Goal: Task Accomplishment & Management: Use online tool/utility

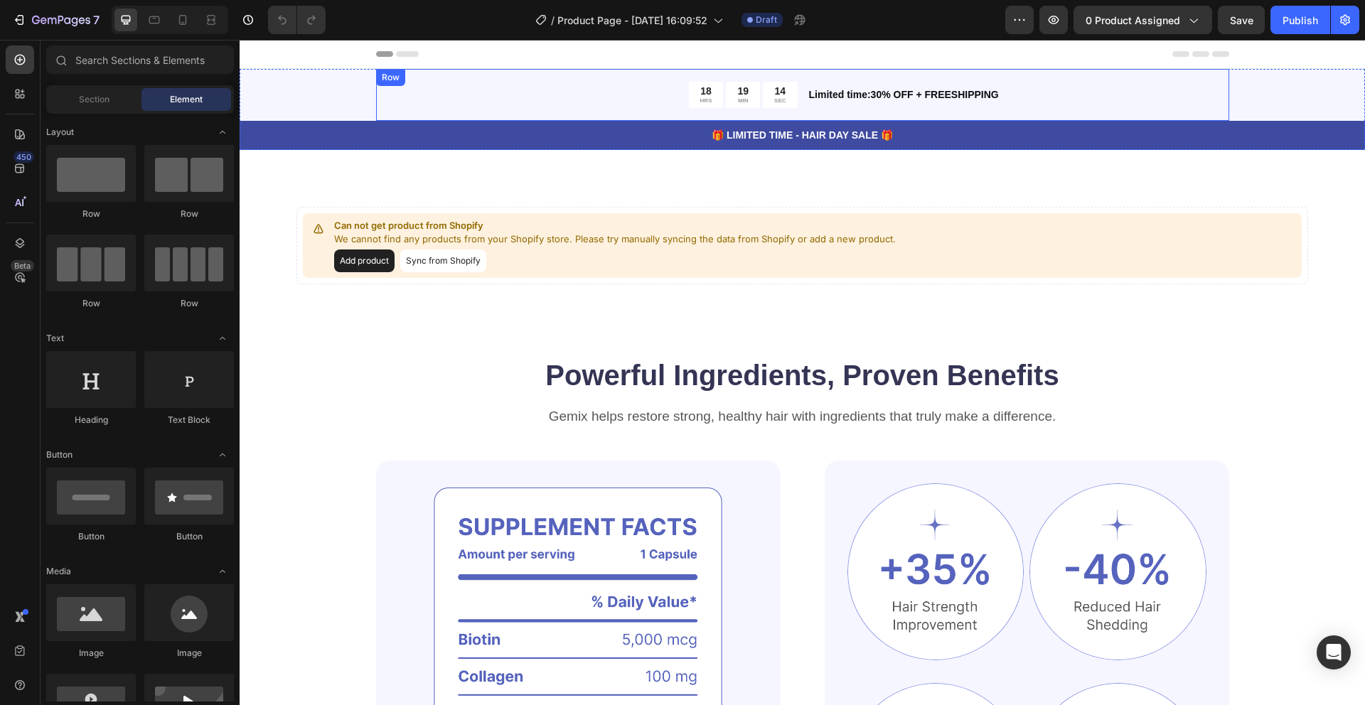
click at [881, 112] on div "18 HRS 19 MIN 14 SEC Countdown Timer Limited time:30% OFF + FREESHIPPING Text B…" at bounding box center [802, 95] width 853 height 52
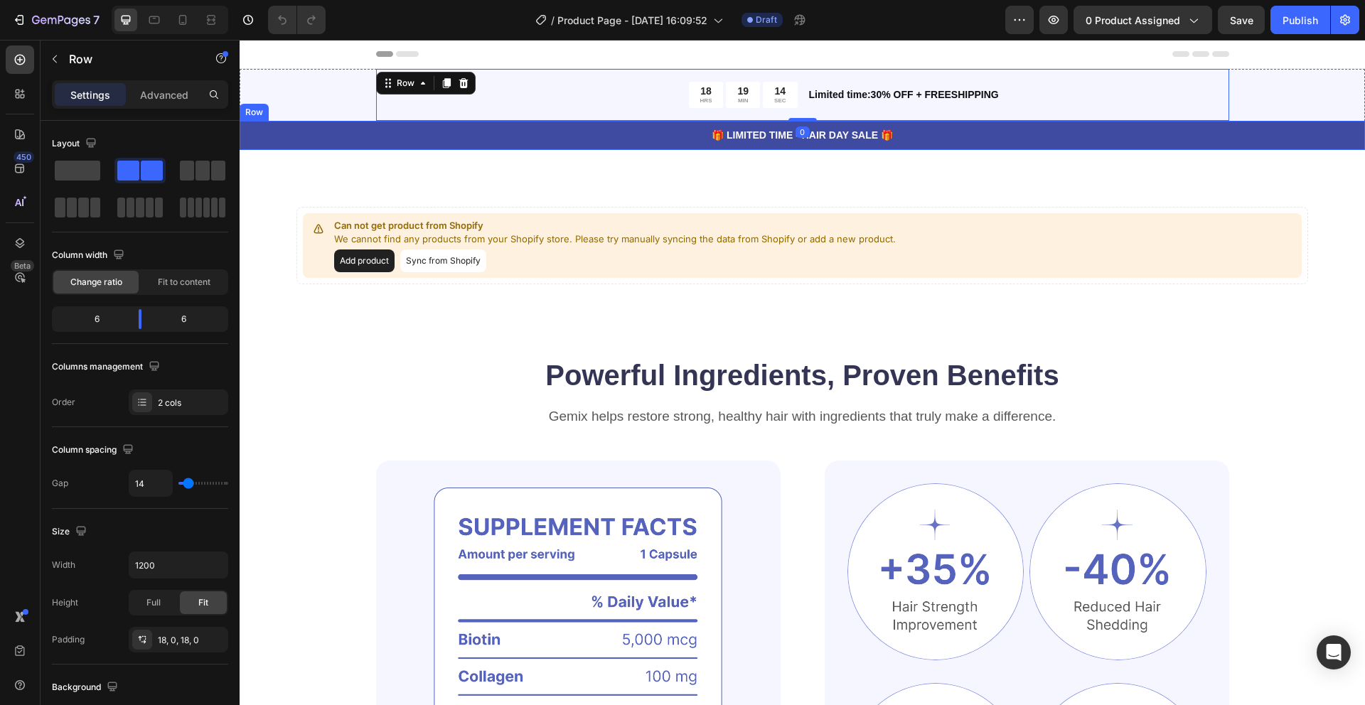
click at [325, 115] on div "18 HRS 19 MIN 14 SEC Countdown Timer Limited time:30% OFF + FREESHIPPING Text B…" at bounding box center [802, 109] width 1125 height 81
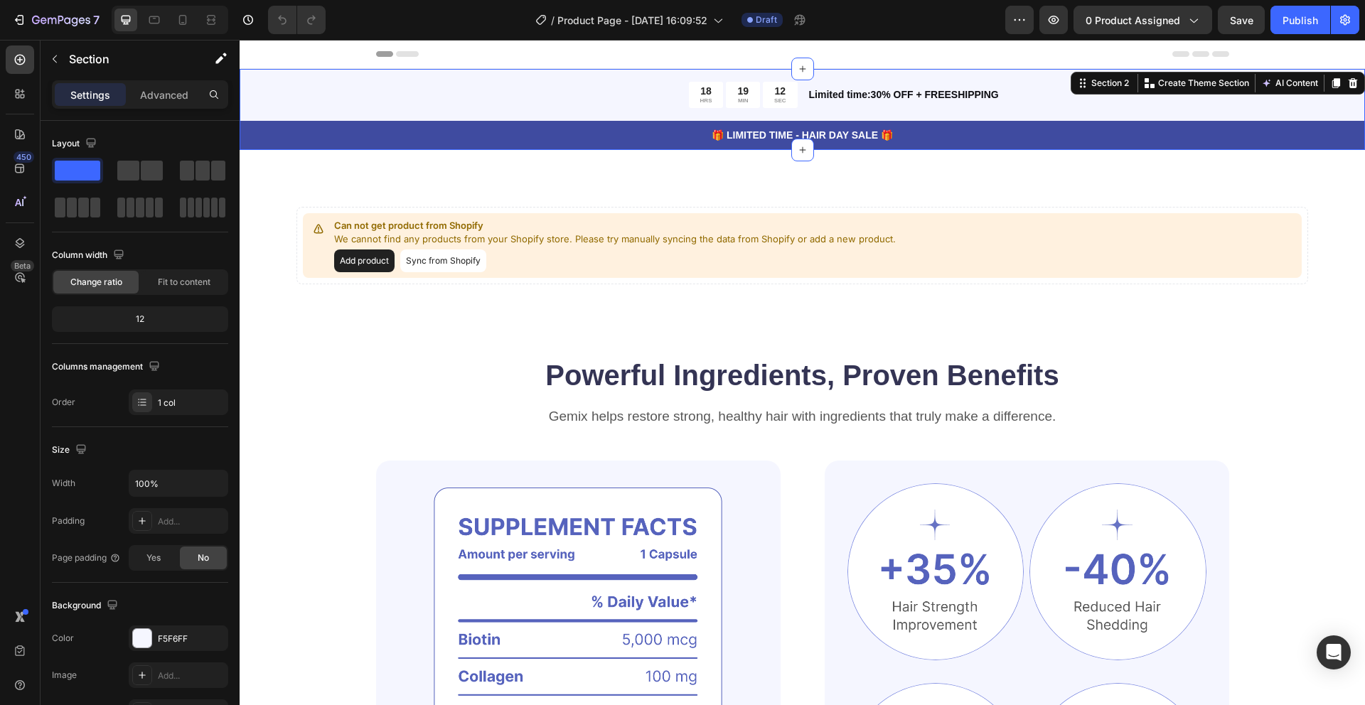
click at [1347, 80] on icon at bounding box center [1352, 82] width 11 height 11
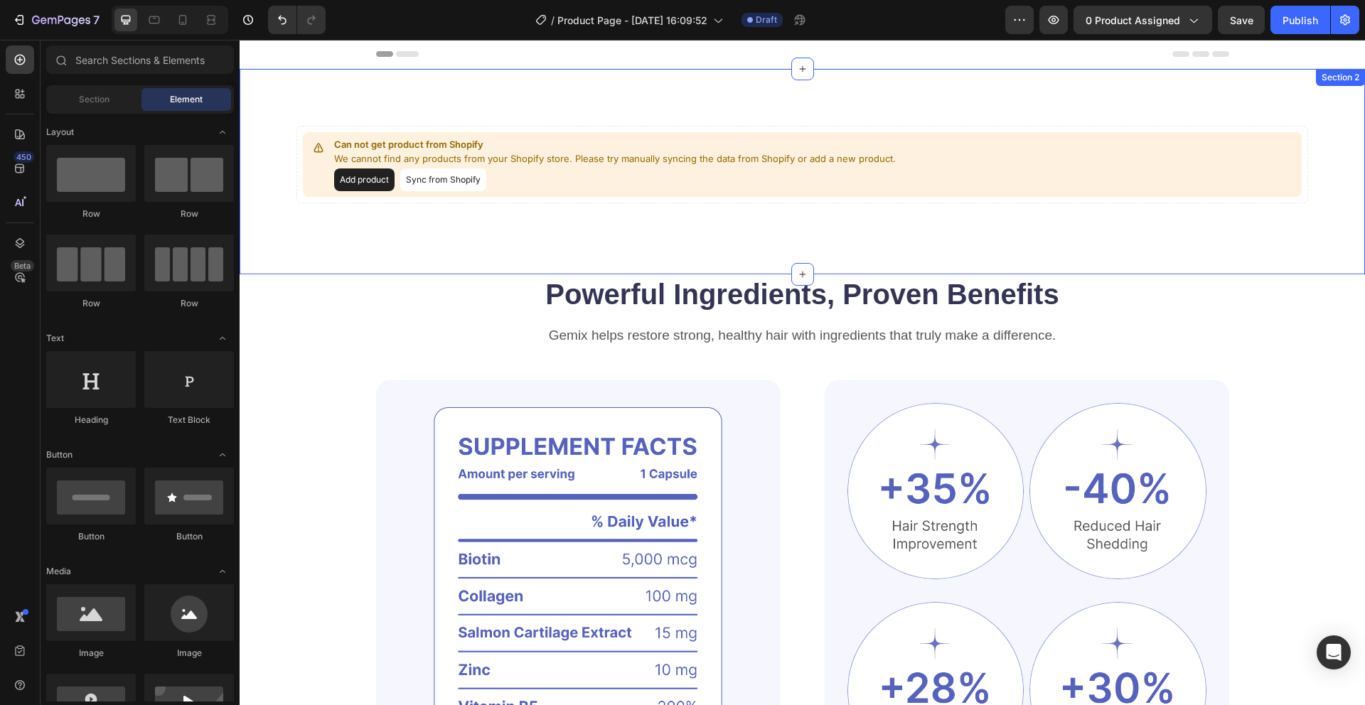
click at [1265, 99] on div "Can not get product from Shopify We cannot find any products from your Shopify …" at bounding box center [802, 171] width 1125 height 205
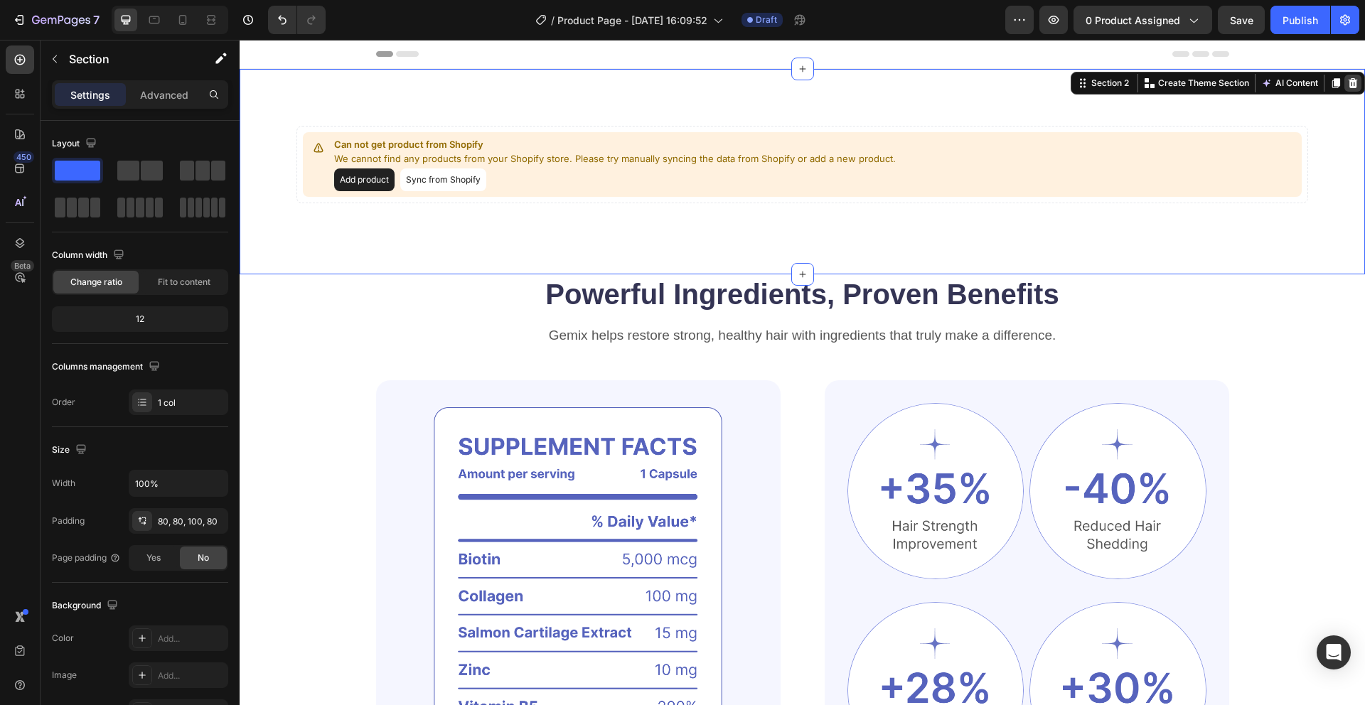
click at [1351, 85] on icon at bounding box center [1352, 82] width 11 height 11
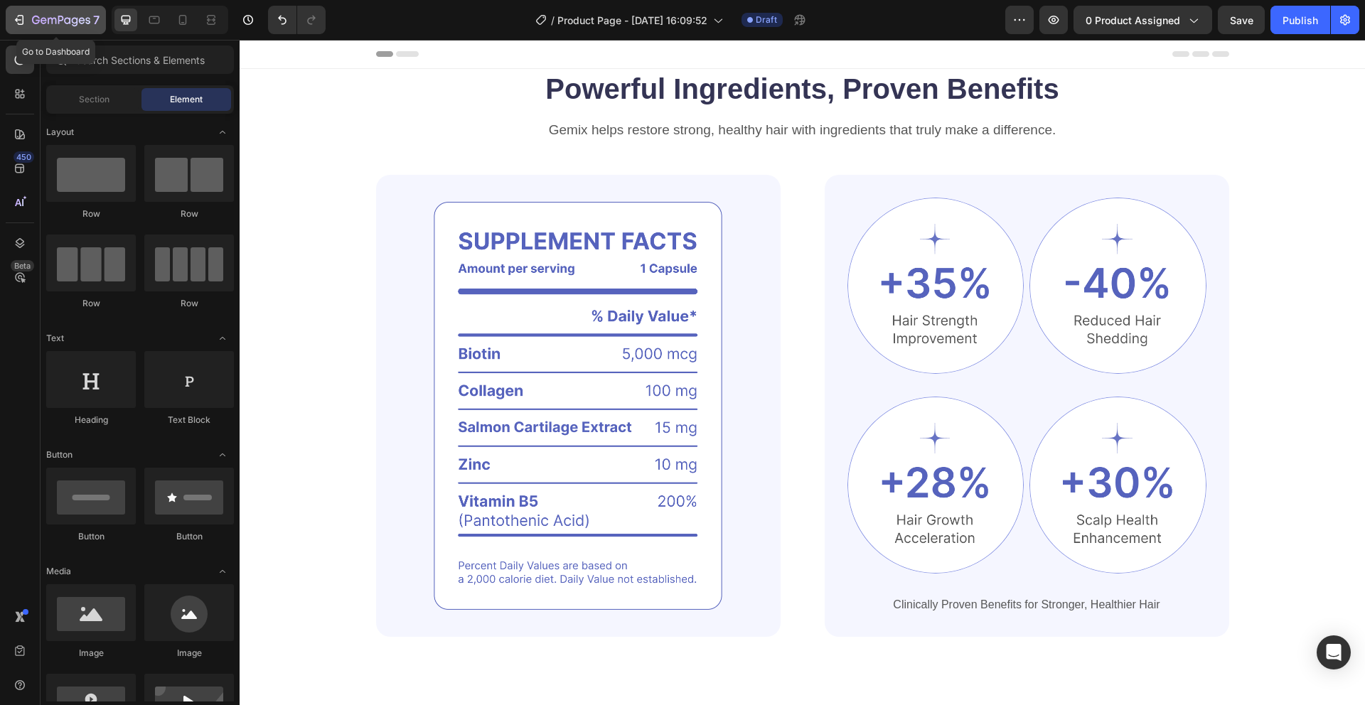
click at [30, 23] on div "7" at bounding box center [55, 19] width 87 height 17
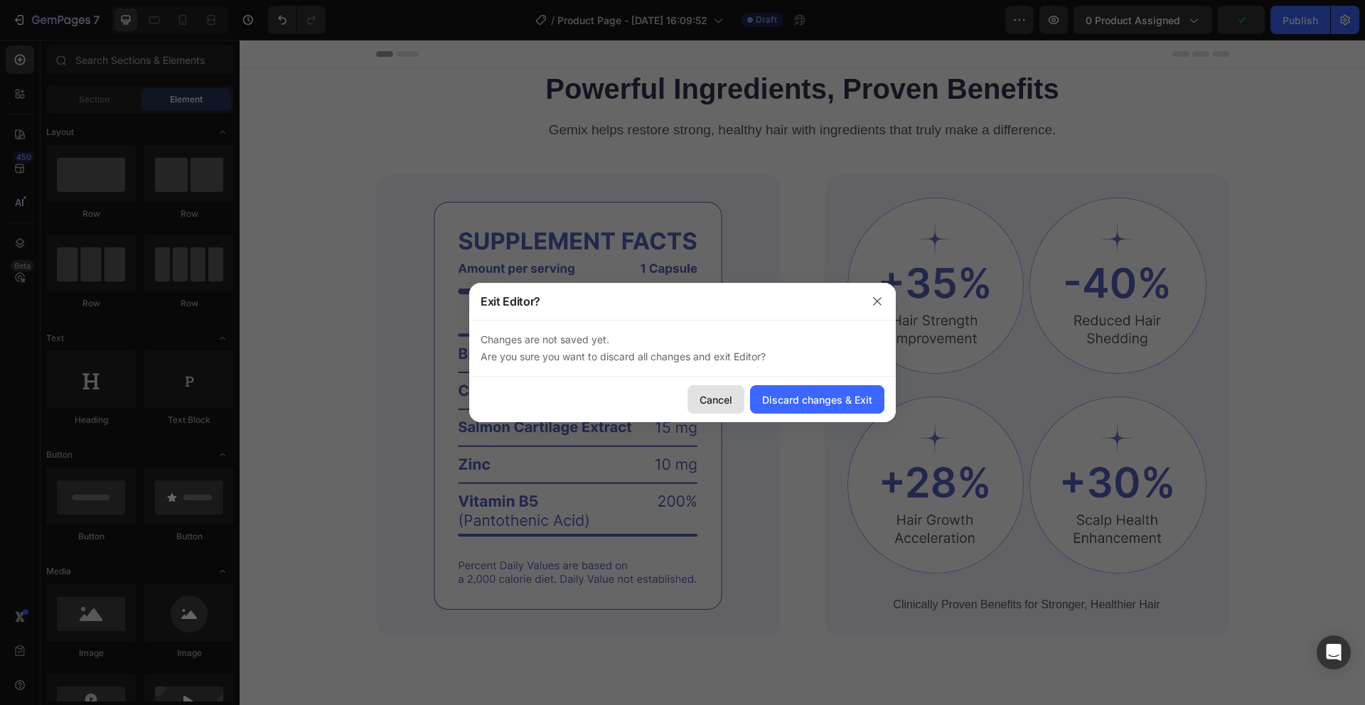
click at [703, 399] on div "Cancel" at bounding box center [715, 399] width 33 height 15
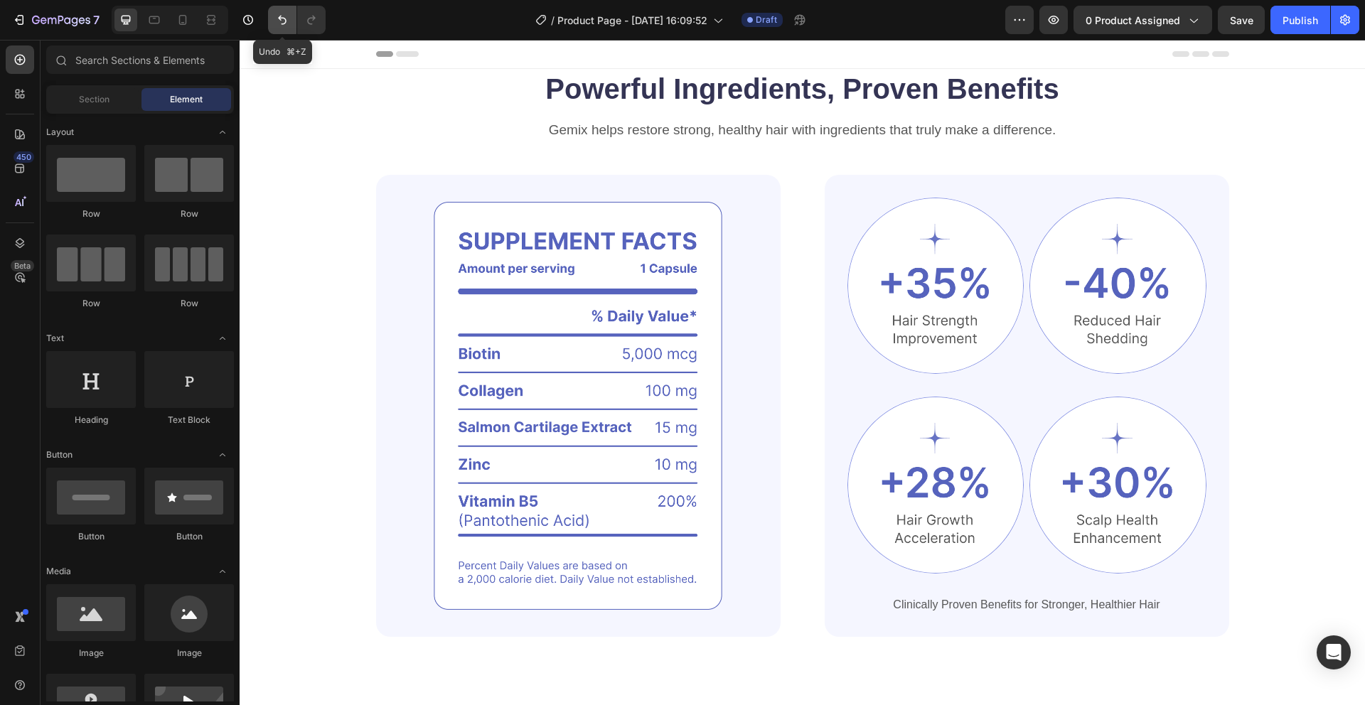
click at [281, 16] on icon "Undo/Redo" at bounding box center [282, 20] width 14 height 14
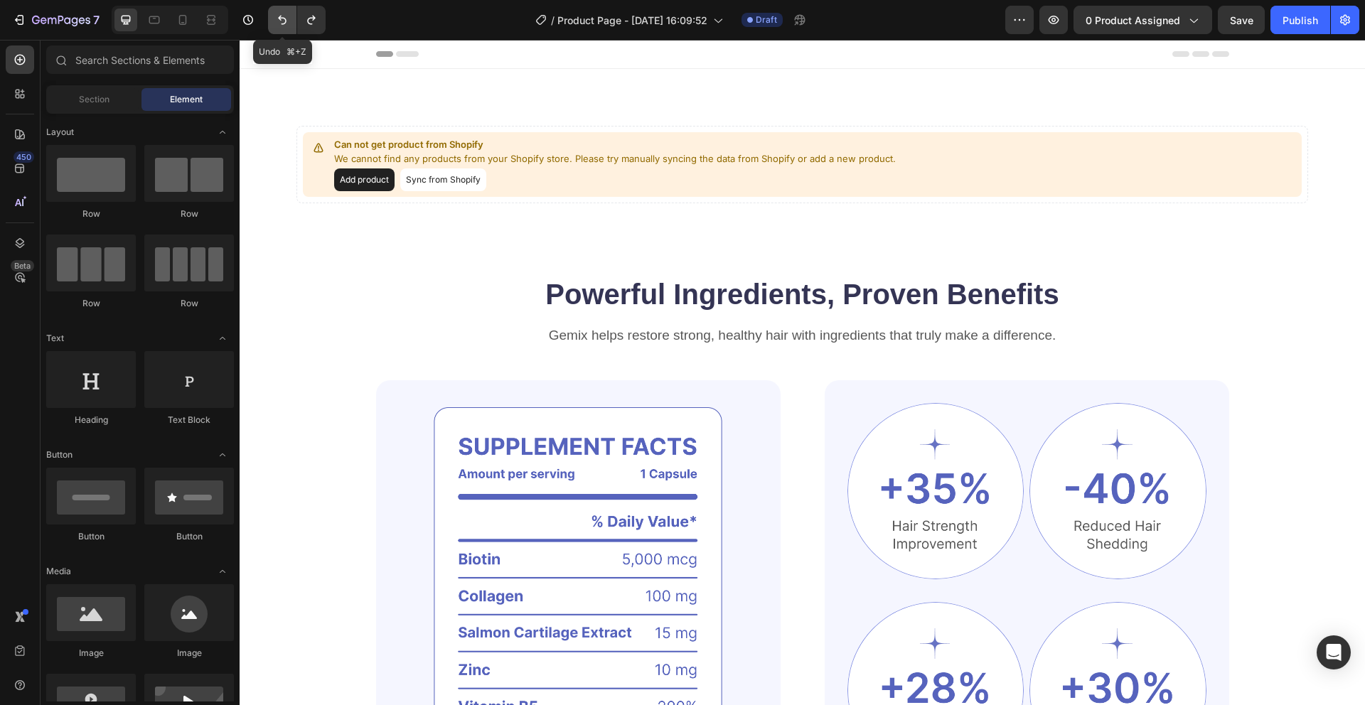
click at [281, 15] on icon "Undo/Redo" at bounding box center [282, 20] width 14 height 14
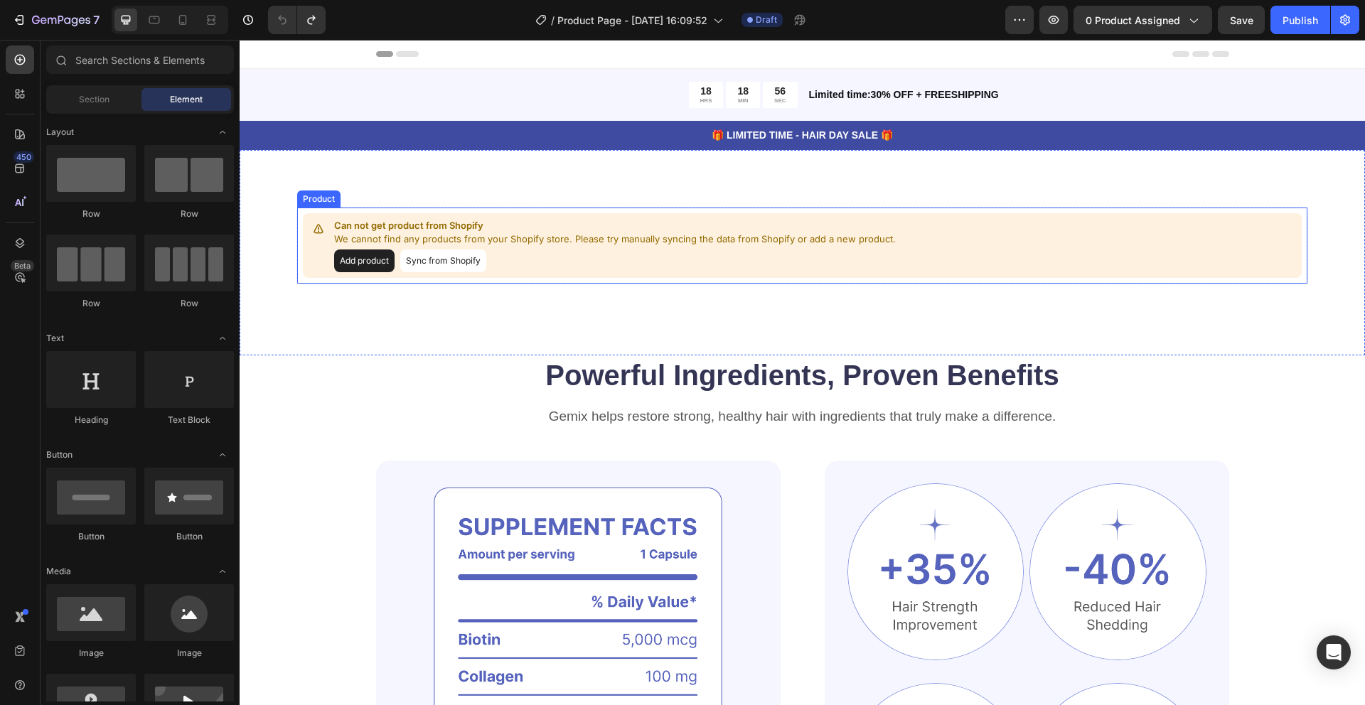
click at [381, 266] on button "Add product" at bounding box center [364, 260] width 60 height 23
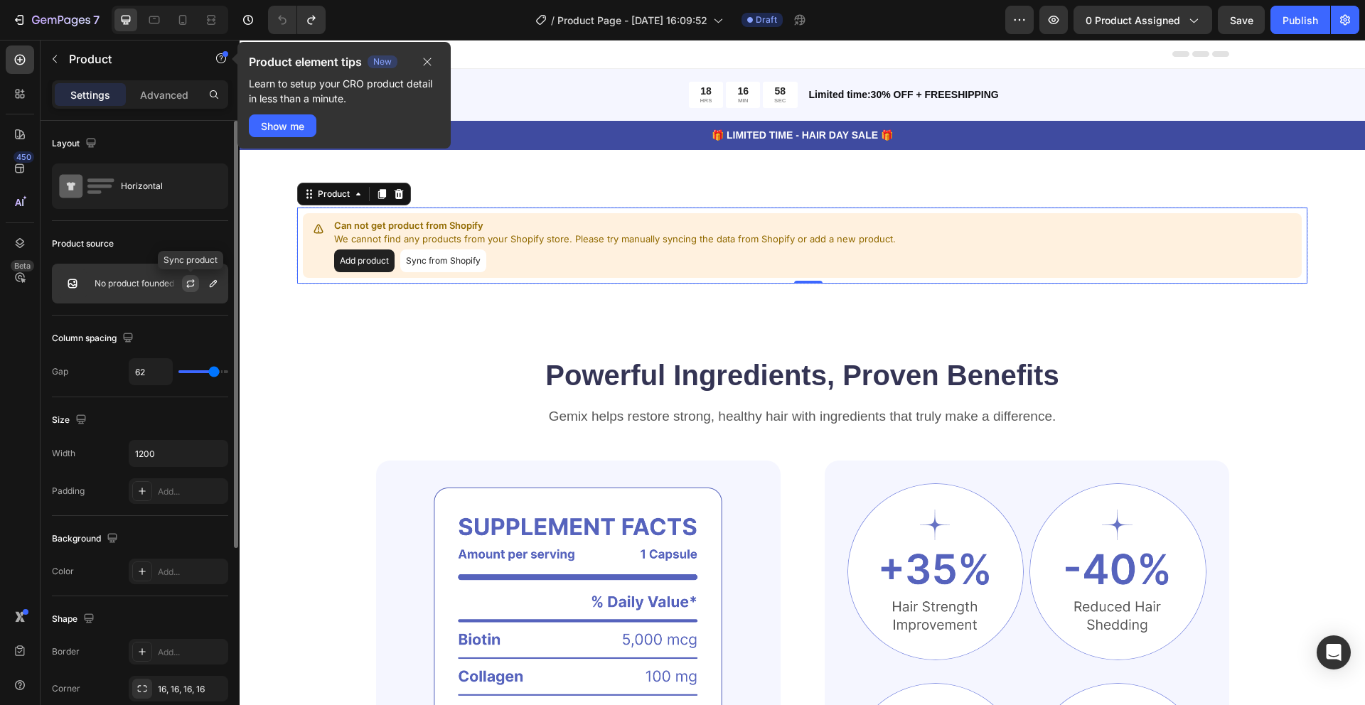
click at [190, 284] on icon "button" at bounding box center [190, 283] width 11 height 11
click at [432, 68] on button "button" at bounding box center [427, 61] width 24 height 17
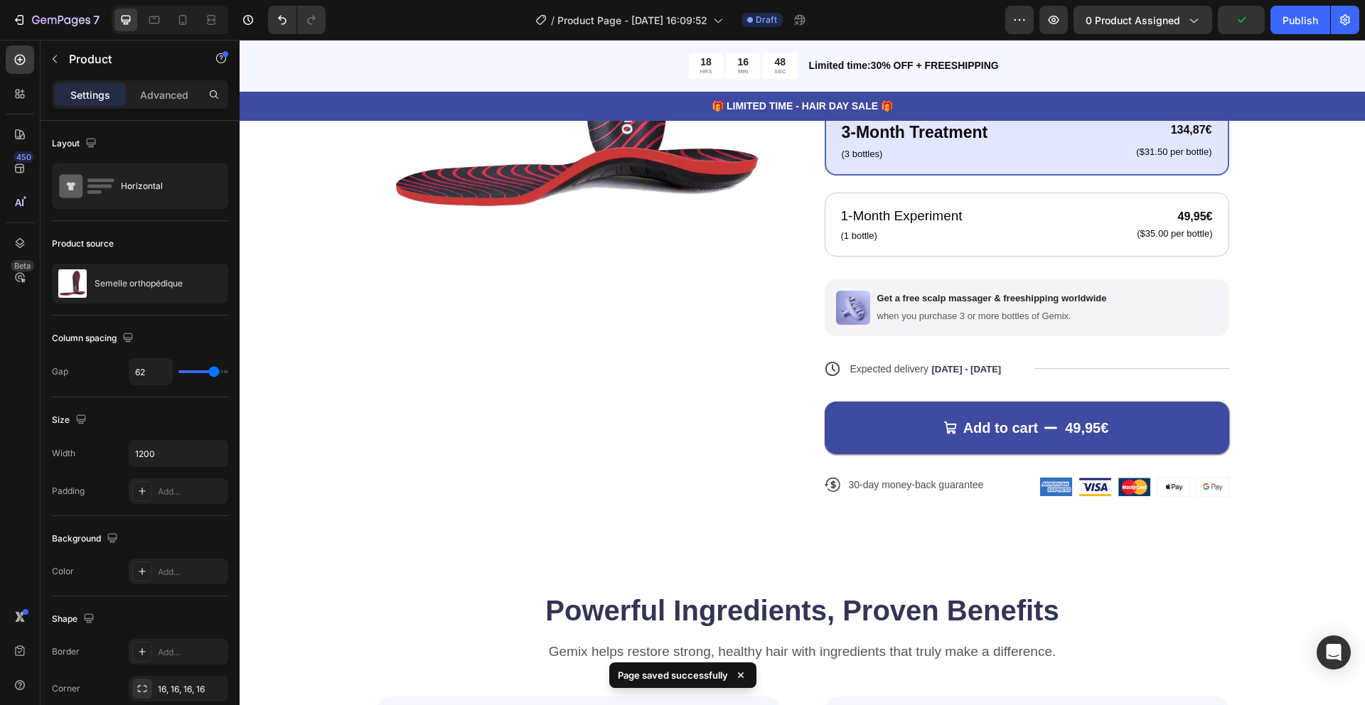
scroll to position [373, 0]
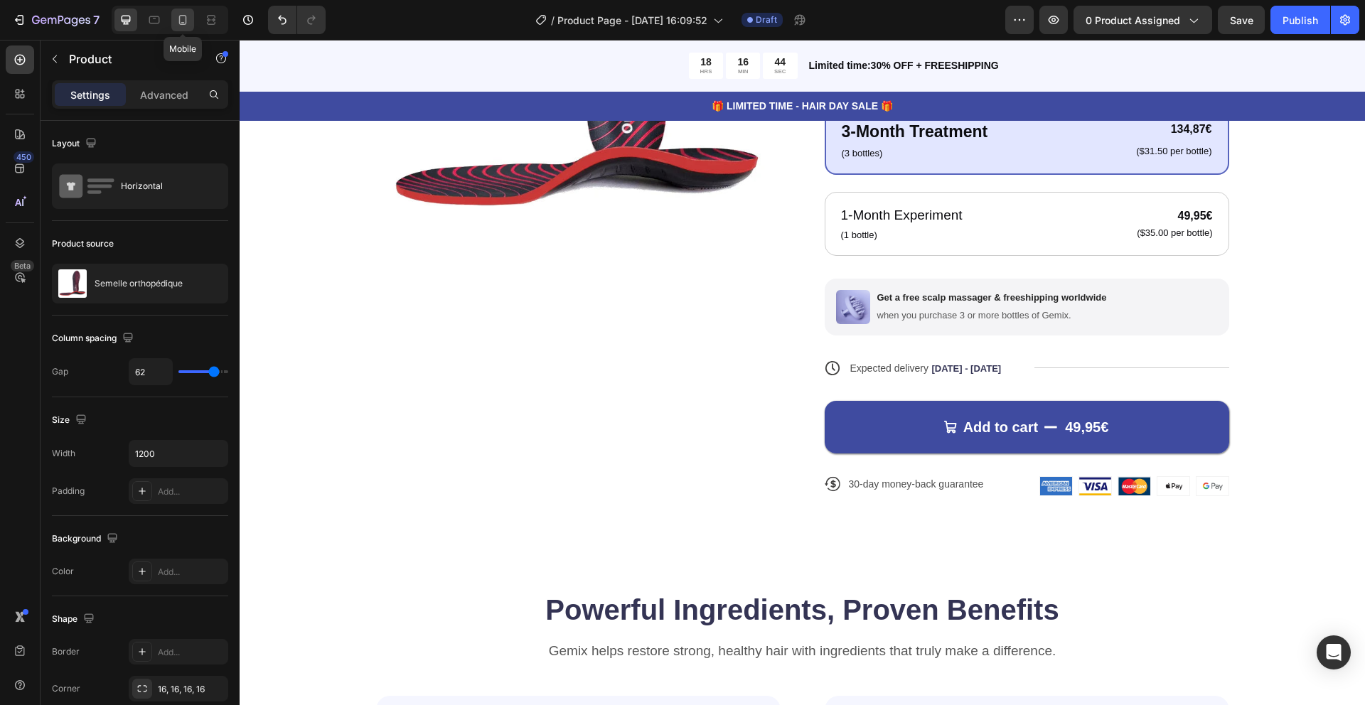
click at [177, 19] on icon at bounding box center [183, 20] width 14 height 14
type input "0"
type input "100%"
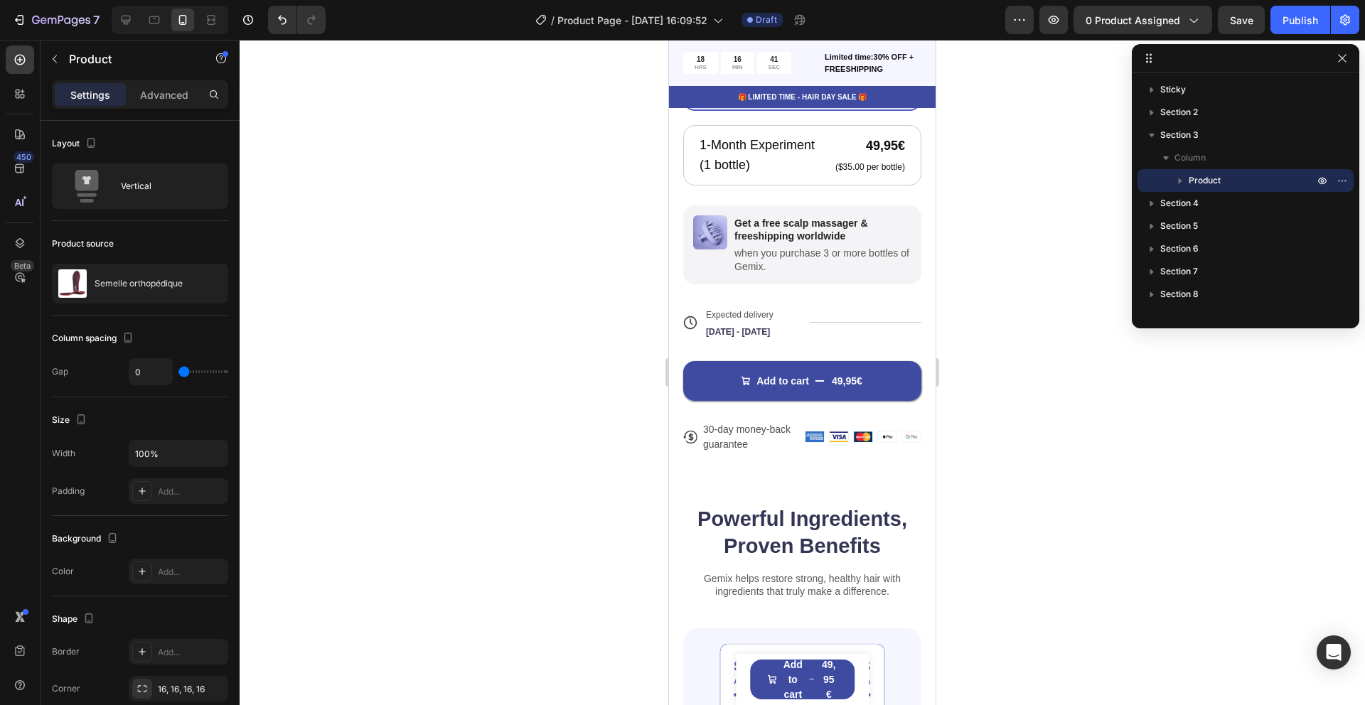
scroll to position [634, 0]
drag, startPoint x: 1347, startPoint y: 63, endPoint x: 1338, endPoint y: 62, distance: 9.3
click at [1347, 63] on icon "button" at bounding box center [1341, 58] width 11 height 11
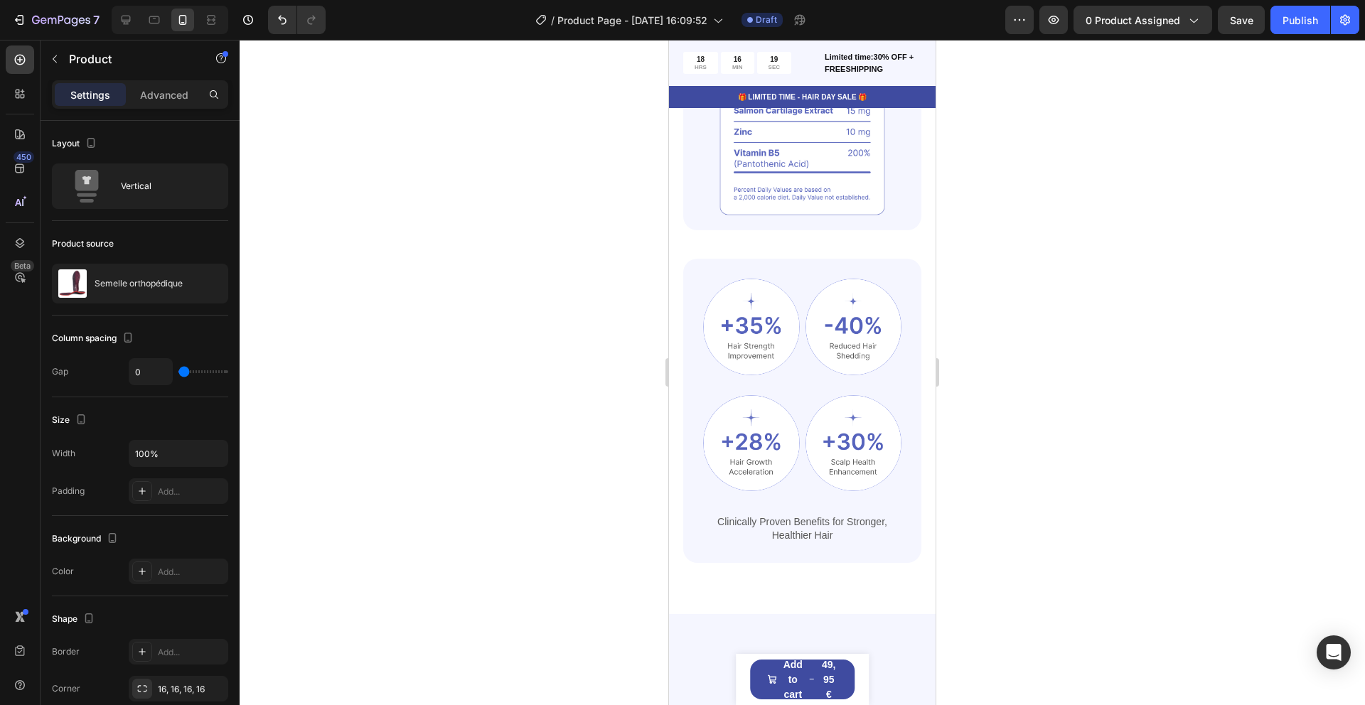
scroll to position [0, 0]
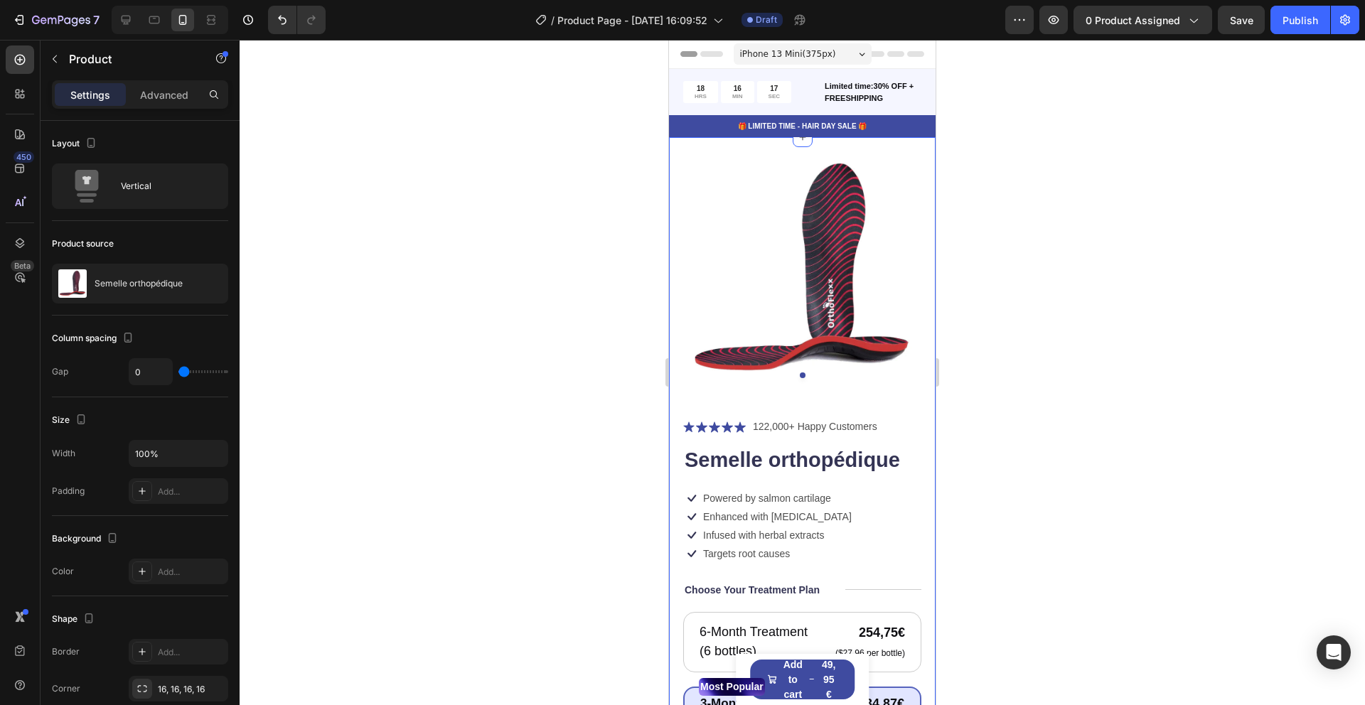
click at [687, 150] on div "Product Images Icon Icon Icon Icon Icon Icon List 122,000+ Happy Customers Text…" at bounding box center [802, 637] width 267 height 1000
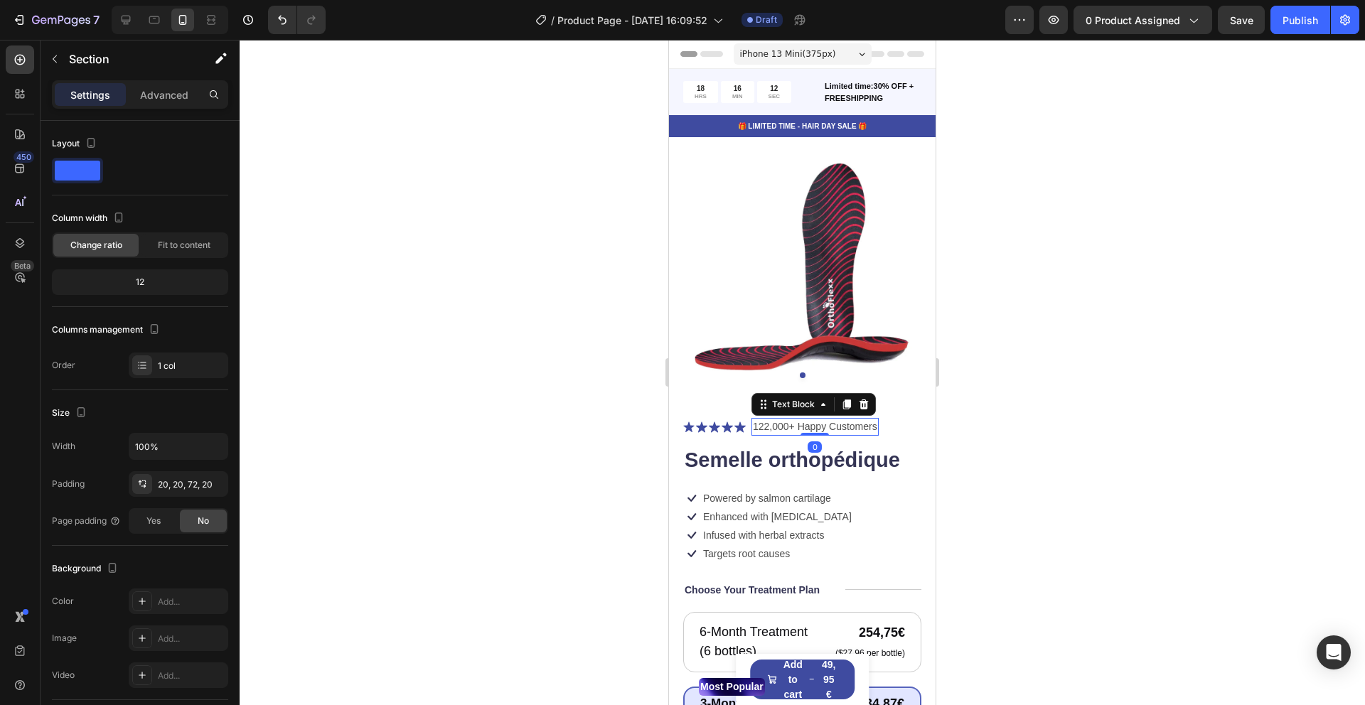
click at [766, 431] on p "122,000+ Happy Customers" at bounding box center [815, 426] width 124 height 15
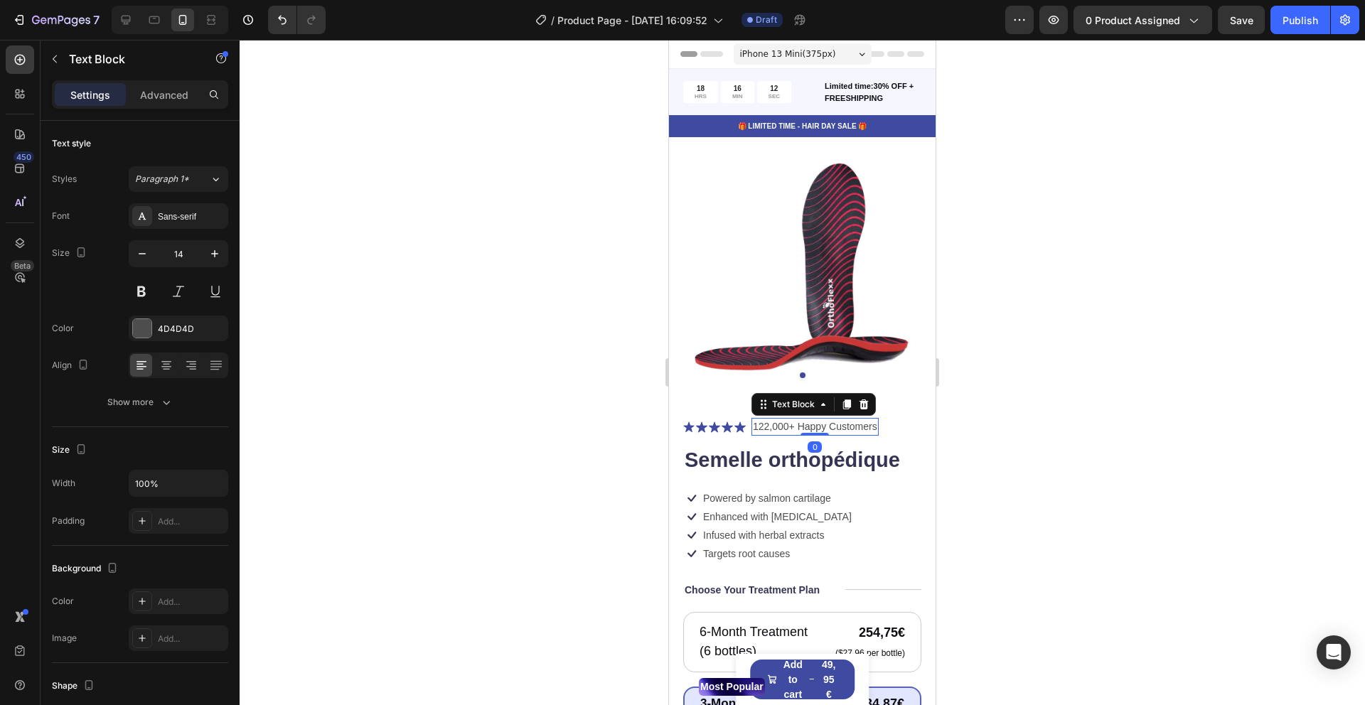
click at [765, 431] on p "122,000+ Happy Customers" at bounding box center [815, 426] width 124 height 15
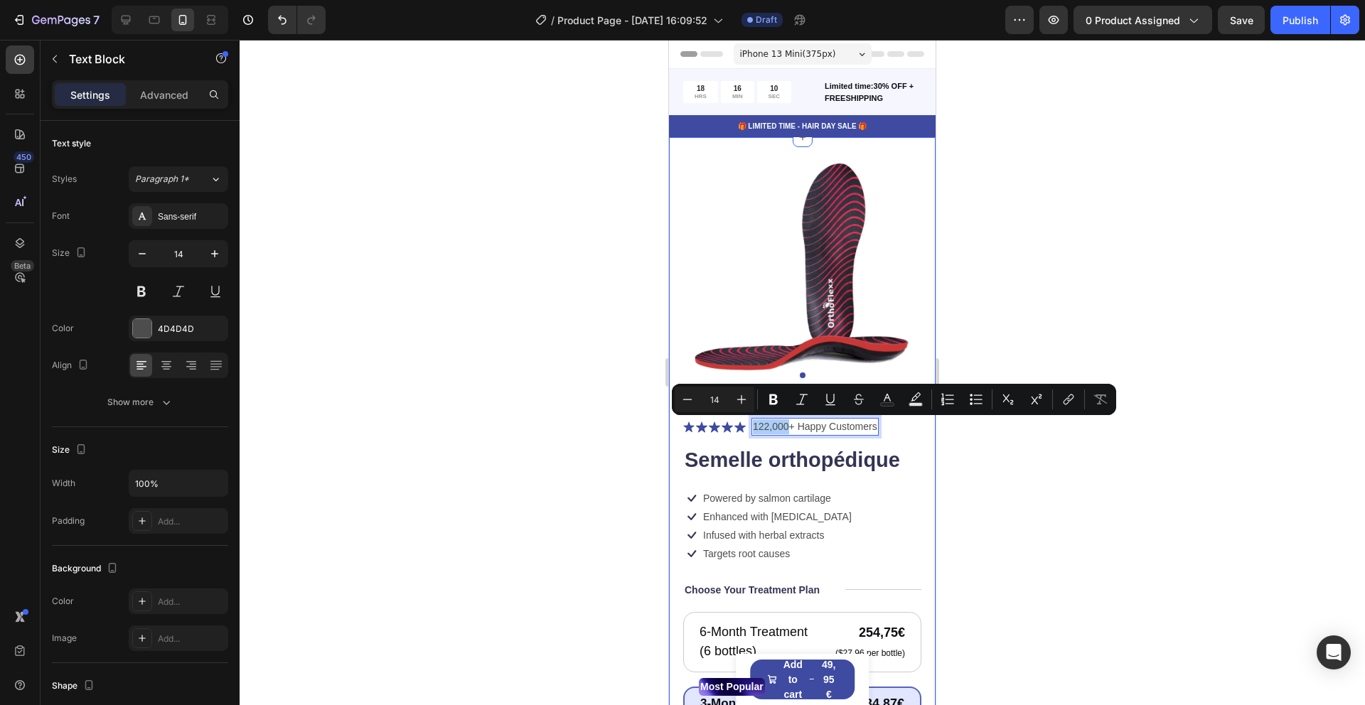
click at [990, 431] on div at bounding box center [802, 372] width 1125 height 665
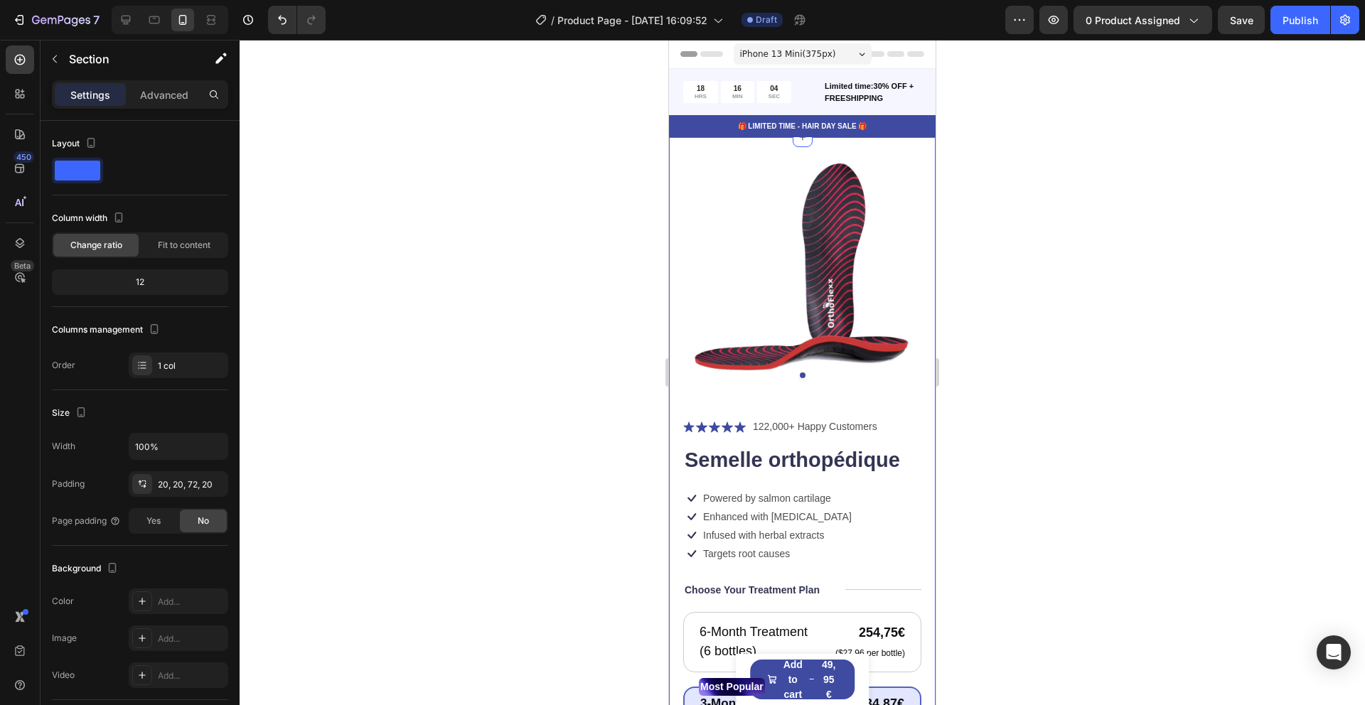
click at [923, 463] on div "Product Images Icon Icon Icon Icon Icon Icon List 122,000+ Happy Customers Text…" at bounding box center [802, 637] width 267 height 1000
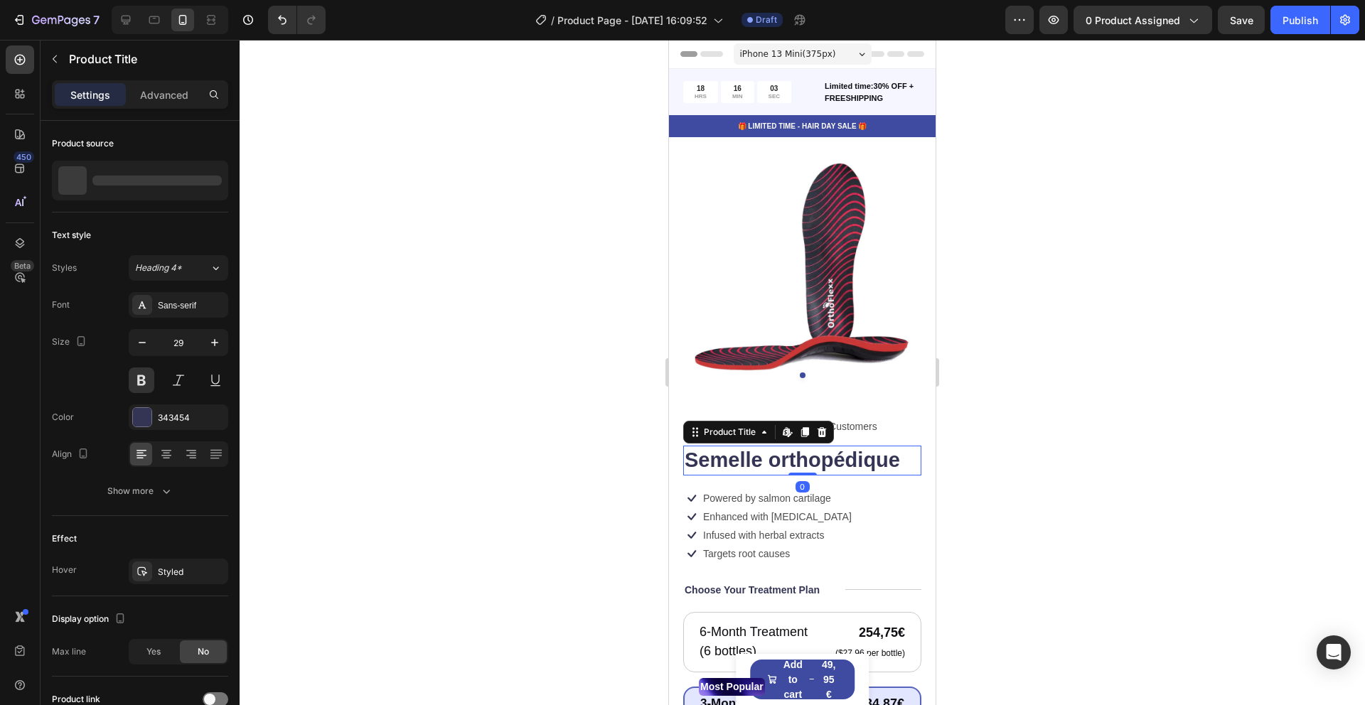
click at [904, 473] on h1 "Semelle orthopédique" at bounding box center [802, 461] width 238 height 30
click at [818, 429] on icon at bounding box center [821, 432] width 9 height 10
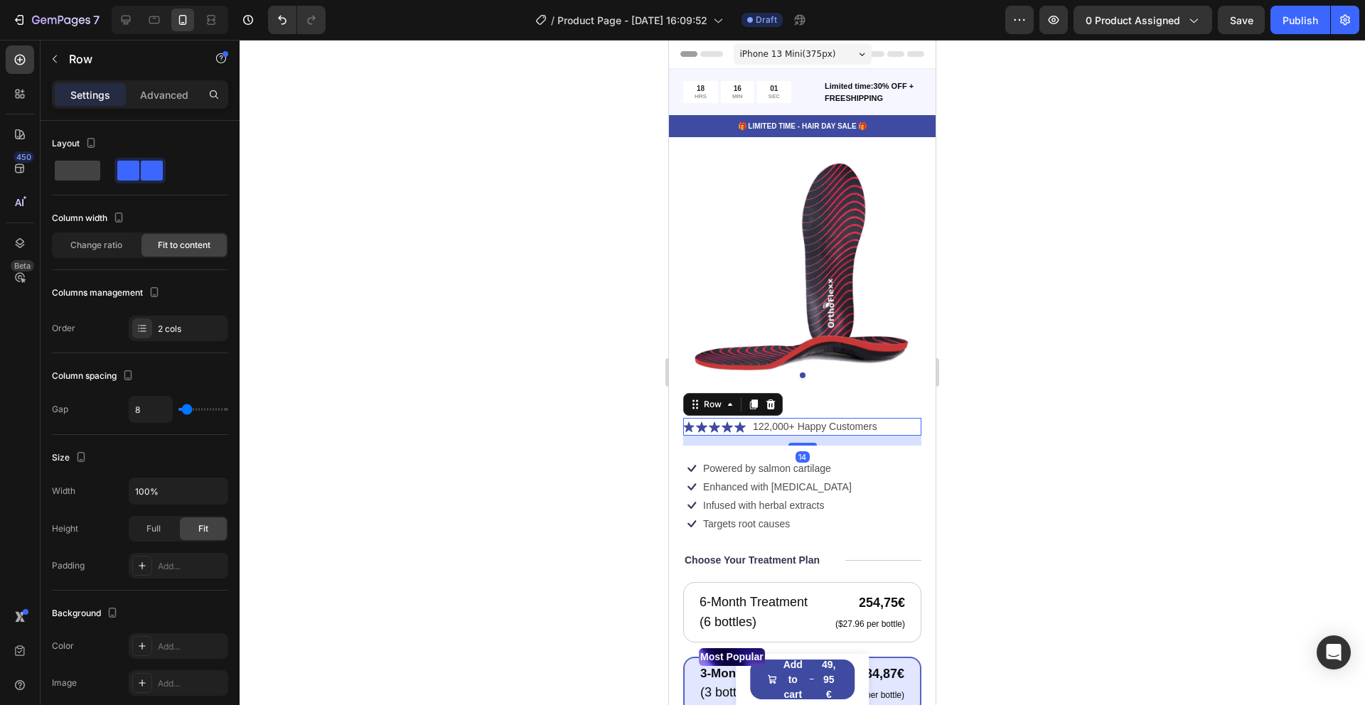
drag, startPoint x: 896, startPoint y: 429, endPoint x: 880, endPoint y: 425, distance: 16.0
click at [896, 429] on div "Icon Icon Icon Icon Icon Icon List 122,000+ Happy Customers Text Block Row 14" at bounding box center [802, 427] width 238 height 18
drag, startPoint x: 775, startPoint y: 407, endPoint x: 886, endPoint y: 467, distance: 125.3
click at [775, 407] on div at bounding box center [770, 404] width 17 height 17
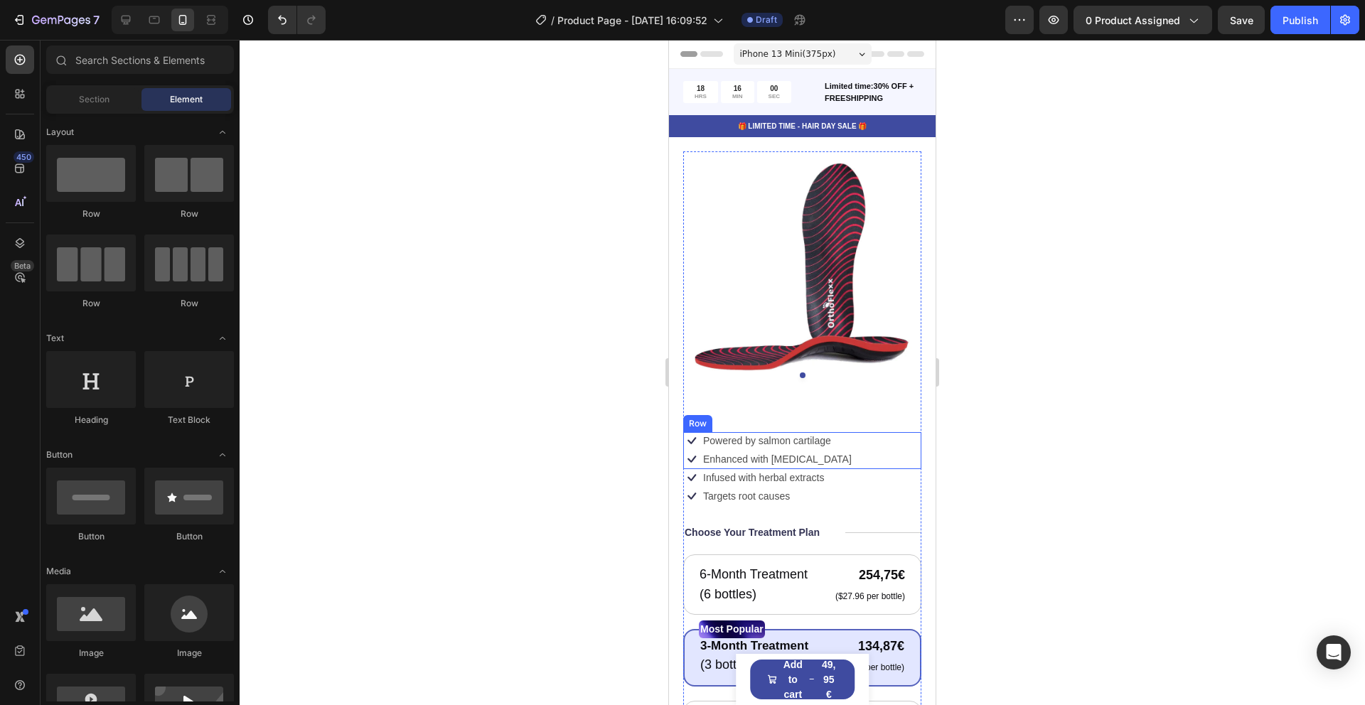
click at [906, 463] on div "Icon Powered by salmon cartilage Text Block Row Icon Enhanced with biotin Text …" at bounding box center [802, 450] width 238 height 37
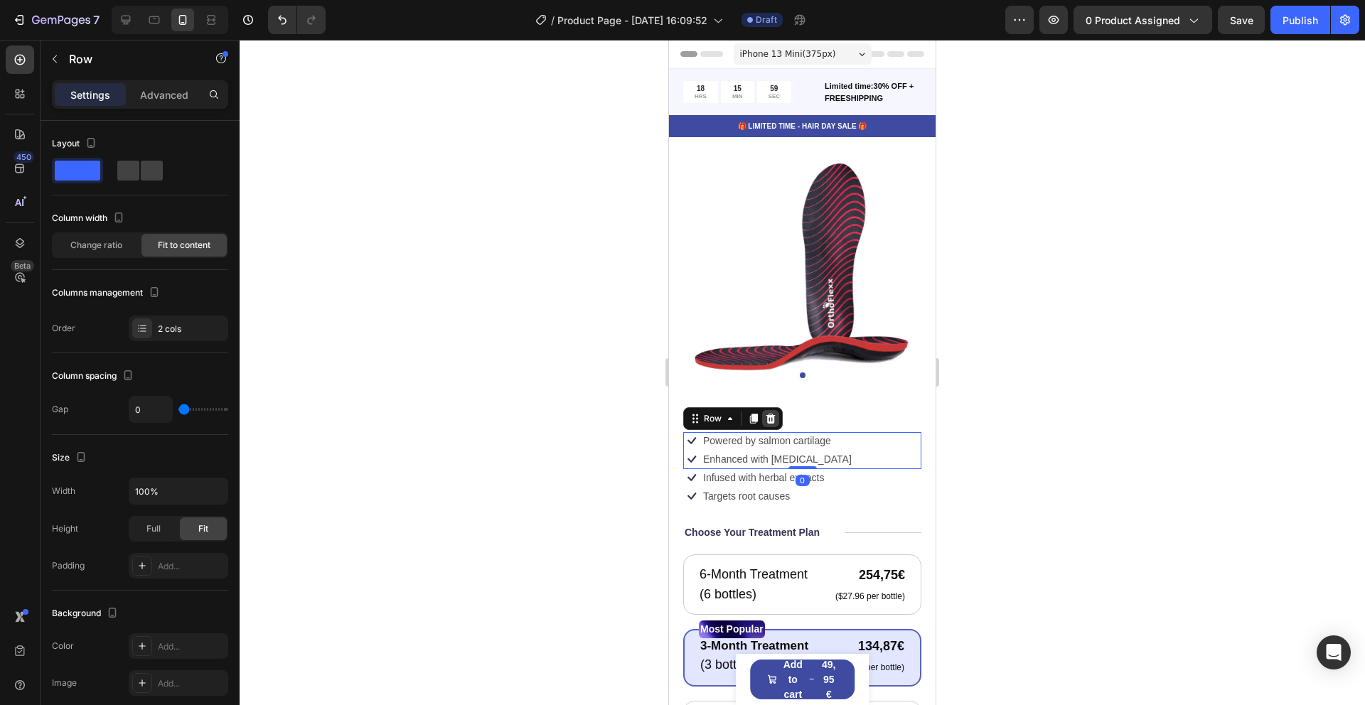
click at [767, 423] on icon at bounding box center [770, 419] width 9 height 10
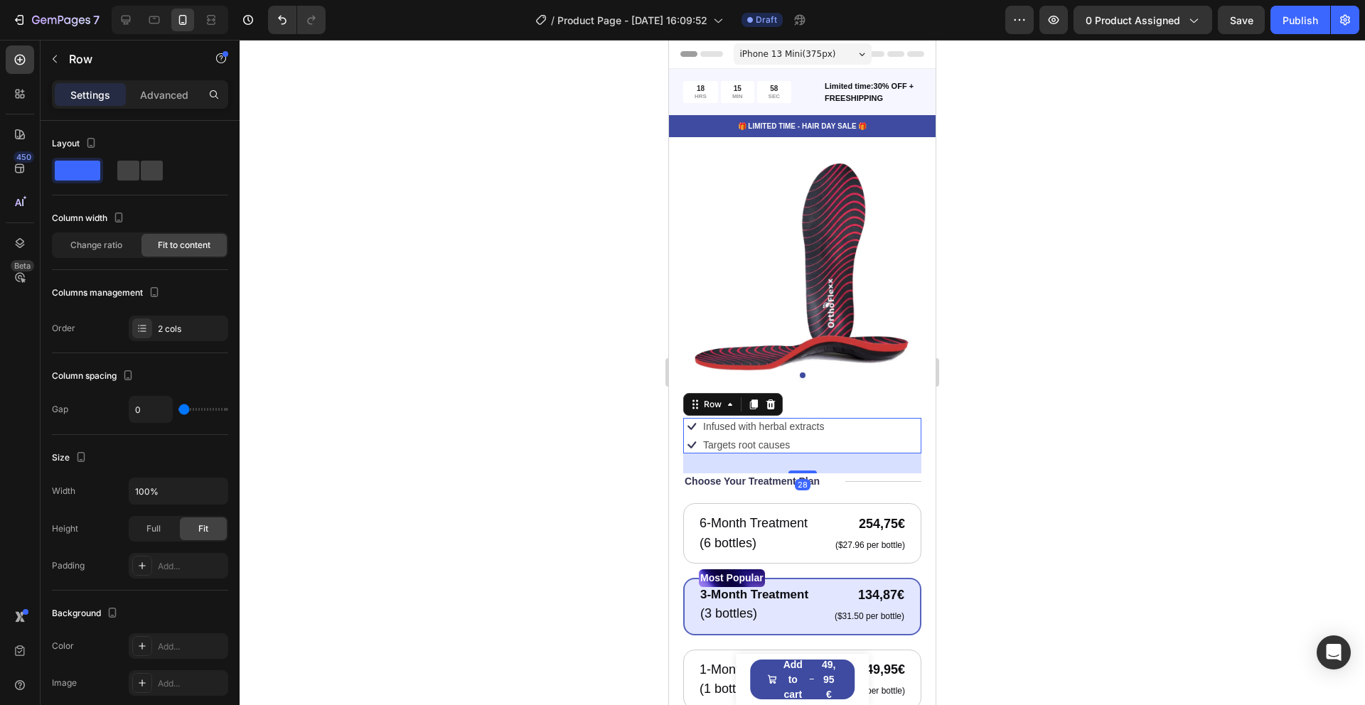
click at [893, 449] on div "Icon Infused with herbal extracts Text Block Row Icon Targets root causes Text …" at bounding box center [802, 436] width 238 height 36
drag, startPoint x: 771, startPoint y: 402, endPoint x: 836, endPoint y: 429, distance: 70.8
click at [771, 402] on icon at bounding box center [770, 404] width 9 height 10
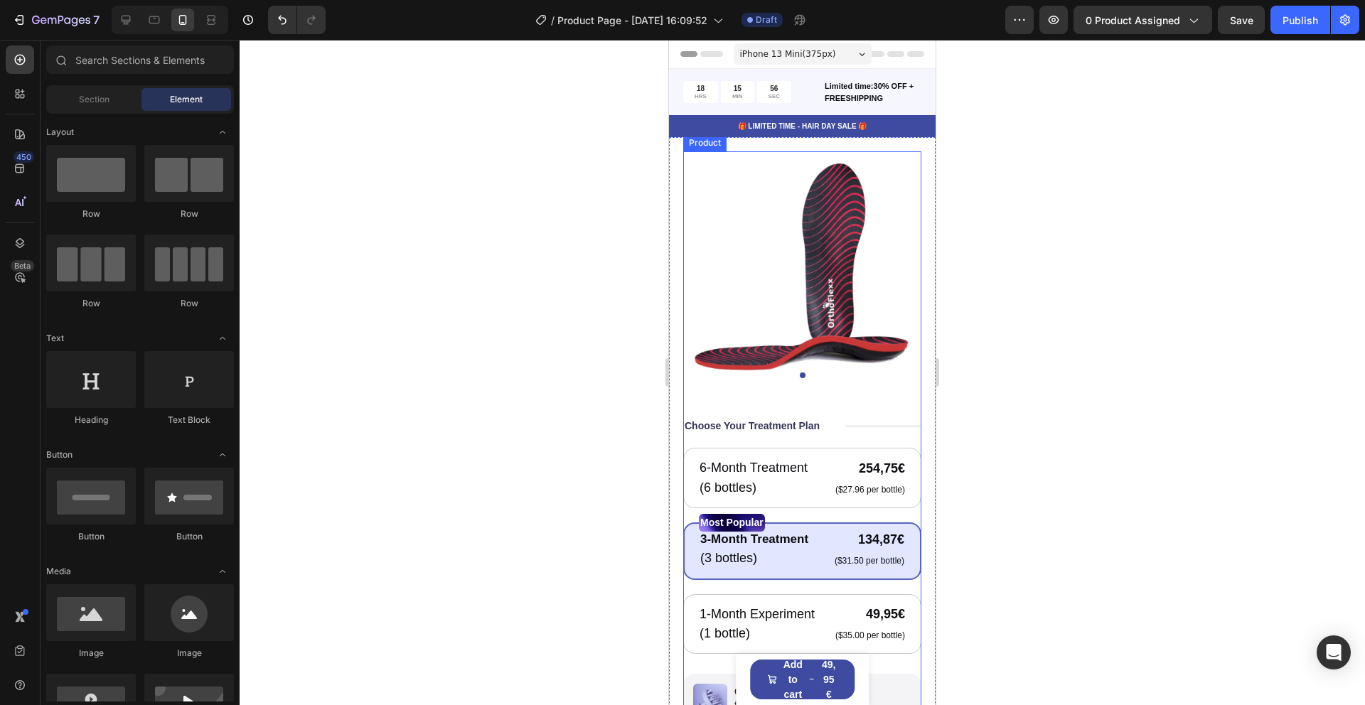
click at [903, 440] on div "Choose Your Treatment Plan Text Block Title Line Row 6-Month Treatment Text Blo…" at bounding box center [802, 670] width 238 height 504
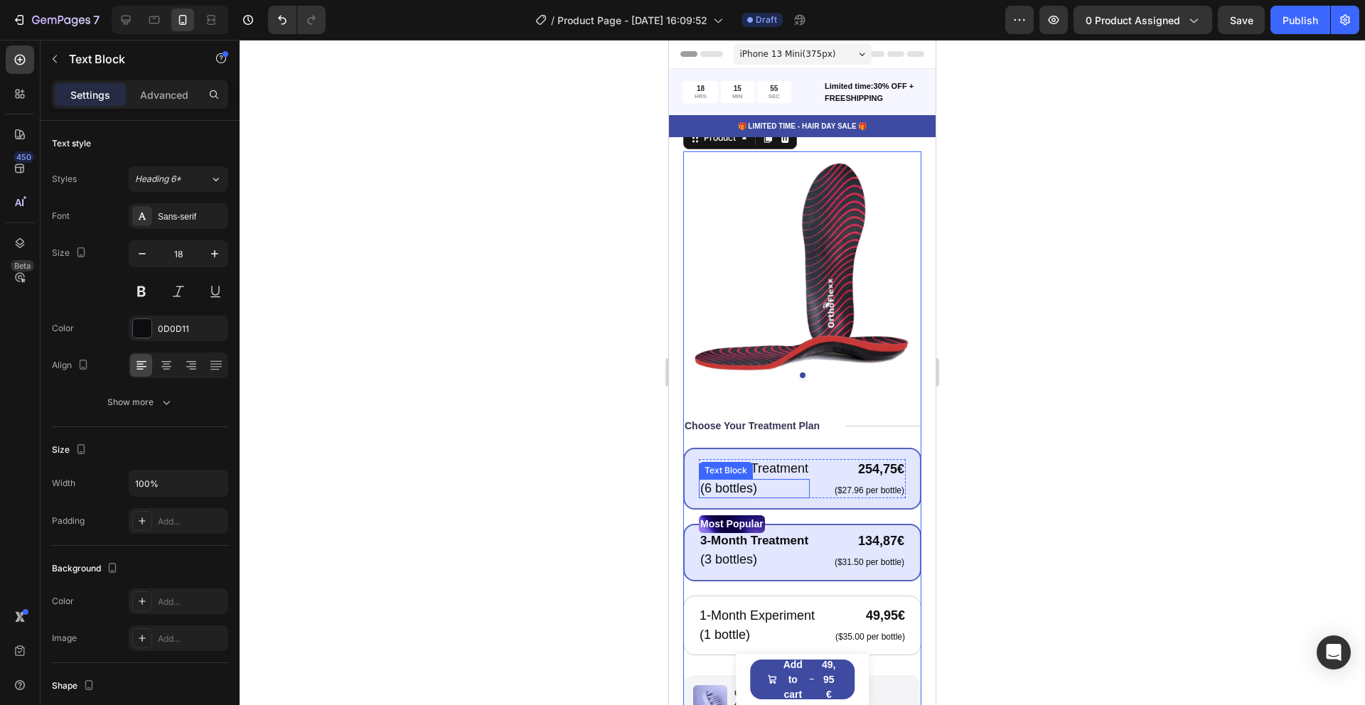
click at [804, 478] on div "6-Month Treatment Text Block (6 bottles) Text Block" at bounding box center [754, 478] width 111 height 39
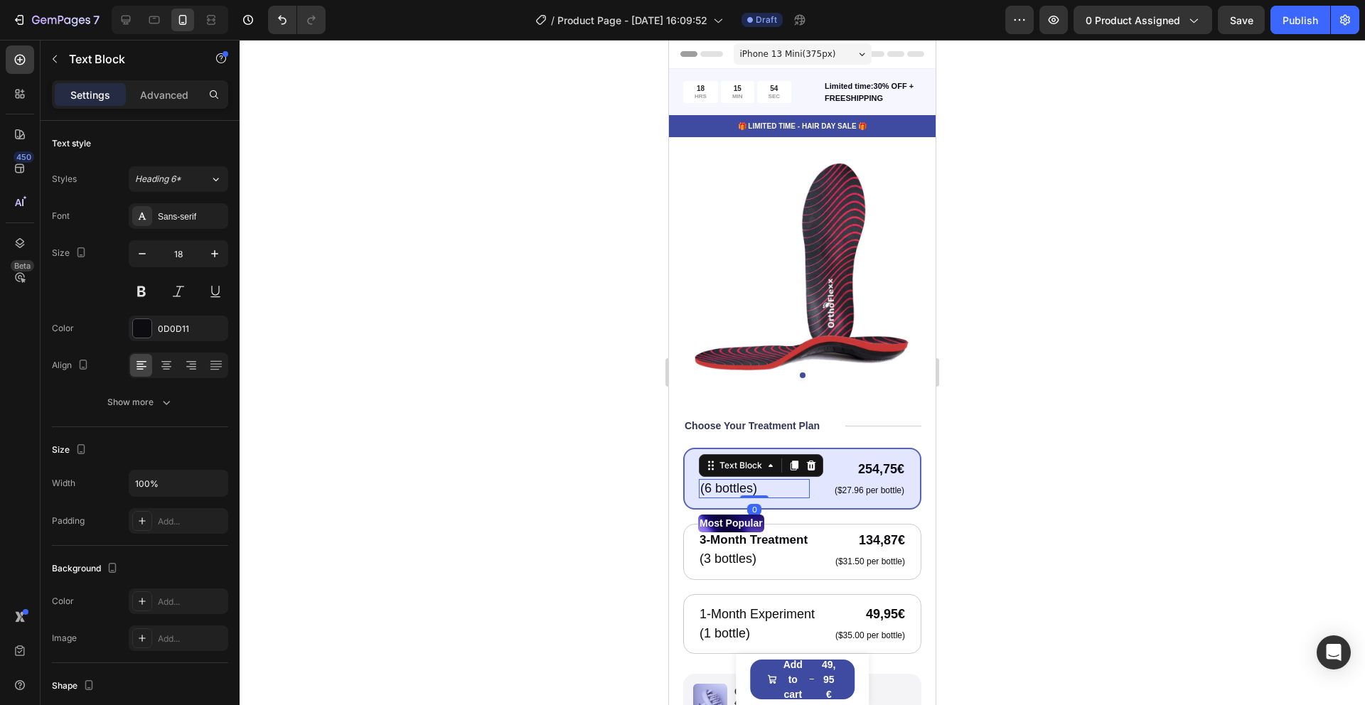
click at [809, 463] on icon at bounding box center [811, 465] width 9 height 10
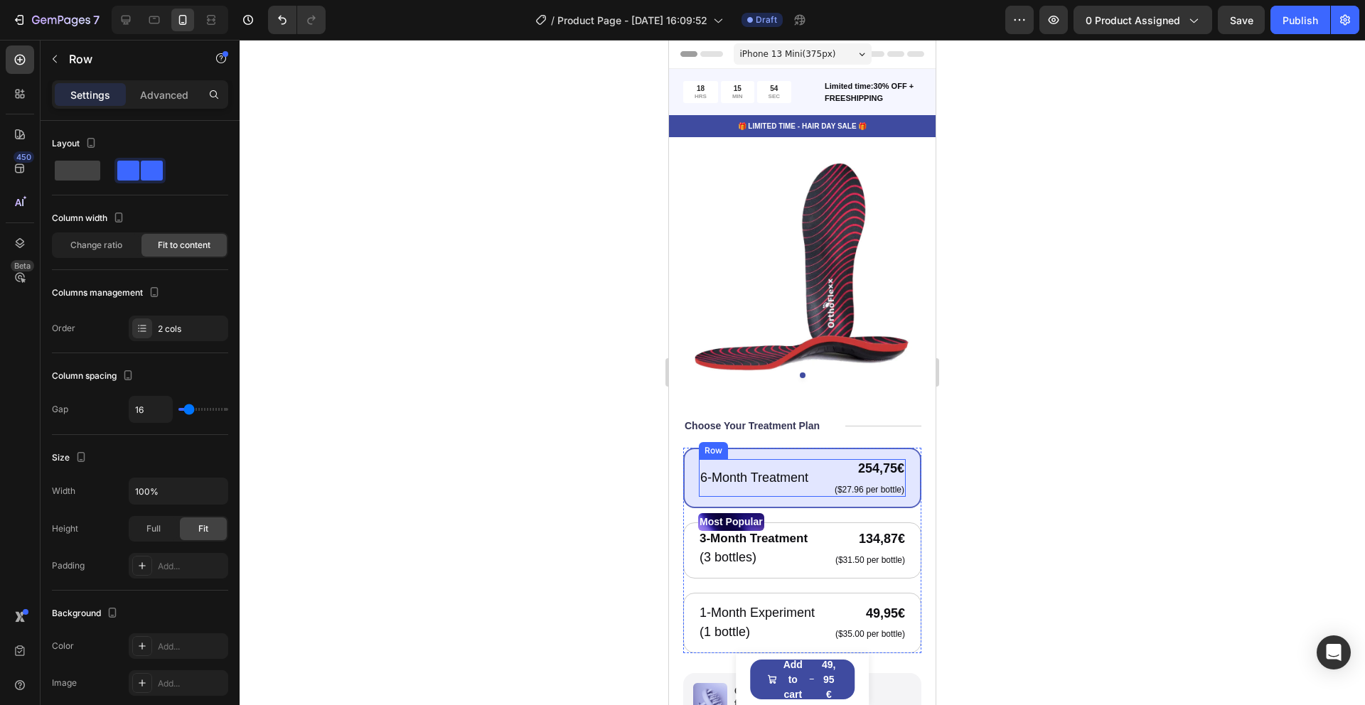
click at [823, 478] on div "6-Month Treatment Text Block 254,75€ Product Price Product Price ($27.96 per bo…" at bounding box center [802, 478] width 207 height 38
click at [822, 502] on div "6-Month Treatment Text Block 254,75€ Product Price Product Price ($27.96 per bo…" at bounding box center [802, 478] width 238 height 60
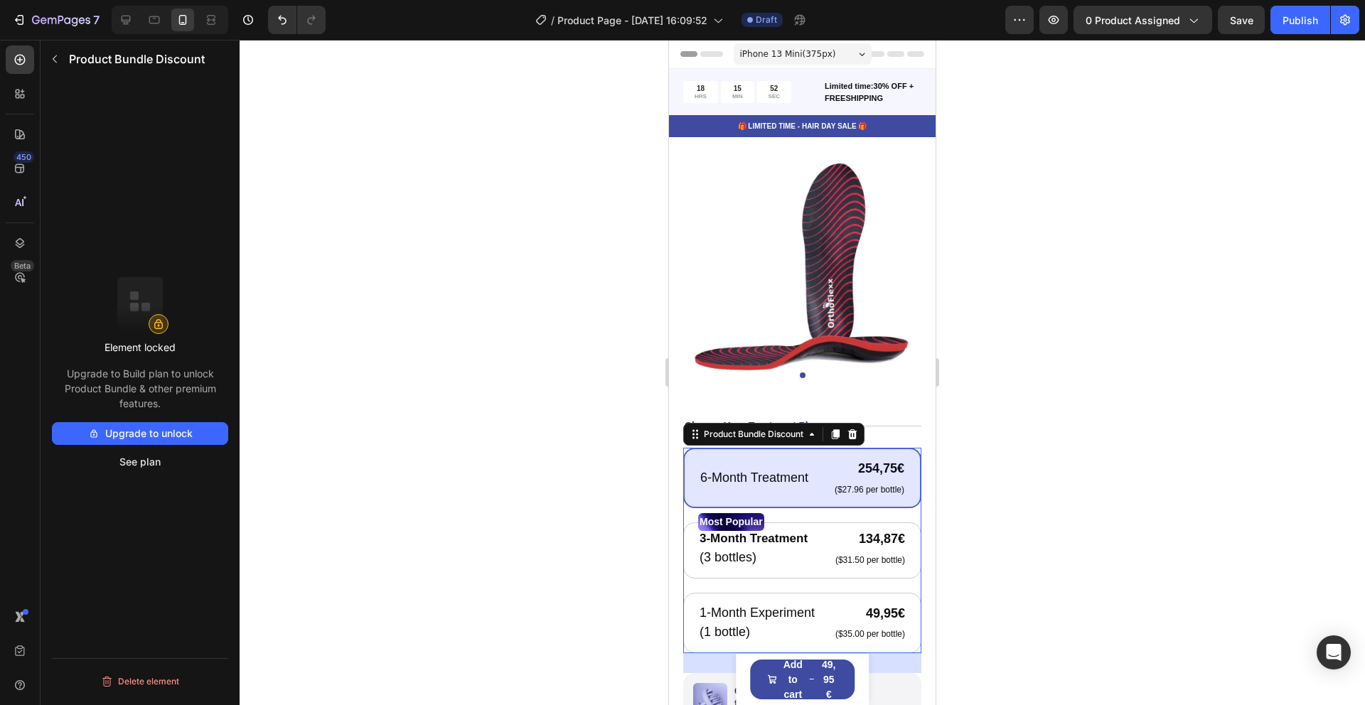
click at [851, 436] on icon at bounding box center [852, 434] width 9 height 10
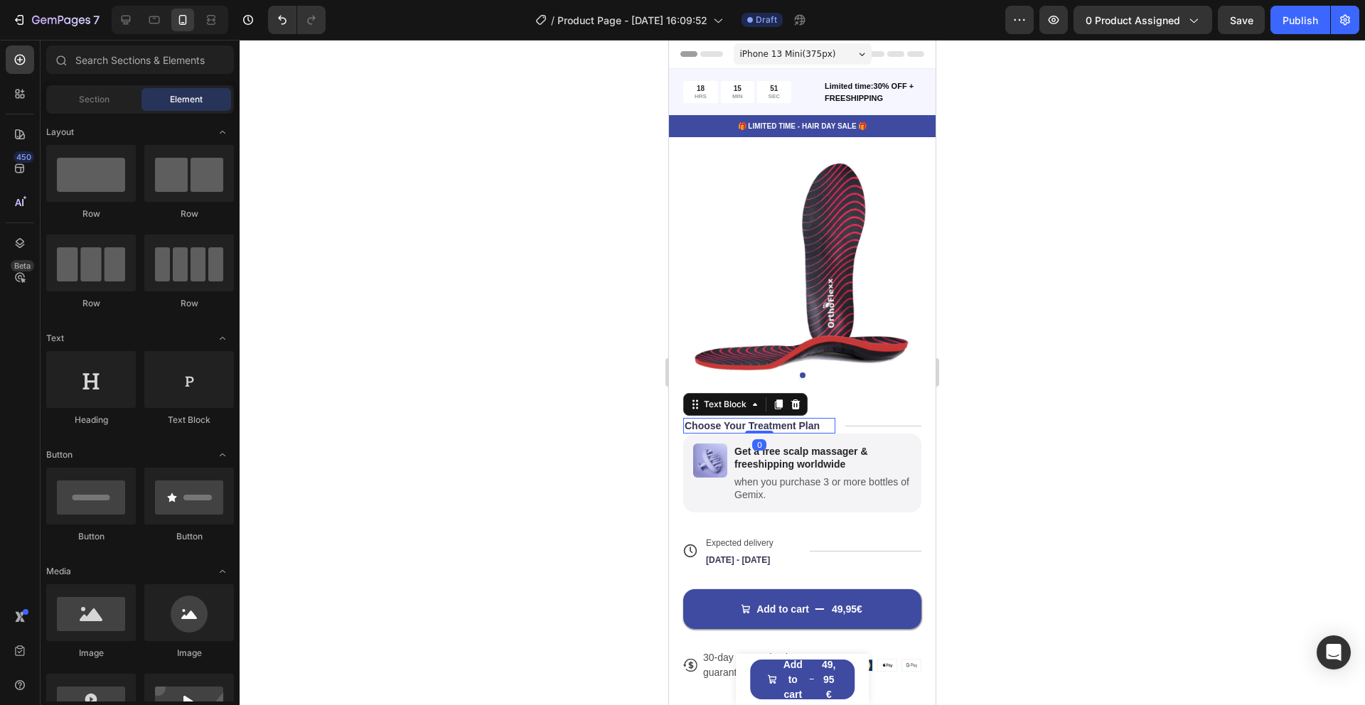
click at [832, 429] on div "Choose Your Treatment Plan" at bounding box center [759, 426] width 152 height 16
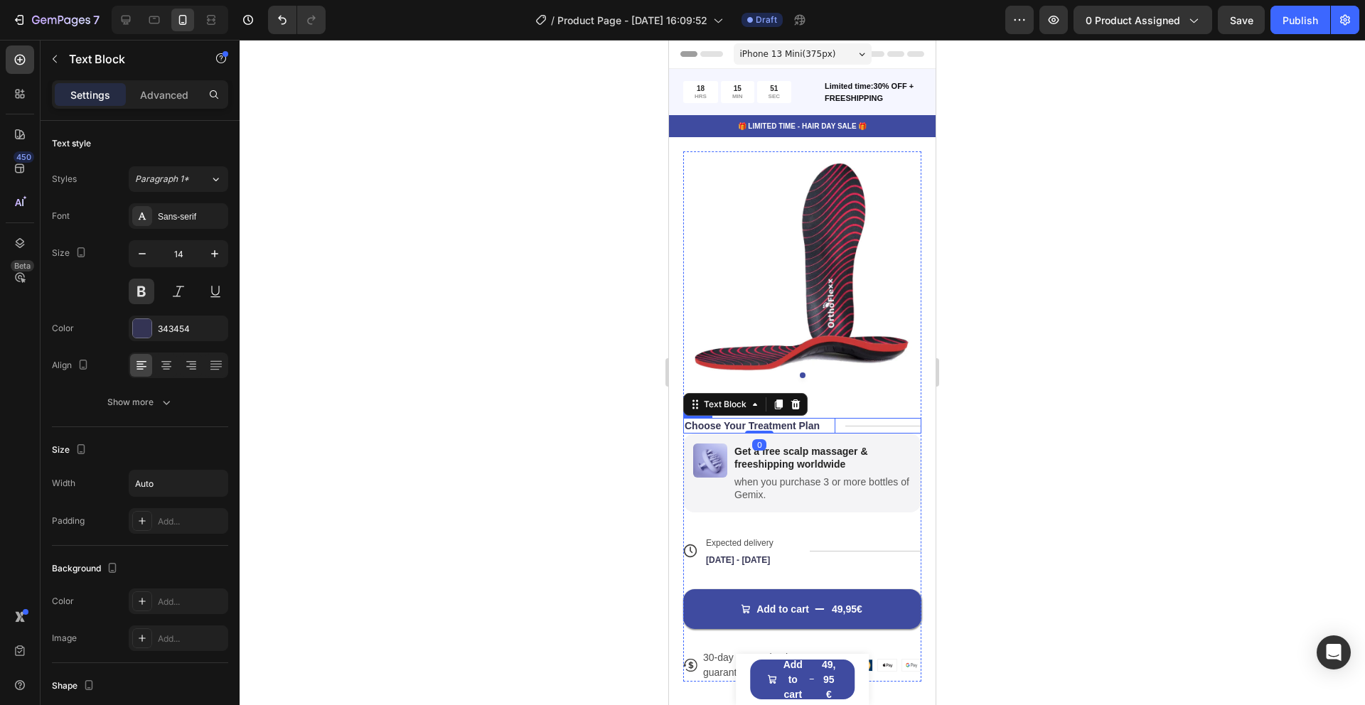
click at [839, 428] on div "Choose Your Treatment Plan Text Block 0 Title Line Row" at bounding box center [802, 426] width 238 height 16
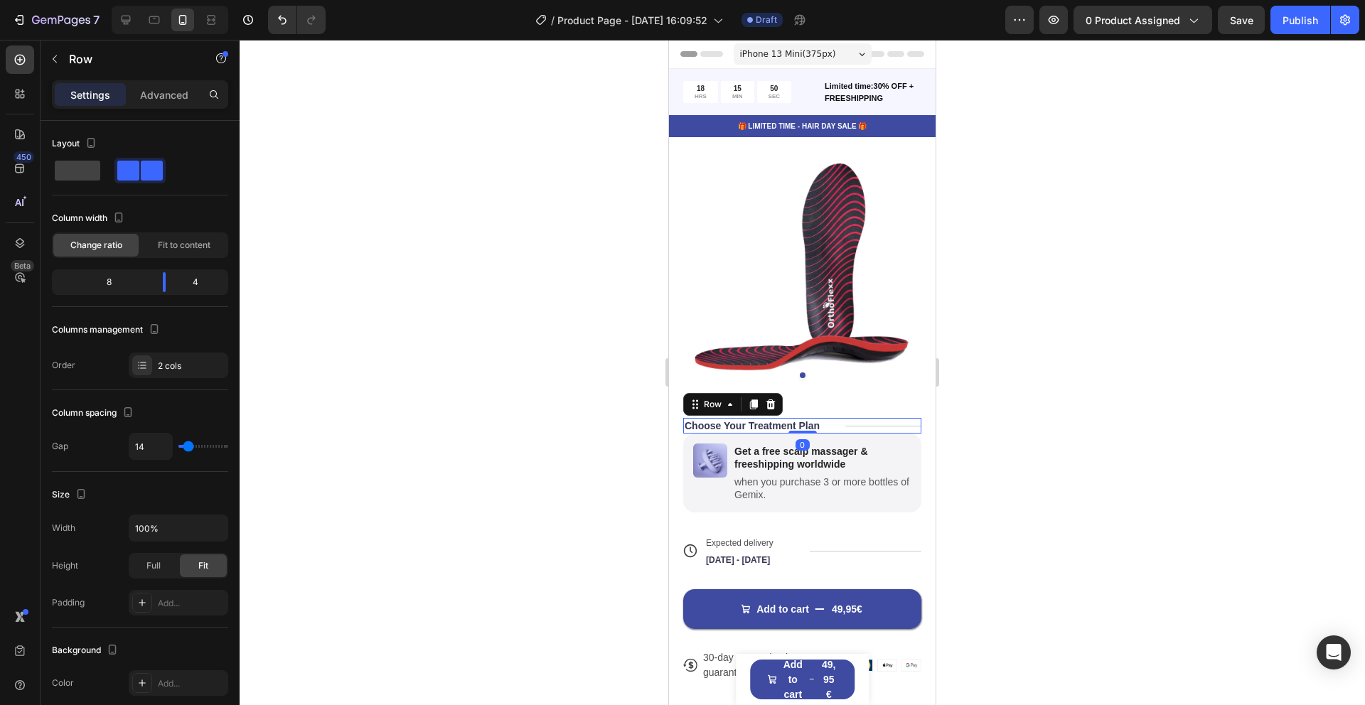
click at [773, 405] on icon at bounding box center [770, 404] width 9 height 10
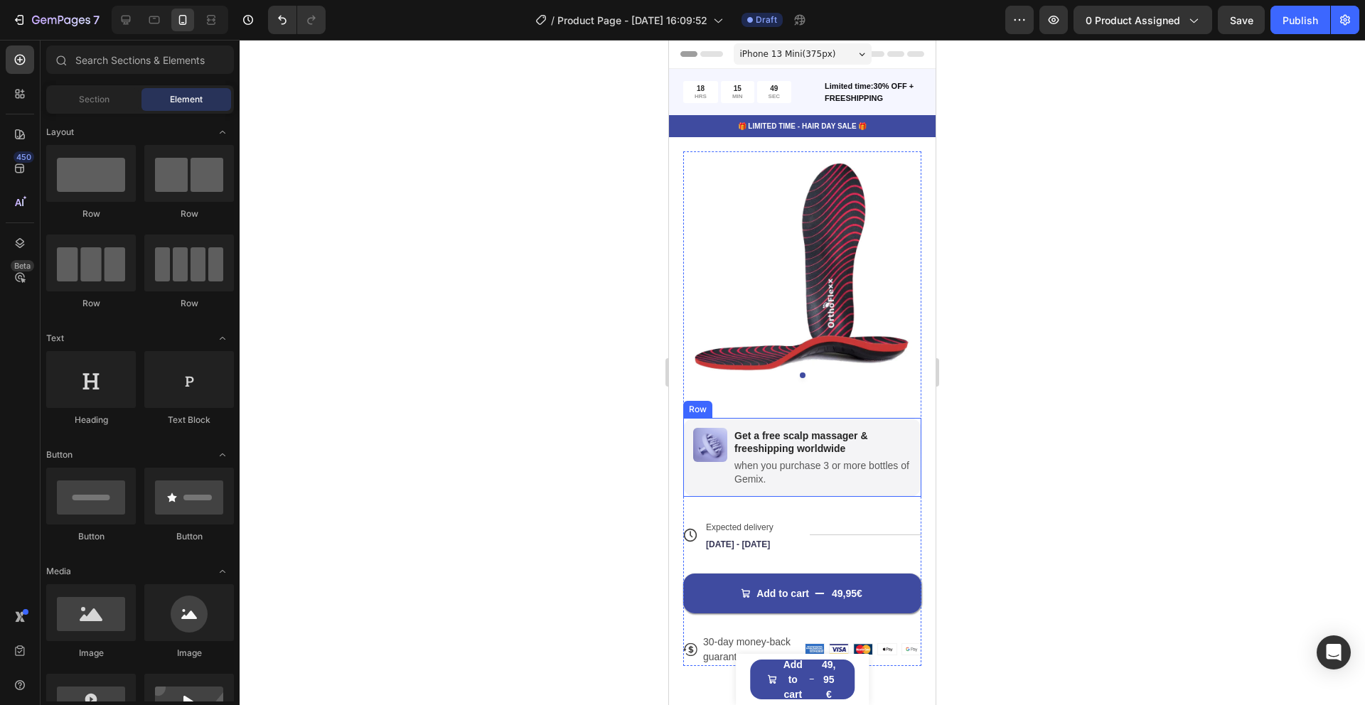
click at [859, 488] on div "Image Get a free scalp massager & freeshipping worldwide Text Block when you pu…" at bounding box center [802, 457] width 238 height 79
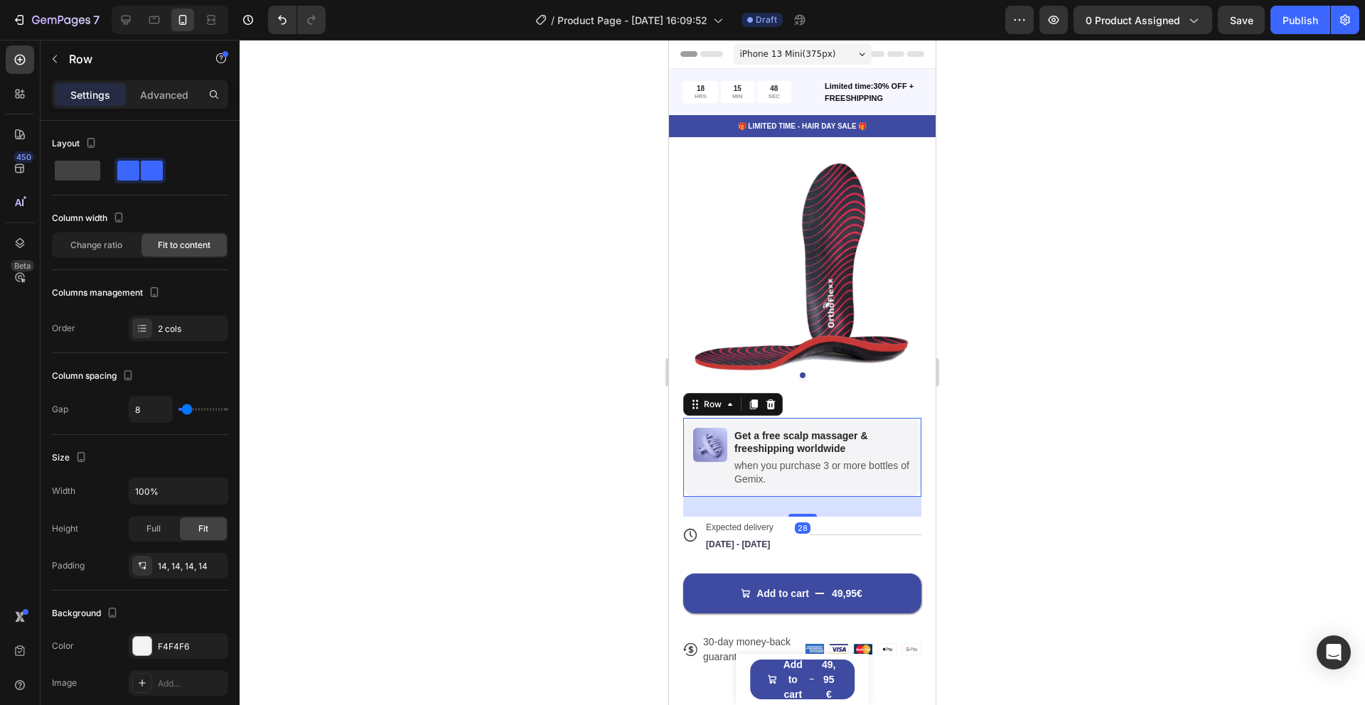
click at [772, 406] on icon at bounding box center [770, 404] width 9 height 10
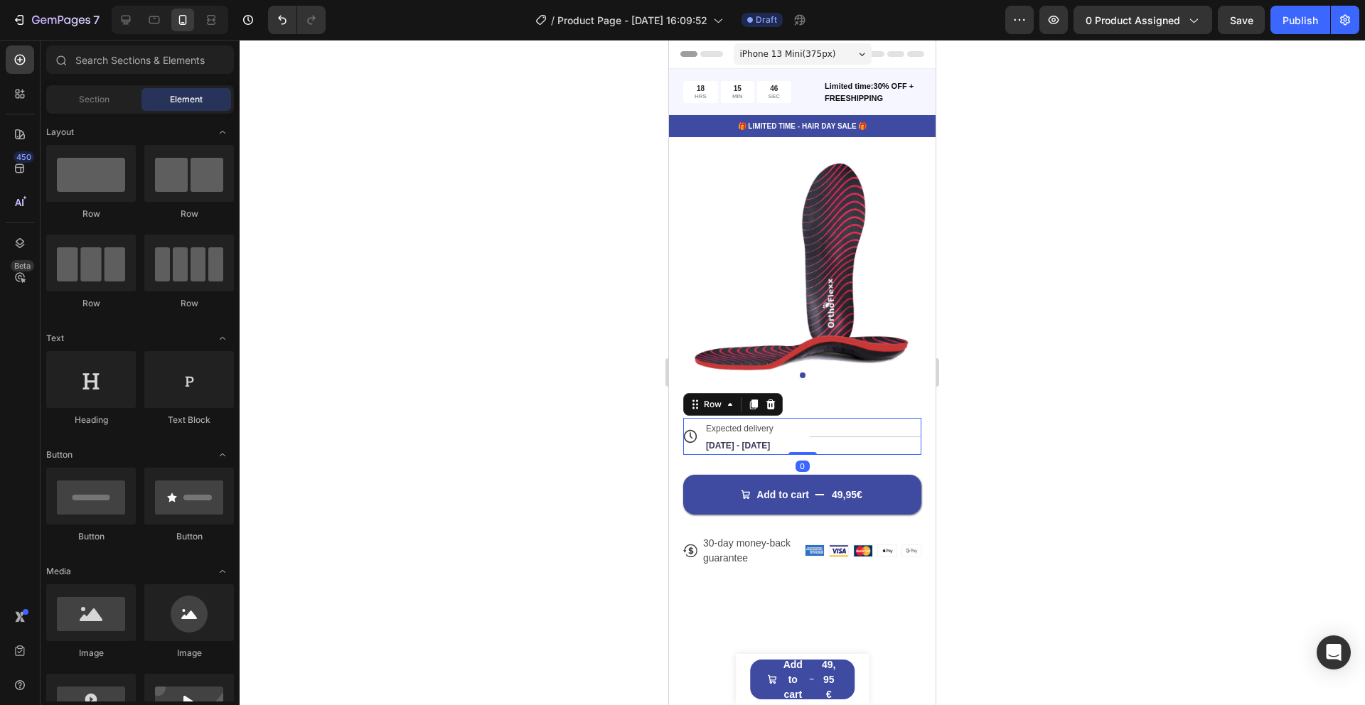
click at [826, 448] on div "Title Line" at bounding box center [866, 436] width 112 height 37
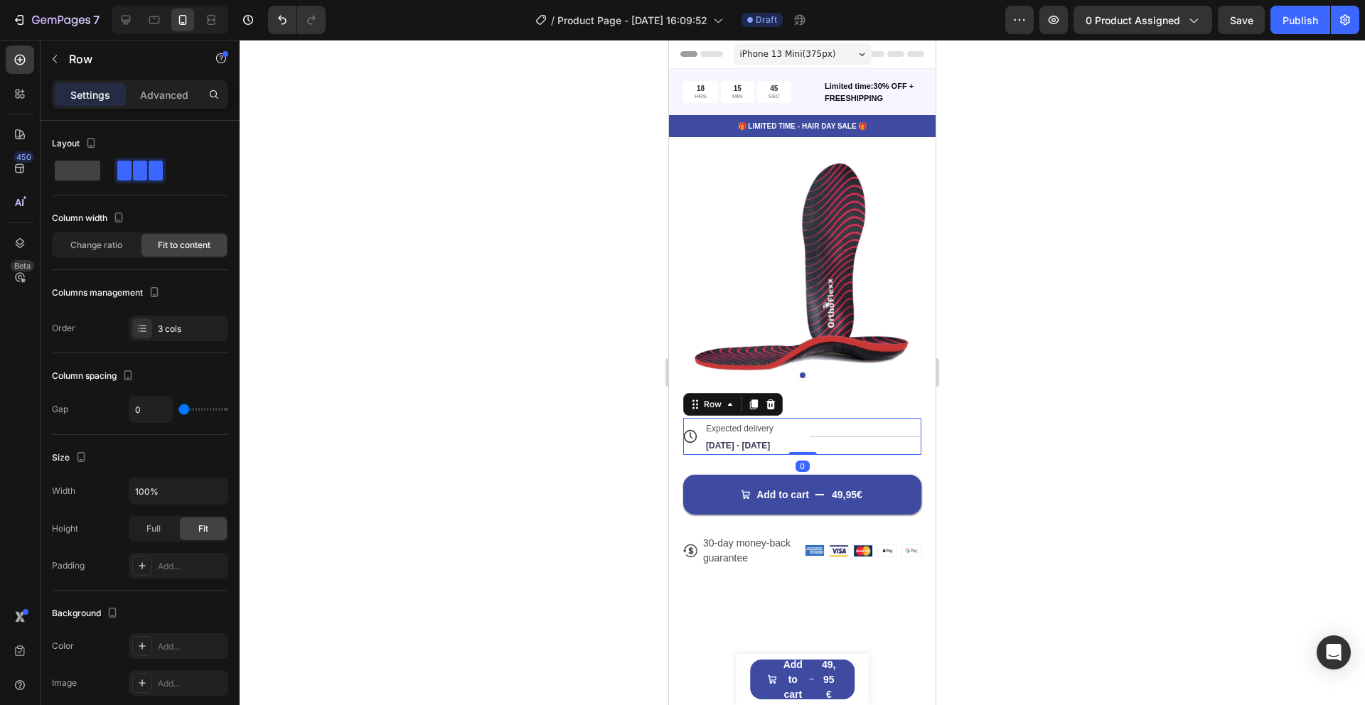
click at [775, 402] on icon at bounding box center [770, 404] width 11 height 11
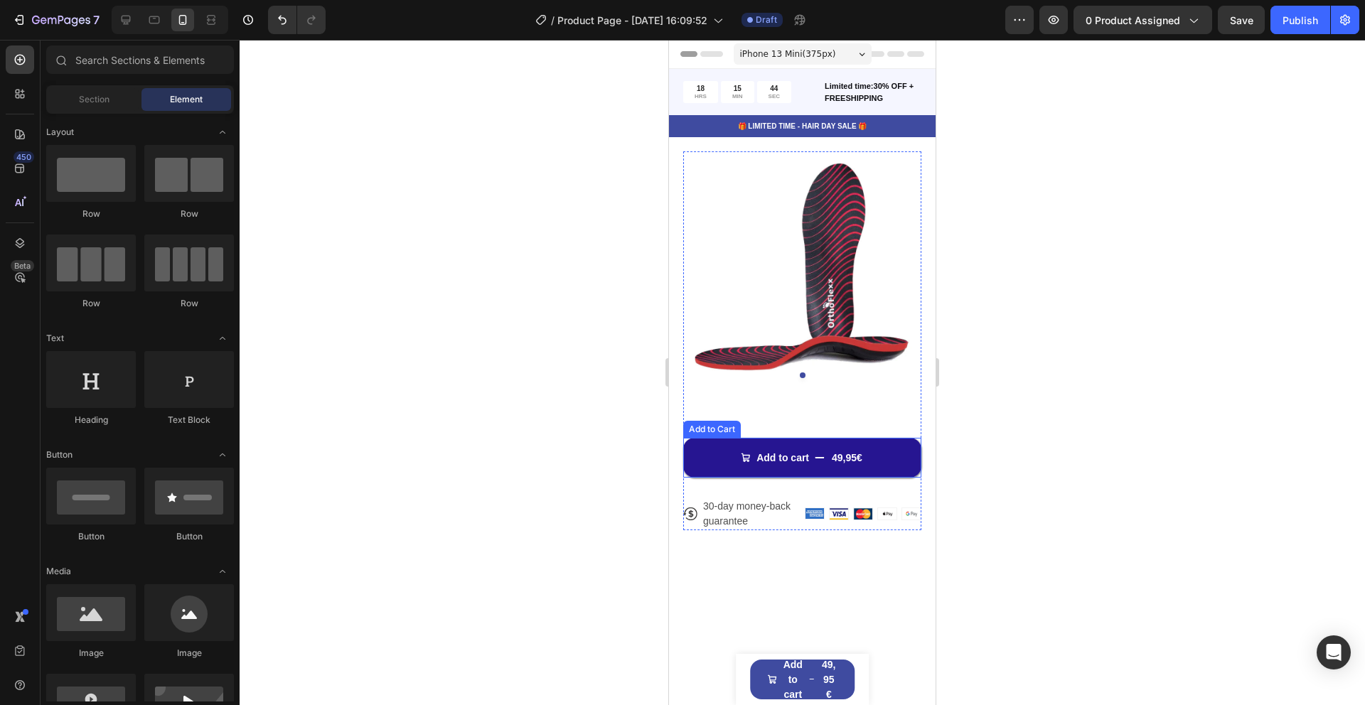
click at [812, 468] on button "Add to cart 49,95€" at bounding box center [802, 458] width 238 height 40
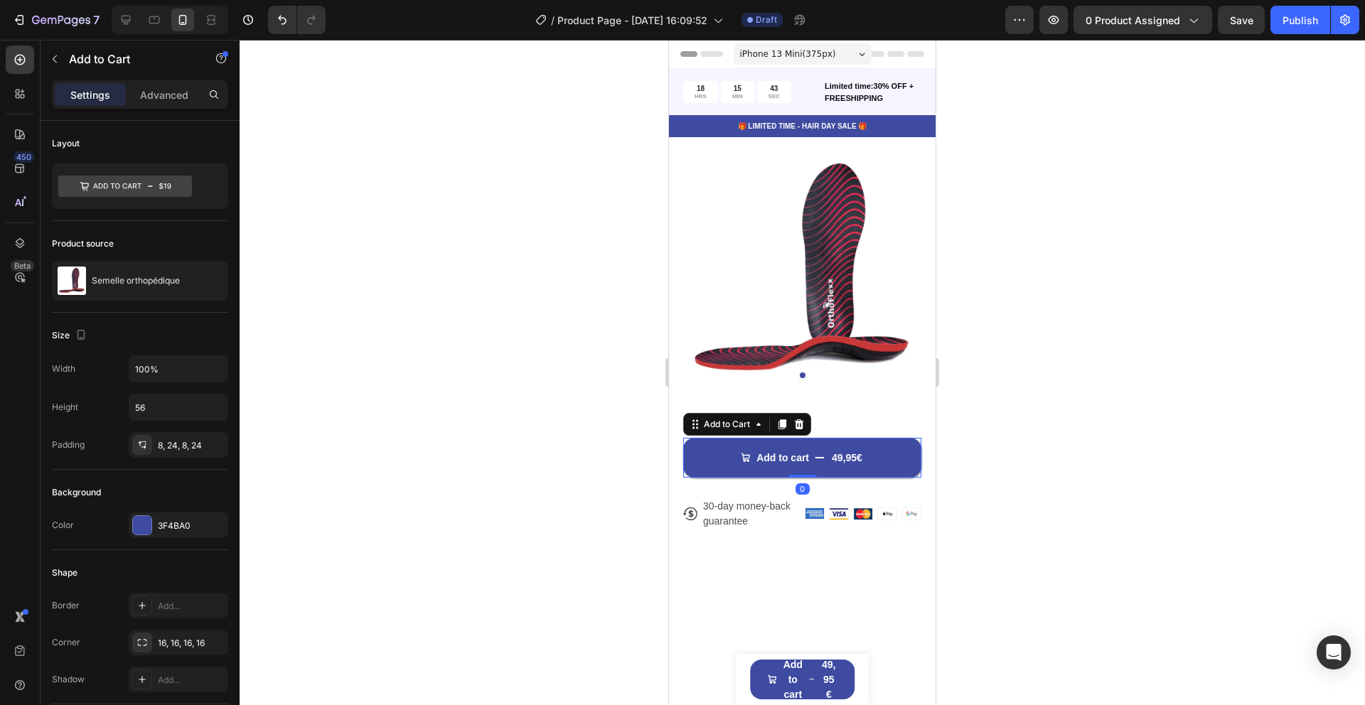
click at [1004, 446] on div at bounding box center [802, 372] width 1125 height 665
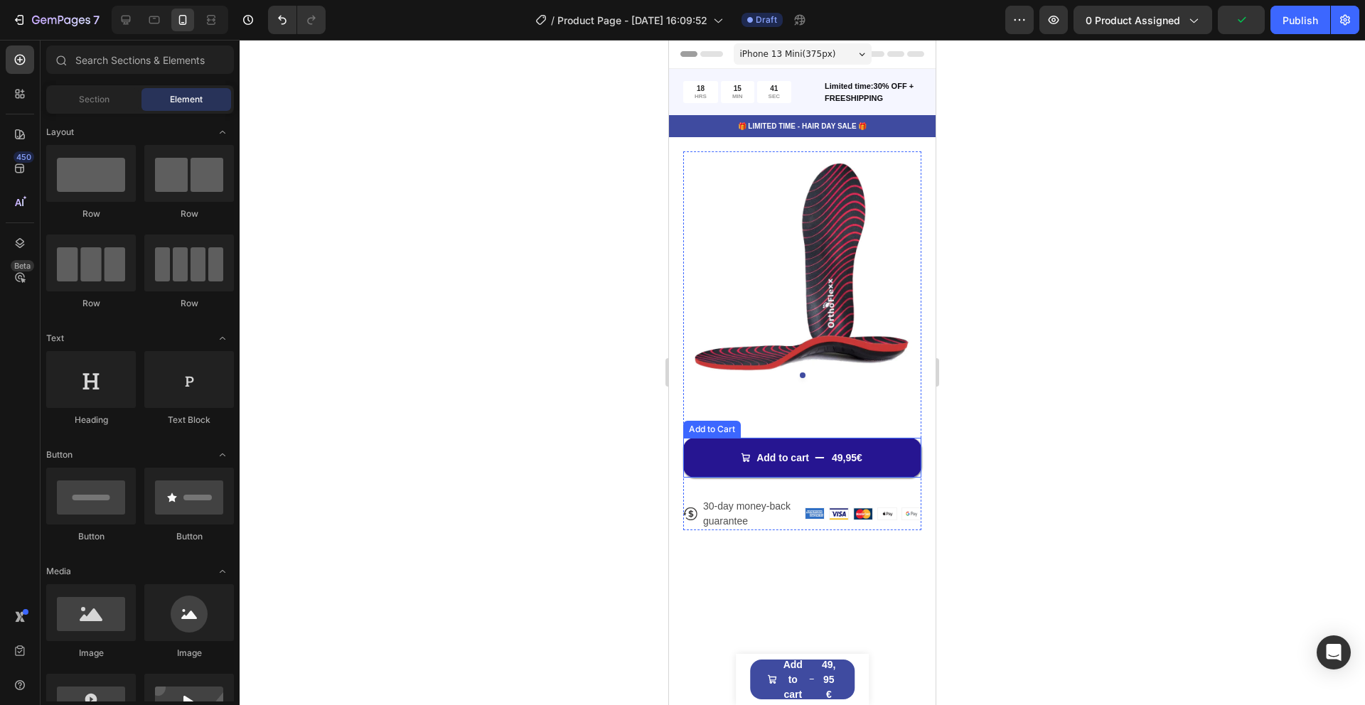
click at [906, 464] on button "Add to cart 49,95€" at bounding box center [802, 458] width 238 height 40
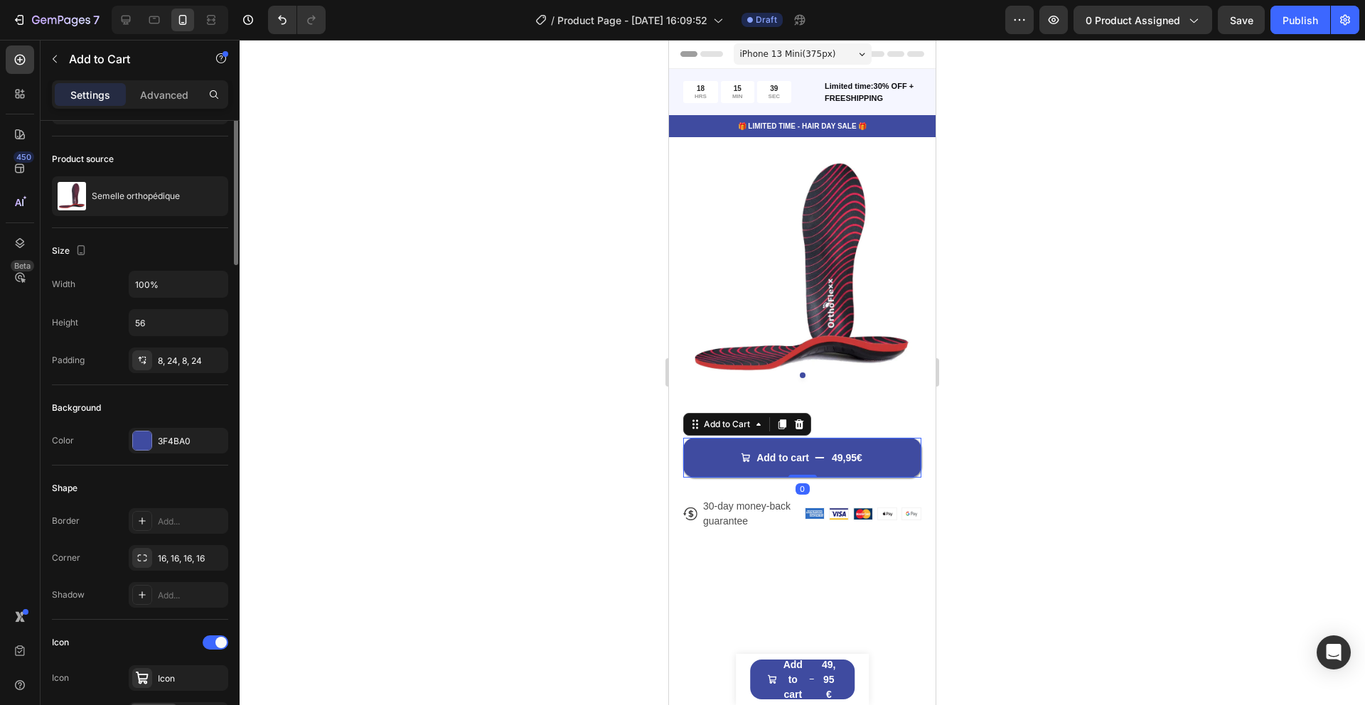
scroll to position [105, 0]
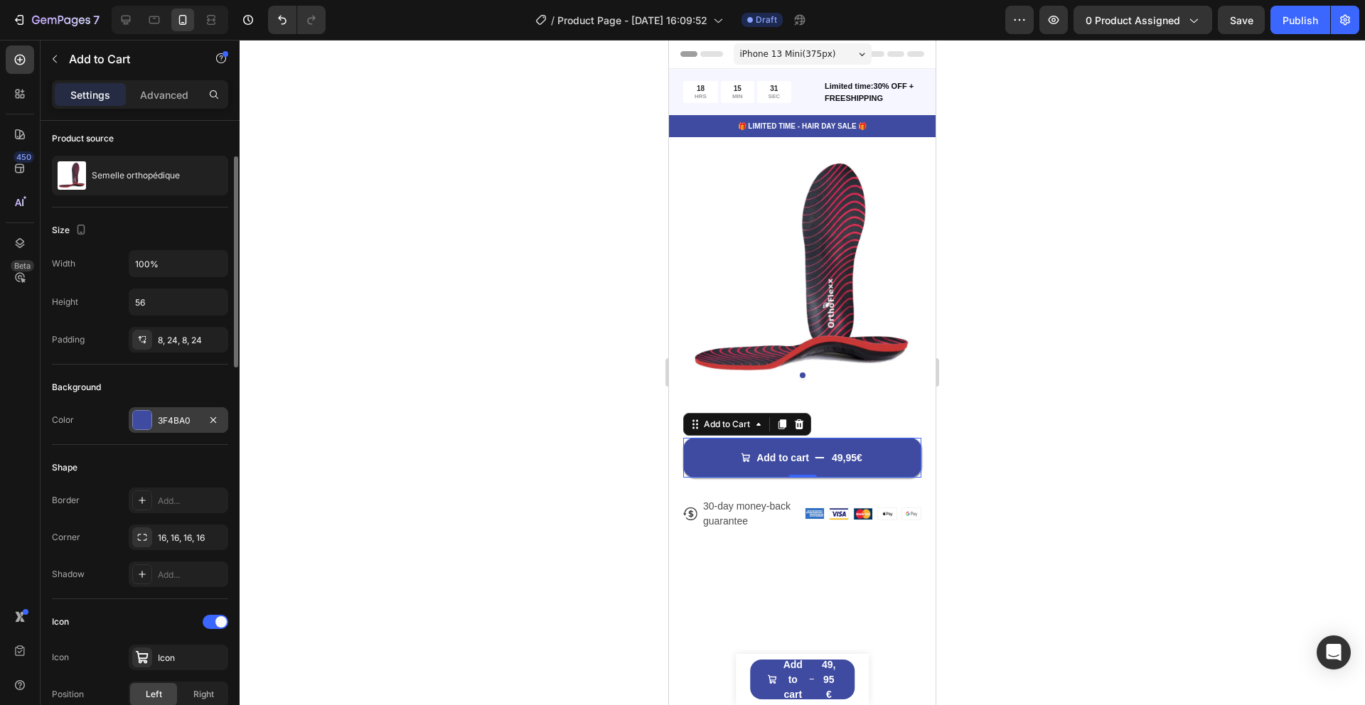
click at [203, 418] on div "3F4BA0" at bounding box center [179, 420] width 100 height 26
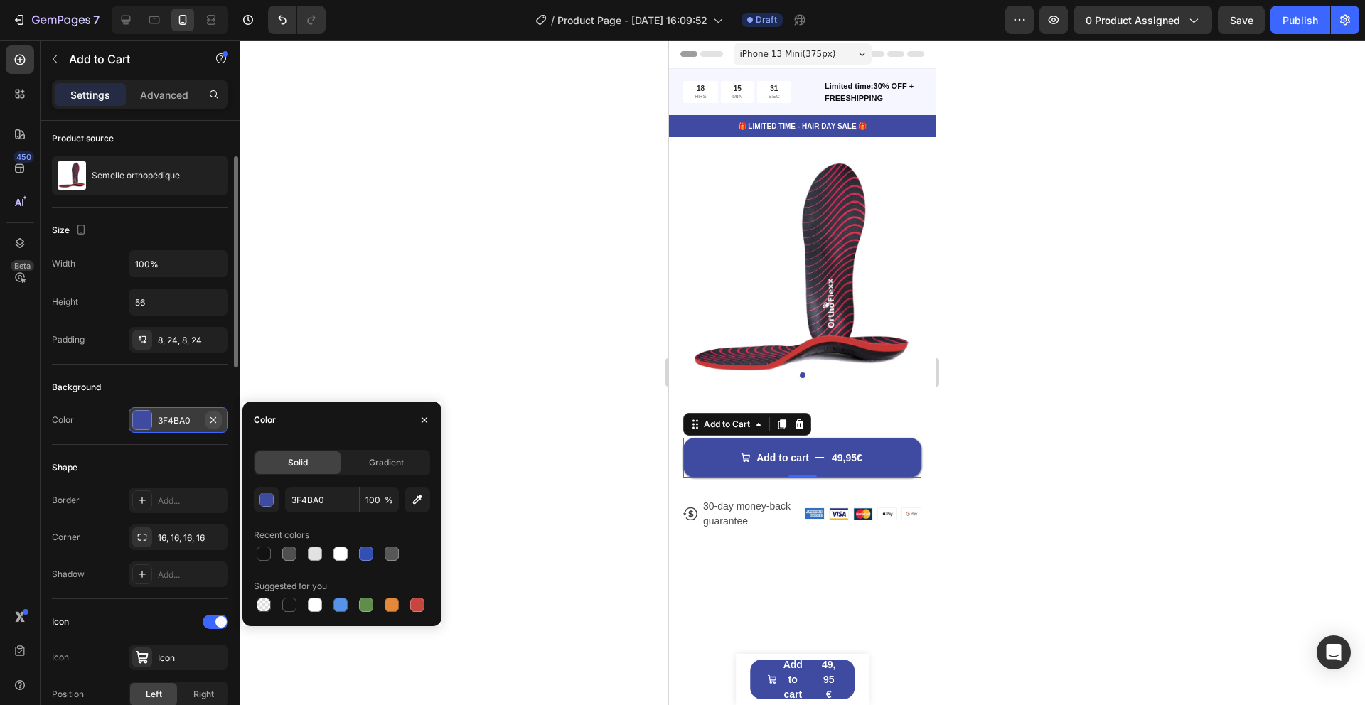
click at [208, 419] on icon "button" at bounding box center [213, 419] width 11 height 11
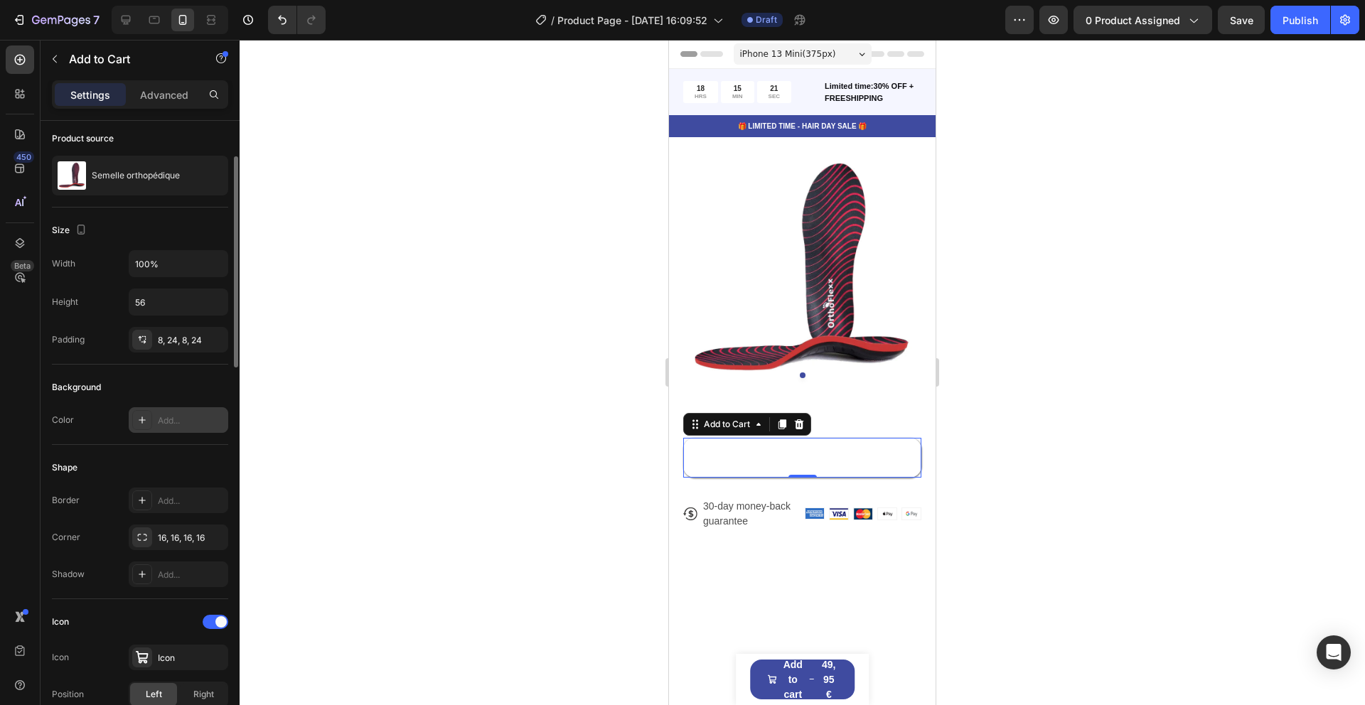
click at [180, 408] on div "Add..." at bounding box center [179, 420] width 100 height 26
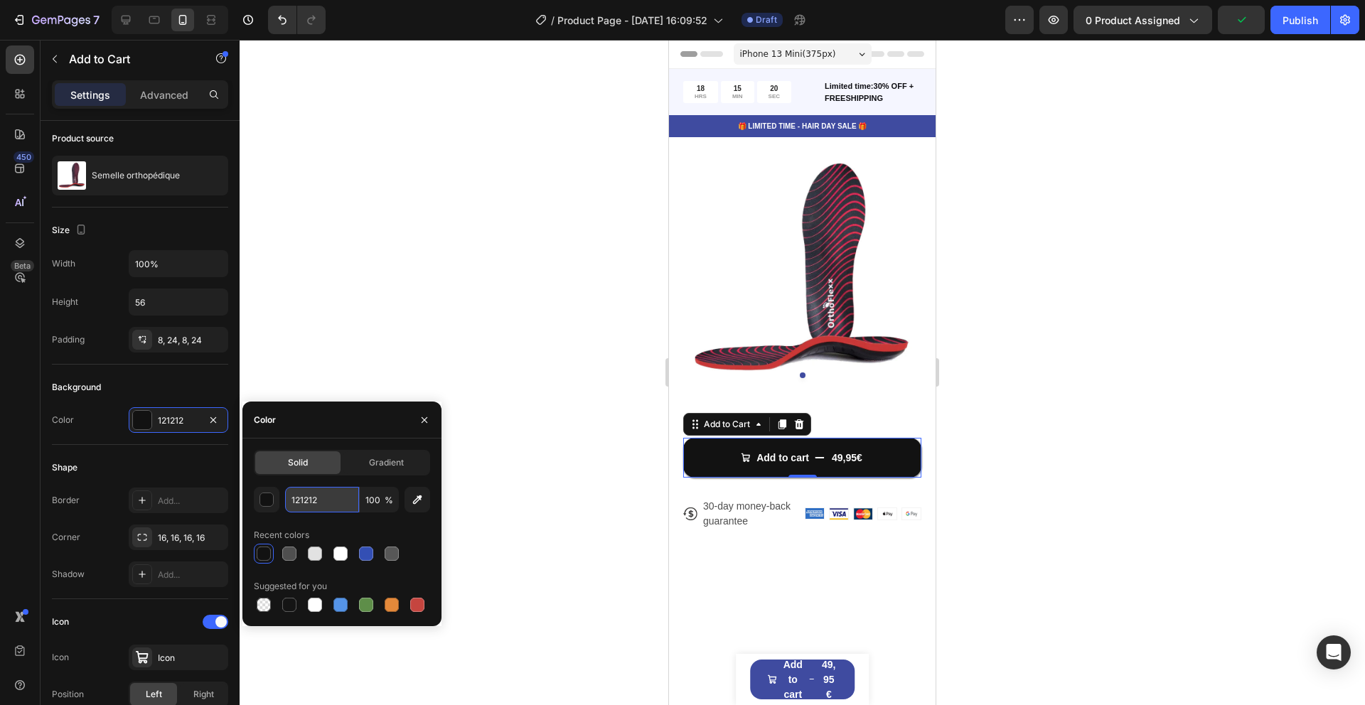
click at [326, 492] on input "121212" at bounding box center [322, 500] width 74 height 26
paste input "28773F"
type input "28773F"
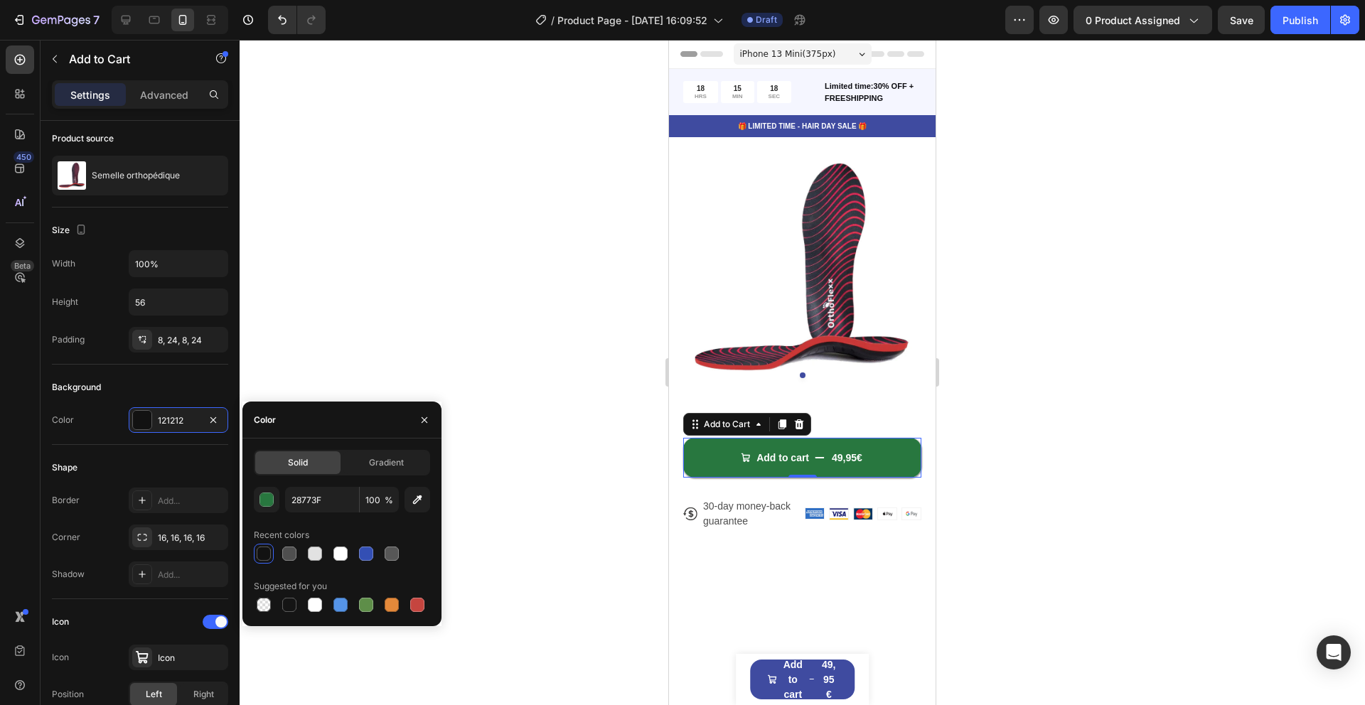
click at [426, 358] on div at bounding box center [802, 372] width 1125 height 665
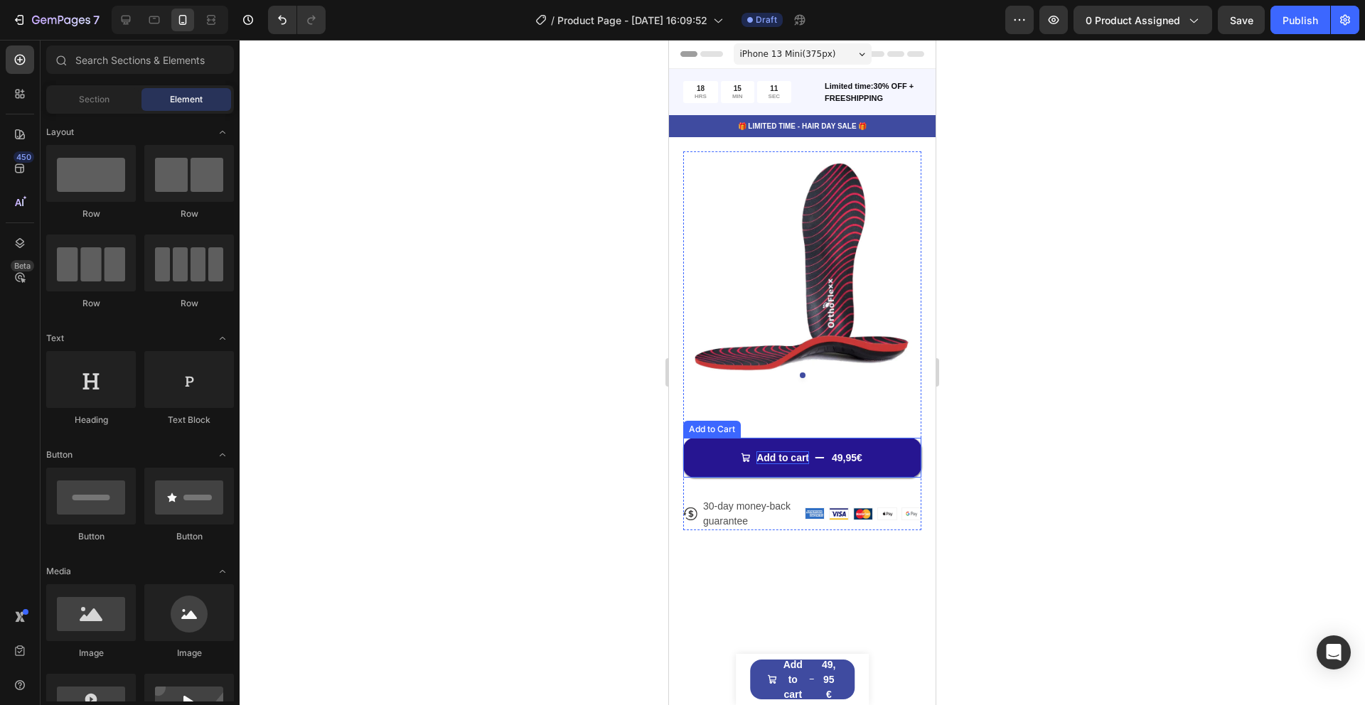
click at [772, 460] on div "Add to cart" at bounding box center [782, 457] width 53 height 13
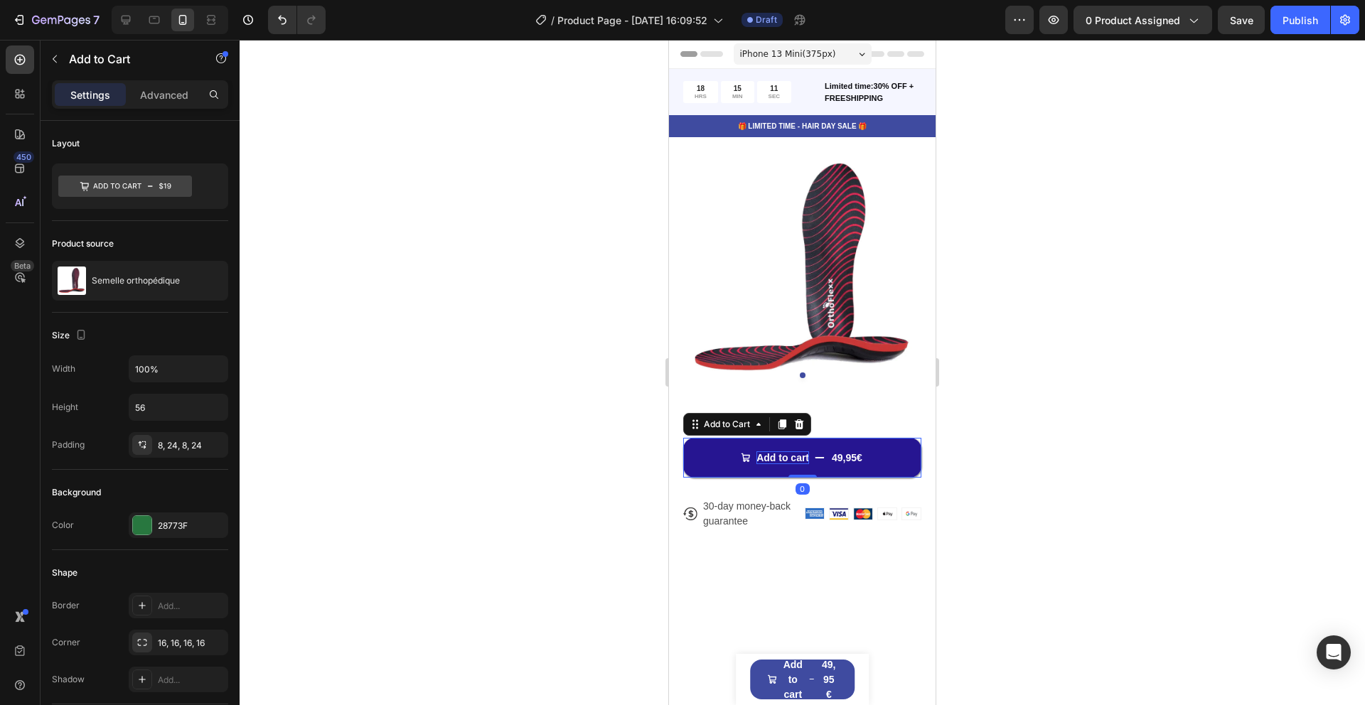
click at [772, 460] on div "Add to cart" at bounding box center [782, 457] width 53 height 13
click at [708, 458] on button "Add to cart 49,95€" at bounding box center [802, 458] width 238 height 40
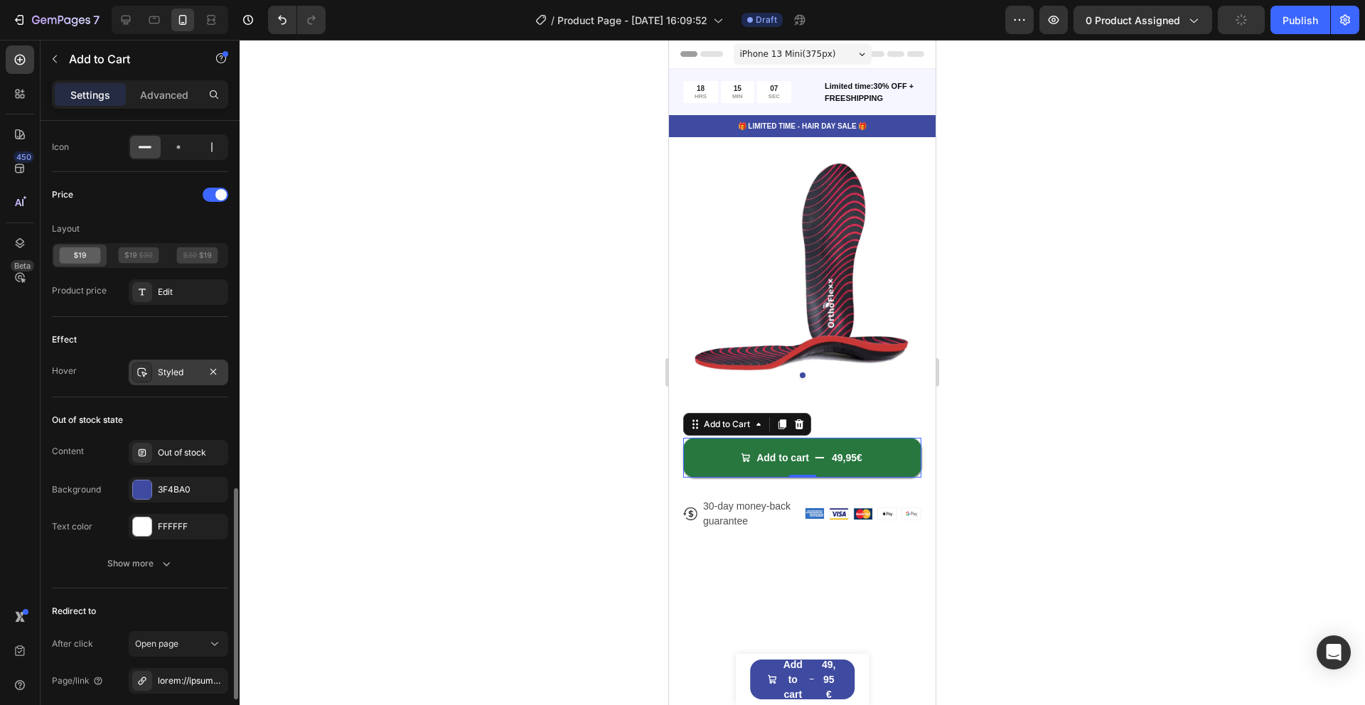
scroll to position [1152, 0]
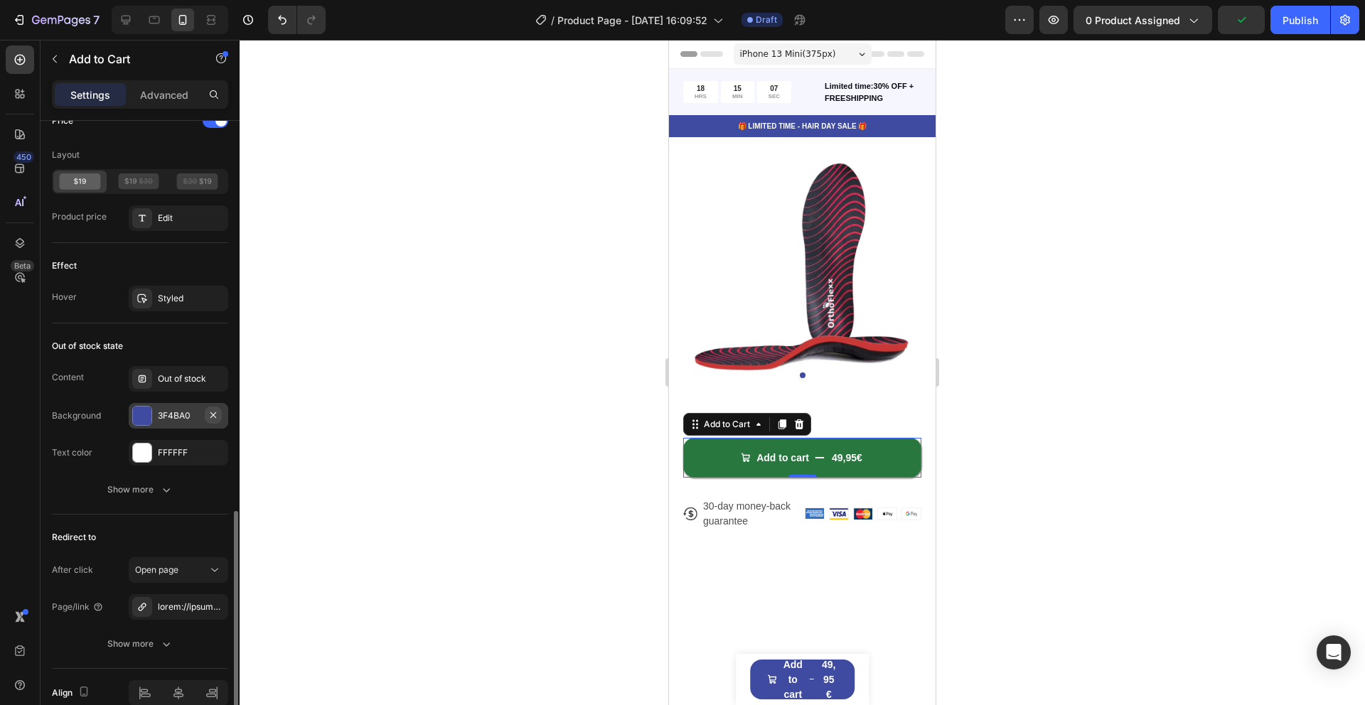
click at [211, 413] on icon "button" at bounding box center [213, 415] width 6 height 6
click at [168, 412] on div "Add..." at bounding box center [191, 415] width 67 height 13
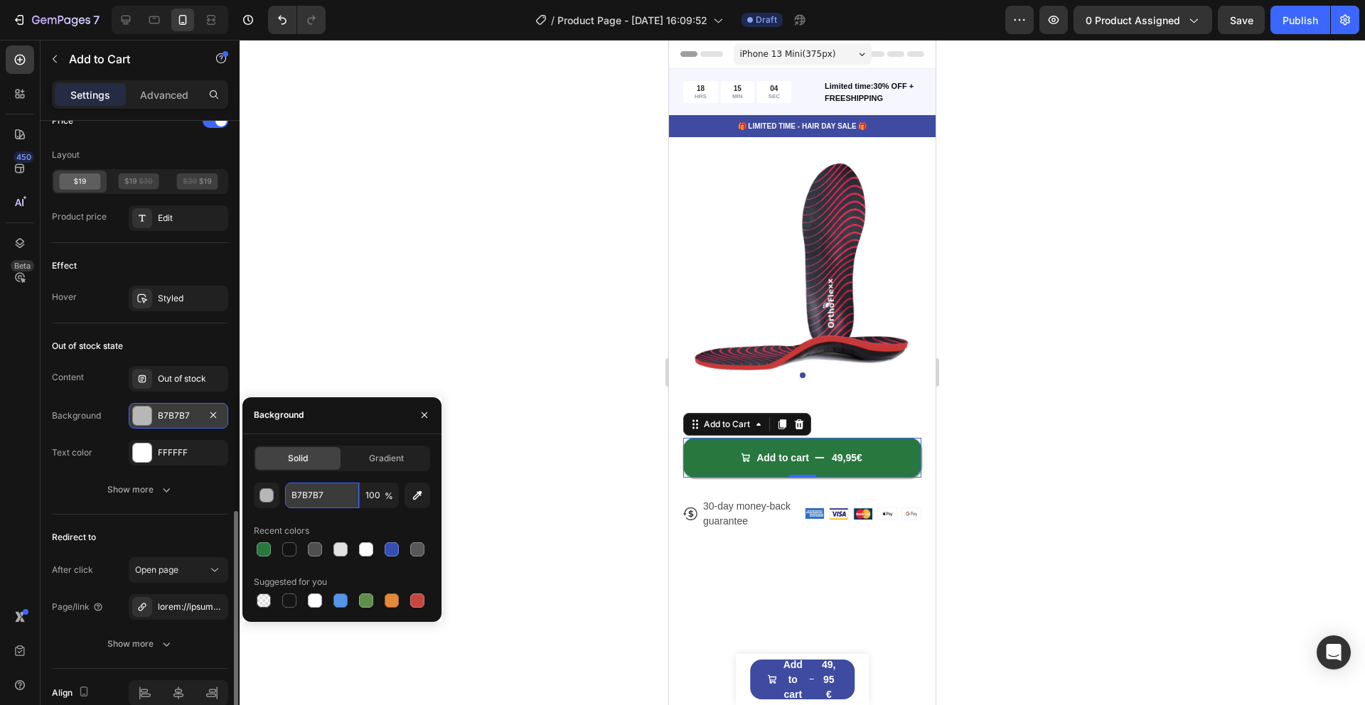
click at [332, 490] on input "B7B7B7" at bounding box center [322, 496] width 74 height 26
paste input "28773F"
click at [207, 477] on div "Show more" at bounding box center [140, 490] width 176 height 26
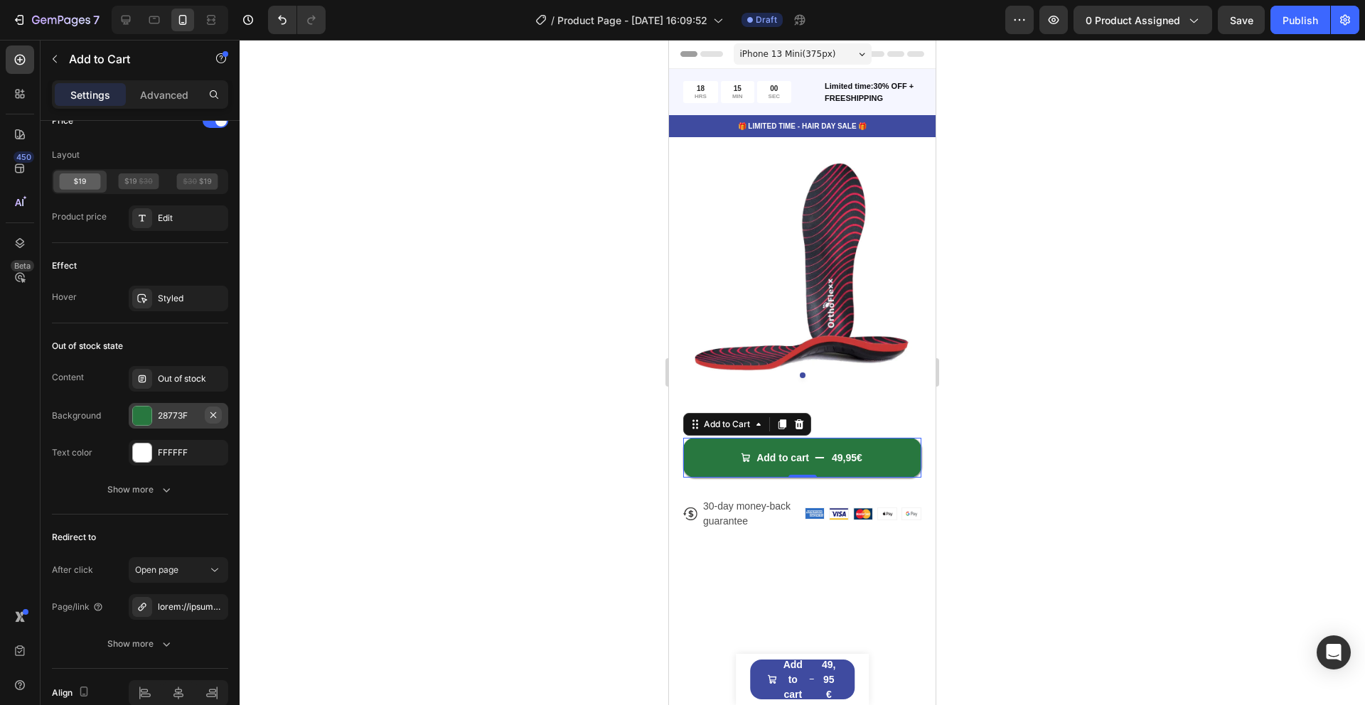
click at [215, 414] on icon "button" at bounding box center [213, 415] width 6 height 6
click at [170, 414] on div "Add..." at bounding box center [191, 415] width 67 height 13
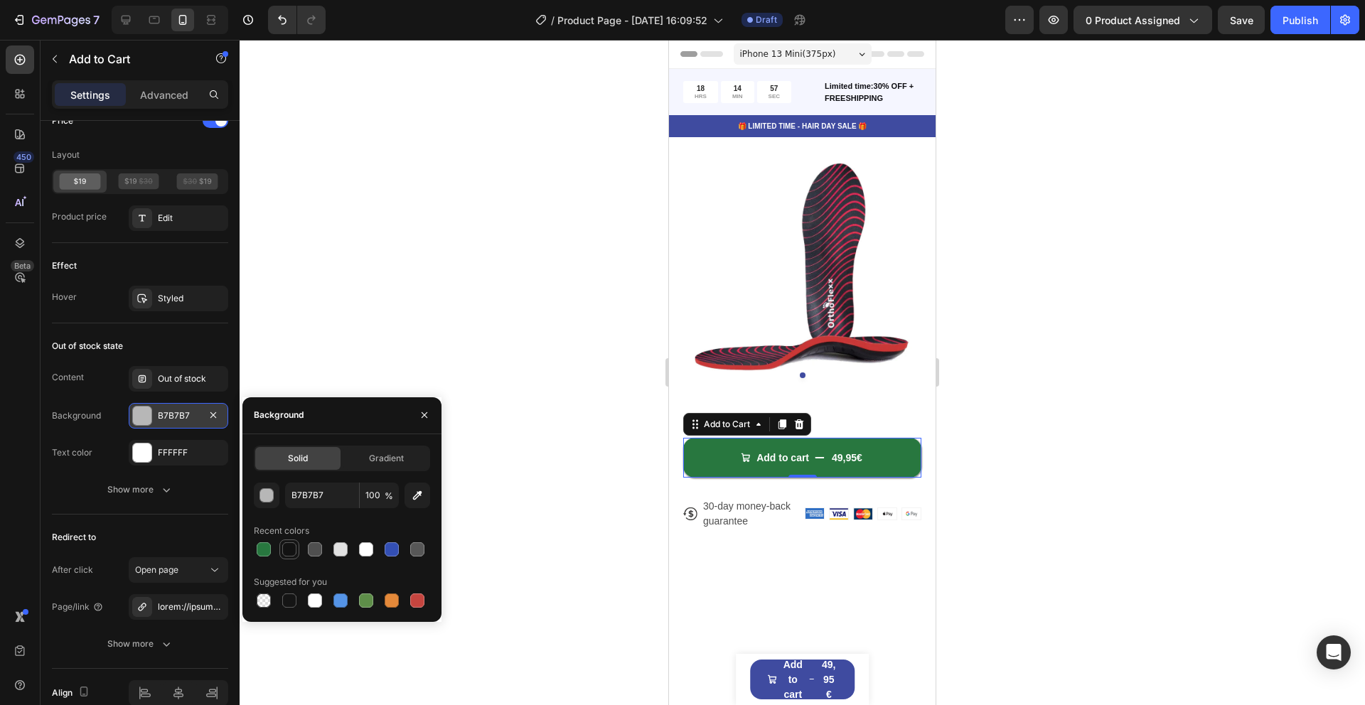
click at [290, 549] on div at bounding box center [289, 549] width 14 height 14
type input "121212"
click at [109, 458] on div "Text color FFFFFF" at bounding box center [140, 453] width 176 height 26
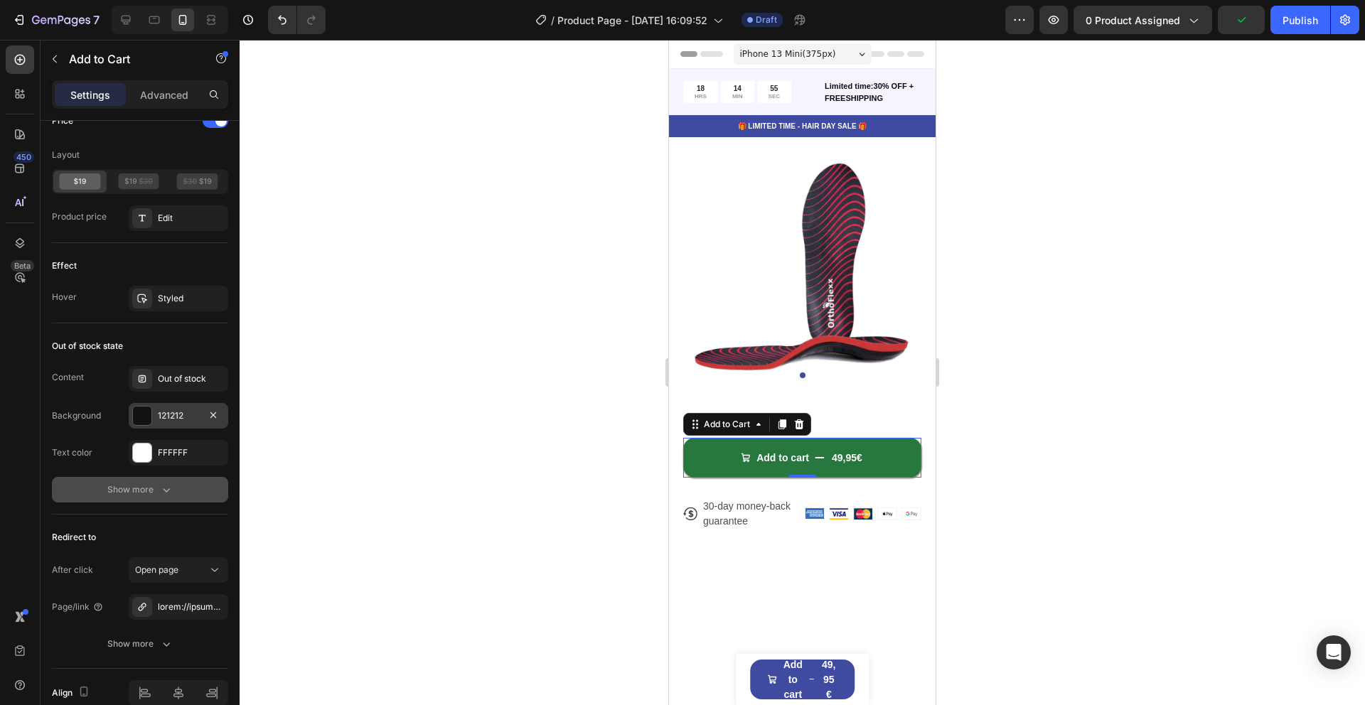
click at [144, 488] on div "Show more" at bounding box center [140, 490] width 66 height 14
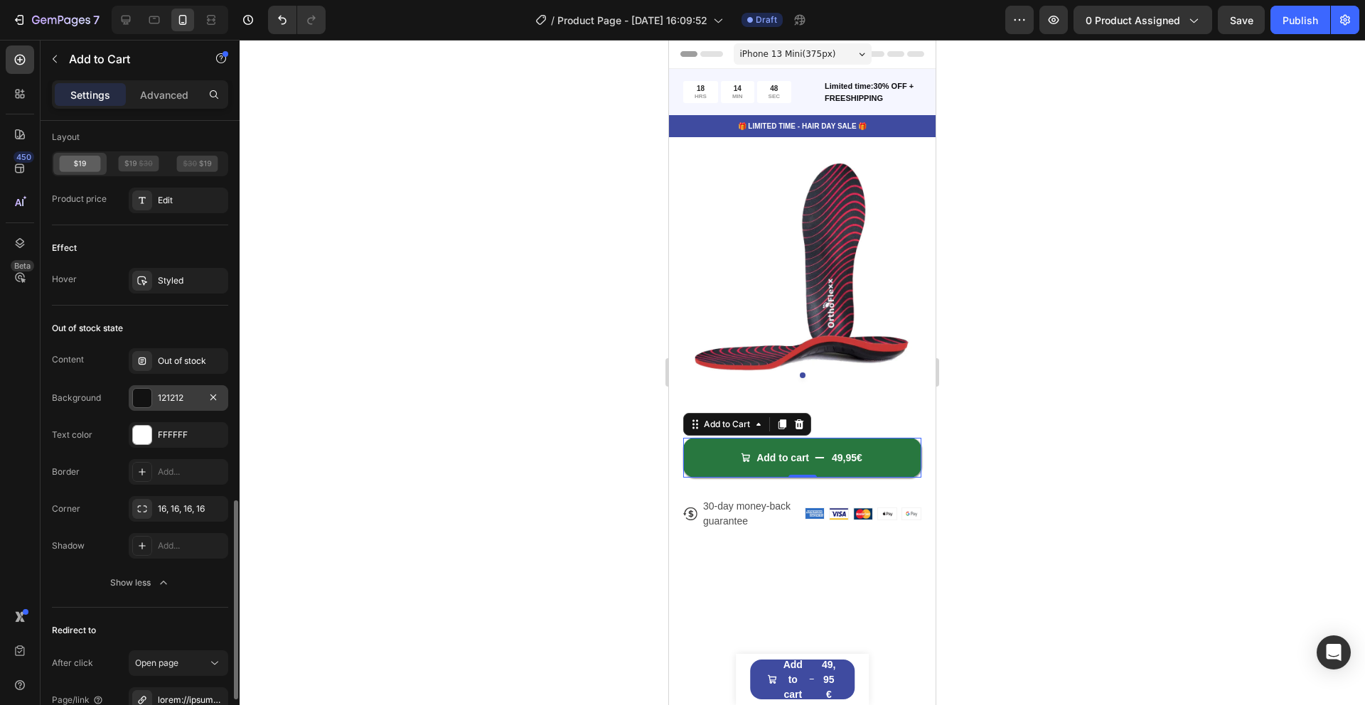
scroll to position [1129, 0]
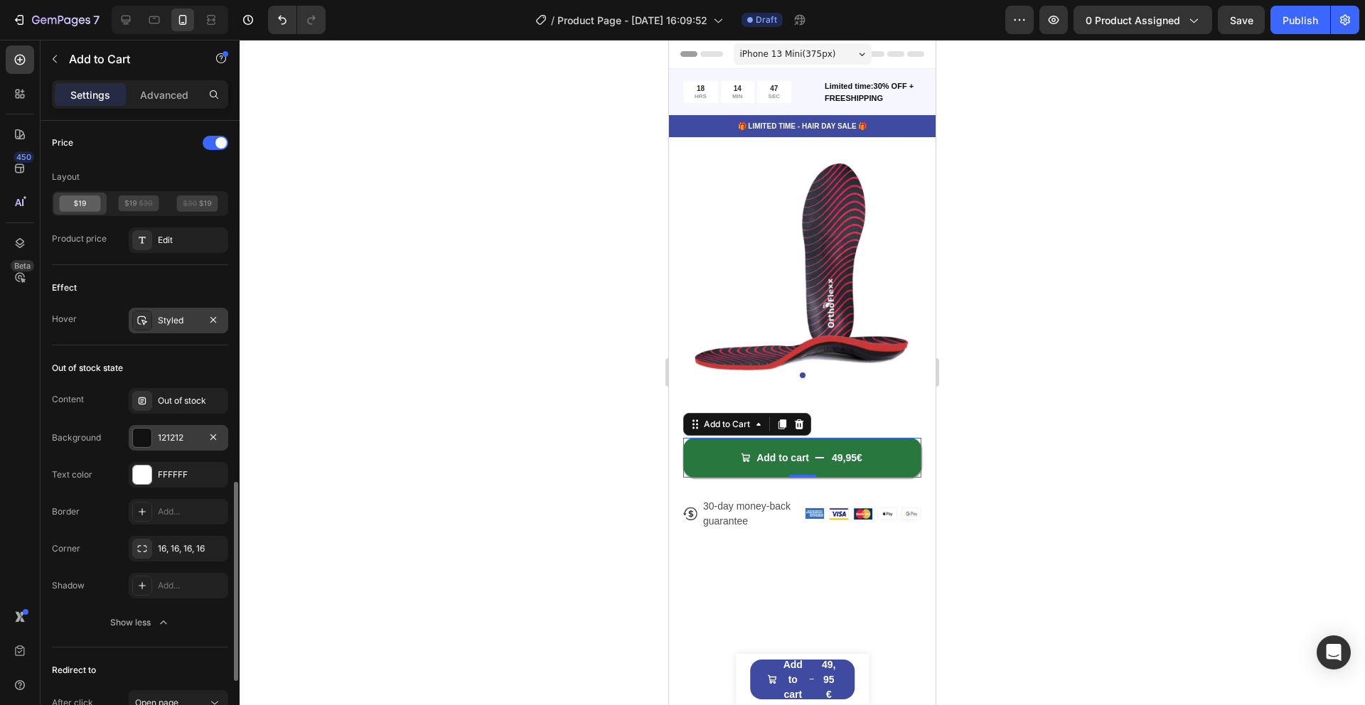
click at [165, 325] on div "Styled" at bounding box center [178, 320] width 41 height 13
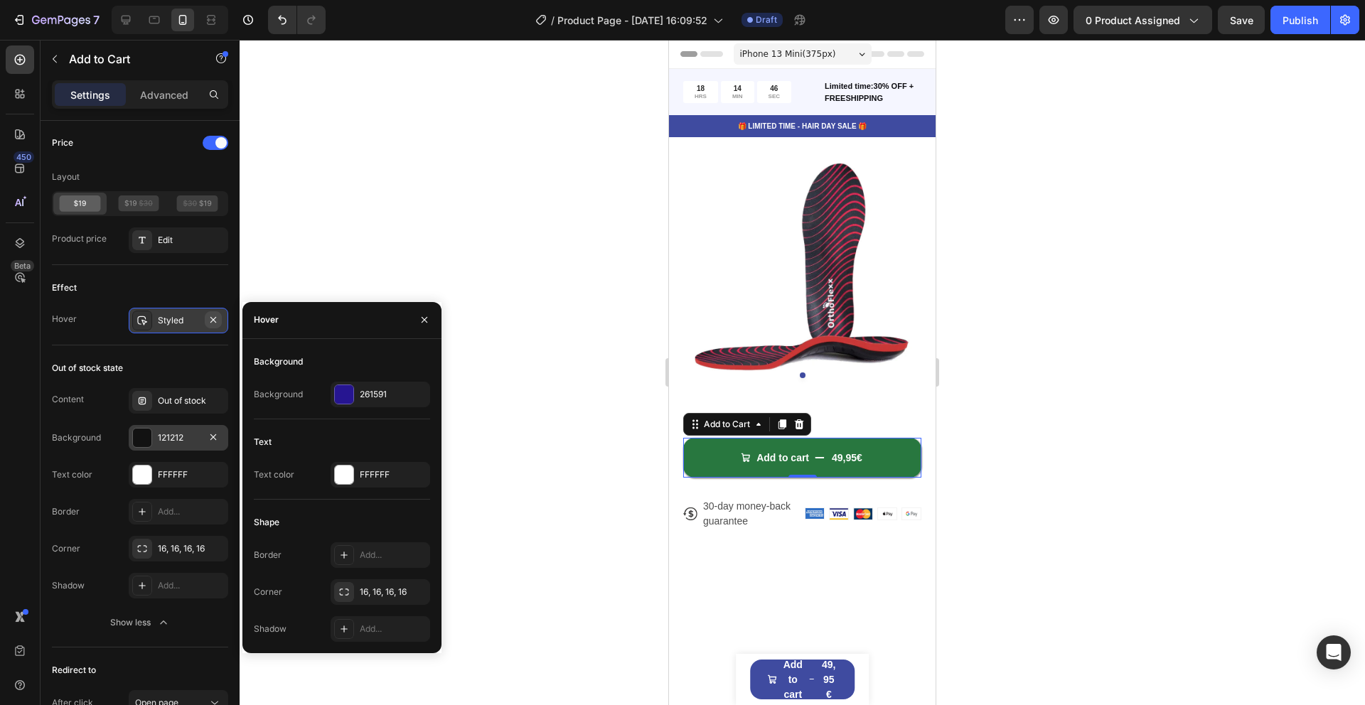
click at [213, 322] on icon "button" at bounding box center [213, 319] width 11 height 11
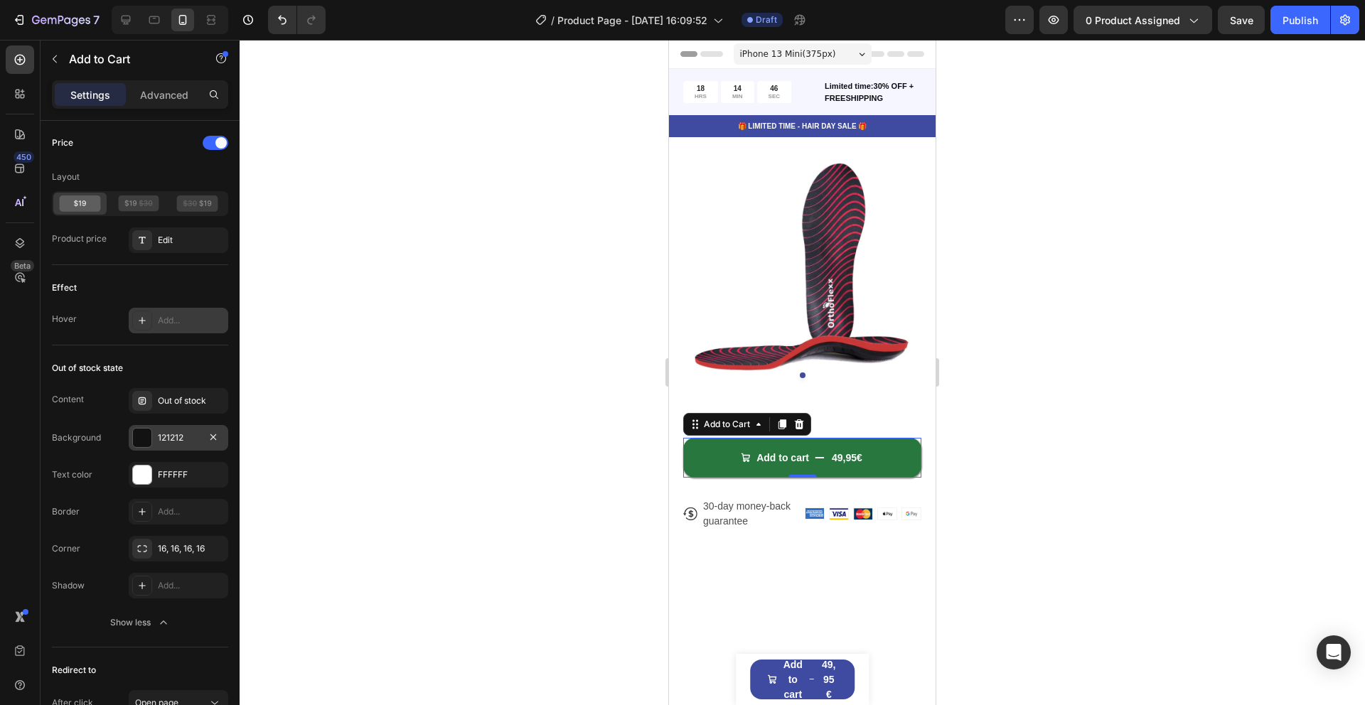
click at [157, 342] on div "Effect Hover Add..." at bounding box center [140, 305] width 176 height 80
click at [178, 357] on div "Out of stock state" at bounding box center [140, 368] width 176 height 23
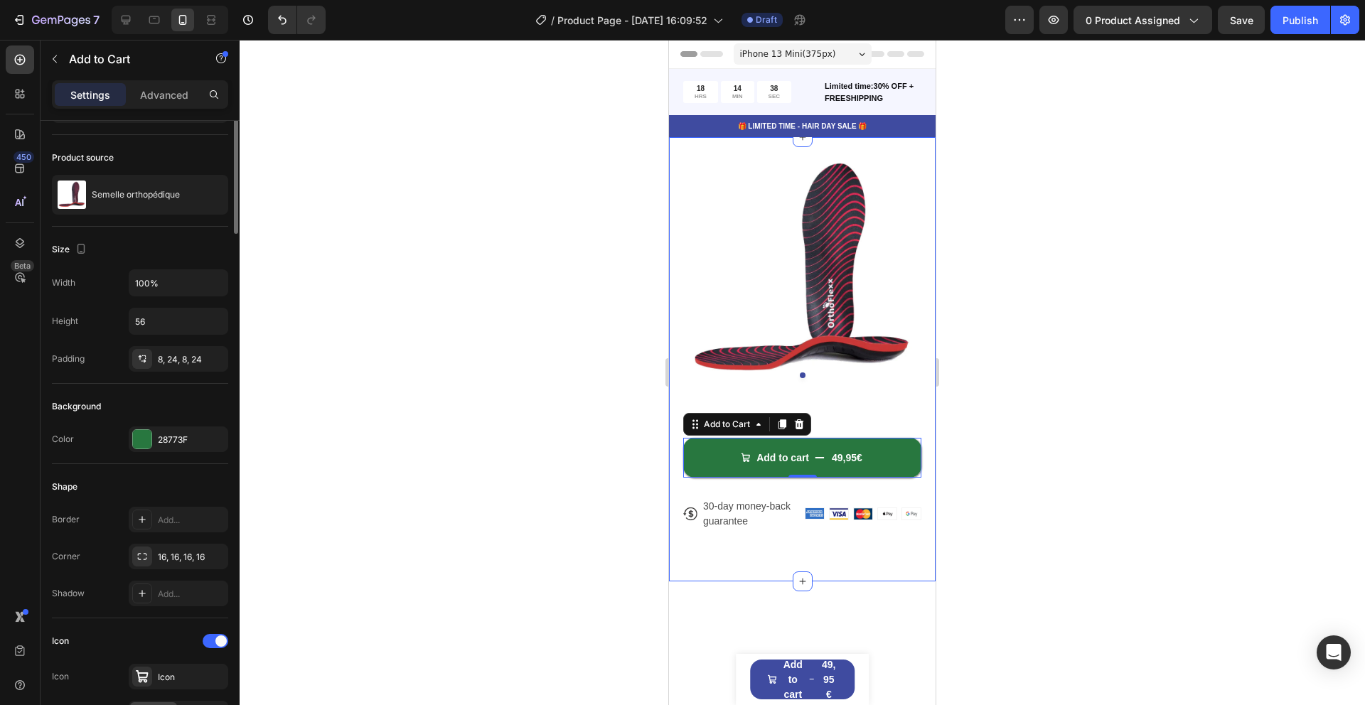
scroll to position [0, 0]
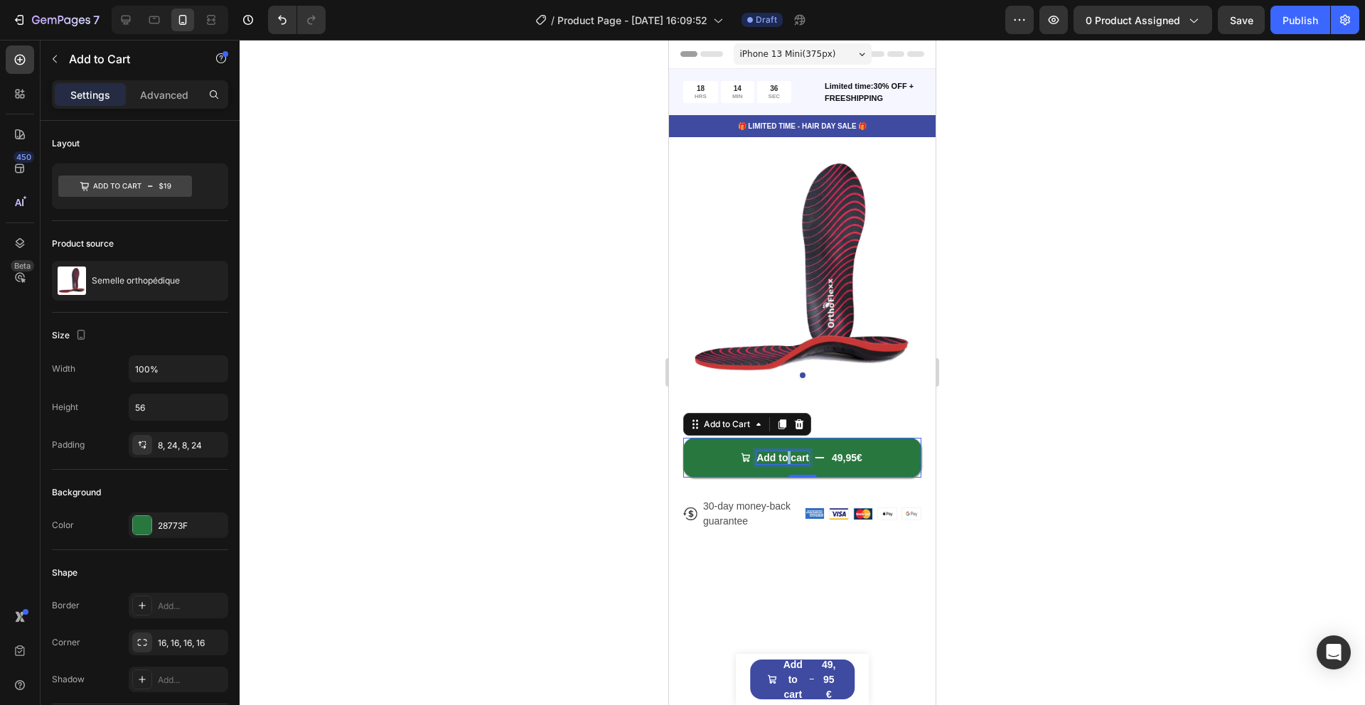
click at [784, 455] on p "Add to cart" at bounding box center [782, 457] width 53 height 13
copy p "Add to cart"
click at [1021, 451] on div at bounding box center [802, 372] width 1125 height 665
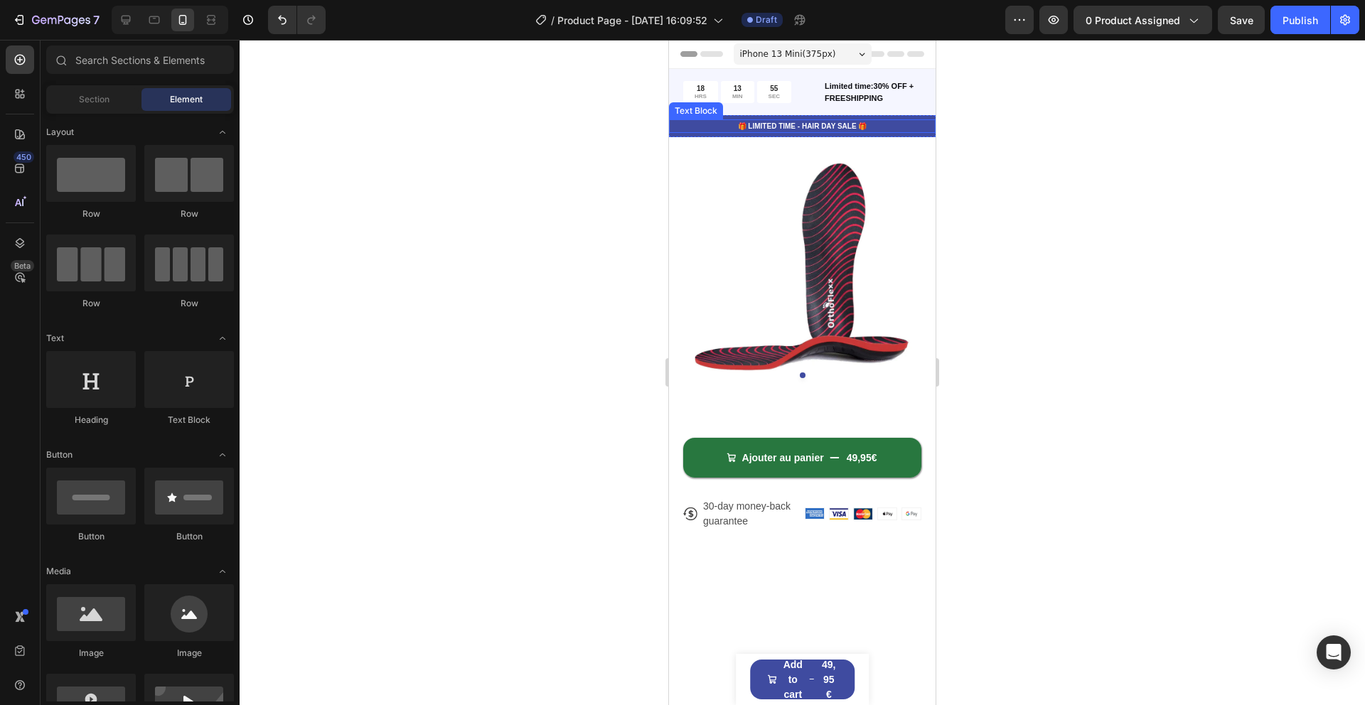
click at [700, 131] on p "🎁 LIMITED TIME - HAIR DAY SALE 🎁" at bounding box center [802, 126] width 264 height 11
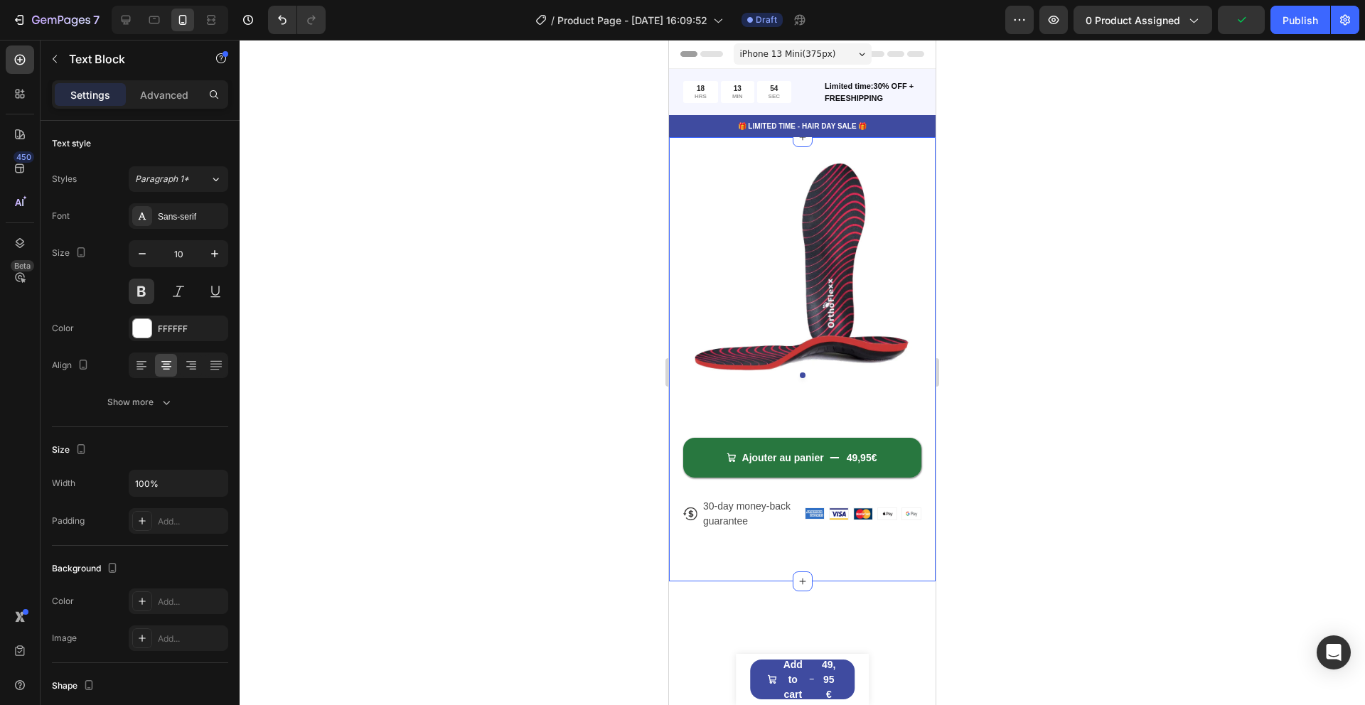
click at [700, 137] on div "Product Images Ajouter au panier 49,95€ Add to Cart Icon 30-day money-back guar…" at bounding box center [802, 359] width 267 height 444
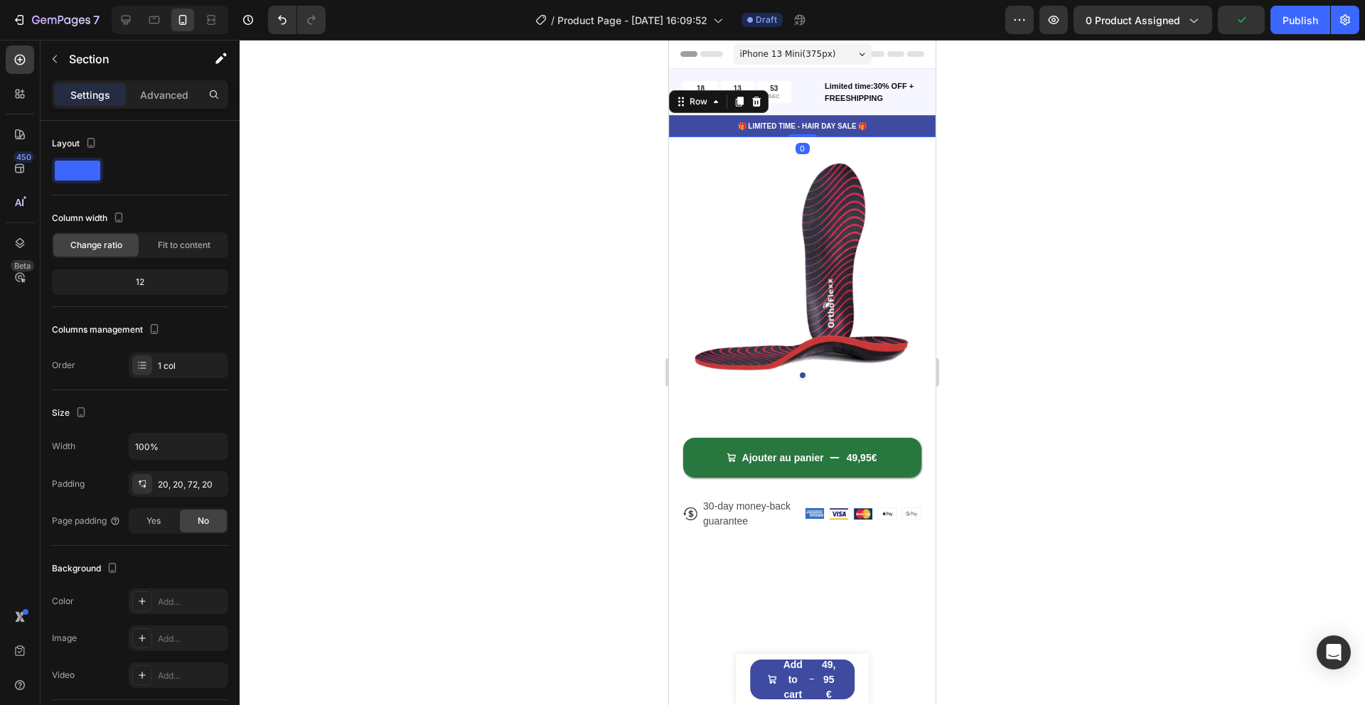
click at [700, 136] on div "🎁 LIMITED TIME - HAIR DAY SALE 🎁 Text Block Row 0" at bounding box center [802, 126] width 267 height 22
click at [758, 104] on icon at bounding box center [756, 102] width 9 height 10
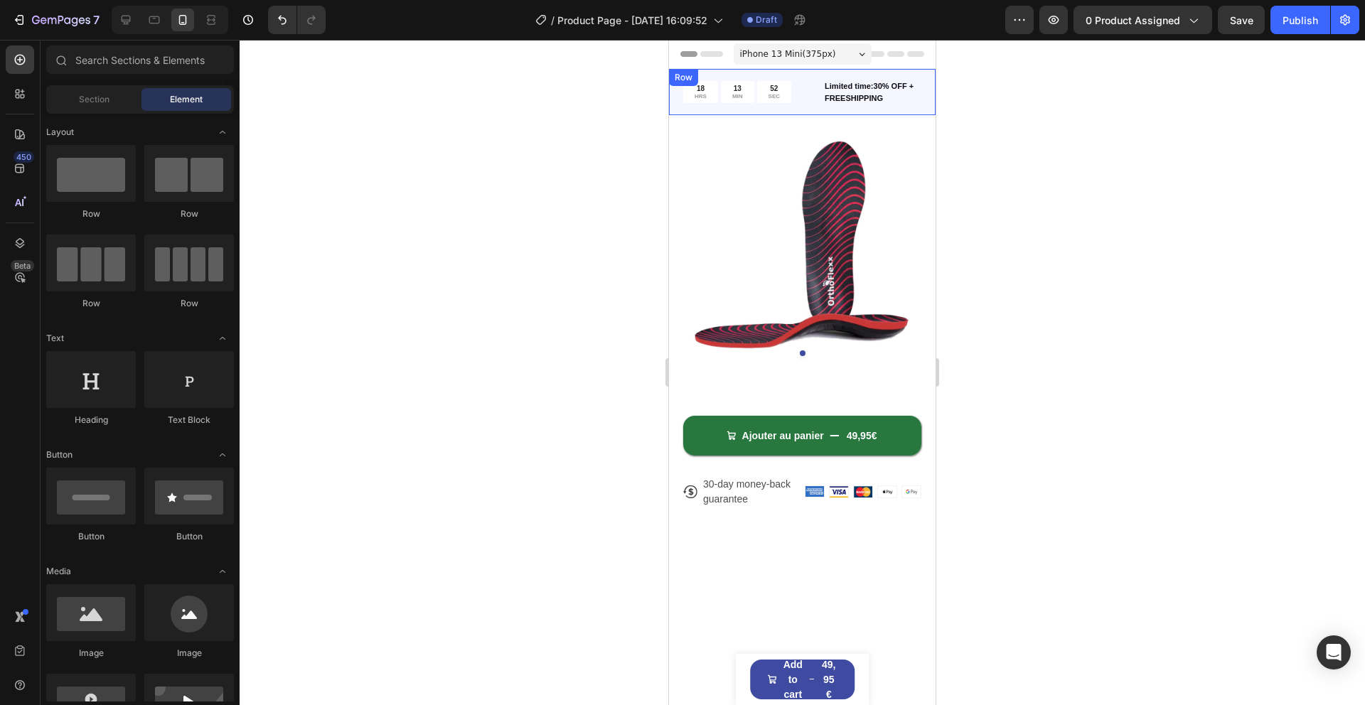
click at [712, 107] on div "18 HRS 13 MIN 52 SEC Countdown Timer Limited time:30% OFF + FREESHIPPING Text B…" at bounding box center [802, 92] width 267 height 46
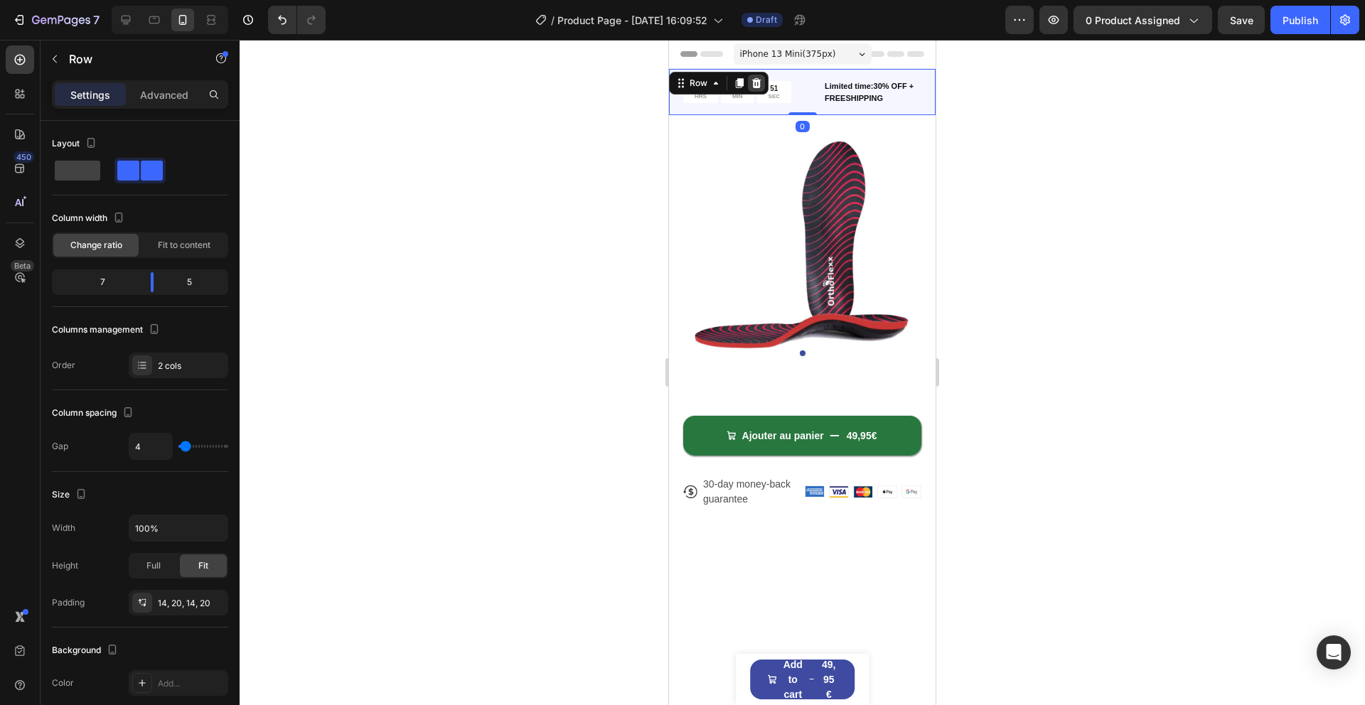
click at [756, 78] on icon at bounding box center [756, 83] width 9 height 10
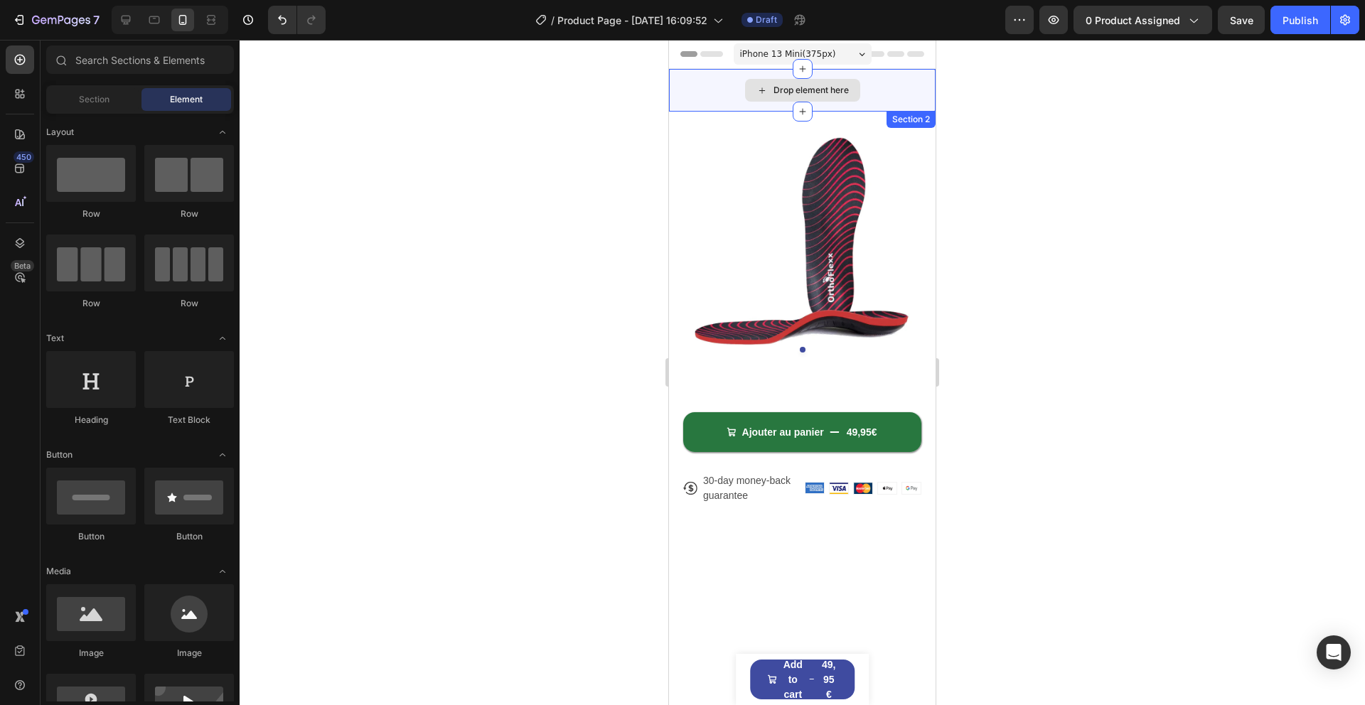
click at [692, 101] on div "Drop element here" at bounding box center [802, 90] width 267 height 43
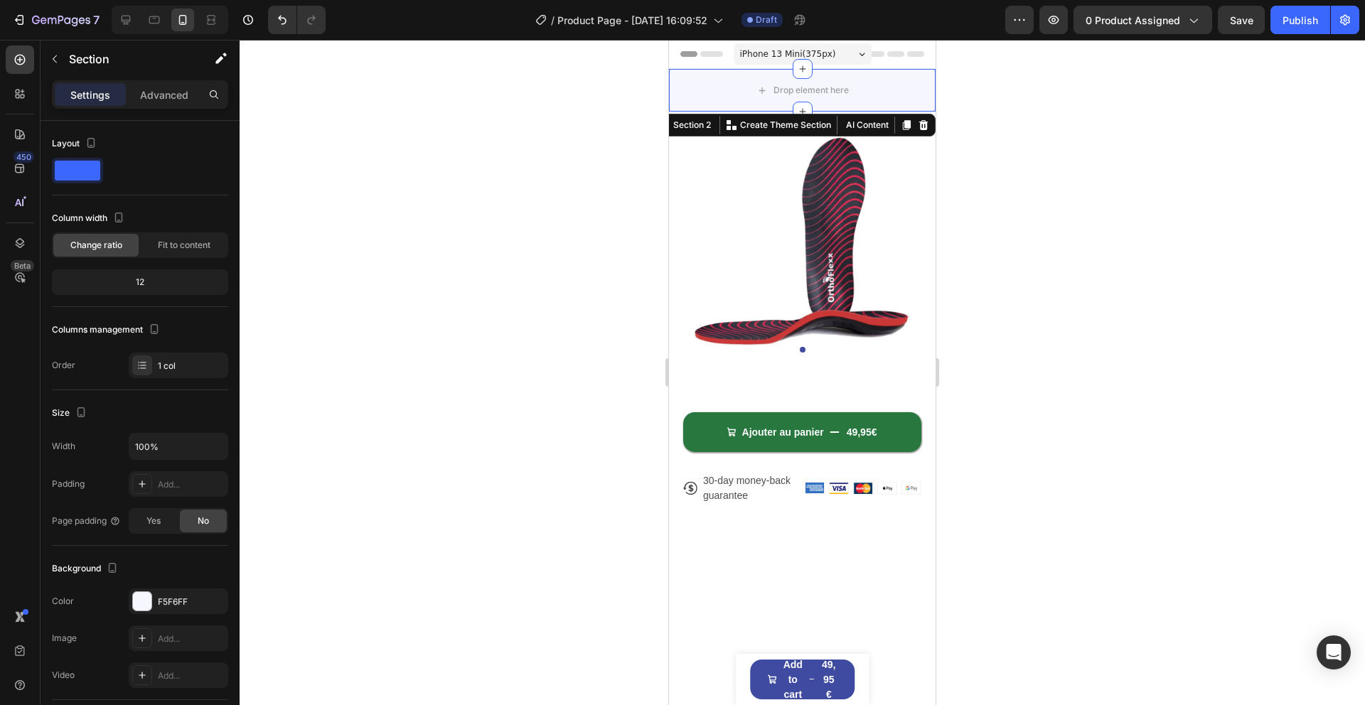
click at [928, 119] on icon at bounding box center [923, 124] width 11 height 11
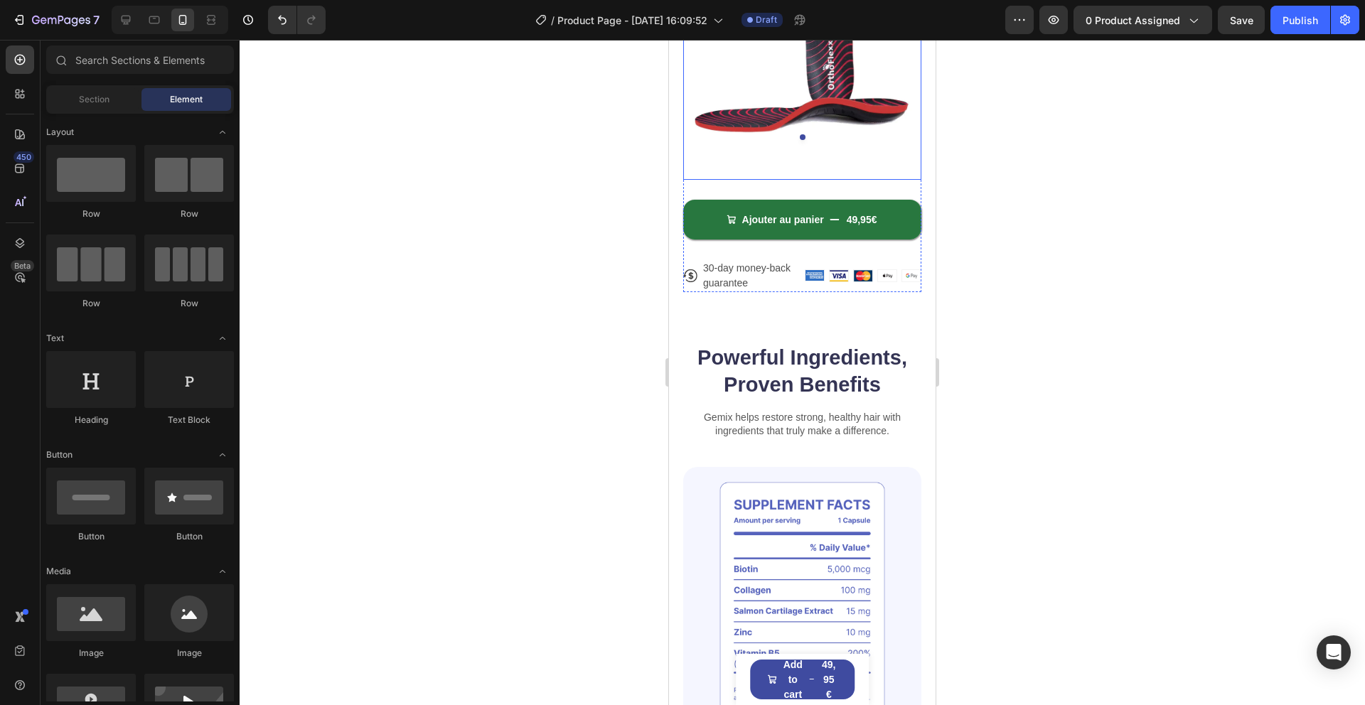
scroll to position [186, 0]
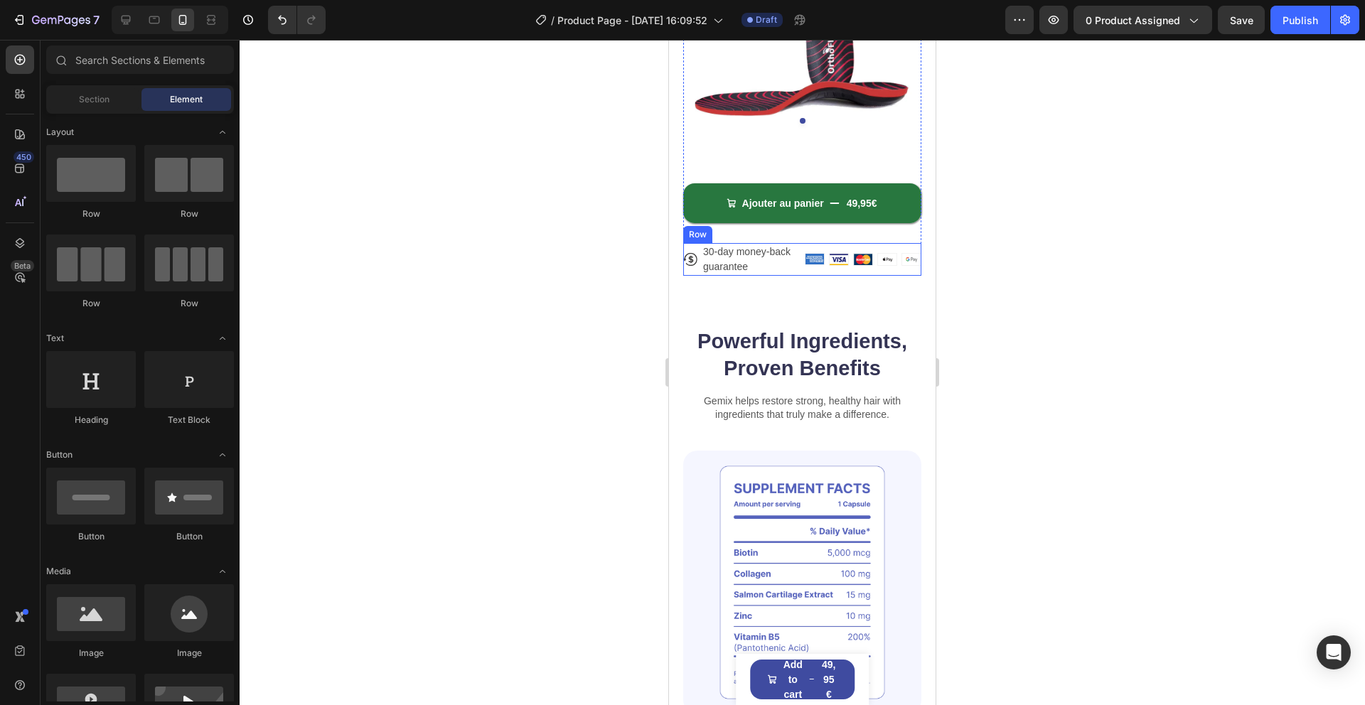
click at [802, 270] on div "Icon 30-day money-back guarantee Text Block Row Image Image Image Image Image R…" at bounding box center [802, 259] width 238 height 33
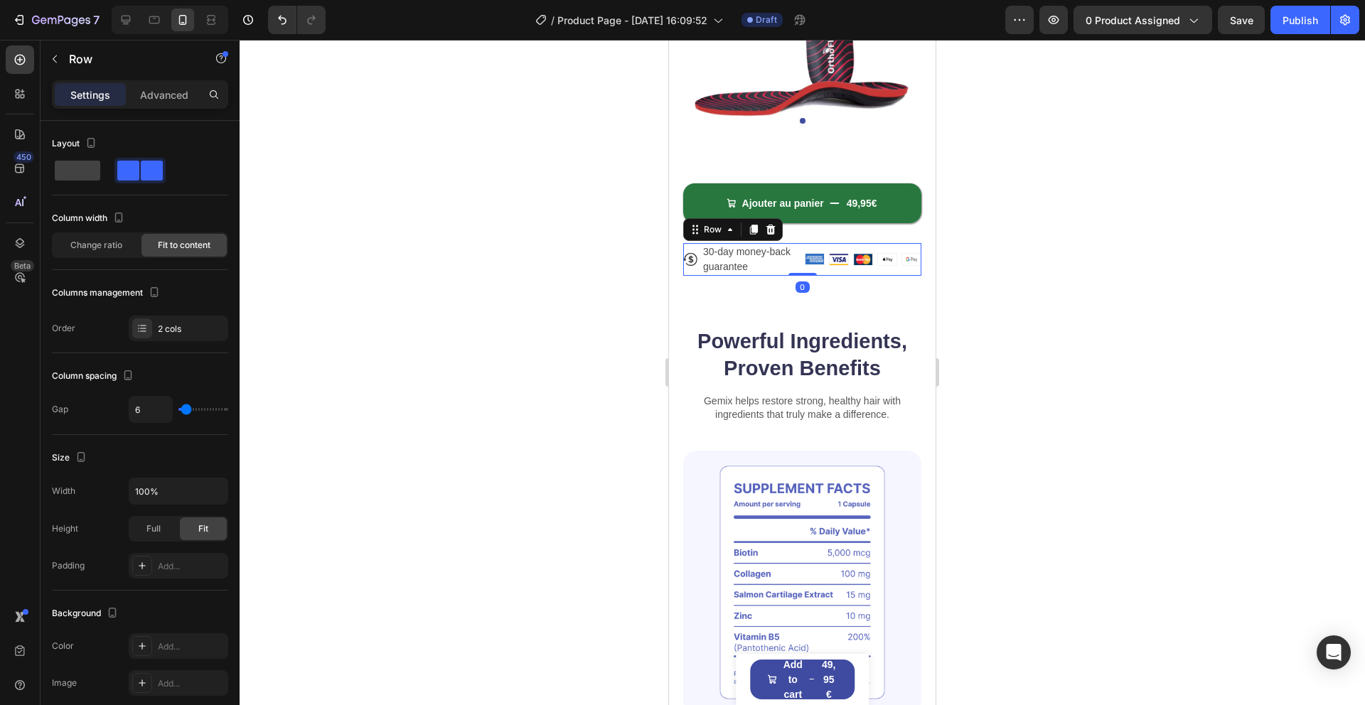
click at [770, 235] on icon at bounding box center [770, 229] width 11 height 11
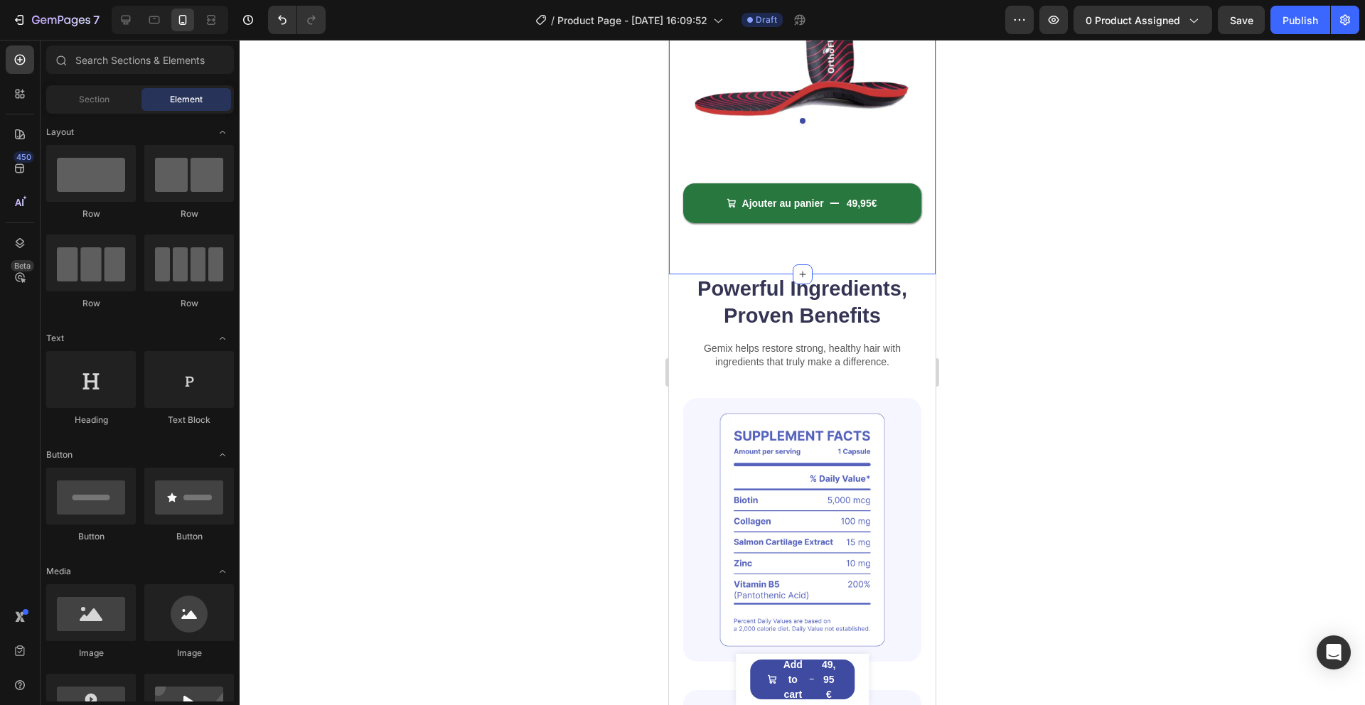
scroll to position [0, 0]
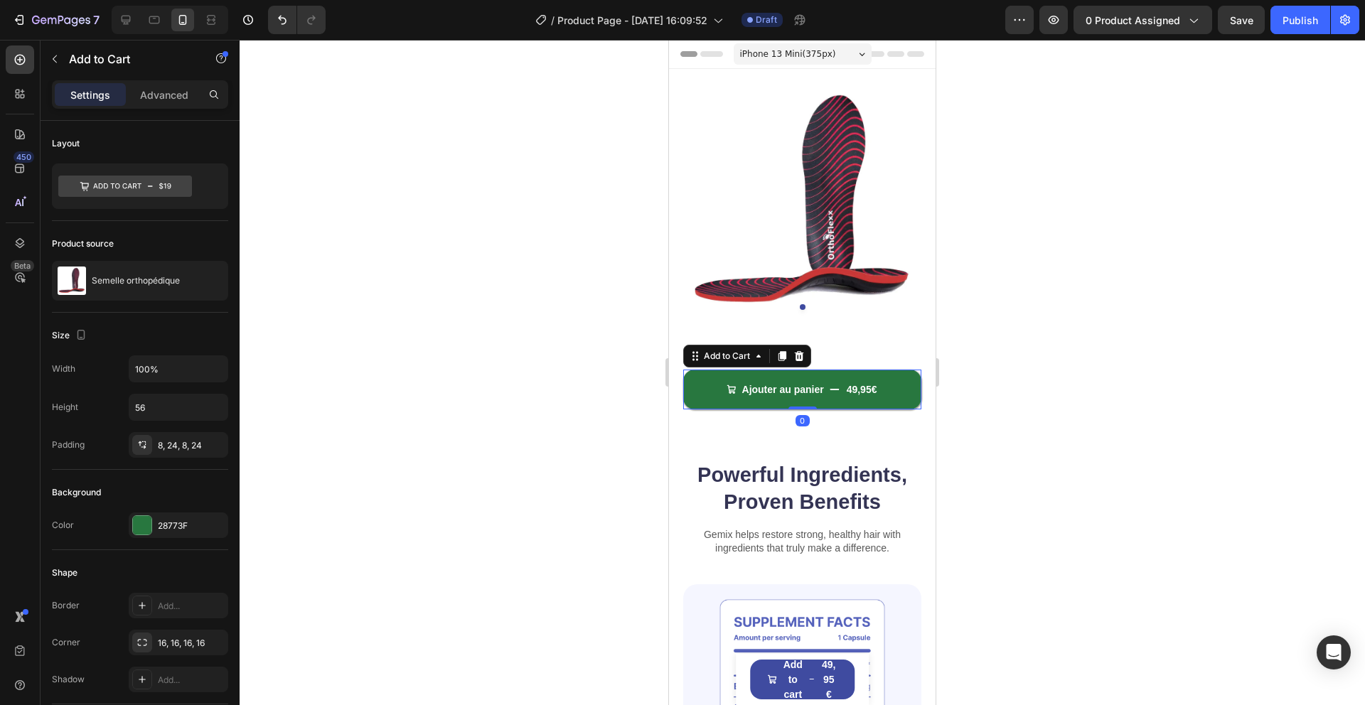
click at [822, 377] on button "Ajouter au panier 49,95€" at bounding box center [802, 390] width 238 height 40
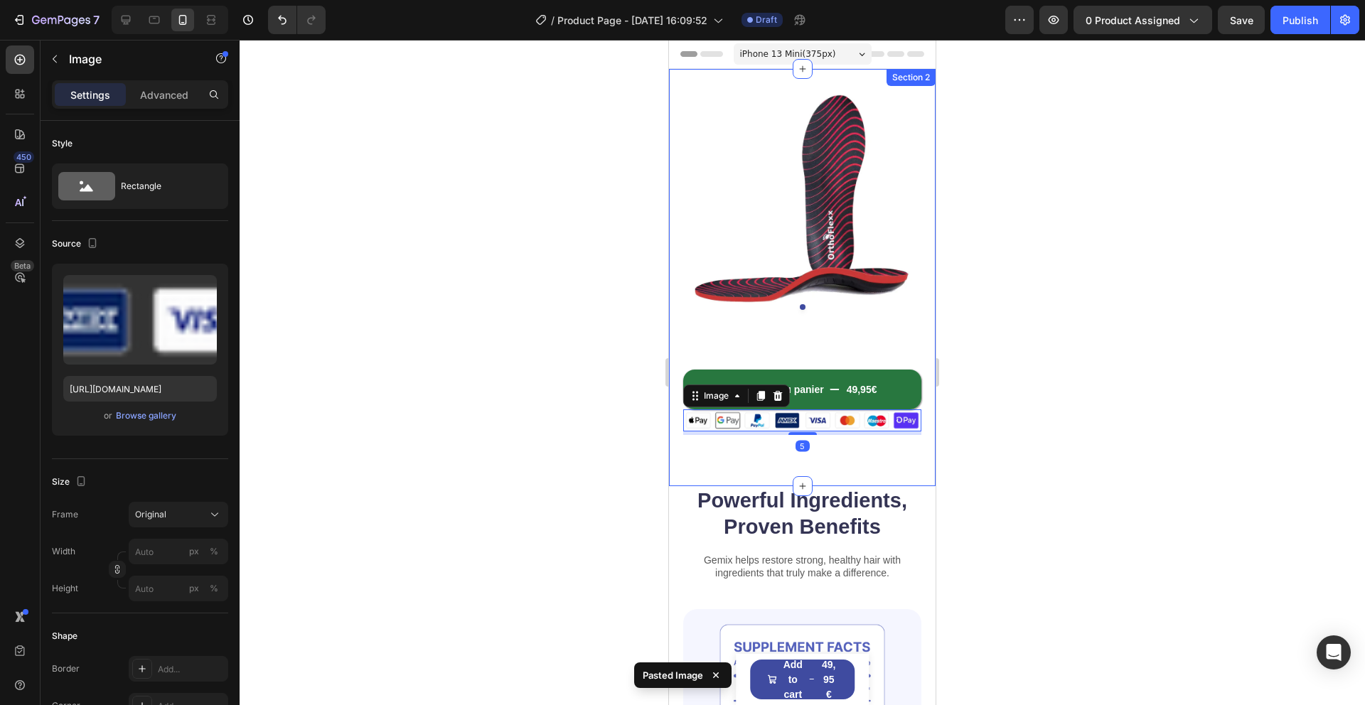
click at [1009, 344] on div at bounding box center [802, 372] width 1125 height 665
click at [767, 426] on img at bounding box center [802, 420] width 238 height 22
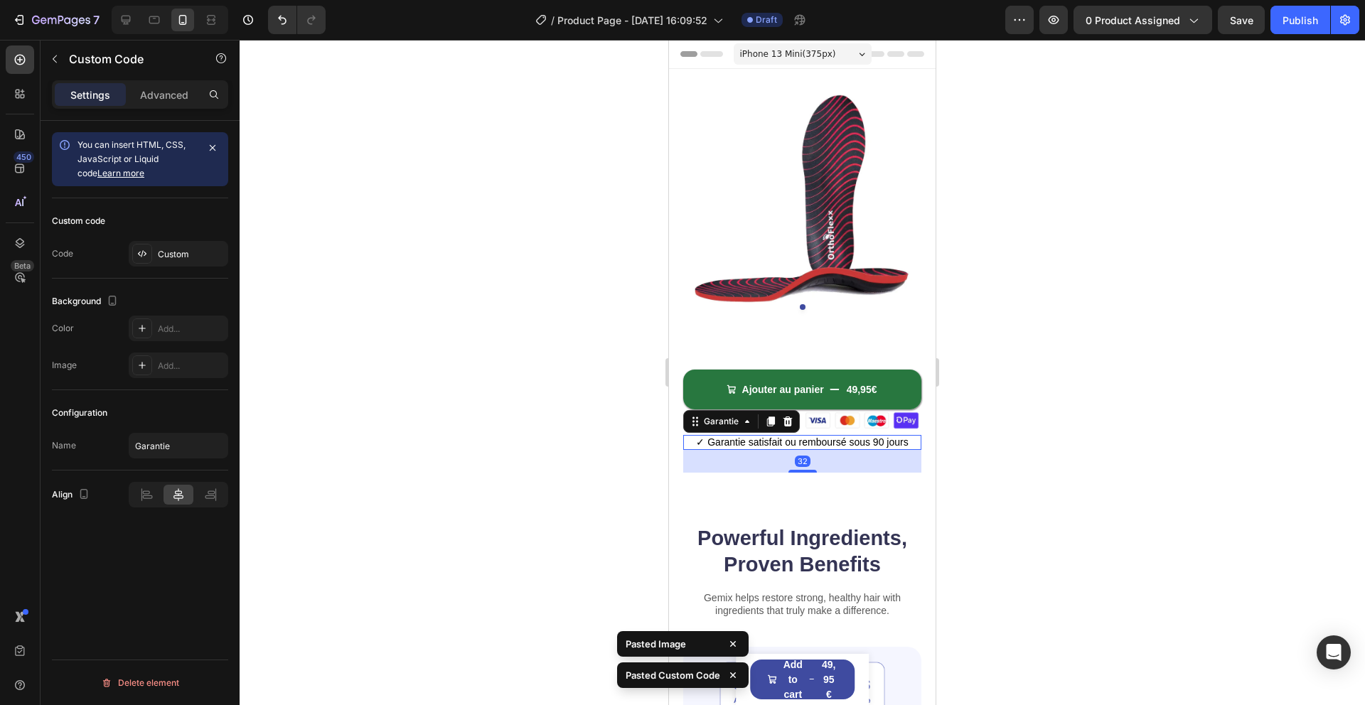
click at [997, 415] on div at bounding box center [802, 372] width 1125 height 665
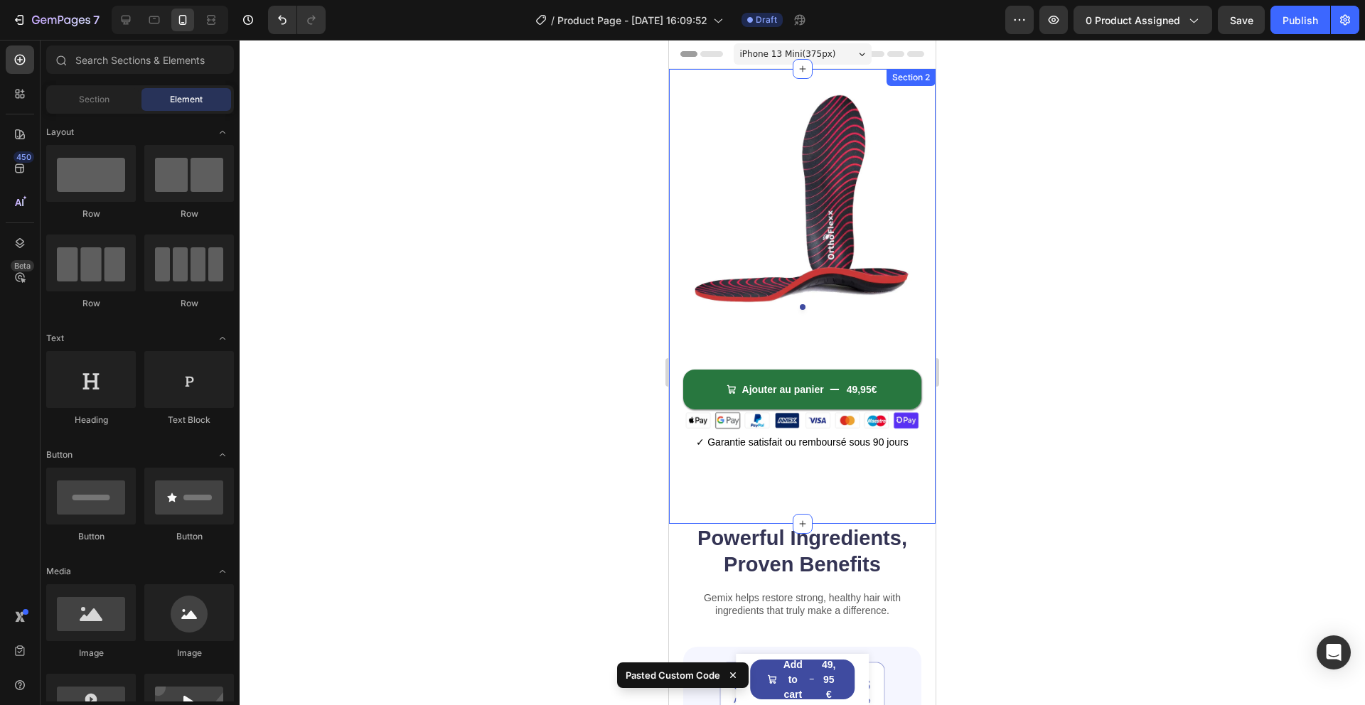
click at [886, 398] on button "Ajouter au panier 49,95€" at bounding box center [802, 390] width 238 height 40
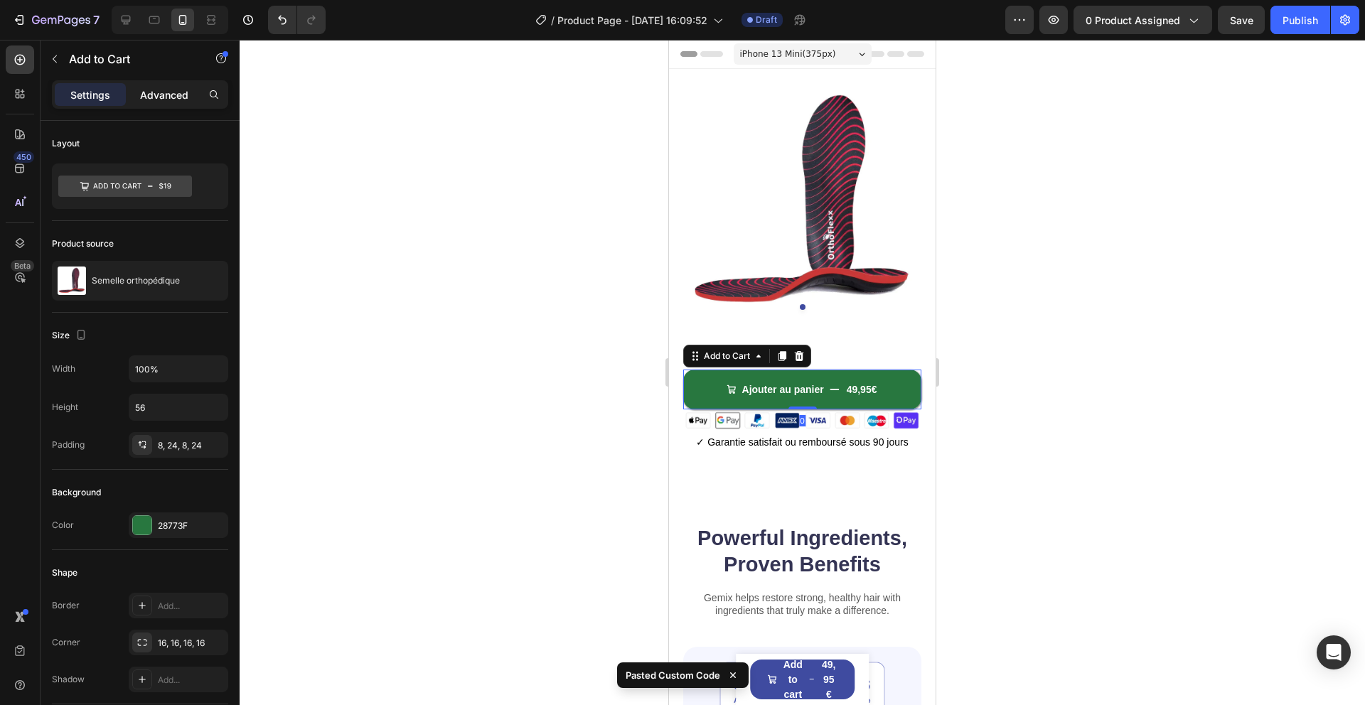
click at [161, 93] on p "Advanced" at bounding box center [164, 94] width 48 height 15
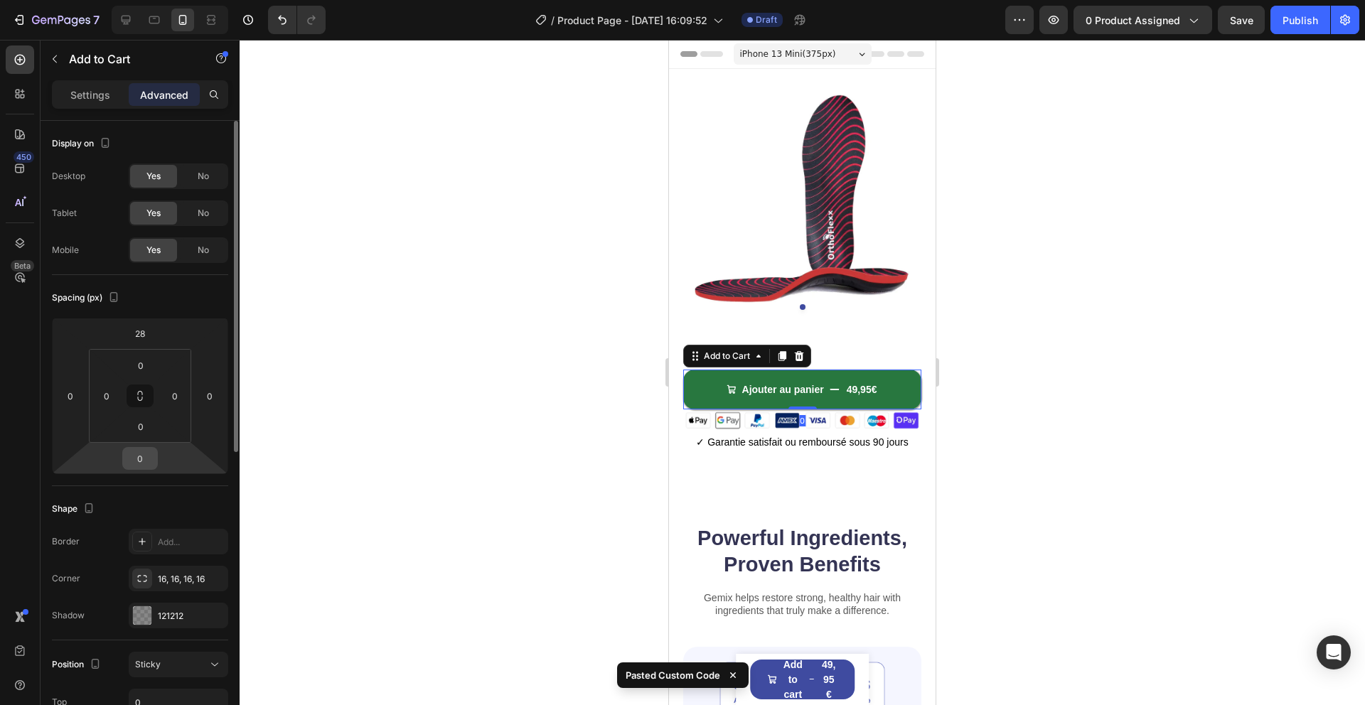
click at [149, 456] on input "0" at bounding box center [140, 458] width 28 height 21
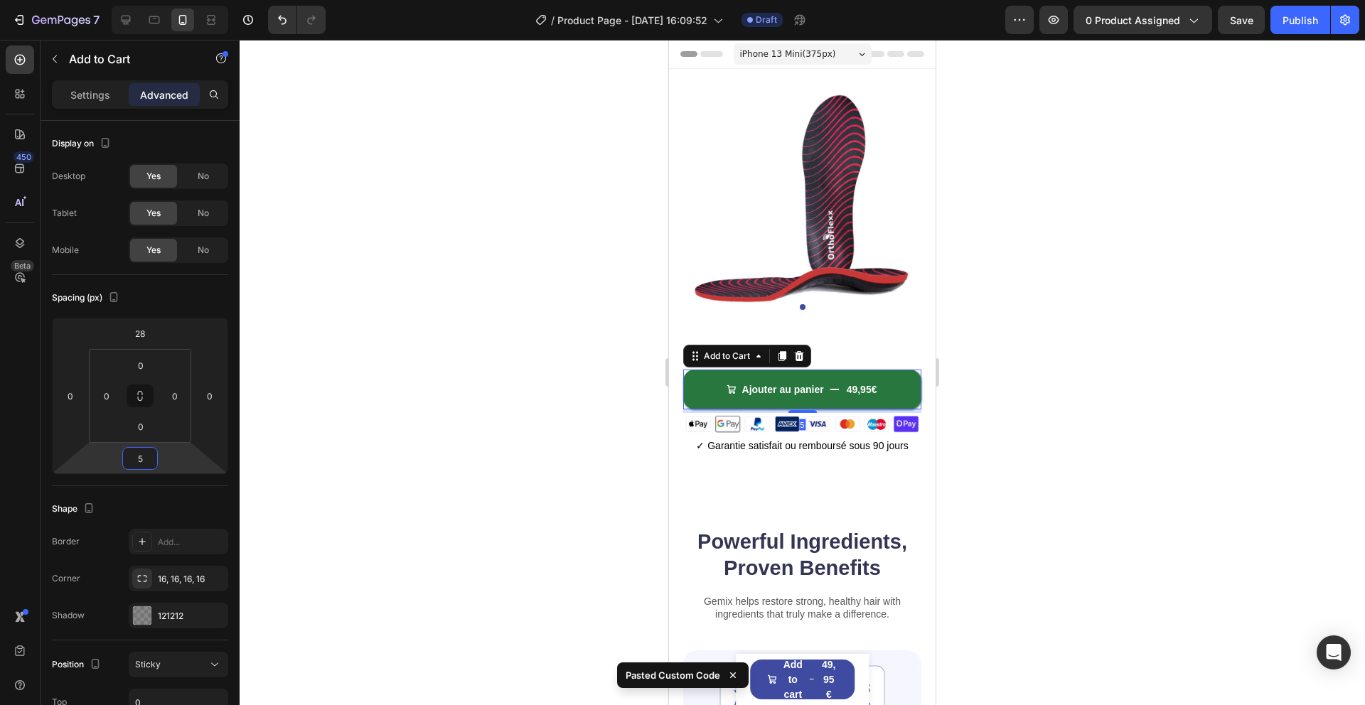
type input "5"
click at [353, 474] on div at bounding box center [802, 372] width 1125 height 665
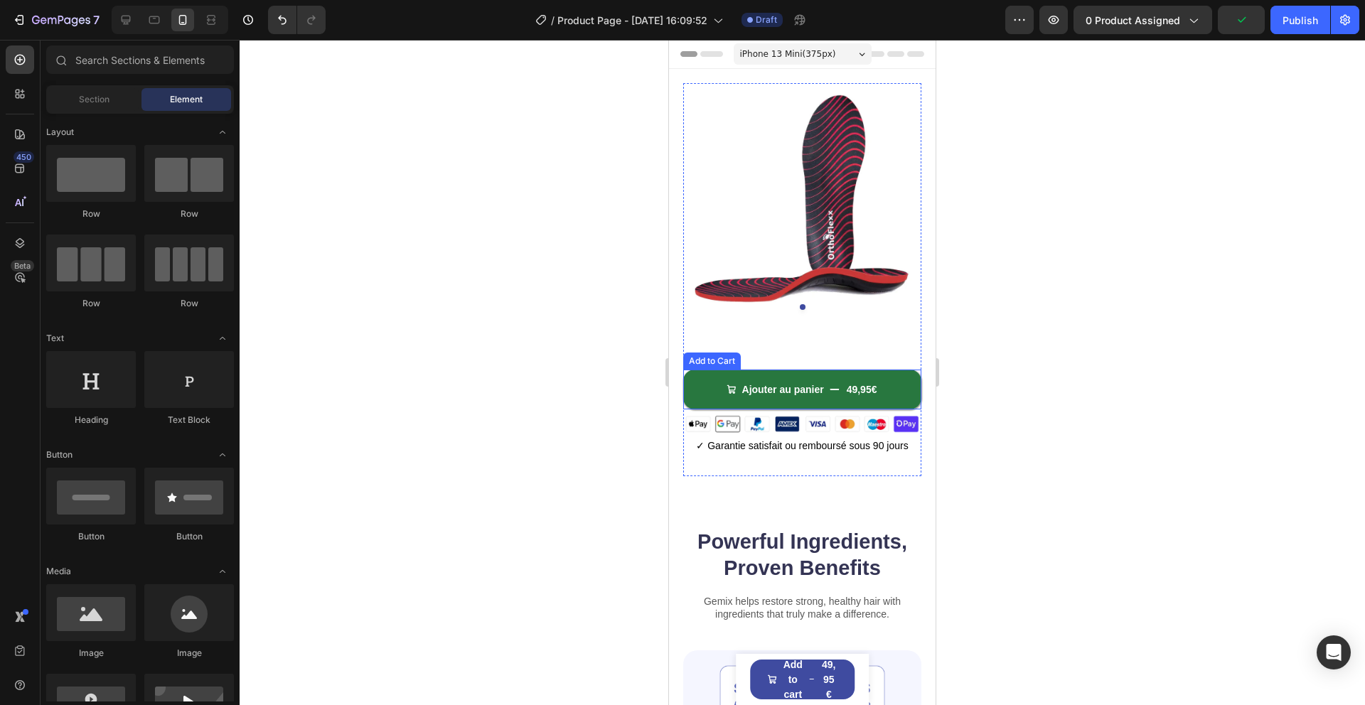
click at [788, 397] on button "Ajouter au panier 49,95€" at bounding box center [802, 390] width 238 height 40
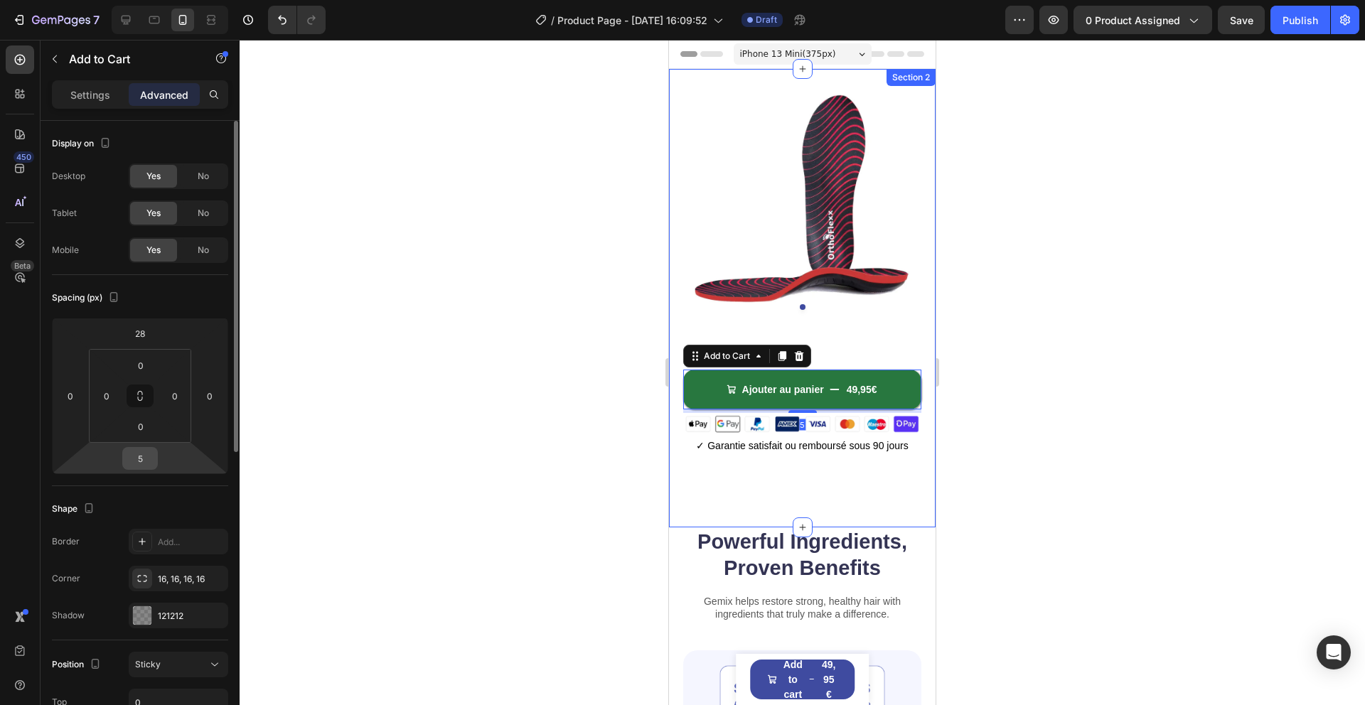
click at [150, 460] on input "5" at bounding box center [140, 458] width 28 height 21
type input "10"
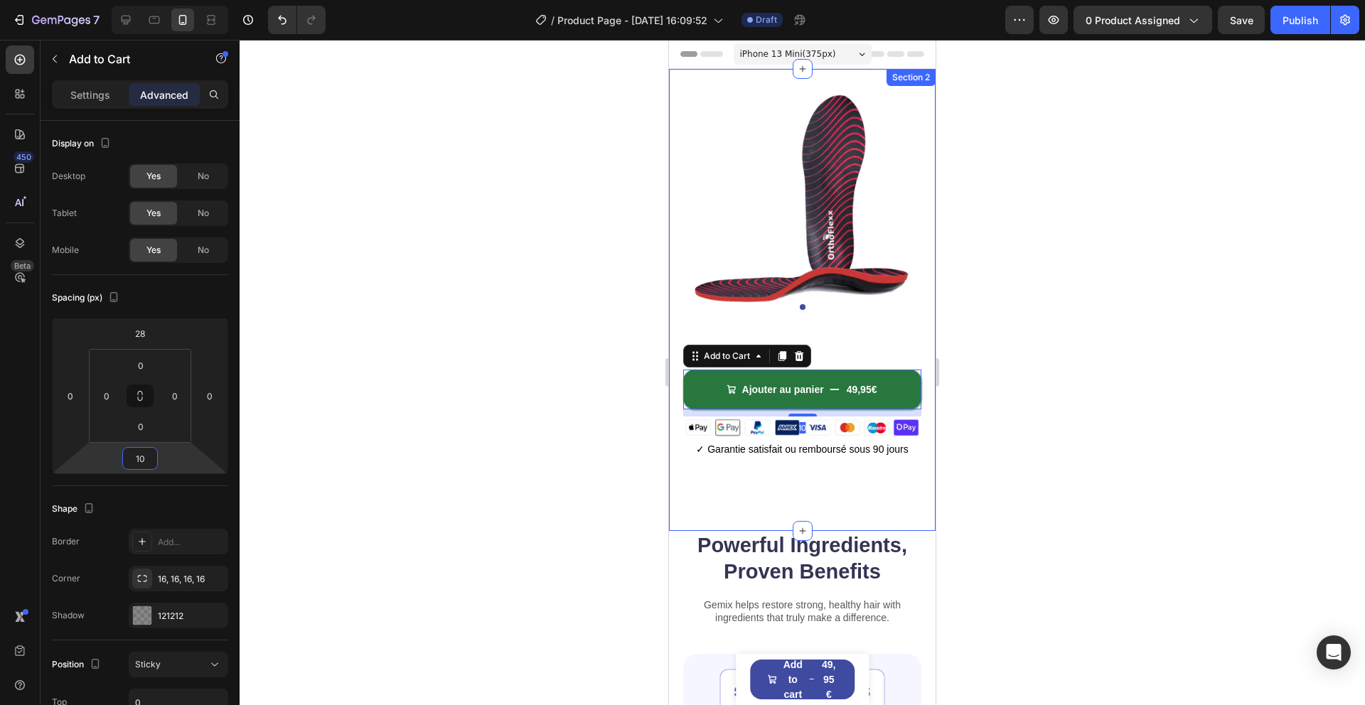
click at [430, 476] on div at bounding box center [802, 372] width 1125 height 665
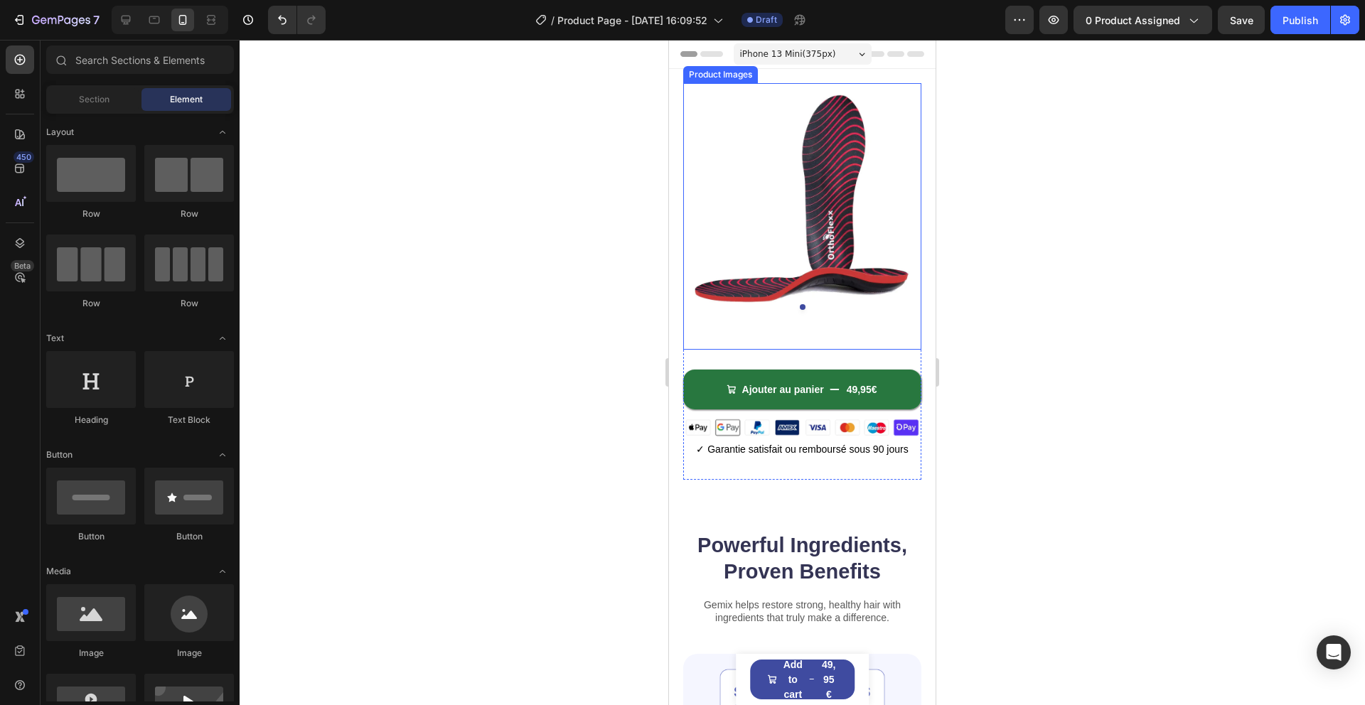
click at [805, 337] on div "Product Images" at bounding box center [802, 216] width 238 height 267
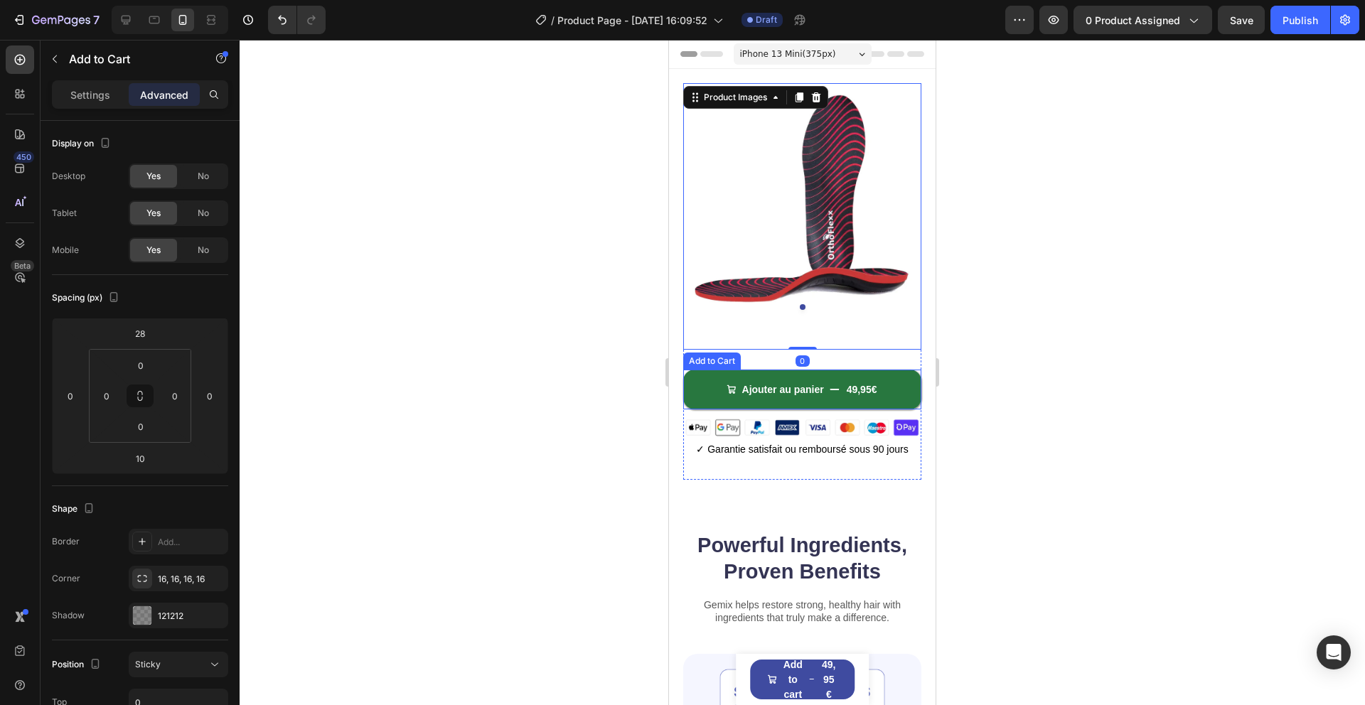
click at [828, 383] on button "Ajouter au panier 49,95€" at bounding box center [802, 390] width 238 height 40
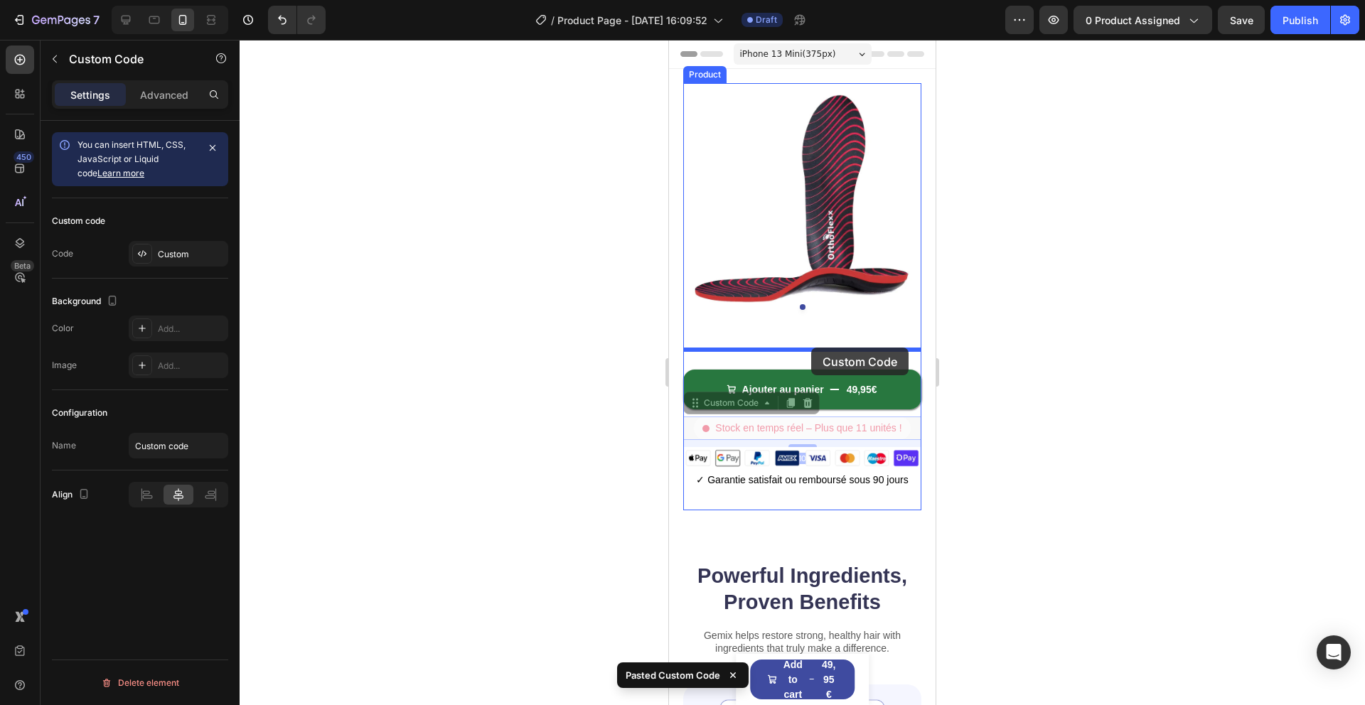
drag, startPoint x: 832, startPoint y: 412, endPoint x: 811, endPoint y: 347, distance: 68.6
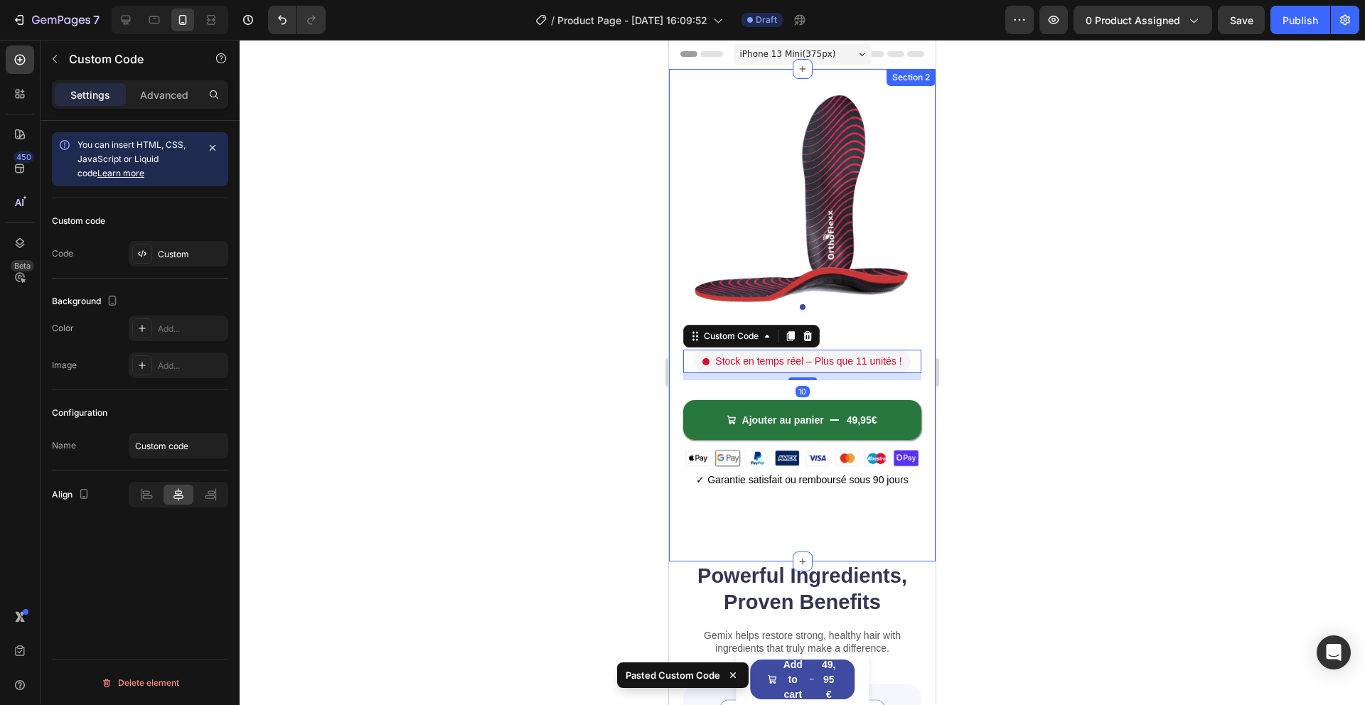
click at [1063, 350] on div at bounding box center [802, 372] width 1125 height 665
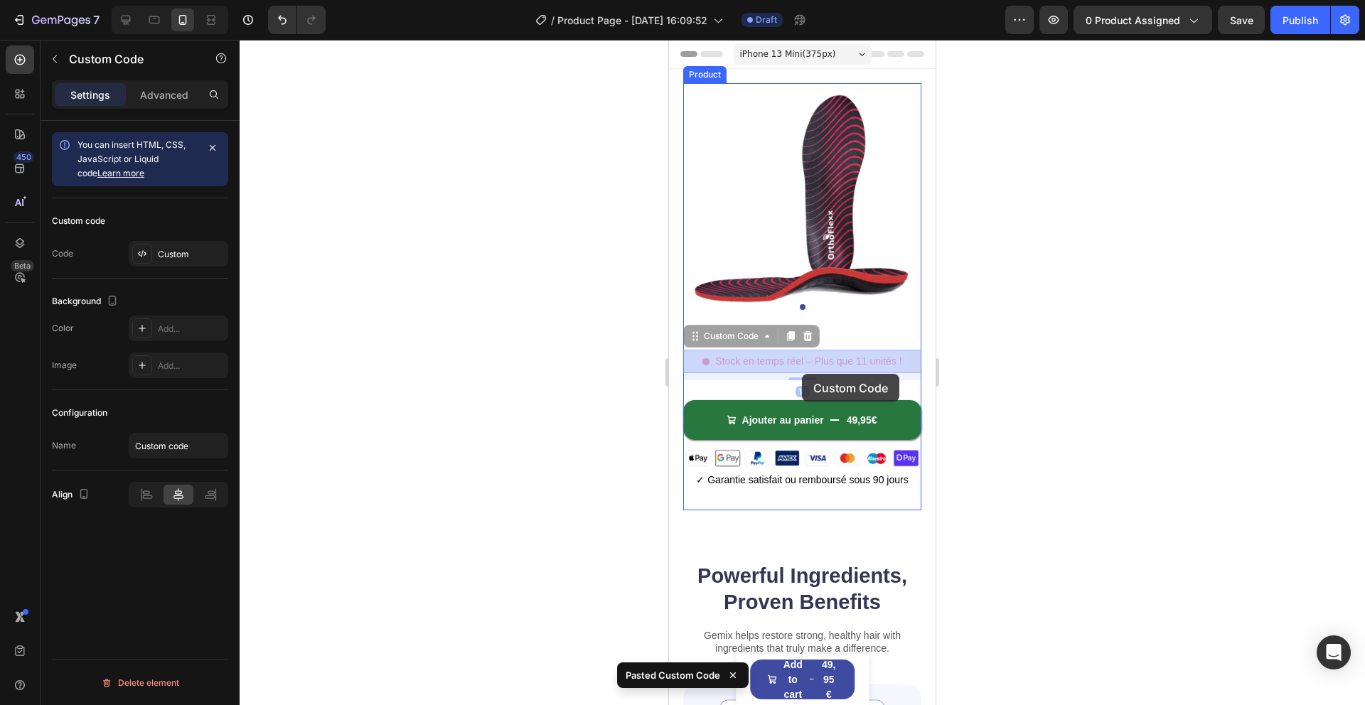
drag, startPoint x: 805, startPoint y: 364, endPoint x: 802, endPoint y: 374, distance: 10.6
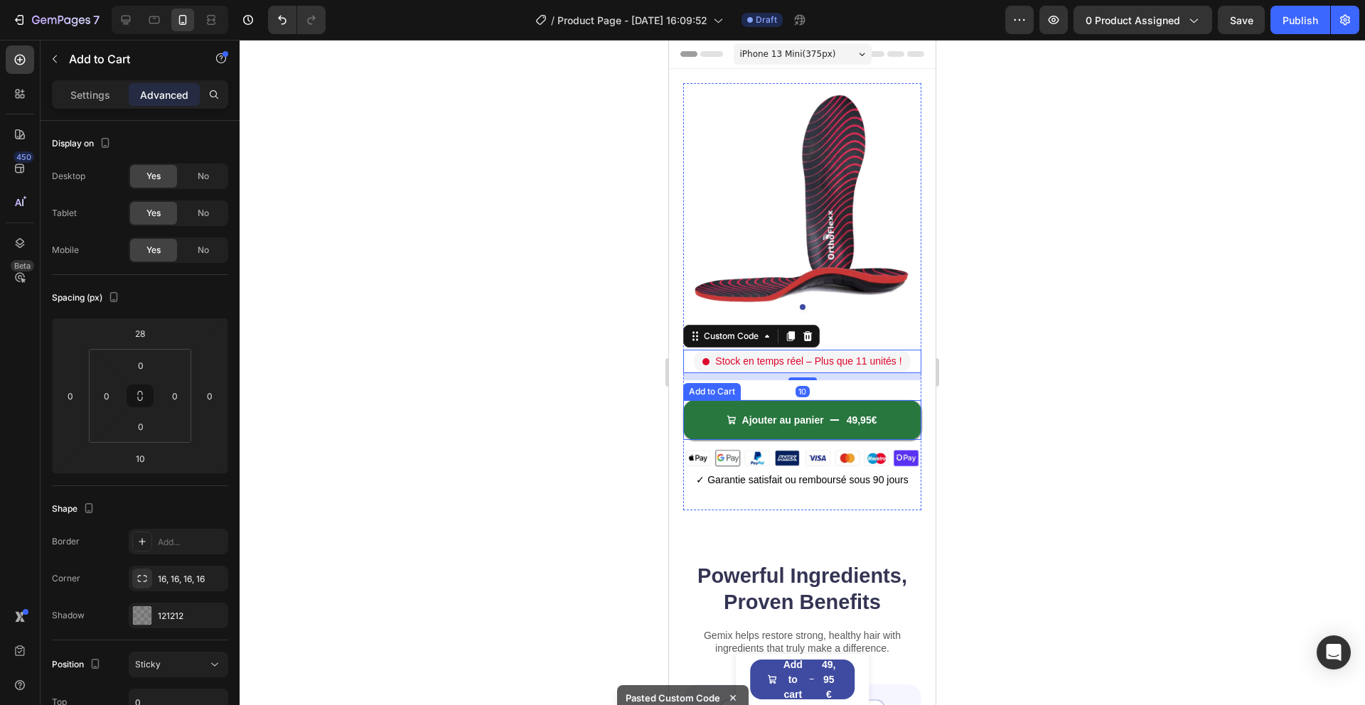
click at [825, 400] on button "Ajouter au panier 49,95€" at bounding box center [802, 420] width 238 height 40
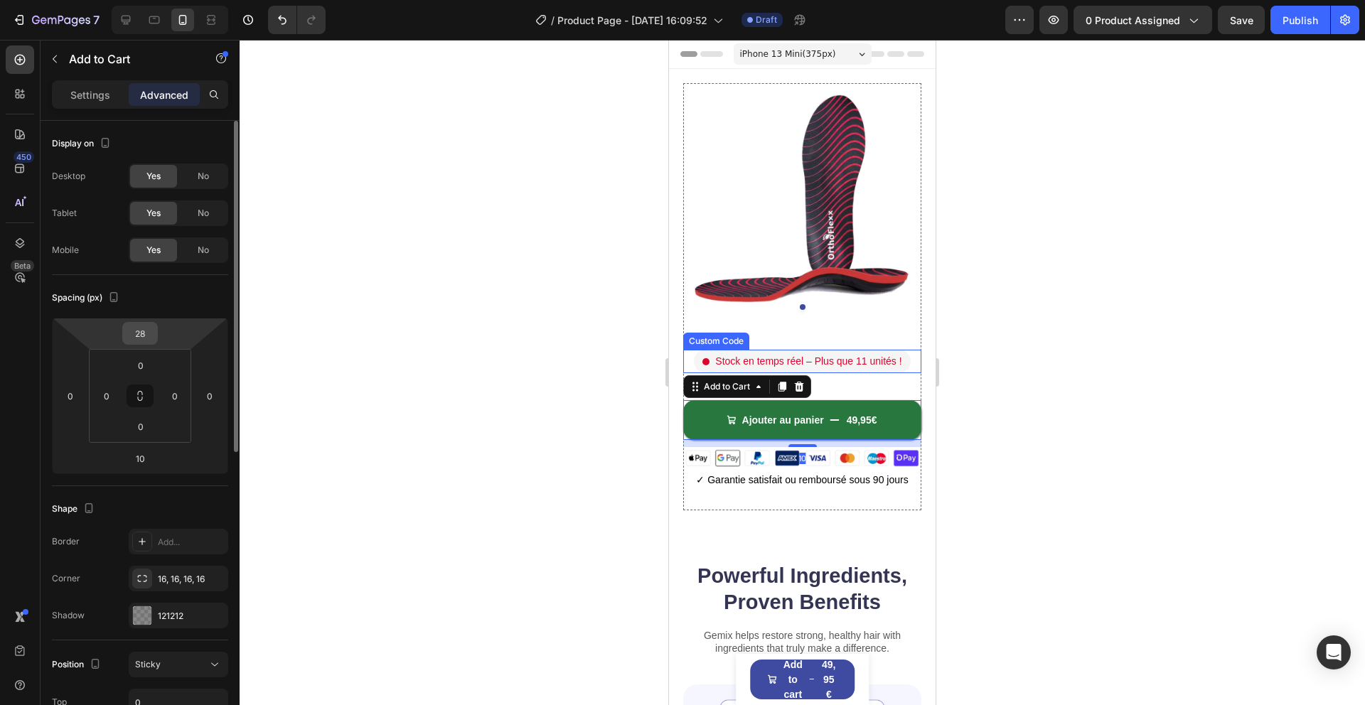
click at [148, 341] on input "28" at bounding box center [140, 333] width 28 height 21
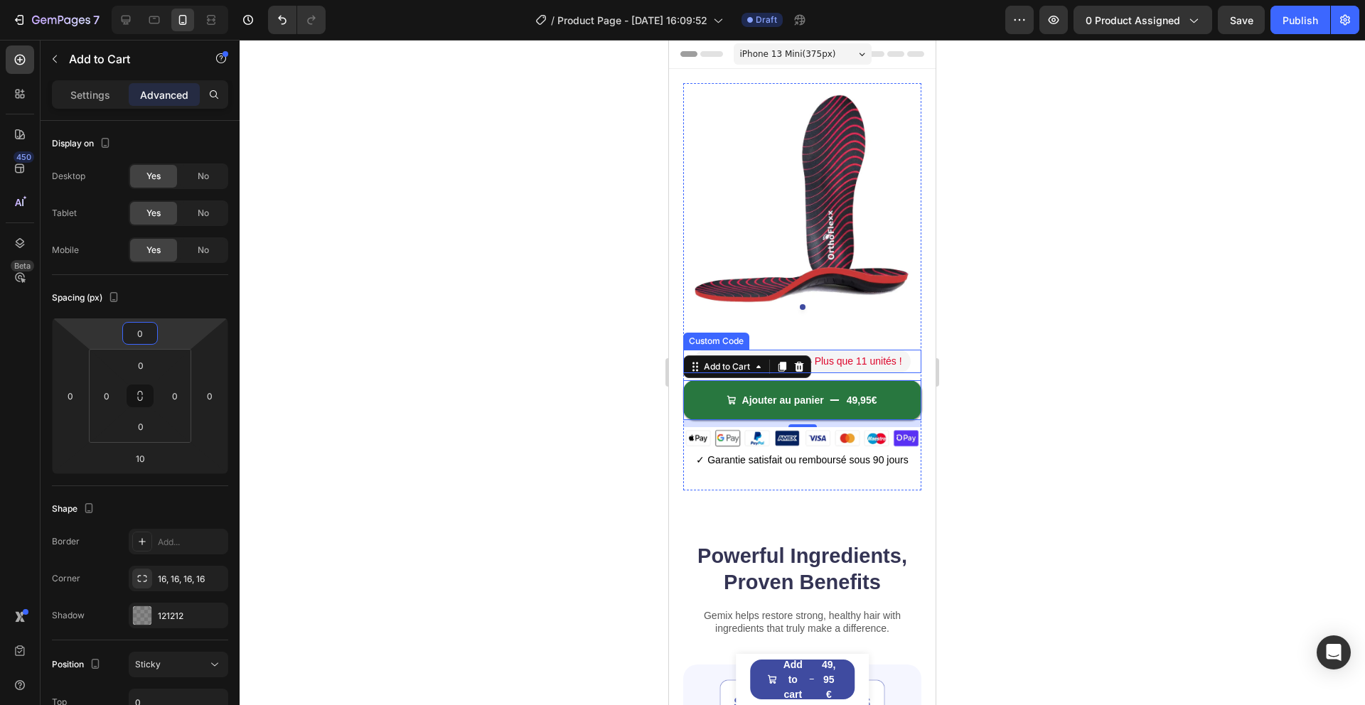
type input "0"
click at [474, 335] on div at bounding box center [802, 372] width 1125 height 665
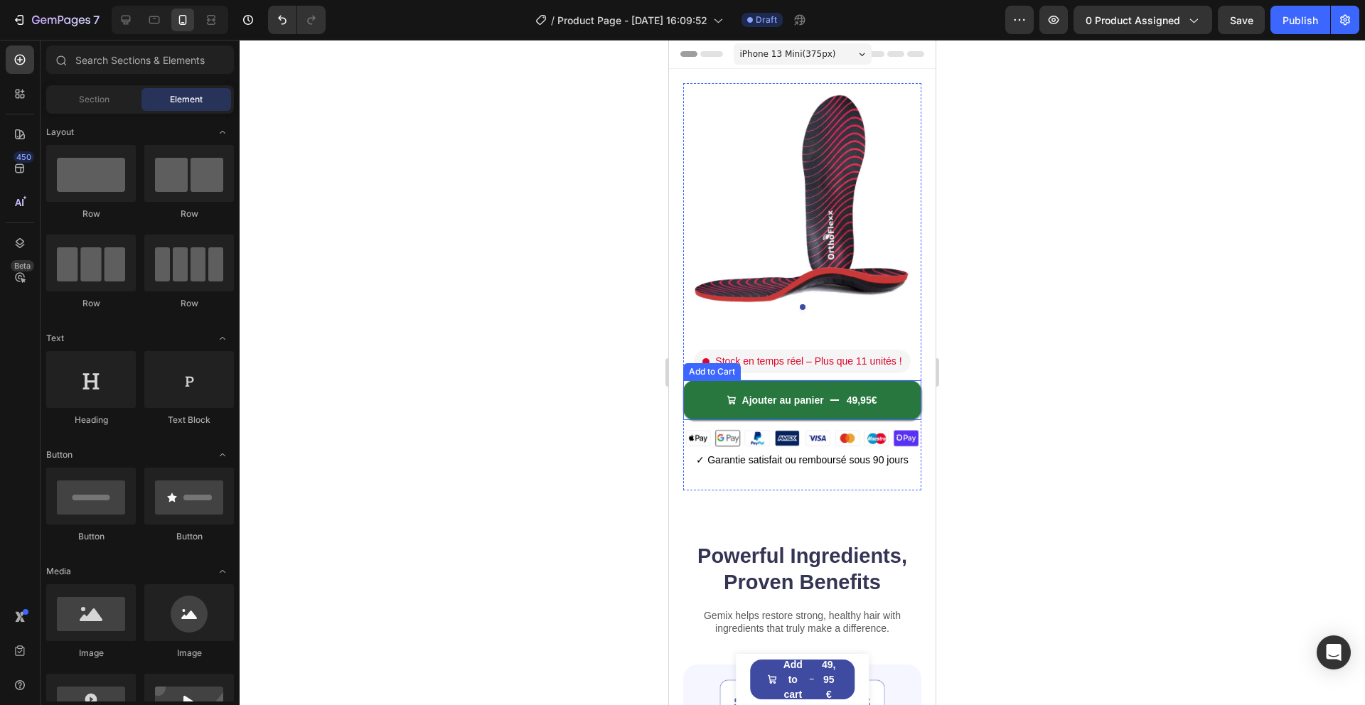
click at [707, 396] on button "Ajouter au panier 49,95€" at bounding box center [802, 400] width 238 height 40
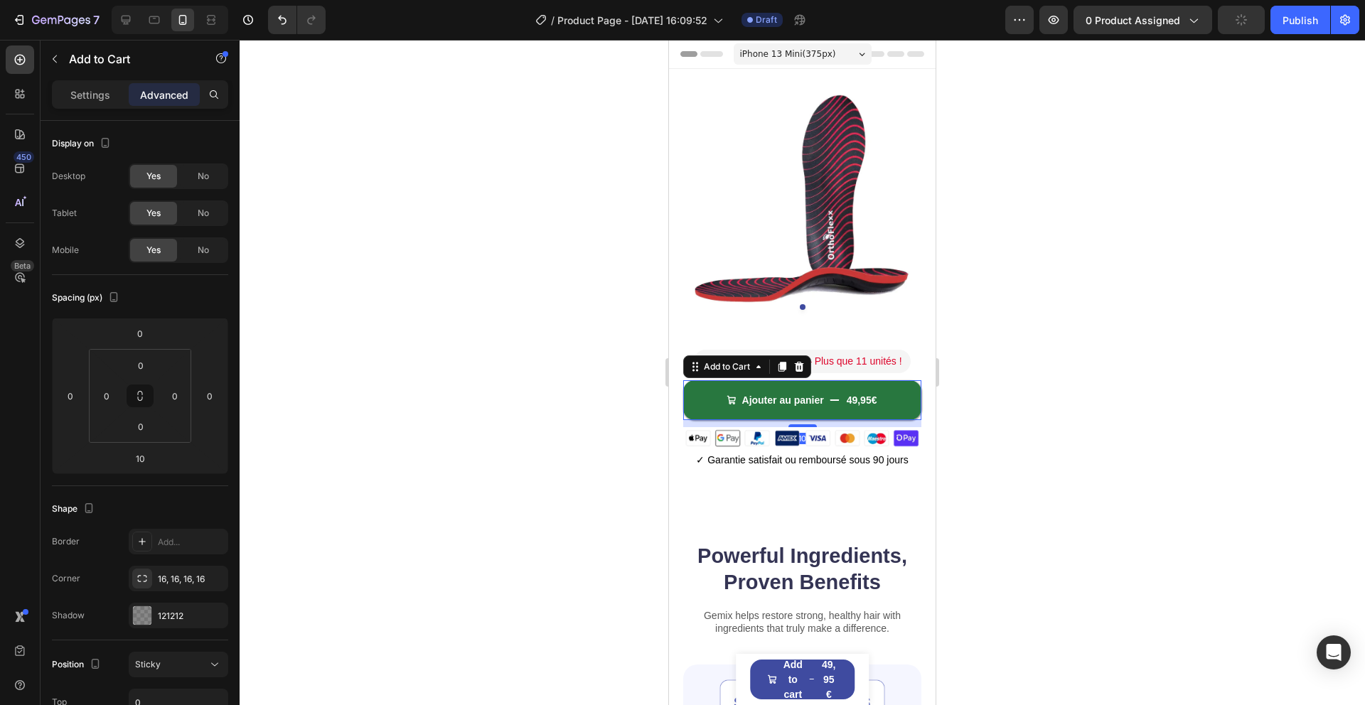
drag, startPoint x: 539, startPoint y: 376, endPoint x: 617, endPoint y: 387, distance: 79.0
click at [539, 376] on div at bounding box center [802, 372] width 1125 height 665
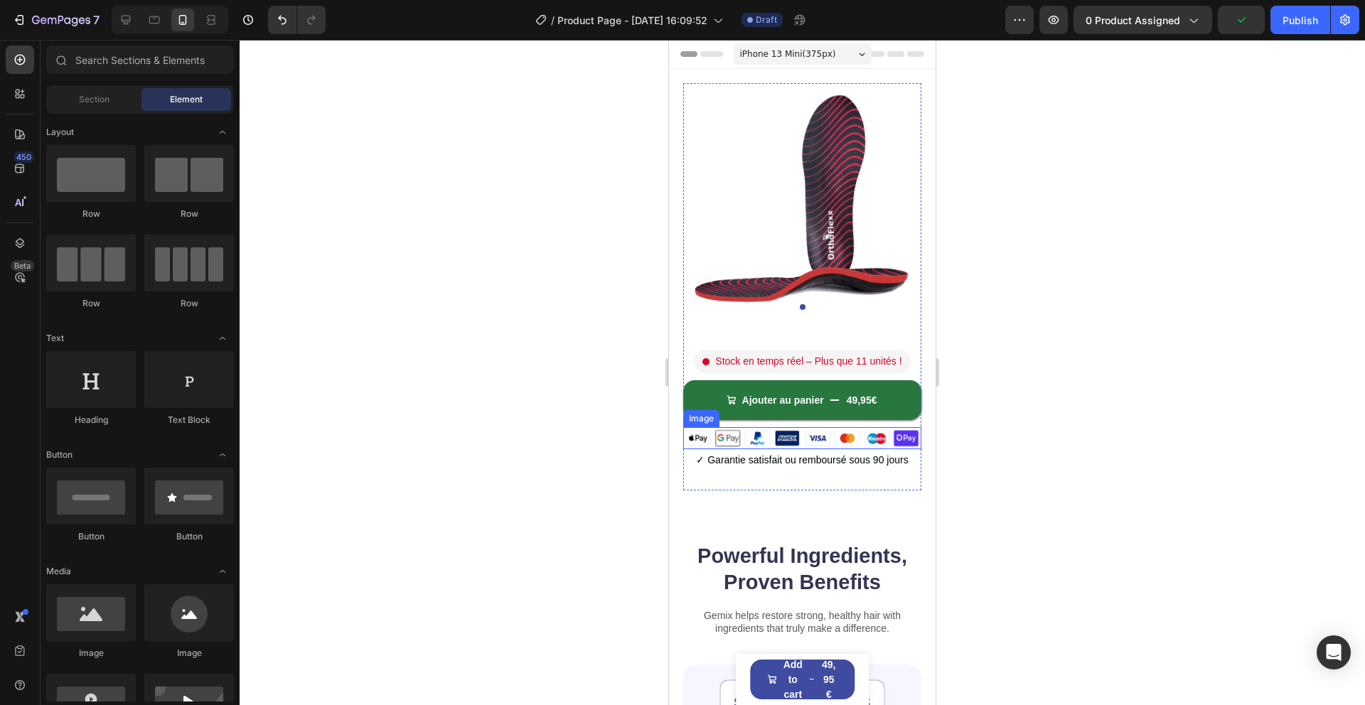
click at [714, 434] on img at bounding box center [802, 438] width 238 height 22
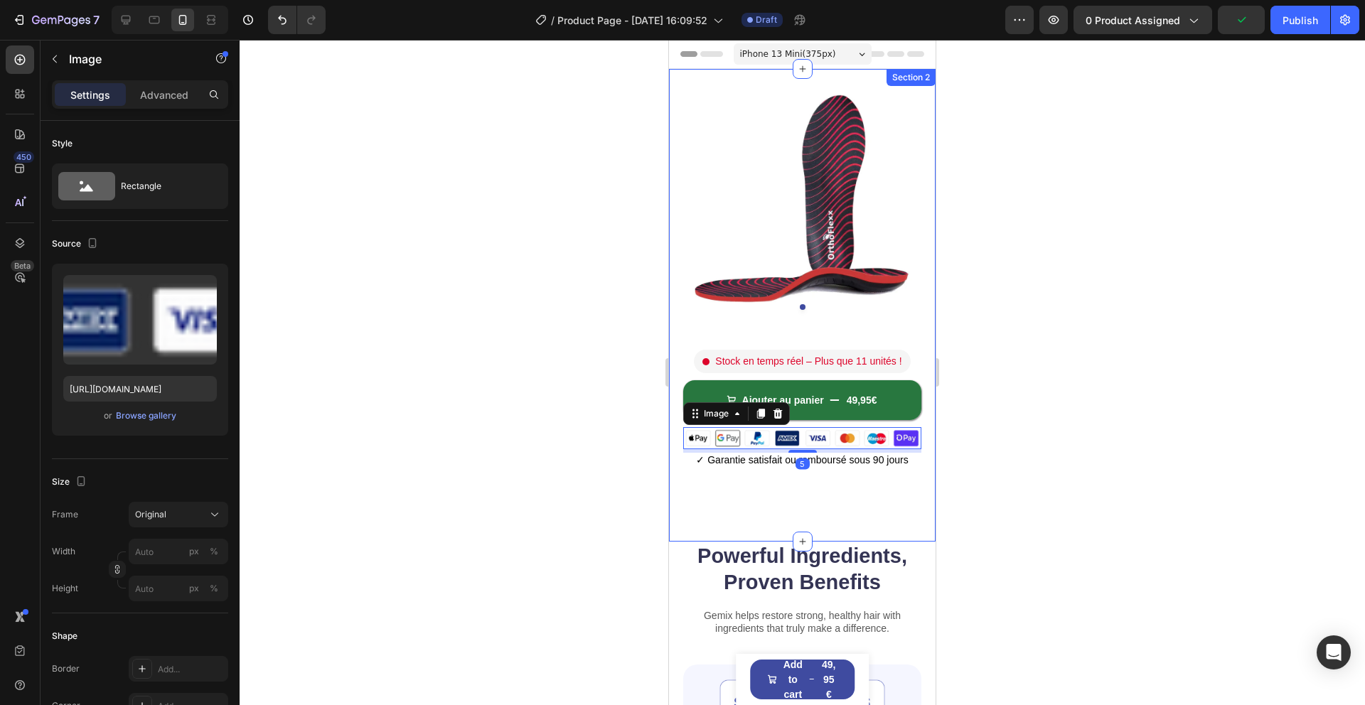
click at [578, 434] on div at bounding box center [802, 372] width 1125 height 665
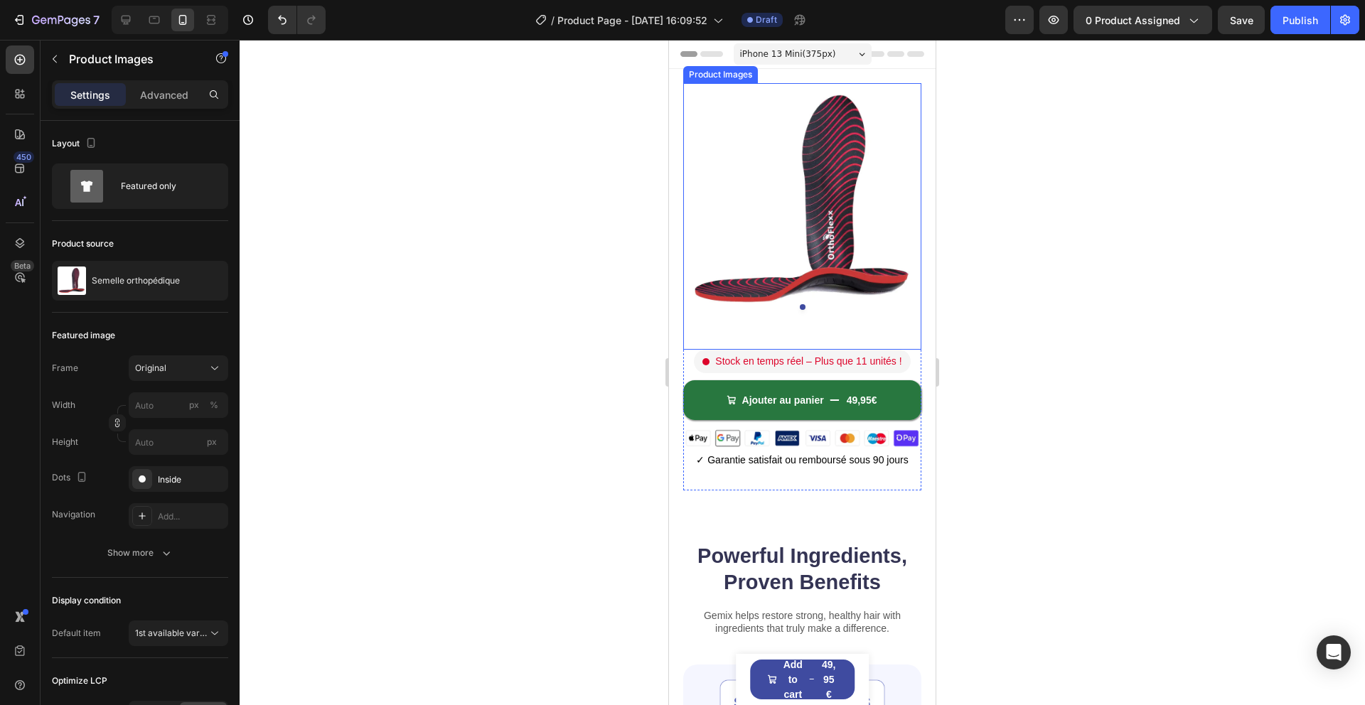
click at [766, 333] on div "Product Images" at bounding box center [802, 216] width 238 height 267
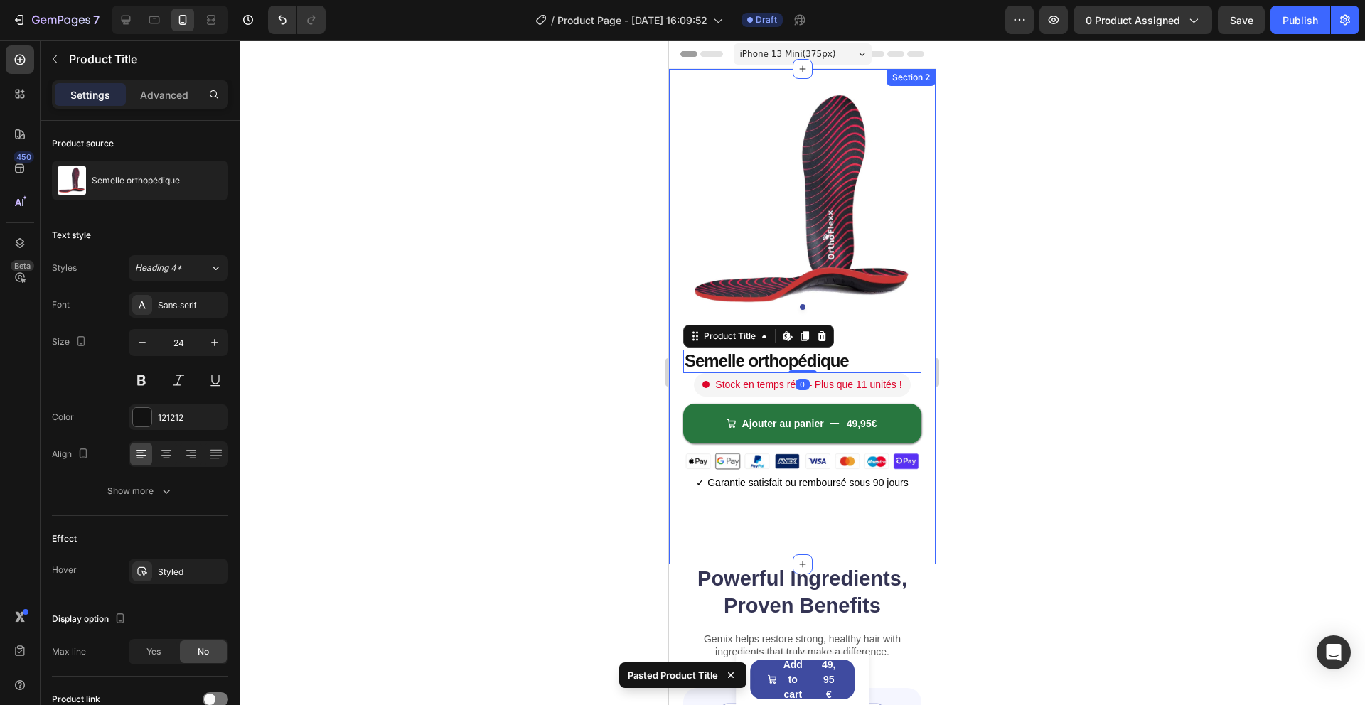
click at [1039, 355] on div at bounding box center [802, 372] width 1125 height 665
click at [780, 365] on h1 "Semelle orthopédique" at bounding box center [802, 361] width 238 height 23
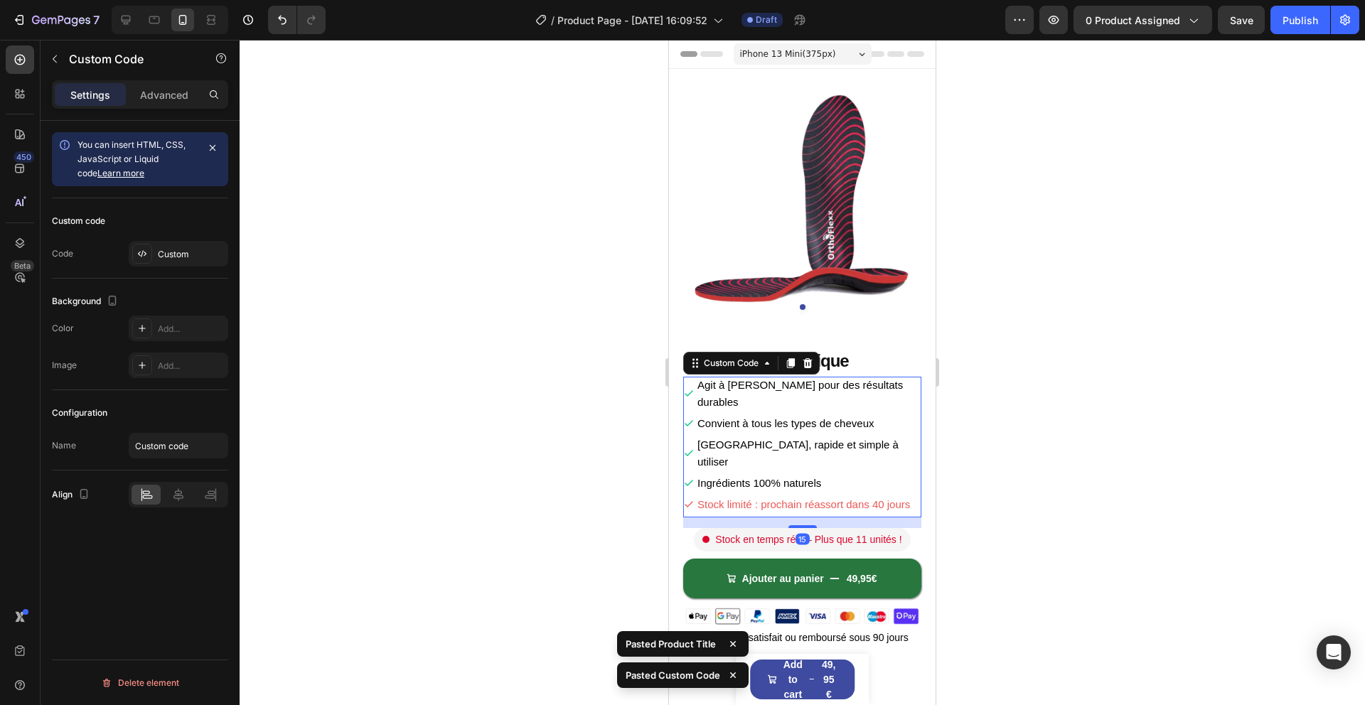
click at [1024, 369] on div at bounding box center [802, 372] width 1125 height 665
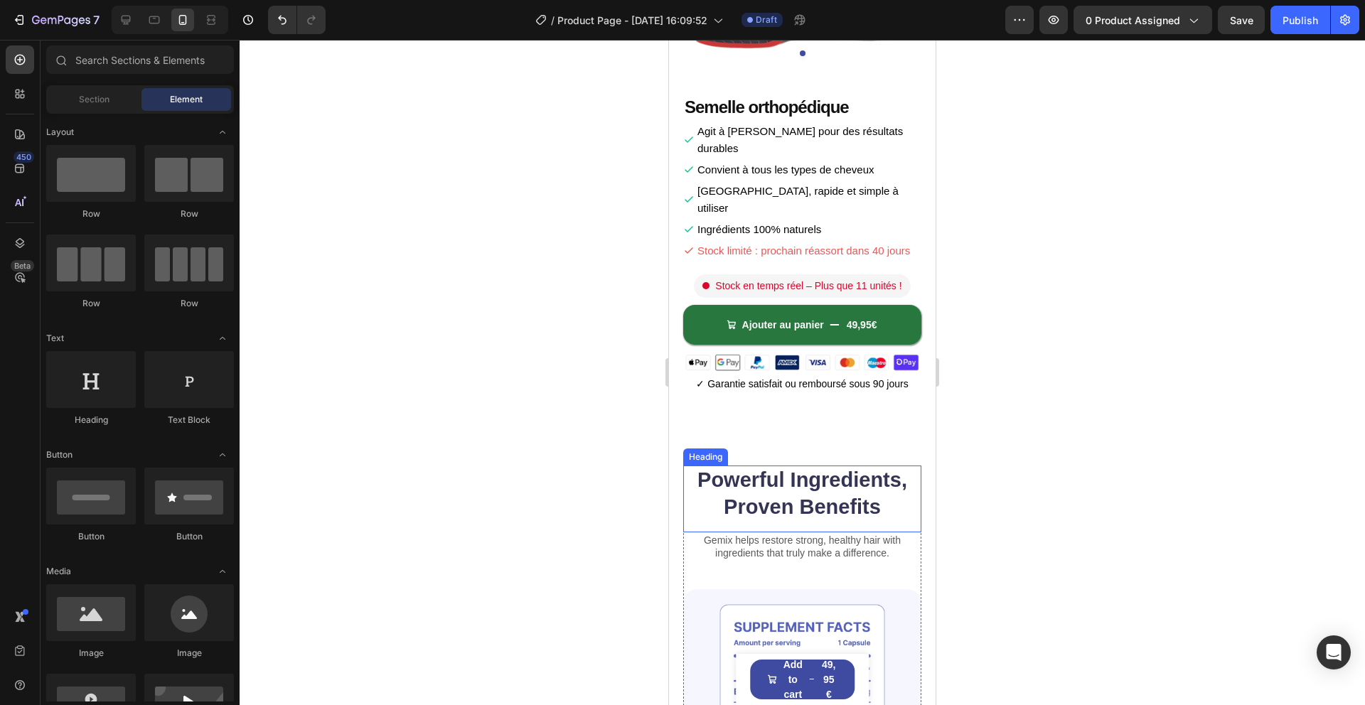
scroll to position [247, 0]
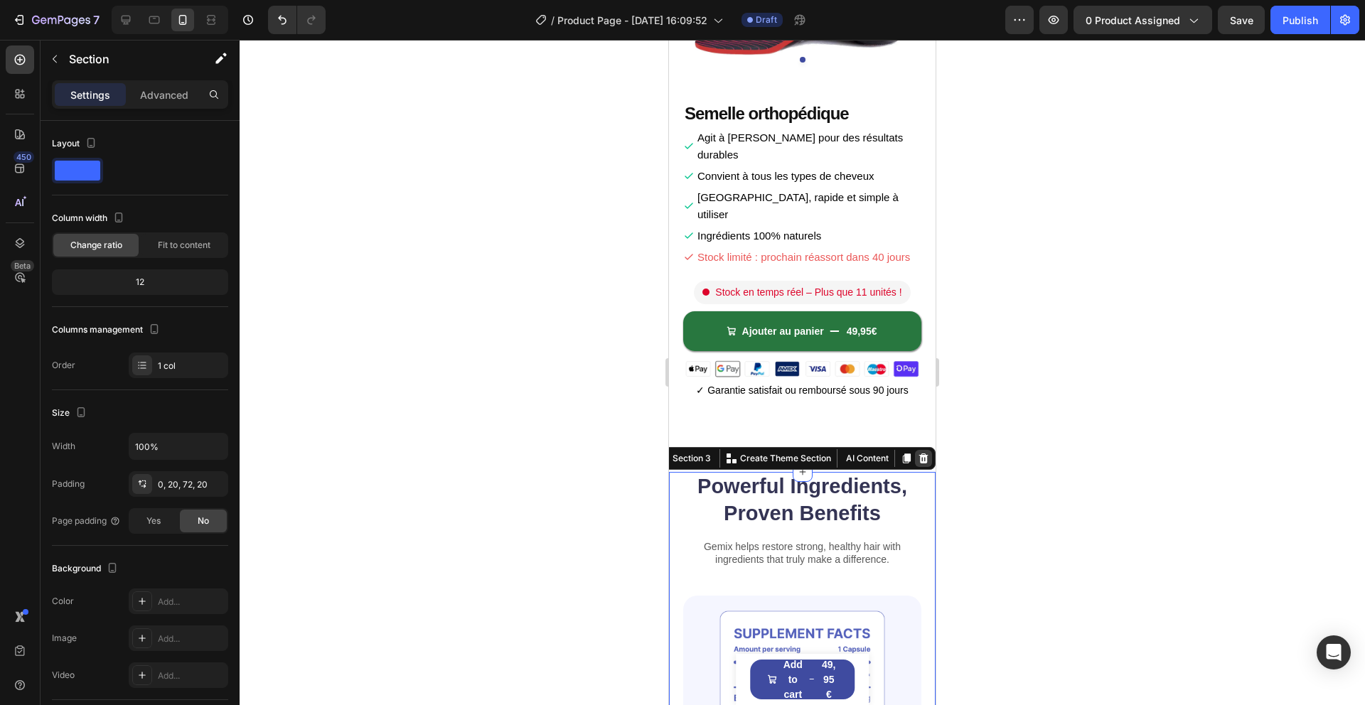
click at [926, 453] on icon at bounding box center [923, 458] width 9 height 10
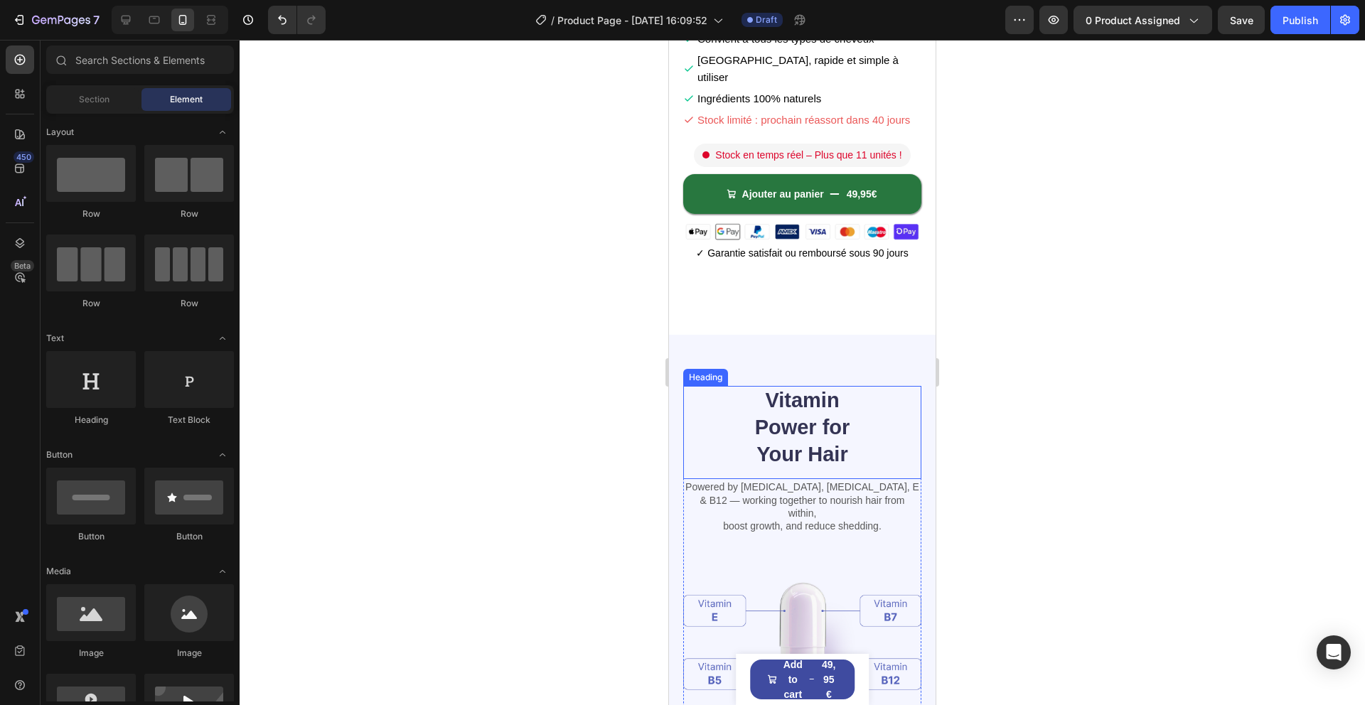
scroll to position [409, 0]
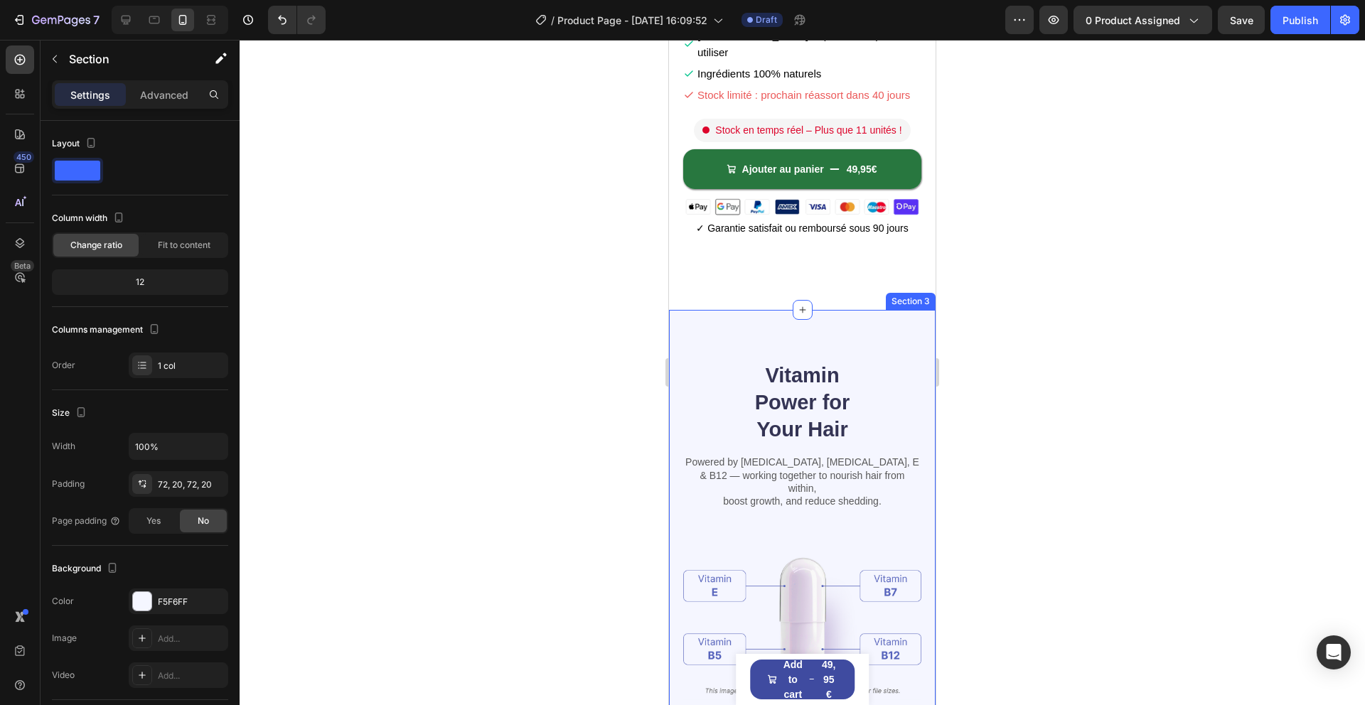
click at [902, 310] on div "Vitamin Power for Your Hair Heading Powered by Biotin, Vitamin B5, E & B12 — wo…" at bounding box center [802, 617] width 267 height 615
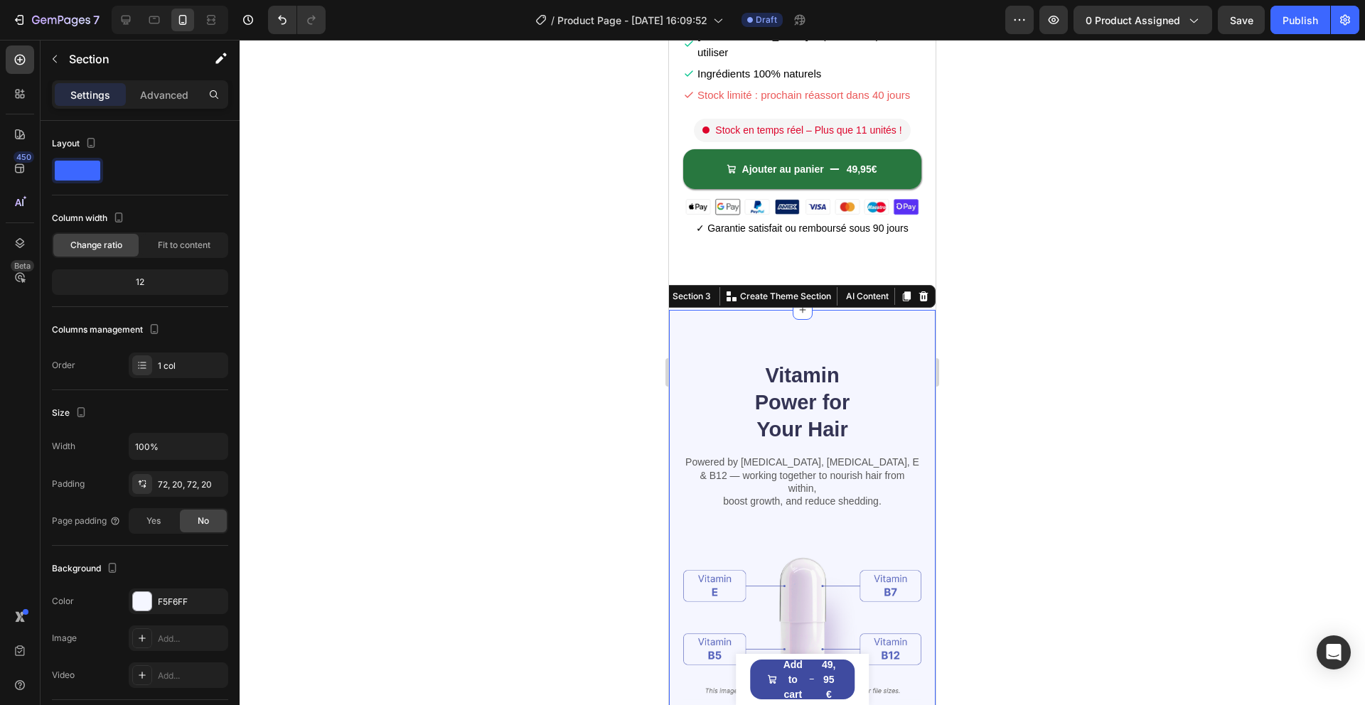
click at [921, 288] on div at bounding box center [923, 296] width 17 height 17
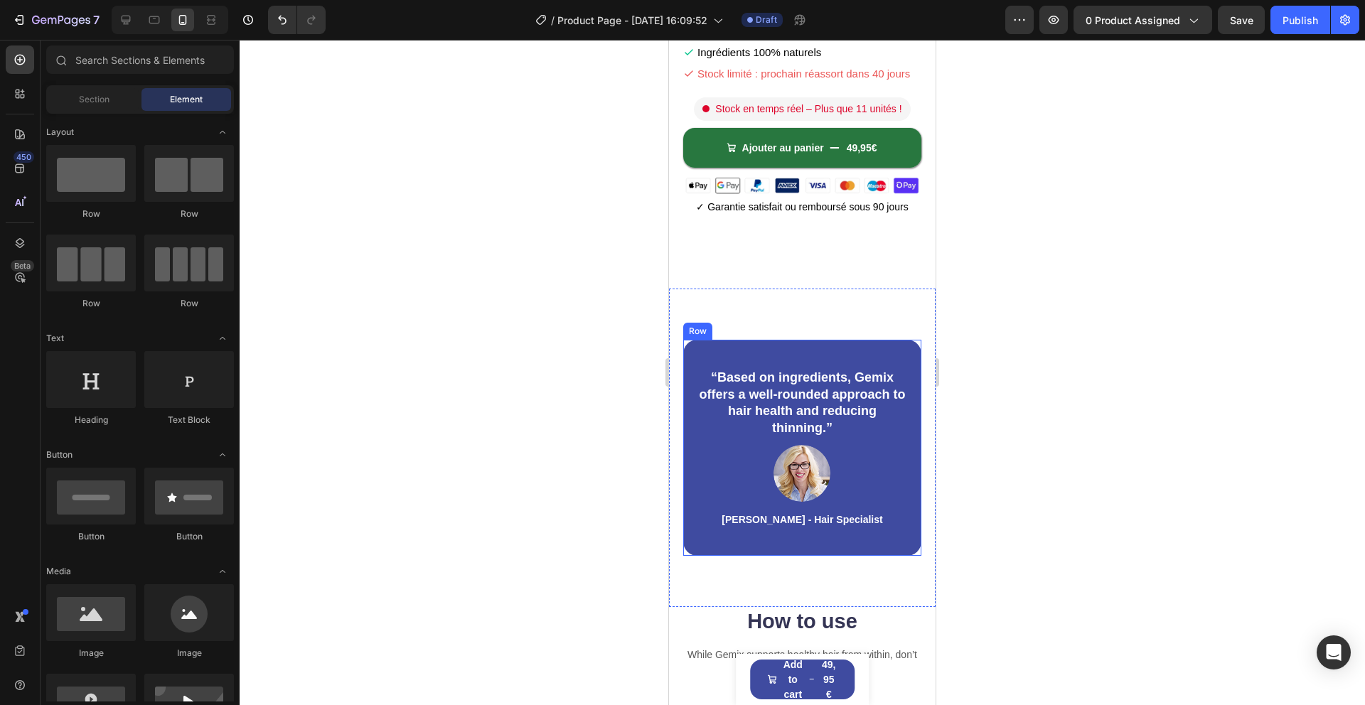
scroll to position [415, 0]
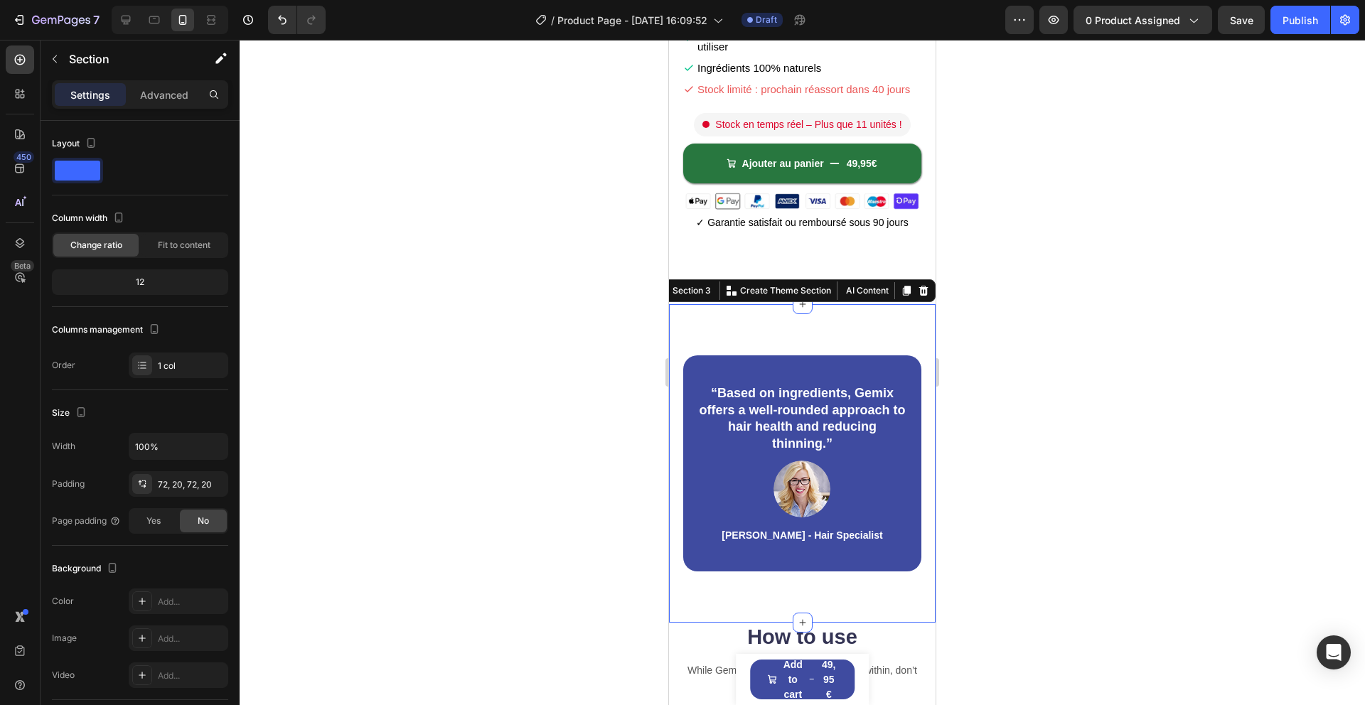
click at [911, 304] on div "“Based on ingredients, Gemix offers a well-rounded approach to hair health and …" at bounding box center [802, 463] width 267 height 318
click at [920, 282] on div at bounding box center [923, 290] width 17 height 17
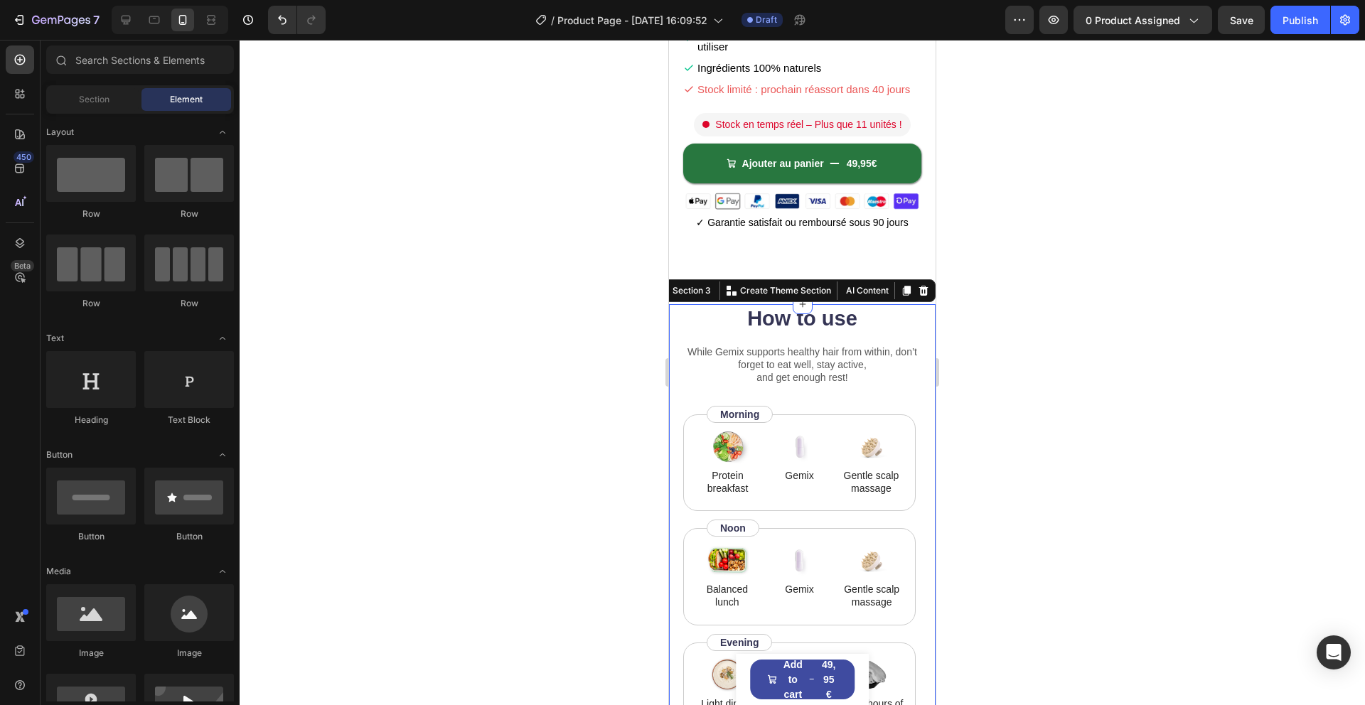
click at [926, 304] on div "How to use Heading While Gemix supports healthy hair from within, don’t forget …" at bounding box center [802, 673] width 267 height 739
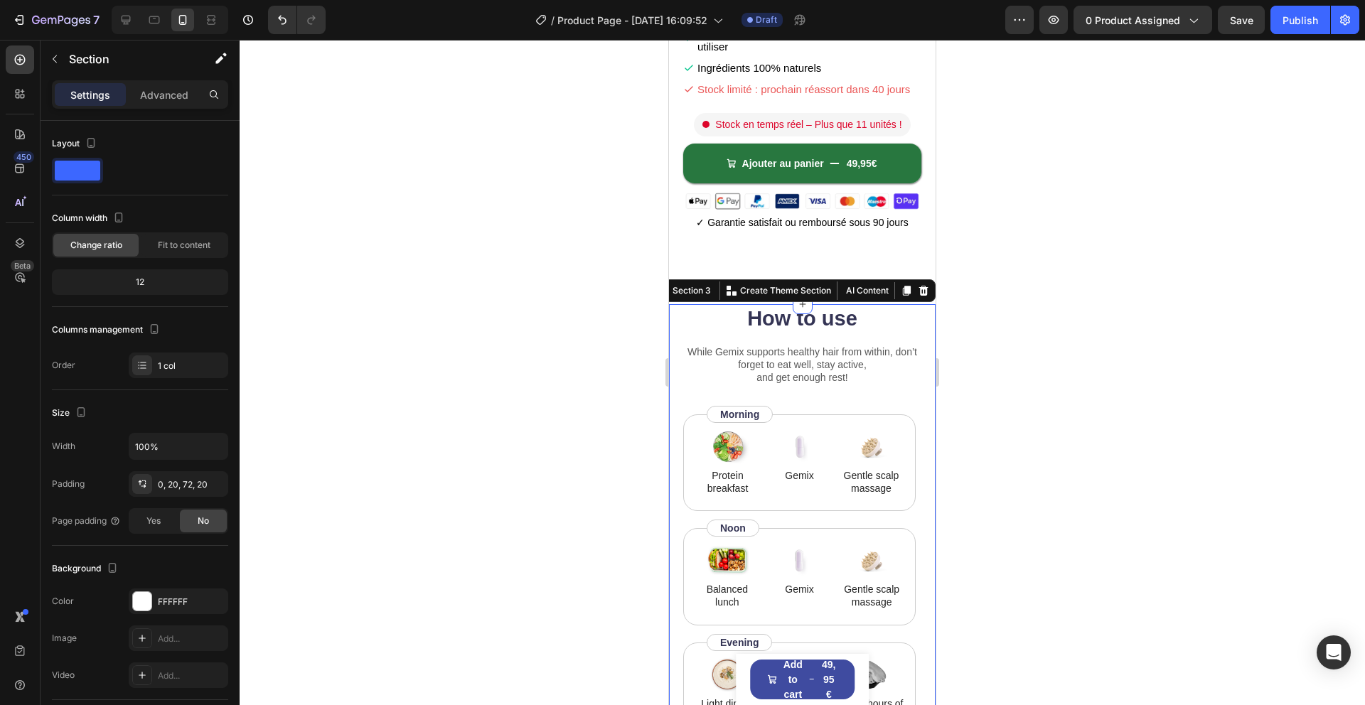
click at [920, 285] on icon at bounding box center [923, 290] width 11 height 11
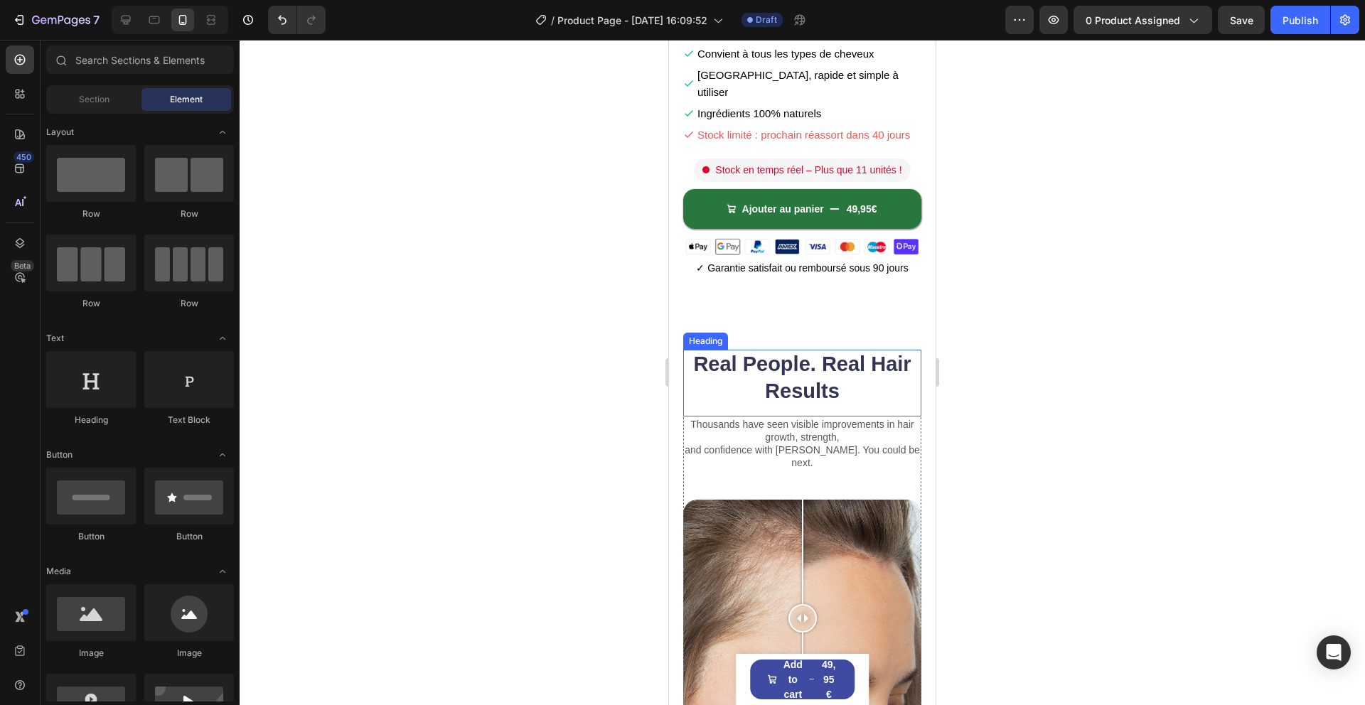
scroll to position [363, 0]
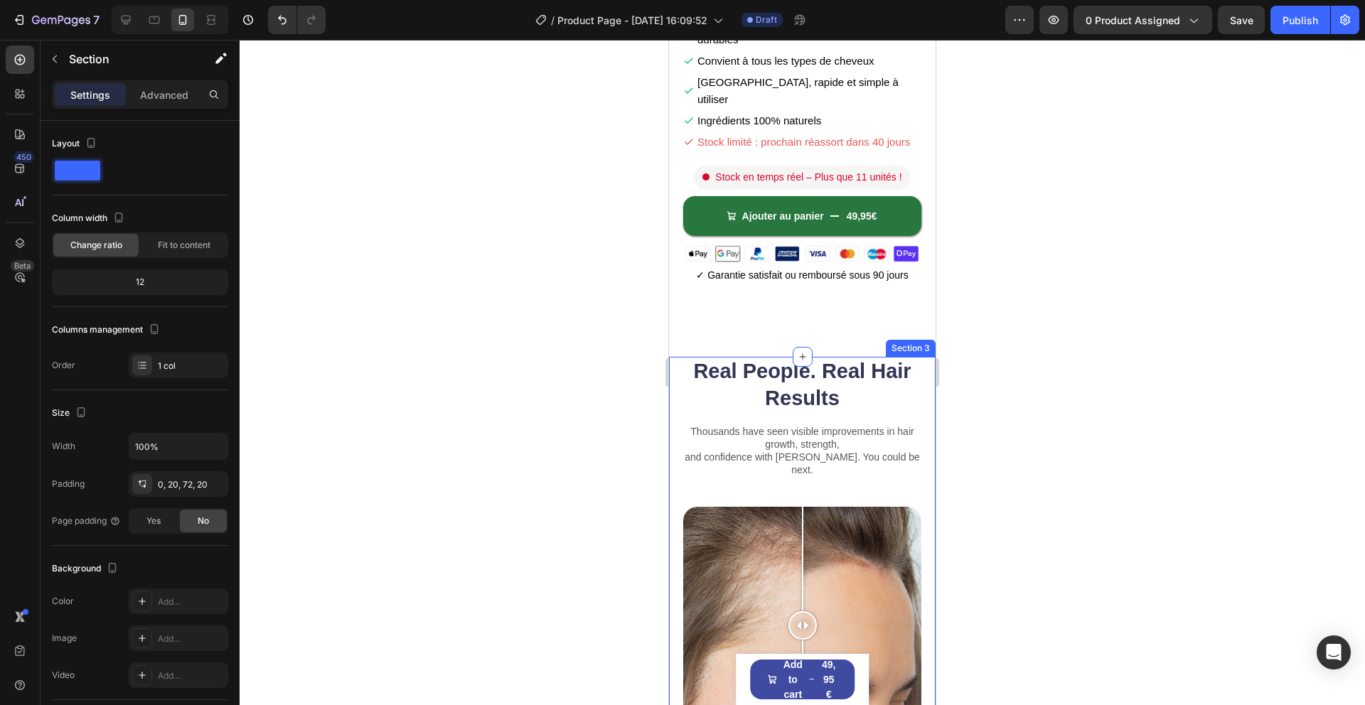
click at [922, 357] on div "Real People. Real Hair Results Heading Thousands have seen visible improvements…" at bounding box center [802, 678] width 267 height 643
click at [922, 338] on icon at bounding box center [923, 343] width 11 height 11
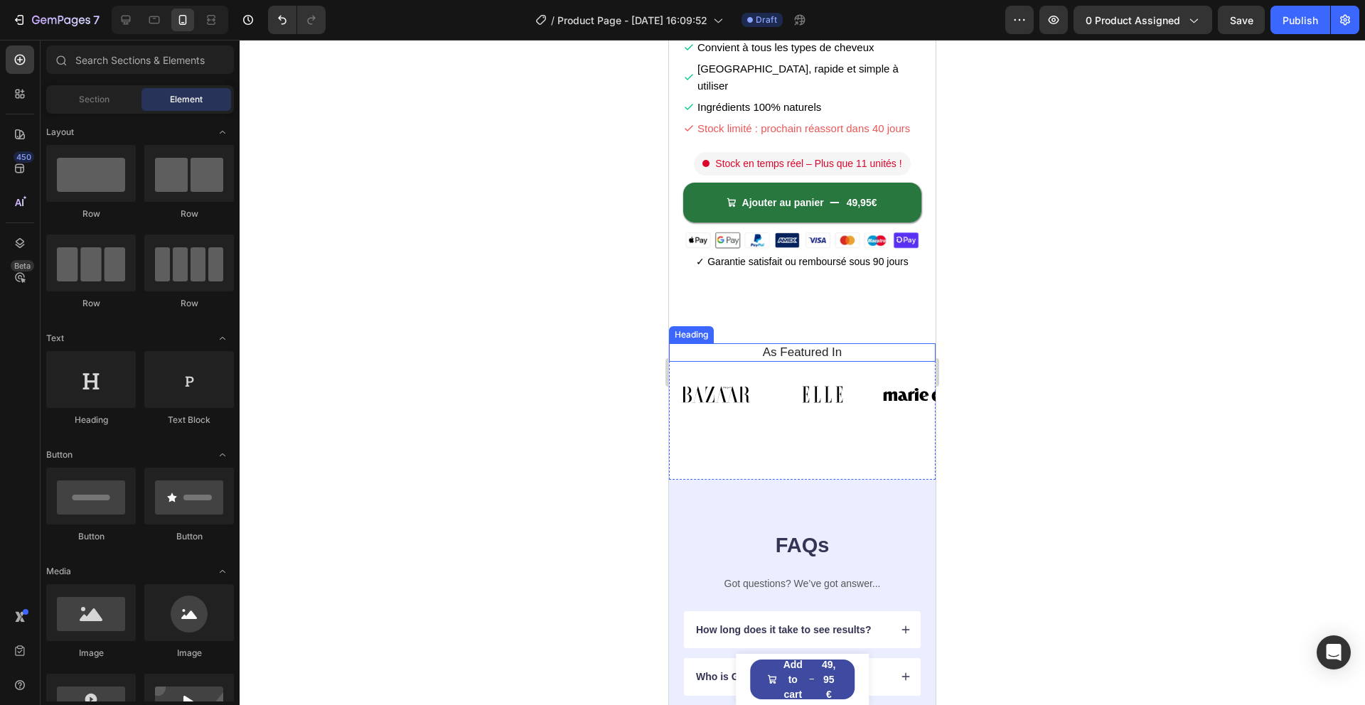
scroll to position [382, 0]
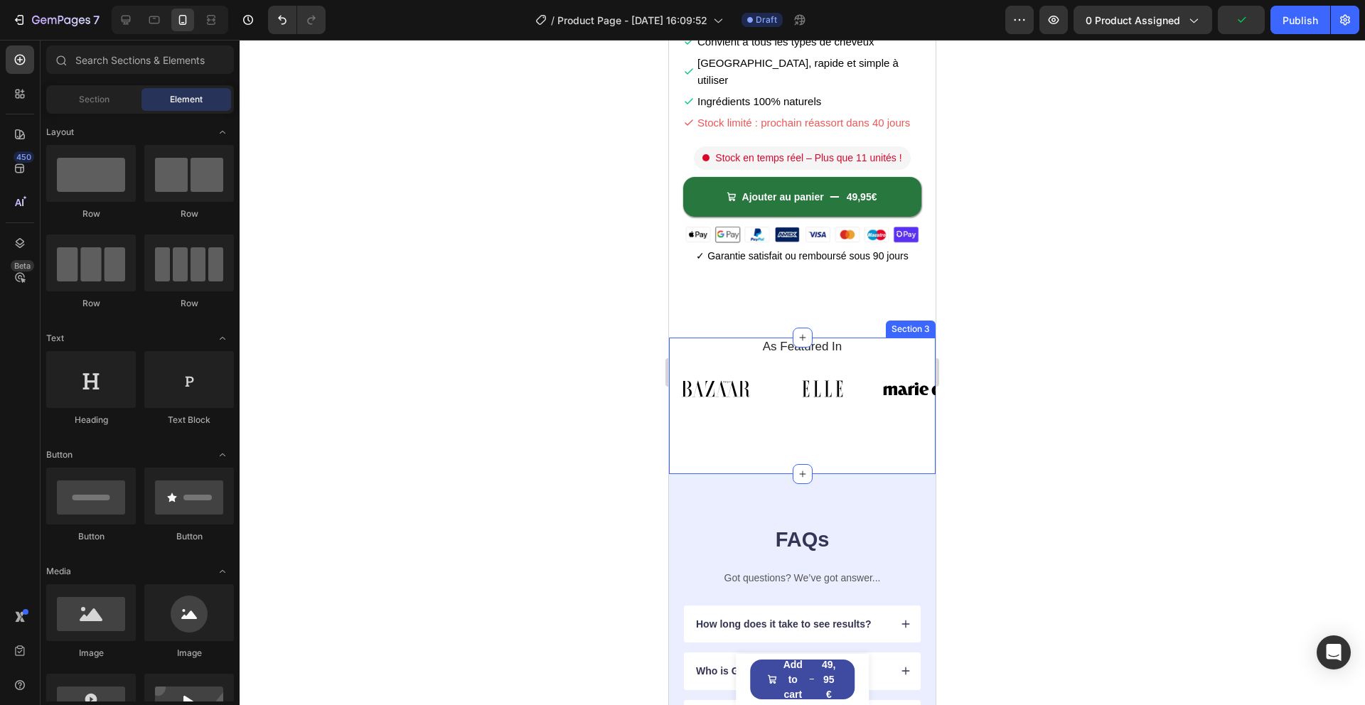
click at [681, 417] on div "As Featured In Heading Image Image Image Image Image Image Image Image Image Im…" at bounding box center [802, 406] width 267 height 136
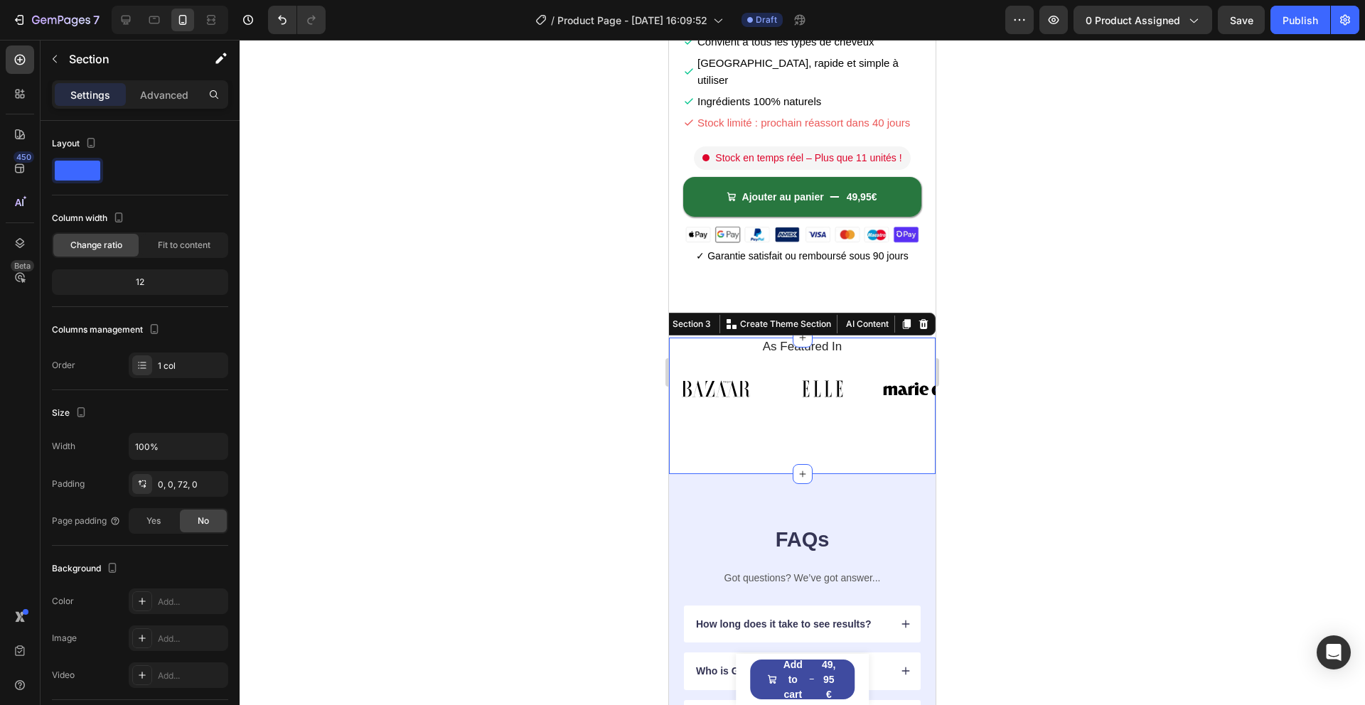
click at [930, 316] on div at bounding box center [923, 324] width 17 height 17
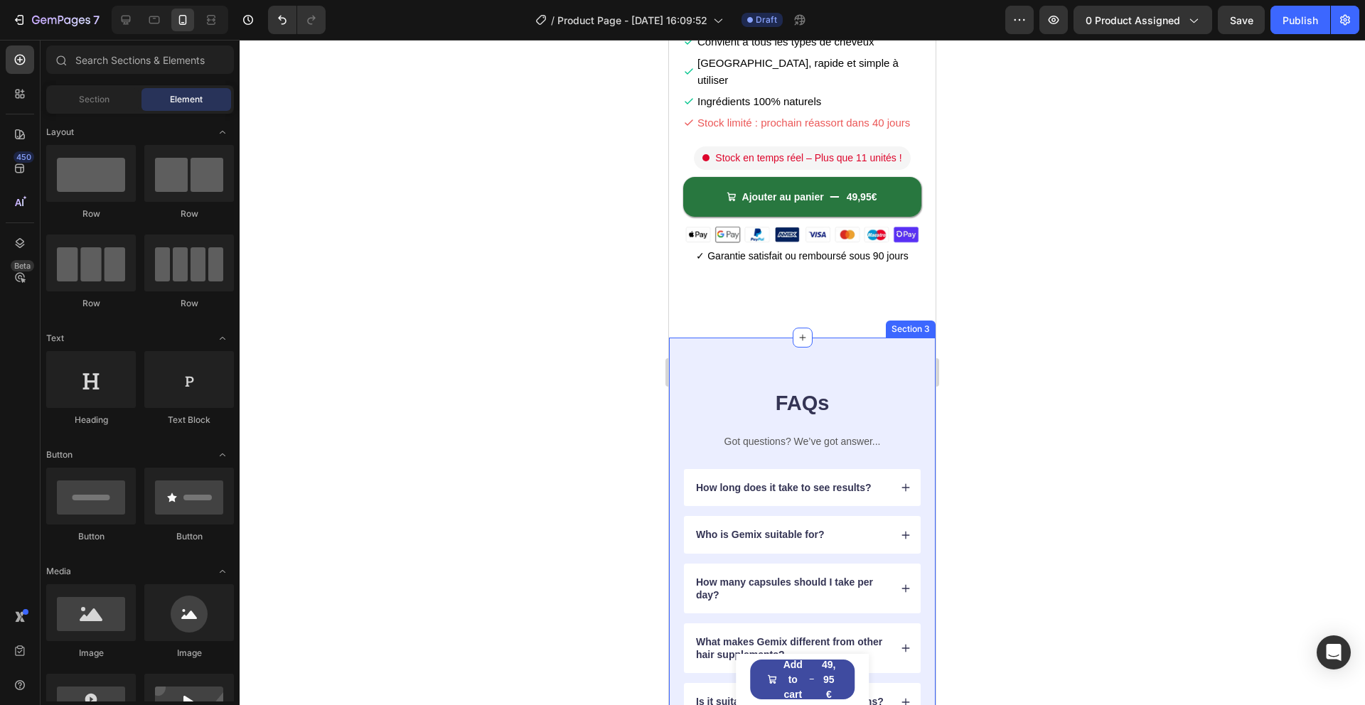
click at [672, 338] on div "FAQs Heading Got questions? We’ve got answer... Text Block How long does it tak…" at bounding box center [802, 578] width 267 height 481
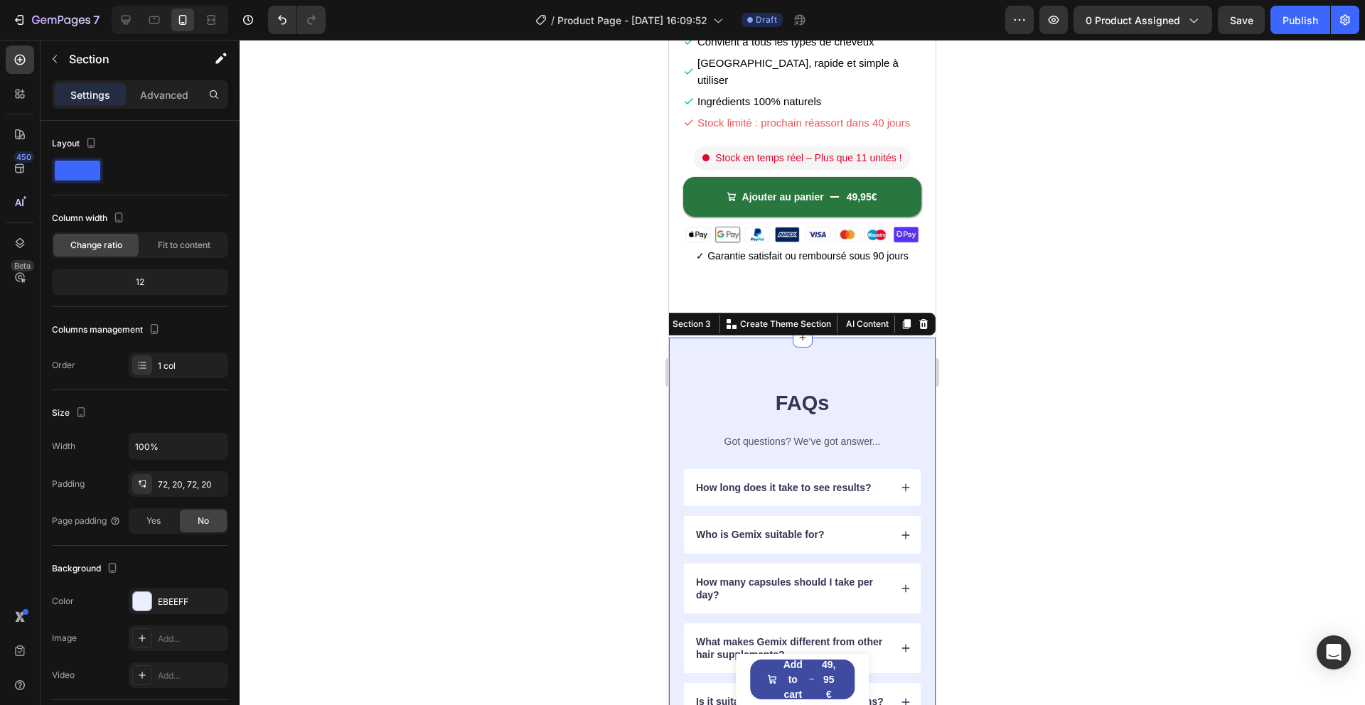
click at [926, 318] on icon at bounding box center [923, 323] width 11 height 11
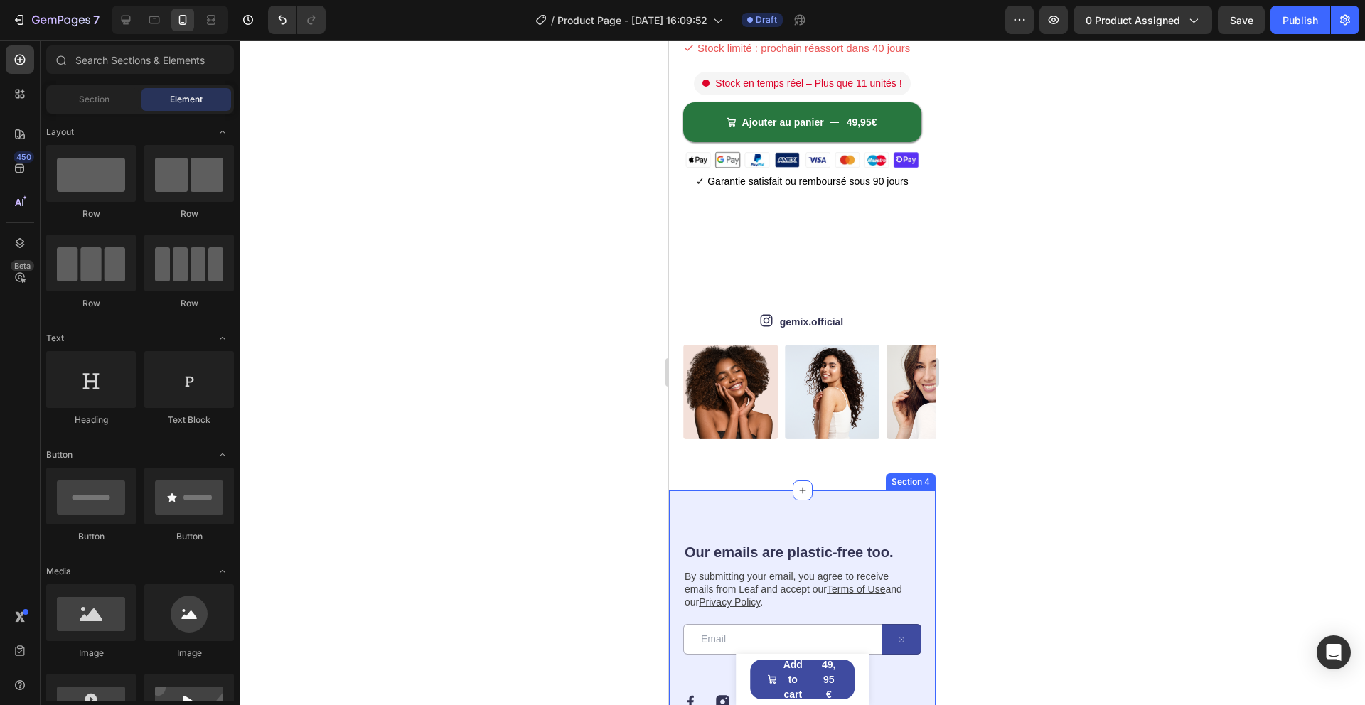
scroll to position [436, 0]
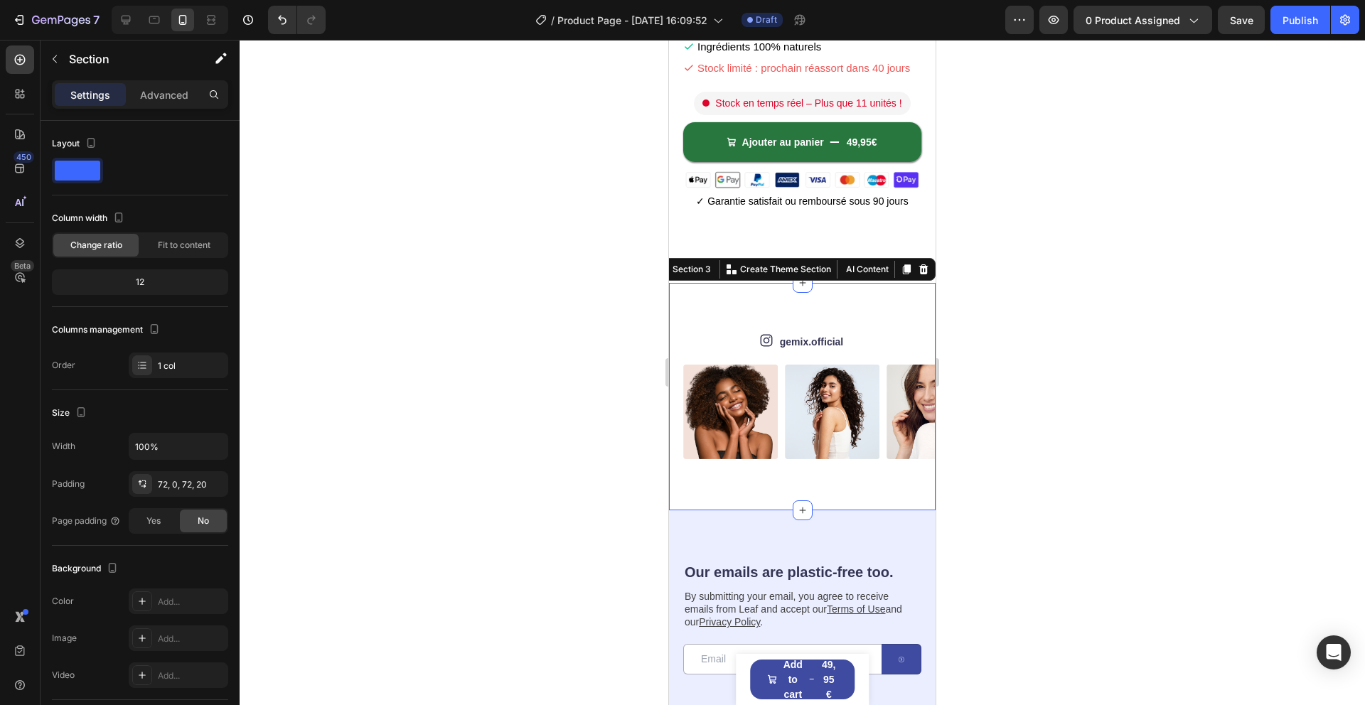
click at [677, 283] on div "Icon gemix.official Text Block Row Image Image Image Image Image Image Image Im…" at bounding box center [802, 396] width 267 height 227
click at [928, 264] on icon at bounding box center [923, 269] width 11 height 11
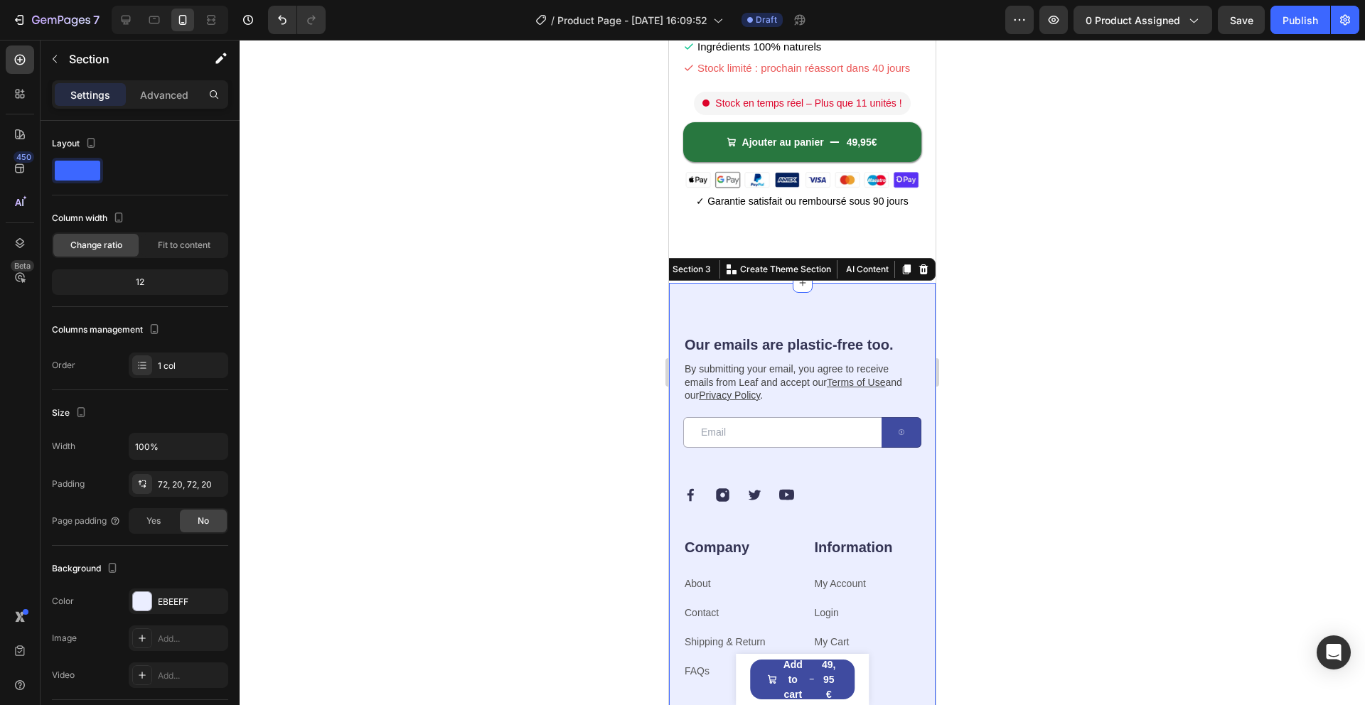
click at [704, 283] on div "Our emails are plastic-free too. Heading By submitting your email, you agree to…" at bounding box center [802, 548] width 267 height 531
click at [923, 261] on div at bounding box center [923, 269] width 17 height 17
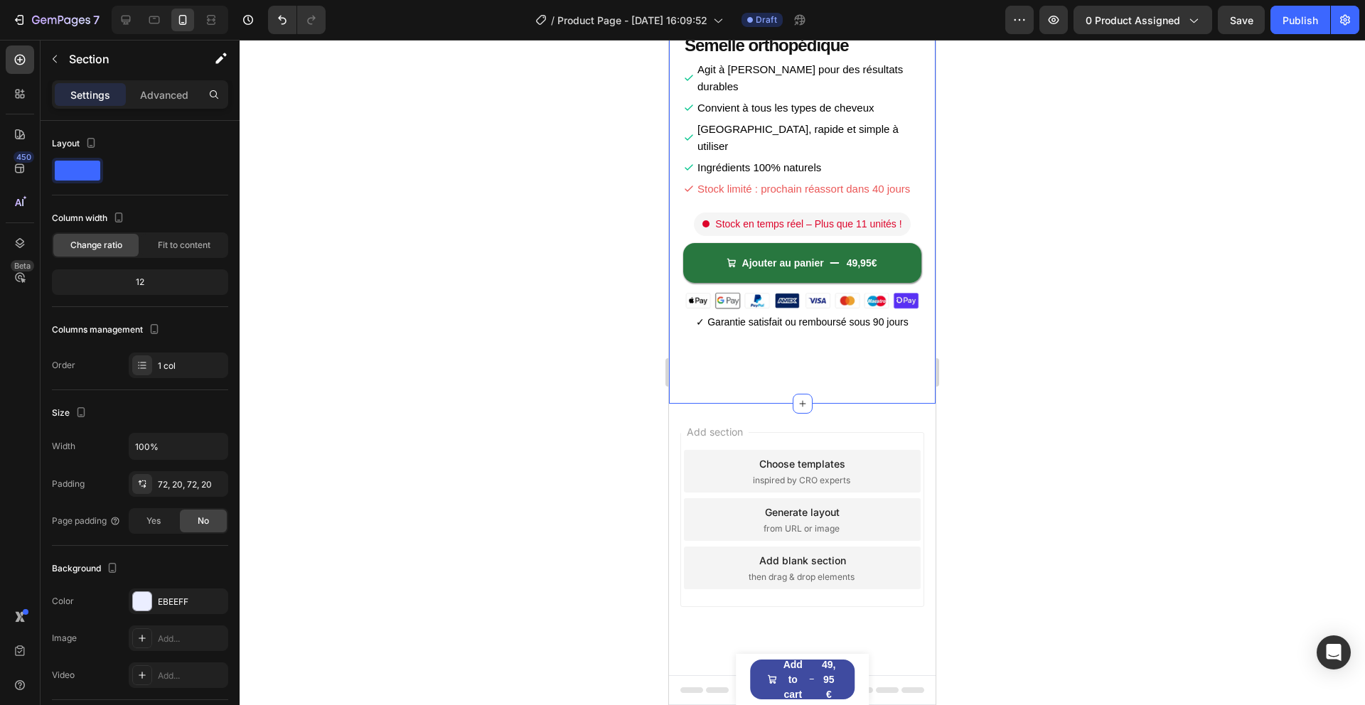
scroll to position [281, 0]
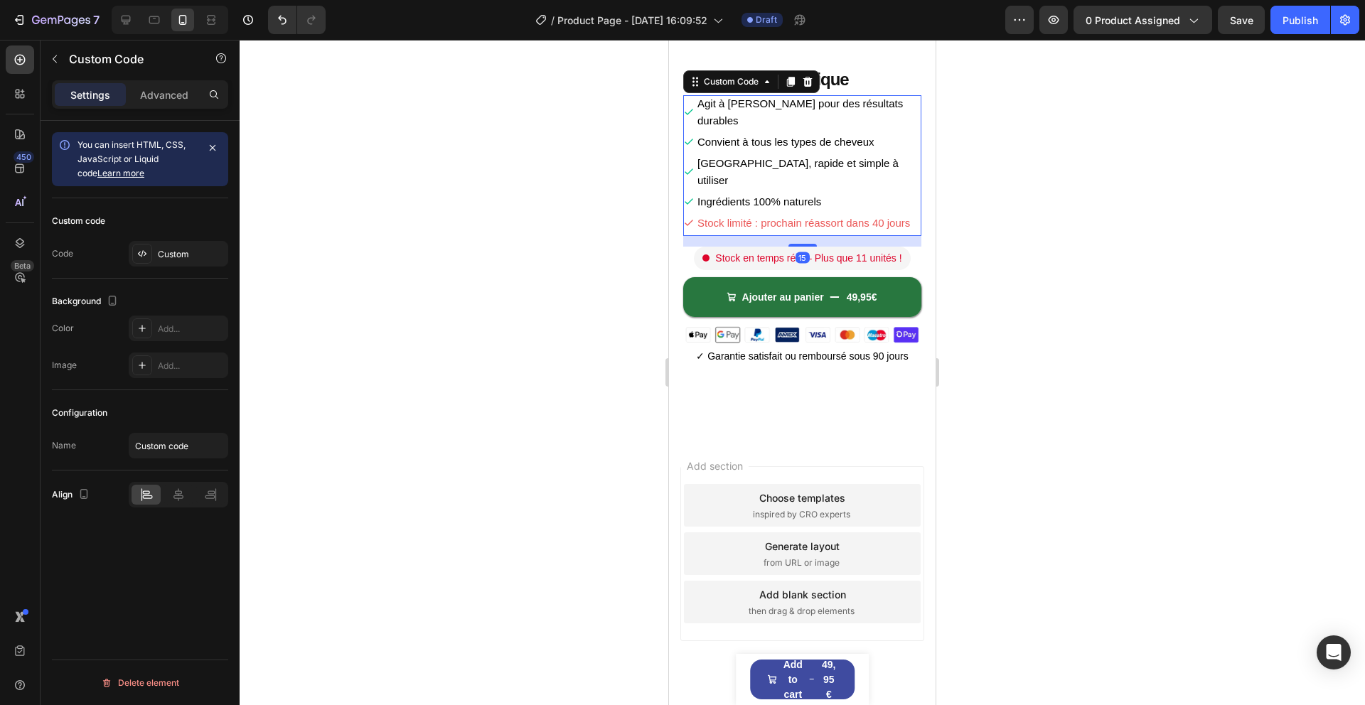
click at [761, 215] on span "Stock limité : prochain réassort dans 40 jours" at bounding box center [803, 223] width 213 height 17
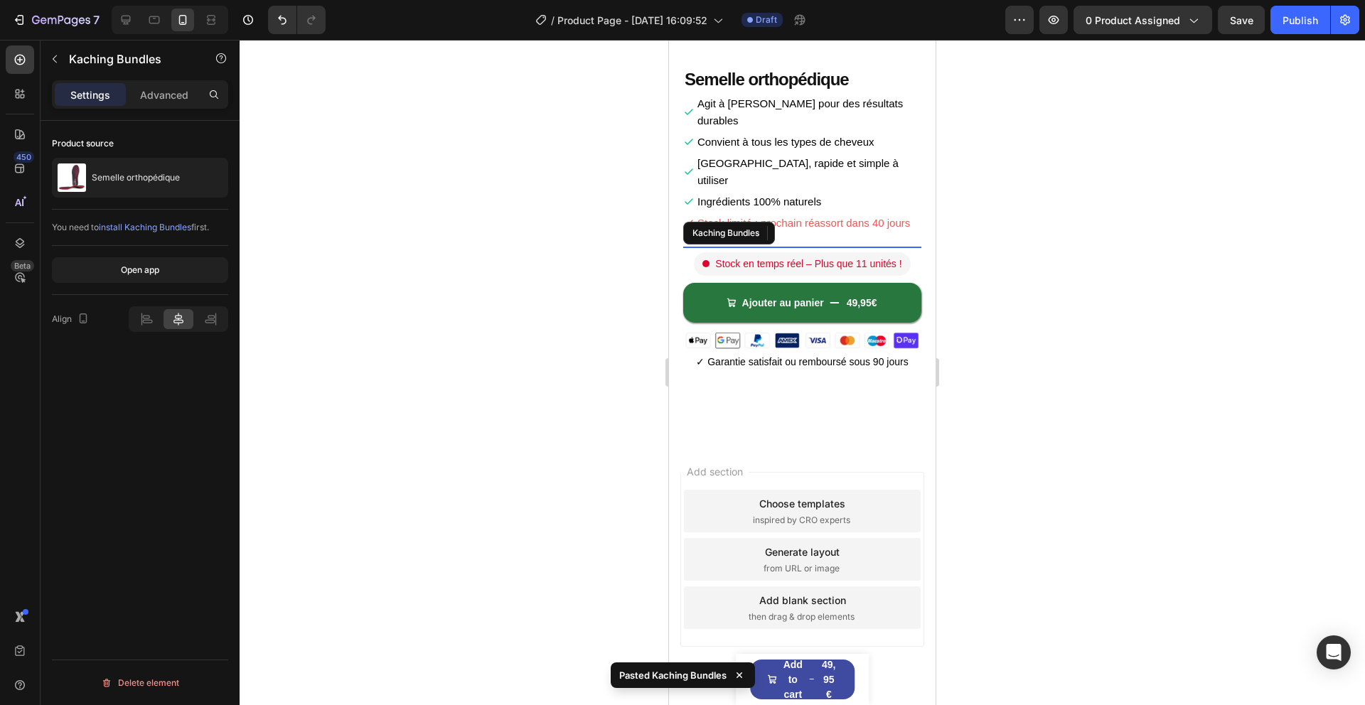
scroll to position [333, 0]
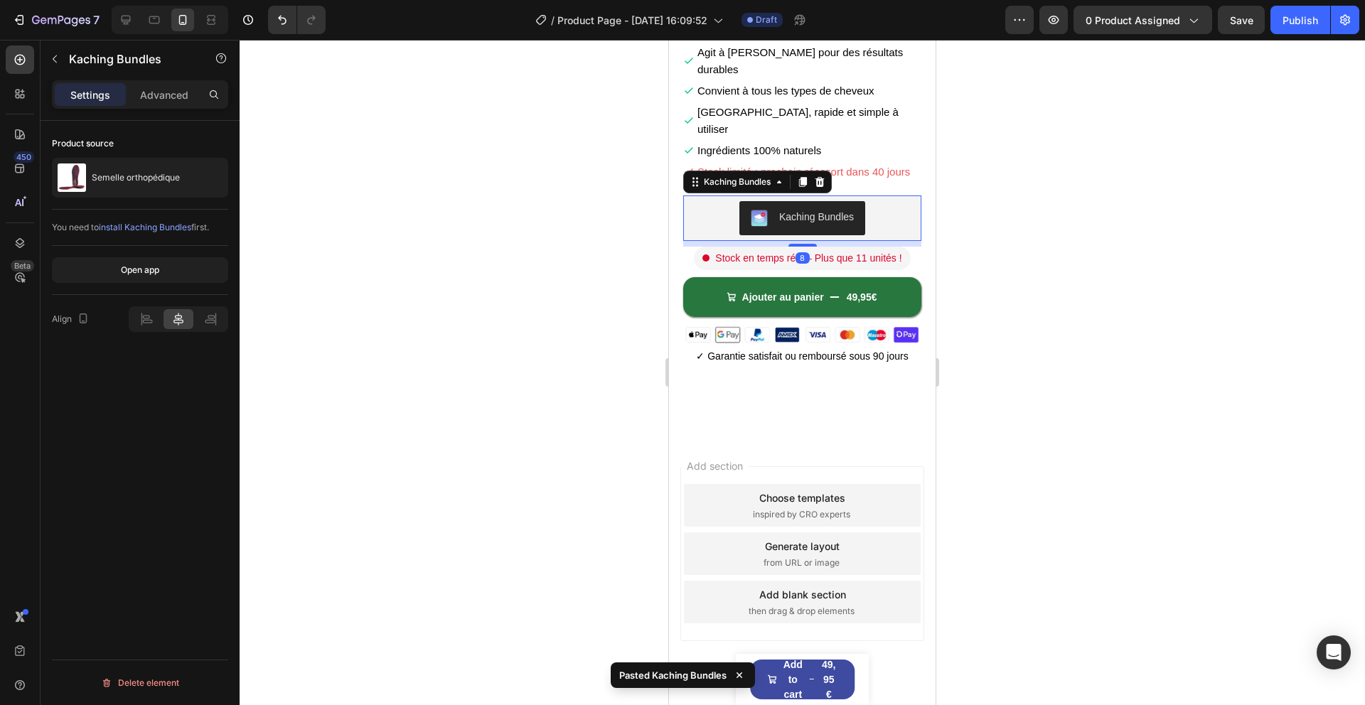
click at [968, 193] on div at bounding box center [802, 372] width 1125 height 665
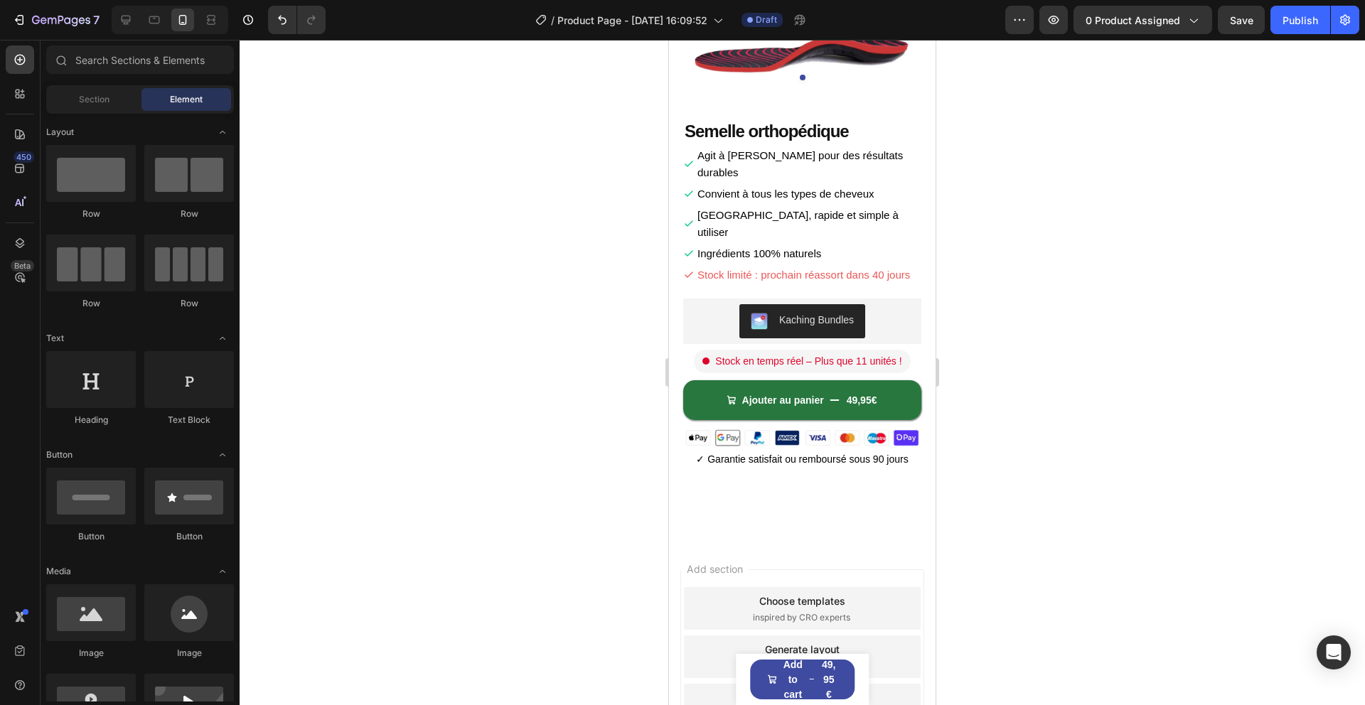
scroll to position [231, 0]
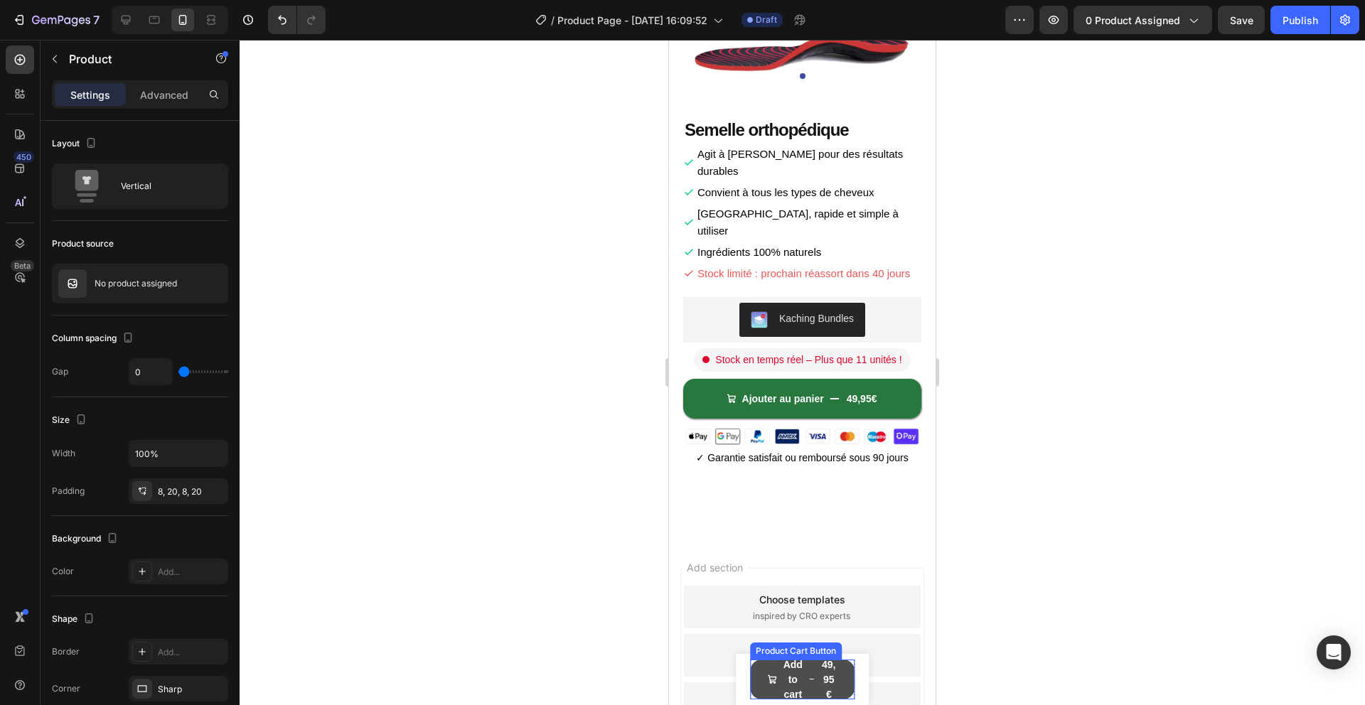
click at [839, 672] on button "Add to cart 49,95€" at bounding box center [802, 680] width 105 height 40
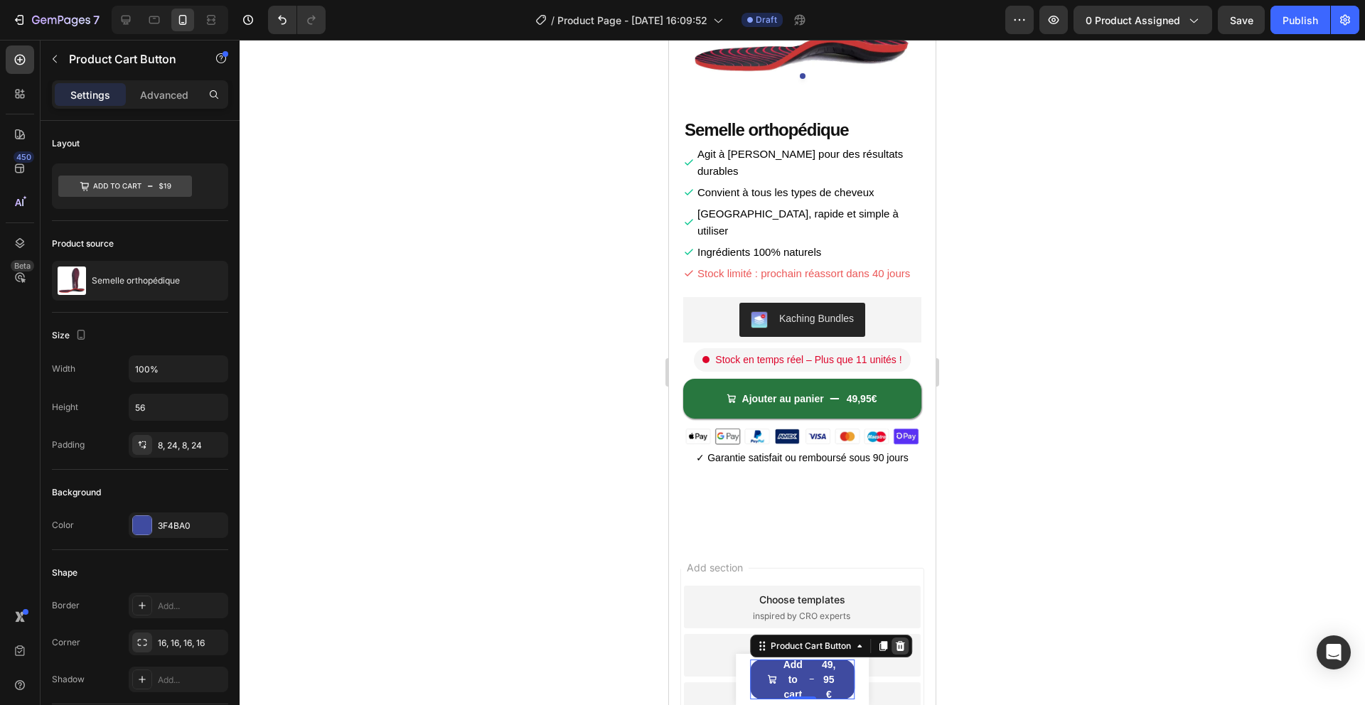
click at [893, 648] on div at bounding box center [899, 646] width 17 height 17
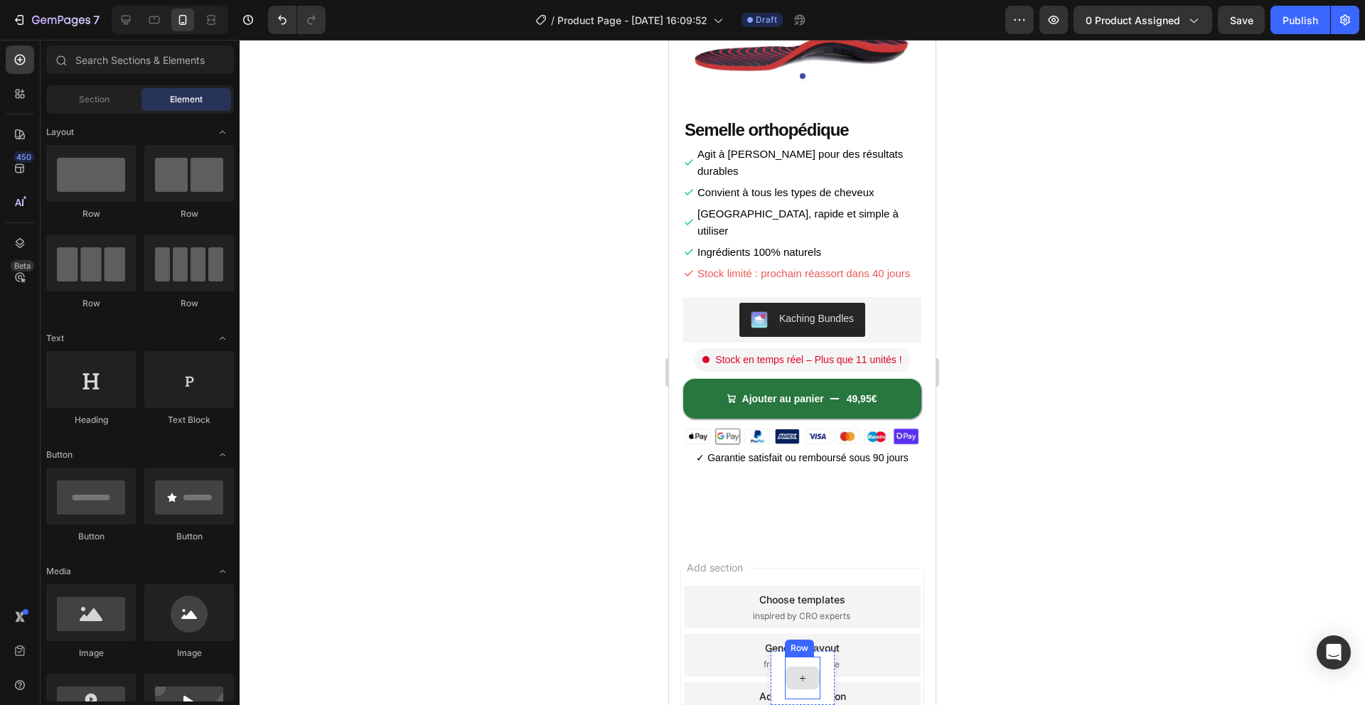
click at [815, 673] on div at bounding box center [802, 678] width 34 height 23
click at [824, 668] on div "Product Images Semelle orthopédique Product Title 49,95€ Product Price Product …" at bounding box center [803, 678] width 64 height 54
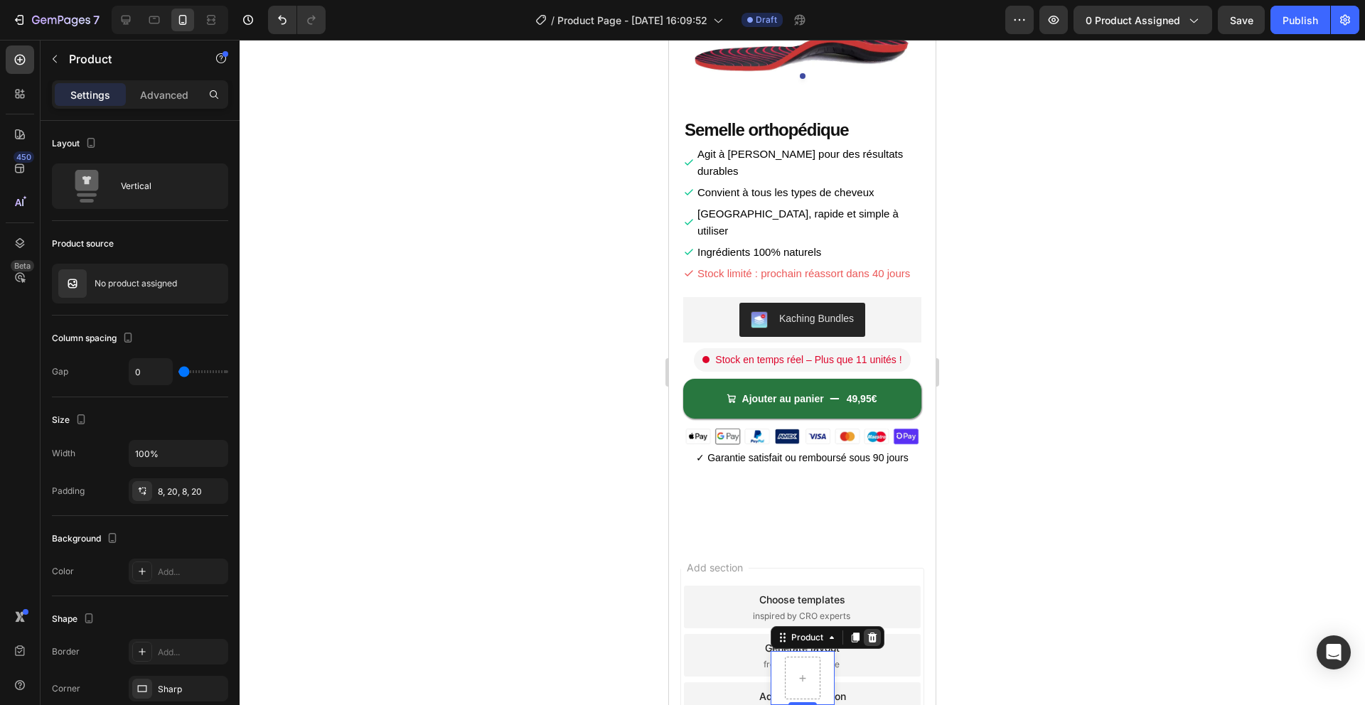
click at [867, 643] on div at bounding box center [872, 637] width 17 height 17
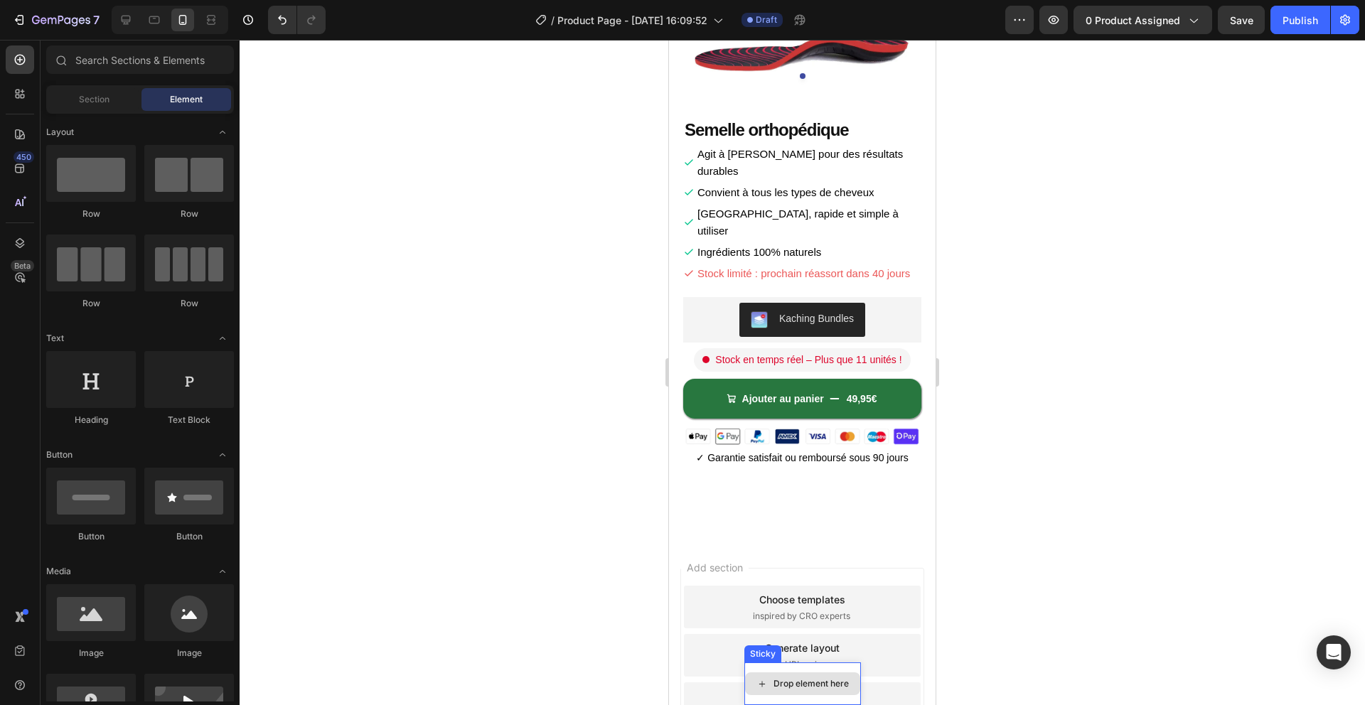
click at [820, 673] on div "Drop element here" at bounding box center [802, 683] width 115 height 23
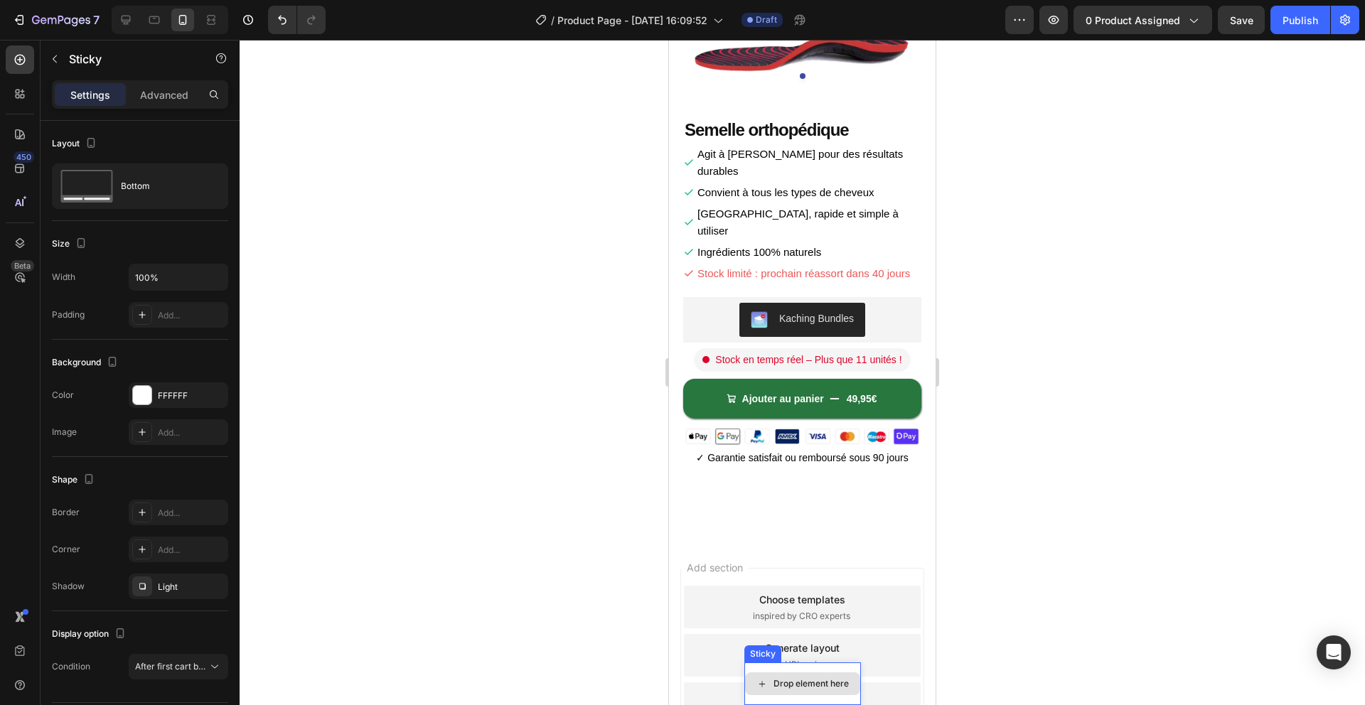
click at [833, 665] on div "Drop element here" at bounding box center [802, 683] width 117 height 43
click at [844, 653] on icon at bounding box center [844, 649] width 9 height 10
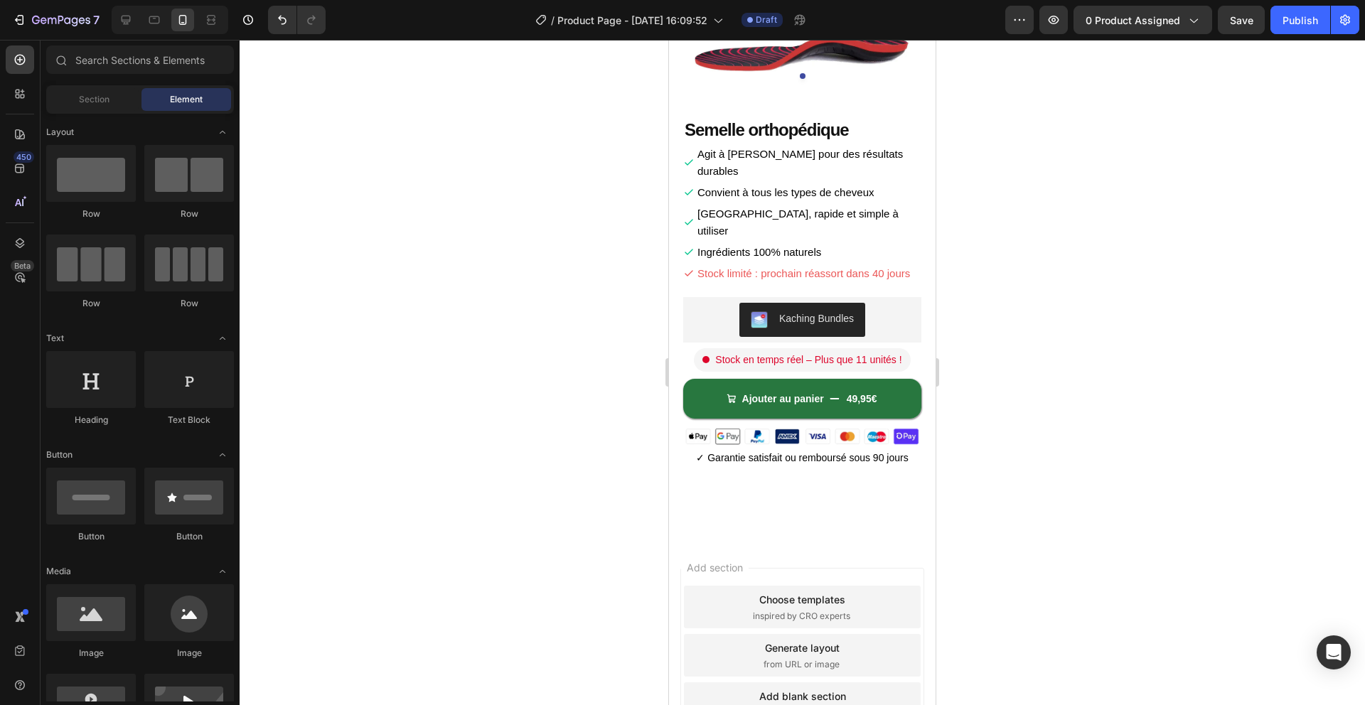
click at [1089, 604] on div at bounding box center [802, 372] width 1125 height 665
click at [600, 228] on div at bounding box center [802, 372] width 1125 height 665
click at [600, 229] on div at bounding box center [802, 372] width 1125 height 665
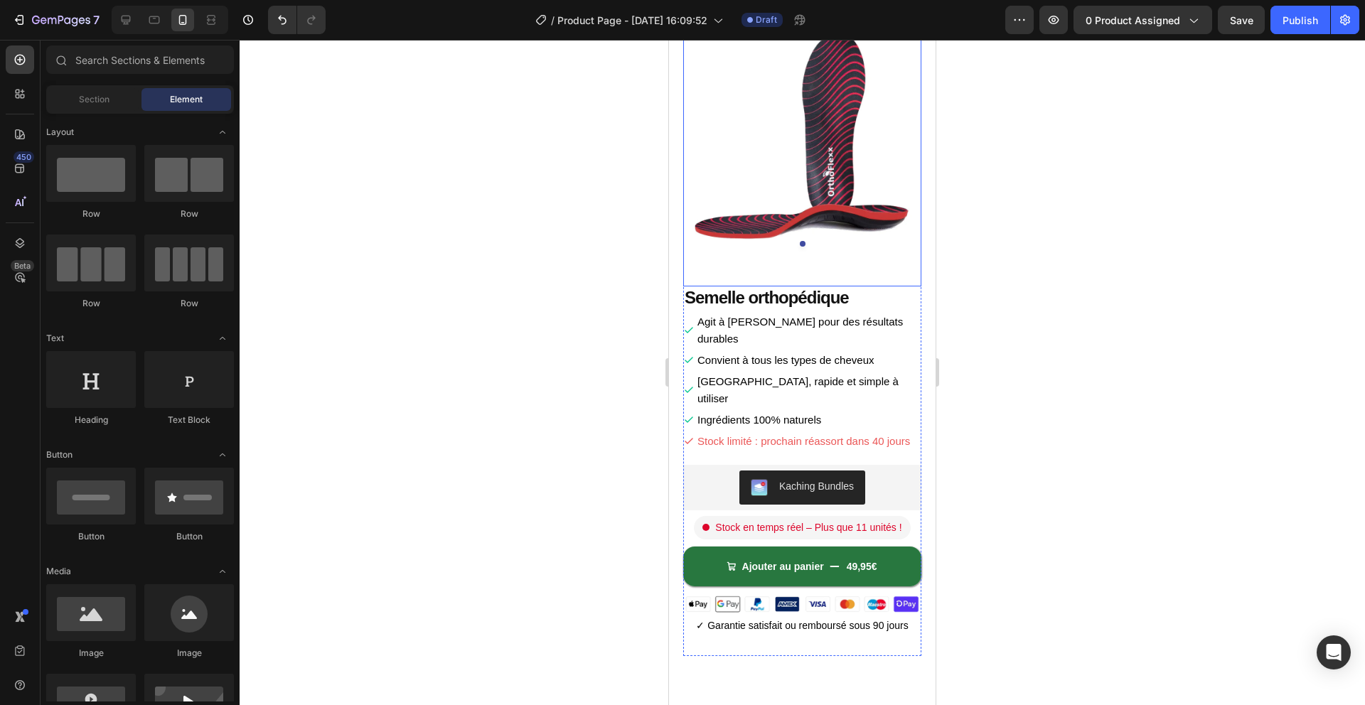
scroll to position [0, 0]
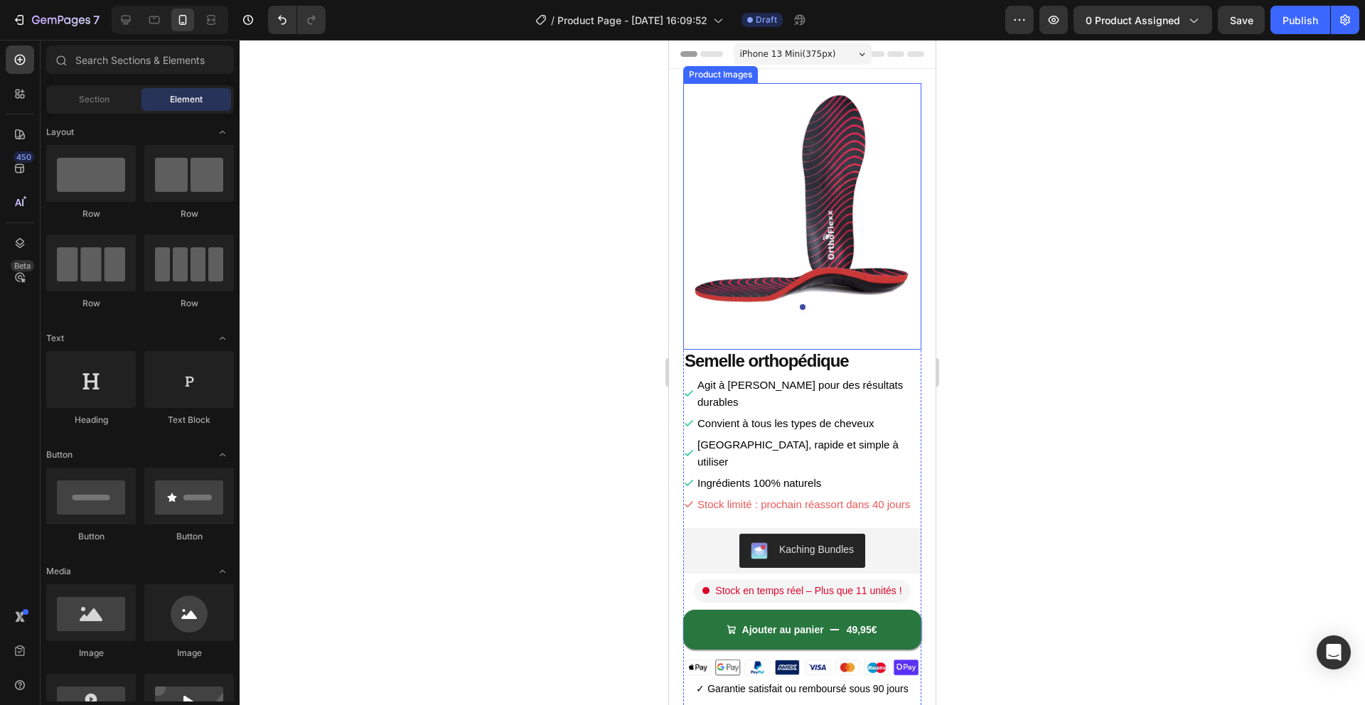
click at [805, 307] on div at bounding box center [802, 307] width 238 height 6
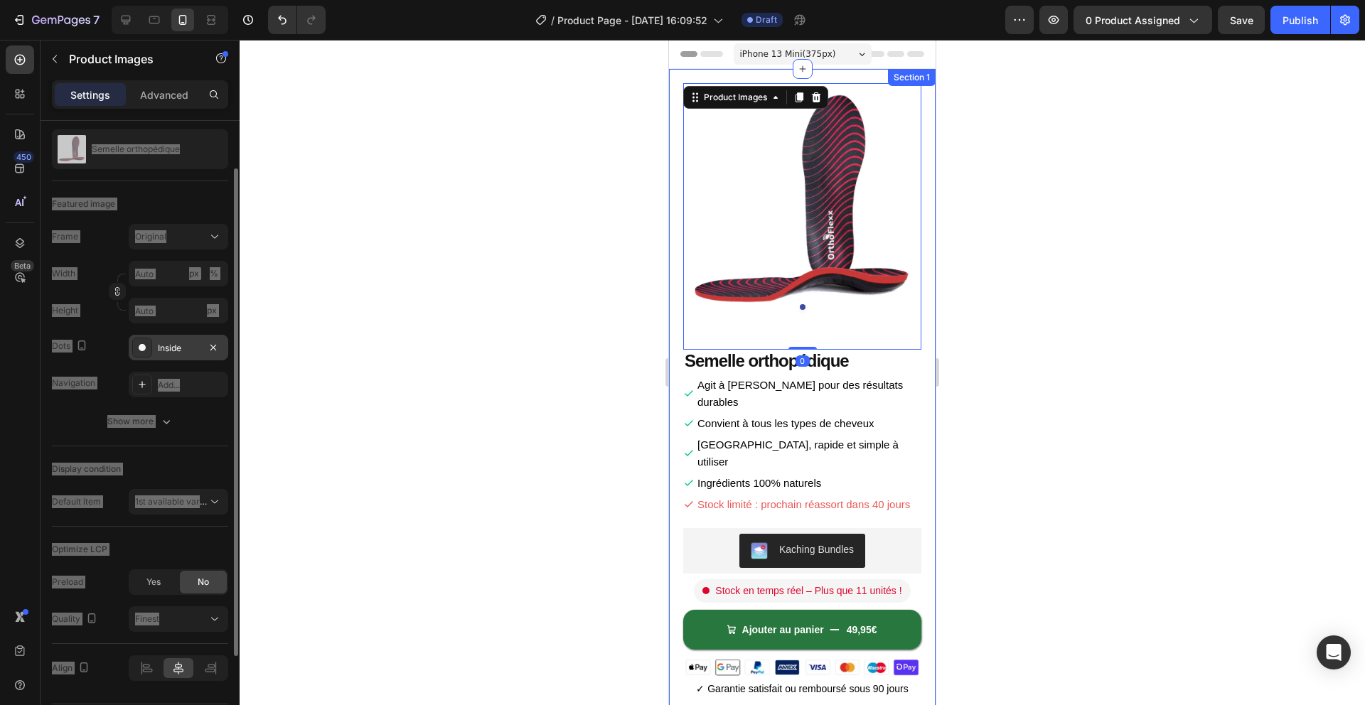
scroll to position [139, 0]
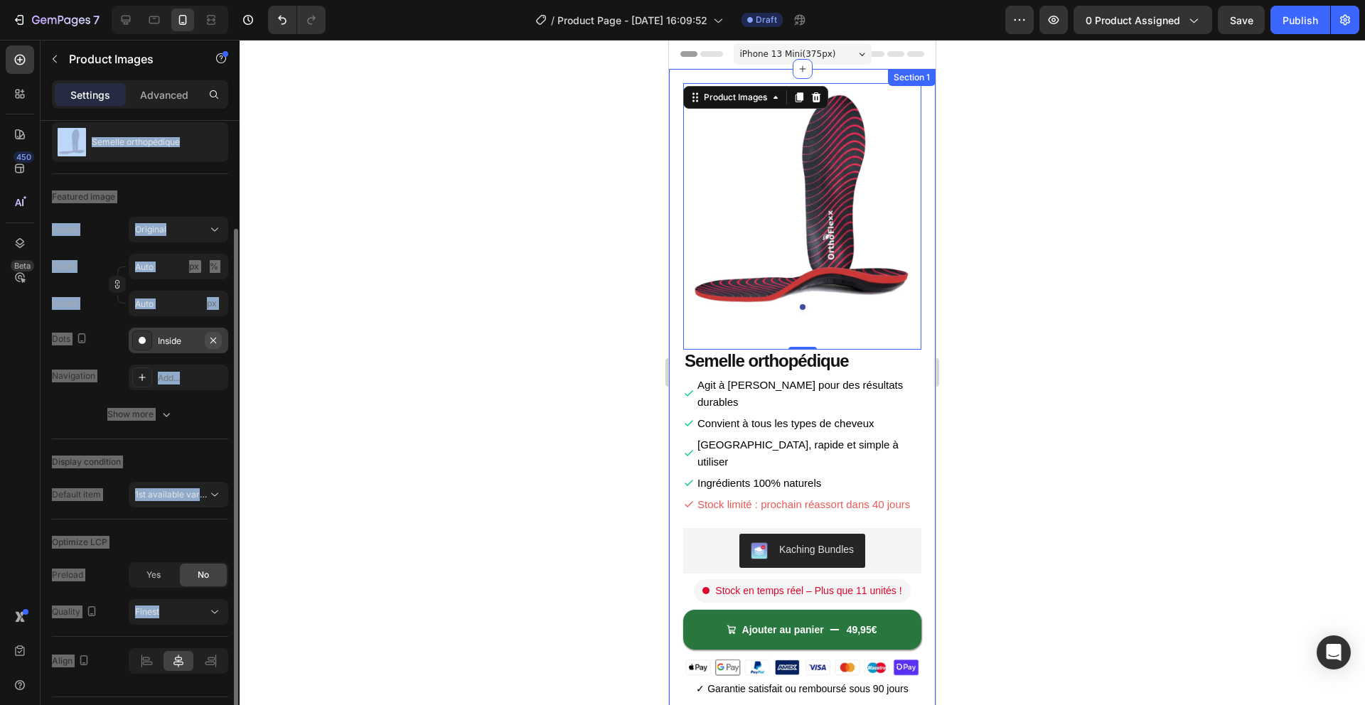
click at [210, 344] on icon "button" at bounding box center [213, 340] width 11 height 11
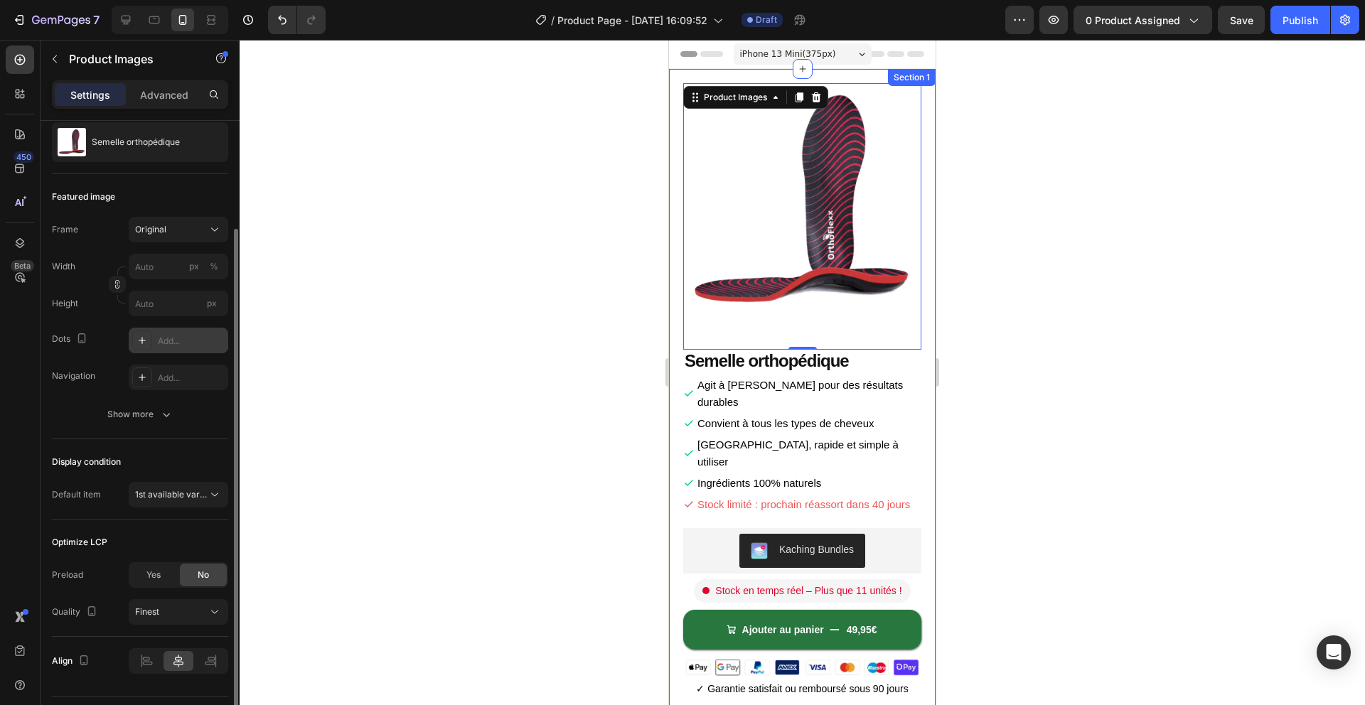
click at [535, 347] on div at bounding box center [802, 372] width 1125 height 665
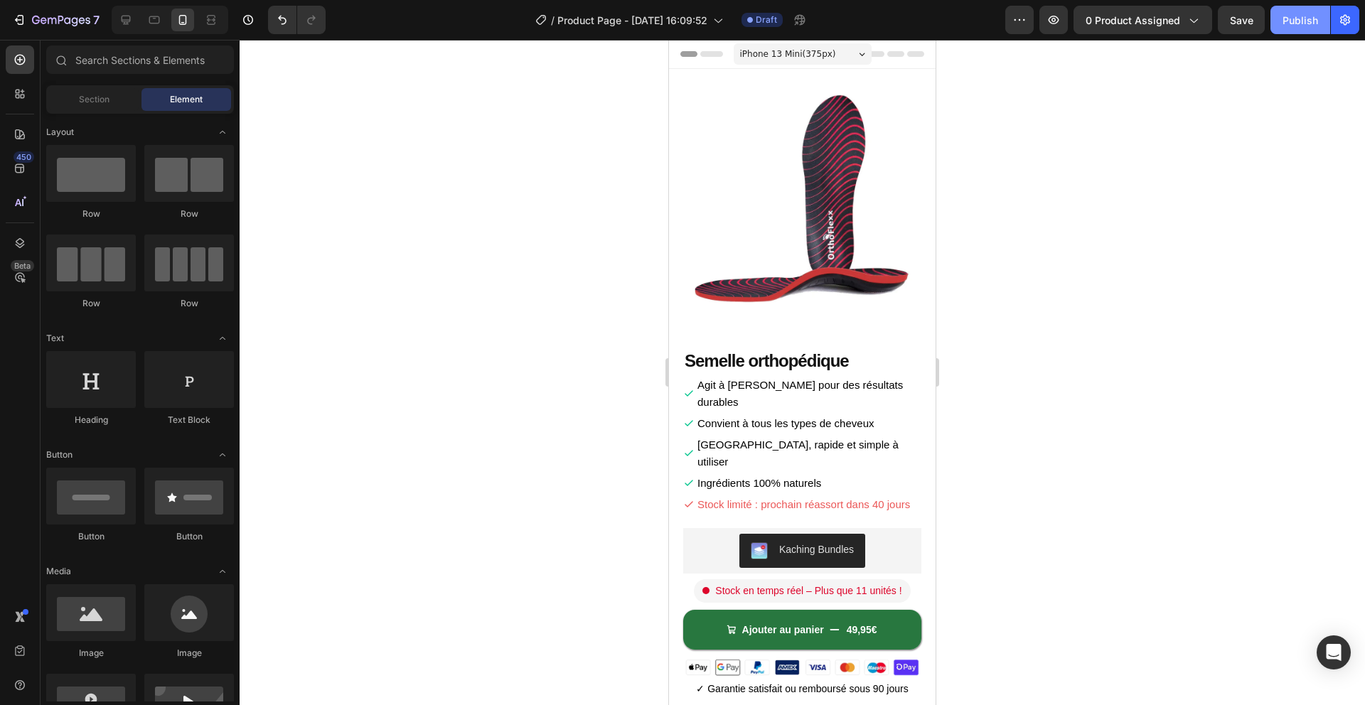
click at [1290, 26] on div "Publish" at bounding box center [1300, 20] width 36 height 15
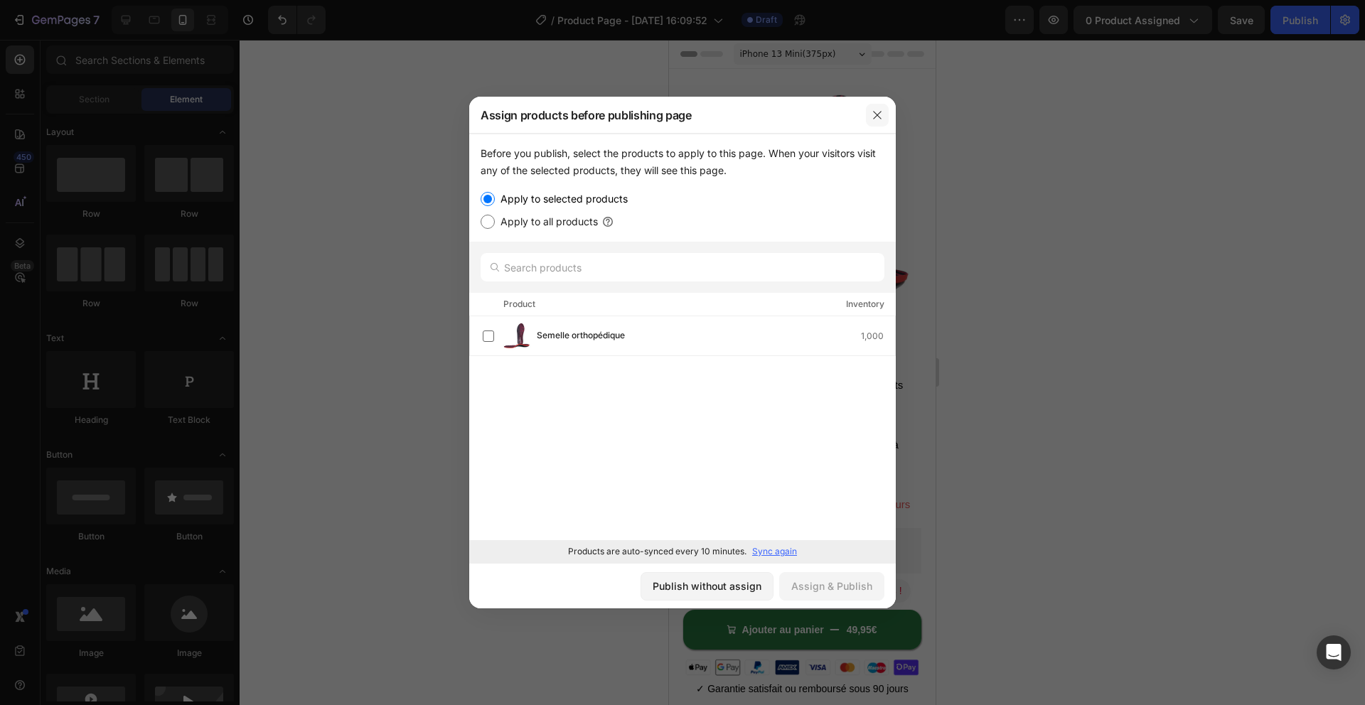
click at [884, 109] on button "button" at bounding box center [877, 115] width 23 height 23
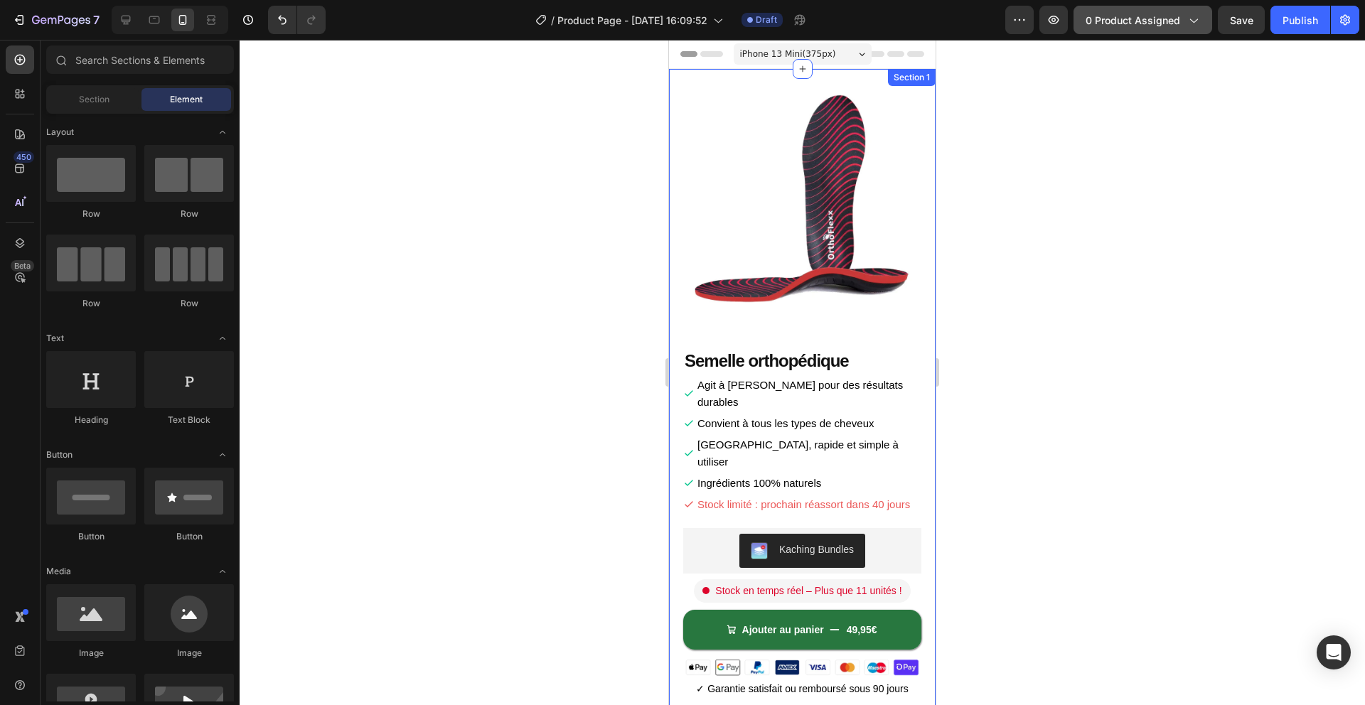
click at [1146, 16] on span "0 product assigned" at bounding box center [1132, 20] width 95 height 15
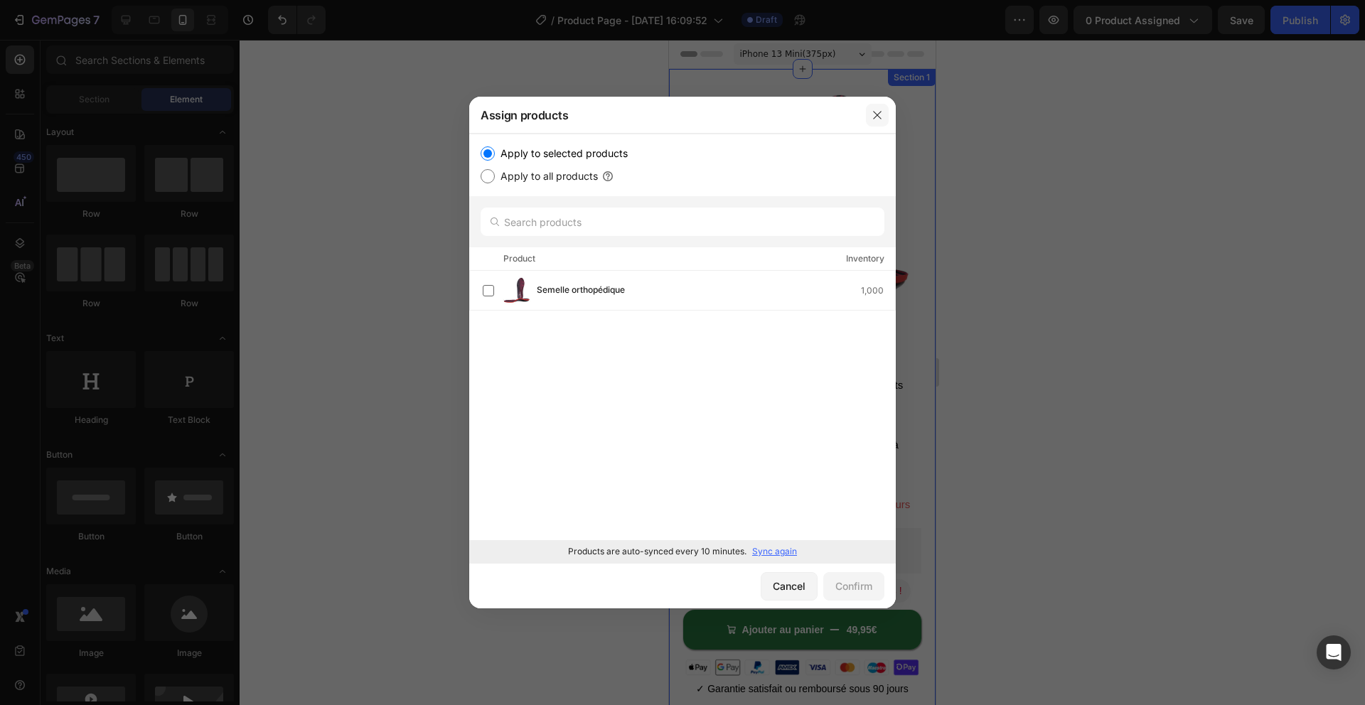
click at [873, 112] on icon "button" at bounding box center [876, 114] width 11 height 11
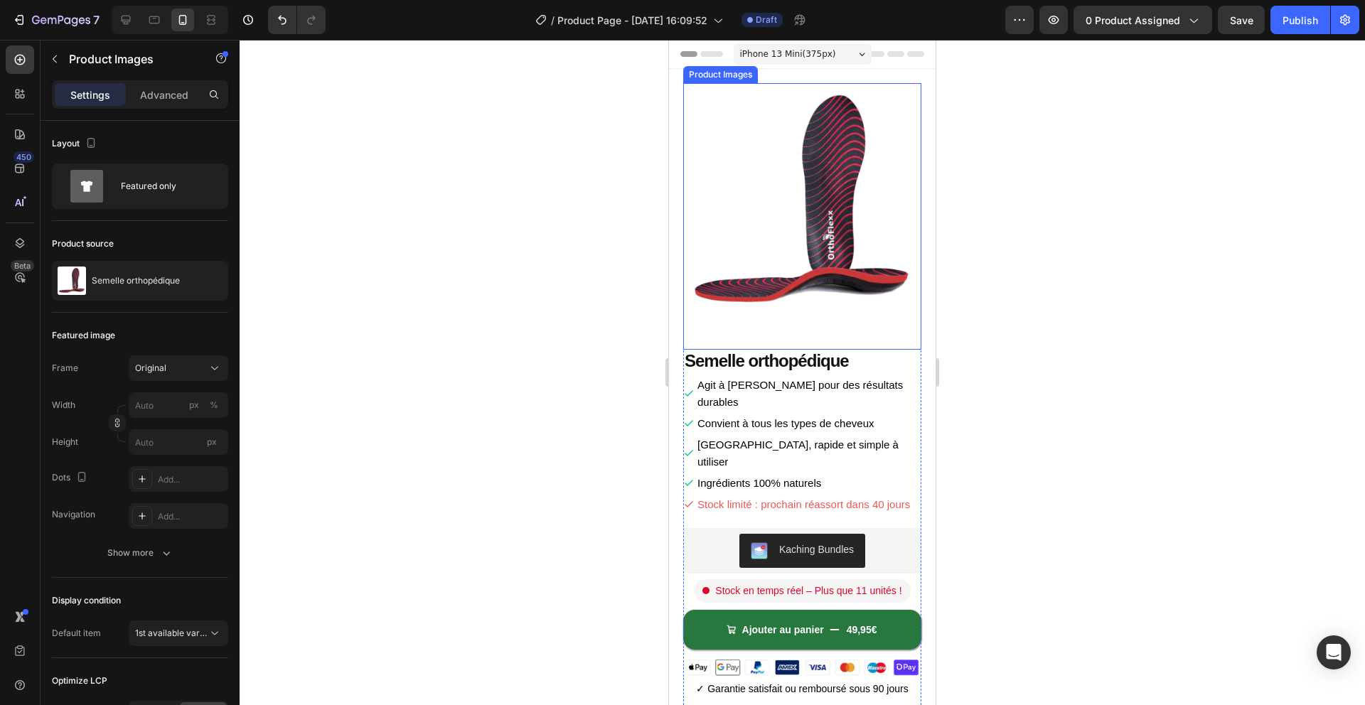
drag, startPoint x: 1337, startPoint y: 254, endPoint x: 694, endPoint y: 217, distance: 644.4
click at [694, 217] on img at bounding box center [802, 202] width 238 height 238
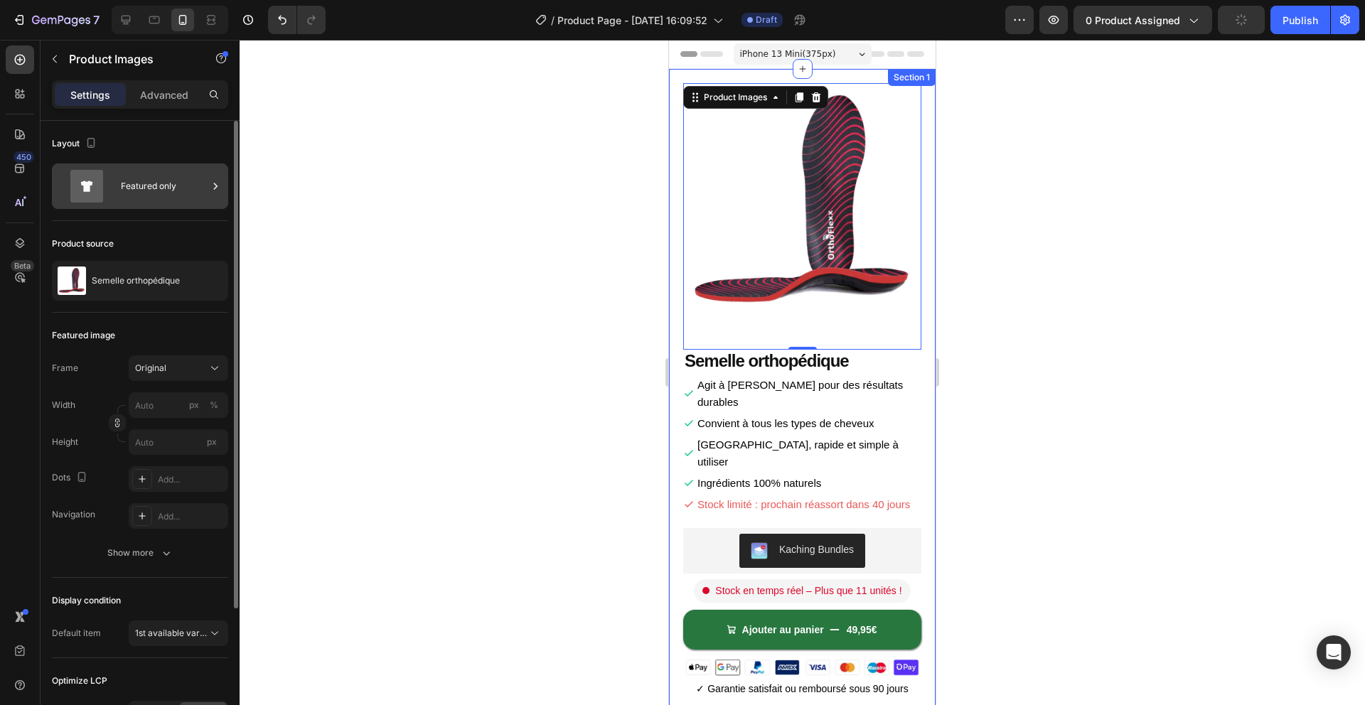
click at [166, 195] on div "Featured only" at bounding box center [164, 186] width 87 height 33
drag, startPoint x: 171, startPoint y: 215, endPoint x: 166, endPoint y: 245, distance: 31.0
click at [171, 313] on div "Layout Featured only" at bounding box center [140, 445] width 176 height 265
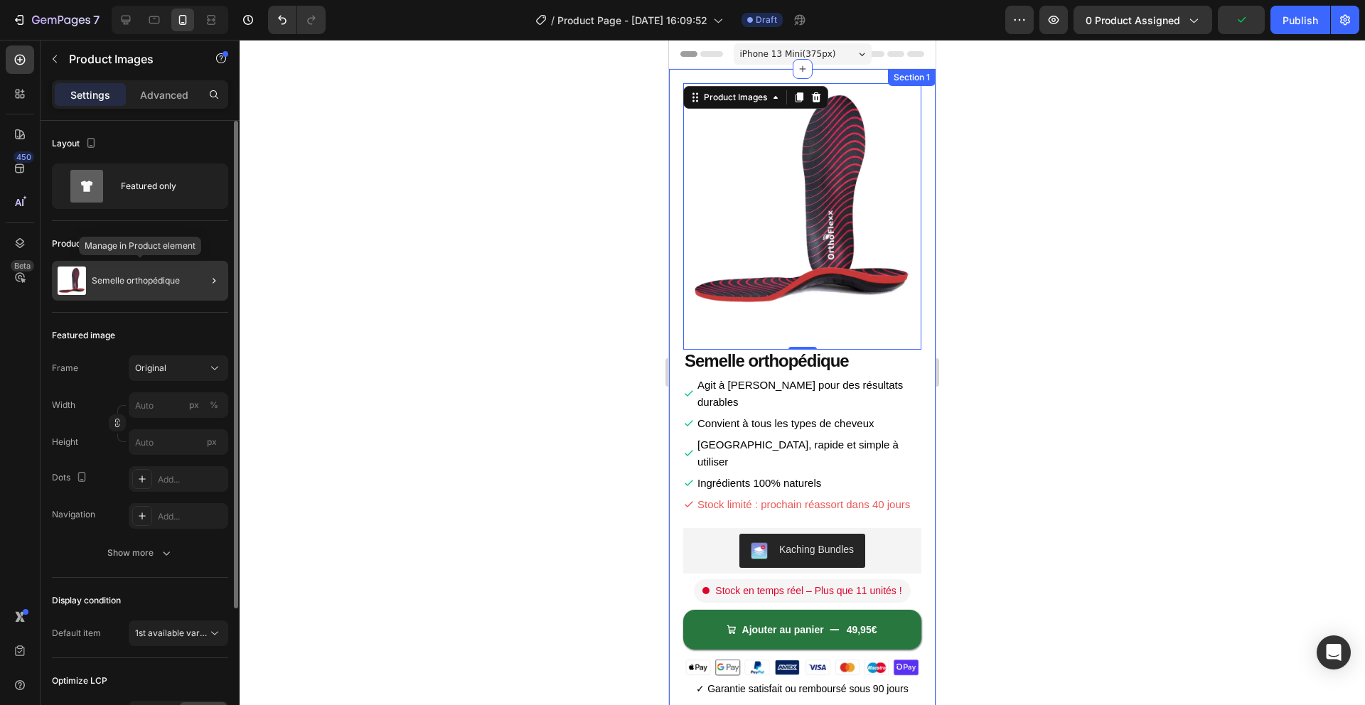
click at [162, 287] on div "Semelle orthopédique" at bounding box center [140, 281] width 176 height 40
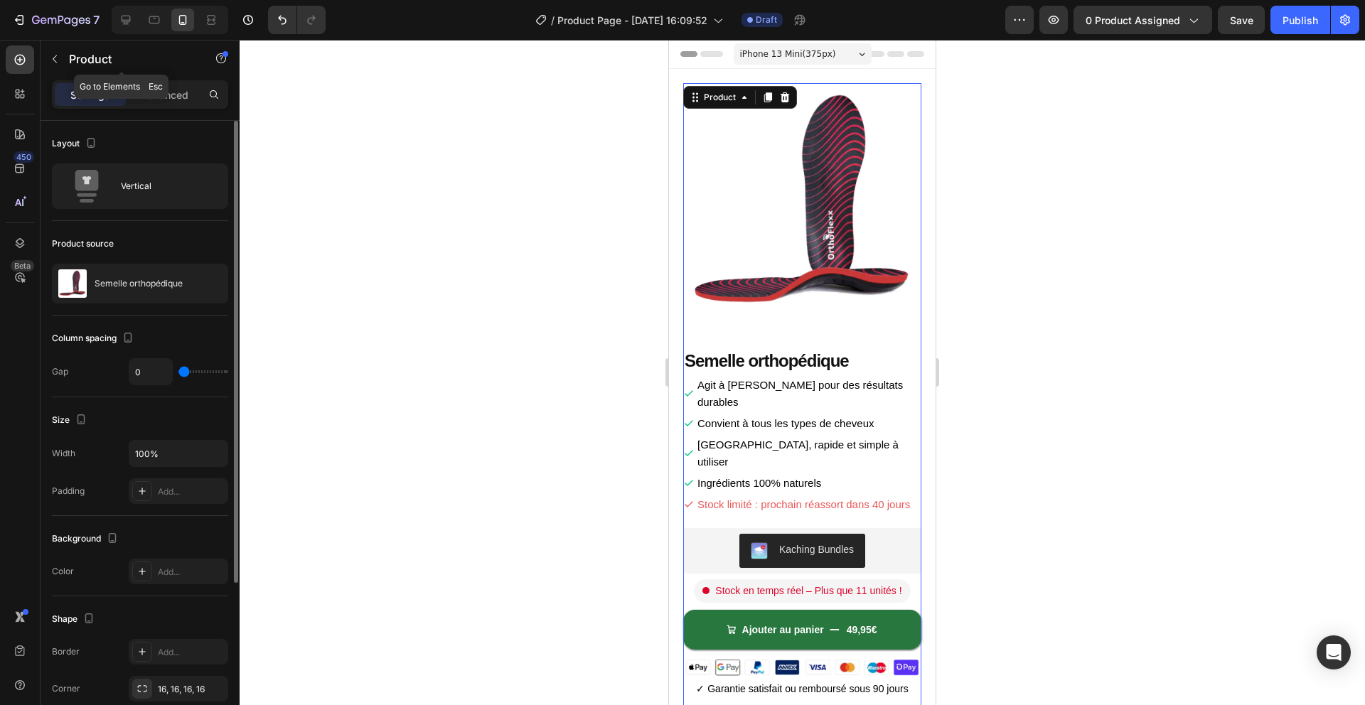
click at [53, 63] on icon "button" at bounding box center [54, 58] width 11 height 11
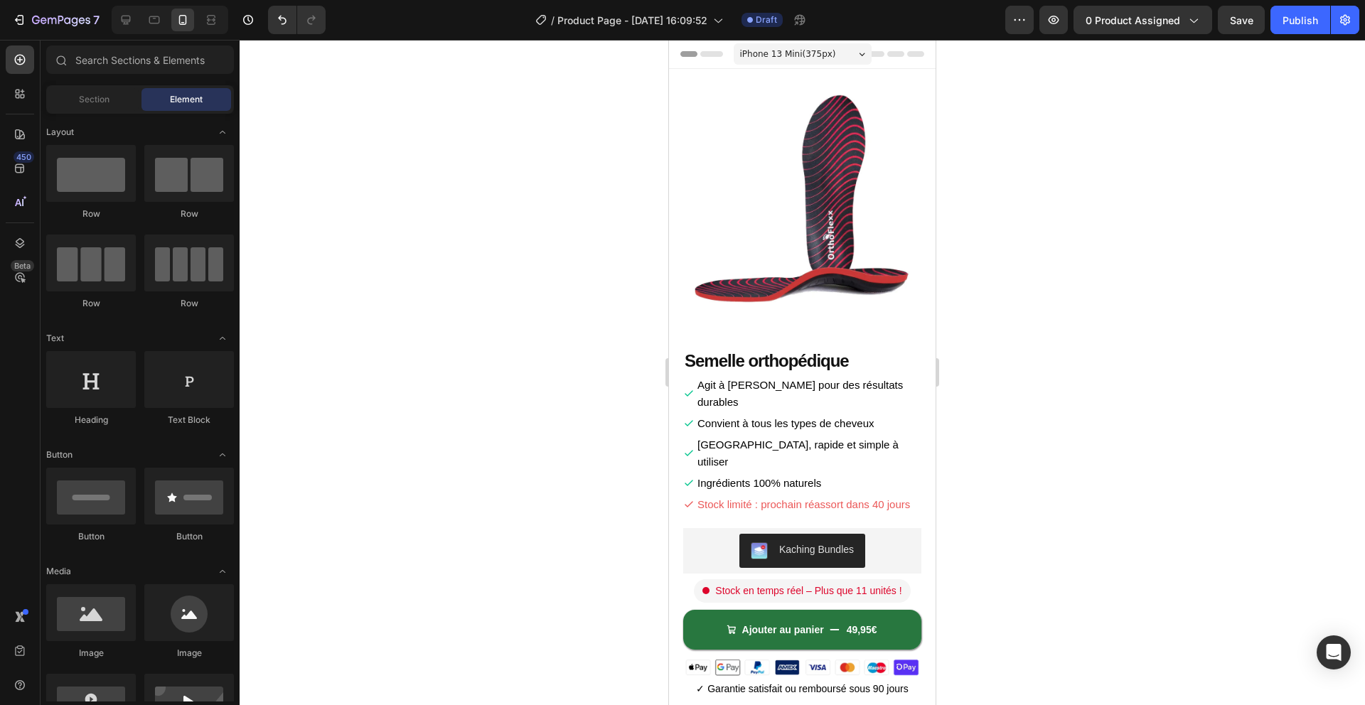
click at [87, 87] on div "Section Element" at bounding box center [140, 99] width 188 height 28
click at [103, 90] on div "Section" at bounding box center [94, 99] width 90 height 23
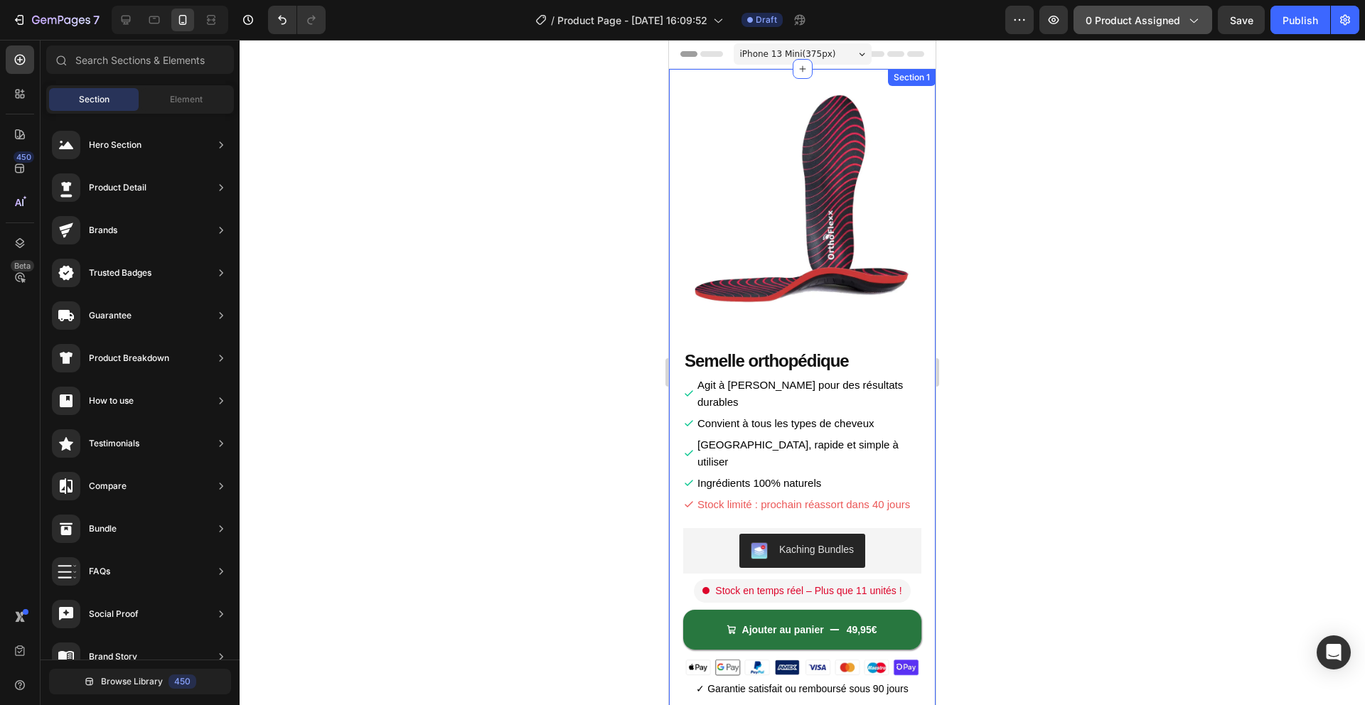
click at [1154, 23] on span "0 product assigned" at bounding box center [1132, 20] width 95 height 15
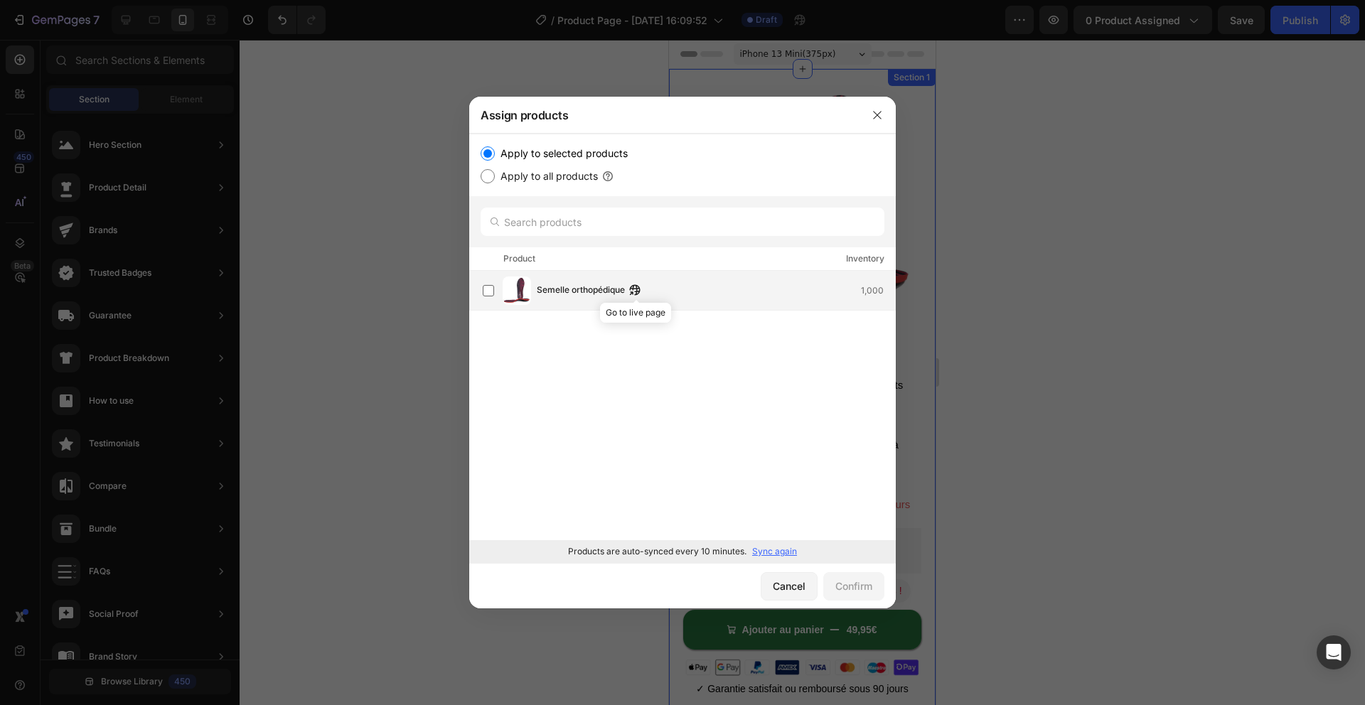
click at [635, 283] on button "button" at bounding box center [635, 290] width 14 height 14
click at [483, 296] on label at bounding box center [488, 290] width 11 height 11
click at [852, 586] on div "Confirm" at bounding box center [853, 586] width 37 height 15
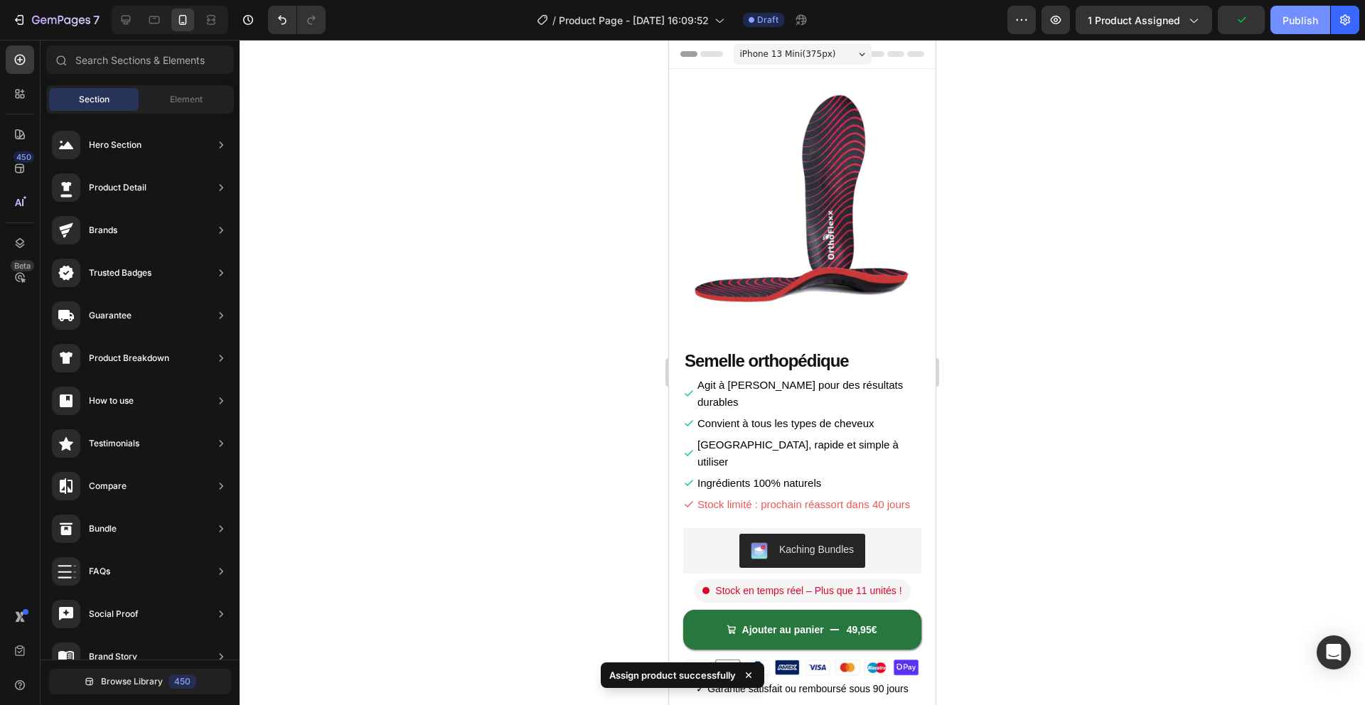
click at [1291, 33] on button "Publish" at bounding box center [1300, 20] width 60 height 28
click at [1290, 26] on button "Publish" at bounding box center [1300, 20] width 60 height 28
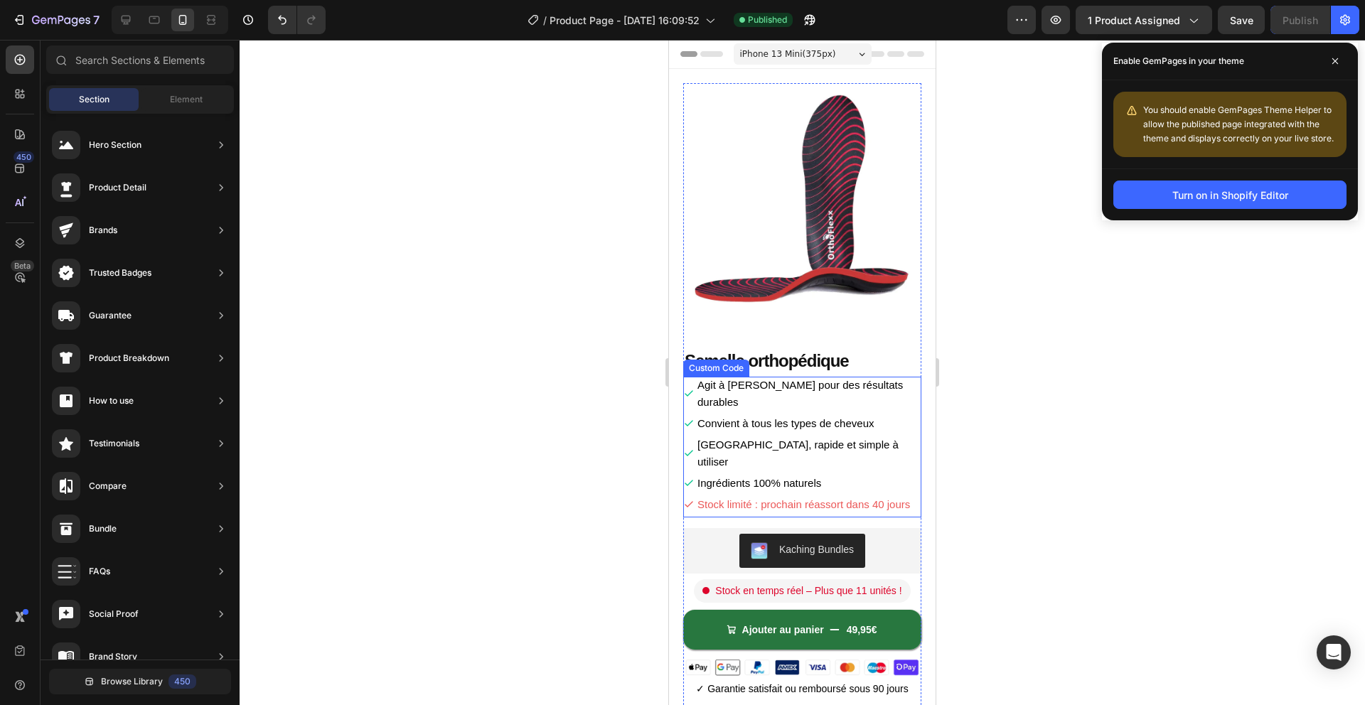
click at [733, 415] on li "Convient à tous les types de cheveux" at bounding box center [802, 423] width 238 height 17
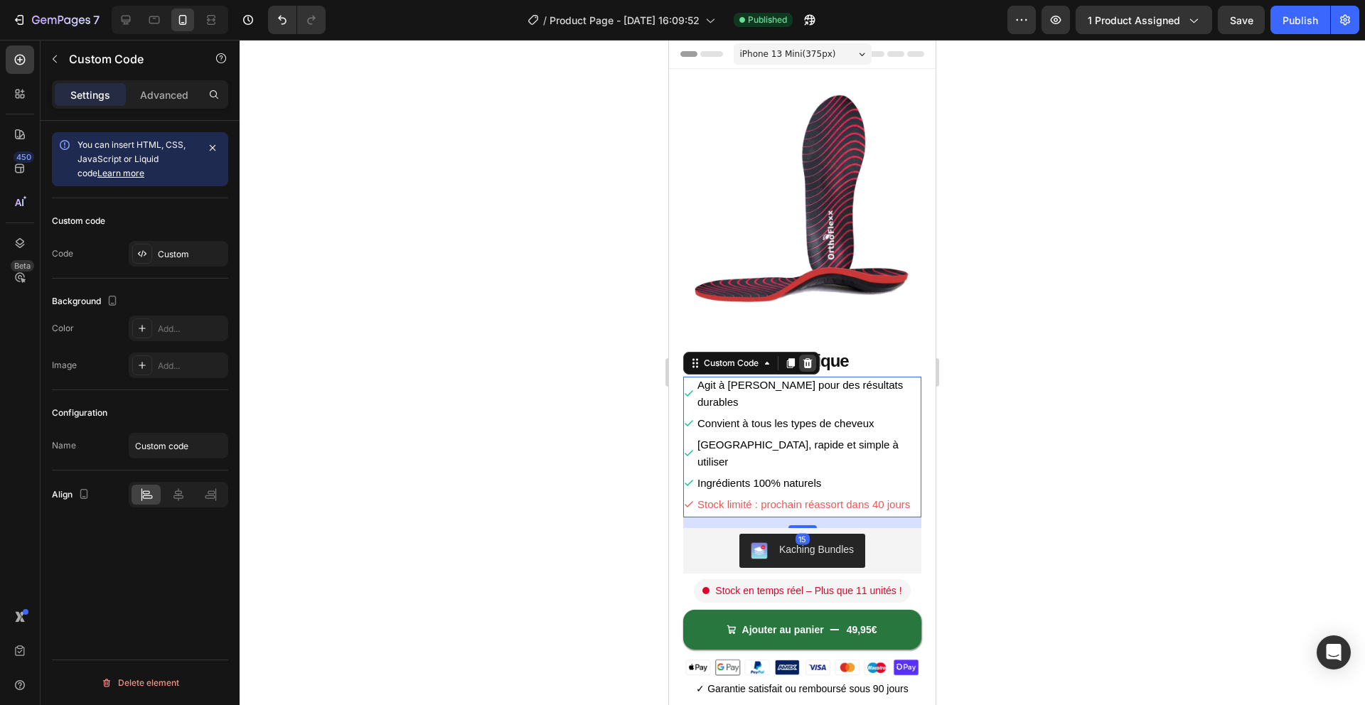
click at [815, 367] on div at bounding box center [807, 363] width 17 height 17
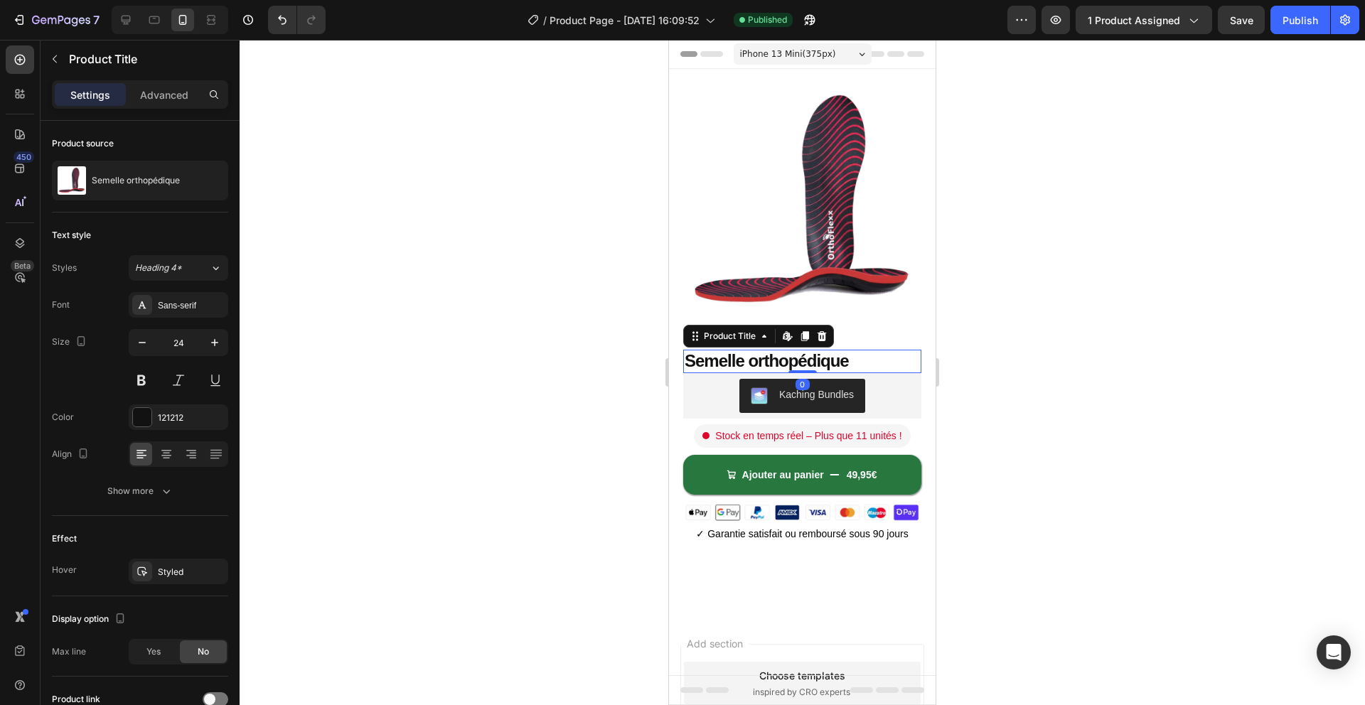
click at [814, 369] on h1 "Semelle orthopédique" at bounding box center [802, 361] width 238 height 23
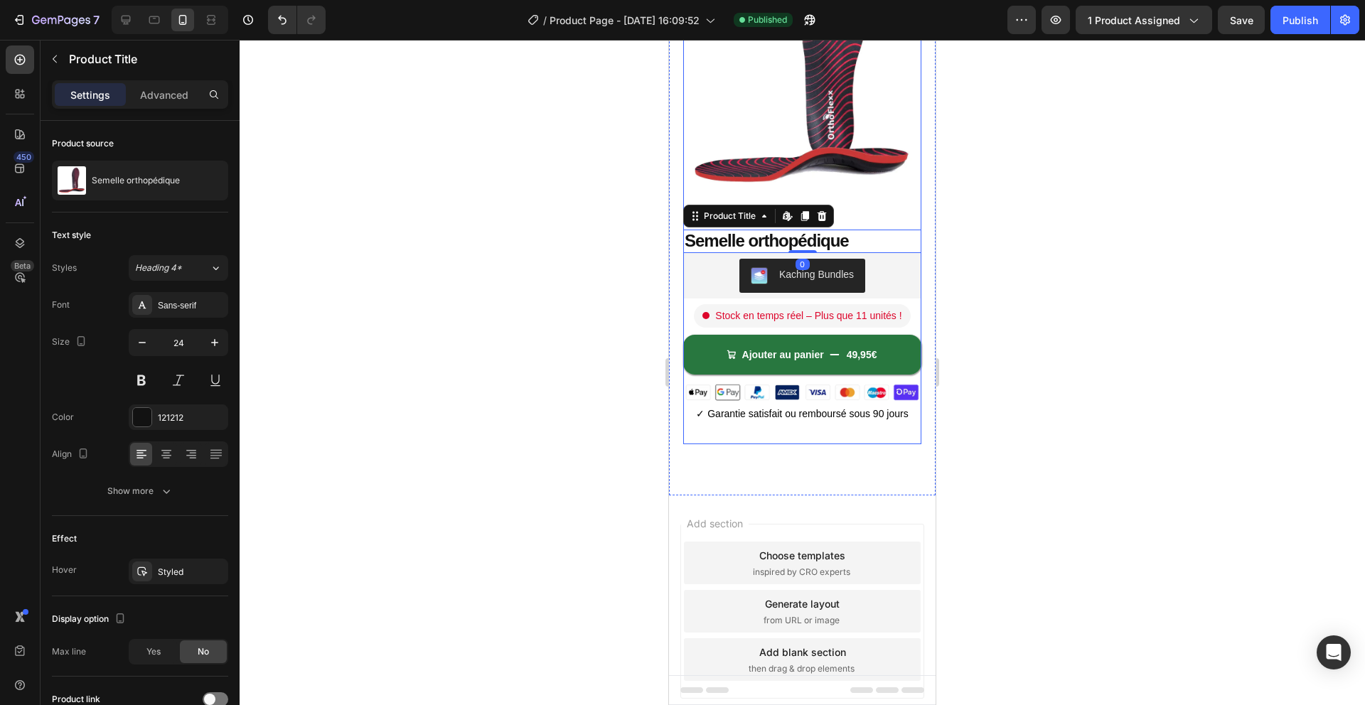
scroll to position [124, 0]
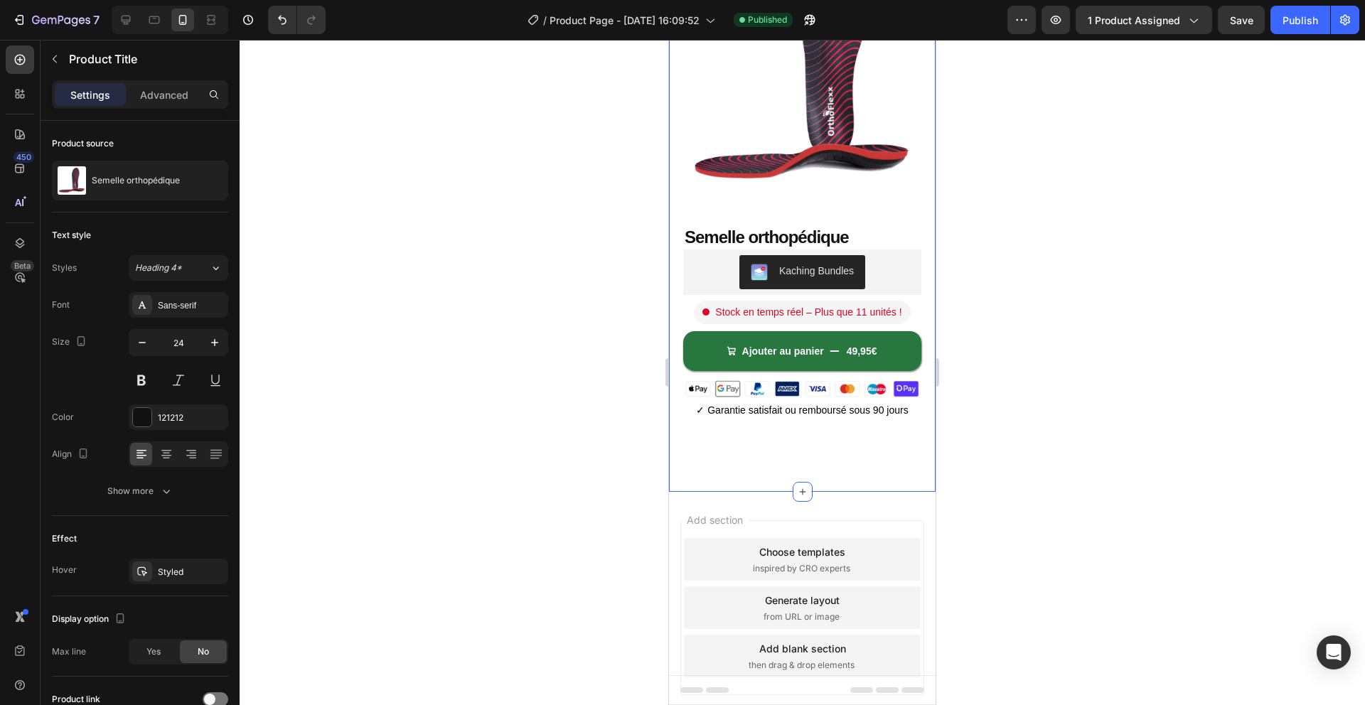
click at [804, 481] on div "Product Images Semelle orthopédique Product Title Kaching Bundles Kaching Bundl…" at bounding box center [802, 218] width 267 height 547
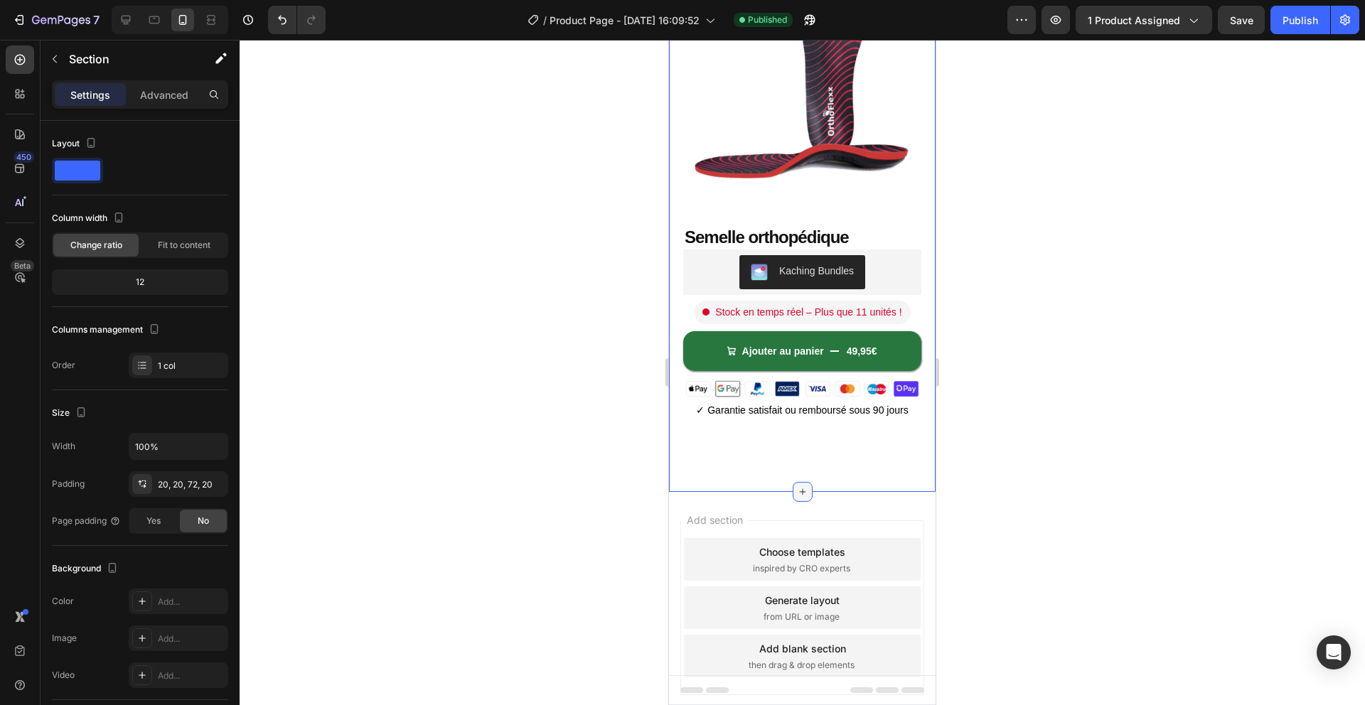
click at [805, 486] on icon at bounding box center [802, 491] width 11 height 11
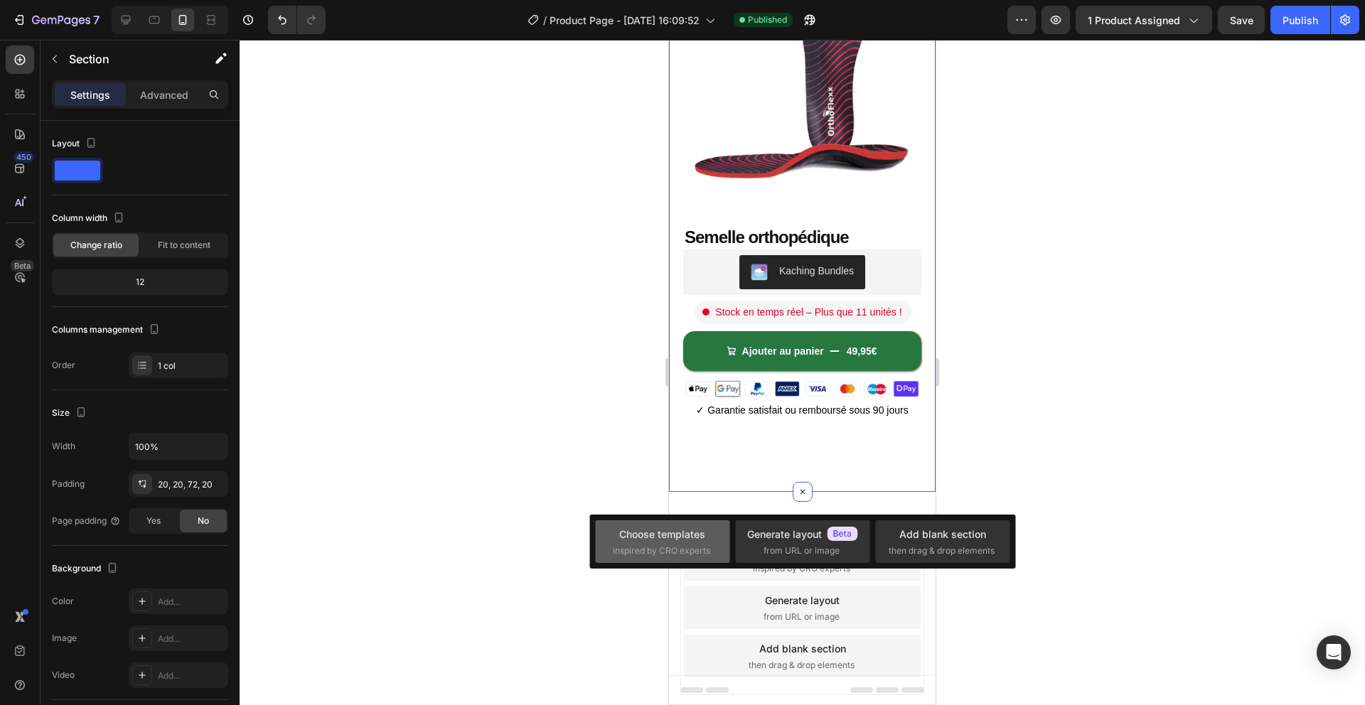
click at [665, 520] on div "Choose templates inspired by CRO experts Generate layout from URL or image Add …" at bounding box center [802, 542] width 426 height 54
click at [735, 520] on div "Choose templates inspired by CRO experts" at bounding box center [802, 541] width 134 height 43
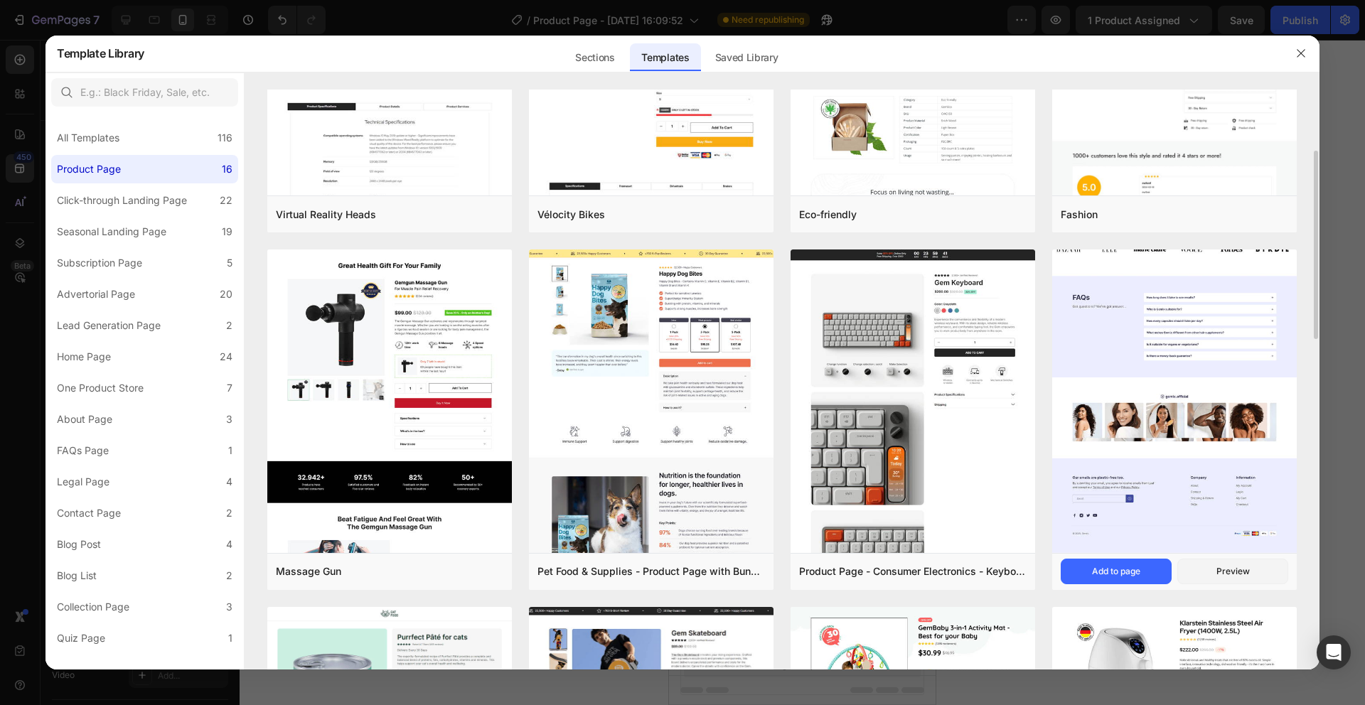
scroll to position [193, 0]
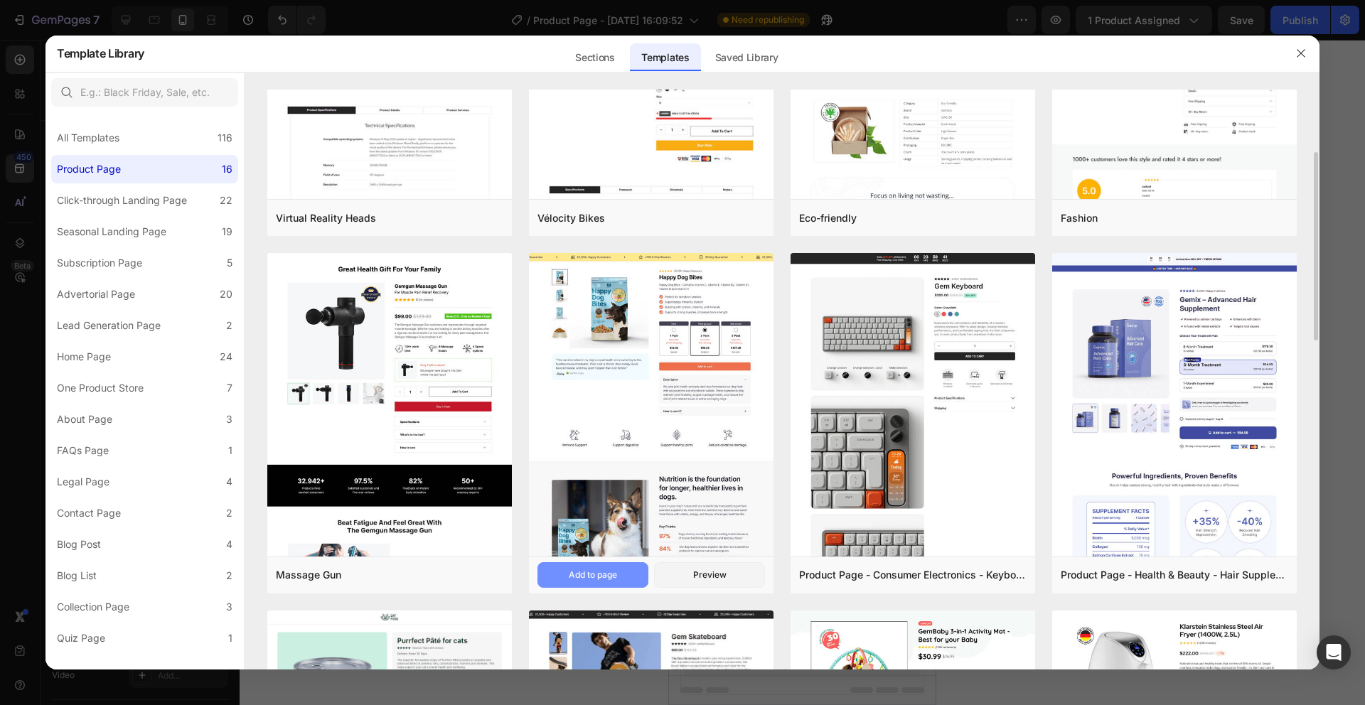
click at [603, 574] on div "Add to page" at bounding box center [593, 575] width 48 height 13
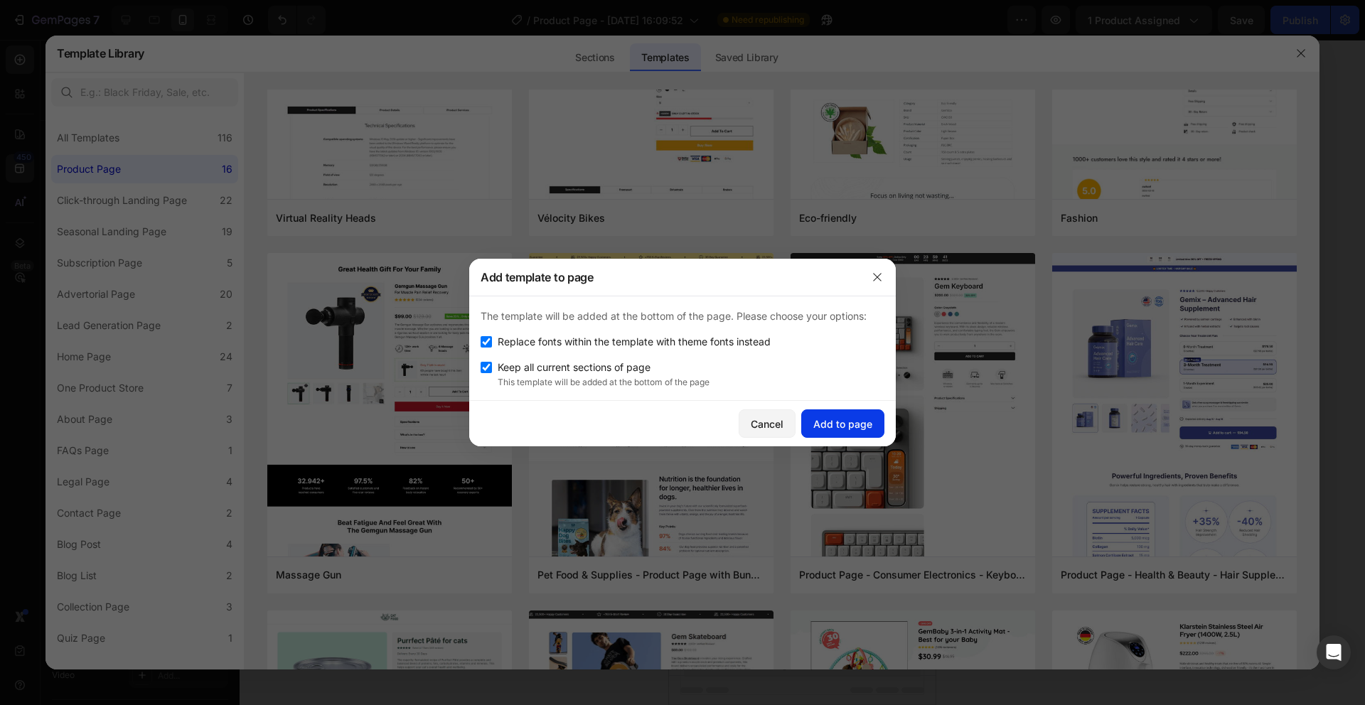
click at [838, 420] on div "Add to page" at bounding box center [842, 424] width 59 height 15
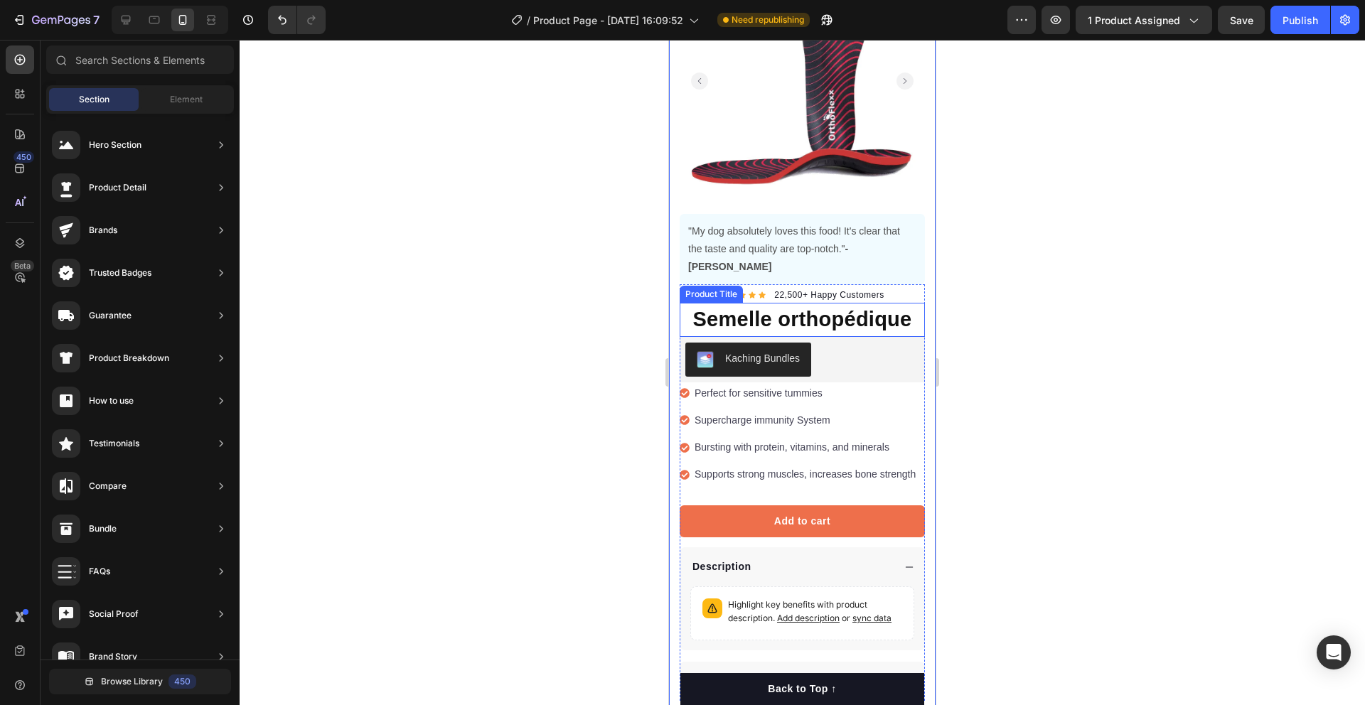
scroll to position [732, 0]
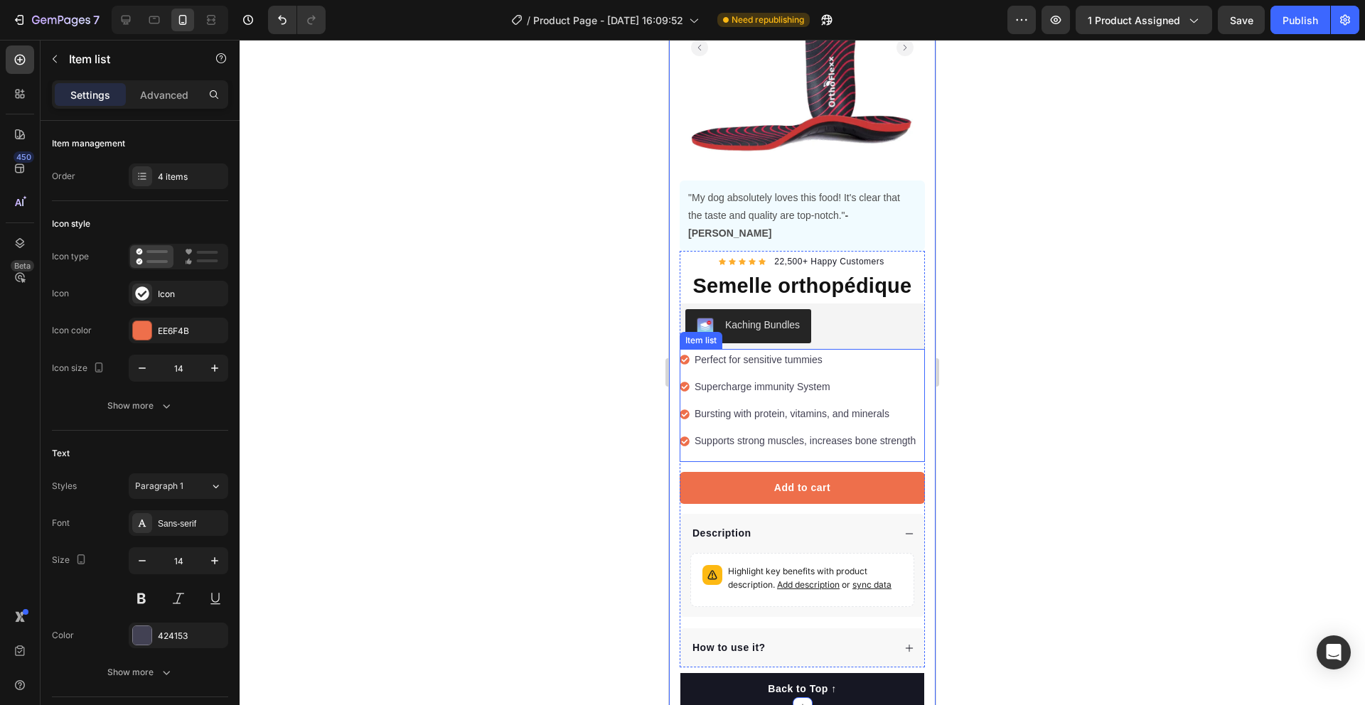
click at [704, 355] on div "Perfect for sensitive tummies Supercharge immunity System Bursting with protein…" at bounding box center [799, 401] width 238 height 104
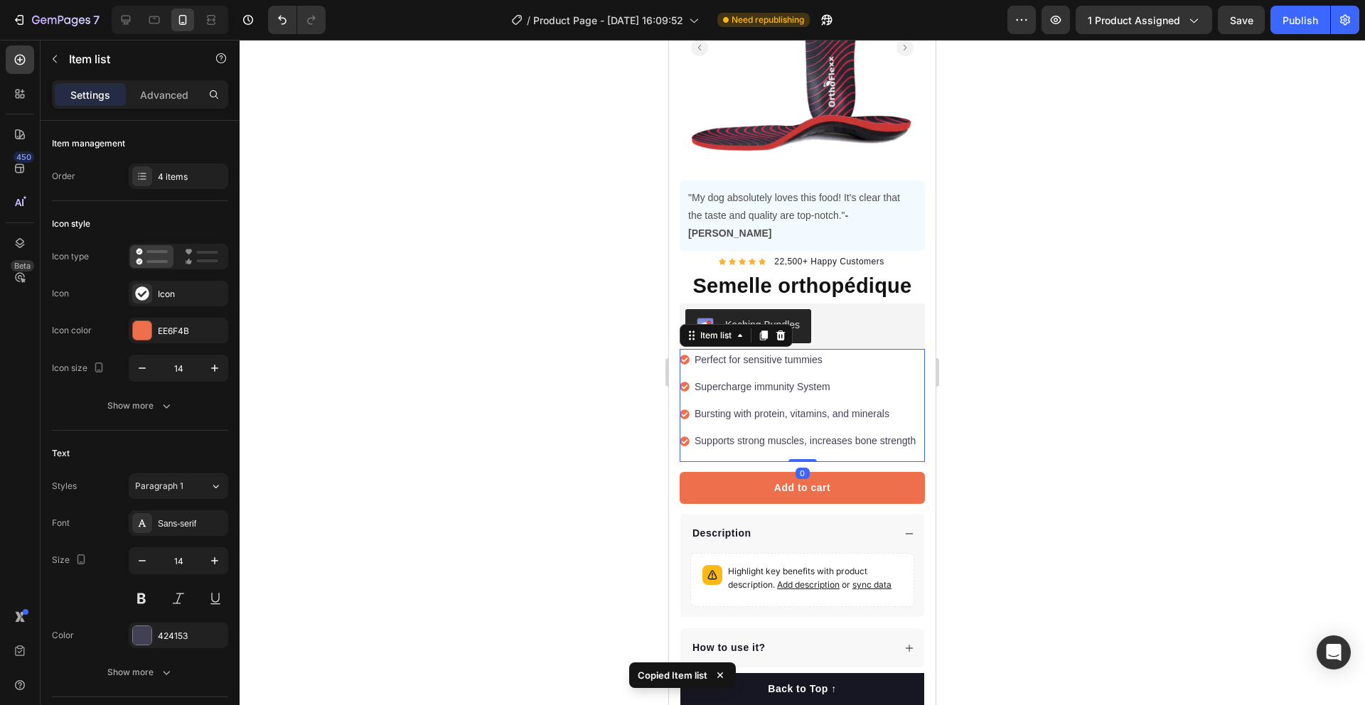
scroll to position [0, 0]
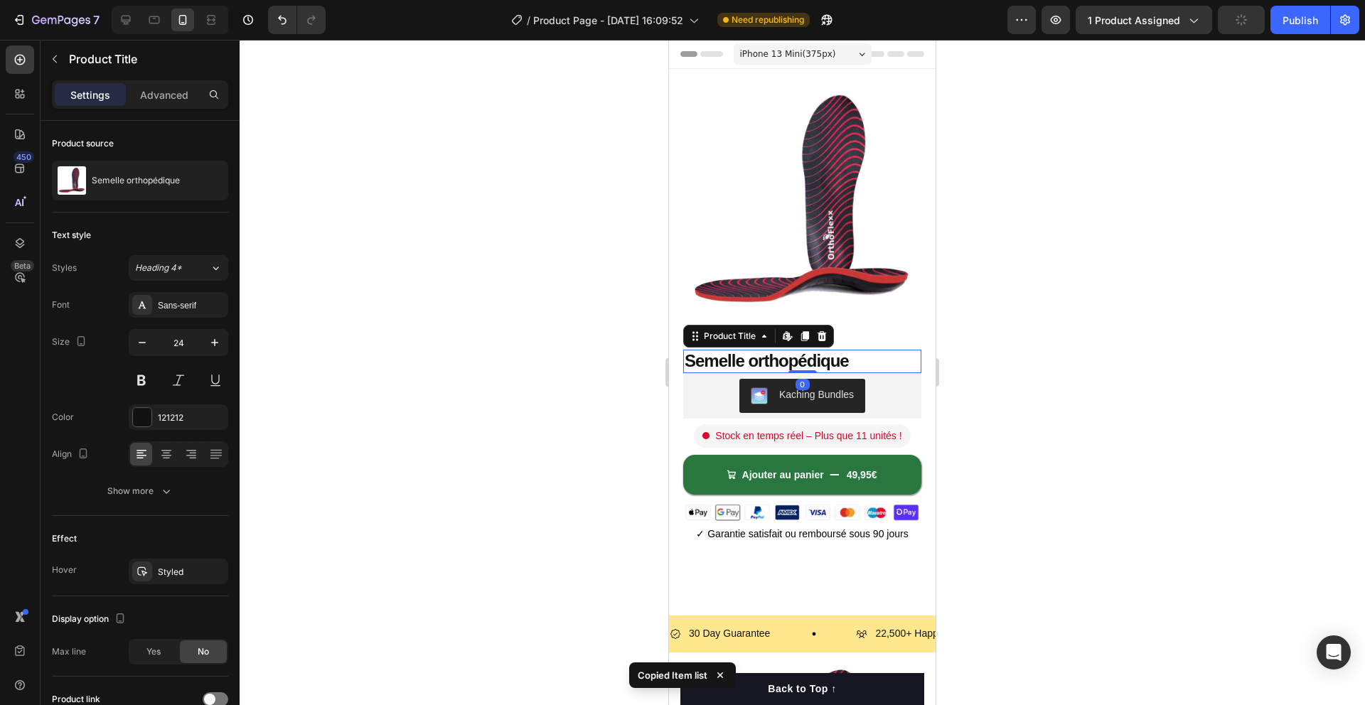
click at [795, 365] on h1 "Semelle orthopédique" at bounding box center [802, 361] width 238 height 23
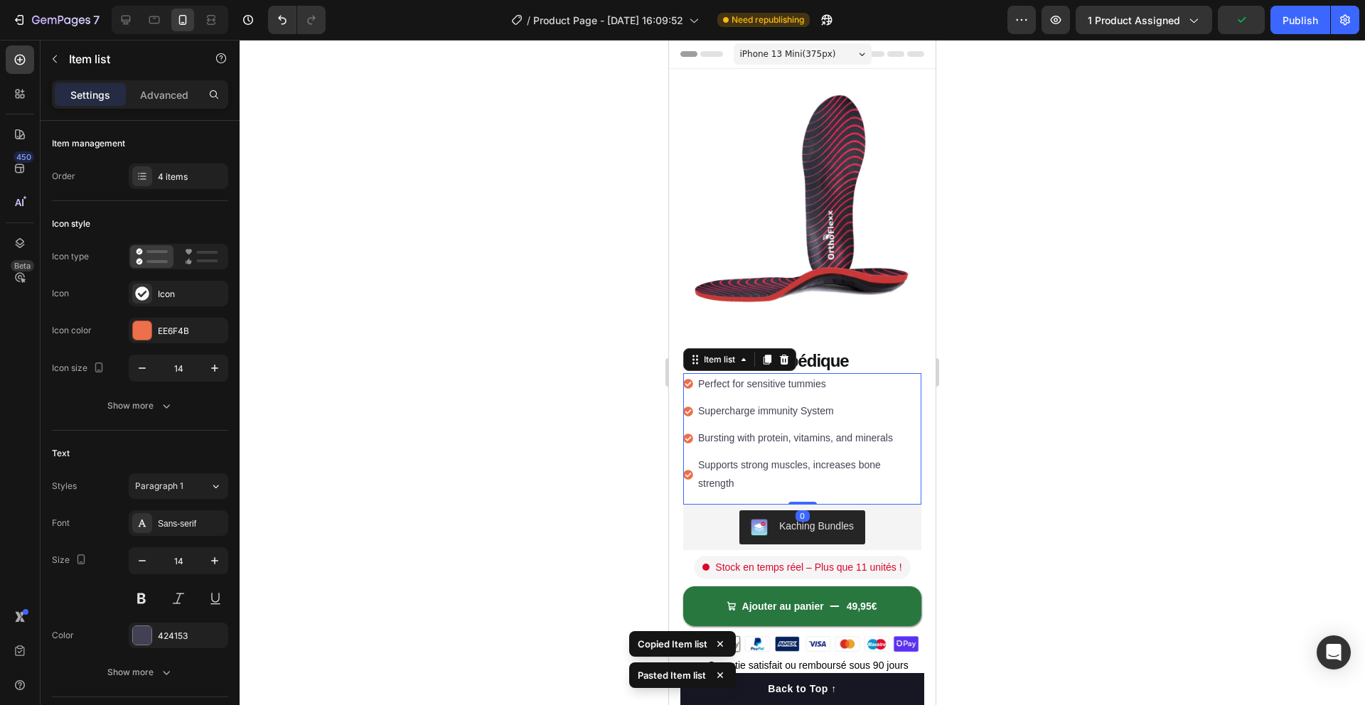
click at [556, 417] on div at bounding box center [802, 372] width 1125 height 665
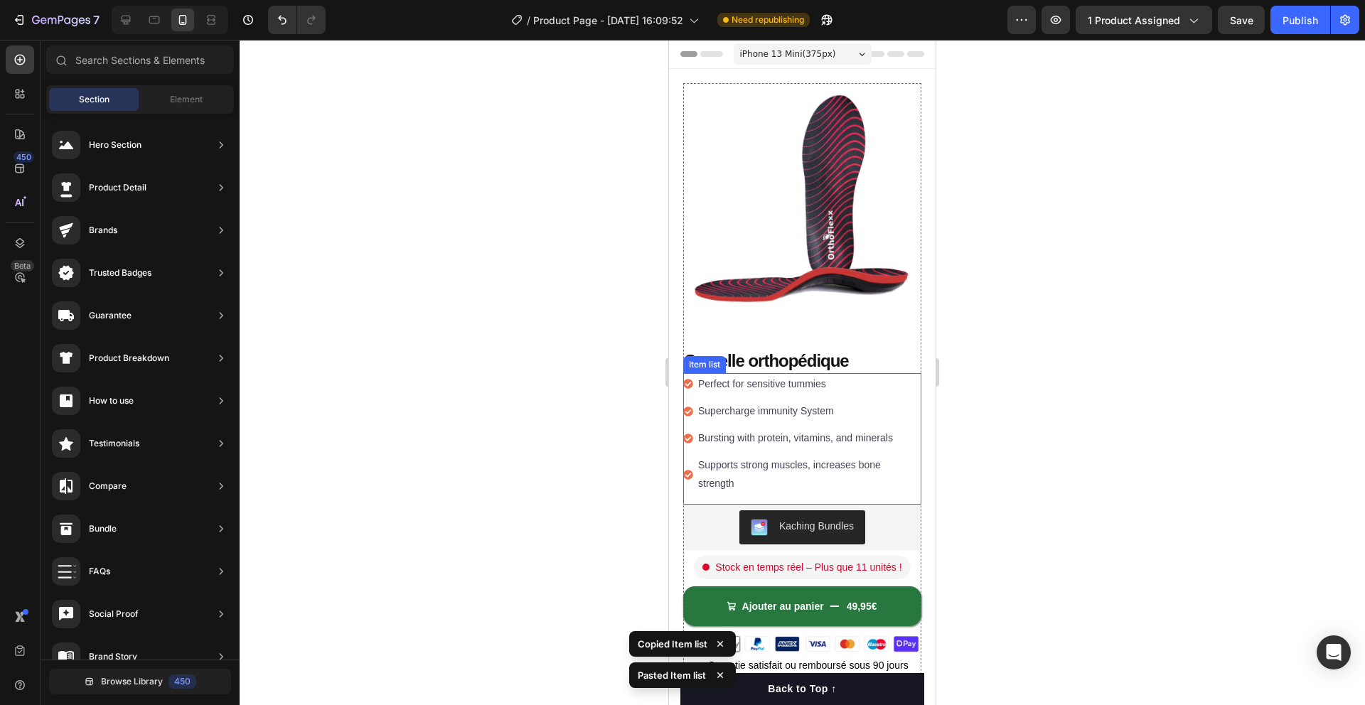
click at [739, 390] on p "Perfect for sensitive tummies" at bounding box center [808, 384] width 221 height 18
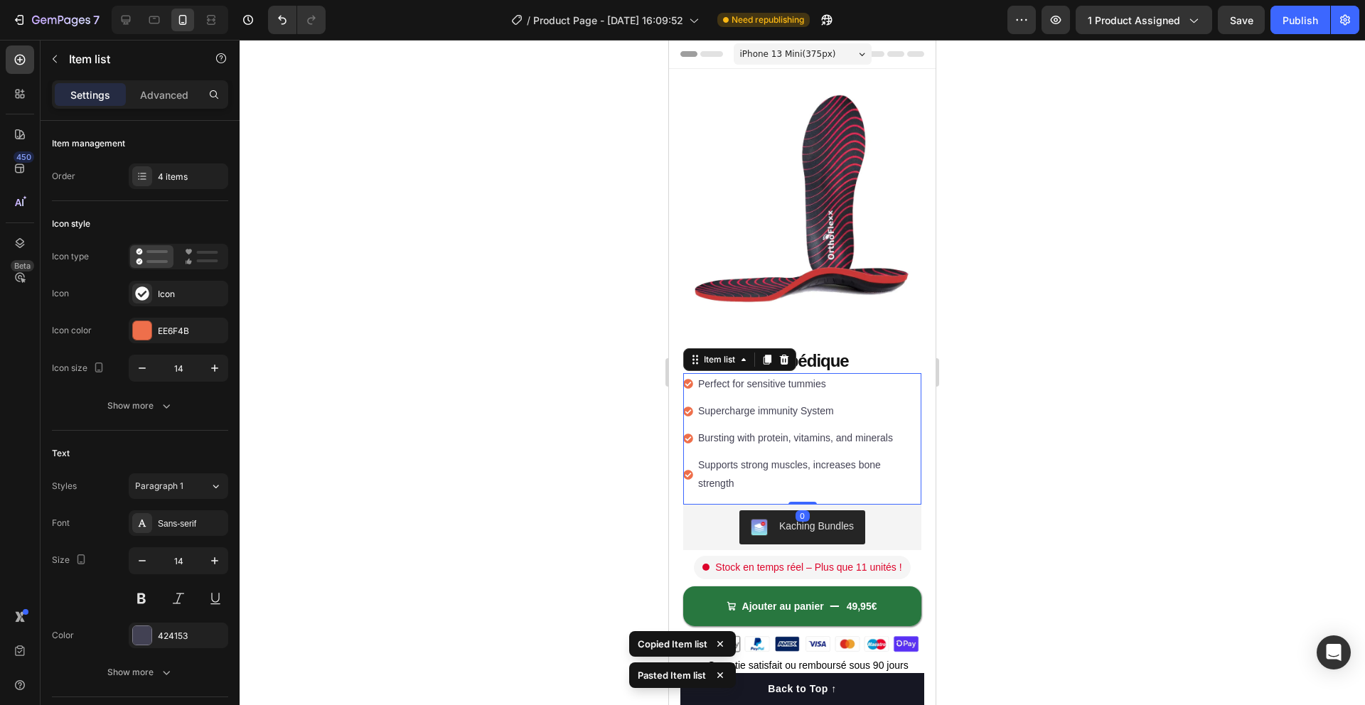
click at [739, 390] on p "Perfect for sensitive tummies" at bounding box center [808, 384] width 221 height 18
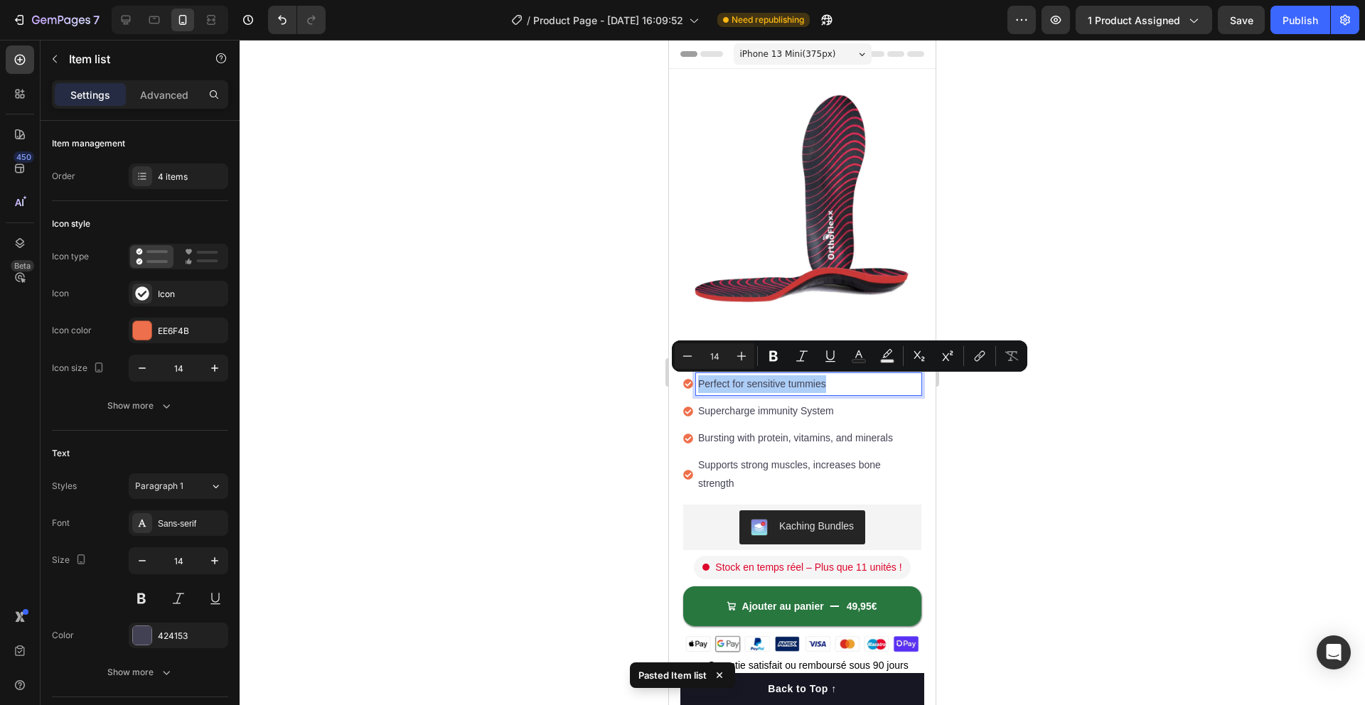
click at [585, 405] on div at bounding box center [802, 372] width 1125 height 665
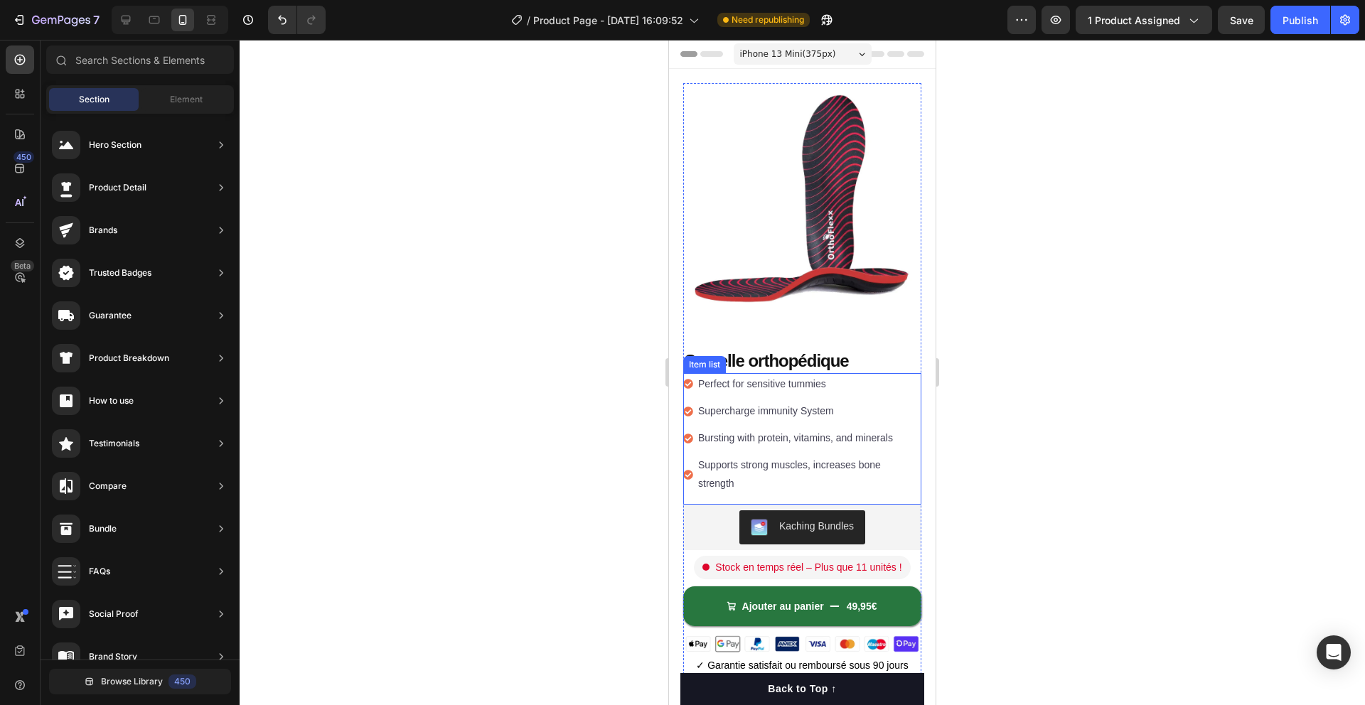
click at [768, 379] on p "Perfect for sensitive tummies" at bounding box center [808, 384] width 221 height 18
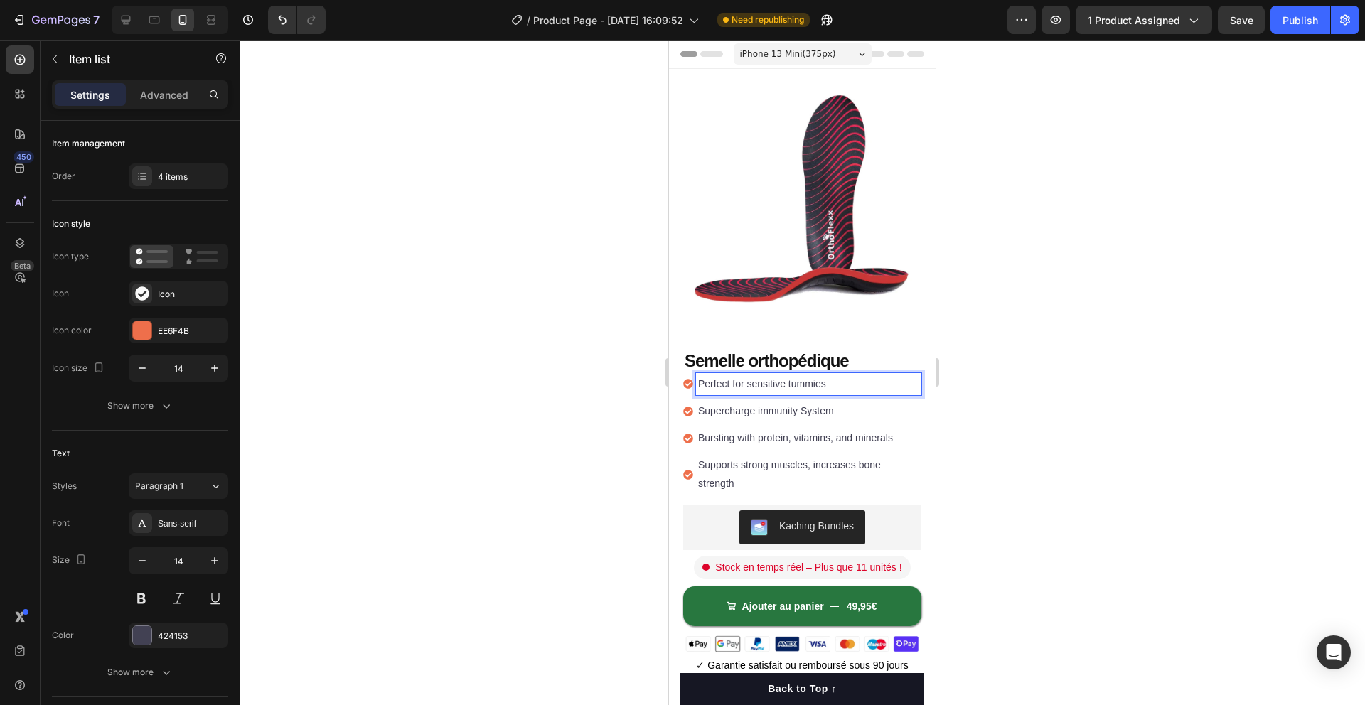
click at [768, 379] on p "Perfect for sensitive tummies" at bounding box center [808, 384] width 221 height 18
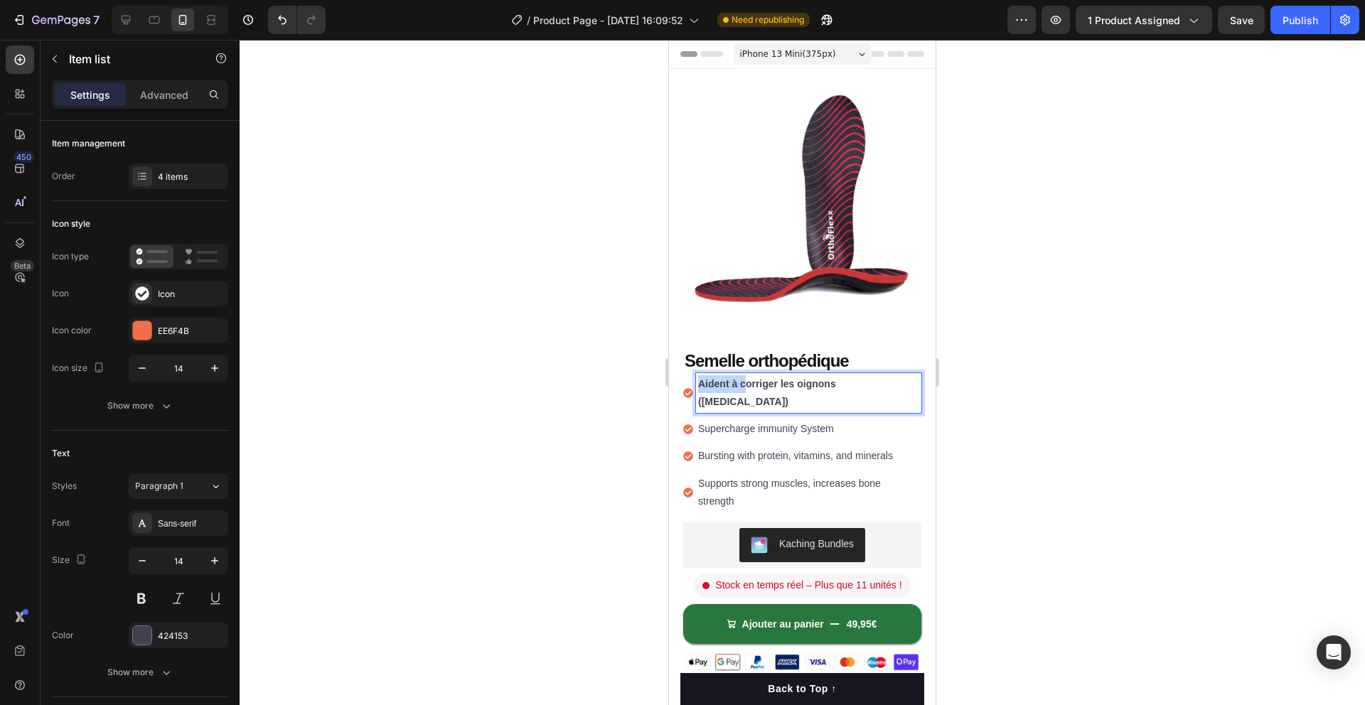
drag, startPoint x: 743, startPoint y: 386, endPoint x: 700, endPoint y: 386, distance: 42.6
click at [700, 386] on strong "Aident à corriger les oignons (hallux valgus)" at bounding box center [767, 392] width 138 height 29
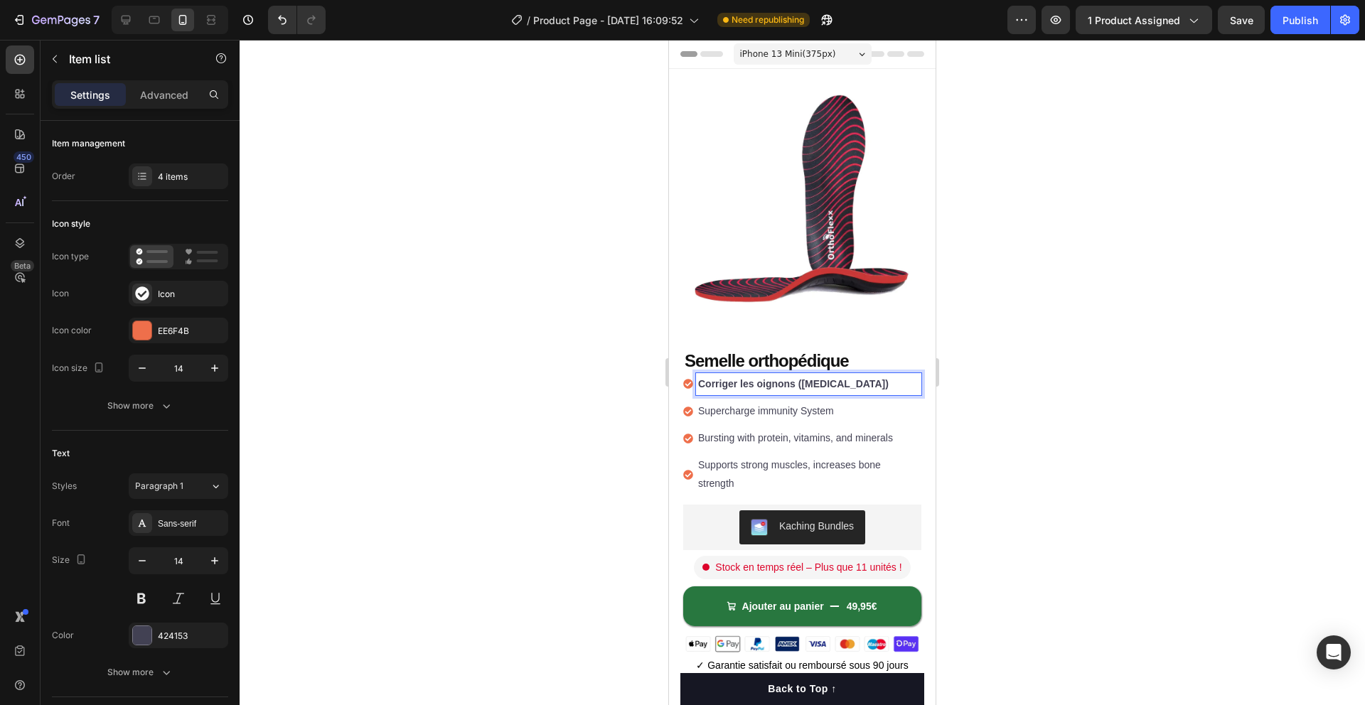
click at [730, 382] on strong "Corriger les oignons (hallux valgus)" at bounding box center [793, 383] width 190 height 11
click at [736, 385] on strong "Corriger les oignons (hallux valgus)" at bounding box center [793, 383] width 190 height 11
click at [833, 407] on p "Supercharge immunity System" at bounding box center [808, 411] width 221 height 18
click at [1070, 397] on div at bounding box center [802, 372] width 1125 height 665
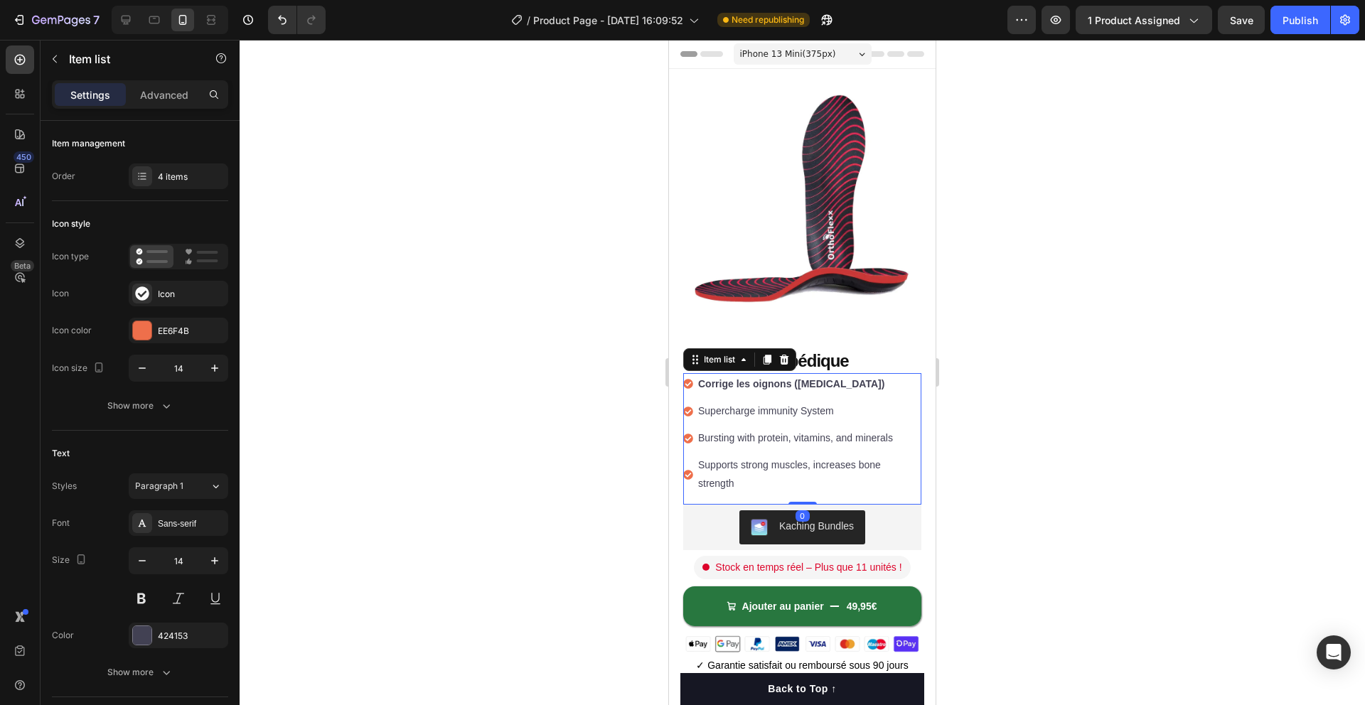
click at [849, 387] on strong "Corrige les oignons (hallux valgus)" at bounding box center [791, 383] width 186 height 11
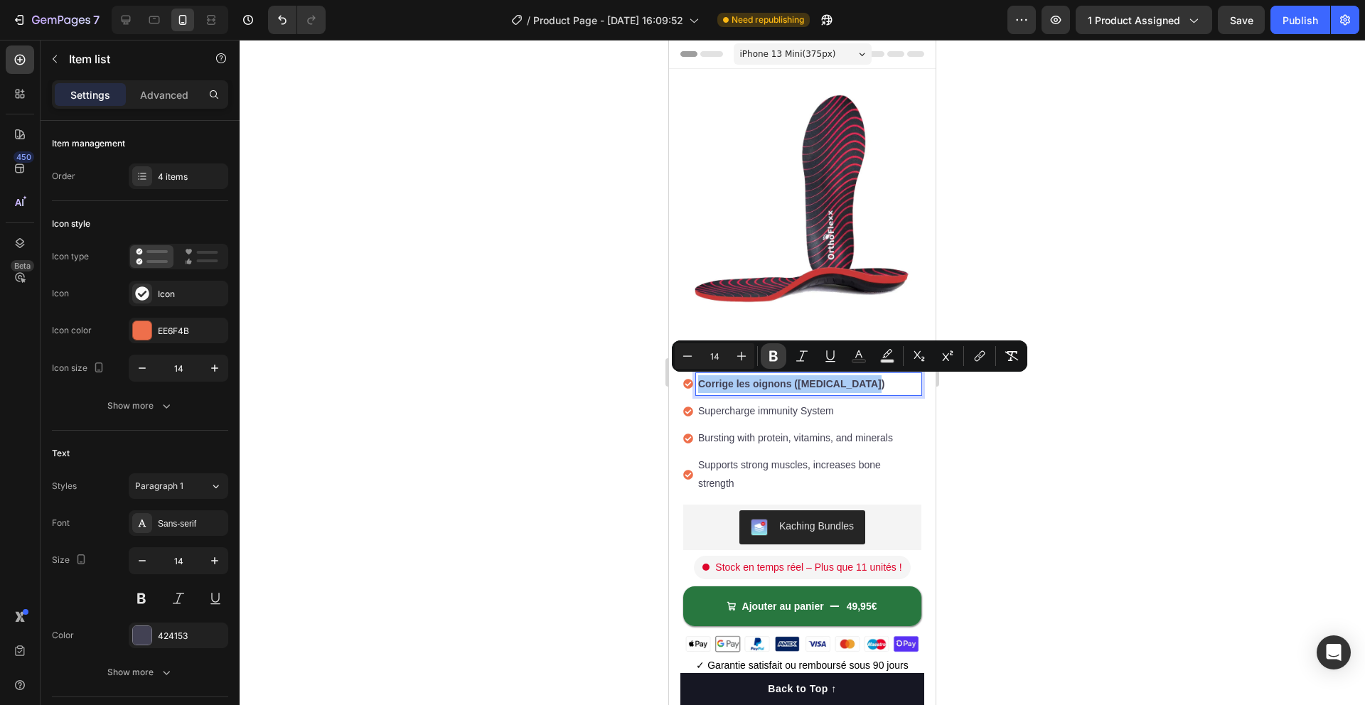
click at [779, 355] on icon "Editor contextual toolbar" at bounding box center [773, 356] width 14 height 14
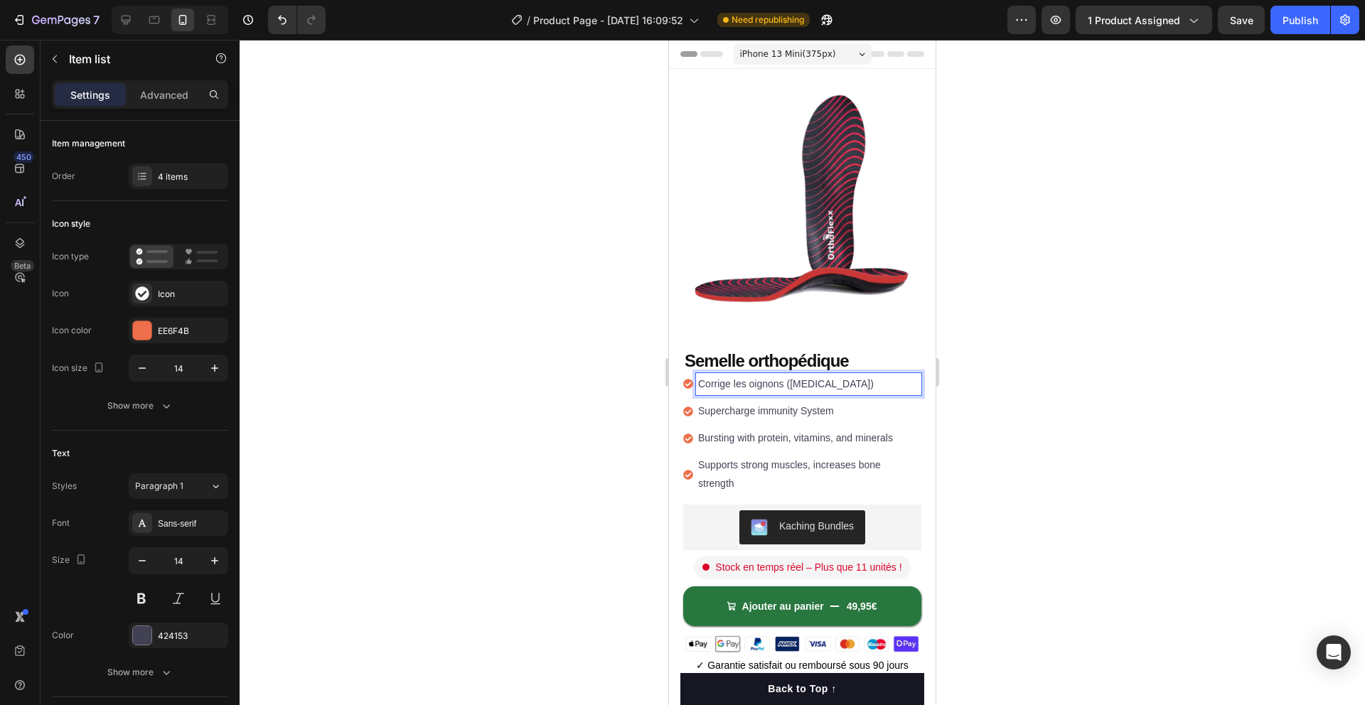
click at [1040, 449] on div at bounding box center [802, 372] width 1125 height 665
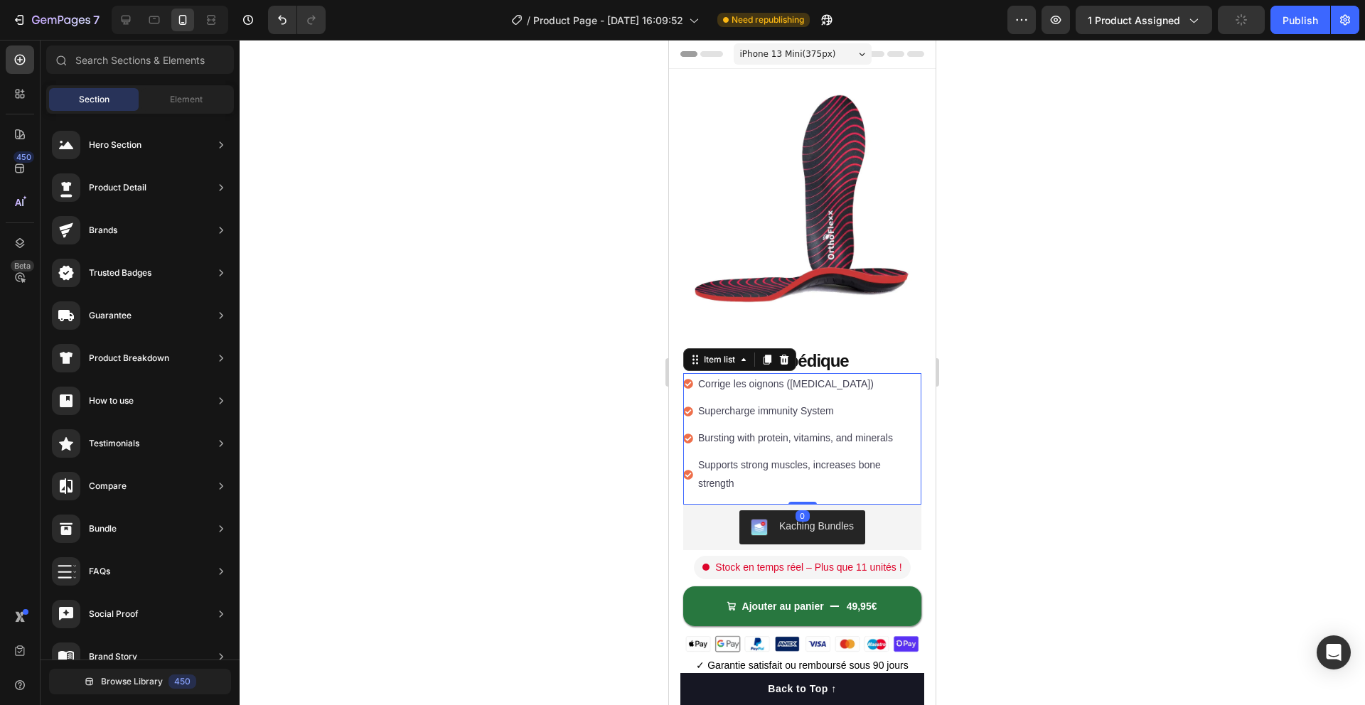
click at [852, 401] on div "Supercharge immunity System" at bounding box center [808, 411] width 225 height 22
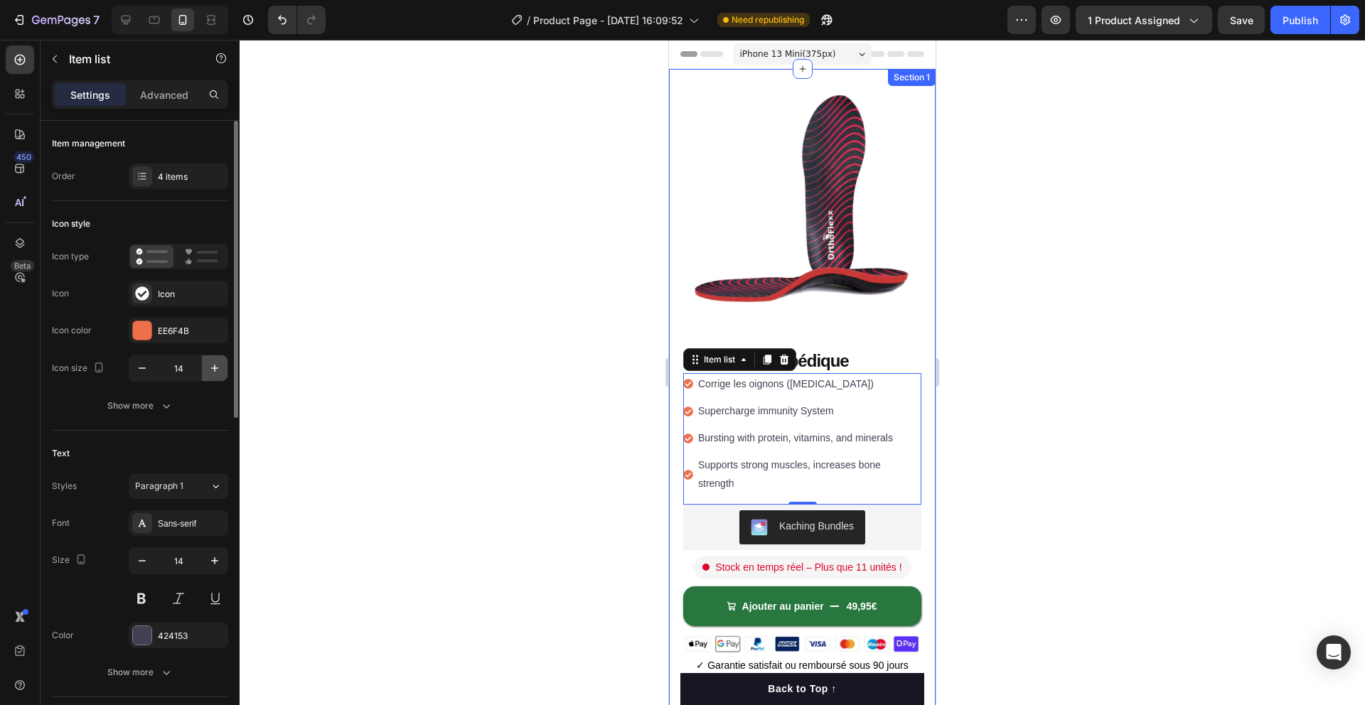
click at [212, 370] on icon "button" at bounding box center [215, 368] width 14 height 14
click at [213, 370] on icon "button" at bounding box center [215, 368] width 14 height 14
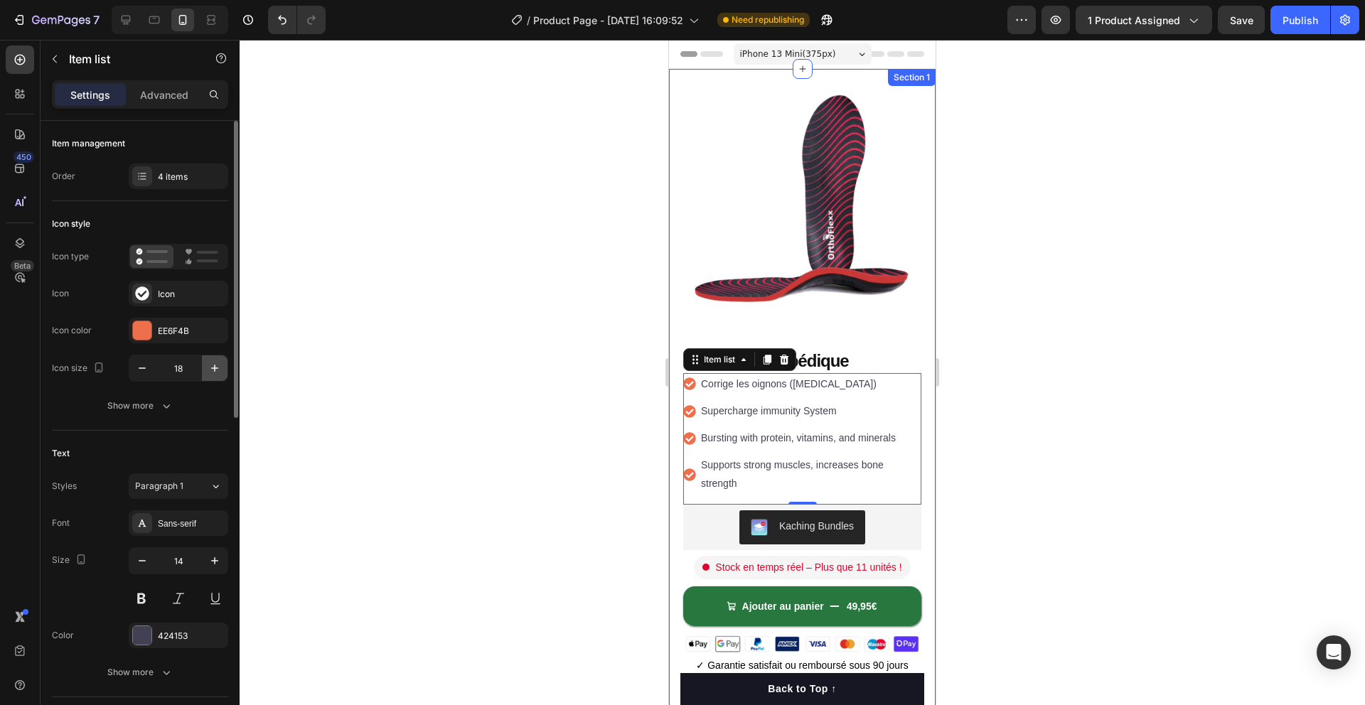
type input "19"
click at [210, 331] on icon "button" at bounding box center [213, 330] width 11 height 11
click at [186, 331] on div "Add..." at bounding box center [191, 331] width 67 height 13
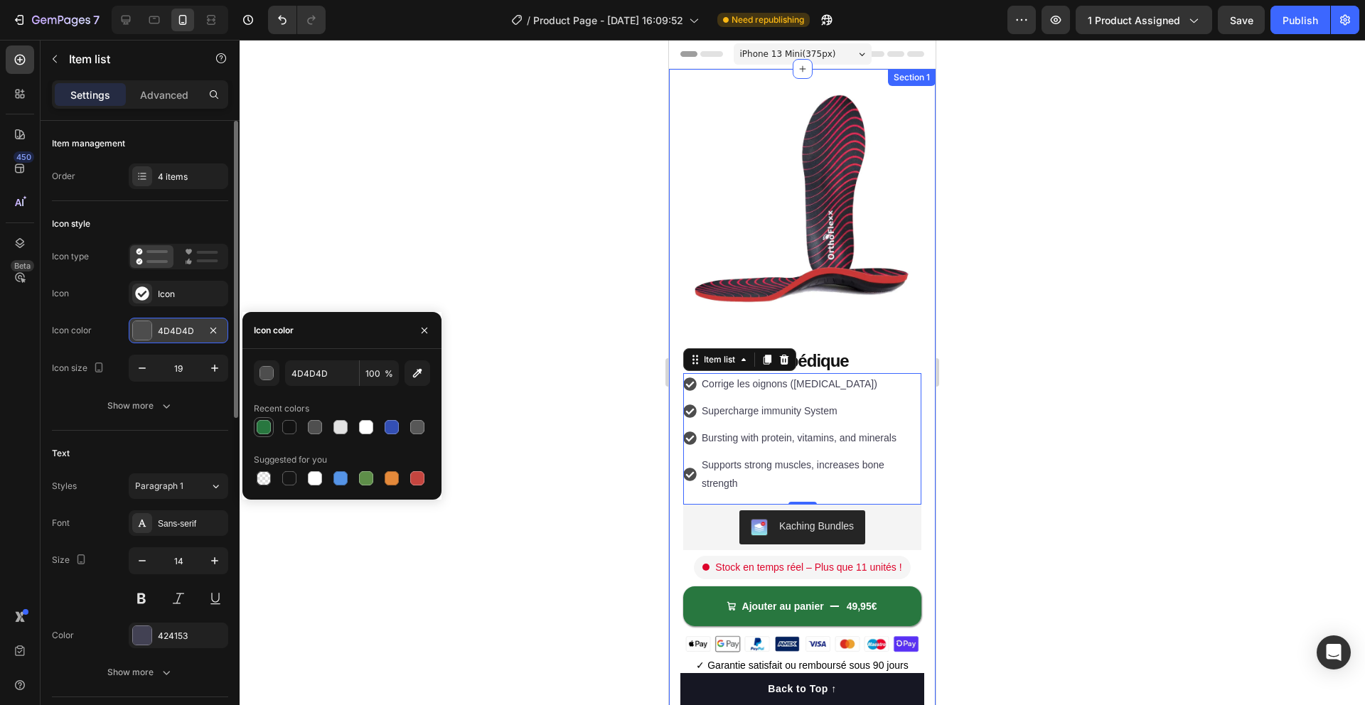
click at [265, 418] on div at bounding box center [264, 427] width 20 height 20
type input "28773F"
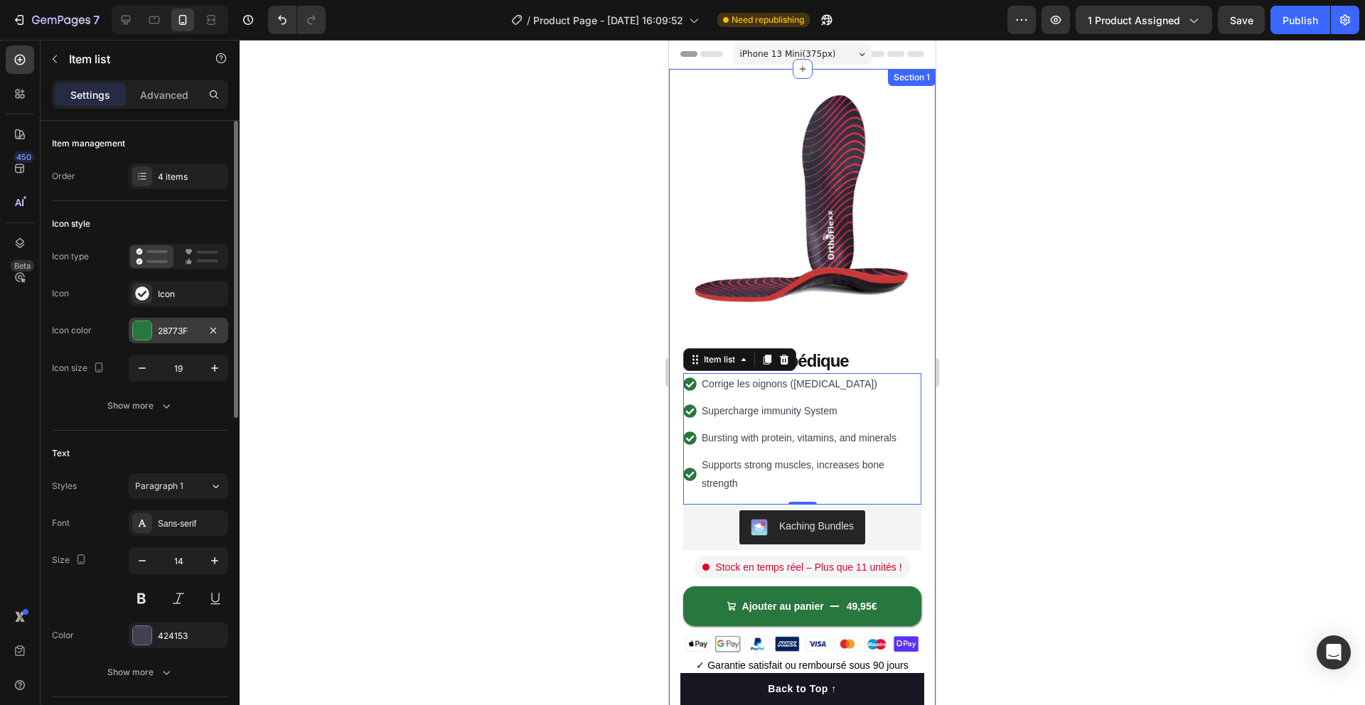
click at [107, 376] on div "Icon size 19" at bounding box center [140, 368] width 176 height 27
click at [212, 377] on button "button" at bounding box center [215, 368] width 26 height 26
click at [147, 375] on button "button" at bounding box center [142, 368] width 26 height 26
click at [146, 375] on icon "button" at bounding box center [142, 368] width 14 height 14
type input "18"
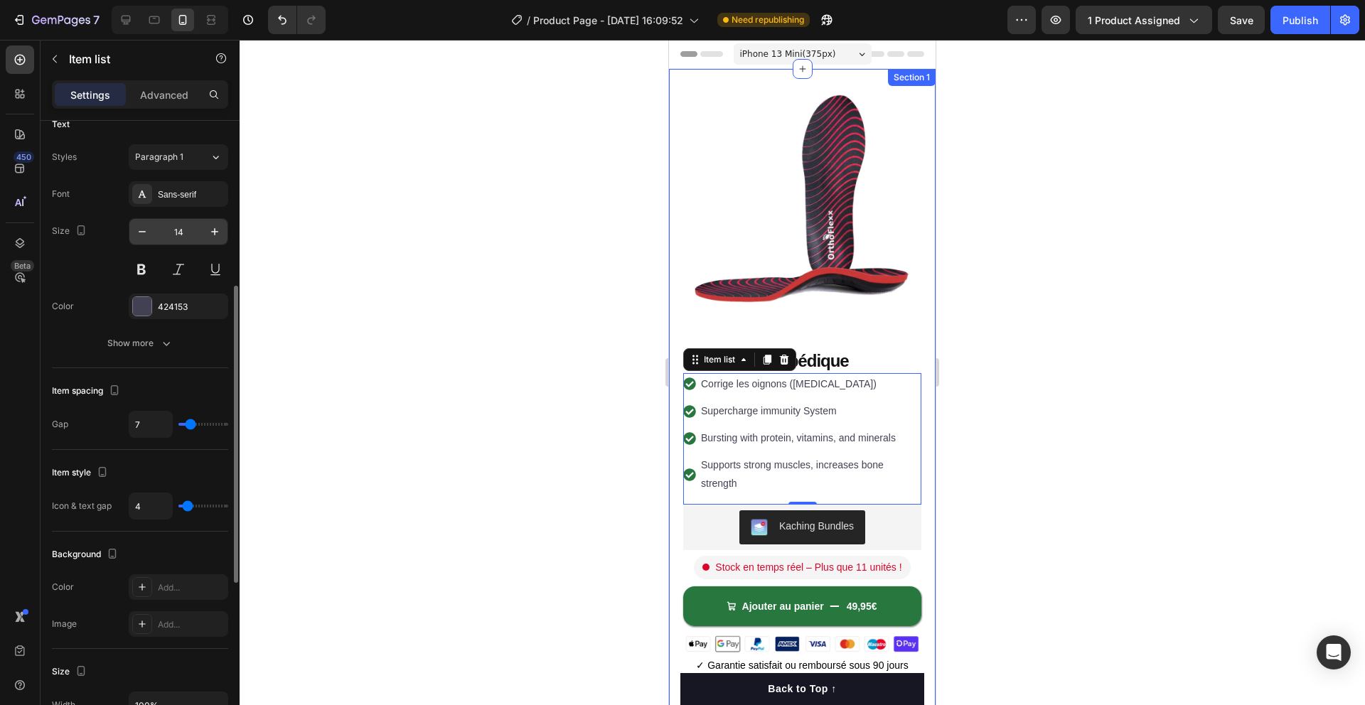
scroll to position [359, 0]
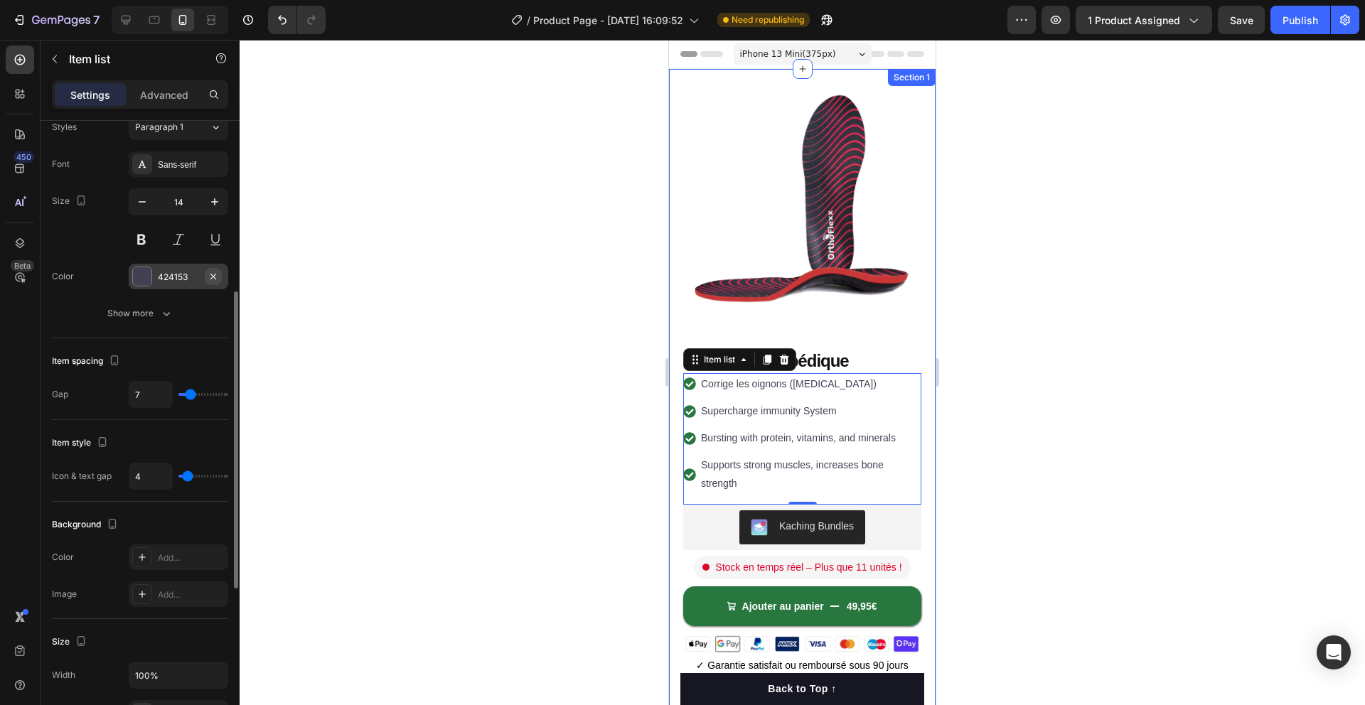
click at [208, 278] on icon "button" at bounding box center [213, 276] width 11 height 11
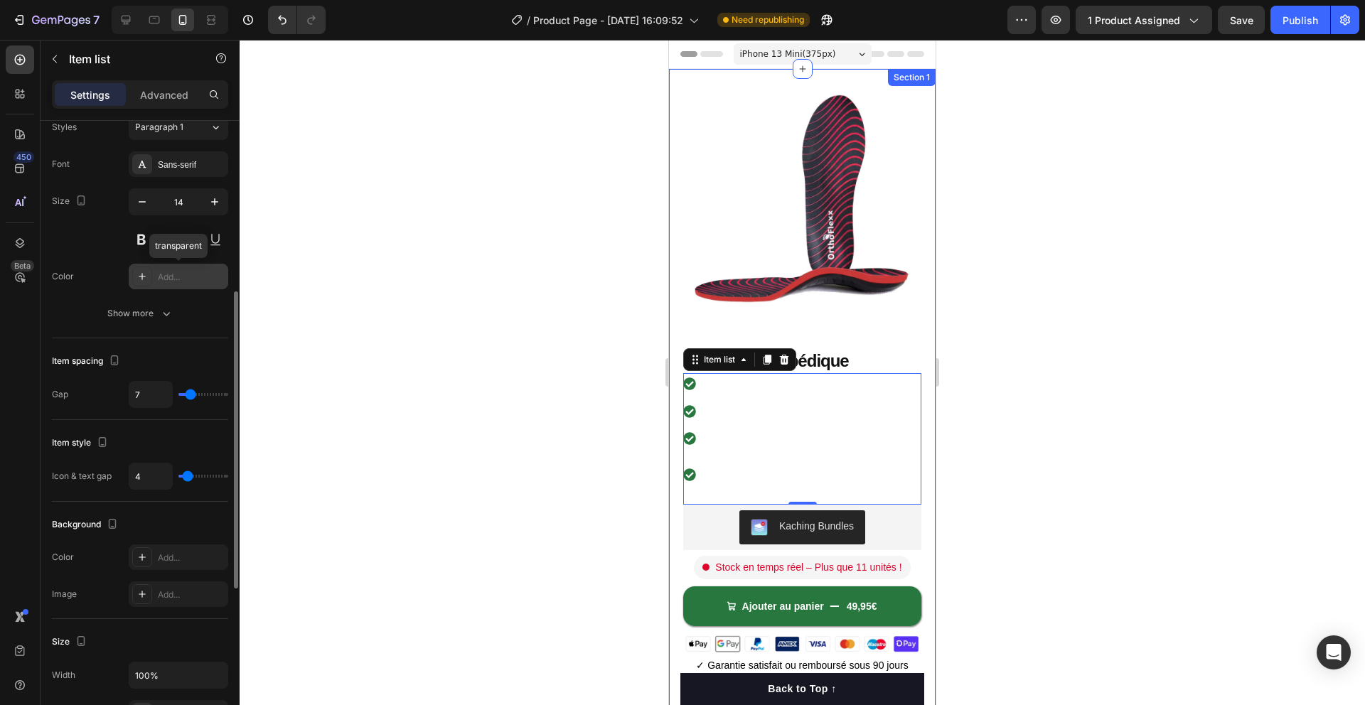
click at [189, 279] on div "Add..." at bounding box center [191, 277] width 67 height 13
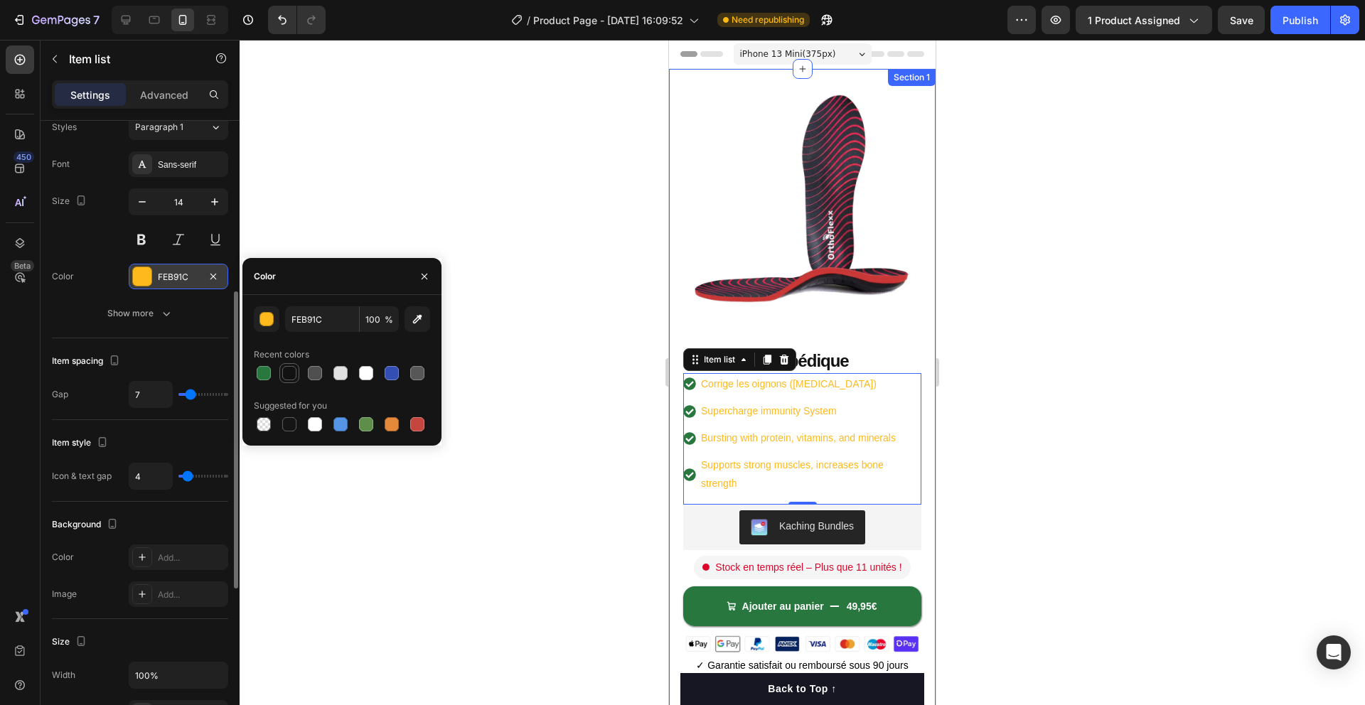
click at [290, 369] on div at bounding box center [289, 373] width 14 height 14
type input "121212"
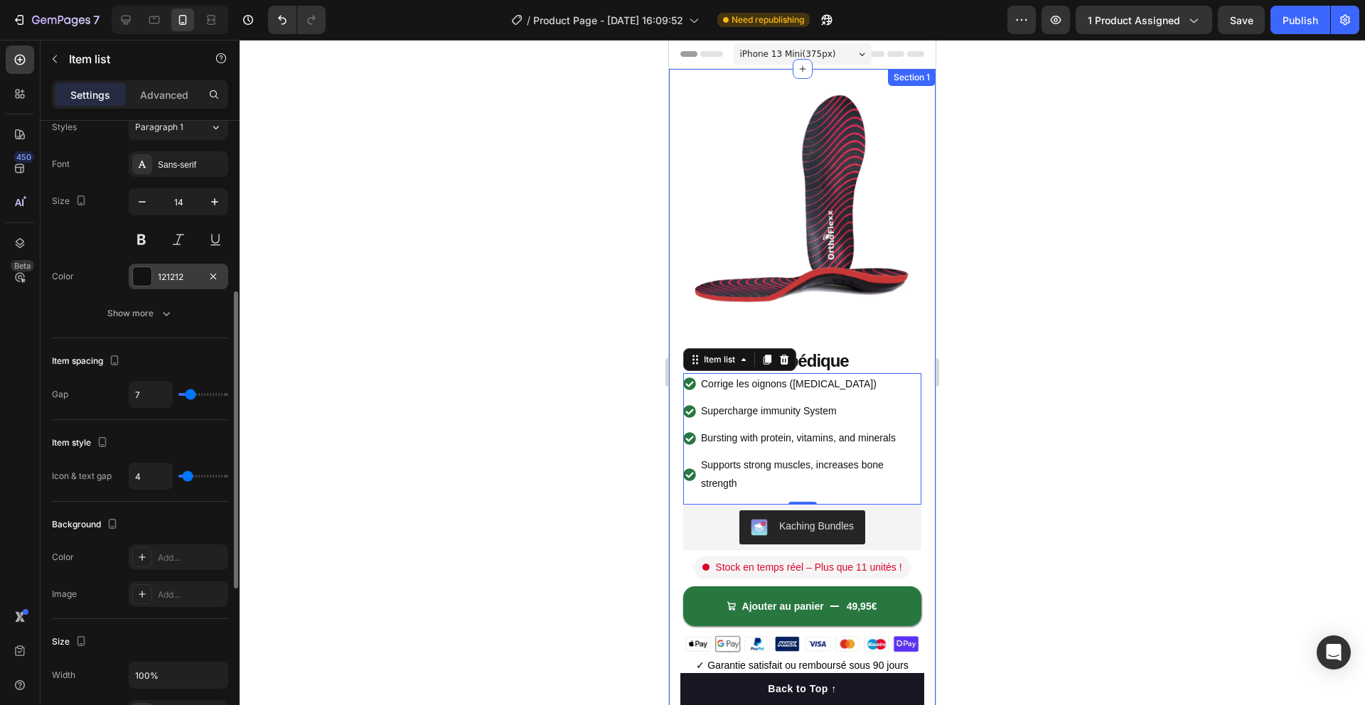
click at [109, 274] on div "Color 121212" at bounding box center [140, 277] width 176 height 26
click at [205, 209] on button "button" at bounding box center [215, 202] width 26 height 26
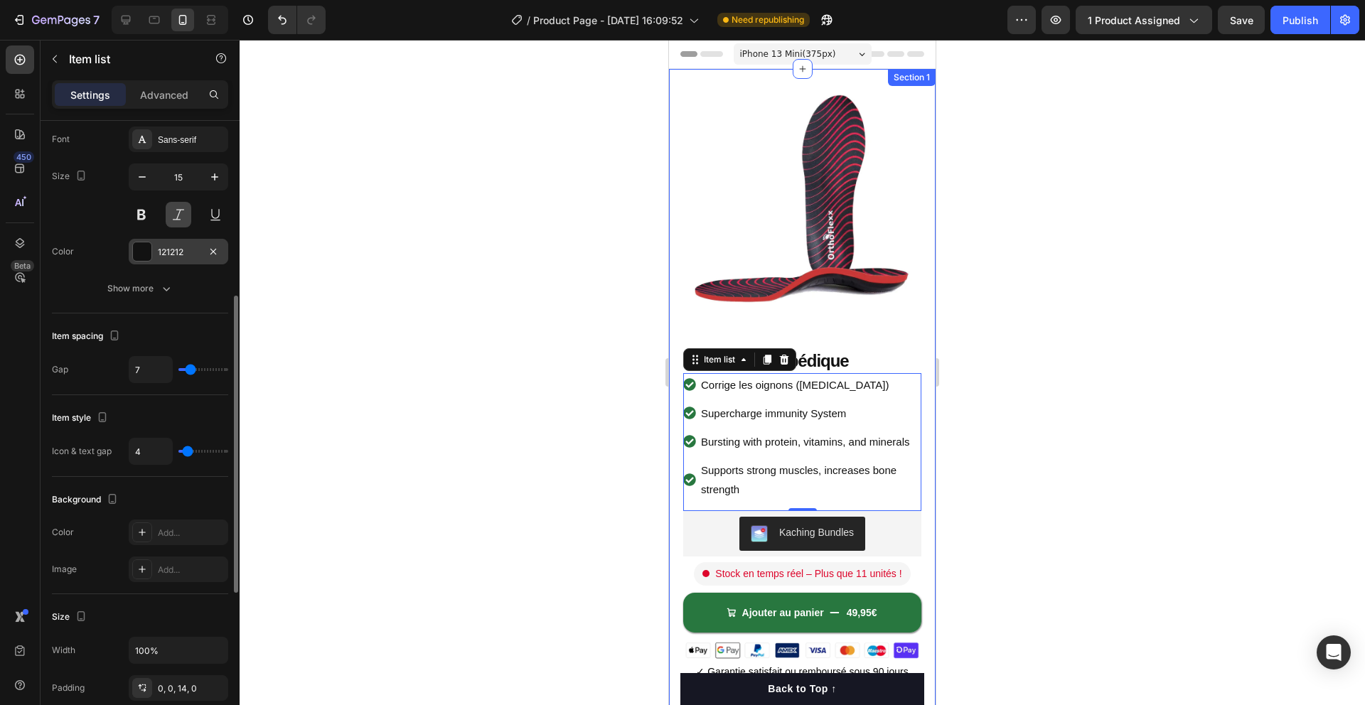
scroll to position [379, 0]
click at [147, 190] on button "button" at bounding box center [142, 182] width 26 height 26
type input "14"
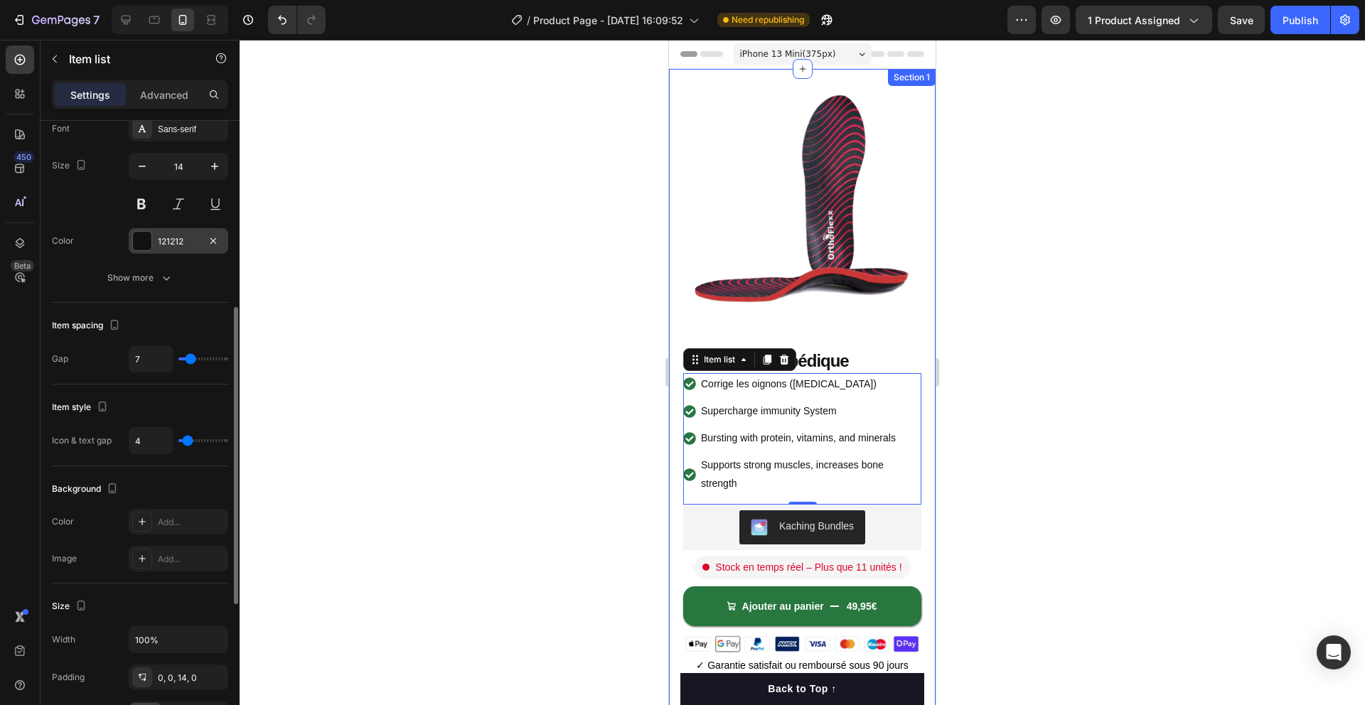
scroll to position [393, 0]
type input "2"
type input "3"
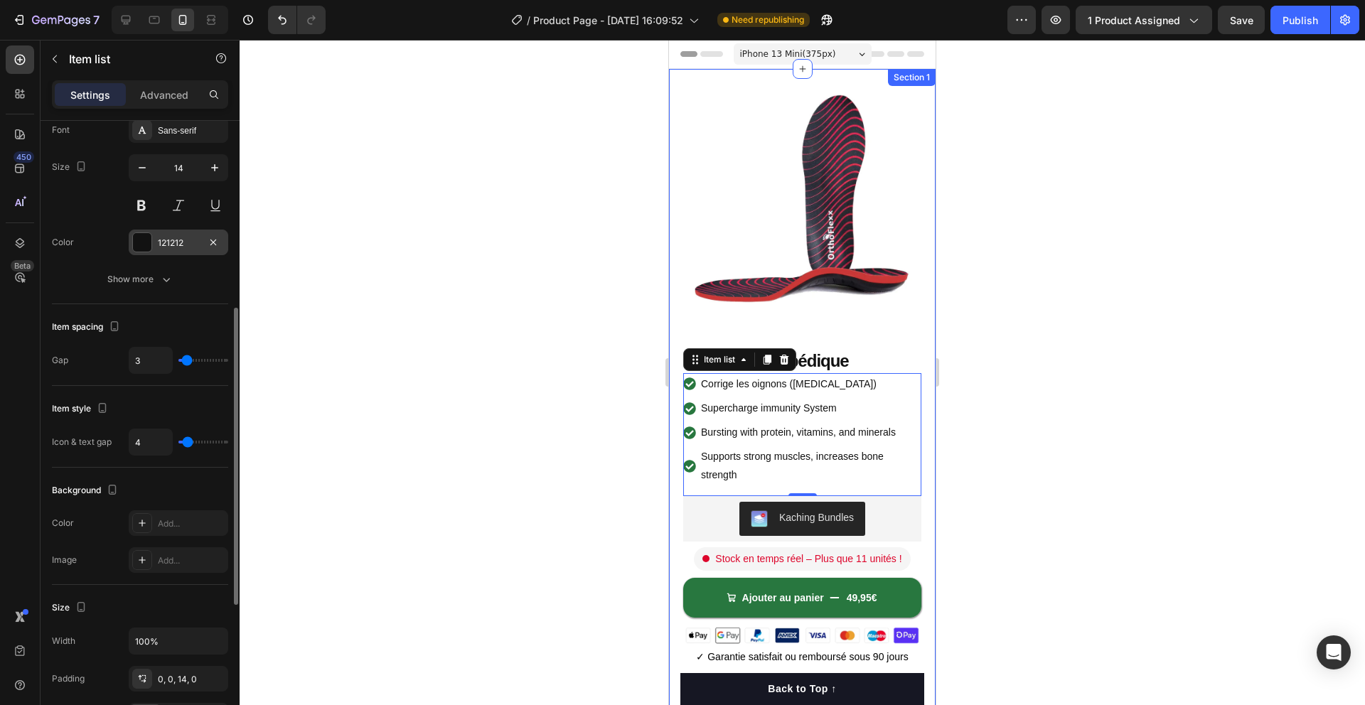
type input "2"
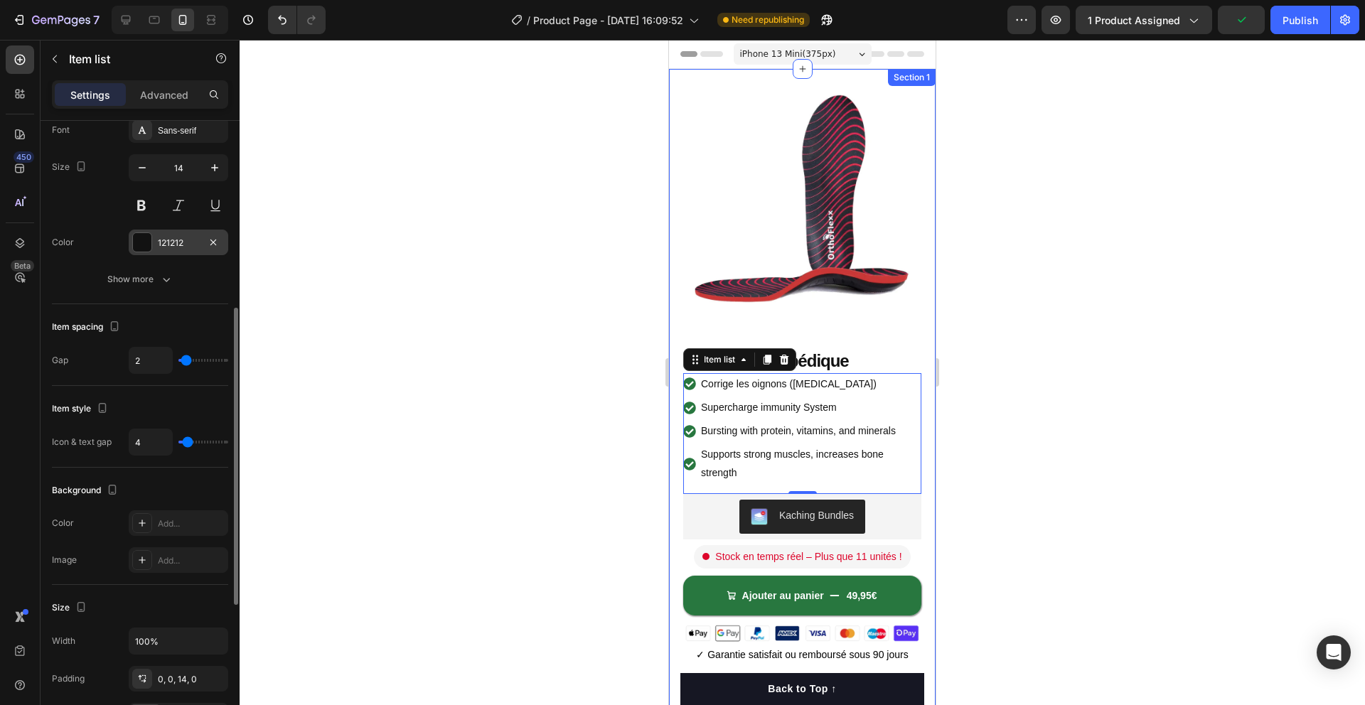
type input "3"
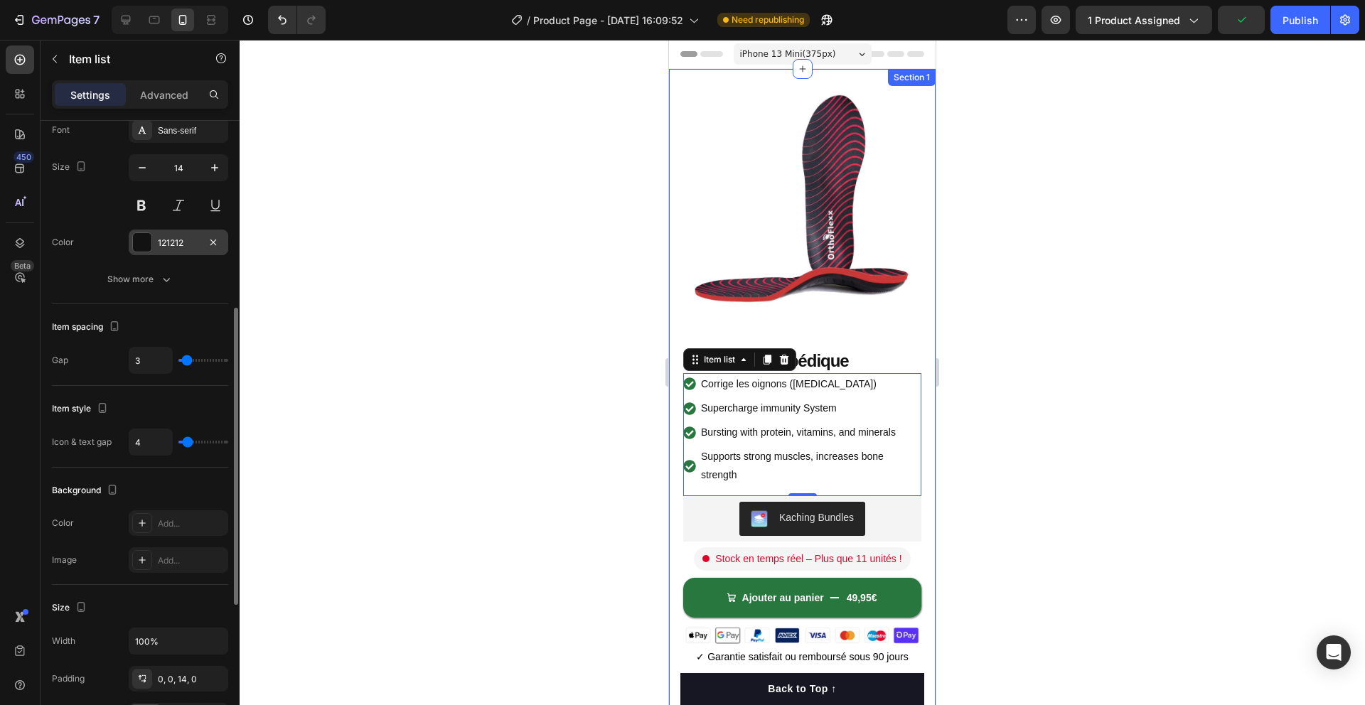
type input "4"
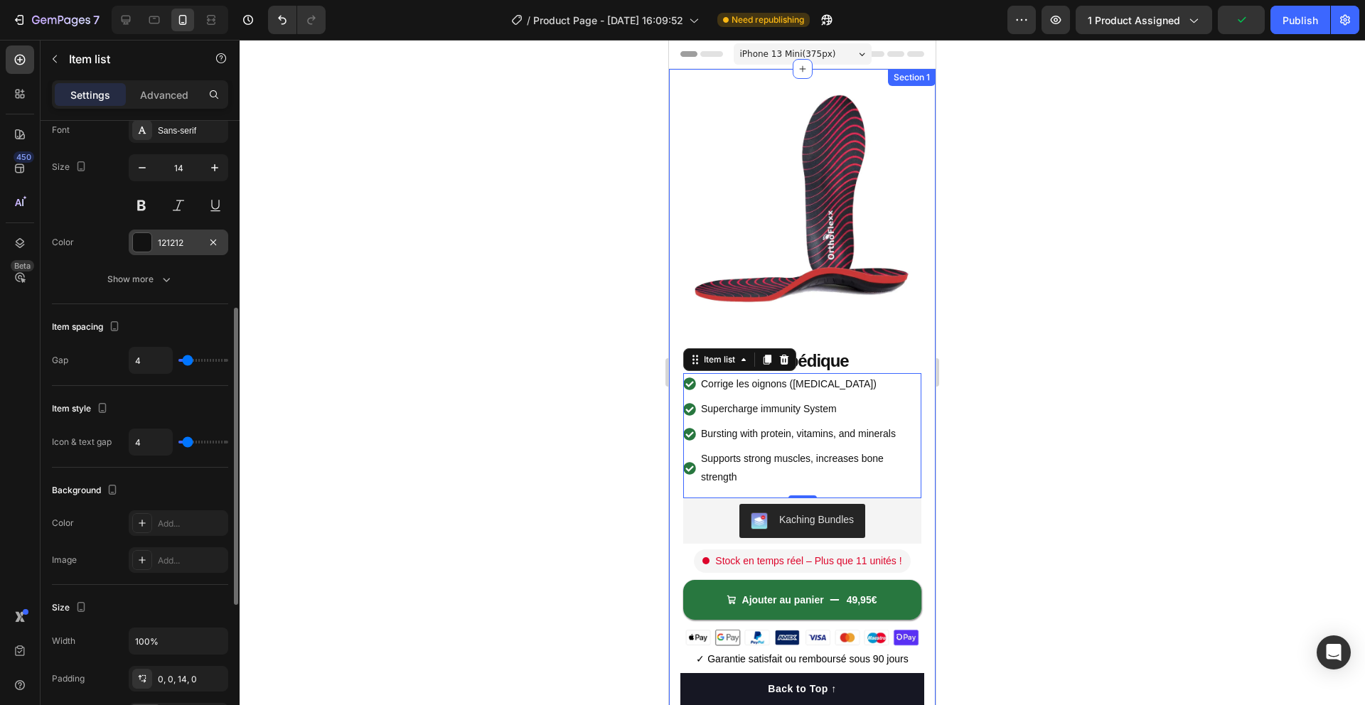
type input "5"
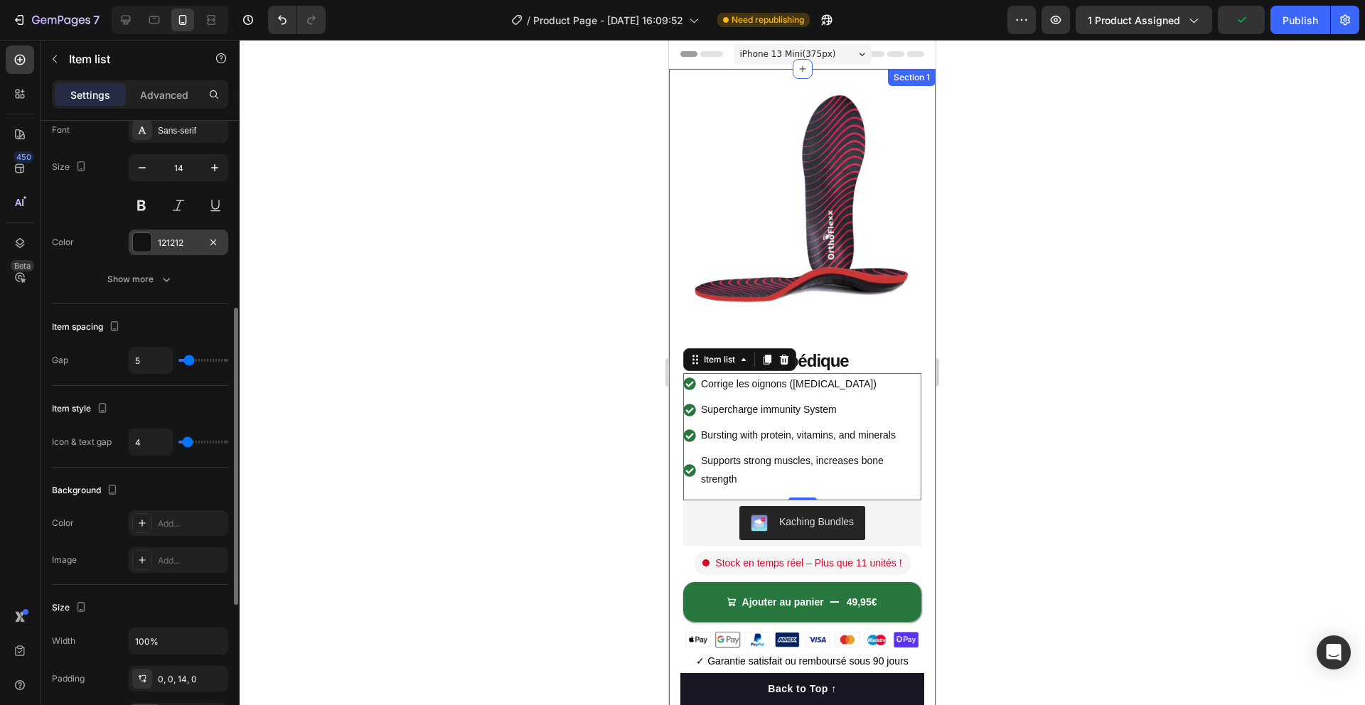
type input "4"
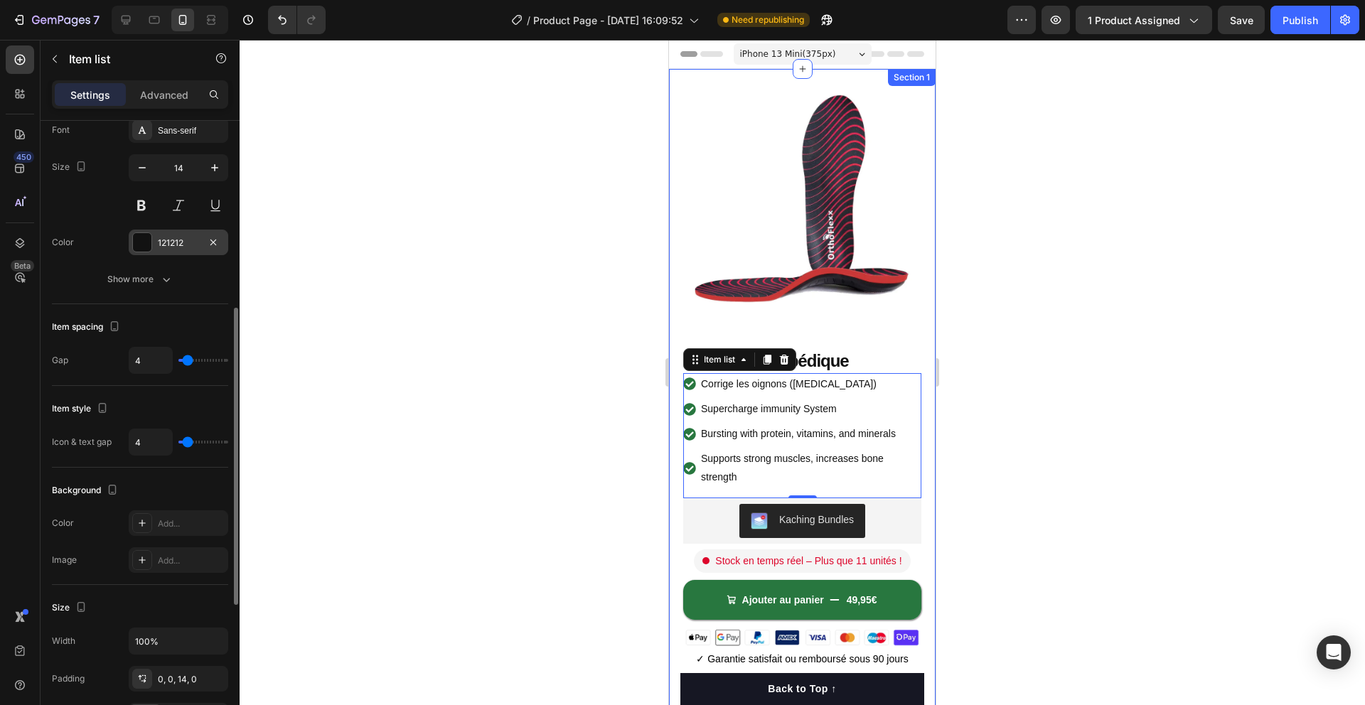
type input "4"
click at [188, 362] on input "range" at bounding box center [203, 360] width 50 height 3
click at [508, 399] on div at bounding box center [802, 372] width 1125 height 665
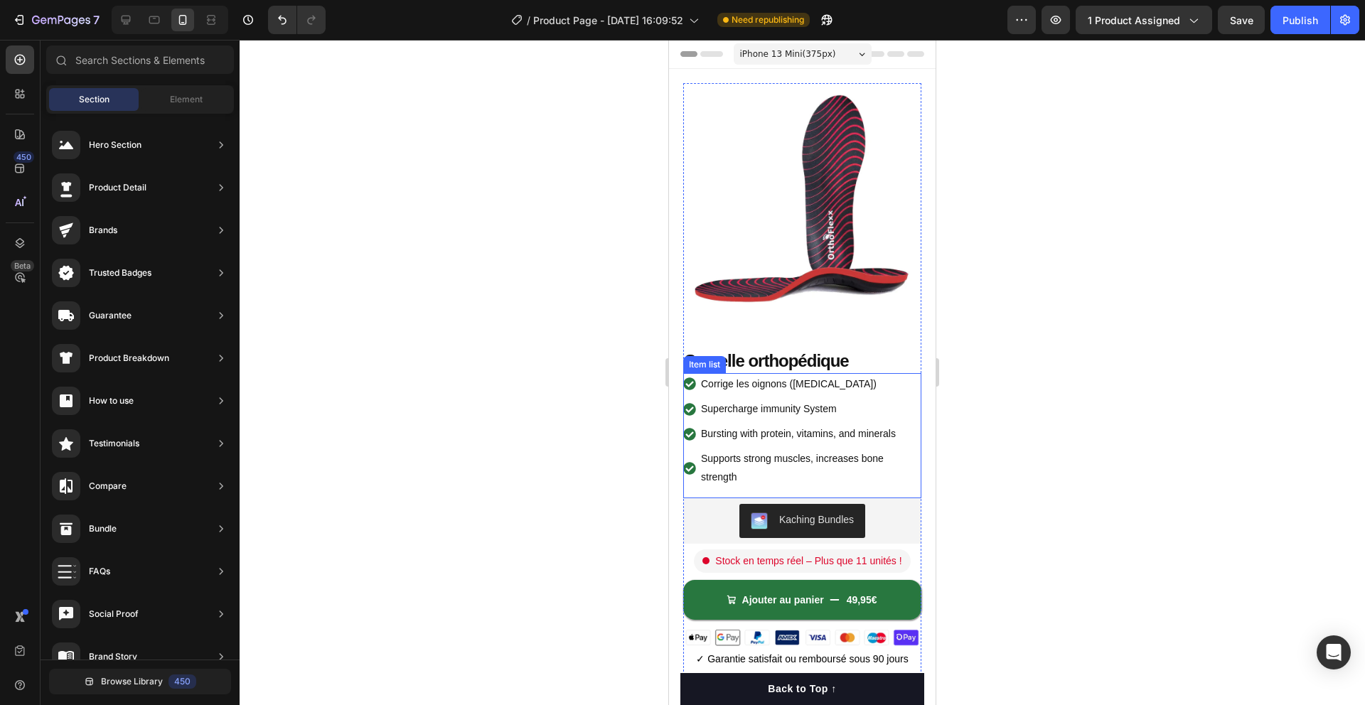
click at [768, 407] on p "Supercharge immunity System" at bounding box center [810, 409] width 218 height 18
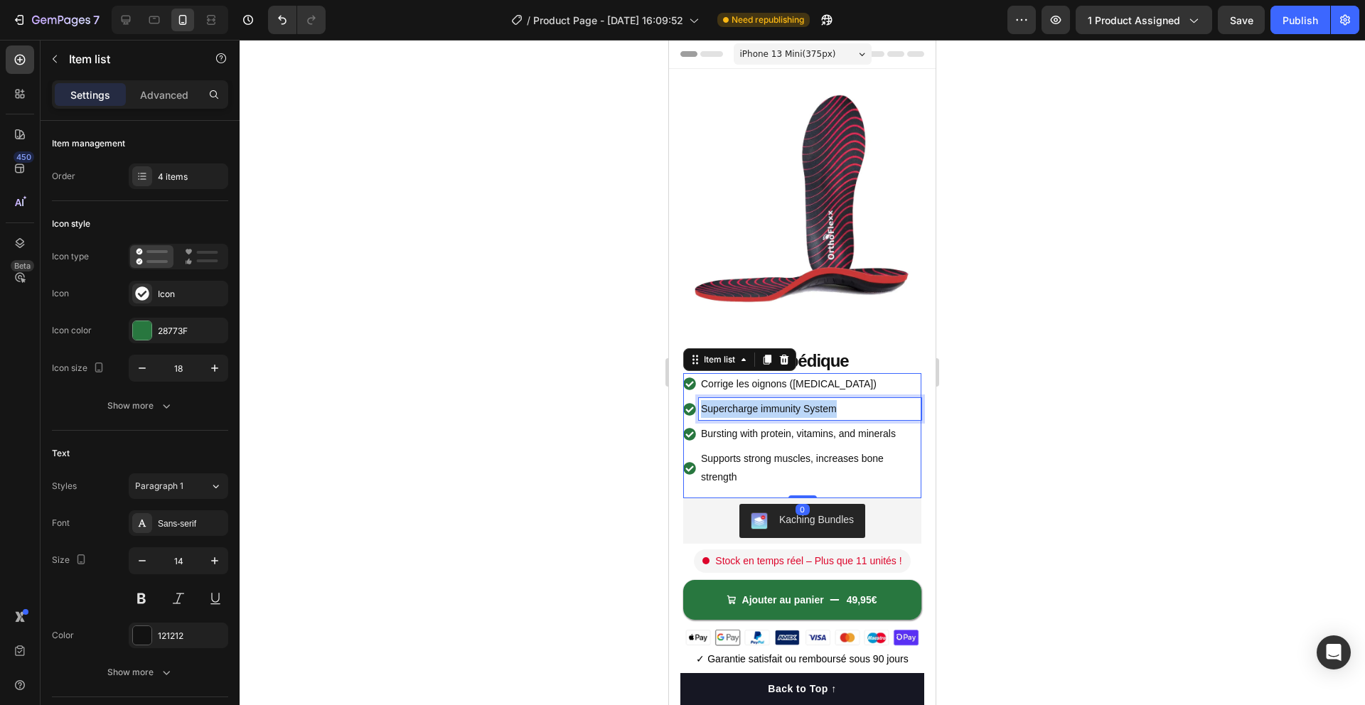
click at [768, 407] on p "Supercharge immunity System" at bounding box center [810, 409] width 218 height 18
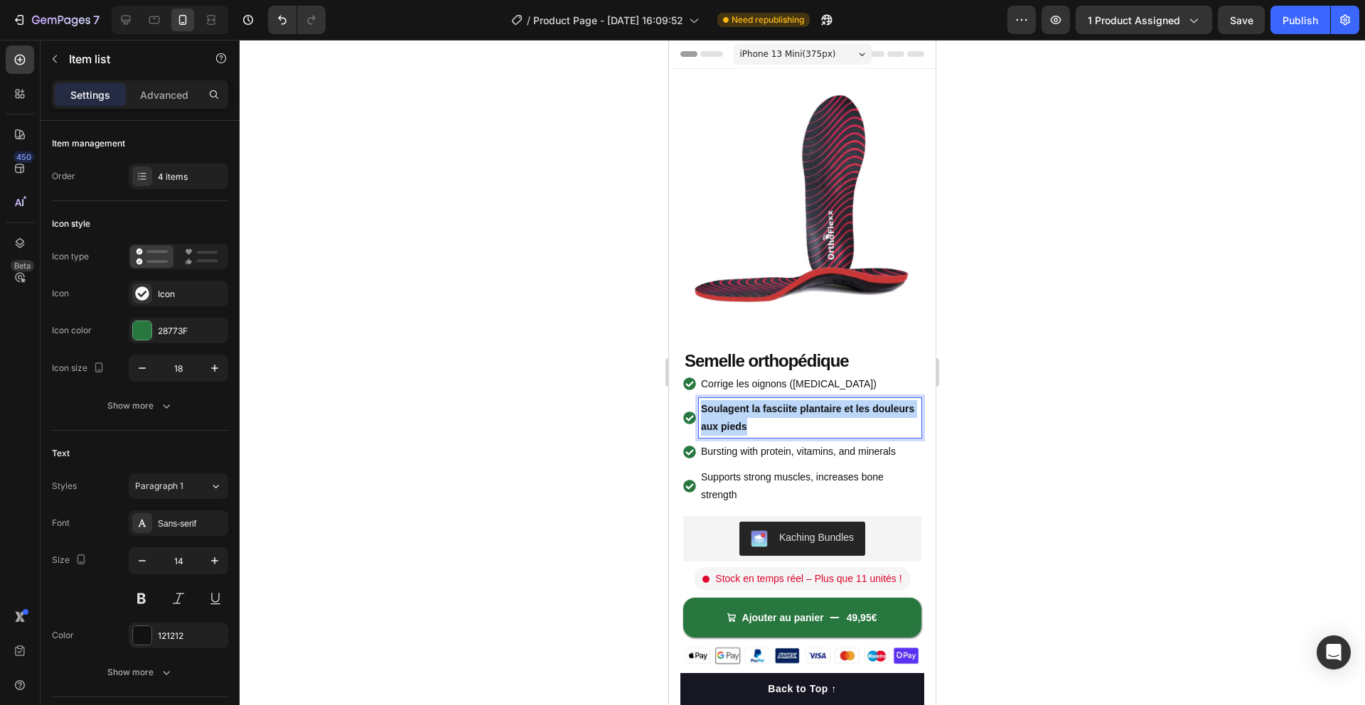
drag, startPoint x: 763, startPoint y: 431, endPoint x: 689, endPoint y: 398, distance: 80.5
click at [689, 398] on div "Soulagent la fasciite plantaire et les douleurs aux pieds" at bounding box center [802, 418] width 238 height 40
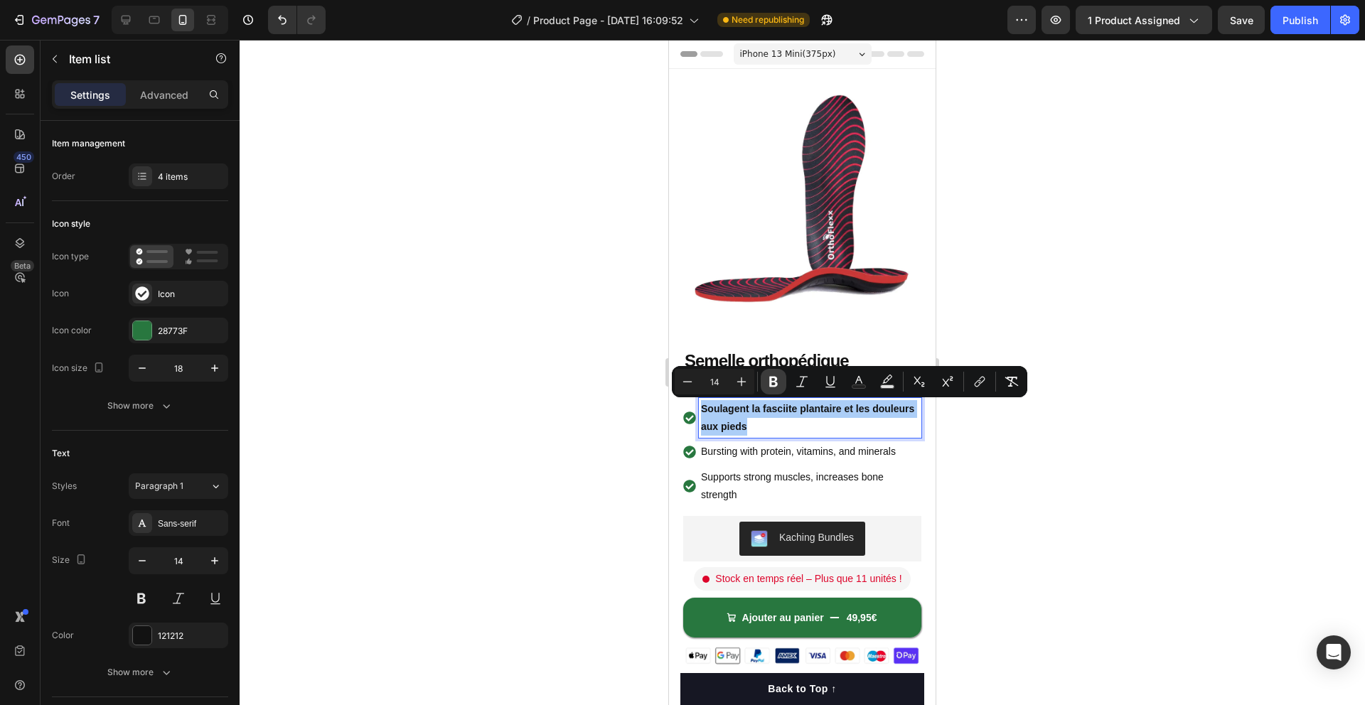
click at [775, 386] on icon "Editor contextual toolbar" at bounding box center [773, 382] width 14 height 14
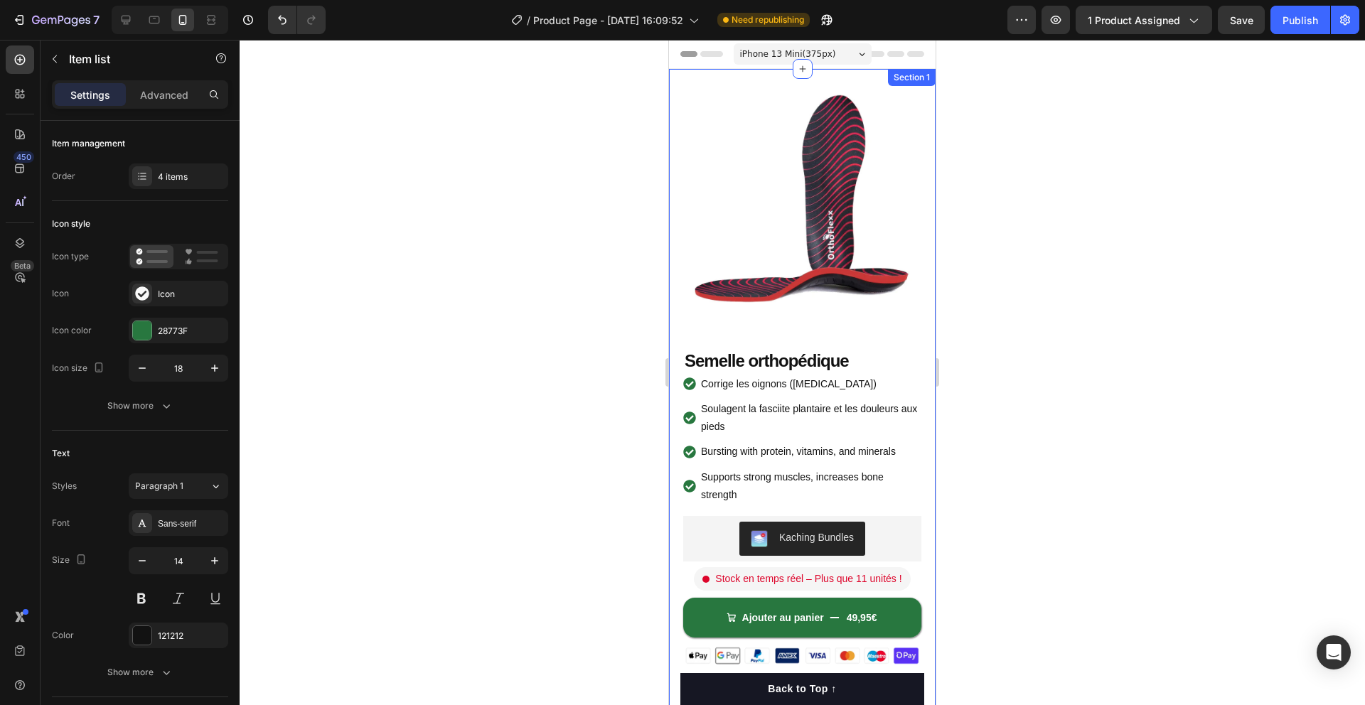
click at [999, 462] on div at bounding box center [802, 372] width 1125 height 665
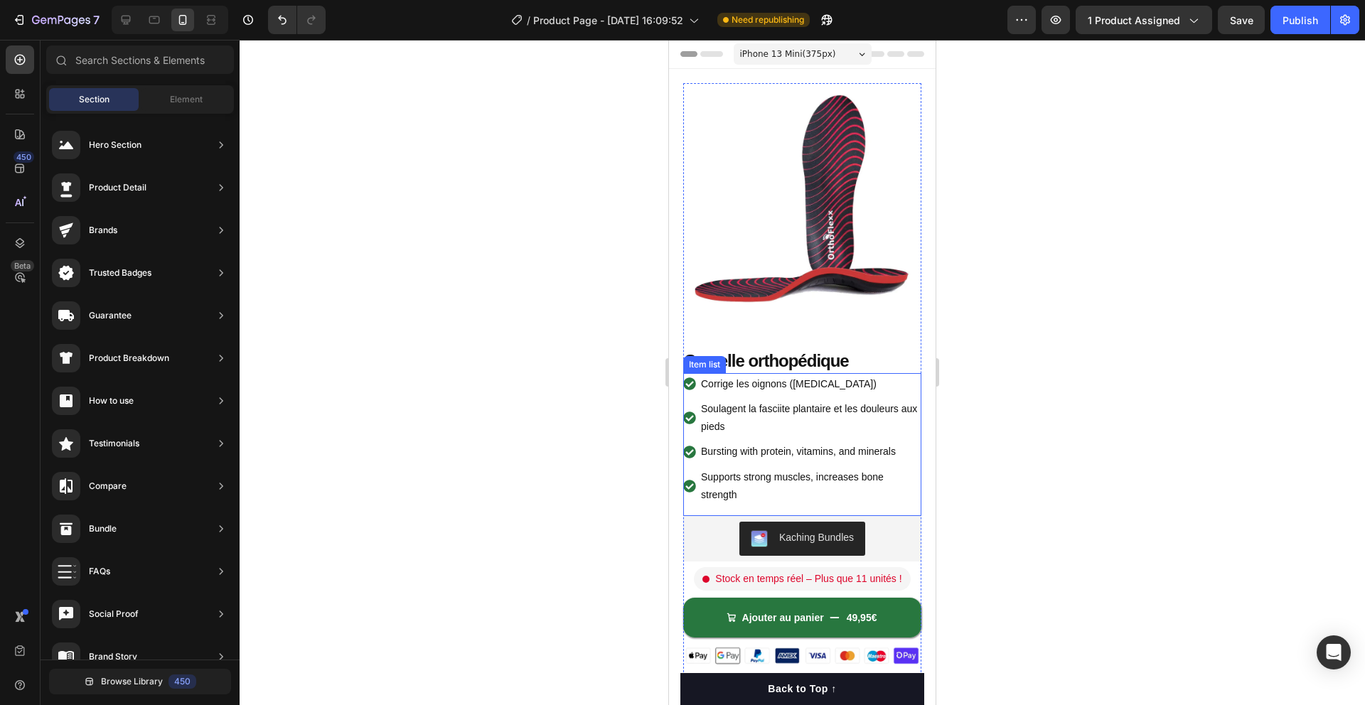
click at [887, 434] on p "Soulagent la fasciite plantaire et les douleurs aux pieds" at bounding box center [810, 418] width 218 height 36
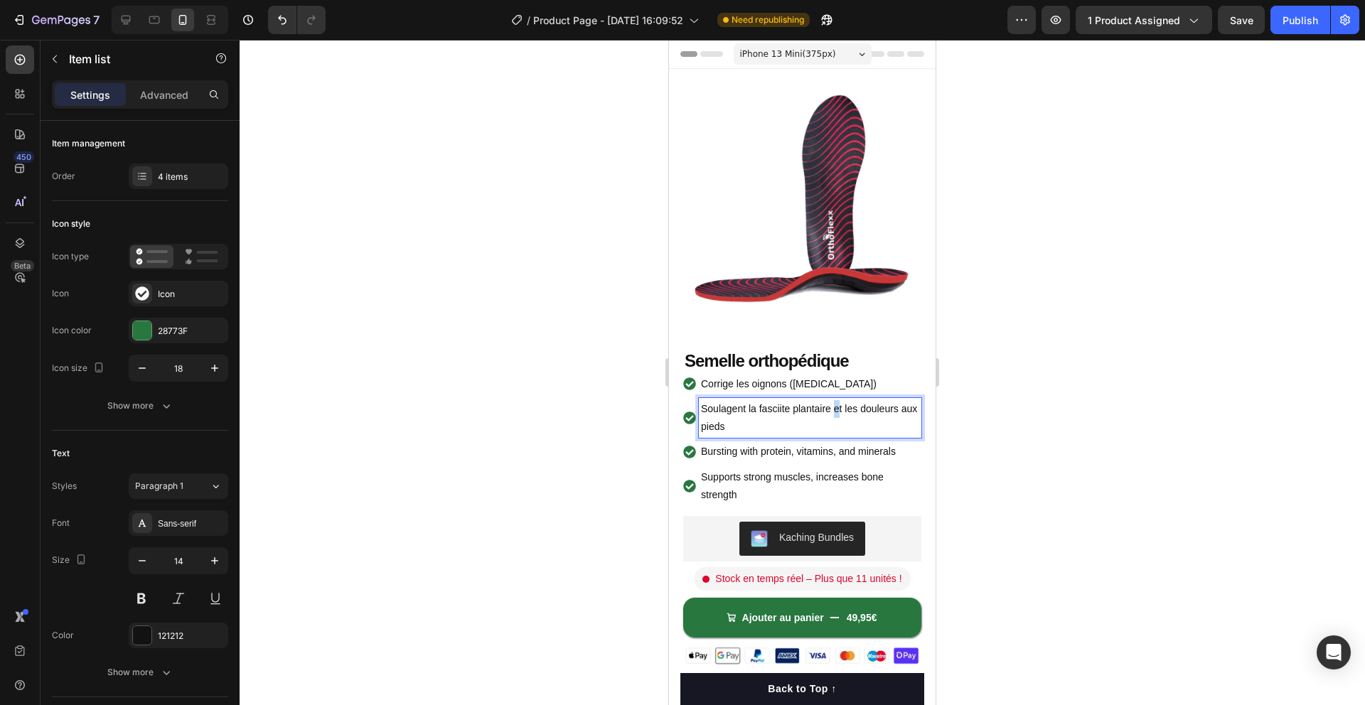
click at [835, 410] on p "Soulagent la fasciite plantaire et les douleurs aux pieds" at bounding box center [810, 418] width 218 height 36
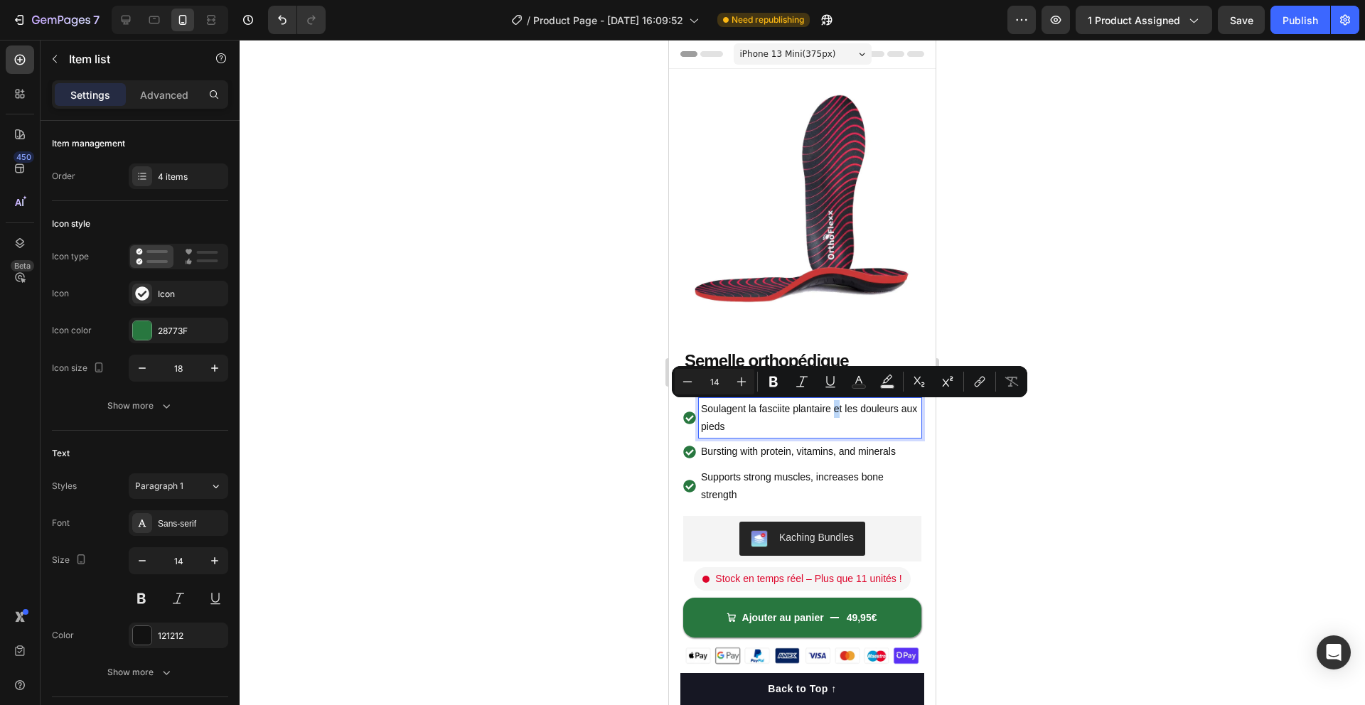
click at [836, 410] on p "Soulagent la fasciite plantaire et les douleurs aux pieds" at bounding box center [810, 418] width 218 height 36
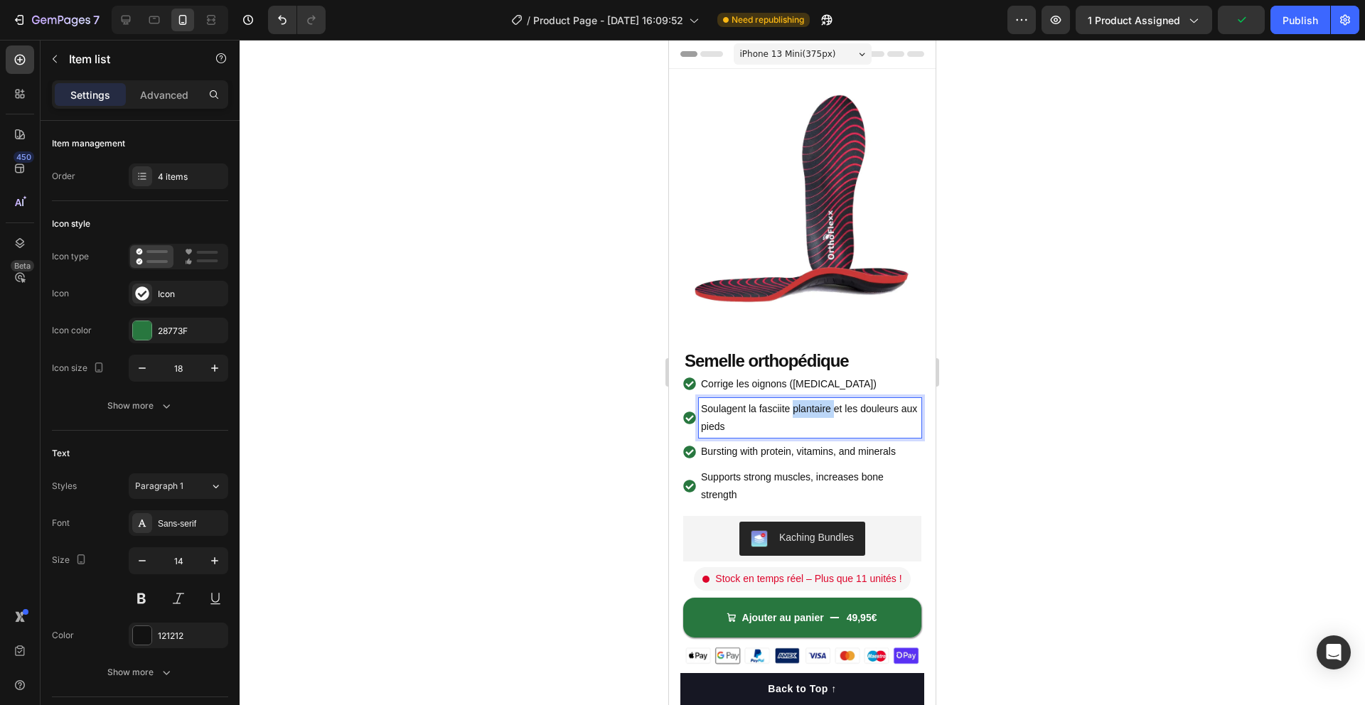
drag, startPoint x: 834, startPoint y: 412, endPoint x: 795, endPoint y: 414, distance: 39.1
click at [792, 414] on p "Soulagent la fasciite plantaire et les douleurs aux pieds" at bounding box center [810, 418] width 218 height 36
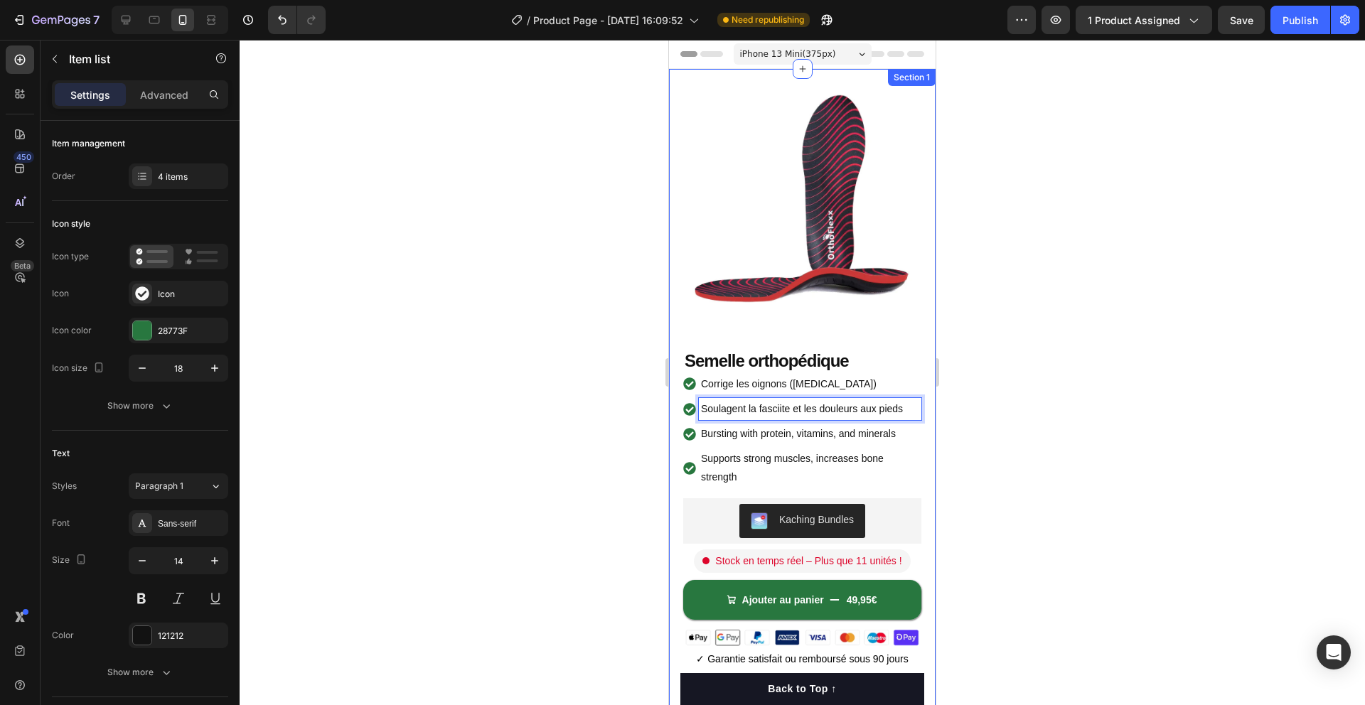
click at [999, 418] on div at bounding box center [802, 372] width 1125 height 665
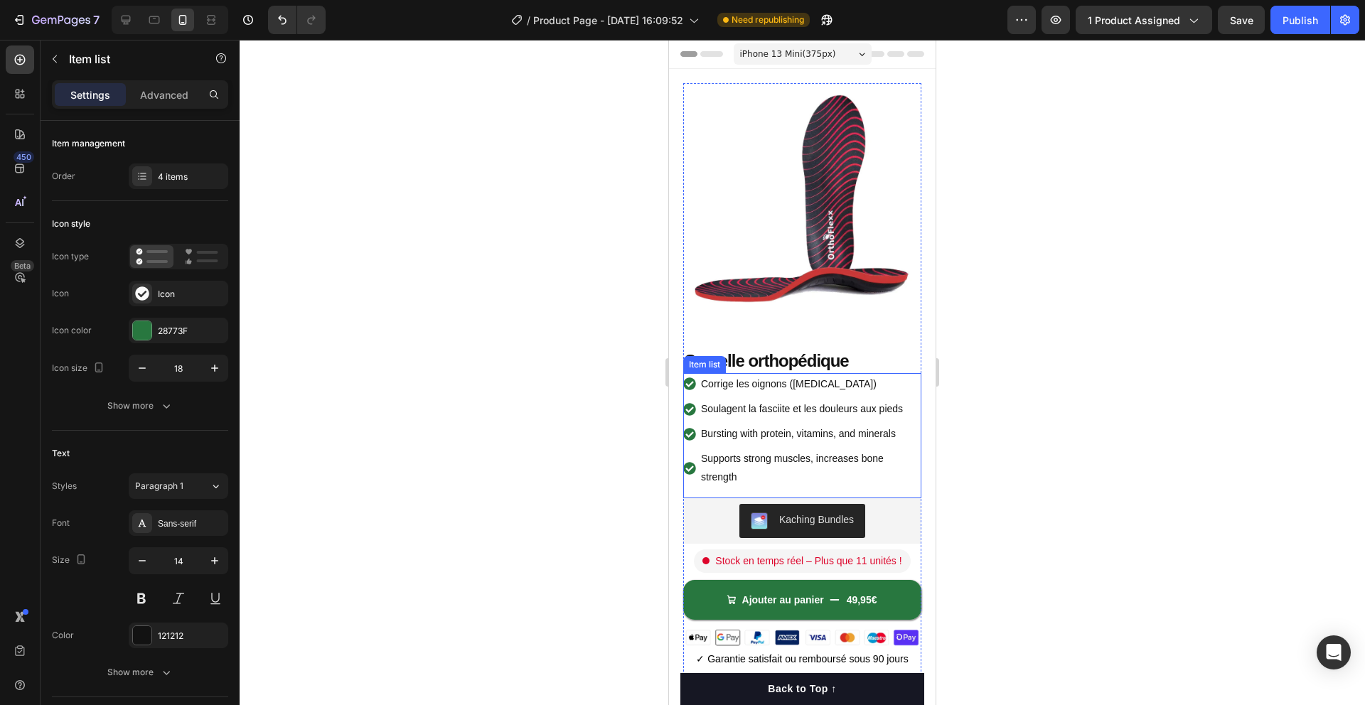
click at [766, 440] on p "Bursting with protein, vitamins, and minerals" at bounding box center [810, 434] width 218 height 18
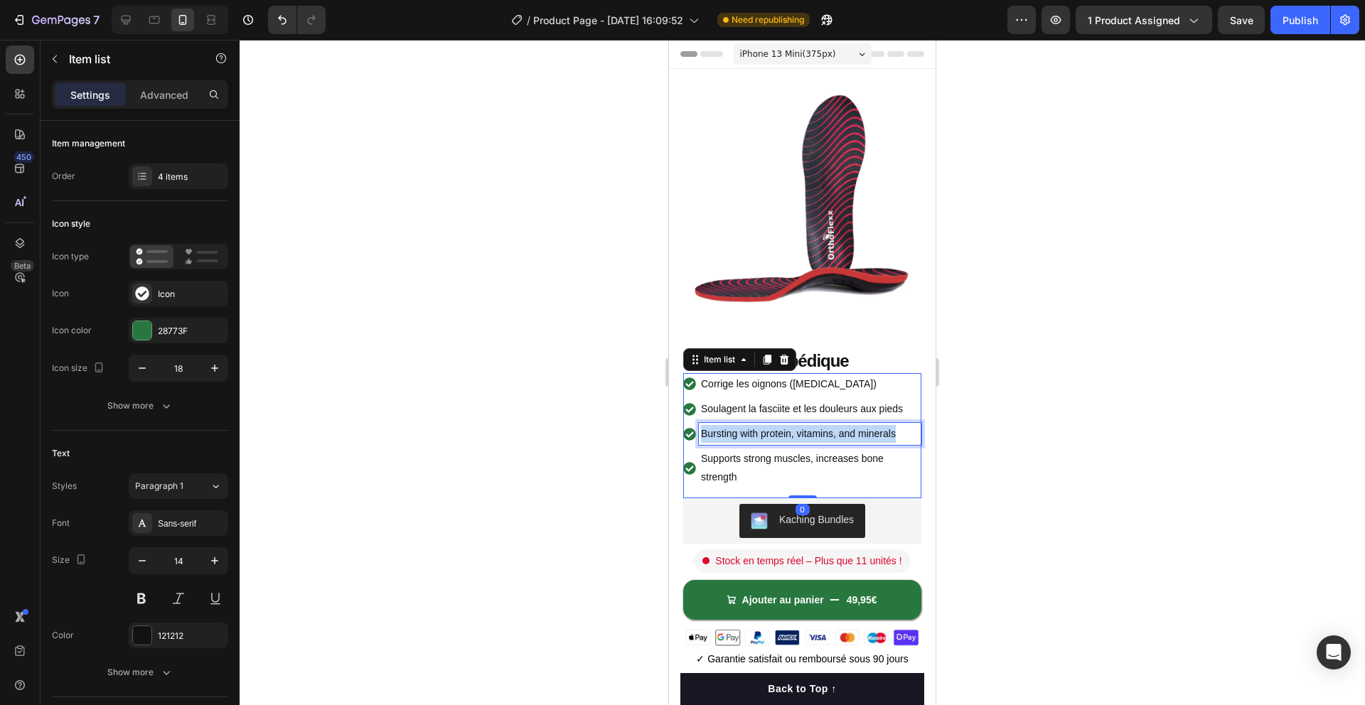
click at [766, 440] on p "Bursting with protein, vitamins, and minerals" at bounding box center [810, 434] width 218 height 18
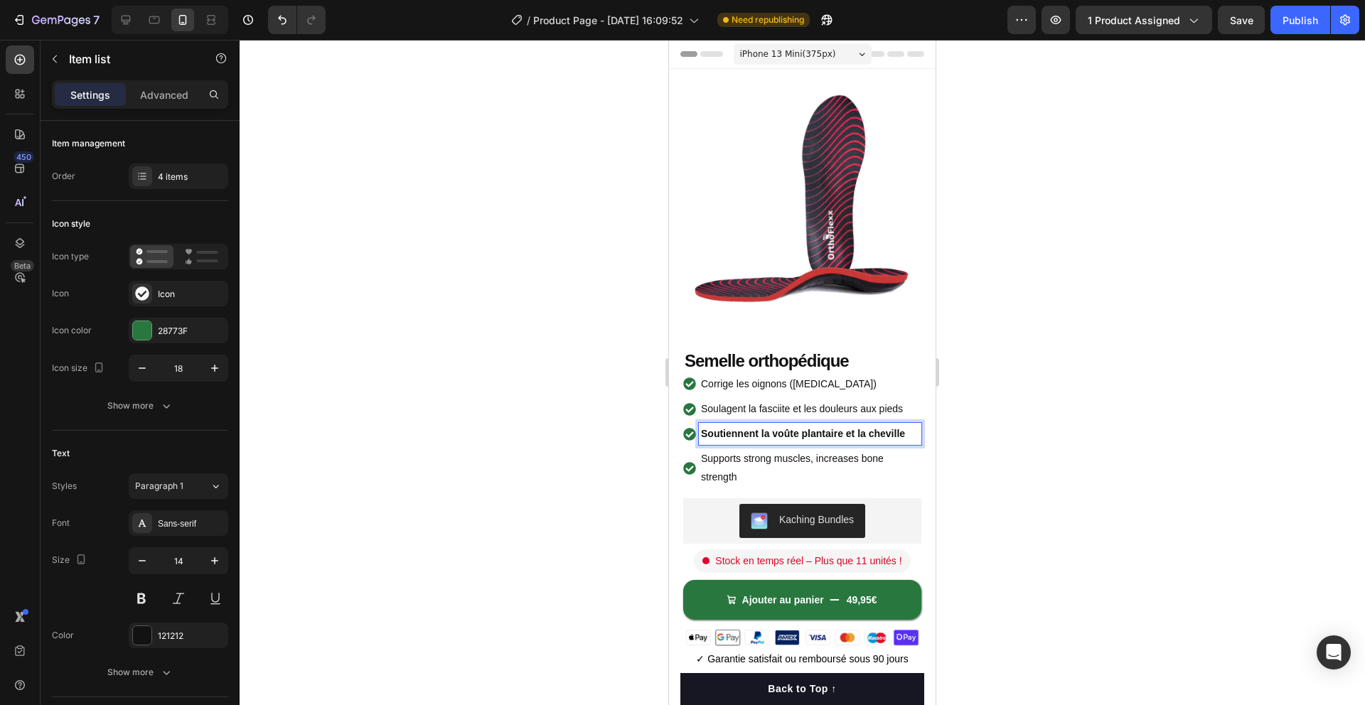
click at [887, 430] on strong "Soutiennent la voûte plantaire et la cheville" at bounding box center [803, 433] width 204 height 11
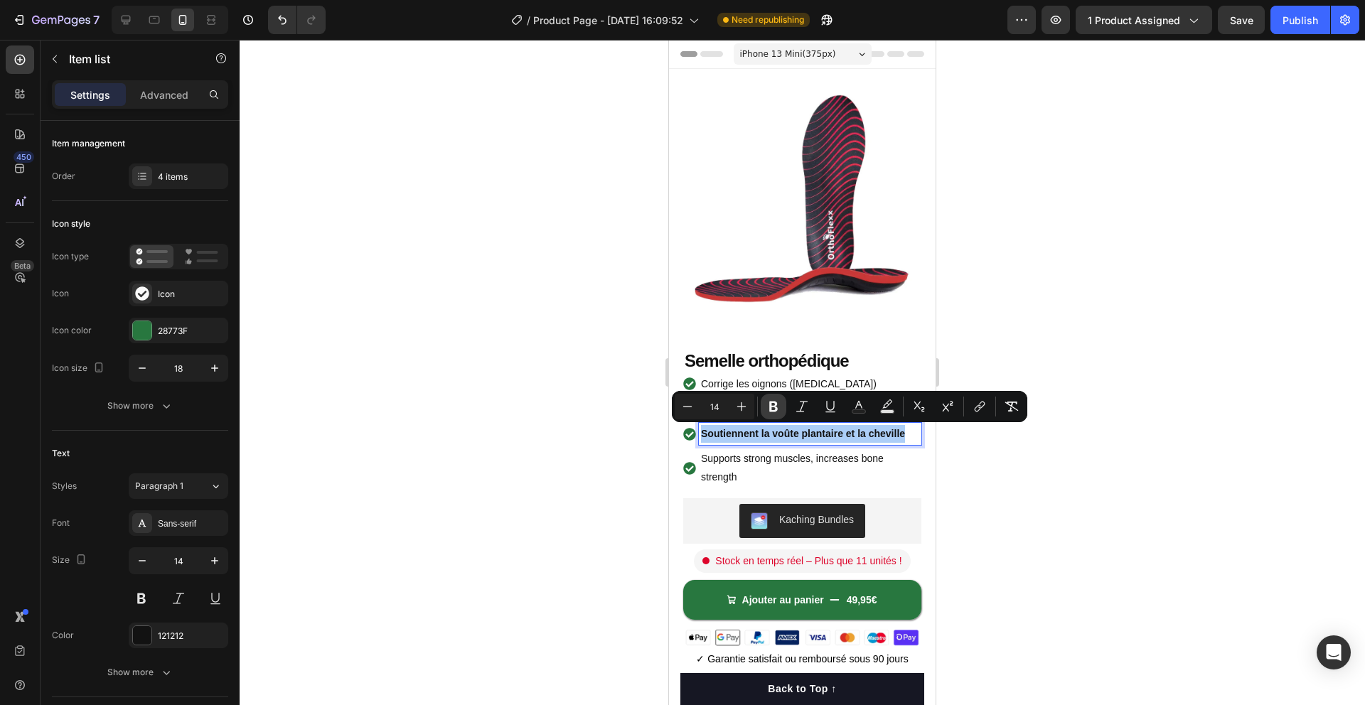
click at [766, 407] on icon "Editor contextual toolbar" at bounding box center [773, 406] width 14 height 14
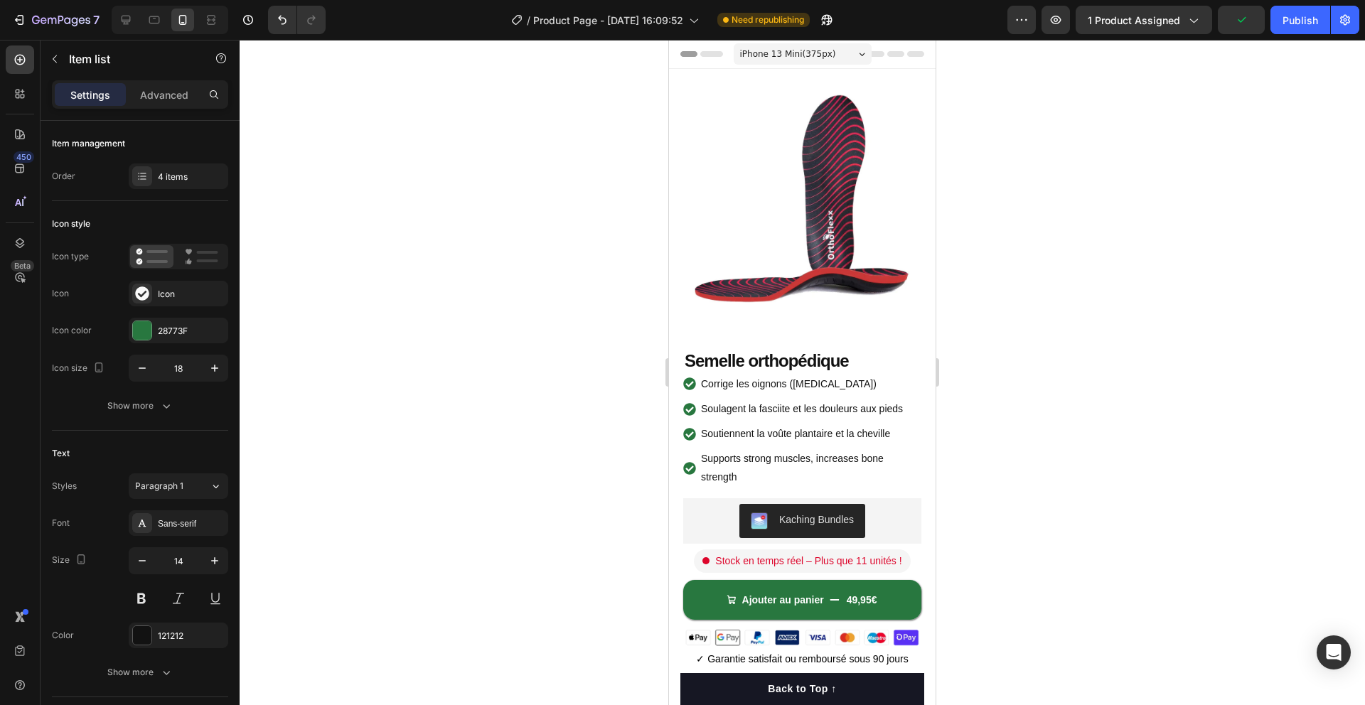
click at [752, 434] on p "Soutiennent la voûte plantaire et la cheville" at bounding box center [810, 434] width 218 height 18
click at [753, 435] on p "Soutiennent la voûte plantaire et la cheville" at bounding box center [810, 434] width 218 height 18
click at [734, 434] on p "Soutien la voûte plantaire et la cheville" at bounding box center [810, 434] width 218 height 18
click at [994, 449] on div at bounding box center [802, 372] width 1125 height 665
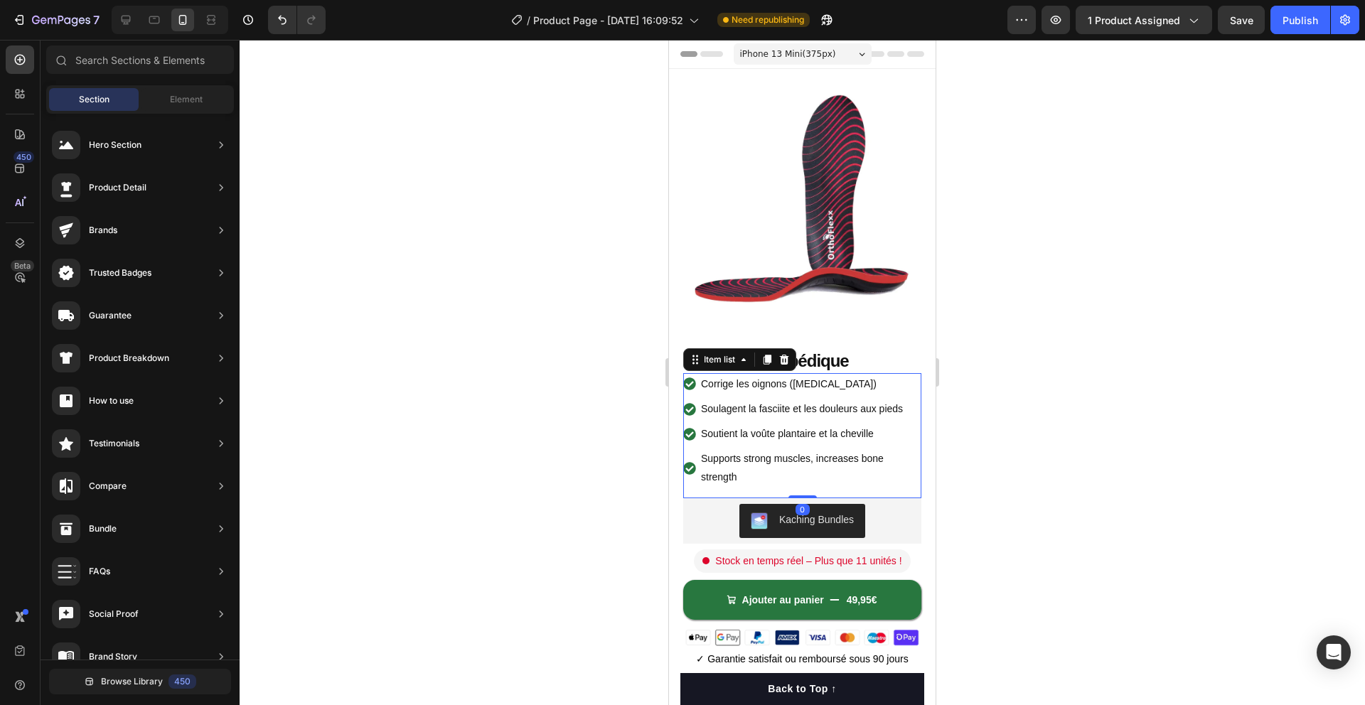
click at [769, 462] on p "Supports strong muscles, increases bone strength" at bounding box center [810, 468] width 218 height 36
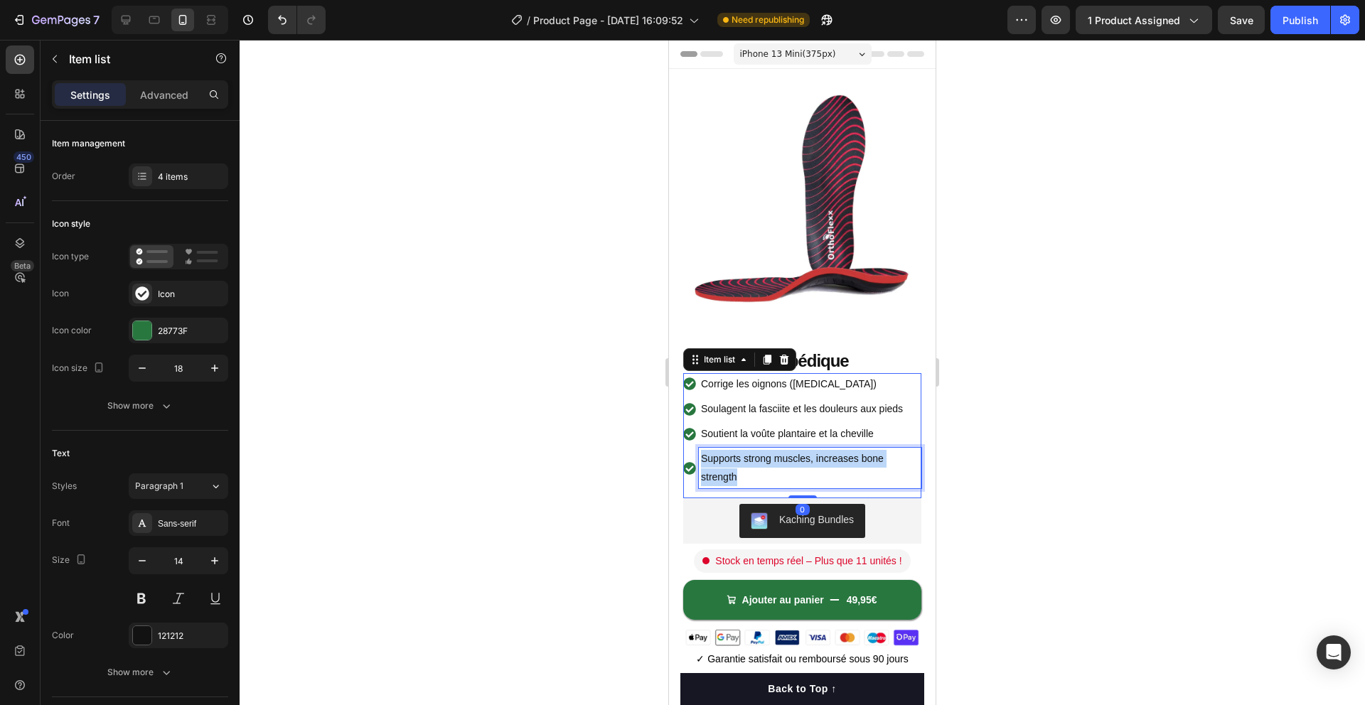
click at [769, 463] on p "Supports strong muscles, increases bone strength" at bounding box center [810, 468] width 218 height 36
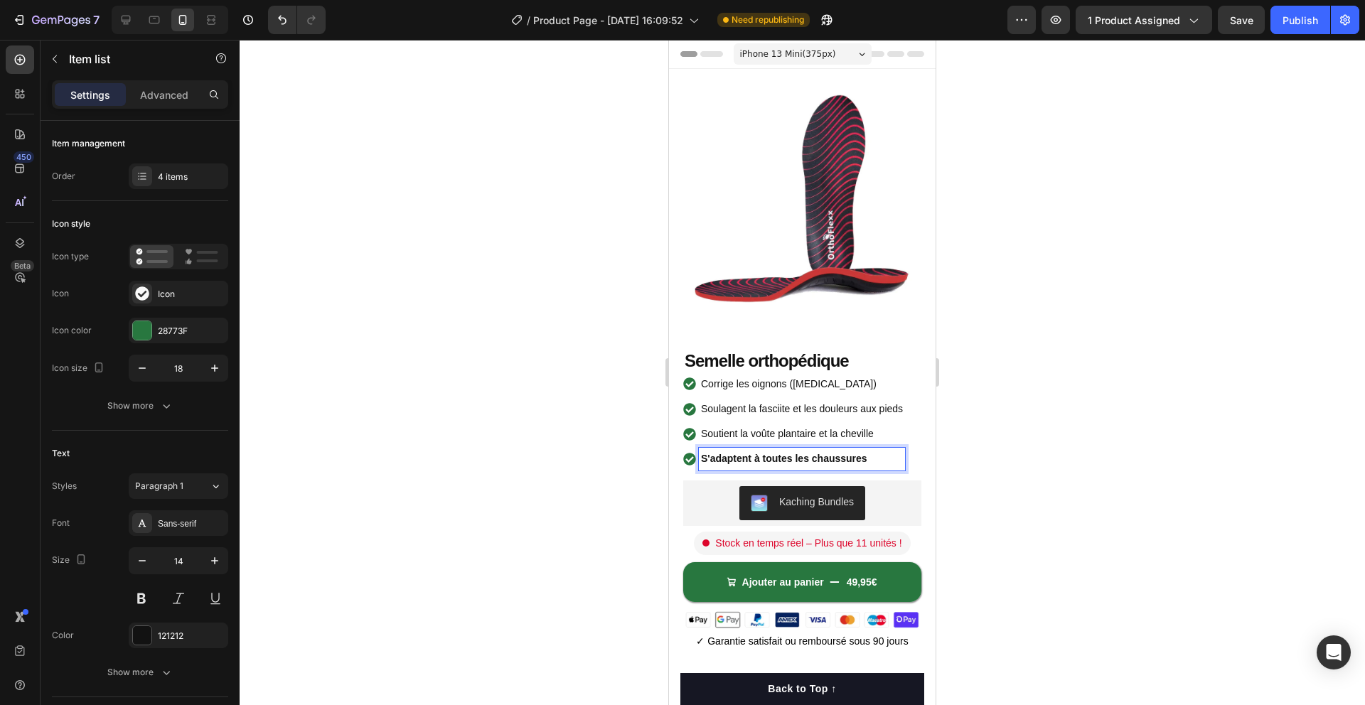
click at [770, 462] on strong "S'adaptent à toutes les chaussures" at bounding box center [784, 458] width 166 height 11
click at [771, 462] on strong "S'adaptent à toutes les chaussures" at bounding box center [784, 458] width 166 height 11
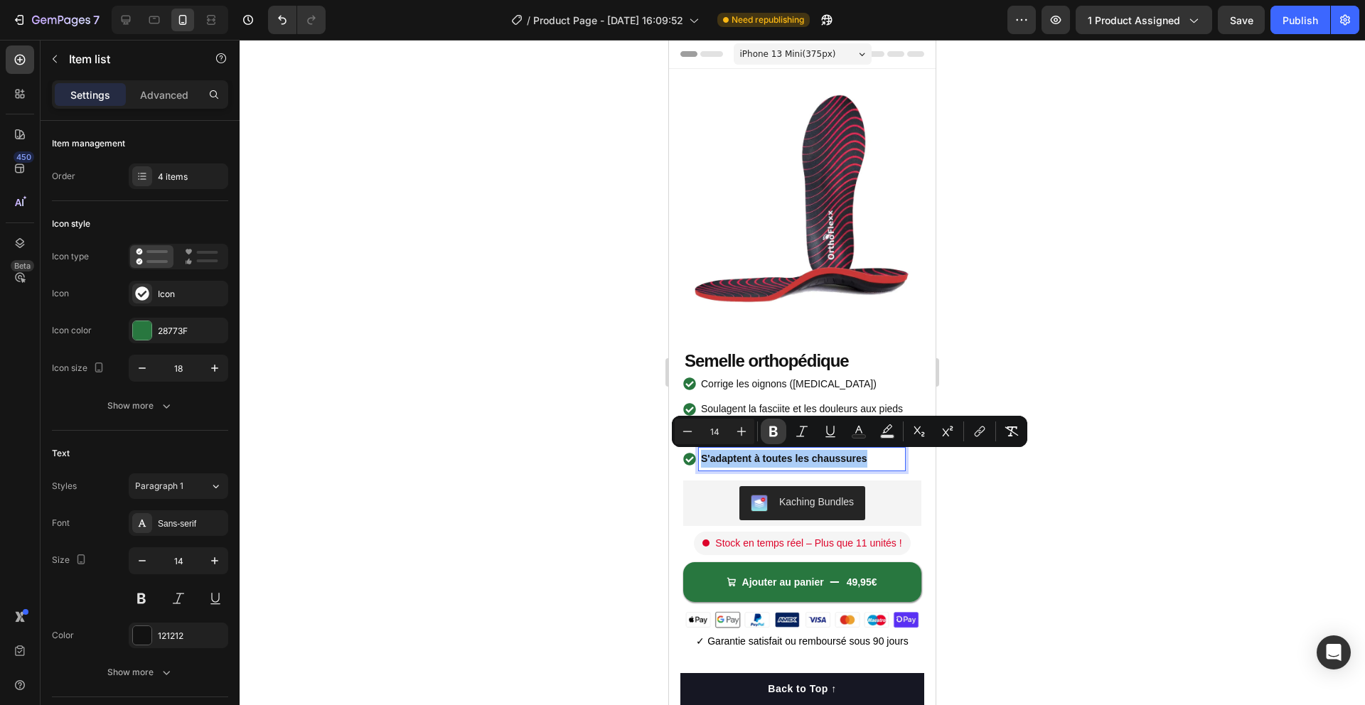
click at [777, 437] on icon "Editor contextual toolbar" at bounding box center [773, 431] width 14 height 14
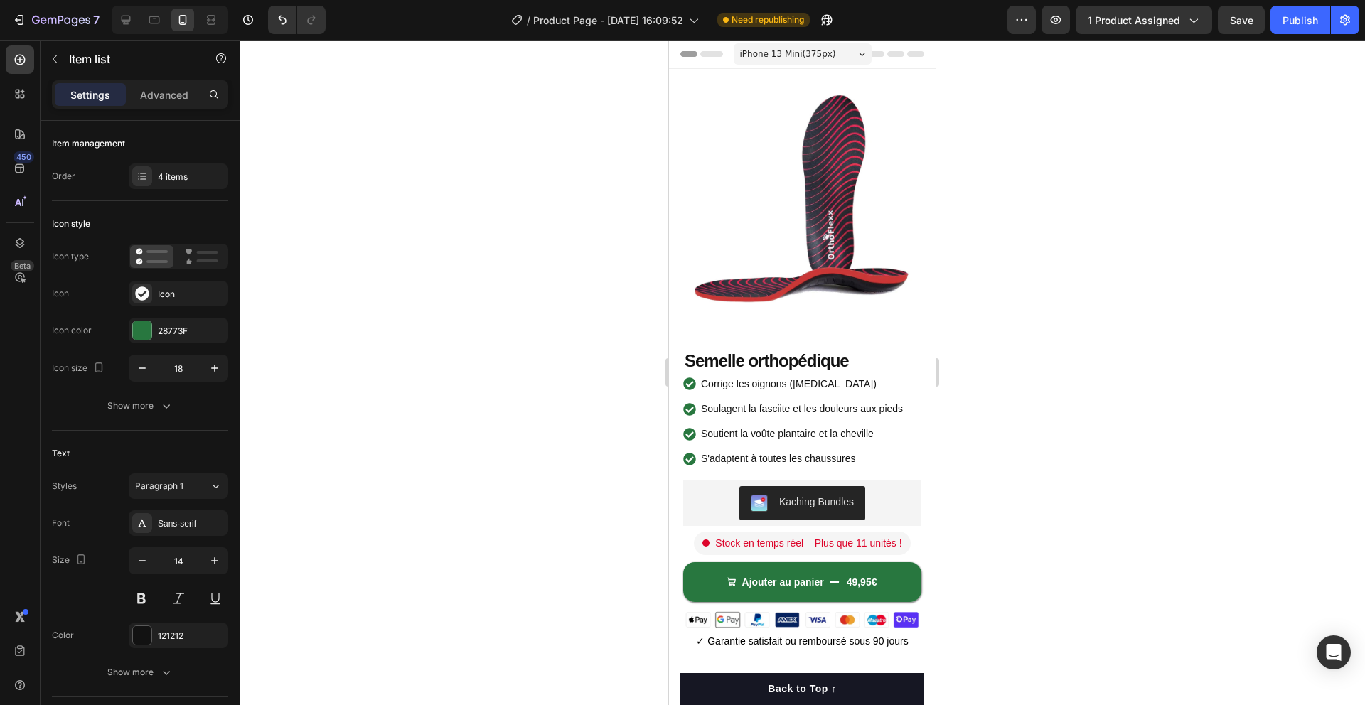
click at [616, 487] on div at bounding box center [802, 372] width 1125 height 665
click at [736, 382] on p "Corrige les oignons (hallux valgus)" at bounding box center [802, 384] width 202 height 18
click at [1056, 392] on div at bounding box center [802, 372] width 1125 height 665
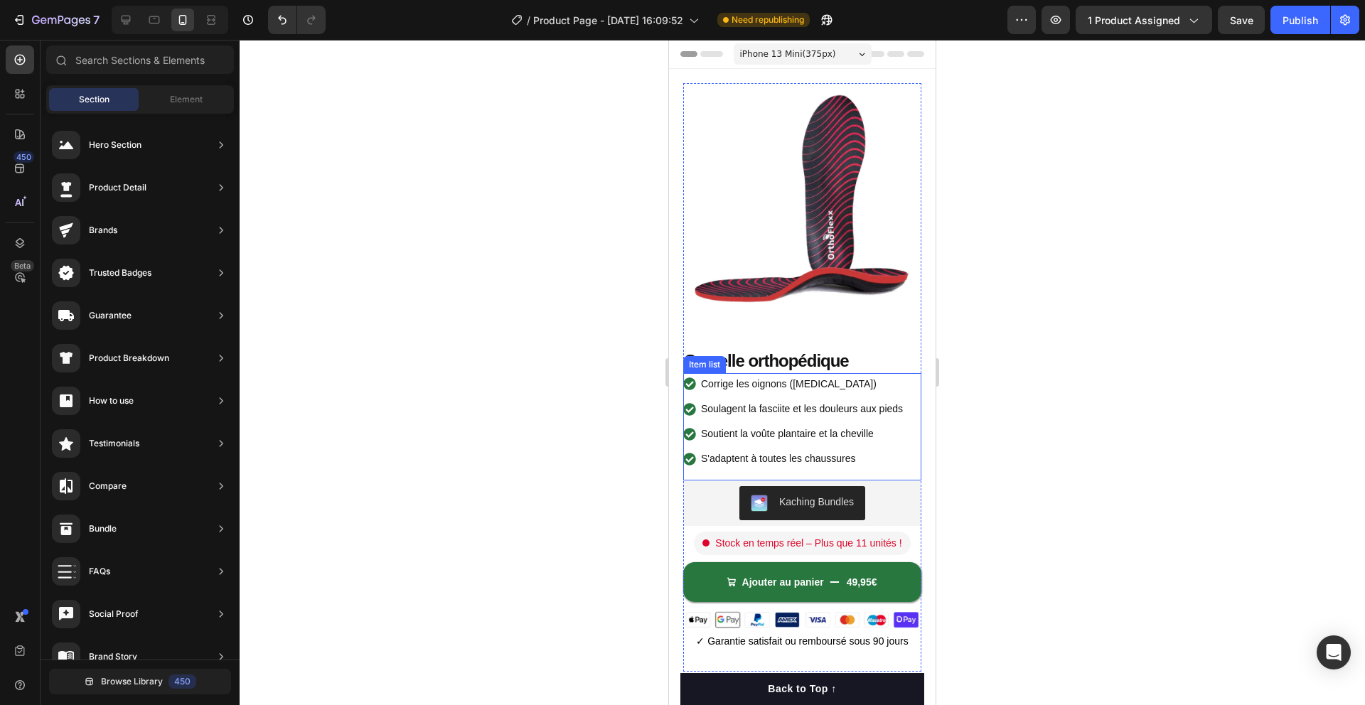
click at [899, 450] on p "S'adaptent à toutes les chaussures" at bounding box center [802, 459] width 202 height 18
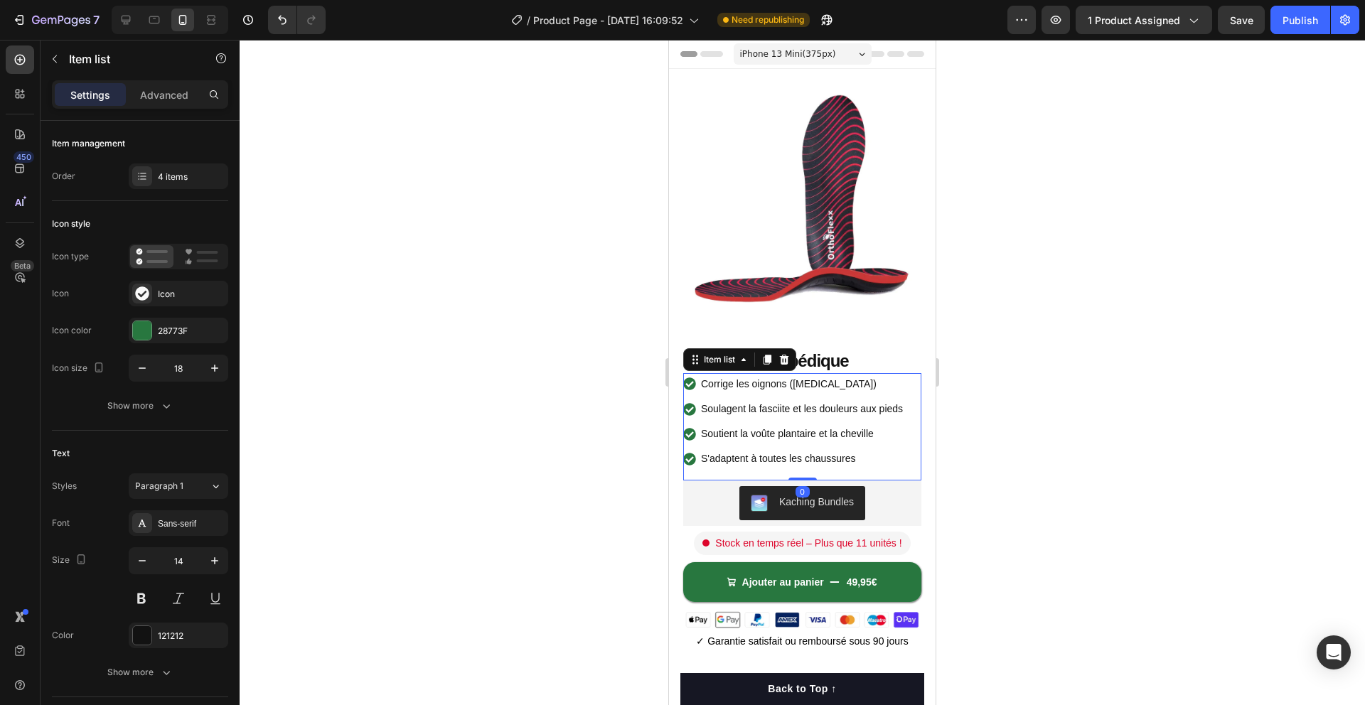
click at [912, 451] on div "Corrige les oignons (hallux valgus) Soulagent la fasciite et les douleurs aux p…" at bounding box center [802, 426] width 238 height 107
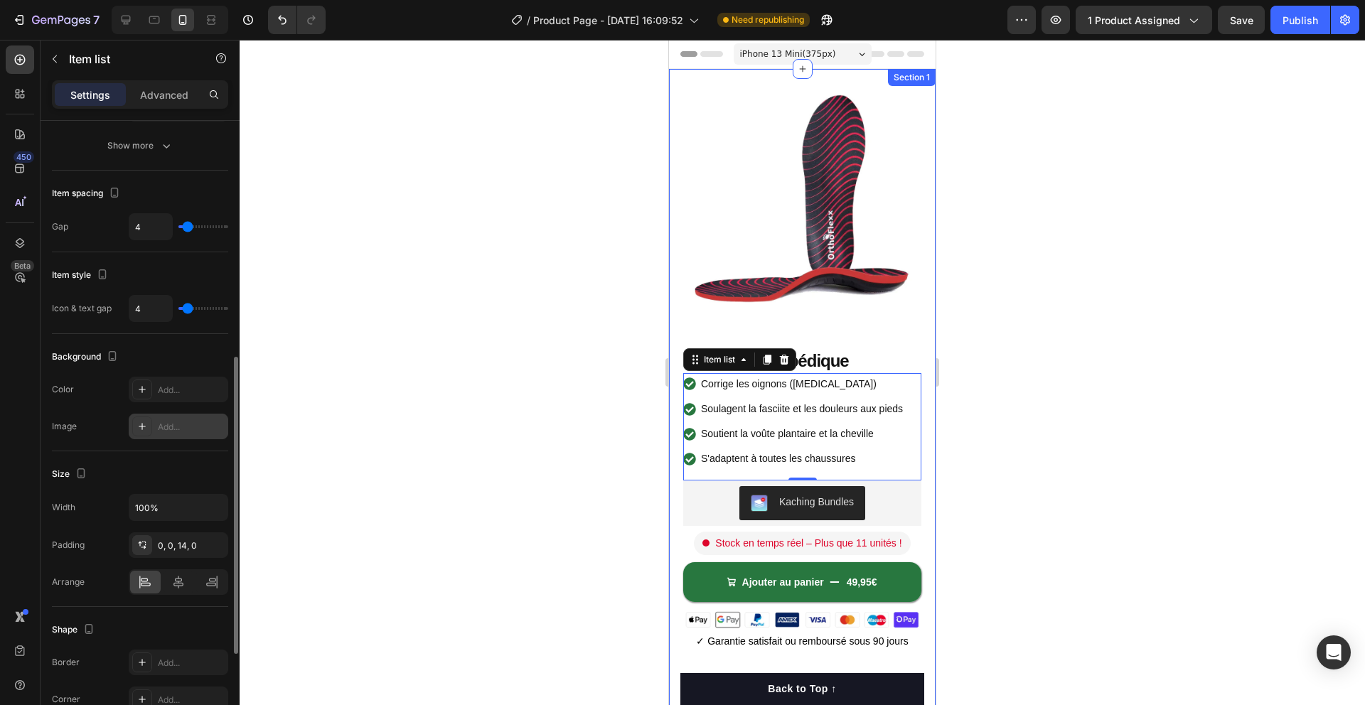
scroll to position [532, 0]
type input "0"
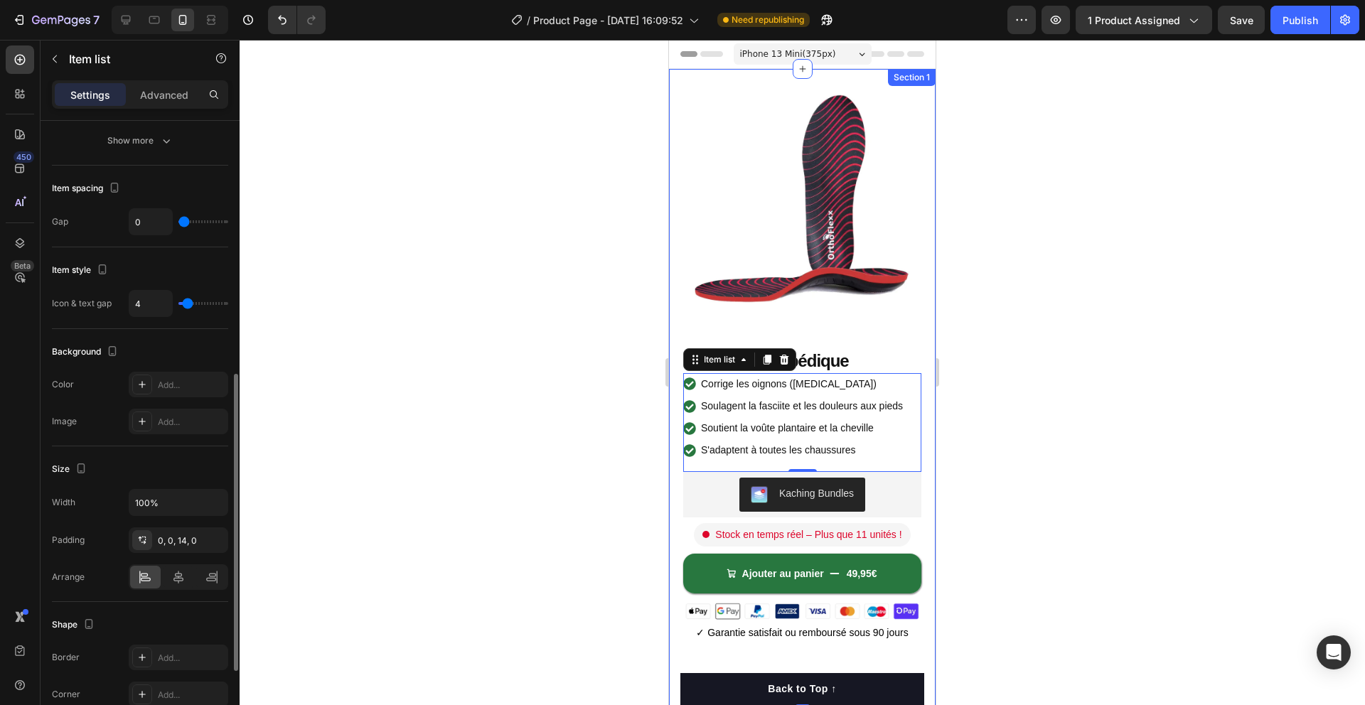
type input "1"
click at [185, 221] on input "range" at bounding box center [203, 221] width 50 height 3
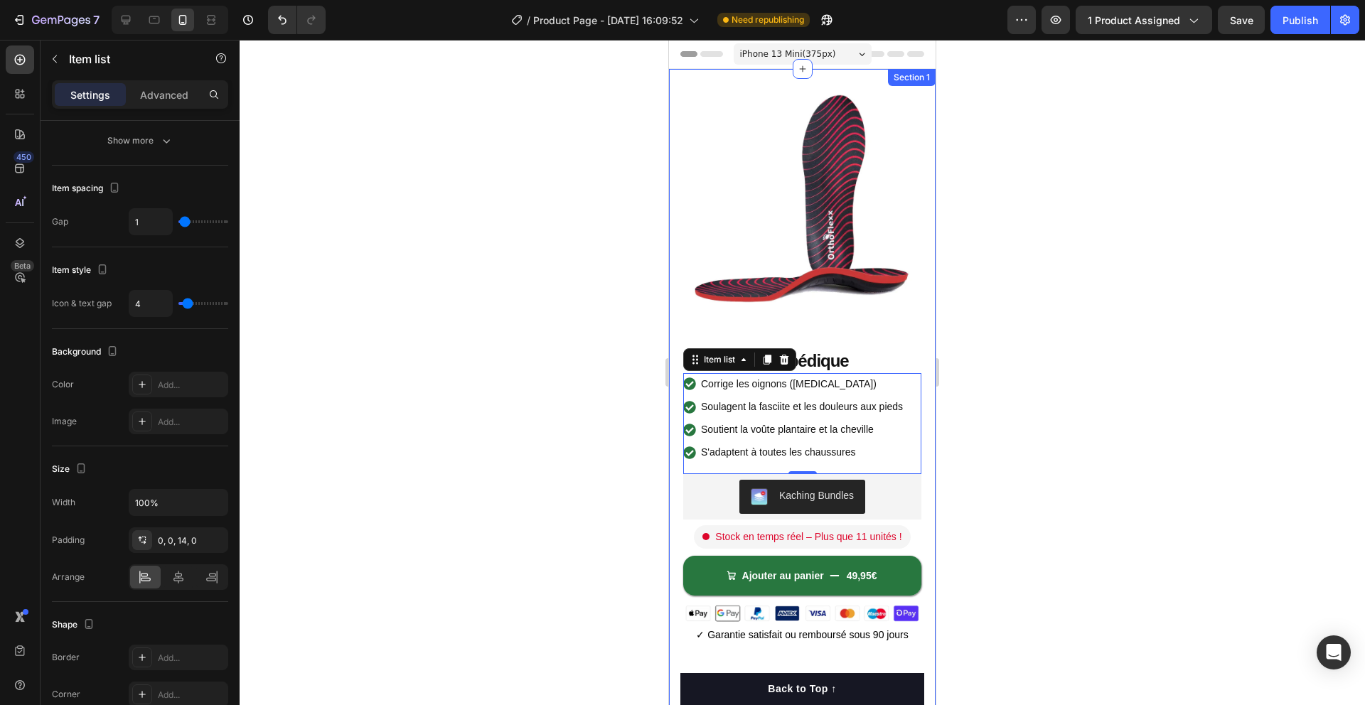
click at [421, 247] on div at bounding box center [802, 372] width 1125 height 665
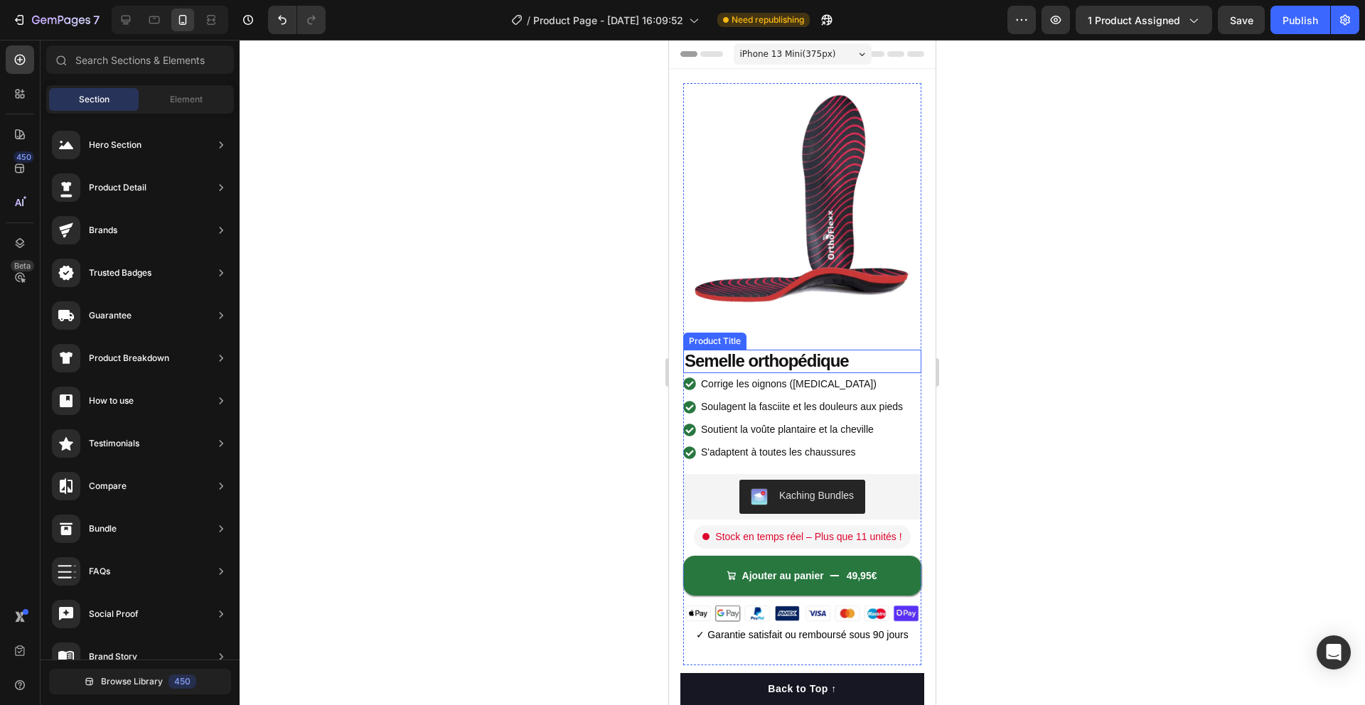
click at [869, 365] on h1 "Semelle orthopédique" at bounding box center [802, 361] width 238 height 23
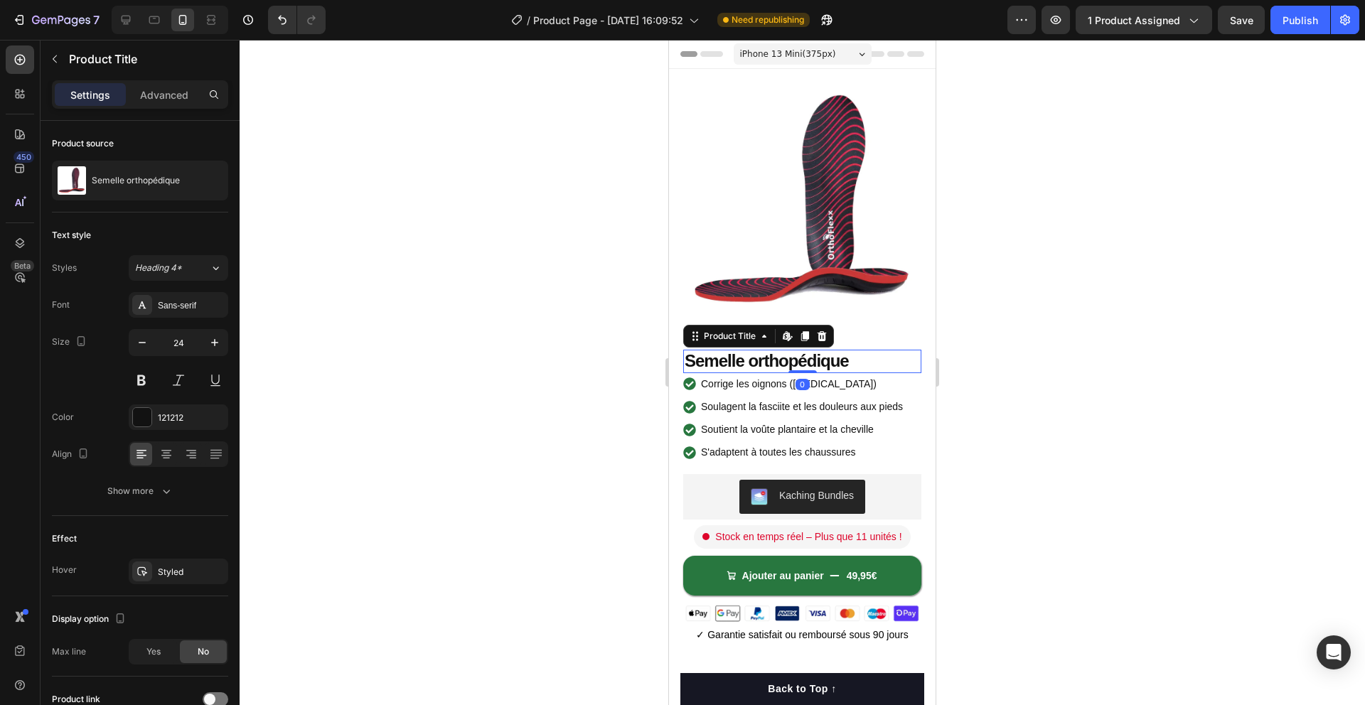
click at [1042, 346] on div at bounding box center [802, 372] width 1125 height 665
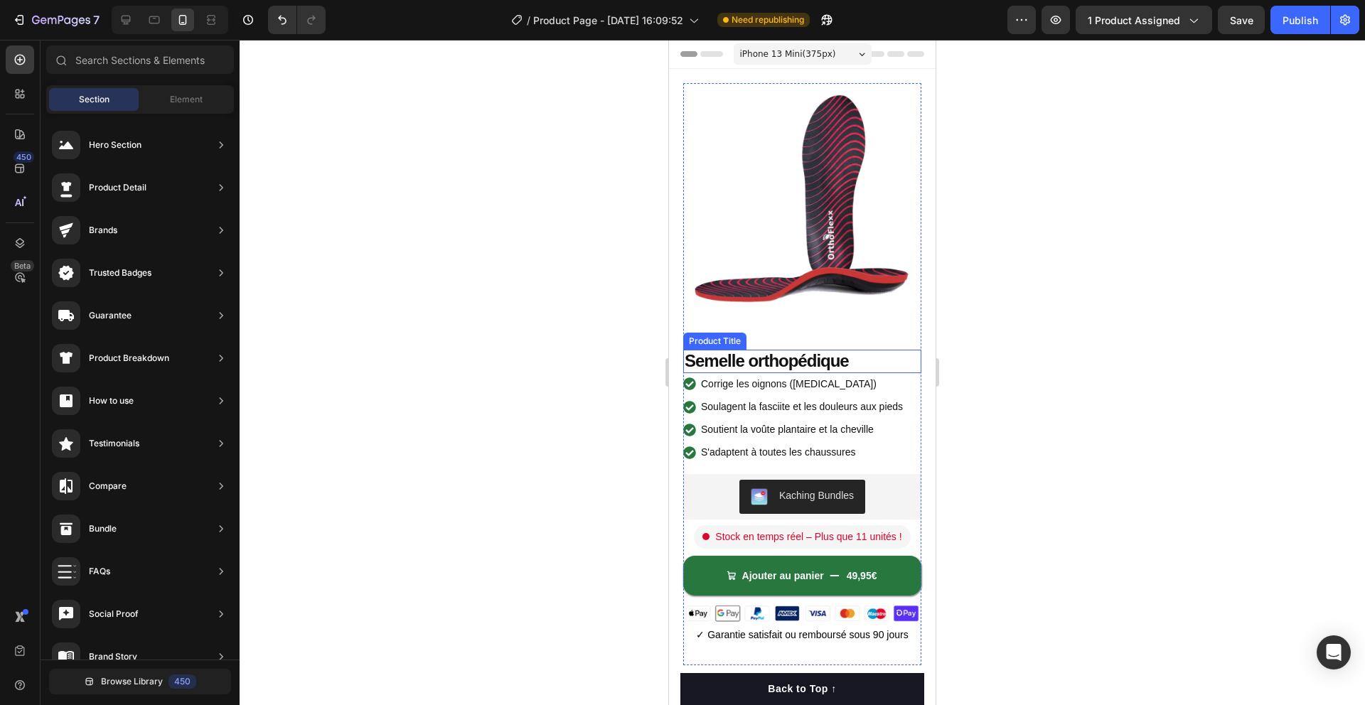
click at [765, 369] on h1 "Semelle orthopédique" at bounding box center [802, 361] width 238 height 23
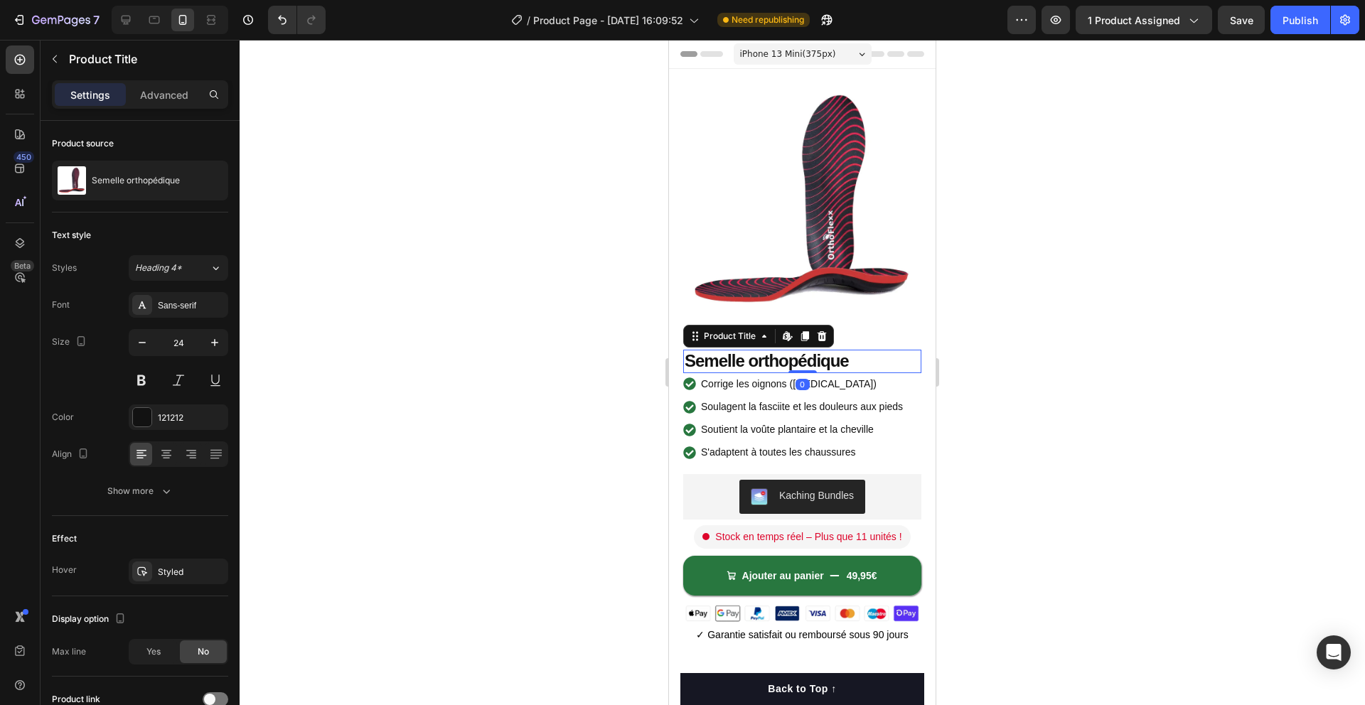
click at [628, 382] on div at bounding box center [802, 372] width 1125 height 665
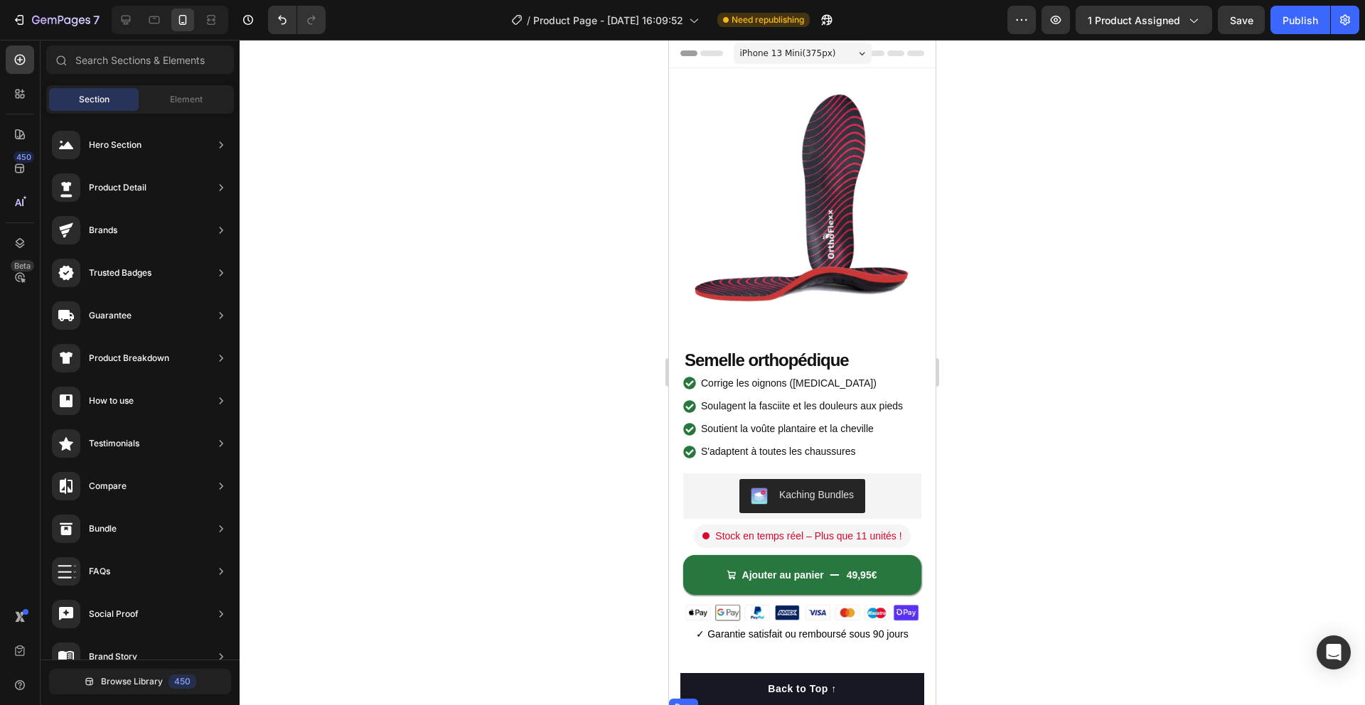
scroll to position [73, 0]
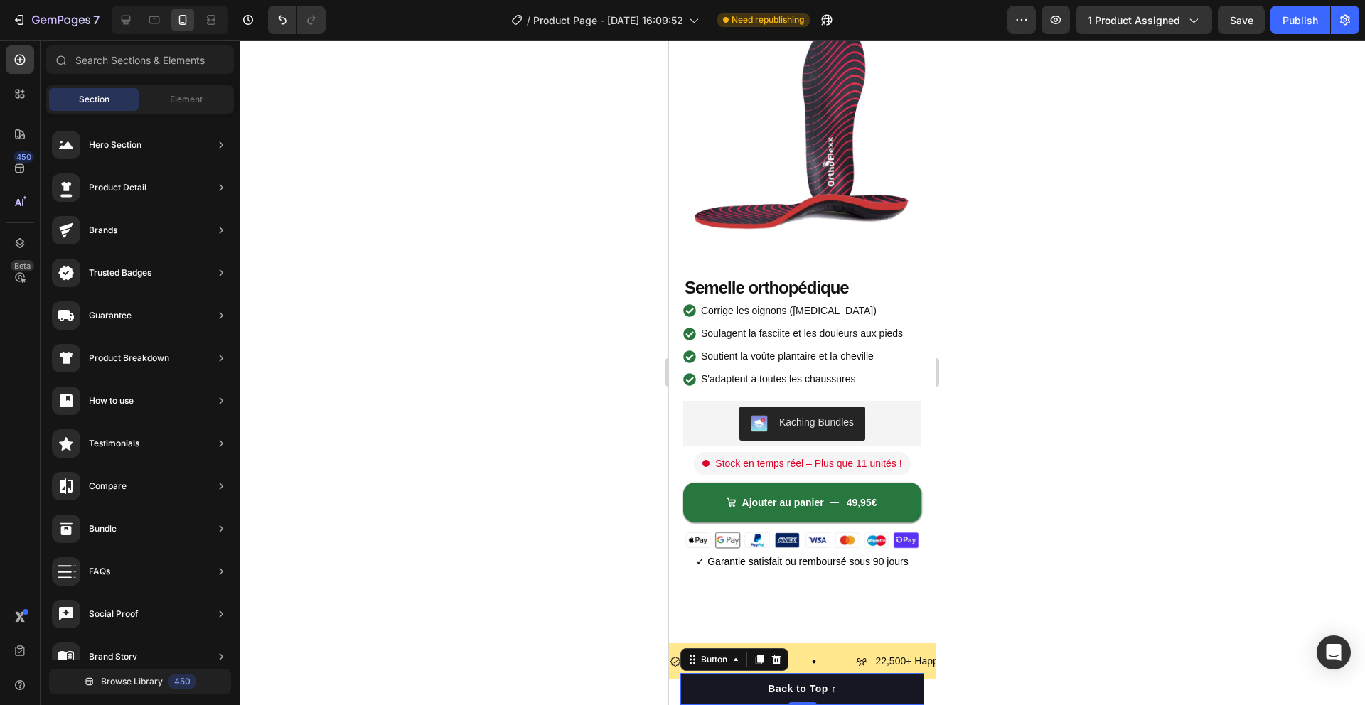
click at [716, 697] on button "Back to Top ↑" at bounding box center [802, 689] width 244 height 32
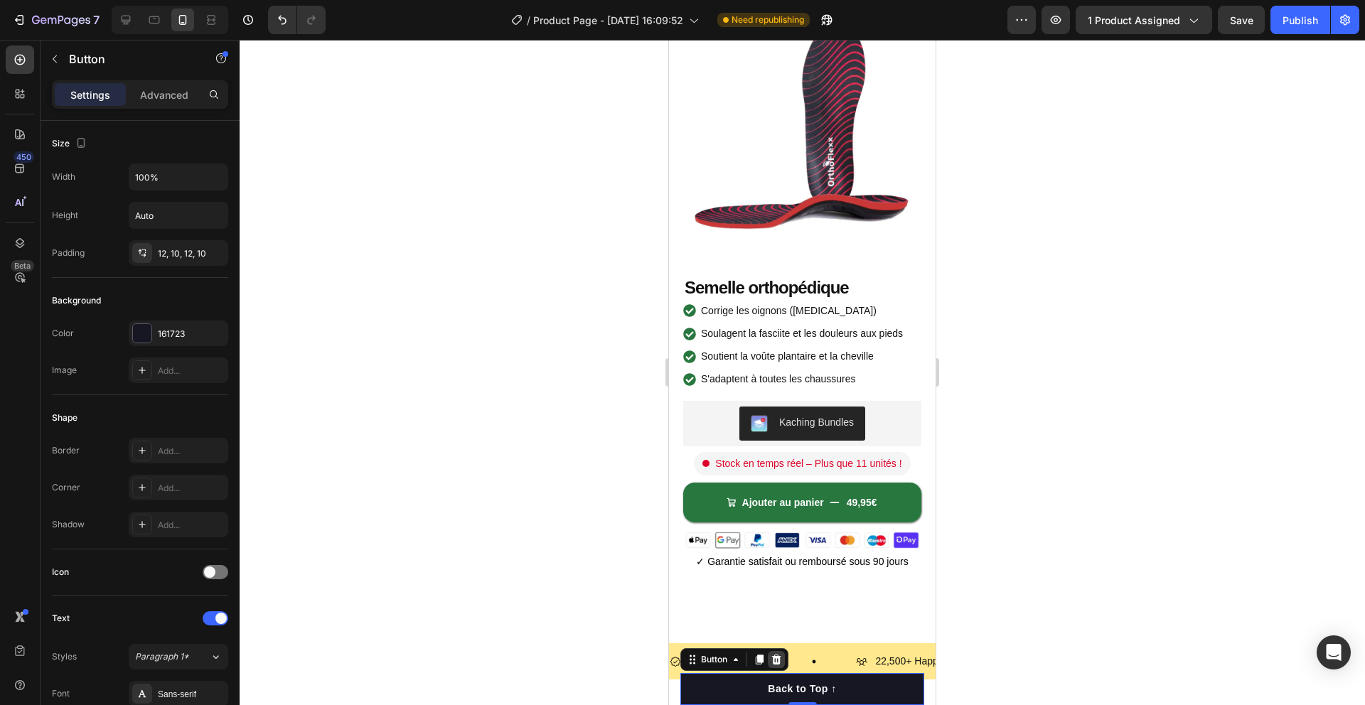
click at [775, 660] on icon at bounding box center [776, 659] width 11 height 11
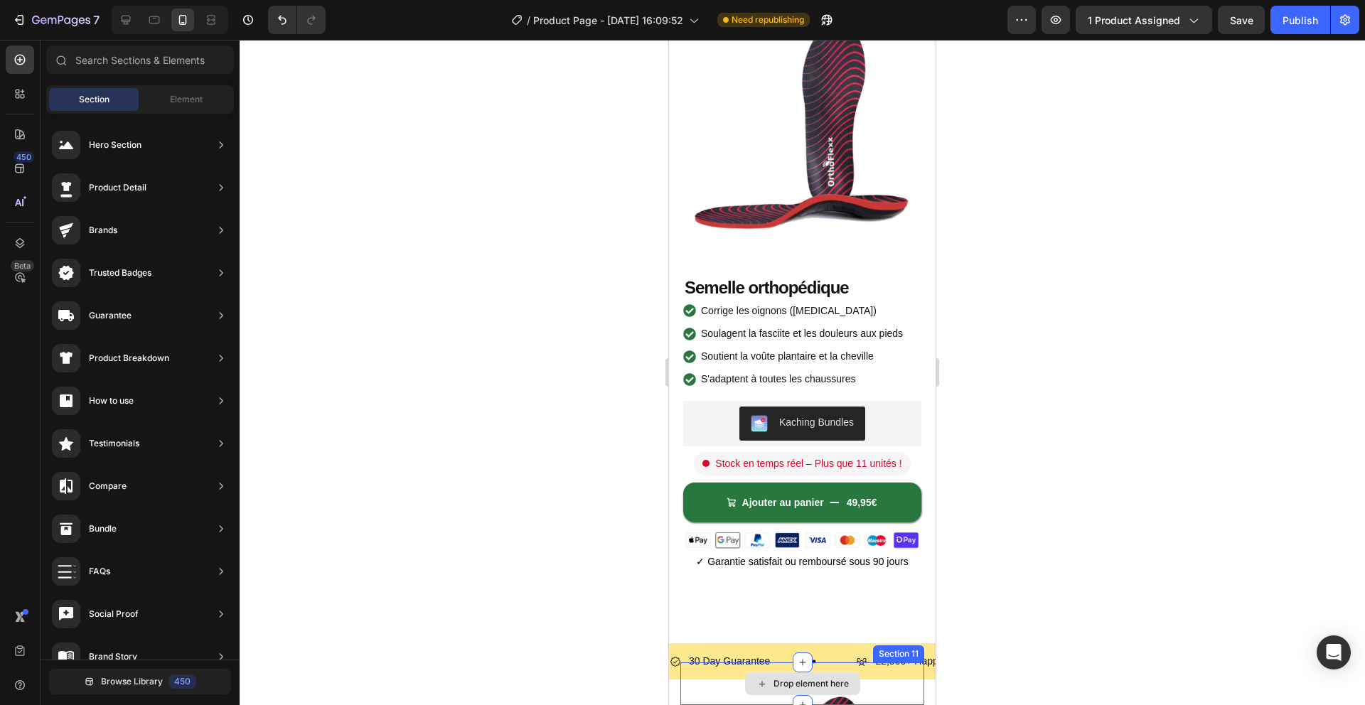
click at [740, 683] on div "Drop element here" at bounding box center [802, 683] width 244 height 43
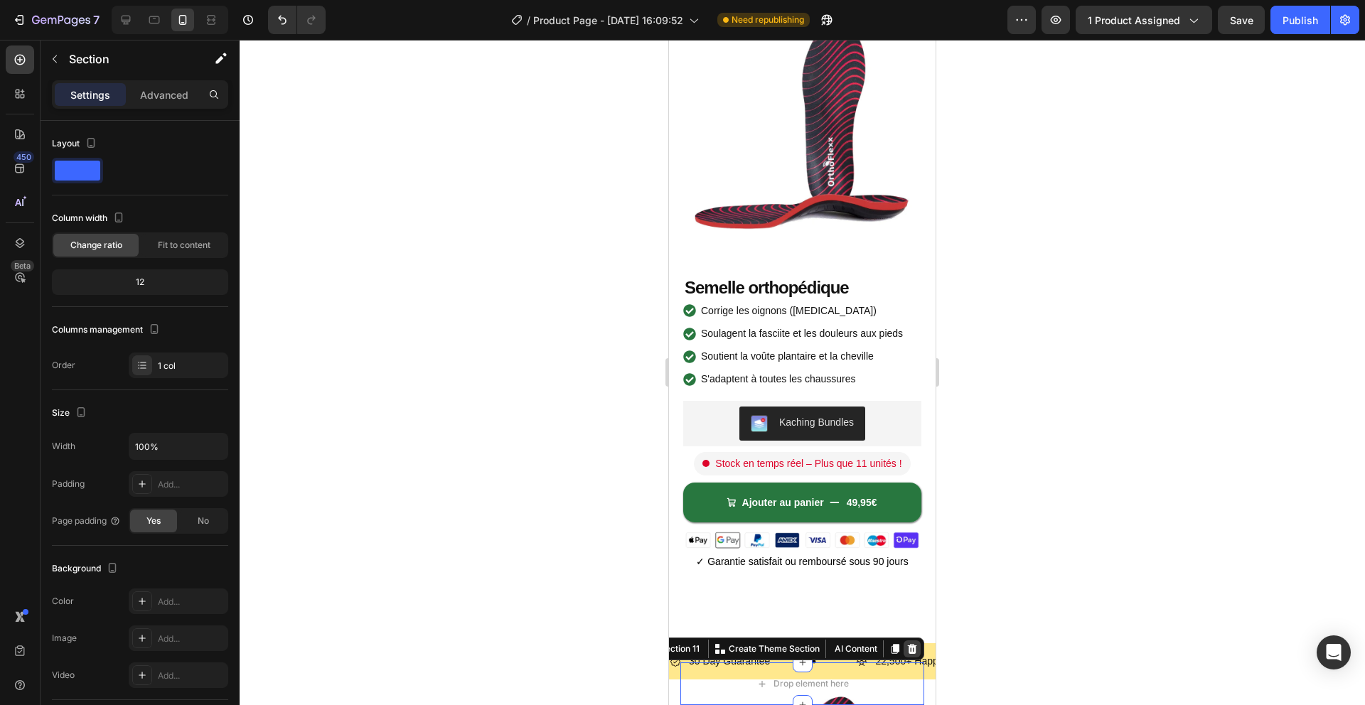
click at [906, 648] on icon at bounding box center [911, 648] width 11 height 11
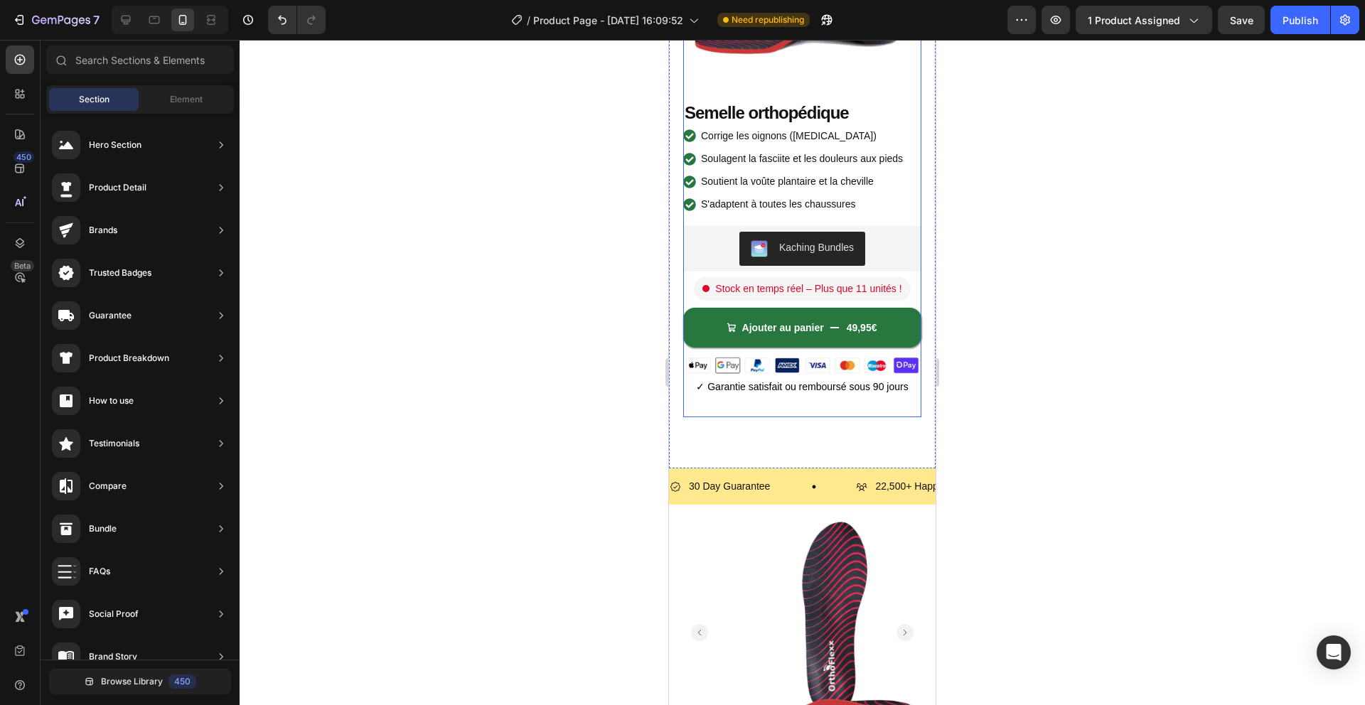
scroll to position [275, 0]
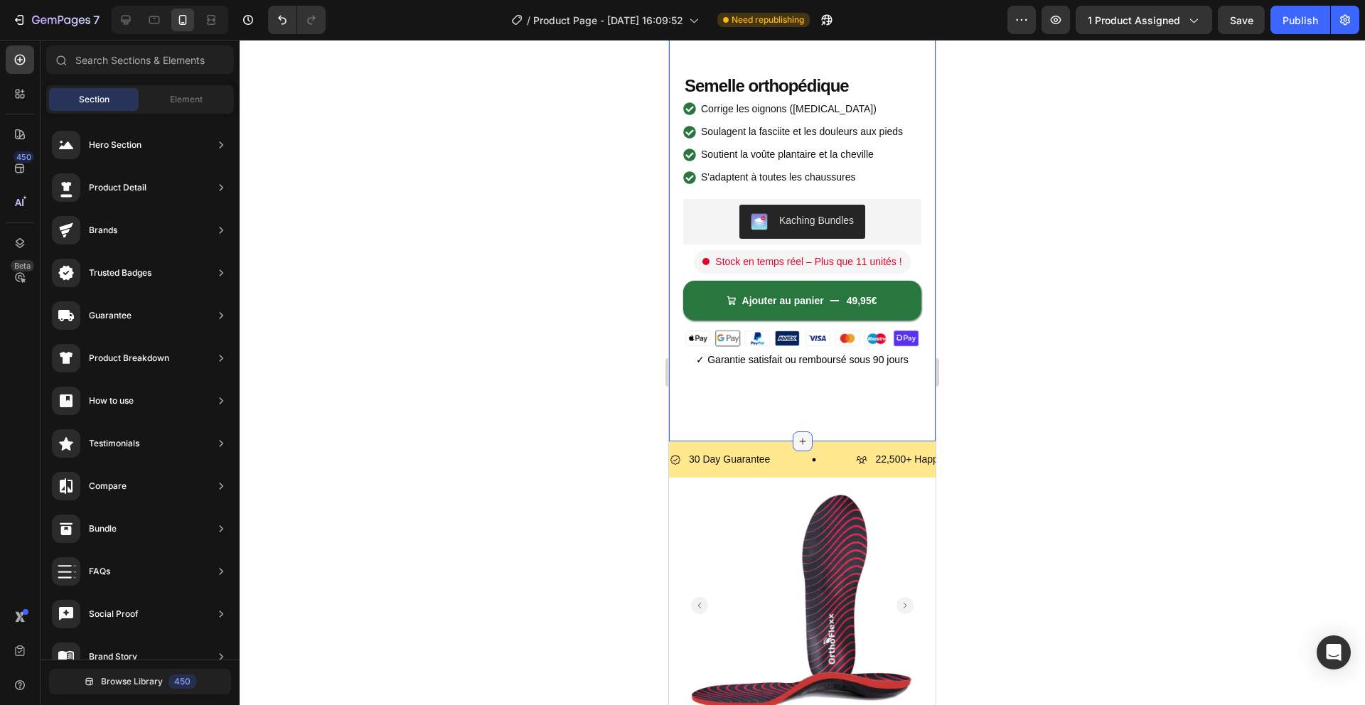
click at [800, 440] on icon at bounding box center [802, 441] width 11 height 11
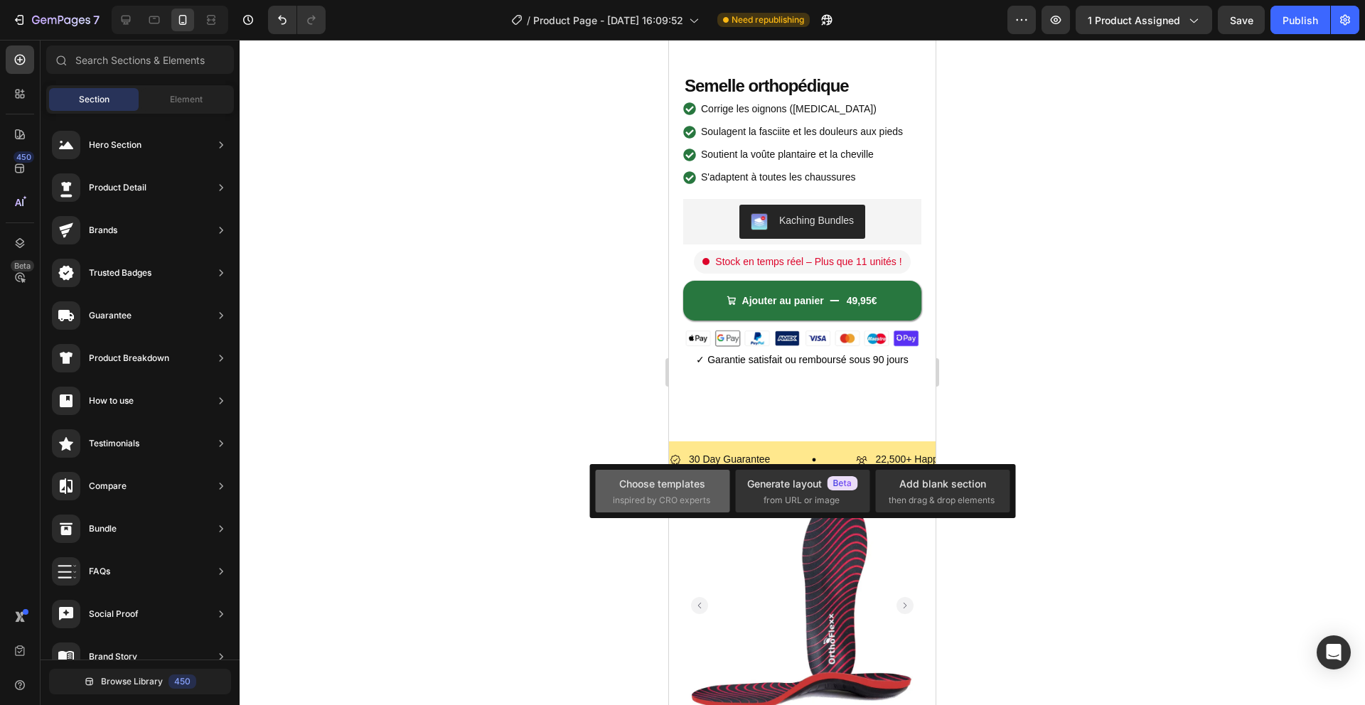
click at [735, 474] on div "Choose templates inspired by CRO experts" at bounding box center [802, 491] width 134 height 43
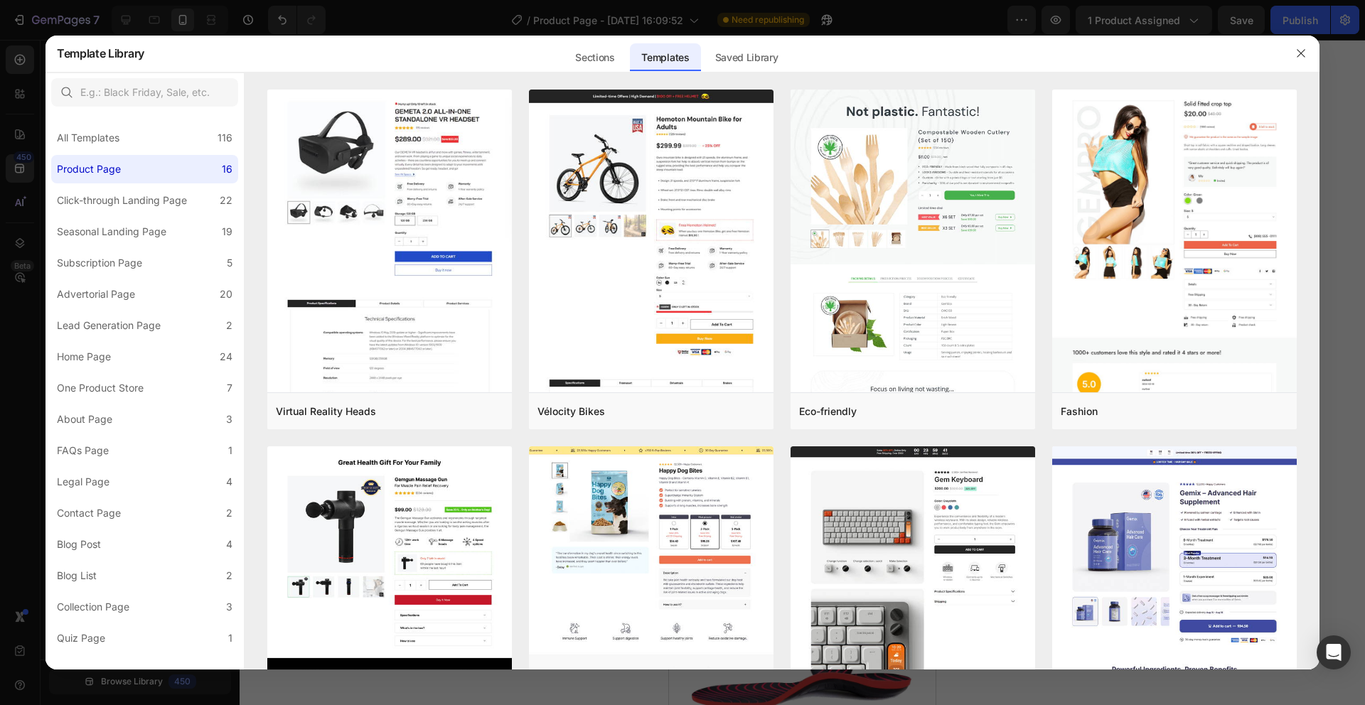
drag, startPoint x: 1294, startPoint y: 55, endPoint x: 1269, endPoint y: 77, distance: 33.8
click at [1294, 55] on button "button" at bounding box center [1300, 53] width 23 height 23
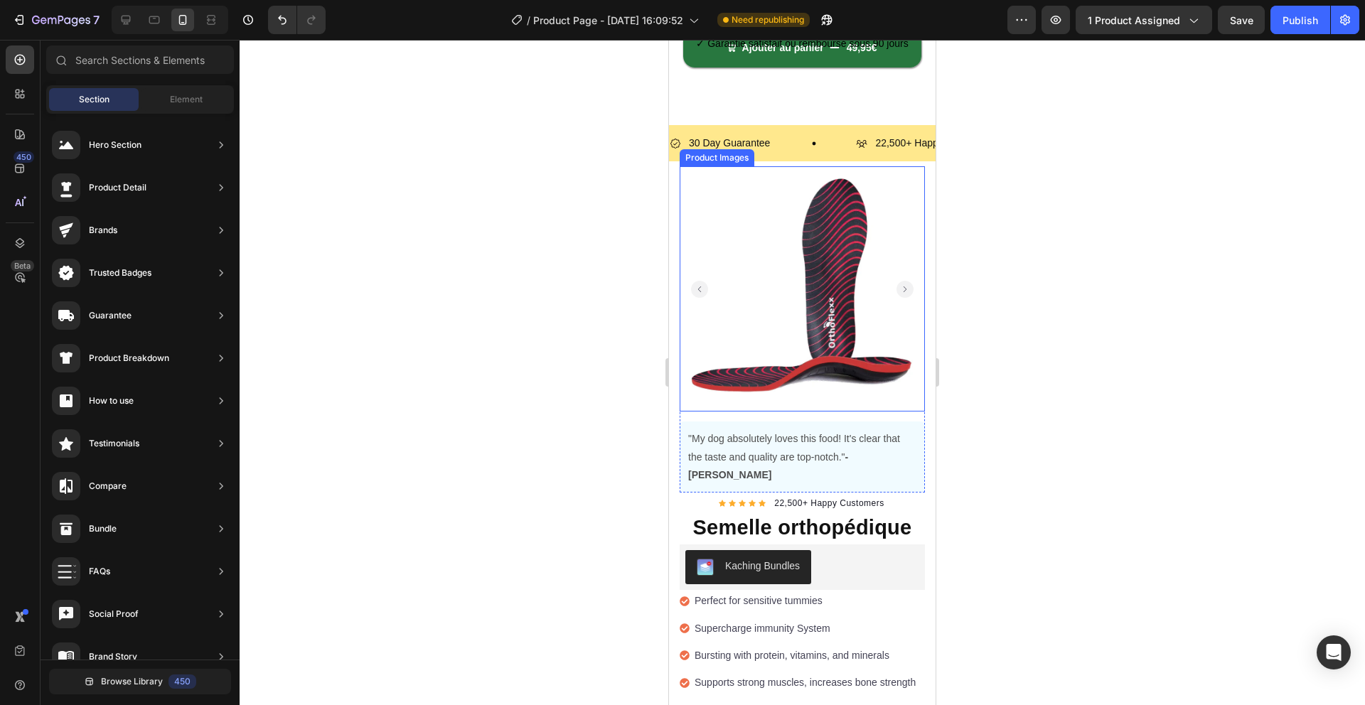
scroll to position [595, 0]
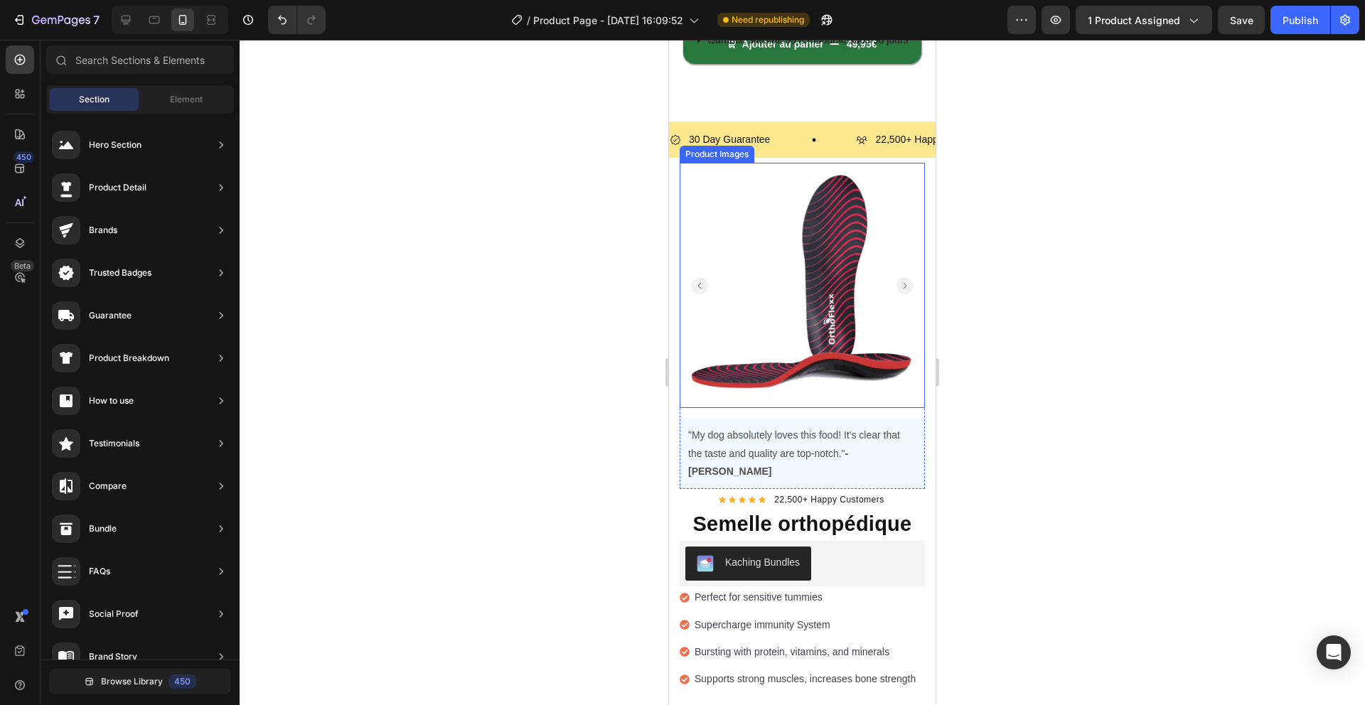
click at [901, 365] on img at bounding box center [802, 285] width 245 height 245
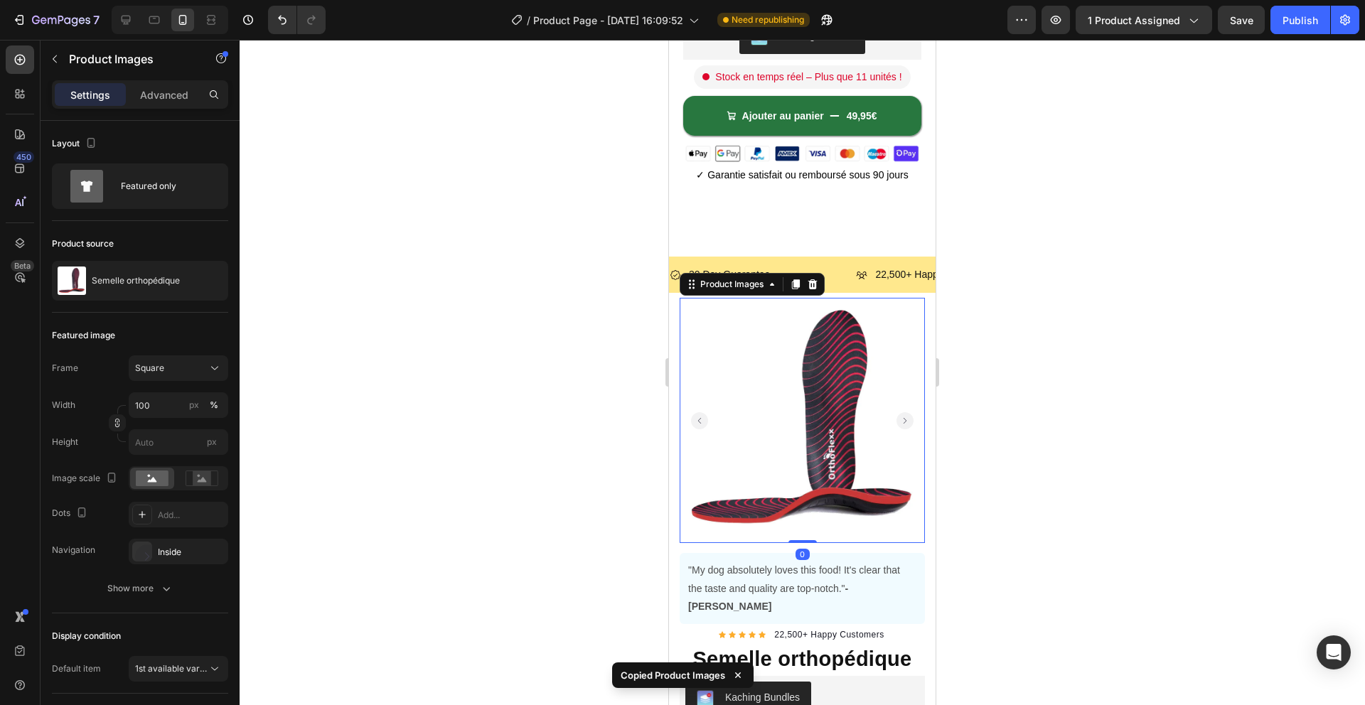
scroll to position [81, 0]
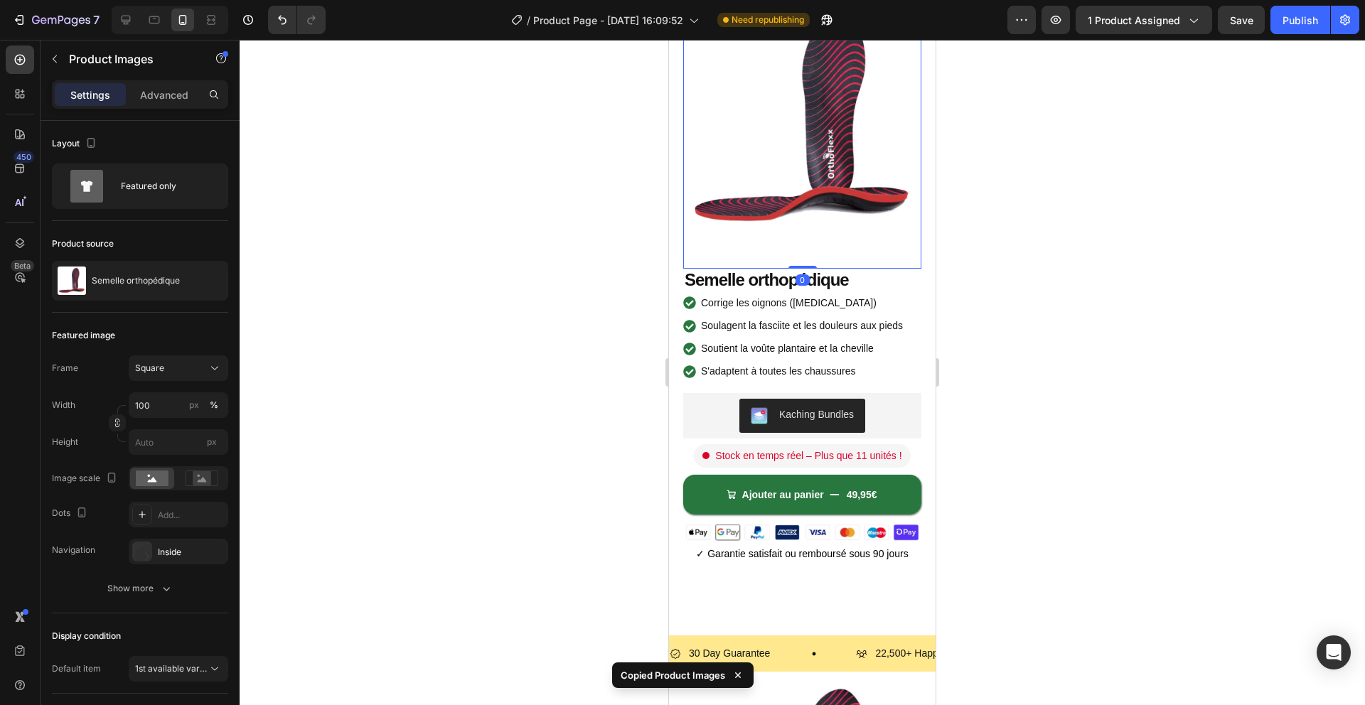
click at [813, 221] on img at bounding box center [802, 121] width 238 height 238
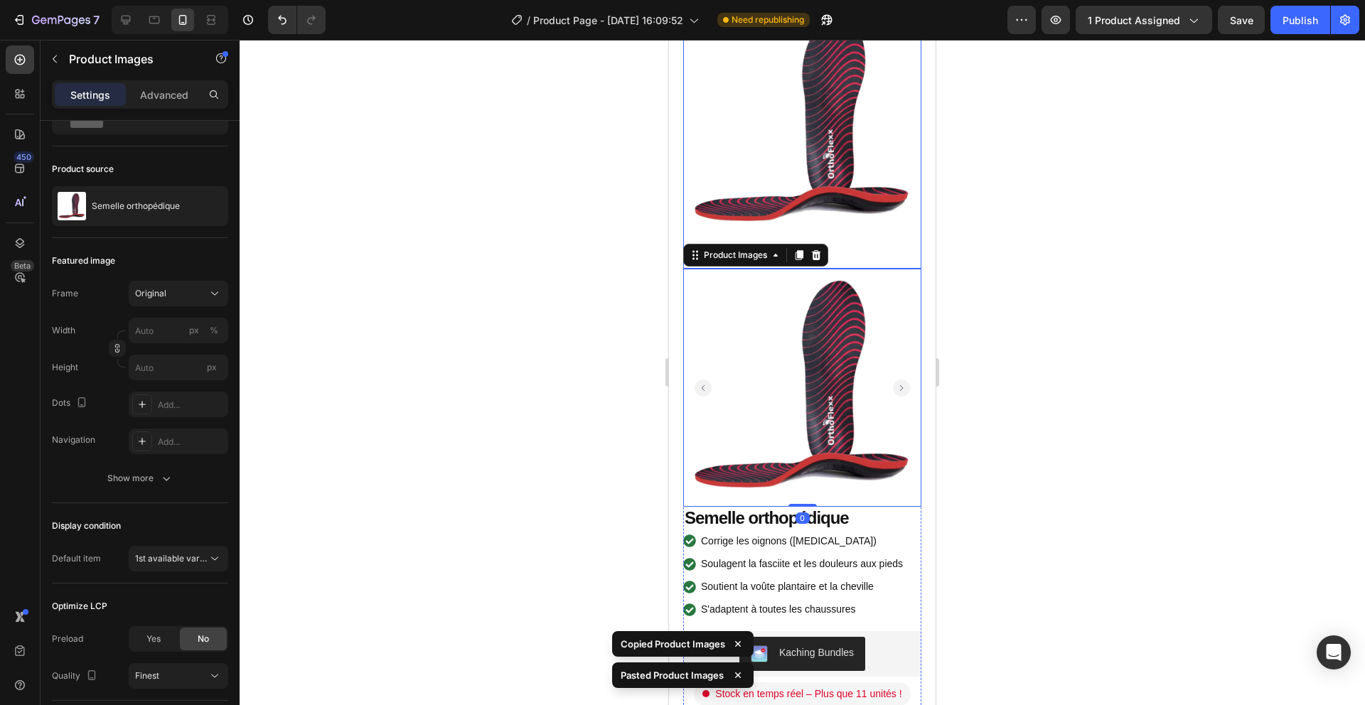
click at [826, 208] on img at bounding box center [802, 121] width 238 height 238
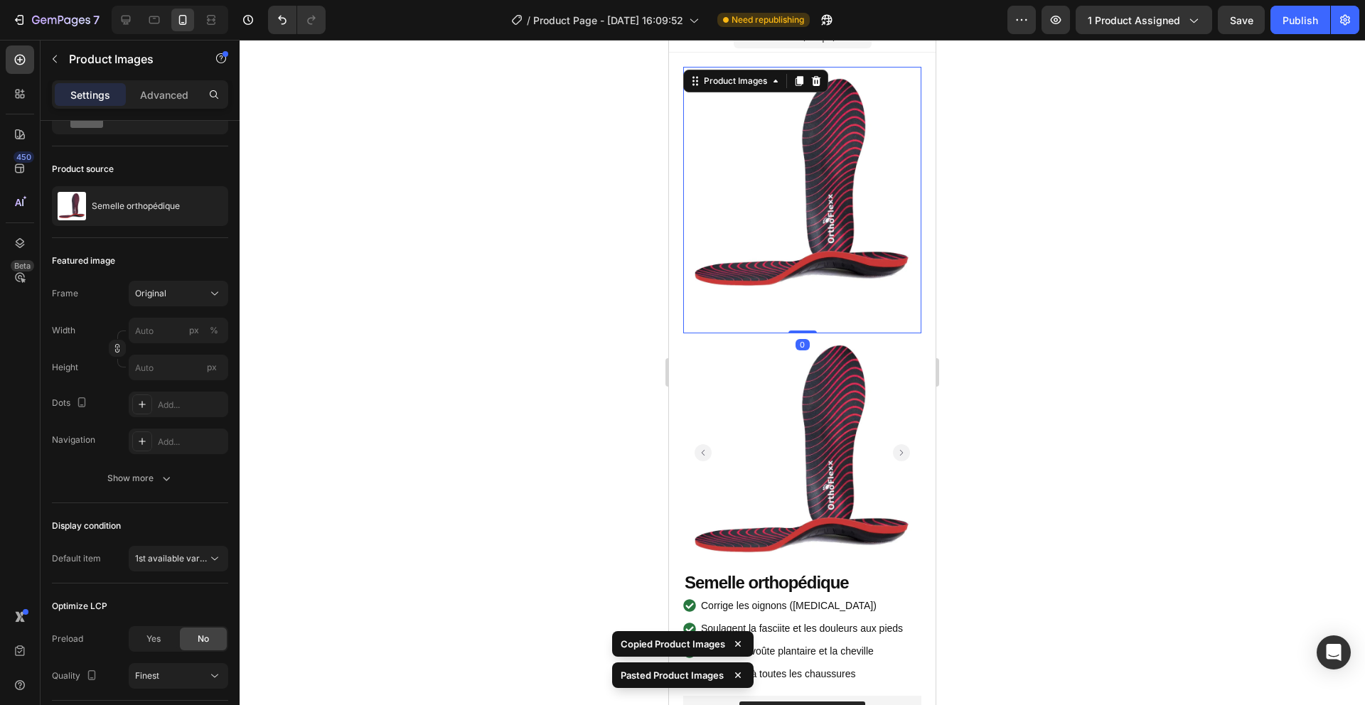
scroll to position [0, 0]
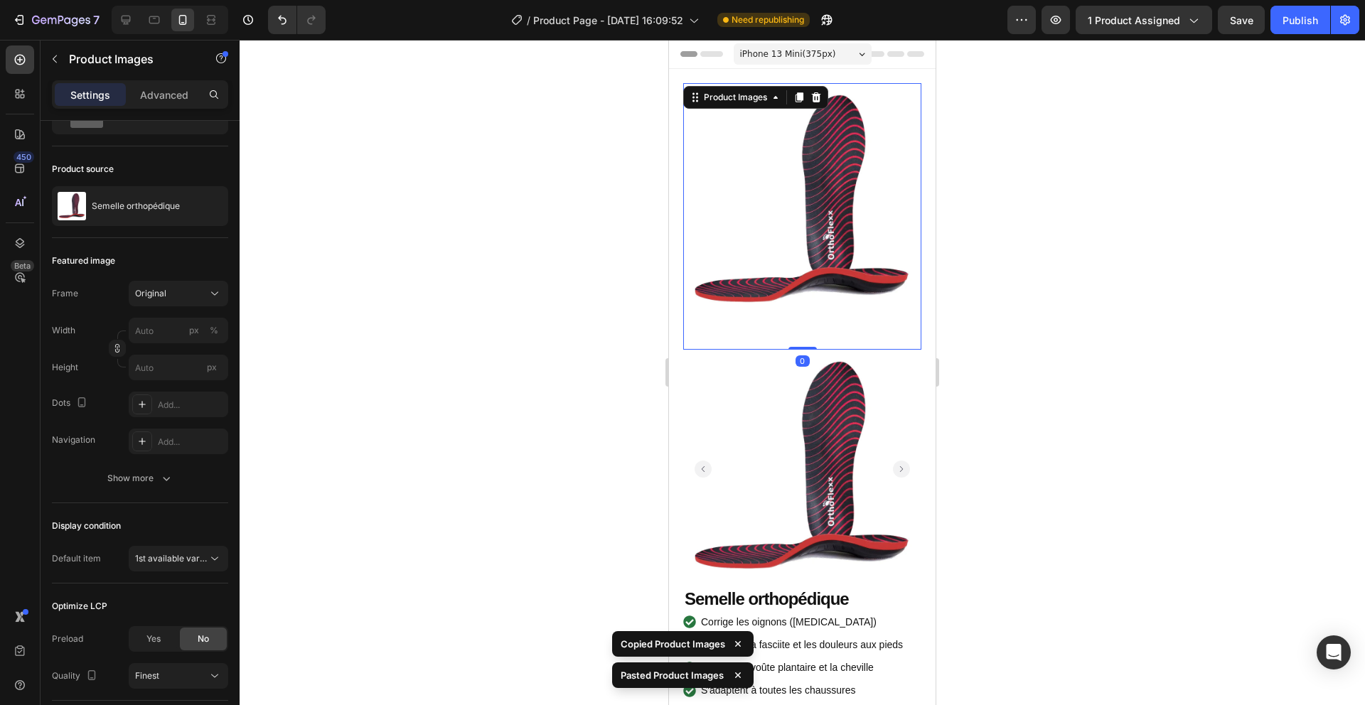
click at [815, 89] on div at bounding box center [815, 97] width 17 height 17
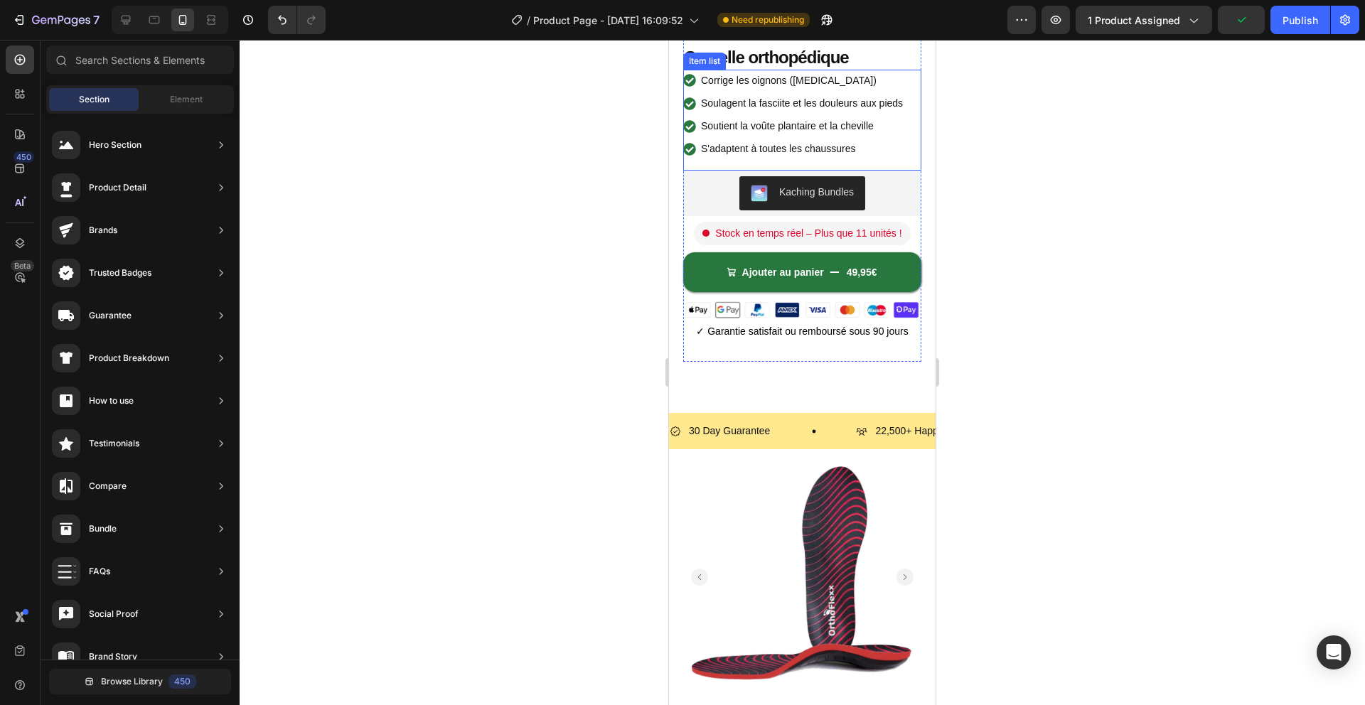
scroll to position [353, 0]
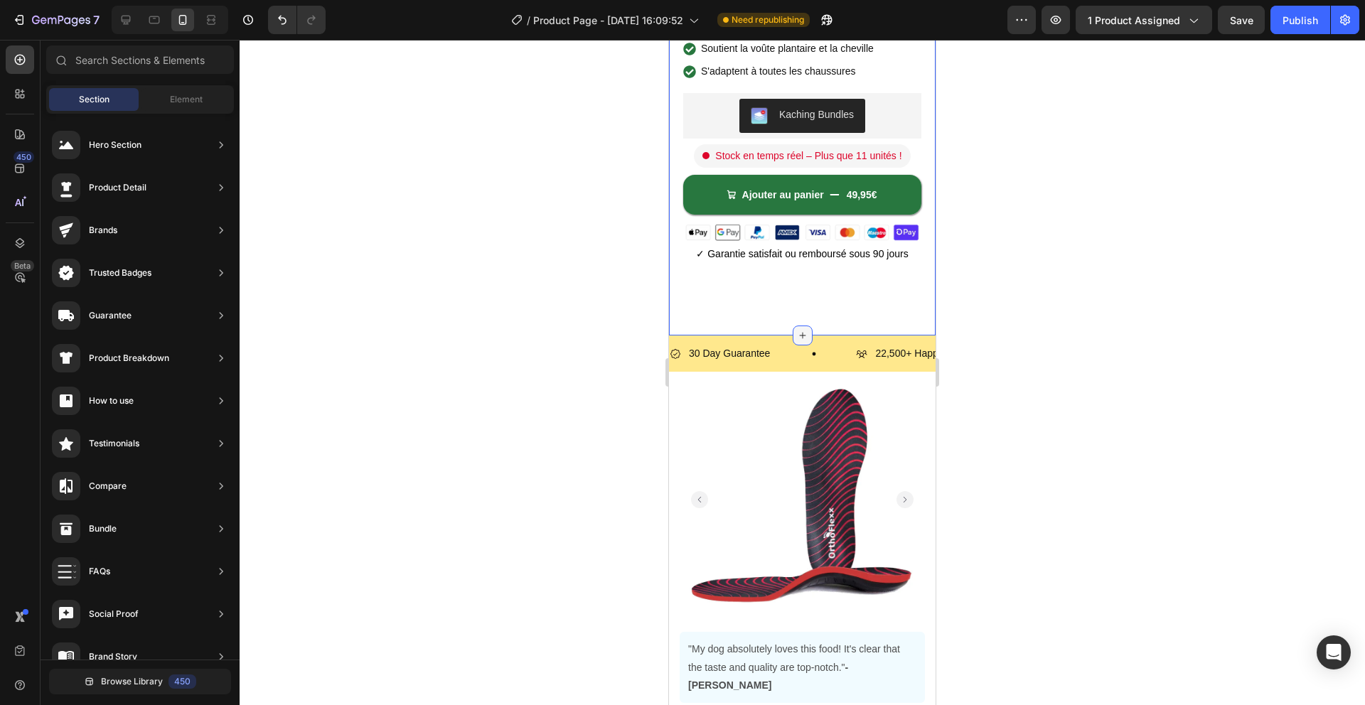
click at [803, 332] on icon at bounding box center [802, 335] width 11 height 11
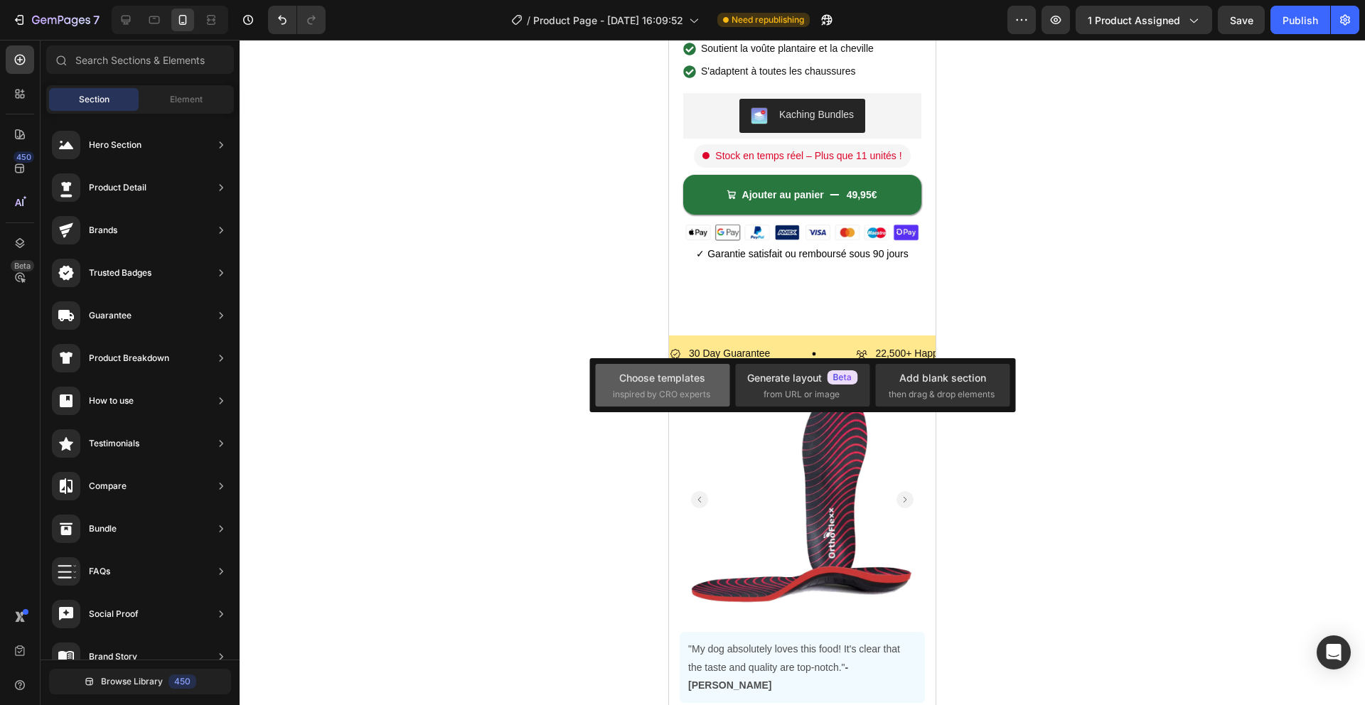
click at [662, 375] on div "Choose templates" at bounding box center [662, 377] width 86 height 15
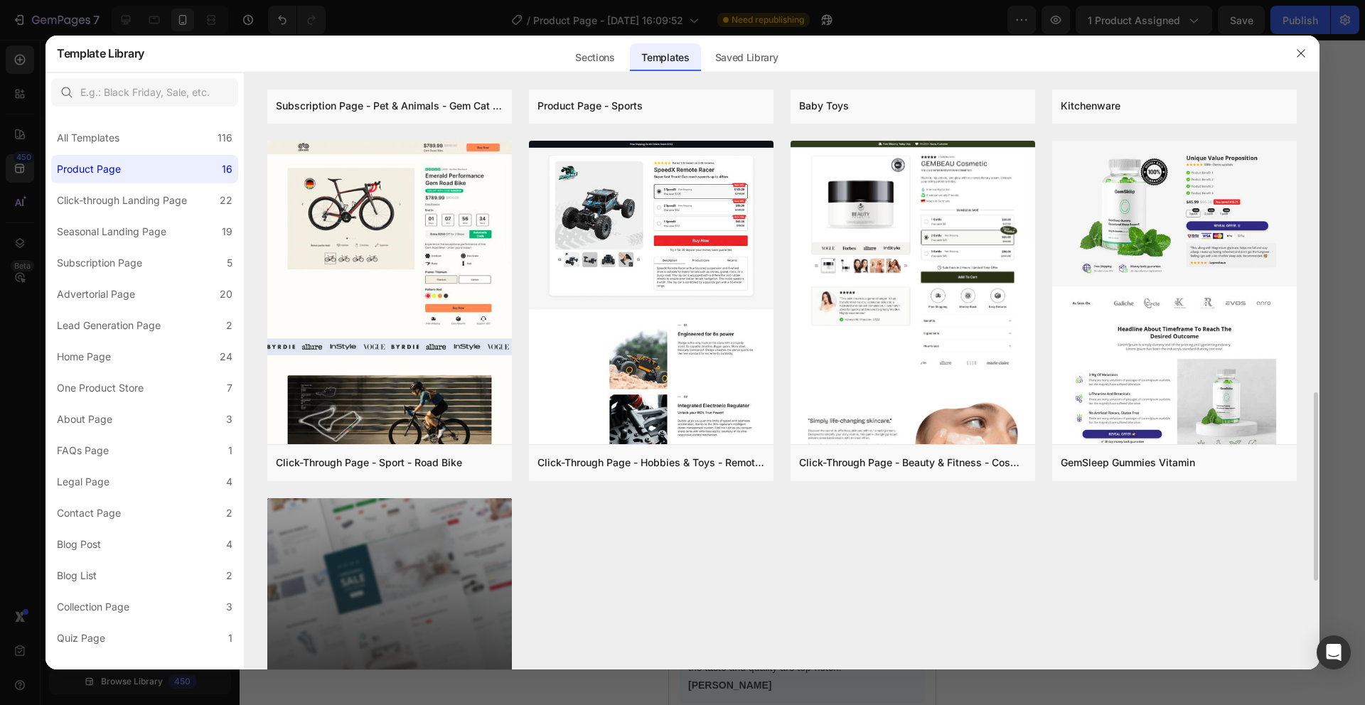
scroll to position [1046, 0]
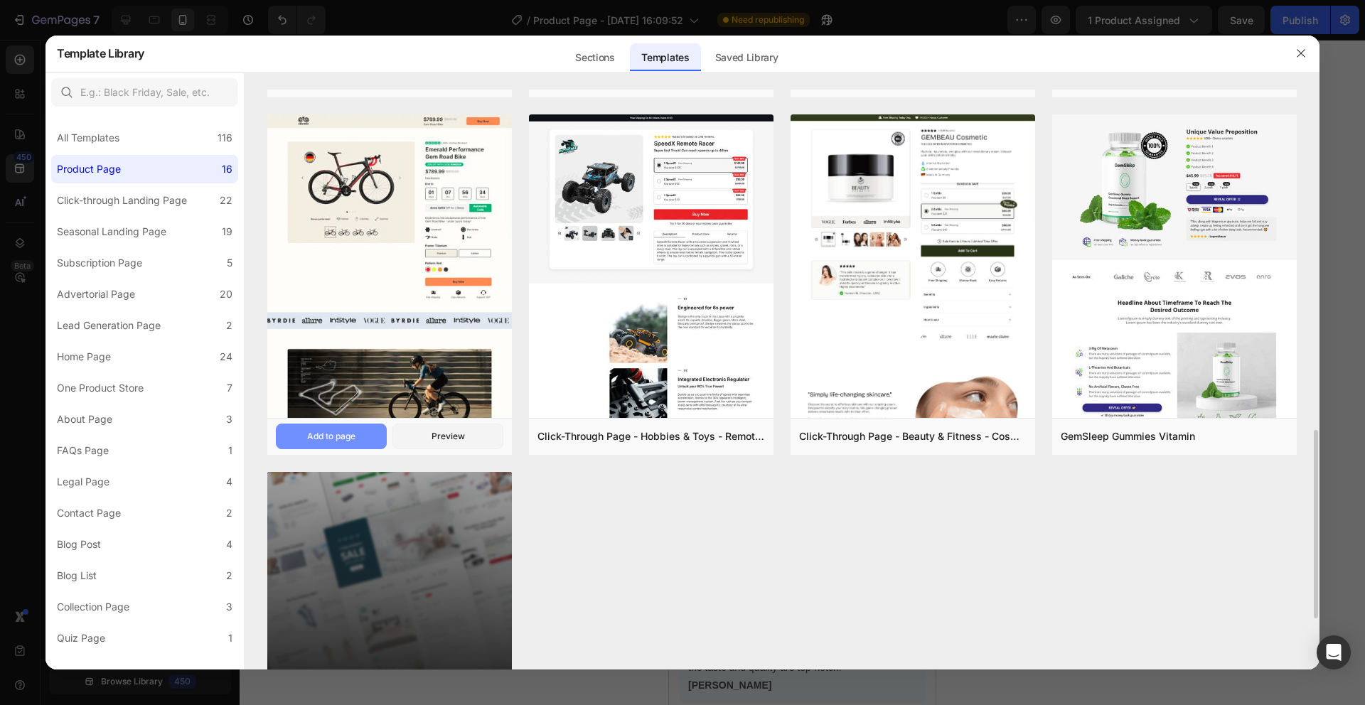
click at [329, 439] on div "Add to page" at bounding box center [331, 436] width 48 height 13
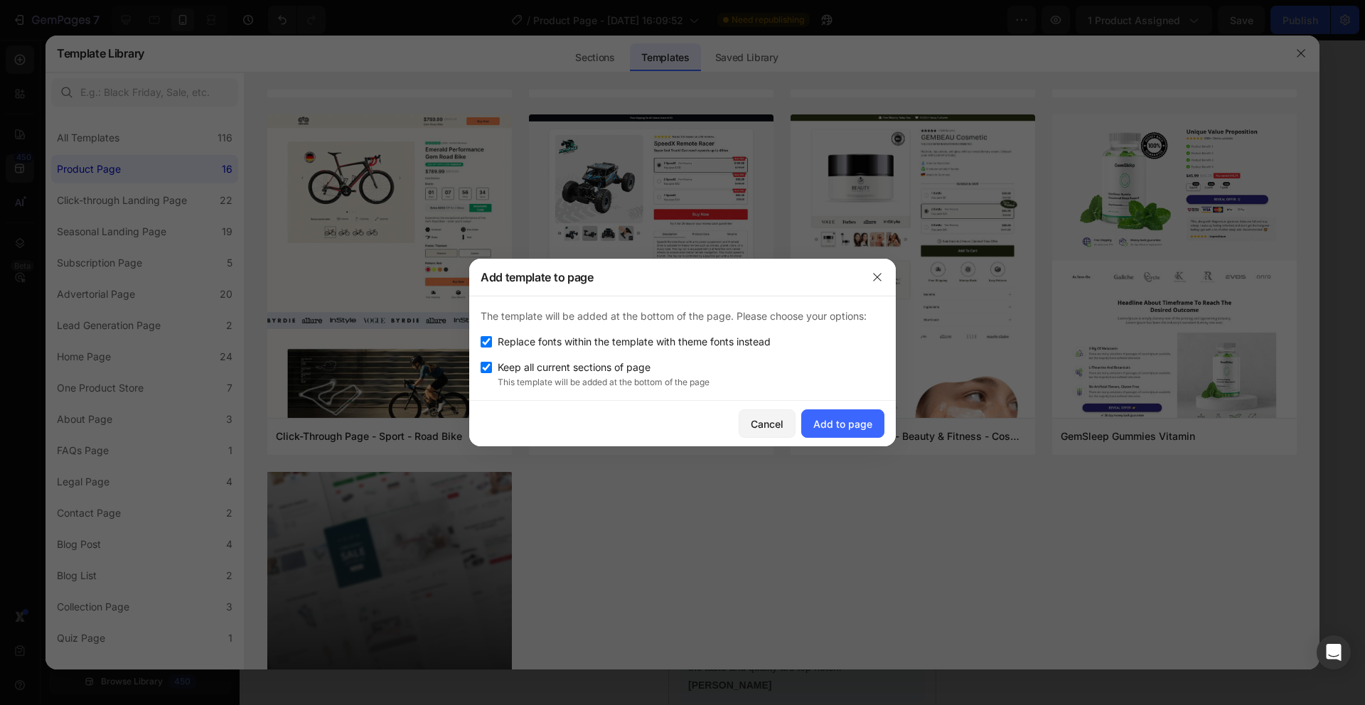
click at [564, 348] on span "Replace fonts within the template with theme fonts instead" at bounding box center [634, 341] width 273 height 17
click at [705, 347] on span "Replace fonts within the template with theme fonts instead" at bounding box center [634, 341] width 273 height 17
checkbox input "true"
click at [830, 426] on div "Add to page" at bounding box center [842, 424] width 59 height 15
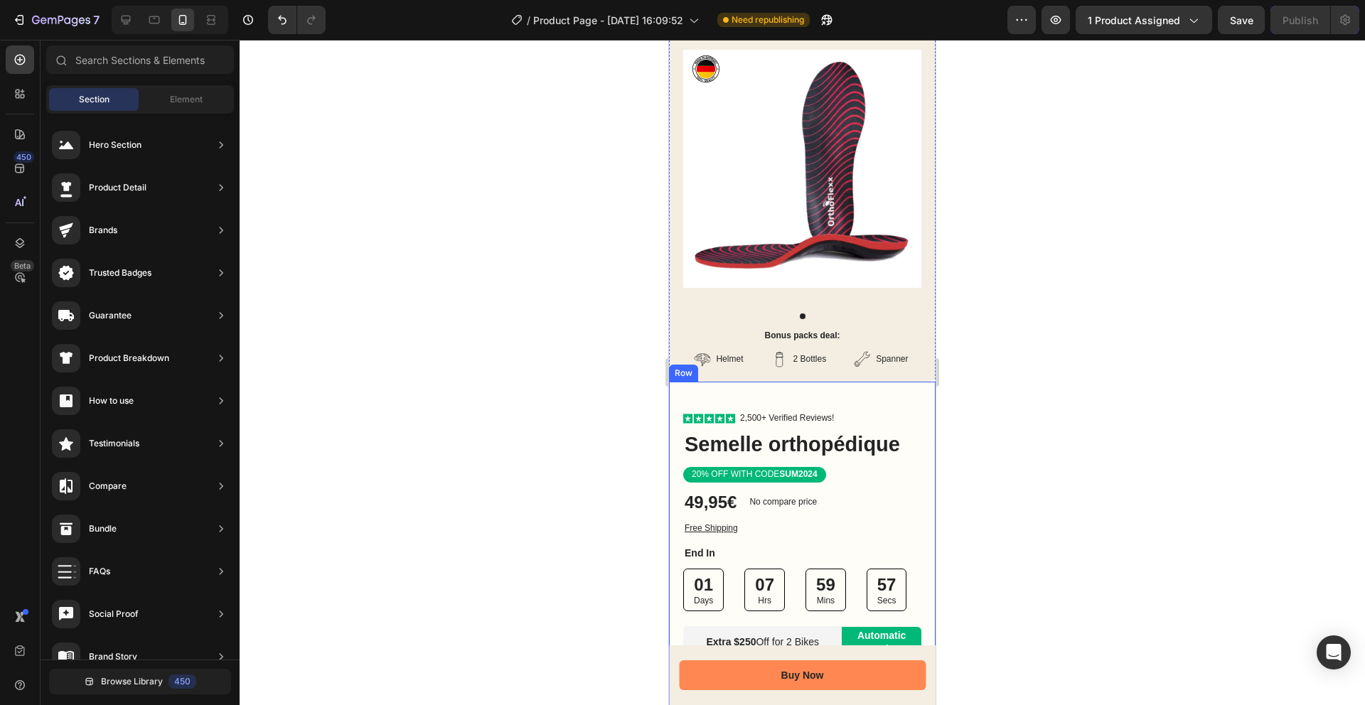
scroll to position [844, 0]
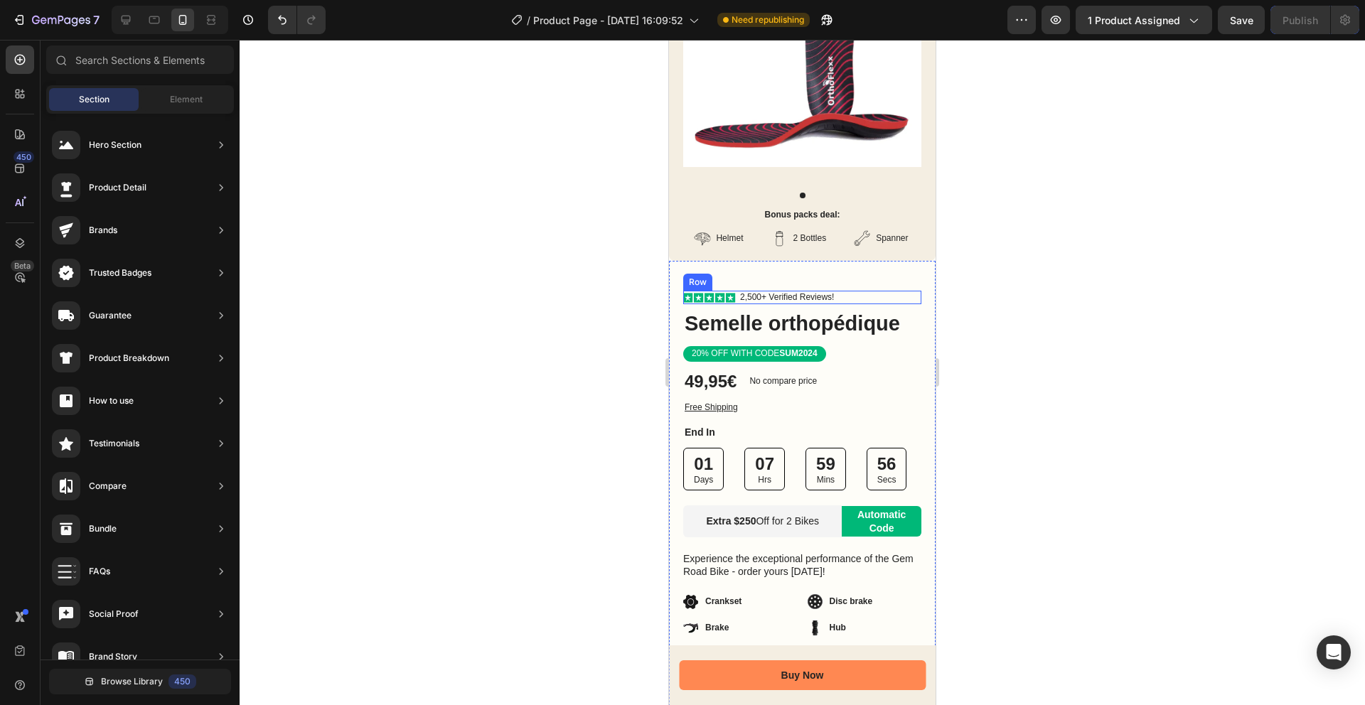
click at [845, 299] on div "Icon Icon Icon Icon Icon Icon List 2,500+ Verified Reviews! Text Block Row" at bounding box center [802, 298] width 238 height 14
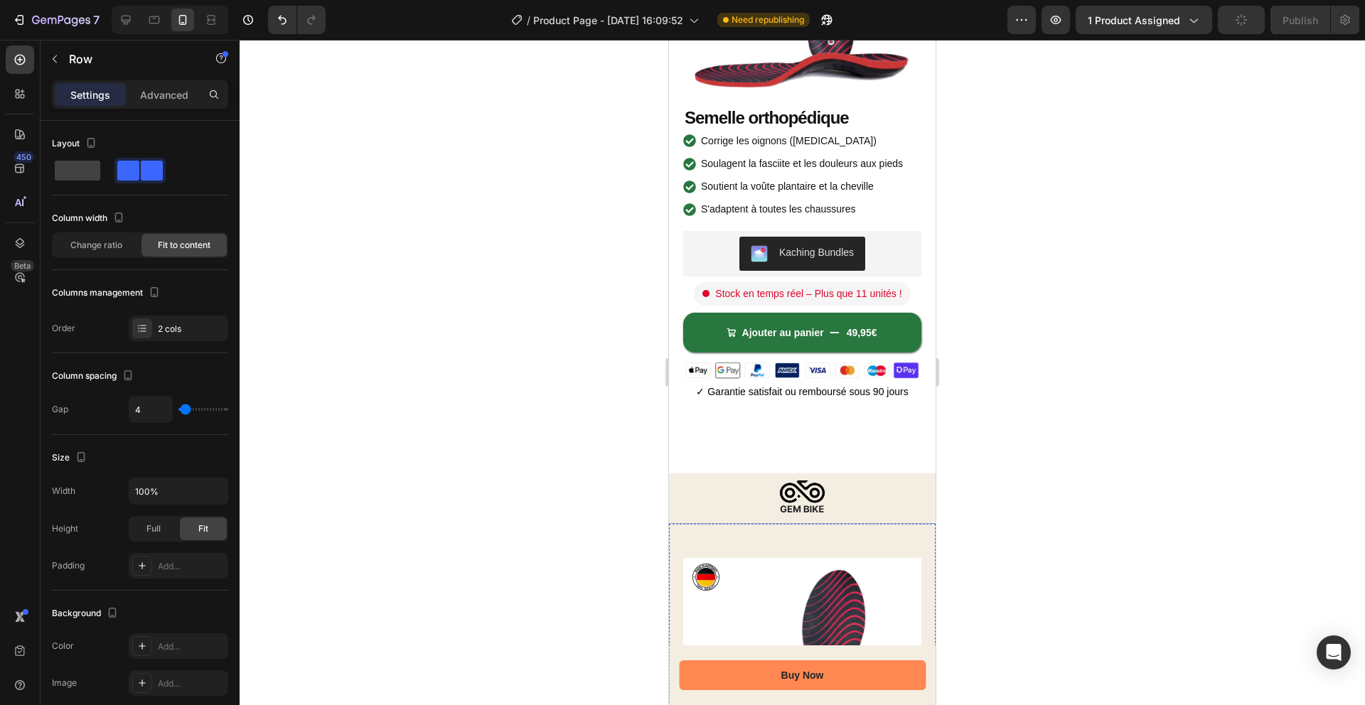
scroll to position [0, 0]
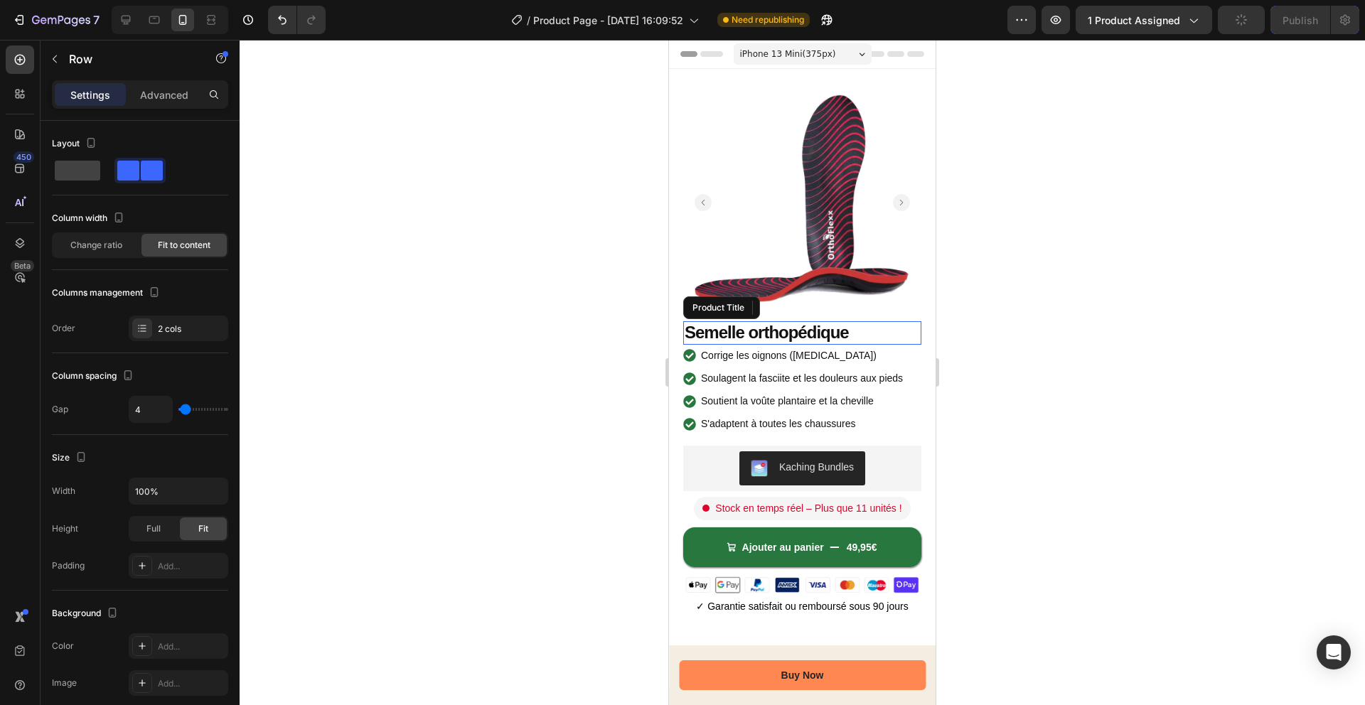
click at [832, 334] on h1 "Semelle orthopédique" at bounding box center [802, 332] width 238 height 23
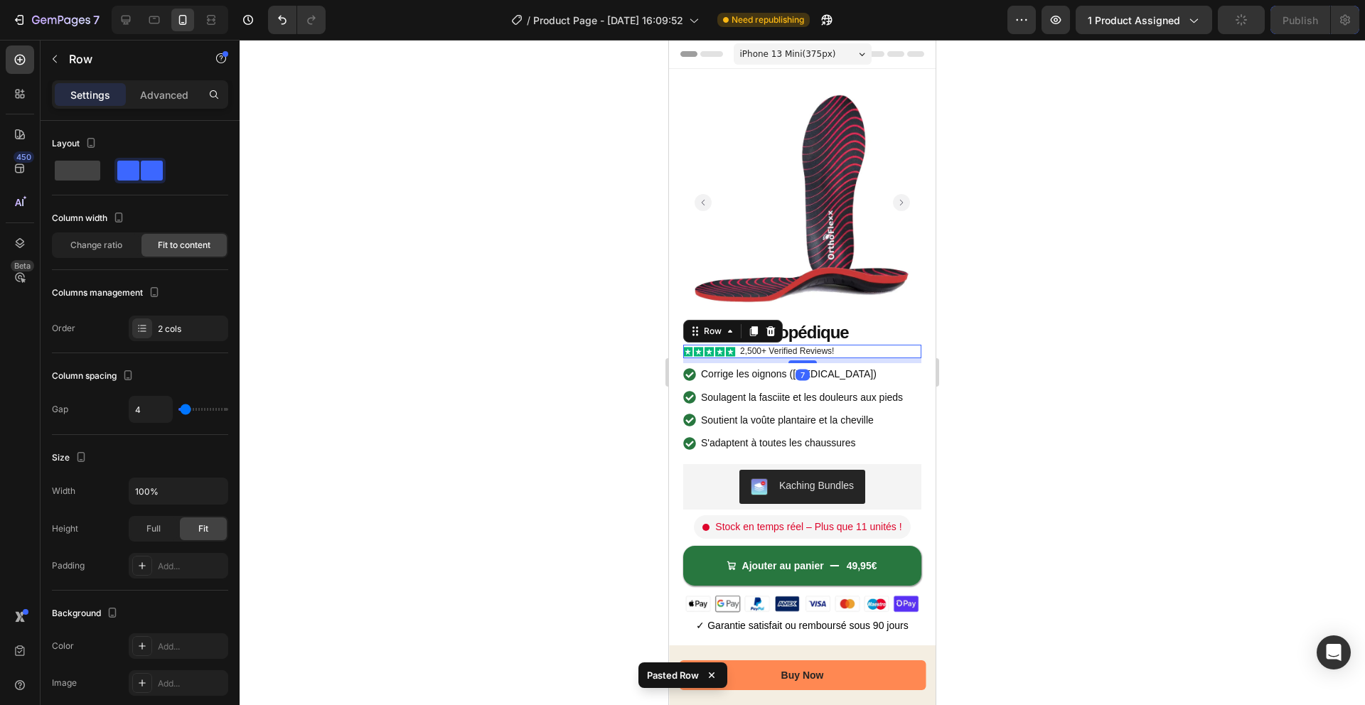
click at [982, 338] on div at bounding box center [802, 372] width 1125 height 665
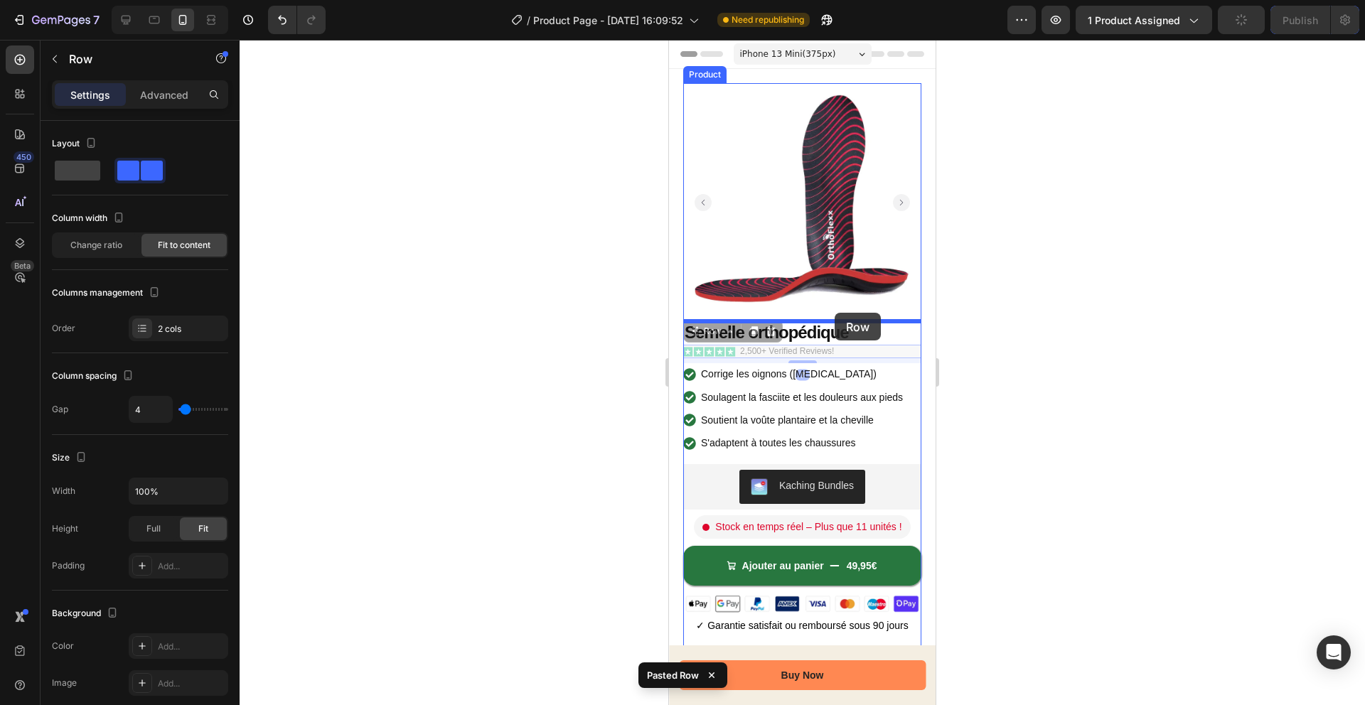
drag, startPoint x: 865, startPoint y: 348, endPoint x: 834, endPoint y: 313, distance: 46.3
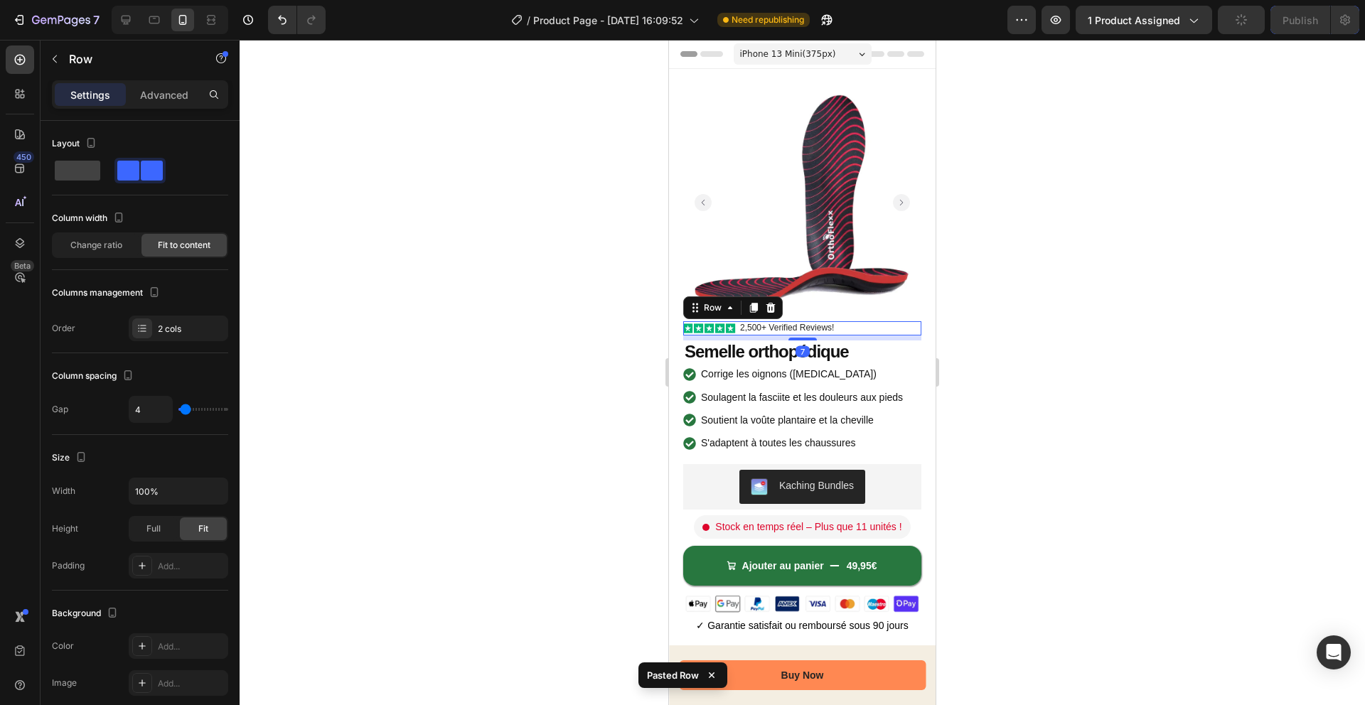
click at [975, 335] on div at bounding box center [802, 372] width 1125 height 665
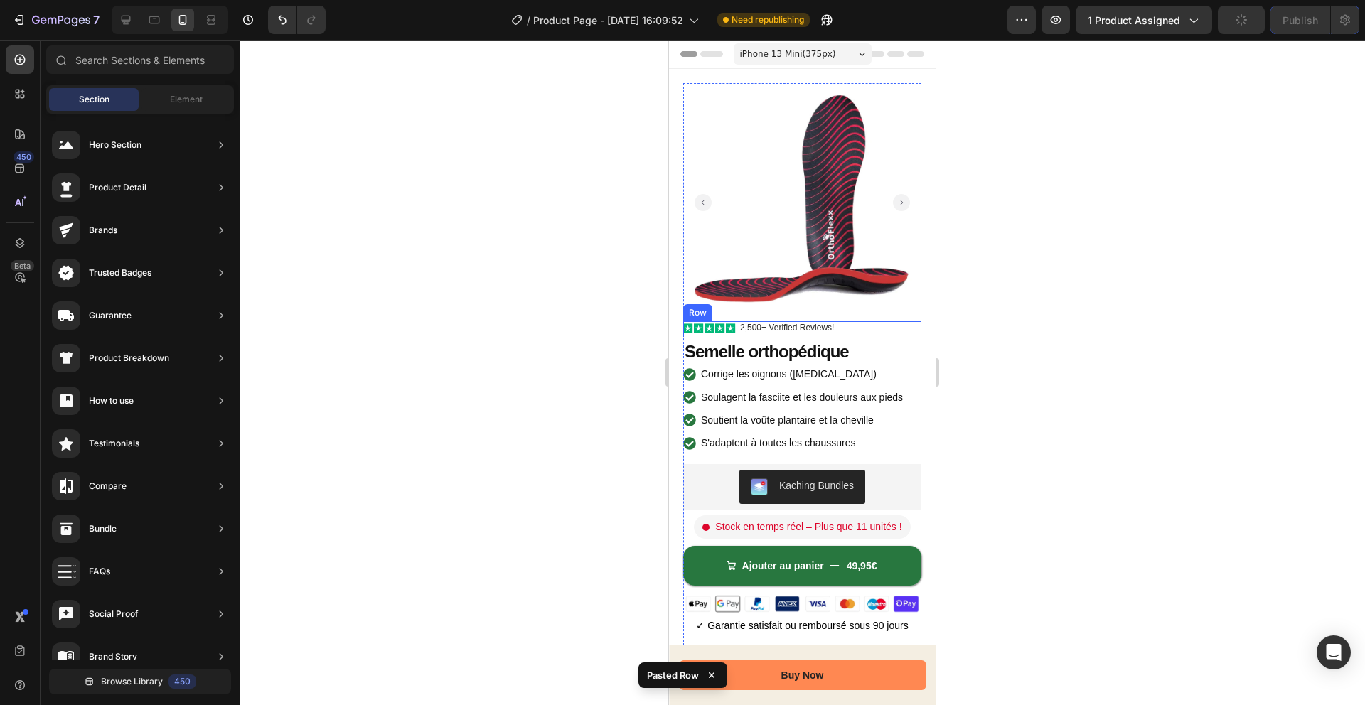
click at [867, 332] on div "Icon Icon Icon Icon Icon Icon List 2,500+ Verified Reviews! Text Block Row" at bounding box center [802, 328] width 238 height 14
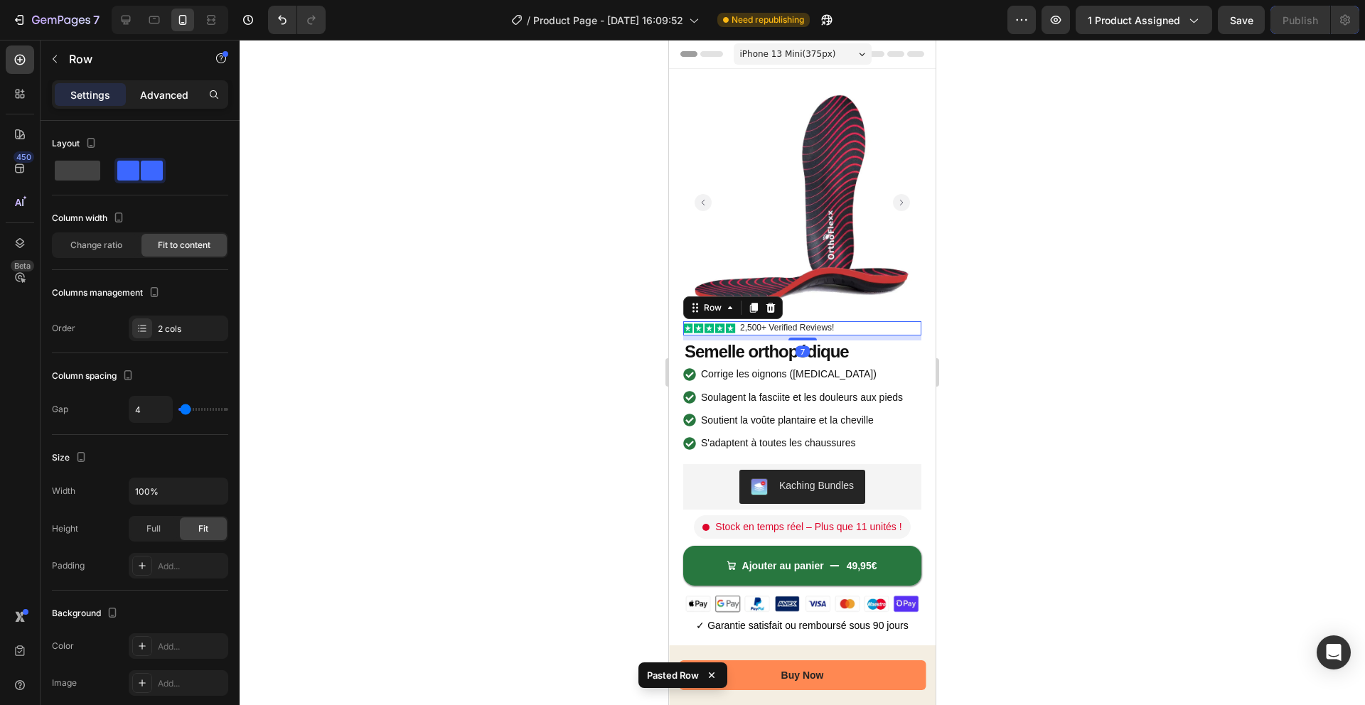
click at [161, 99] on p "Advanced" at bounding box center [164, 94] width 48 height 15
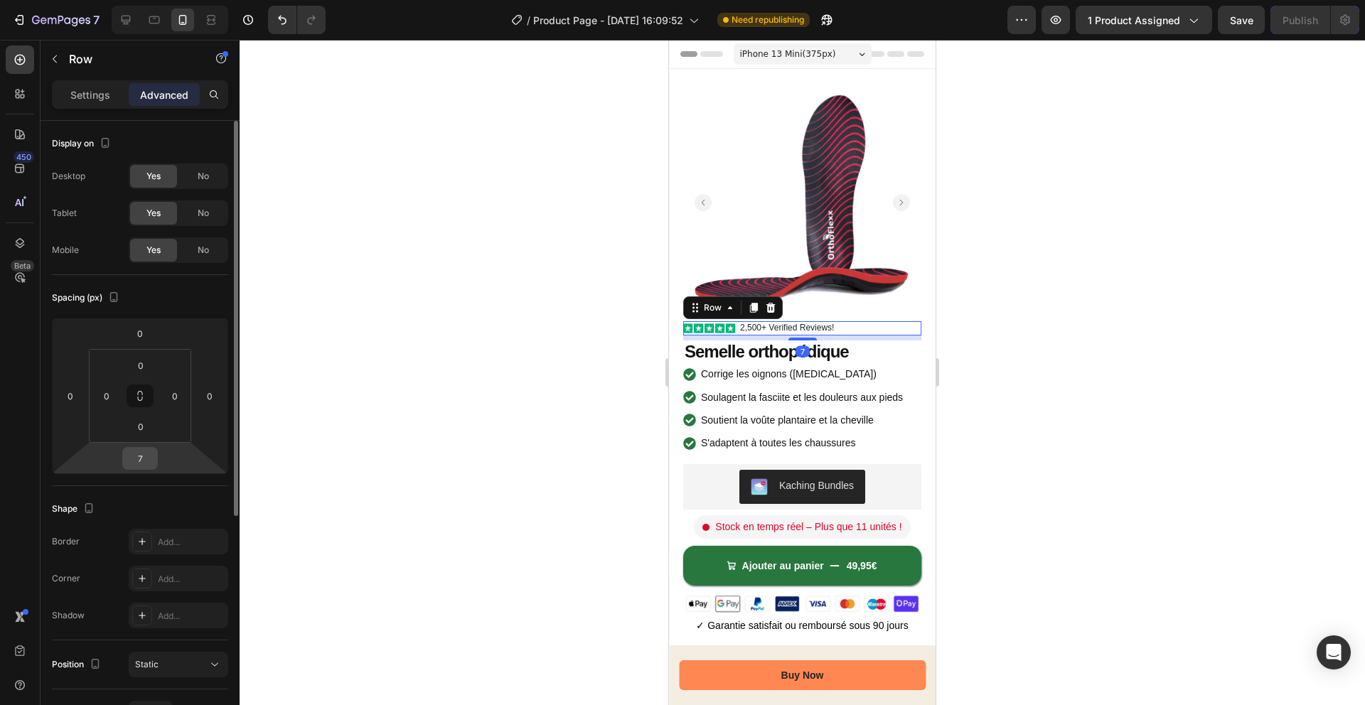
click at [152, 452] on input "7" at bounding box center [140, 458] width 28 height 21
type input "0"
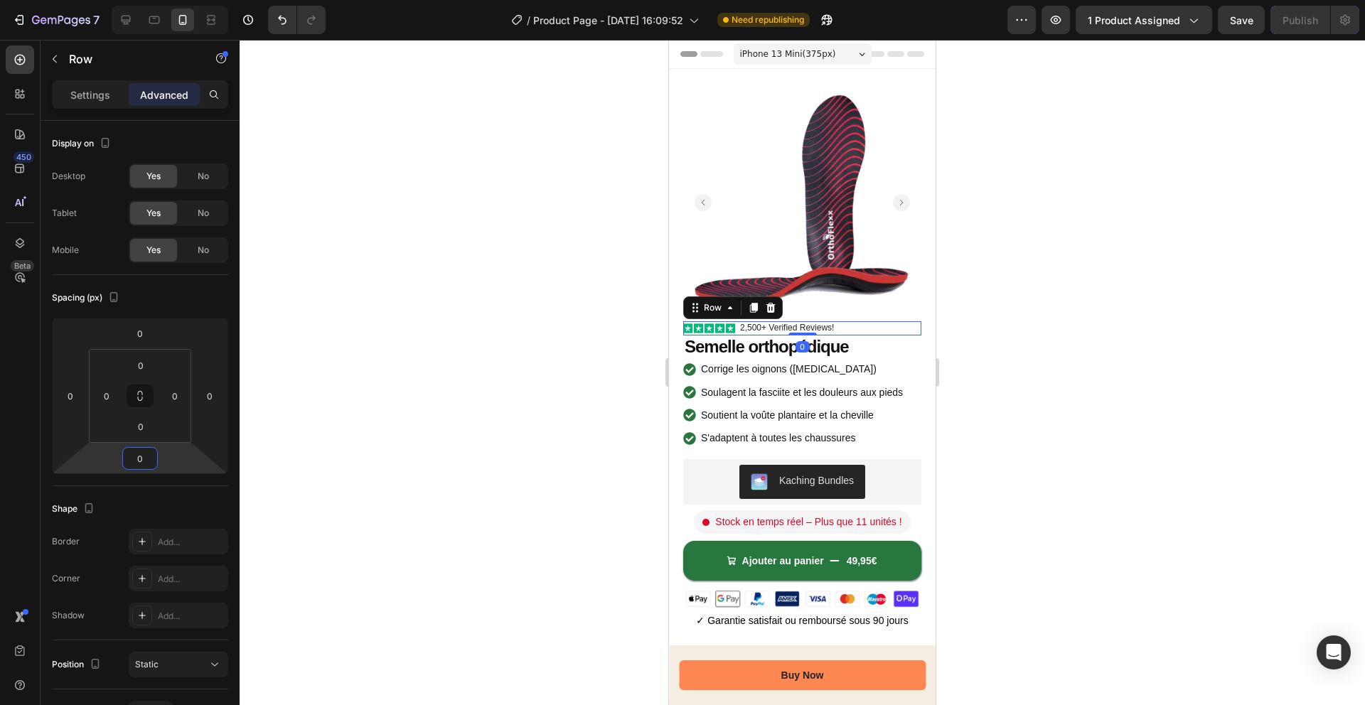
click at [974, 371] on div at bounding box center [802, 372] width 1125 height 665
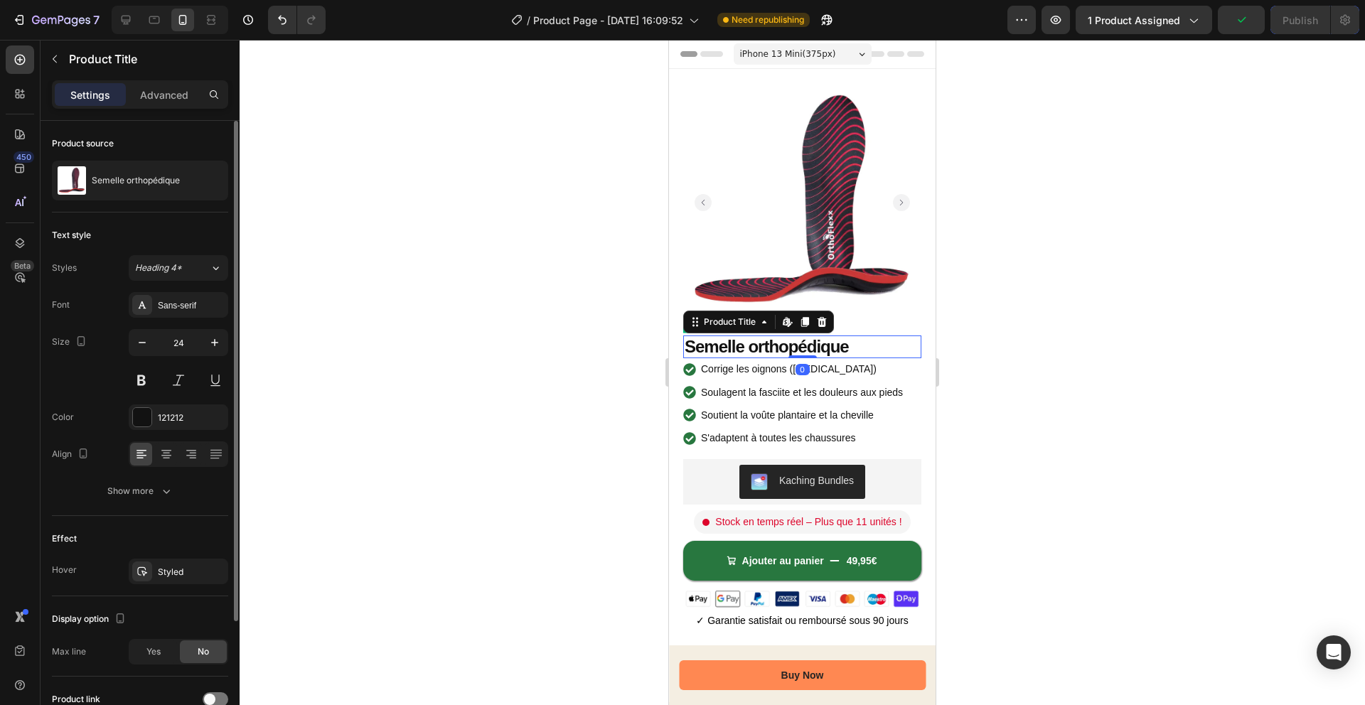
drag, startPoint x: 176, startPoint y: 92, endPoint x: 176, endPoint y: 150, distance: 57.6
click at [176, 93] on p "Advanced" at bounding box center [164, 94] width 48 height 15
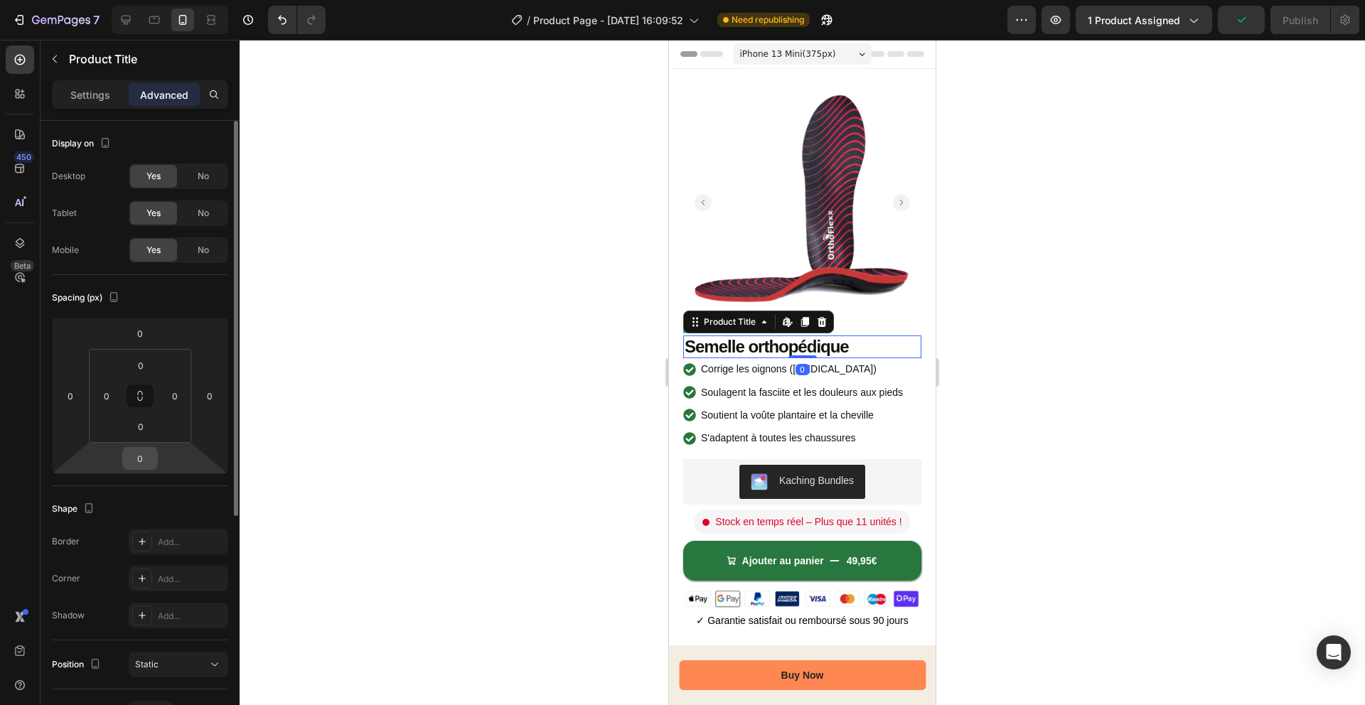
click at [143, 460] on input "0" at bounding box center [140, 458] width 28 height 21
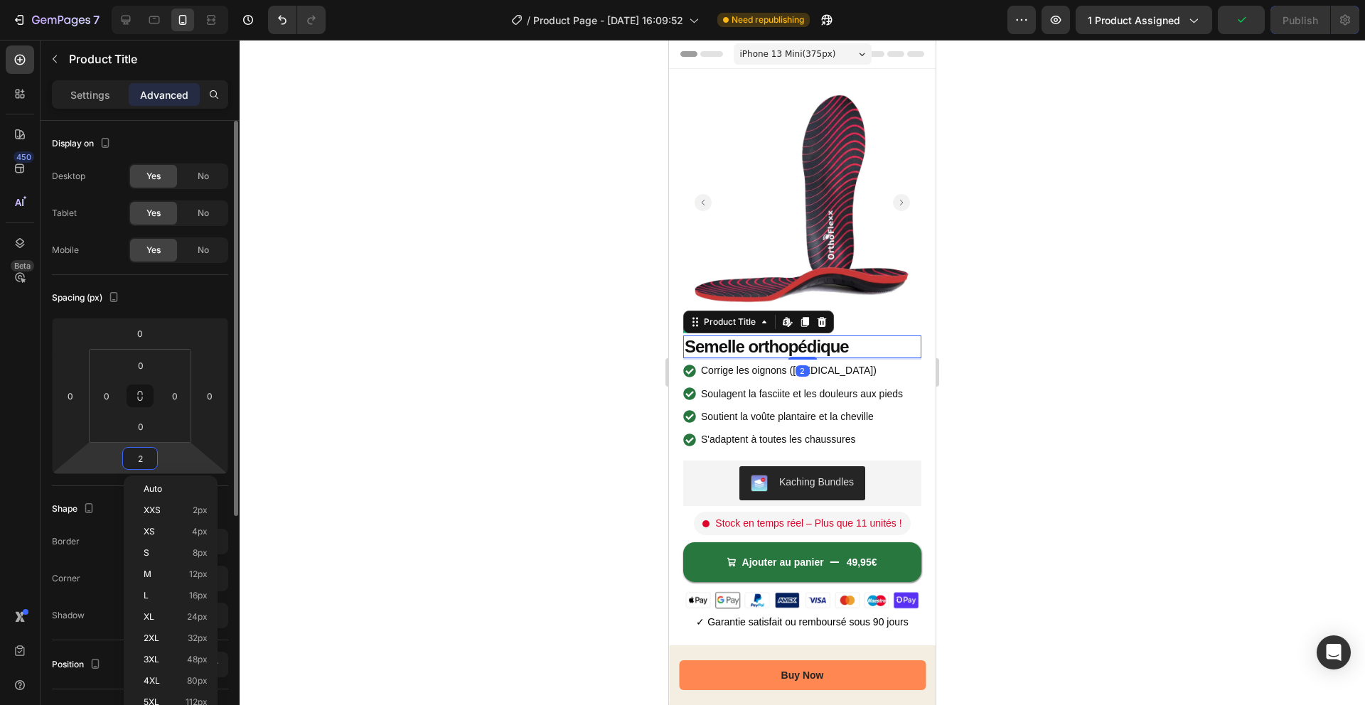
type input "20"
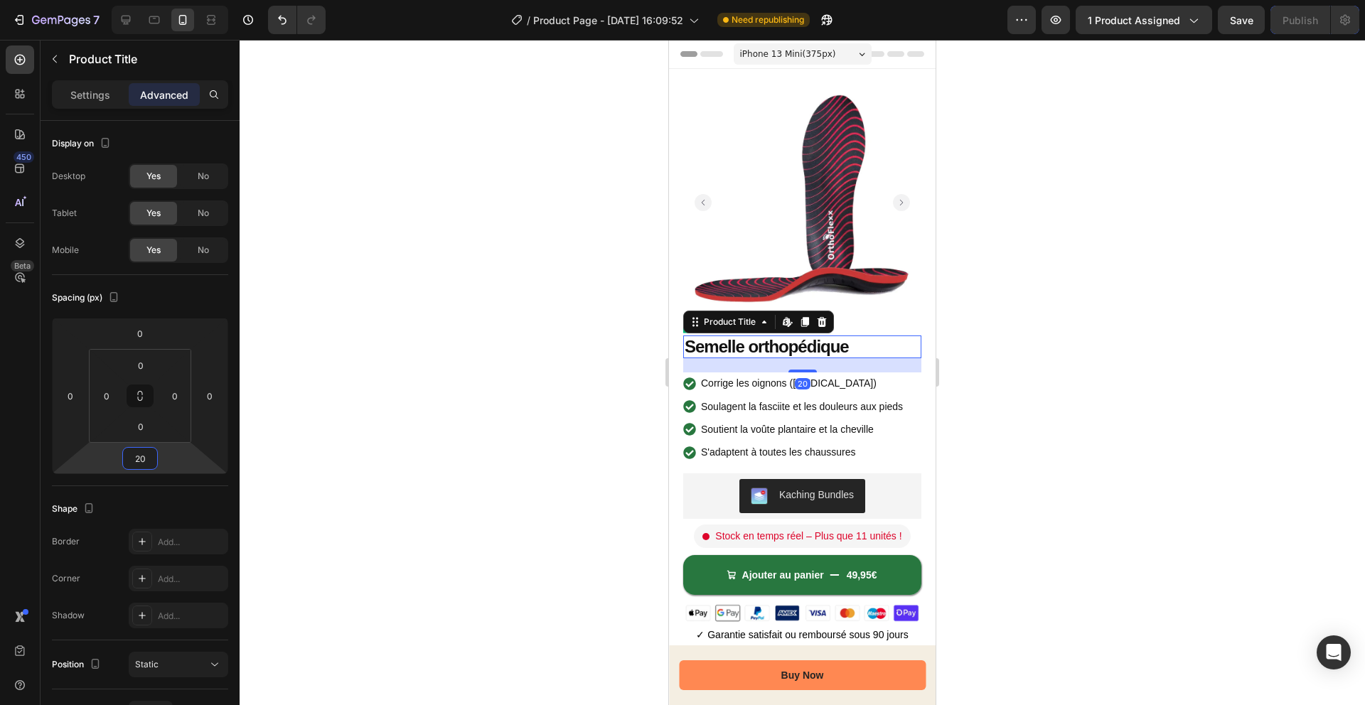
click at [552, 419] on div at bounding box center [802, 372] width 1125 height 665
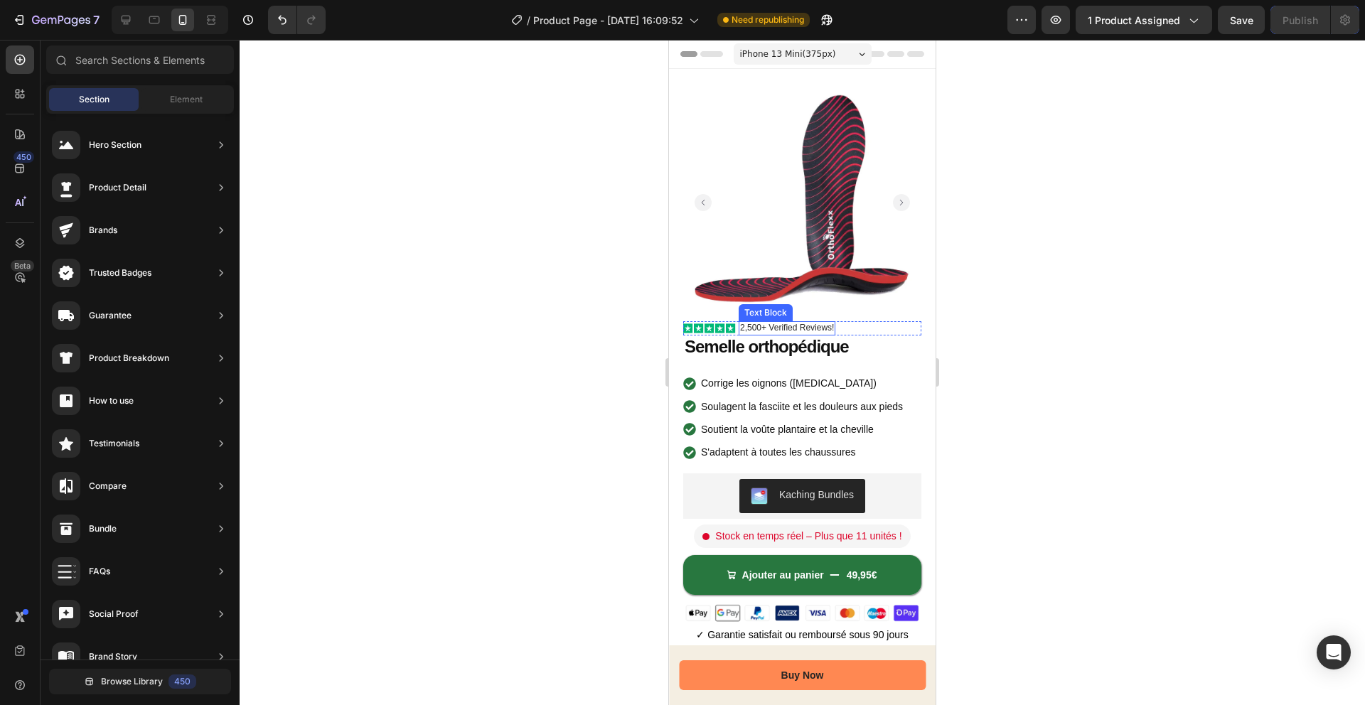
click at [809, 325] on p "2,500+ Verified Reviews!" at bounding box center [787, 328] width 94 height 11
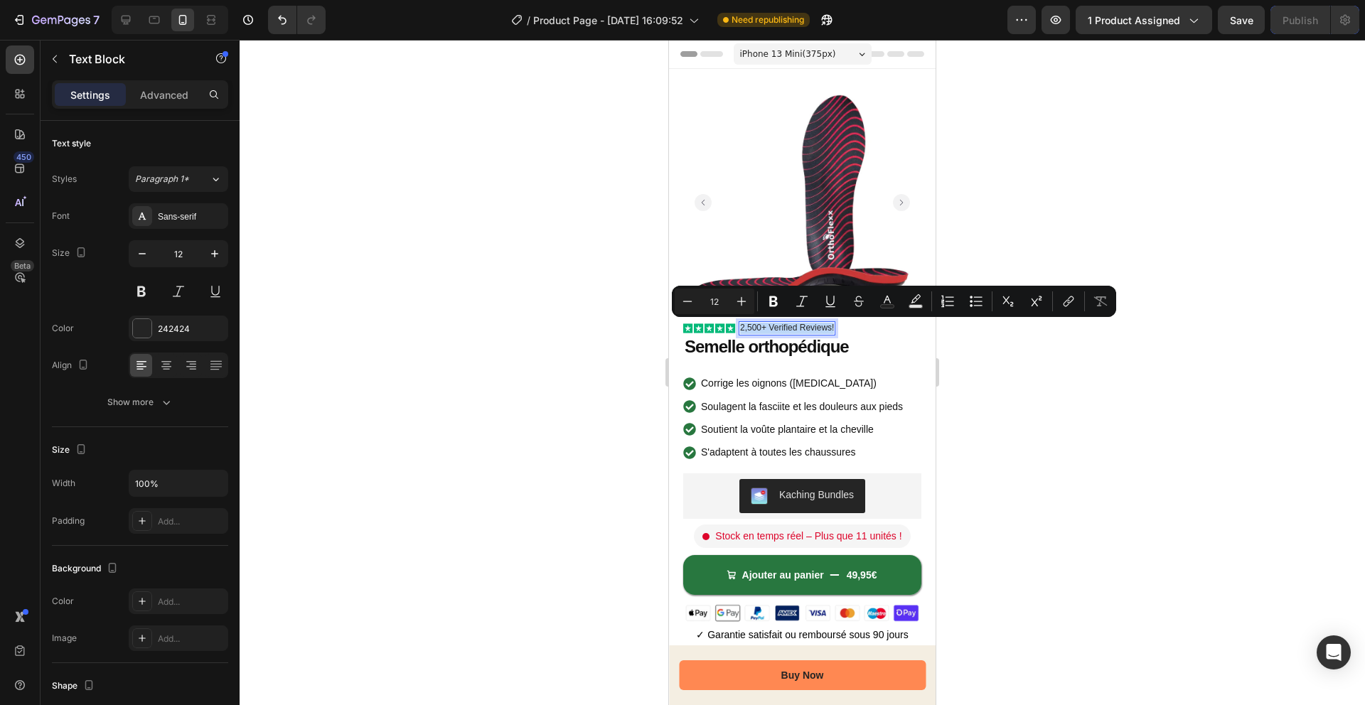
click at [810, 326] on p "2,500+ Verified Reviews!" at bounding box center [787, 328] width 94 height 11
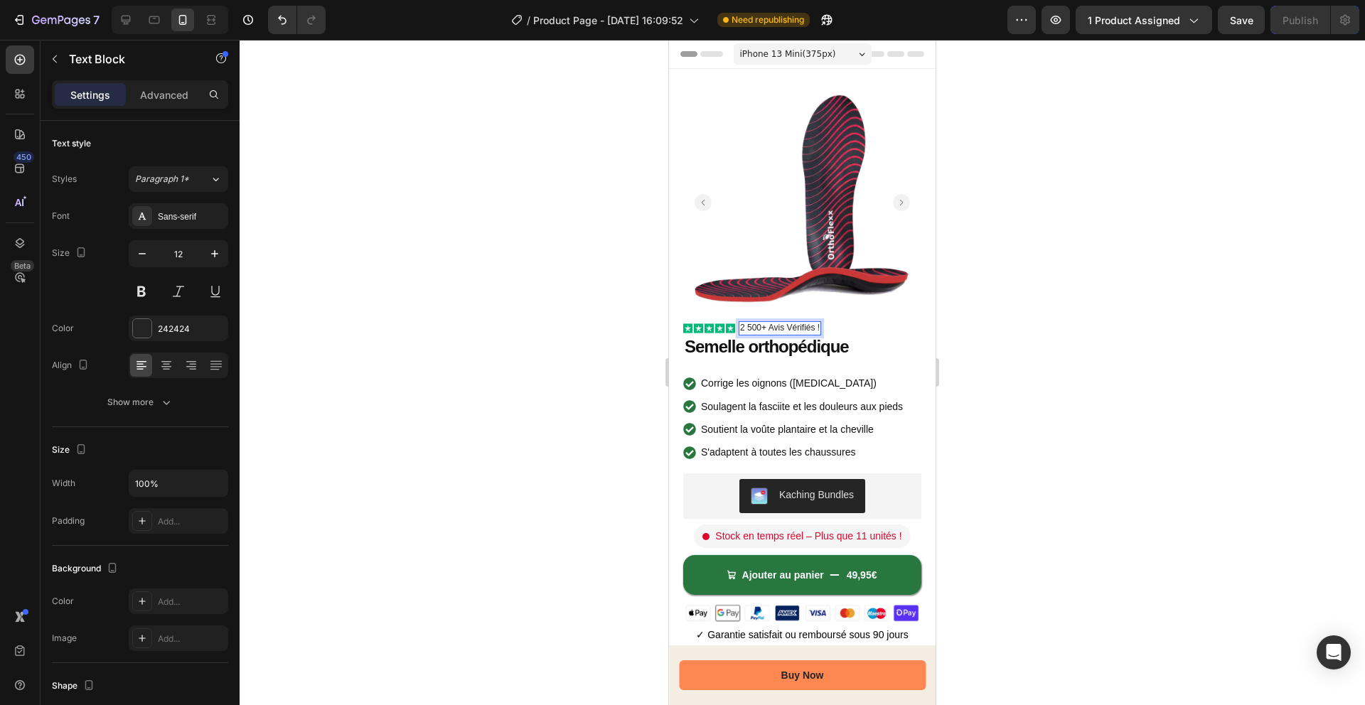
click at [1035, 335] on div at bounding box center [802, 372] width 1125 height 665
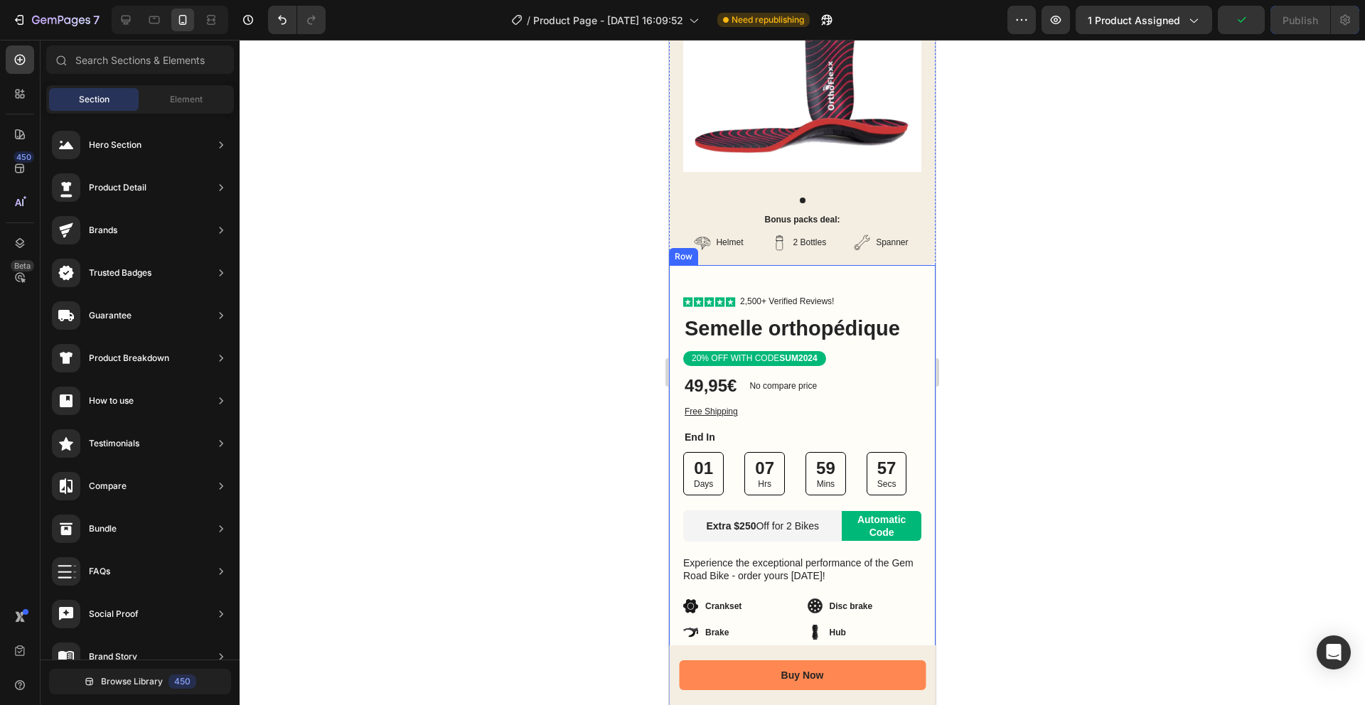
scroll to position [878, 0]
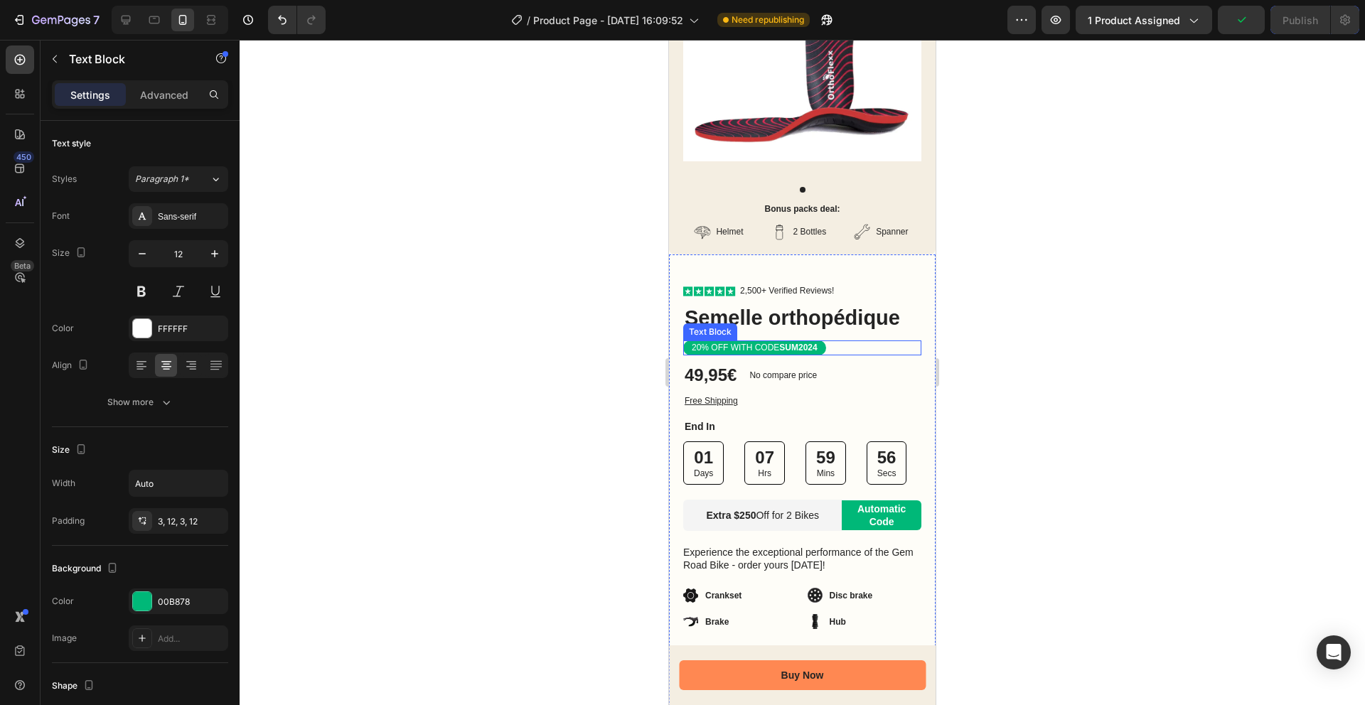
click at [834, 352] on div "20% OFF WITH CODE SUM2024" at bounding box center [802, 348] width 238 height 16
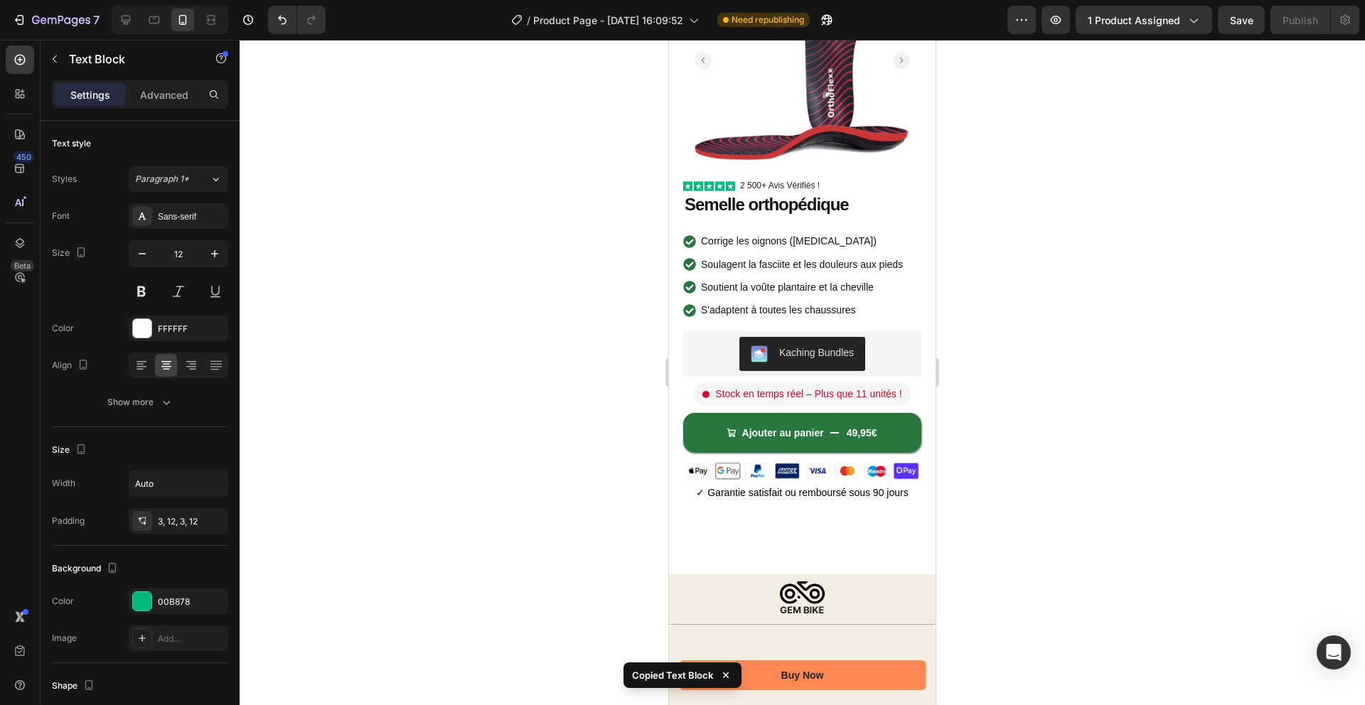
scroll to position [105, 0]
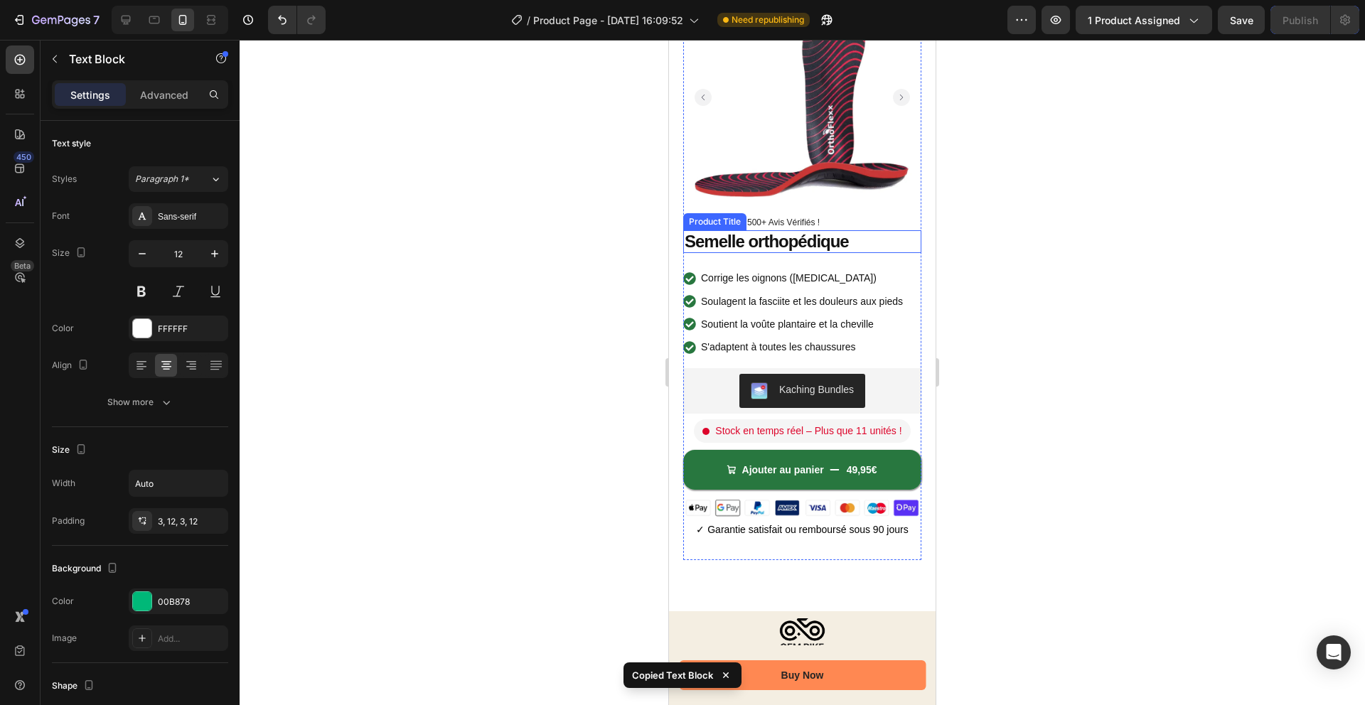
click at [817, 240] on h1 "Semelle orthopédique" at bounding box center [802, 241] width 238 height 23
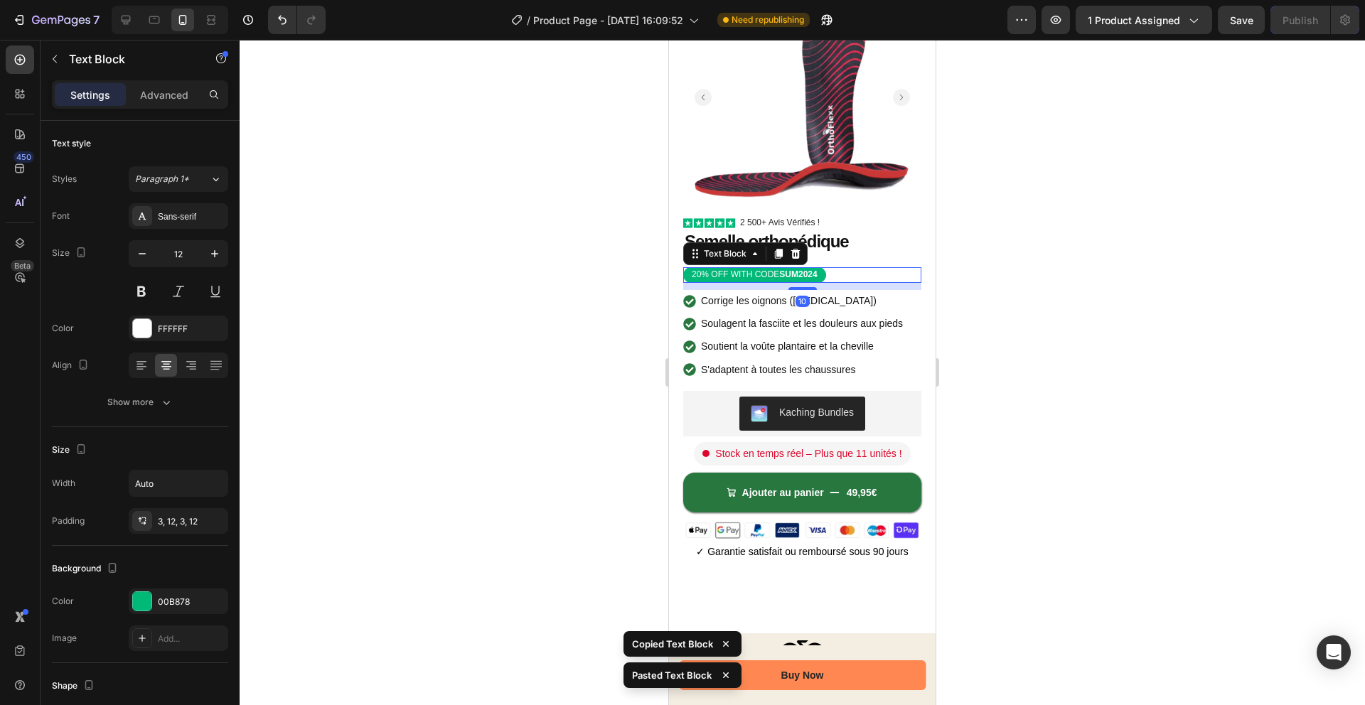
click at [1046, 282] on div at bounding box center [802, 372] width 1125 height 665
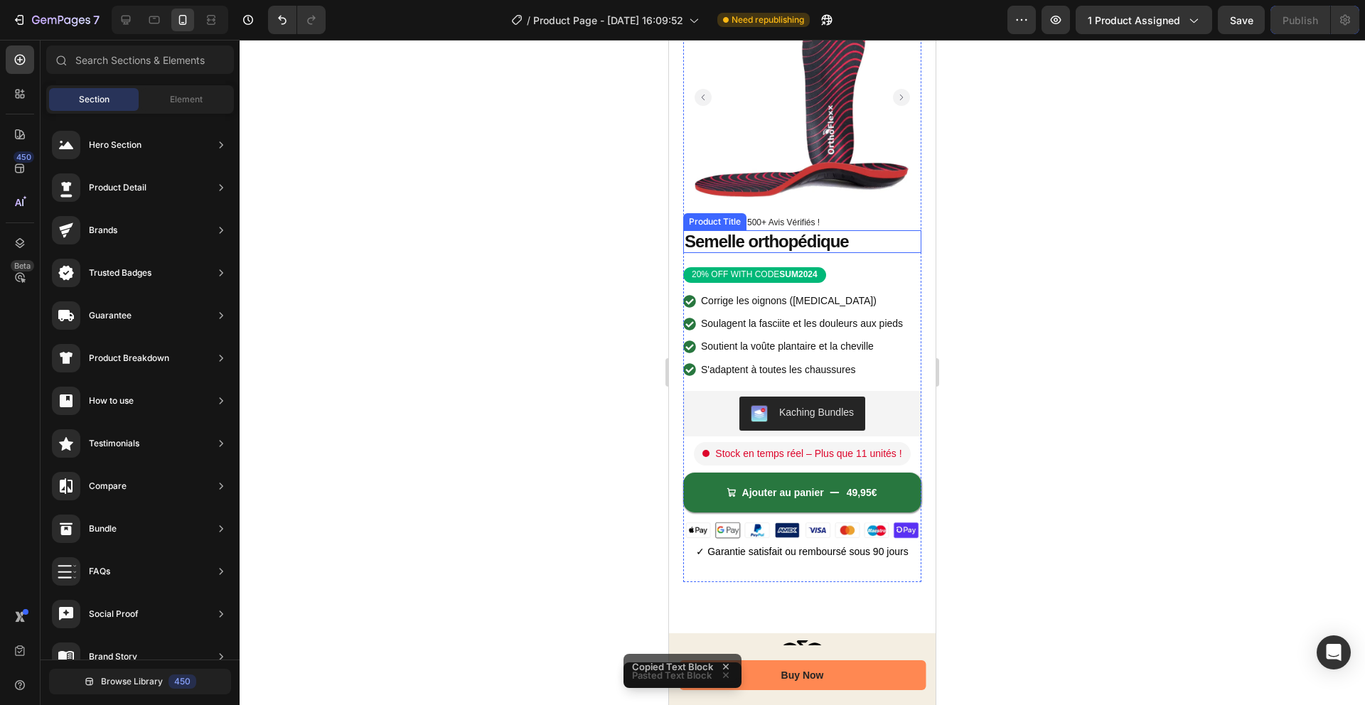
click at [830, 247] on h1 "Semelle orthopédique" at bounding box center [802, 241] width 238 height 23
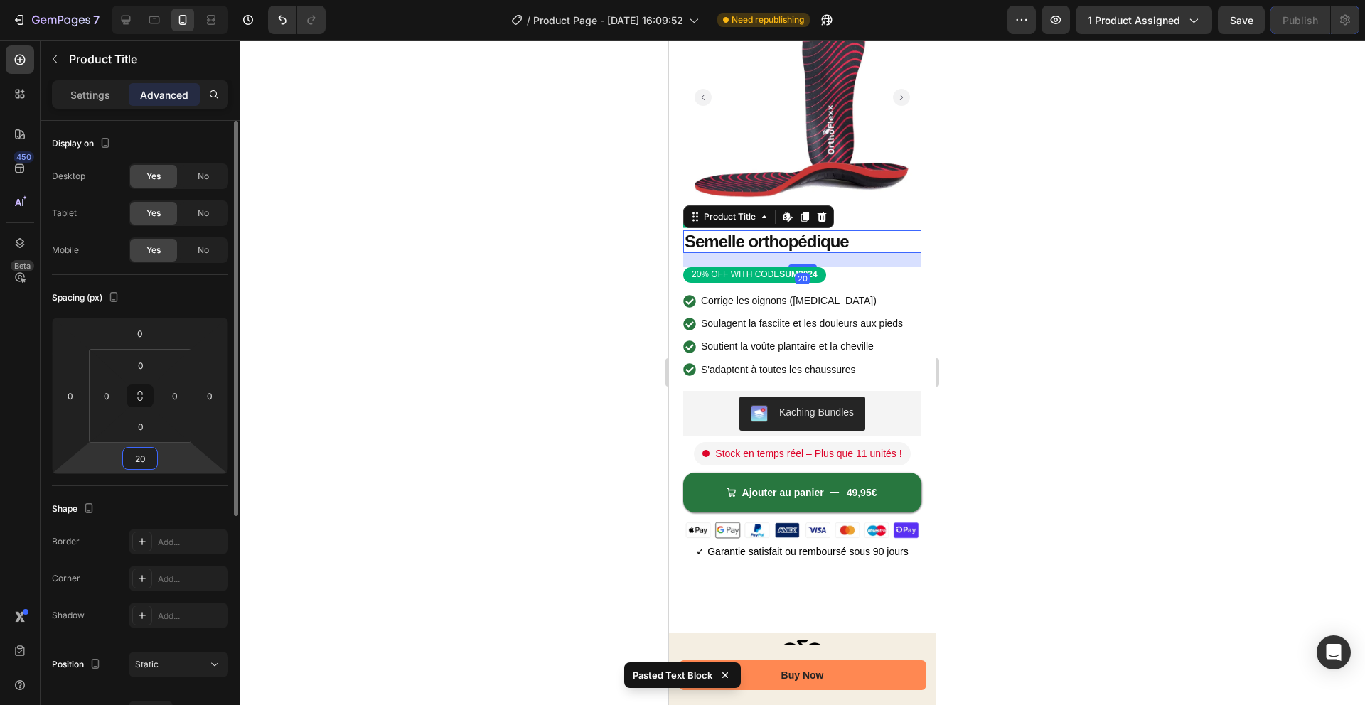
click at [144, 462] on input "20" at bounding box center [140, 458] width 28 height 21
type input "0"
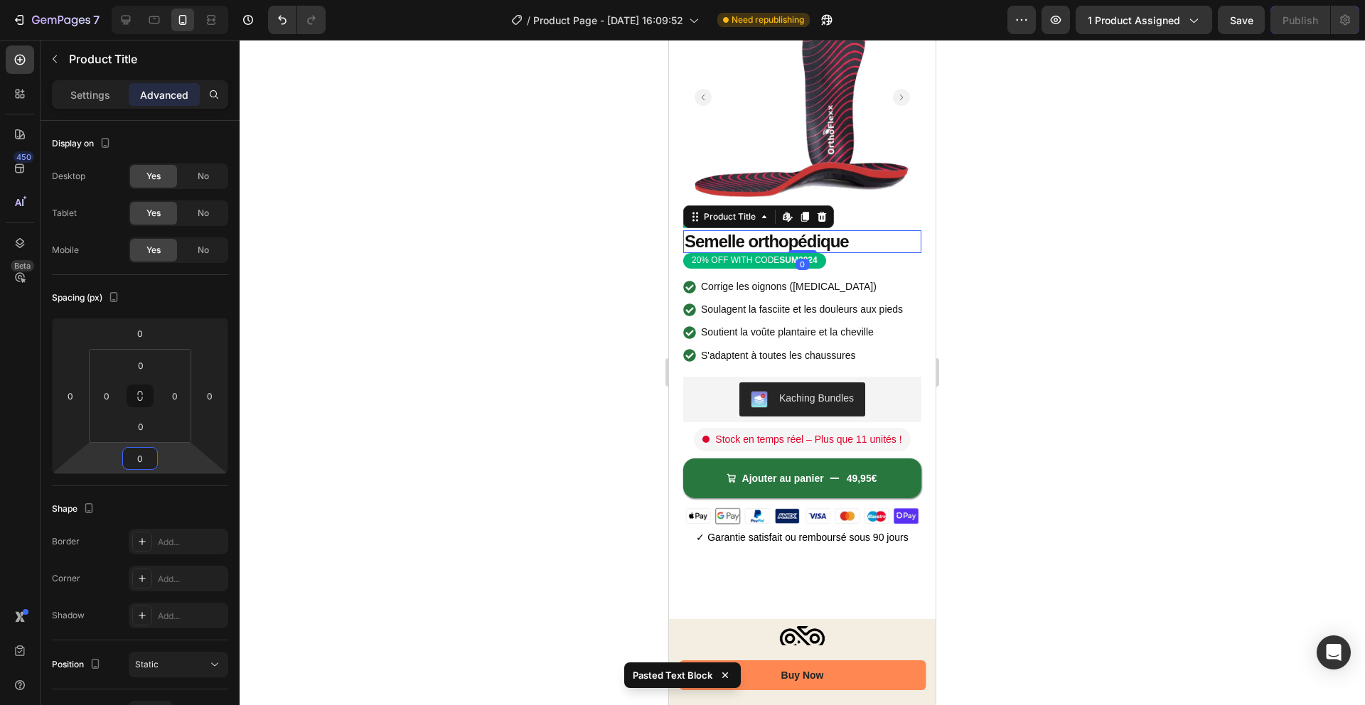
click at [398, 414] on div at bounding box center [802, 372] width 1125 height 665
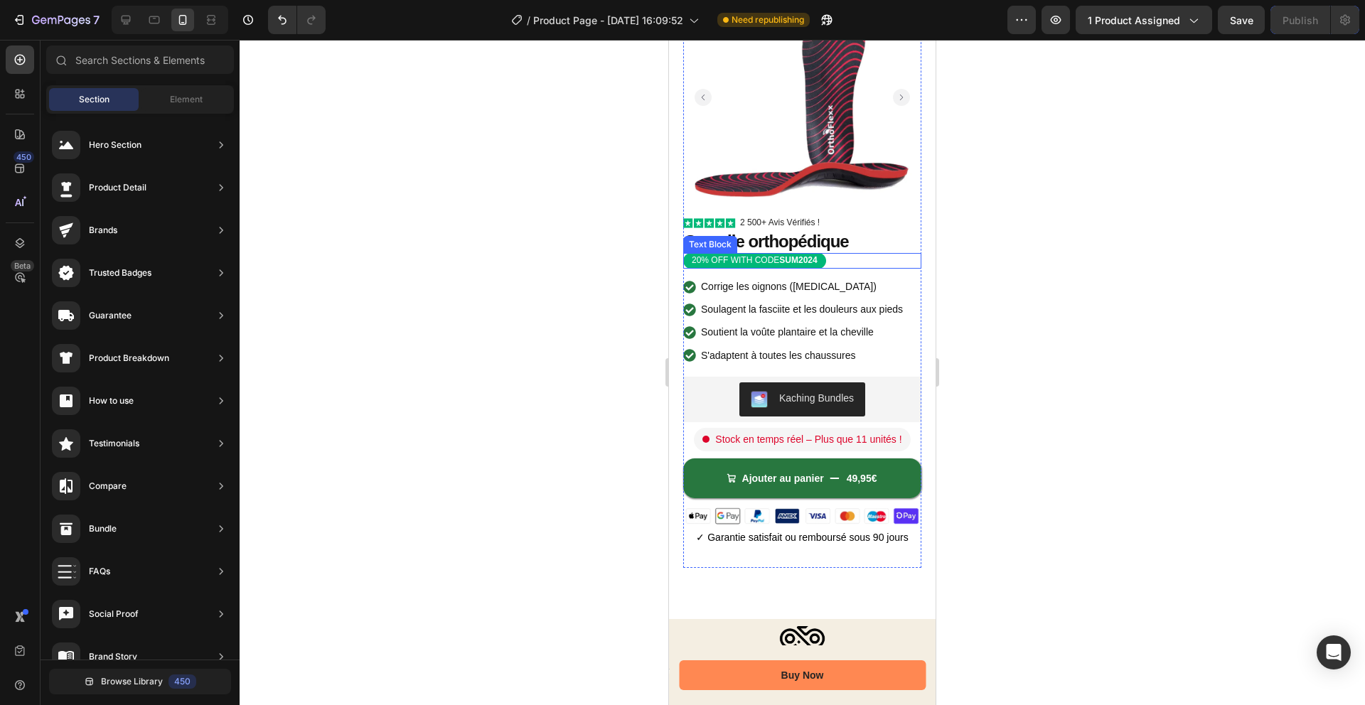
click at [831, 237] on h1 "Semelle orthopédique" at bounding box center [802, 241] width 238 height 23
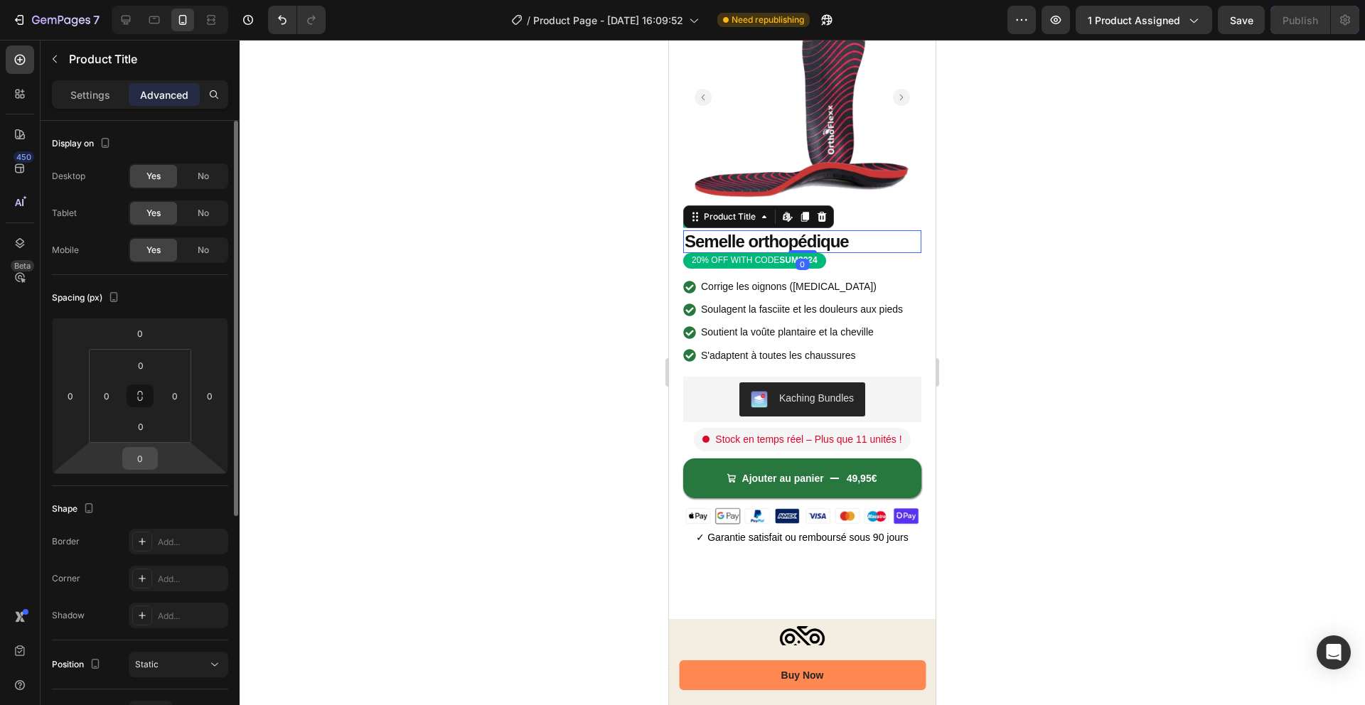
click at [145, 458] on input "0" at bounding box center [140, 458] width 28 height 21
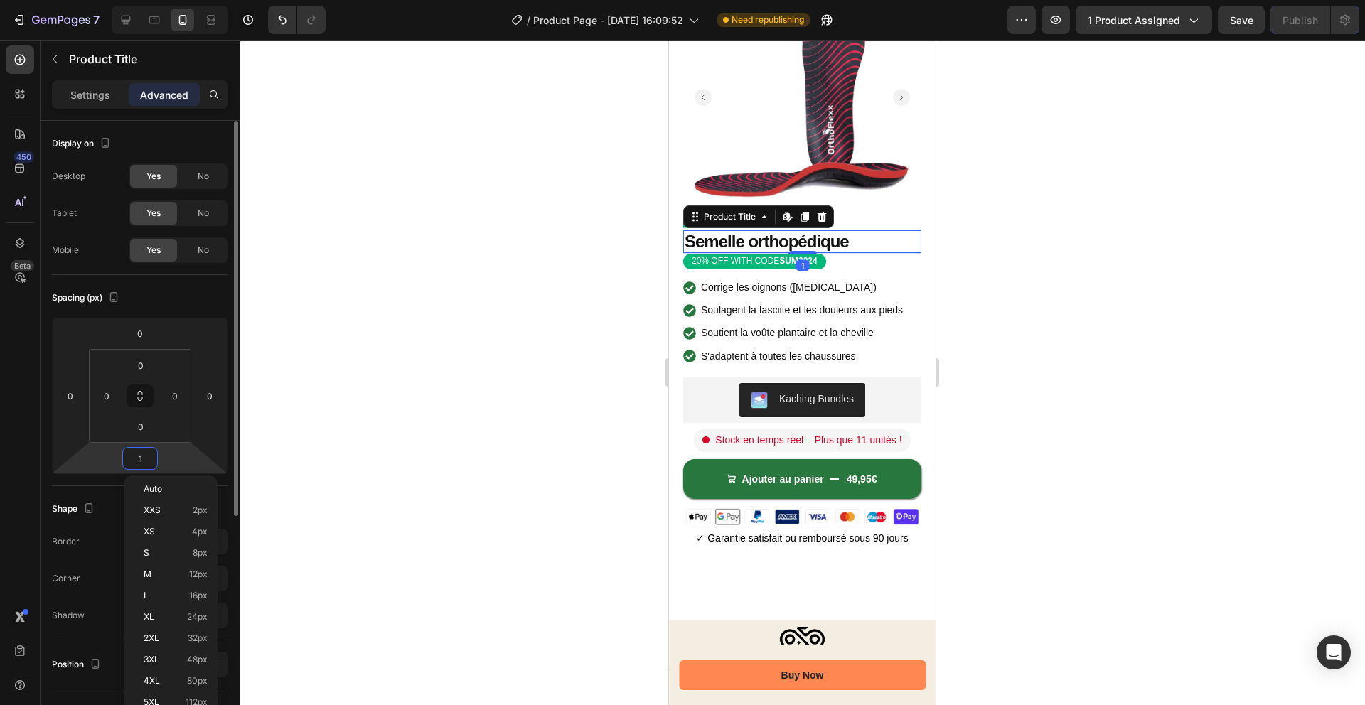
type input "10"
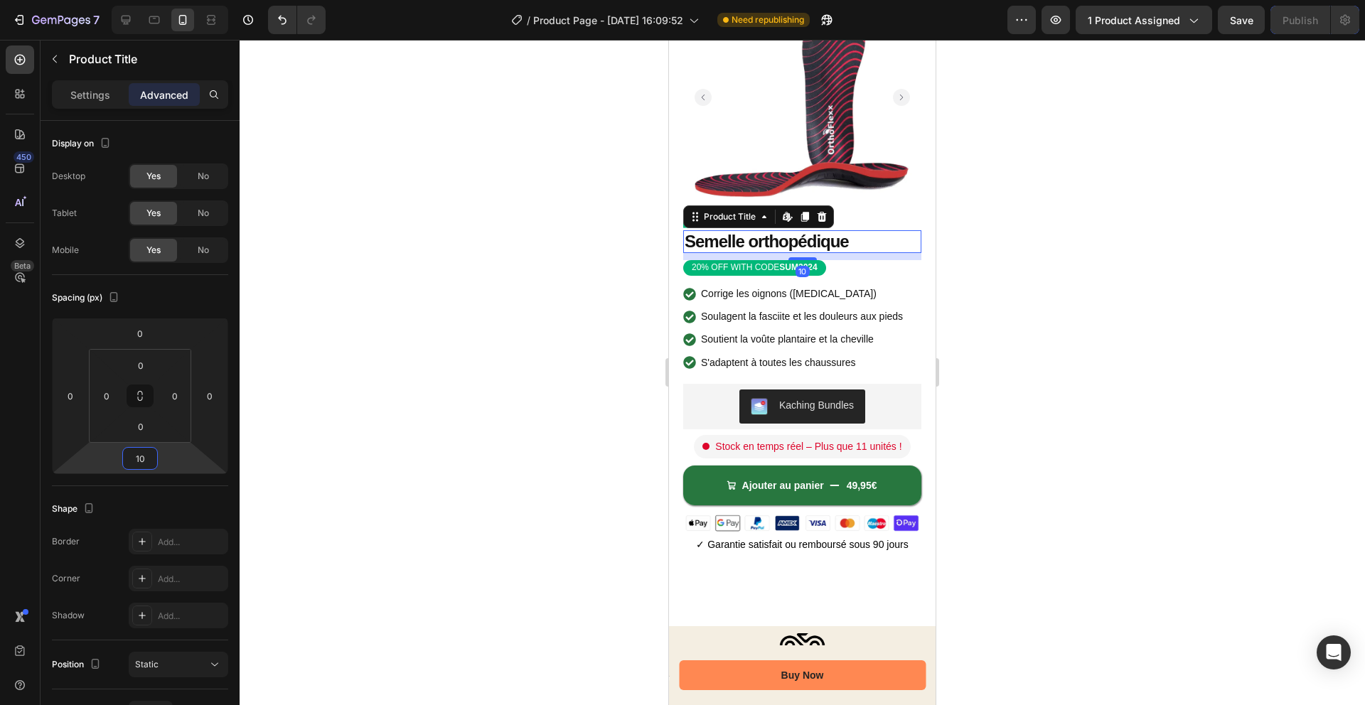
click at [514, 403] on div at bounding box center [802, 372] width 1125 height 665
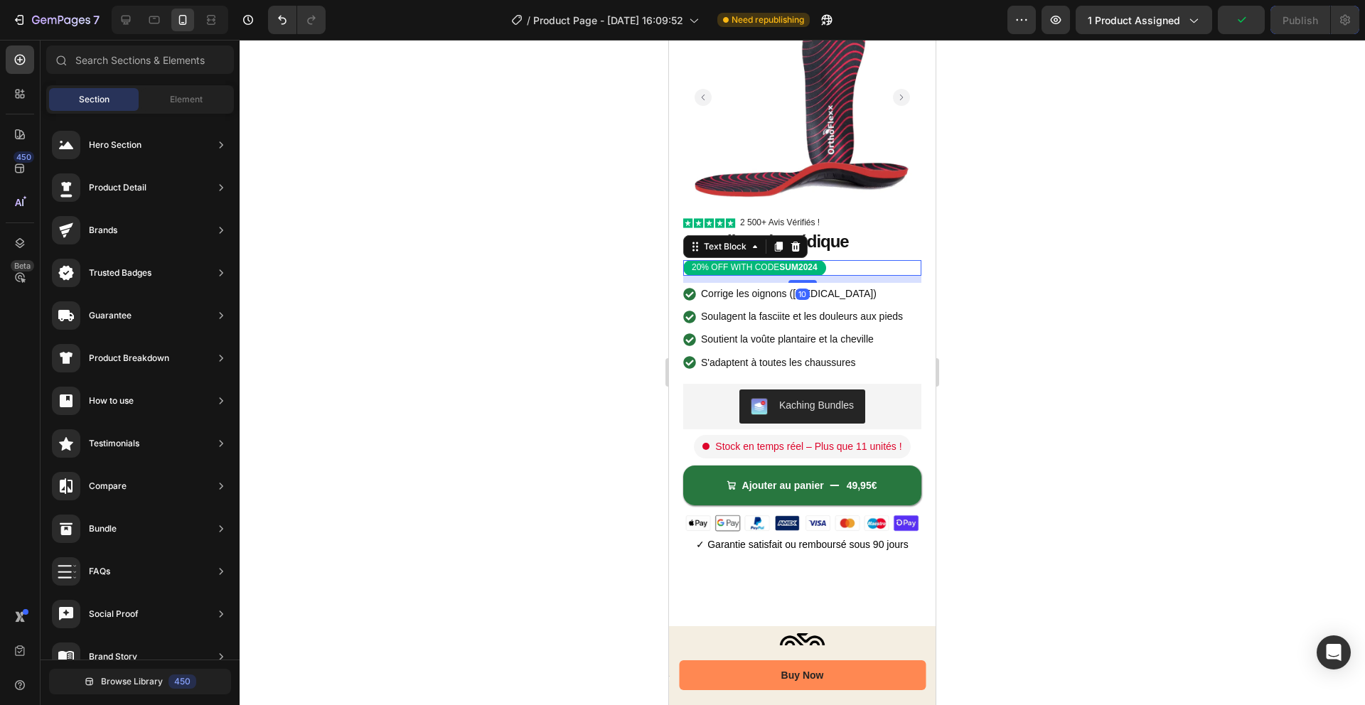
click at [851, 266] on div "20% OFF WITH CODE SUM2024" at bounding box center [802, 268] width 238 height 16
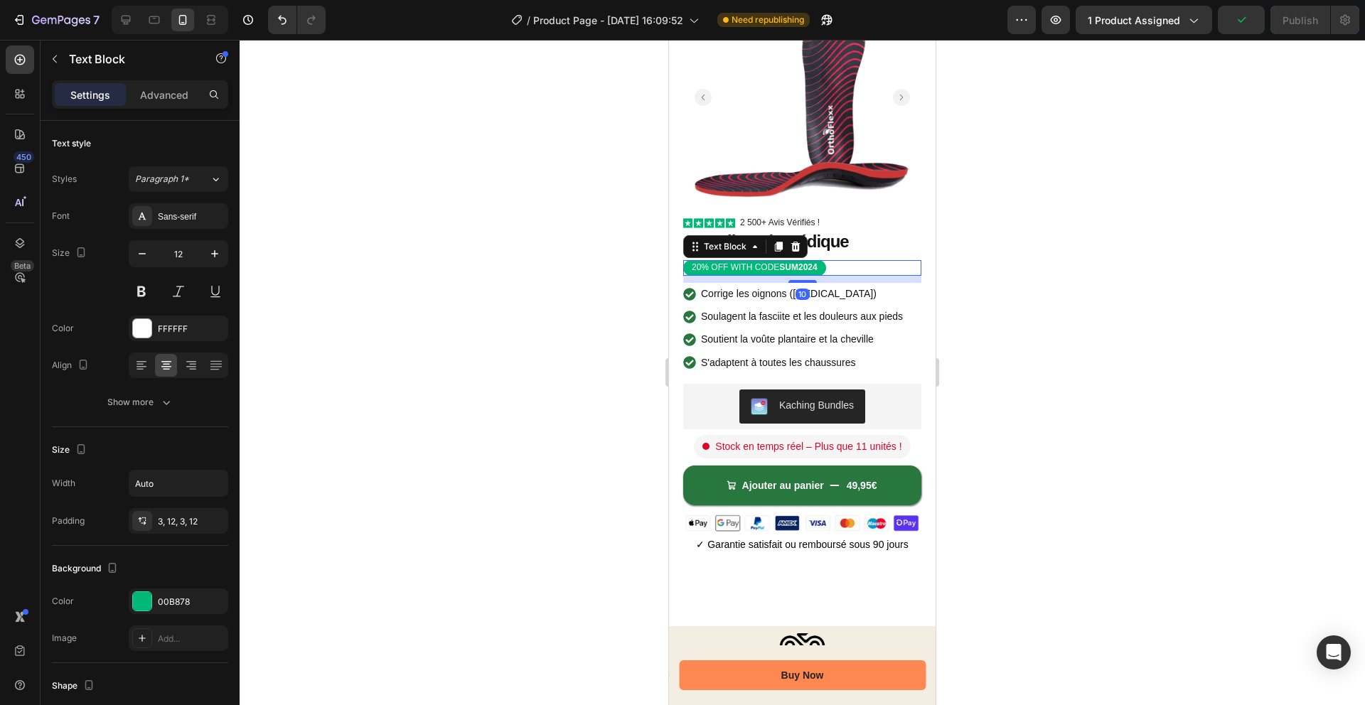
drag, startPoint x: 793, startPoint y: 243, endPoint x: 823, endPoint y: 248, distance: 30.3
click at [793, 243] on icon at bounding box center [795, 247] width 9 height 10
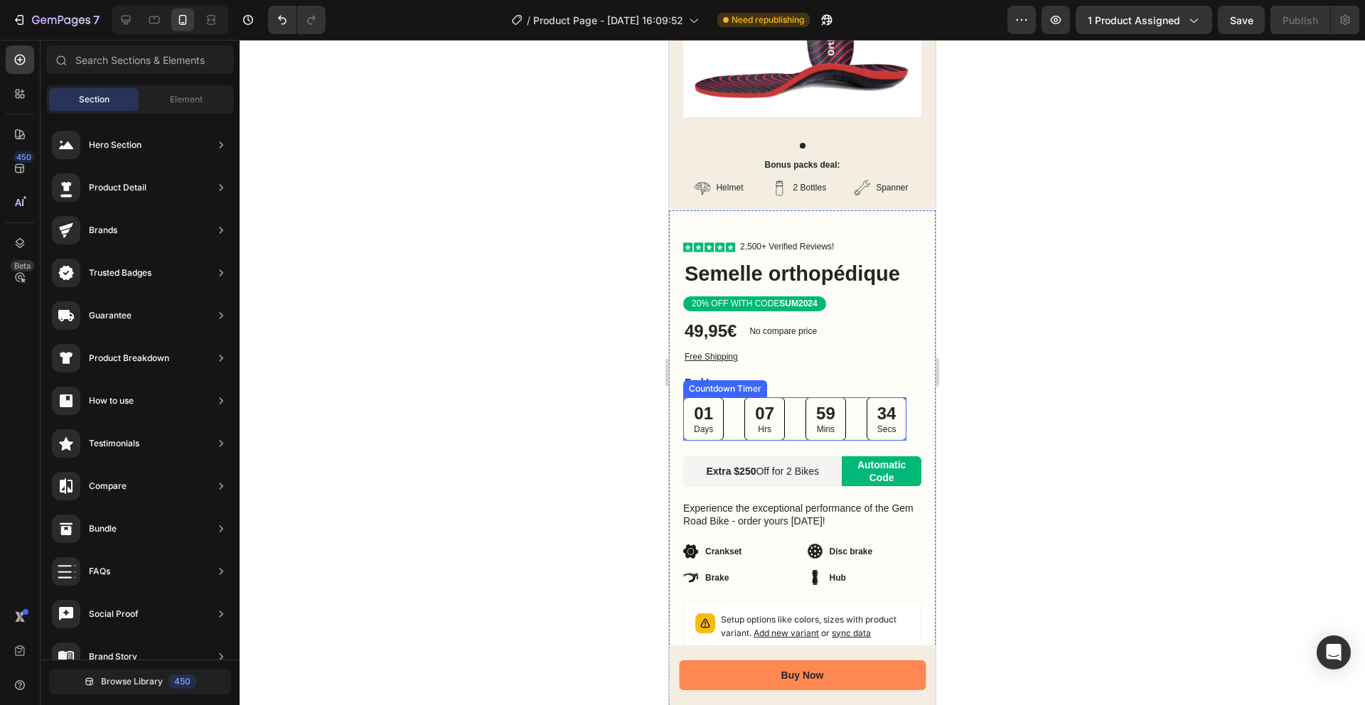
scroll to position [916, 0]
click at [739, 421] on div "01 Days 07 Hrs 59 Mins 33 Secs" at bounding box center [794, 417] width 223 height 43
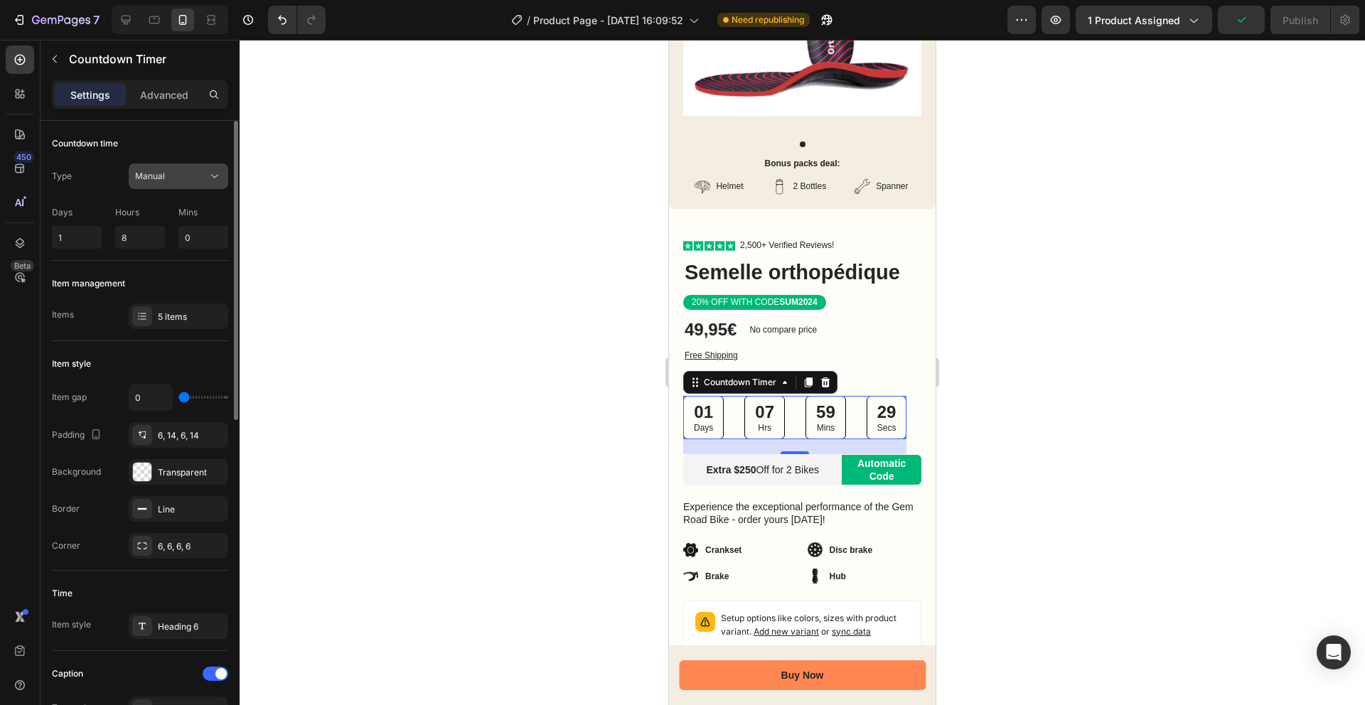
click at [196, 183] on button "Manual" at bounding box center [179, 176] width 100 height 26
click at [199, 141] on div "Countdown time" at bounding box center [140, 143] width 176 height 23
click at [499, 343] on div at bounding box center [802, 372] width 1125 height 665
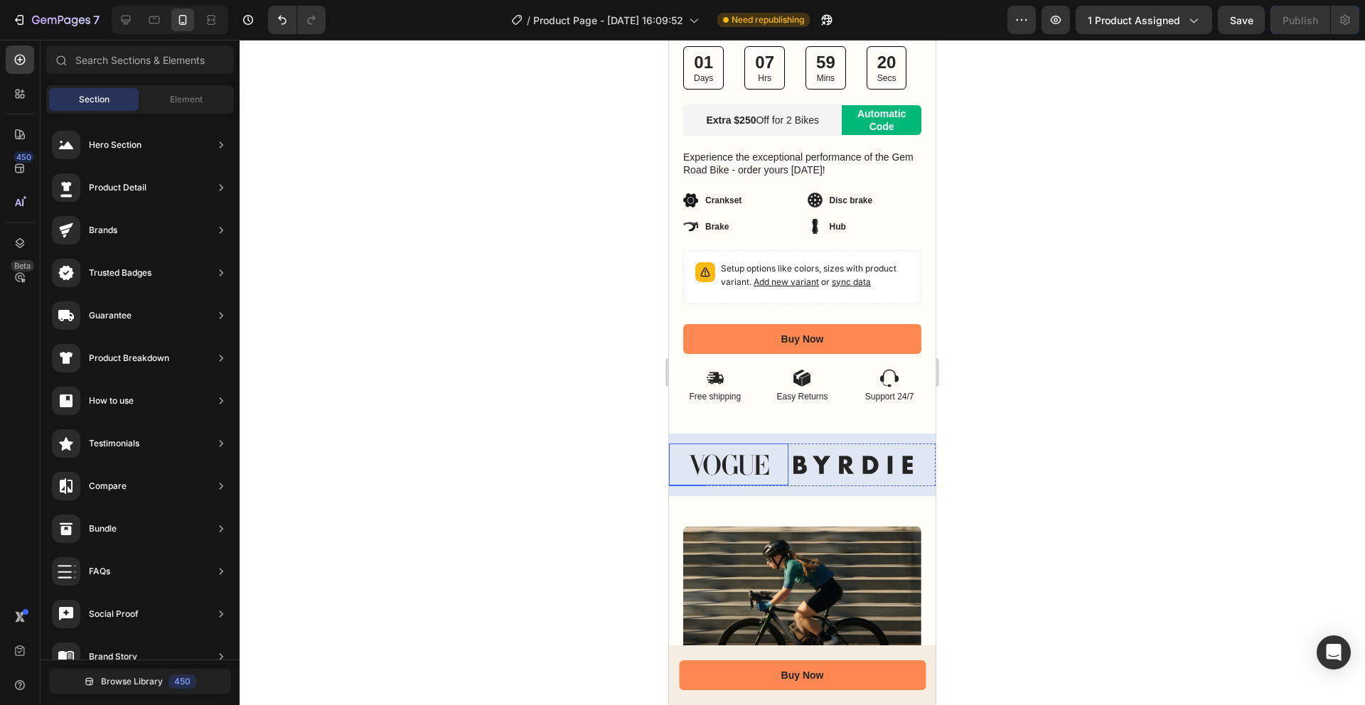
scroll to position [1277, 0]
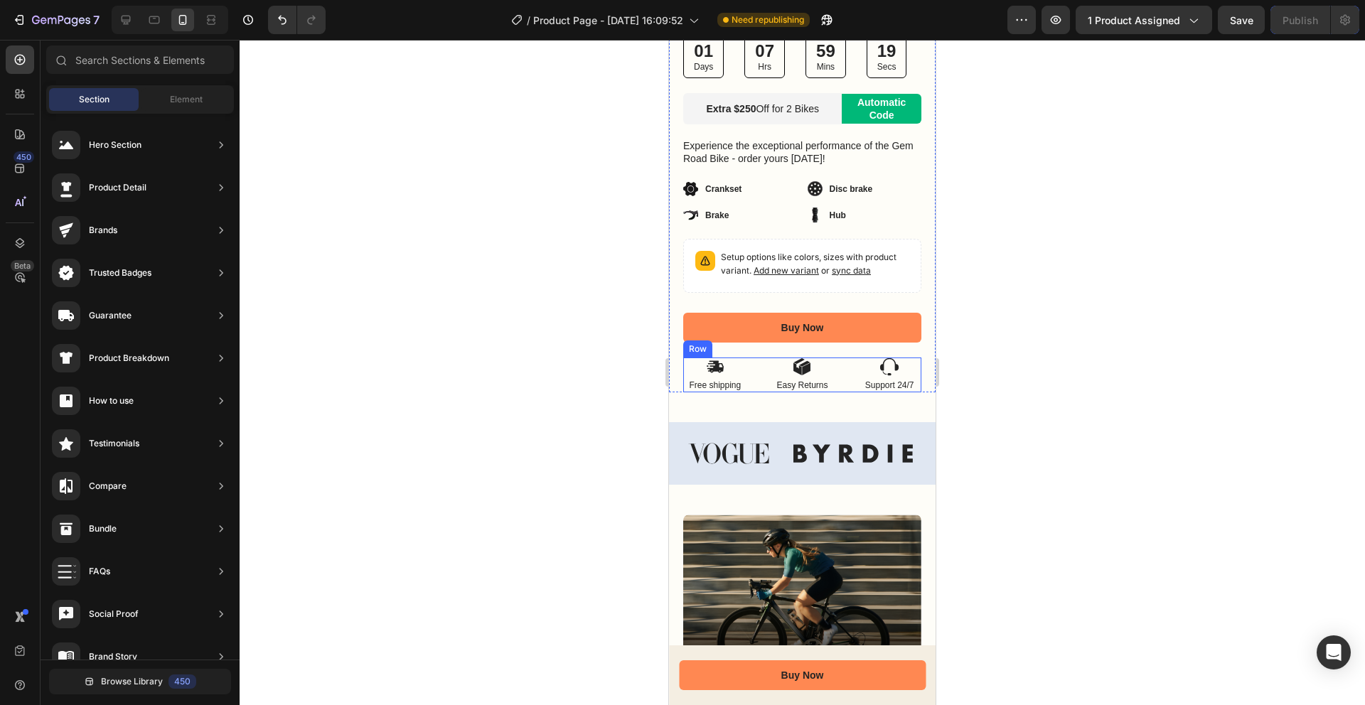
click at [762, 388] on div "Icon Free shipping Text Block Icon Easy Returns Text Block Icon Support 24/7 Te…" at bounding box center [802, 376] width 238 height 36
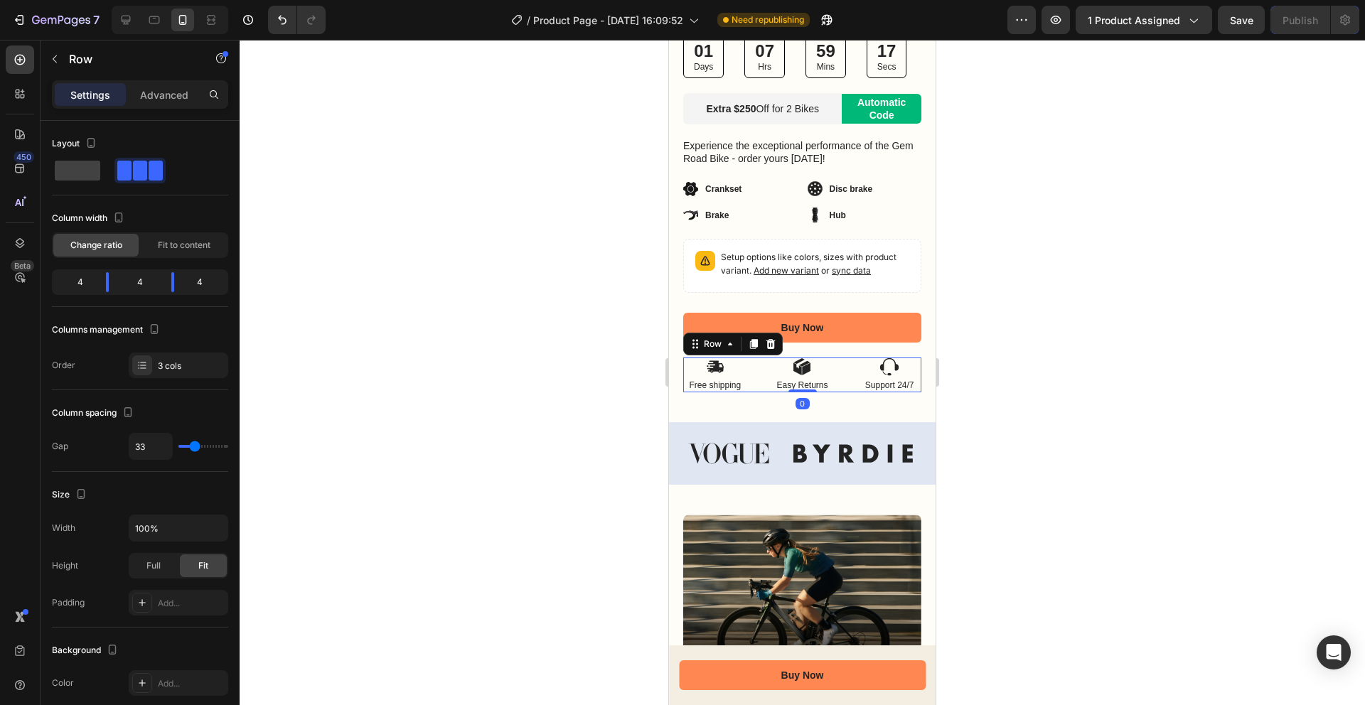
click at [633, 414] on div at bounding box center [802, 372] width 1125 height 665
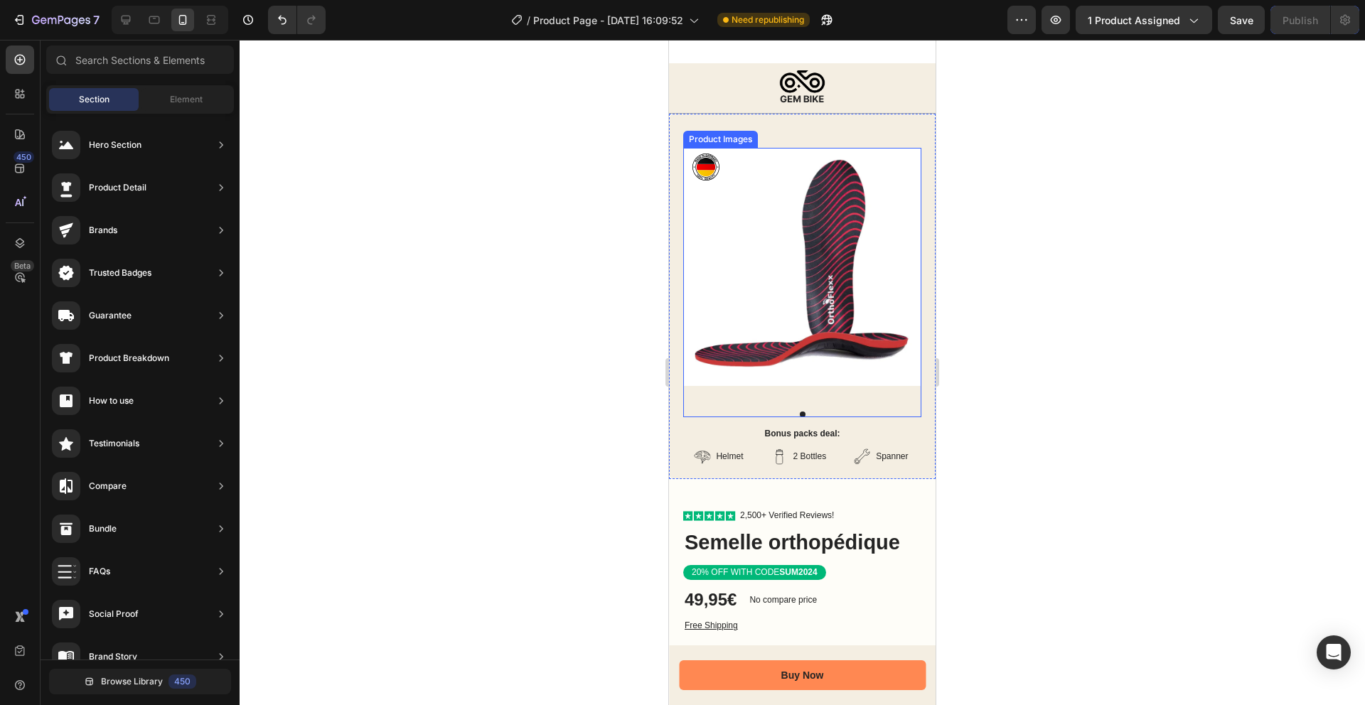
scroll to position [478, 0]
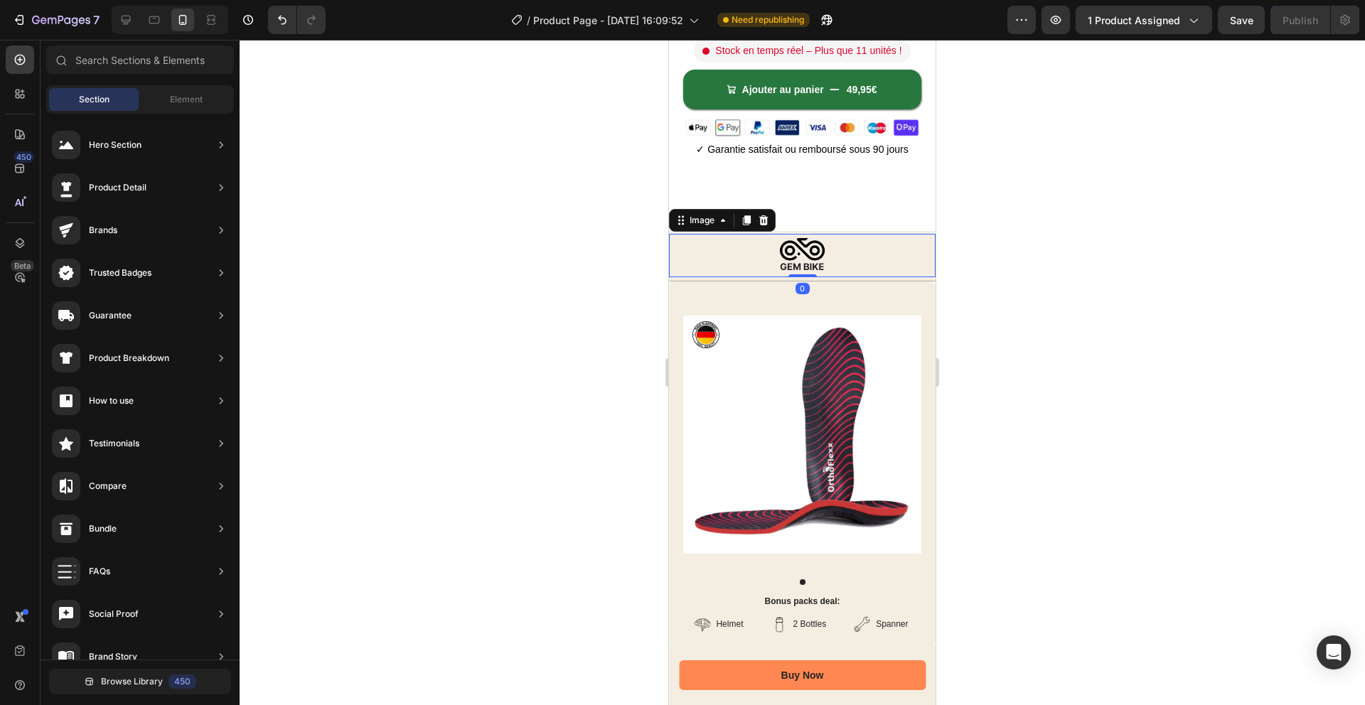
click at [689, 266] on div at bounding box center [802, 255] width 267 height 43
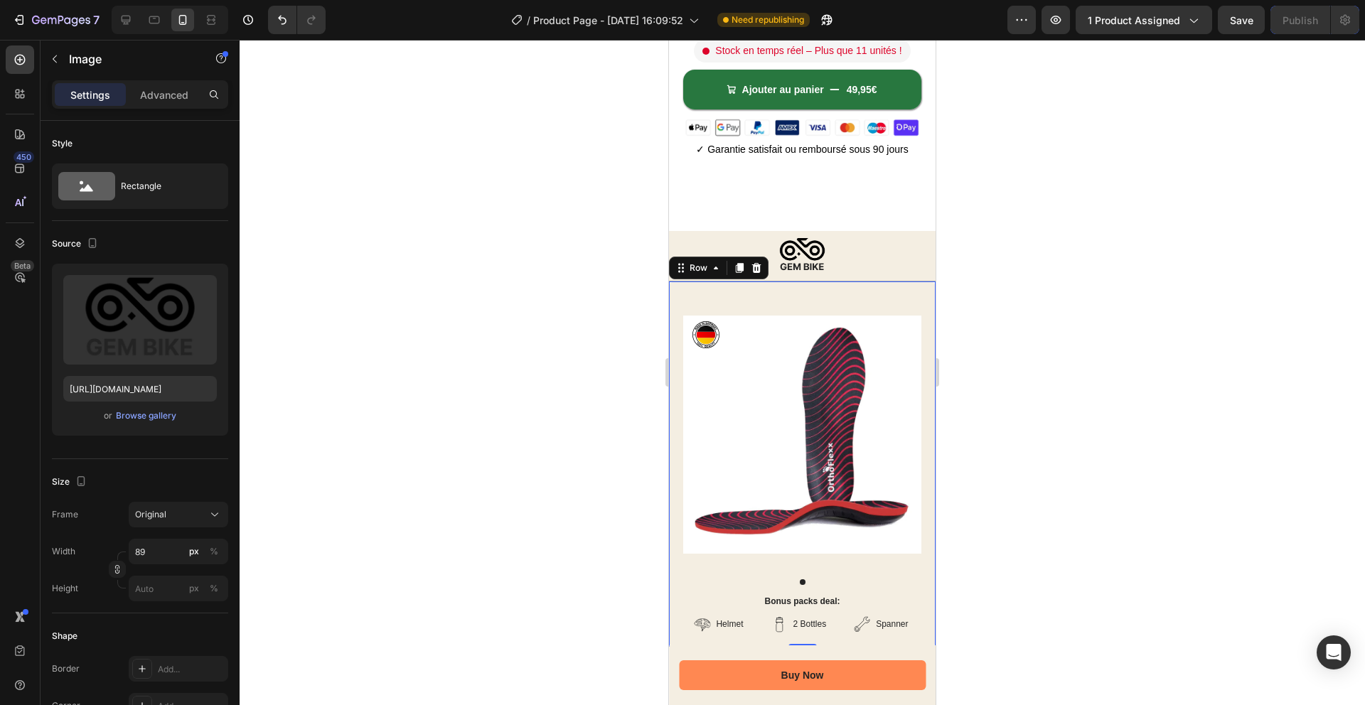
click at [675, 291] on div "Product Images Bonus packs deal: Text Block Helmet Item List 2 Bottles Item Lis…" at bounding box center [802, 464] width 267 height 366
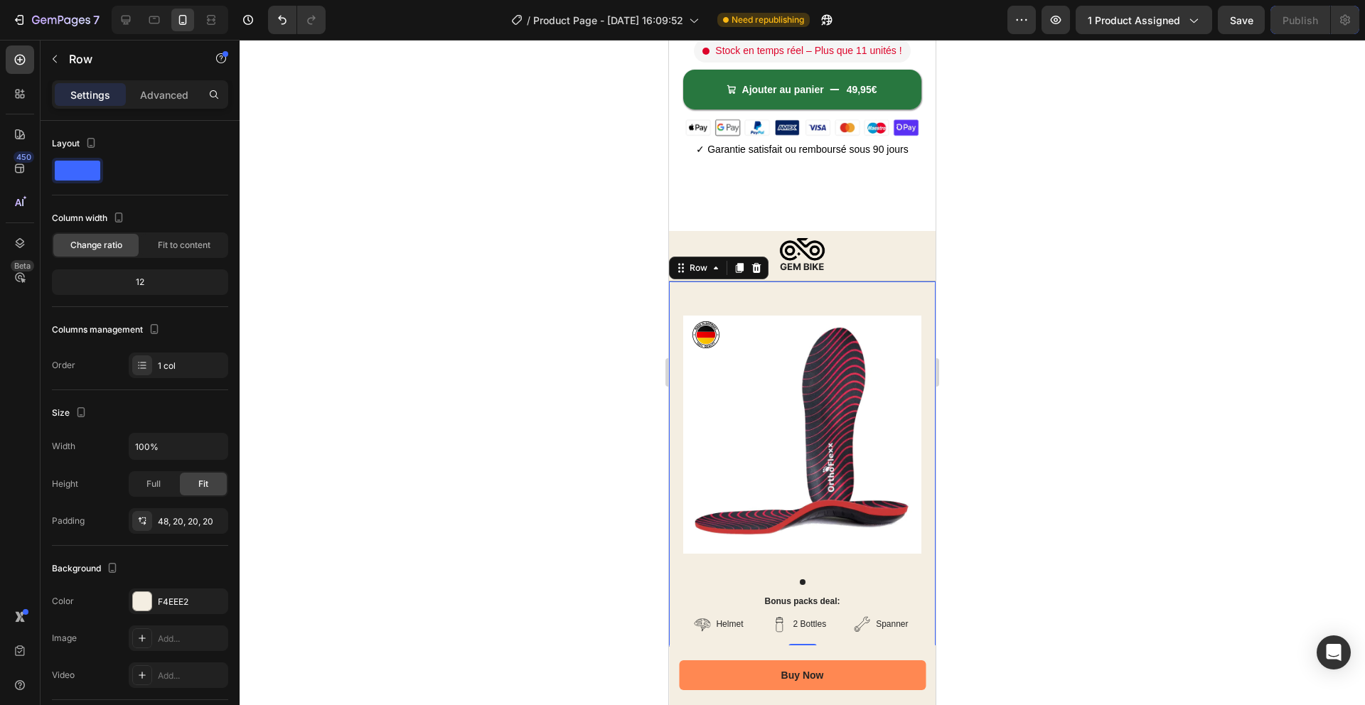
click at [761, 267] on icon at bounding box center [756, 267] width 11 height 11
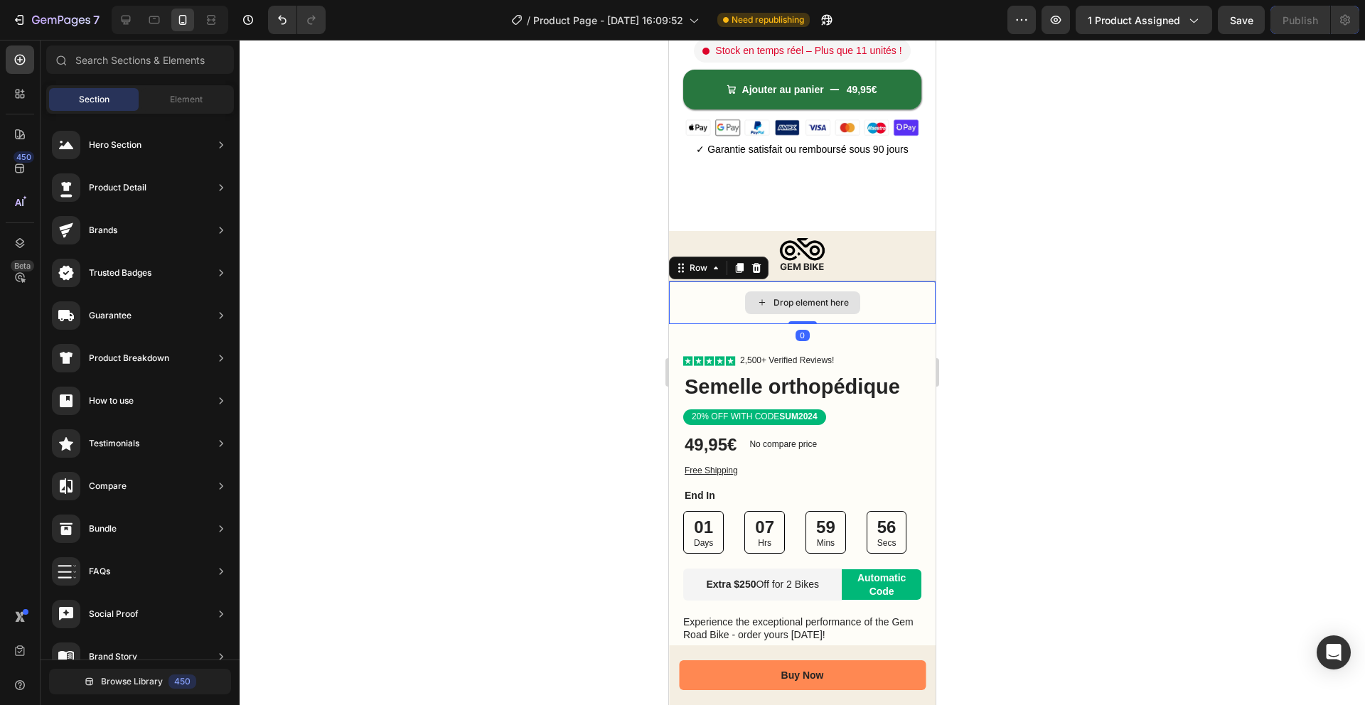
drag, startPoint x: 687, startPoint y: 291, endPoint x: 708, endPoint y: 291, distance: 21.3
click at [687, 291] on div "Drop element here" at bounding box center [802, 302] width 267 height 43
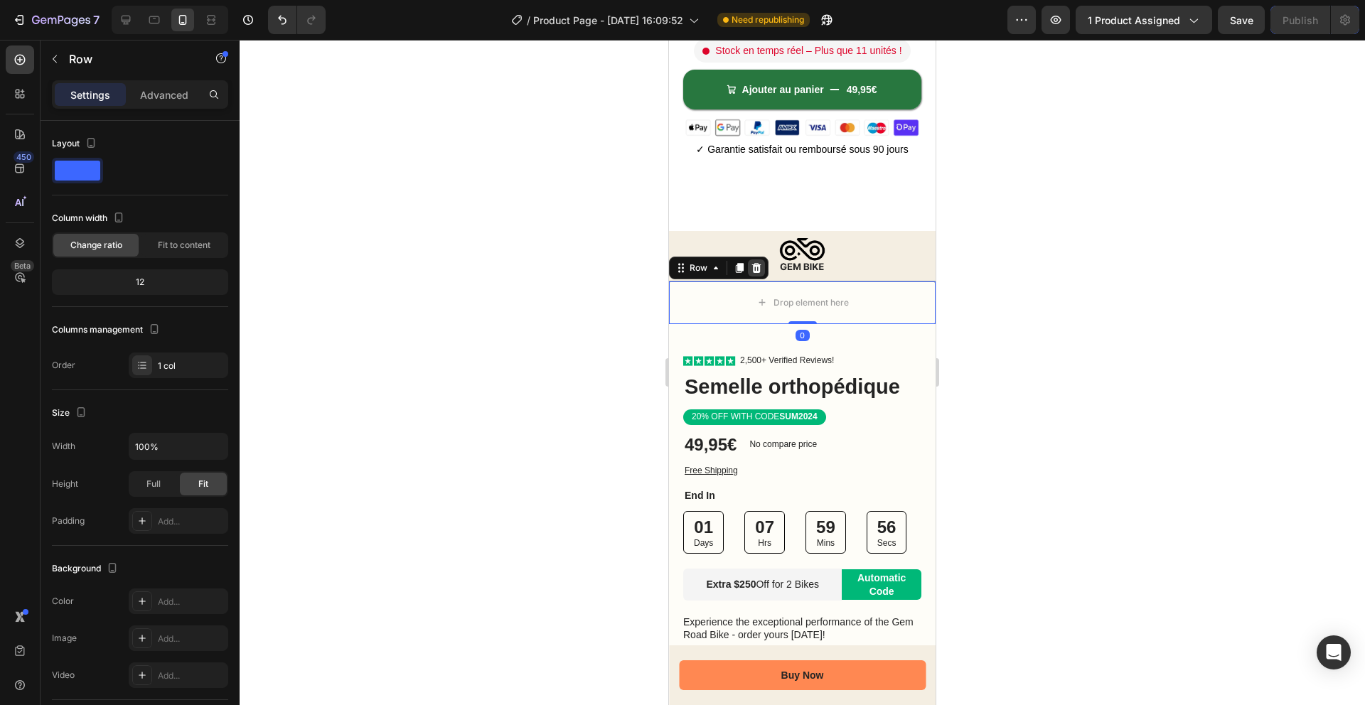
click at [754, 266] on icon at bounding box center [756, 268] width 9 height 10
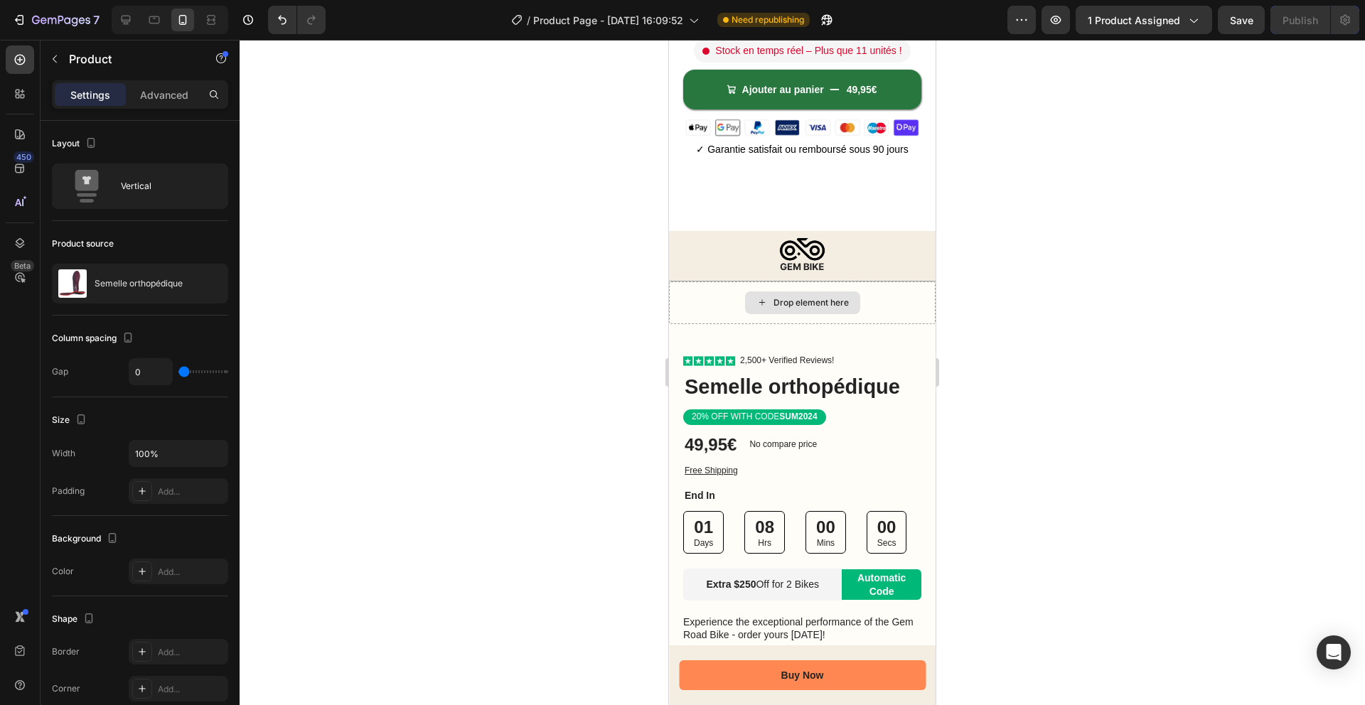
click at [674, 304] on div "Drop element here" at bounding box center [802, 302] width 267 height 43
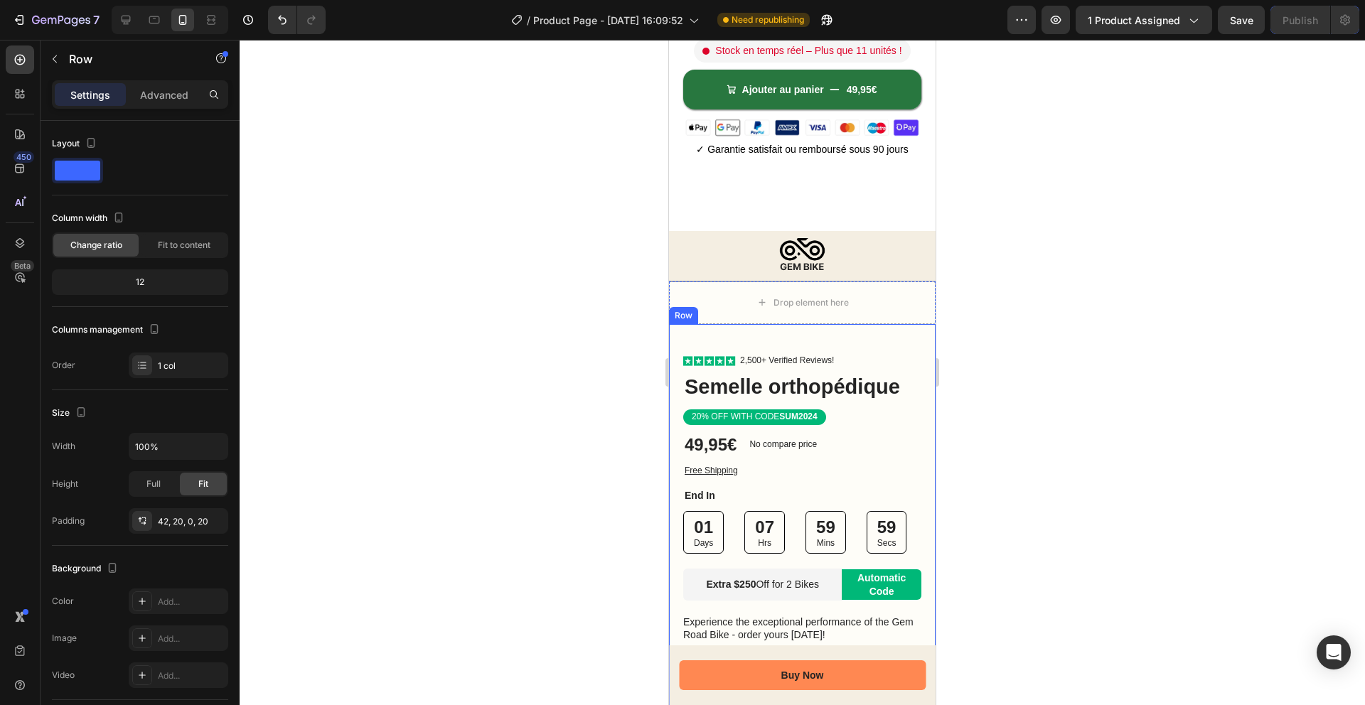
click at [682, 338] on div "Icon Icon Icon Icon Icon Icon List 2,500+ Verified Reviews! Text Block Row Seme…" at bounding box center [802, 596] width 267 height 544
drag, startPoint x: 759, startPoint y: 309, endPoint x: 752, endPoint y: 308, distance: 7.2
click at [759, 309] on icon at bounding box center [756, 311] width 9 height 10
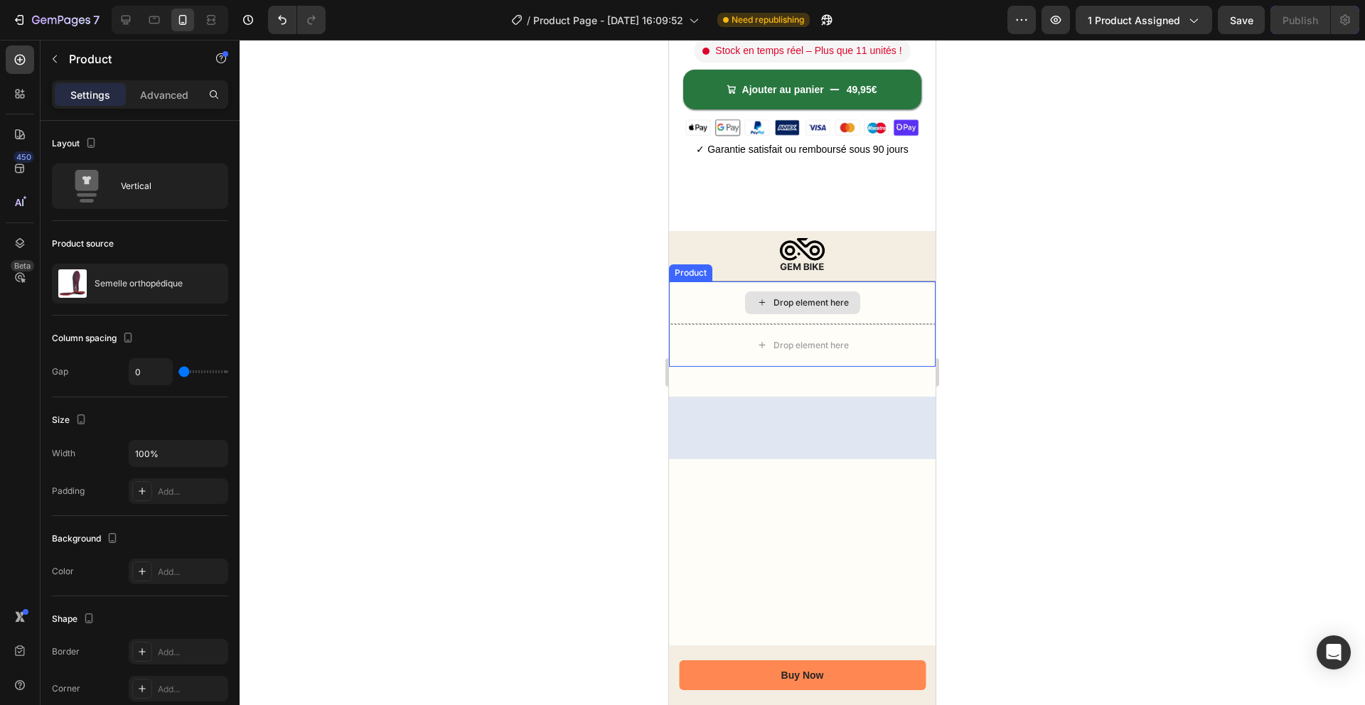
click at [671, 310] on div "Drop element here" at bounding box center [802, 302] width 267 height 43
click at [775, 259] on div at bounding box center [770, 267] width 17 height 17
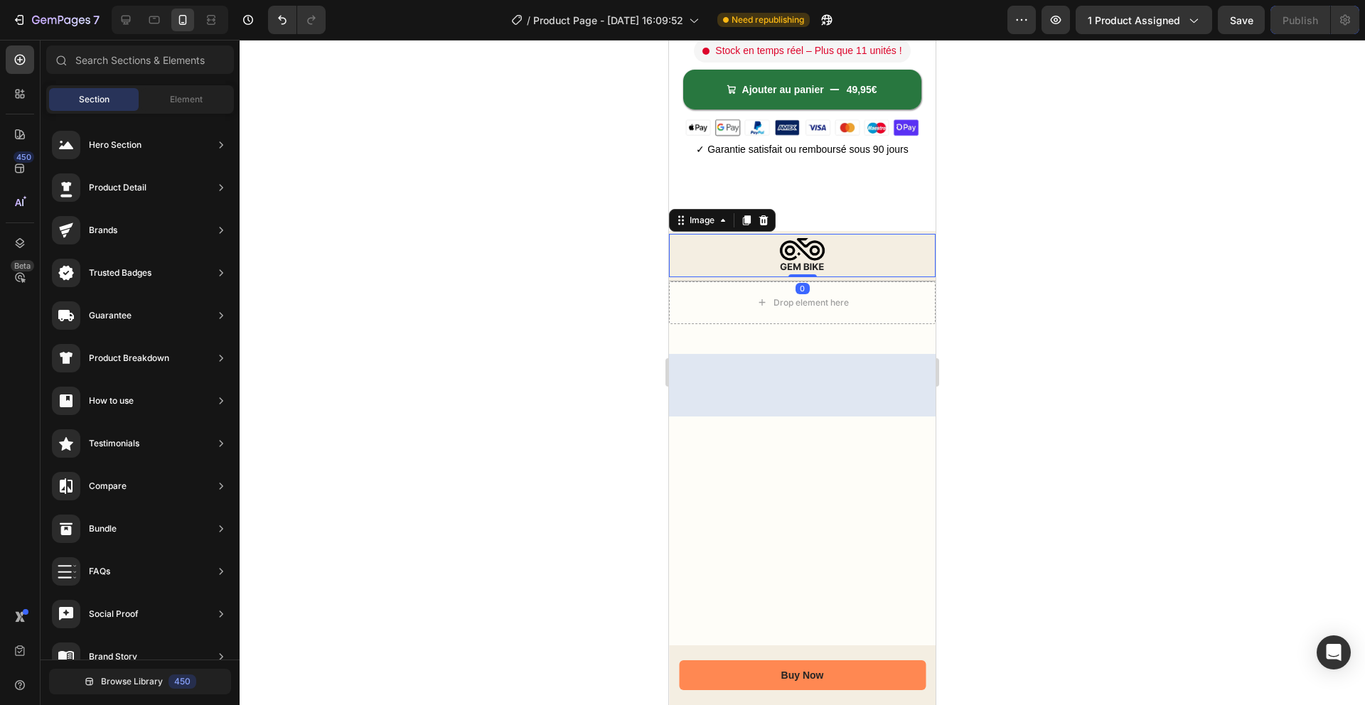
drag, startPoint x: 689, startPoint y: 266, endPoint x: 724, endPoint y: 258, distance: 35.7
click at [689, 266] on div at bounding box center [802, 255] width 267 height 43
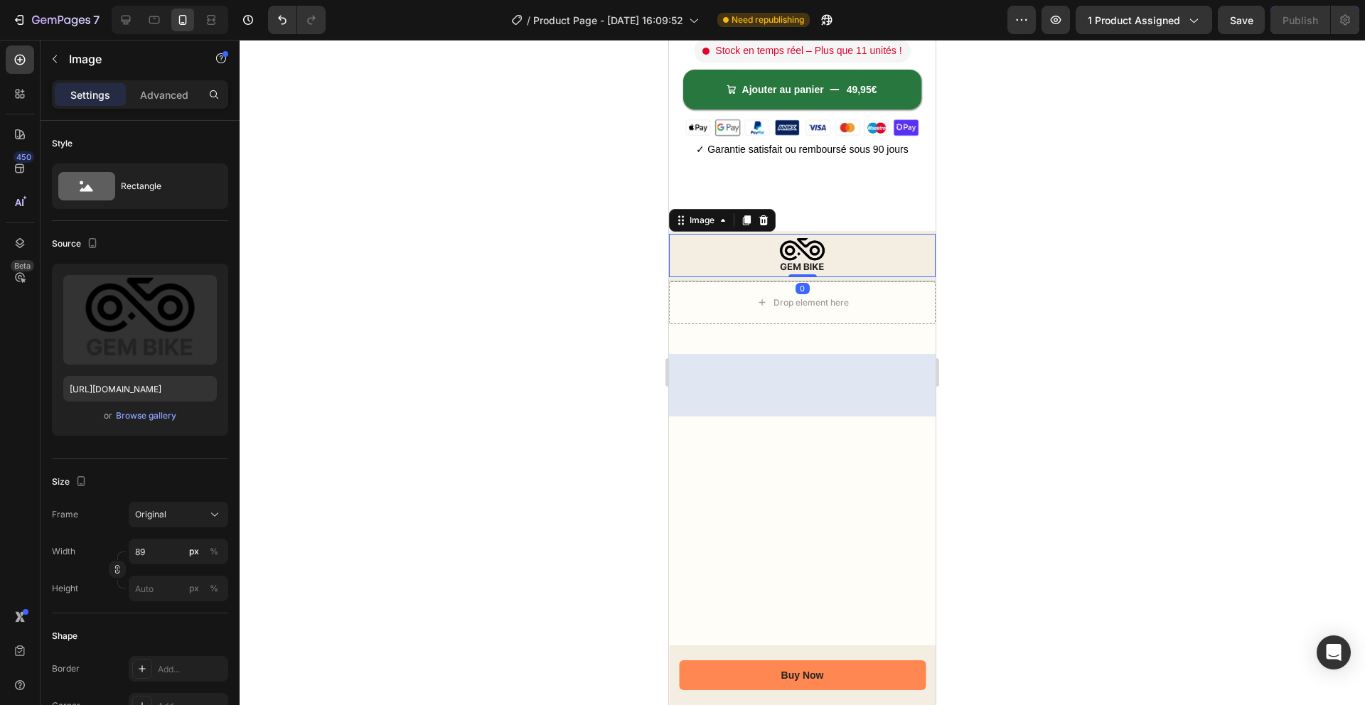
drag, startPoint x: 763, startPoint y: 221, endPoint x: 745, endPoint y: 232, distance: 20.7
click at [763, 222] on icon at bounding box center [763, 220] width 9 height 10
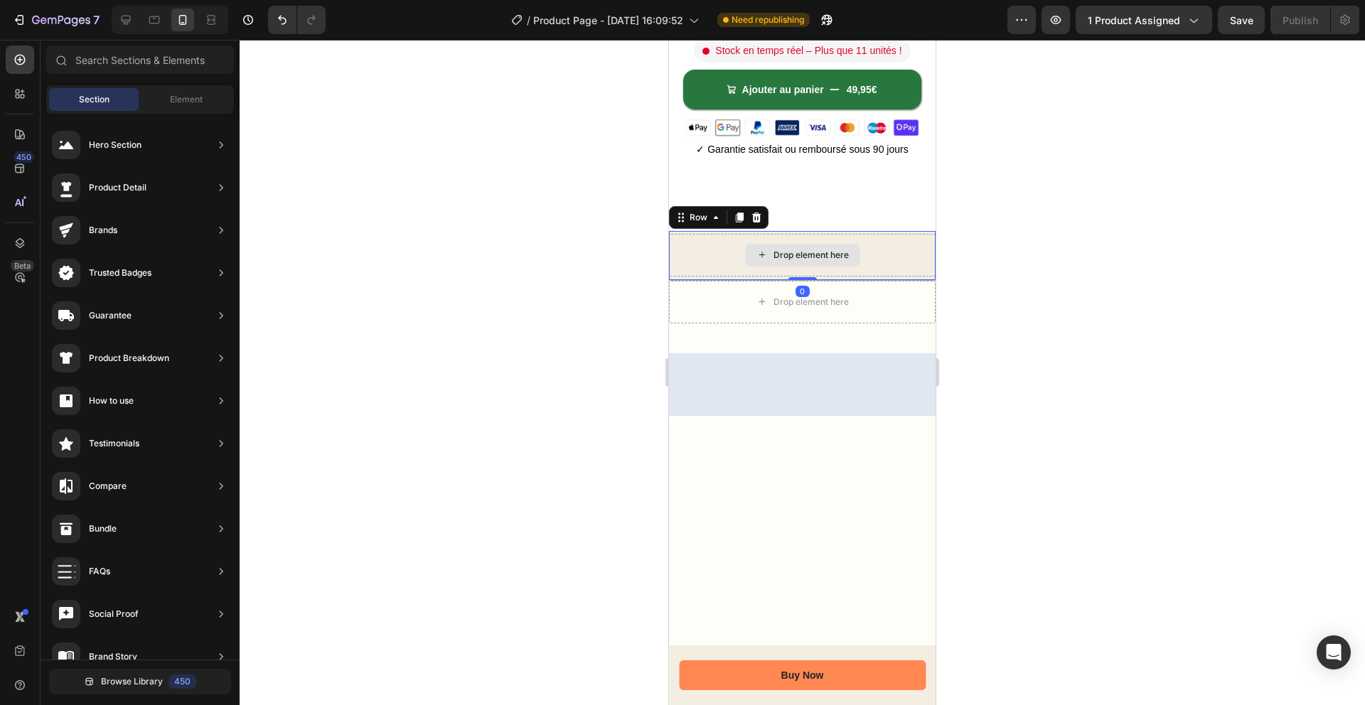
click at [695, 273] on div "Drop element here" at bounding box center [802, 255] width 267 height 43
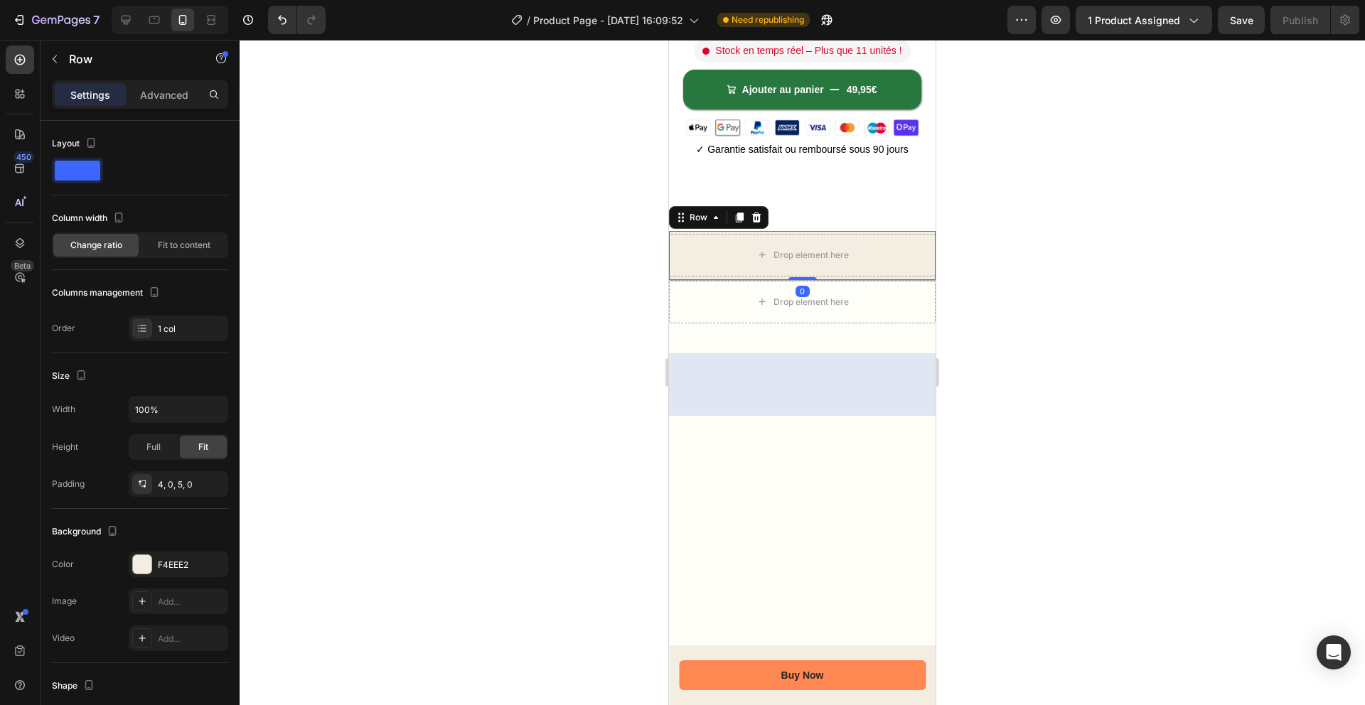
click at [758, 213] on icon at bounding box center [756, 217] width 11 height 11
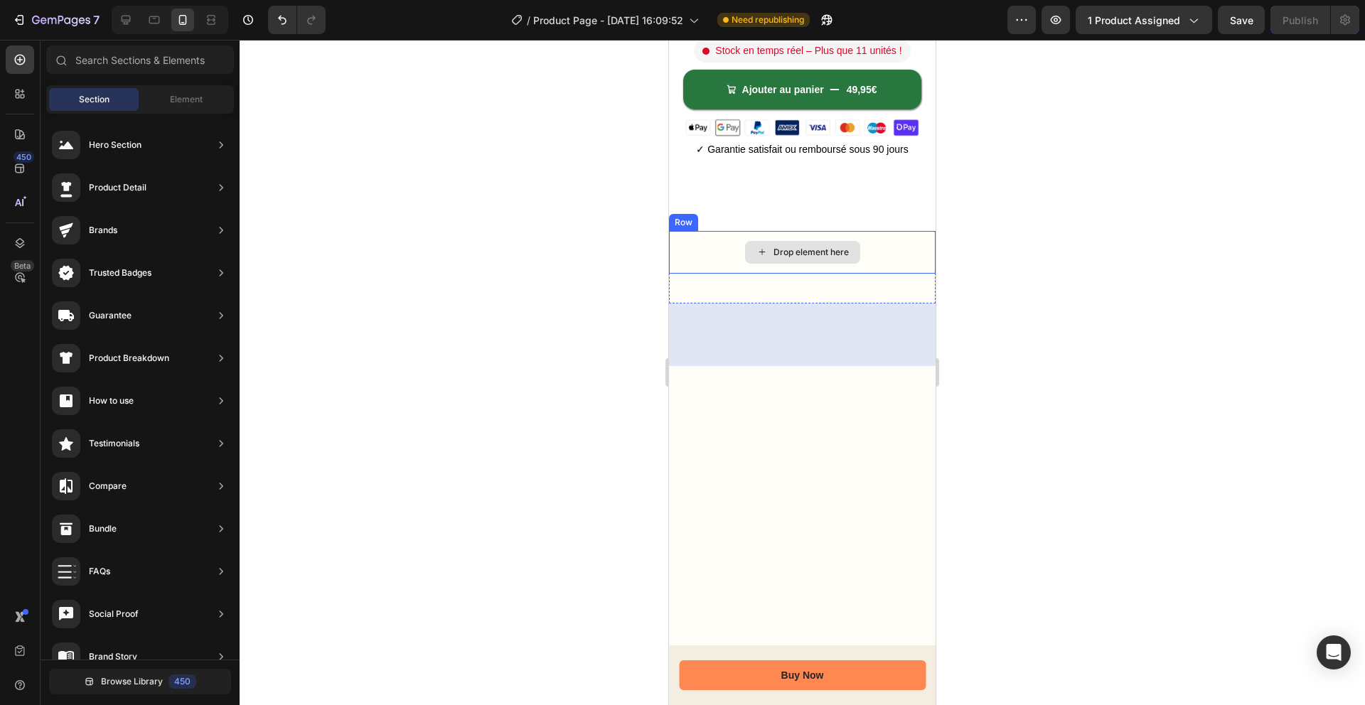
click at [694, 264] on div "Drop element here" at bounding box center [802, 252] width 267 height 43
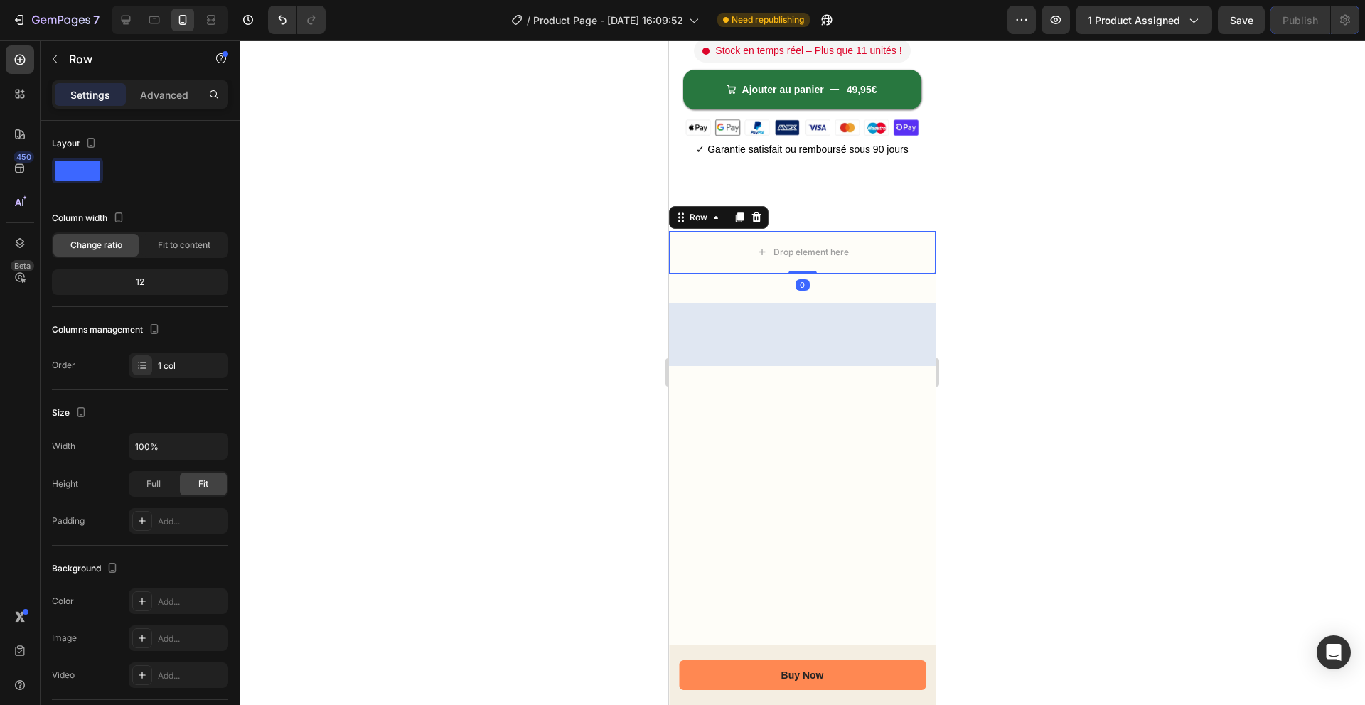
click at [754, 213] on icon at bounding box center [756, 218] width 9 height 10
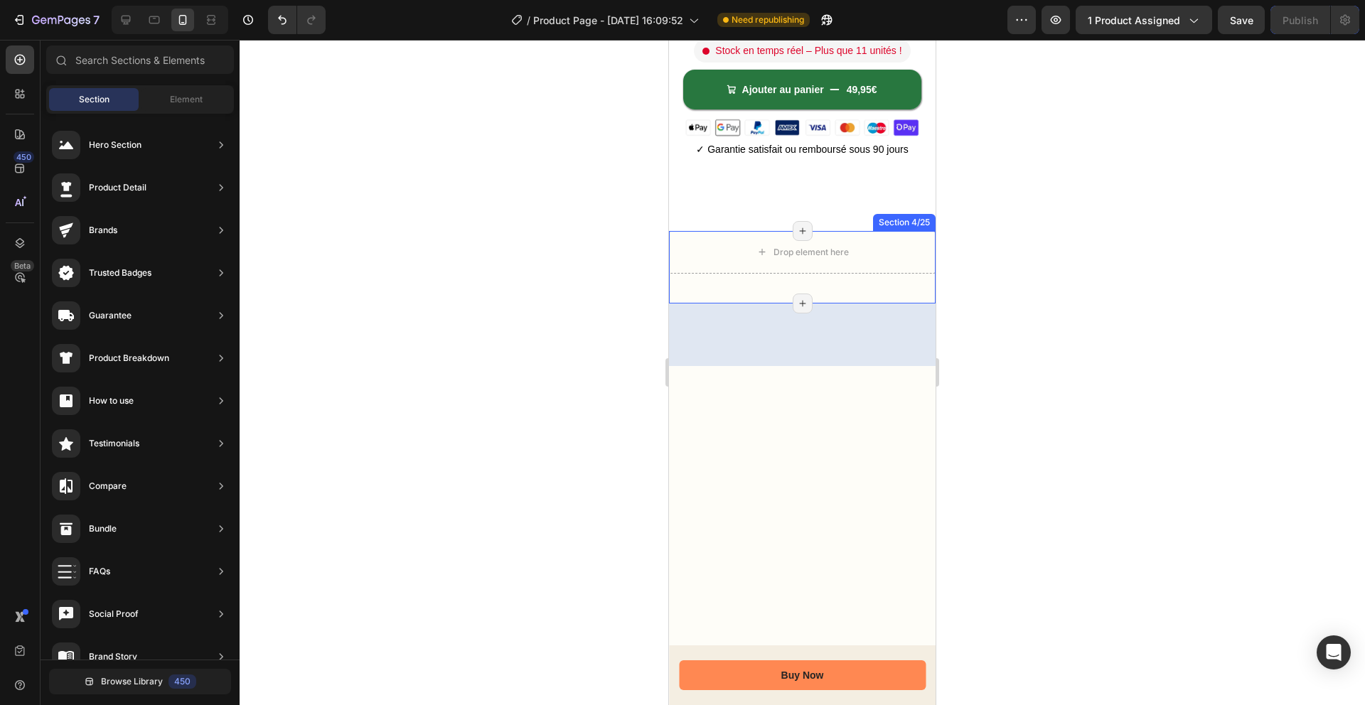
click at [688, 277] on div "Drop element here Section 4/25 Page has reached Shopify’s 25 section-limit Page…" at bounding box center [802, 267] width 267 height 73
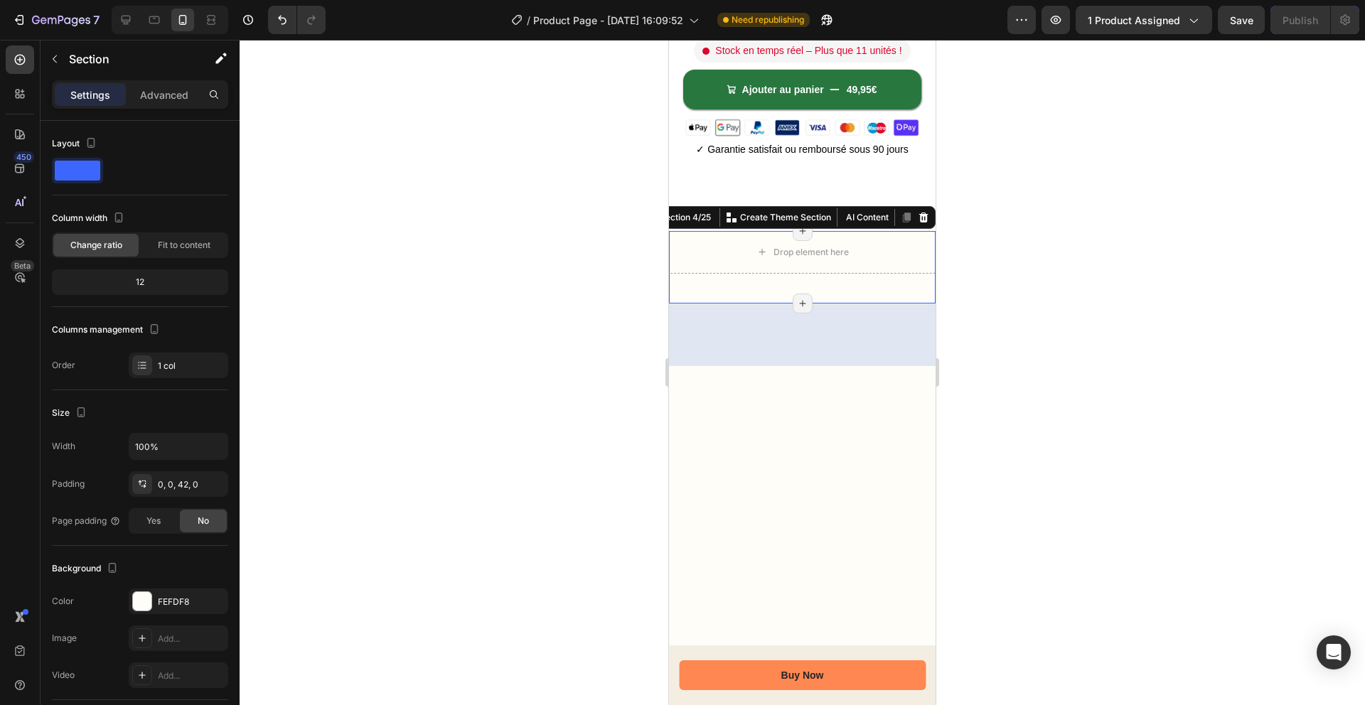
click at [918, 210] on div at bounding box center [923, 217] width 17 height 17
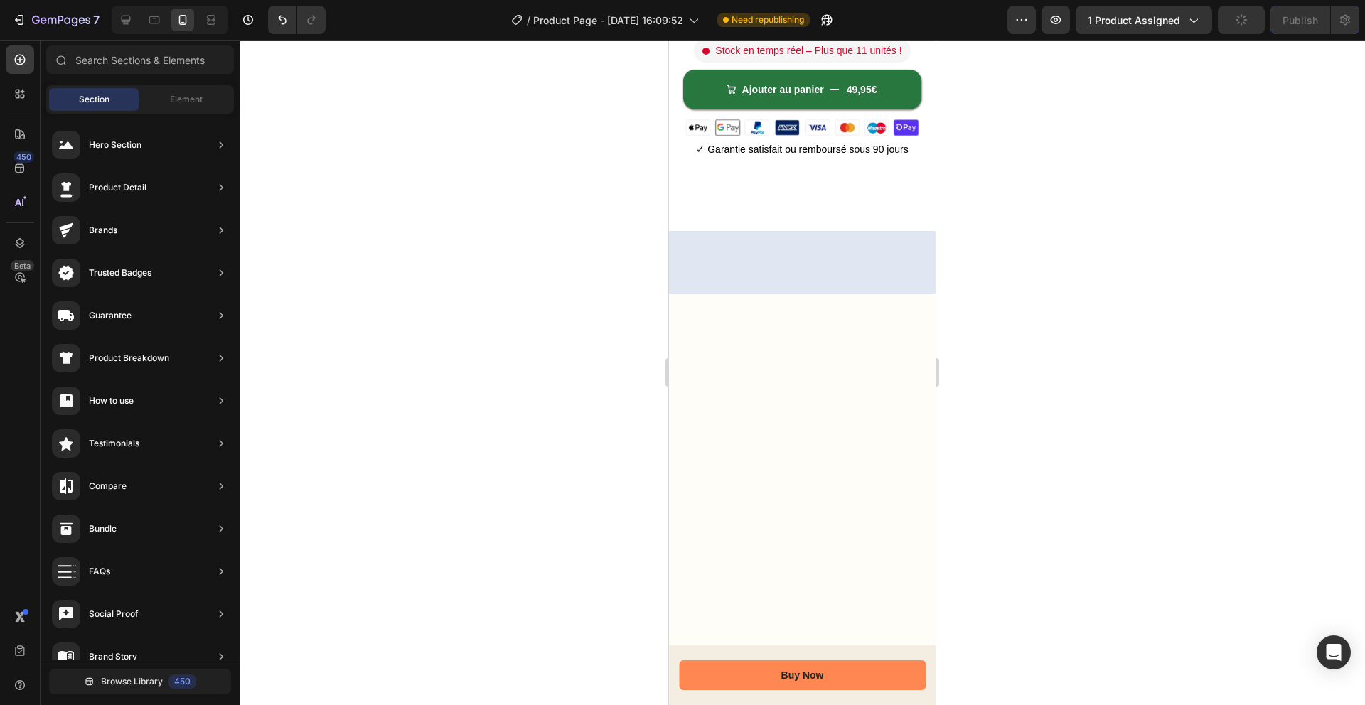
drag, startPoint x: 689, startPoint y: 276, endPoint x: 695, endPoint y: 280, distance: 7.7
click at [689, 276] on div at bounding box center [802, 262] width 267 height 43
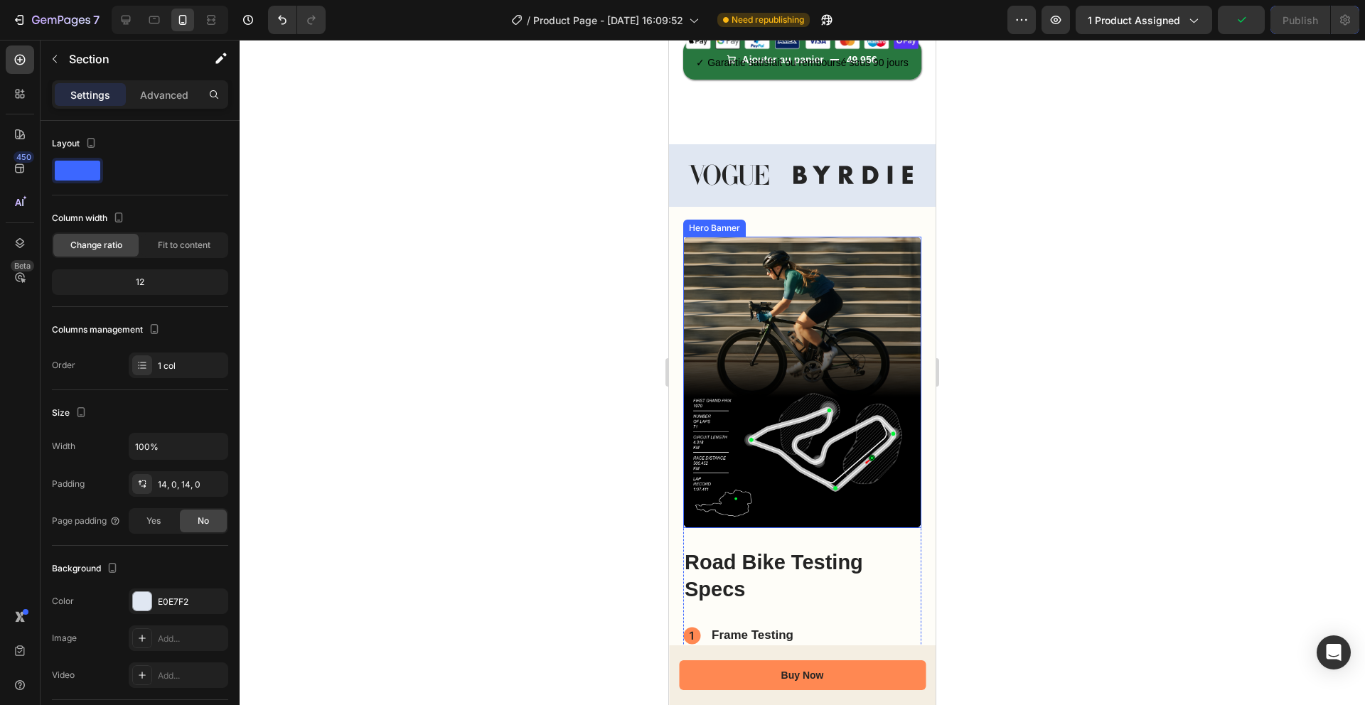
scroll to position [579, 0]
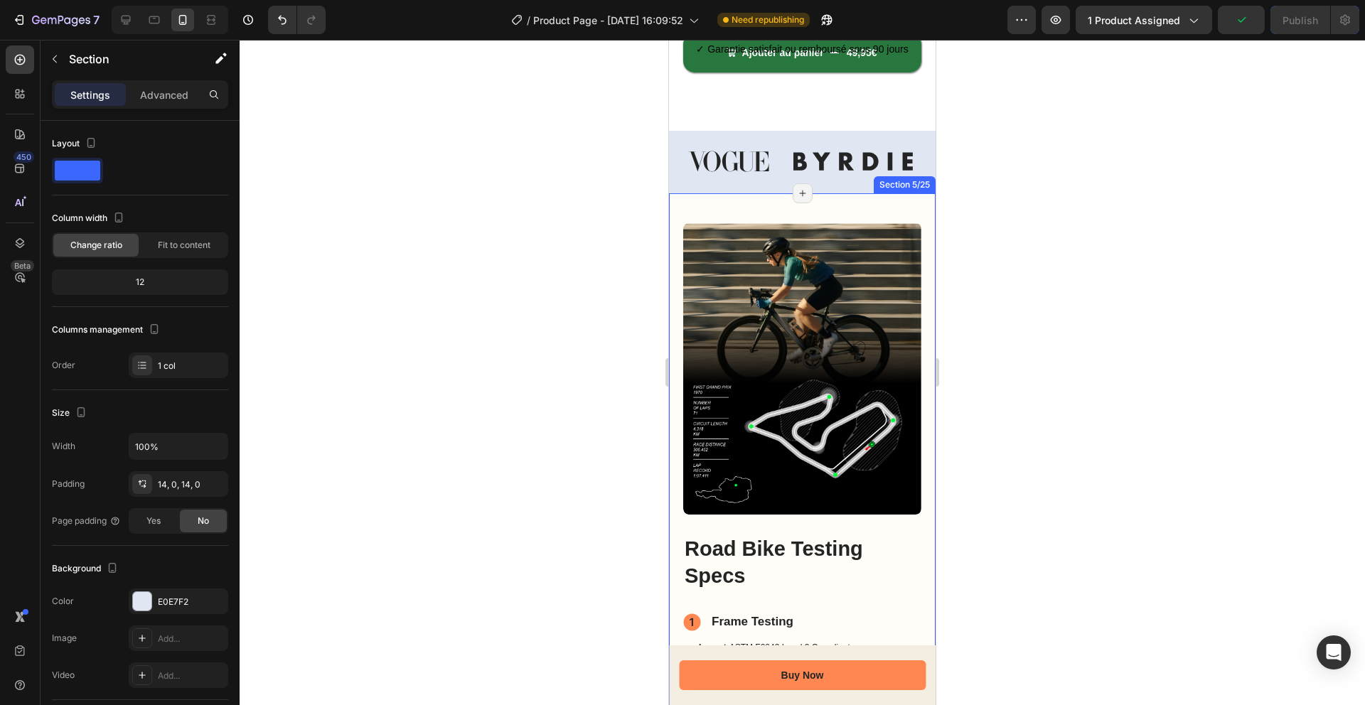
click at [687, 201] on div "Image Image Hero Banner Road Bike Testing Specs Heading Frame Testing Item List…" at bounding box center [802, 579] width 267 height 773
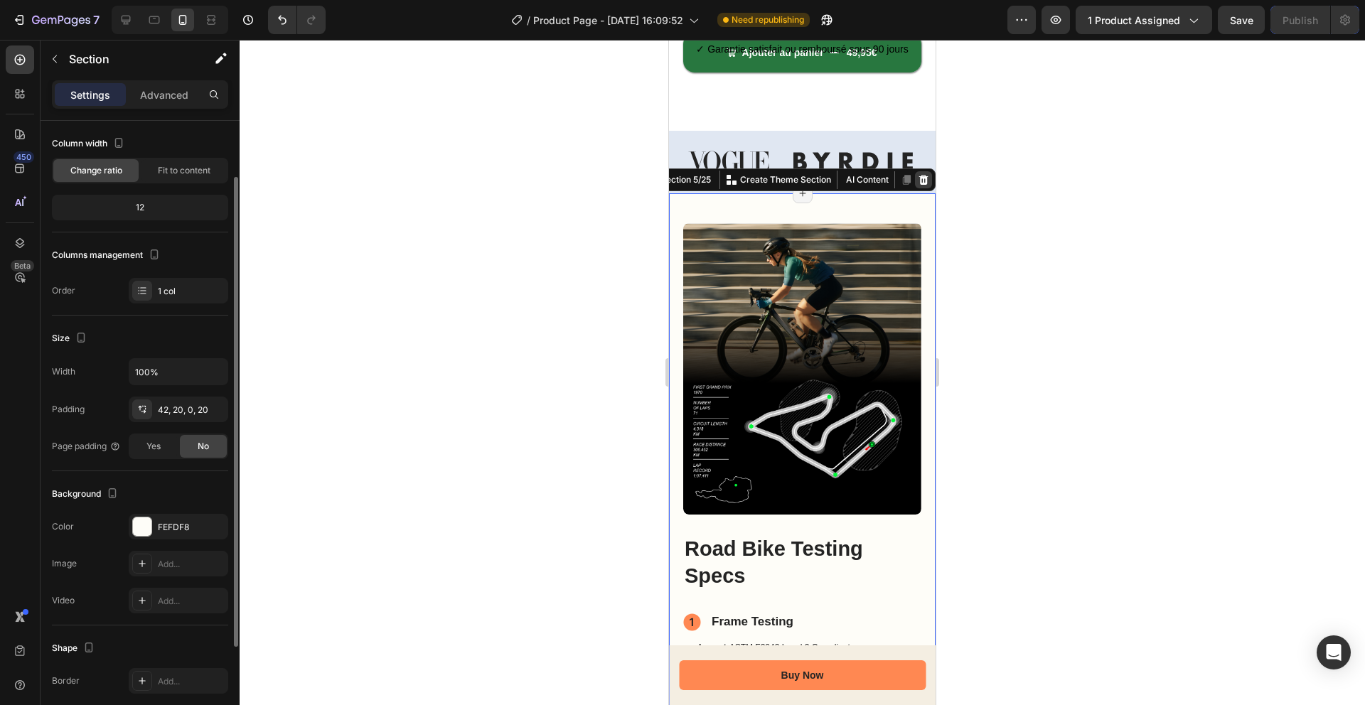
click at [927, 181] on icon at bounding box center [923, 179] width 11 height 11
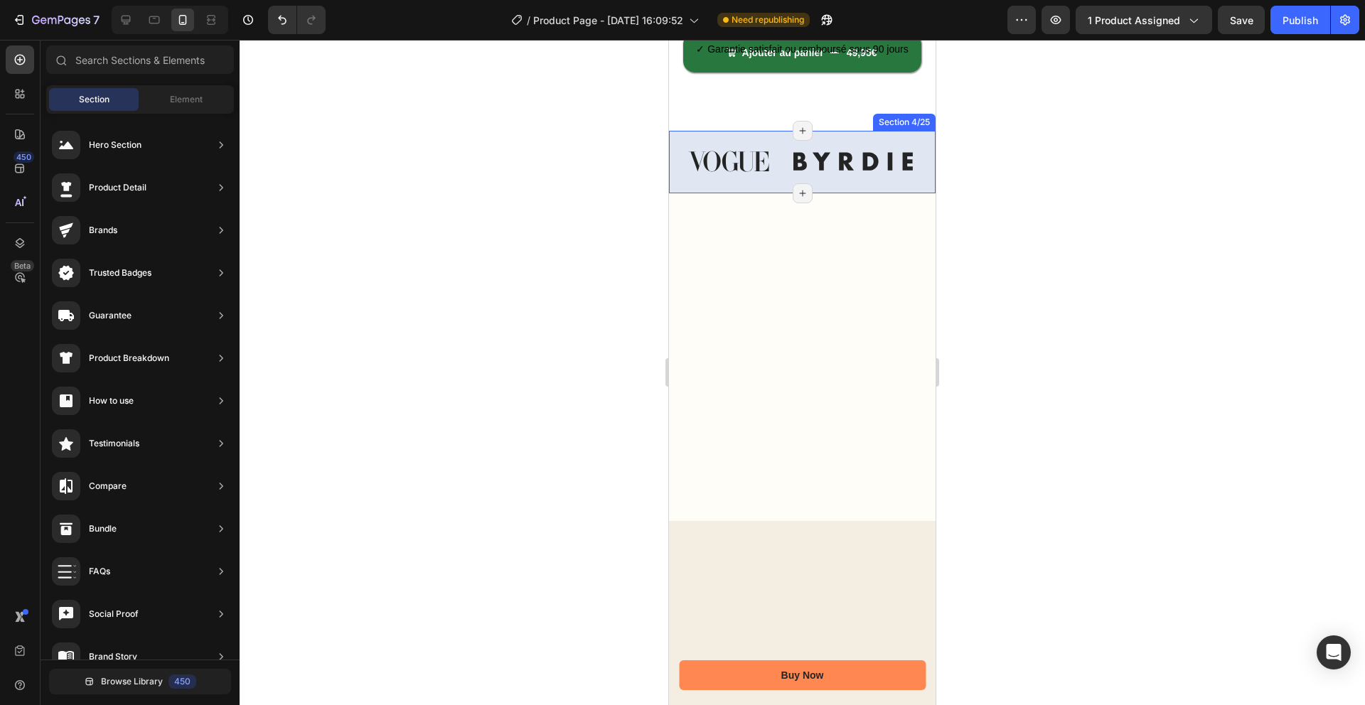
click at [697, 188] on div "Image Image Image Image Image Image Image Image Carousel Section 4/25 Page has …" at bounding box center [802, 162] width 267 height 63
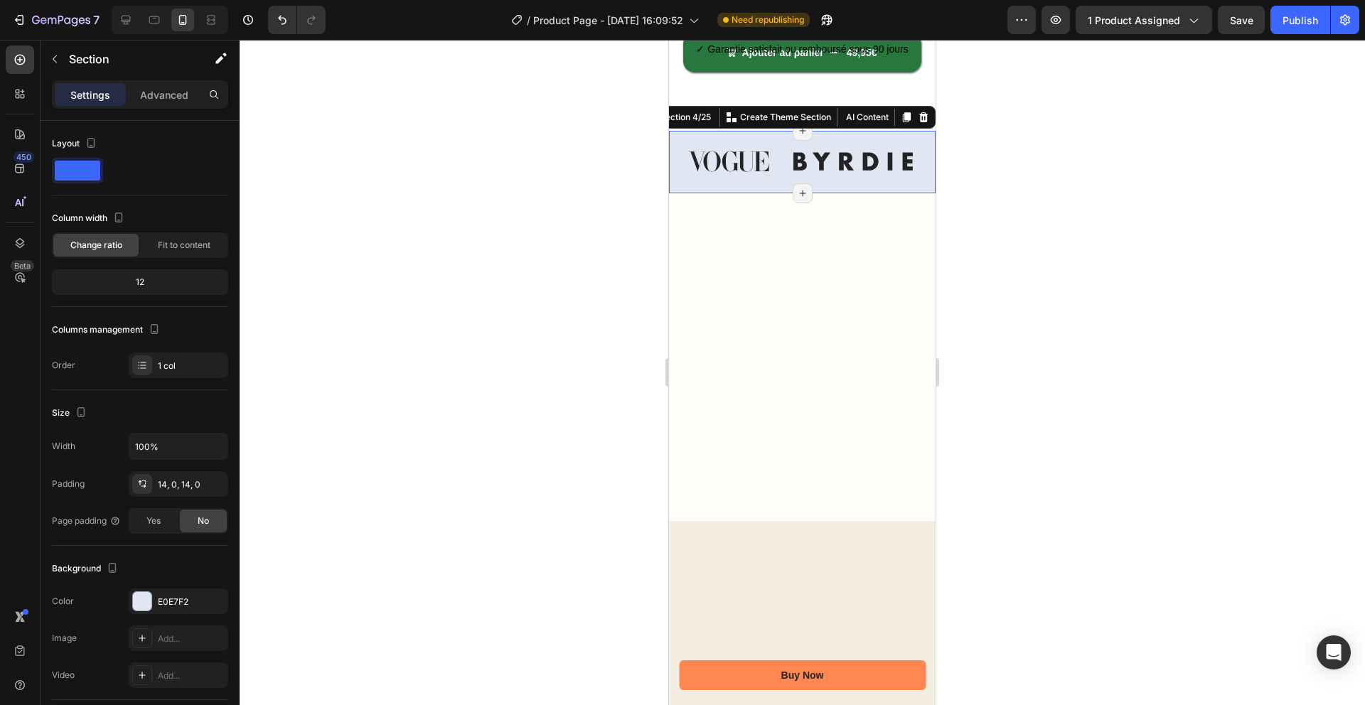
click at [918, 114] on div at bounding box center [923, 117] width 17 height 17
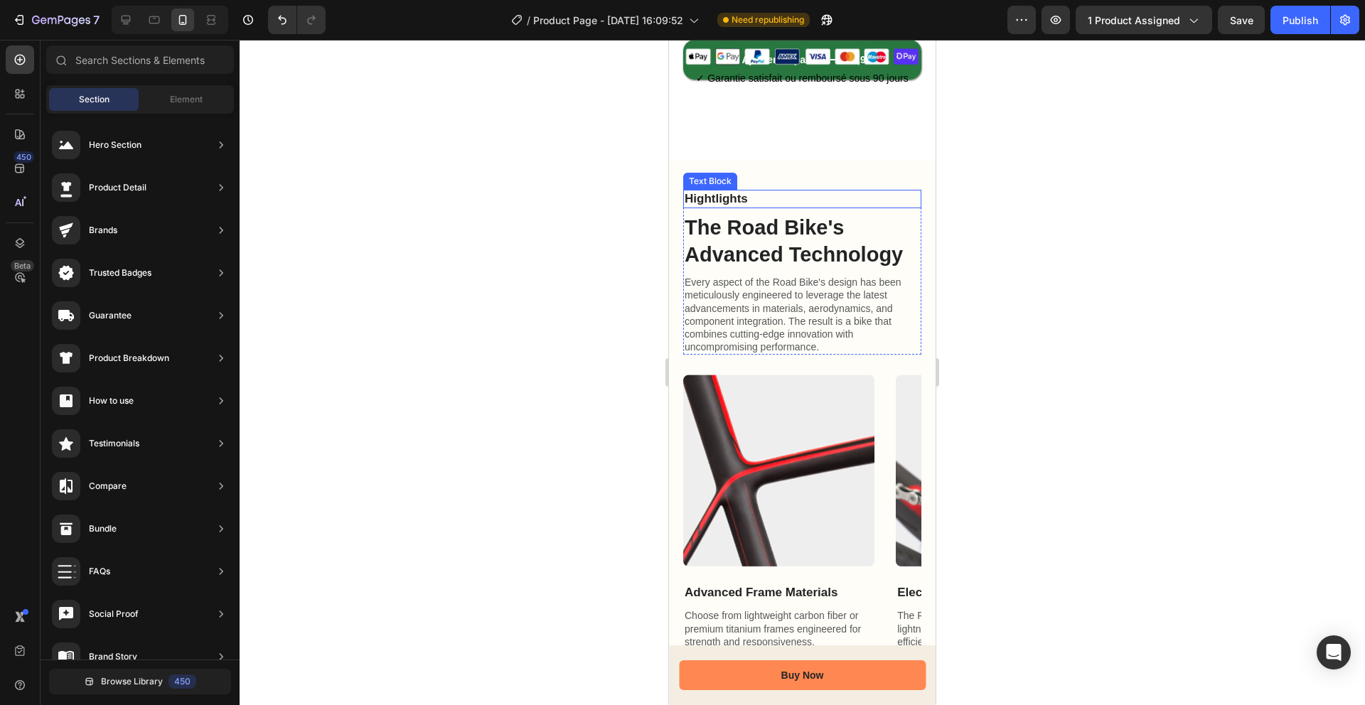
scroll to position [575, 0]
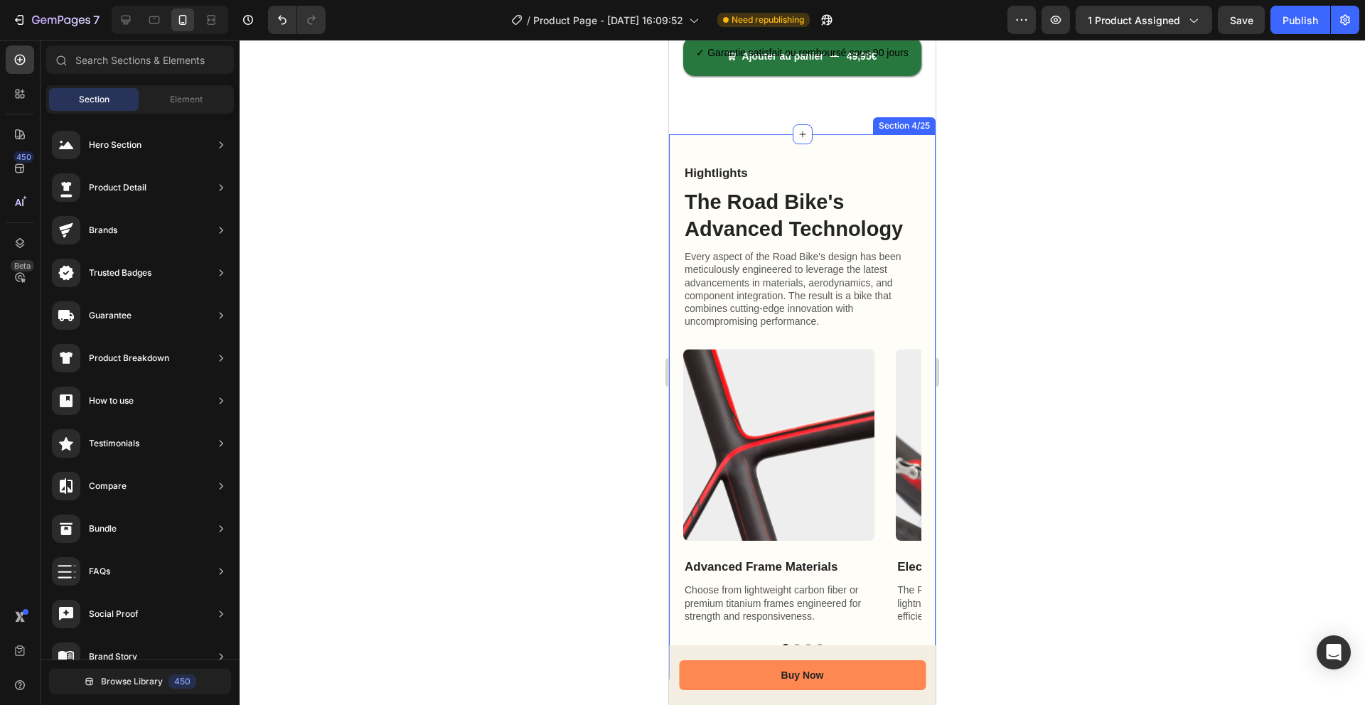
click at [680, 143] on div "Hightlights Text Block The Road Bike's Advanced Technology Heading Every aspect…" at bounding box center [802, 406] width 267 height 545
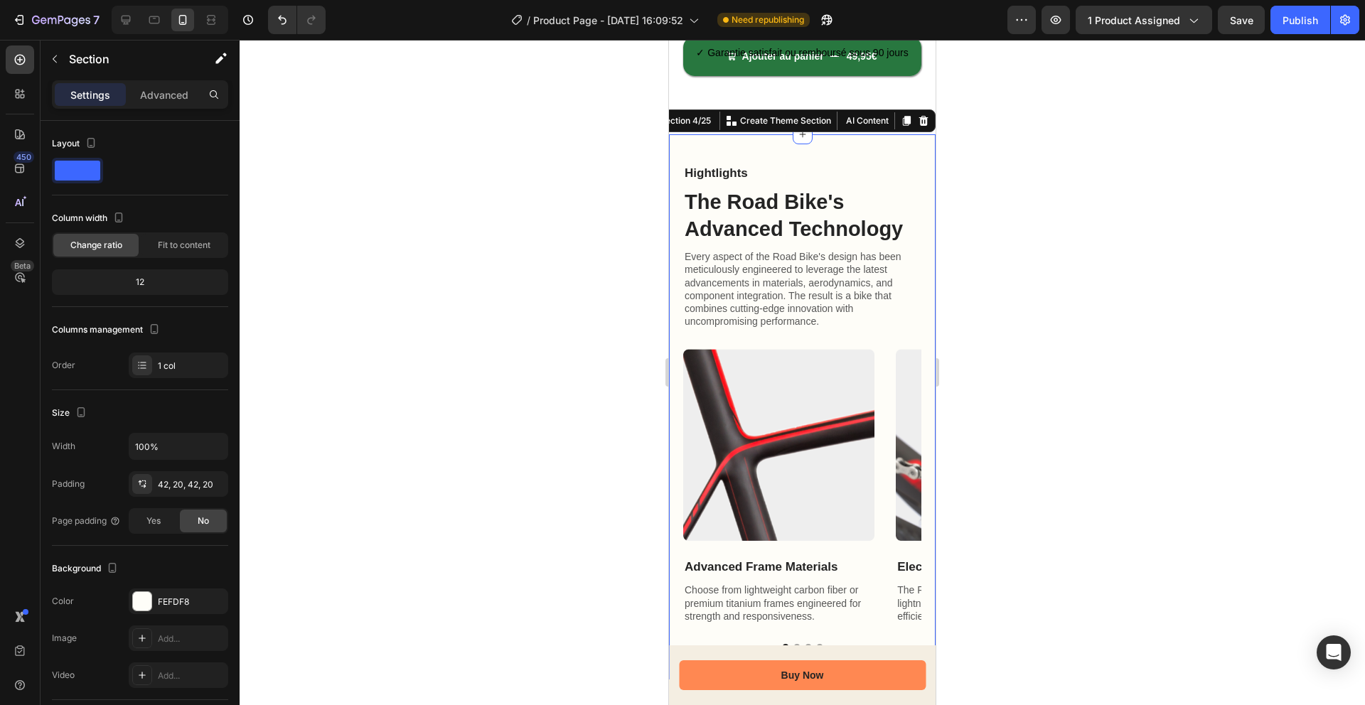
click at [924, 127] on div at bounding box center [923, 120] width 17 height 17
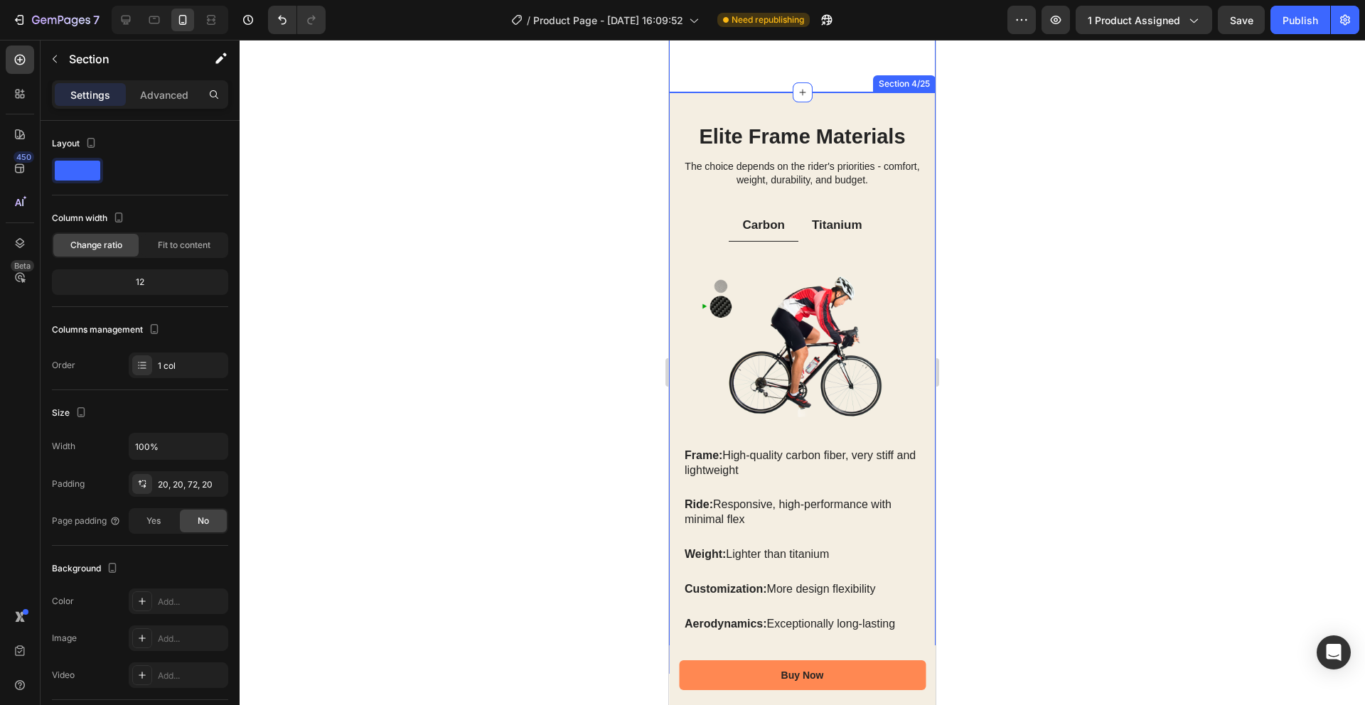
click at [879, 110] on div "Elite Frame Materials Heading The choice depends on the rider's priorities - co…" at bounding box center [802, 383] width 267 height 582
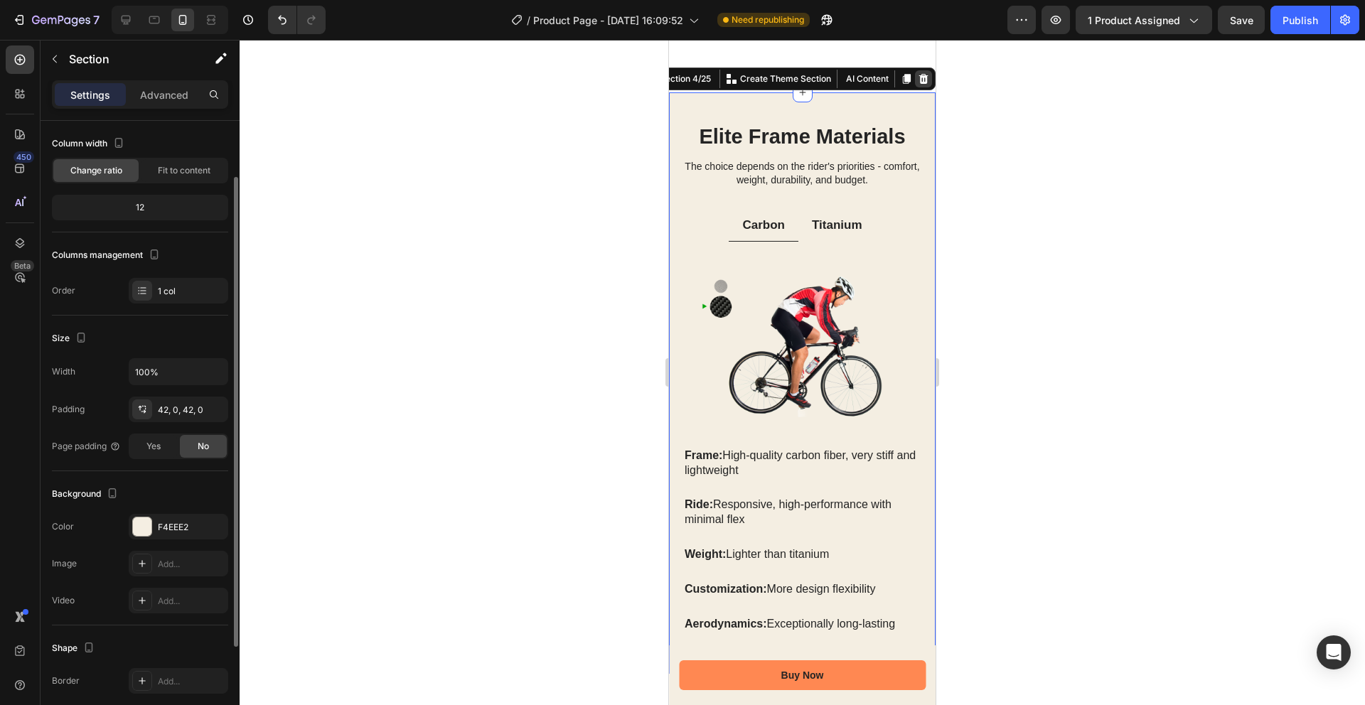
click at [923, 86] on div "Section 4/25 You can create reusable sections Create Theme Section AI Content W…" at bounding box center [787, 79] width 296 height 23
drag, startPoint x: 916, startPoint y: 85, endPoint x: 900, endPoint y: 87, distance: 16.6
click at [916, 85] on div at bounding box center [923, 78] width 17 height 17
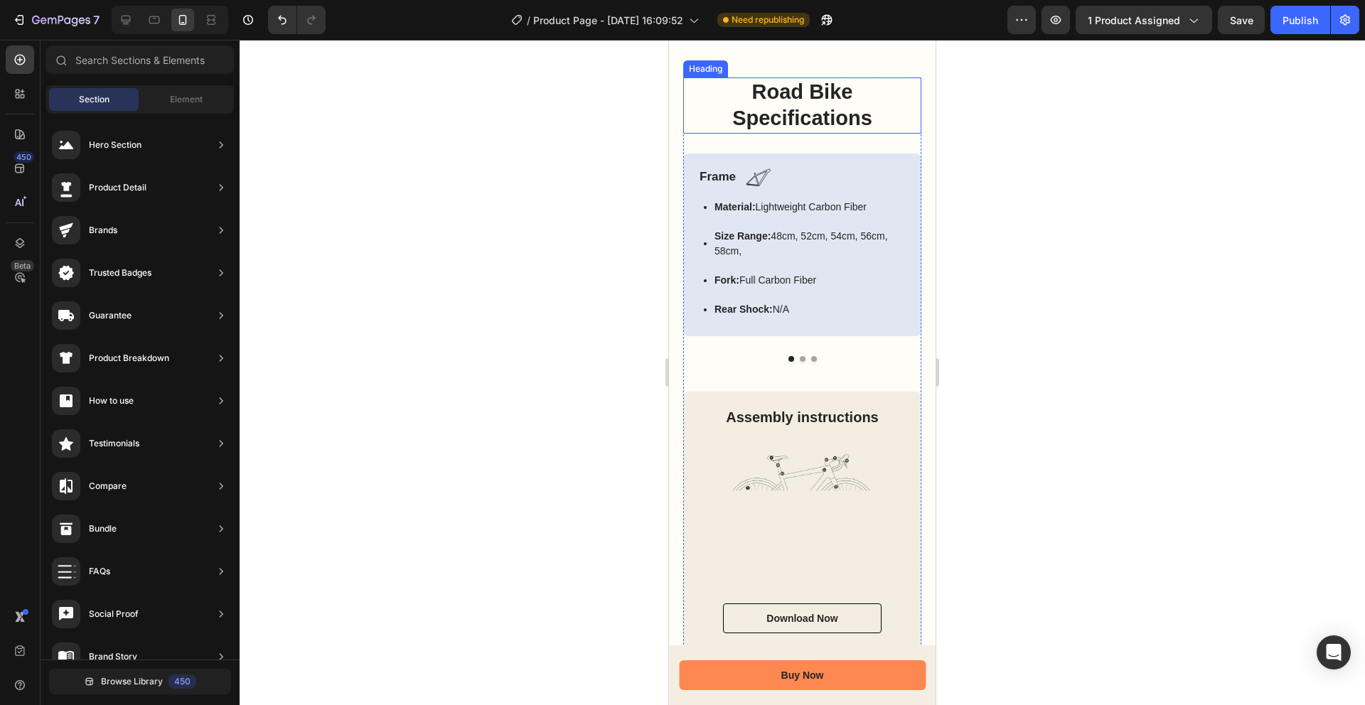
scroll to position [622, 0]
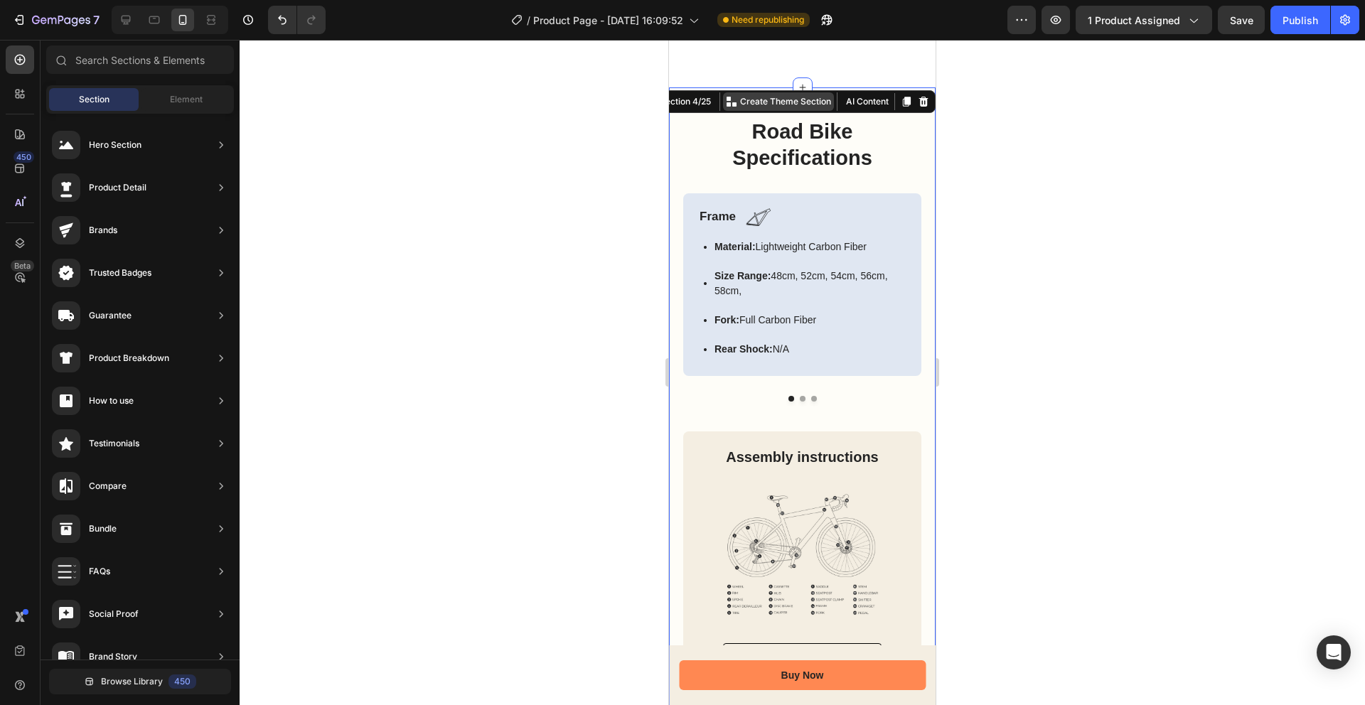
click at [754, 109] on div "Road Bike Specifications Heading Frame Text Block Image Row Material: Lightweig…" at bounding box center [802, 531] width 267 height 889
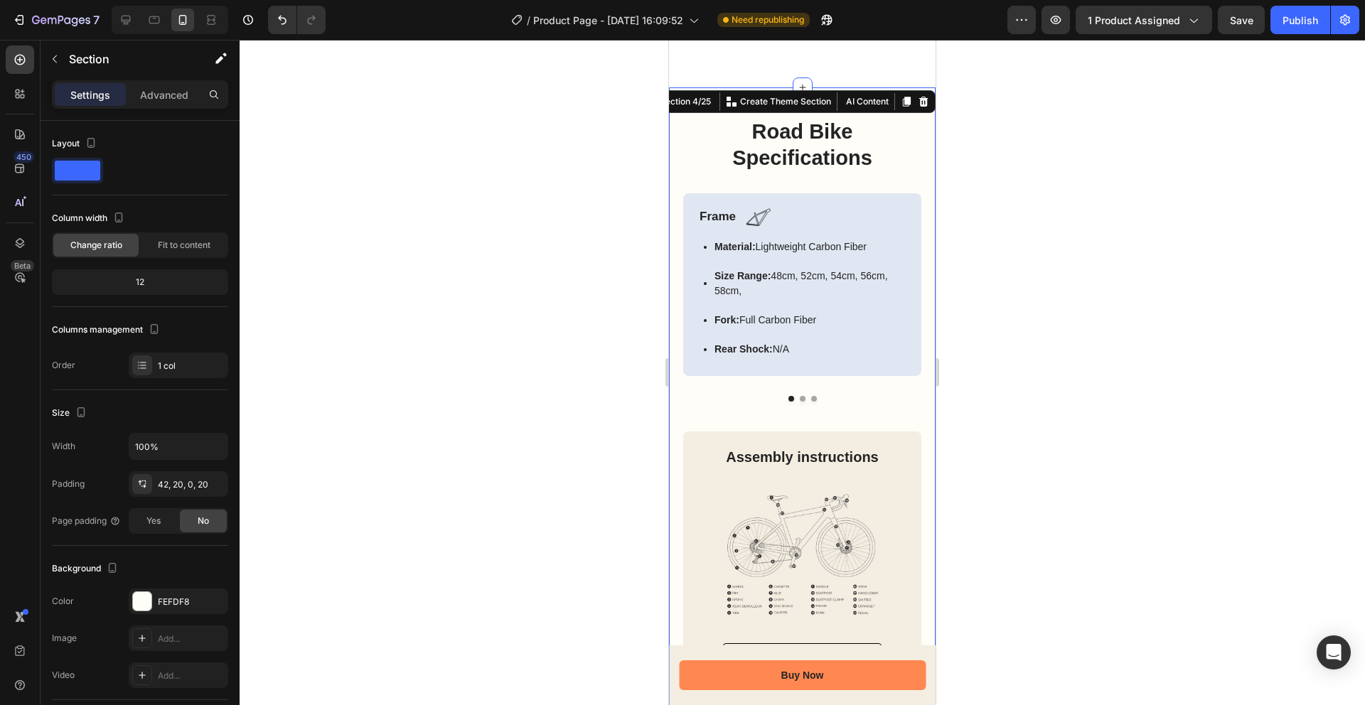
click at [928, 100] on icon at bounding box center [923, 101] width 11 height 11
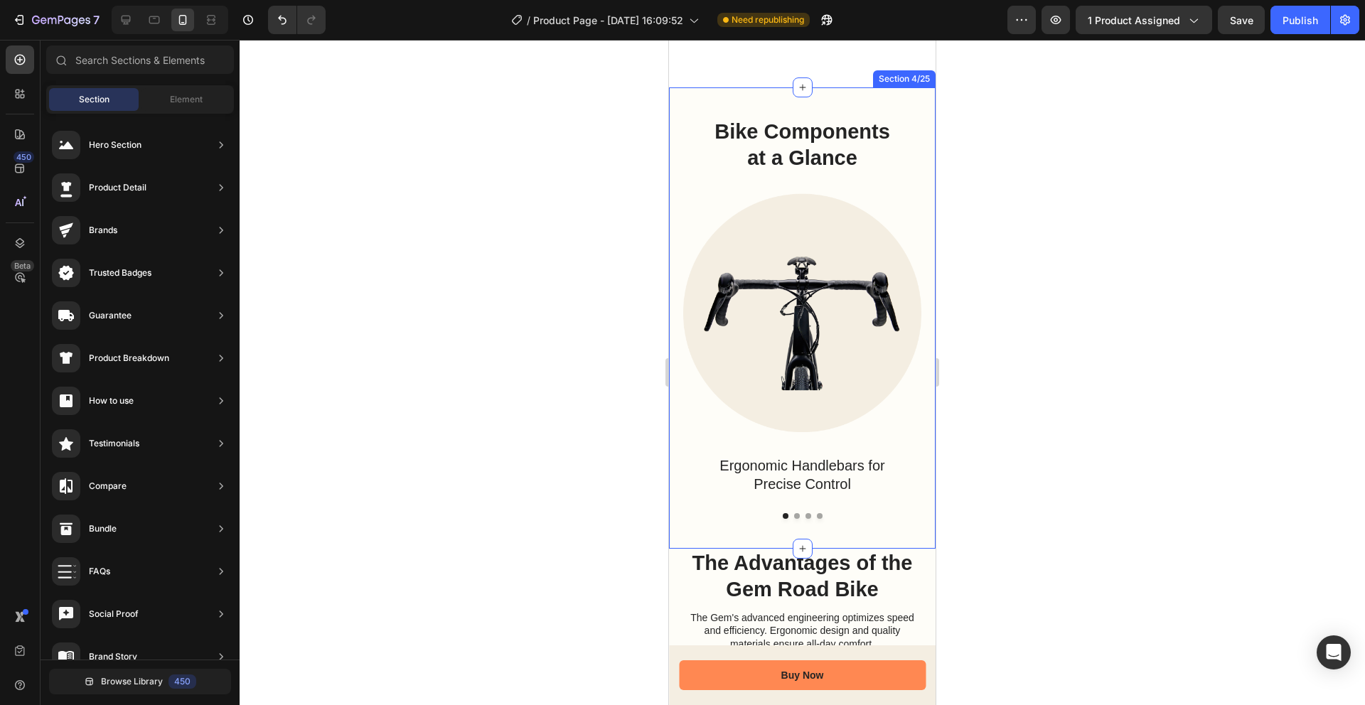
scroll to position [601, 0]
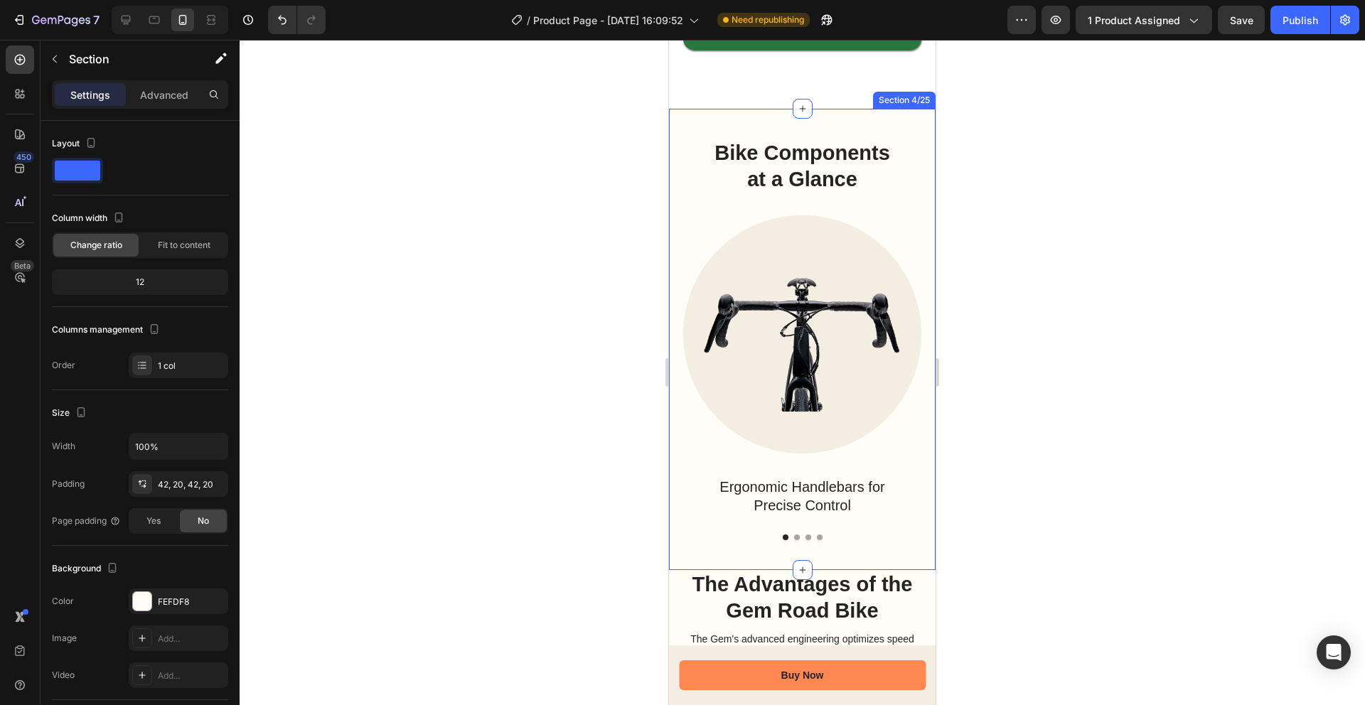
click at [743, 124] on div "Bike Components at a Glance Heading Row Image Ergonomic Handlebars for Precise …" at bounding box center [802, 339] width 267 height 461
click at [916, 98] on div at bounding box center [923, 95] width 17 height 17
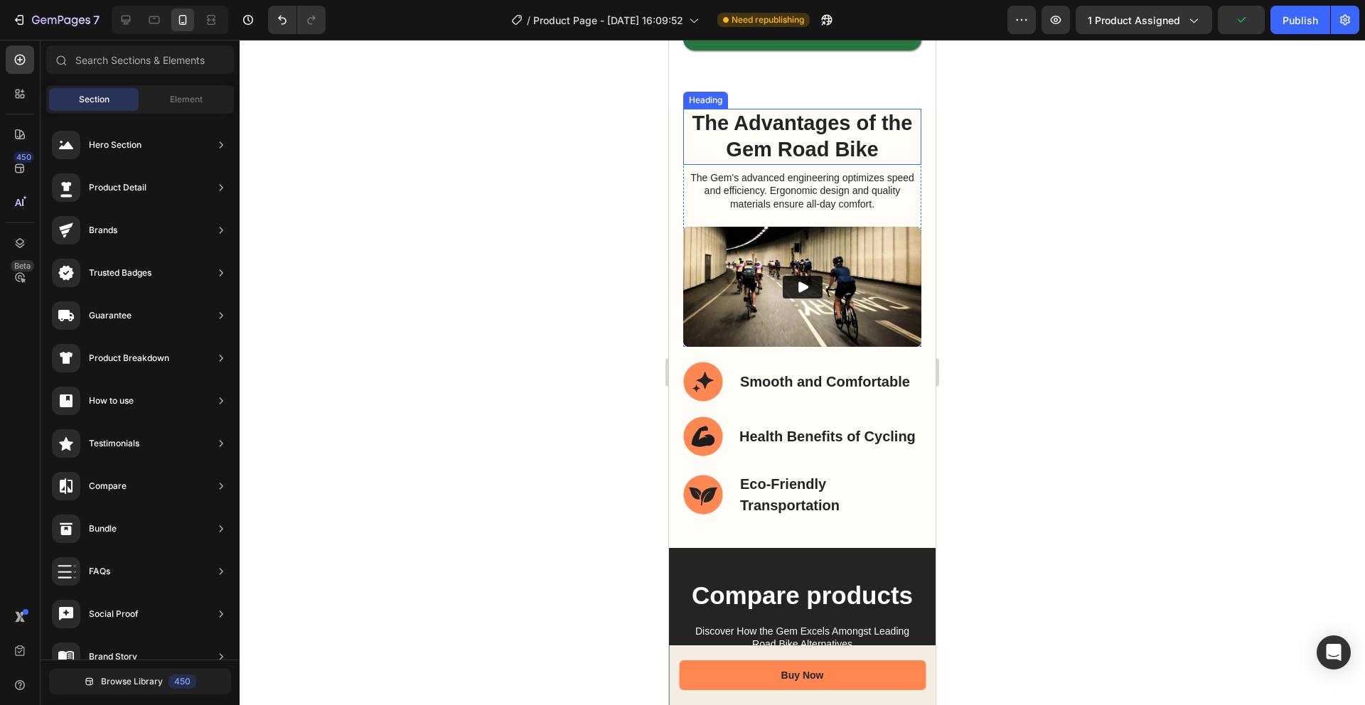
scroll to position [623, 0]
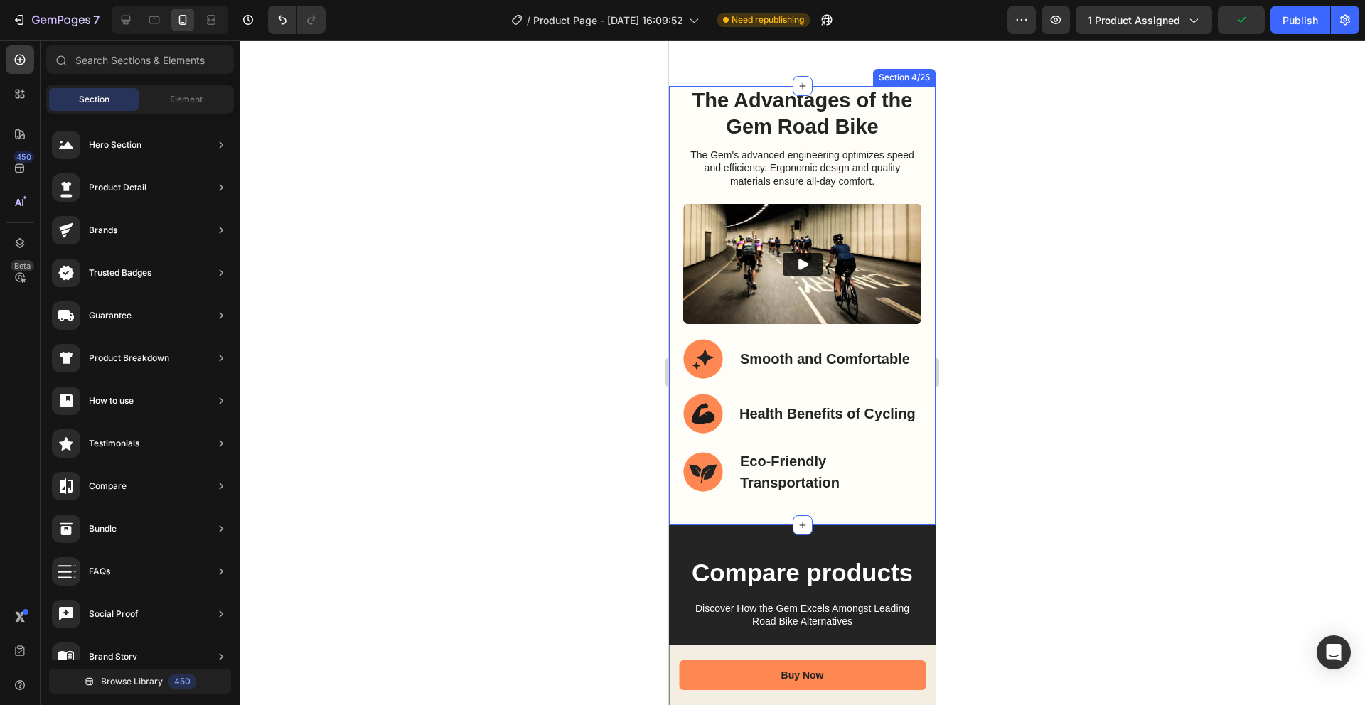
click at [677, 95] on div "The Advantages of the Gem Road Bike Heading The Gem's advanced engineering opti…" at bounding box center [802, 306] width 267 height 440
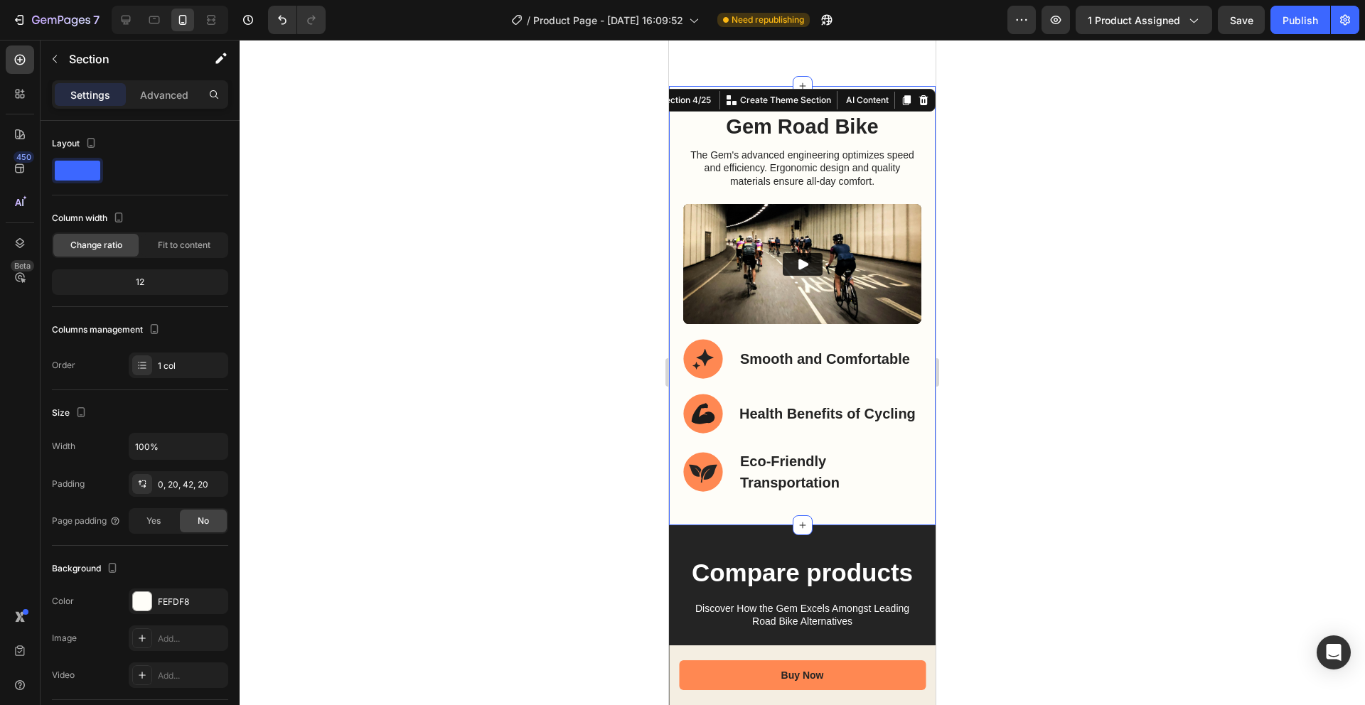
drag, startPoint x: 920, startPoint y: 101, endPoint x: 831, endPoint y: 111, distance: 90.1
click at [920, 101] on icon at bounding box center [923, 100] width 9 height 10
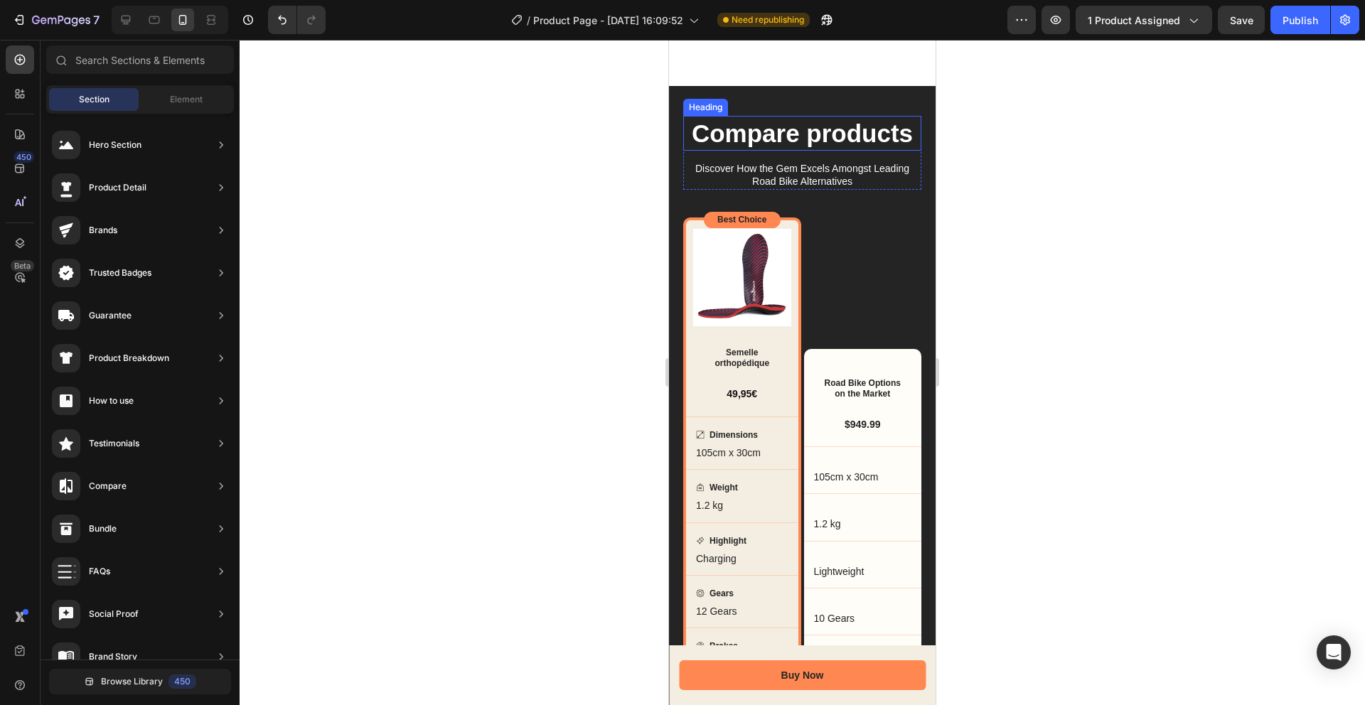
scroll to position [629, 0]
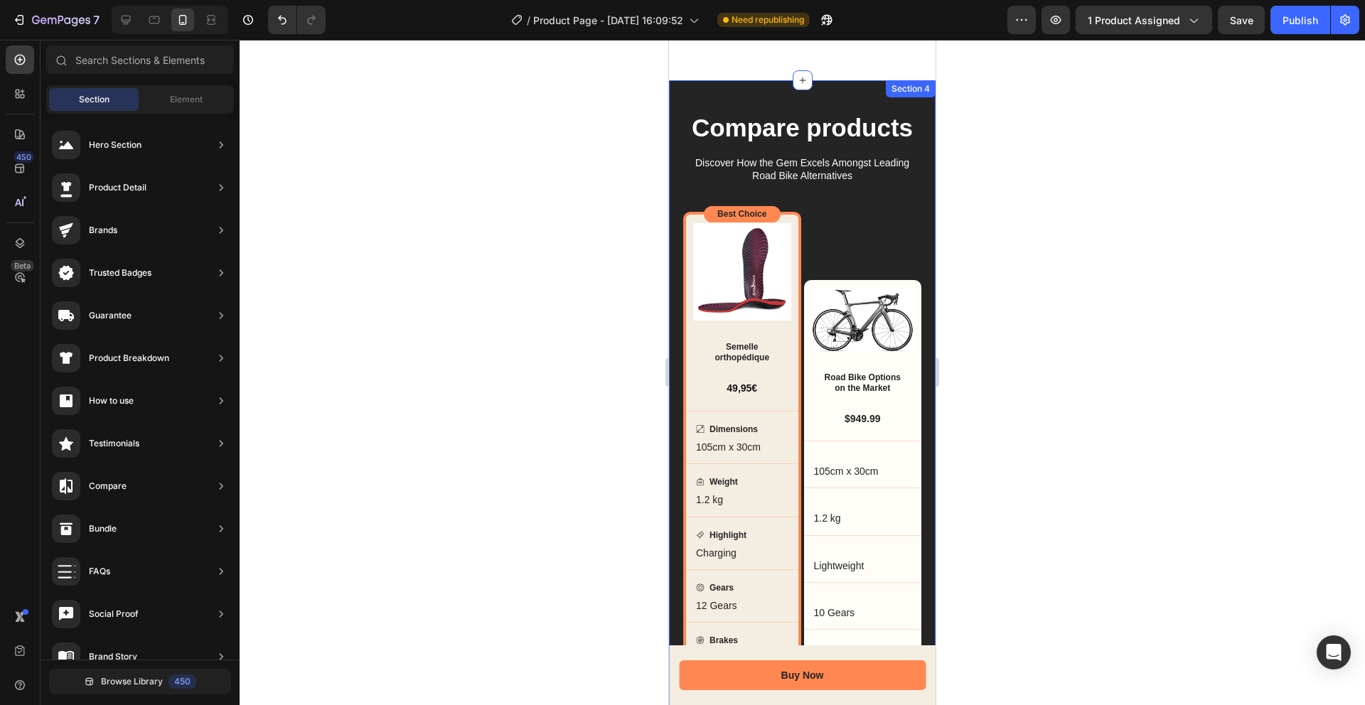
click at [680, 109] on div "Compare products Heading Discover How the Gem Excels Amongst Leading Road Bike …" at bounding box center [802, 393] width 267 height 627
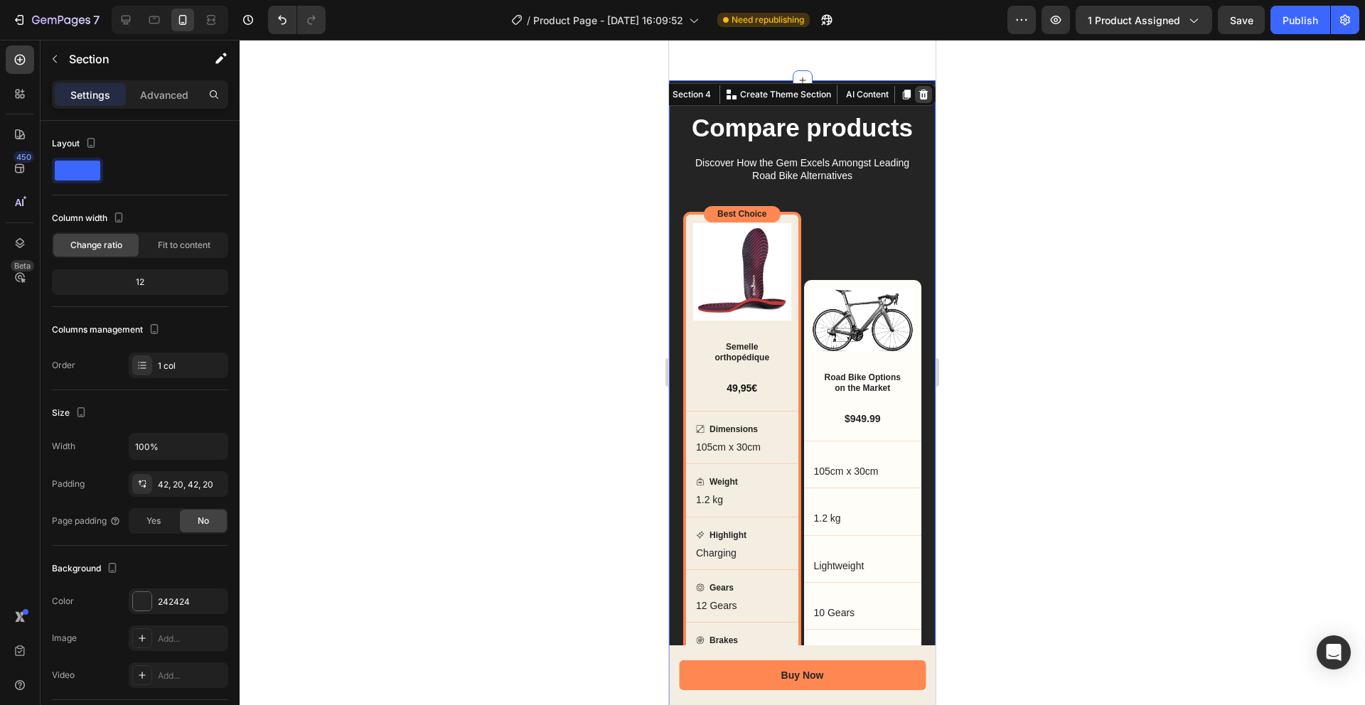
click at [930, 92] on div at bounding box center [923, 94] width 17 height 17
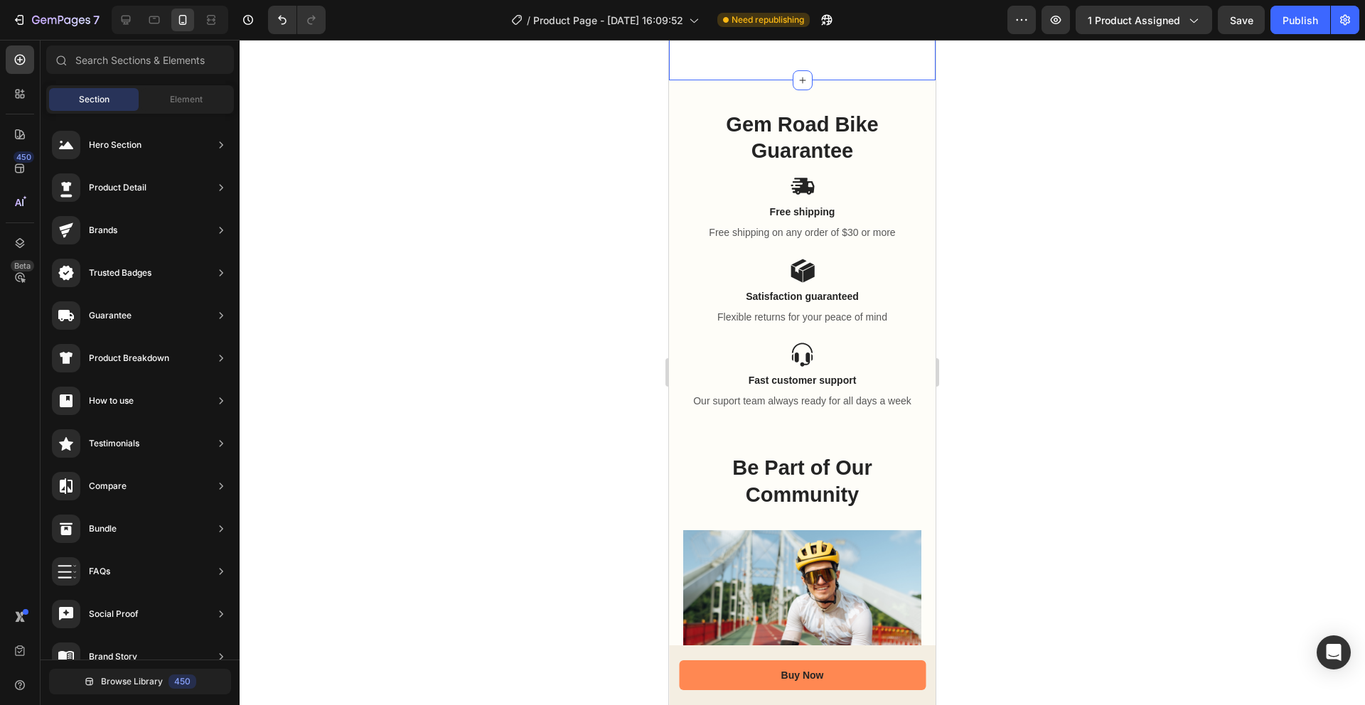
scroll to position [545, 0]
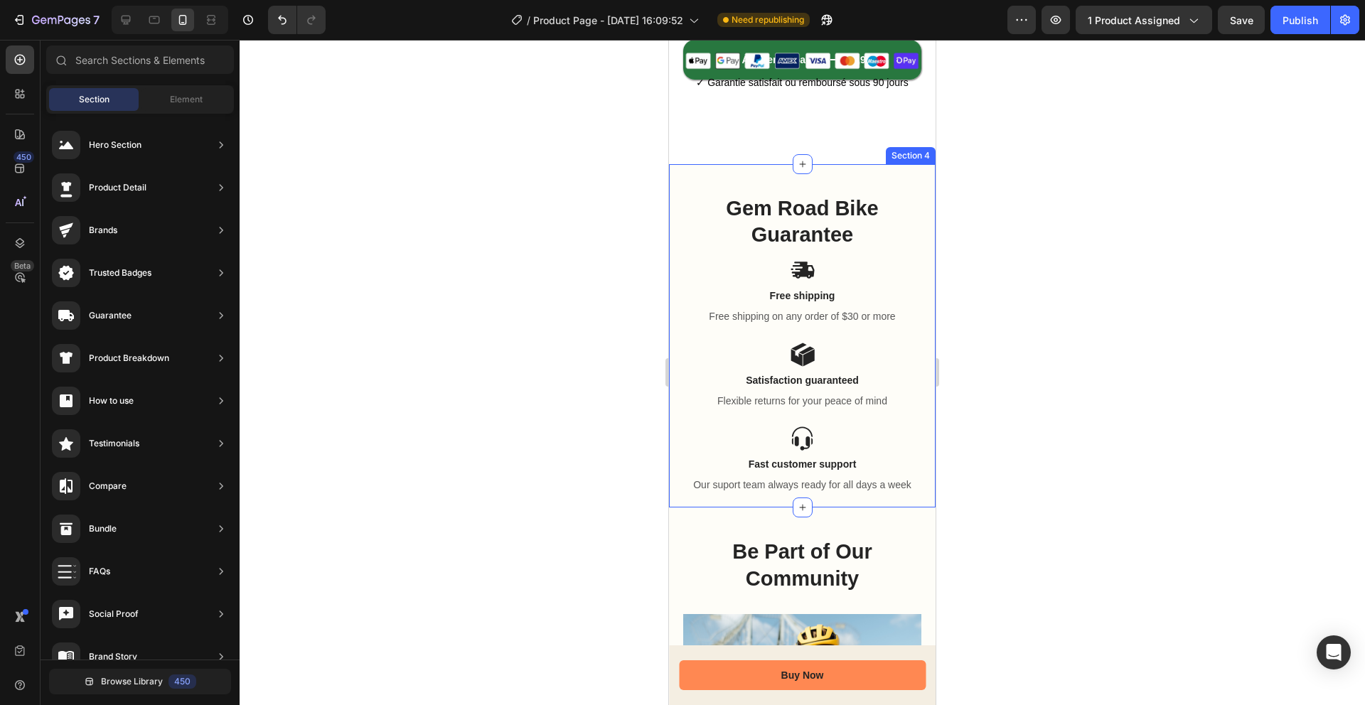
click at [685, 172] on div "Gem Road Bike Guarantee Heading Icon Free shipping Text Block Free shipping on …" at bounding box center [802, 336] width 267 height 344
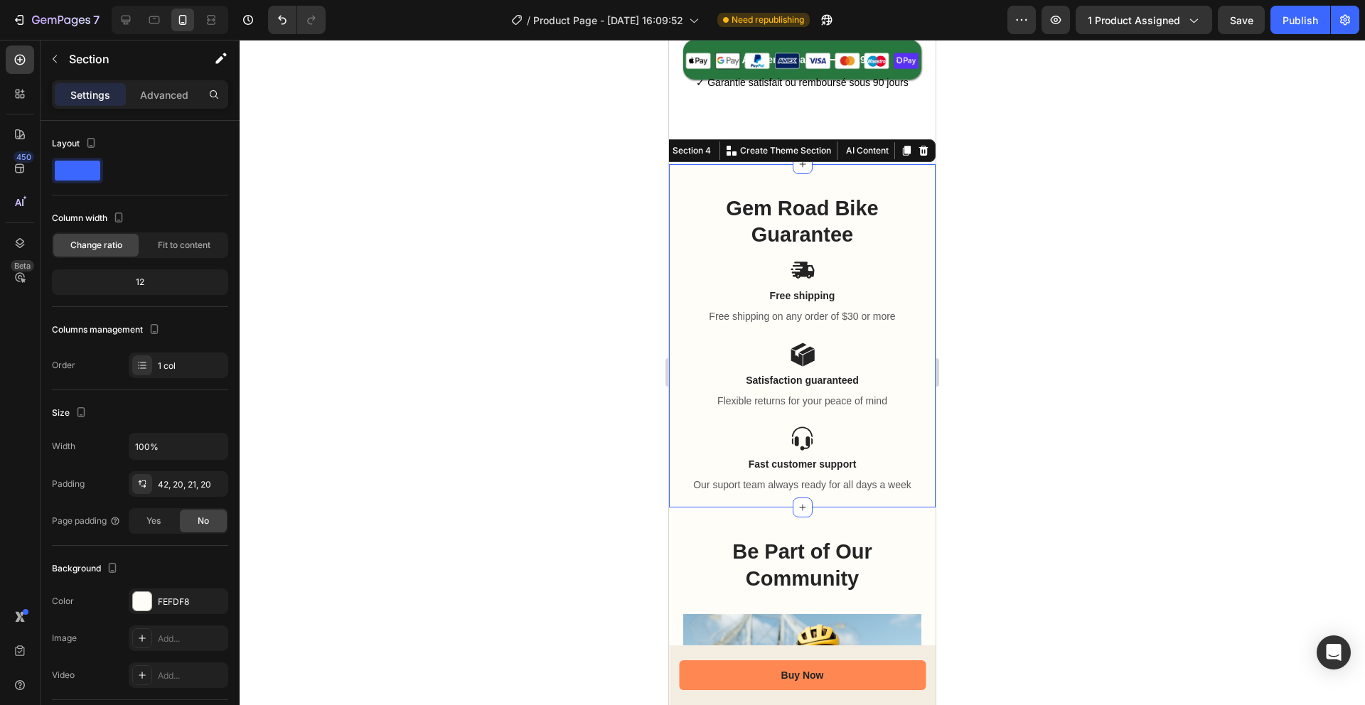
click at [918, 156] on div at bounding box center [923, 150] width 17 height 17
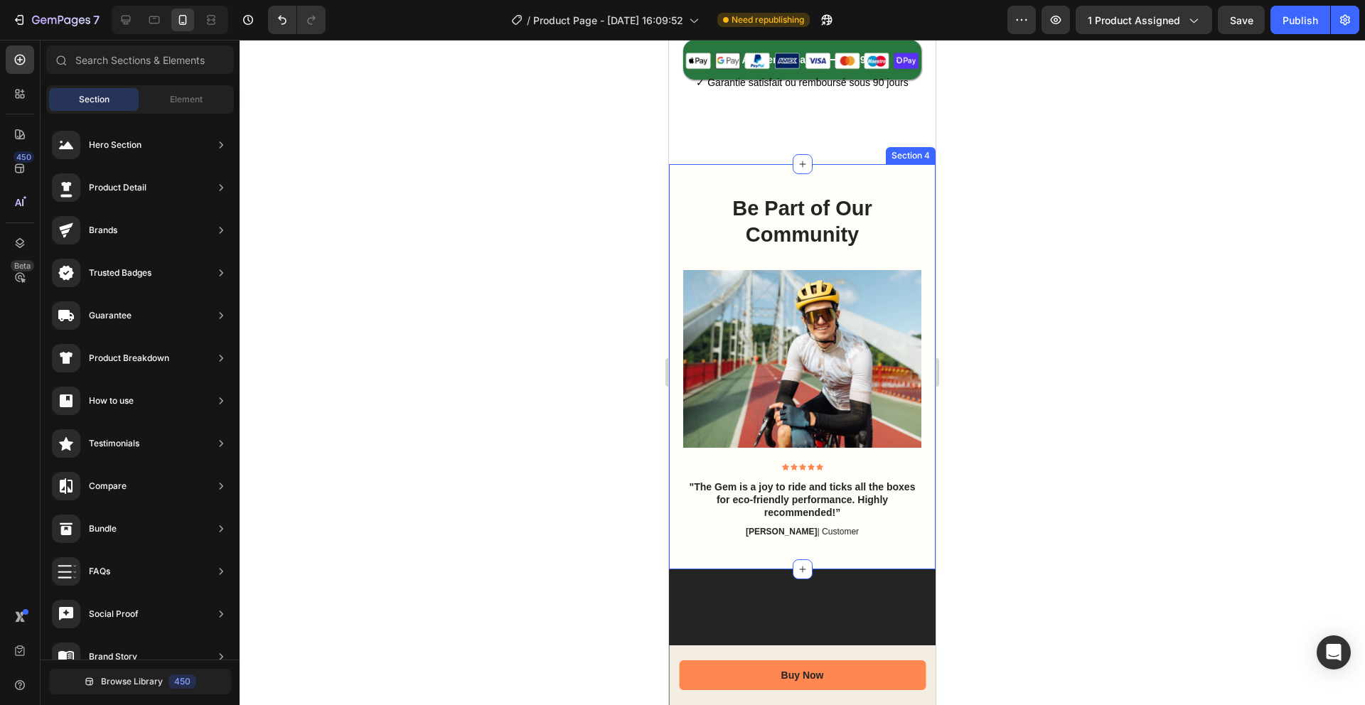
click at [687, 178] on div "Be Part of Our Community Heading Image Image Image Carousel Row Icon Icon Icon …" at bounding box center [802, 366] width 267 height 405
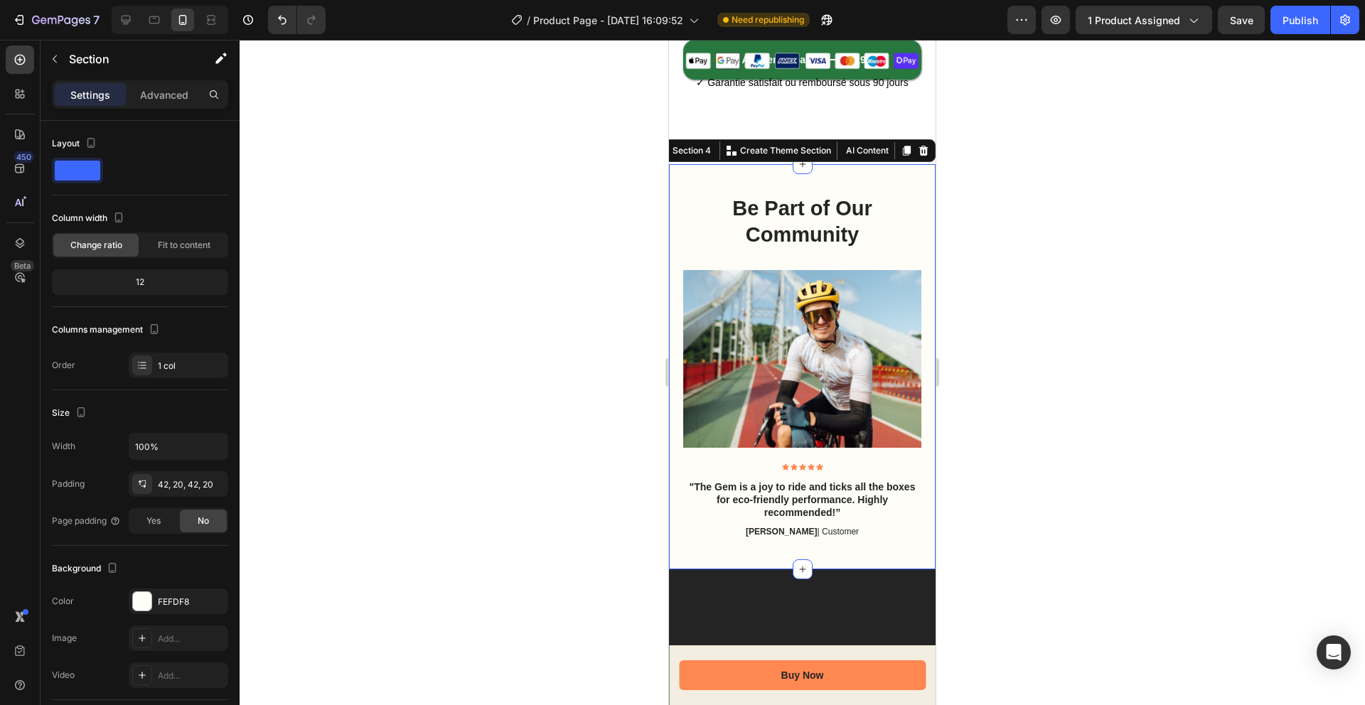
click at [920, 155] on icon at bounding box center [923, 151] width 9 height 10
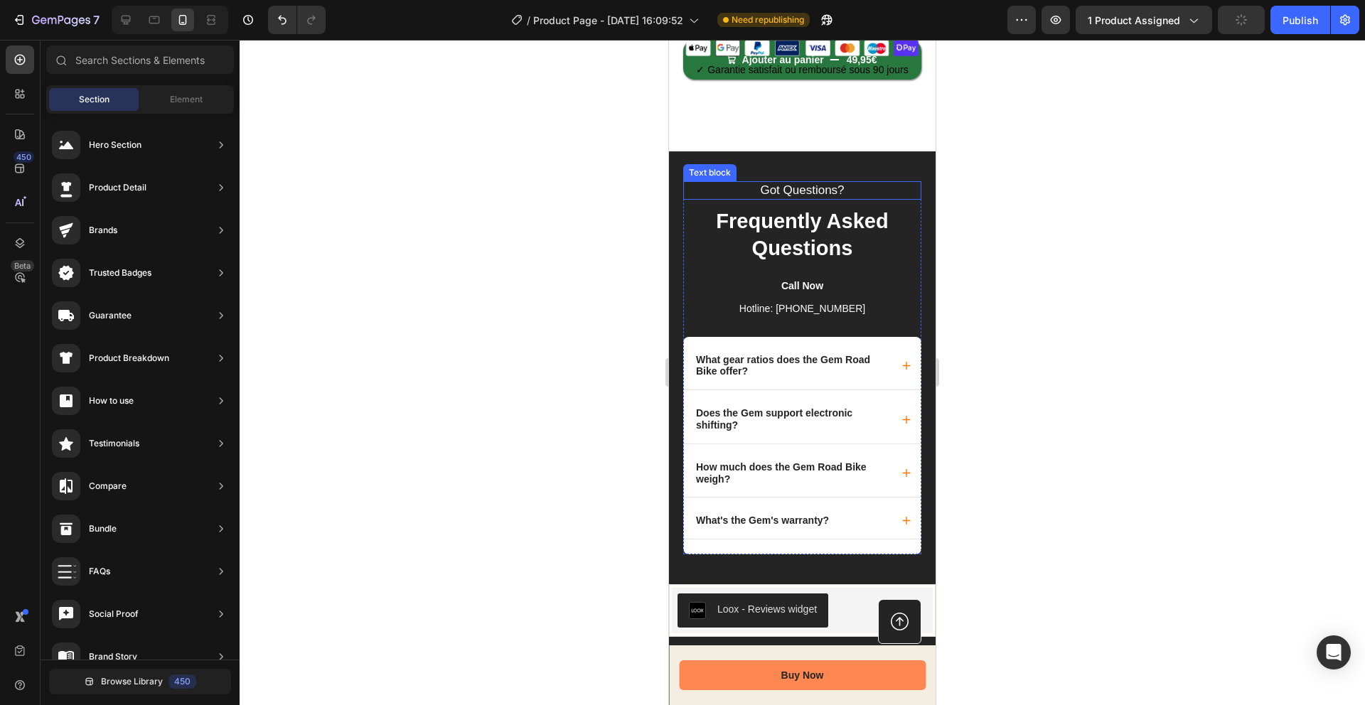
scroll to position [549, 0]
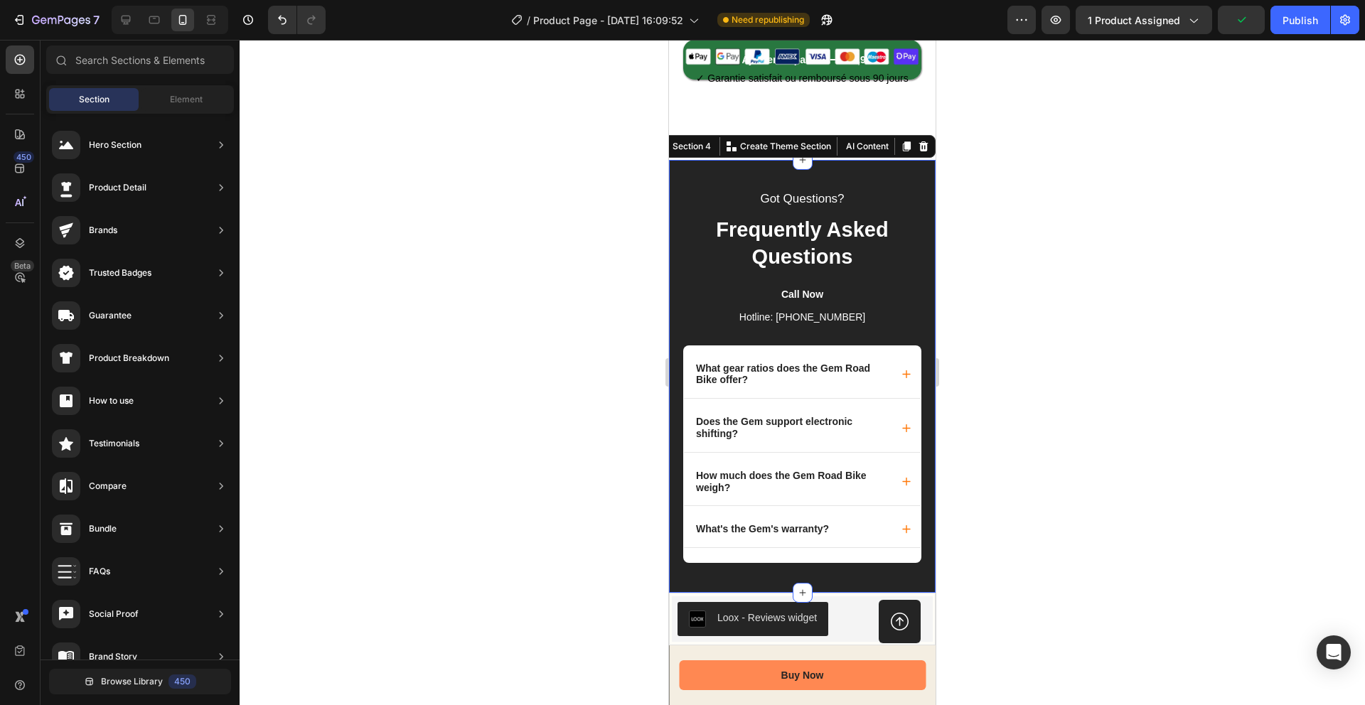
click at [685, 169] on div "Got Questions? Text block Frequently Asked Questions Text block Call Now Text b…" at bounding box center [802, 376] width 267 height 433
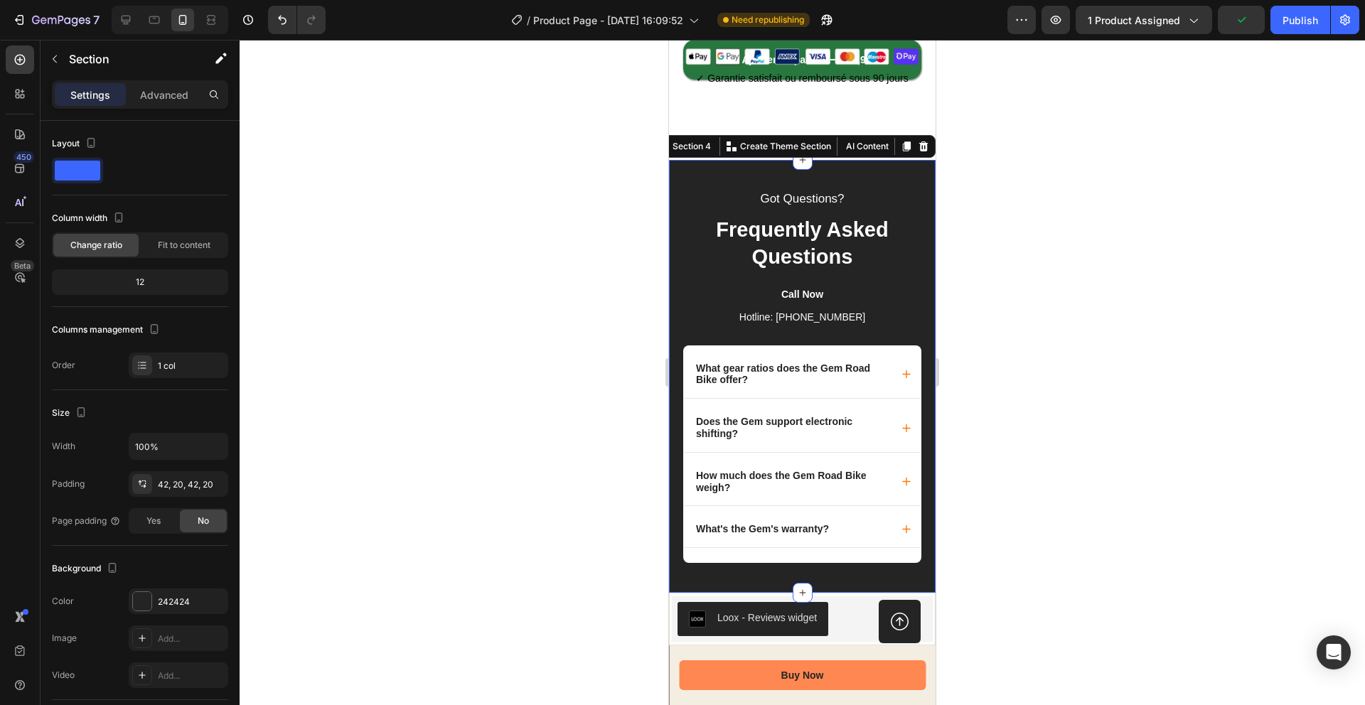
click at [920, 149] on icon at bounding box center [923, 146] width 11 height 11
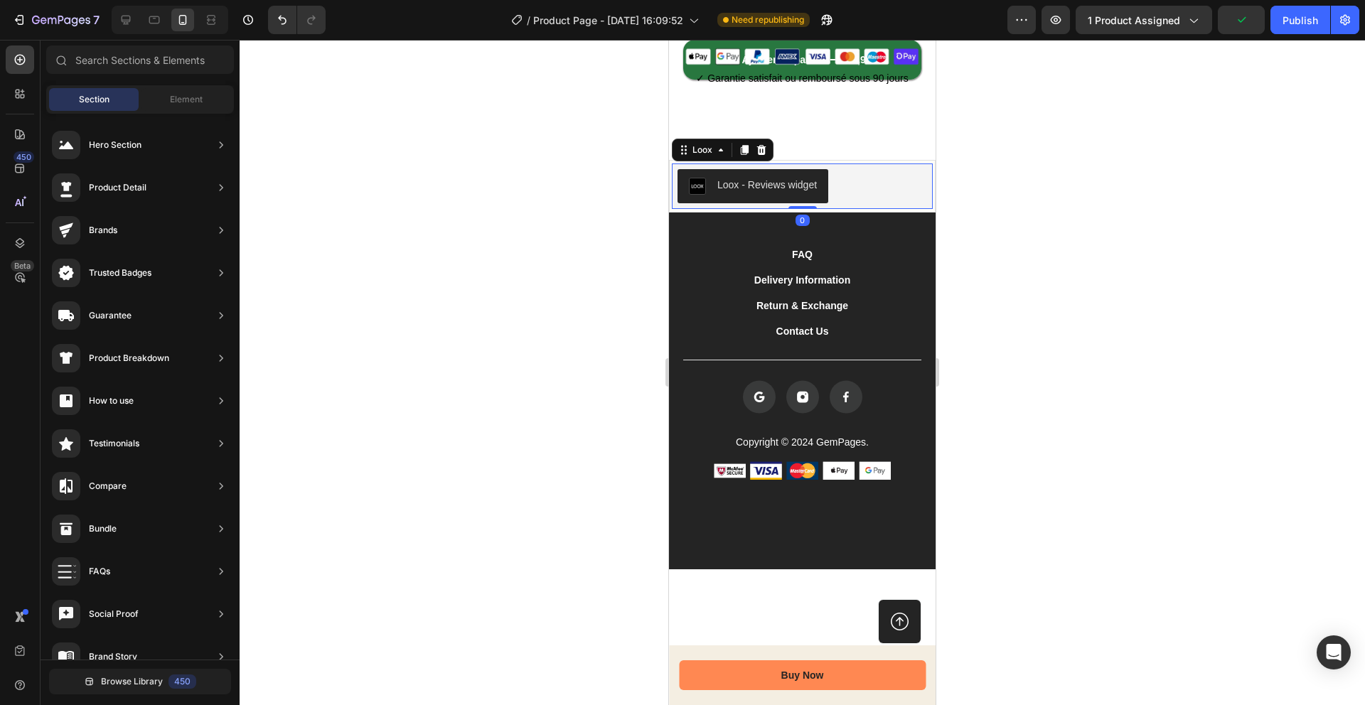
click at [910, 169] on div "Loox - Reviews widget" at bounding box center [801, 186] width 249 height 34
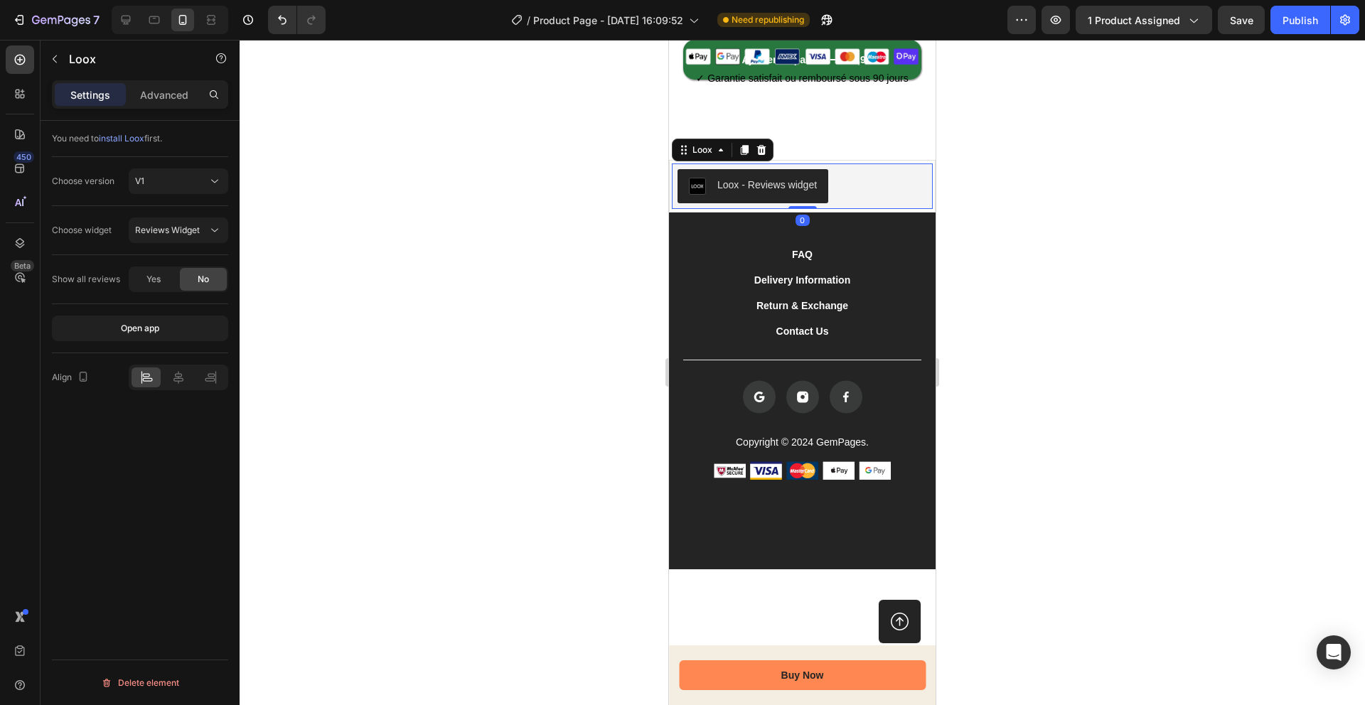
click at [765, 154] on icon at bounding box center [761, 149] width 11 height 11
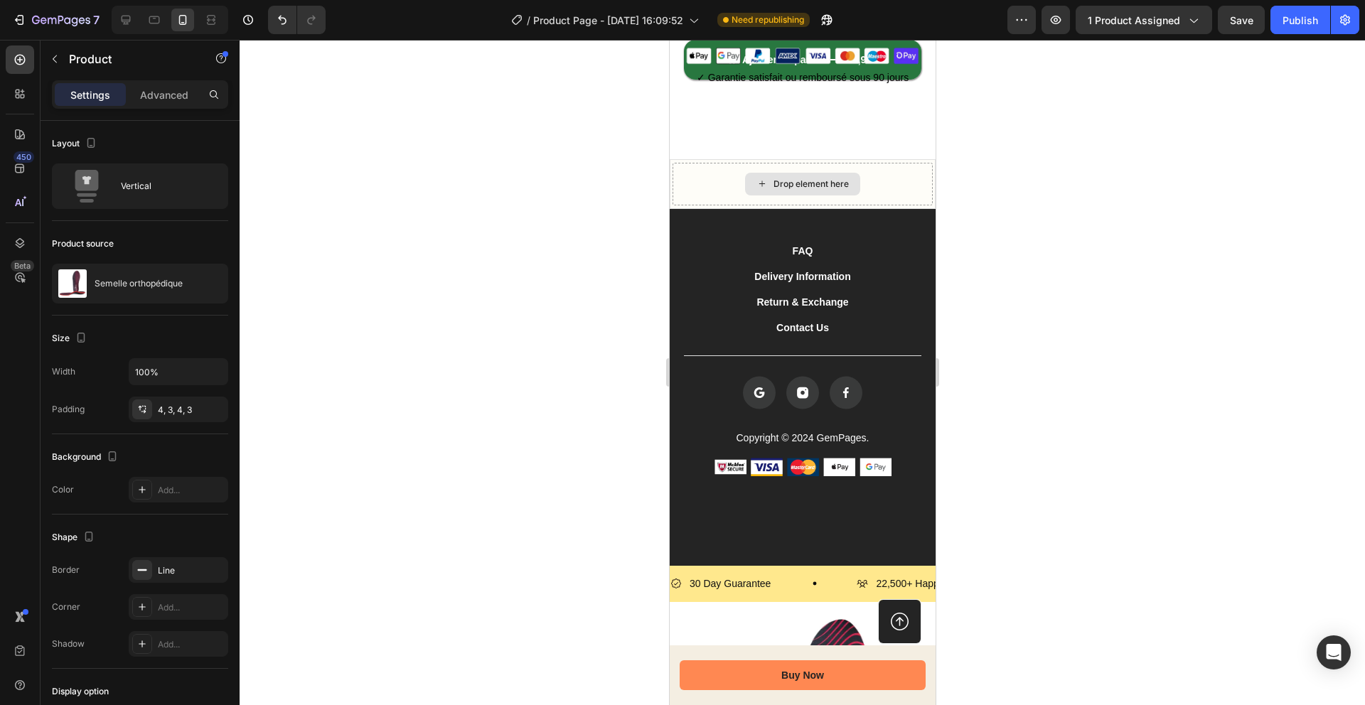
scroll to position [549, 0]
click at [911, 173] on div "Drop element here" at bounding box center [802, 184] width 260 height 43
click at [876, 178] on div "Drop element here" at bounding box center [802, 184] width 260 height 43
click at [881, 203] on div "Drop element here" at bounding box center [802, 184] width 260 height 43
drag, startPoint x: 882, startPoint y: 202, endPoint x: 909, endPoint y: 189, distance: 29.9
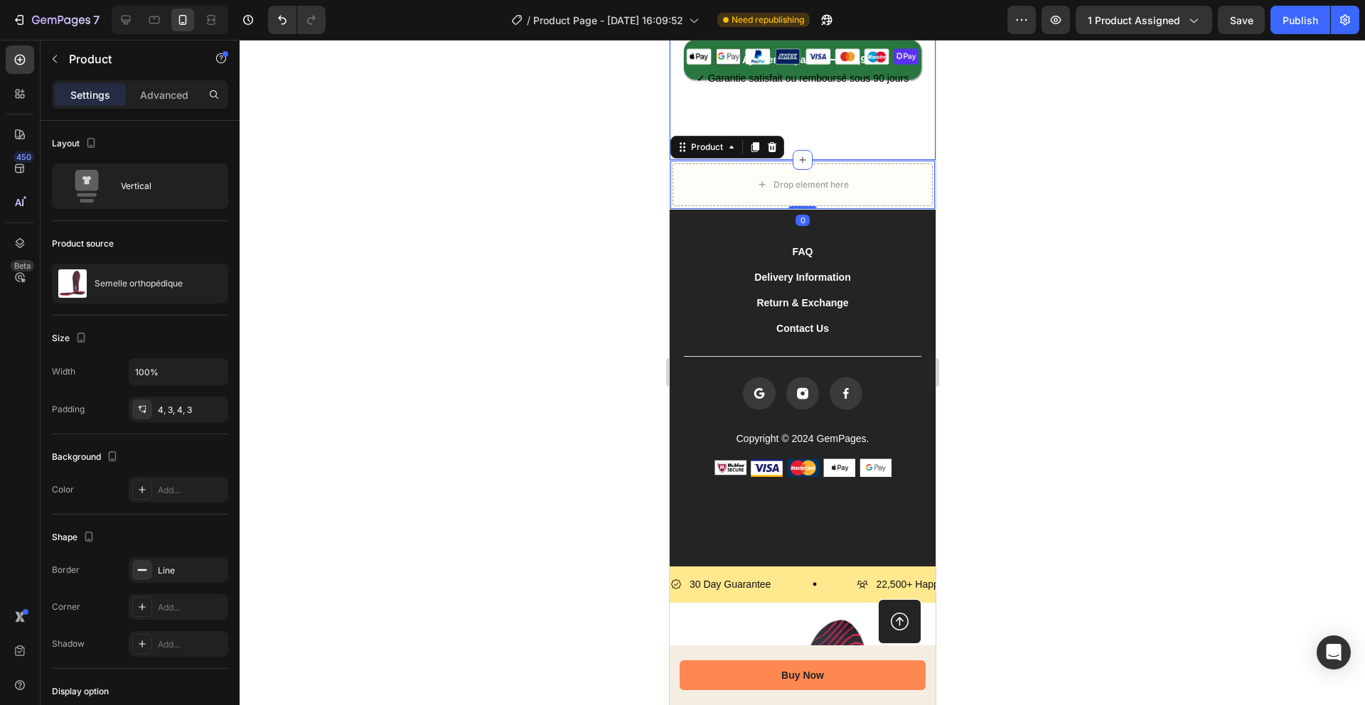
click at [759, 146] on icon at bounding box center [753, 146] width 11 height 11
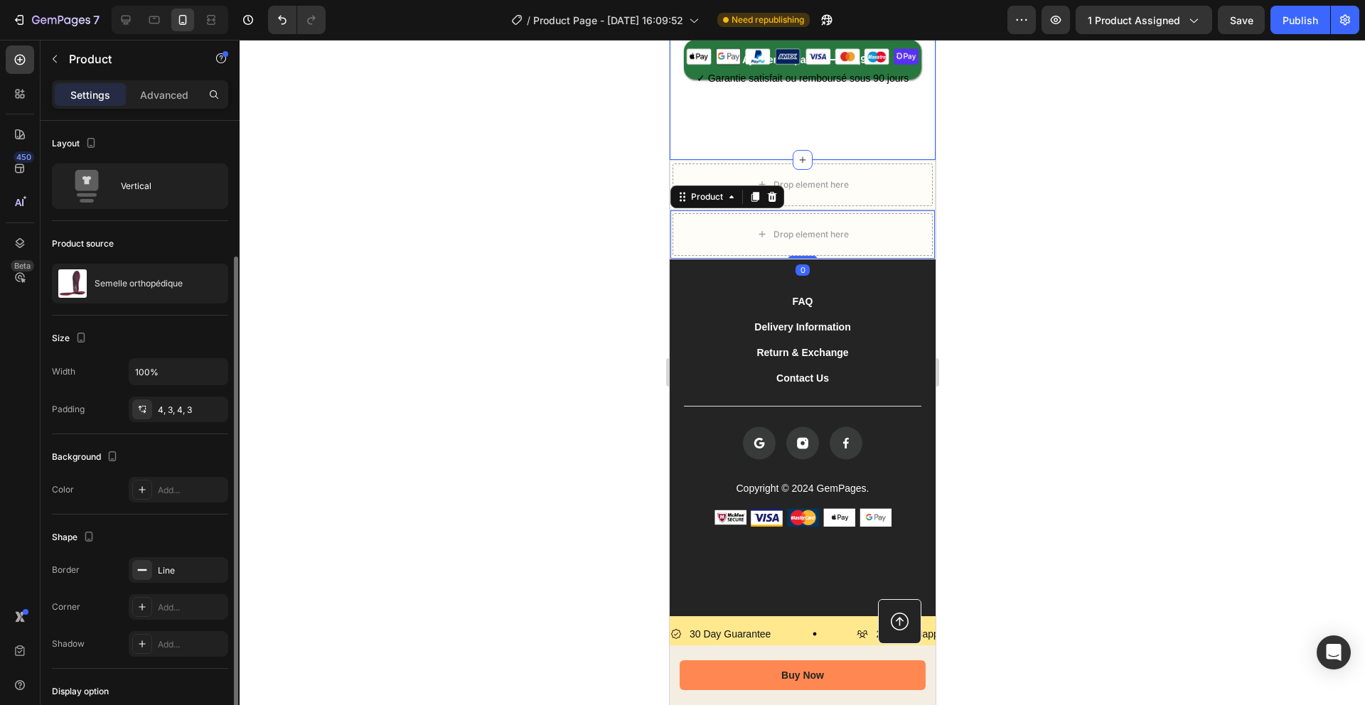
scroll to position [75, 0]
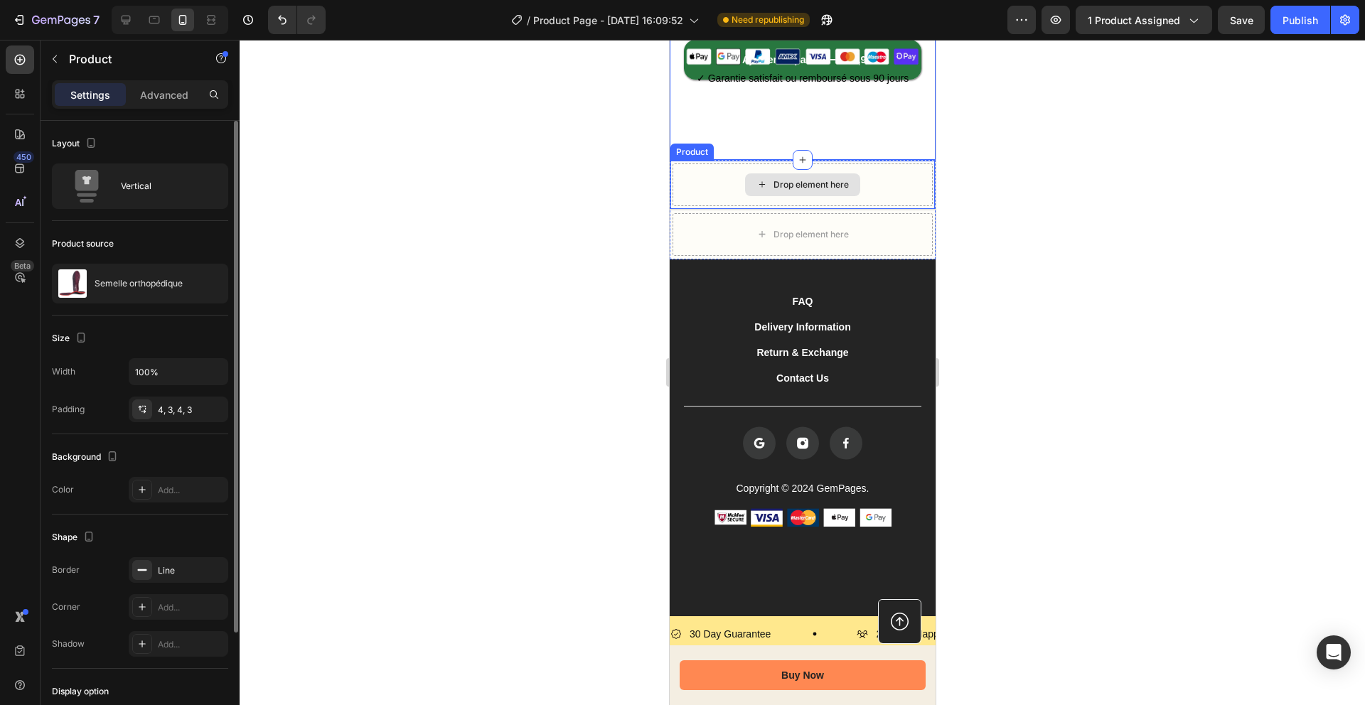
click at [730, 175] on div "Drop element here" at bounding box center [802, 184] width 260 height 43
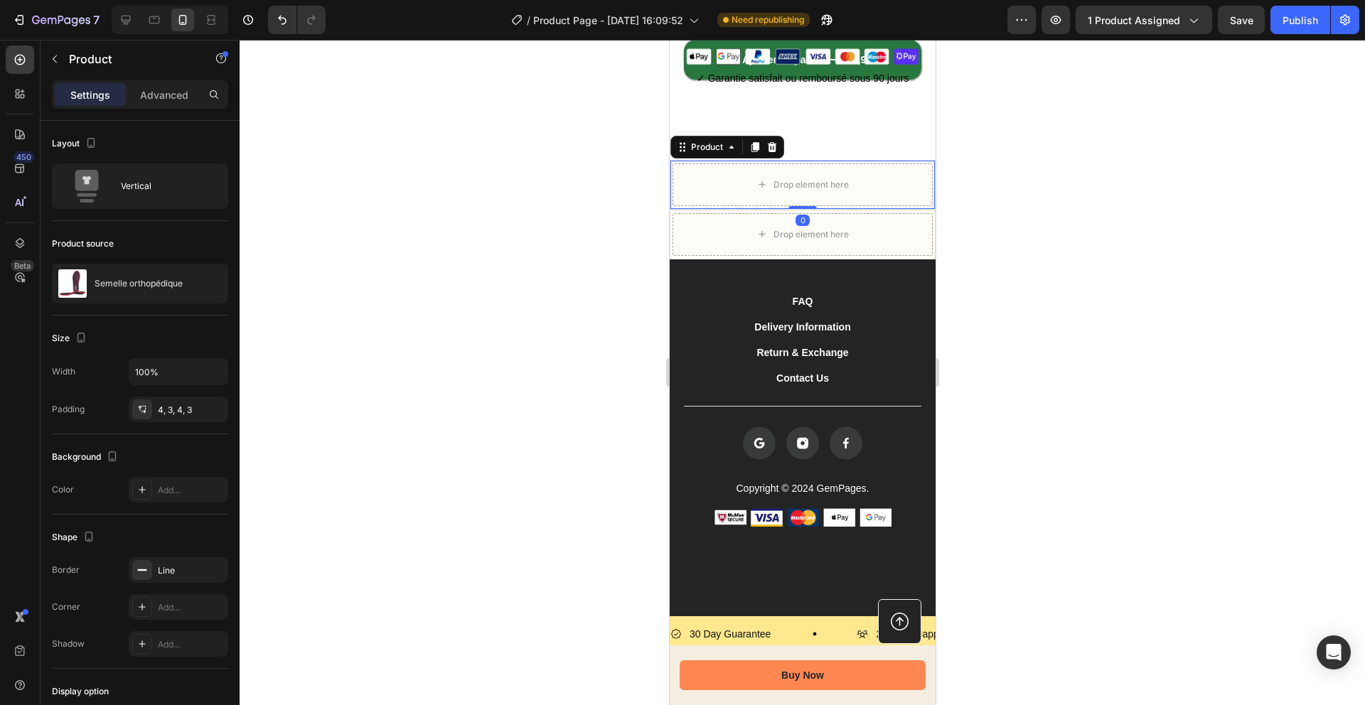
drag, startPoint x: 769, startPoint y: 151, endPoint x: 736, endPoint y: 166, distance: 35.9
click at [769, 151] on icon at bounding box center [771, 147] width 9 height 10
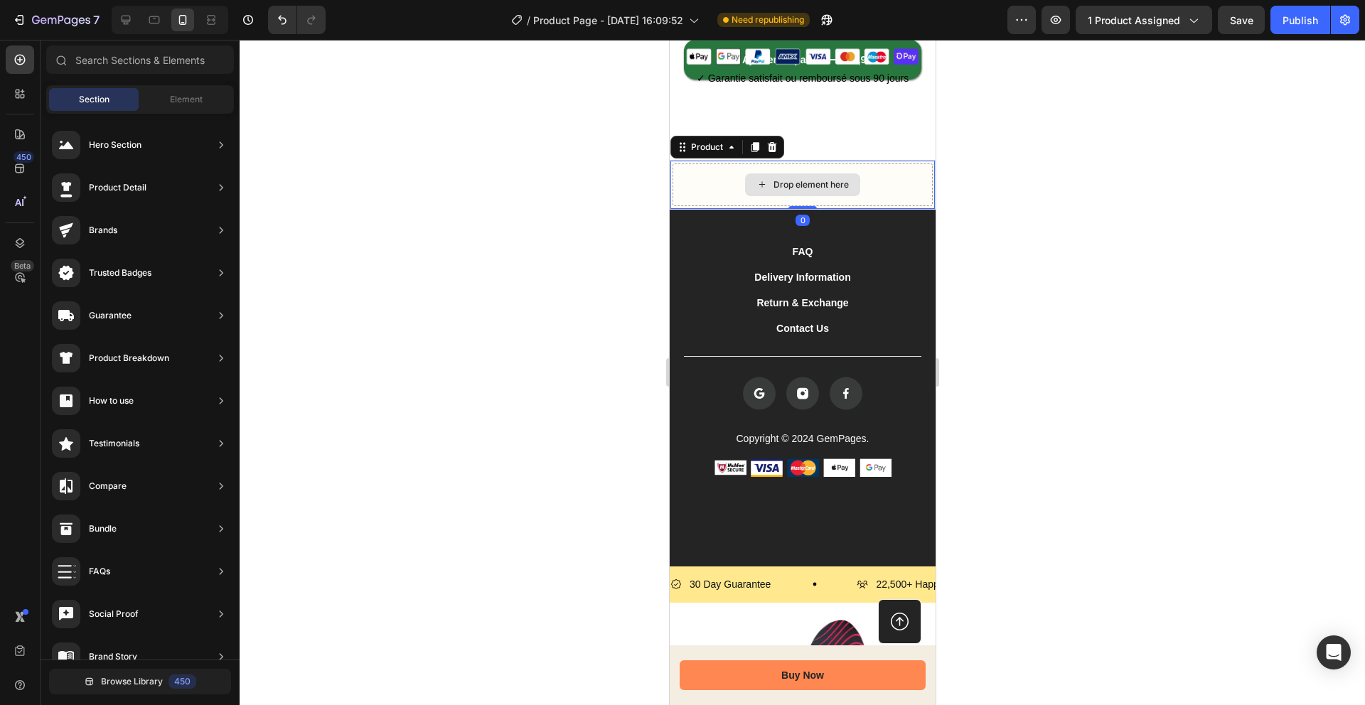
drag, startPoint x: 718, startPoint y: 183, endPoint x: 738, endPoint y: 162, distance: 28.7
click at [718, 183] on div "Drop element here" at bounding box center [802, 184] width 260 height 43
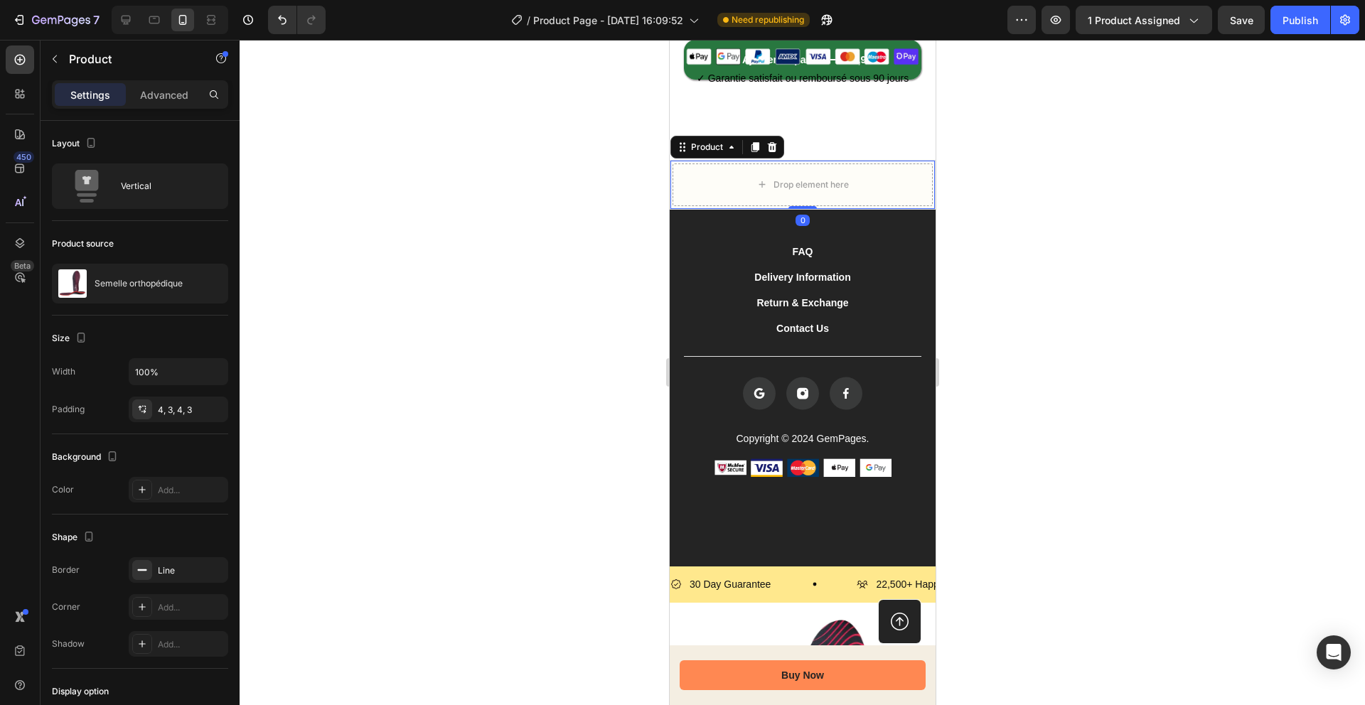
click at [773, 145] on icon at bounding box center [771, 147] width 9 height 10
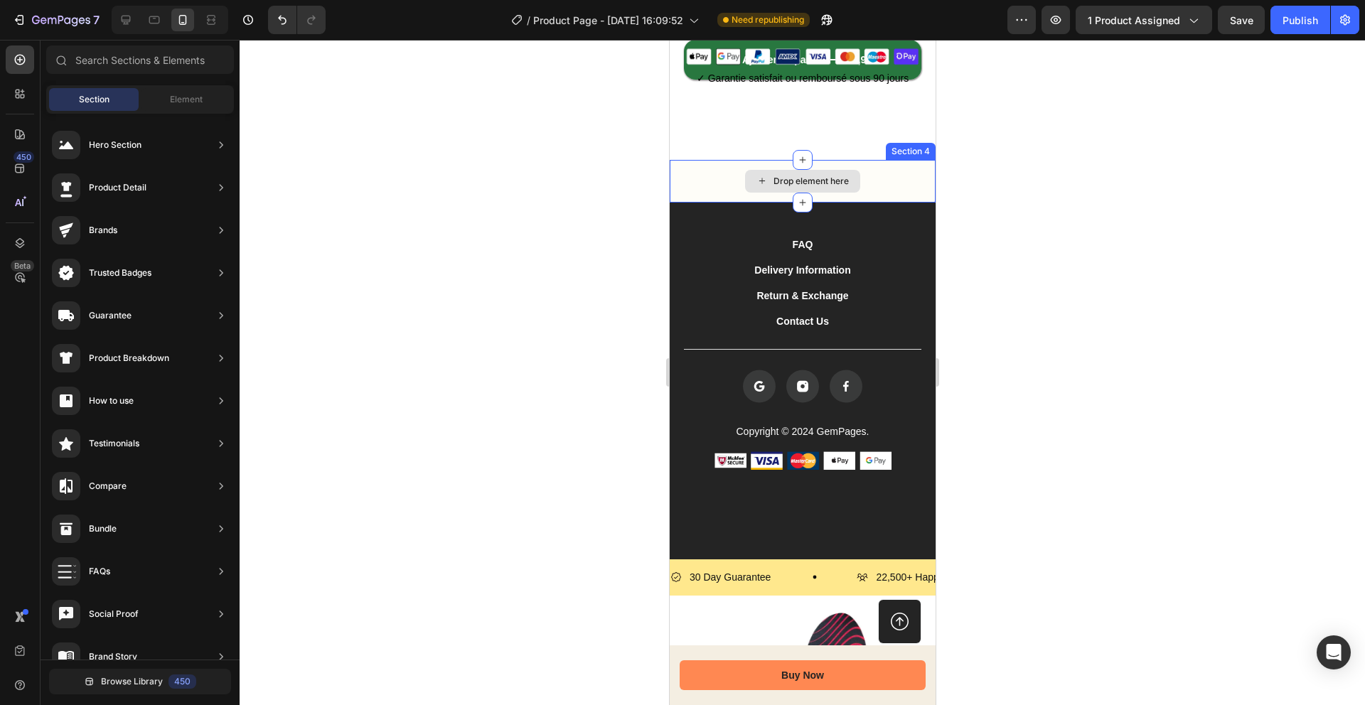
click at [707, 199] on div "Drop element here" at bounding box center [802, 181] width 266 height 43
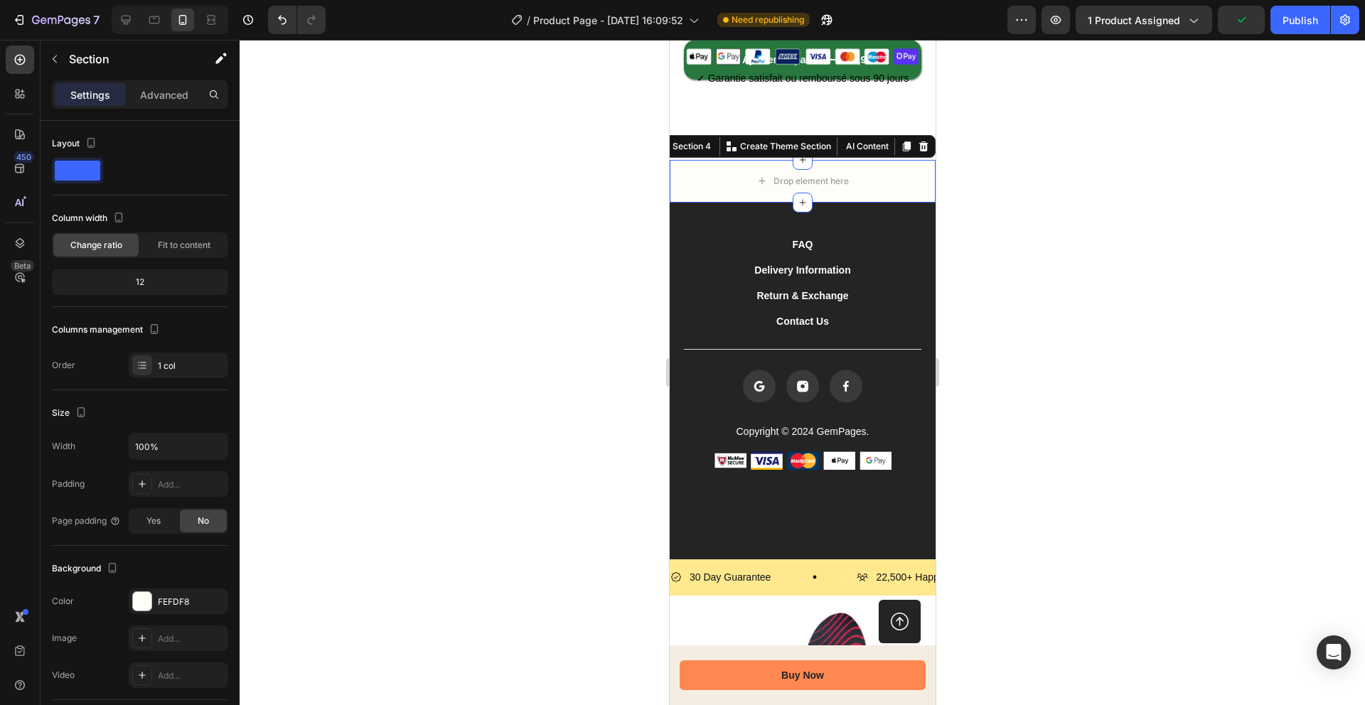
drag, startPoint x: 921, startPoint y: 145, endPoint x: 866, endPoint y: 159, distance: 56.4
click at [921, 145] on icon at bounding box center [922, 146] width 11 height 11
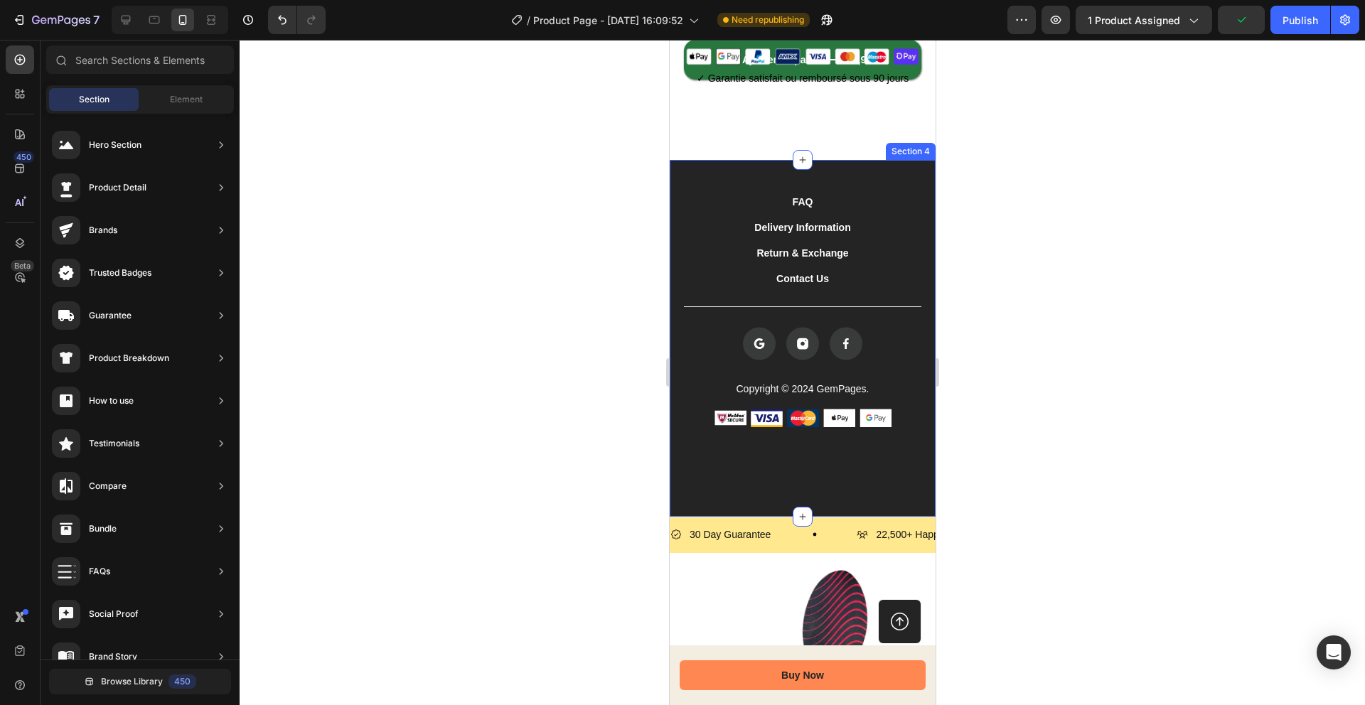
click at [733, 181] on div "FAQ Button Delivery Information Button Return & Exchange Button Contact Us Butt…" at bounding box center [802, 338] width 266 height 357
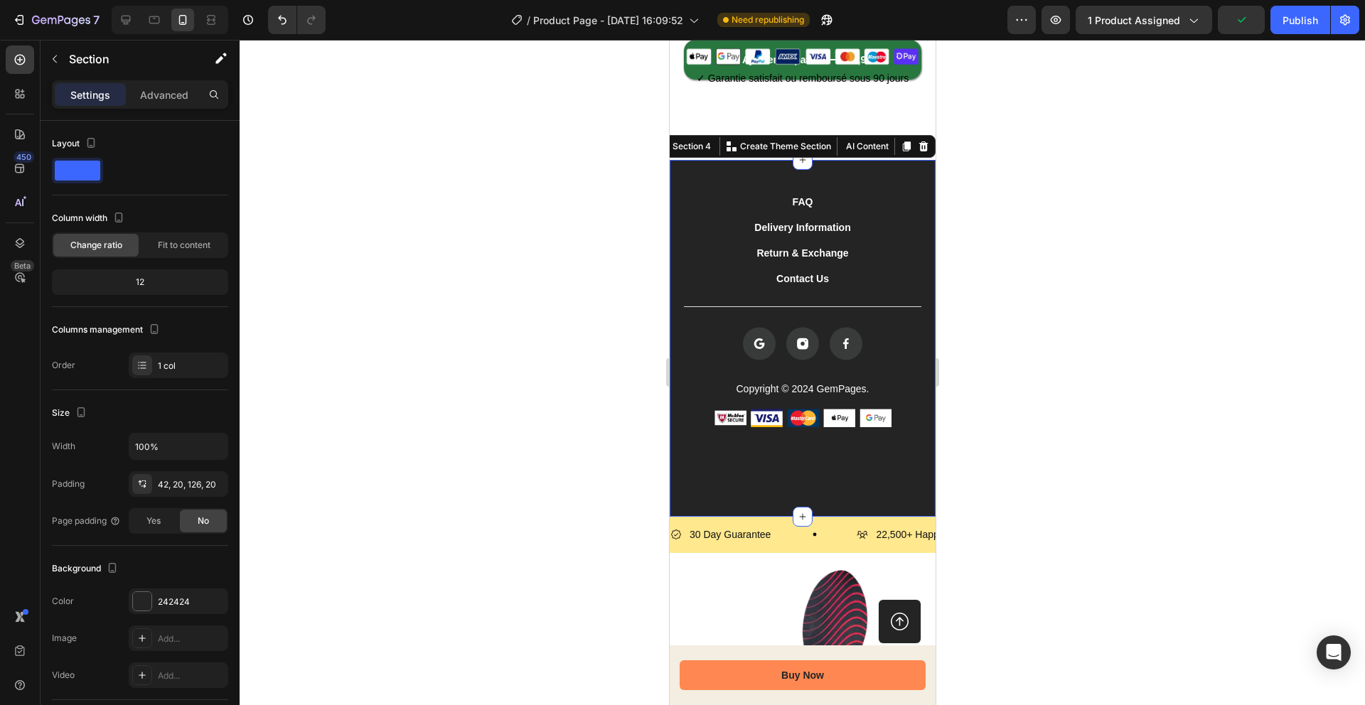
click at [922, 149] on icon at bounding box center [922, 146] width 9 height 10
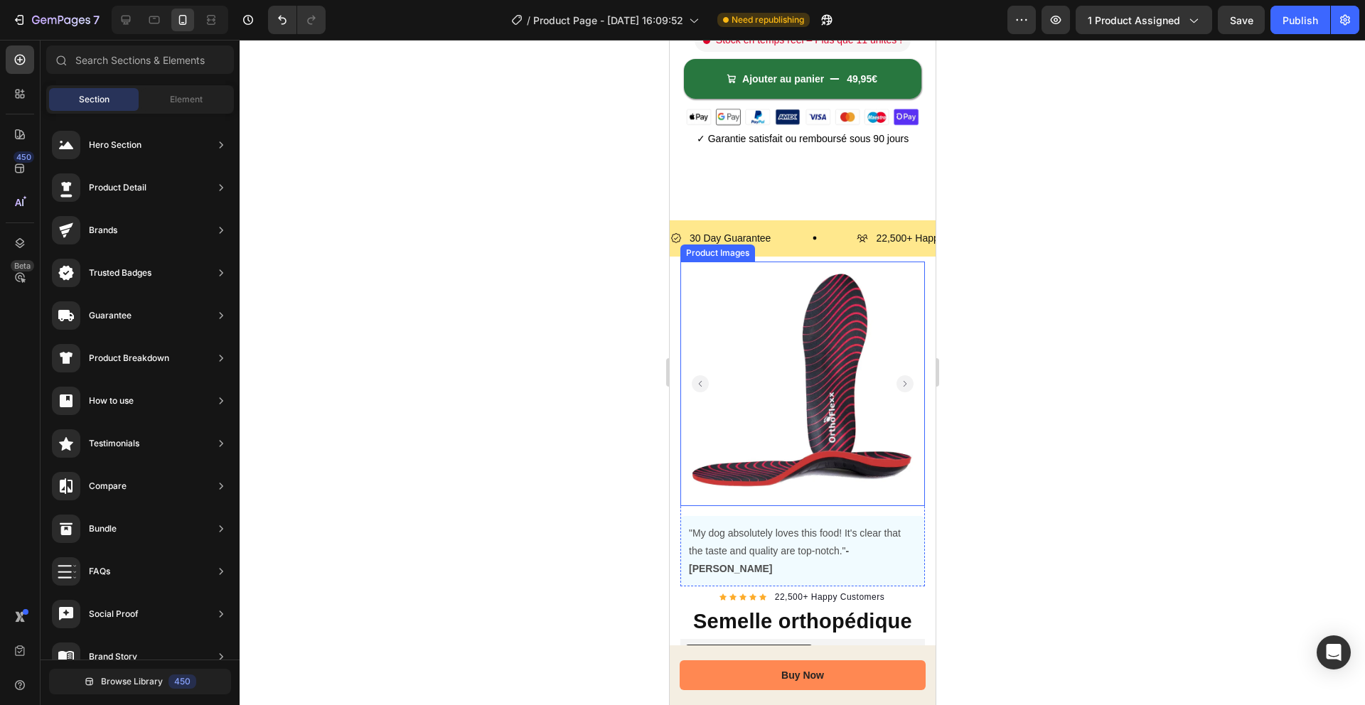
scroll to position [447, 0]
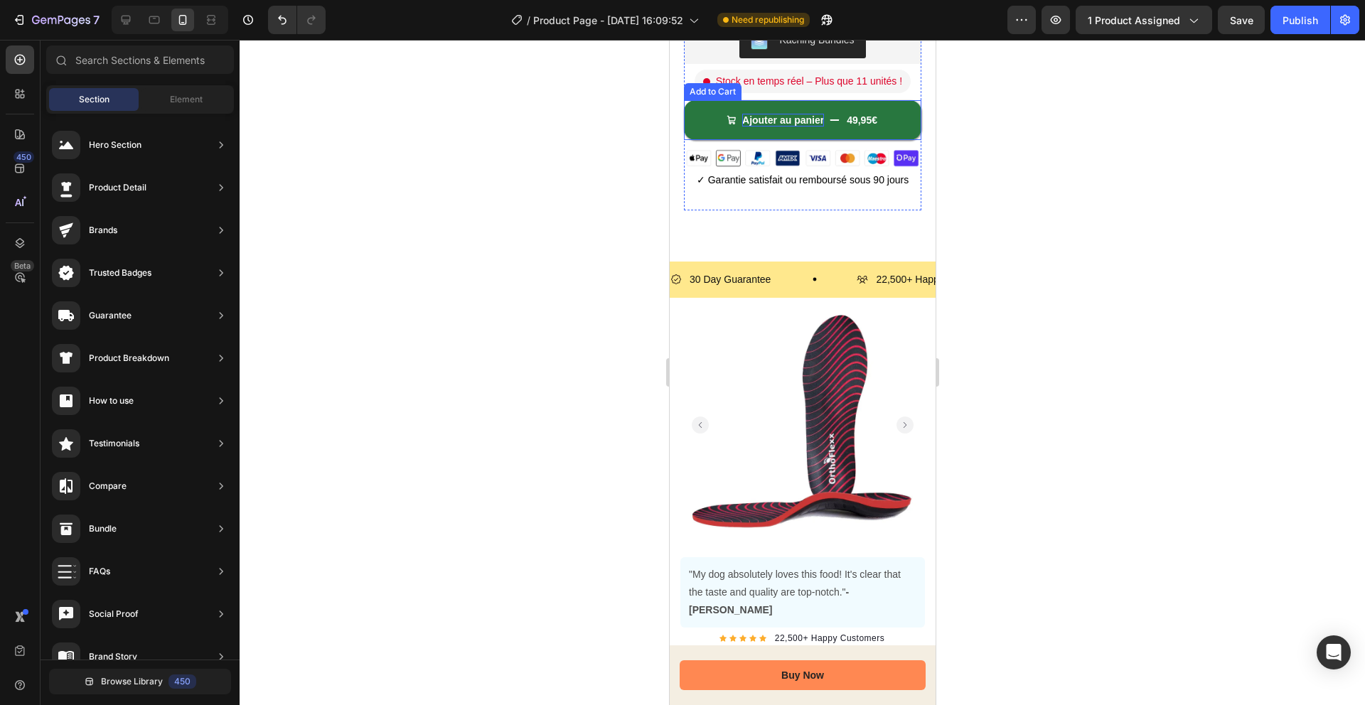
click at [785, 124] on div "Ajouter au panier" at bounding box center [782, 120] width 82 height 13
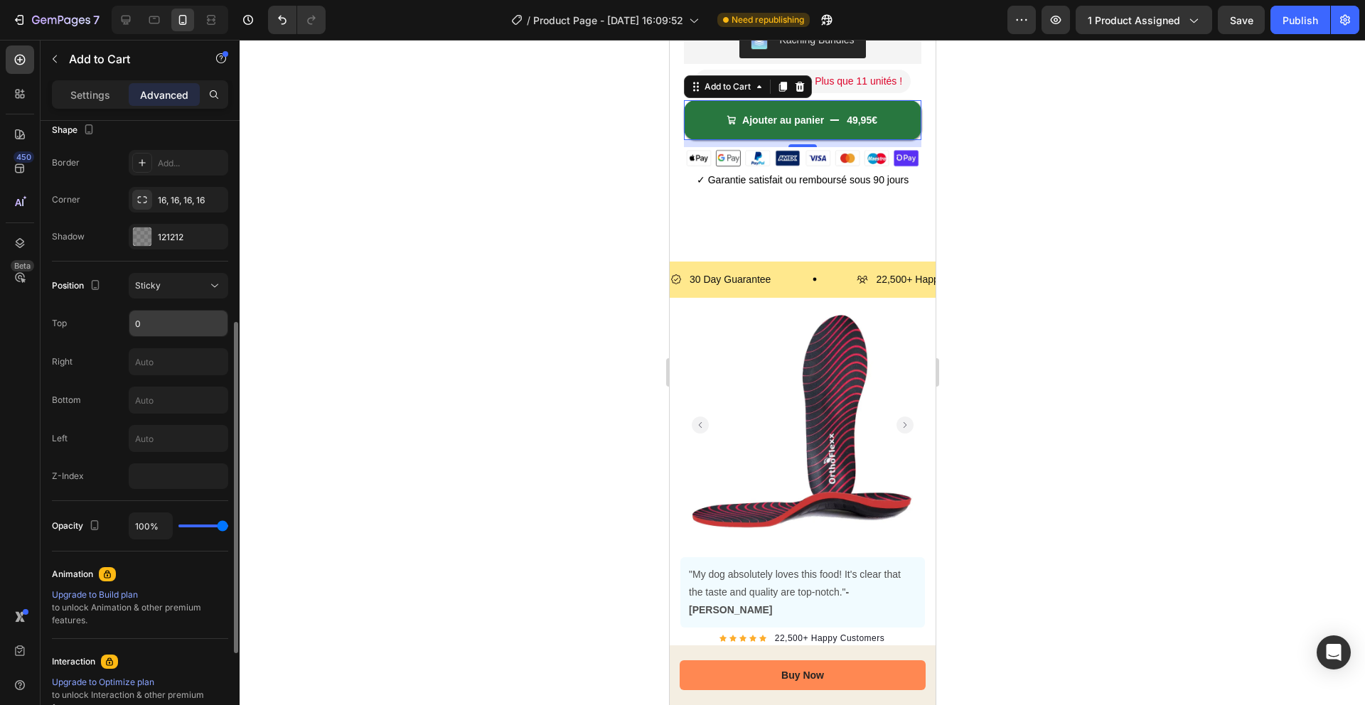
scroll to position [380, 0]
click at [177, 293] on button "Sticky" at bounding box center [179, 285] width 100 height 26
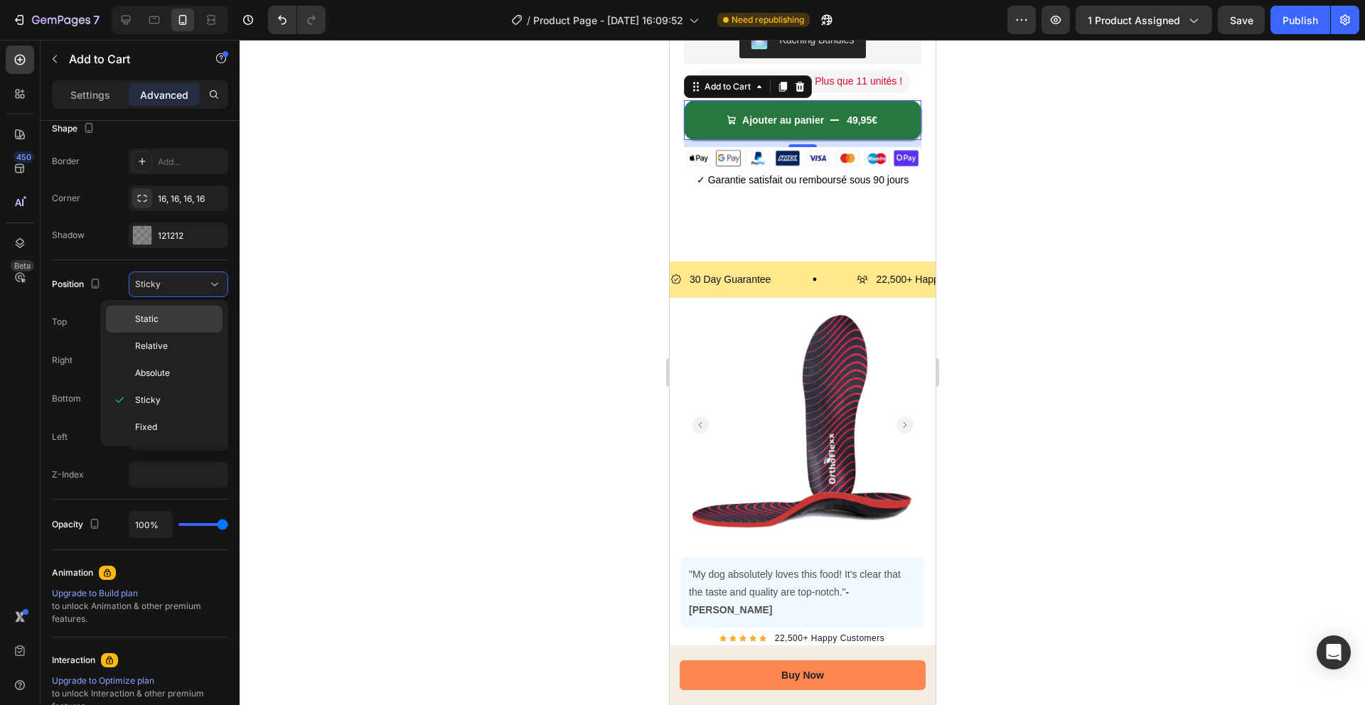
click at [176, 323] on p "Static" at bounding box center [175, 319] width 81 height 13
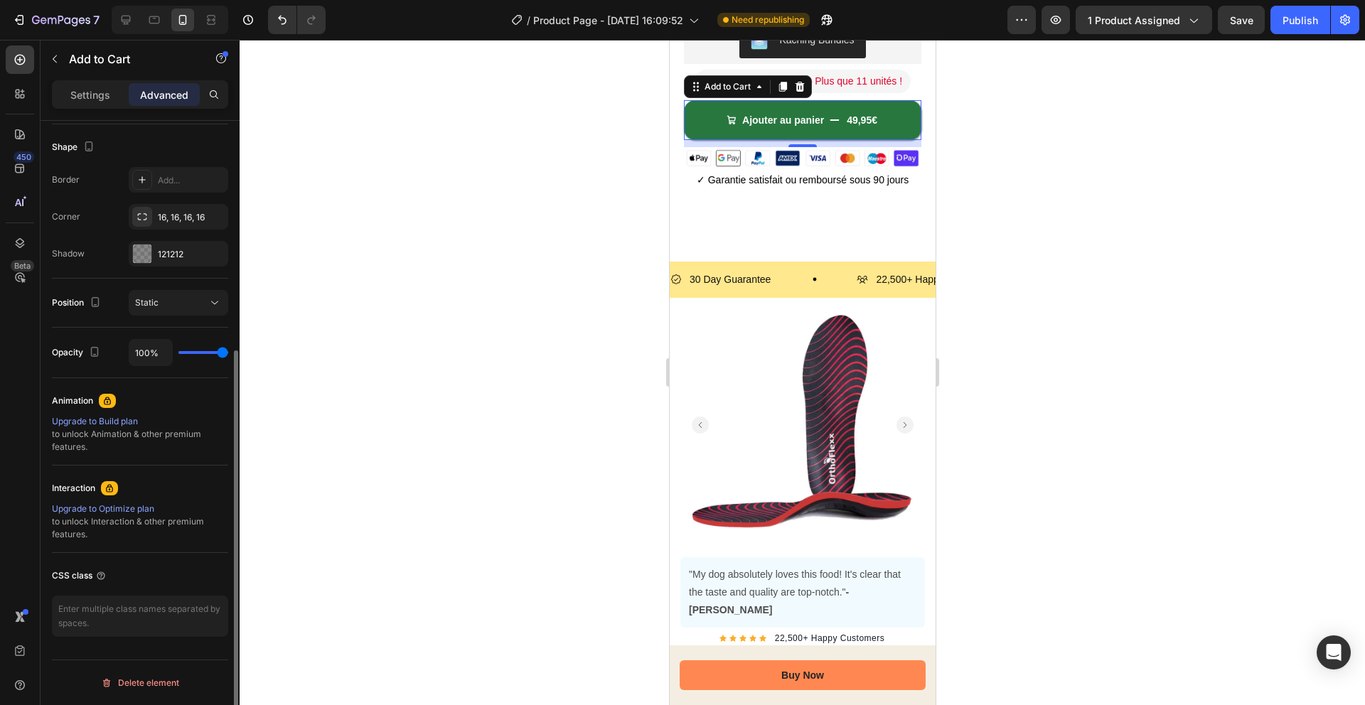
scroll to position [362, 0]
drag, startPoint x: 554, startPoint y: 309, endPoint x: 574, endPoint y: 311, distance: 20.0
click at [554, 309] on div at bounding box center [802, 372] width 1125 height 665
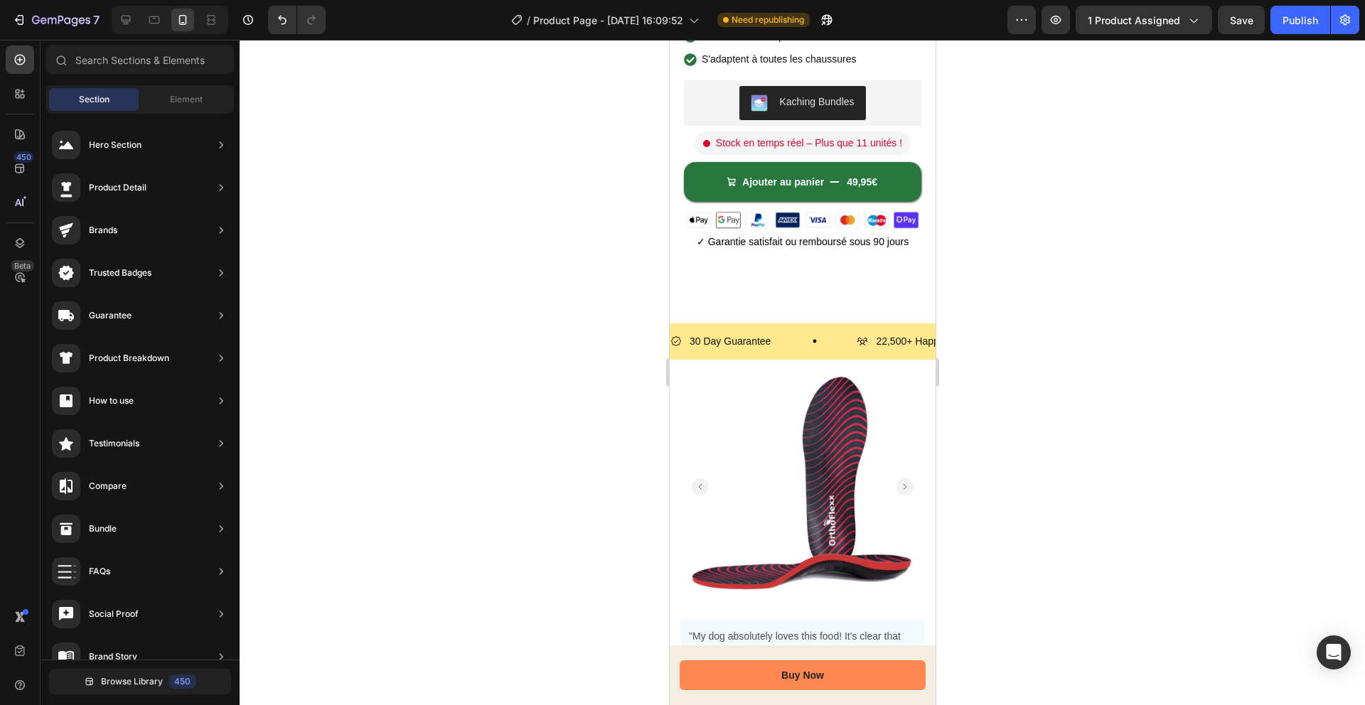
scroll to position [389, 0]
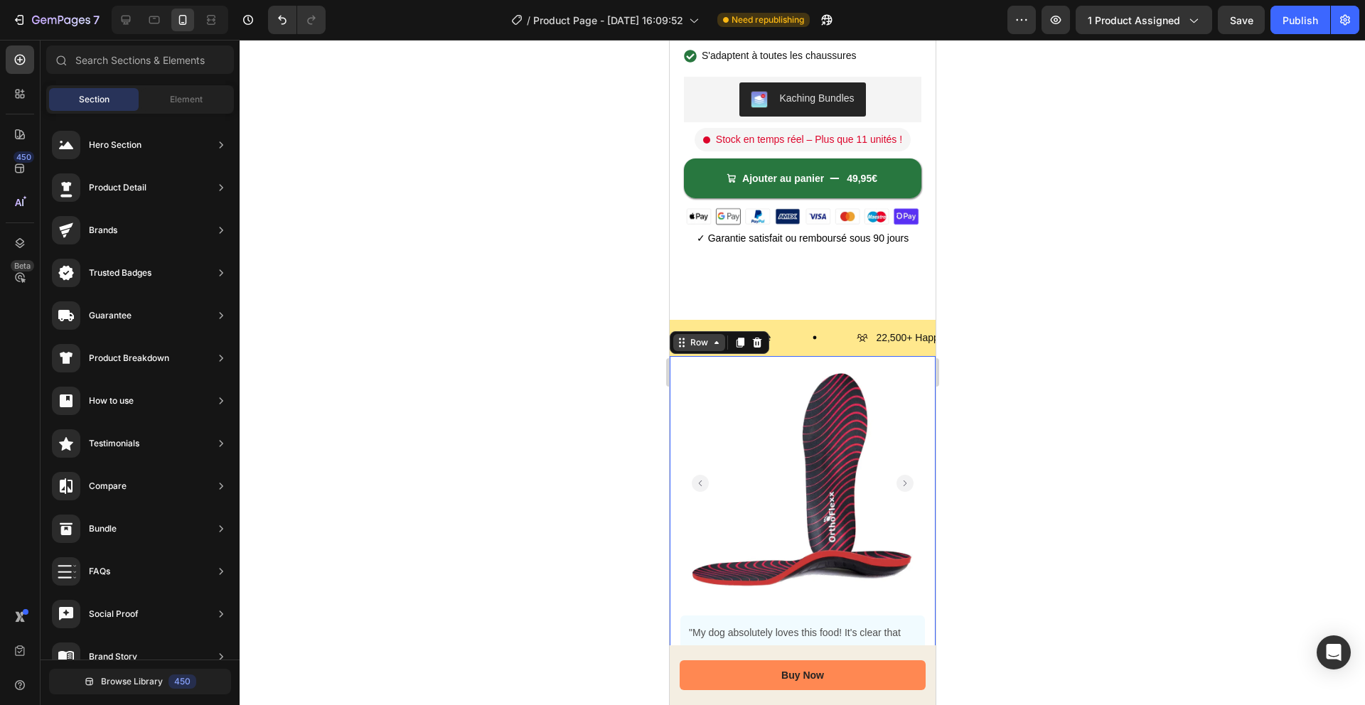
click at [678, 353] on div "Row" at bounding box center [719, 342] width 100 height 23
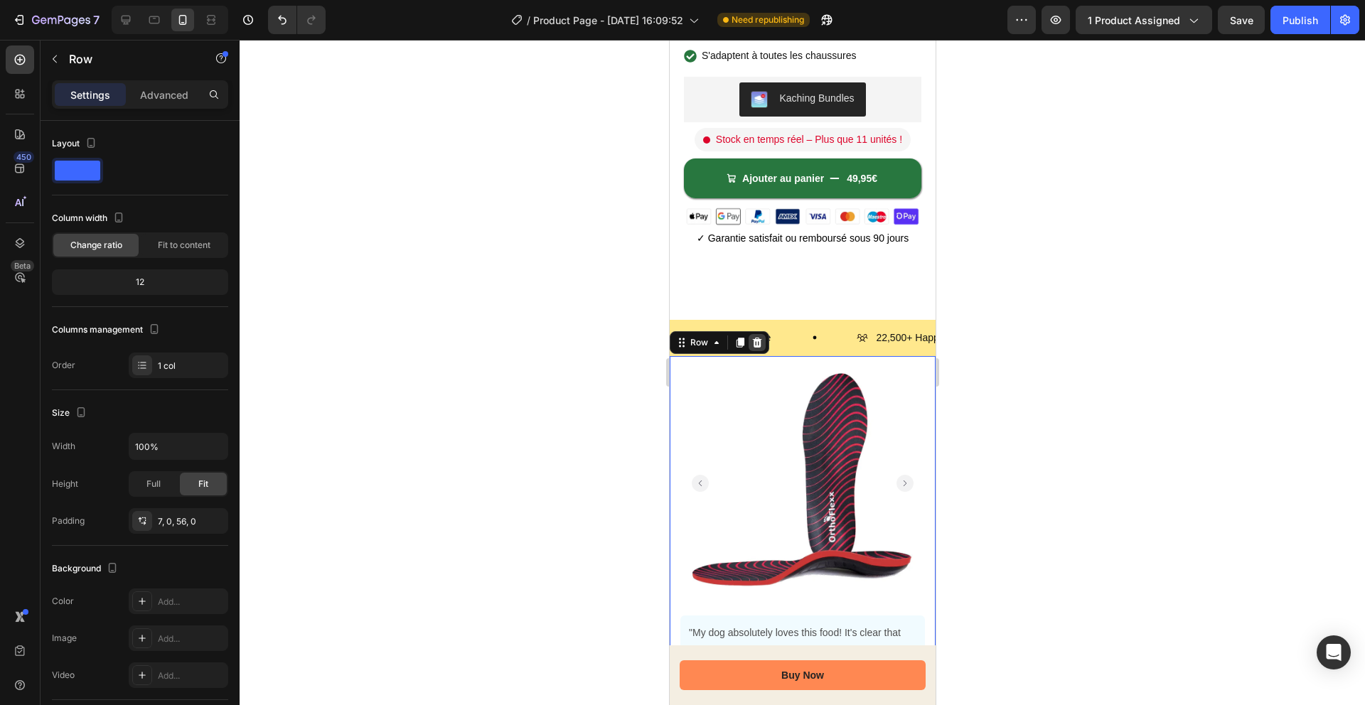
click at [752, 346] on icon at bounding box center [756, 342] width 11 height 11
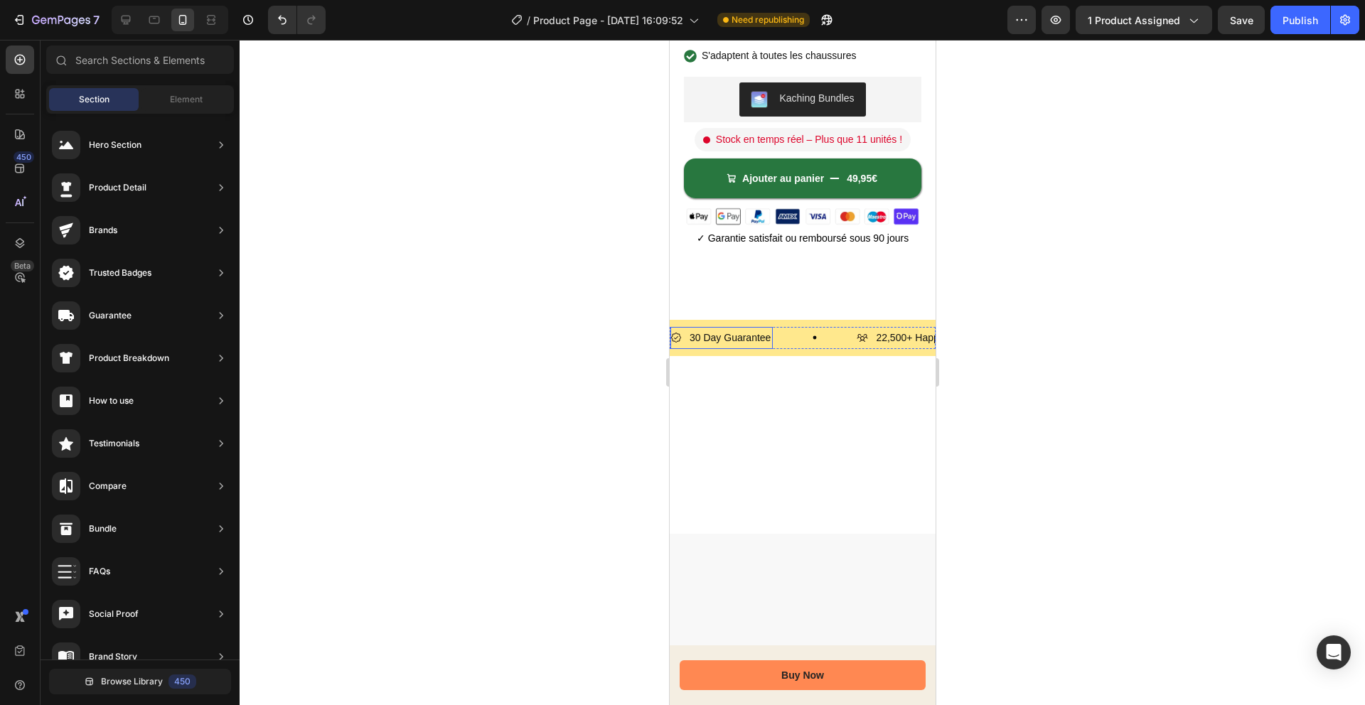
click at [724, 348] on div "30 Day Guarantee Item List" at bounding box center [721, 338] width 102 height 22
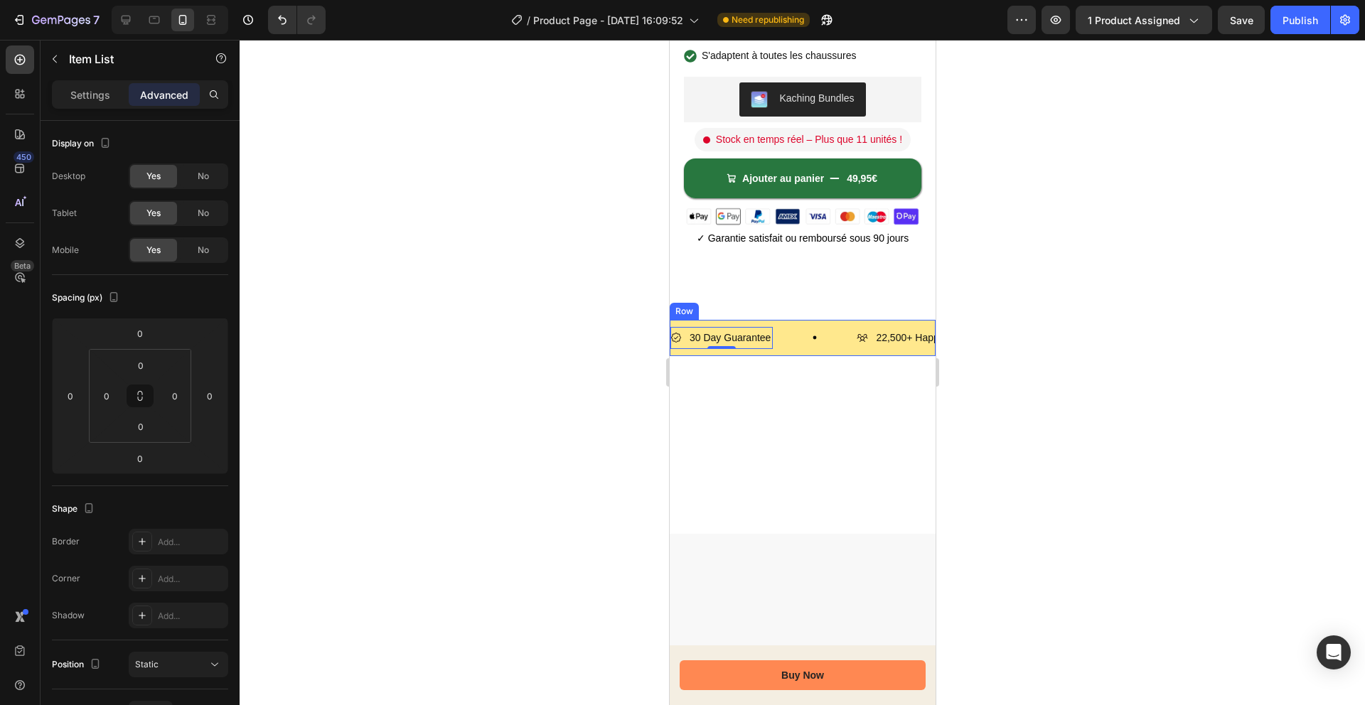
click at [733, 353] on div "30 Day Guarantee Item List 0 22,500+ Happy Customers Item List 700+ 5-Star Revi…" at bounding box center [802, 338] width 266 height 36
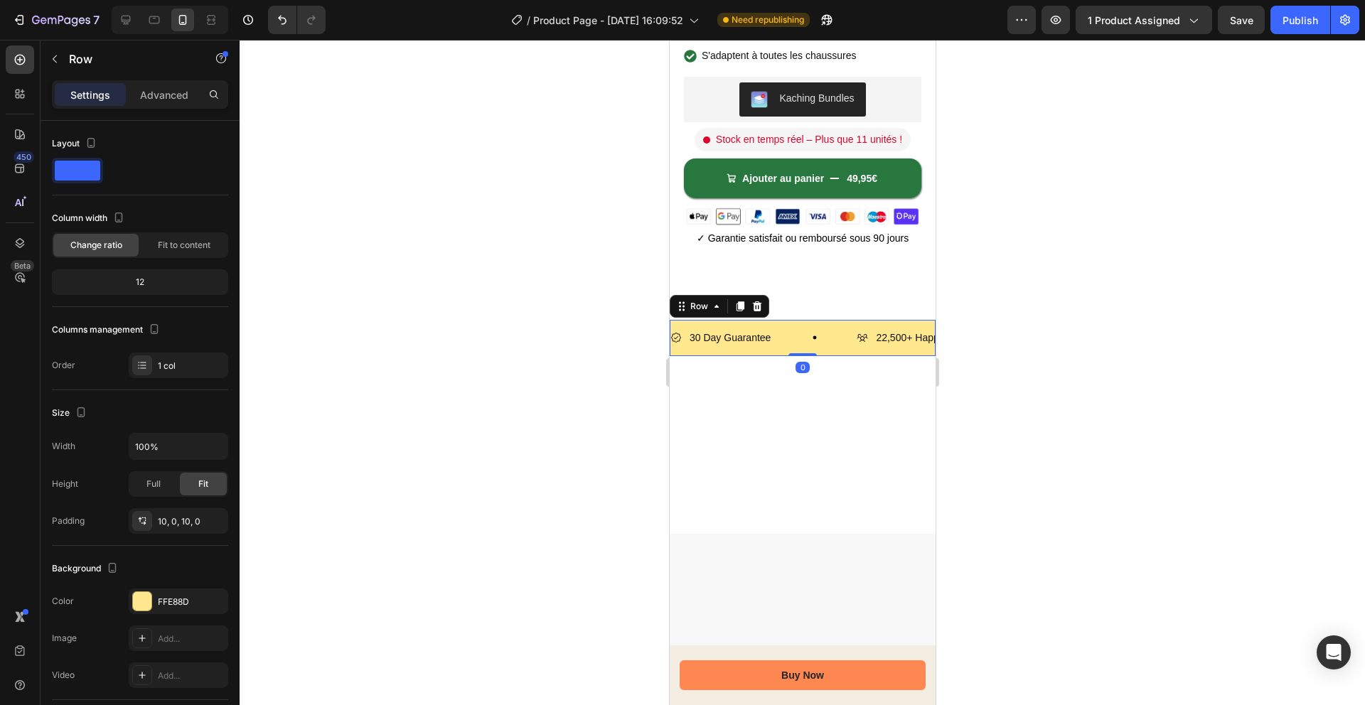
drag, startPoint x: 756, startPoint y: 305, endPoint x: 747, endPoint y: 318, distance: 15.4
click at [756, 306] on icon at bounding box center [756, 306] width 9 height 10
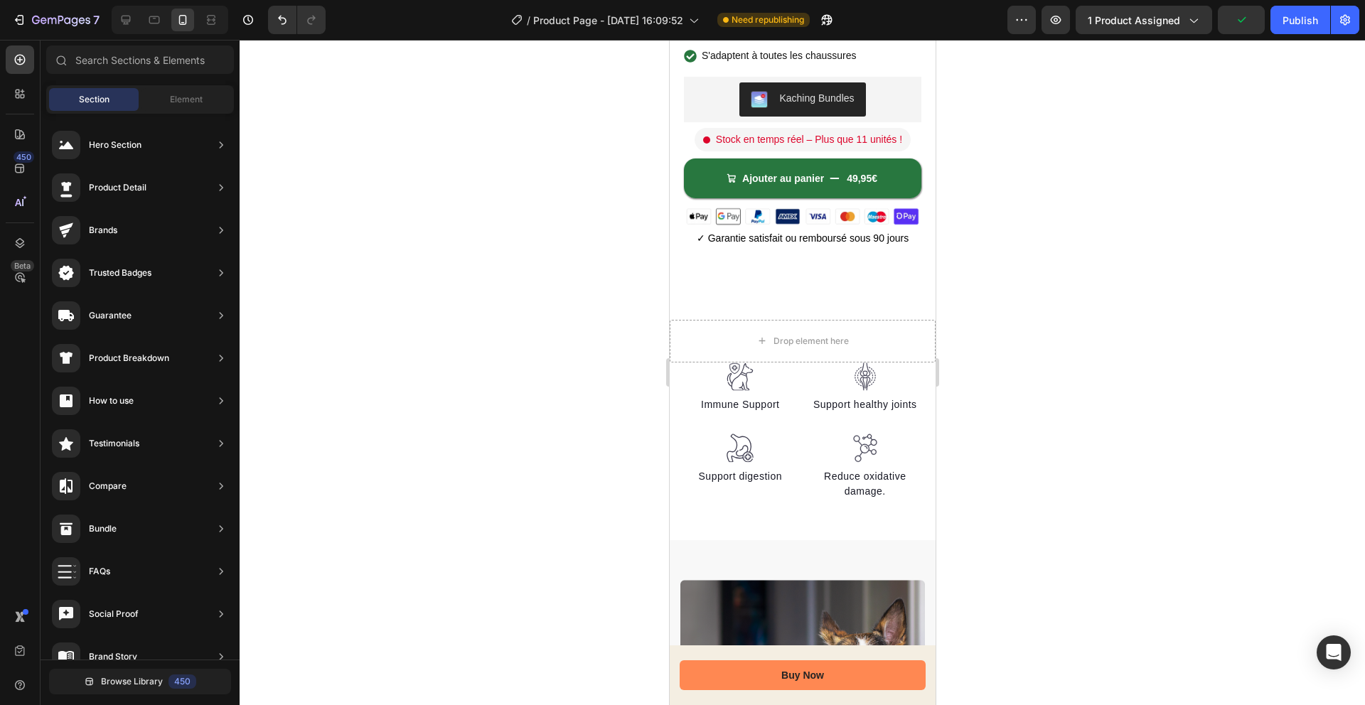
scroll to position [439, 0]
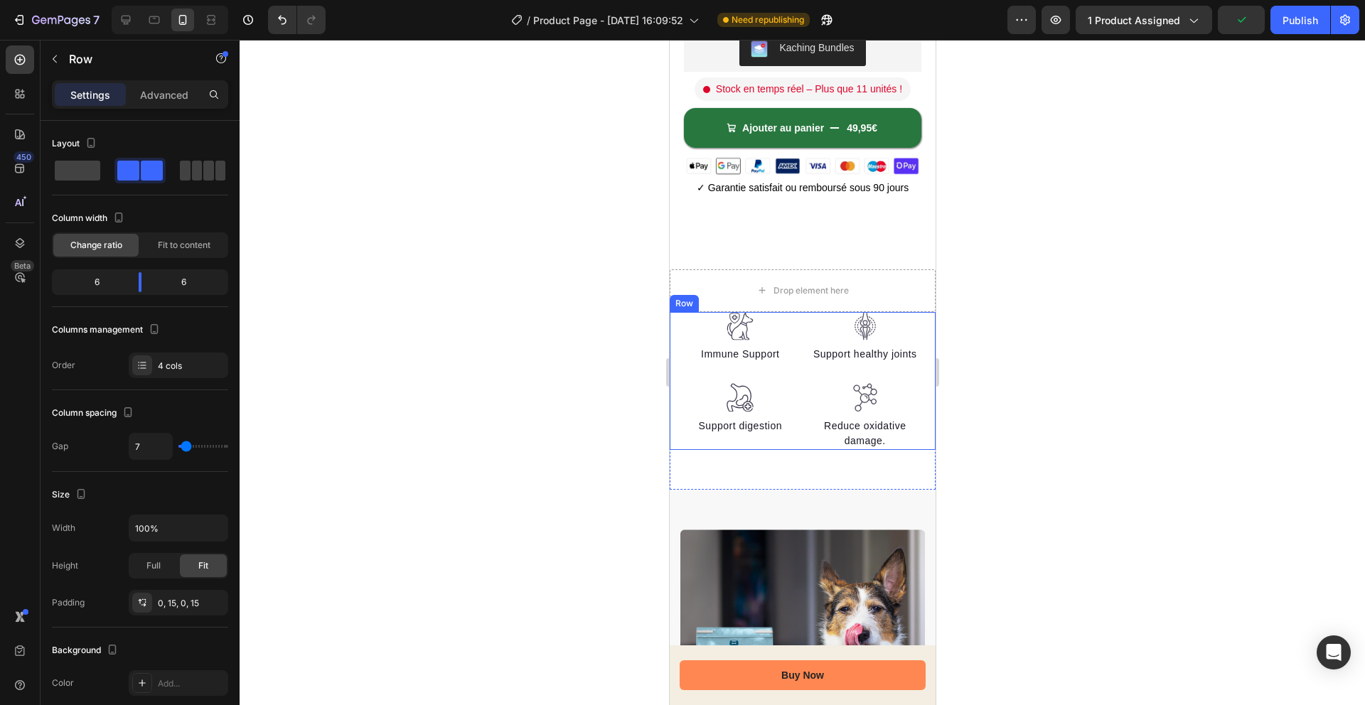
click at [675, 331] on div "Image Immune Support Text block Image Support digestion Text block Image Suppor…" at bounding box center [802, 381] width 266 height 138
click at [758, 299] on icon at bounding box center [756, 299] width 9 height 10
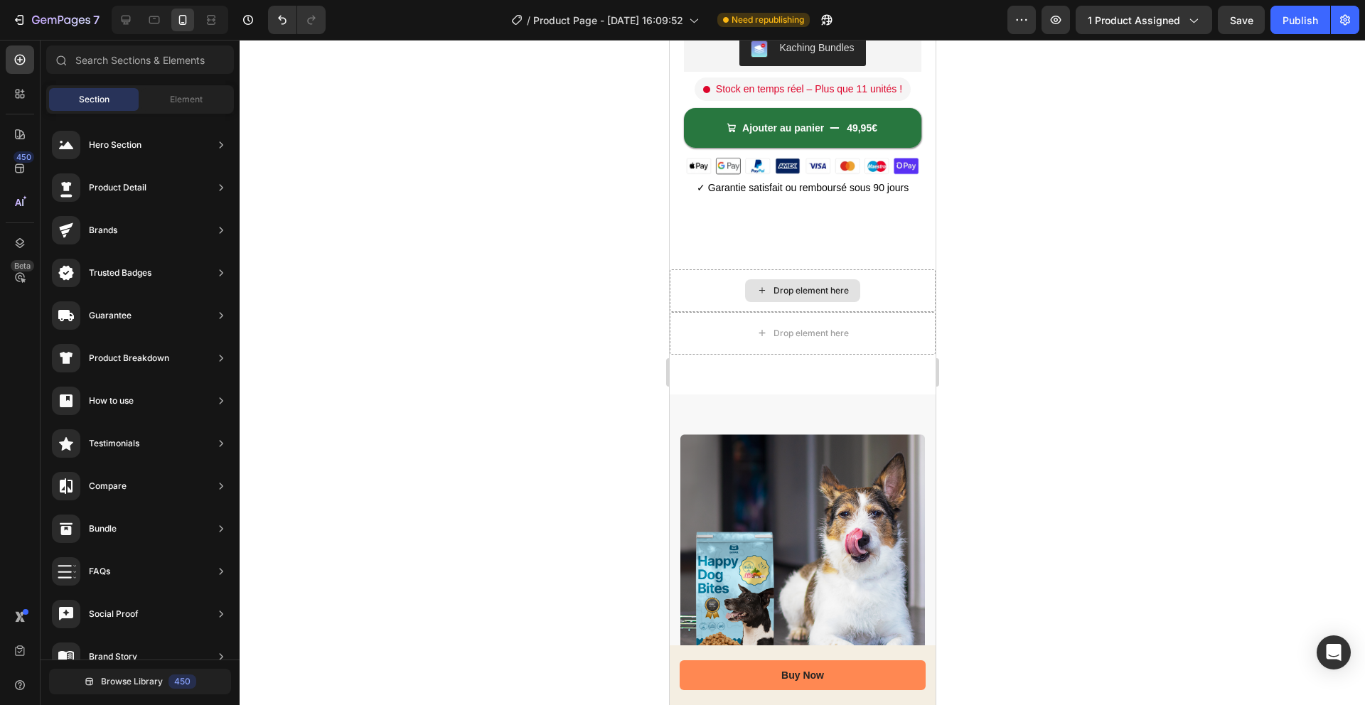
click at [694, 300] on div "Drop element here" at bounding box center [802, 290] width 266 height 43
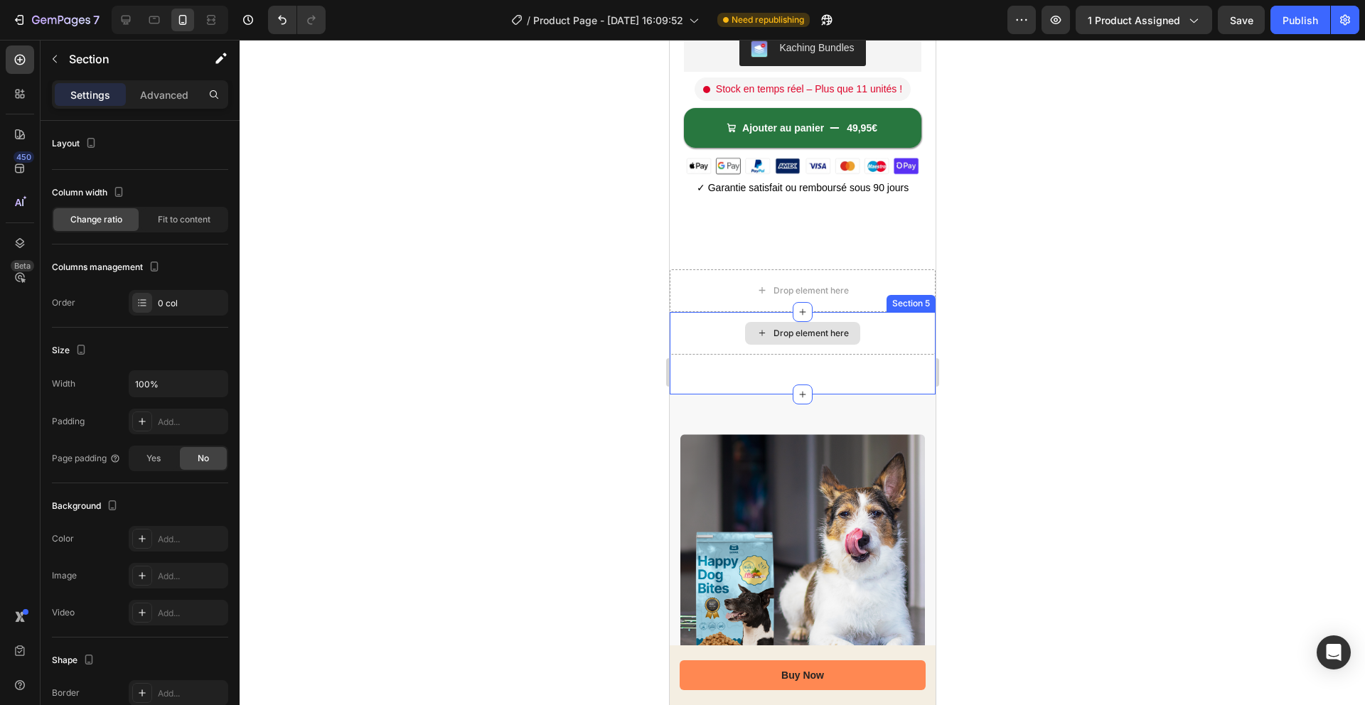
scroll to position [205, 0]
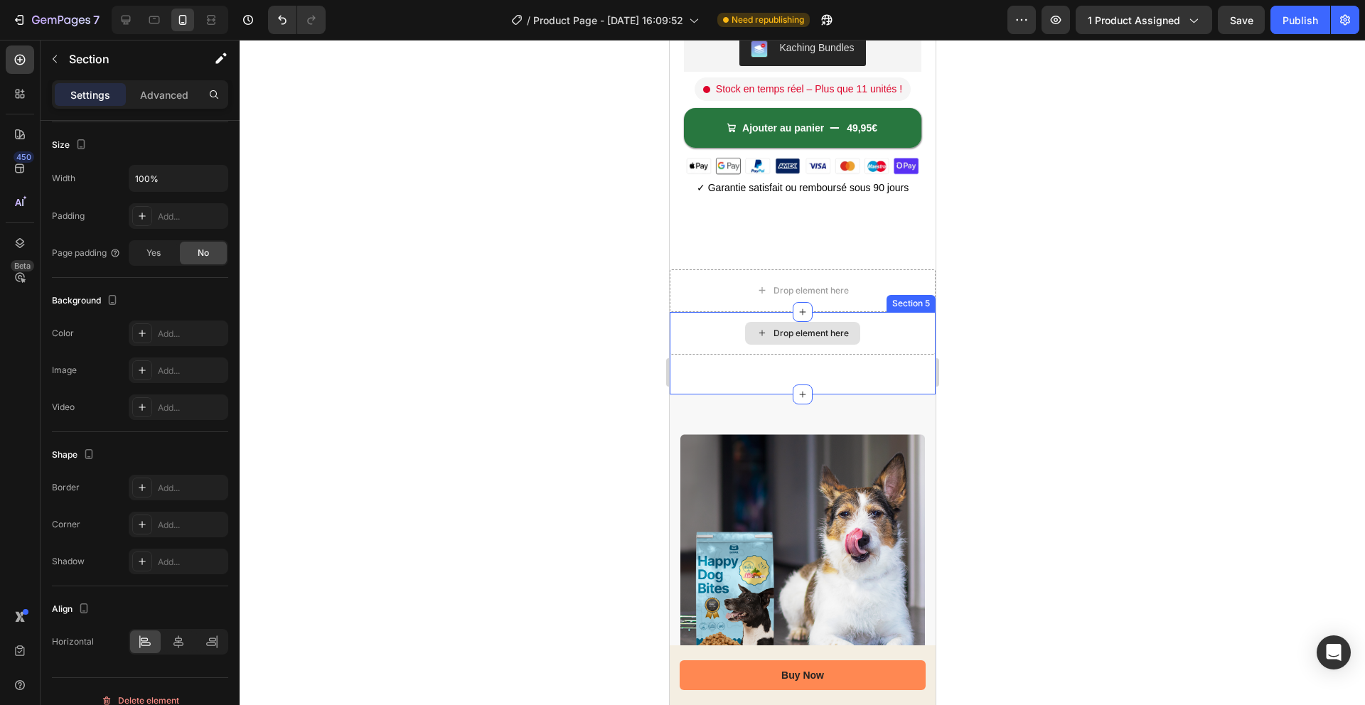
click at [706, 331] on div "Drop element here" at bounding box center [802, 333] width 266 height 43
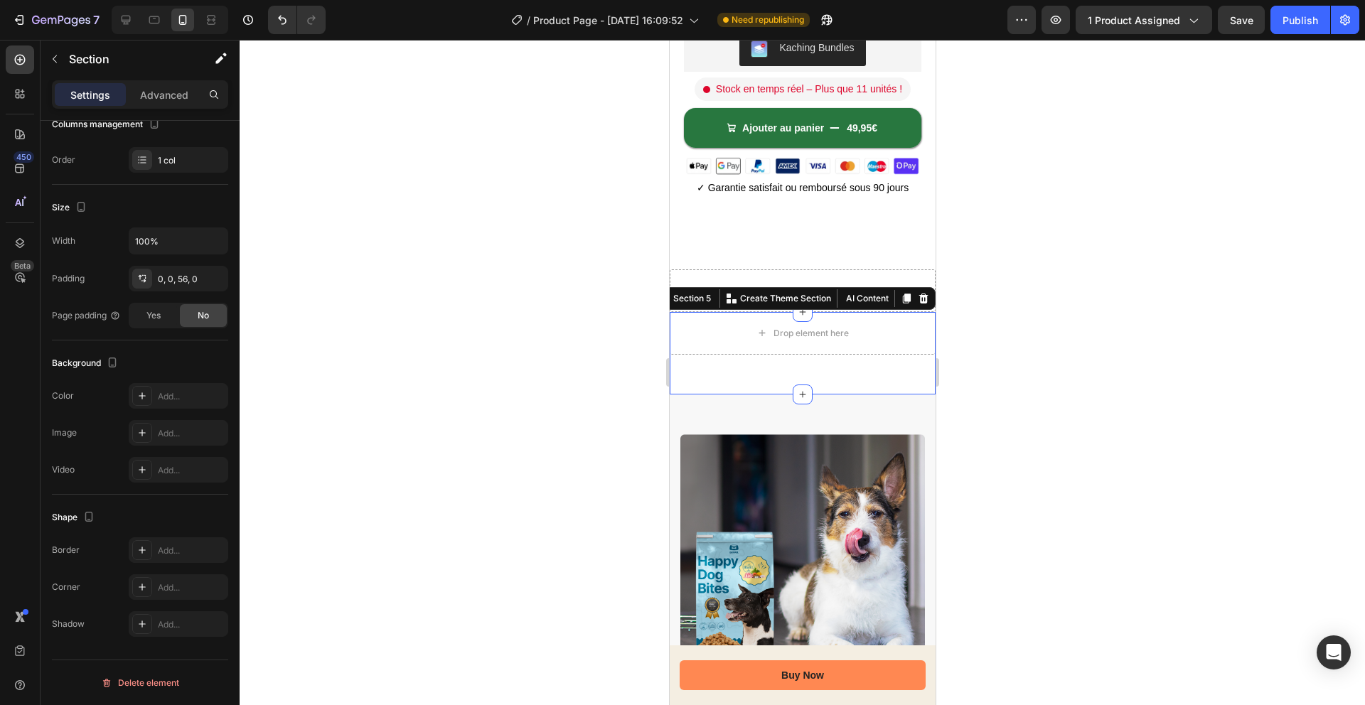
click at [923, 296] on icon at bounding box center [922, 299] width 9 height 10
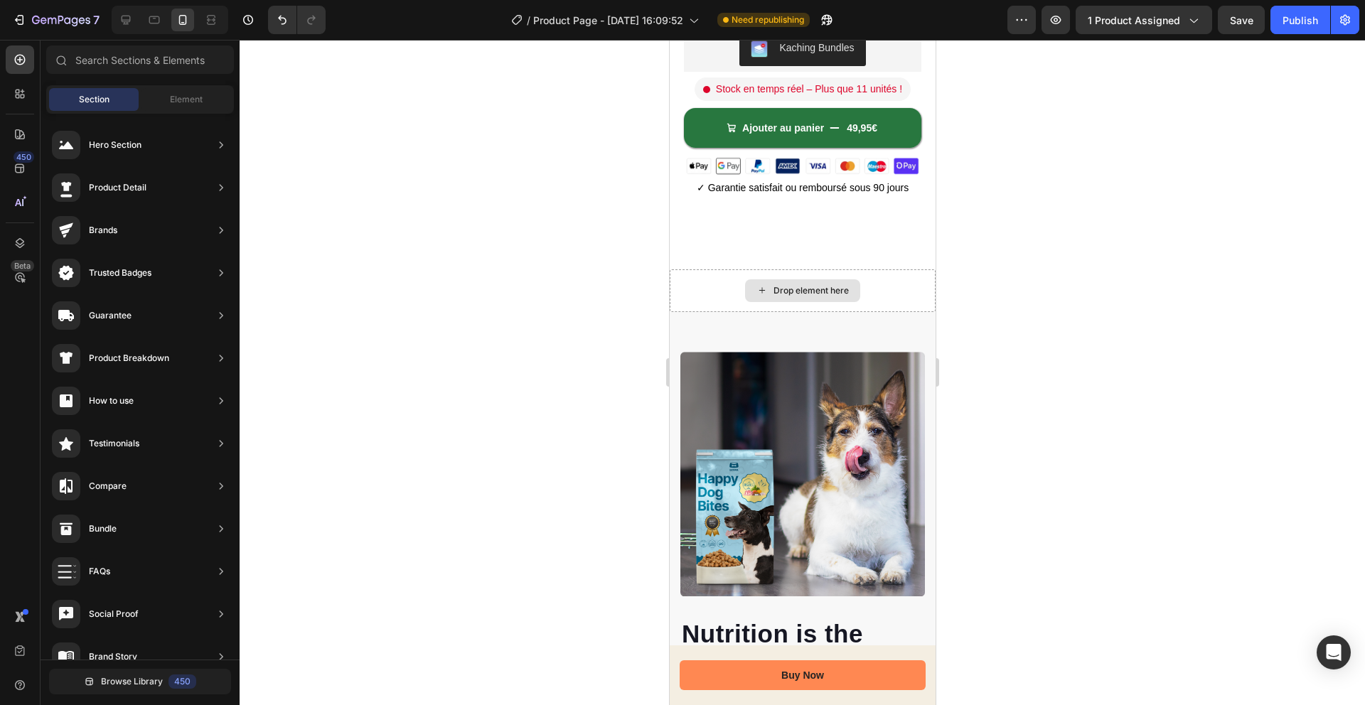
click at [913, 295] on div "Drop element here" at bounding box center [802, 290] width 266 height 43
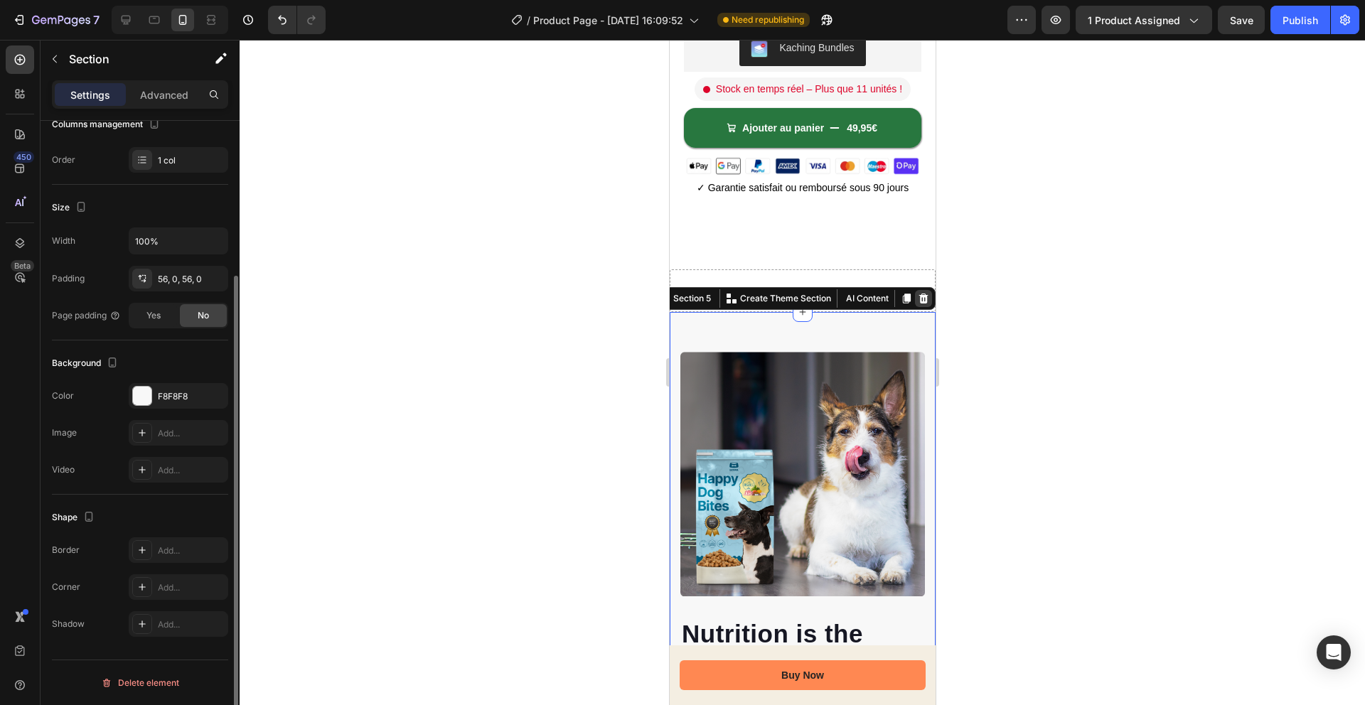
drag, startPoint x: 920, startPoint y: 291, endPoint x: 836, endPoint y: 295, distance: 83.9
click at [920, 293] on icon at bounding box center [922, 298] width 11 height 11
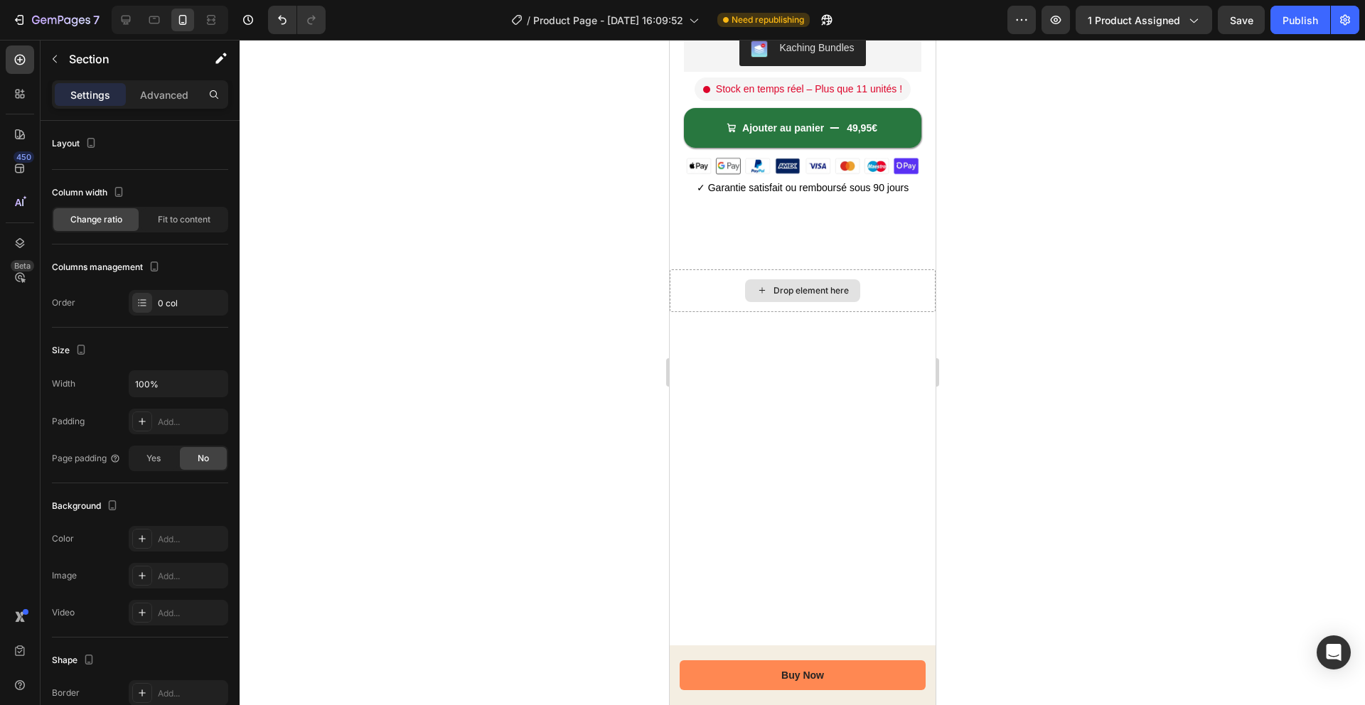
click at [734, 303] on div "Drop element here" at bounding box center [802, 290] width 266 height 43
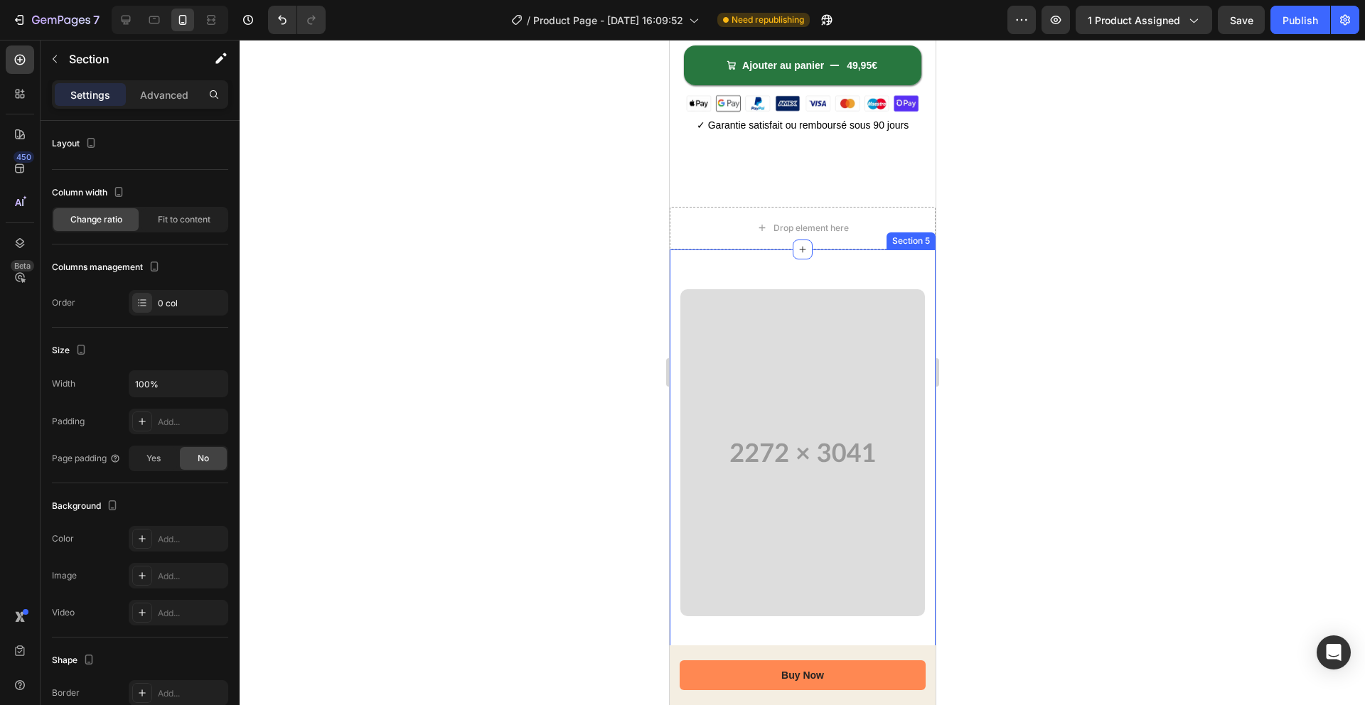
click at [713, 246] on div "Drop element here" at bounding box center [802, 228] width 266 height 43
click at [708, 232] on div "Drop element here" at bounding box center [802, 228] width 266 height 43
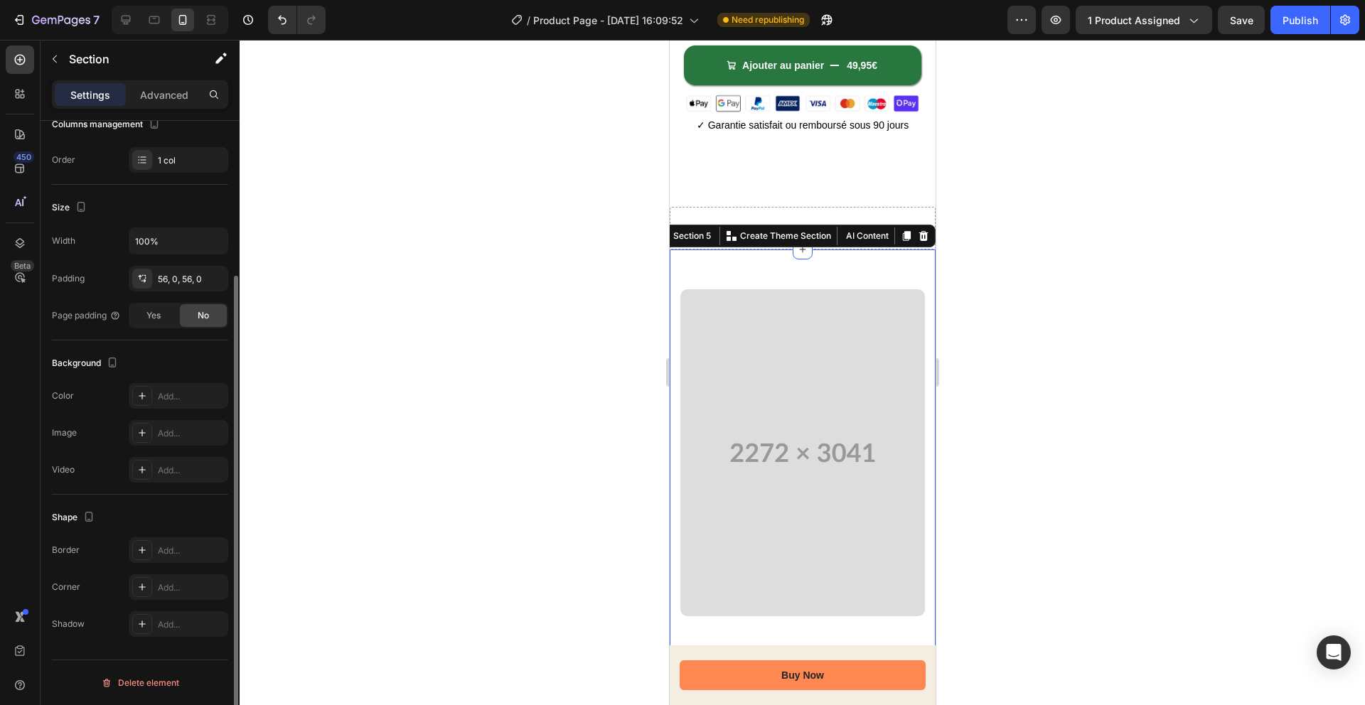
click at [919, 244] on div at bounding box center [922, 235] width 17 height 17
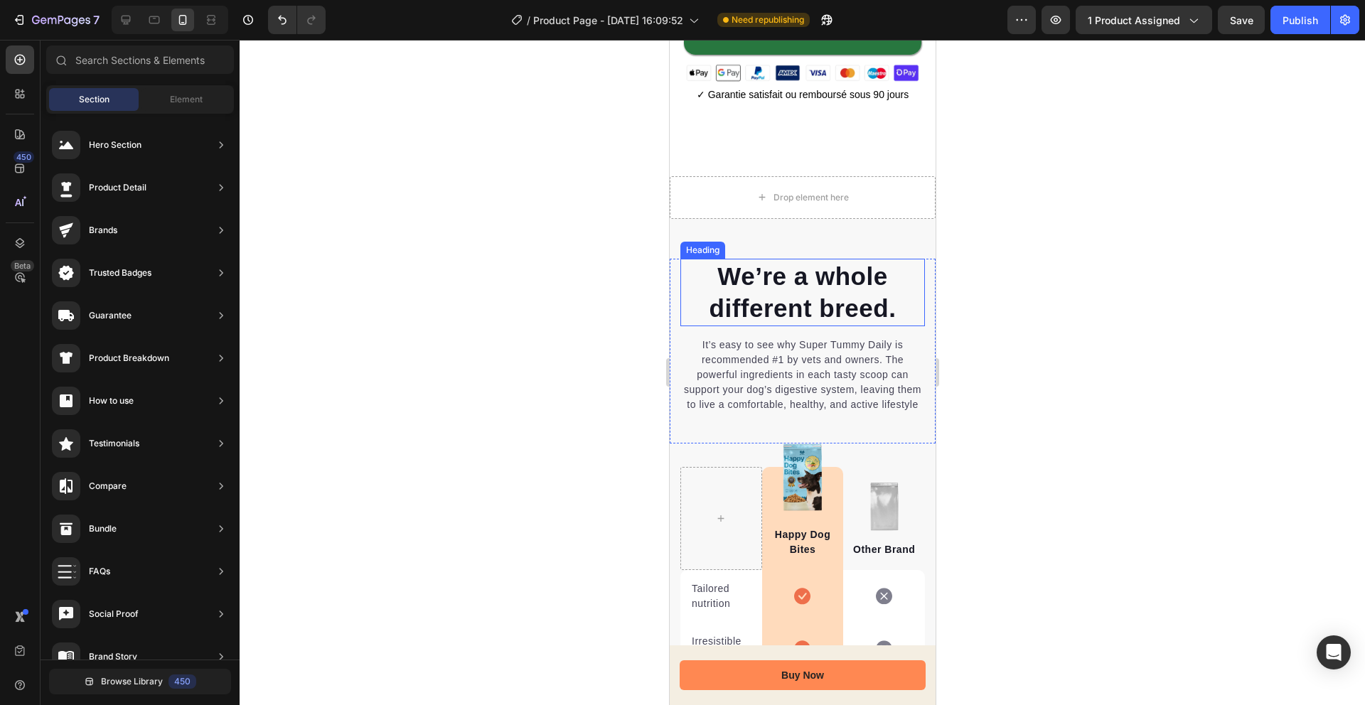
scroll to position [537, 0]
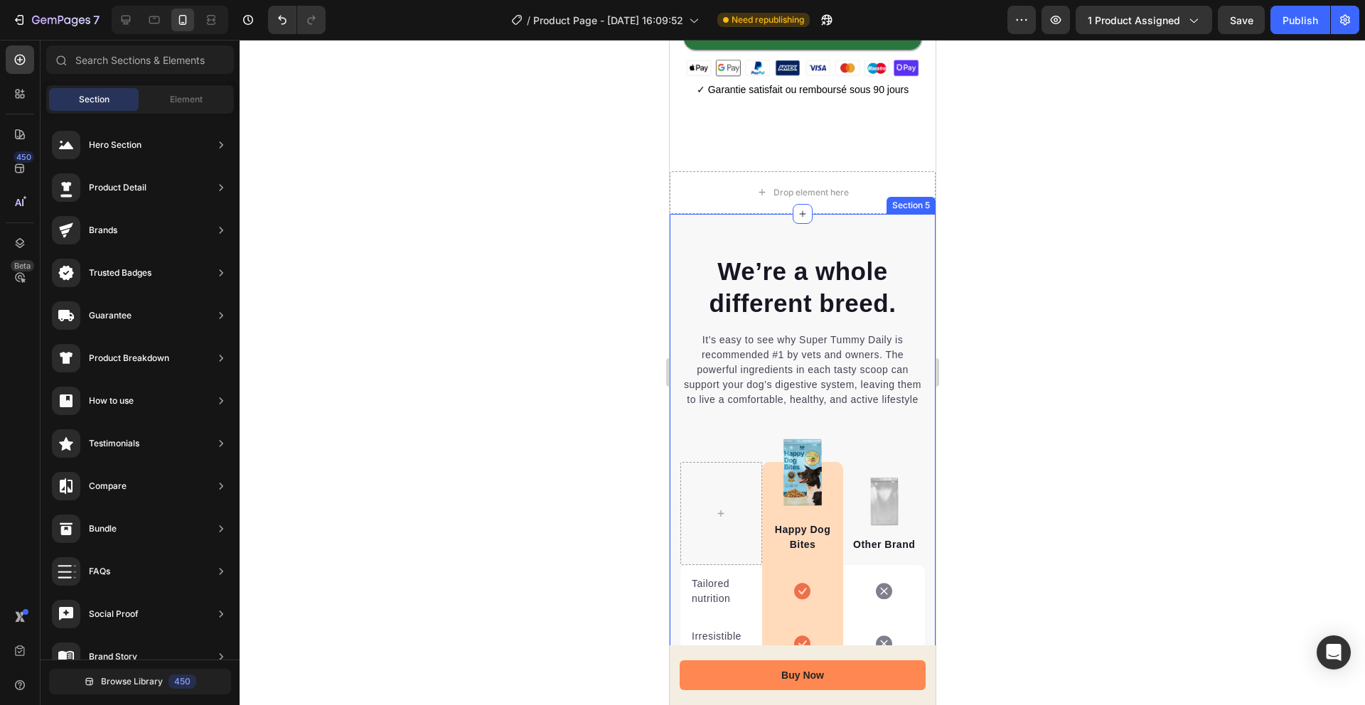
click at [904, 220] on div "We’re a whole different breed. Heading It’s easy to see why Super Tummy Daily i…" at bounding box center [802, 627] width 266 height 827
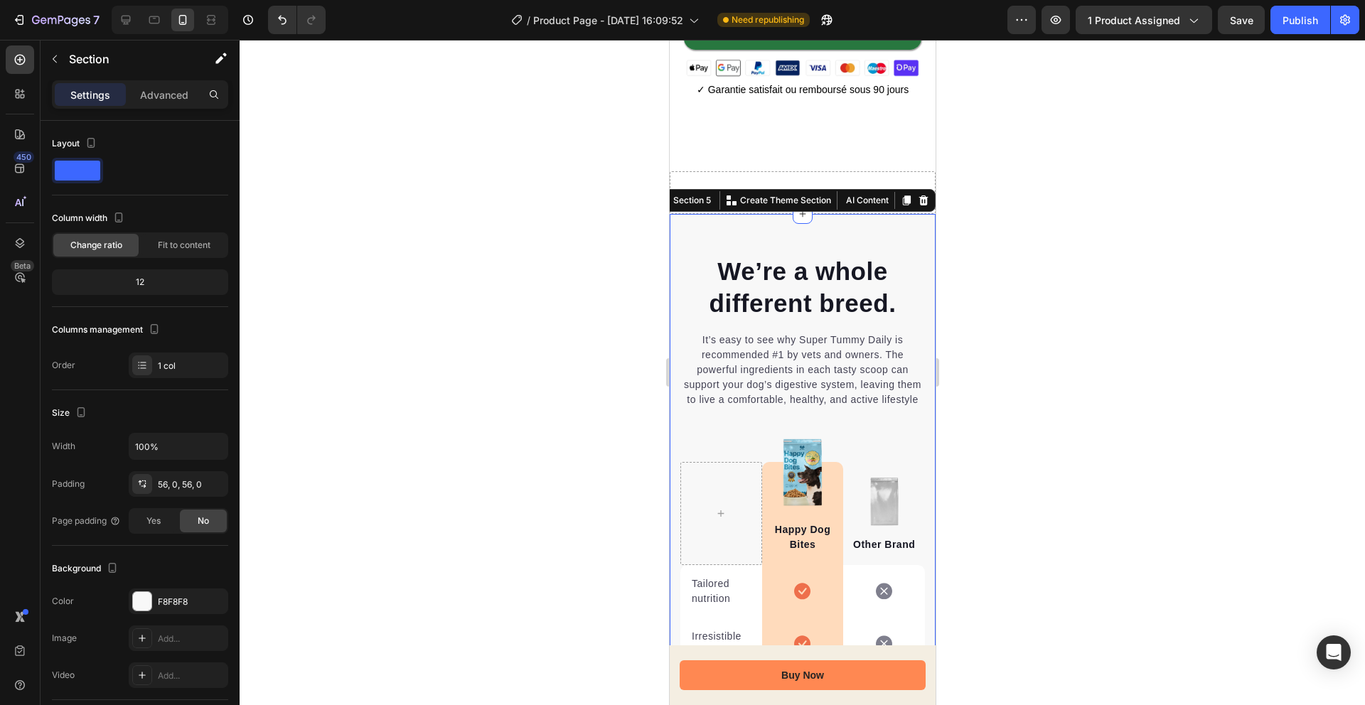
click at [919, 196] on icon at bounding box center [922, 200] width 11 height 11
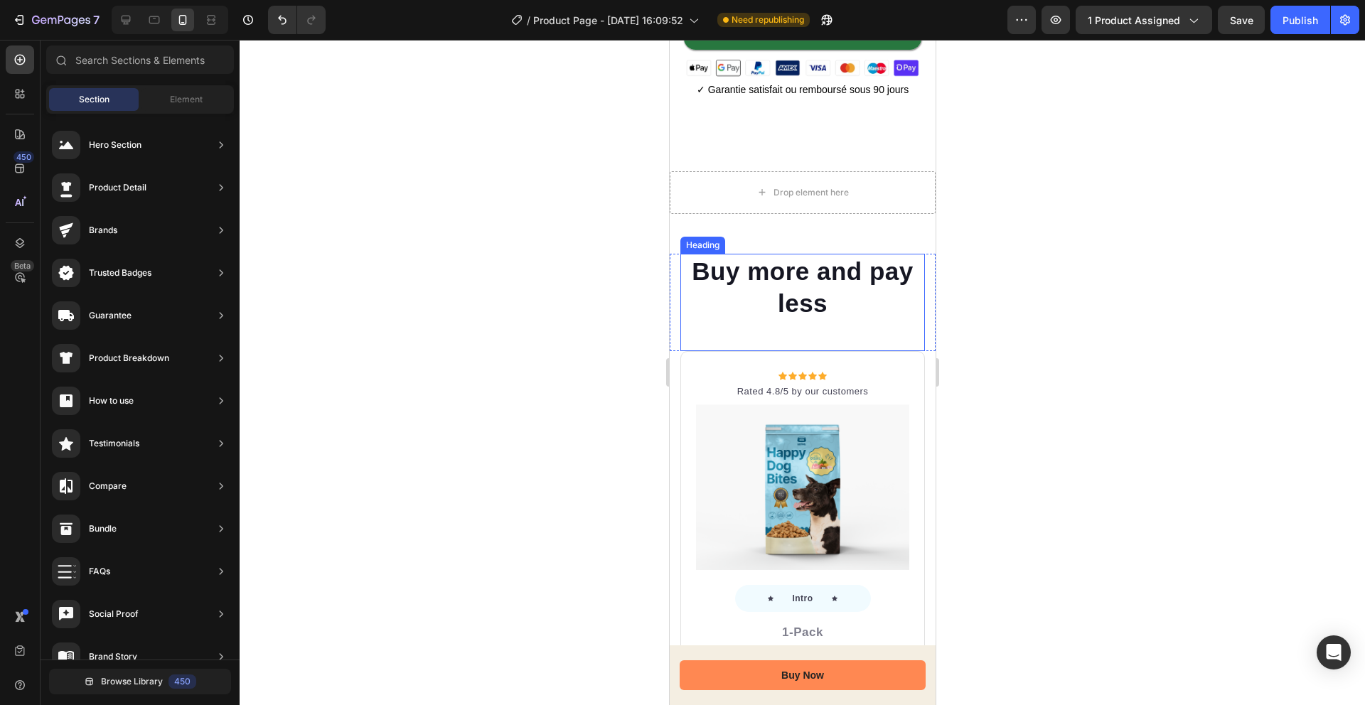
scroll to position [552, 0]
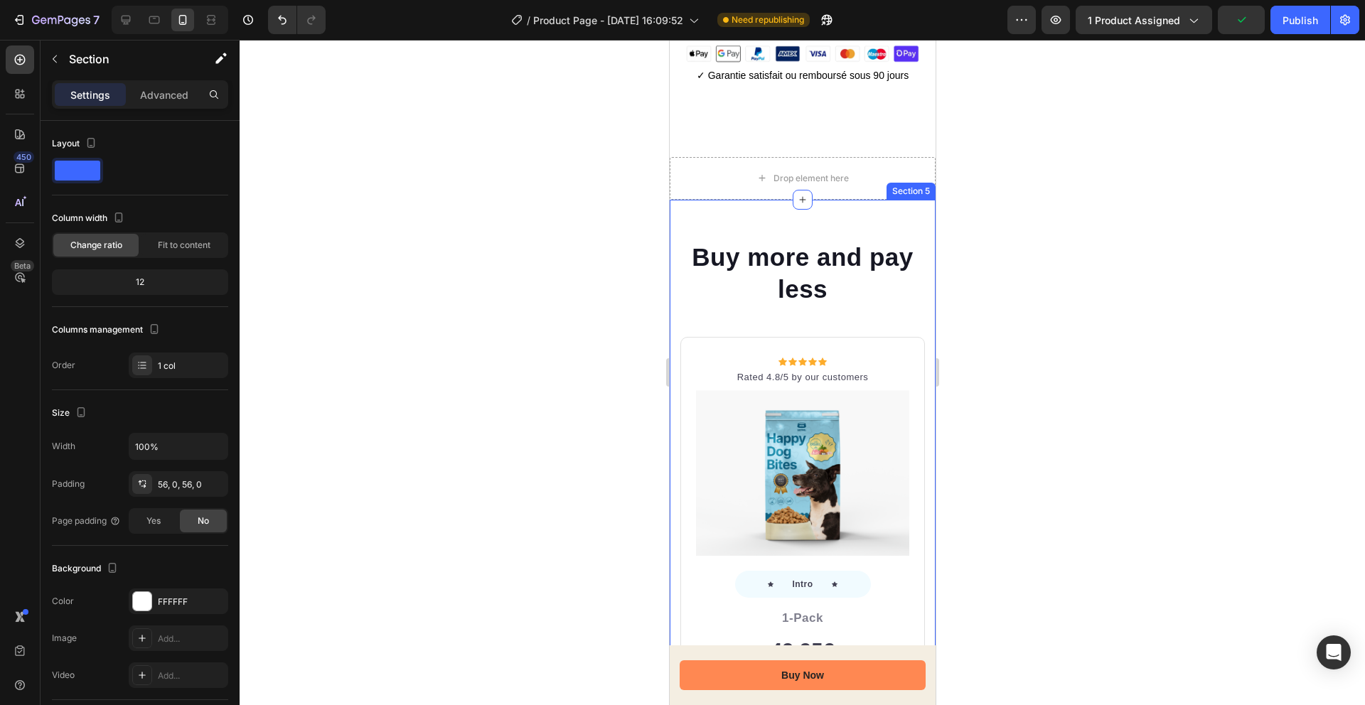
click at [919, 193] on div at bounding box center [922, 186] width 17 height 17
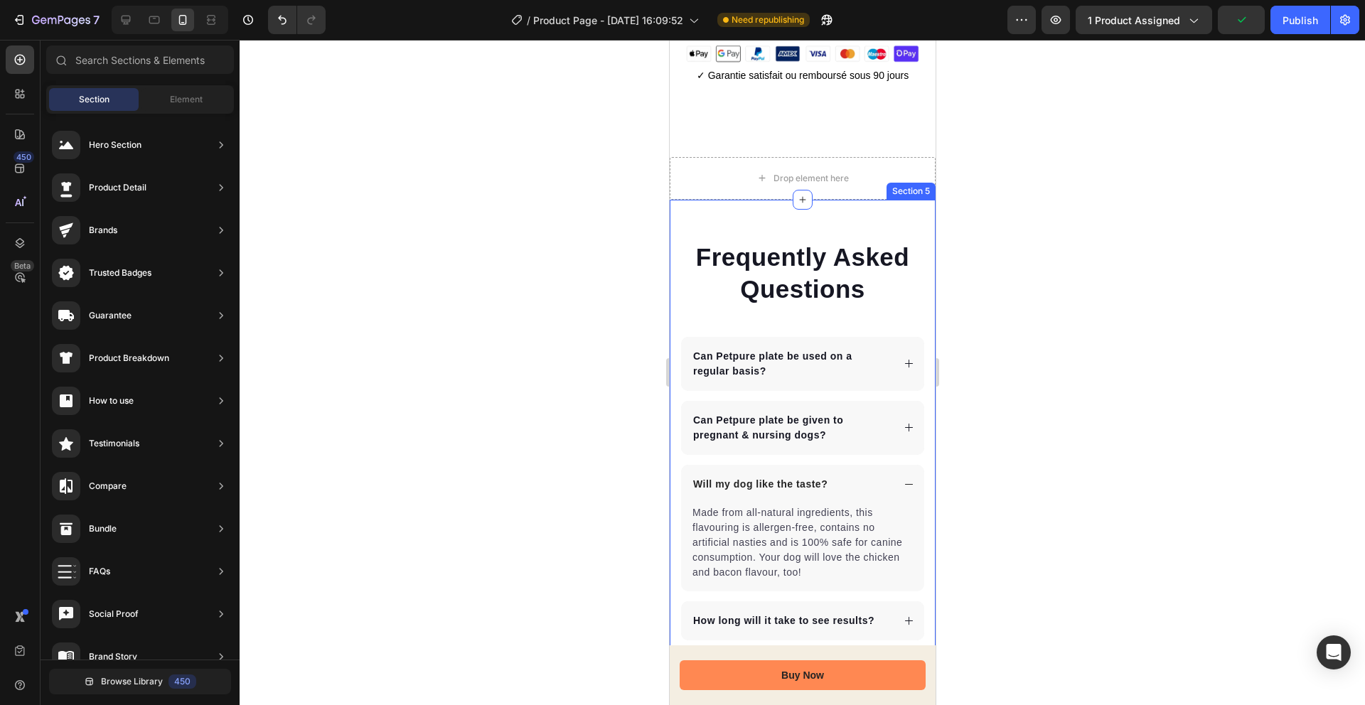
scroll to position [554, 0]
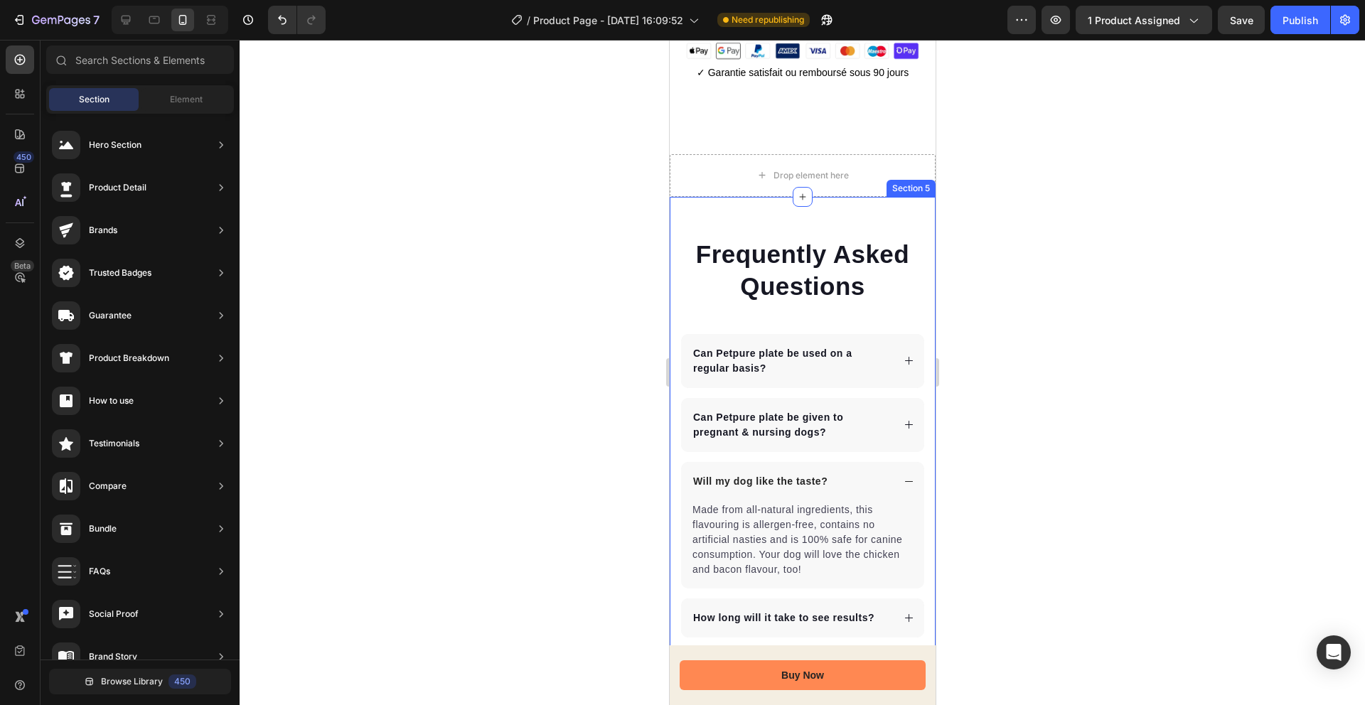
click at [881, 208] on div "Frequently Asked Questions Heading Can Petpure plate be used on a regular basis…" at bounding box center [802, 494] width 266 height 594
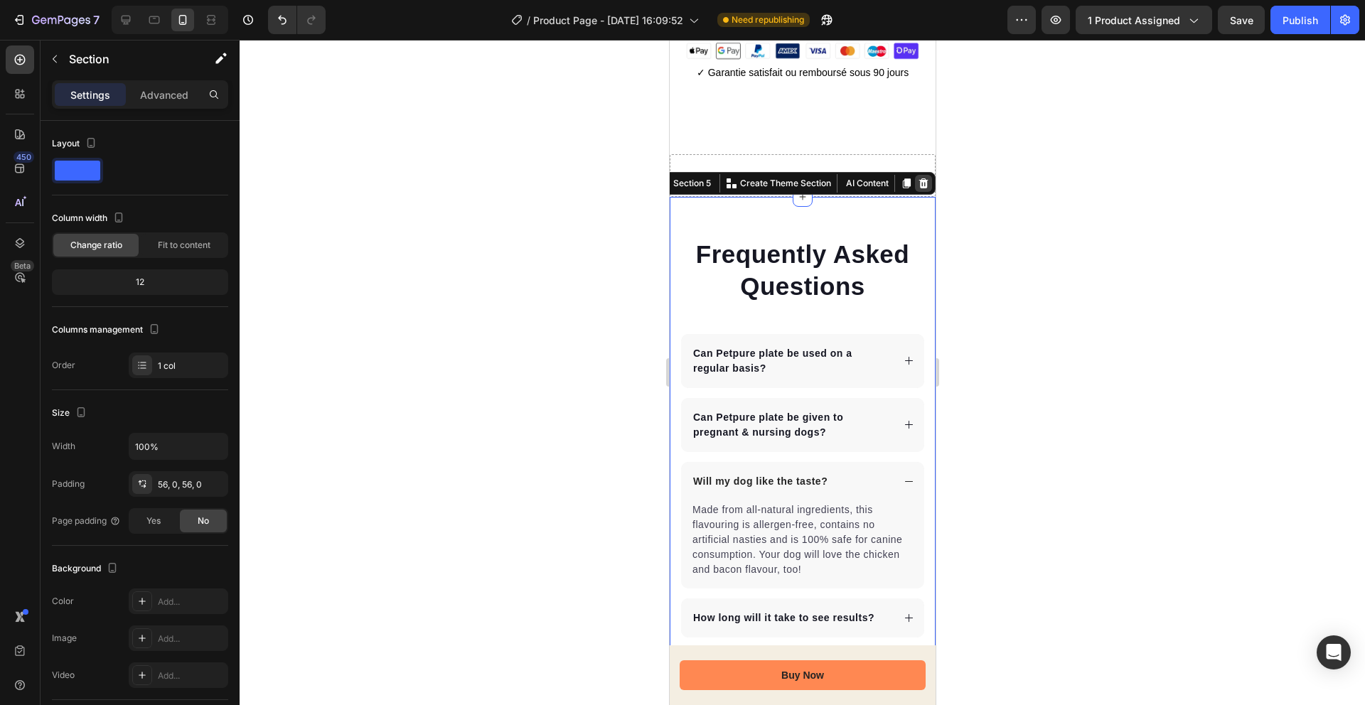
click at [918, 186] on icon at bounding box center [922, 183] width 11 height 11
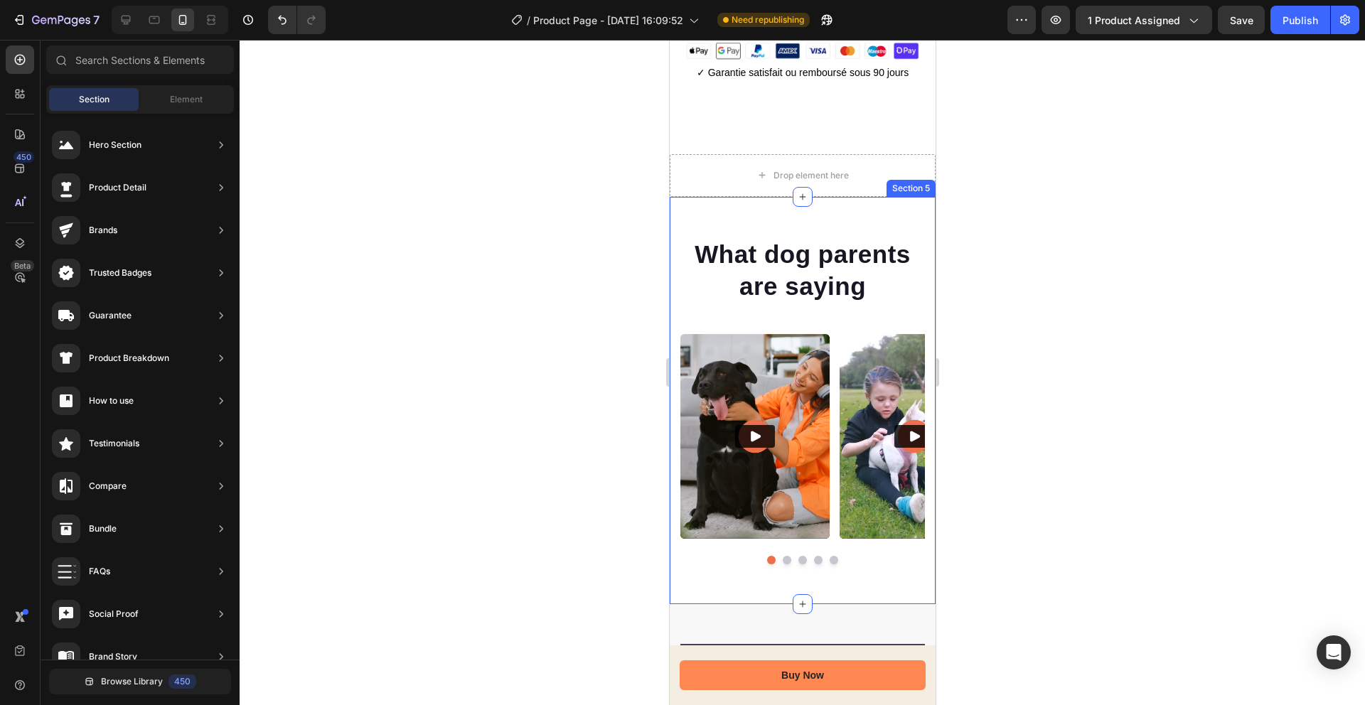
scroll to position [535, 0]
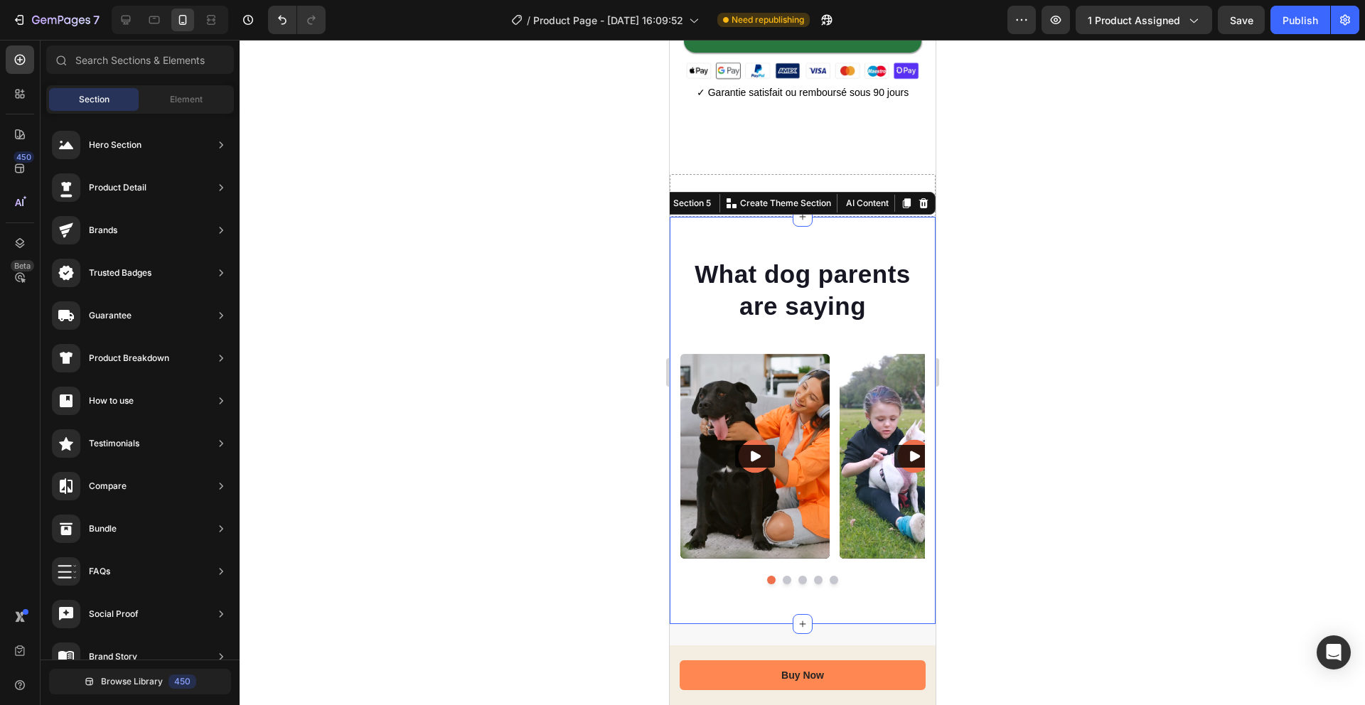
click at [856, 246] on div "What dog parents are saying Heading Video Video Video Video Video Carousel Row …" at bounding box center [802, 420] width 266 height 407
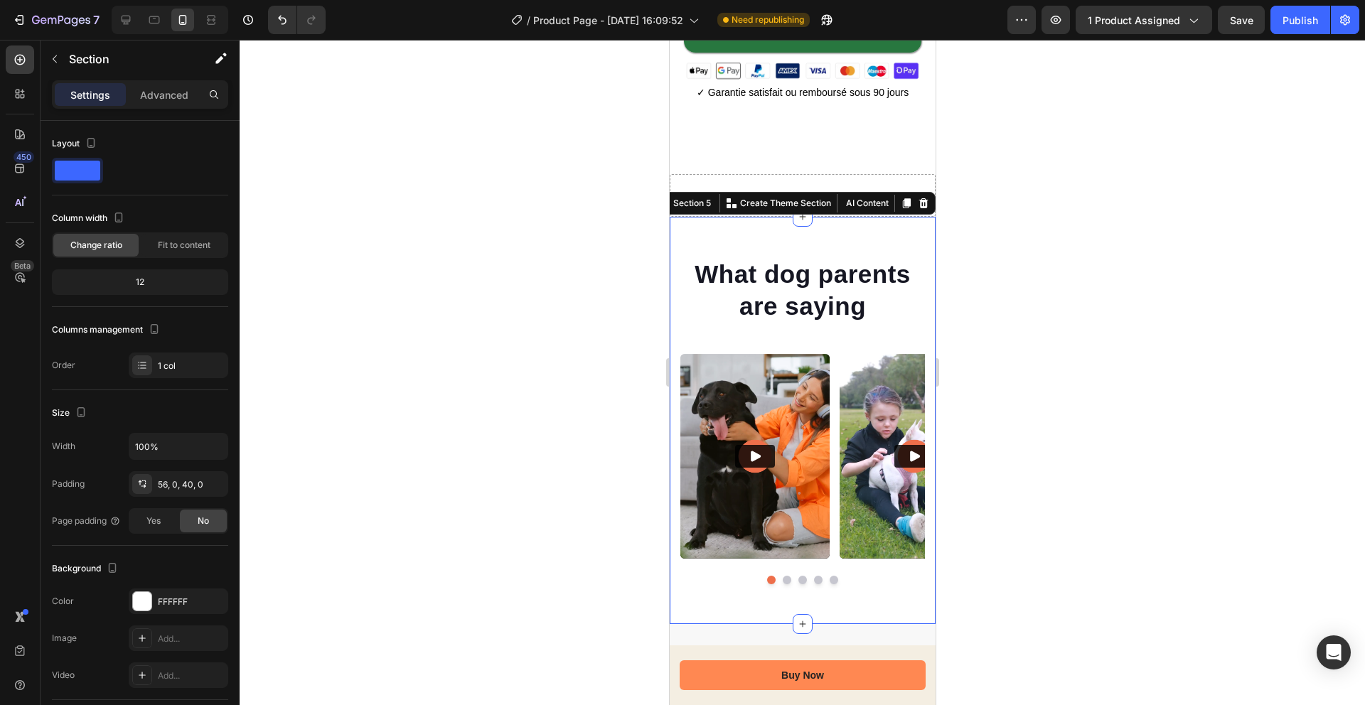
click at [926, 199] on icon at bounding box center [922, 203] width 9 height 10
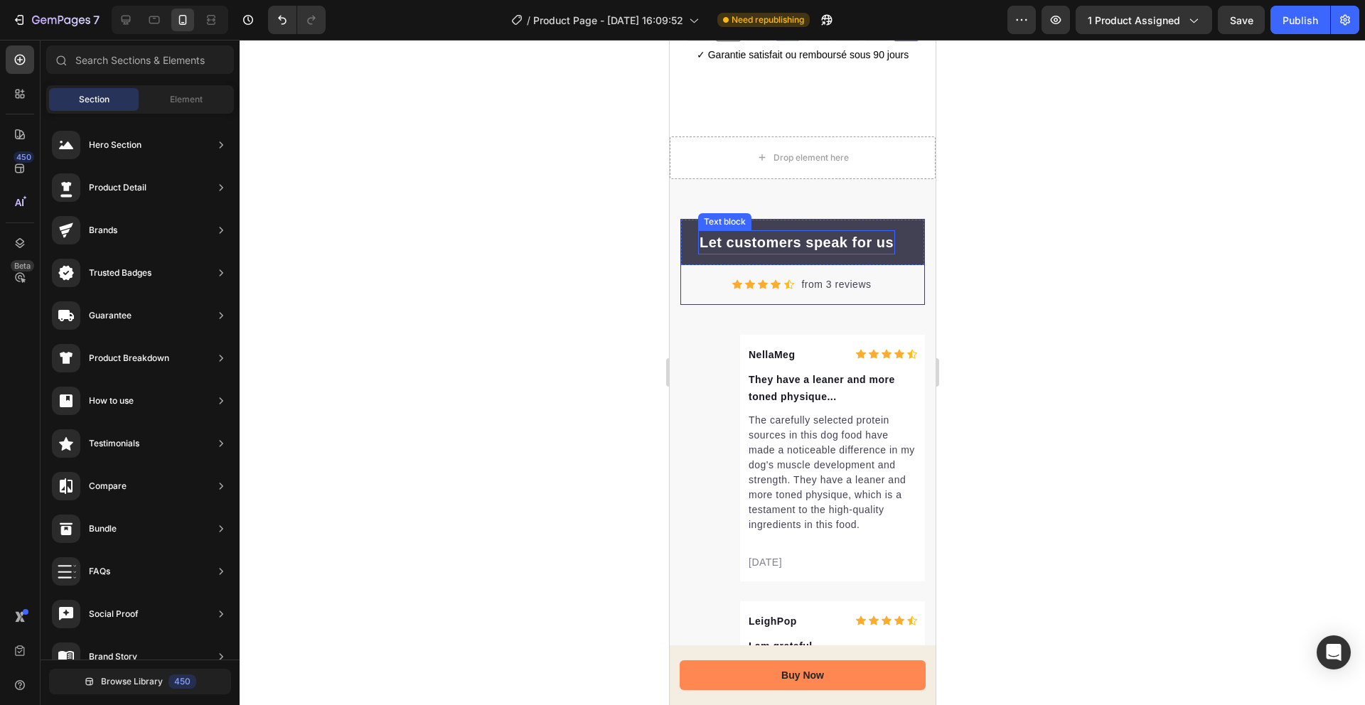
scroll to position [567, 0]
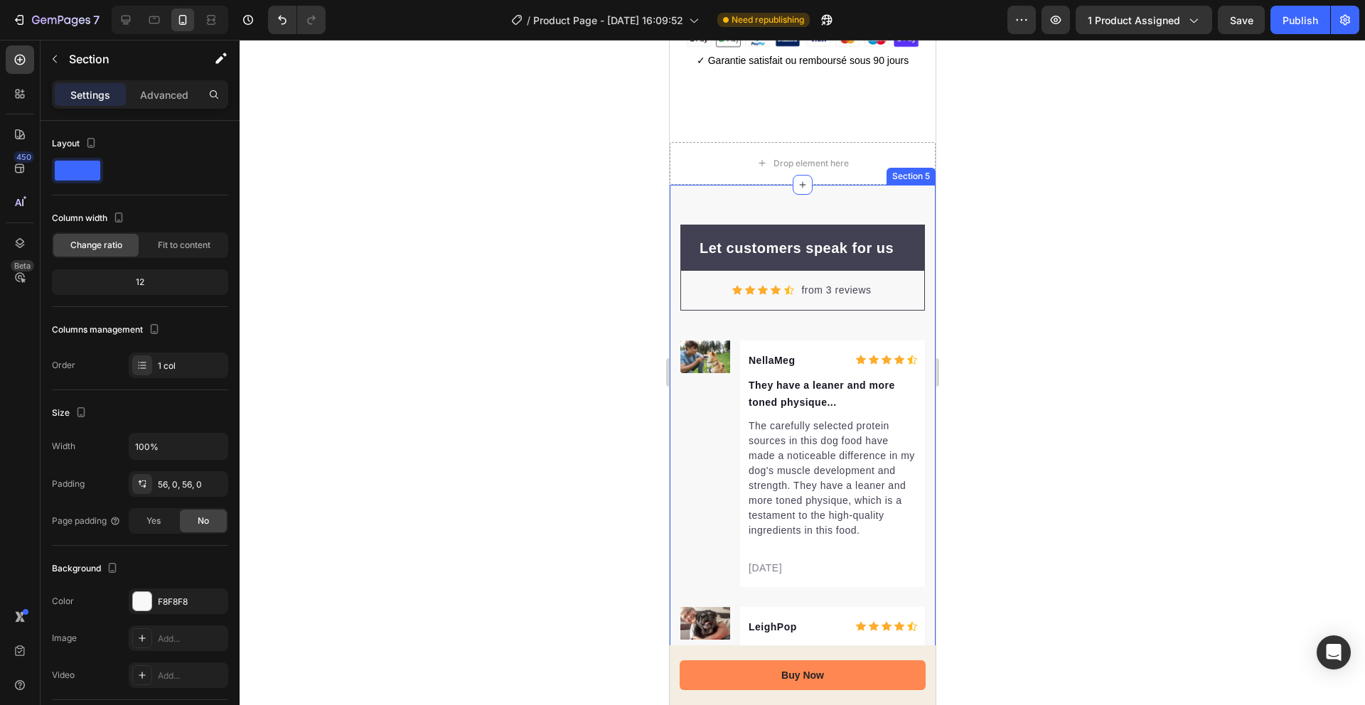
click at [861, 210] on div "Let customers speak for us Text block Row Icon Icon Icon Icon Icon Icon List Ho…" at bounding box center [802, 664] width 266 height 958
click at [921, 173] on icon at bounding box center [922, 171] width 9 height 10
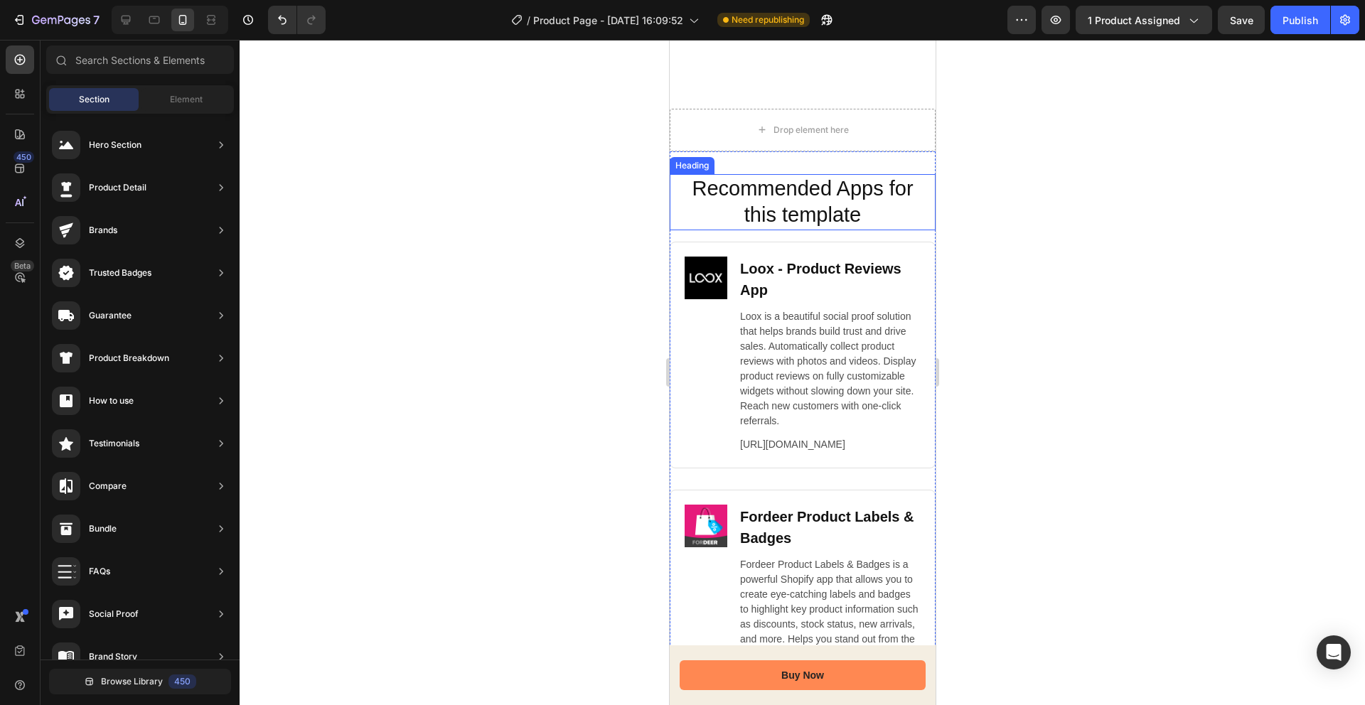
scroll to position [564, 0]
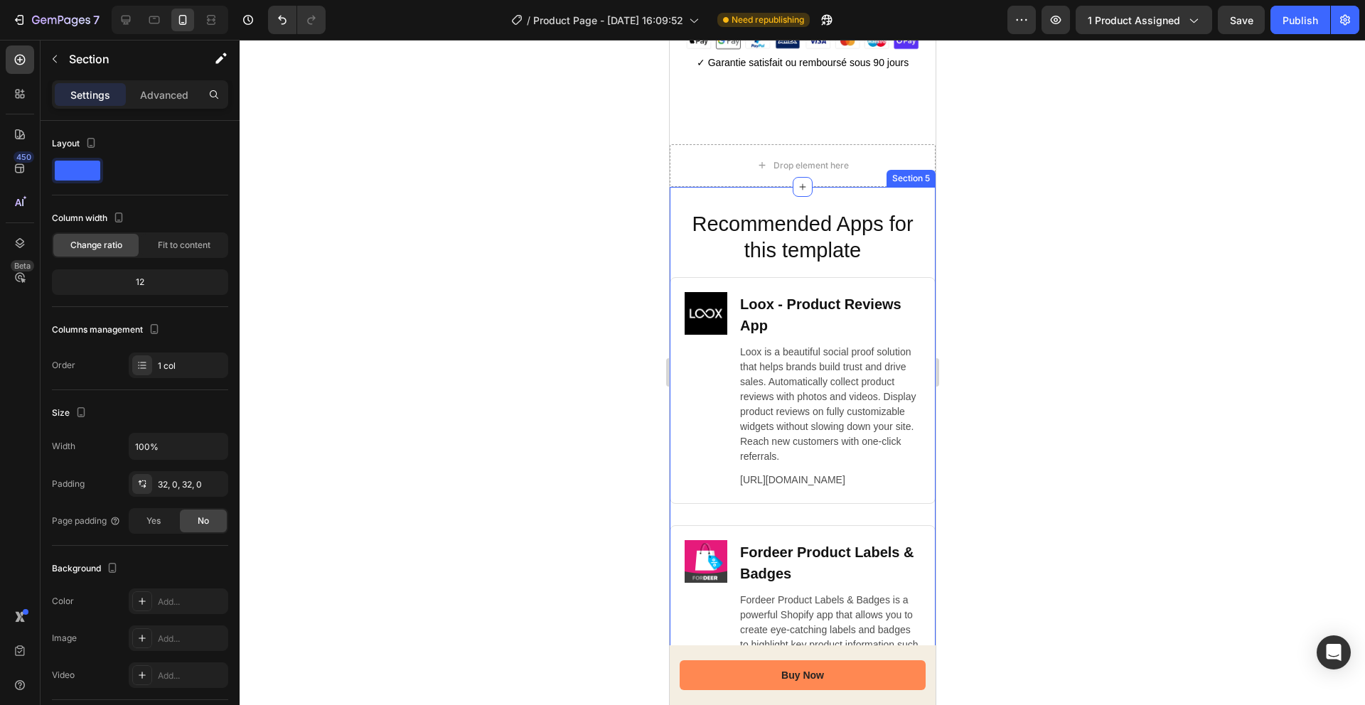
click at [858, 204] on div "Recommended Apps for this template Heading Image Loox ‑ Product Reviews App Hea…" at bounding box center [802, 606] width 266 height 839
click at [919, 180] on div at bounding box center [922, 173] width 17 height 17
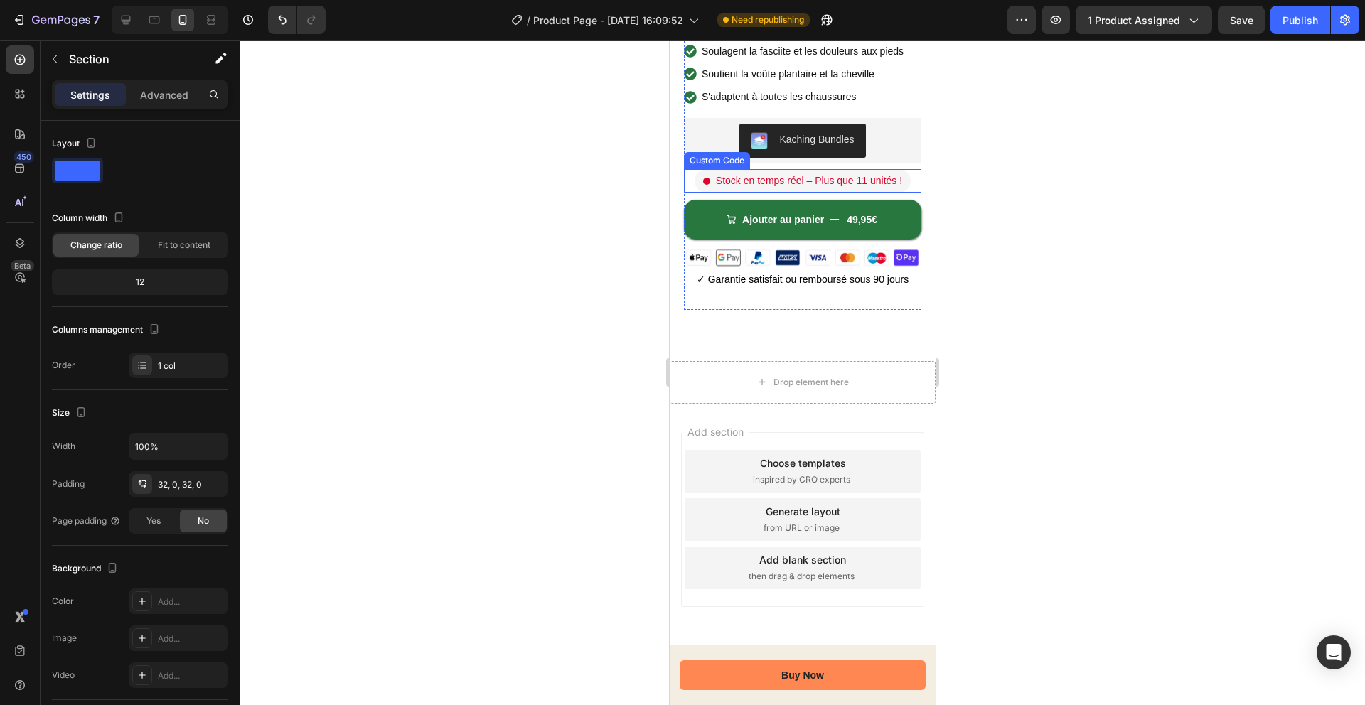
scroll to position [348, 0]
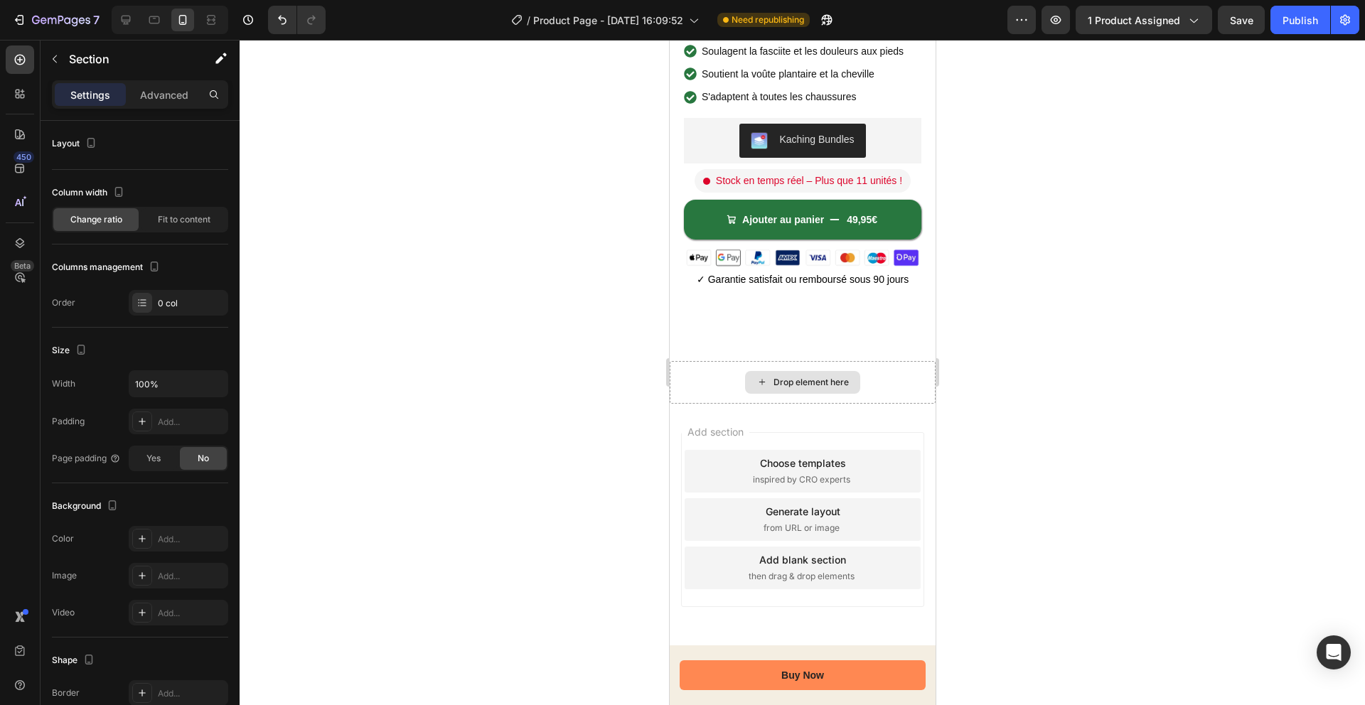
click at [868, 389] on div "Drop element here" at bounding box center [802, 382] width 266 height 43
click at [890, 399] on div "Drop element here" at bounding box center [802, 382] width 266 height 43
click at [775, 441] on div "Add section Choose templates inspired by CRO experts Generate layout from URL o…" at bounding box center [801, 519] width 243 height 175
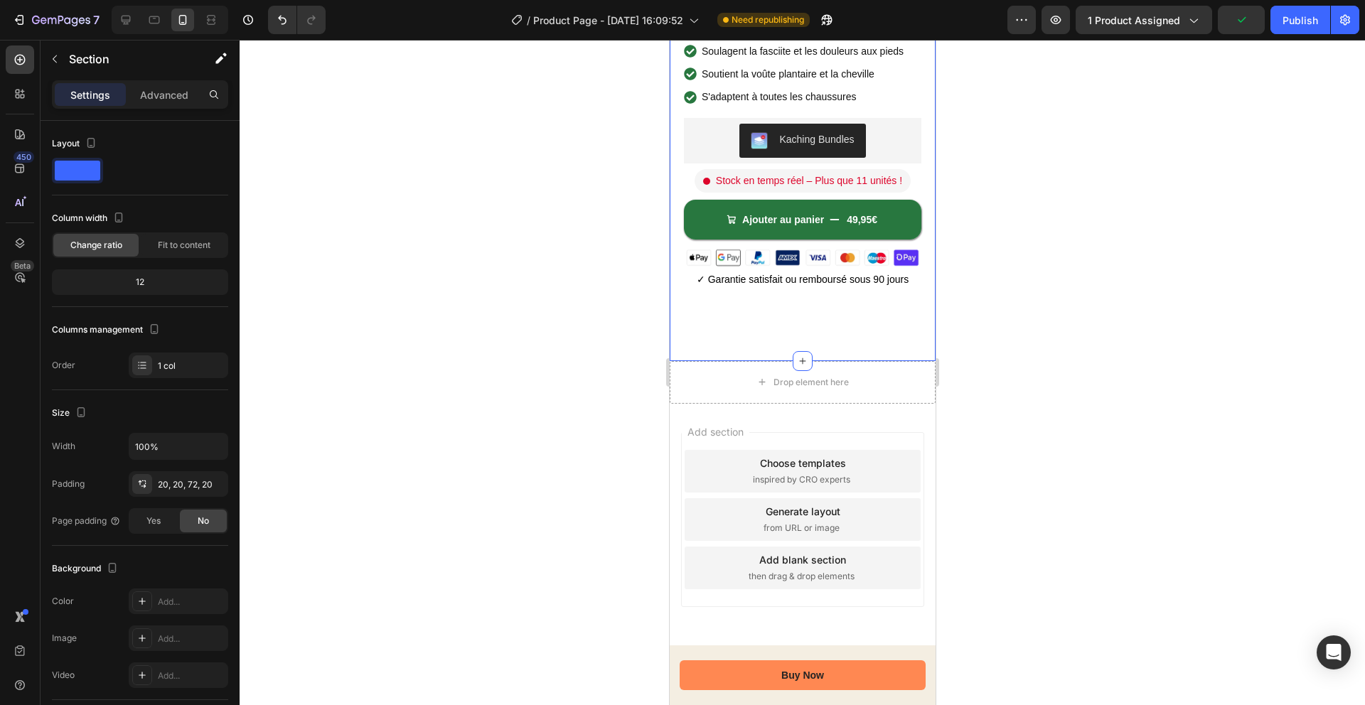
click at [746, 339] on div "Product Images Icon Icon Icon Icon Icon Icon List 2 500+ Avis Vérifiés ! Text B…" at bounding box center [802, 41] width 266 height 640
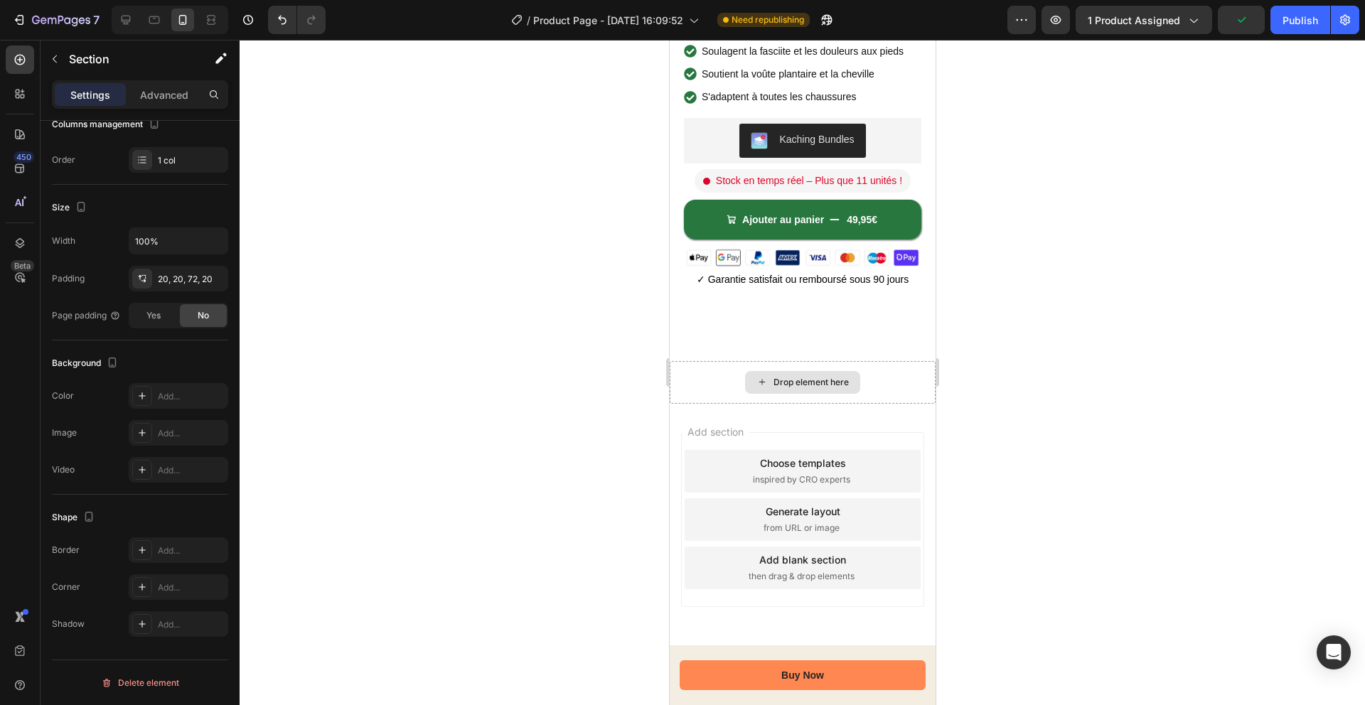
click at [721, 399] on div "Drop element here" at bounding box center [802, 382] width 266 height 43
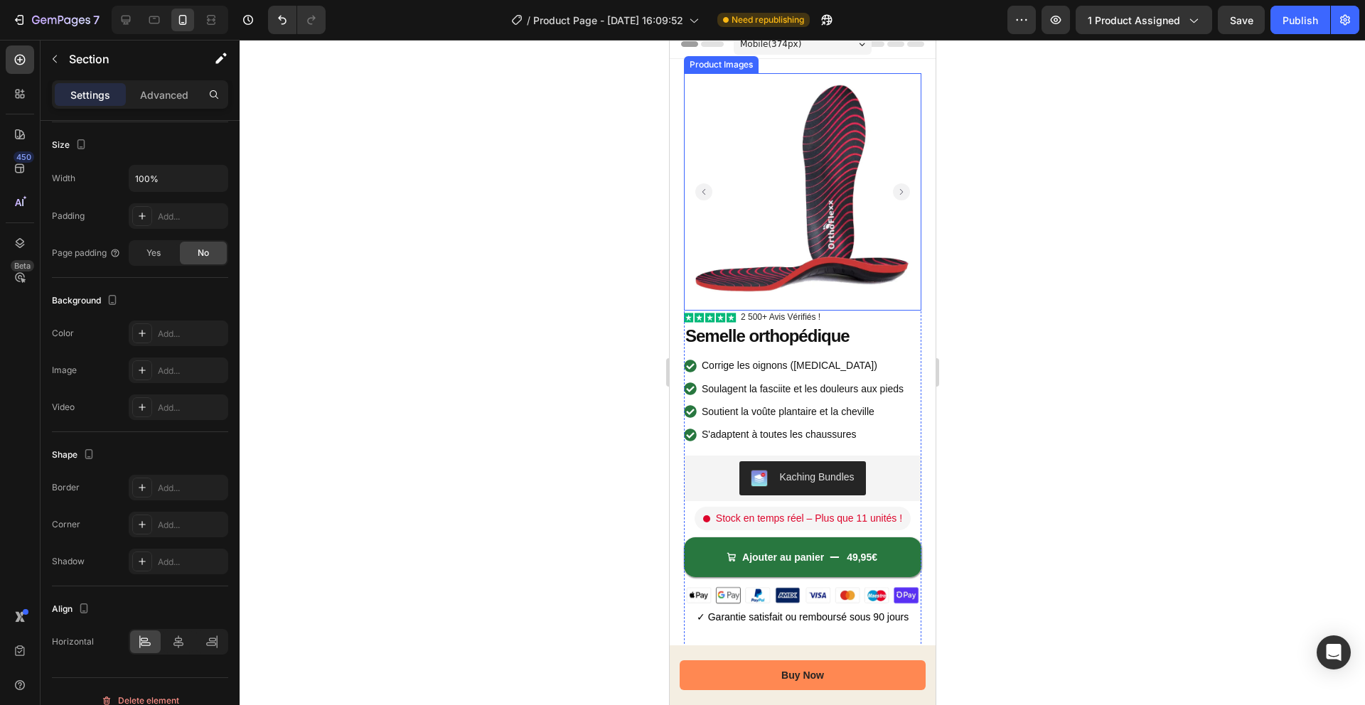
scroll to position [0, 0]
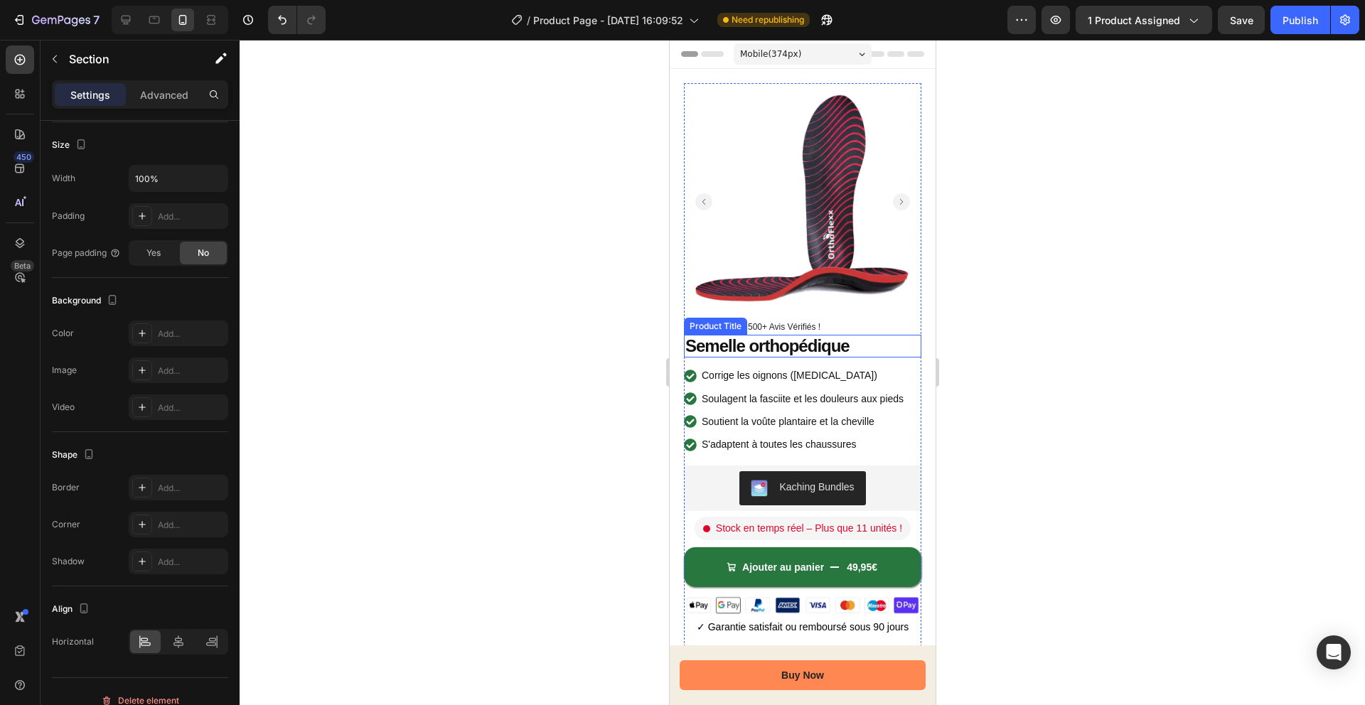
click at [766, 341] on h1 "Semelle orthopédique" at bounding box center [801, 346] width 237 height 23
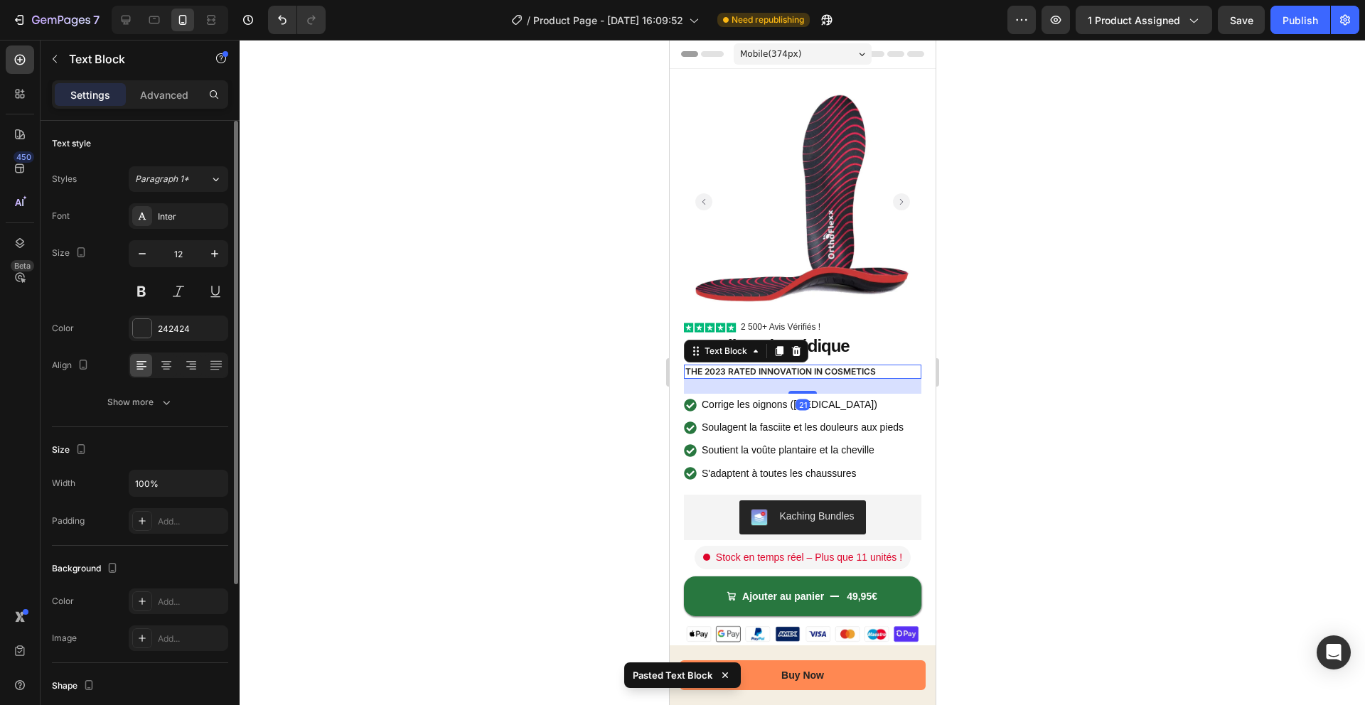
click at [506, 372] on div at bounding box center [802, 372] width 1125 height 665
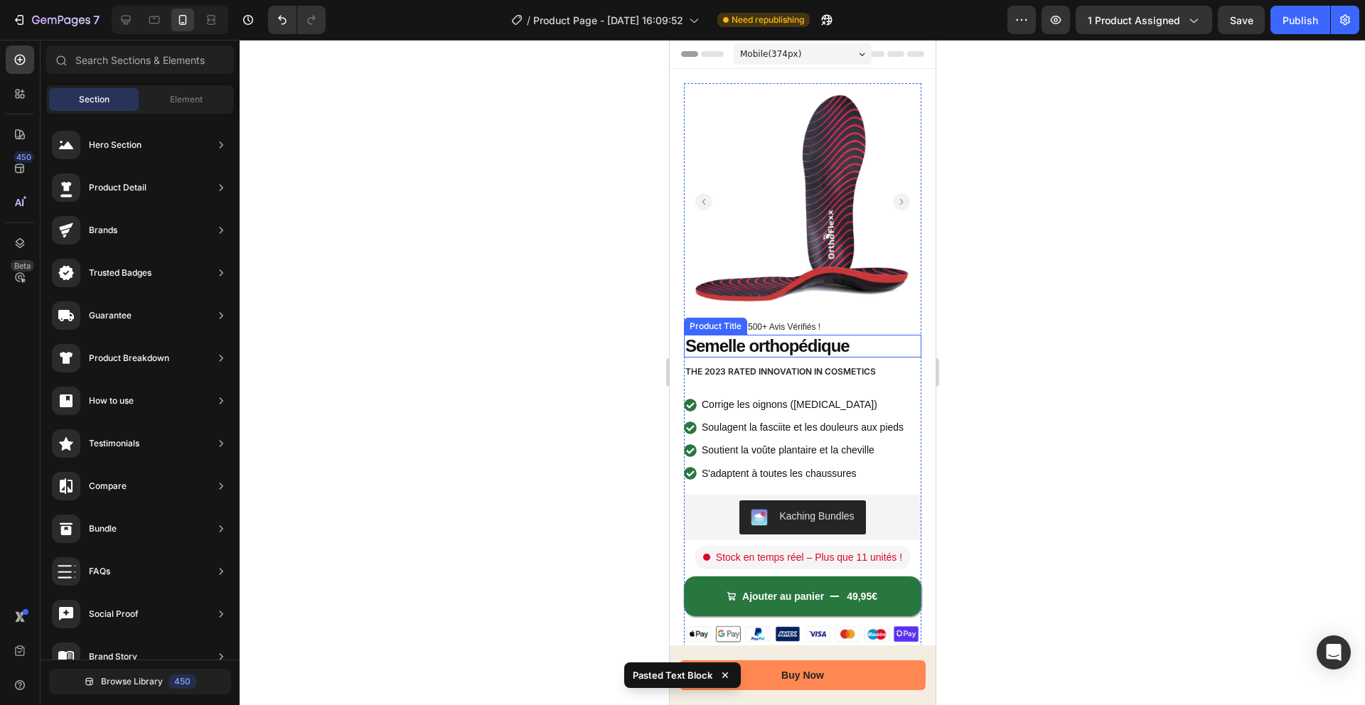
click at [821, 353] on h1 "Semelle orthopédique" at bounding box center [801, 346] width 237 height 23
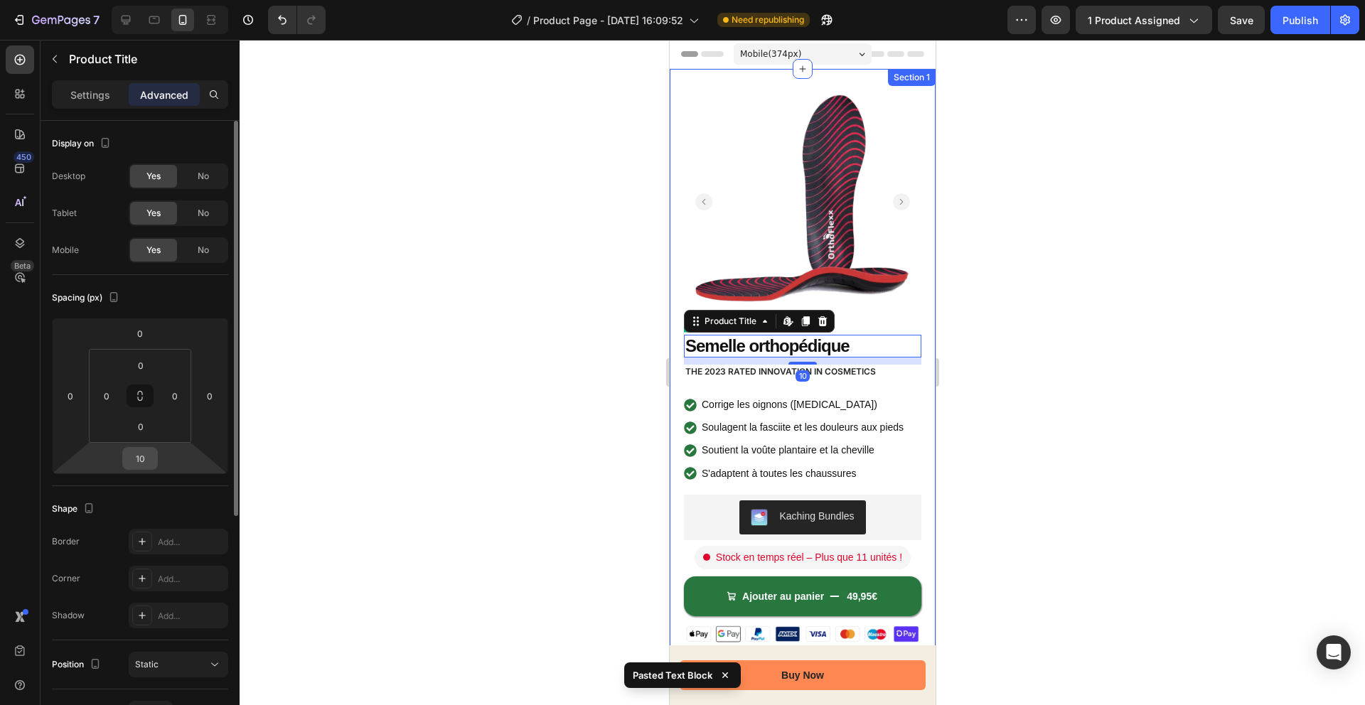
click at [149, 465] on input "10" at bounding box center [140, 458] width 28 height 21
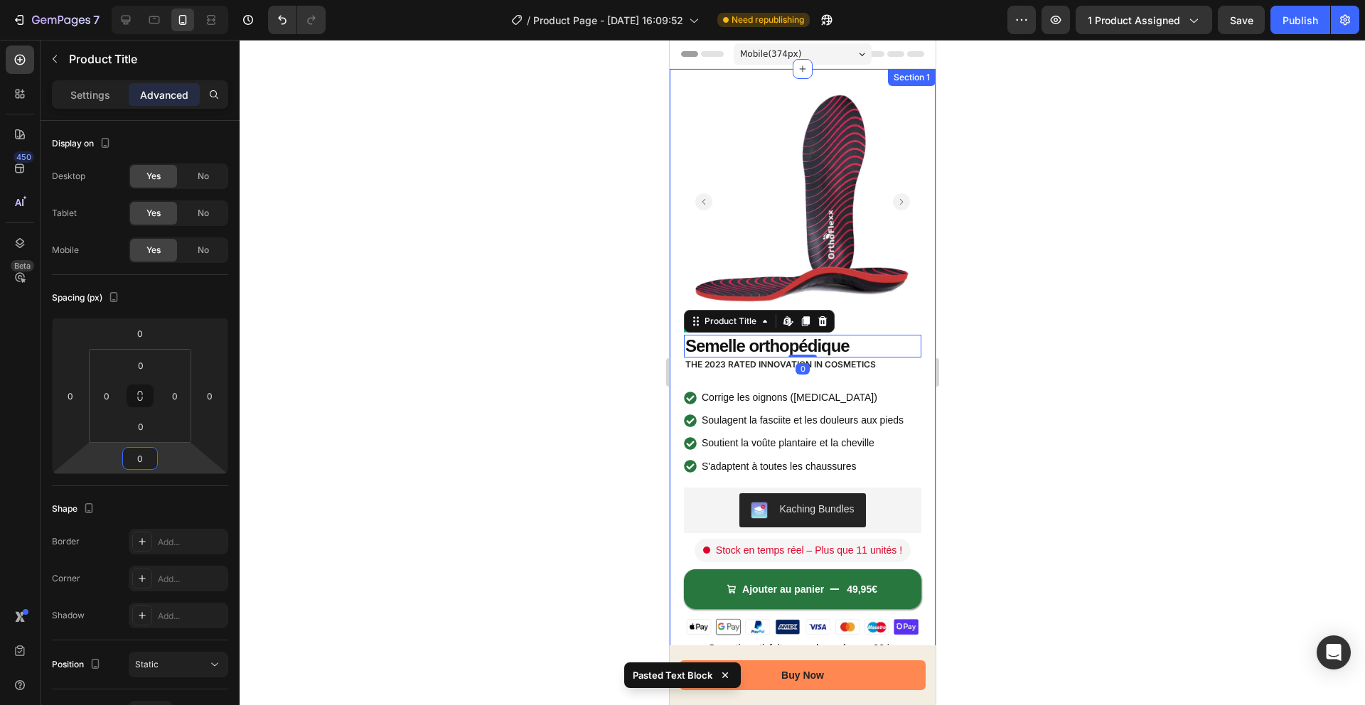
type input "0"
click at [556, 387] on div at bounding box center [802, 372] width 1125 height 665
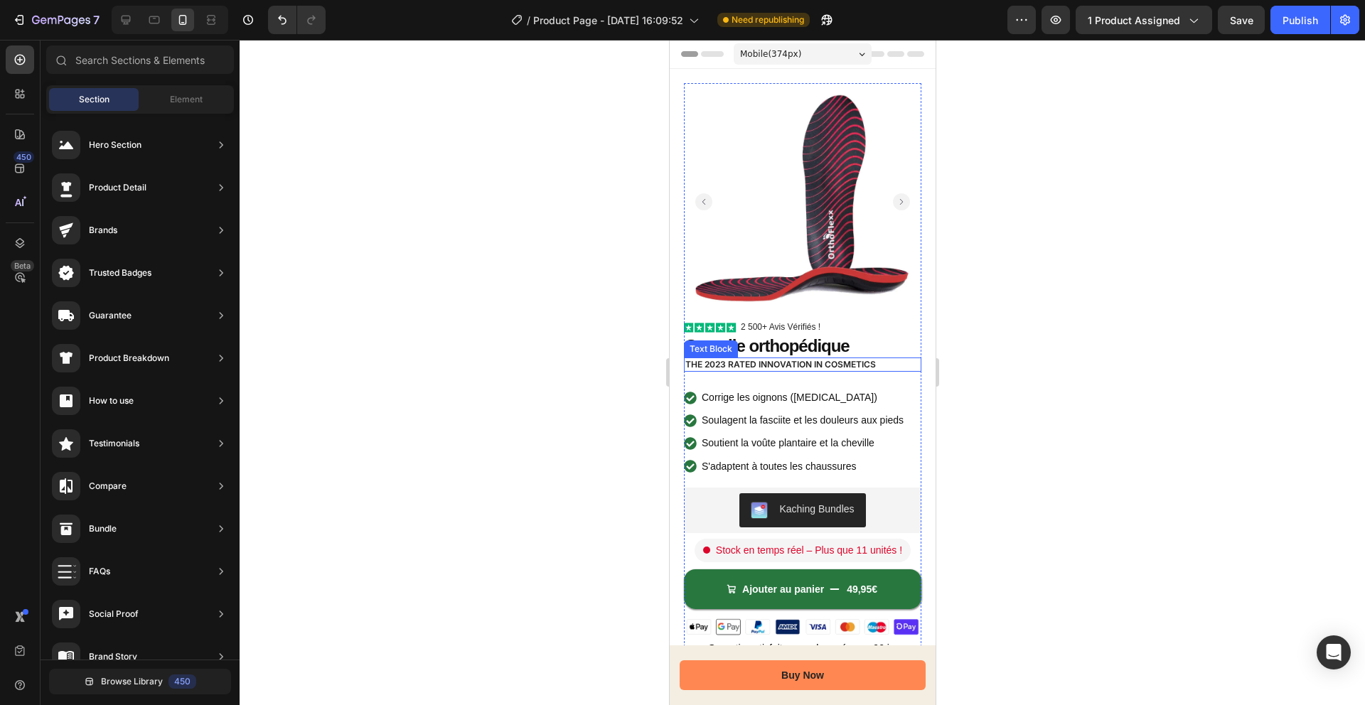
click at [728, 364] on p "The 2023 Rated Innovation in Cosmetics" at bounding box center [802, 364] width 235 height 11
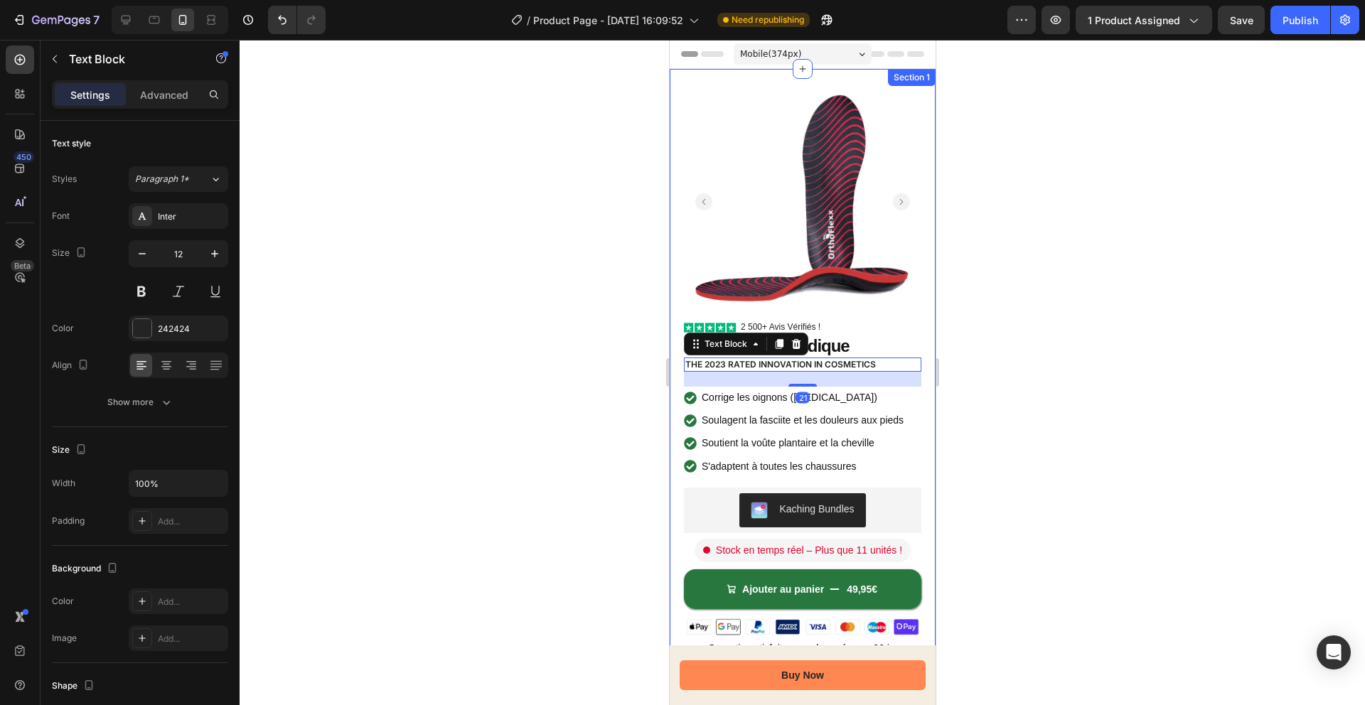
click at [166, 106] on div "Settings Advanced" at bounding box center [140, 94] width 176 height 28
click at [166, 103] on div "Advanced" at bounding box center [164, 94] width 71 height 23
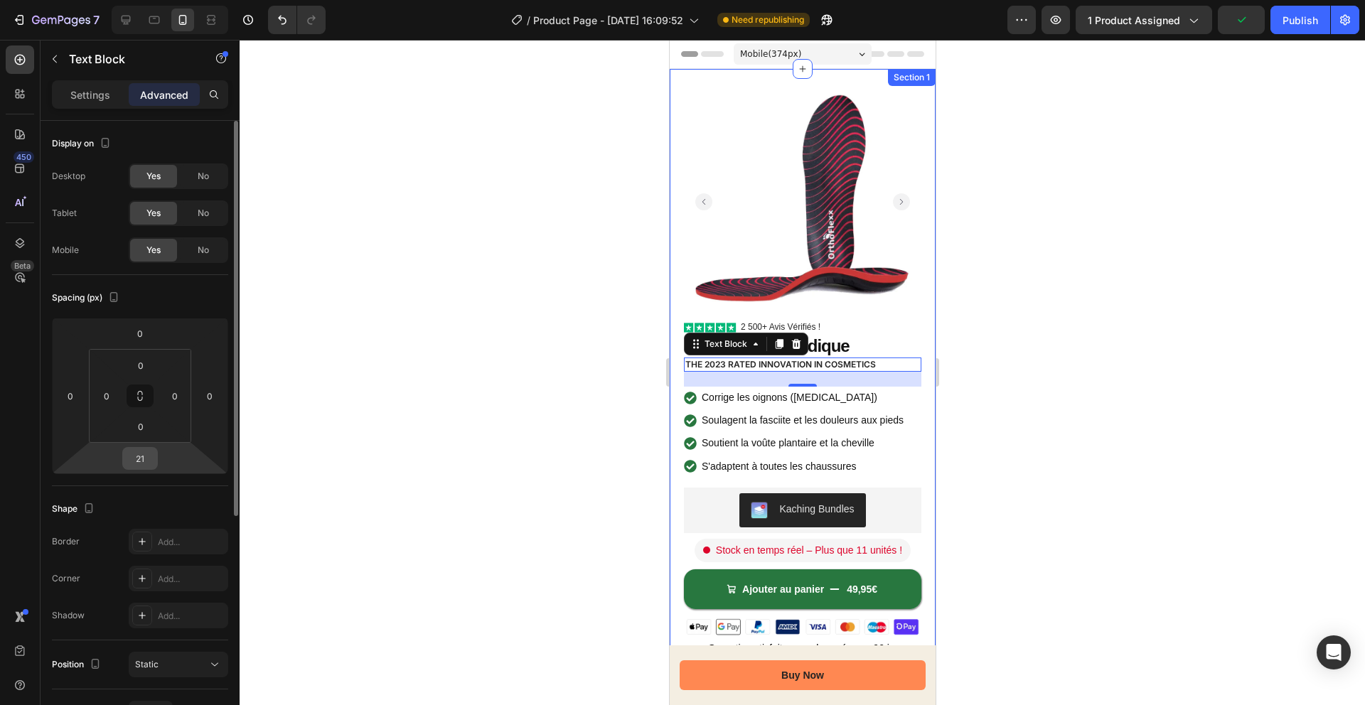
click at [152, 456] on input "21" at bounding box center [140, 458] width 28 height 21
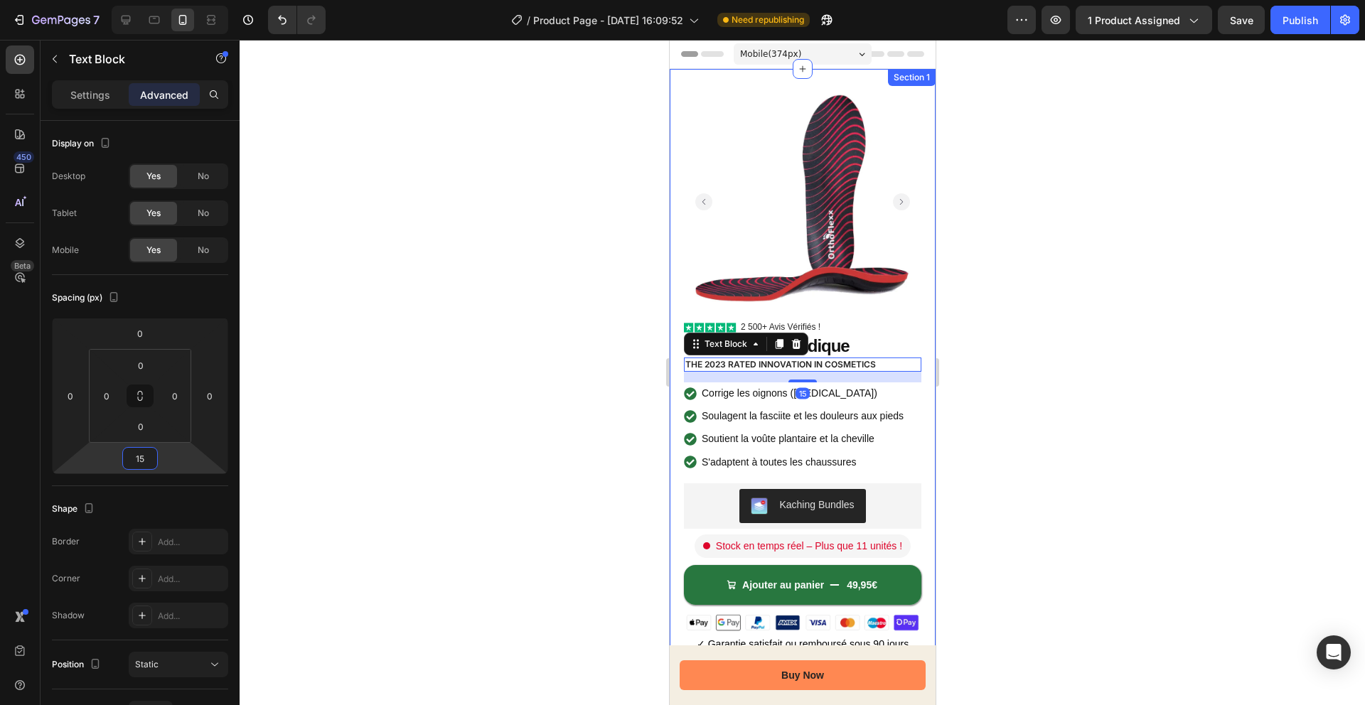
type input "15"
click at [507, 374] on div at bounding box center [802, 372] width 1125 height 665
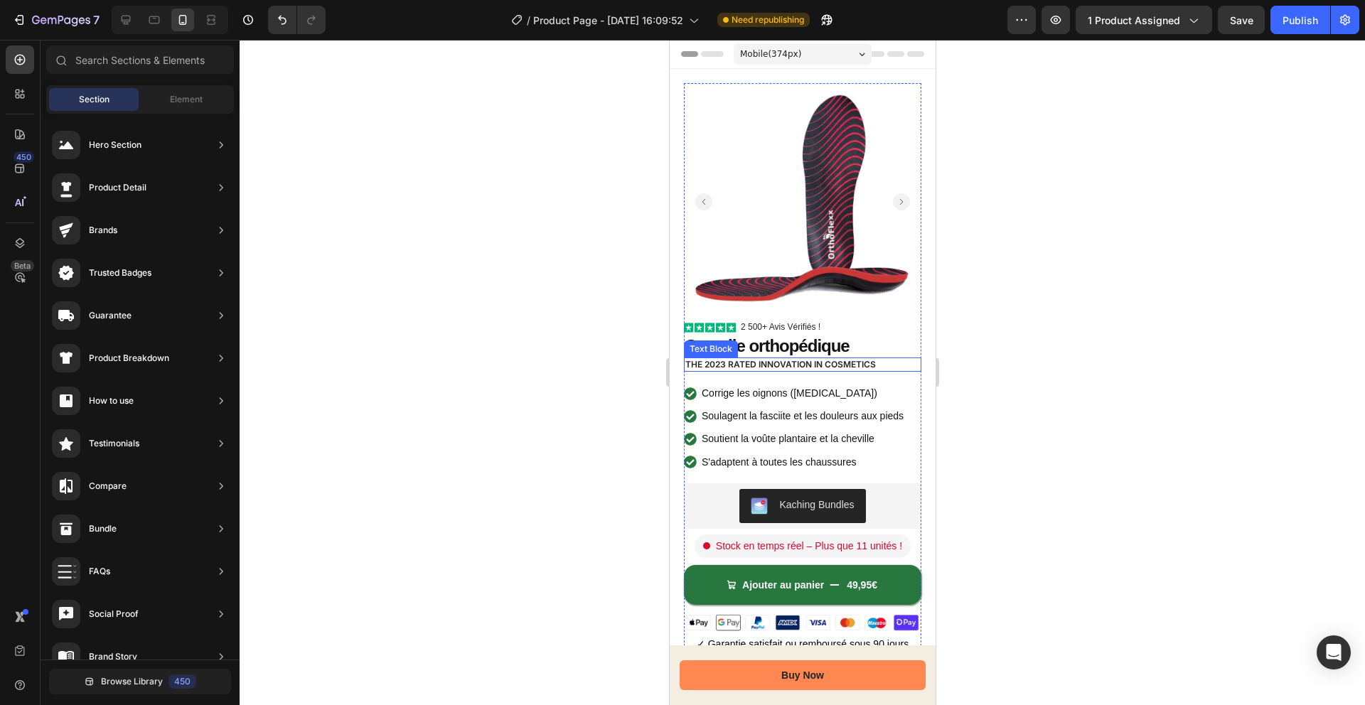
click at [759, 364] on p "The 2023 Rated Innovation in Cosmetics" at bounding box center [802, 364] width 235 height 11
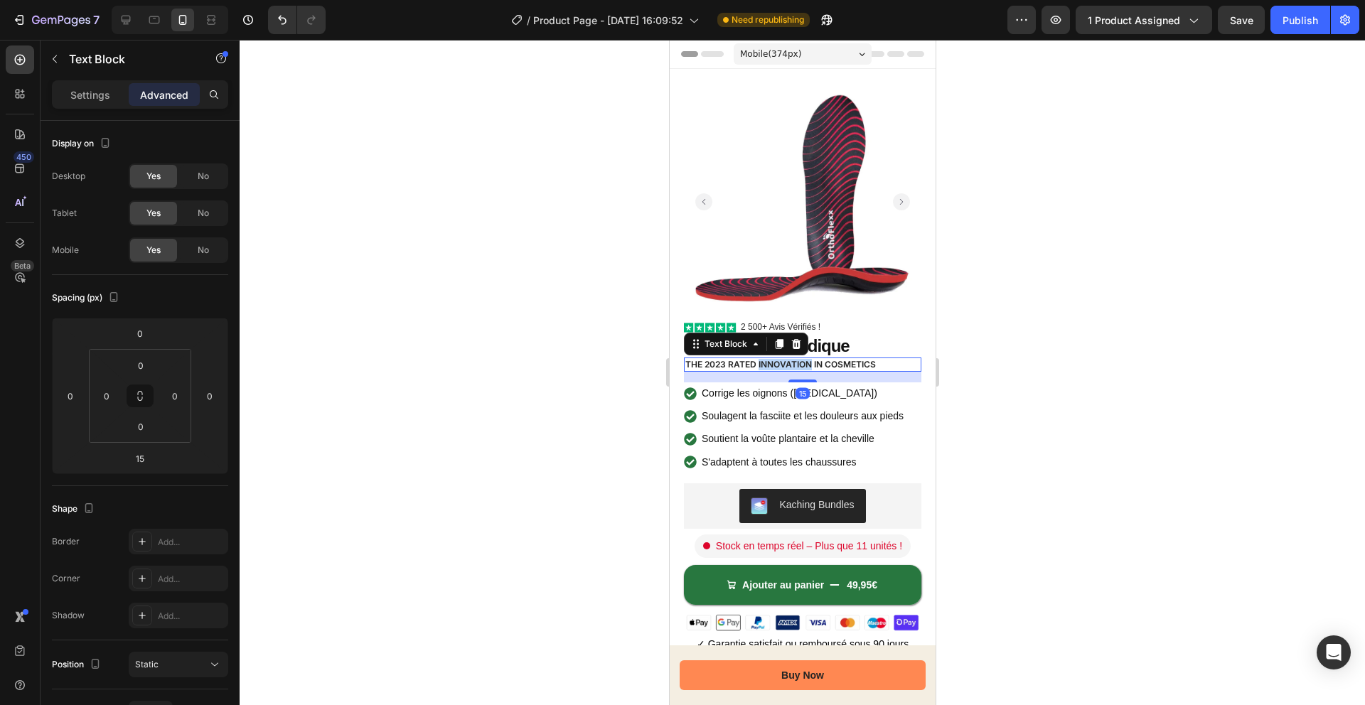
click at [759, 364] on p "The 2023 Rated Innovation in Cosmetics" at bounding box center [802, 364] width 235 height 11
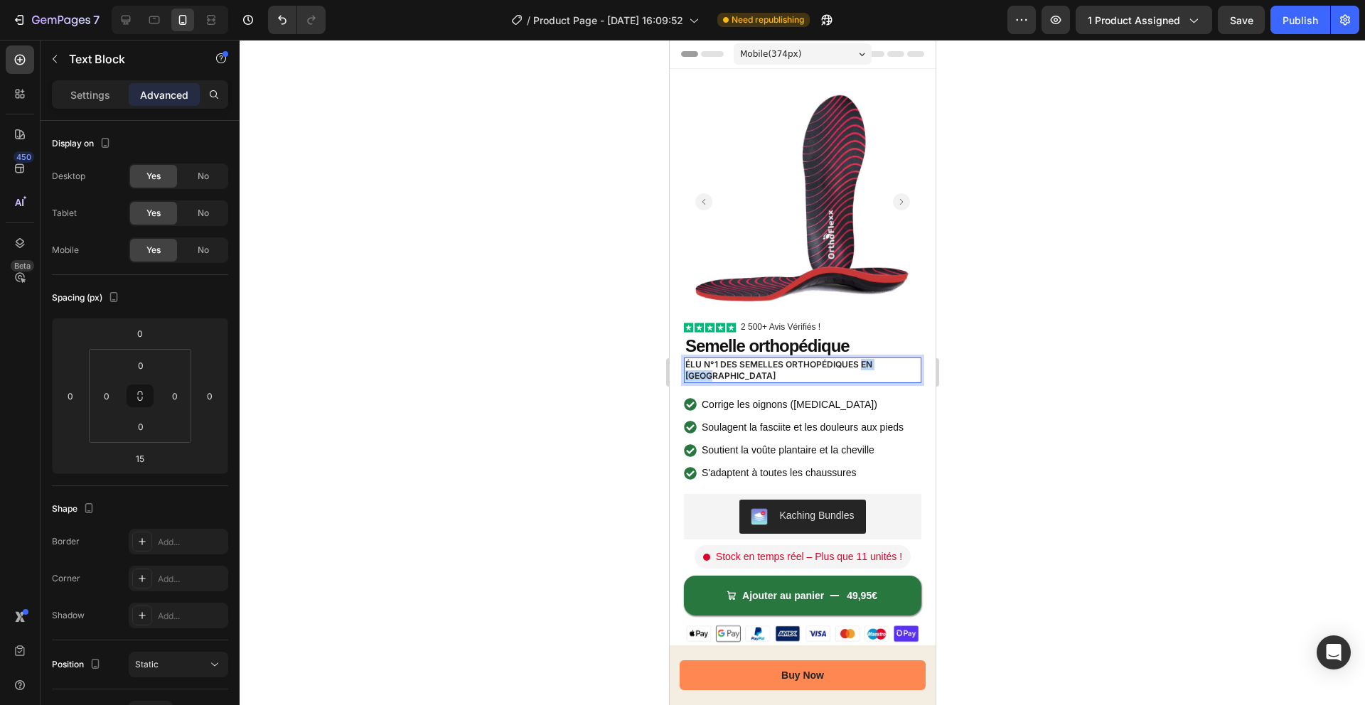
drag, startPoint x: 862, startPoint y: 366, endPoint x: 906, endPoint y: 367, distance: 43.4
click at [904, 367] on p "Élu n°1 des semelles orthopédiques en France" at bounding box center [802, 370] width 235 height 22
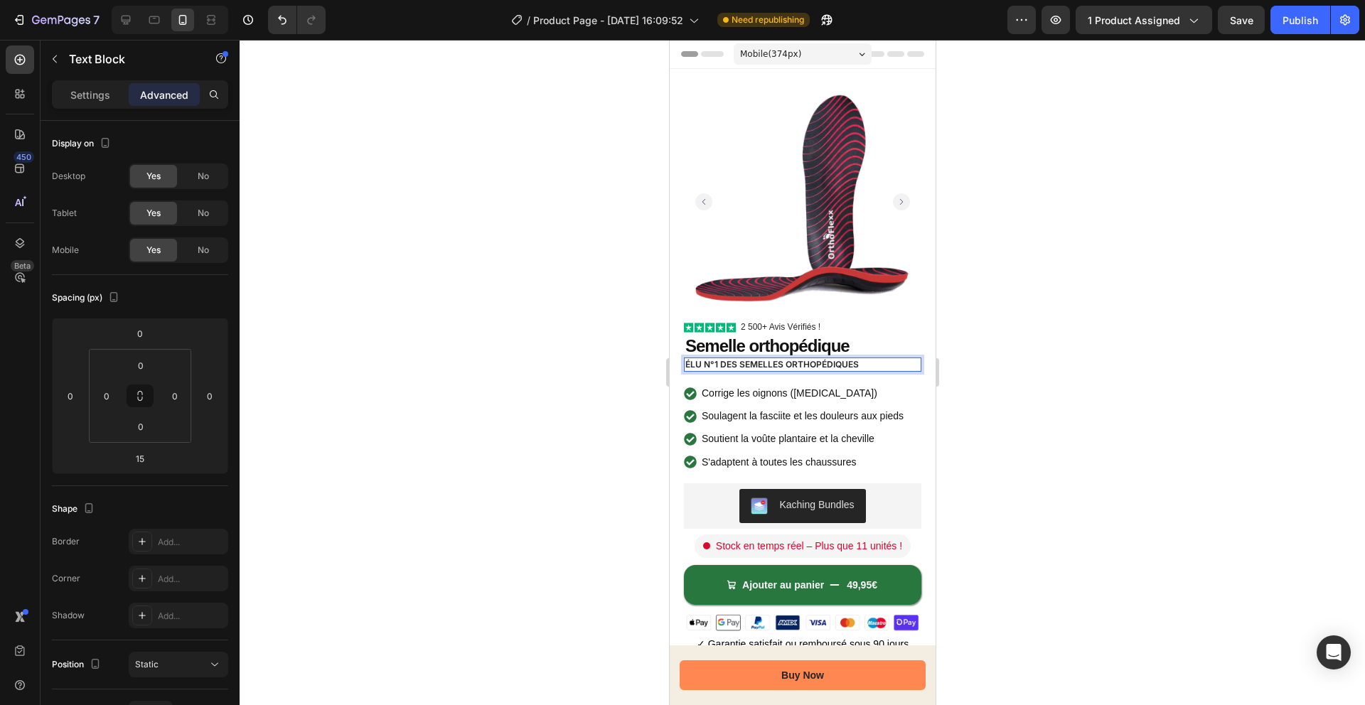
click at [1057, 358] on div at bounding box center [802, 372] width 1125 height 665
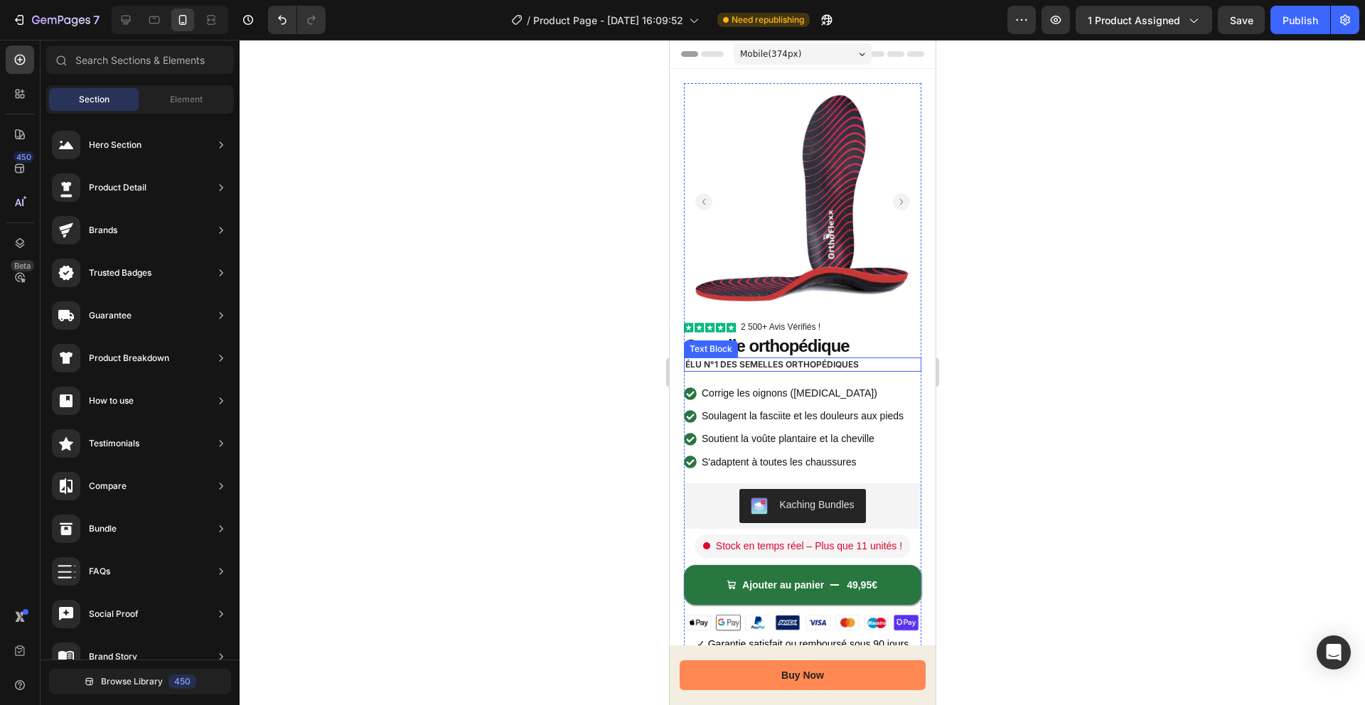
click at [846, 368] on p "Élu n°1 des semelles orthopédiques" at bounding box center [802, 364] width 235 height 11
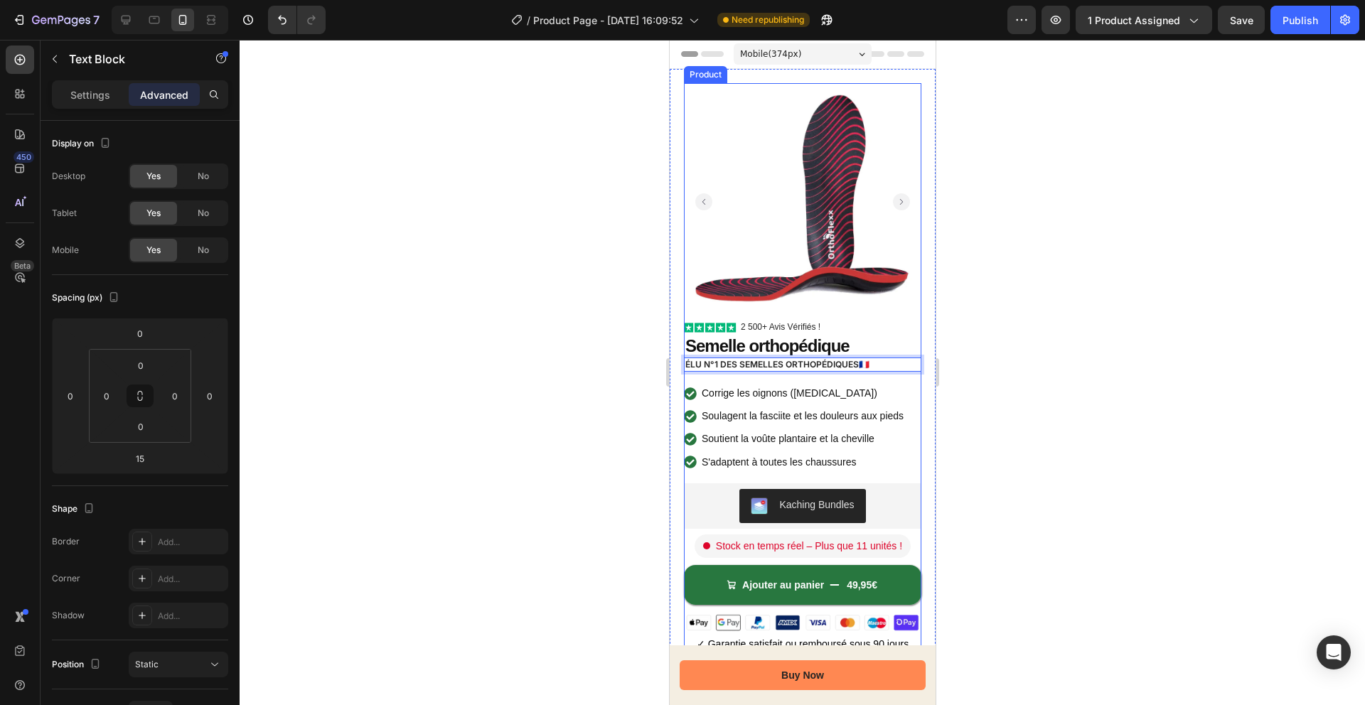
click at [1041, 373] on div at bounding box center [802, 372] width 1125 height 665
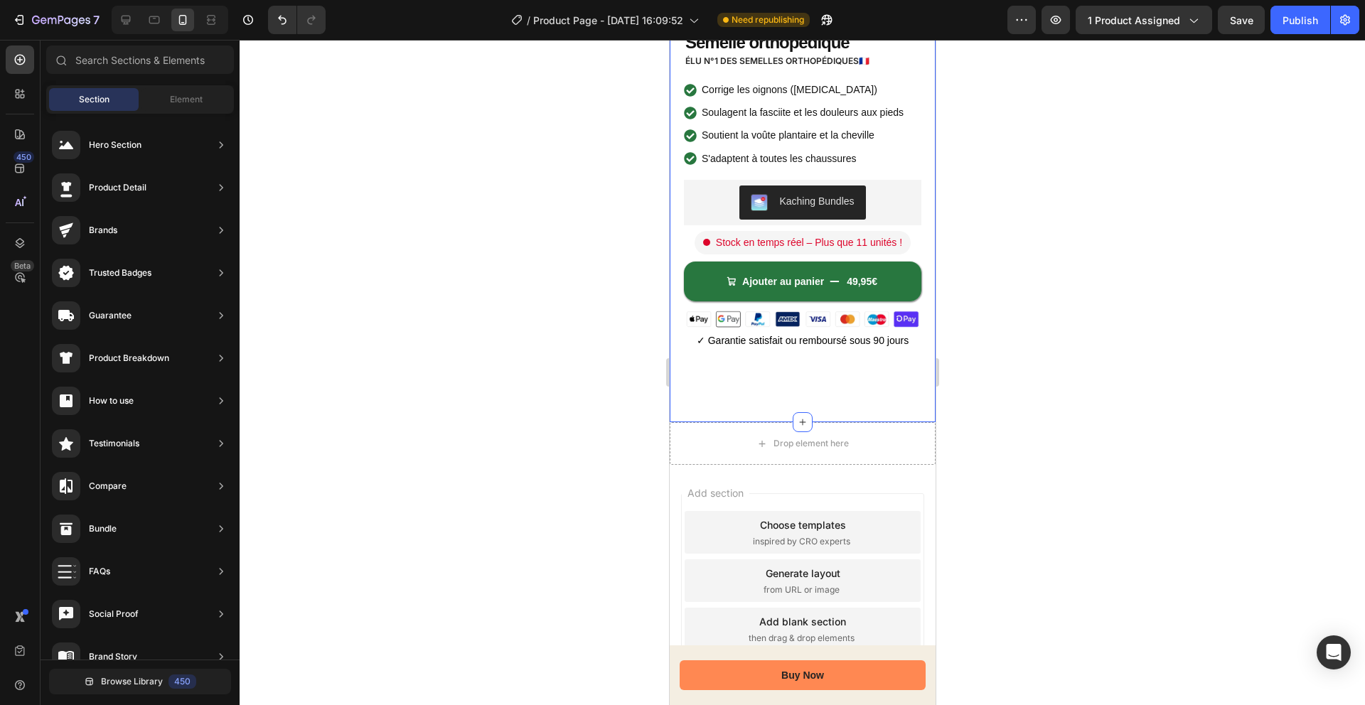
scroll to position [291, 0]
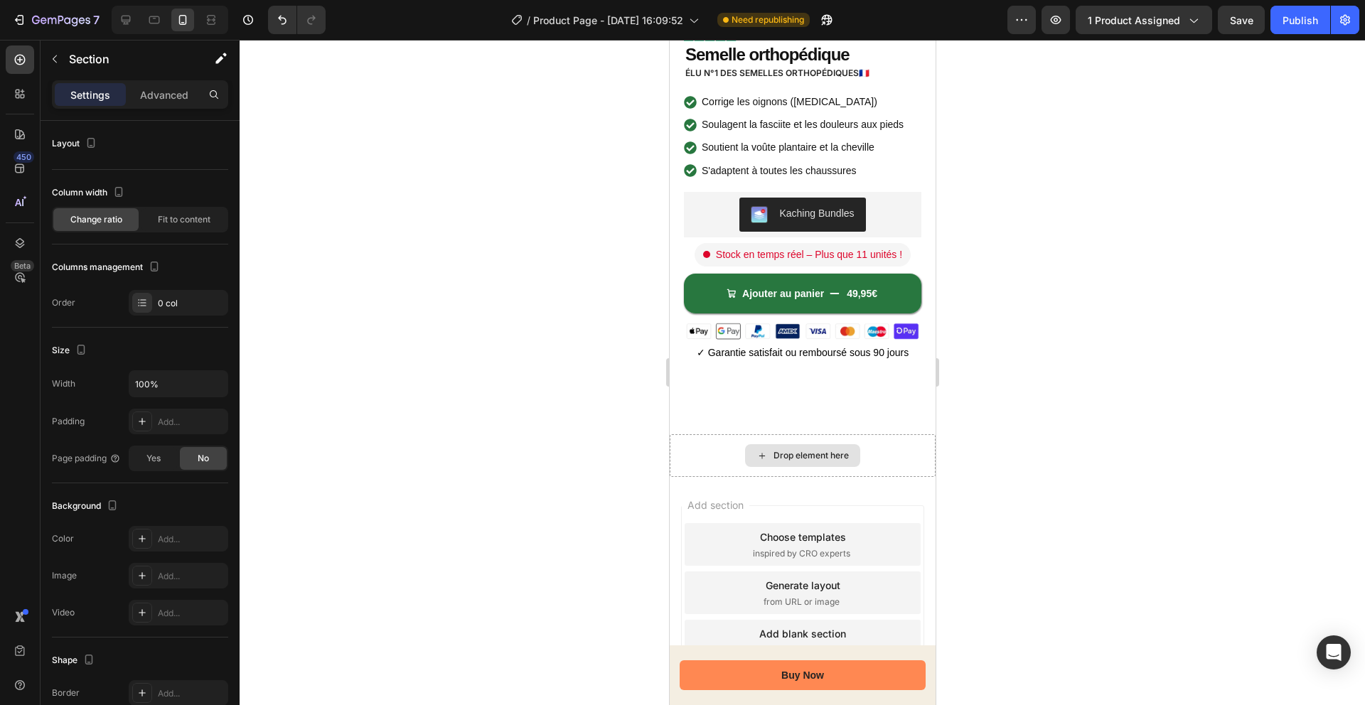
click at [898, 453] on div "Drop element here" at bounding box center [802, 455] width 266 height 43
drag, startPoint x: 1282, startPoint y: 21, endPoint x: 1267, endPoint y: 28, distance: 15.9
click at [1282, 21] on button "Publish" at bounding box center [1300, 20] width 60 height 28
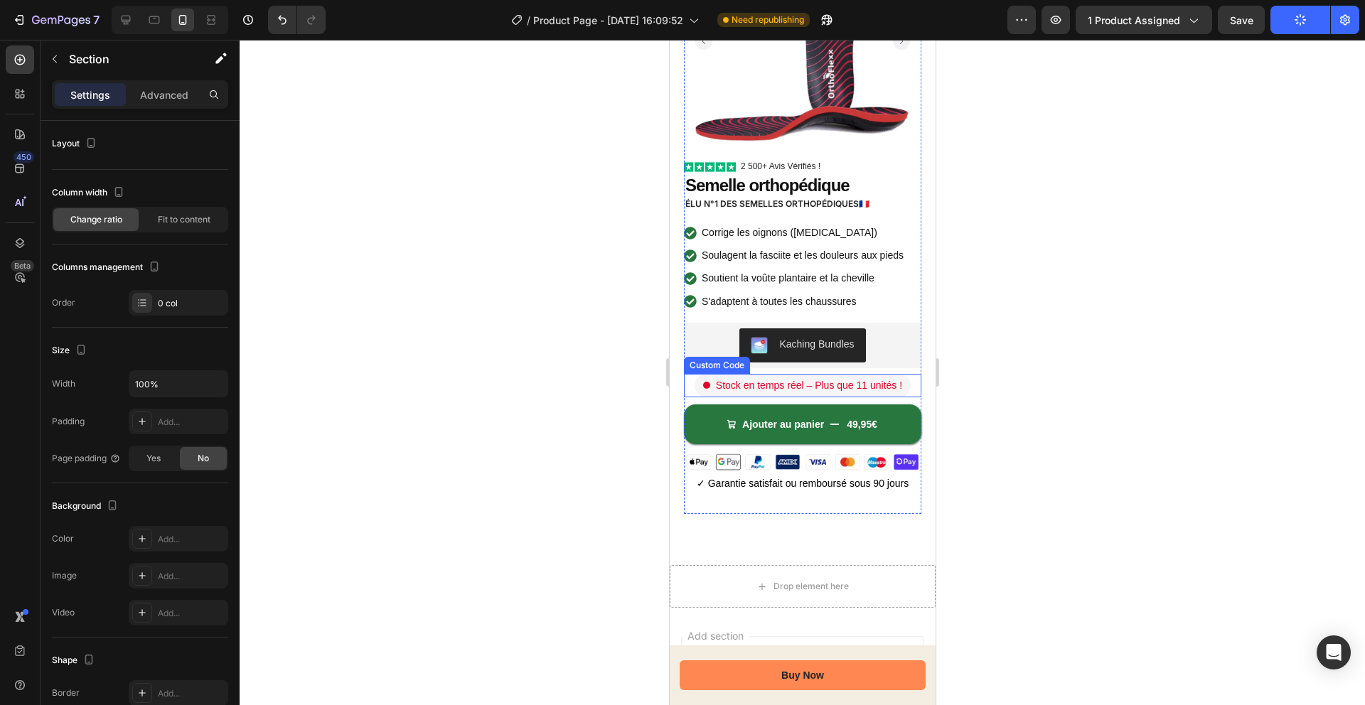
scroll to position [159, 0]
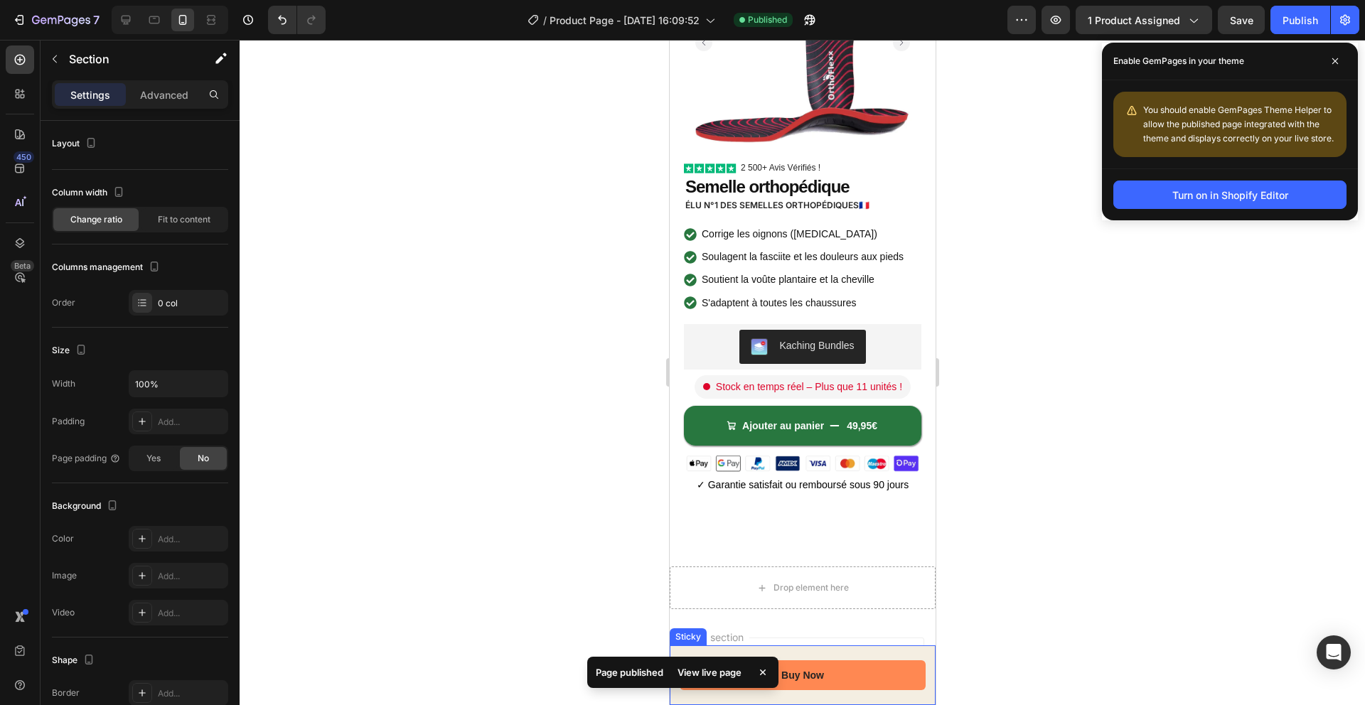
click at [920, 699] on div "Buy Now Button Sticky" at bounding box center [802, 675] width 266 height 60
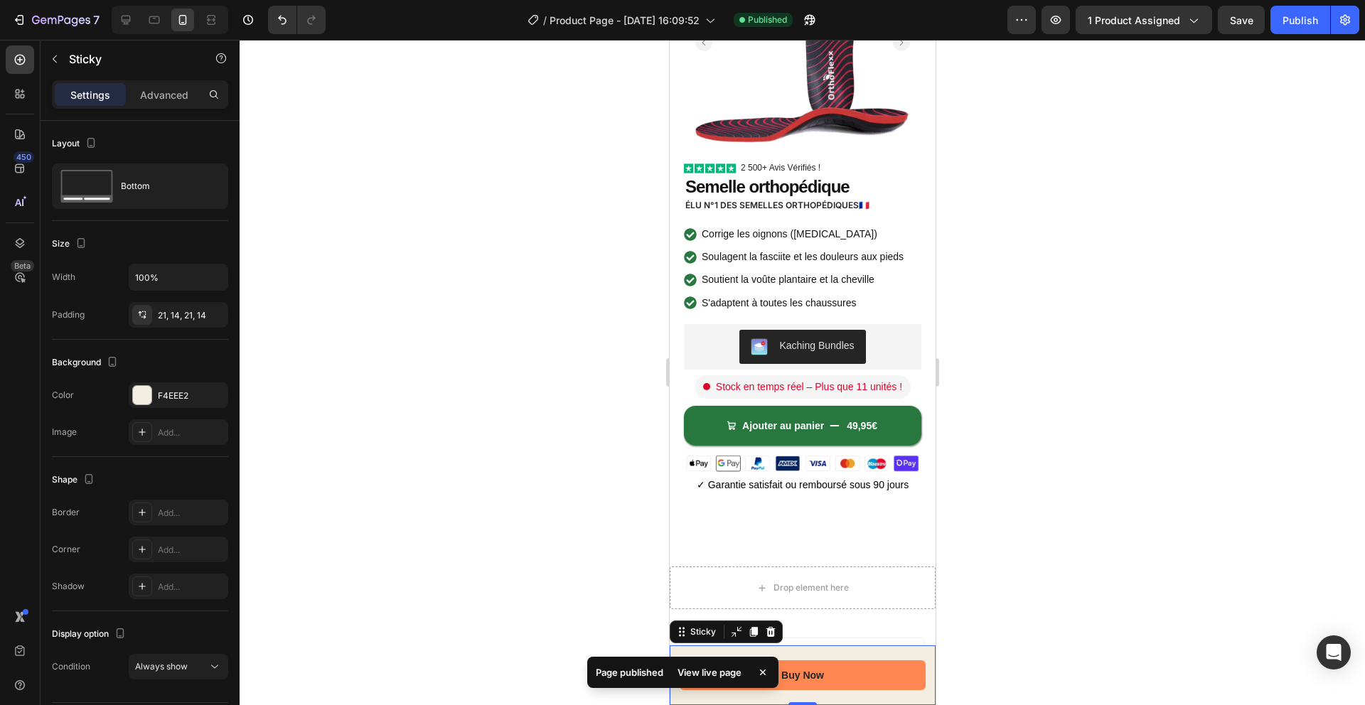
click at [773, 626] on icon at bounding box center [769, 631] width 11 height 11
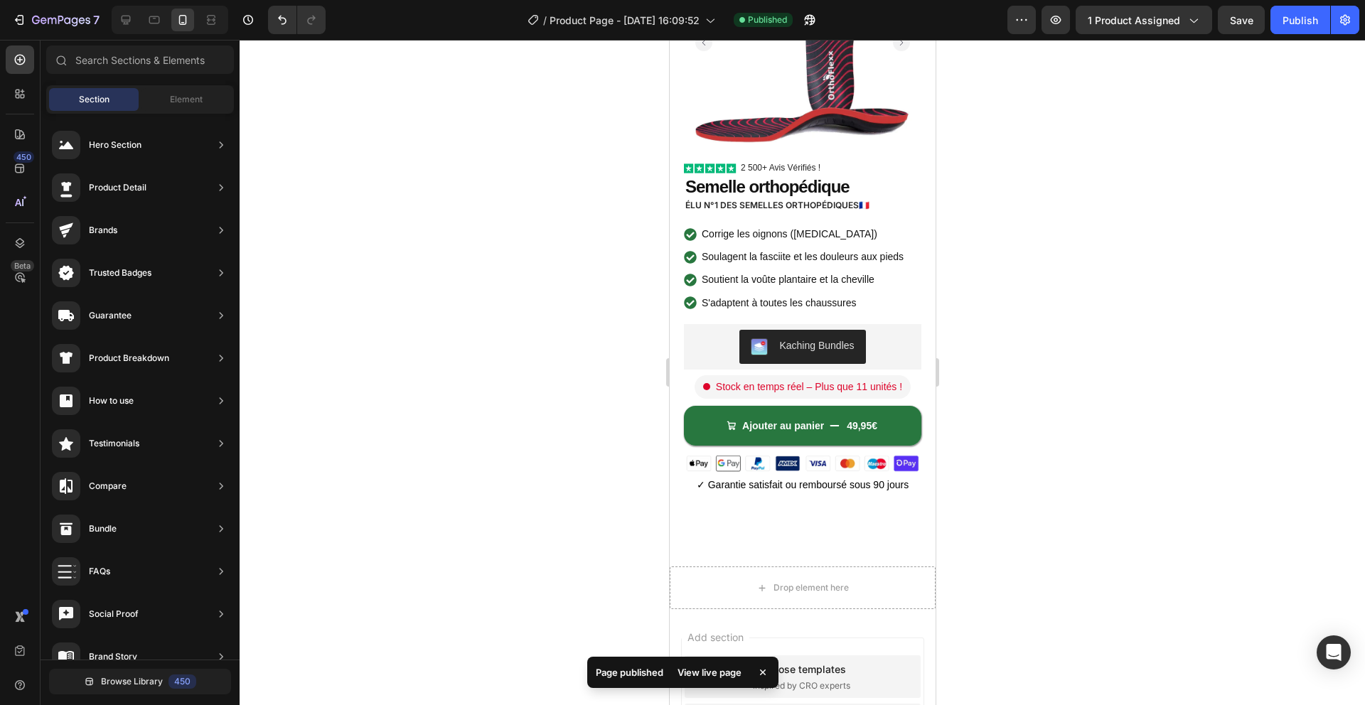
click at [893, 687] on div "Choose templates inspired by CRO experts" at bounding box center [802, 676] width 236 height 43
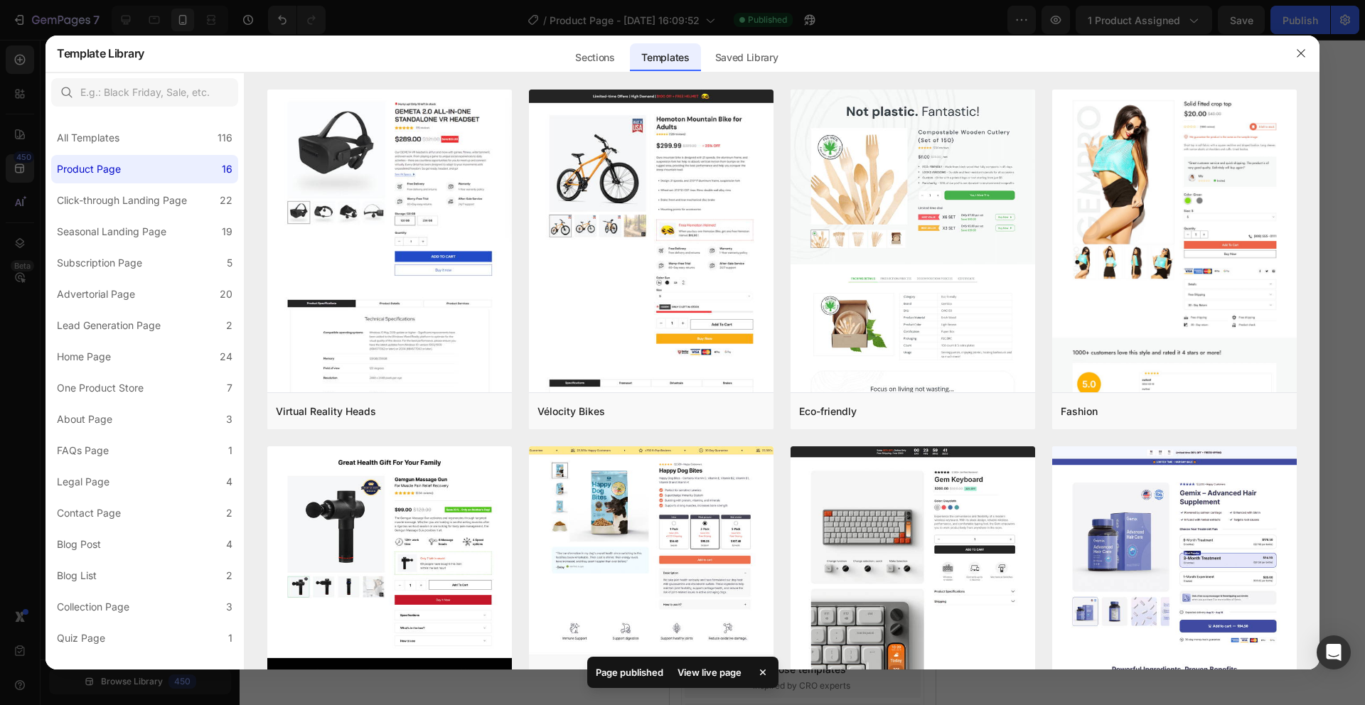
click at [1332, 46] on div at bounding box center [682, 352] width 1365 height 705
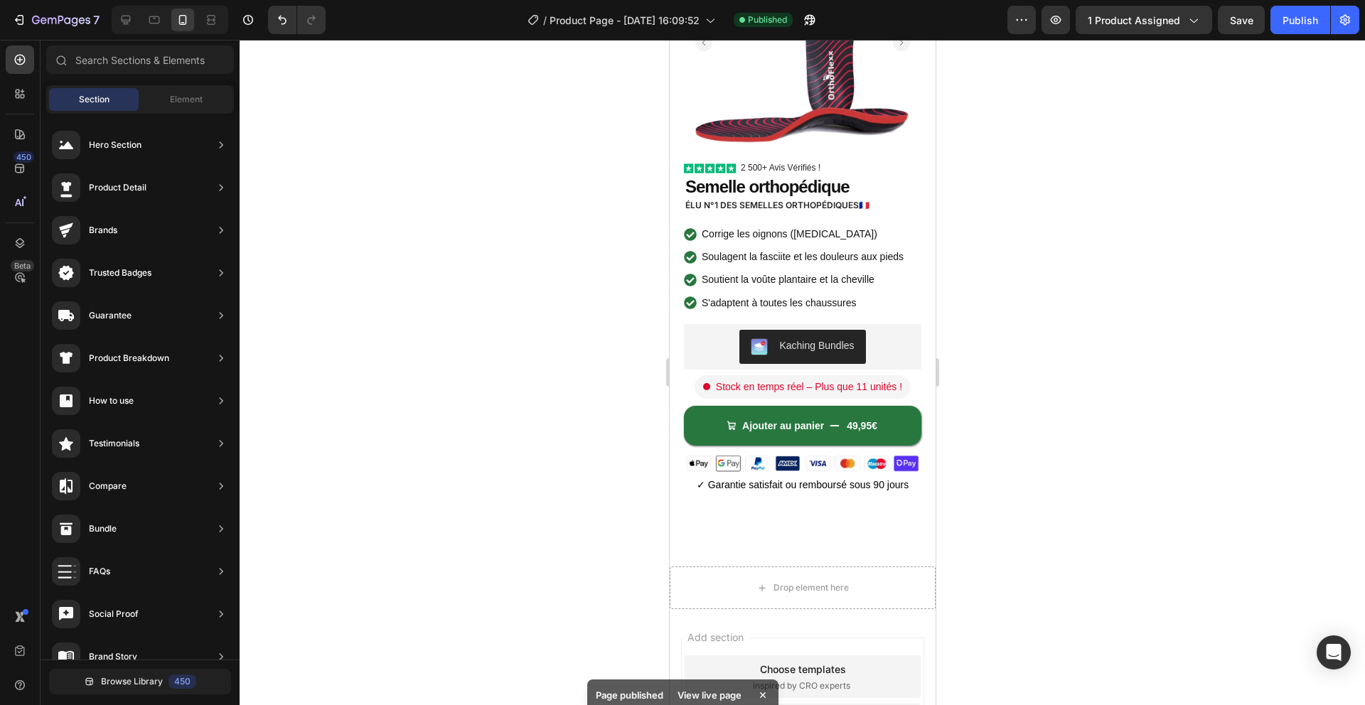
click at [1313, 50] on div at bounding box center [802, 372] width 1125 height 665
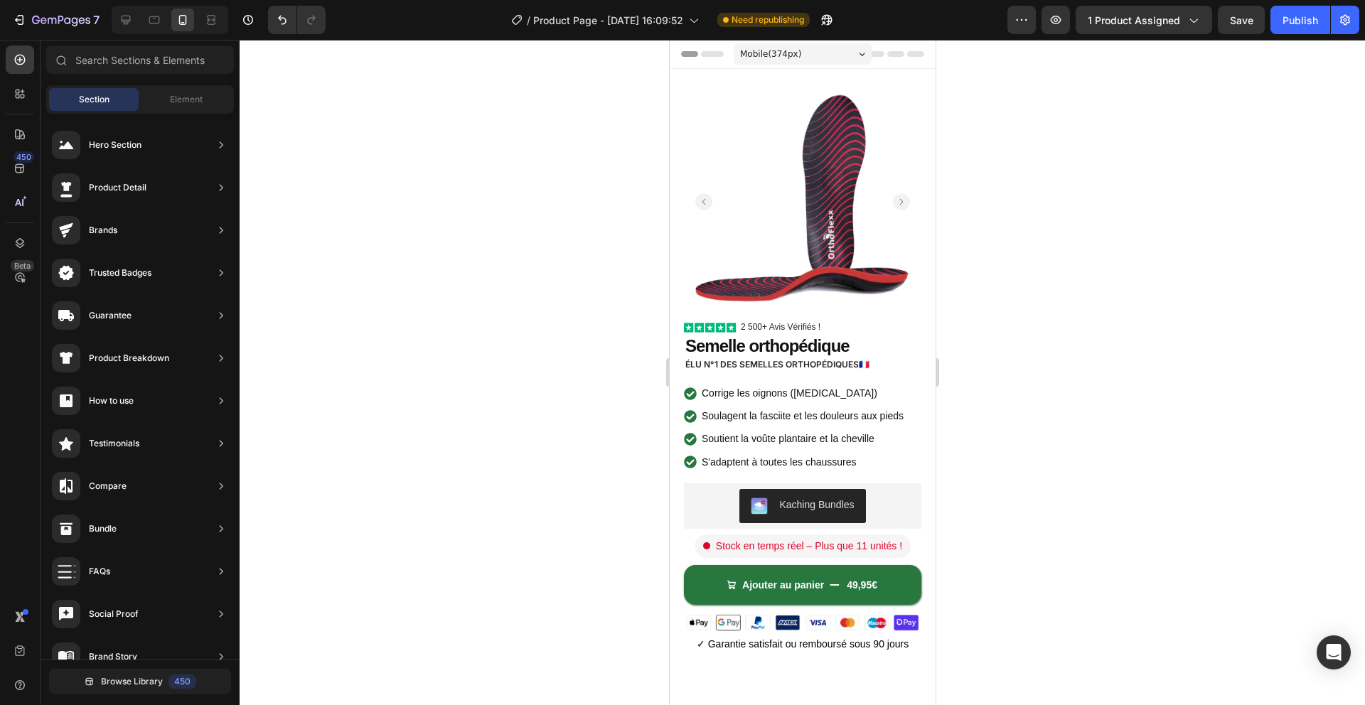
scroll to position [365, 0]
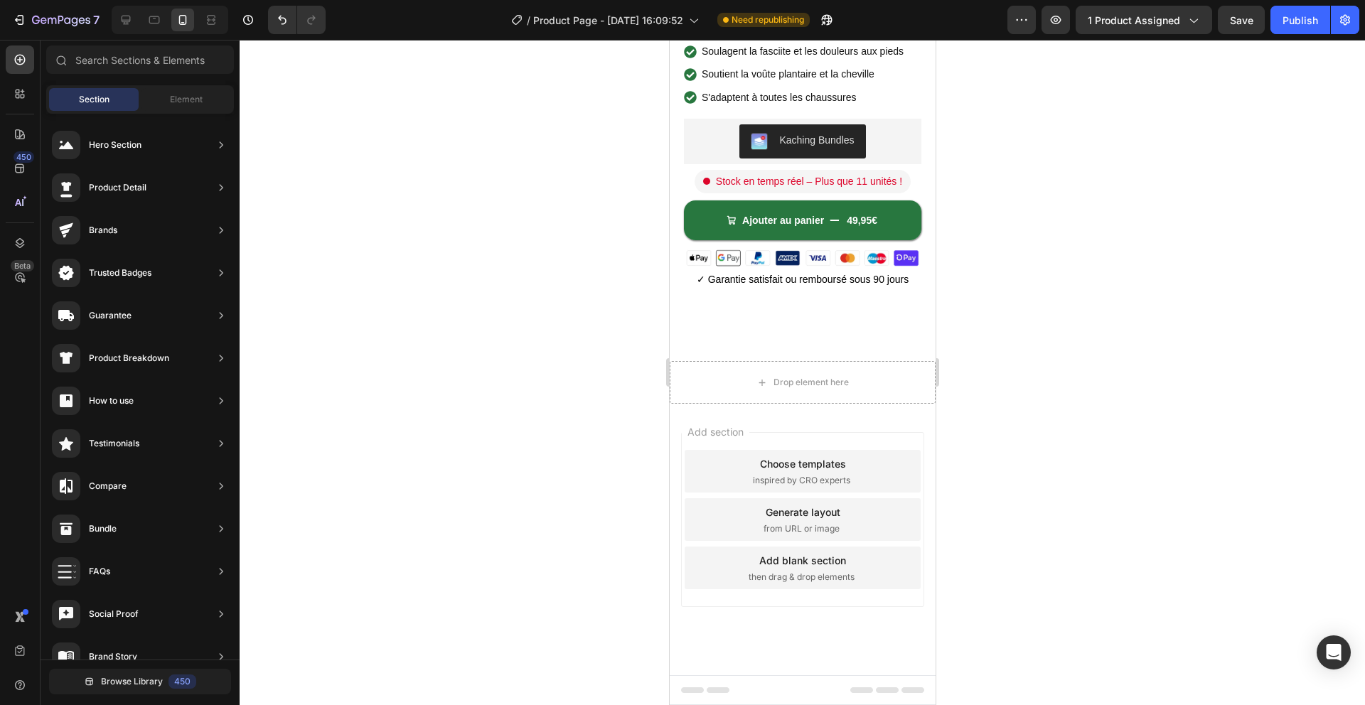
click at [771, 698] on div "Footer" at bounding box center [801, 690] width 243 height 28
click at [1285, 23] on div "Publish" at bounding box center [1300, 20] width 36 height 15
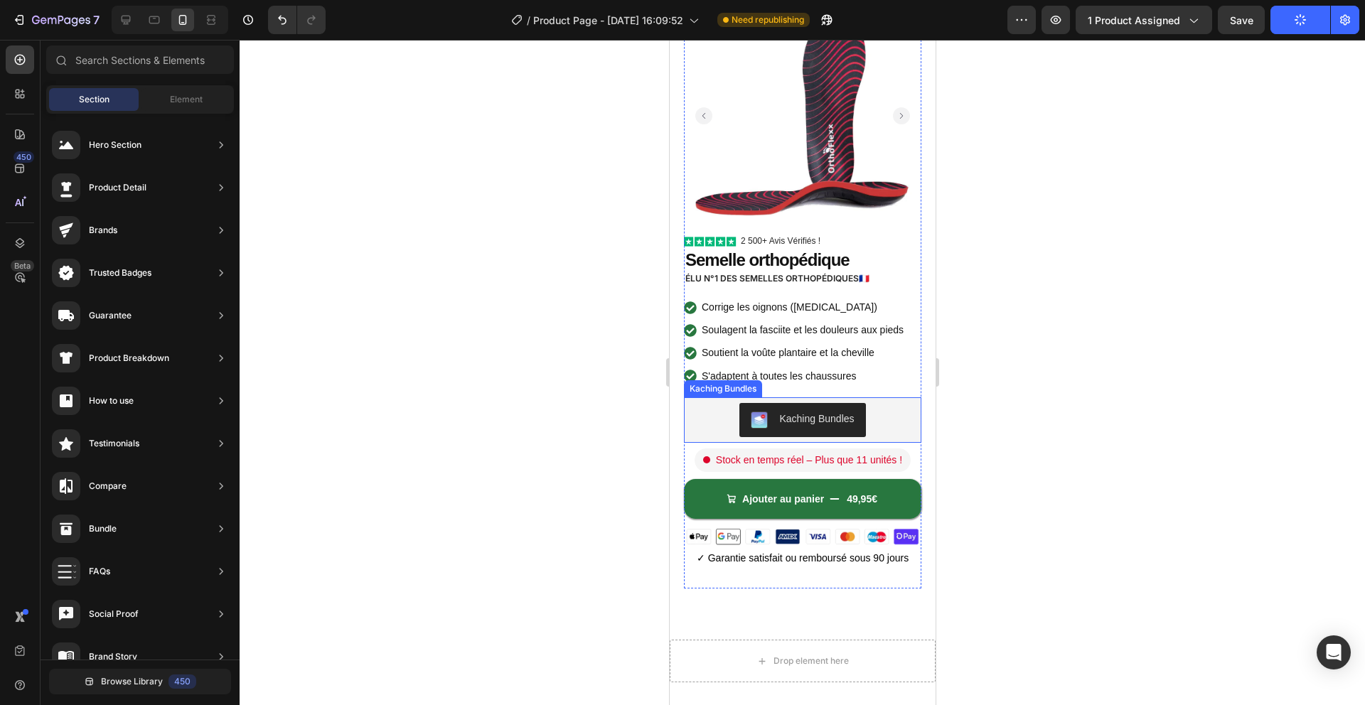
scroll to position [0, 0]
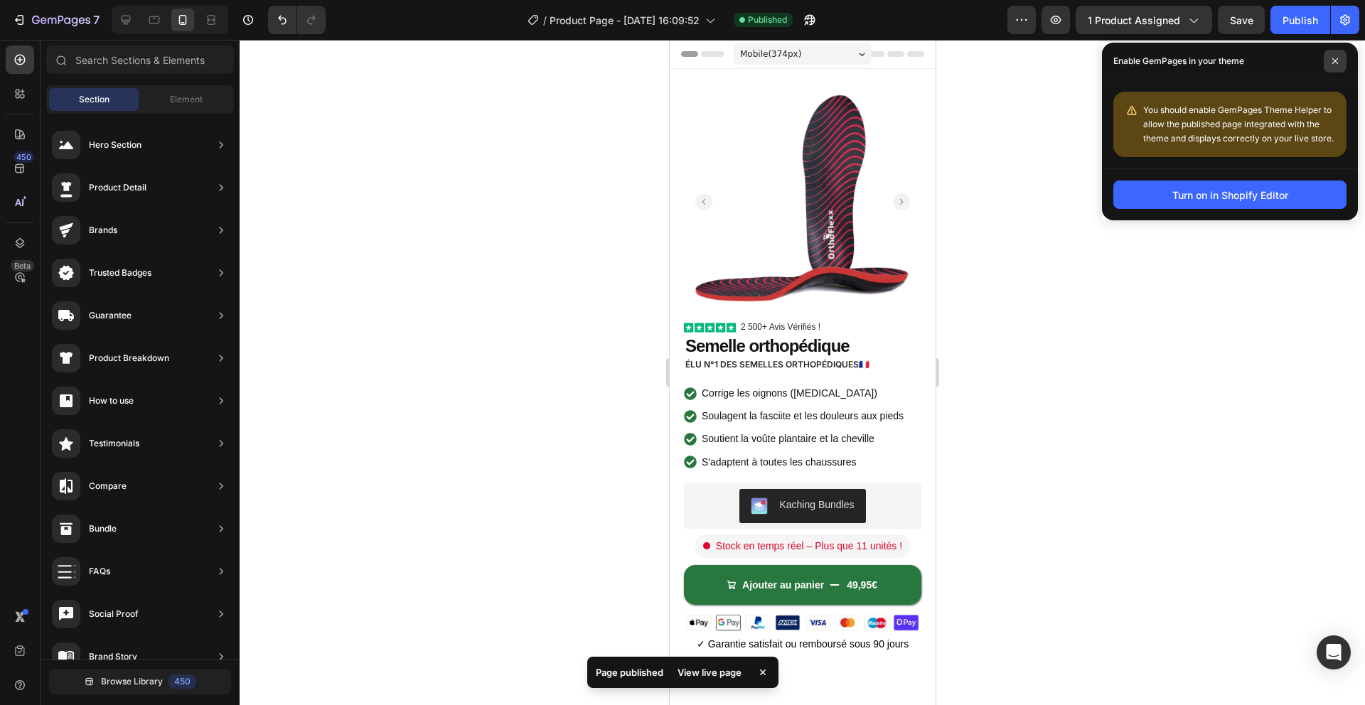
click at [1328, 63] on span at bounding box center [1335, 61] width 23 height 23
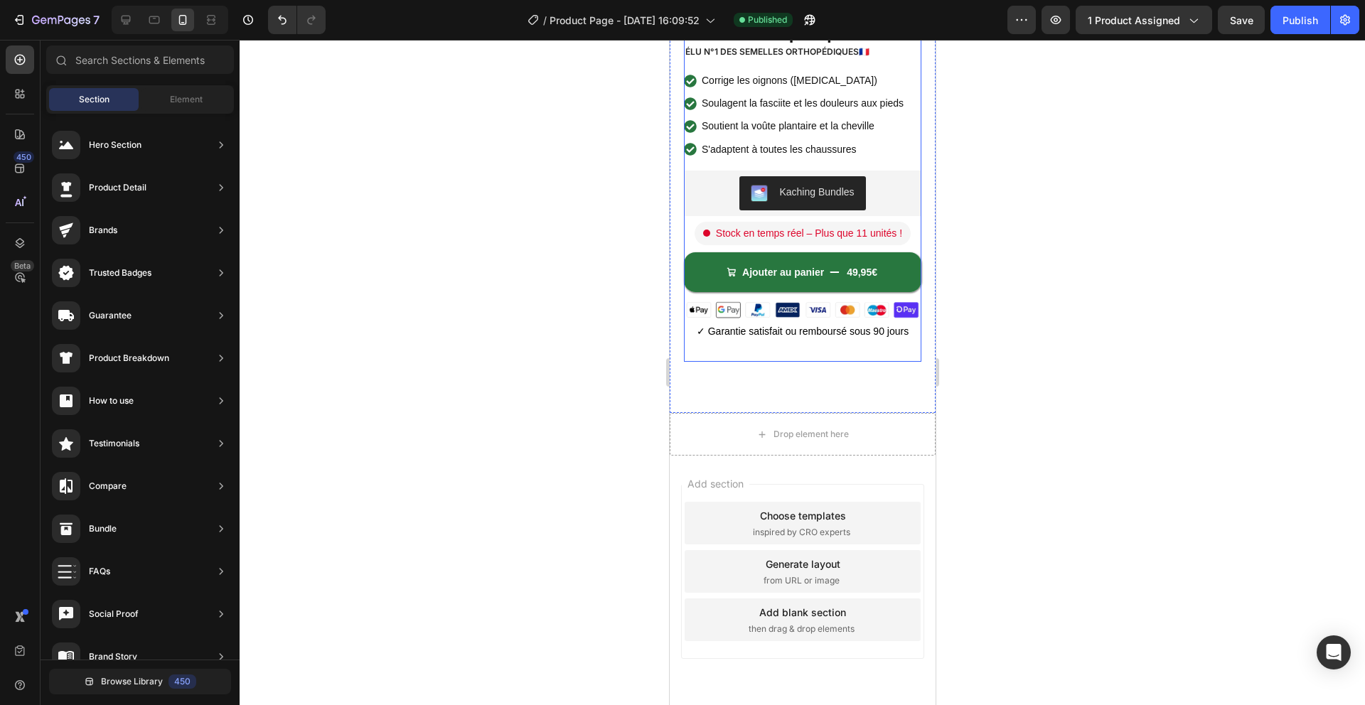
scroll to position [365, 0]
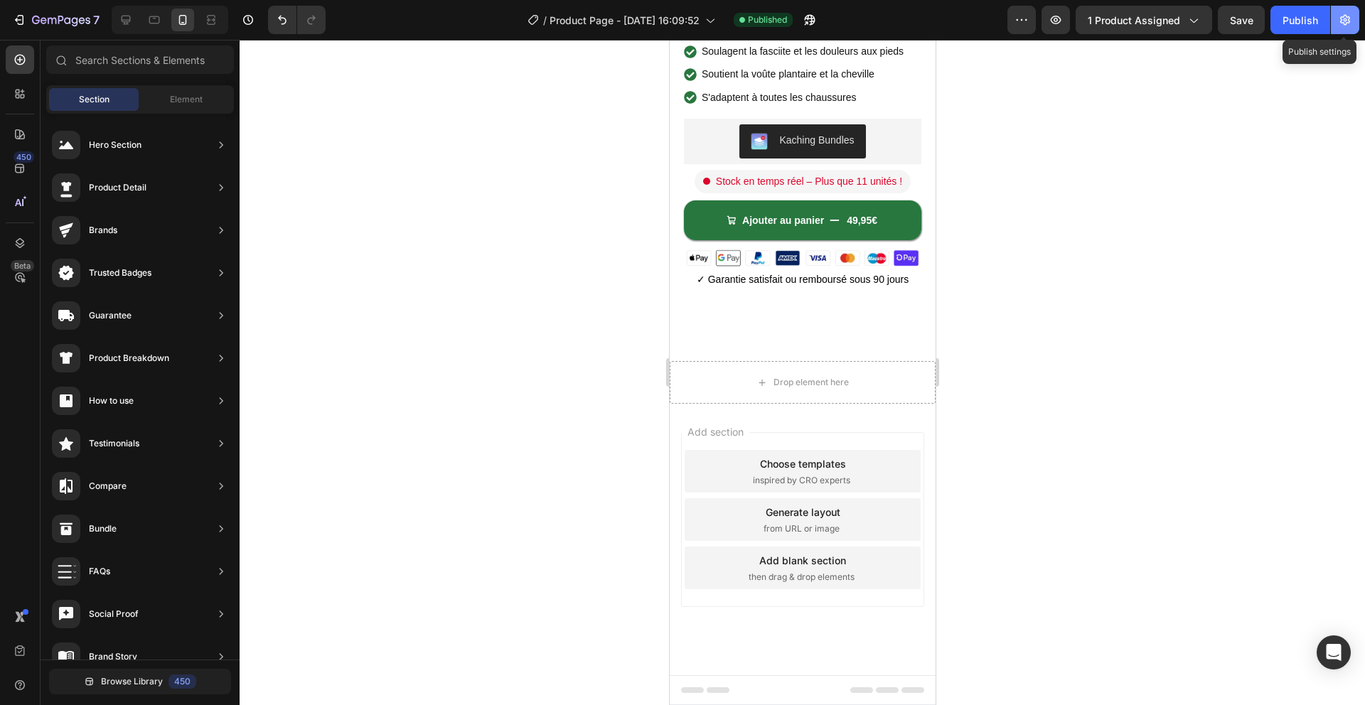
click at [1338, 26] on button "button" at bounding box center [1345, 20] width 28 height 28
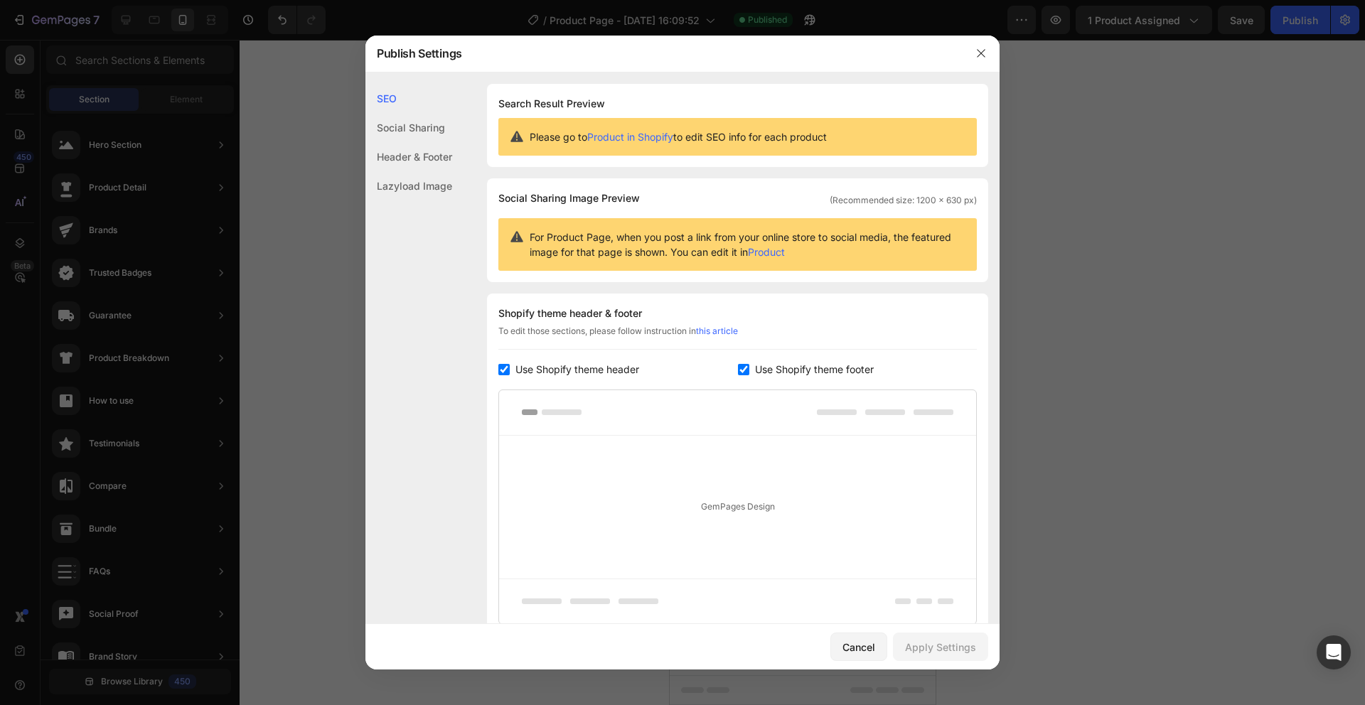
click at [748, 363] on div "Use Shopify theme footer" at bounding box center [858, 369] width 240 height 17
checkbox input "false"
click at [922, 636] on button "Apply Settings" at bounding box center [940, 647] width 95 height 28
drag, startPoint x: 982, startPoint y: 55, endPoint x: 973, endPoint y: 77, distance: 24.6
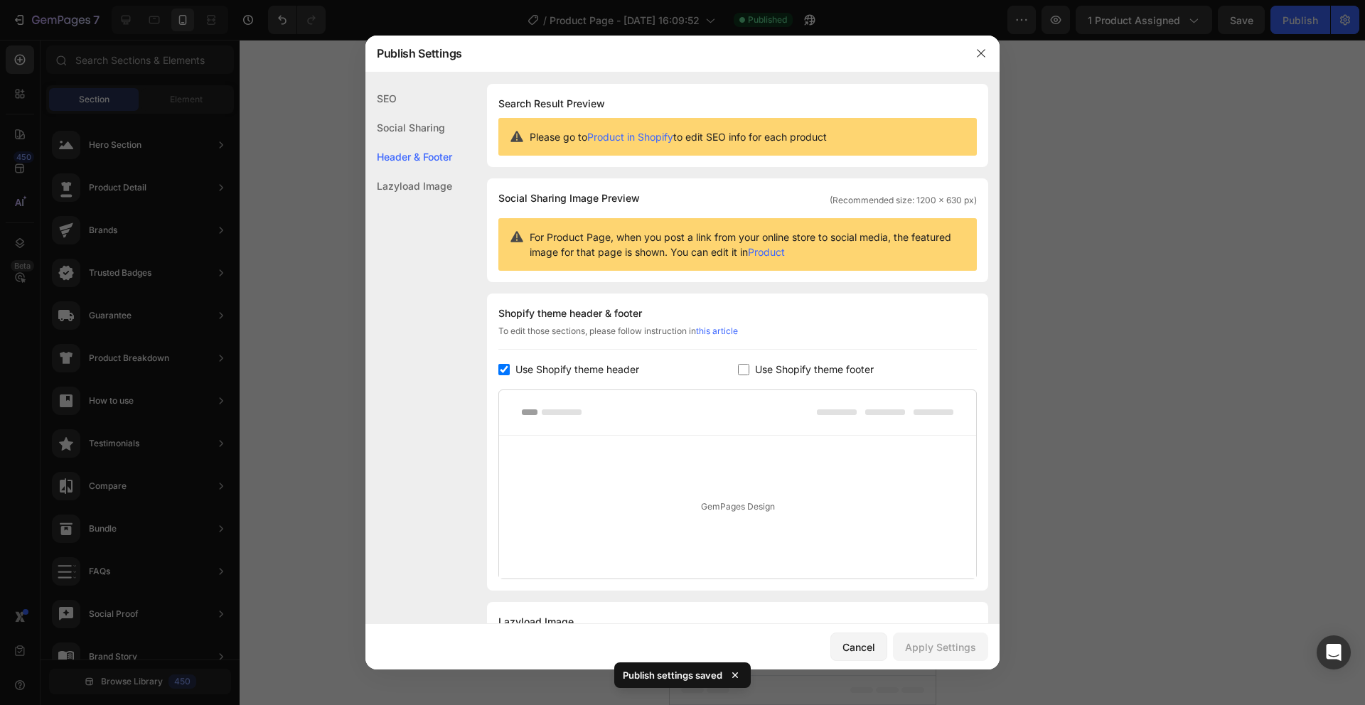
click at [982, 55] on icon "button" at bounding box center [980, 53] width 11 height 11
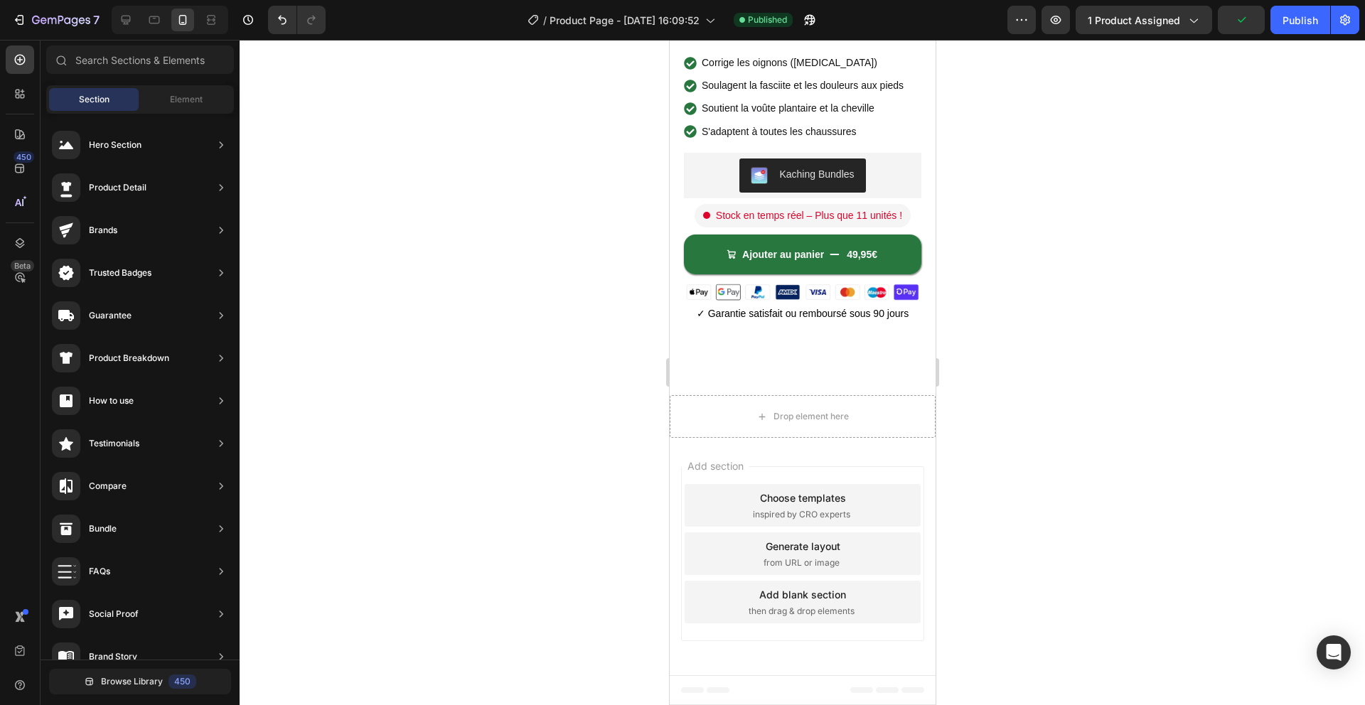
click at [711, 438] on div "Add section Choose templates inspired by CRO experts Generate layout from URL o…" at bounding box center [802, 556] width 266 height 237
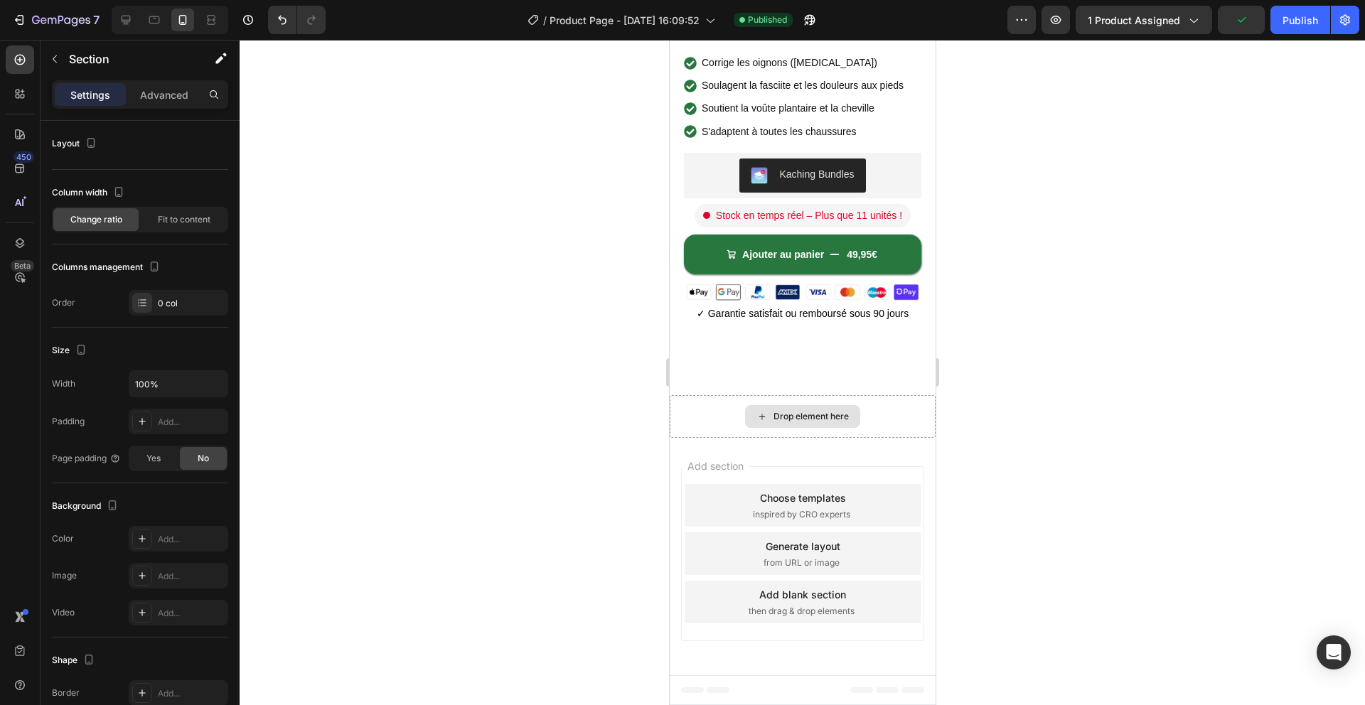
click at [709, 426] on div "Drop element here" at bounding box center [802, 416] width 266 height 43
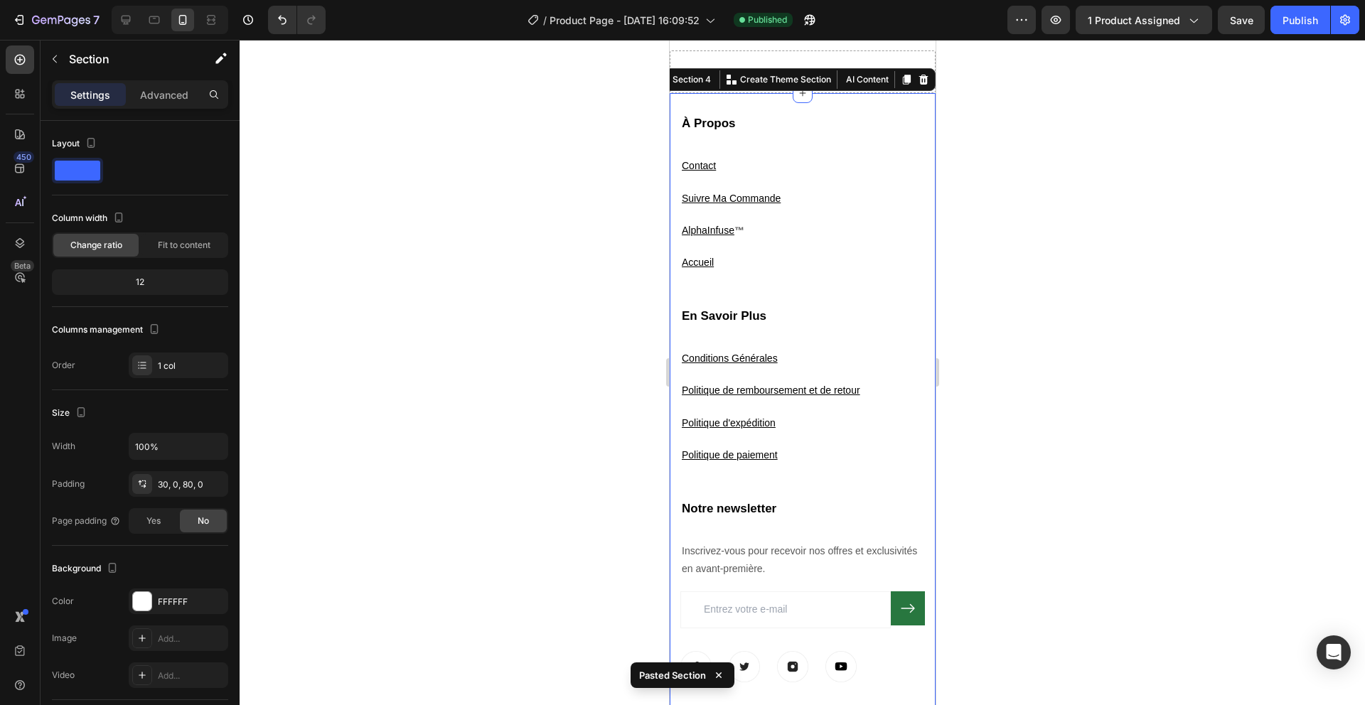
scroll to position [679, 0]
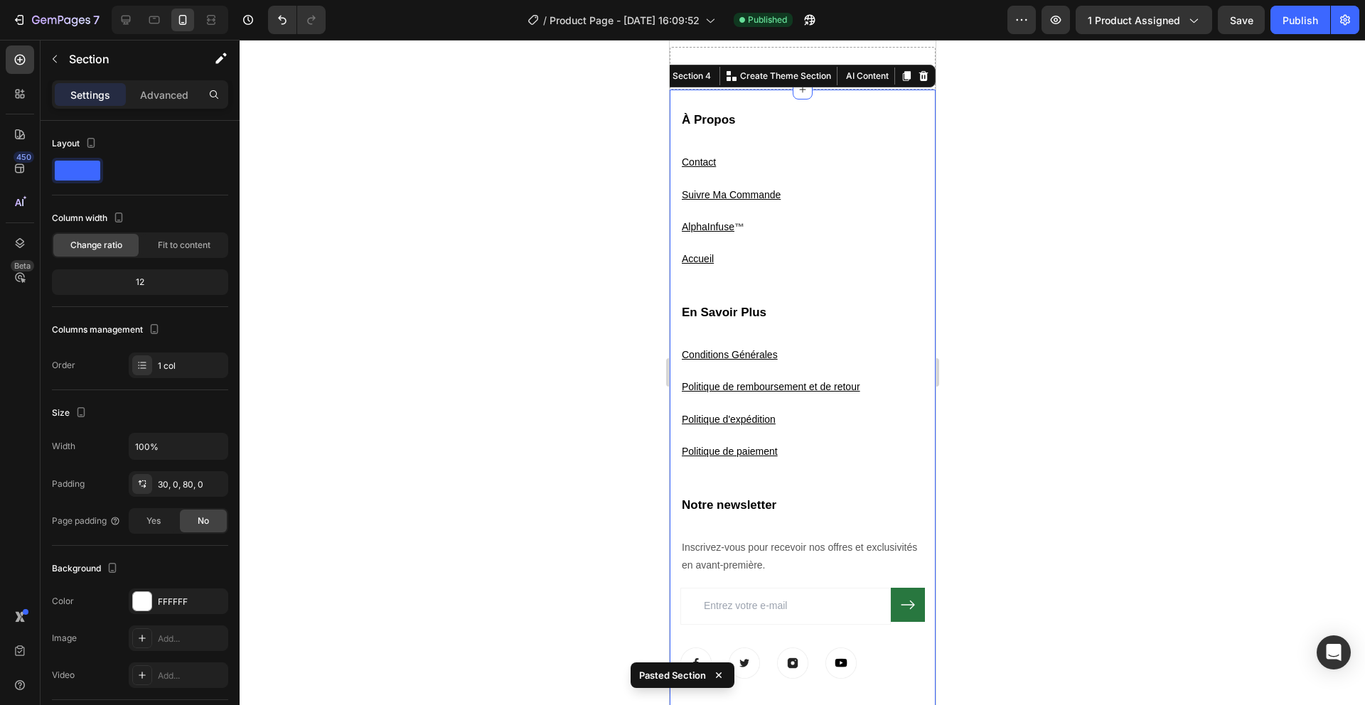
click at [560, 468] on div at bounding box center [802, 372] width 1125 height 665
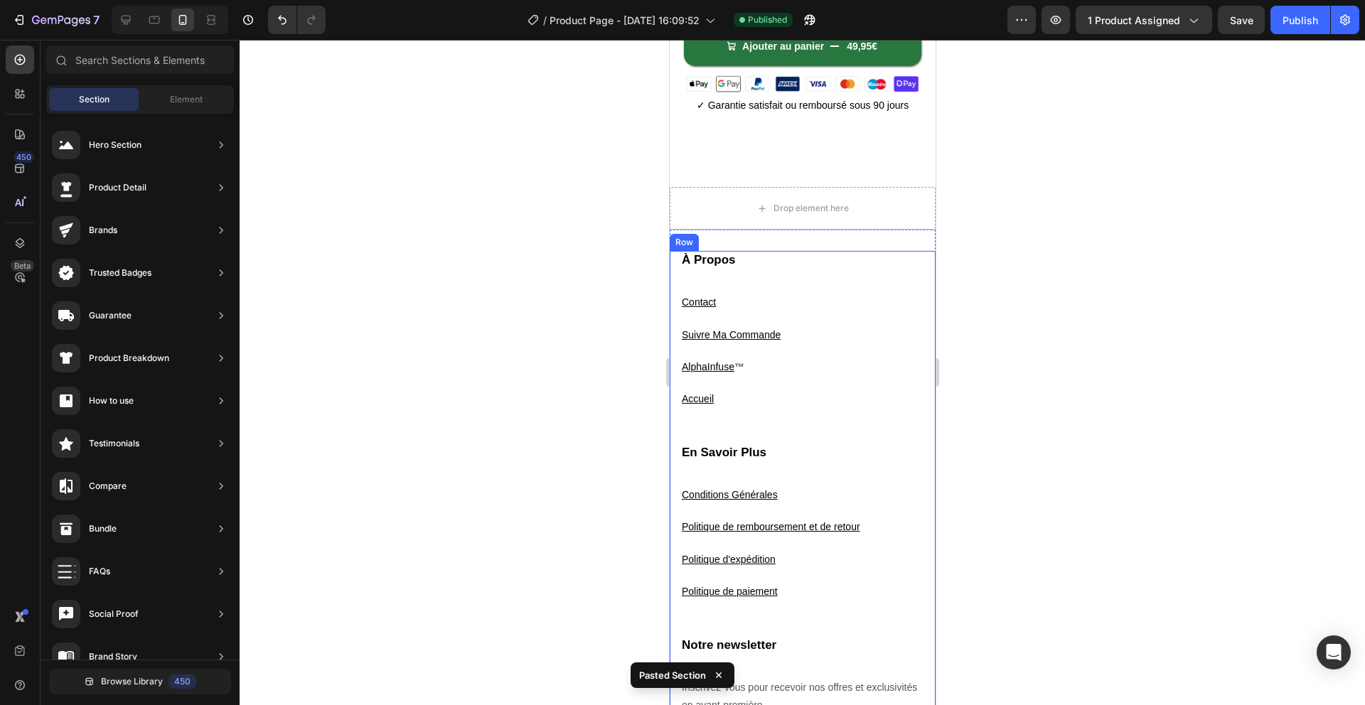
scroll to position [537, 0]
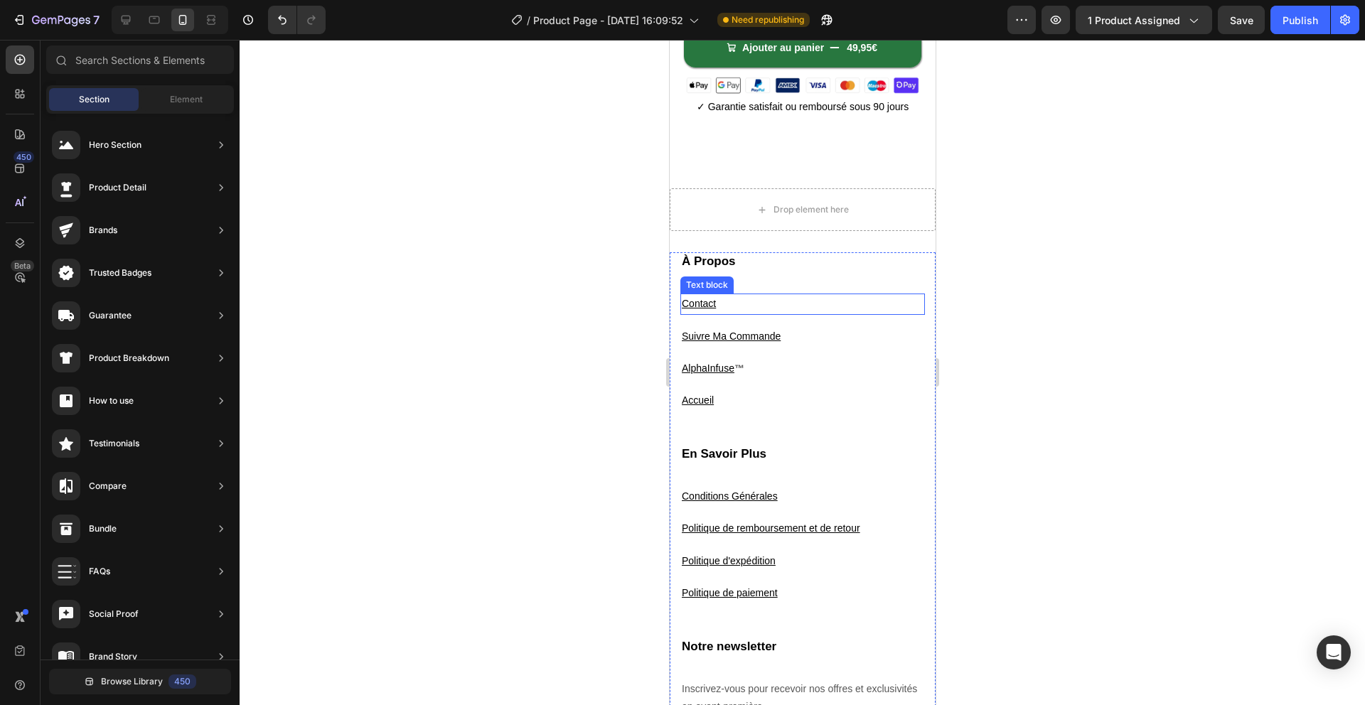
click at [699, 306] on u "Contact" at bounding box center [698, 303] width 34 height 11
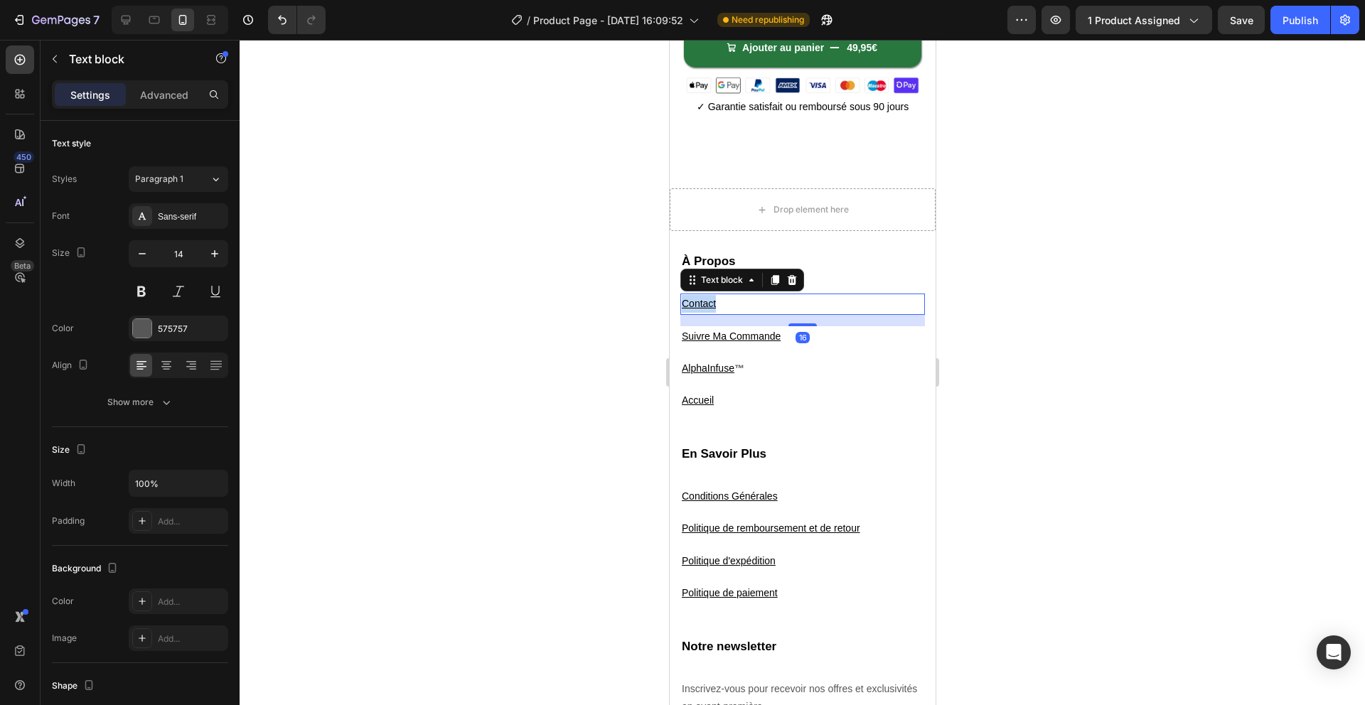
click at [699, 306] on u "Contact" at bounding box center [698, 303] width 34 height 11
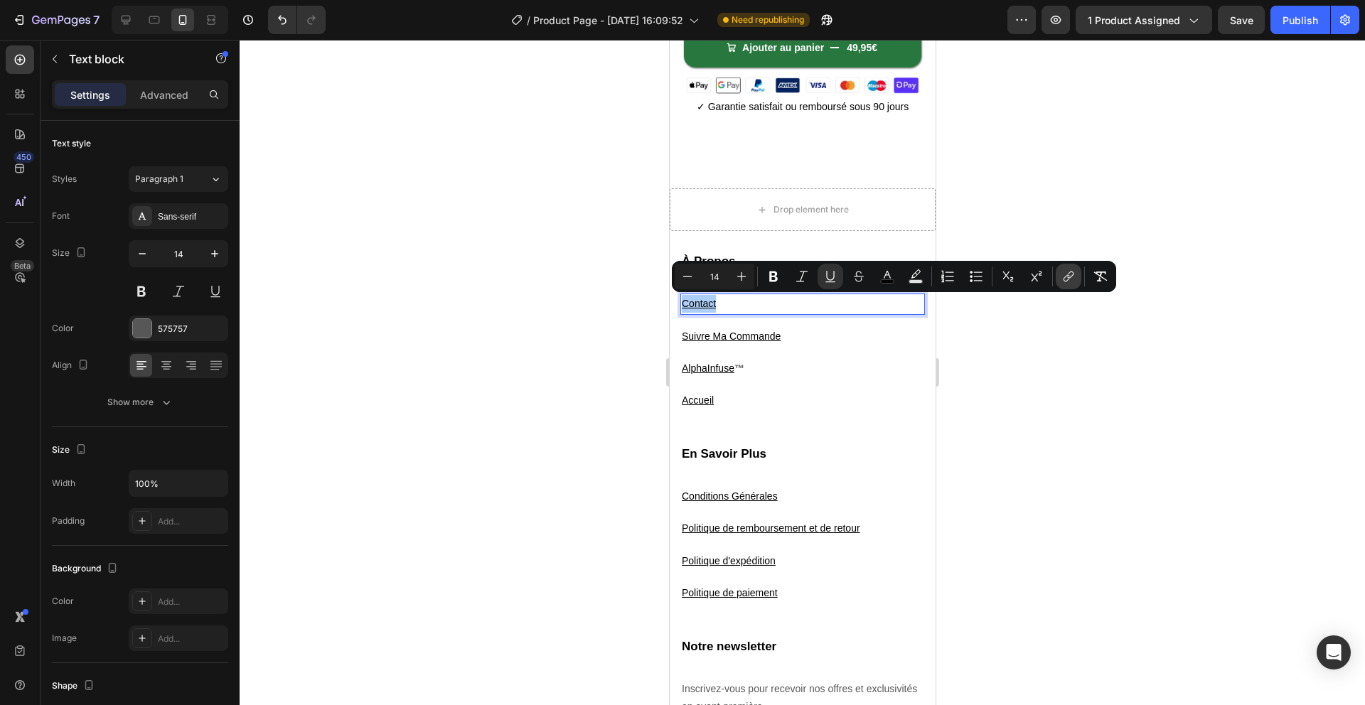
click at [1070, 277] on icon "Editor contextual toolbar" at bounding box center [1068, 276] width 14 height 14
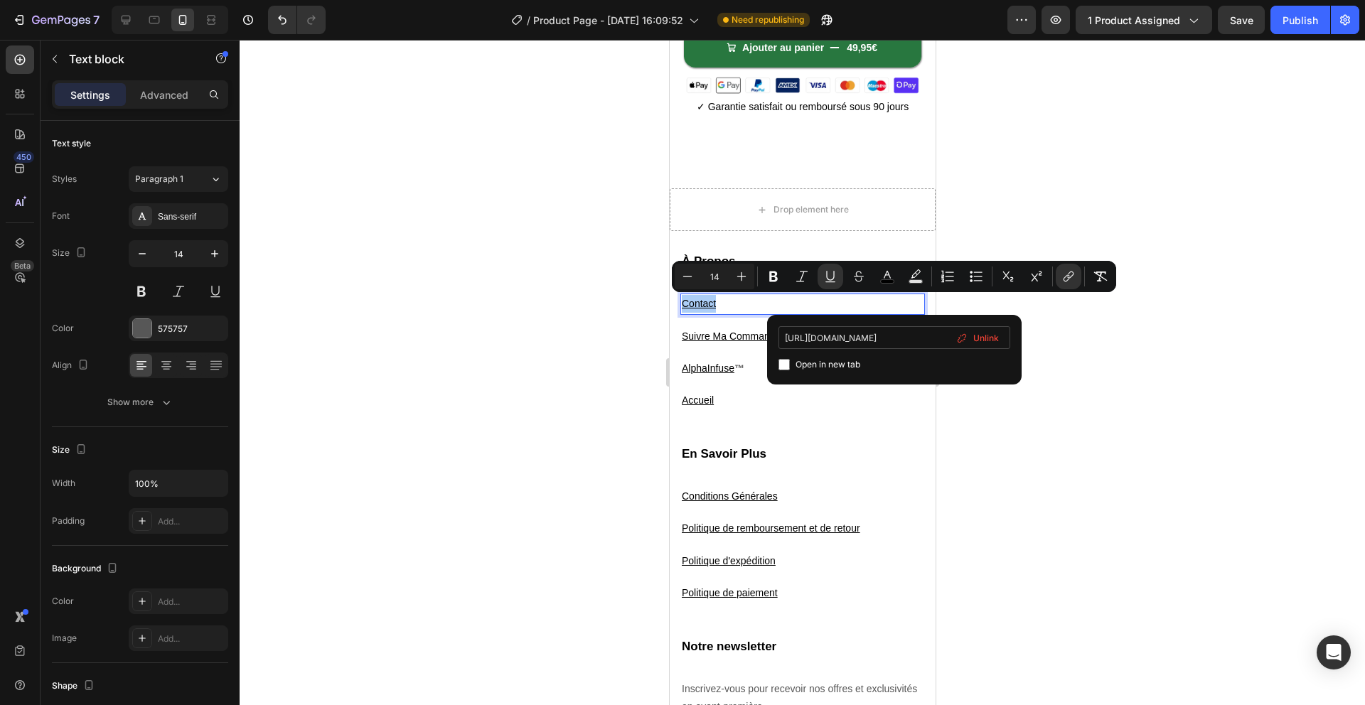
click at [990, 338] on span "Unlink" at bounding box center [986, 339] width 26 height 16
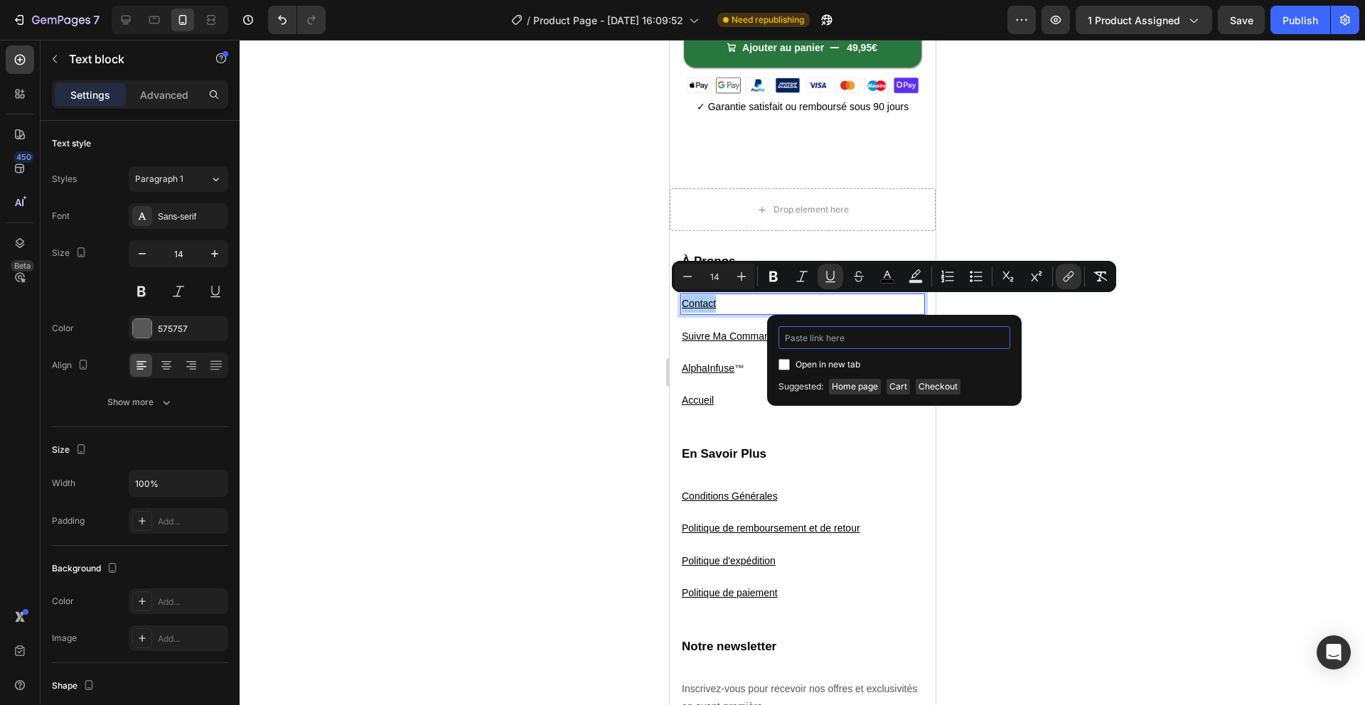
click at [877, 341] on input "Editor contextual toolbar" at bounding box center [894, 337] width 232 height 23
paste input "https://solyvo.fr/pages/contact"
type input "https://solyvo.fr/pages/contact"
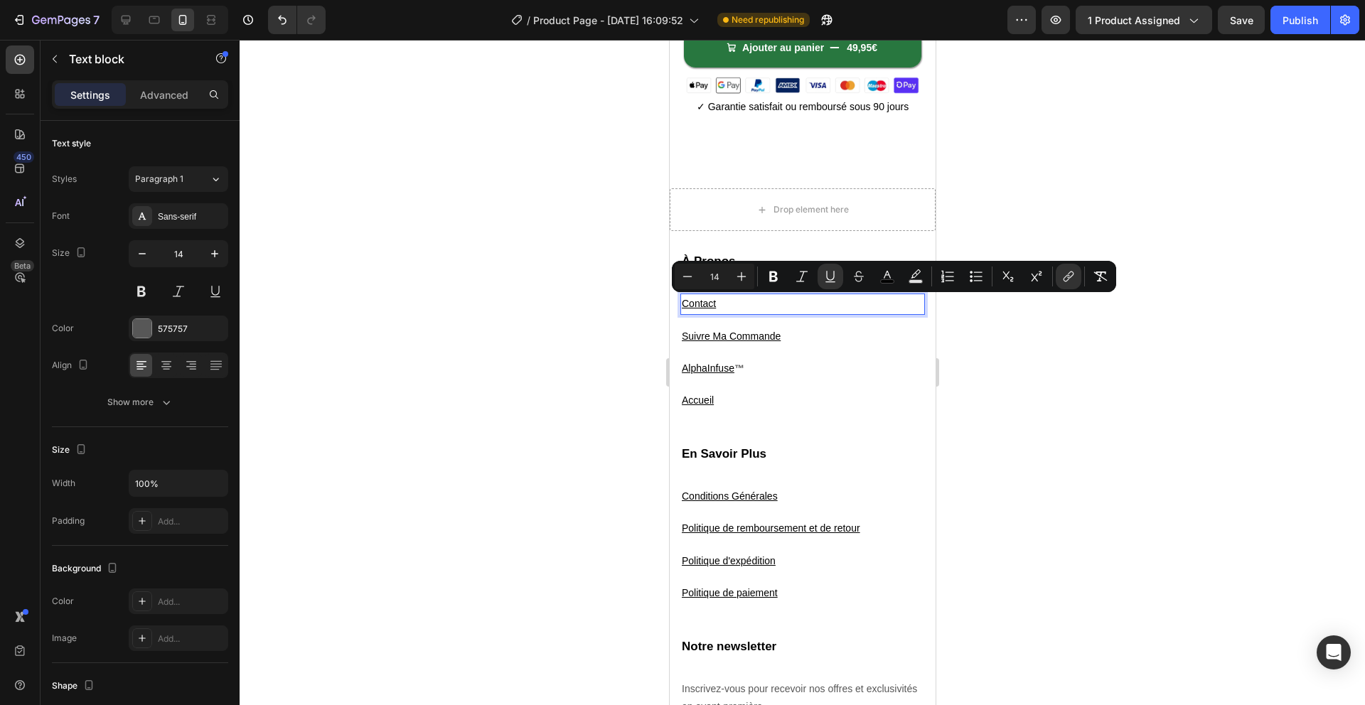
click at [1046, 356] on div at bounding box center [802, 372] width 1125 height 665
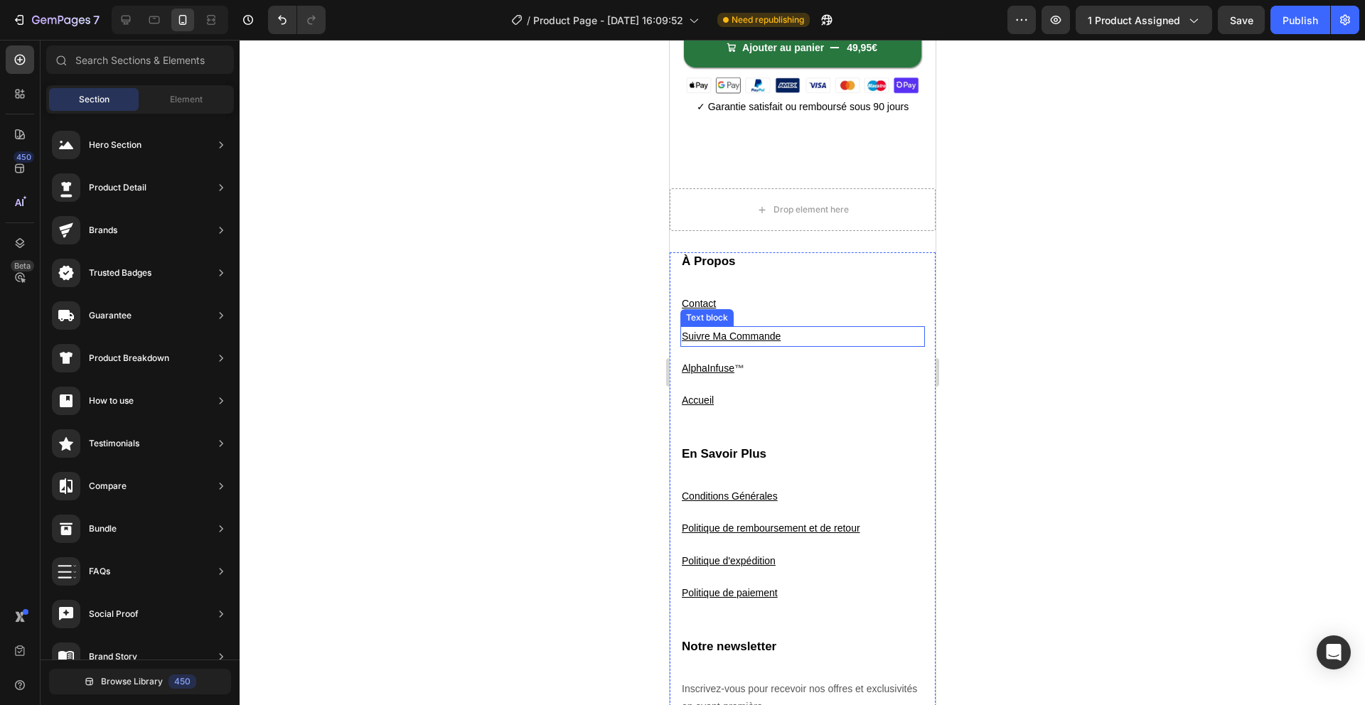
click at [742, 338] on u "Suivre Ma Commande" at bounding box center [730, 336] width 99 height 11
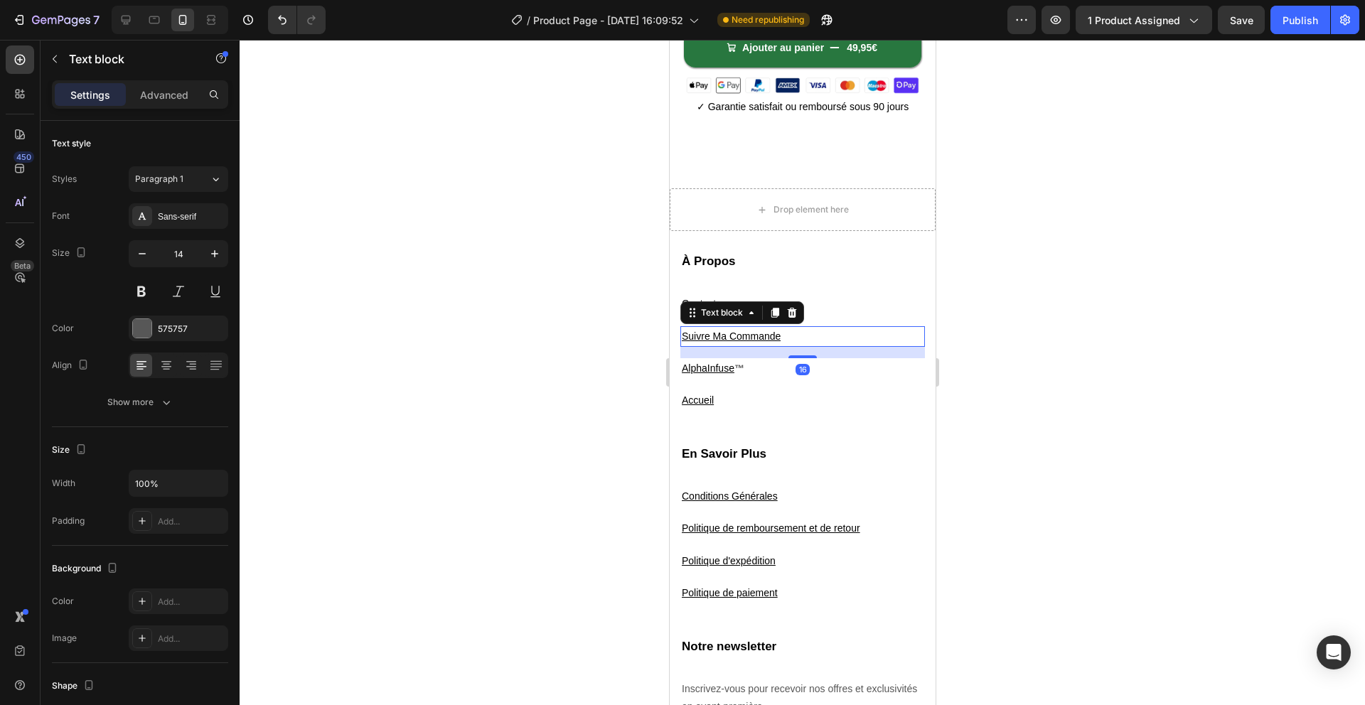
click at [743, 338] on u "Suivre Ma Commande" at bounding box center [730, 336] width 99 height 11
drag, startPoint x: 743, startPoint y: 338, endPoint x: 800, endPoint y: 333, distance: 57.1
click at [743, 338] on u "Suivre Ma Commande" at bounding box center [730, 336] width 99 height 11
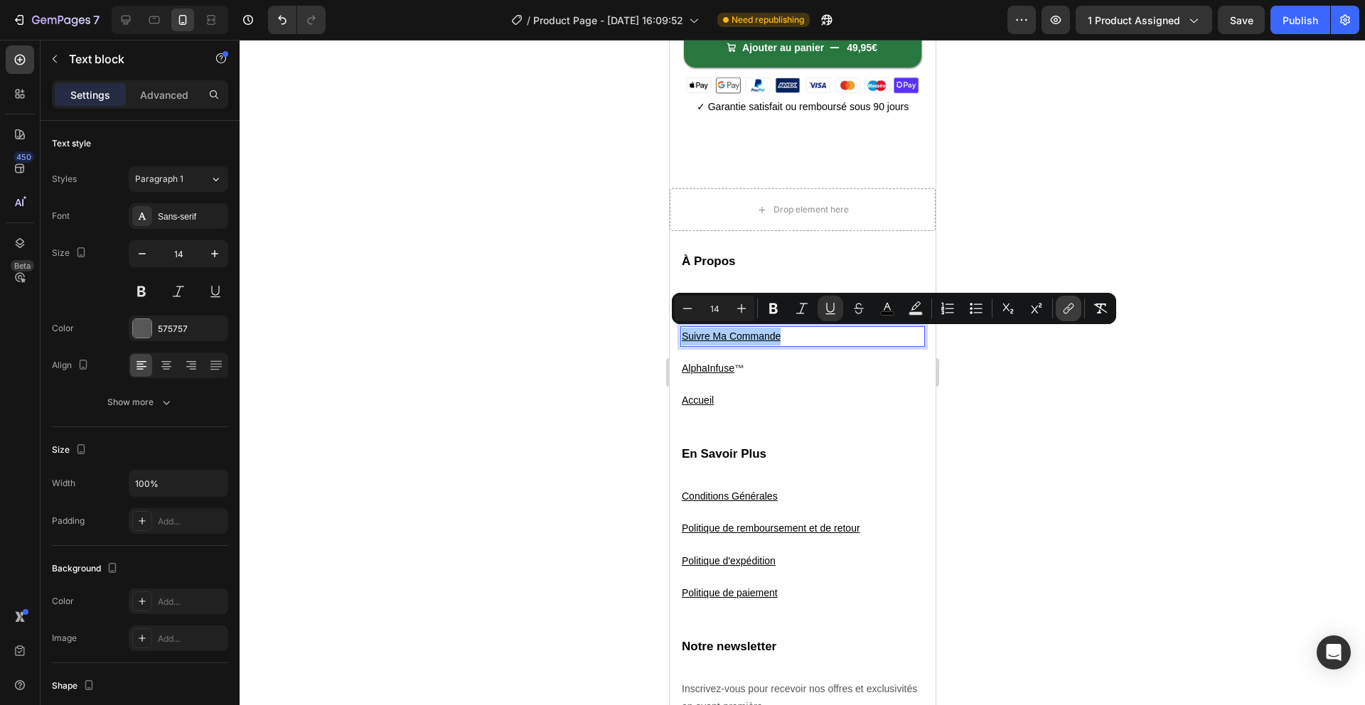
click at [1061, 304] on icon "Editor contextual toolbar" at bounding box center [1068, 308] width 14 height 14
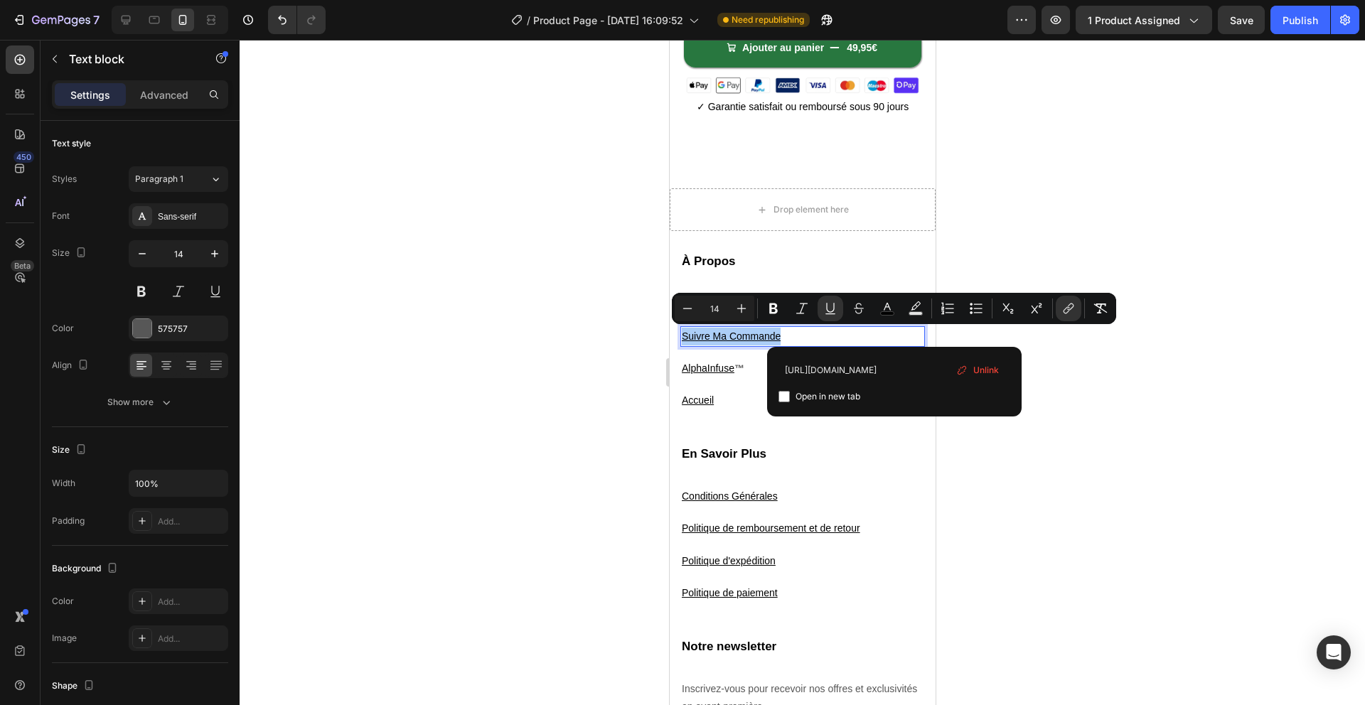
scroll to position [0, 0]
click at [994, 372] on span "Unlink" at bounding box center [986, 371] width 26 height 16
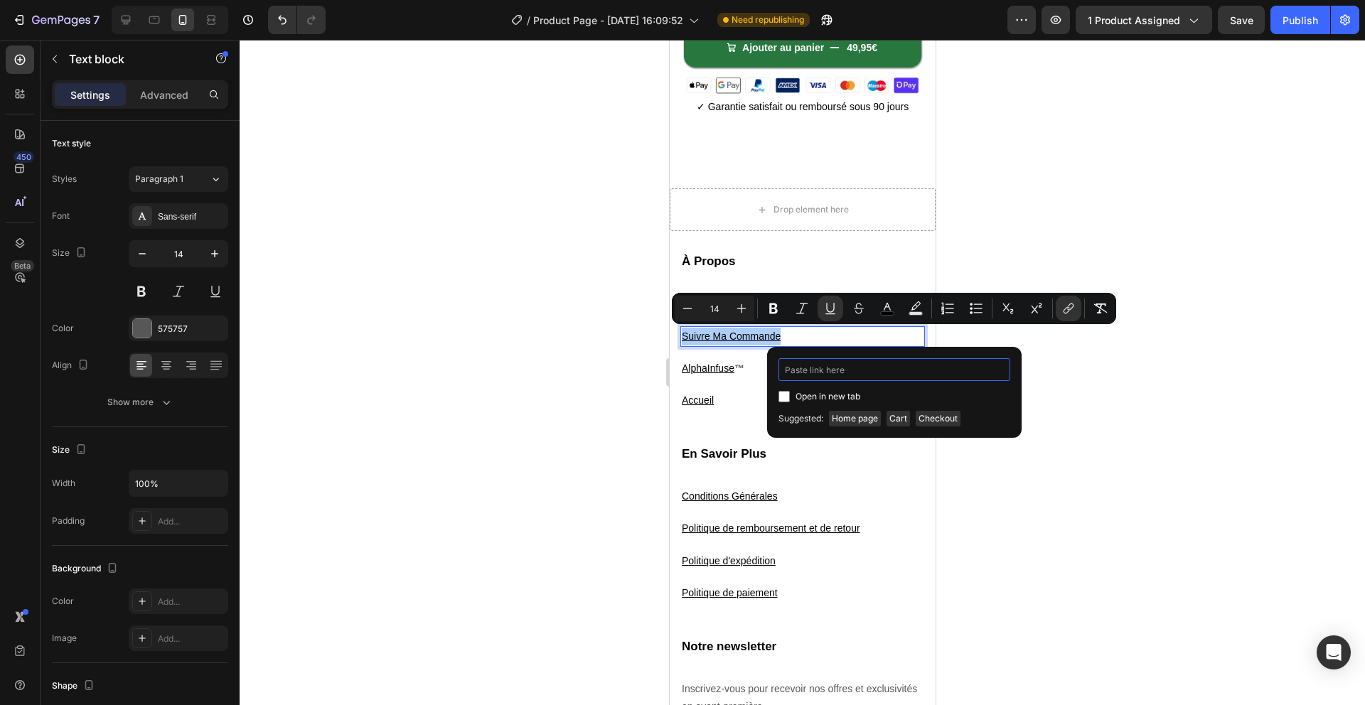
click at [906, 369] on input "Editor contextual toolbar" at bounding box center [894, 369] width 232 height 23
paste input "https://solyvo.fr/apps/parcelpanel"
type input "https://solyvo.fr/apps/parcelpanel"
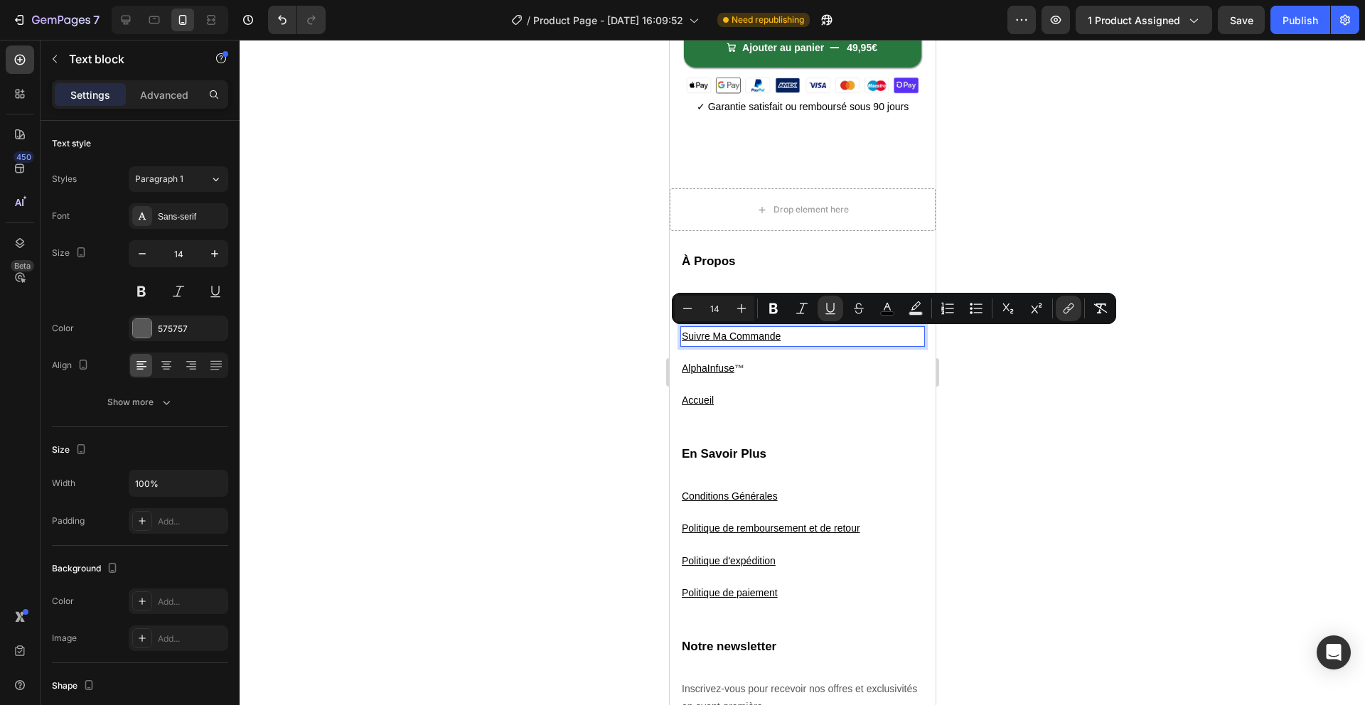
click at [1004, 387] on div at bounding box center [802, 372] width 1125 height 665
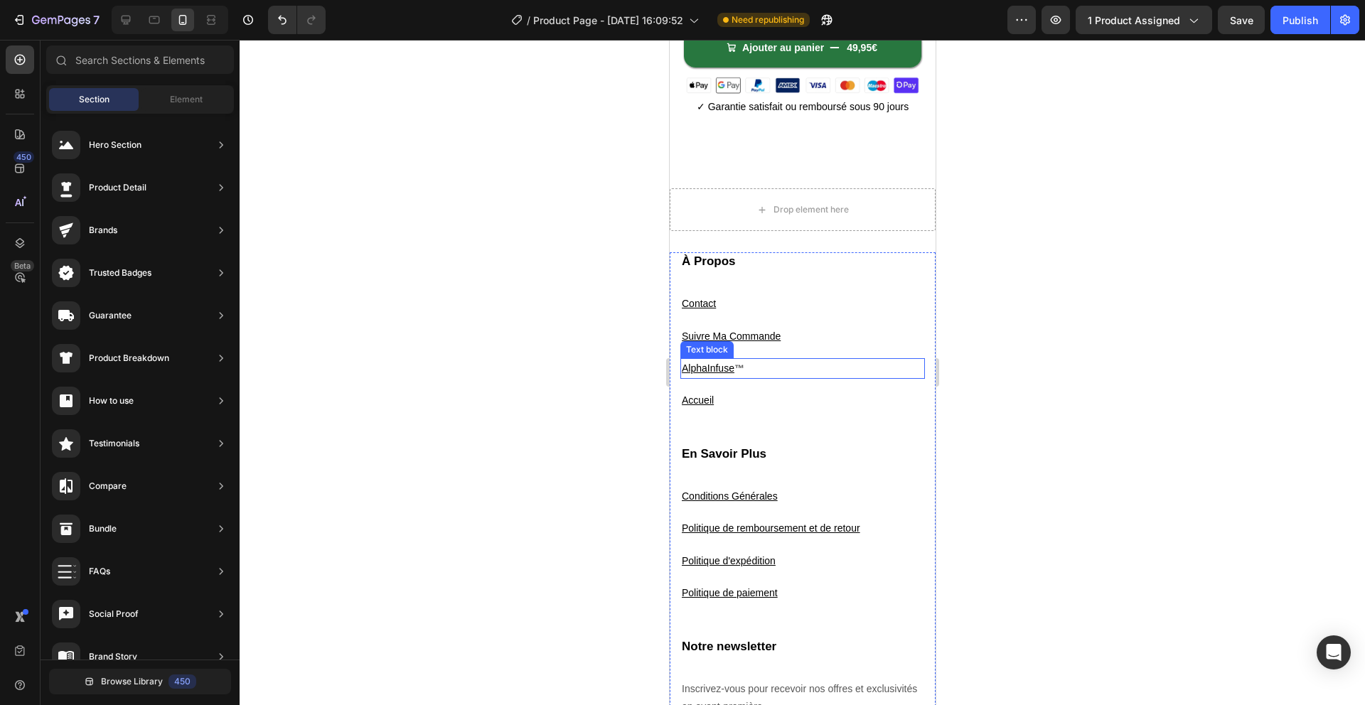
click at [737, 367] on strong "™" at bounding box center [739, 368] width 10 height 11
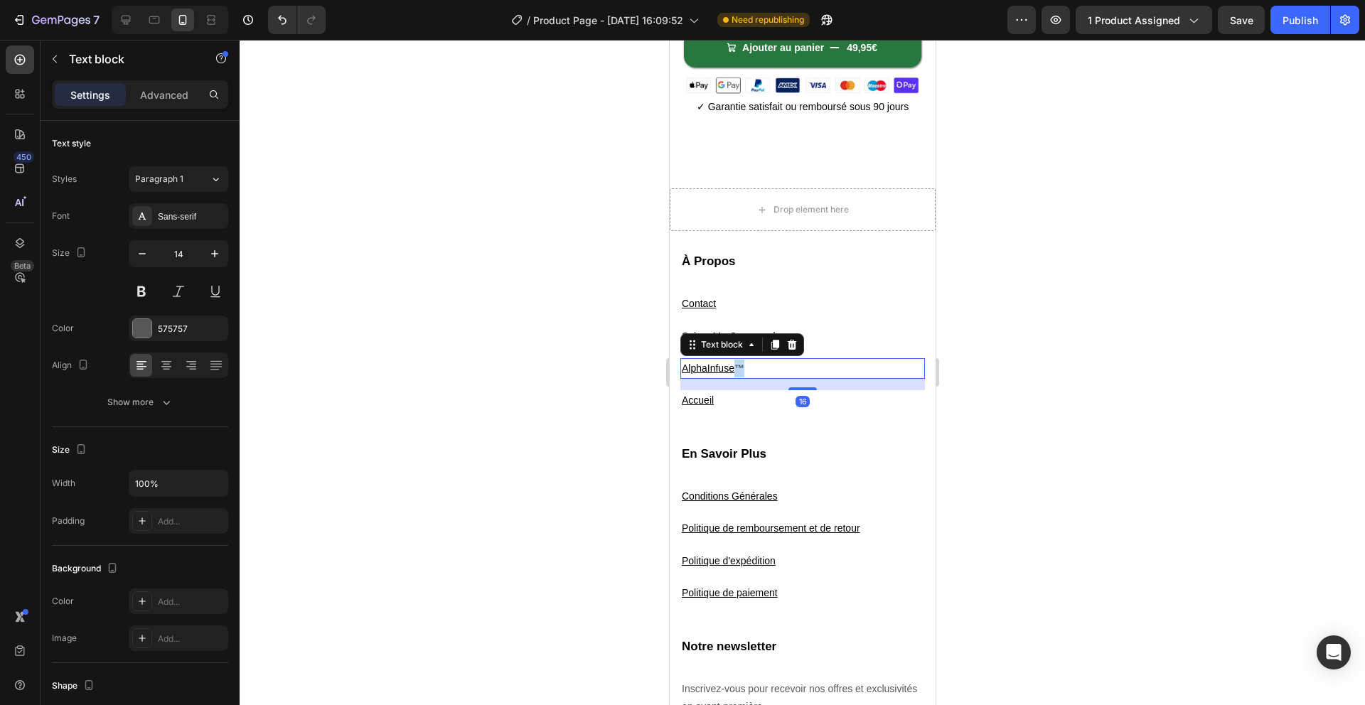
click at [737, 368] on strong "™" at bounding box center [739, 368] width 10 height 11
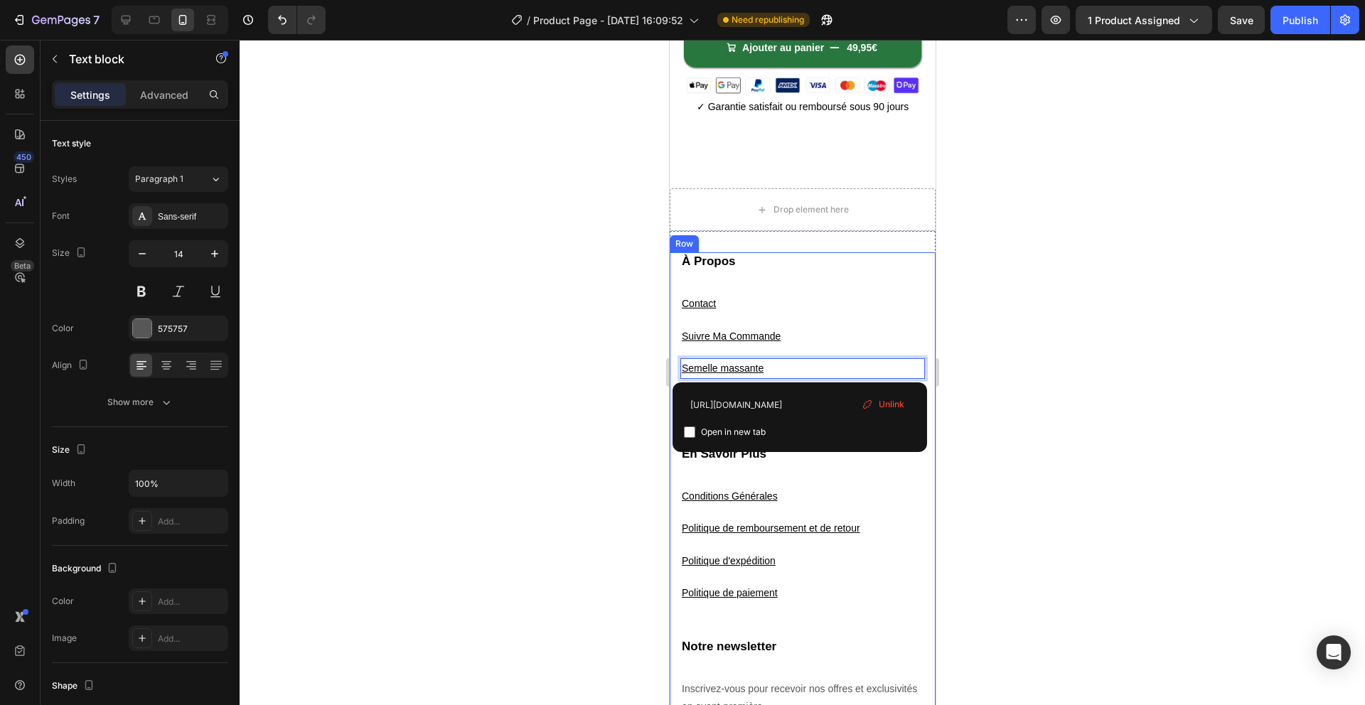
click at [747, 366] on u "Semelle massante" at bounding box center [722, 368] width 82 height 11
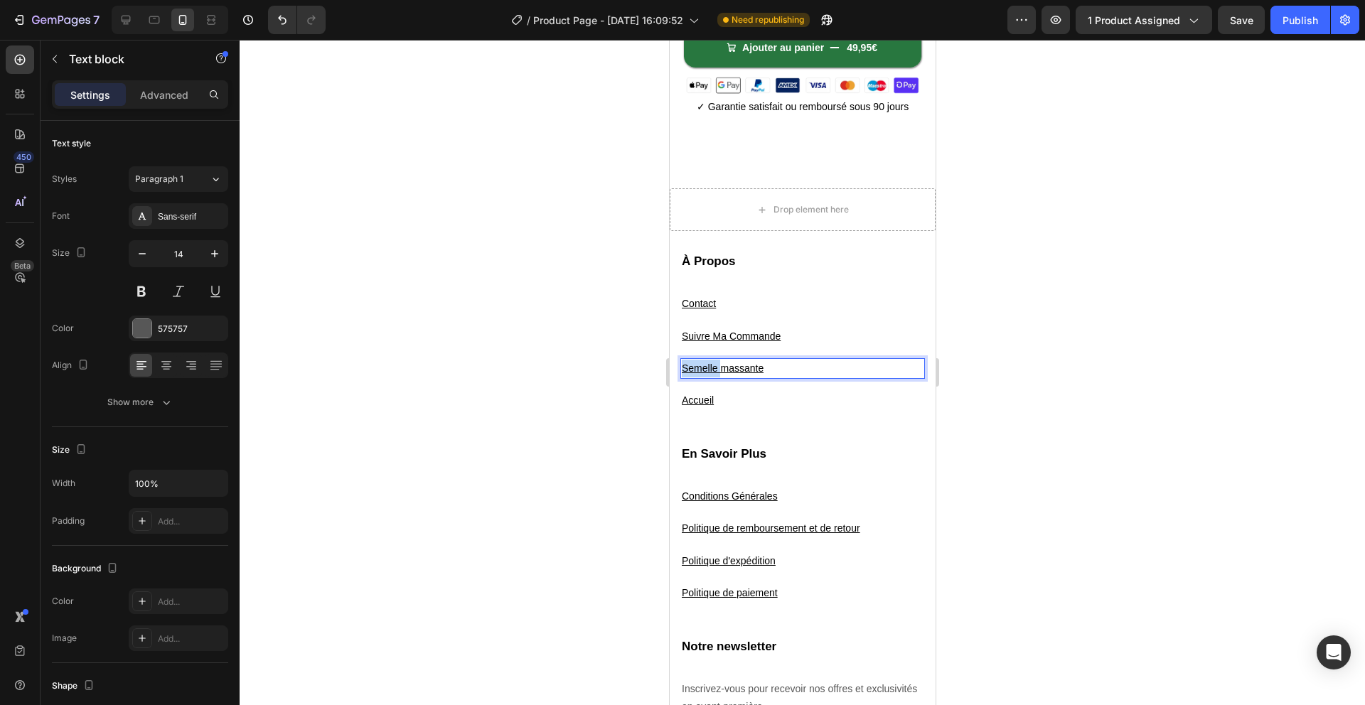
click at [747, 367] on u "Semelle massante" at bounding box center [722, 368] width 82 height 11
click at [734, 372] on strong "Semelles massantes" at bounding box center [729, 368] width 97 height 11
click at [734, 371] on strong "Semelles massantes" at bounding box center [729, 368] width 97 height 11
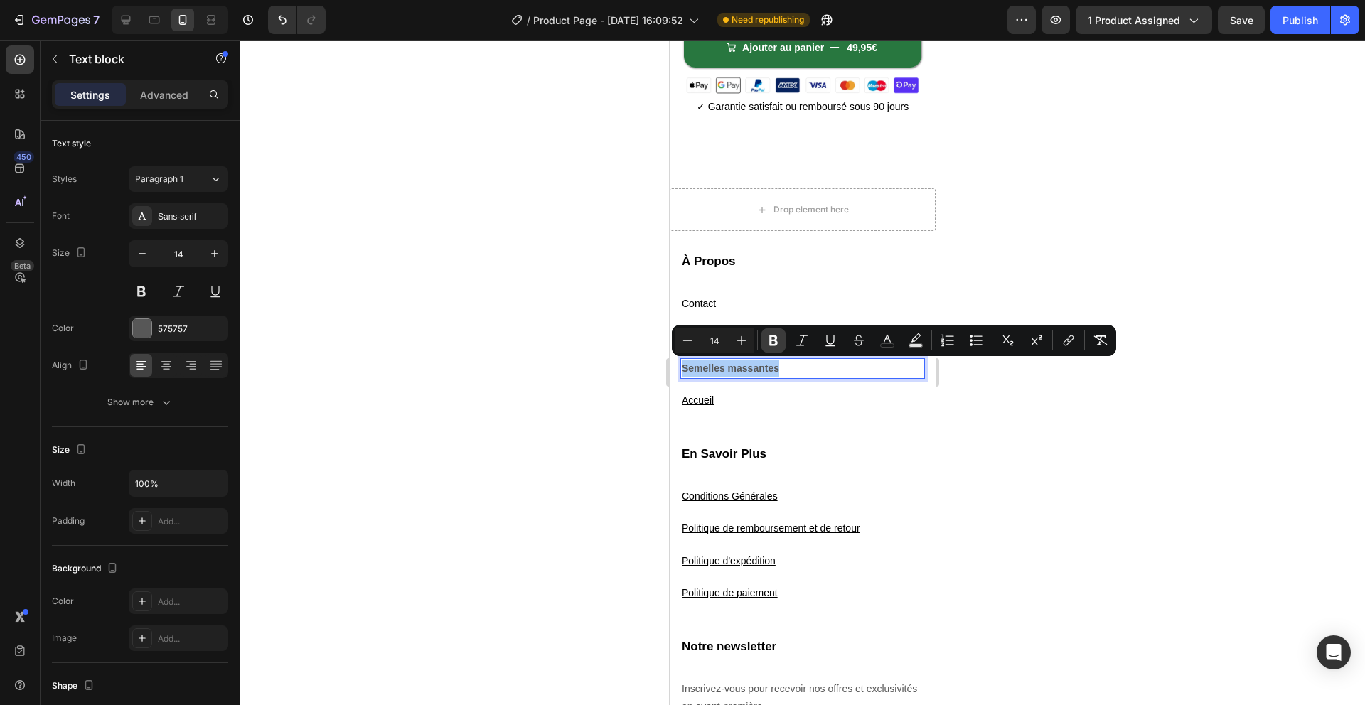
click at [771, 339] on icon "Editor contextual toolbar" at bounding box center [773, 340] width 14 height 14
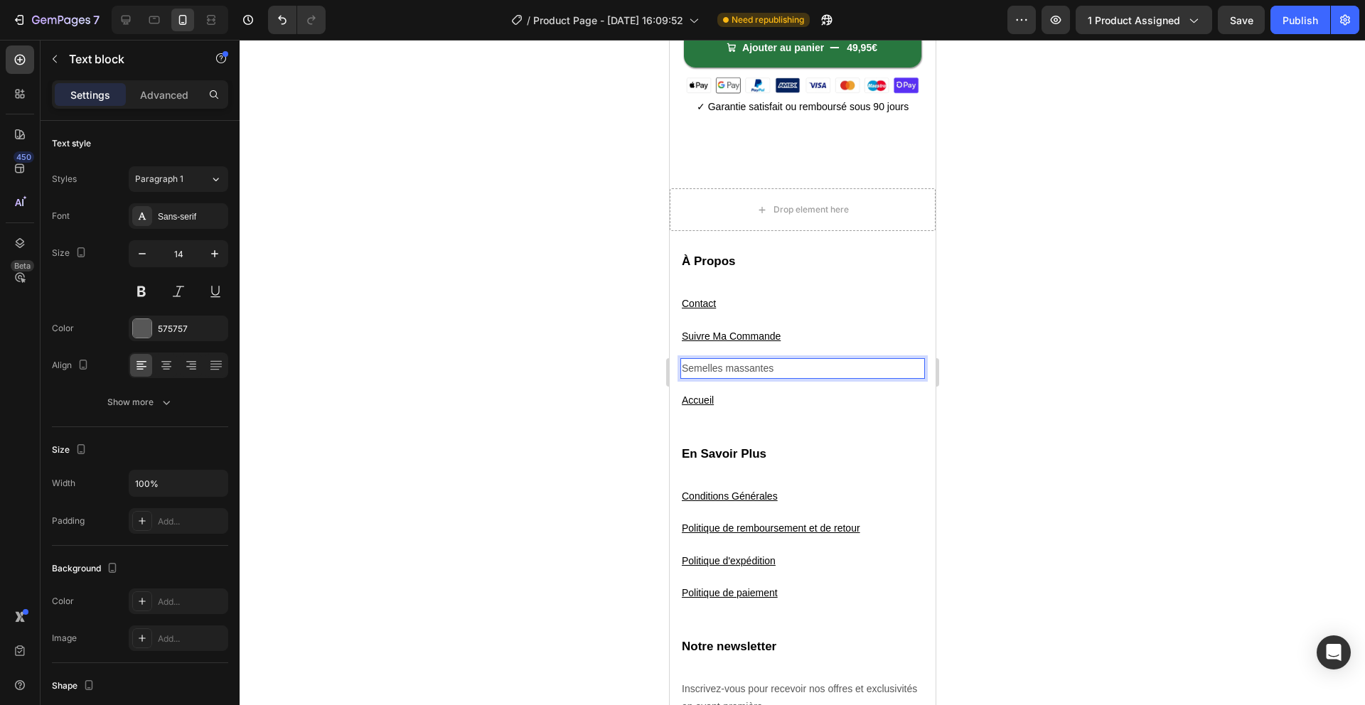
click at [775, 367] on p "Semelles massantes" at bounding box center [802, 369] width 242 height 18
click at [746, 375] on p "Semelles massantes" at bounding box center [802, 369] width 242 height 18
click at [743, 370] on p "Semelles massantes" at bounding box center [802, 369] width 242 height 18
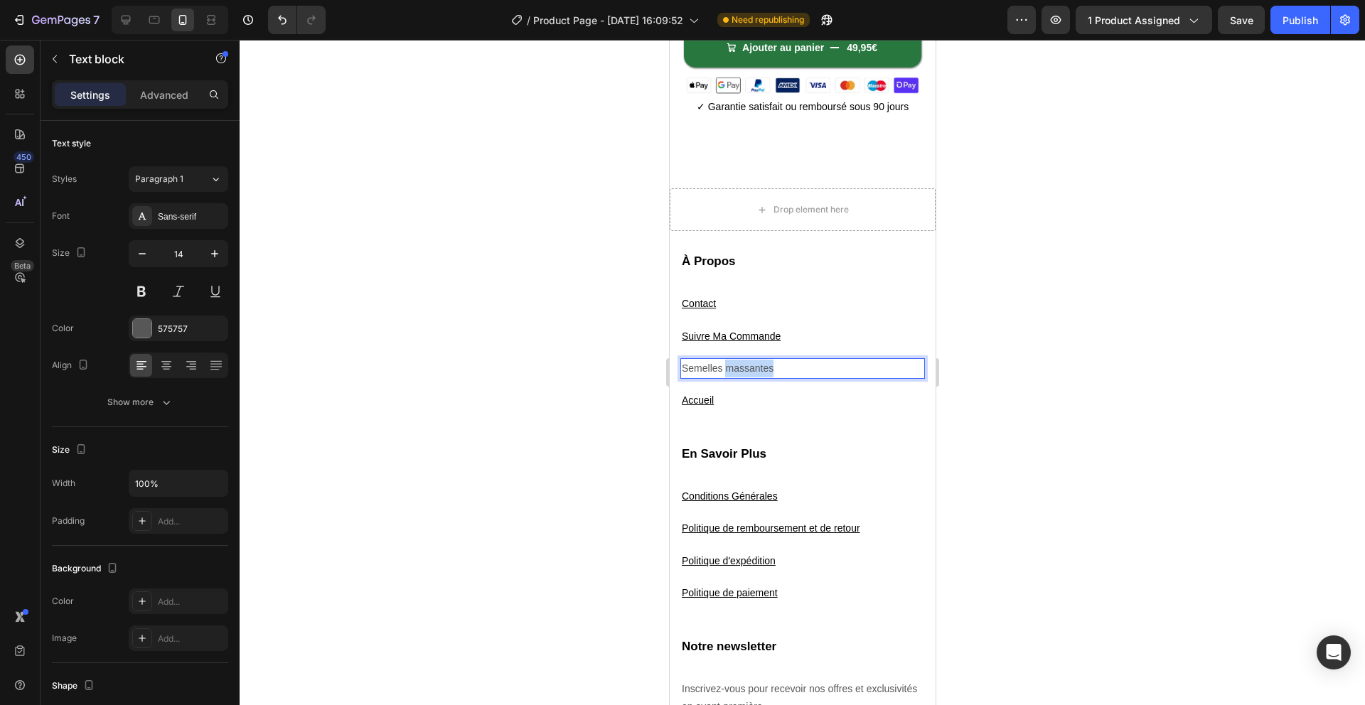
click at [743, 370] on p "Semelles massantes" at bounding box center [802, 369] width 242 height 18
click at [767, 372] on p "Semelles massantes" at bounding box center [802, 369] width 242 height 18
click at [768, 372] on p "Semelles massantes" at bounding box center [802, 369] width 242 height 18
click at [777, 370] on p "Semelles massantes" at bounding box center [802, 369] width 242 height 18
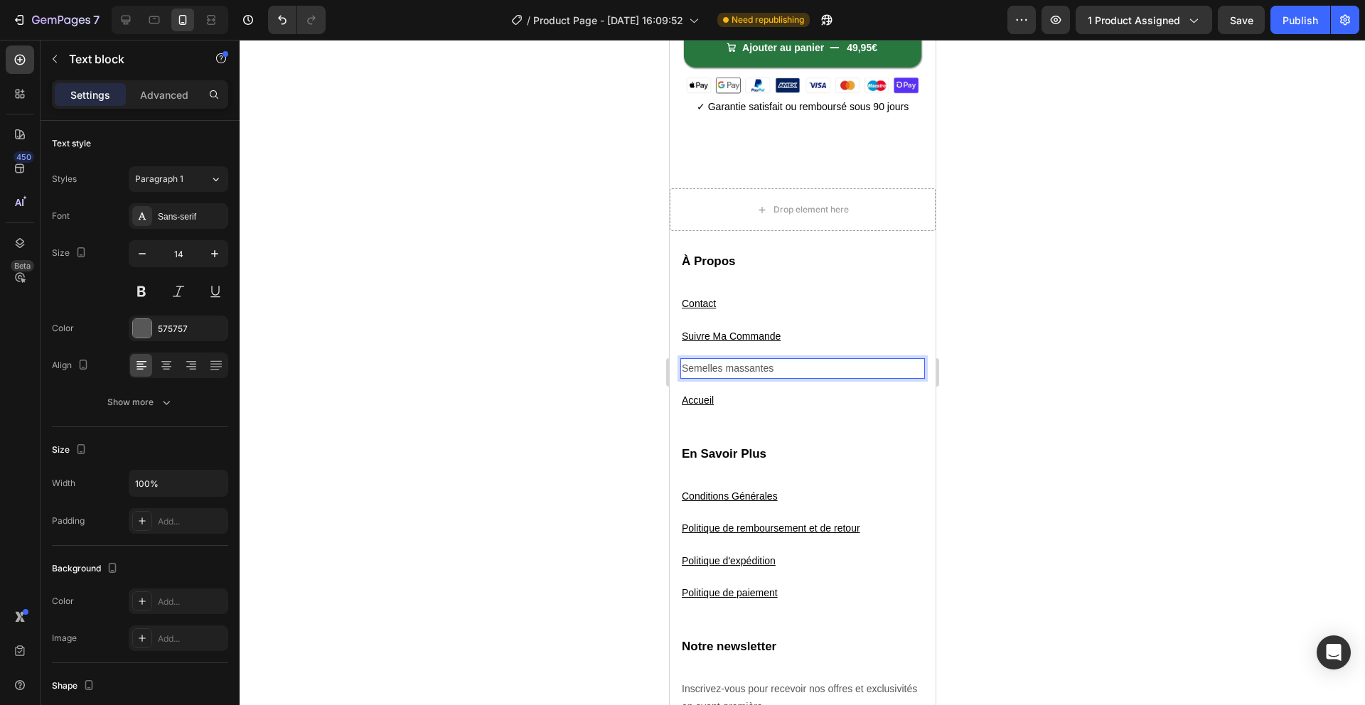
drag, startPoint x: 767, startPoint y: 372, endPoint x: 777, endPoint y: 371, distance: 10.1
click at [775, 371] on p "Semelles massantes" at bounding box center [802, 369] width 242 height 18
drag, startPoint x: 774, startPoint y: 368, endPoint x: 625, endPoint y: 373, distance: 149.4
click at [669, 373] on html "Mobile ( 374 px) iPhone 13 Mini iPhone 13 Pro iPhone 11 Pro Max iPhone 15 Pro M…" at bounding box center [802, 372] width 266 height 1741
click at [731, 395] on p "Accueil" at bounding box center [802, 401] width 242 height 18
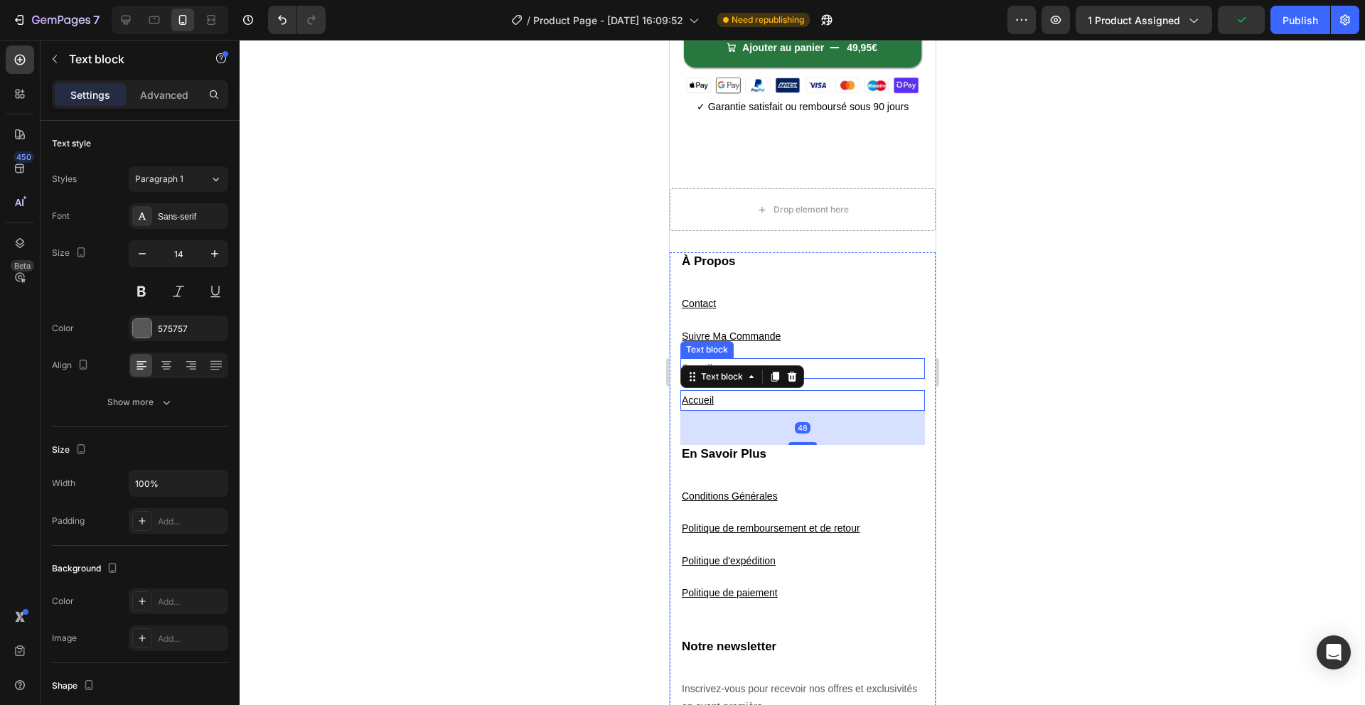
click at [857, 360] on p "Semelles massantes" at bounding box center [802, 369] width 242 height 18
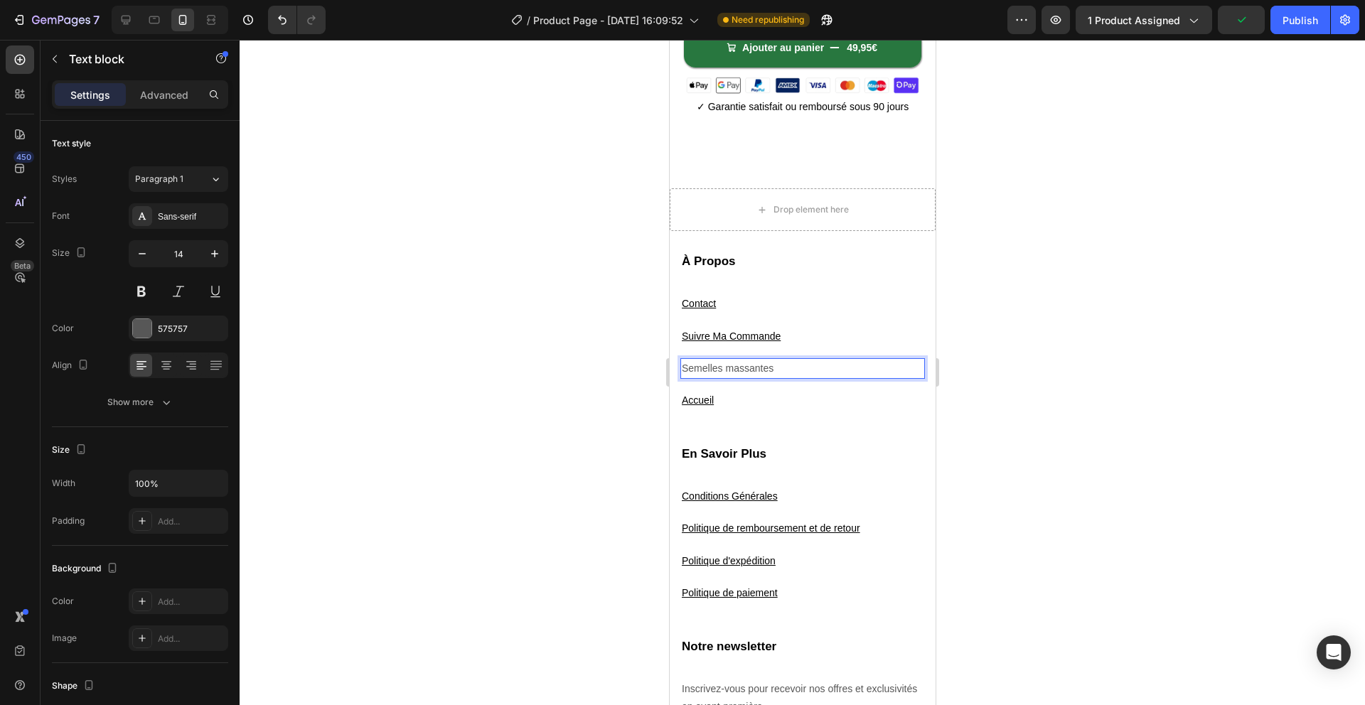
click at [771, 367] on p "Semelles massantes" at bounding box center [802, 369] width 242 height 18
click at [765, 369] on p "Semelles massantes" at bounding box center [802, 369] width 242 height 18
click at [765, 370] on p "Semelles massantes" at bounding box center [802, 369] width 242 height 18
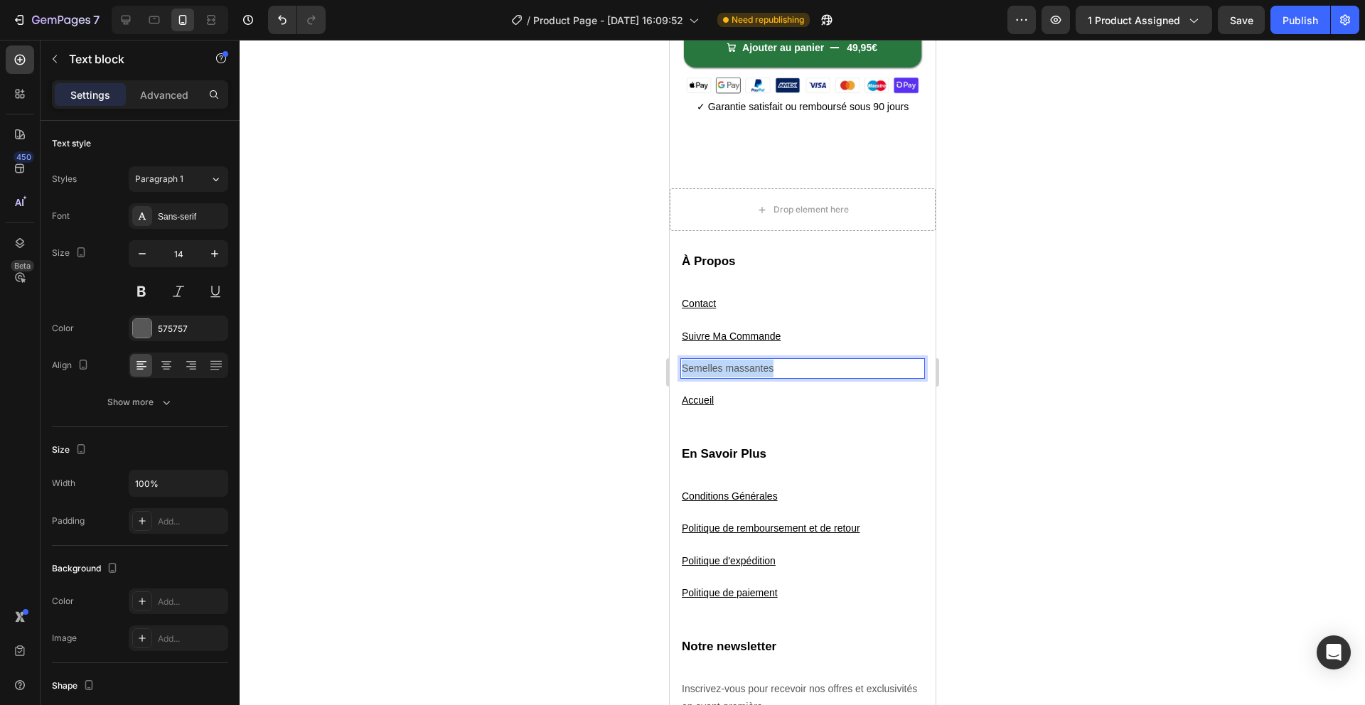
click at [765, 370] on p "Semelles massantes" at bounding box center [802, 369] width 242 height 18
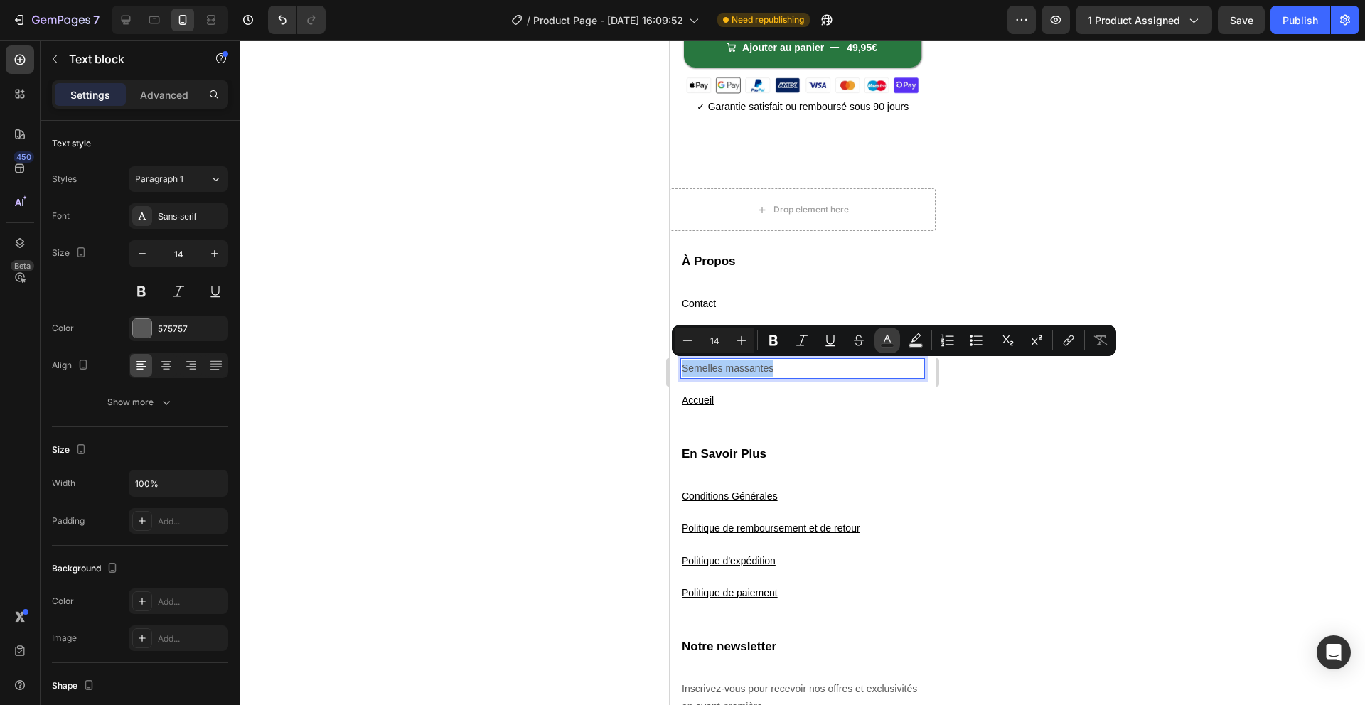
click at [891, 348] on button "Text Color" at bounding box center [887, 341] width 26 height 26
type input "575757"
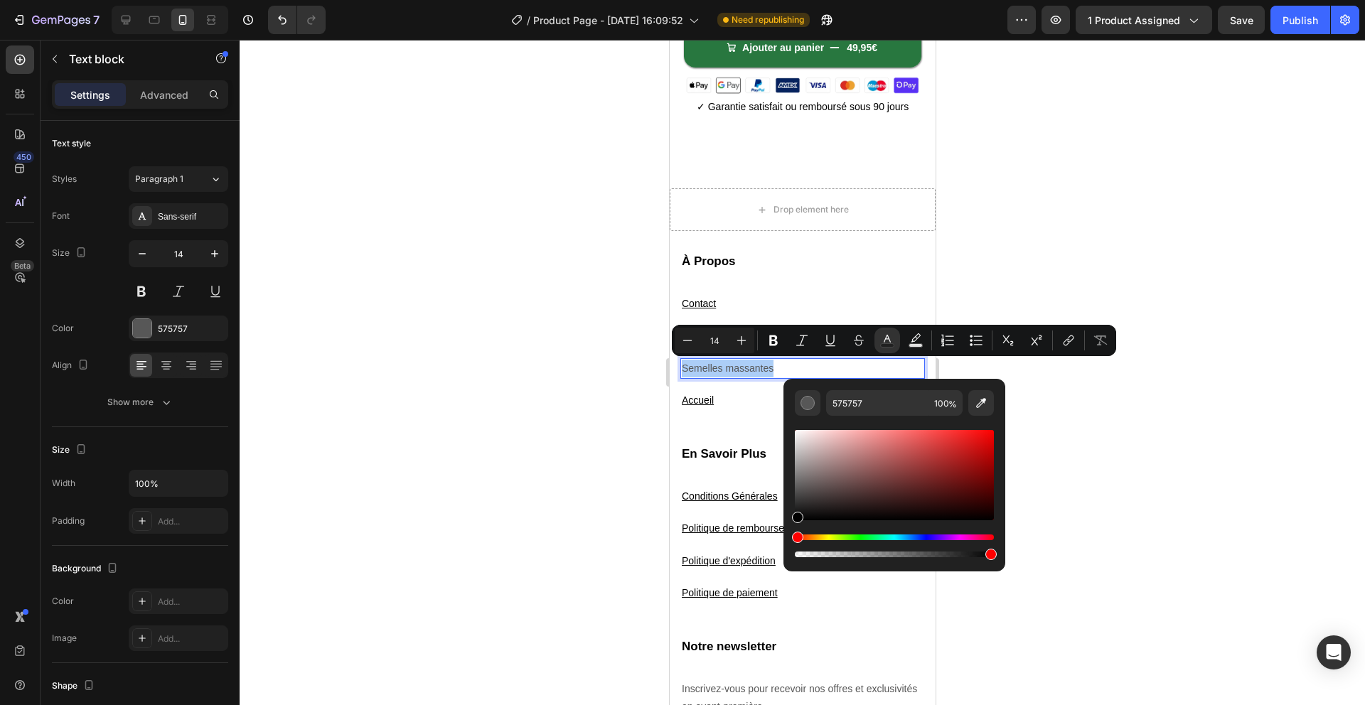
drag, startPoint x: 793, startPoint y: 518, endPoint x: 783, endPoint y: 544, distance: 27.7
click at [788, 543] on div "575757 100 %" at bounding box center [894, 469] width 222 height 181
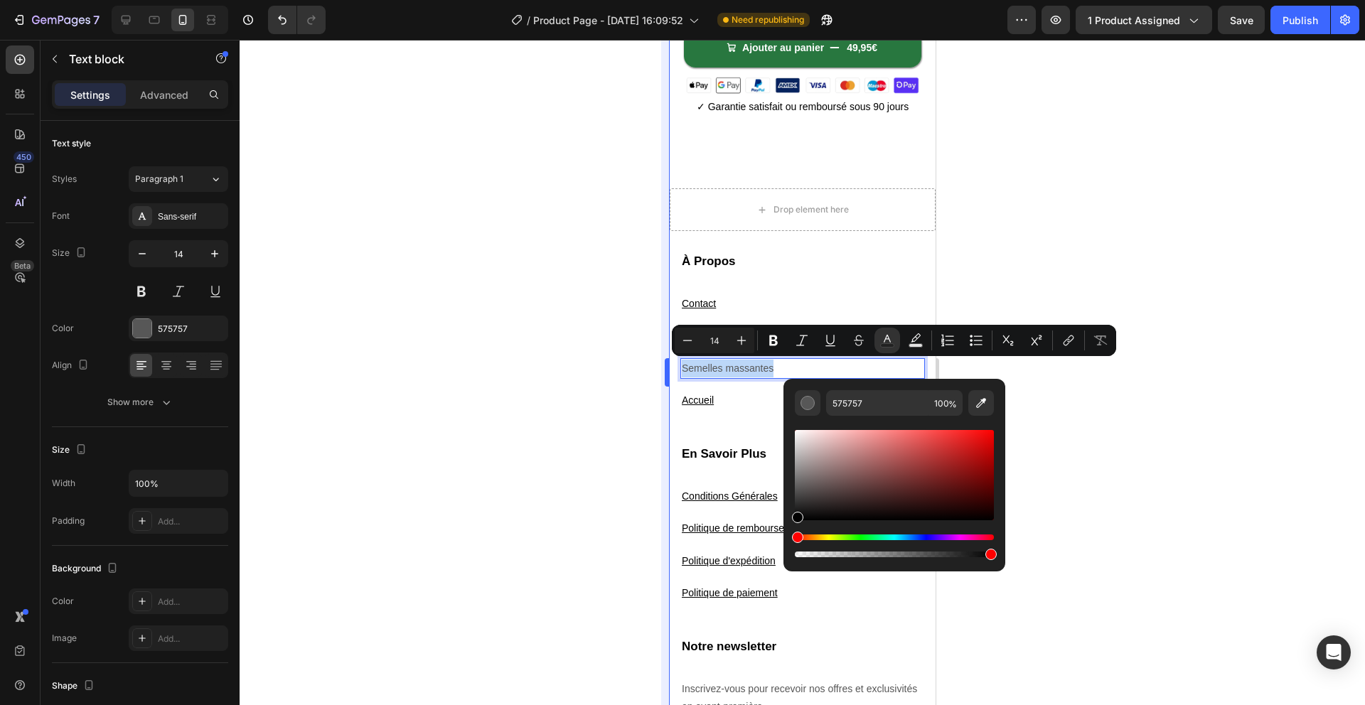
type input "000000"
click at [623, 500] on div at bounding box center [802, 372] width 1125 height 665
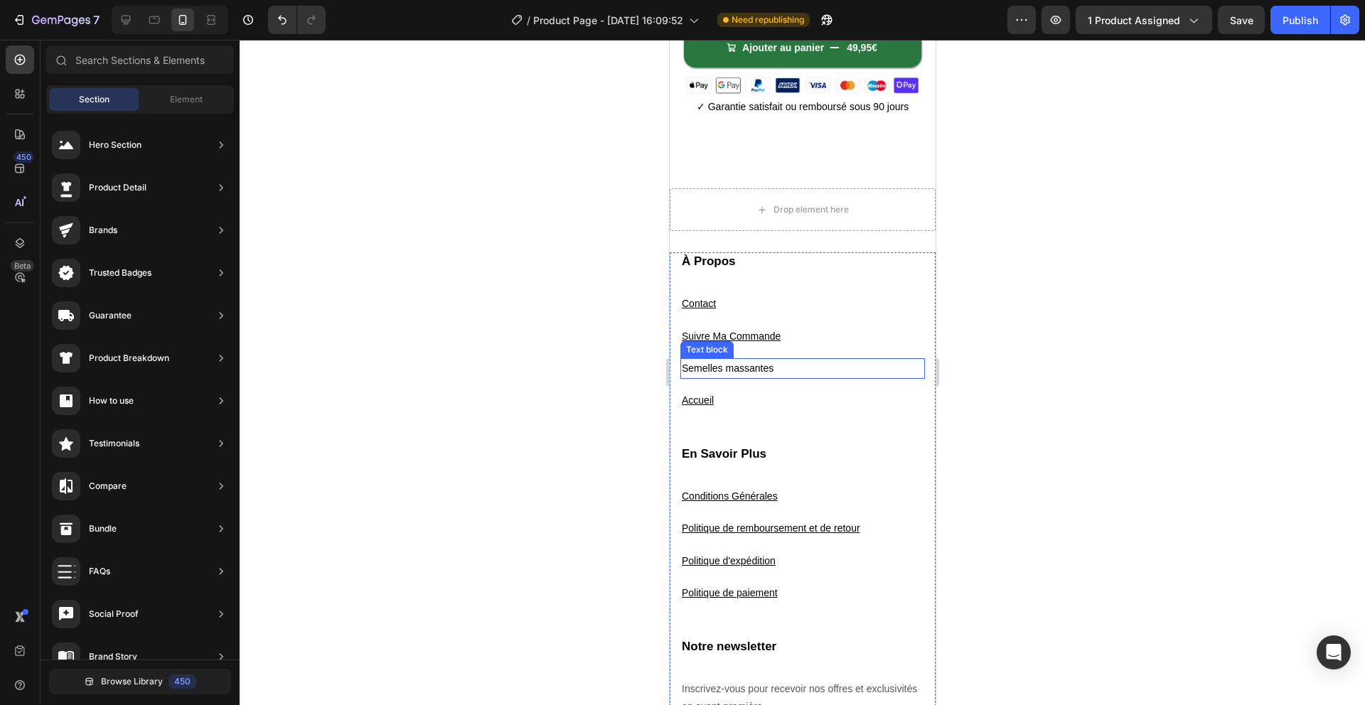
click at [746, 368] on span "Semelles massantes" at bounding box center [727, 368] width 92 height 11
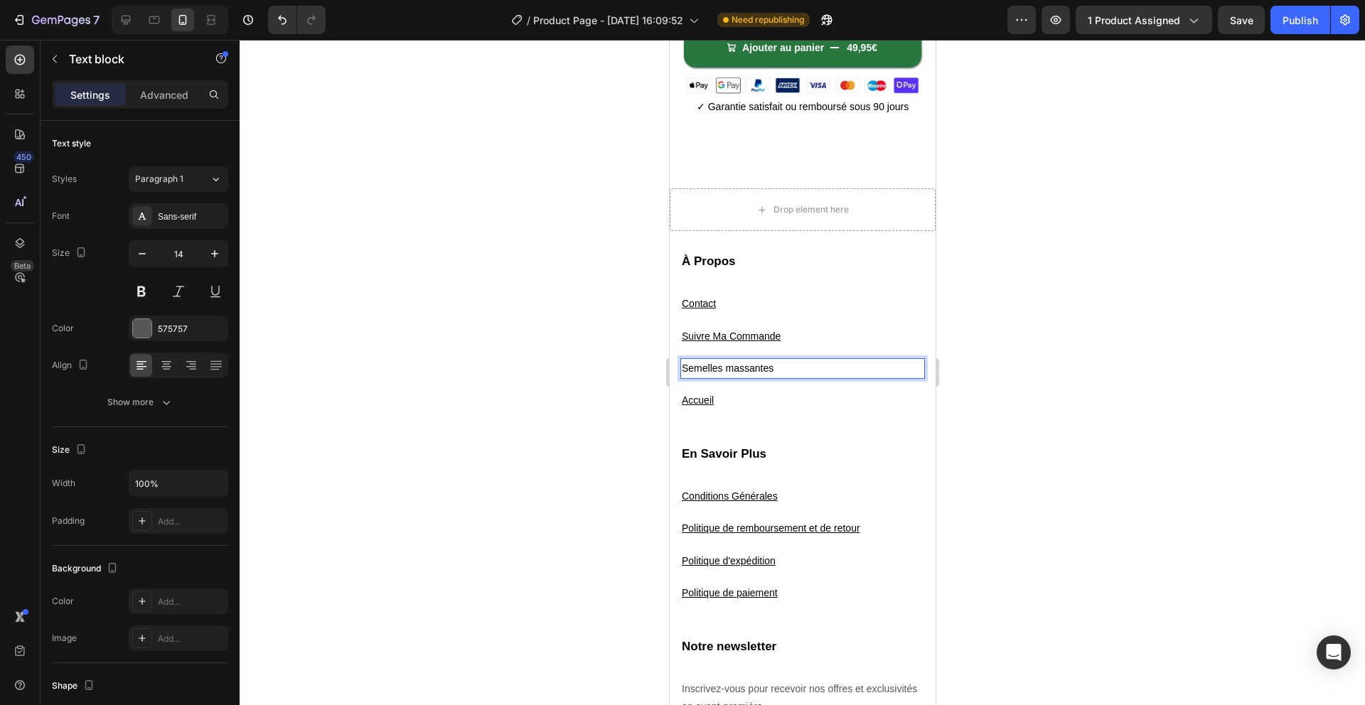
click at [746, 368] on span "Semelles massantes" at bounding box center [727, 368] width 92 height 11
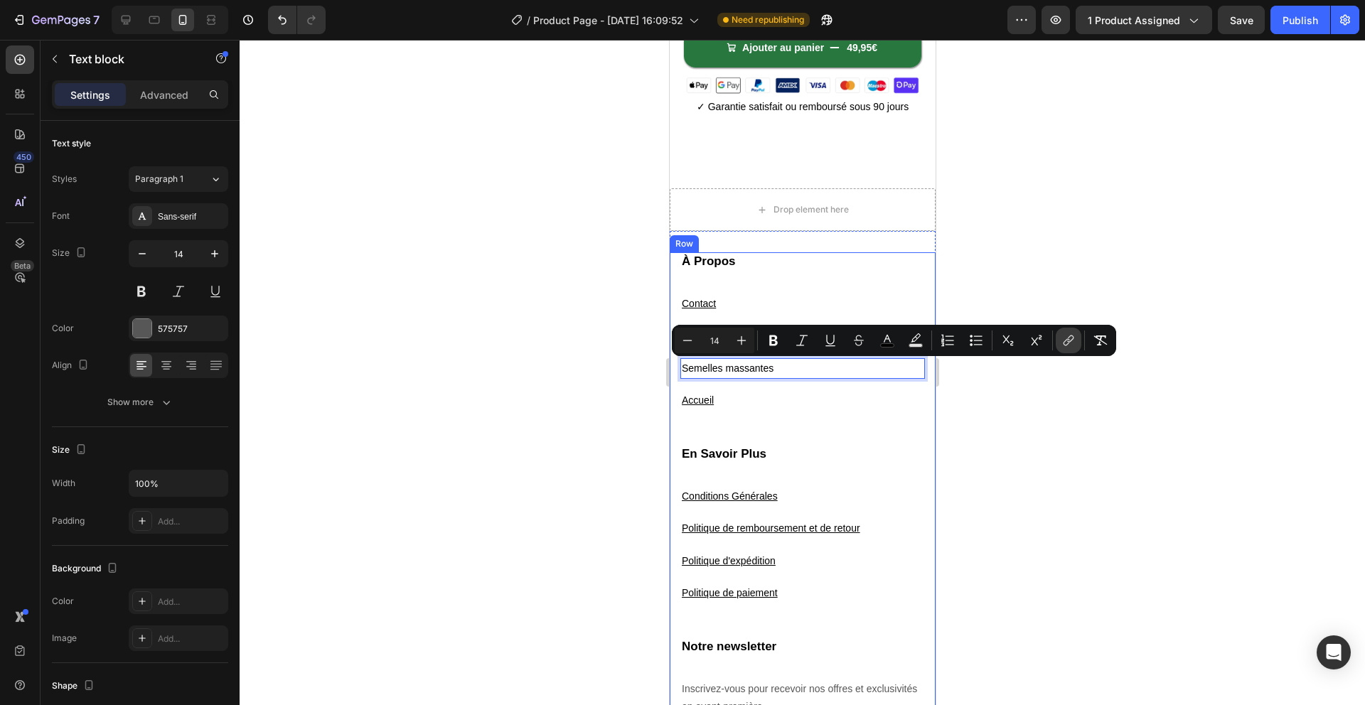
click at [1065, 341] on icon "Editor contextual toolbar" at bounding box center [1068, 340] width 14 height 14
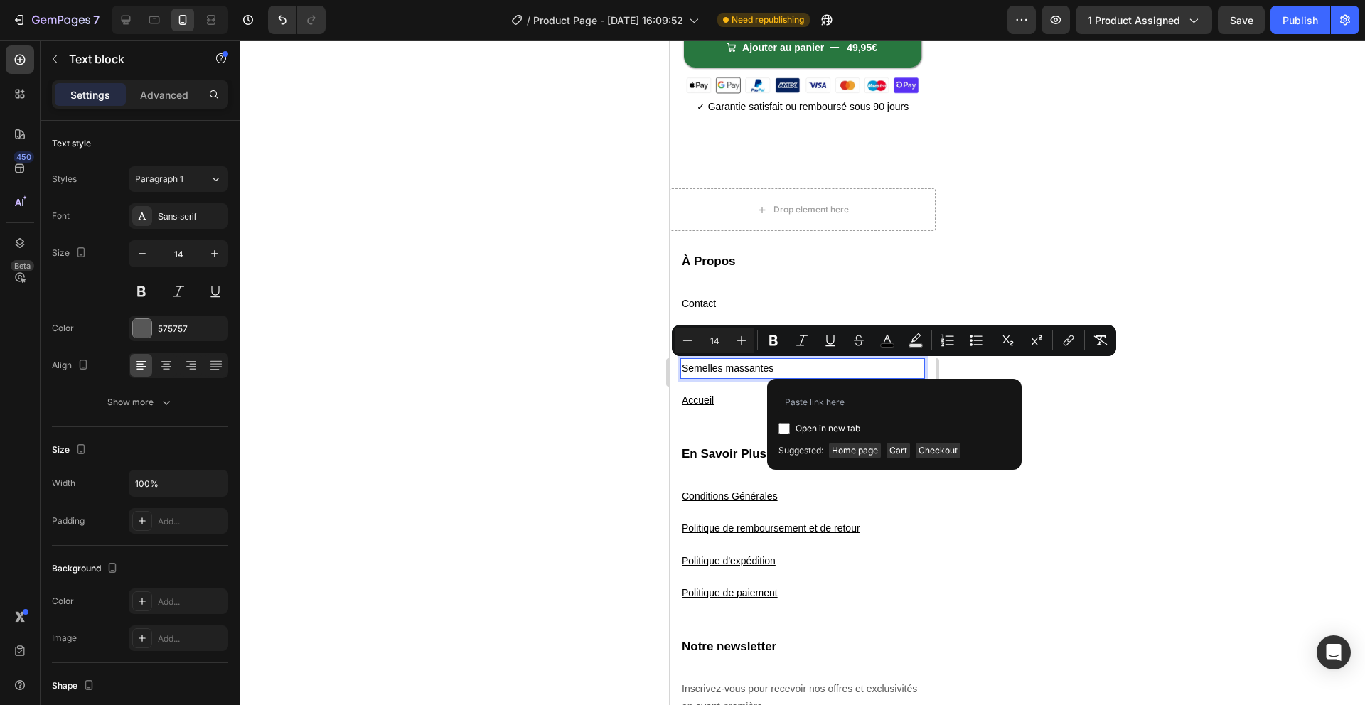
type input "https://solyvo.fr/products/max-arch-support-insoles"
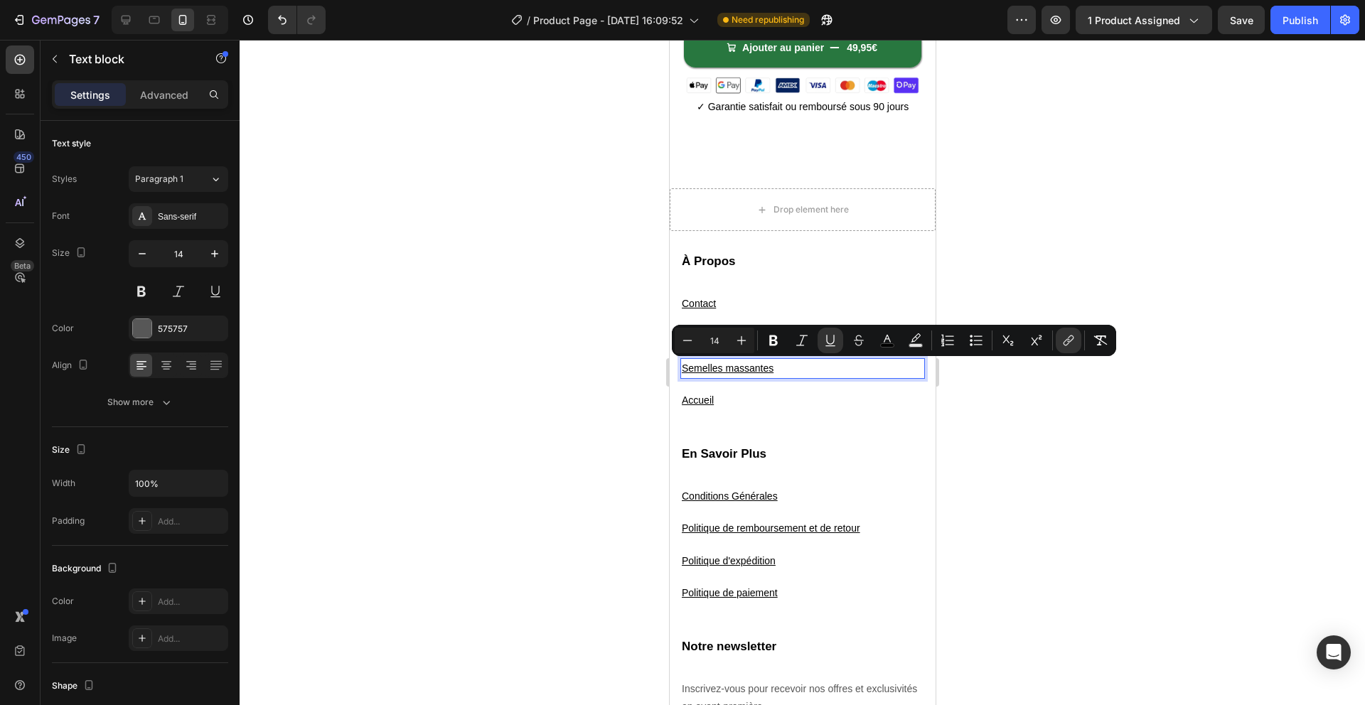
click at [955, 406] on div at bounding box center [802, 372] width 1125 height 665
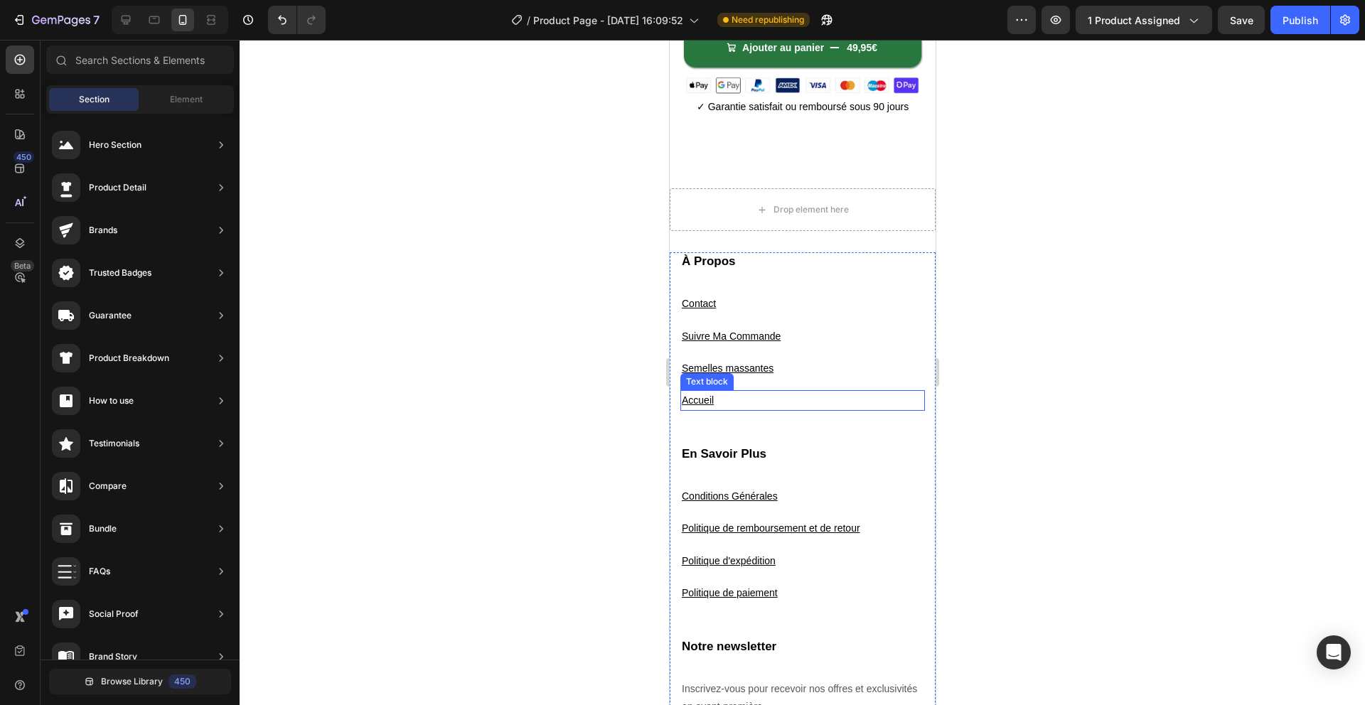
click at [703, 397] on u "Accueil" at bounding box center [697, 399] width 32 height 11
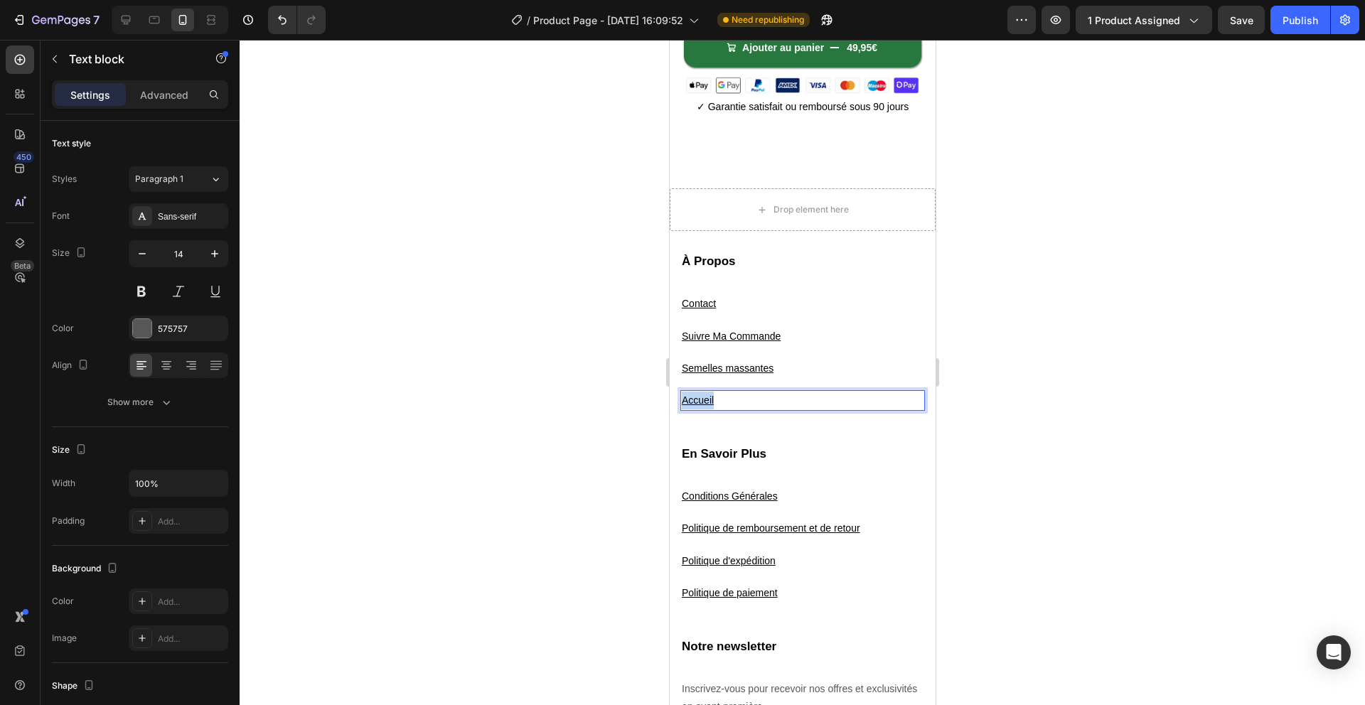
click at [703, 397] on u "Accueil" at bounding box center [697, 399] width 32 height 11
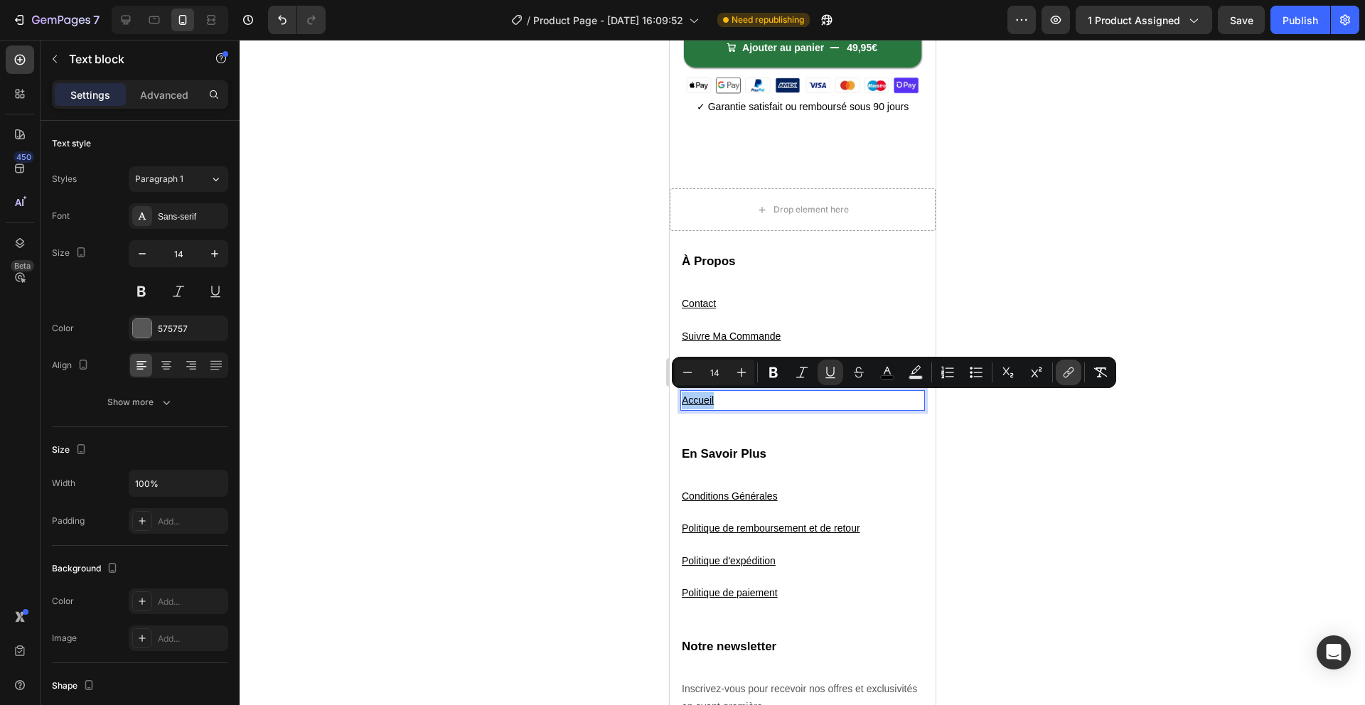
click at [1072, 379] on icon "Editor contextual toolbar" at bounding box center [1068, 372] width 14 height 14
click at [1068, 379] on icon "Editor contextual toolbar" at bounding box center [1068, 372] width 14 height 14
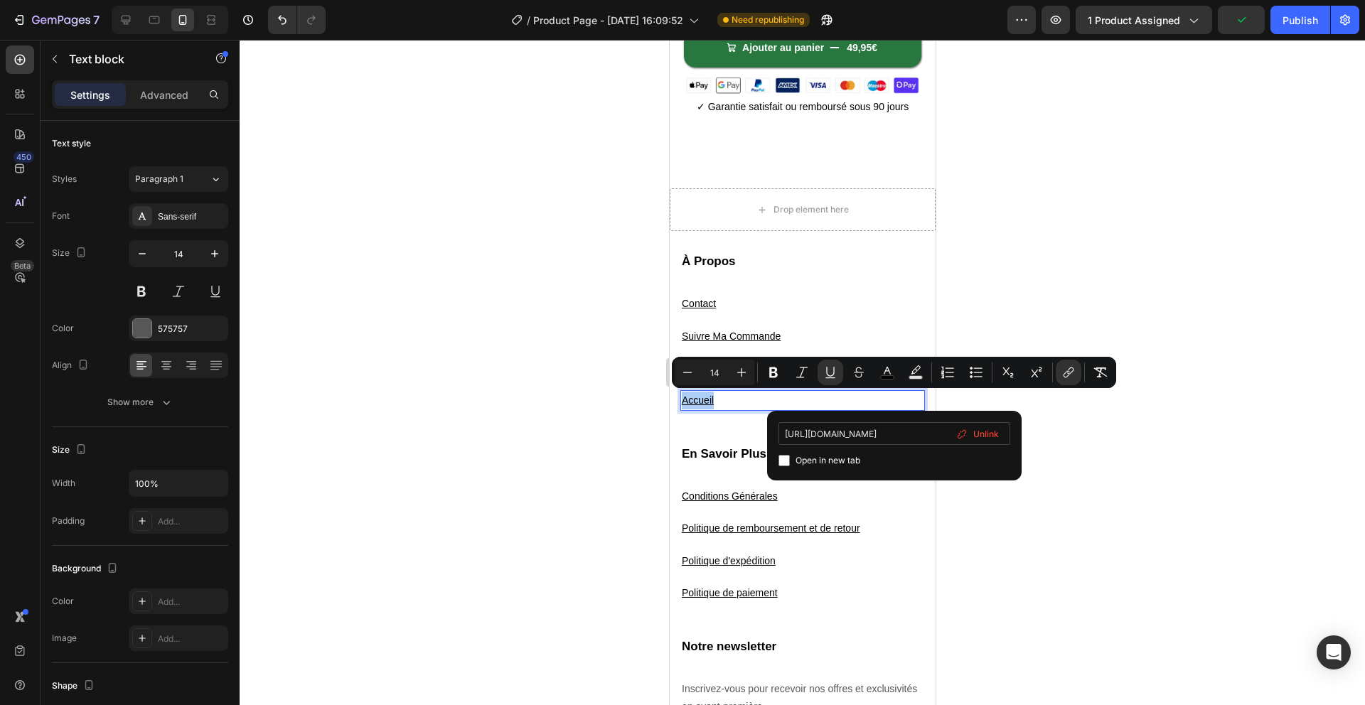
click at [914, 428] on input "https://alphahairmen.fr/" at bounding box center [894, 433] width 232 height 23
type input "https://solyvo.fr/"
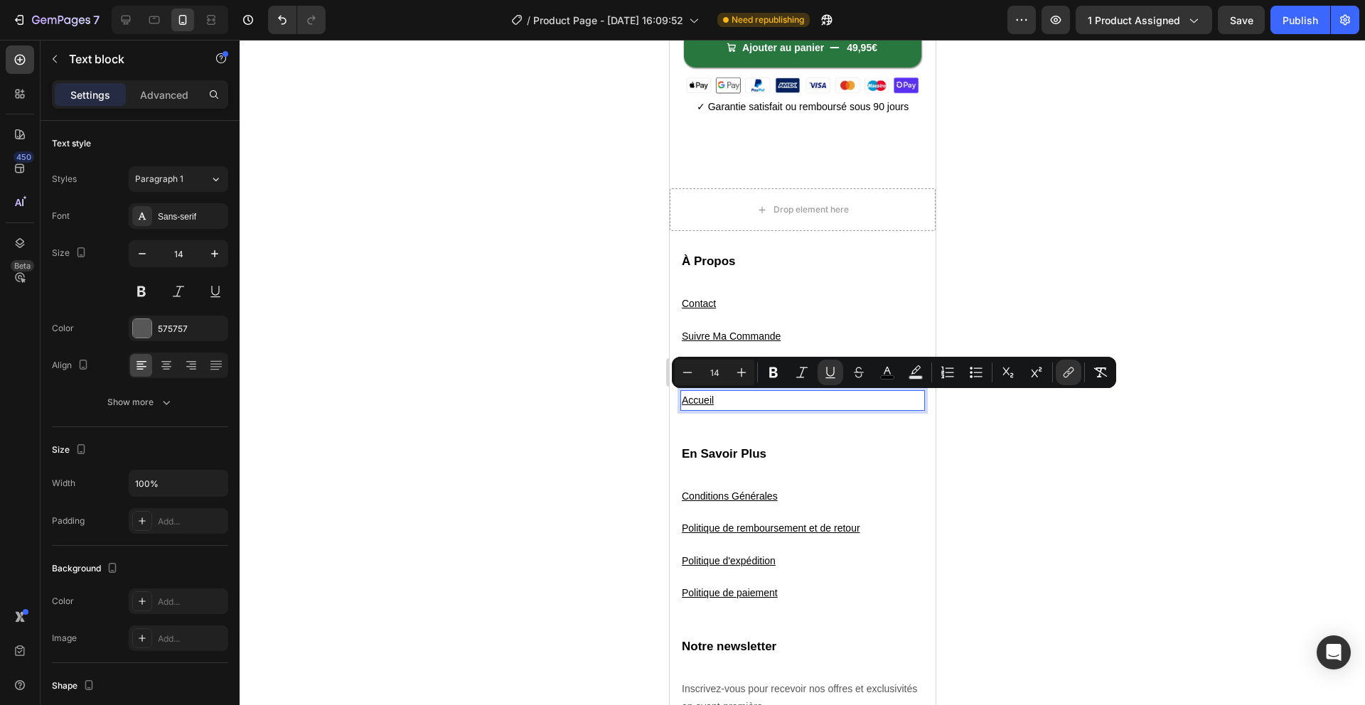
click at [1016, 451] on div at bounding box center [802, 372] width 1125 height 665
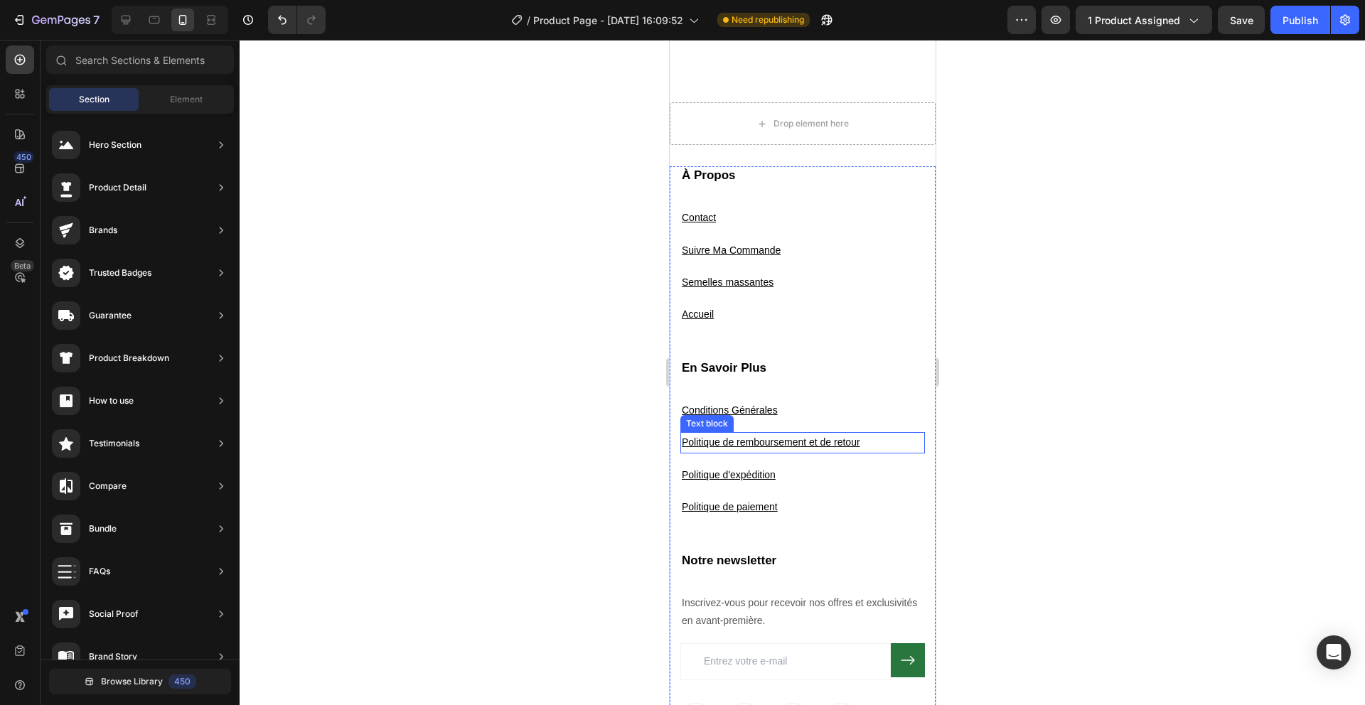
scroll to position [629, 0]
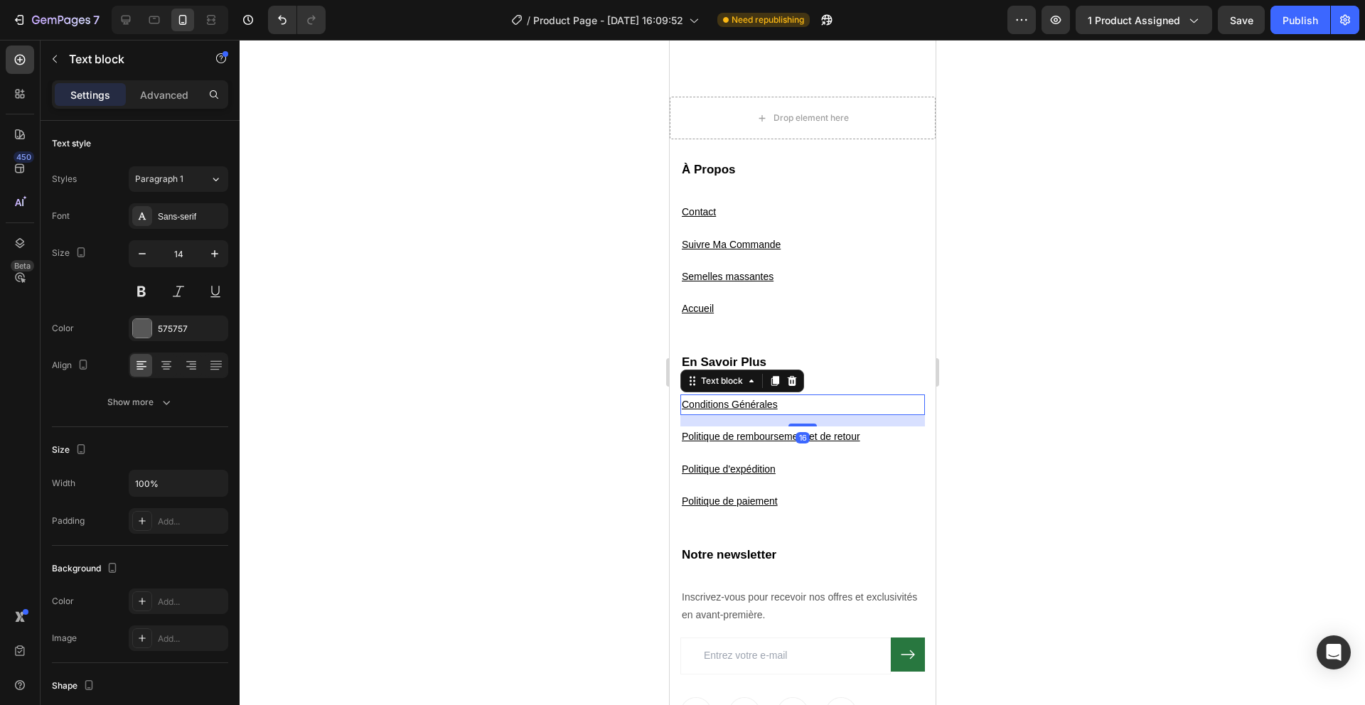
click at [767, 402] on u "Conditions Générales" at bounding box center [729, 404] width 96 height 11
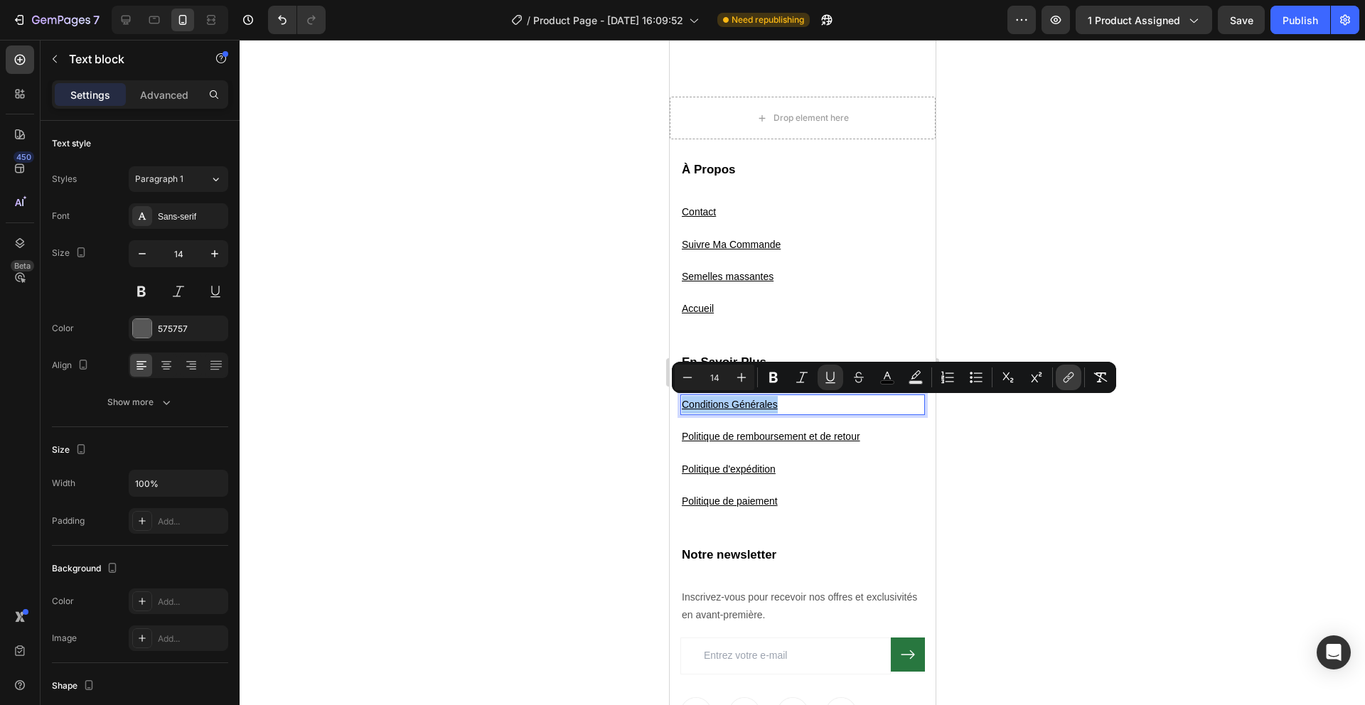
click at [1071, 371] on icon "Editor contextual toolbar" at bounding box center [1068, 377] width 14 height 14
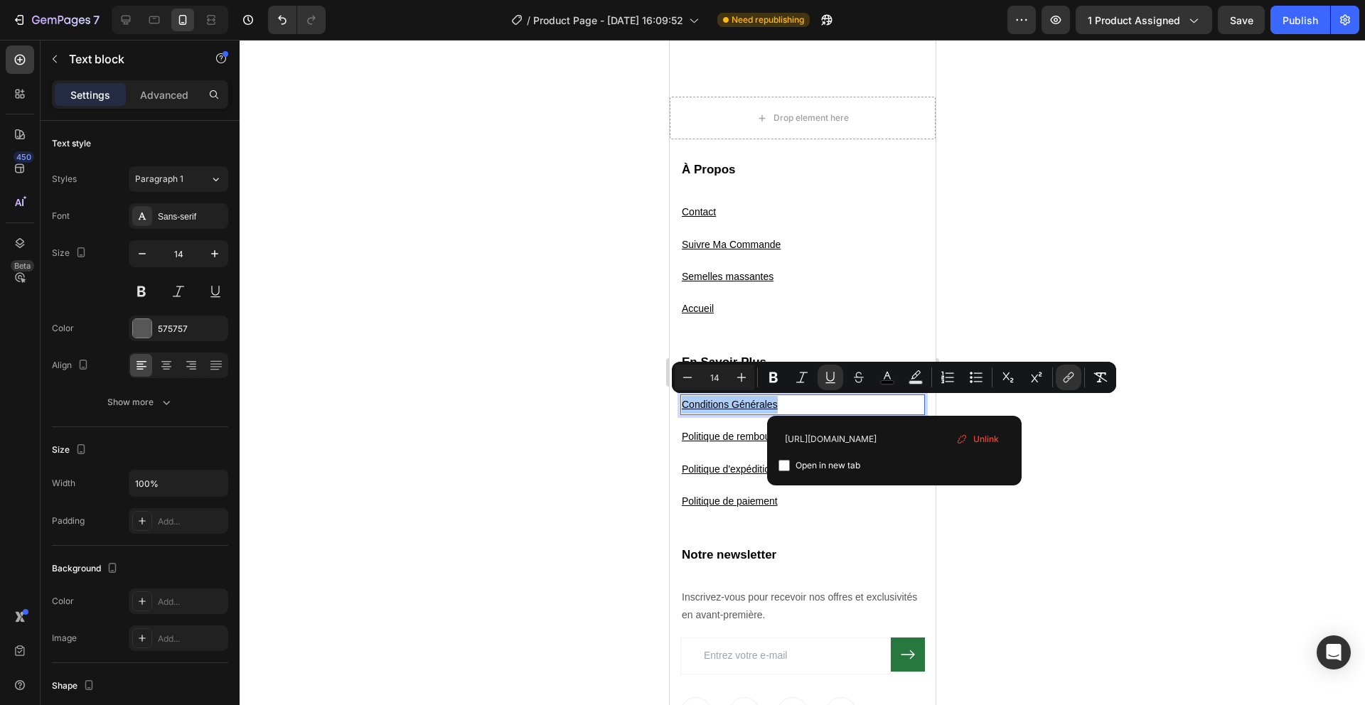
scroll to position [0, 0]
drag, startPoint x: 971, startPoint y: 442, endPoint x: 964, endPoint y: 439, distance: 7.7
click at [971, 442] on div "Unlink" at bounding box center [977, 439] width 54 height 21
click at [919, 436] on input "Editor contextual toolbar" at bounding box center [894, 438] width 232 height 23
paste input "https://solyvo.fr/pages/condition-generales"
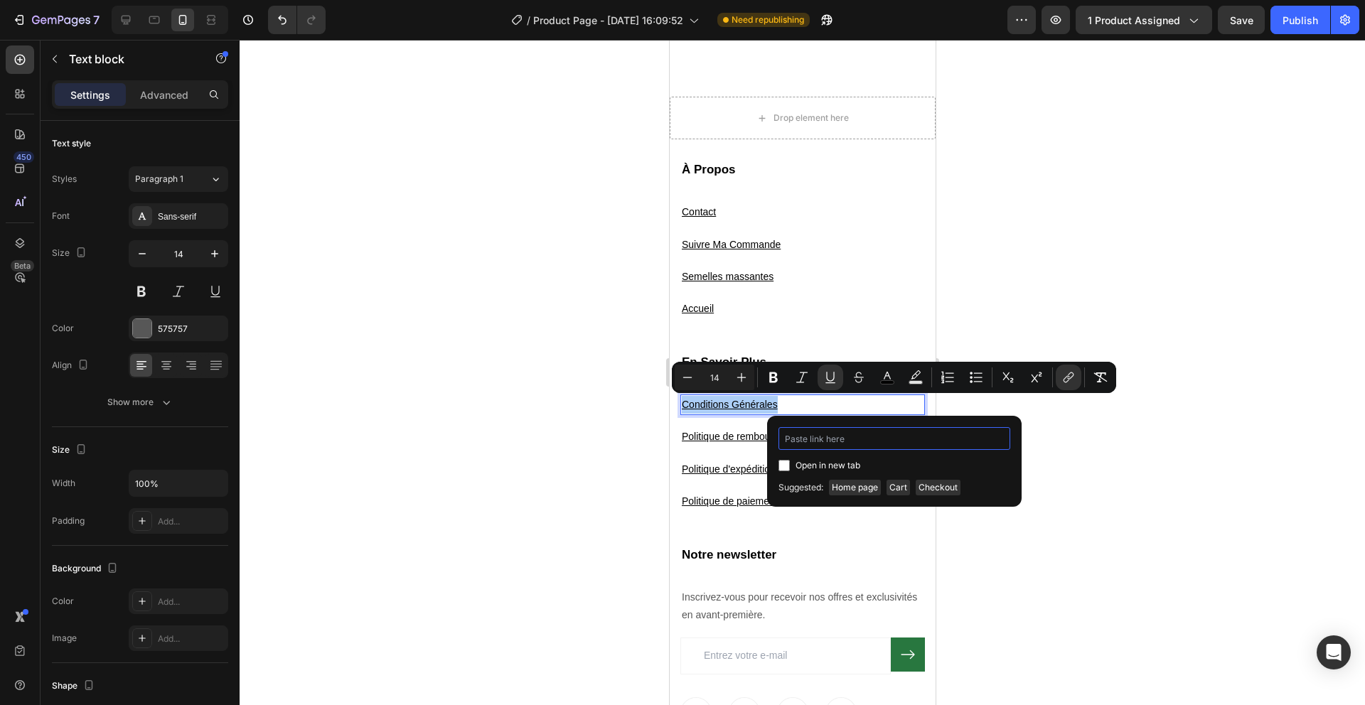
type input "https://solyvo.fr/pages/condition-generales"
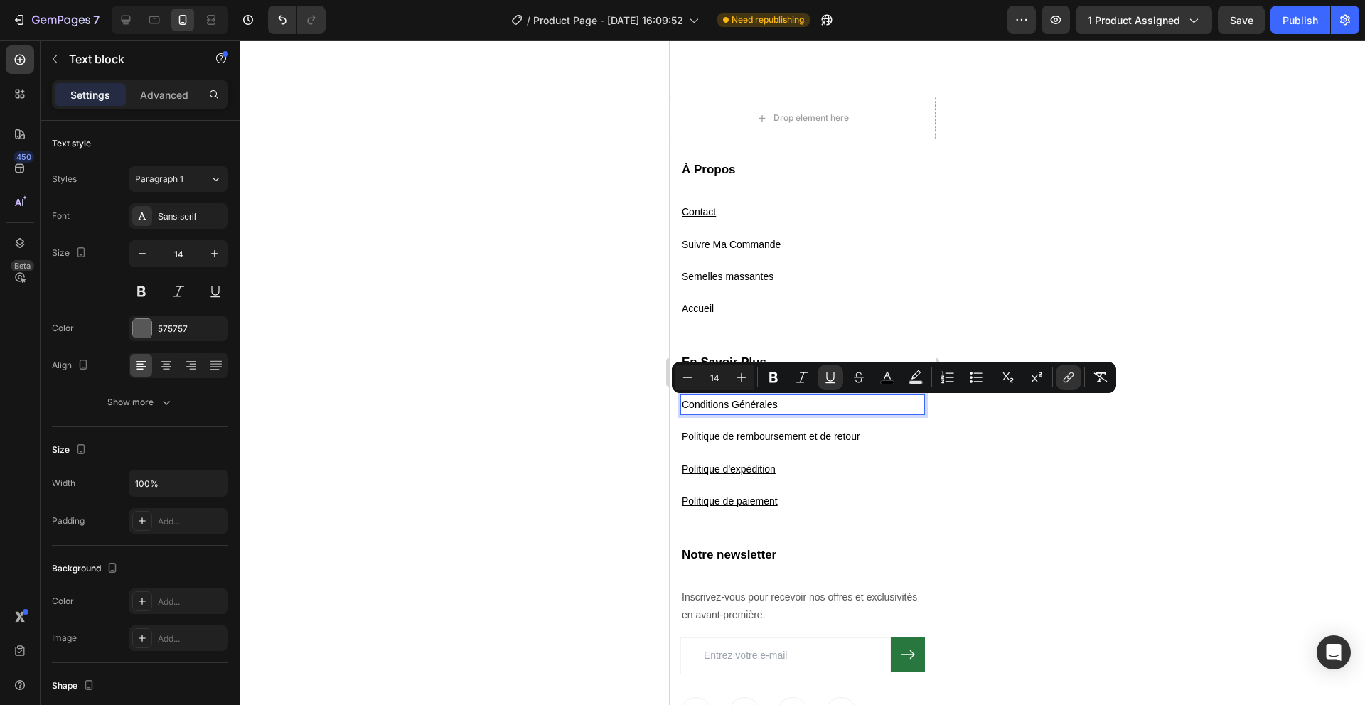
click at [1031, 441] on div at bounding box center [802, 372] width 1125 height 665
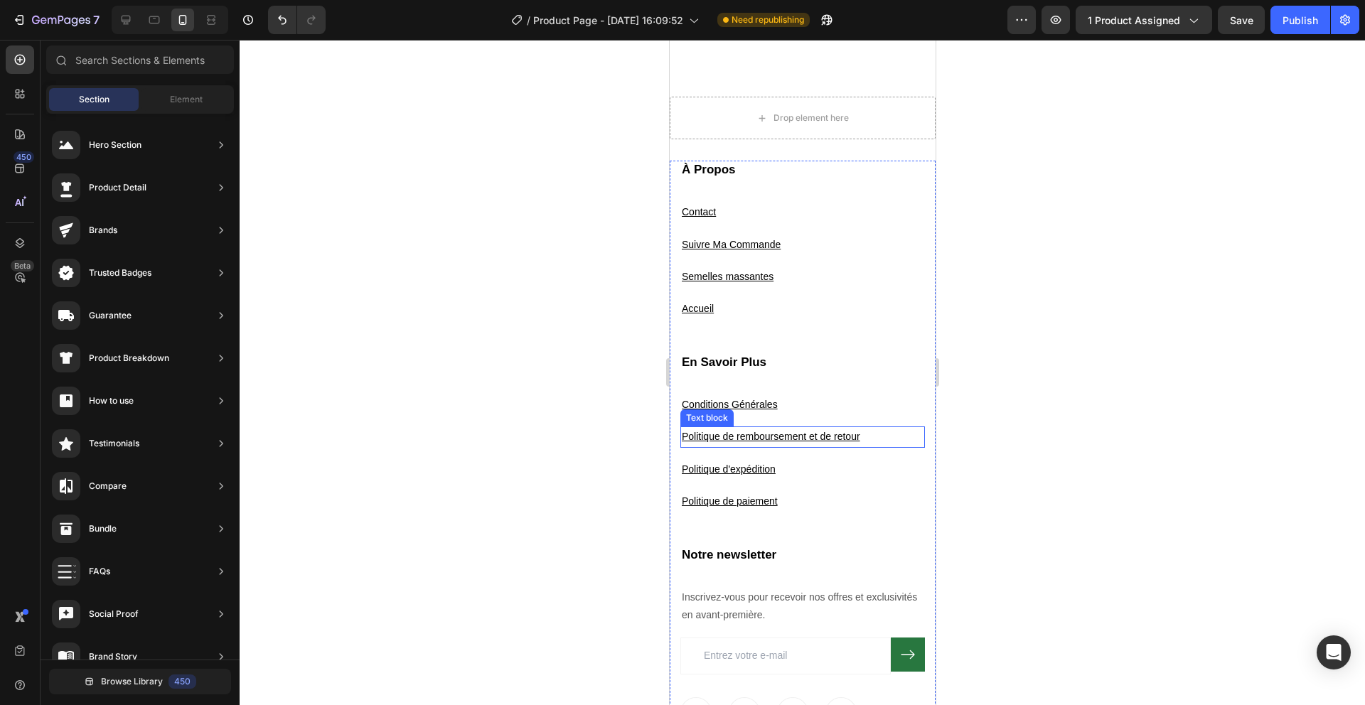
click at [785, 436] on u "Politique de remboursement et de retour" at bounding box center [770, 436] width 178 height 11
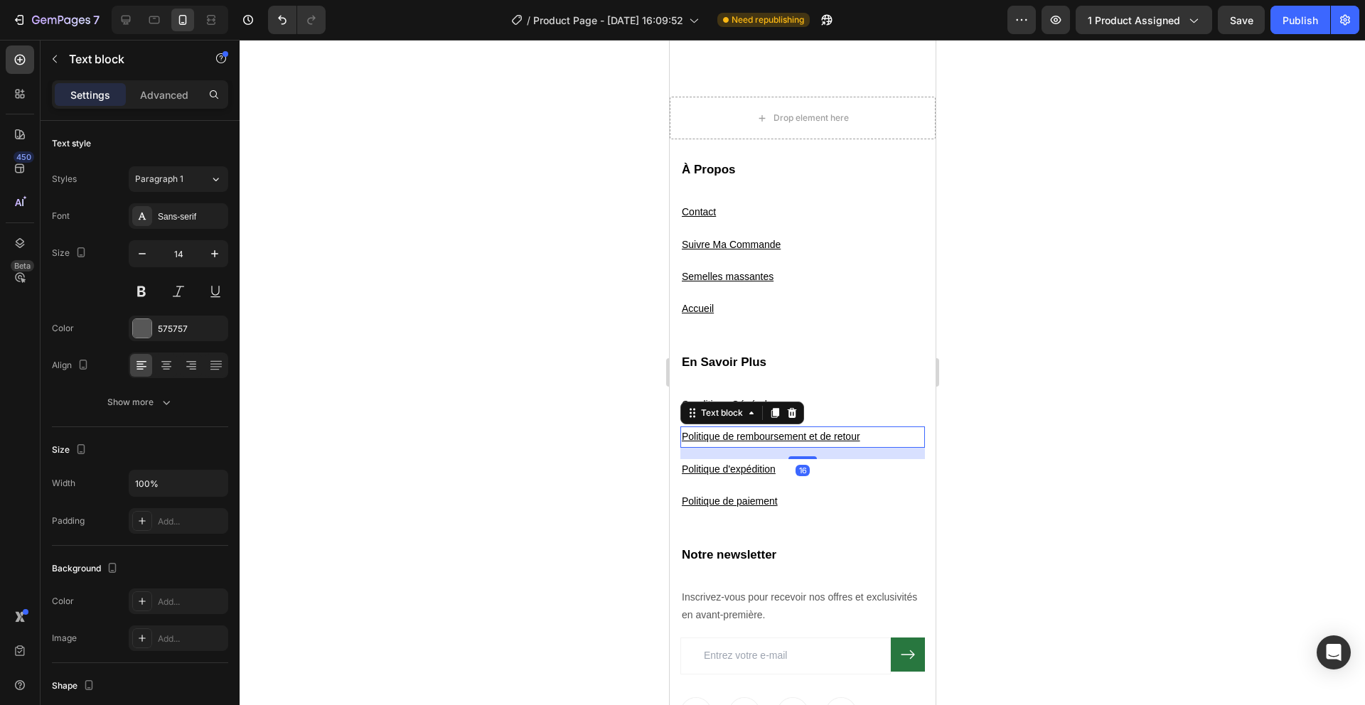
click at [785, 436] on u "Politique de remboursement et de retour" at bounding box center [770, 436] width 178 height 11
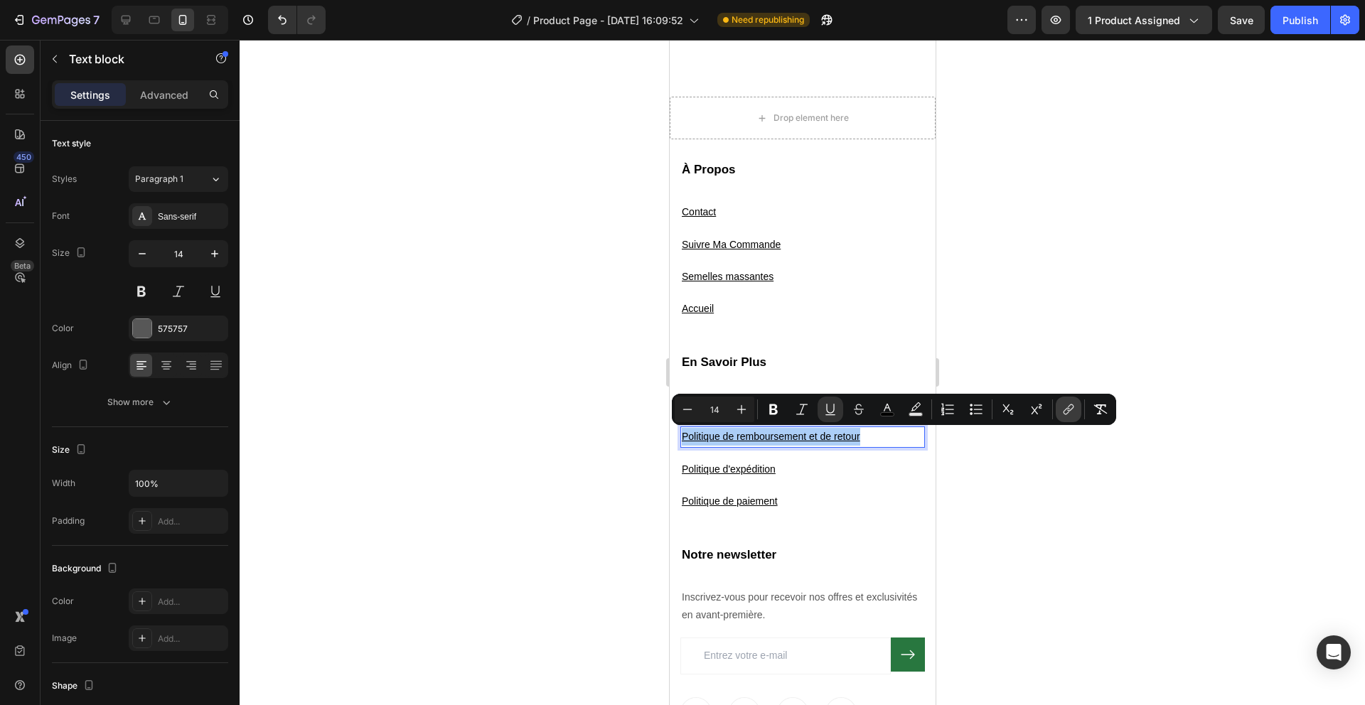
click at [1068, 415] on icon "Editor contextual toolbar" at bounding box center [1068, 409] width 14 height 14
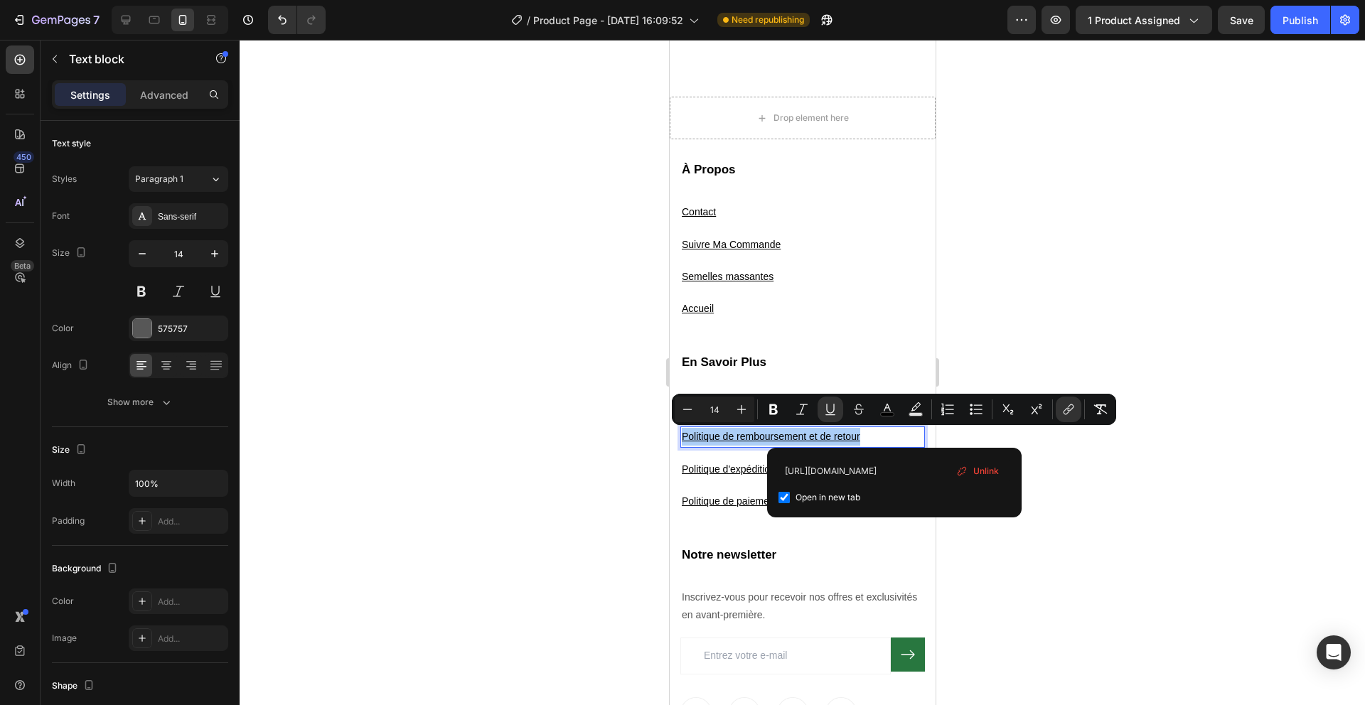
scroll to position [0, 134]
click at [867, 471] on input "https://alphahairmen.fr/pages/politique-de-retour-et-de-remboursement" at bounding box center [894, 470] width 232 height 23
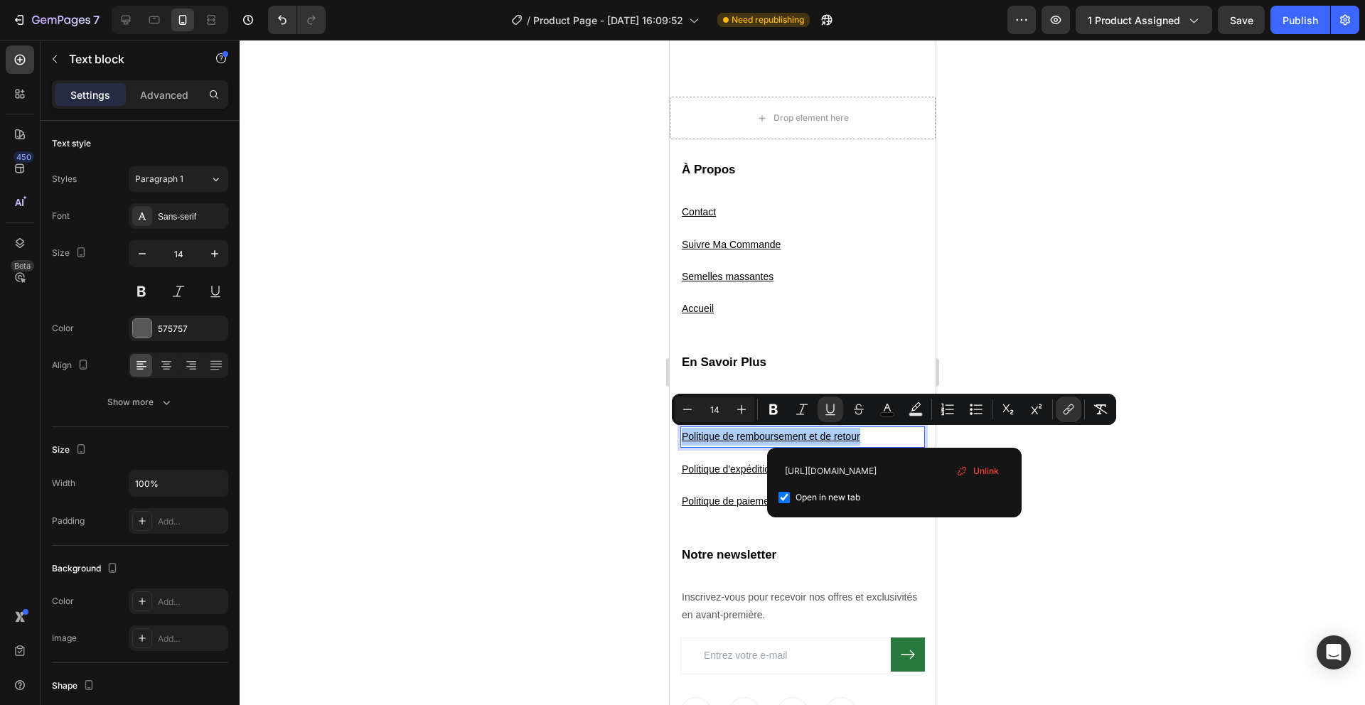
type input "https://solyvo.fr/pages/politique-de-retour-et-de-remboursement"
drag, startPoint x: 967, startPoint y: 472, endPoint x: 952, endPoint y: 472, distance: 14.9
click at [967, 472] on div "Unlink" at bounding box center [977, 471] width 54 height 21
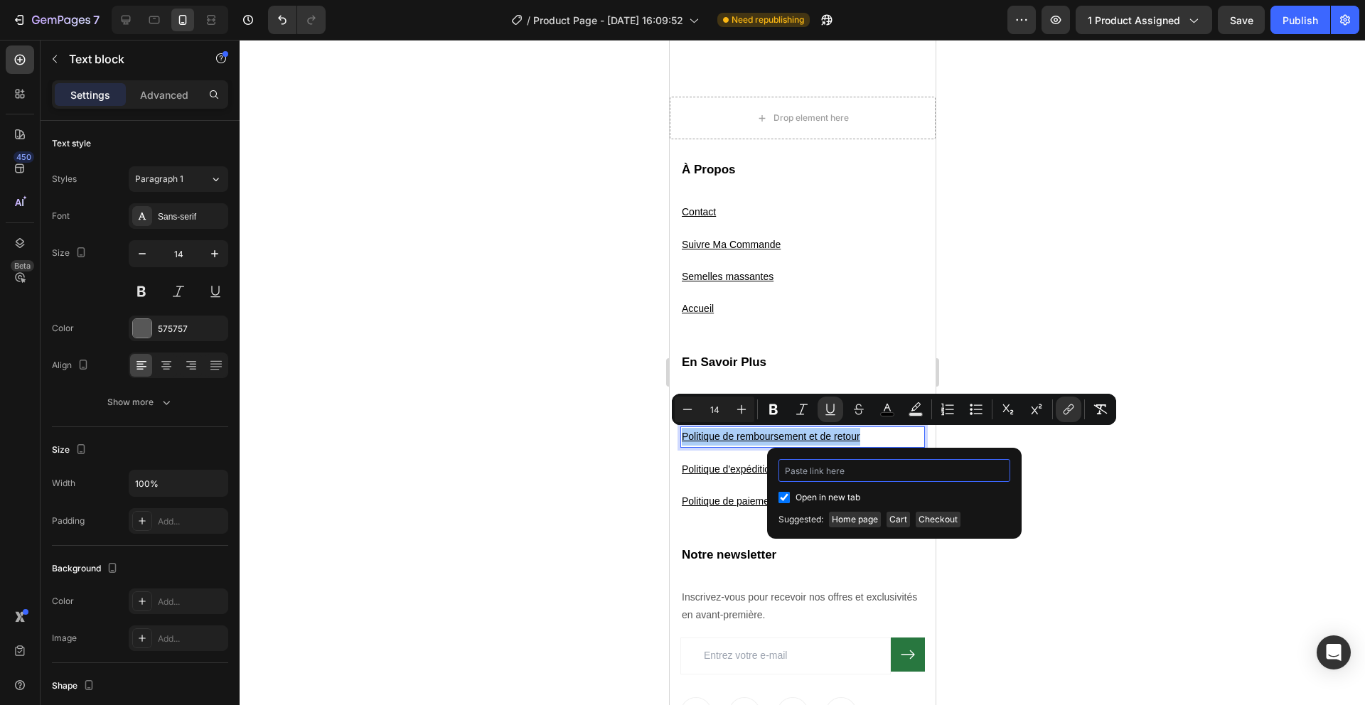
click at [917, 473] on input "Editor contextual toolbar" at bounding box center [894, 470] width 232 height 23
paste input "https://solyvo.fr/pages/politique-de-retour-et-de-remboursement"
type input "https://solyvo.fr/pages/politique-de-retour-et-de-remboursement"
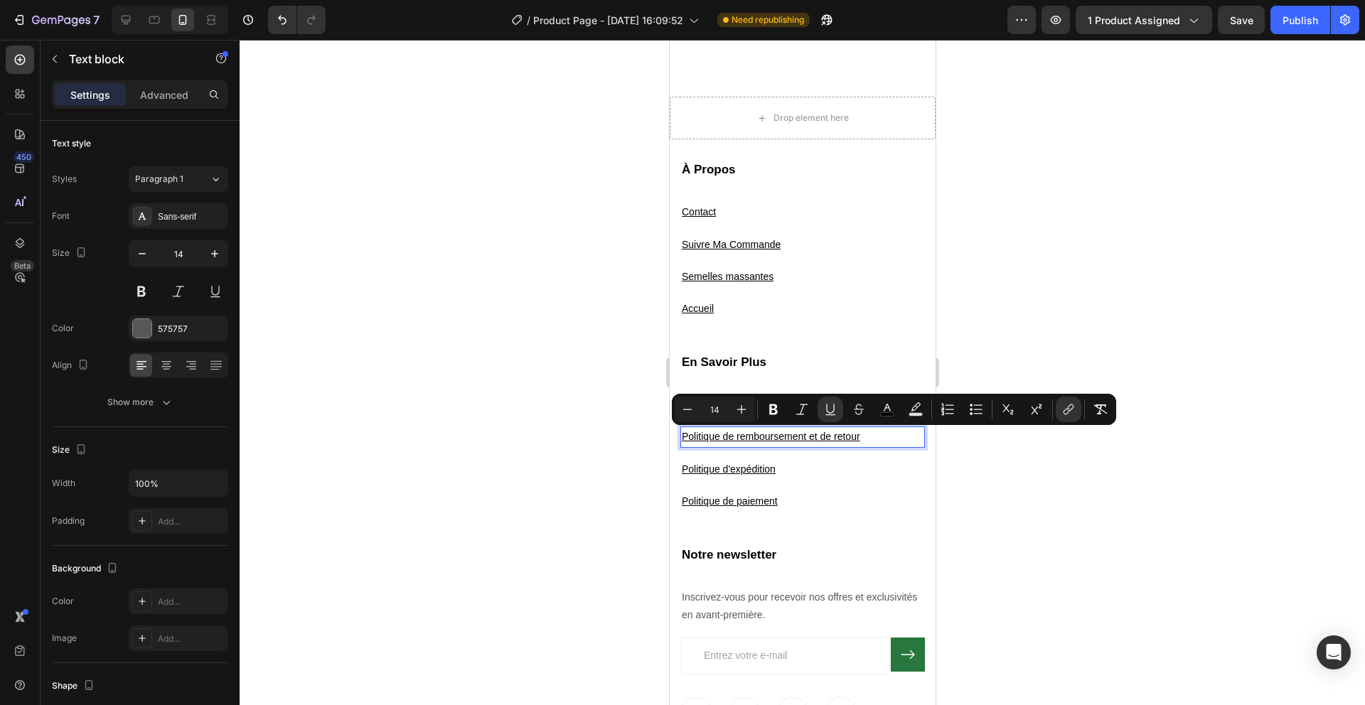
click at [1075, 469] on div at bounding box center [802, 372] width 1125 height 665
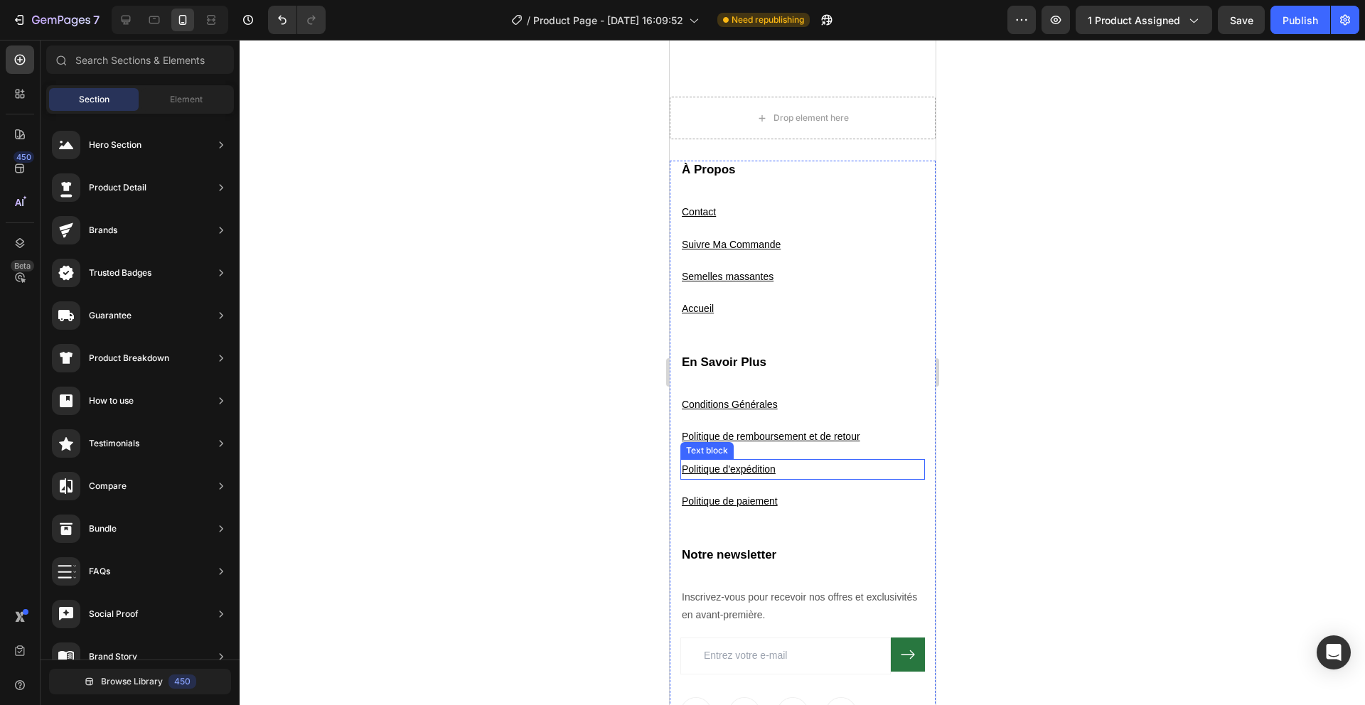
click at [726, 471] on u "Politique d'expédition" at bounding box center [728, 468] width 94 height 11
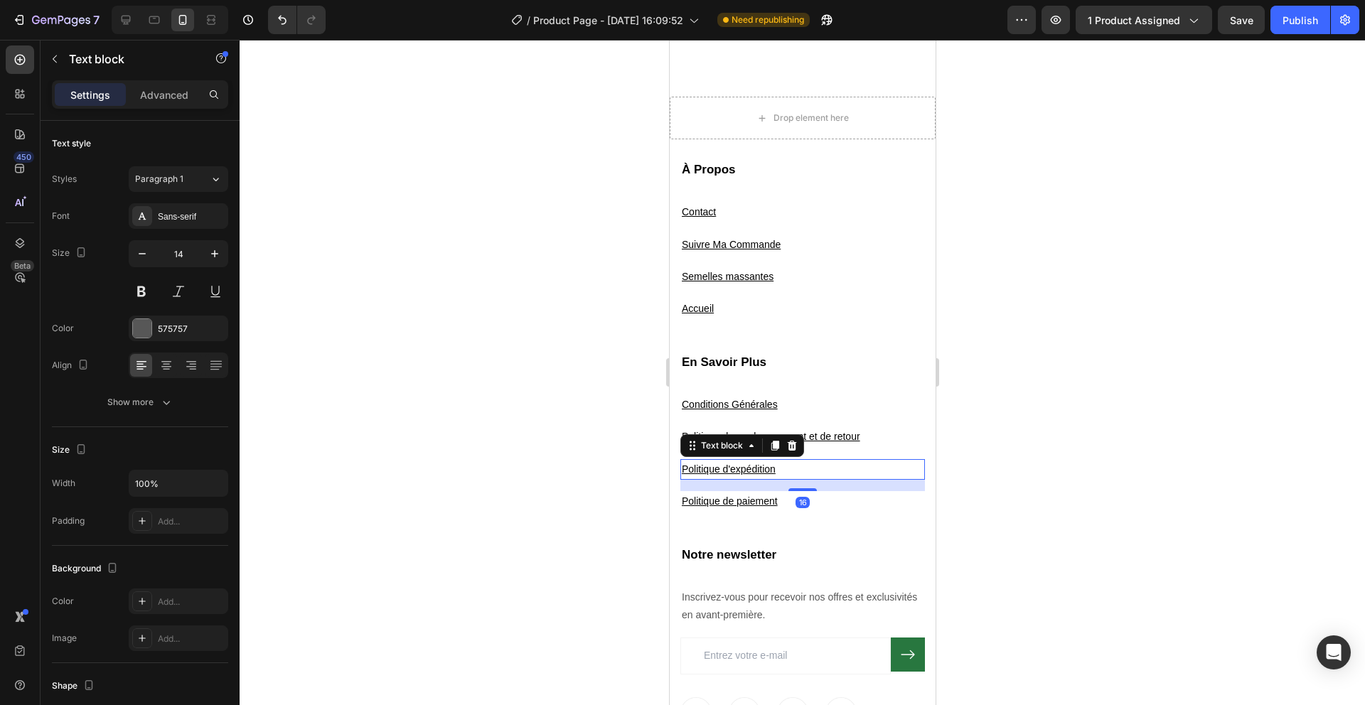
click at [726, 471] on u "Politique d'expédition" at bounding box center [728, 468] width 94 height 11
drag, startPoint x: 726, startPoint y: 471, endPoint x: 726, endPoint y: 459, distance: 12.1
click at [726, 471] on u "Politique d'expédition" at bounding box center [728, 468] width 94 height 11
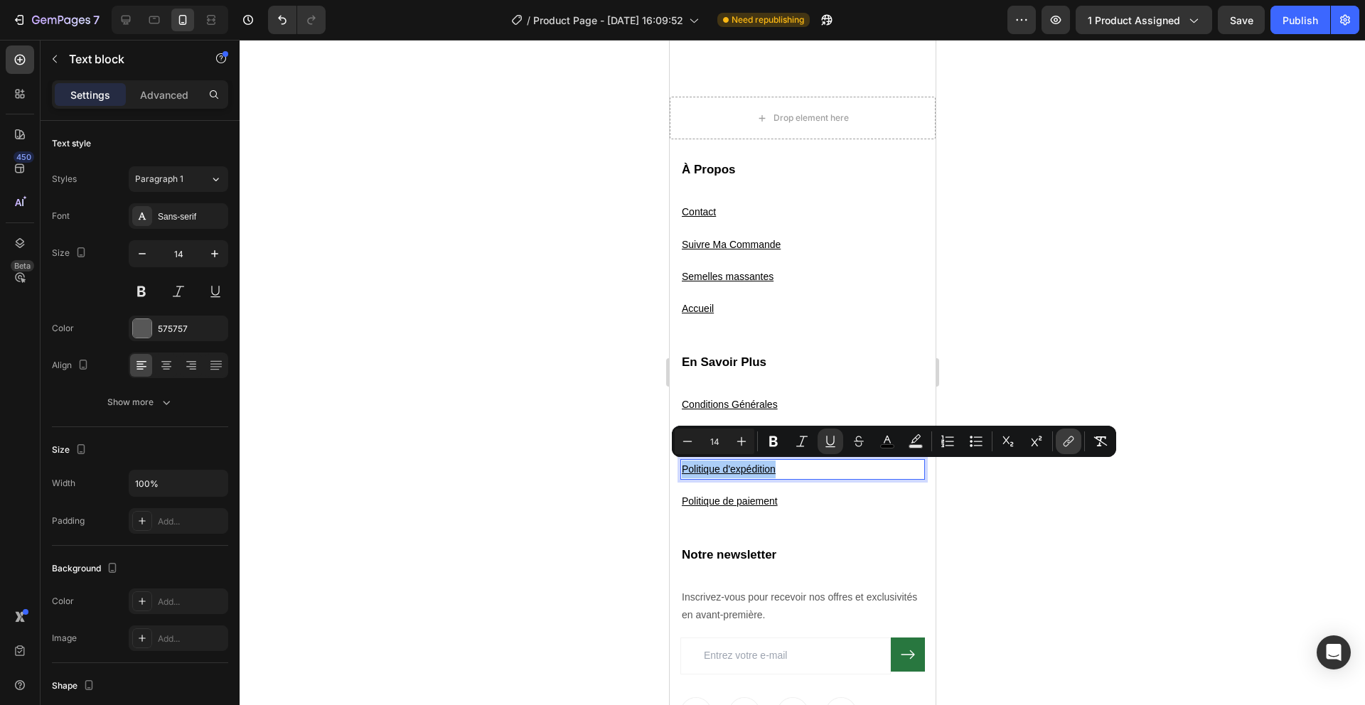
click at [1063, 445] on icon "Editor contextual toolbar" at bounding box center [1068, 441] width 14 height 14
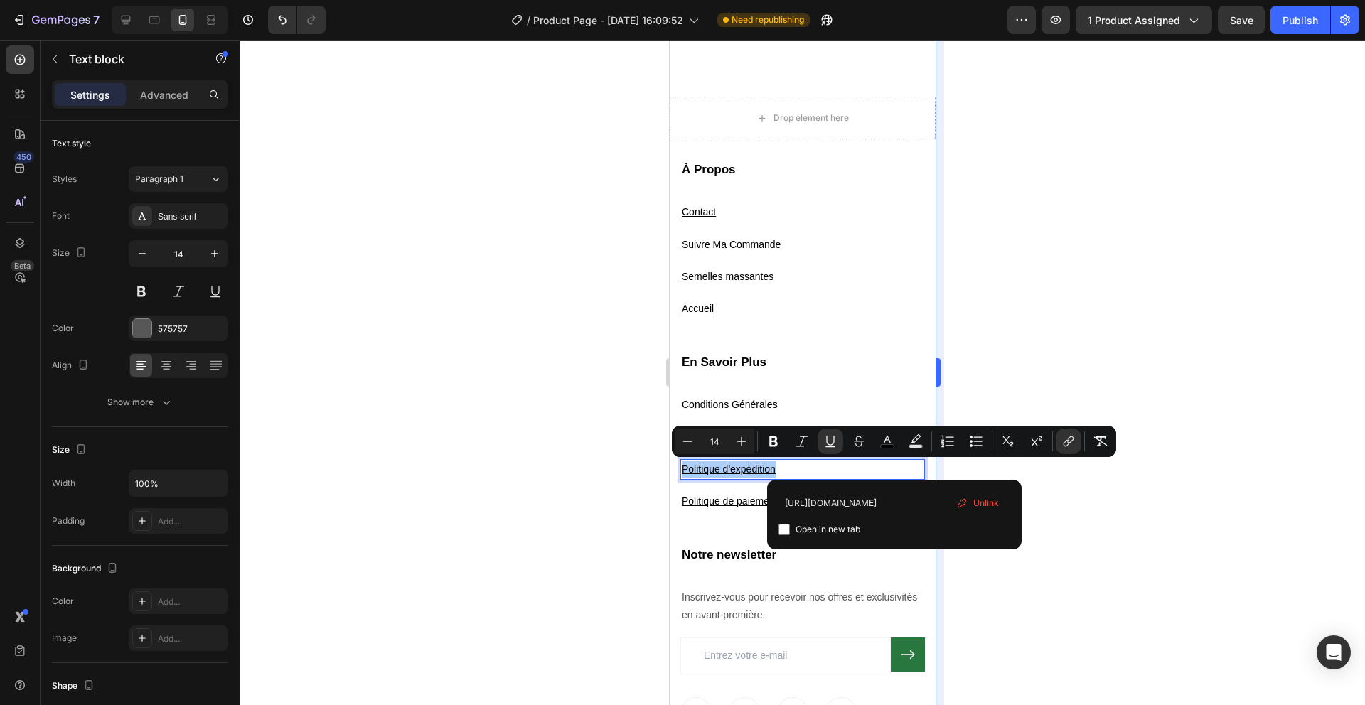
scroll to position [0, 50]
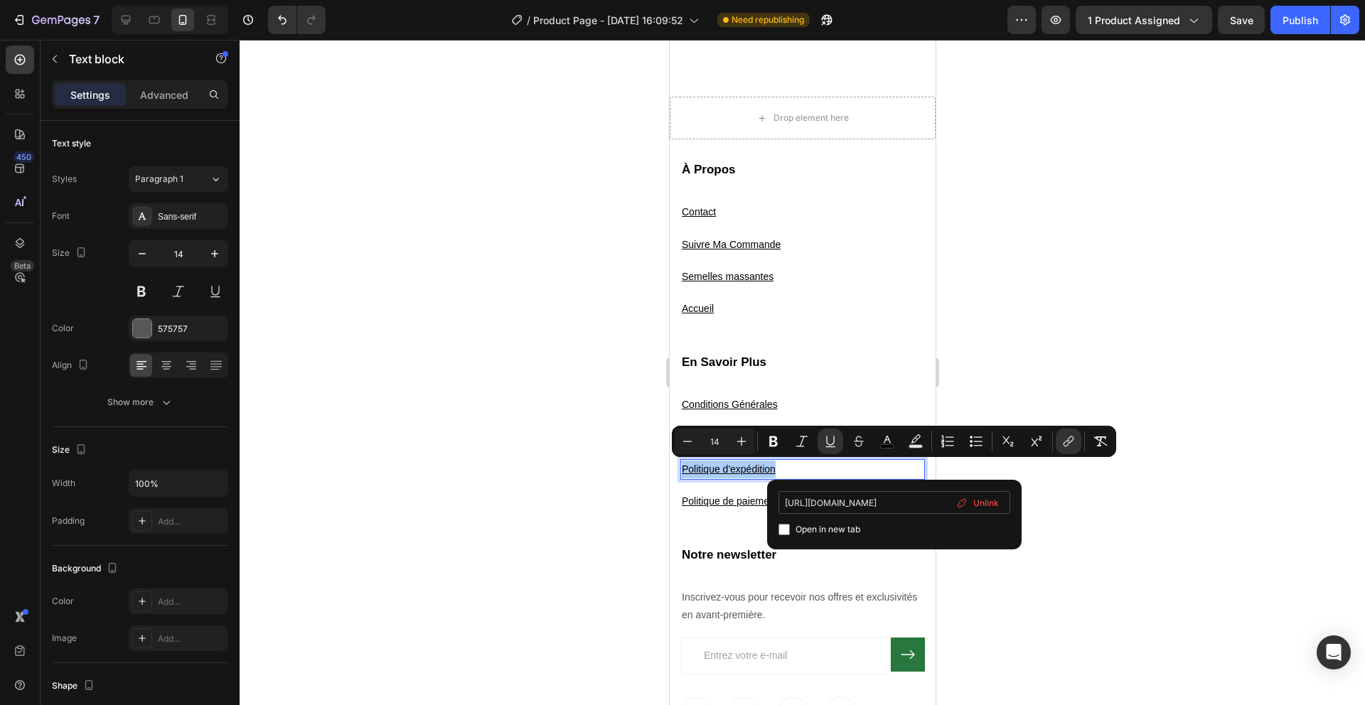
click at [837, 499] on input "https://alphahairmen.fr/pages/politique-dexpedition" at bounding box center [894, 502] width 232 height 23
click at [837, 500] on input "https://alphahairmen.fr/pages/politique-dexpedition" at bounding box center [894, 502] width 232 height 23
click at [972, 505] on div "Unlink" at bounding box center [977, 503] width 54 height 21
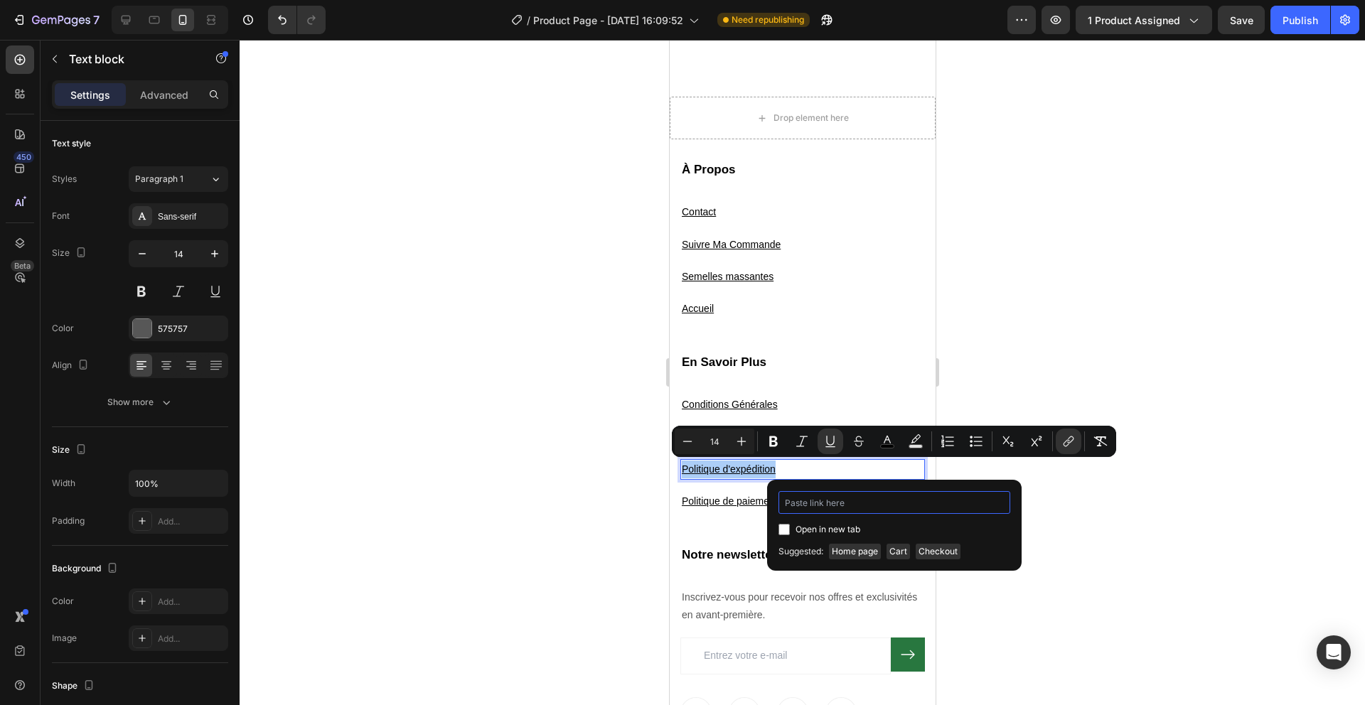
click at [908, 498] on input "Editor contextual toolbar" at bounding box center [894, 502] width 232 height 23
paste input "https://solyvo.fr/pages/politique-dexpedition"
type input "https://solyvo.fr/pages/politique-dexpedition"
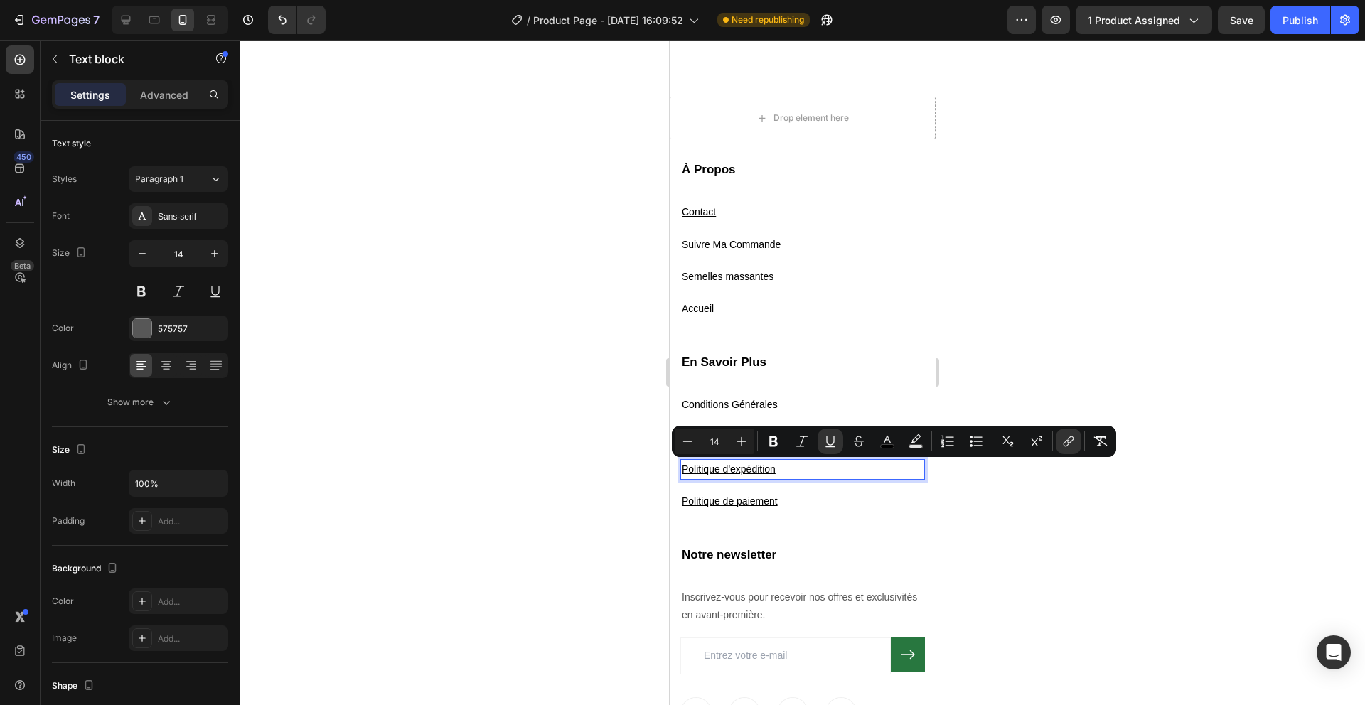
click at [983, 528] on div at bounding box center [802, 372] width 1125 height 665
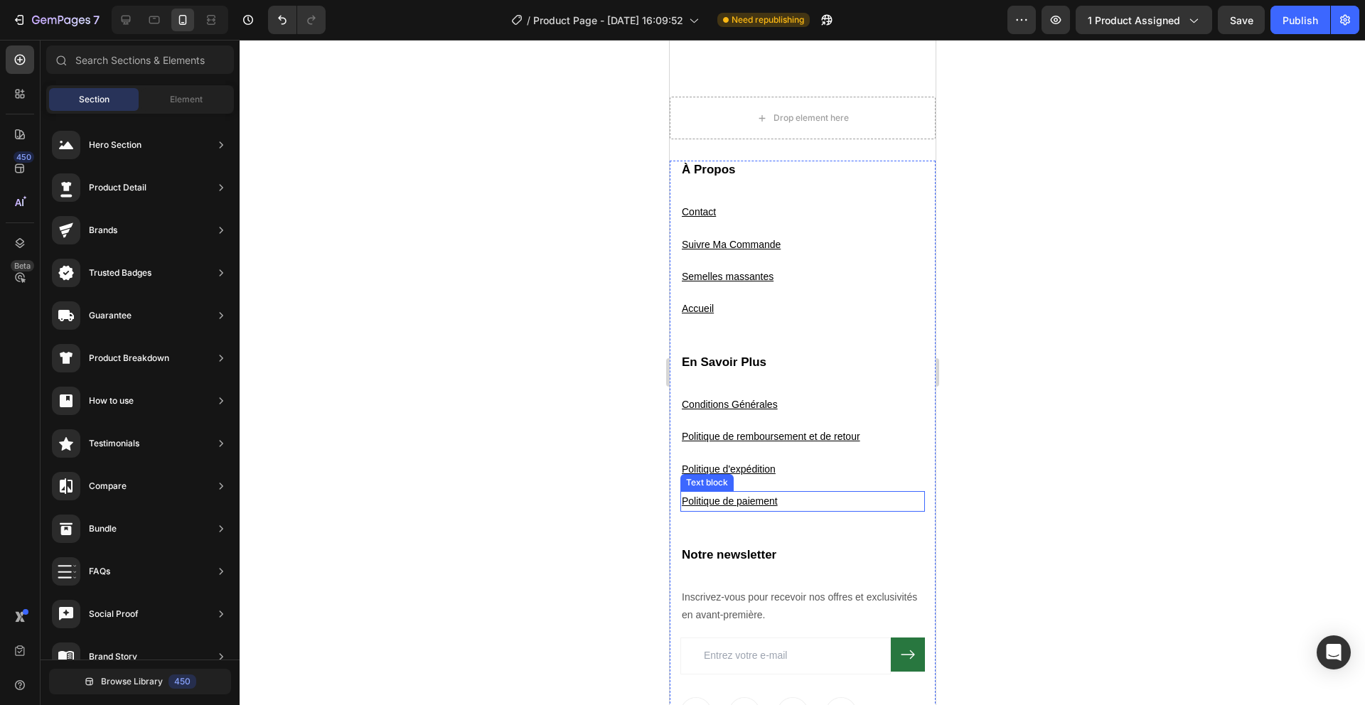
click at [743, 497] on u "Politique de paiement" at bounding box center [729, 500] width 96 height 11
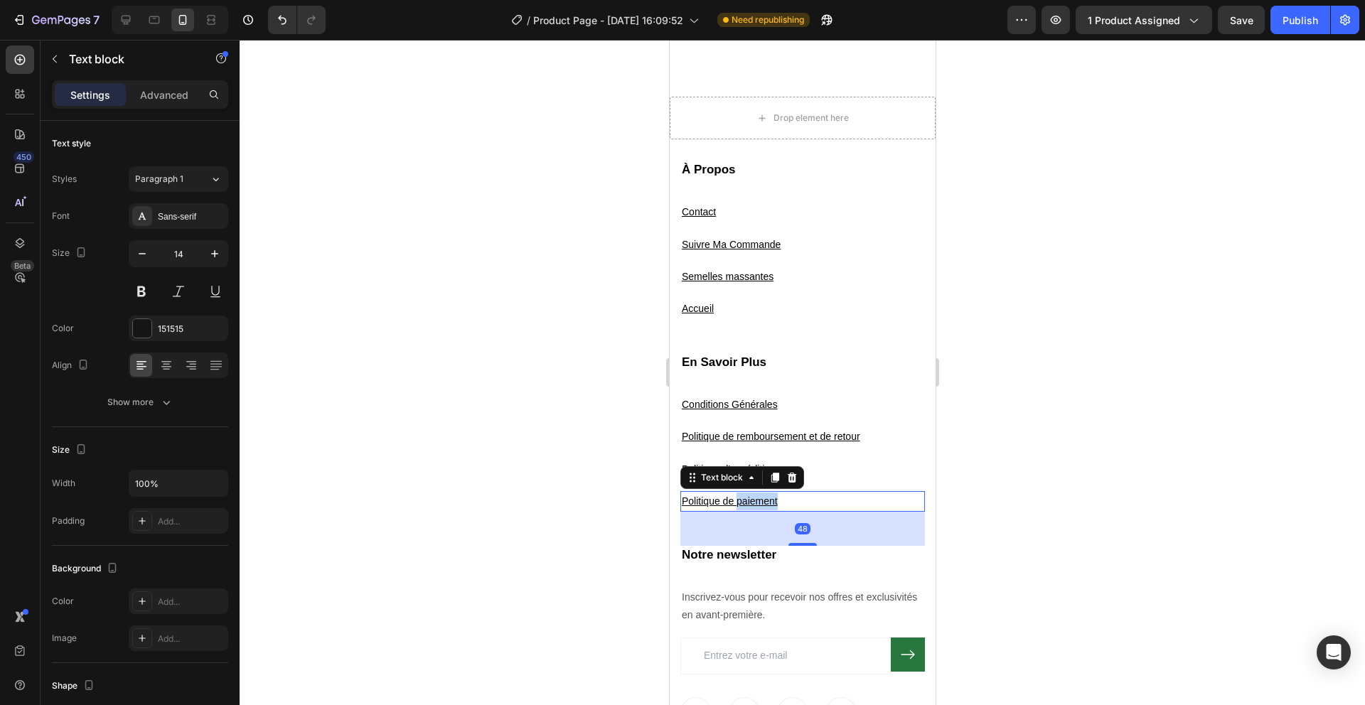
click at [744, 496] on u "Politique de paiement" at bounding box center [729, 500] width 96 height 11
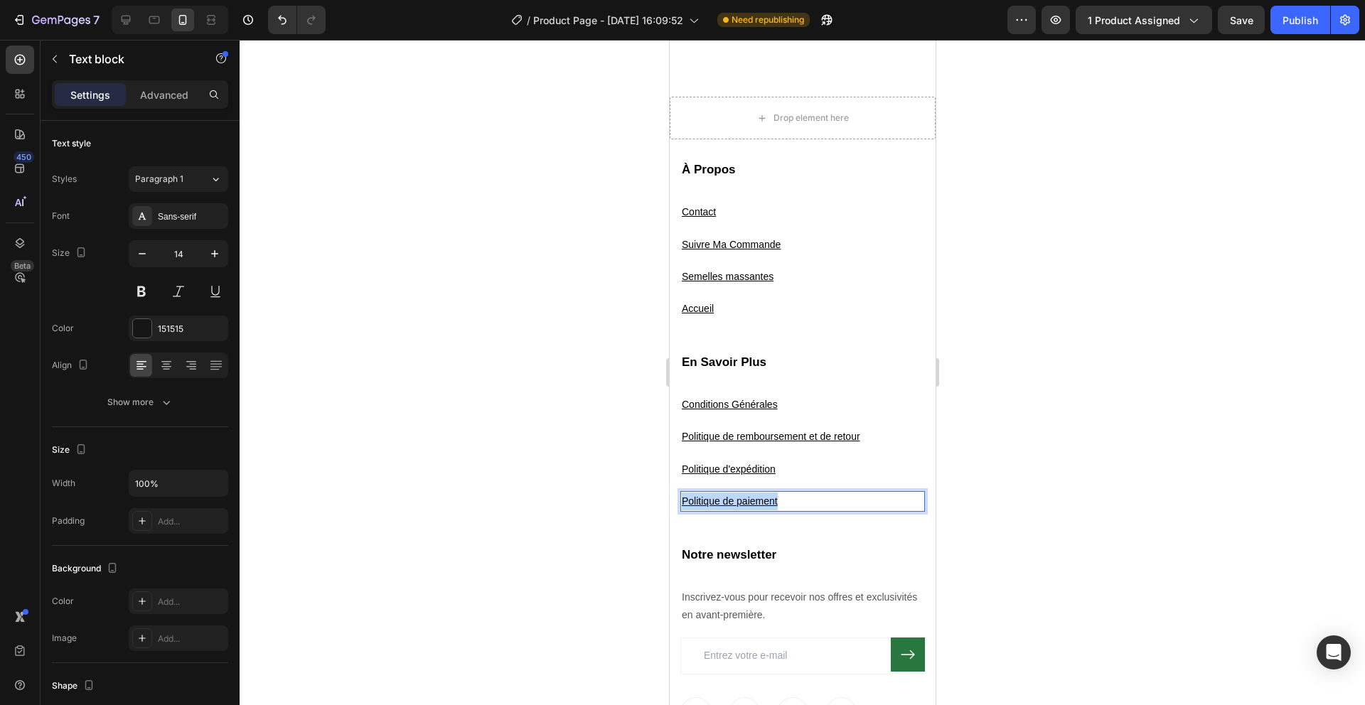
click at [744, 495] on u "Politique de paiement" at bounding box center [729, 500] width 96 height 11
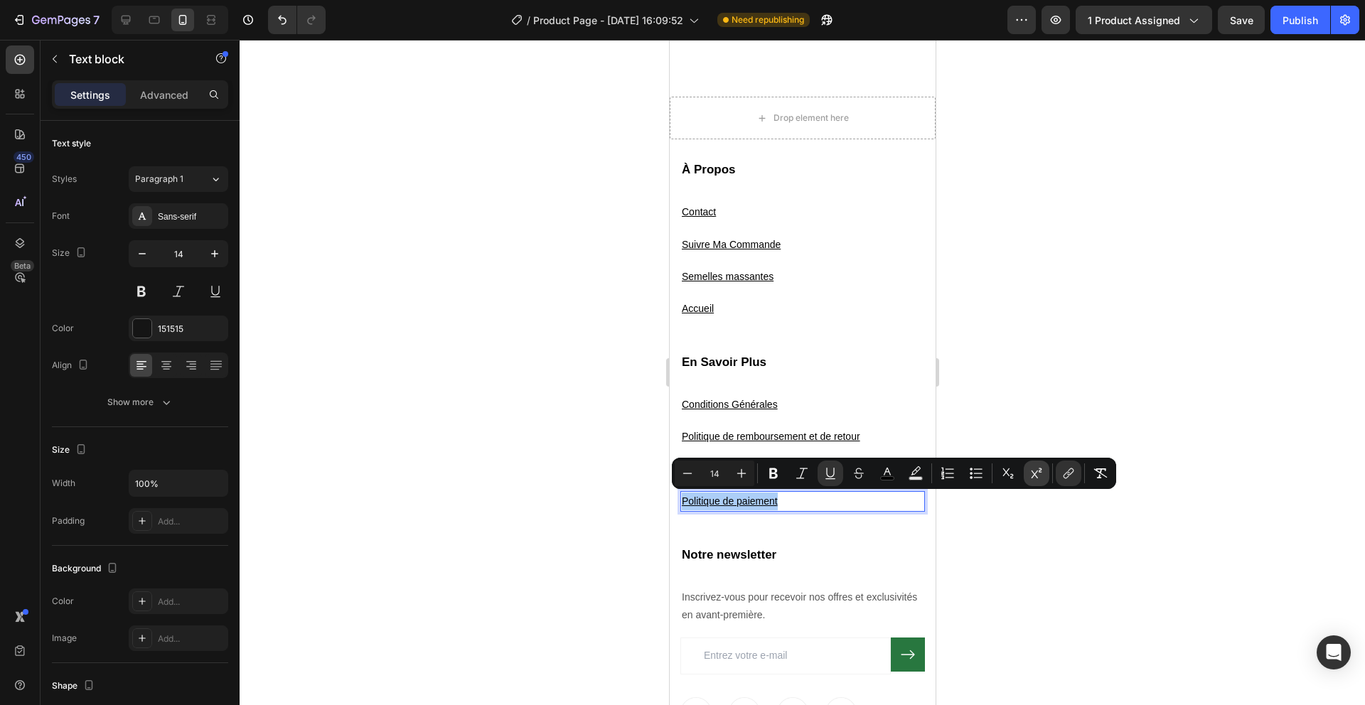
drag, startPoint x: 1072, startPoint y: 470, endPoint x: 1029, endPoint y: 464, distance: 43.0
click at [1072, 471] on icon "Editor contextual toolbar" at bounding box center [1068, 473] width 14 height 14
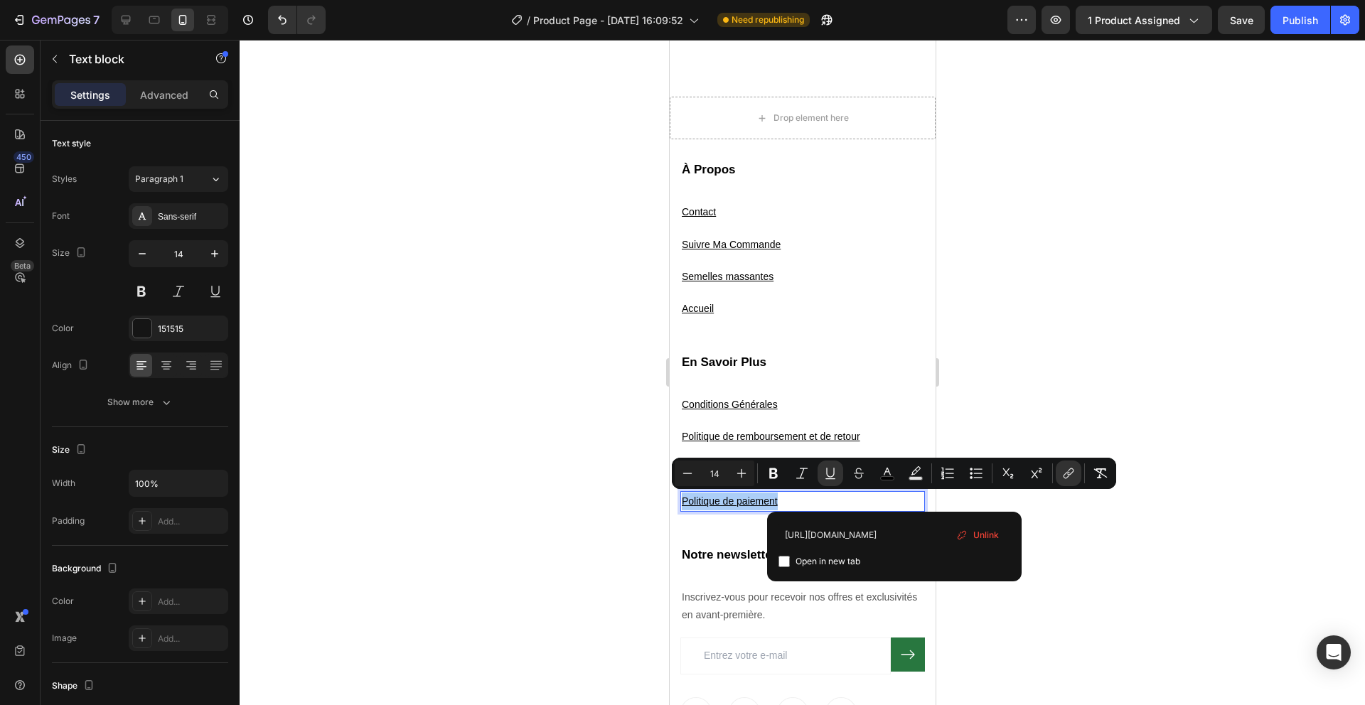
scroll to position [0, 0]
click at [977, 534] on span "Unlink" at bounding box center [986, 535] width 26 height 16
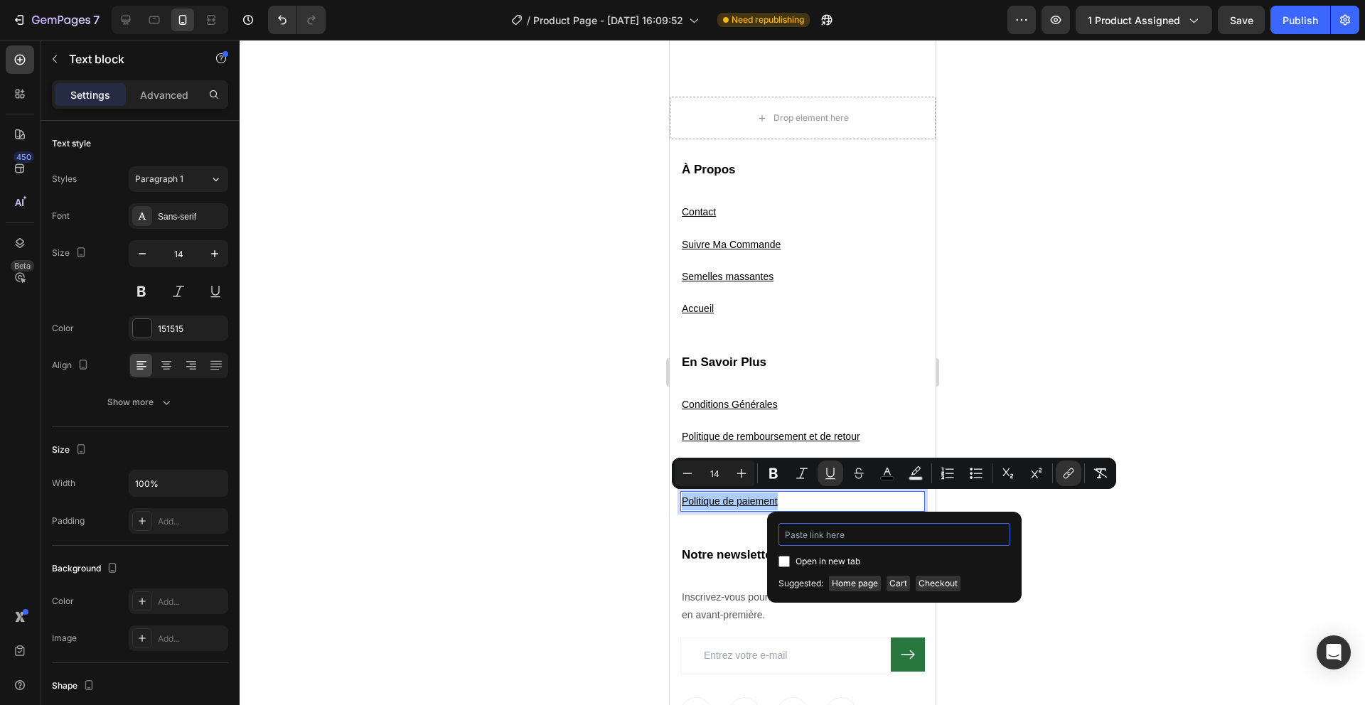
click at [906, 535] on input "Editor contextual toolbar" at bounding box center [894, 534] width 232 height 23
paste input "https://solyvo.fr/pages/politique-de-paiement"
type input "https://solyvo.fr/pages/politique-de-paiement"
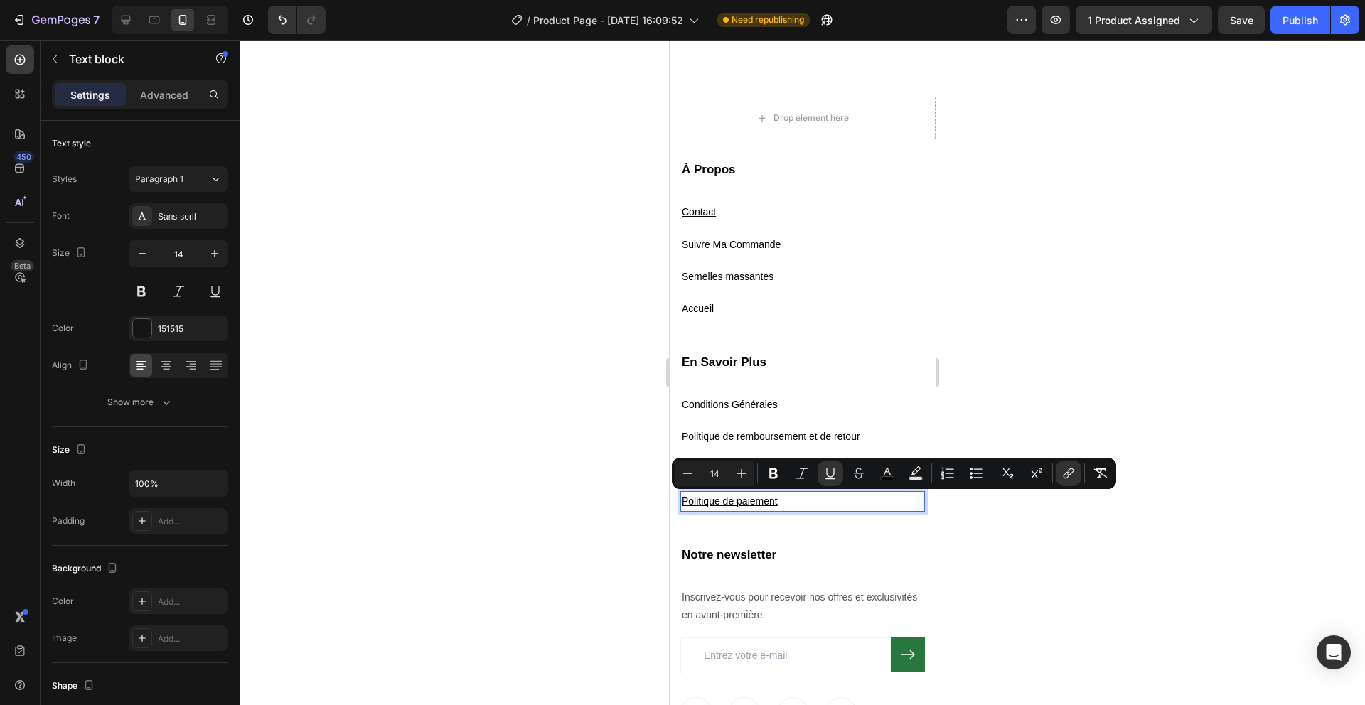
click at [1080, 584] on div at bounding box center [802, 372] width 1125 height 665
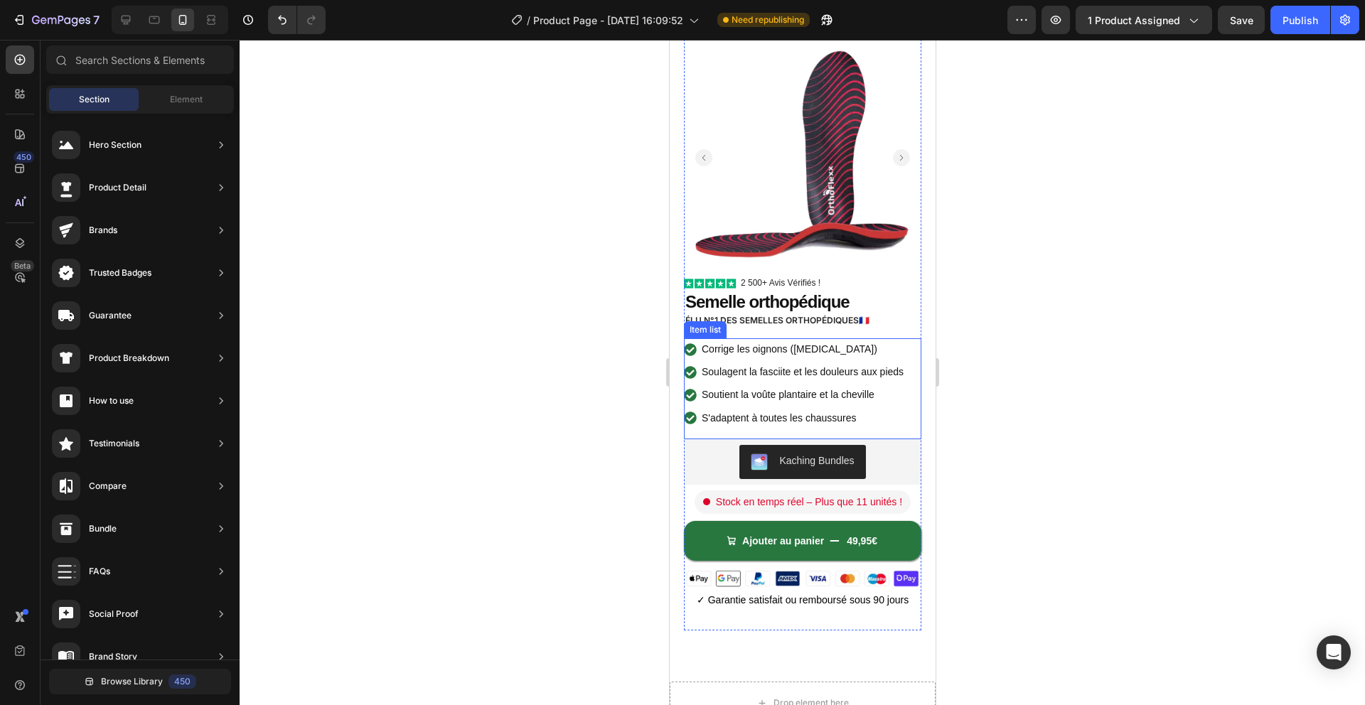
scroll to position [281, 0]
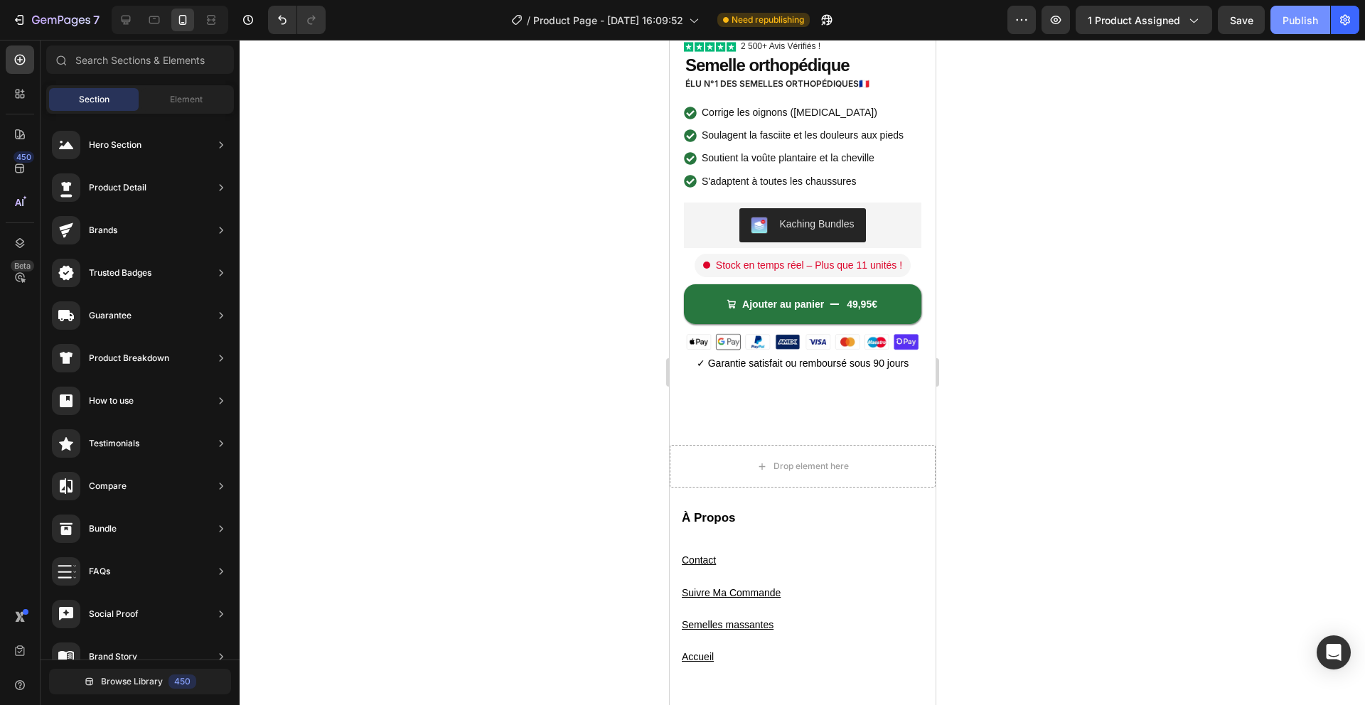
click at [1282, 29] on button "Publish" at bounding box center [1300, 20] width 60 height 28
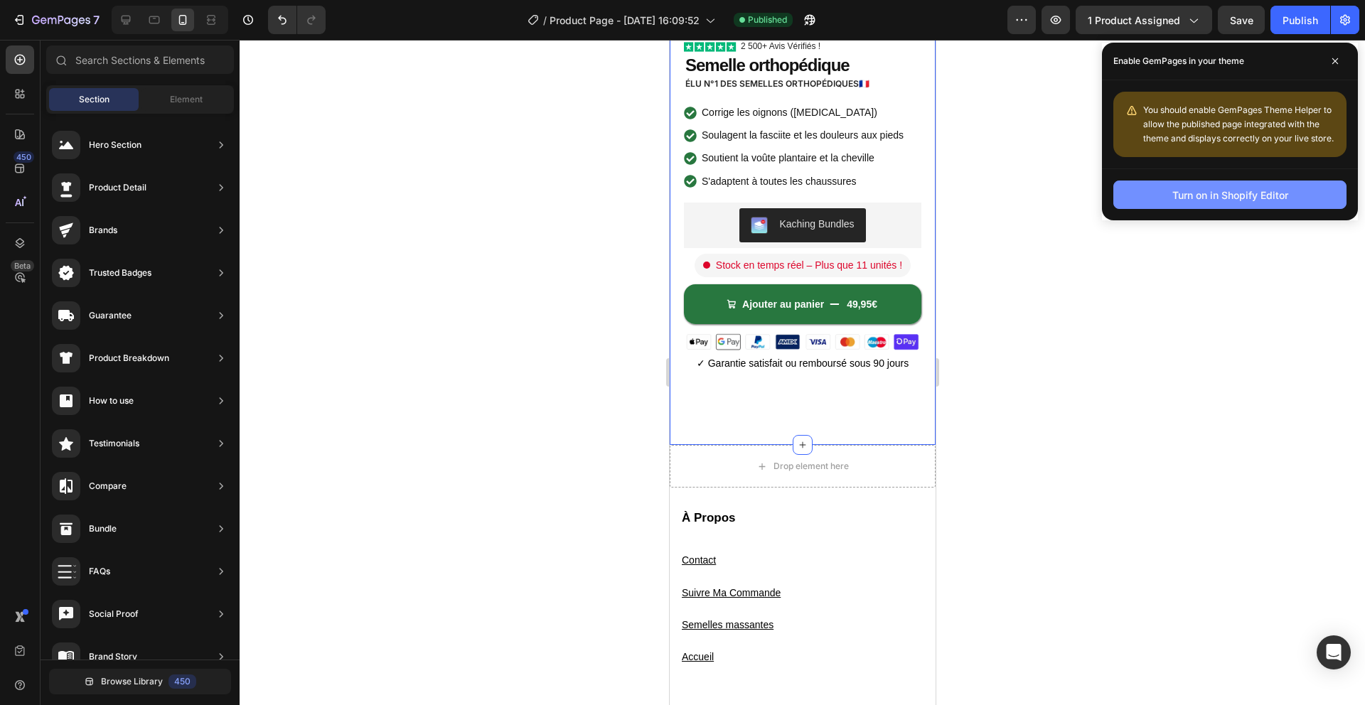
click at [1251, 203] on button "Turn on in Shopify Editor" at bounding box center [1229, 195] width 233 height 28
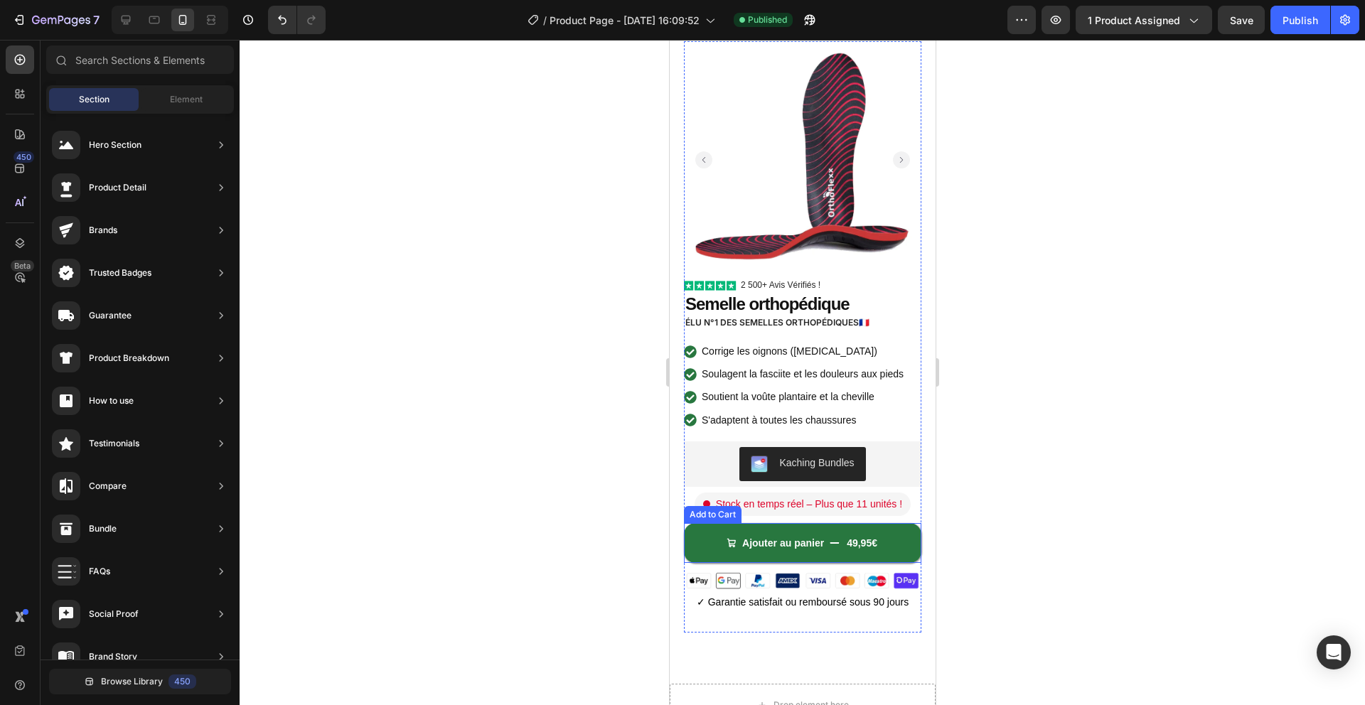
scroll to position [0, 0]
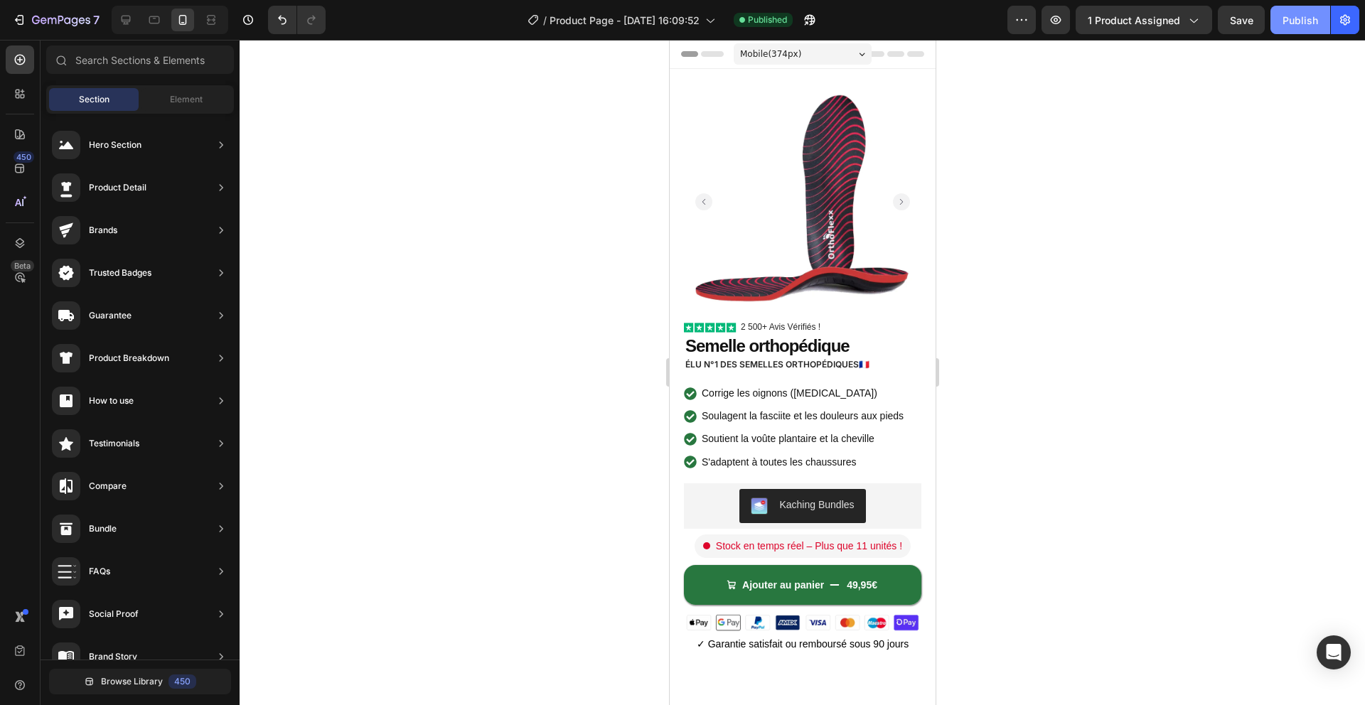
click at [1280, 23] on button "Publish" at bounding box center [1300, 20] width 60 height 28
click at [817, 240] on img at bounding box center [801, 201] width 237 height 237
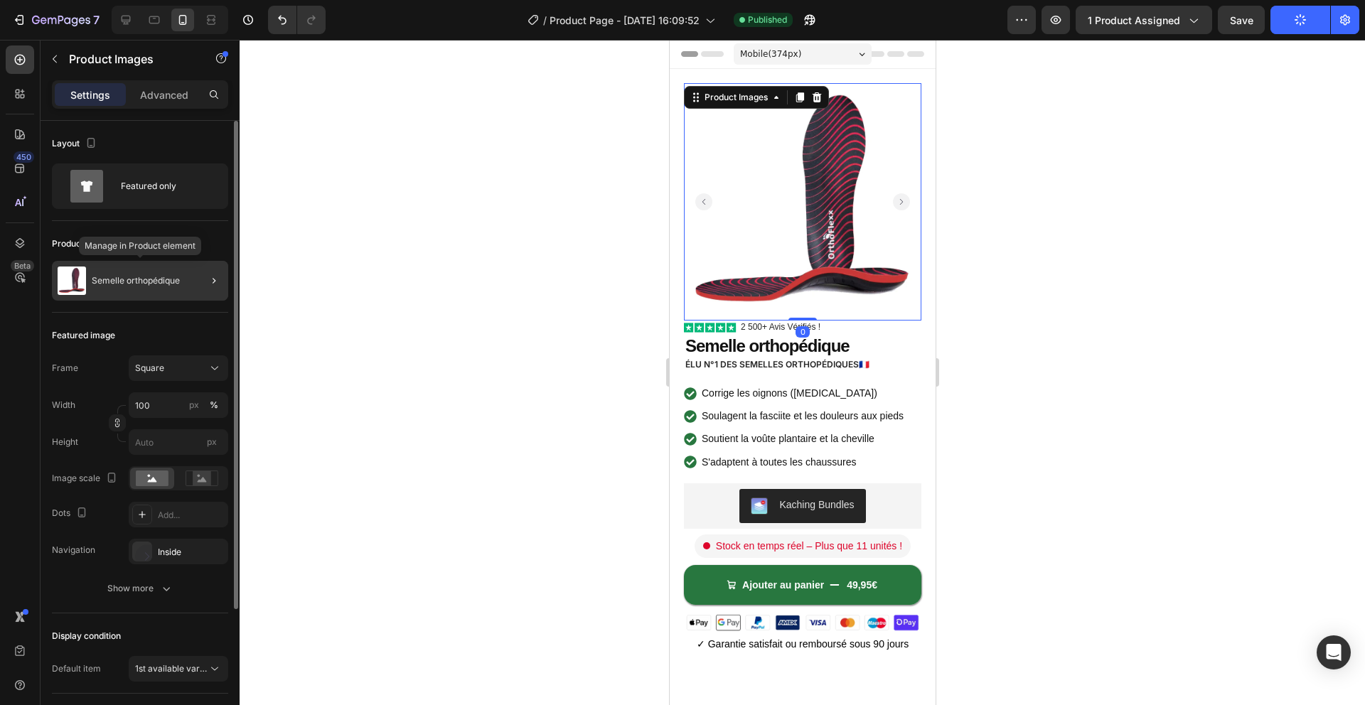
click at [159, 272] on div "Semelle orthopédique" at bounding box center [140, 281] width 176 height 40
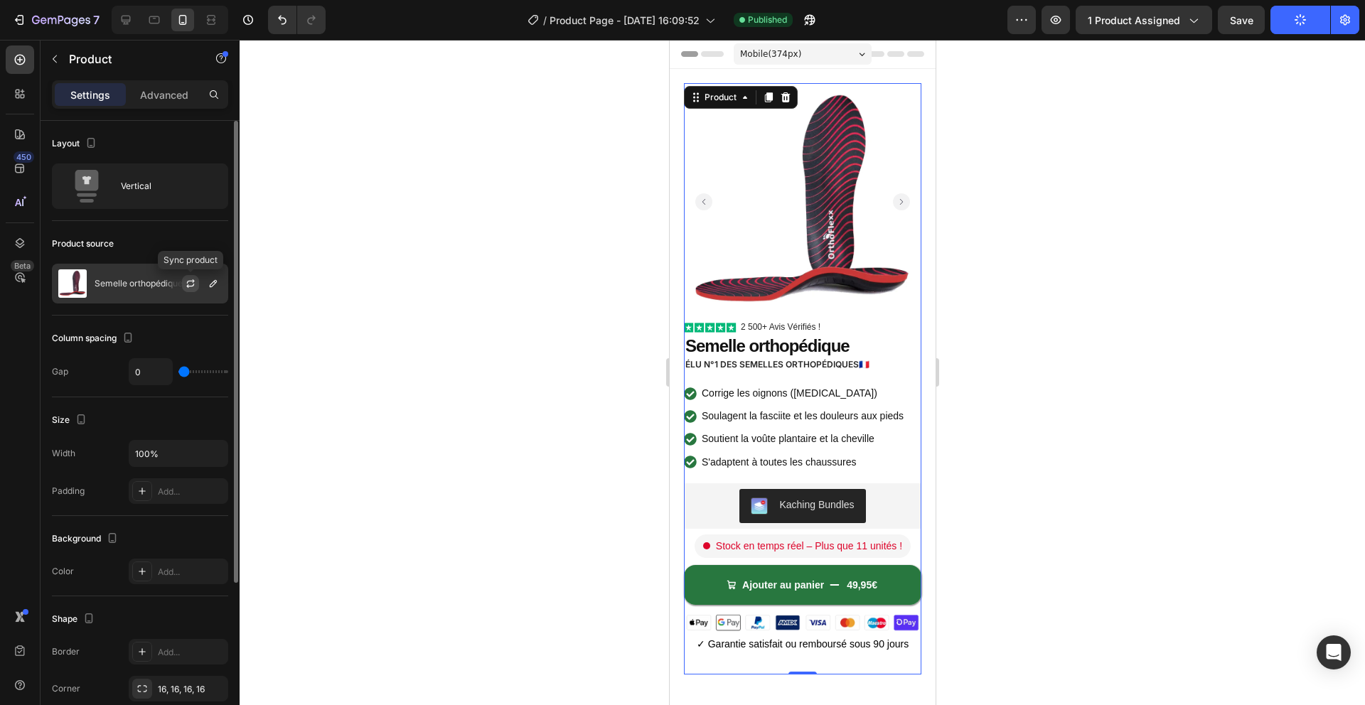
click at [193, 284] on icon "button" at bounding box center [190, 283] width 11 height 11
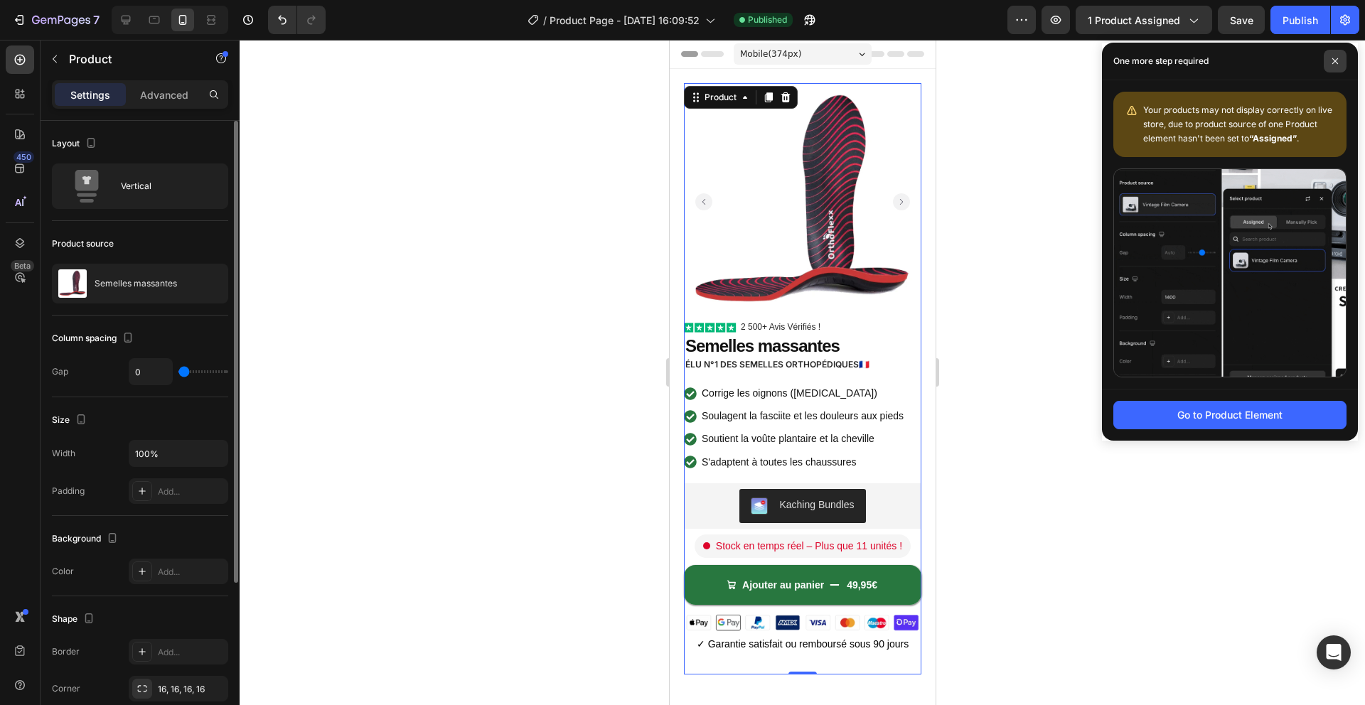
click at [1339, 55] on span at bounding box center [1335, 61] width 23 height 23
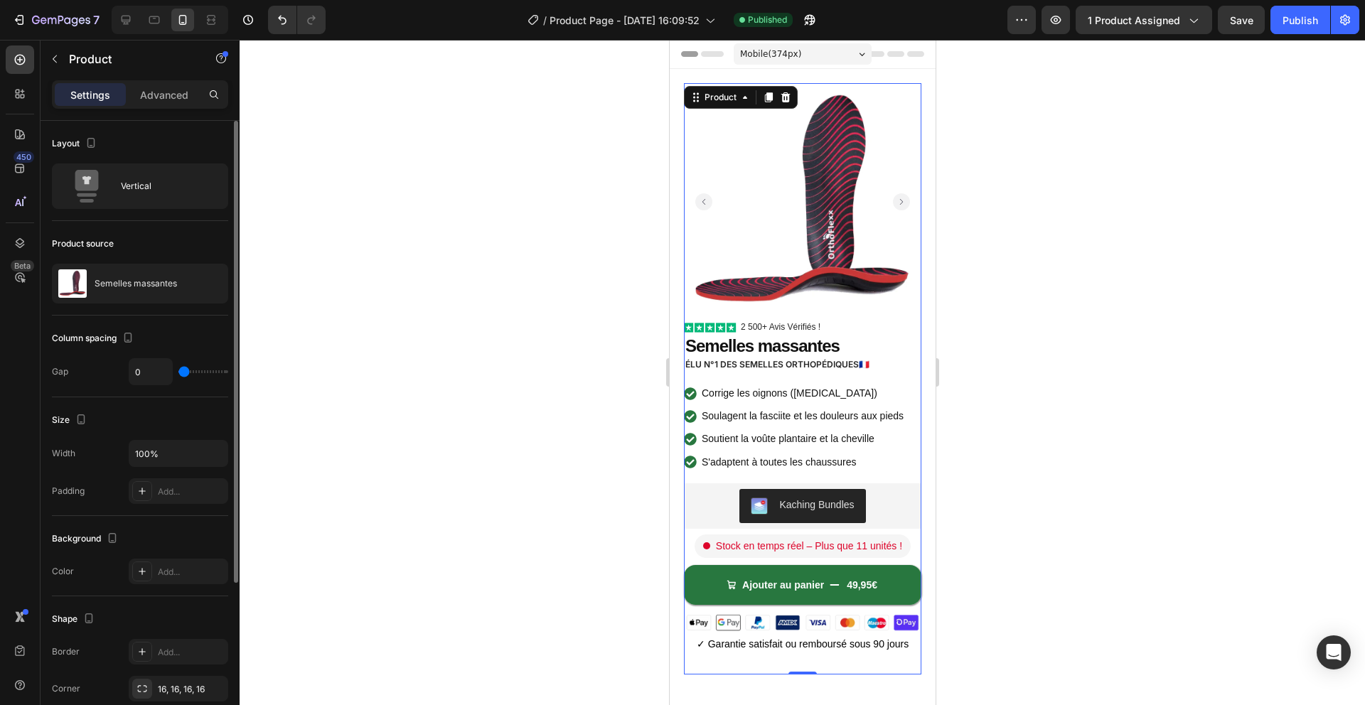
click at [1015, 298] on div at bounding box center [802, 372] width 1125 height 665
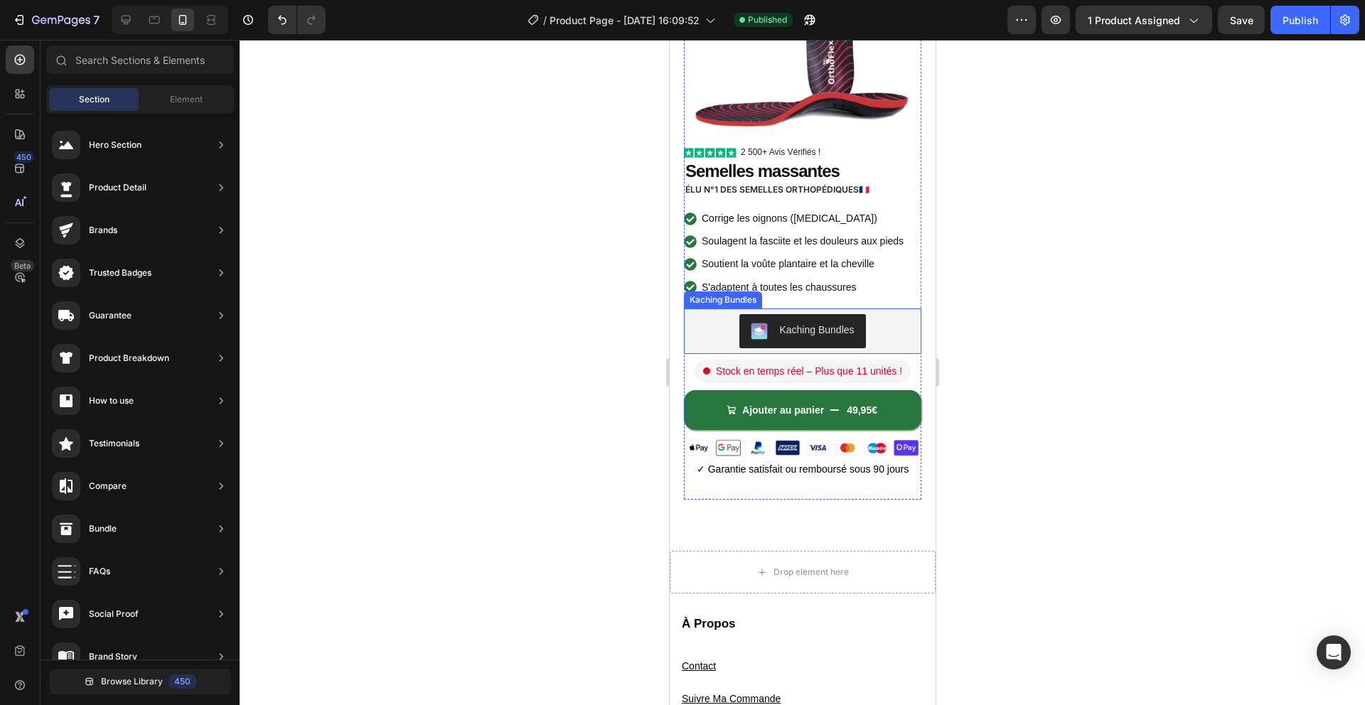
scroll to position [184, 0]
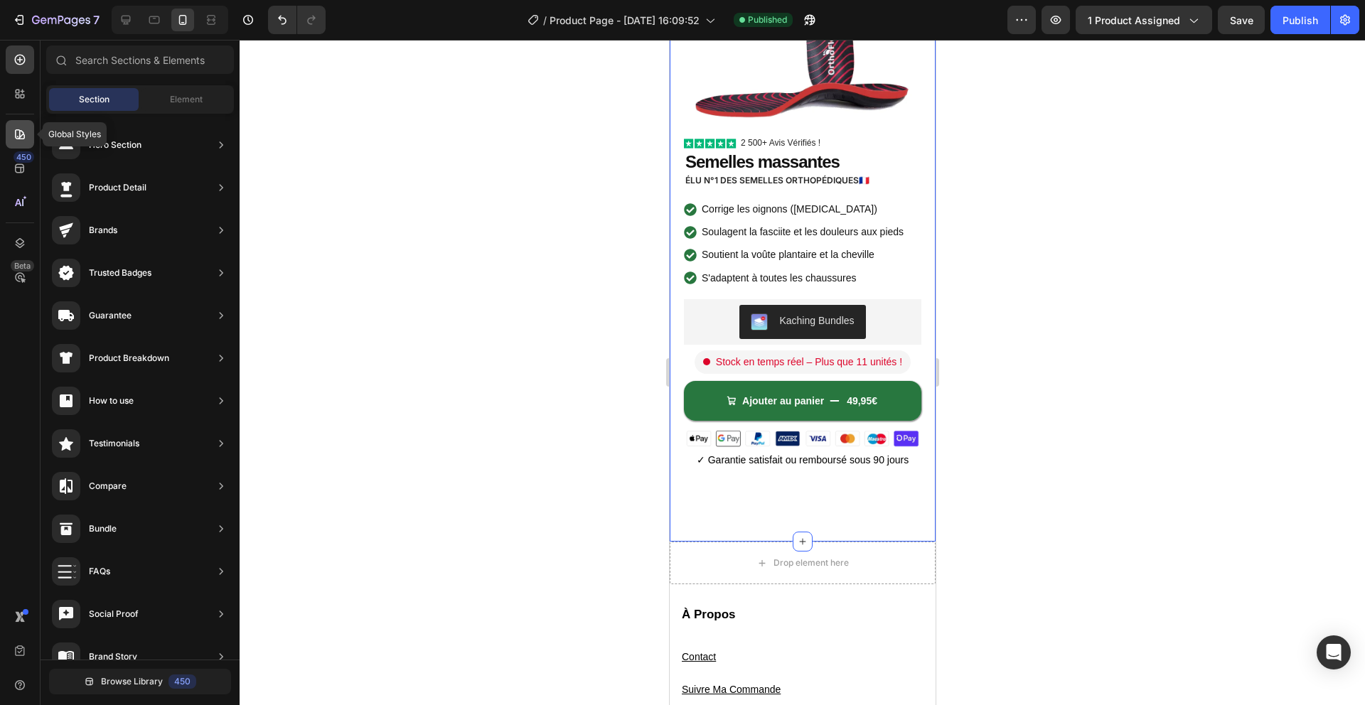
click at [27, 144] on div at bounding box center [20, 134] width 28 height 28
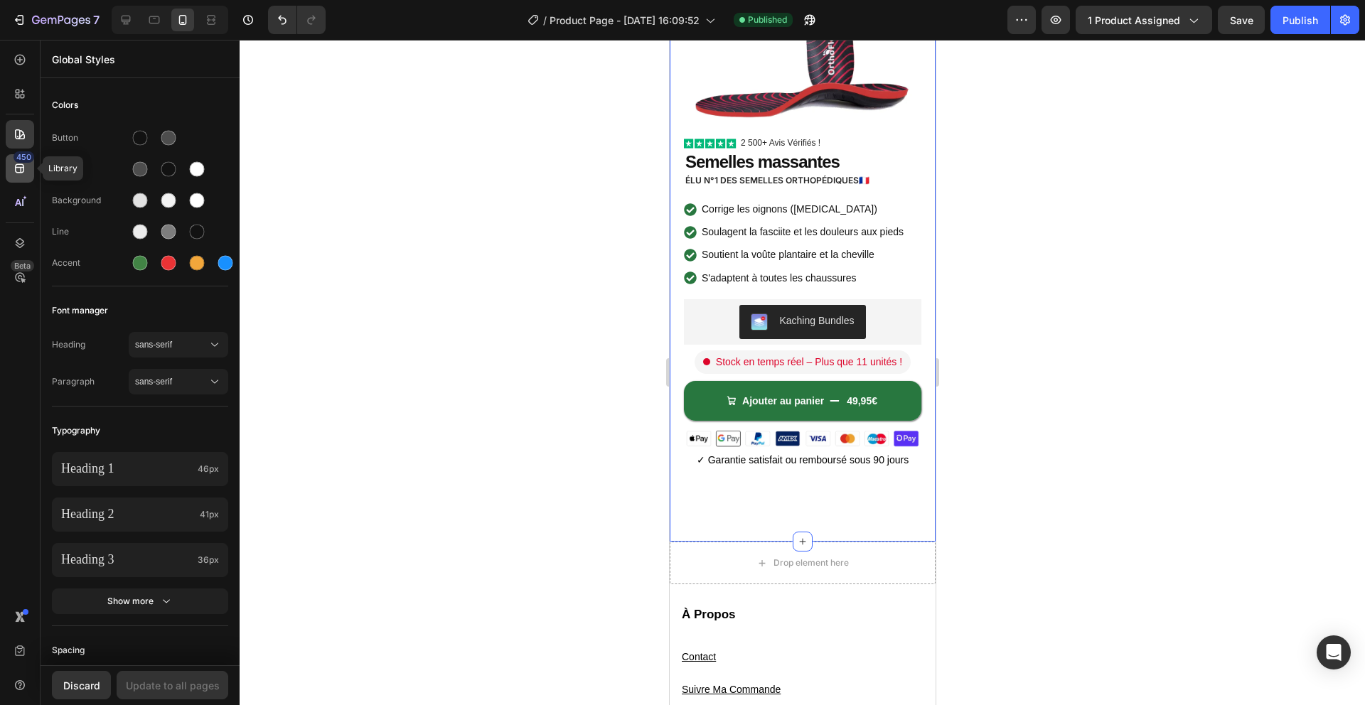
click at [23, 170] on icon at bounding box center [19, 168] width 9 height 9
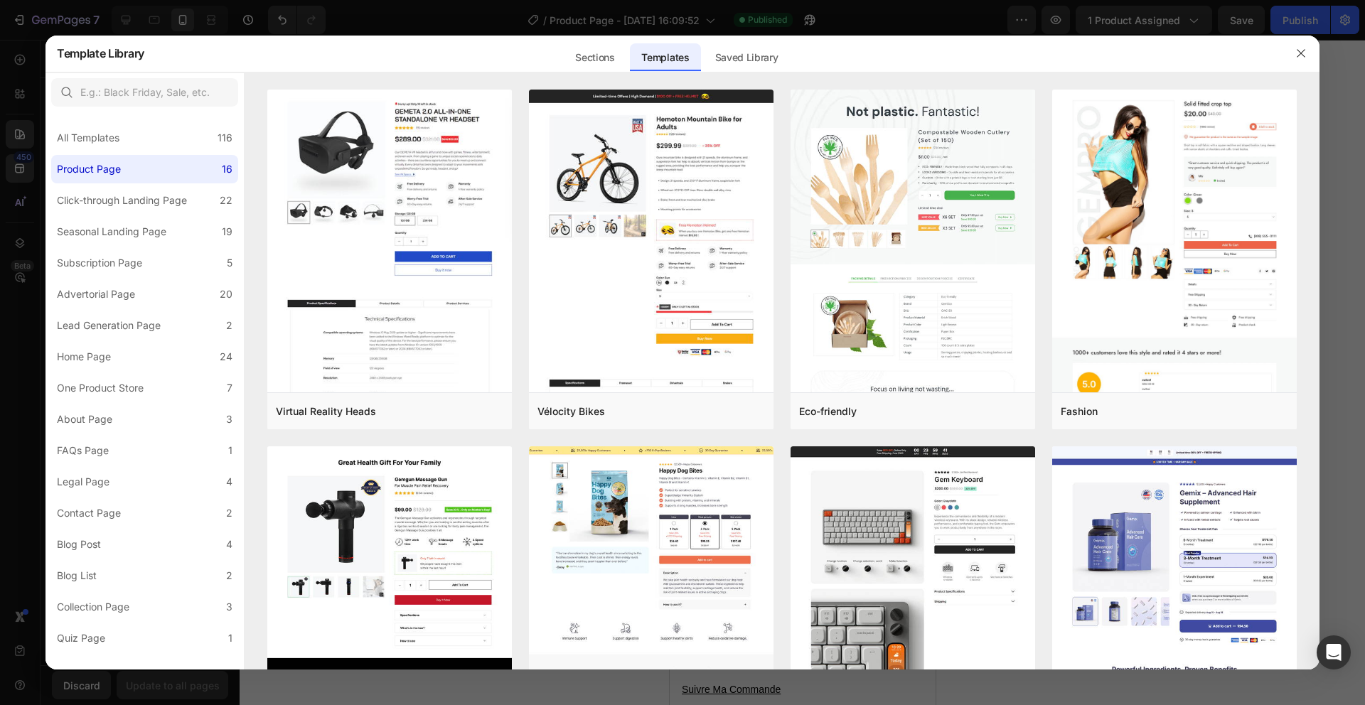
click at [22, 94] on div at bounding box center [682, 352] width 1365 height 705
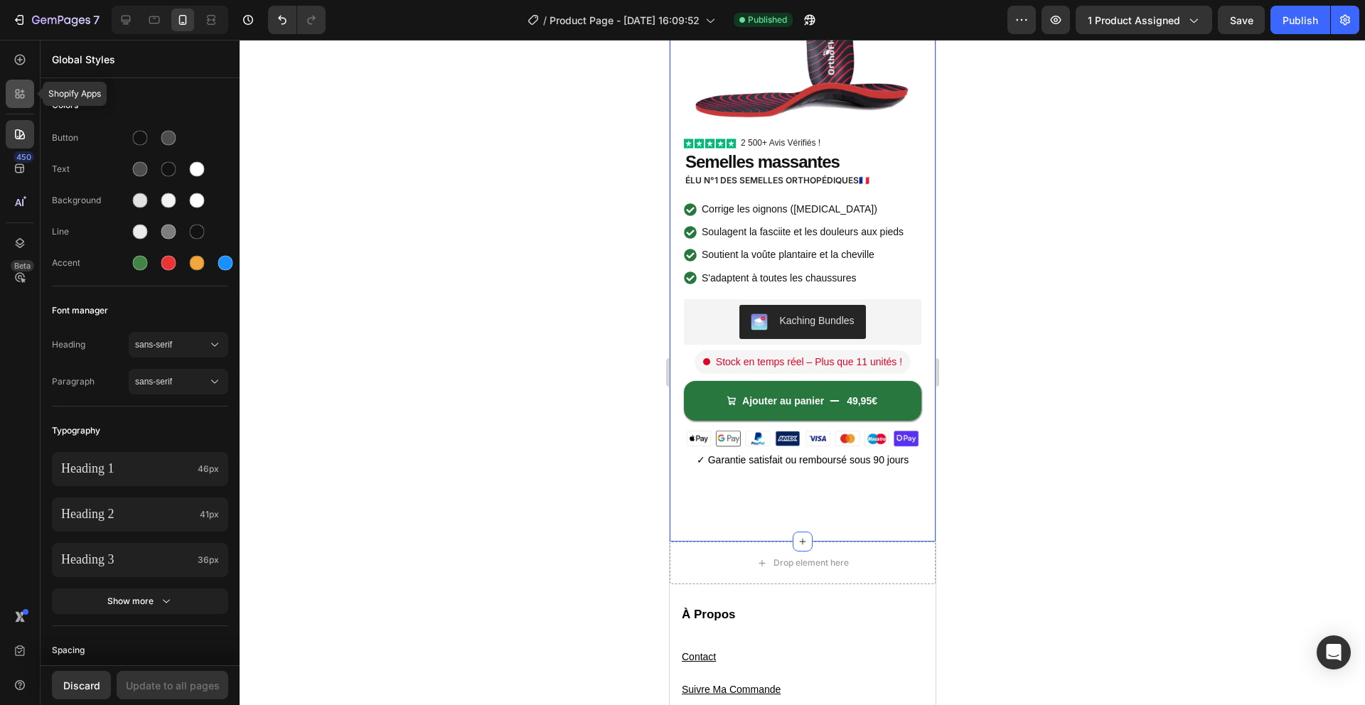
click at [23, 97] on icon at bounding box center [23, 97] width 4 height 4
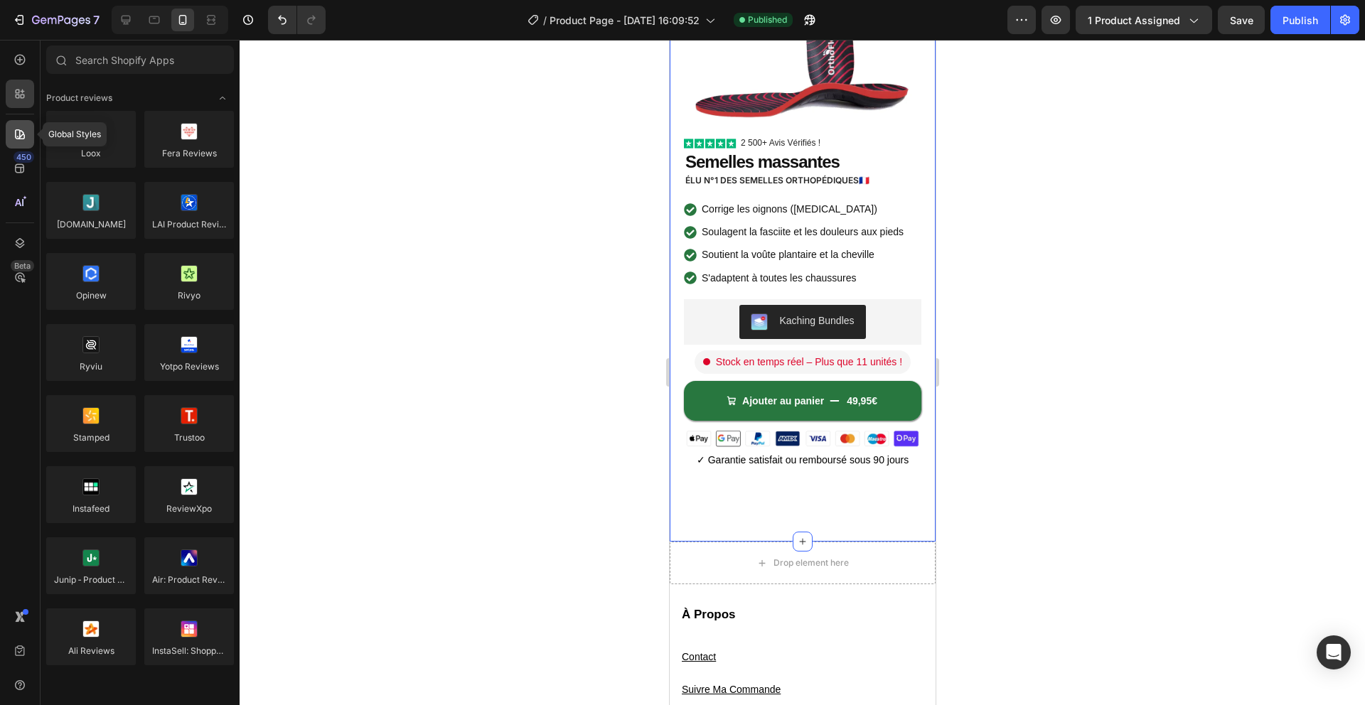
click at [18, 132] on icon at bounding box center [20, 134] width 14 height 14
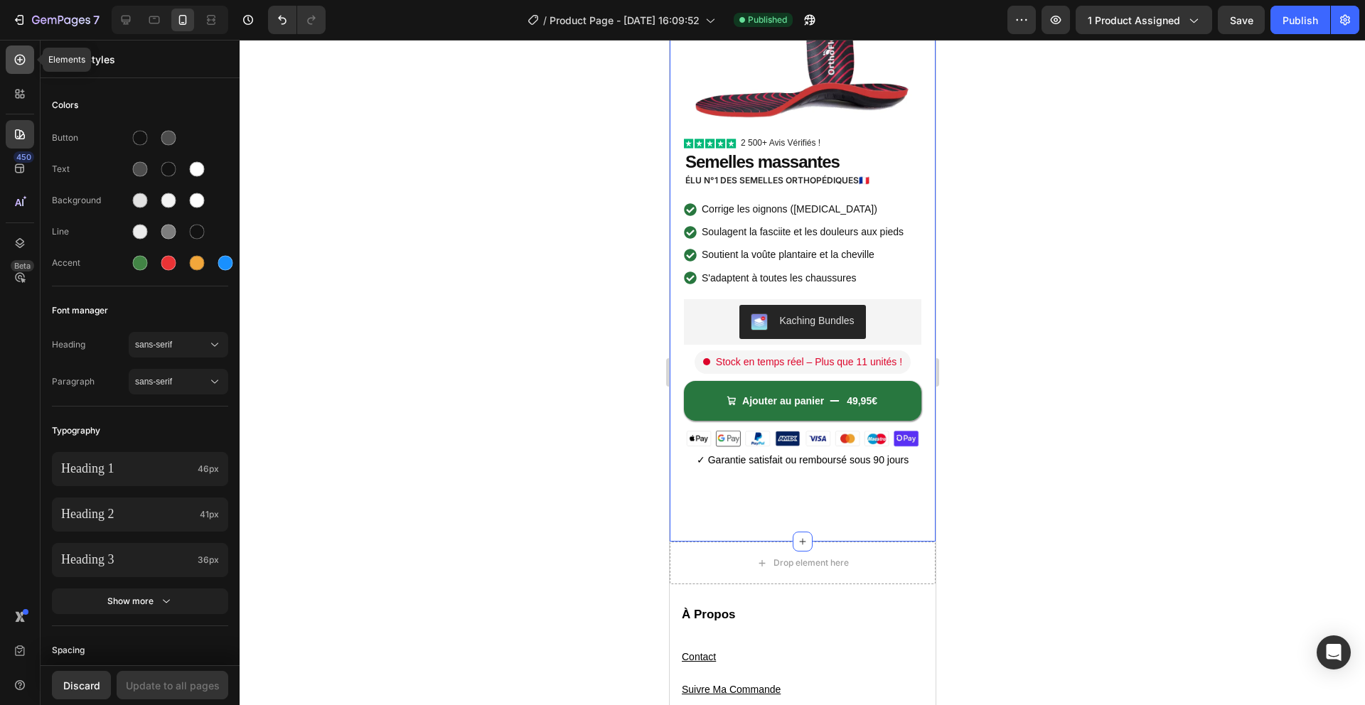
click at [18, 65] on icon at bounding box center [20, 60] width 14 height 14
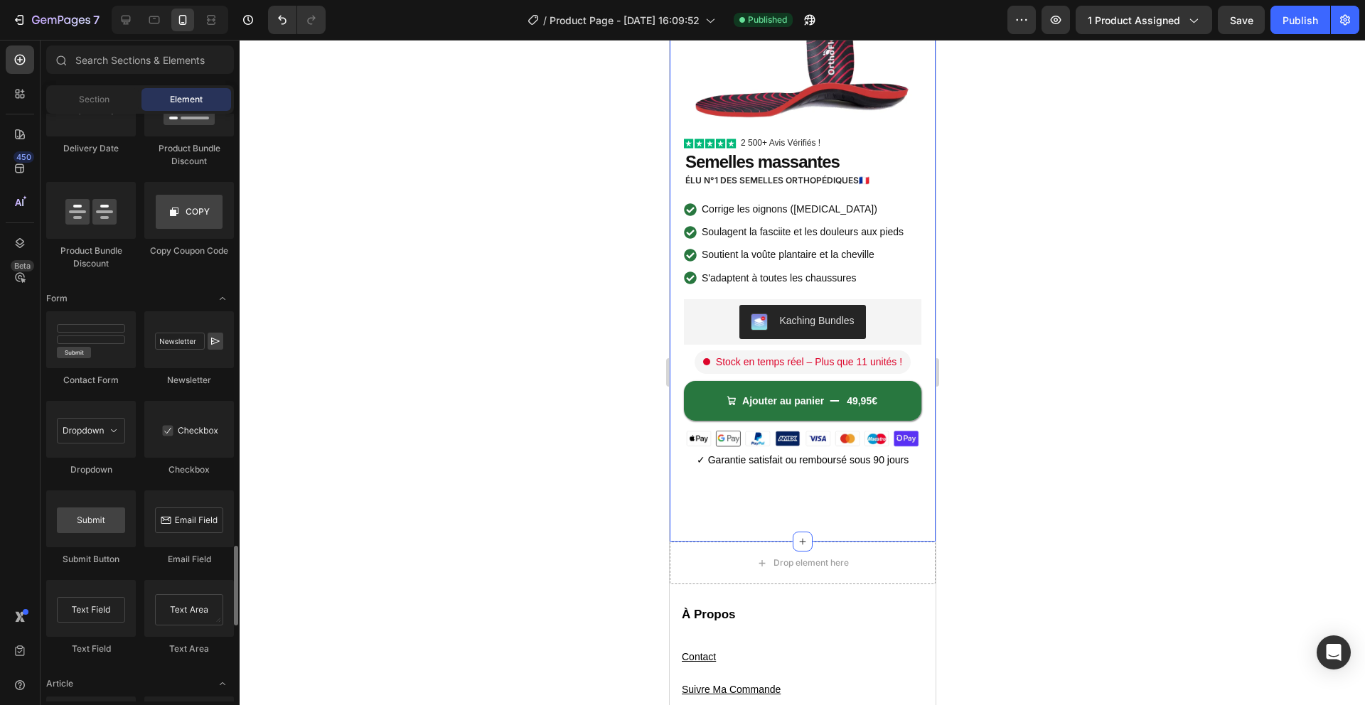
scroll to position [3162, 0]
drag, startPoint x: 760, startPoint y: 483, endPoint x: 764, endPoint y: 289, distance: 194.1
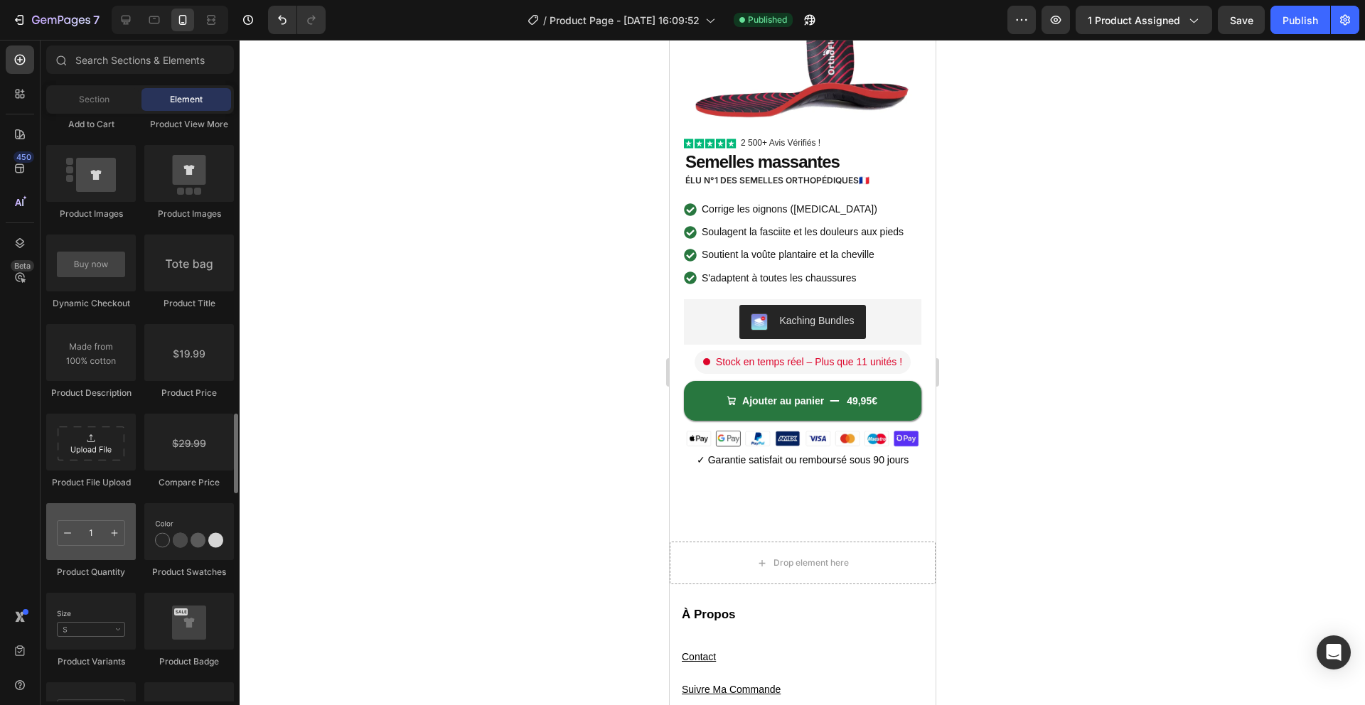
scroll to position [2172, 0]
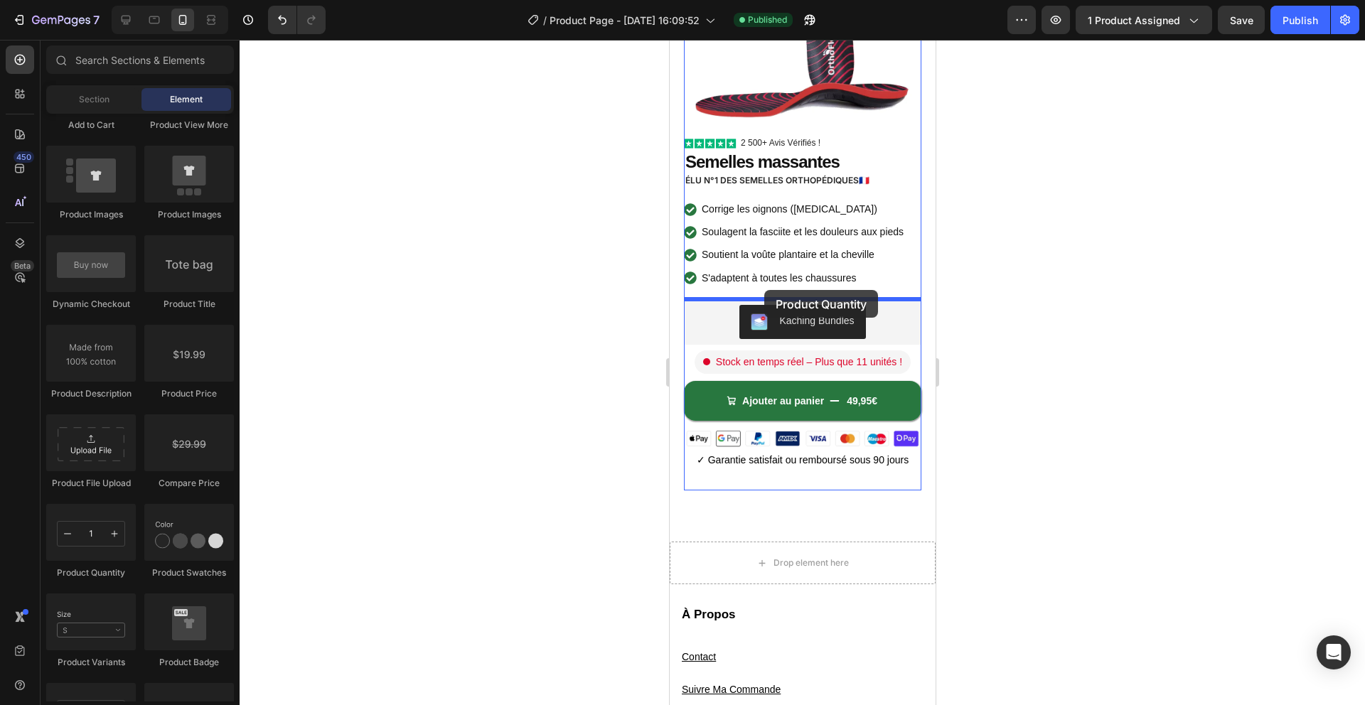
drag, startPoint x: 780, startPoint y: 567, endPoint x: 763, endPoint y: 290, distance: 277.7
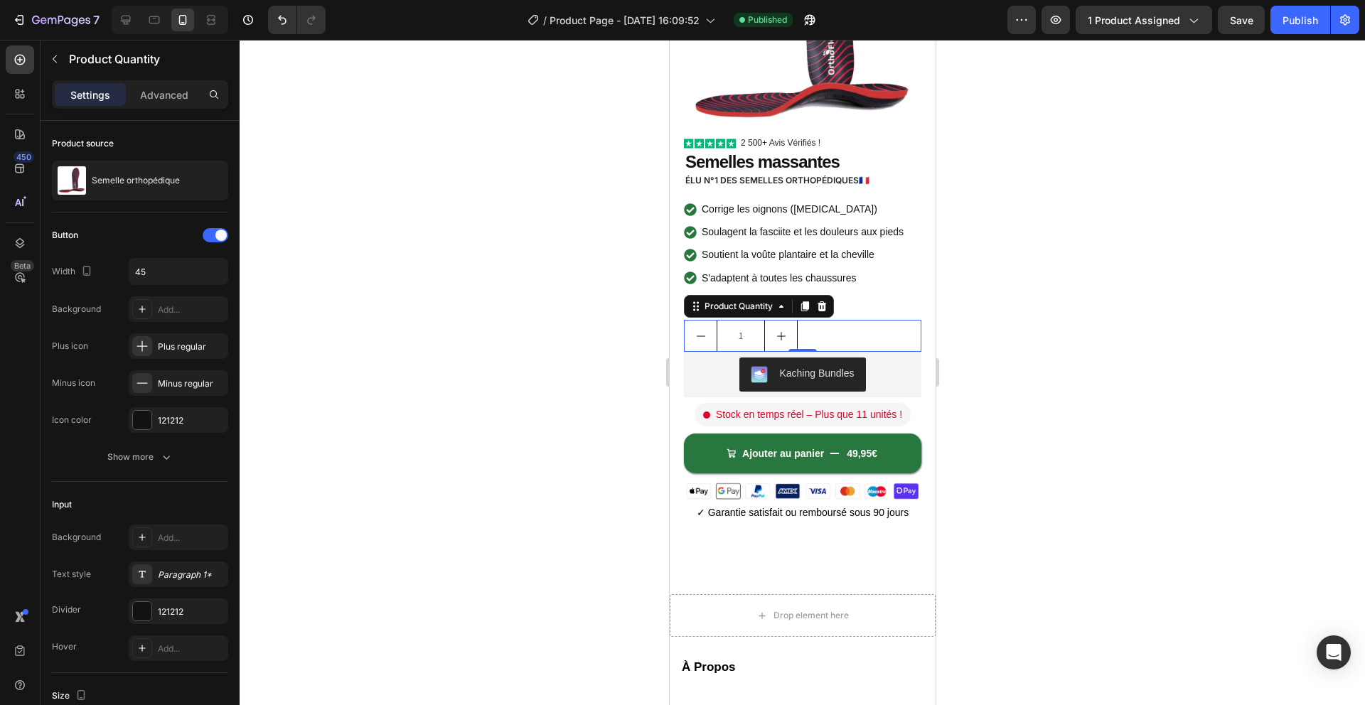
click at [819, 307] on icon at bounding box center [821, 306] width 9 height 10
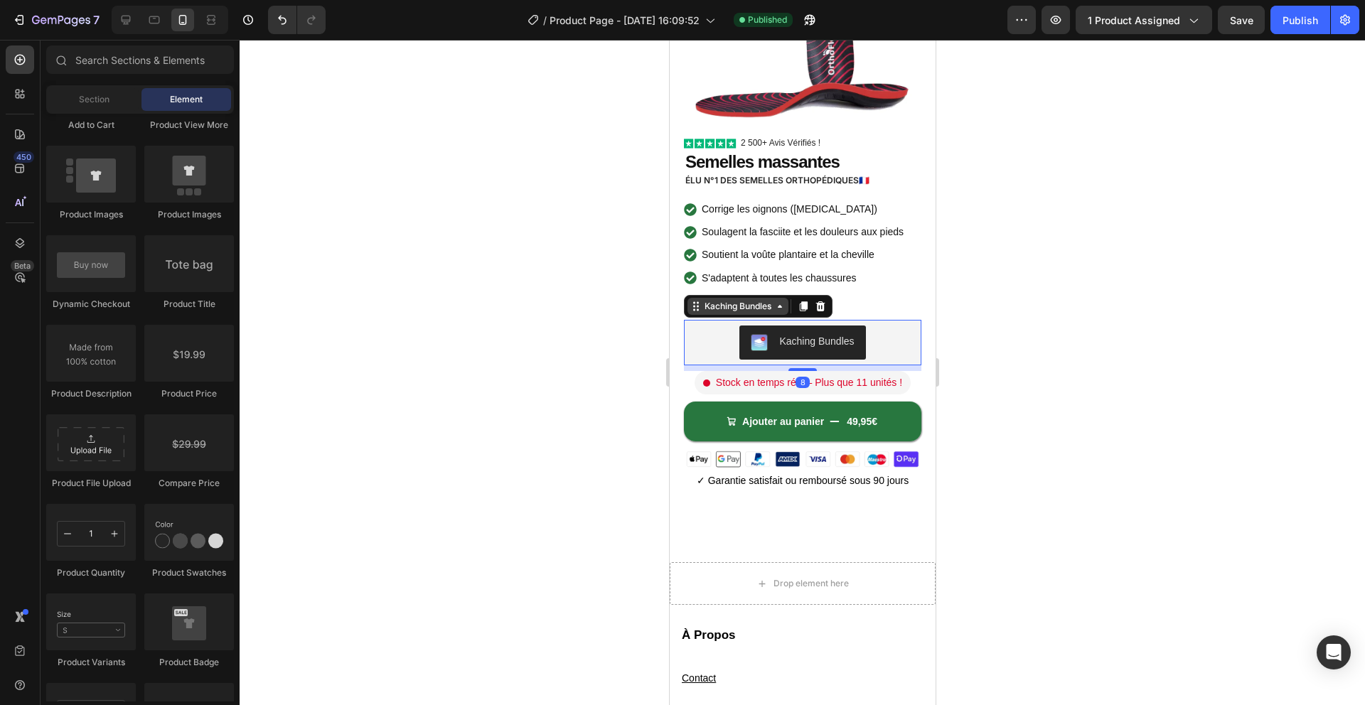
click at [753, 308] on div "Kaching Bundles" at bounding box center [737, 306] width 73 height 13
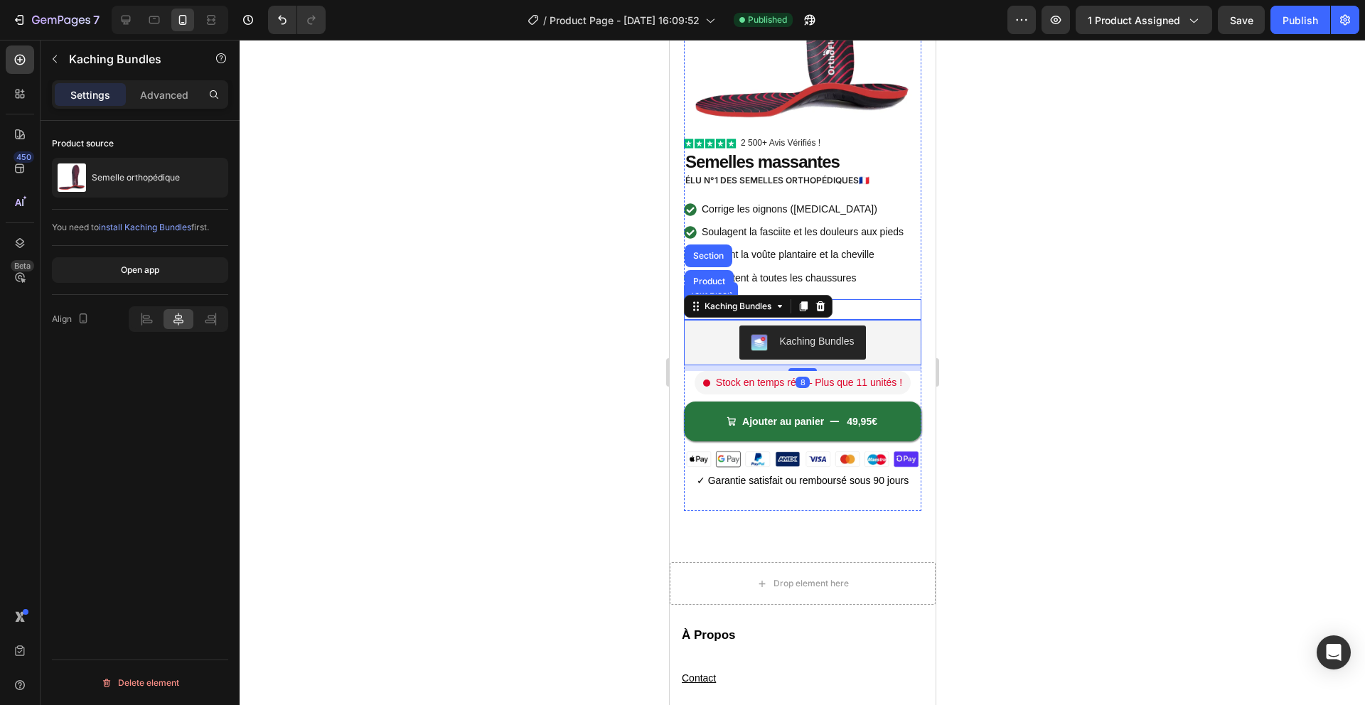
click at [893, 308] on div "Quantity" at bounding box center [801, 309] width 237 height 21
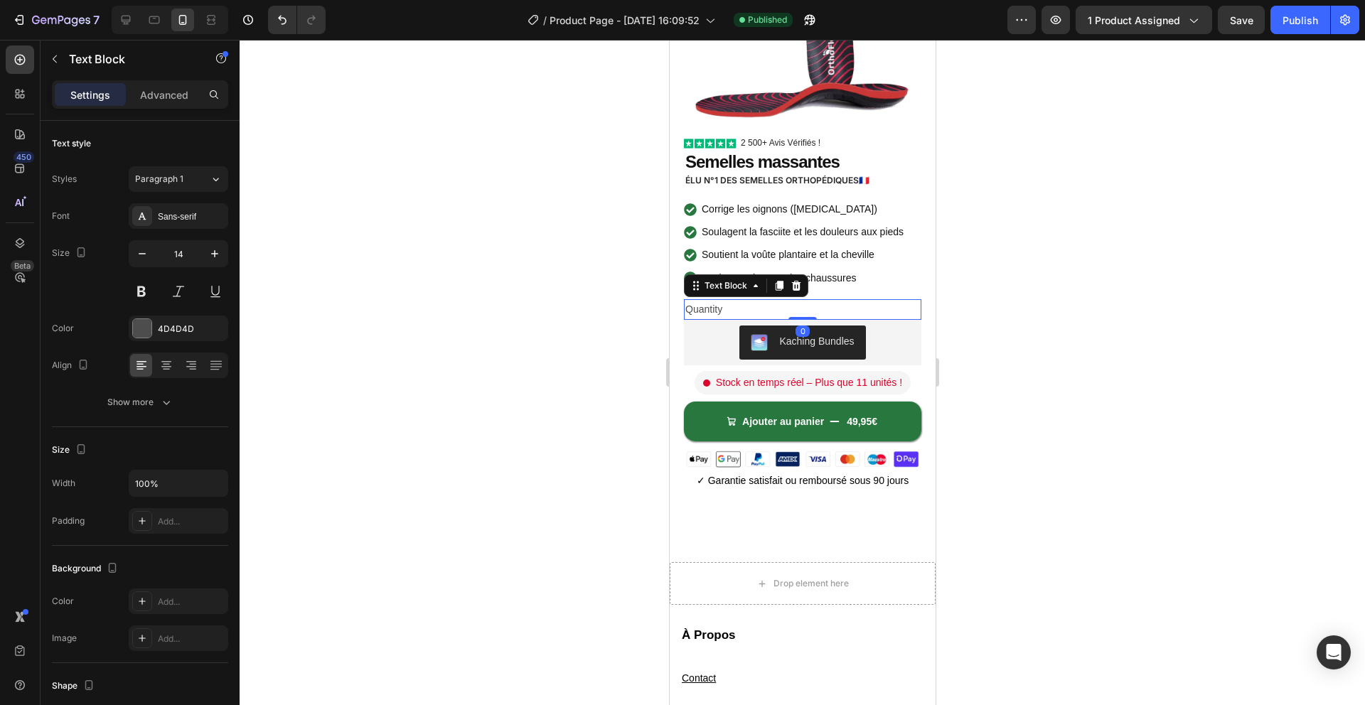
click at [795, 284] on icon at bounding box center [795, 286] width 9 height 10
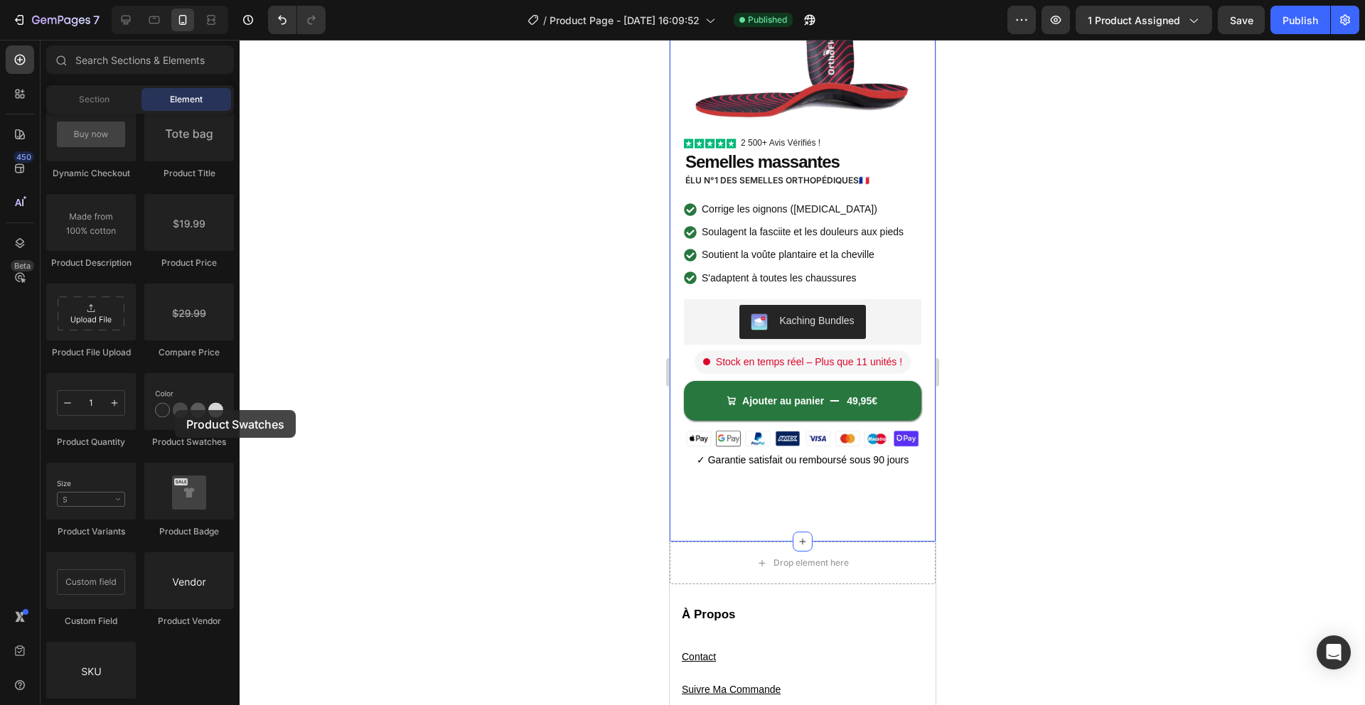
scroll to position [2304, 0]
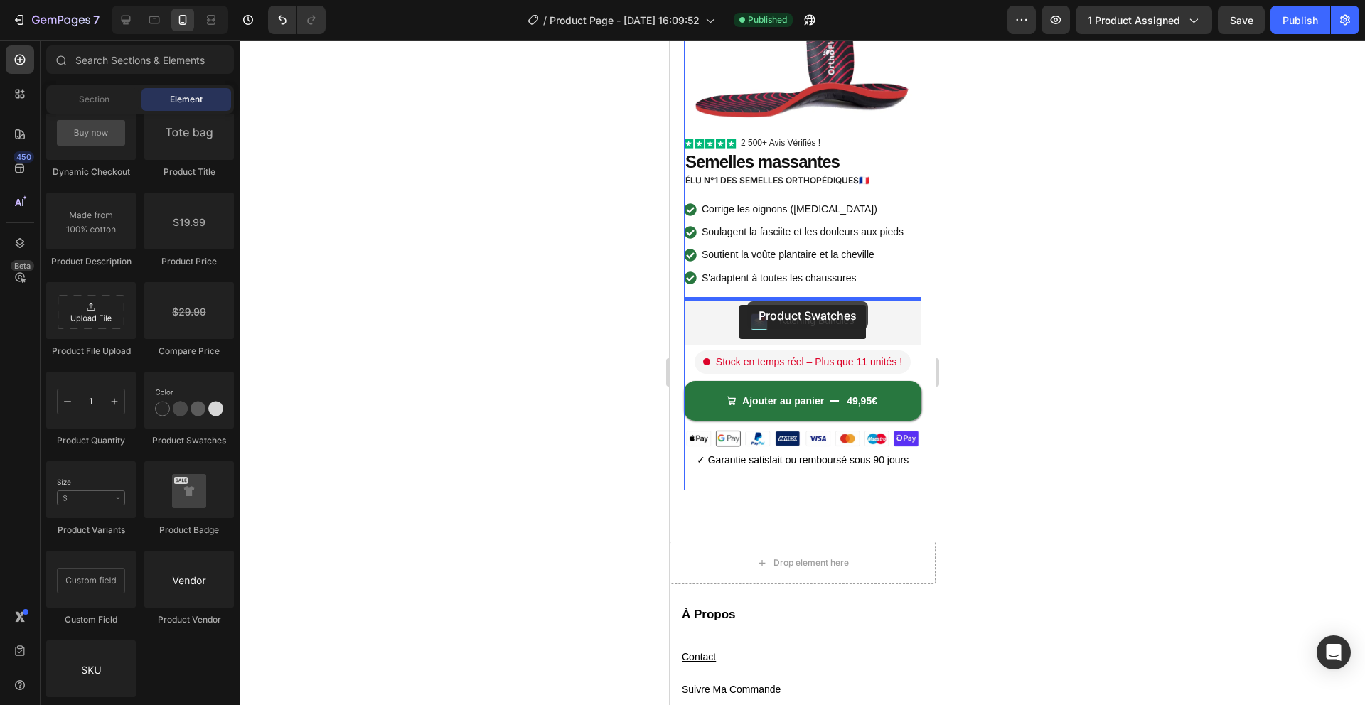
drag, startPoint x: 844, startPoint y: 450, endPoint x: 1336, endPoint y: 370, distance: 499.0
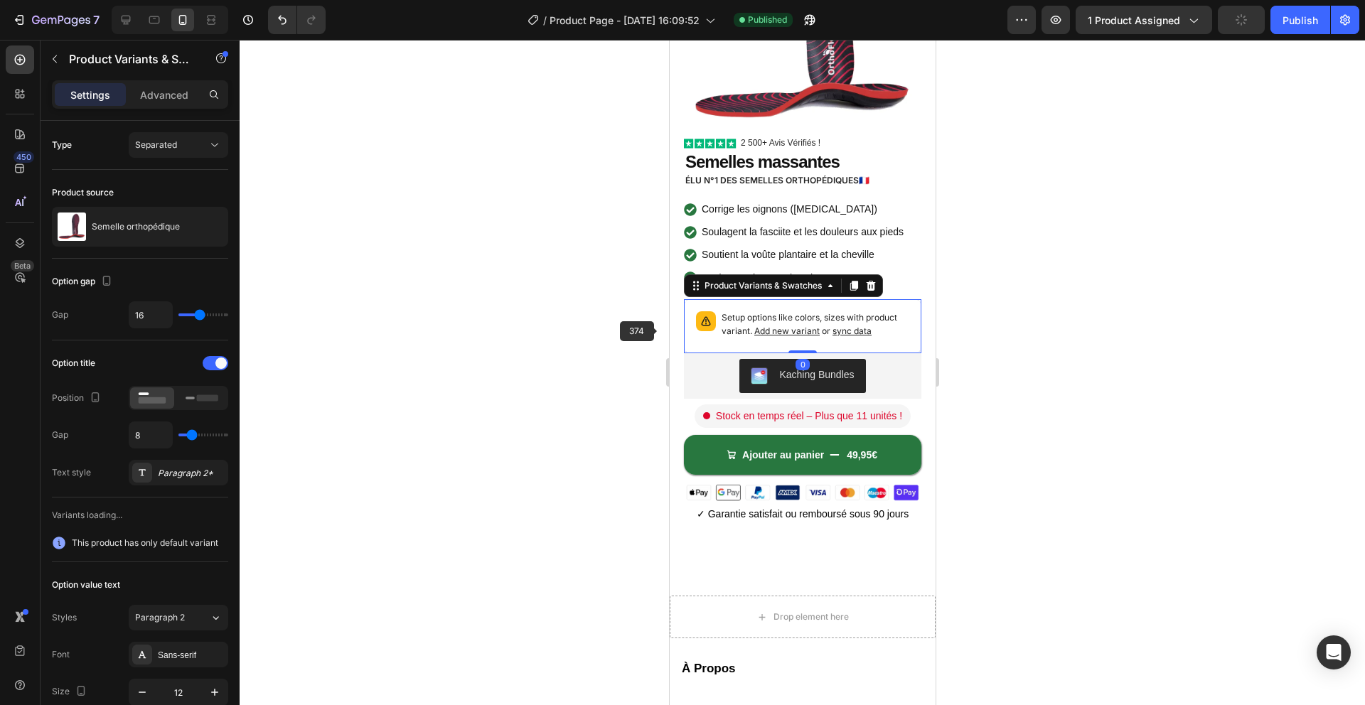
scroll to position [183, 0]
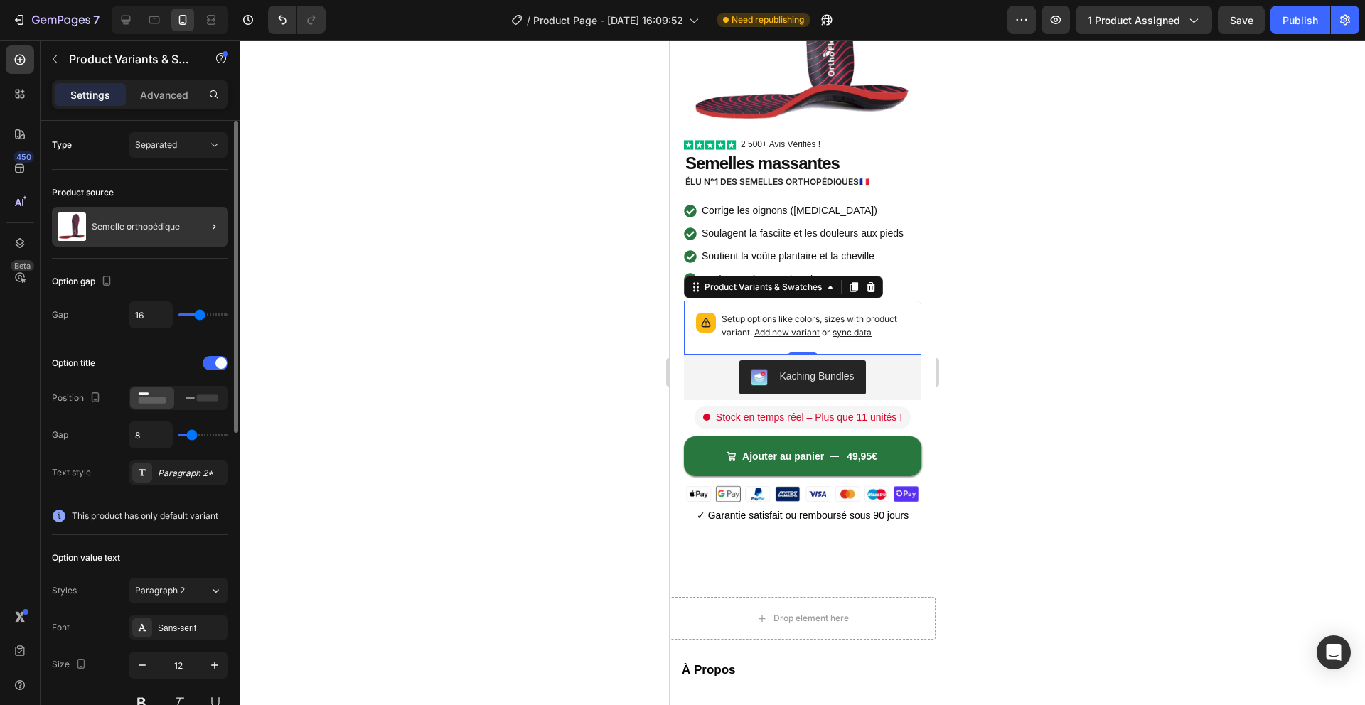
click at [188, 234] on div at bounding box center [208, 227] width 40 height 40
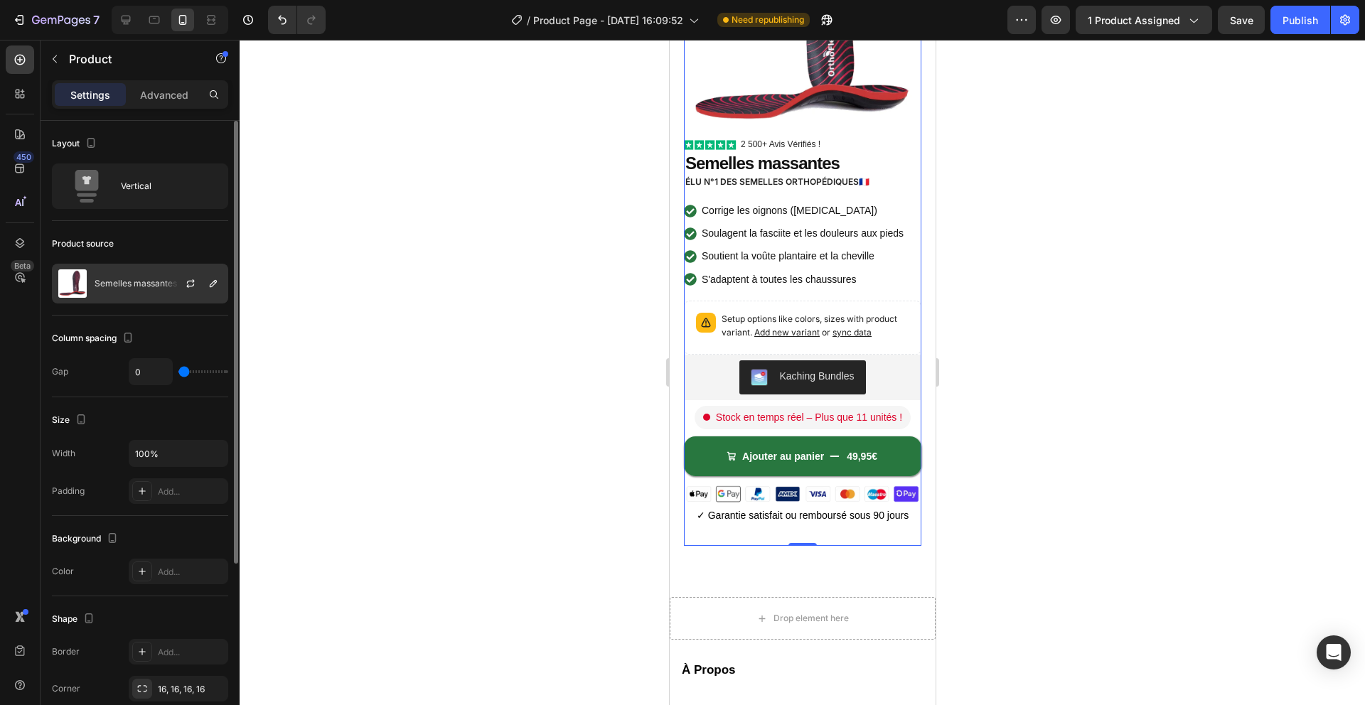
click at [177, 280] on div at bounding box center [196, 283] width 63 height 38
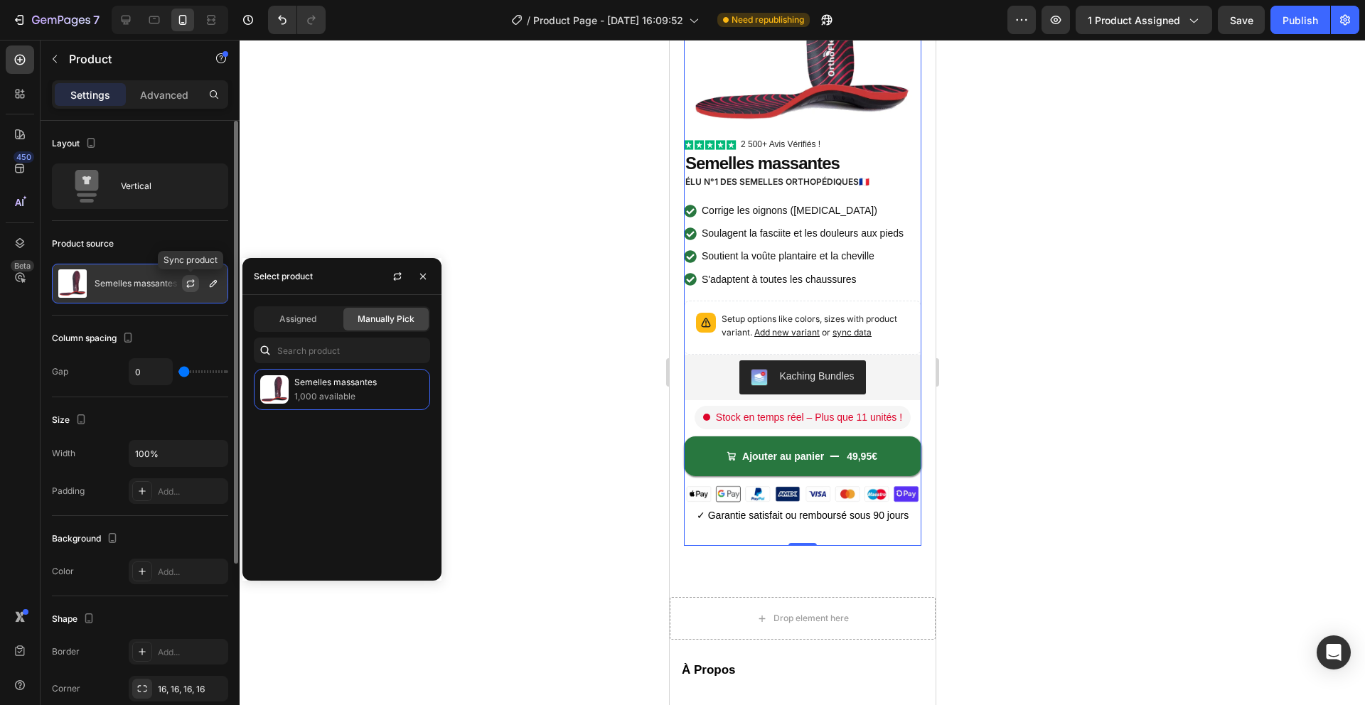
click at [186, 284] on icon "button" at bounding box center [190, 283] width 11 height 11
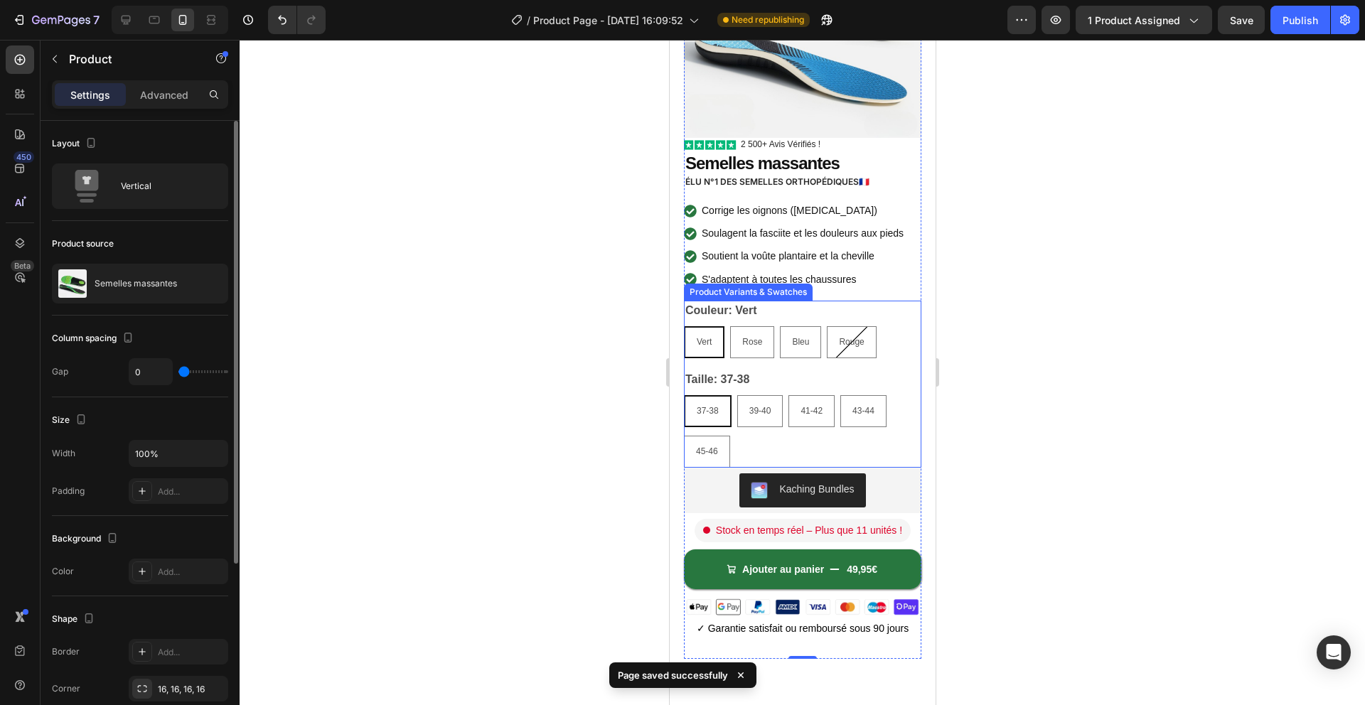
click at [750, 324] on div "Couleur: Vert Vert Vert Vert Rose Rose Rose Bleu Bleu Bleu Rouge Rouge Rouge" at bounding box center [801, 330] width 237 height 58
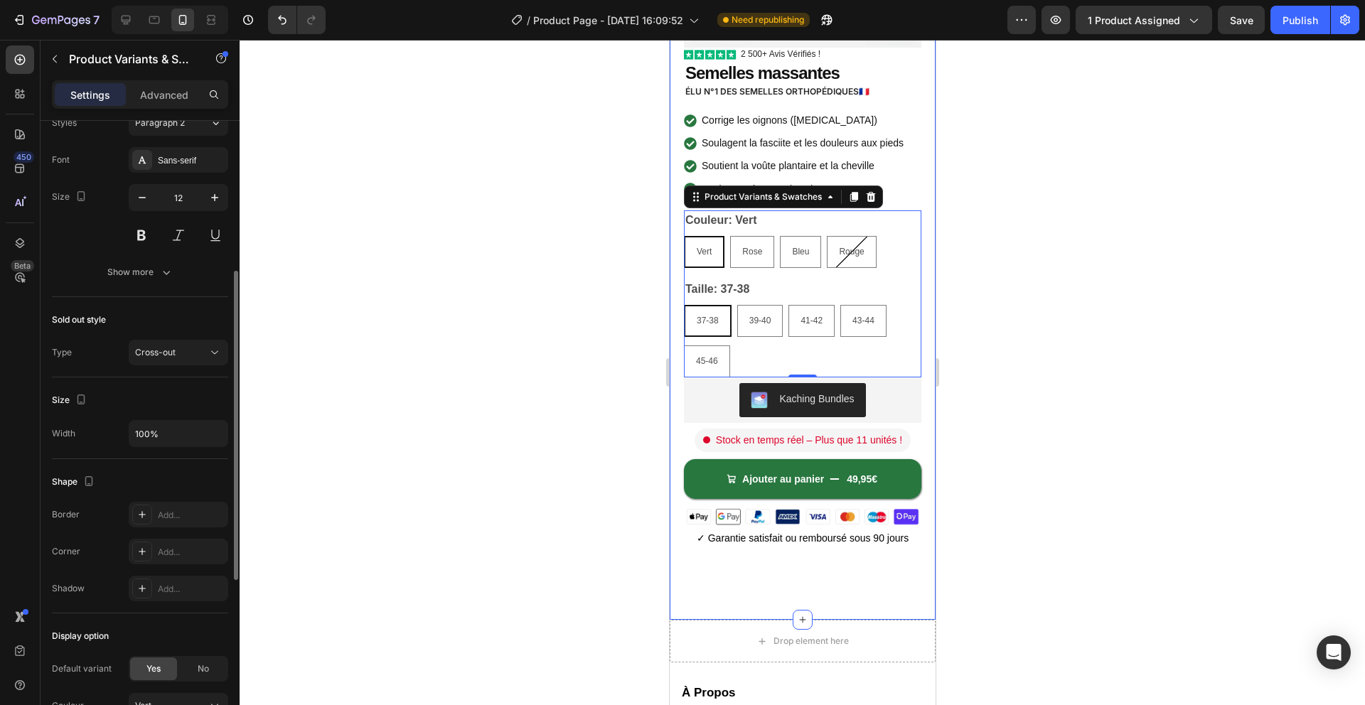
scroll to position [482, 0]
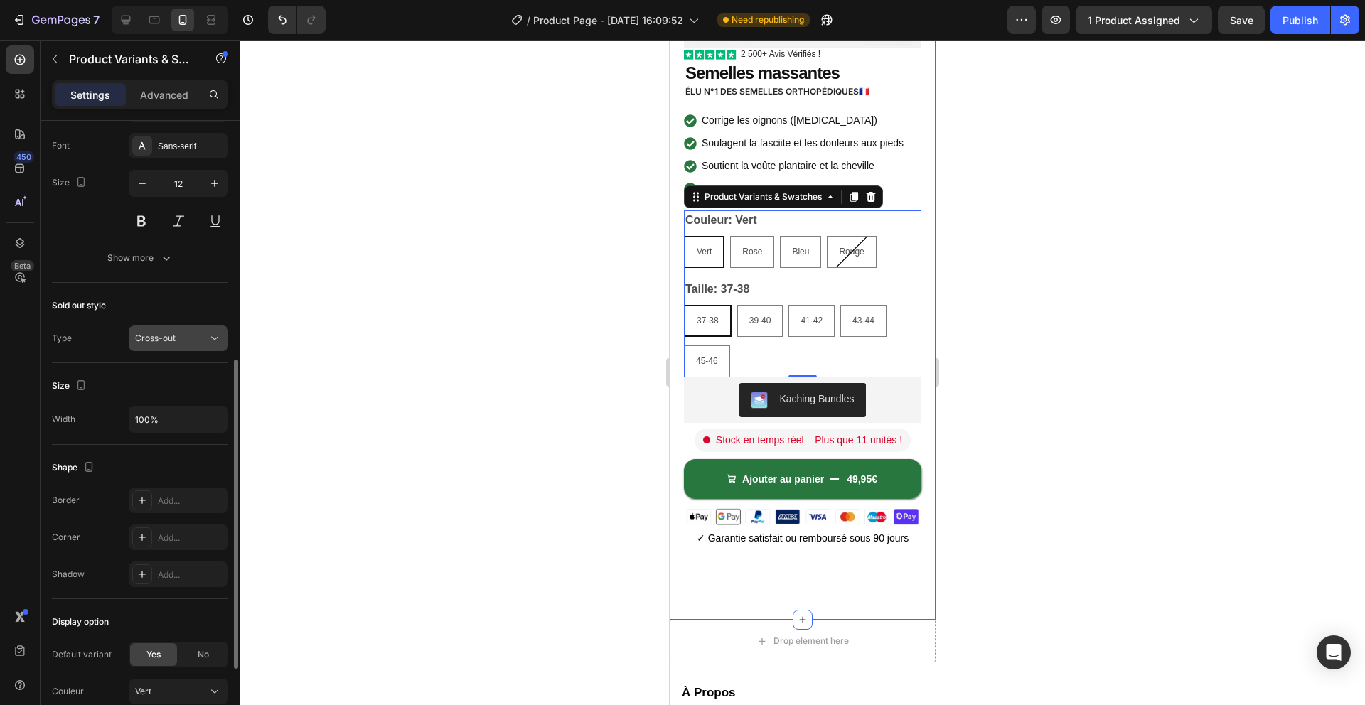
click at [189, 332] on div "Cross-out" at bounding box center [171, 338] width 73 height 13
click at [178, 293] on div "Sold out style Type Cross-out" at bounding box center [140, 323] width 176 height 80
click at [177, 334] on div "Cross-out" at bounding box center [171, 338] width 73 height 13
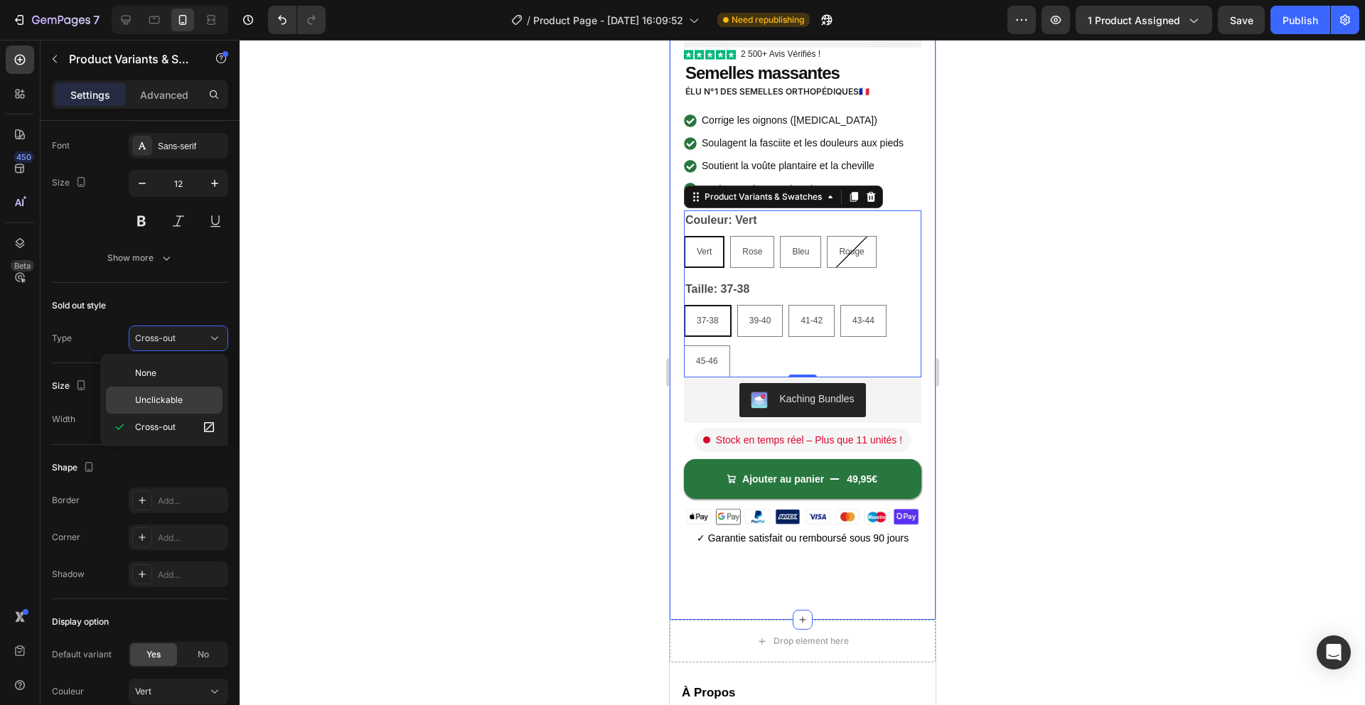
click at [178, 405] on span "Unclickable" at bounding box center [159, 400] width 48 height 13
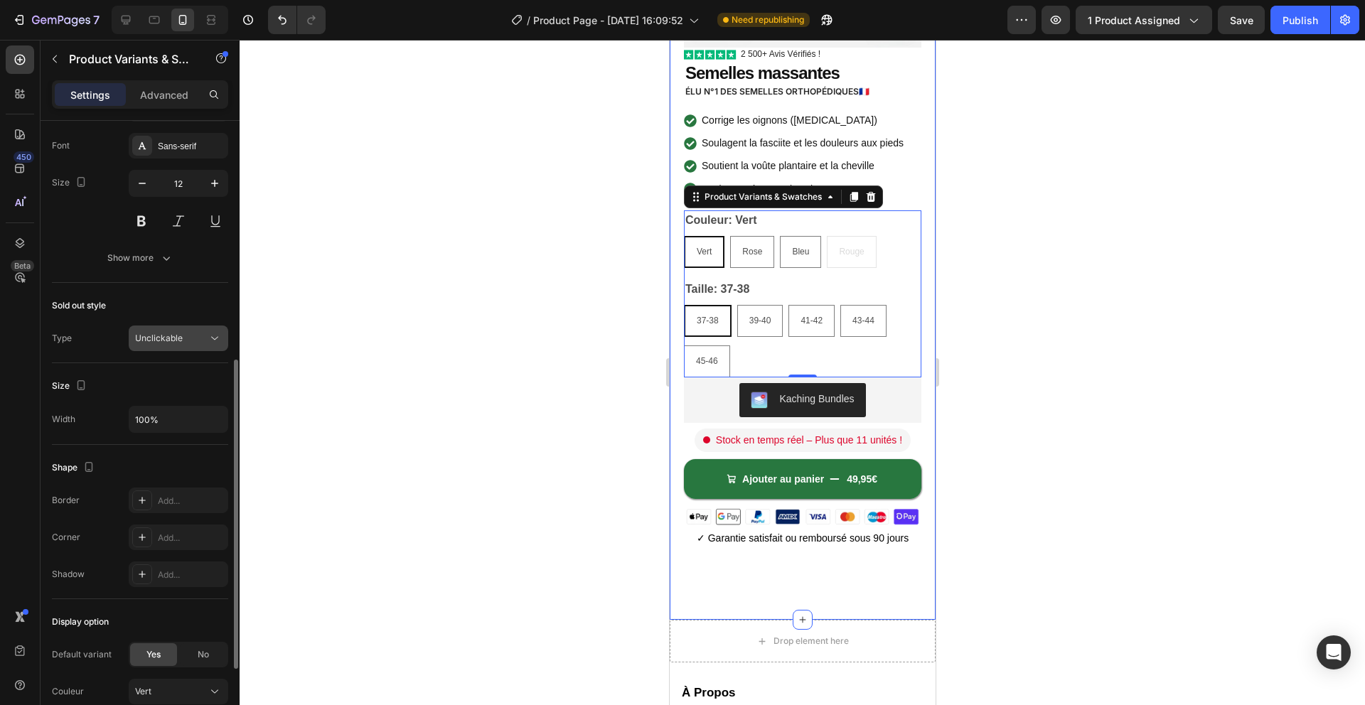
click at [183, 339] on div "Unclickable" at bounding box center [171, 338] width 73 height 13
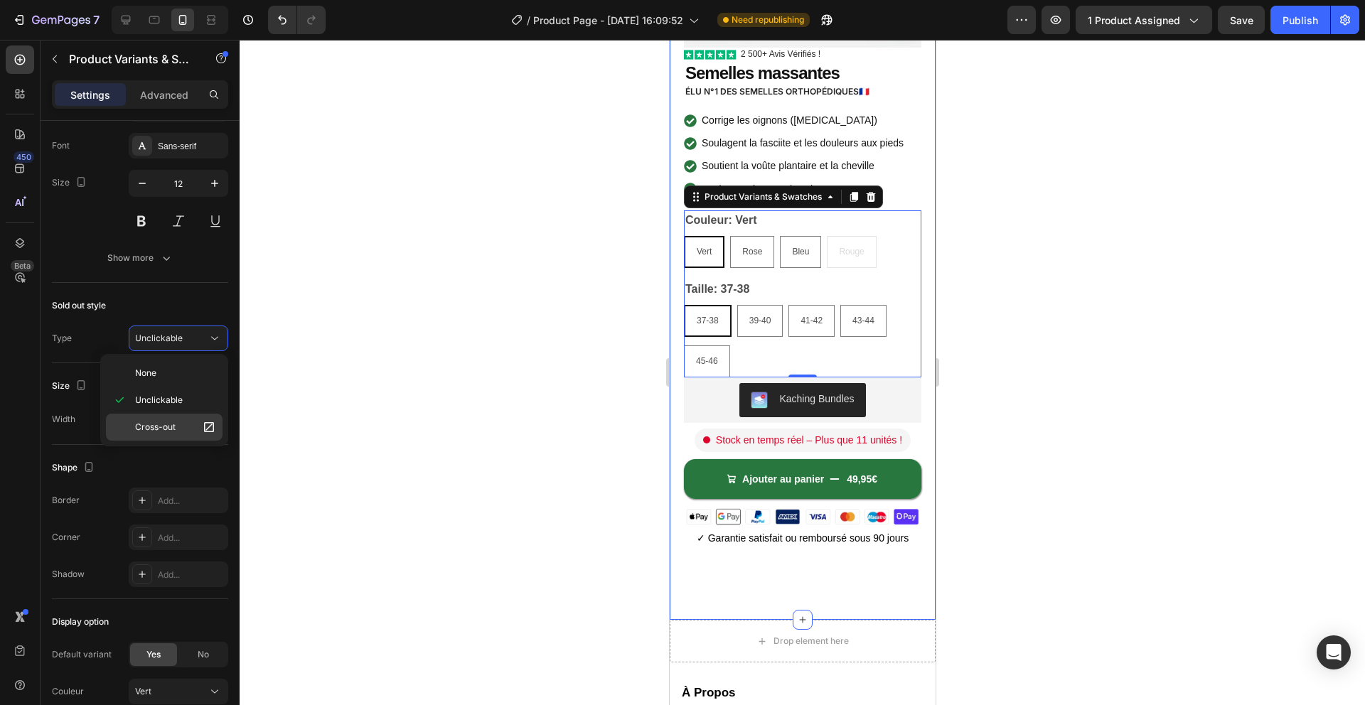
click at [179, 421] on p "Cross-out" at bounding box center [175, 427] width 81 height 14
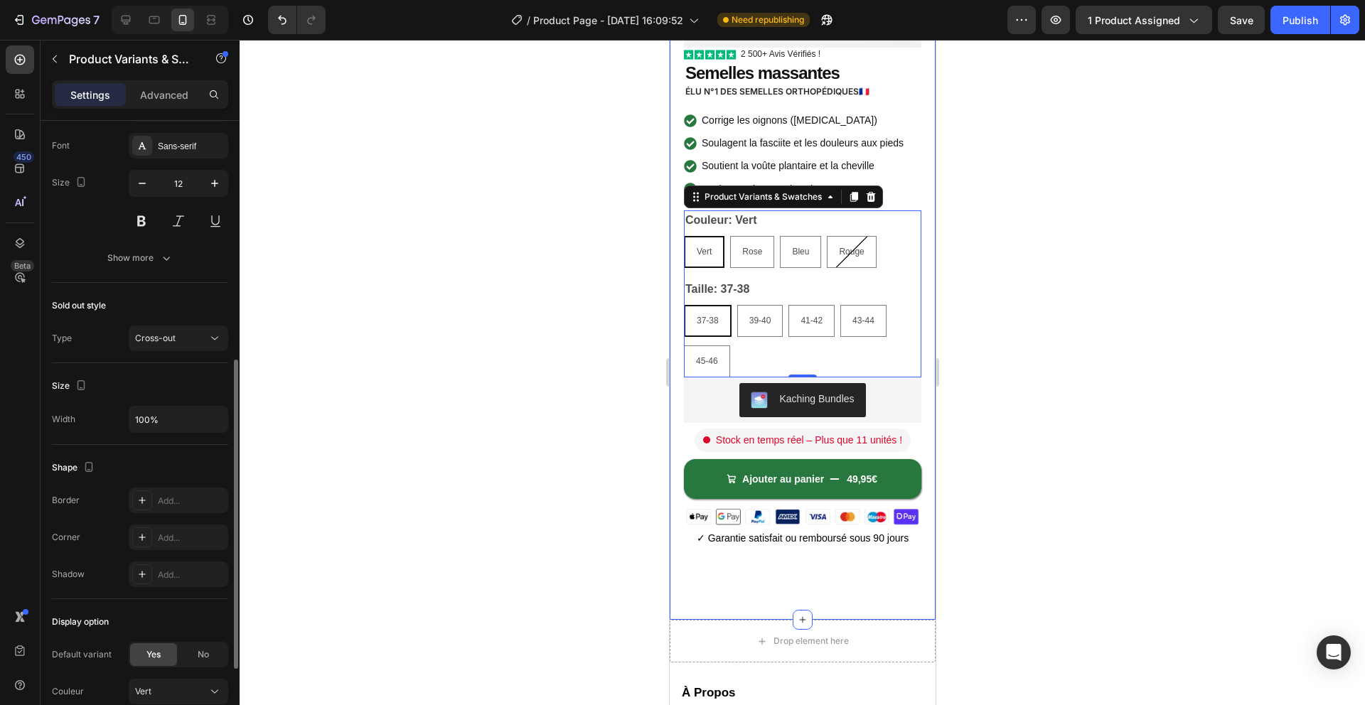
click at [187, 302] on div "Sold out style" at bounding box center [140, 305] width 176 height 23
click at [176, 342] on div "Cross-out" at bounding box center [171, 338] width 73 height 13
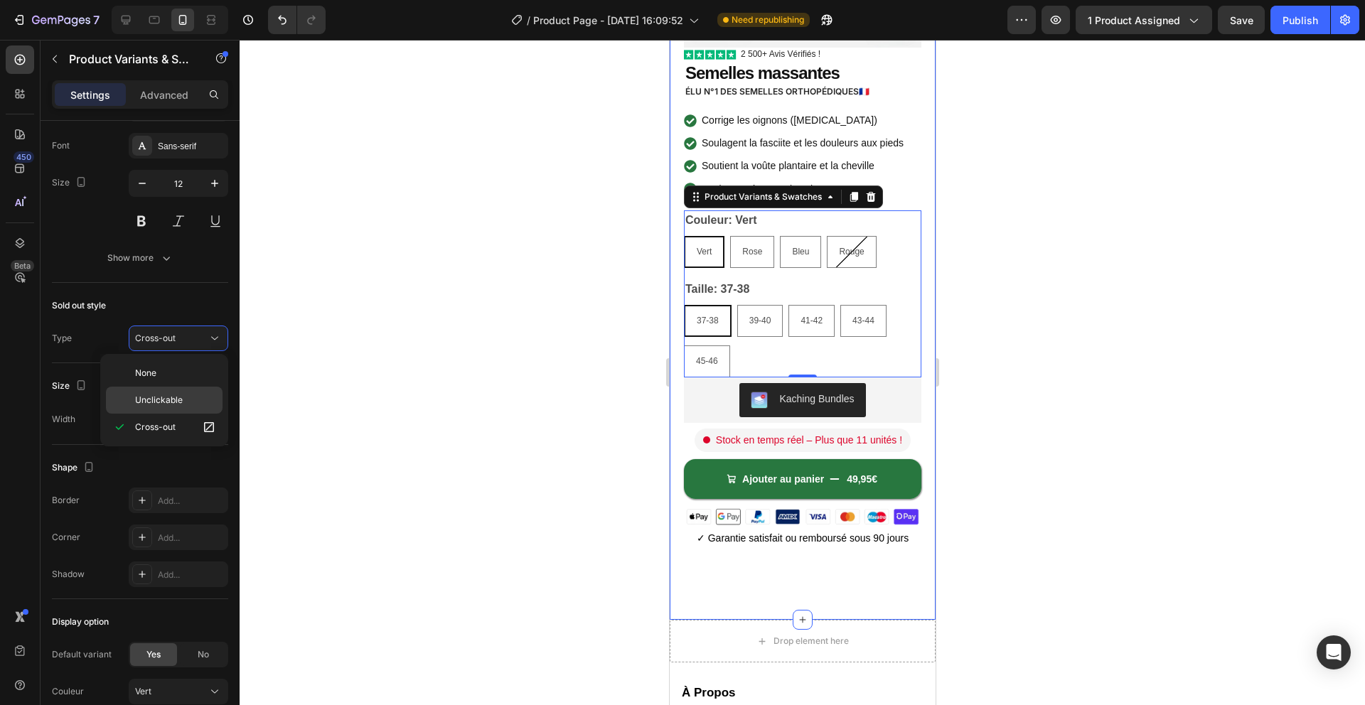
click at [168, 395] on span "Unclickable" at bounding box center [159, 400] width 48 height 13
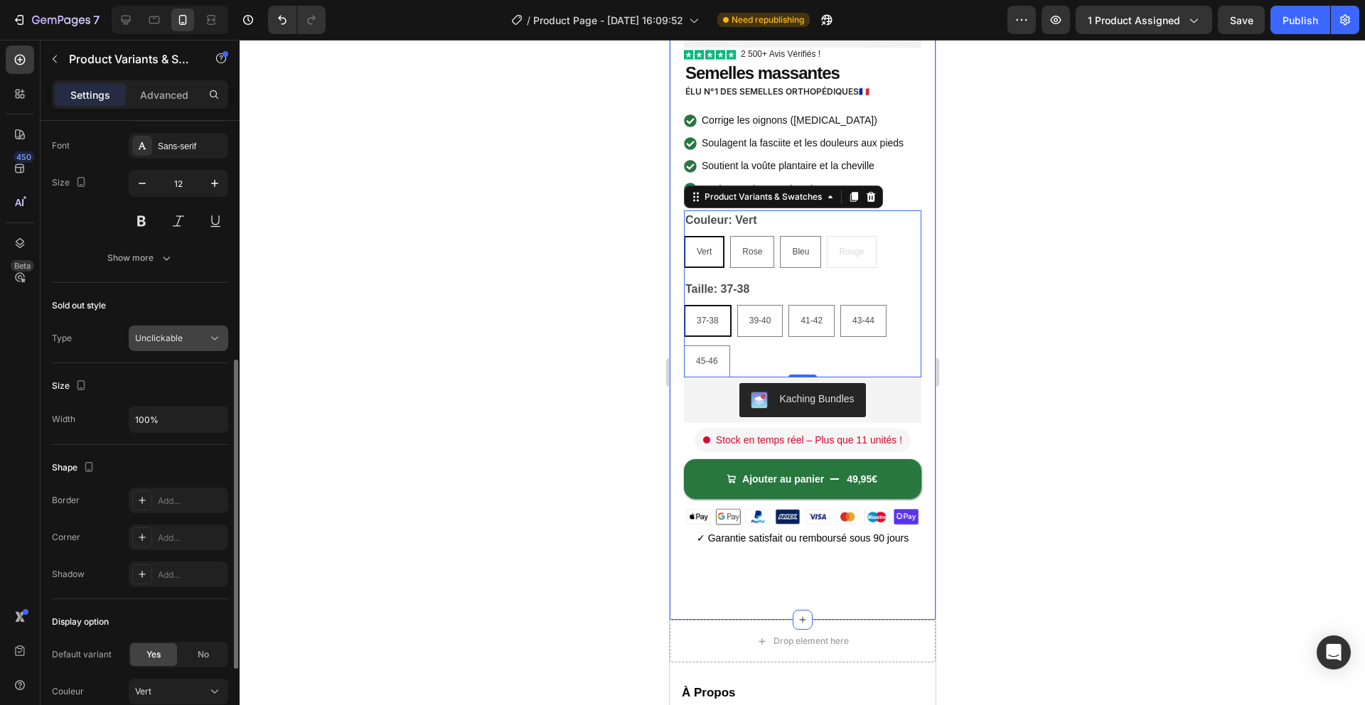
click at [175, 323] on div "Sold out style Type Unclickable" at bounding box center [140, 323] width 176 height 80
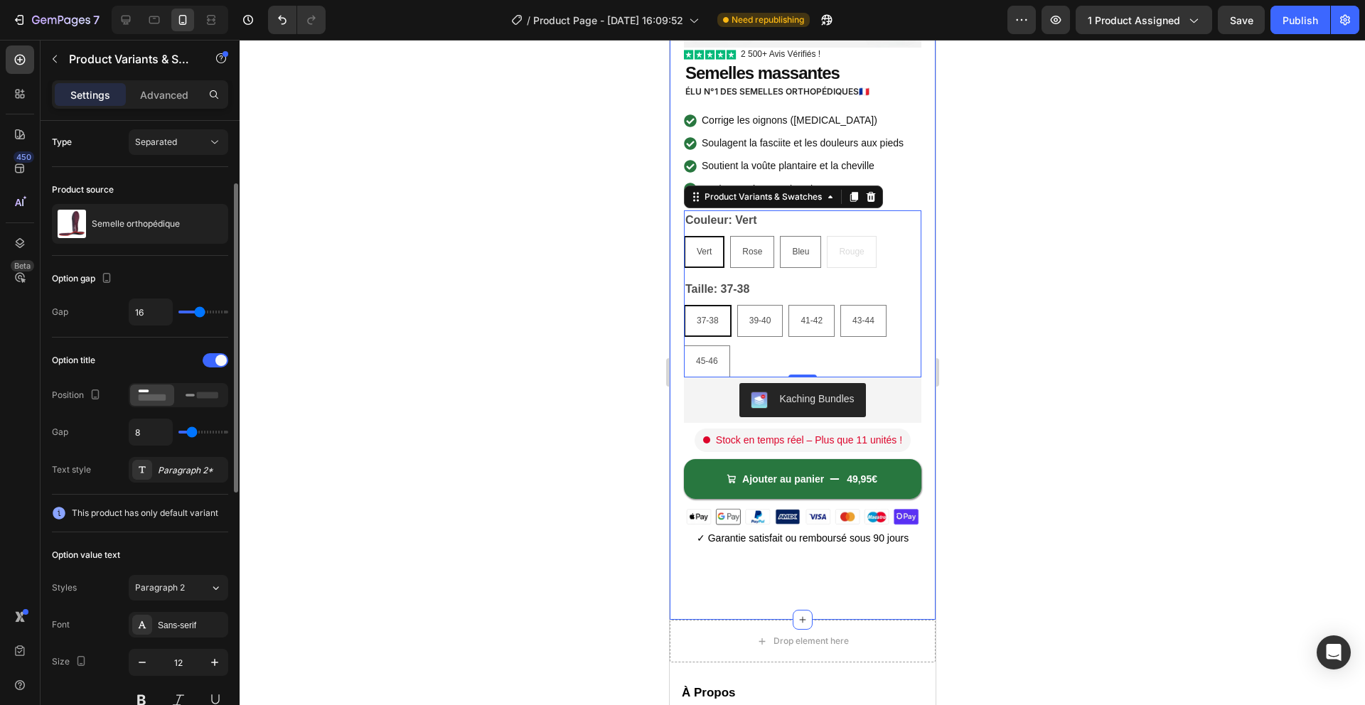
scroll to position [0, 0]
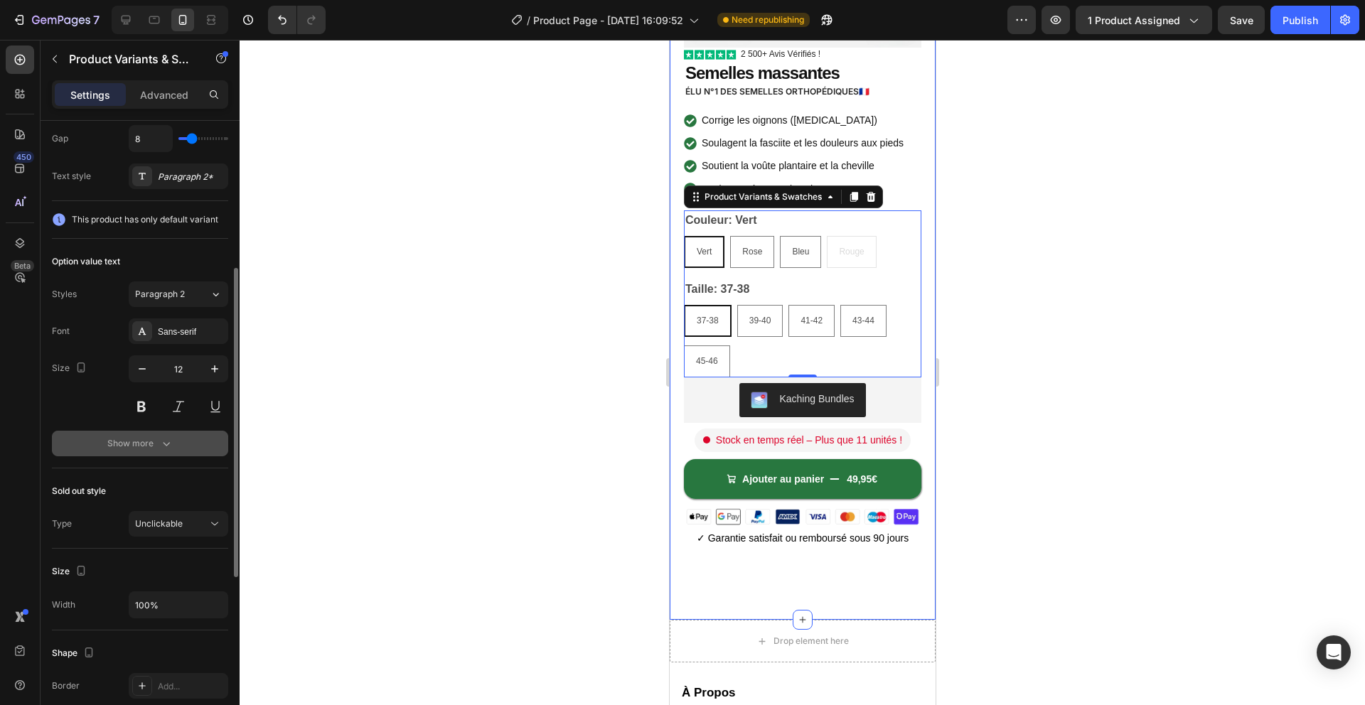
click at [161, 443] on icon "button" at bounding box center [166, 443] width 14 height 14
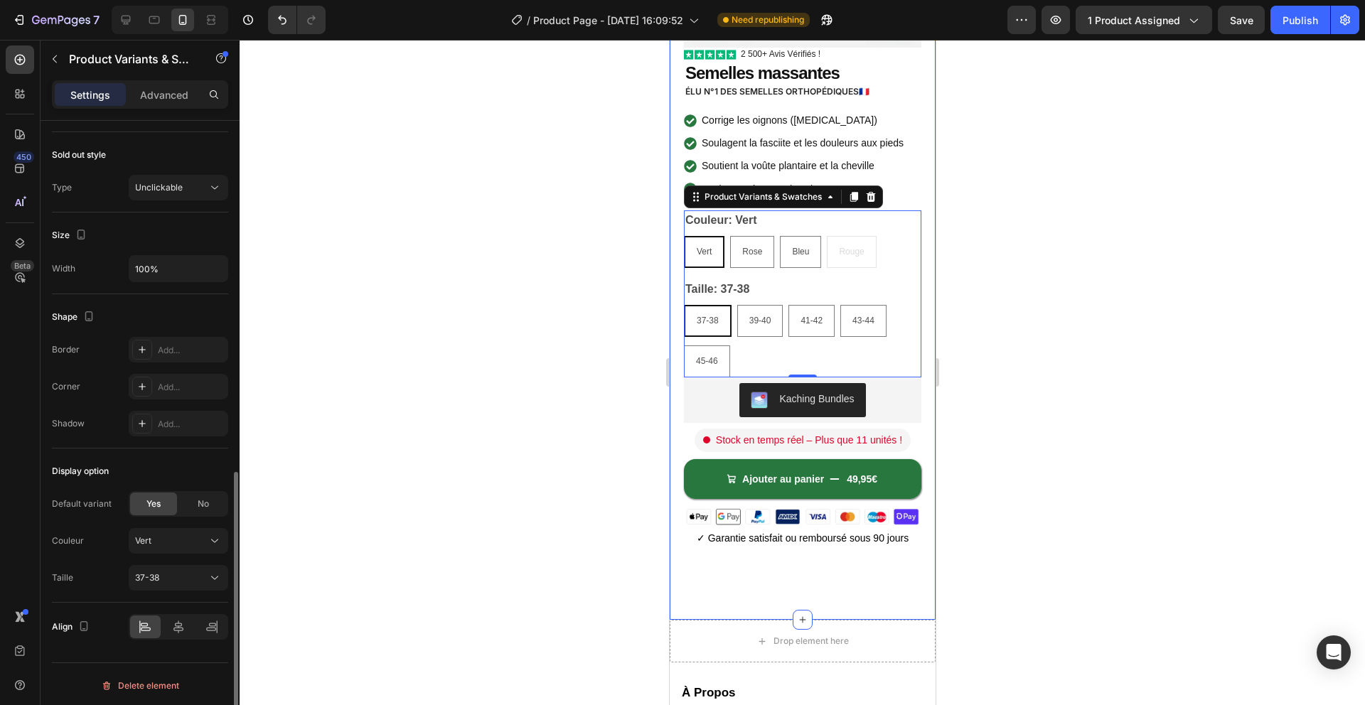
scroll to position [786, 0]
click at [169, 532] on div "Vert" at bounding box center [170, 538] width 70 height 13
click at [122, 562] on div "Couleur Vert Vert Rose Bleu Rouge" at bounding box center [140, 575] width 176 height 26
click at [157, 579] on span "37-38" at bounding box center [147, 575] width 24 height 13
click at [117, 567] on div "Taille 37-38 37-38 39-40 41-42 43-44 45-46" at bounding box center [140, 575] width 176 height 26
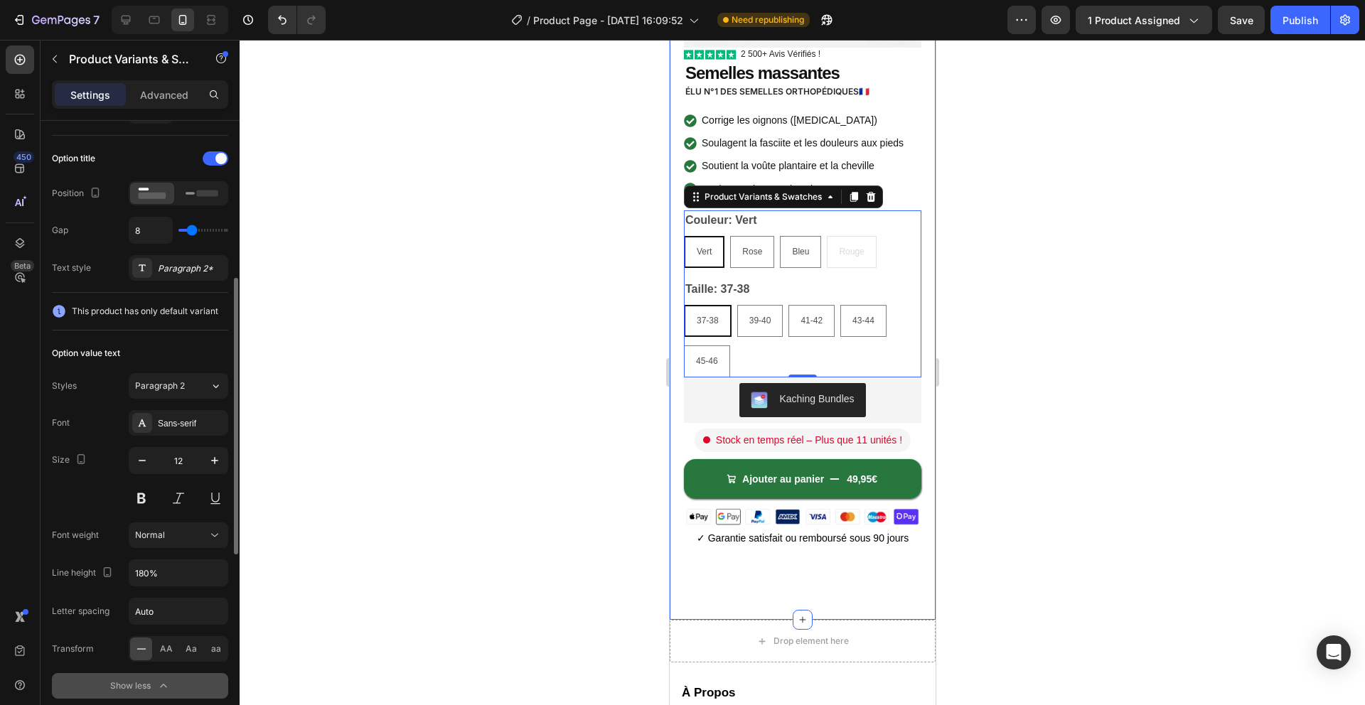
scroll to position [0, 0]
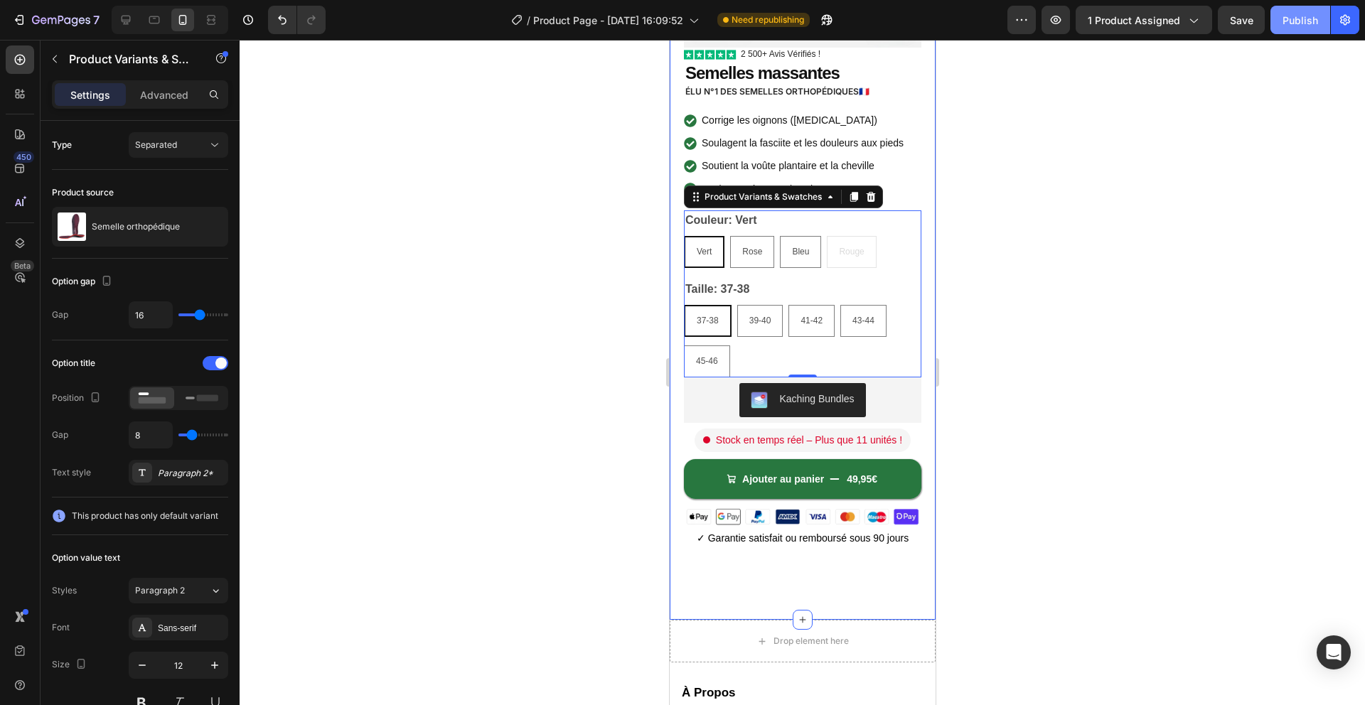
click at [1301, 25] on div "Publish" at bounding box center [1300, 20] width 36 height 15
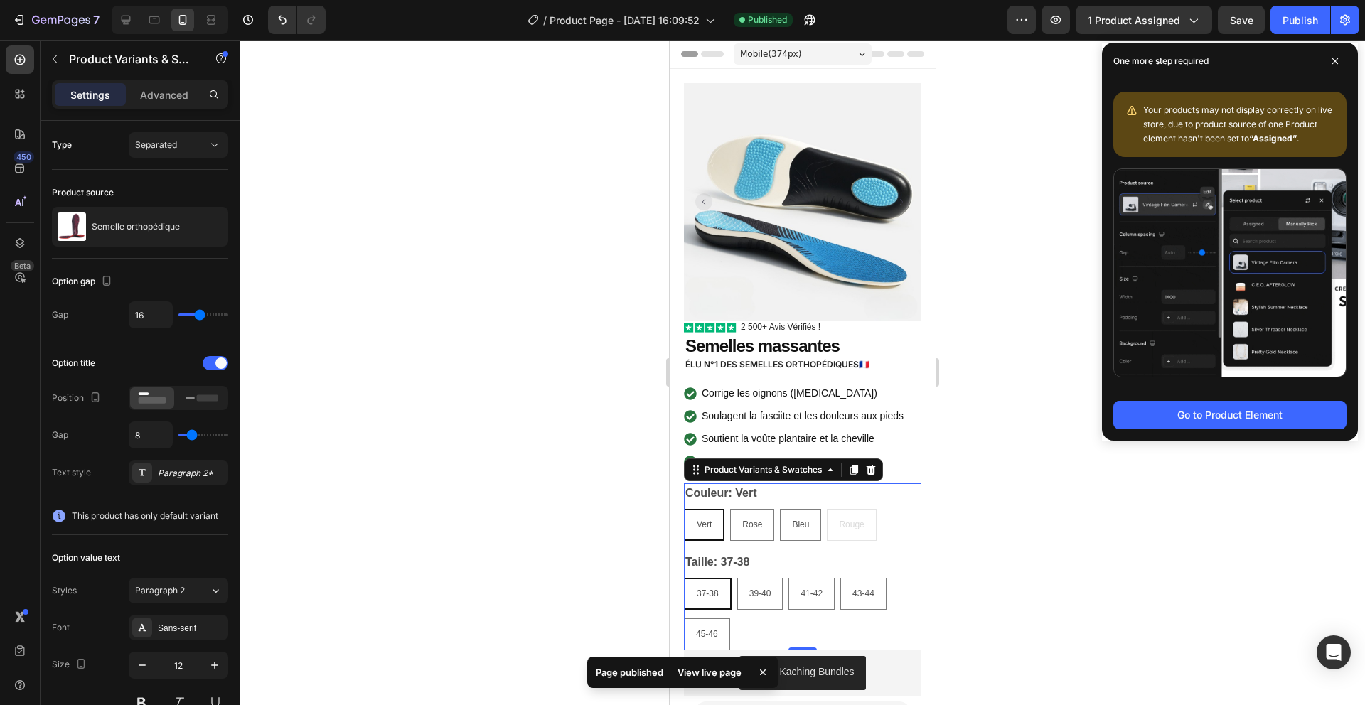
click at [1348, 49] on div "One more step required" at bounding box center [1230, 62] width 256 height 38
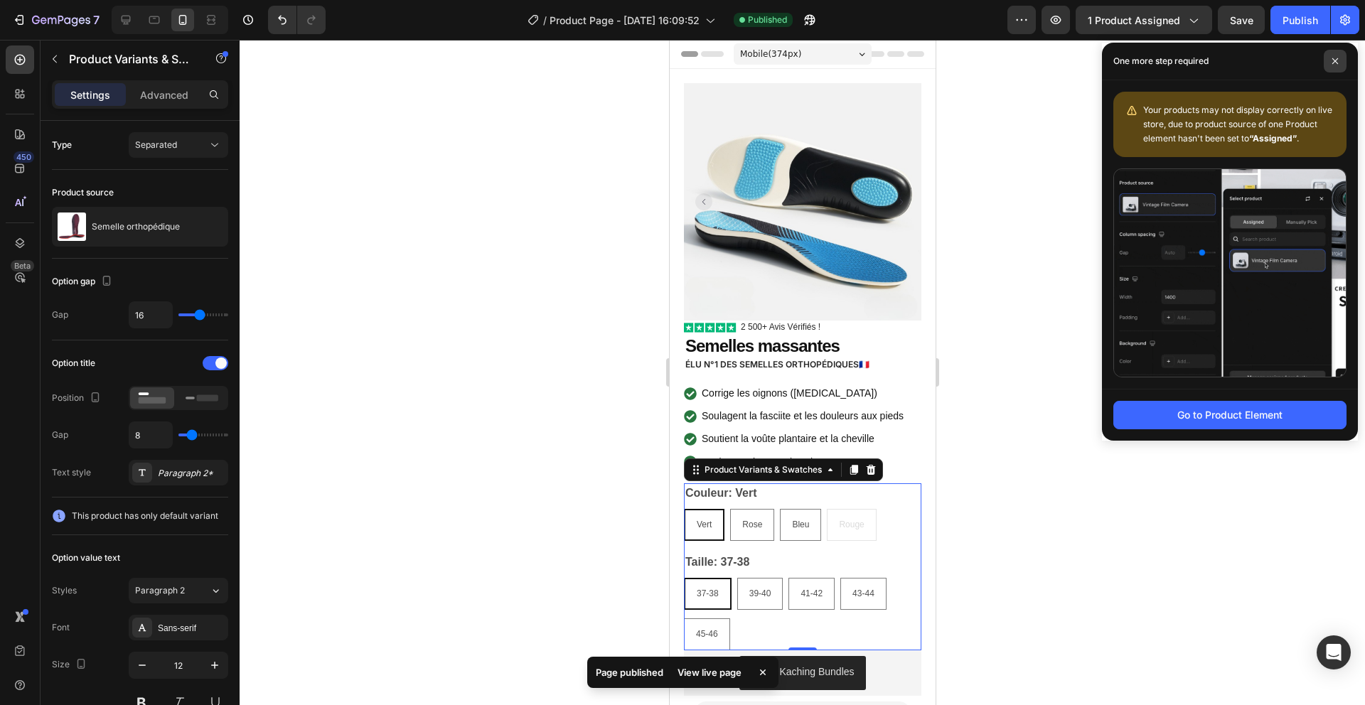
click at [1338, 52] on span at bounding box center [1335, 61] width 23 height 23
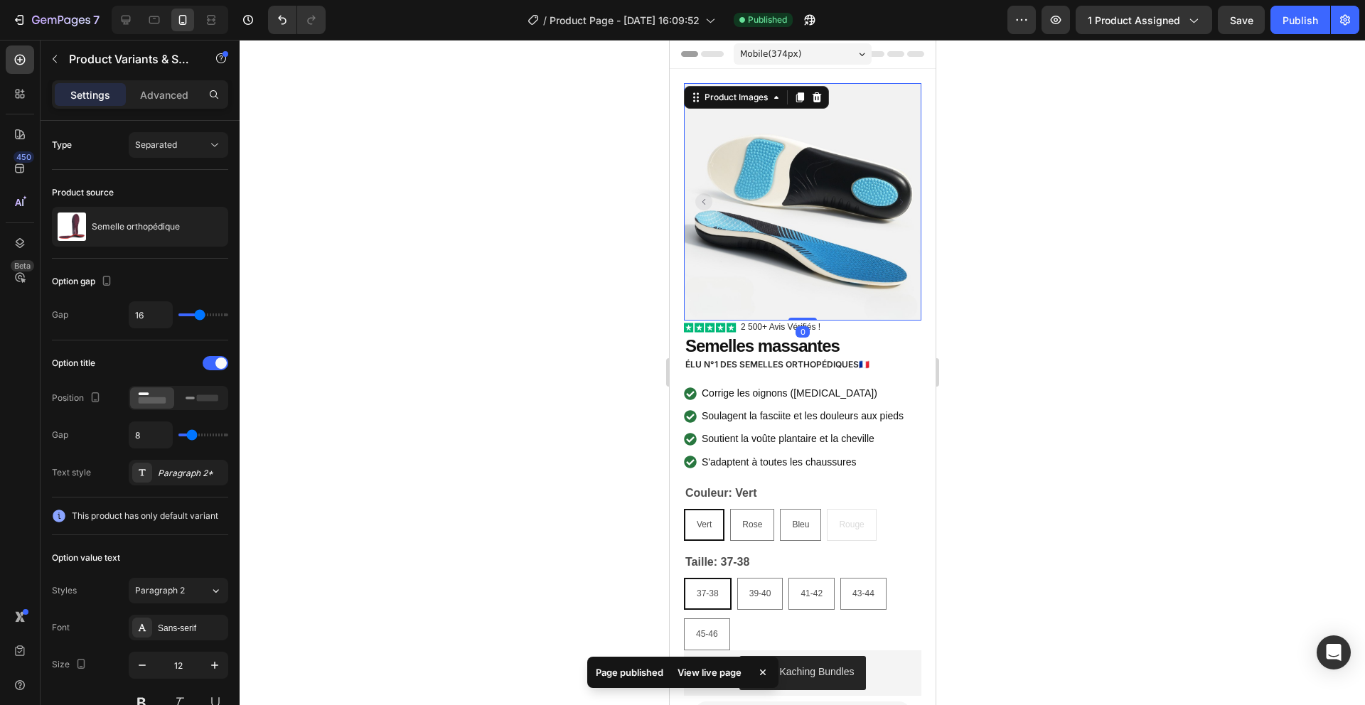
click at [736, 195] on img at bounding box center [801, 201] width 237 height 237
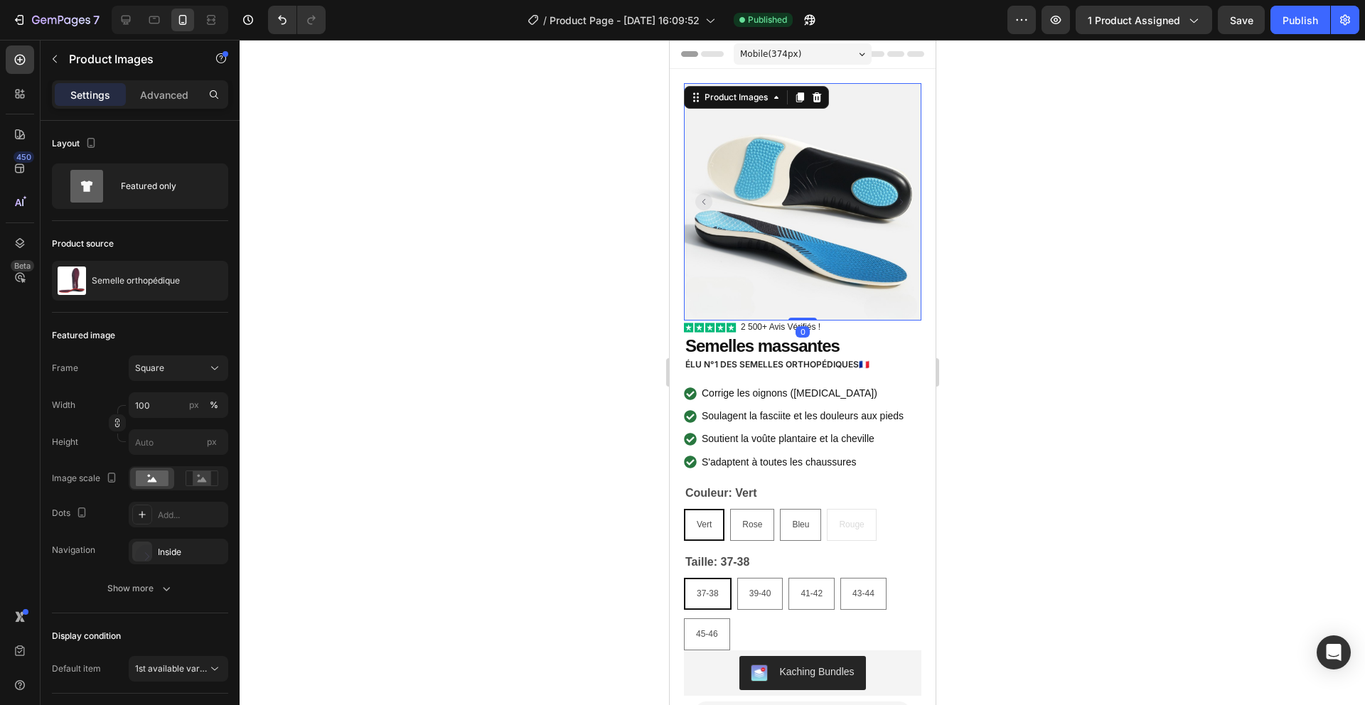
click at [608, 182] on div at bounding box center [802, 372] width 1125 height 665
click at [778, 165] on img at bounding box center [801, 201] width 237 height 237
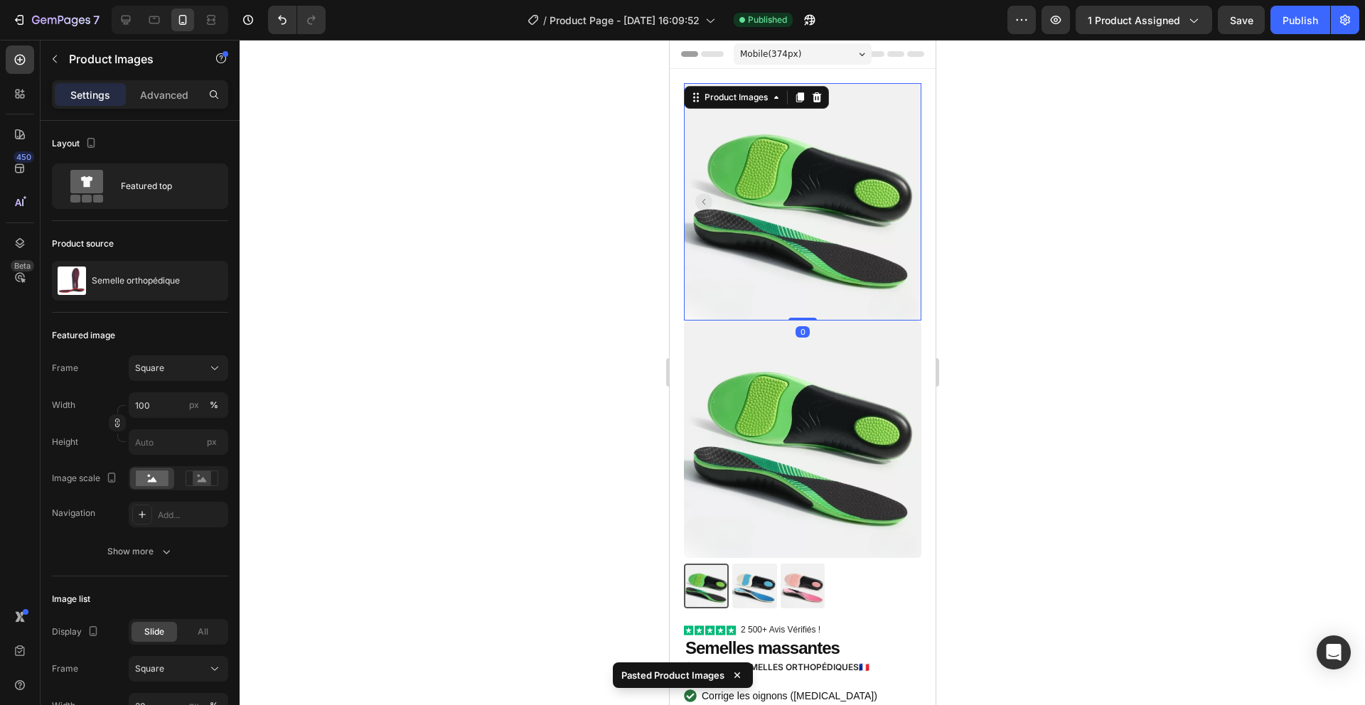
click at [833, 208] on img at bounding box center [801, 201] width 237 height 237
click at [817, 94] on icon at bounding box center [816, 97] width 9 height 10
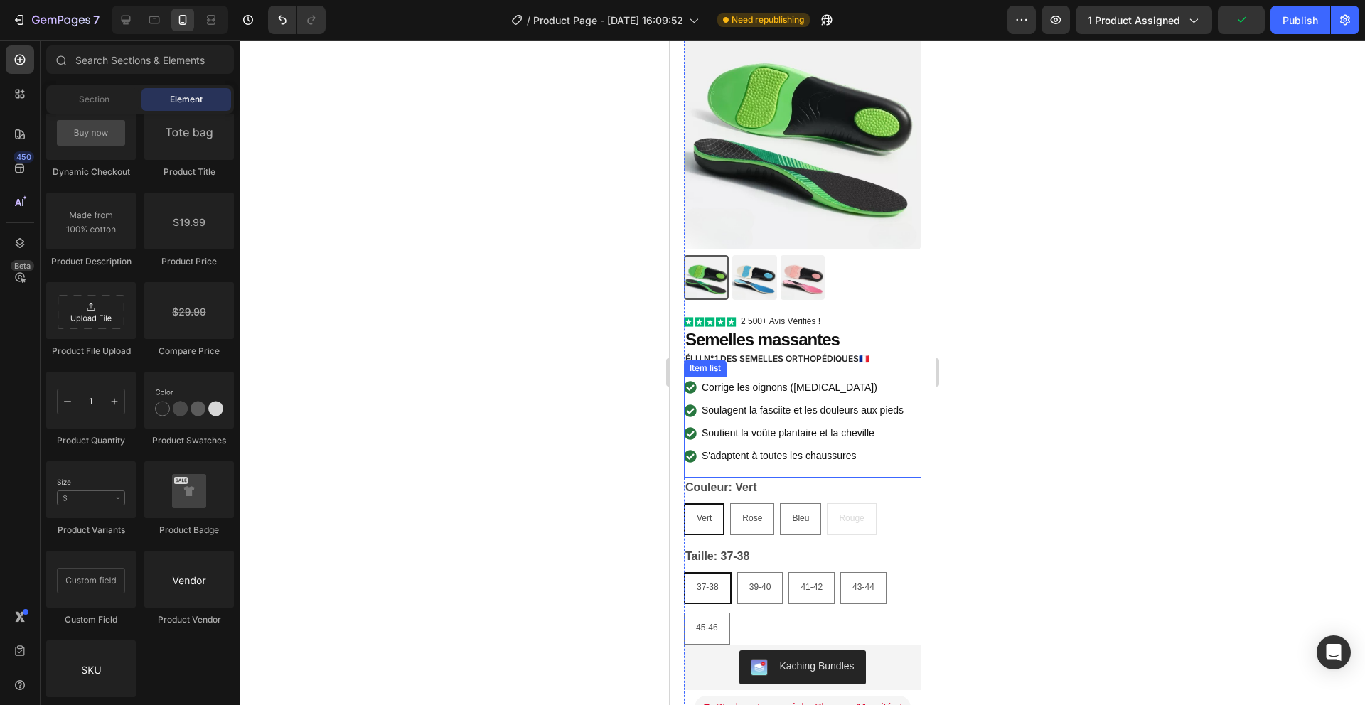
scroll to position [233, 0]
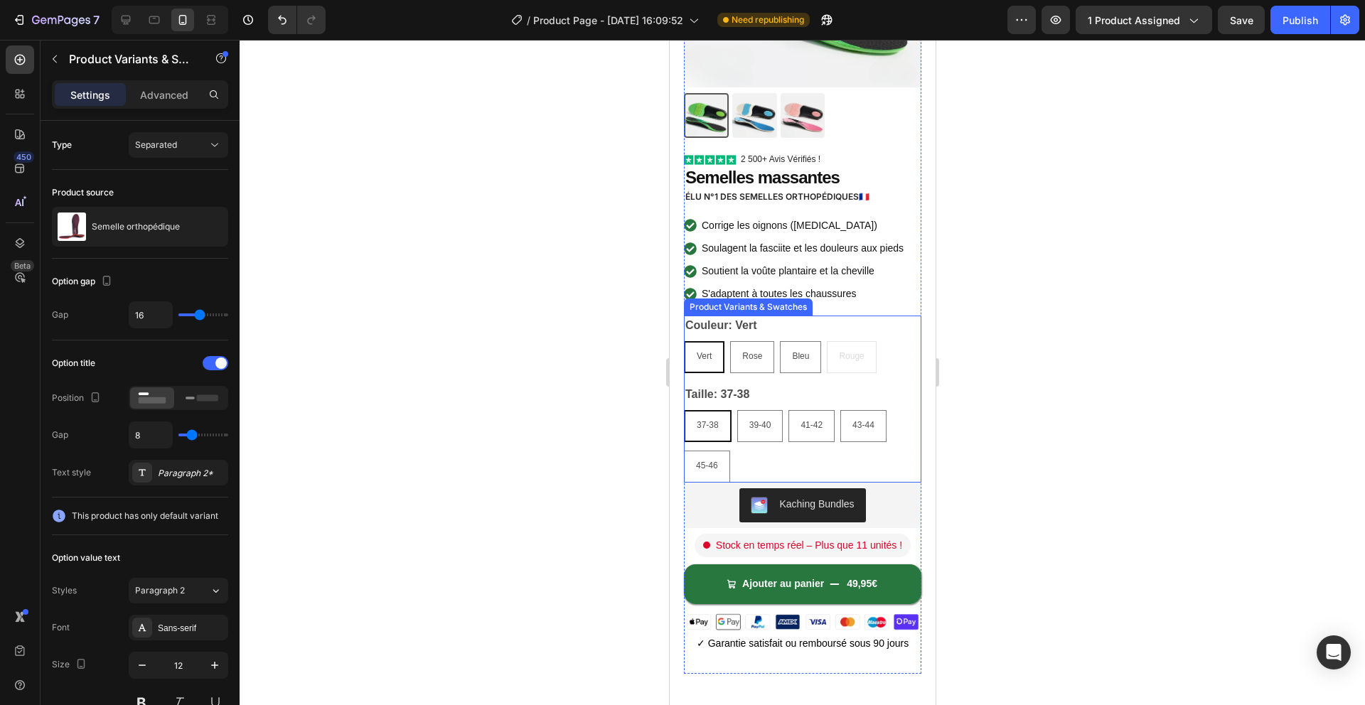
click at [812, 332] on div "Bleu" at bounding box center [799, 325] width 28 height 18
click at [779, 340] on input "Bleu Bleu Bleu" at bounding box center [778, 340] width 1 height 1
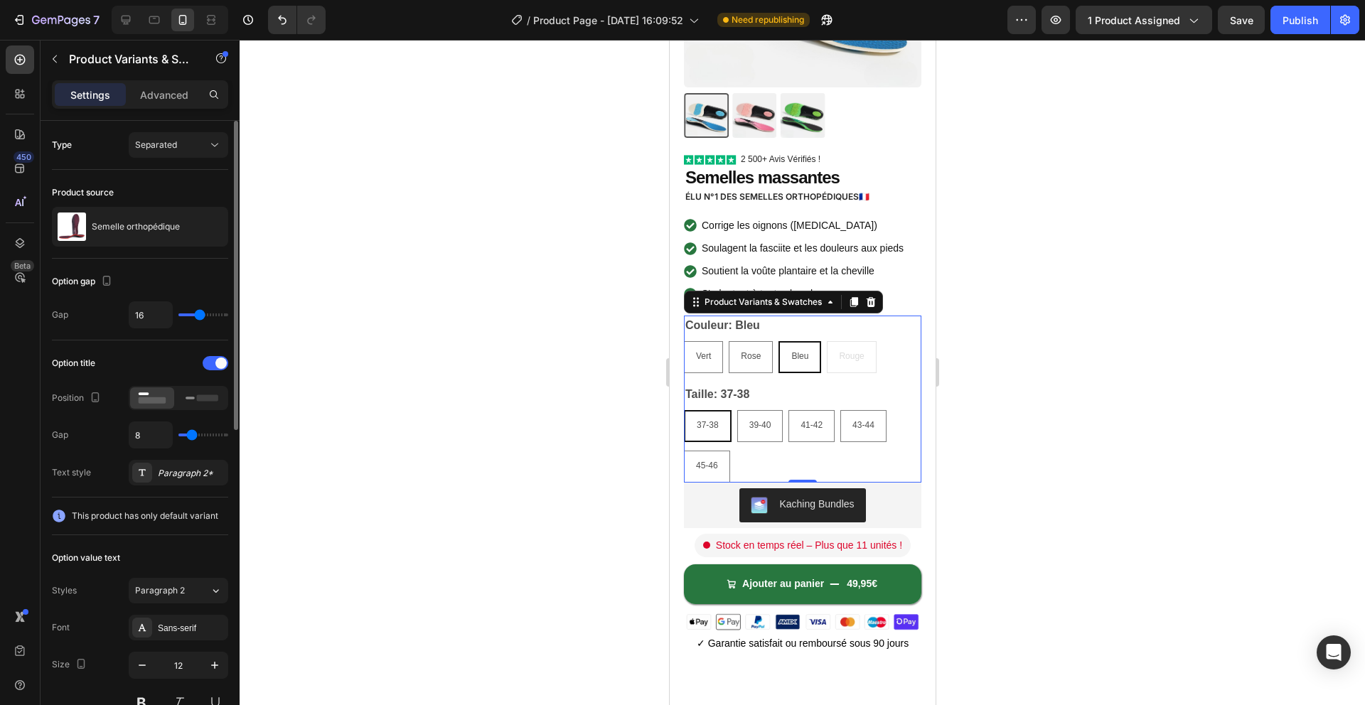
click at [141, 507] on div "This product has only default variant" at bounding box center [140, 517] width 176 height 38
click at [146, 520] on span "This product has only default variant" at bounding box center [145, 516] width 146 height 14
click at [151, 527] on div "This product has only default variant" at bounding box center [140, 517] width 176 height 38
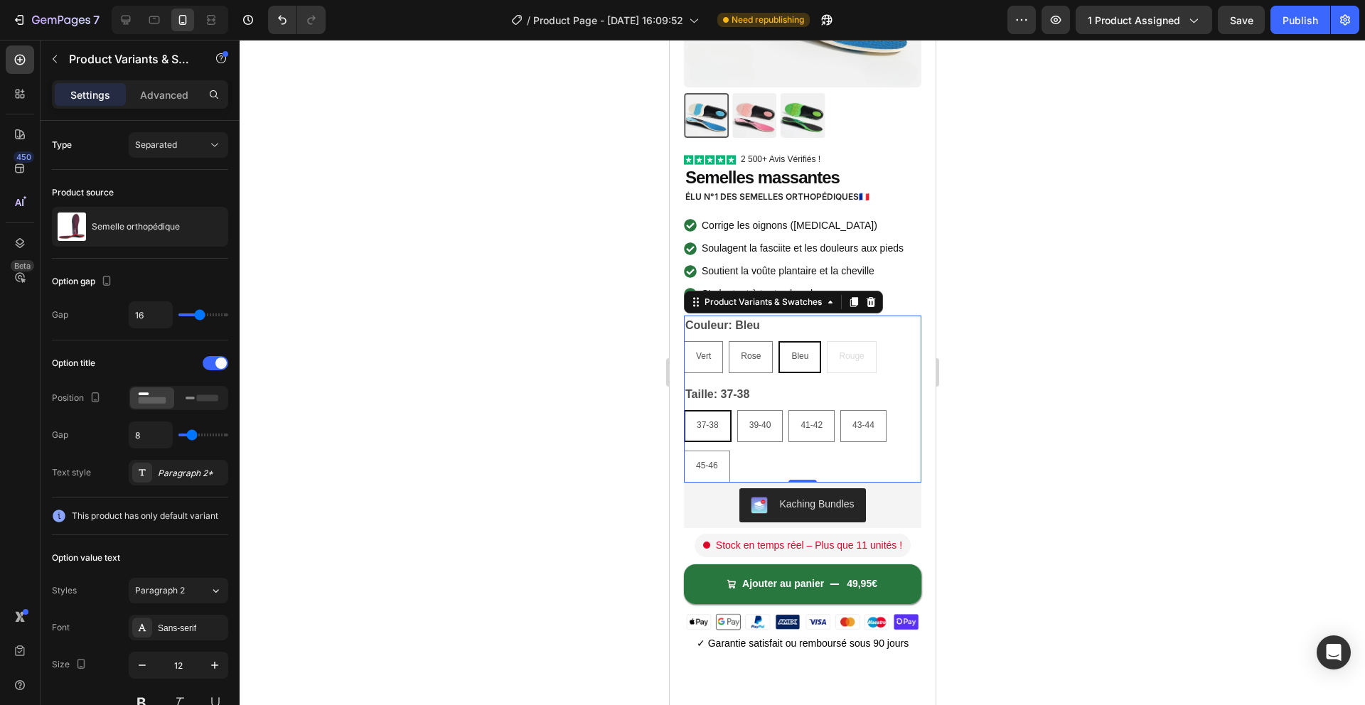
copy div
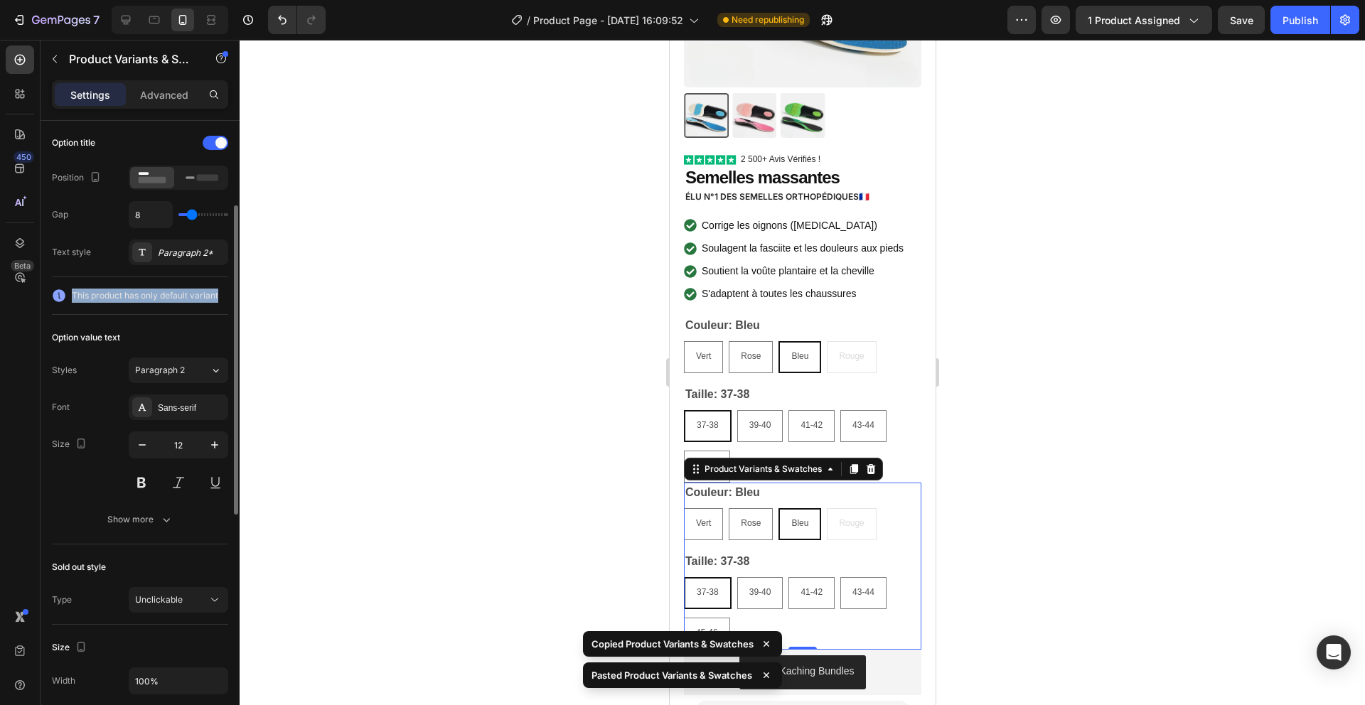
scroll to position [0, 0]
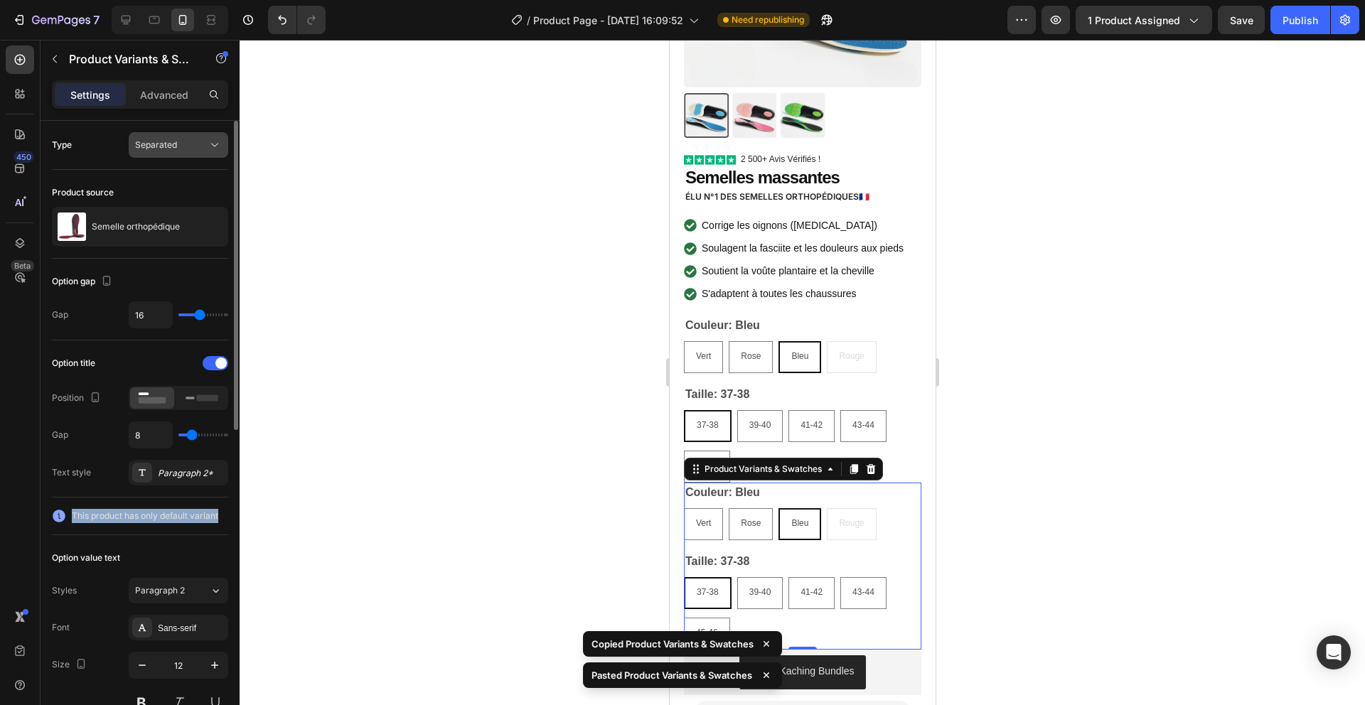
click at [193, 132] on button "Separated" at bounding box center [179, 145] width 100 height 26
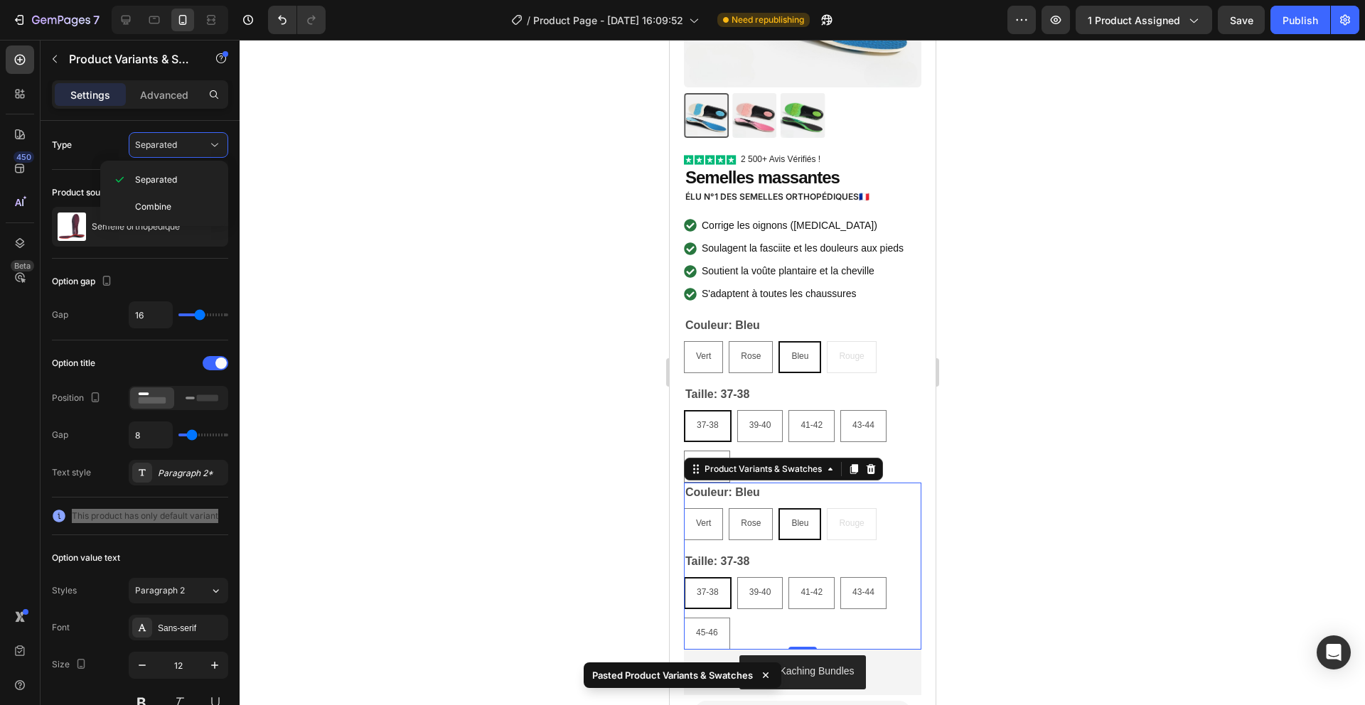
click at [876, 471] on div at bounding box center [869, 469] width 17 height 17
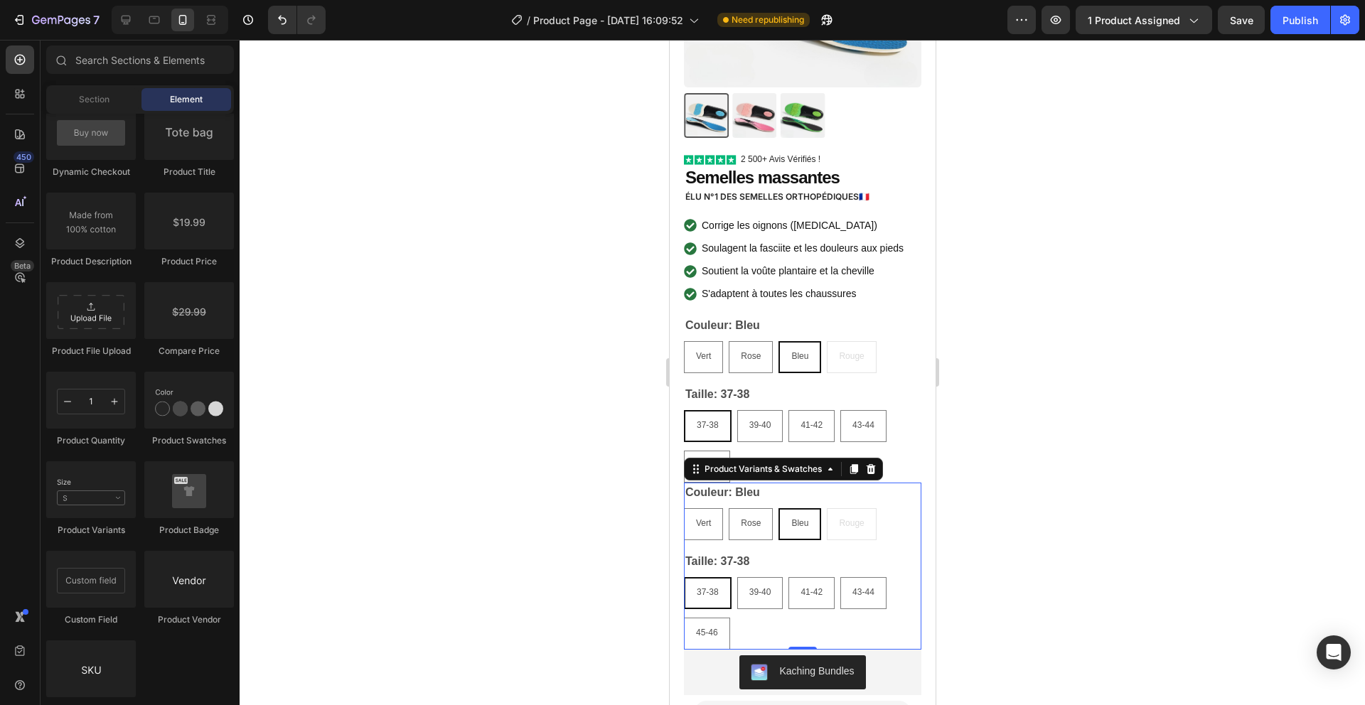
radio input "true"
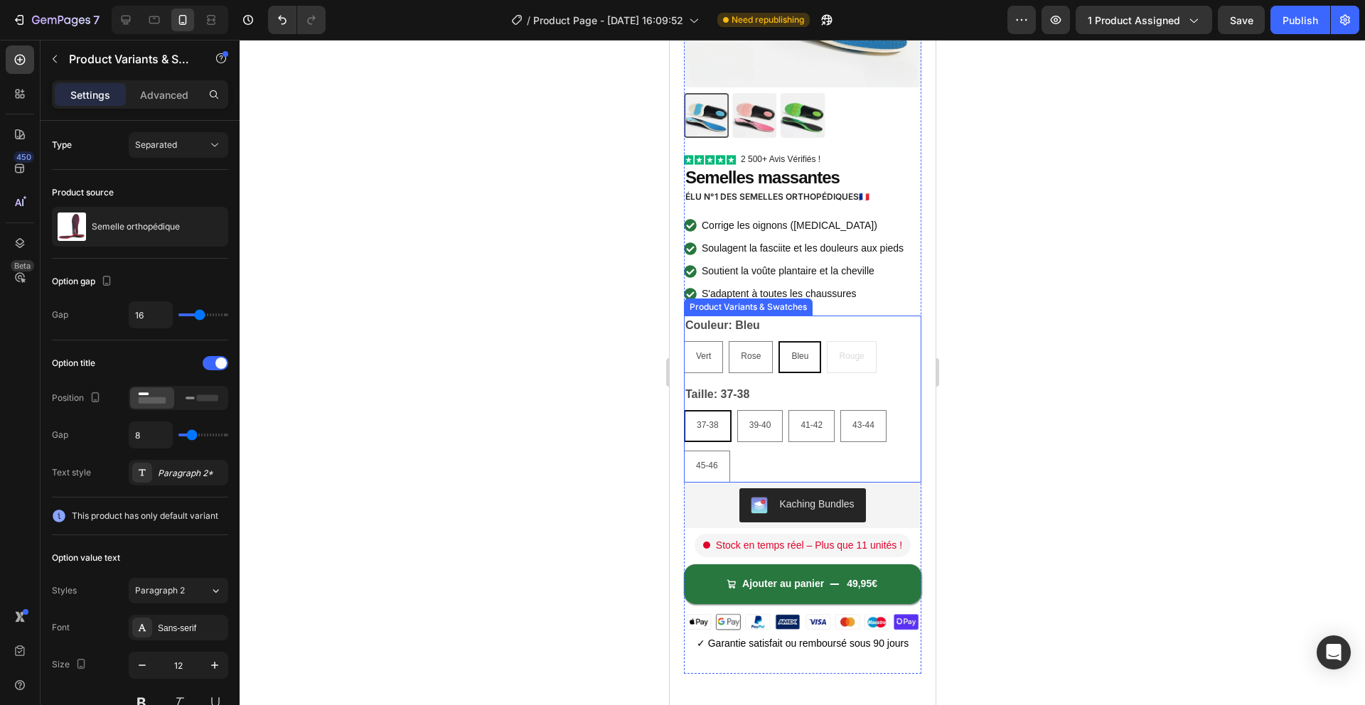
click at [792, 390] on div "Taille: 37-38 37-38 37-38 37-38 39-40 39-40 39-40 41-42 41-42 41-42 43-44 43-44…" at bounding box center [801, 434] width 237 height 98
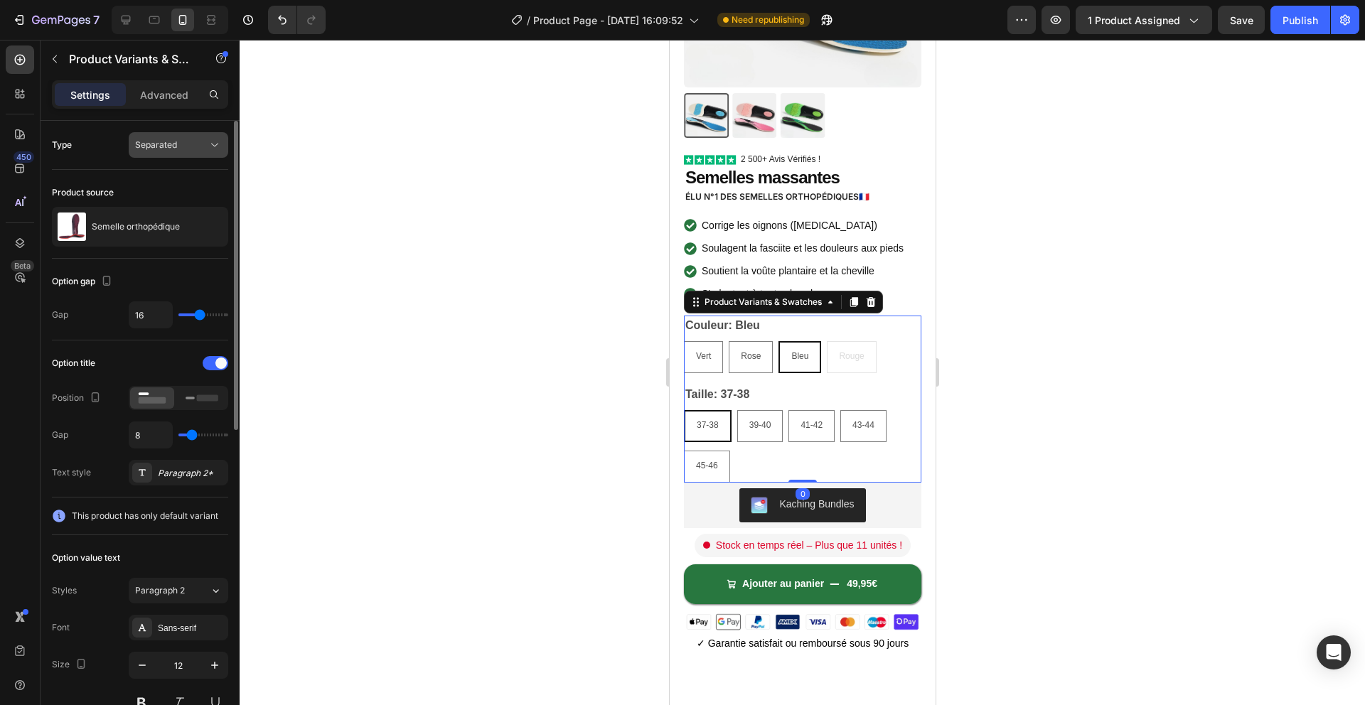
drag, startPoint x: 194, startPoint y: 143, endPoint x: 180, endPoint y: 154, distance: 17.8
click at [194, 143] on div "Separated" at bounding box center [171, 145] width 73 height 13
click at [163, 203] on span "Combine" at bounding box center [153, 206] width 36 height 13
select select "581944944454468320"
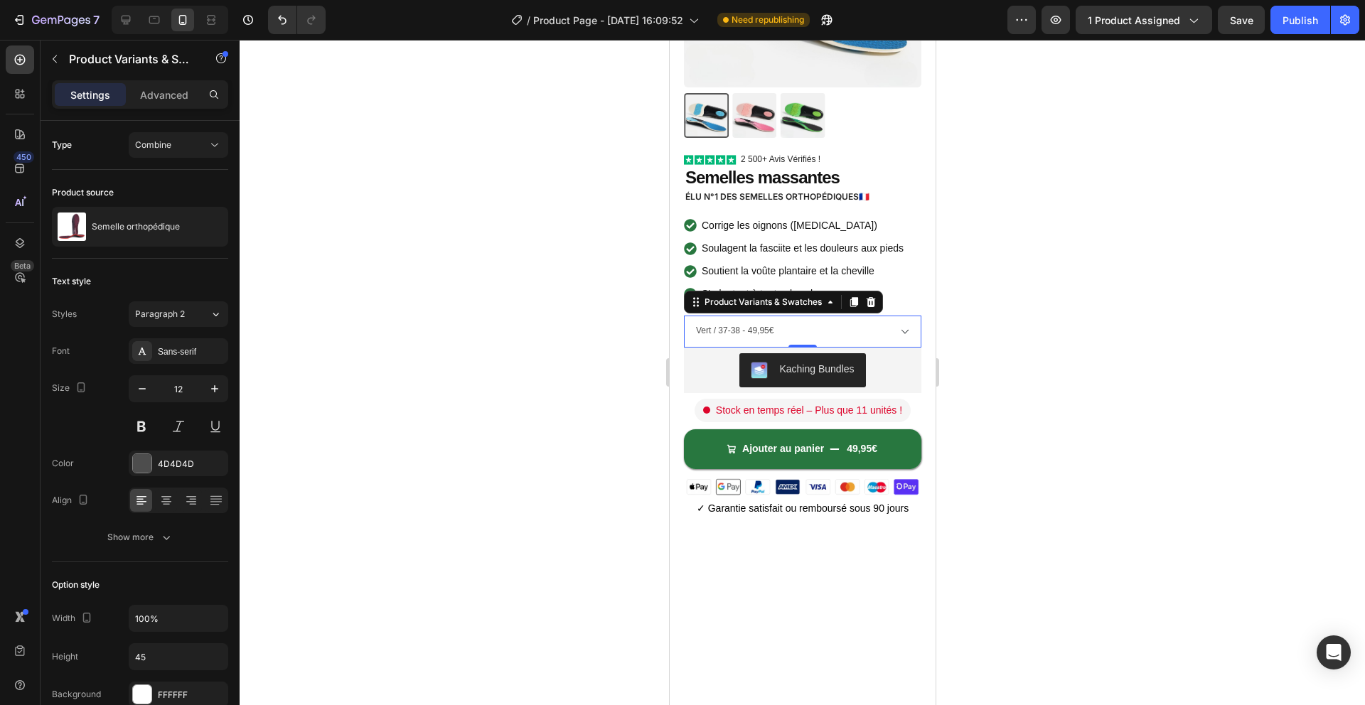
click at [758, 328] on select "Vert / 37-38 - 49,95€ Vert / 39-40 - 49,95€ Vert / 41-42 - 49,95€ Vert / 43-44 …" at bounding box center [801, 332] width 237 height 32
click at [198, 259] on div "Type Combine" at bounding box center [140, 411] width 176 height 304
click at [195, 142] on div "Combine" at bounding box center [171, 145] width 73 height 13
click at [170, 190] on div "Separated" at bounding box center [164, 179] width 117 height 27
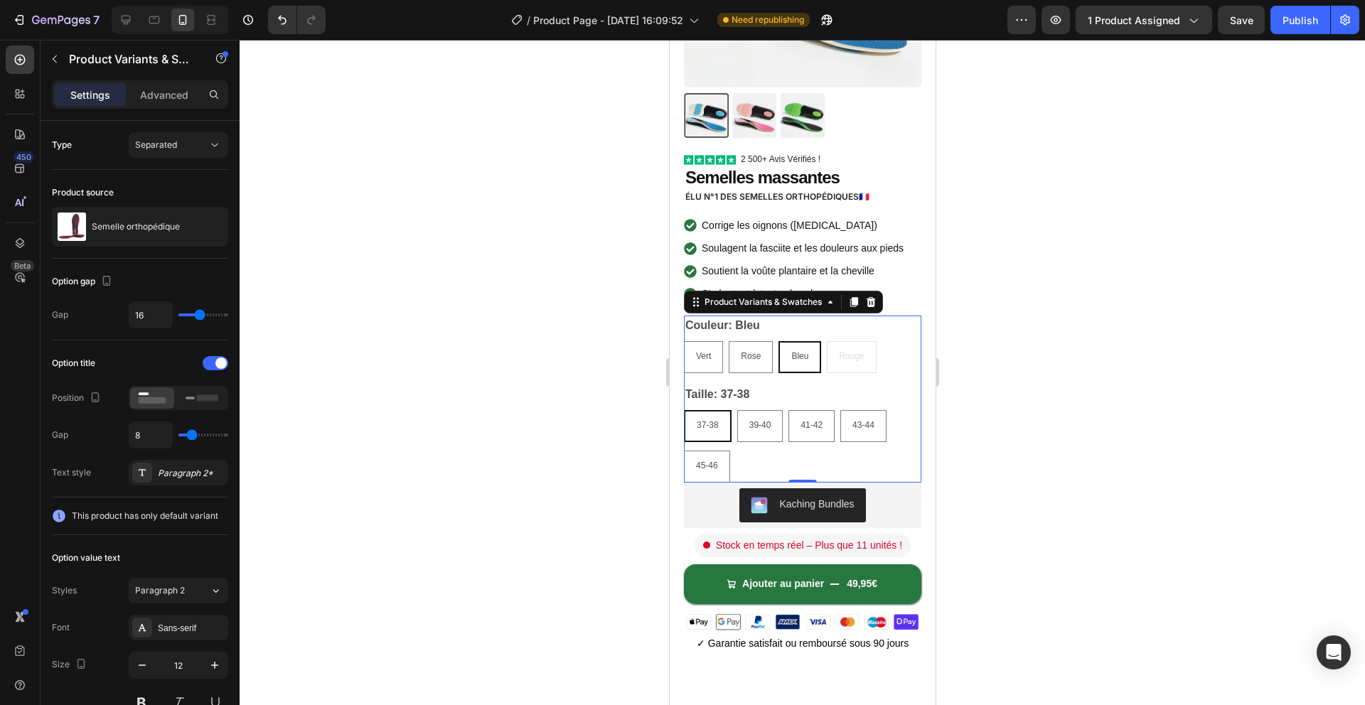
click at [541, 269] on div at bounding box center [802, 372] width 1125 height 665
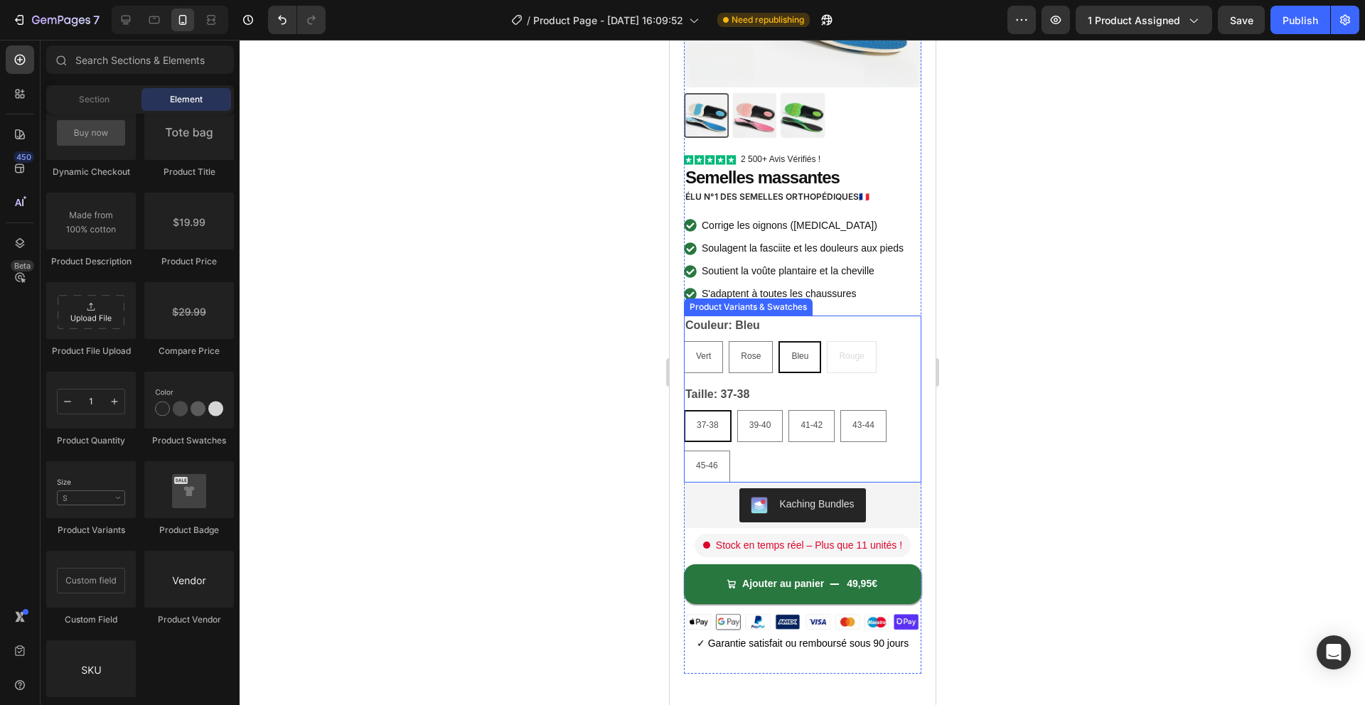
click at [825, 344] on div "Vert Vert Vert Rose Rose Rose Bleu Bleu Bleu Rouge Rouge Rouge" at bounding box center [801, 357] width 237 height 32
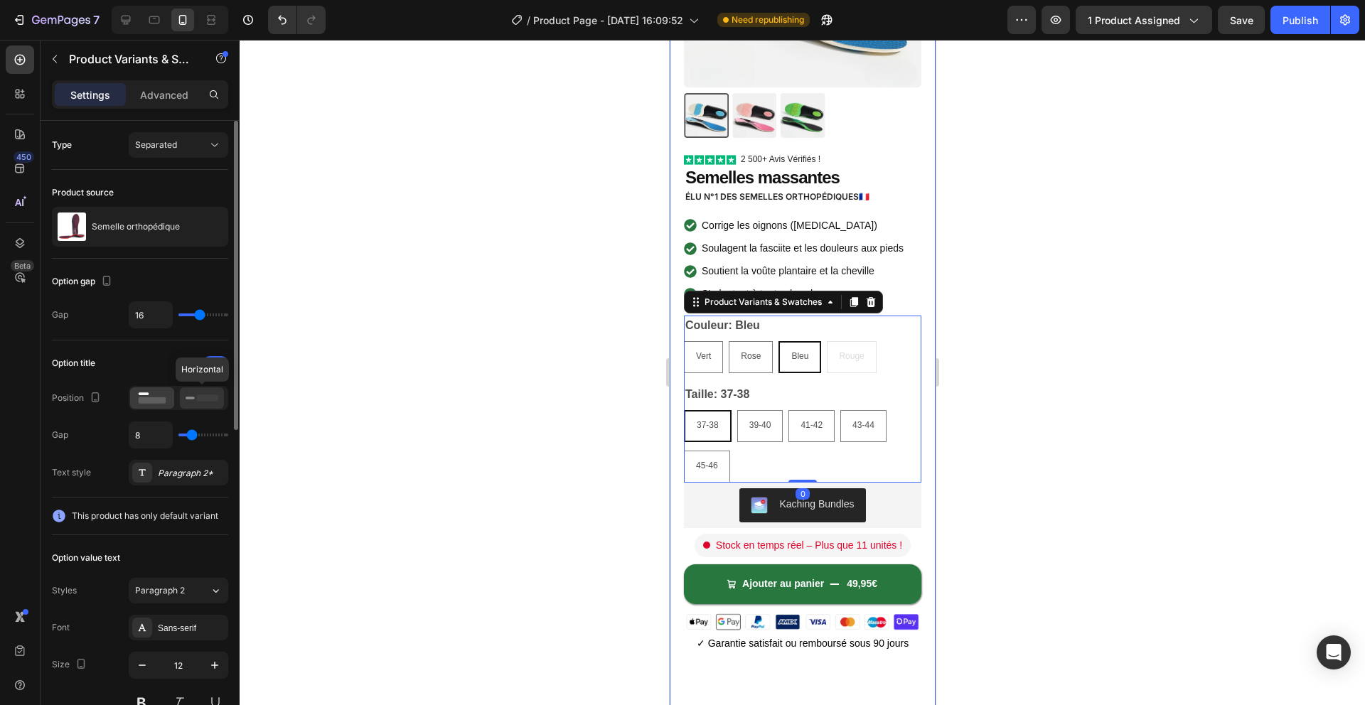
click at [205, 399] on rect at bounding box center [207, 397] width 21 height 6
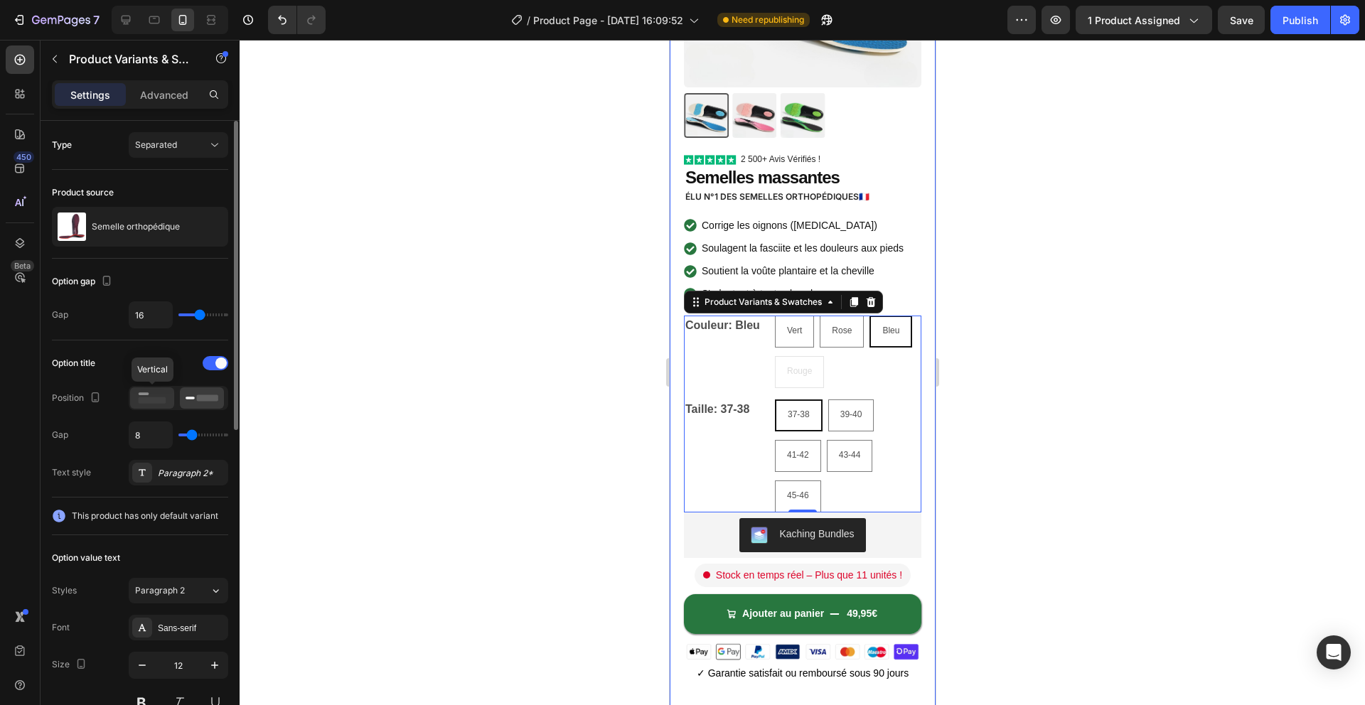
click at [159, 395] on icon at bounding box center [152, 398] width 33 height 16
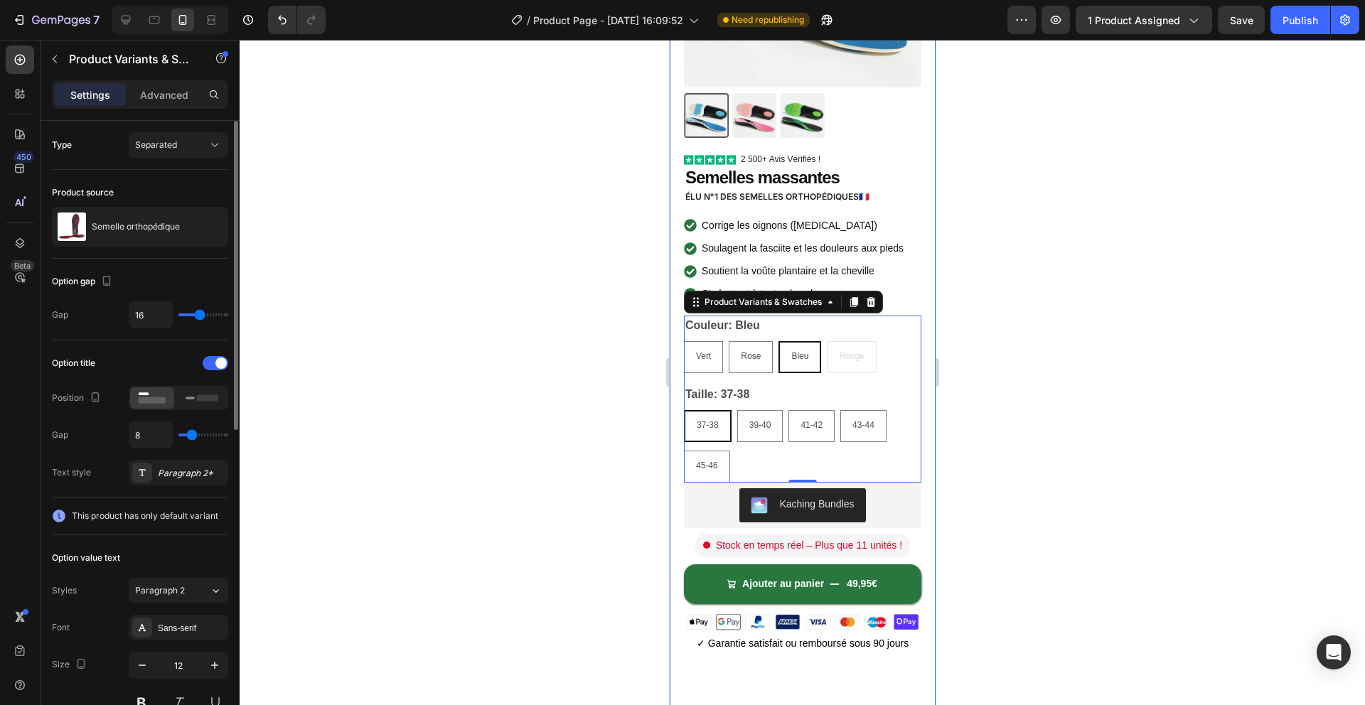
type input "9"
type input "10"
type input "11"
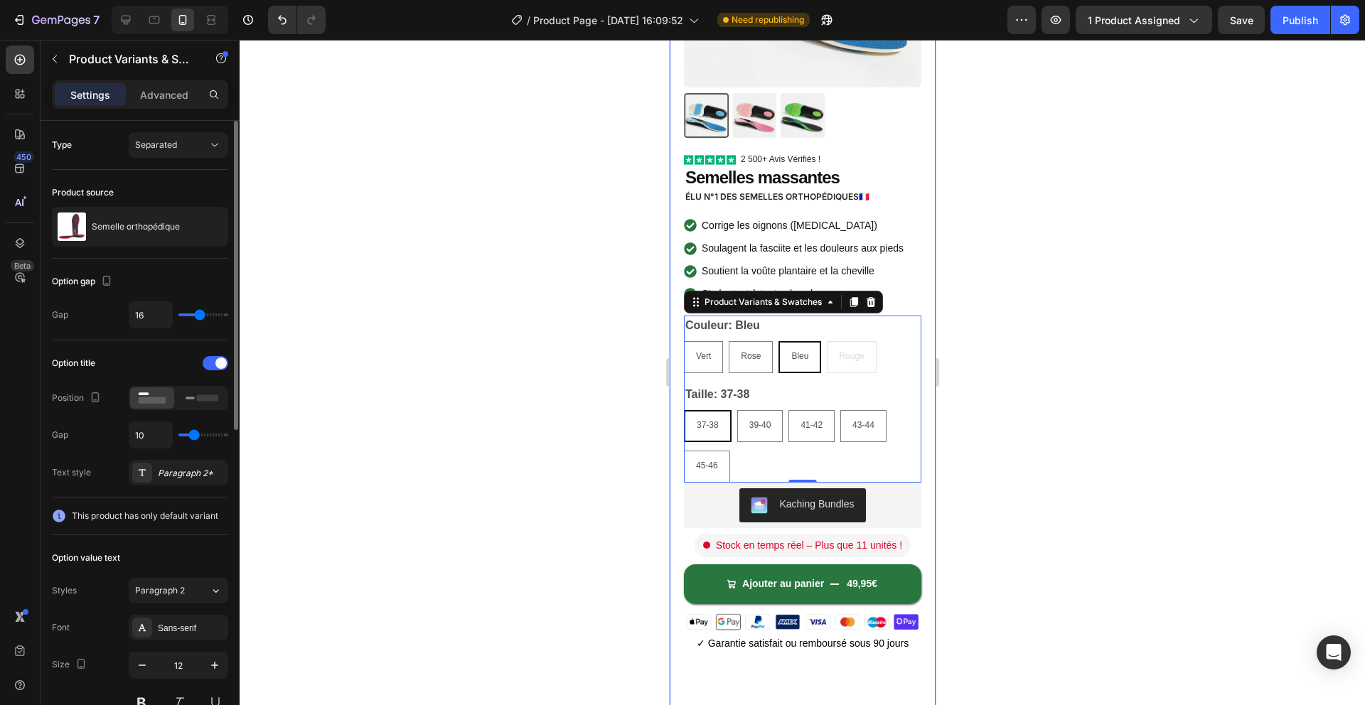
type input "11"
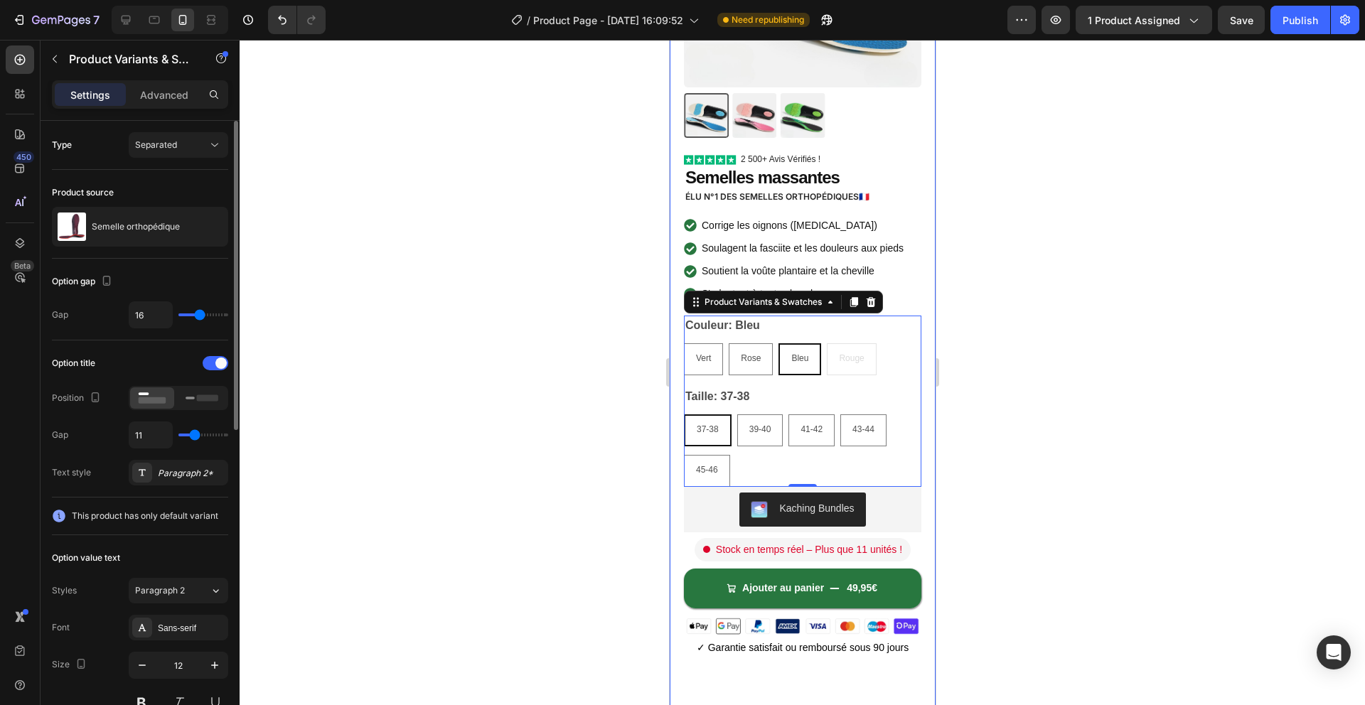
type input "10"
type input "9"
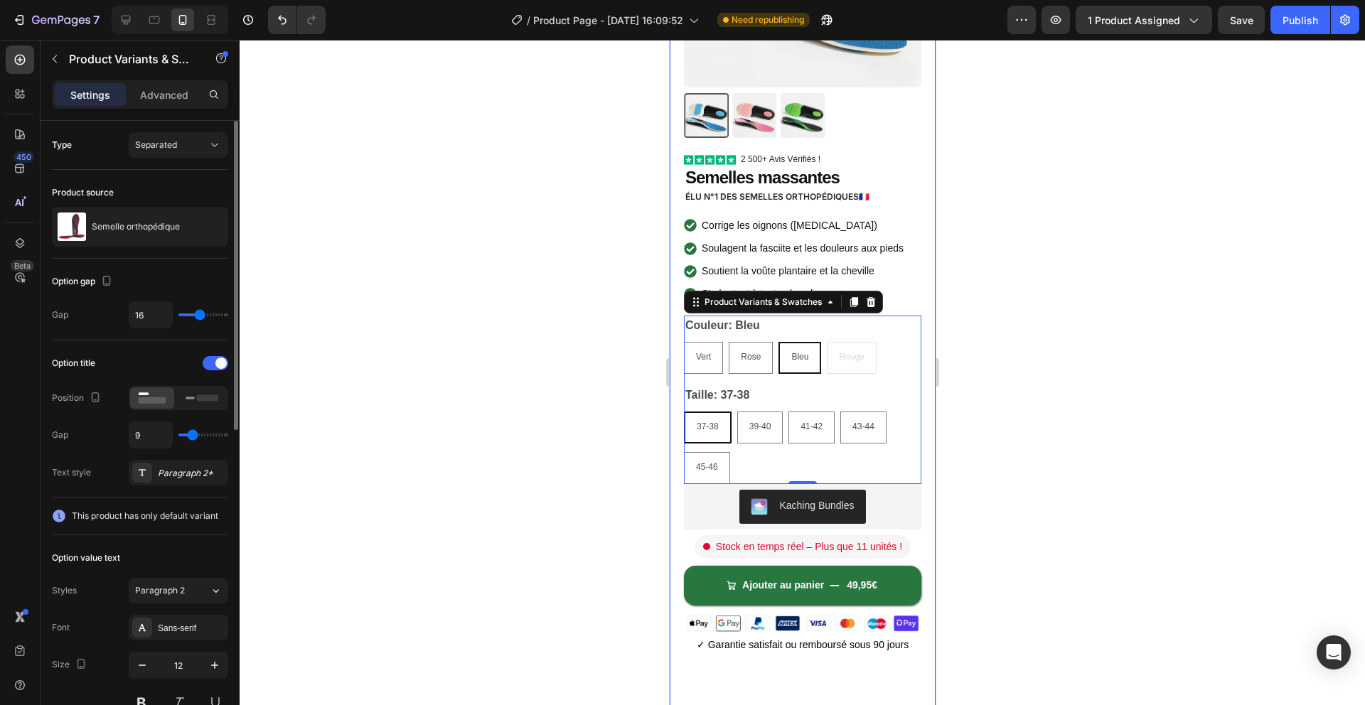
type input "8"
type input "7"
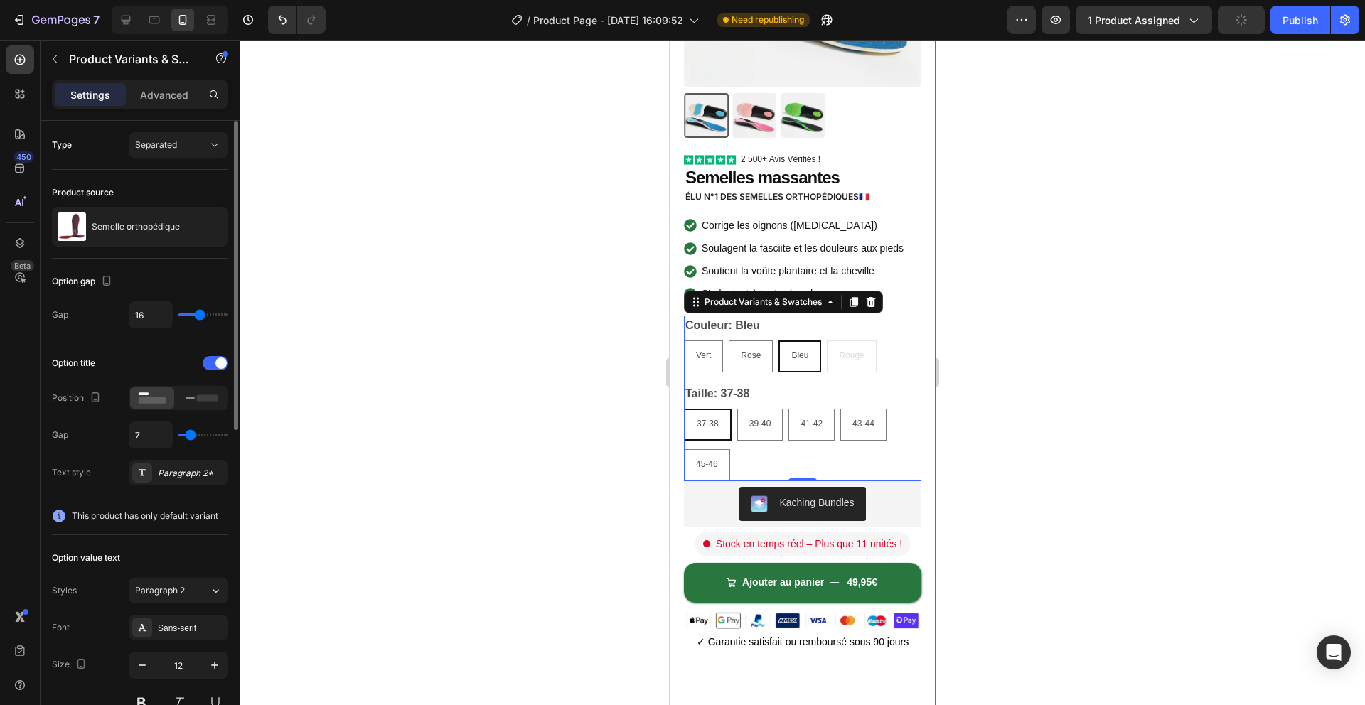
type input "6"
click at [190, 435] on input "range" at bounding box center [203, 435] width 50 height 3
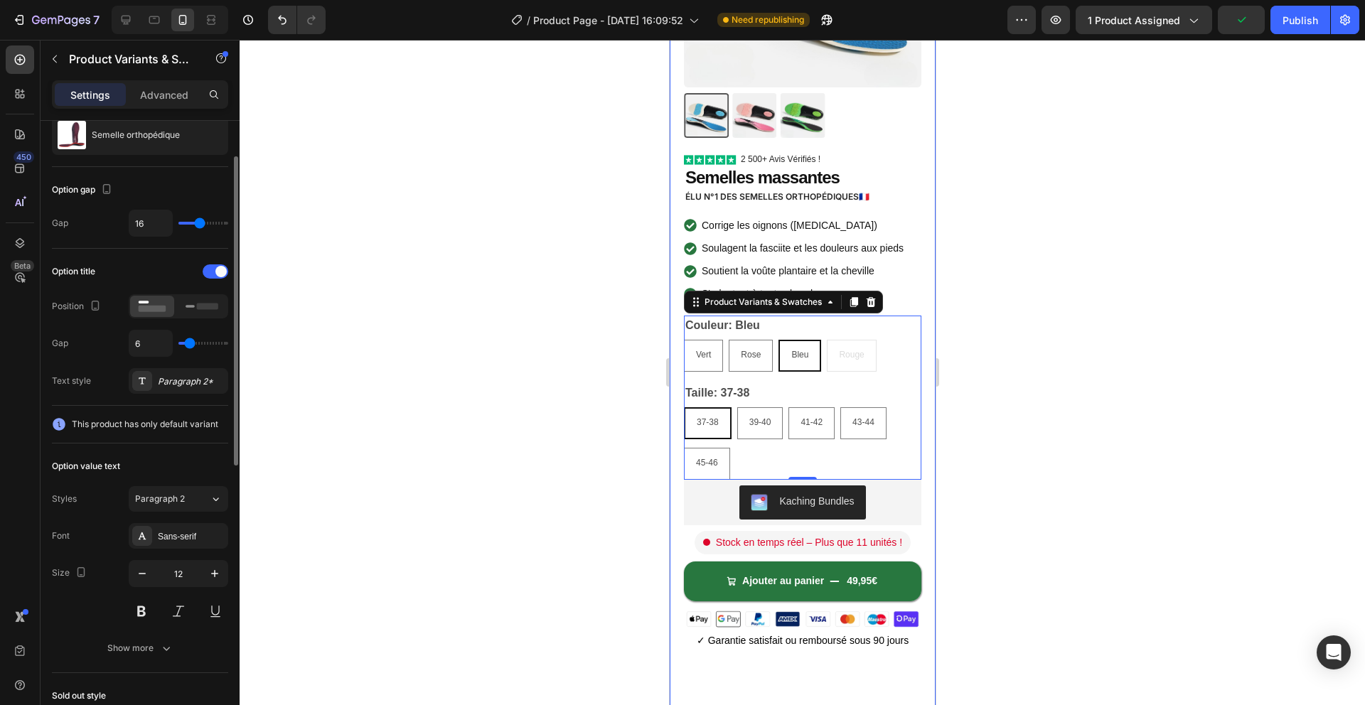
scroll to position [97, 0]
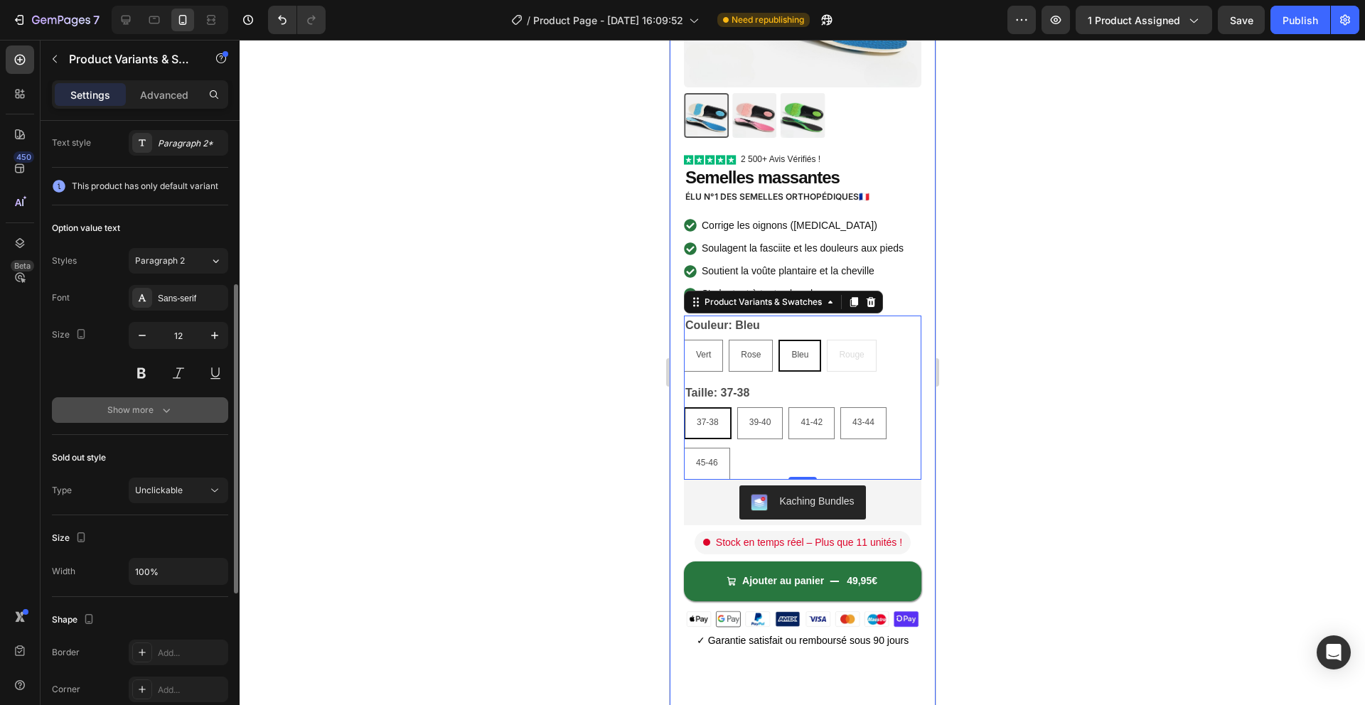
click at [156, 411] on div "Show more" at bounding box center [140, 410] width 66 height 14
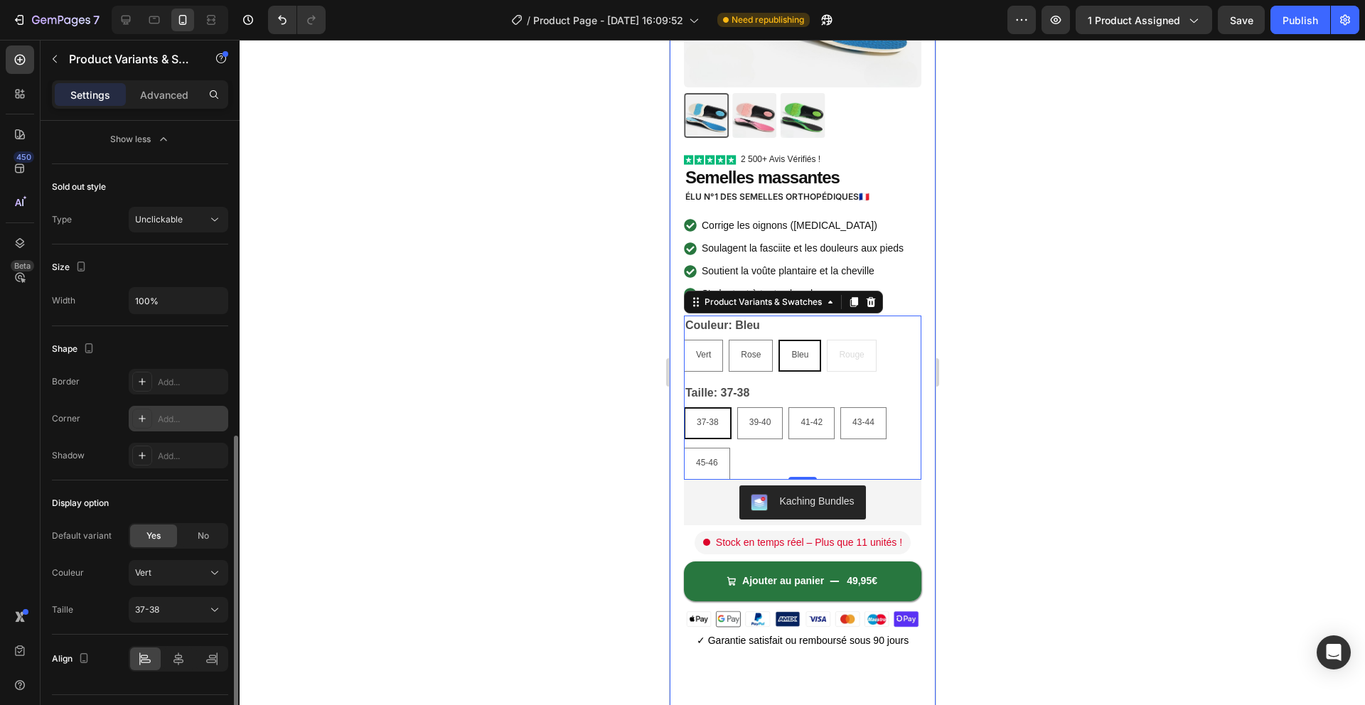
scroll to position [758, 0]
click at [199, 518] on div "No" at bounding box center [203, 528] width 47 height 23
radio input "false"
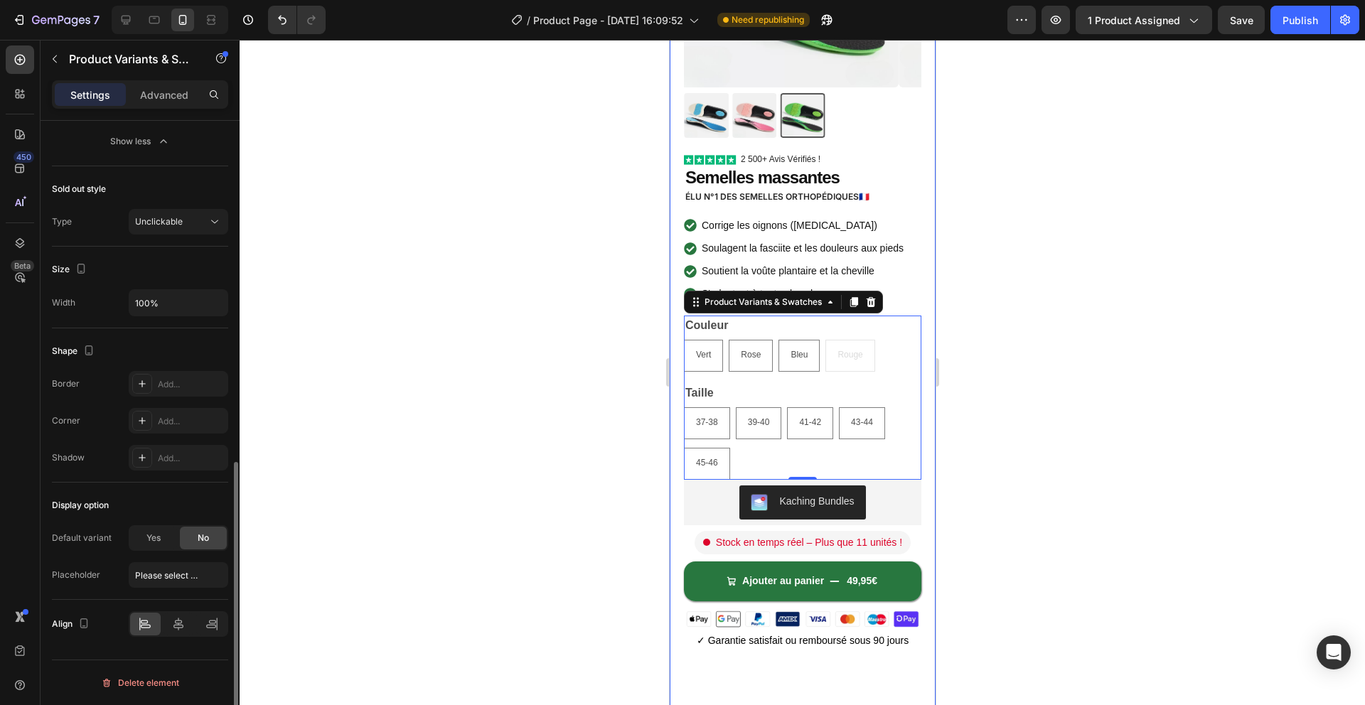
scroll to position [749, 0]
click at [163, 535] on div "Yes" at bounding box center [153, 538] width 47 height 23
radio input "true"
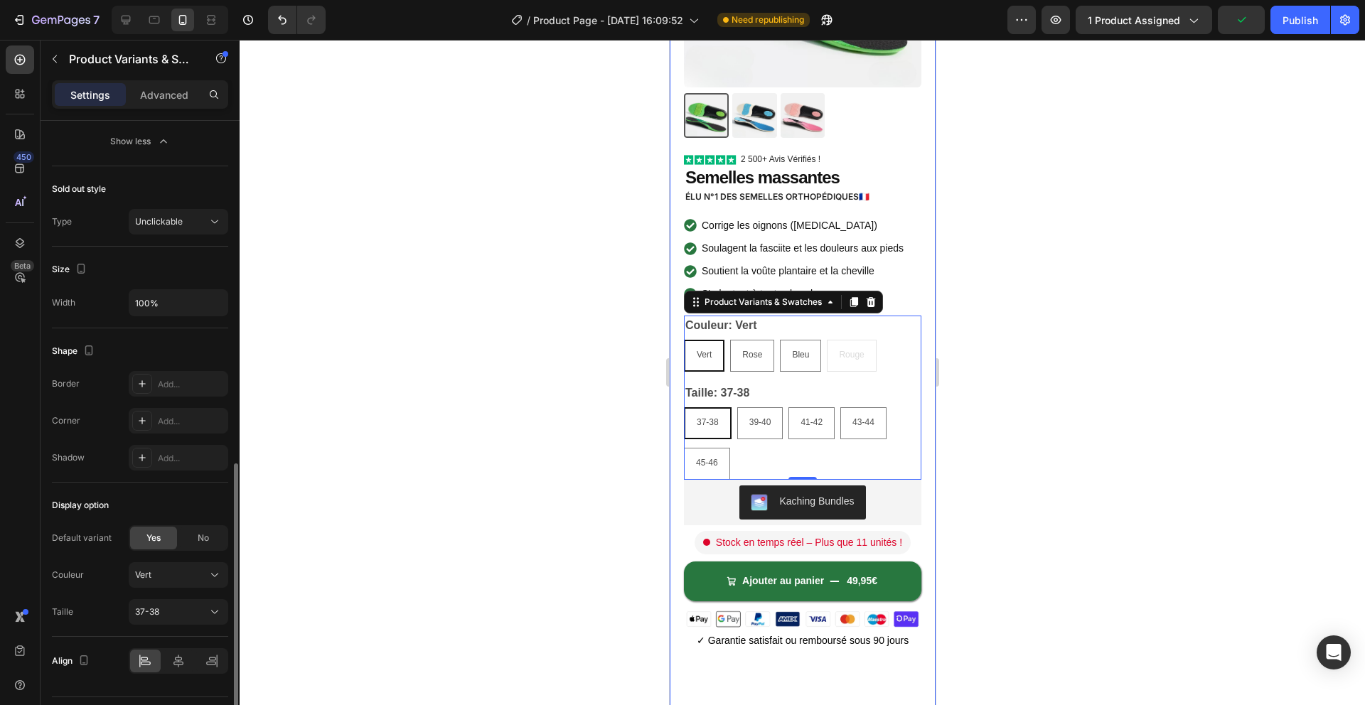
scroll to position [786, 0]
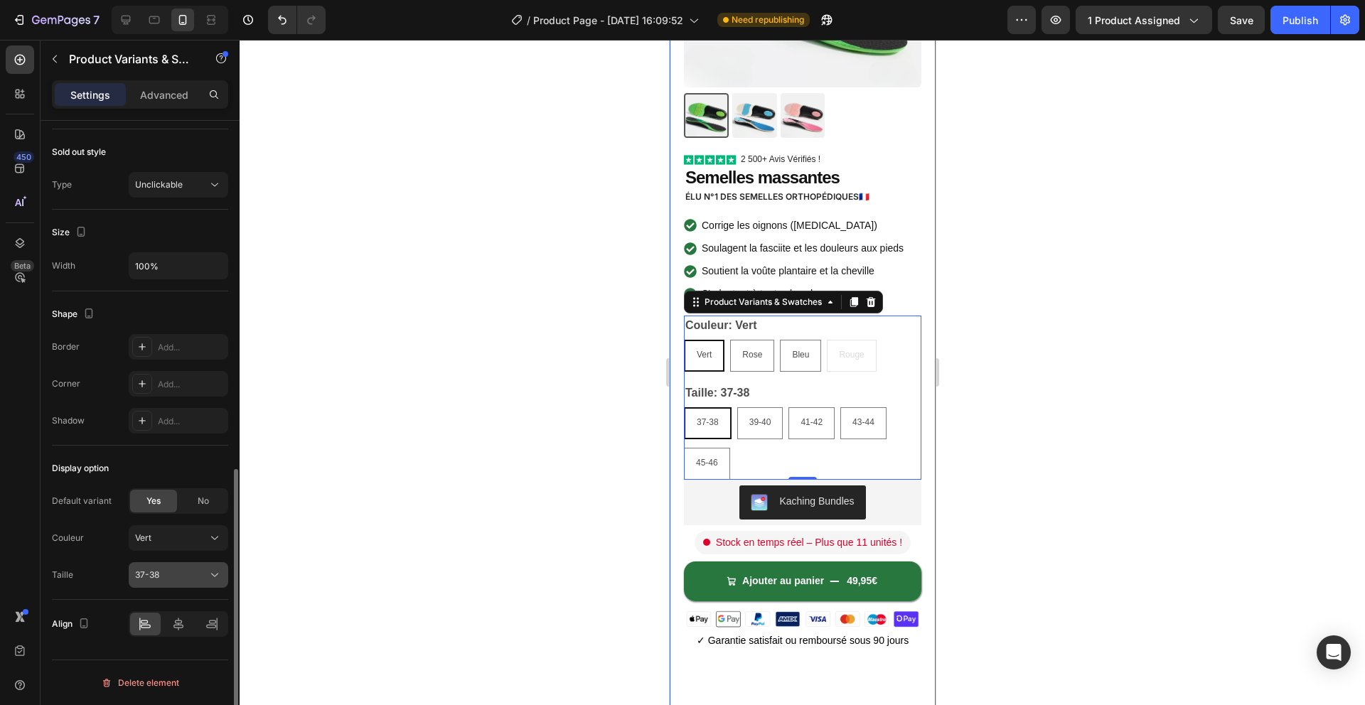
click at [188, 584] on button "37-38" at bounding box center [179, 575] width 100 height 26
click at [179, 505] on div "43-44" at bounding box center [166, 516] width 114 height 26
click at [198, 464] on div "Display option" at bounding box center [140, 468] width 176 height 23
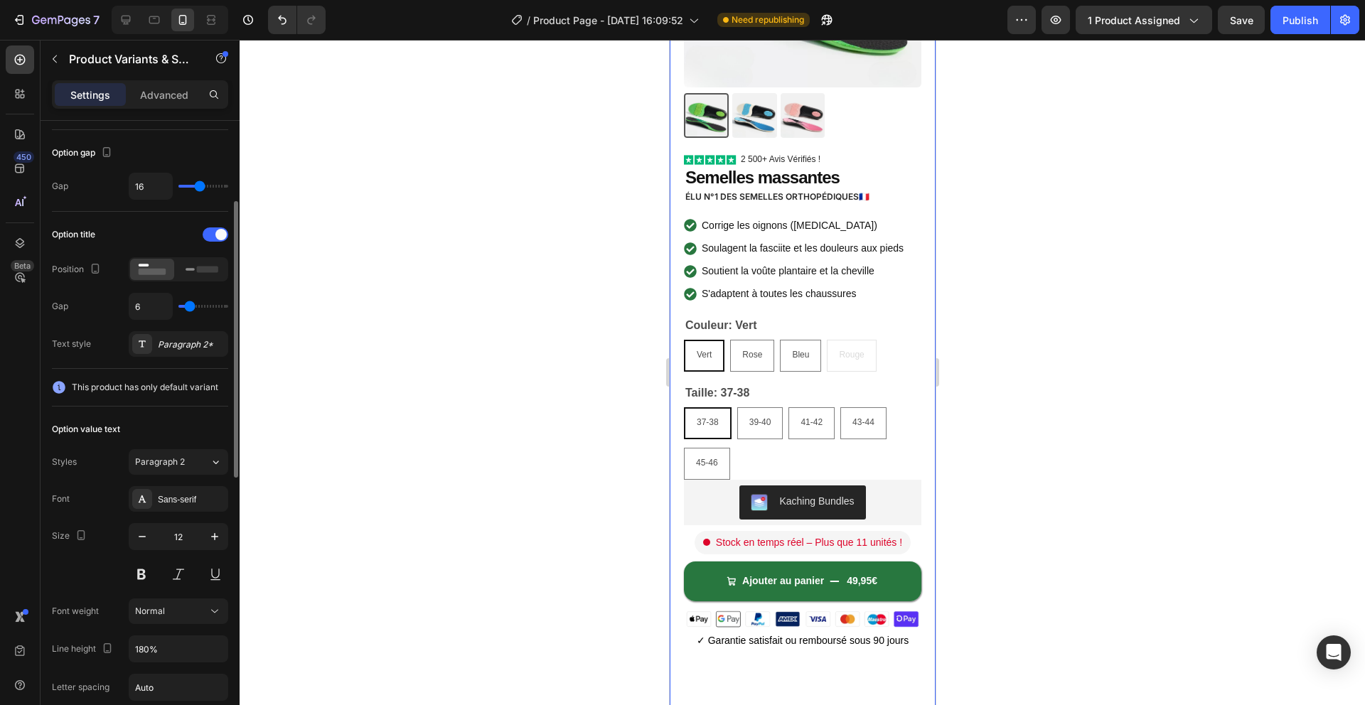
scroll to position [294, 0]
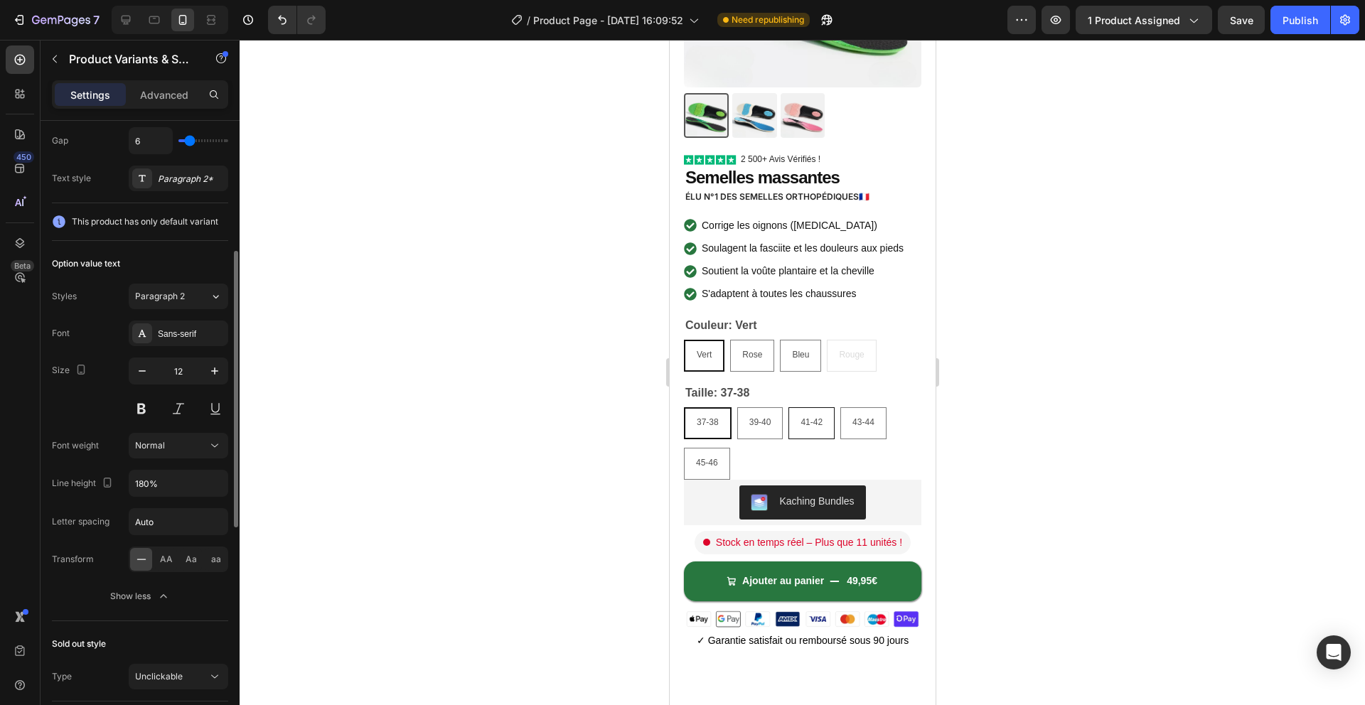
drag, startPoint x: 770, startPoint y: 454, endPoint x: 790, endPoint y: 434, distance: 29.2
click at [770, 453] on div "37-38 37-38 37-38 39-40 39-40 39-40 41-42 41-42 41-42 43-44 43-44 43-44 45-46 4…" at bounding box center [801, 443] width 237 height 73
click at [820, 283] on div "S'adaptent à toutes les chaussures" at bounding box center [802, 294] width 206 height 22
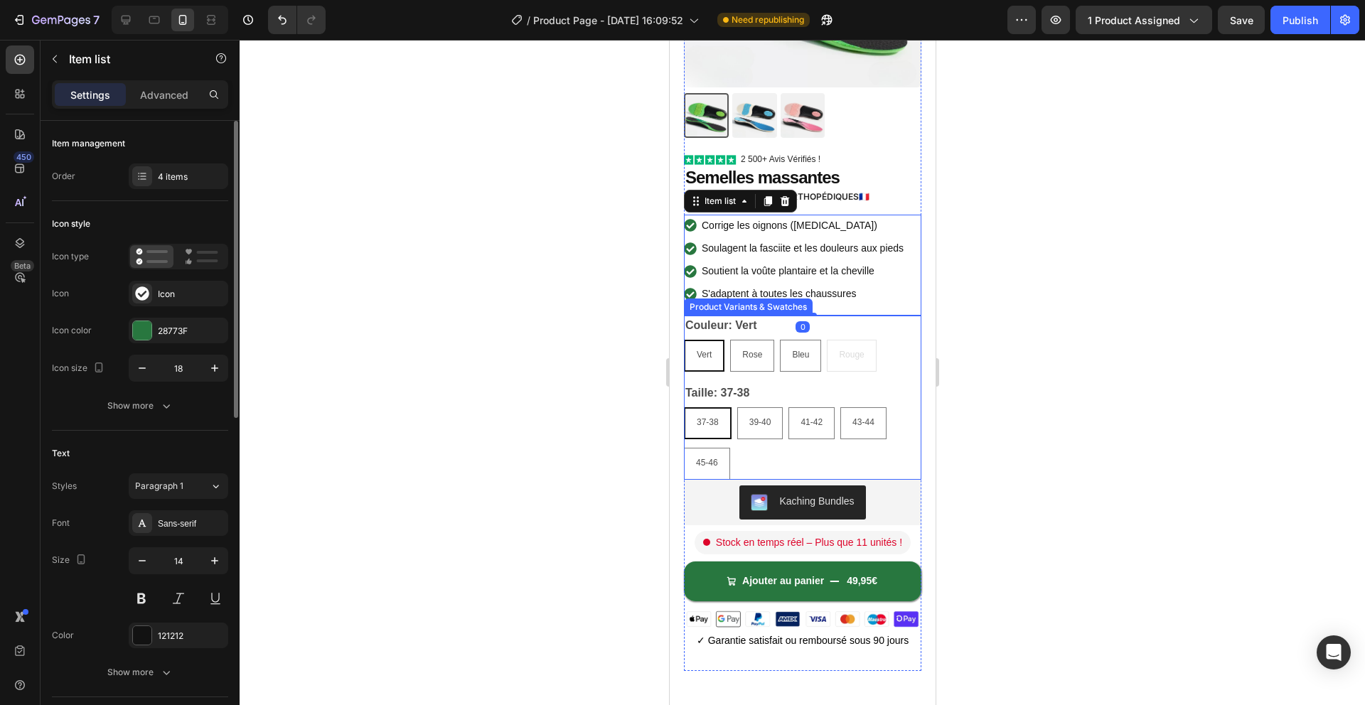
click at [911, 365] on div "Vert Vert Vert Rose Rose Rose Bleu Bleu Bleu Rouge Rouge Rouge" at bounding box center [801, 356] width 237 height 32
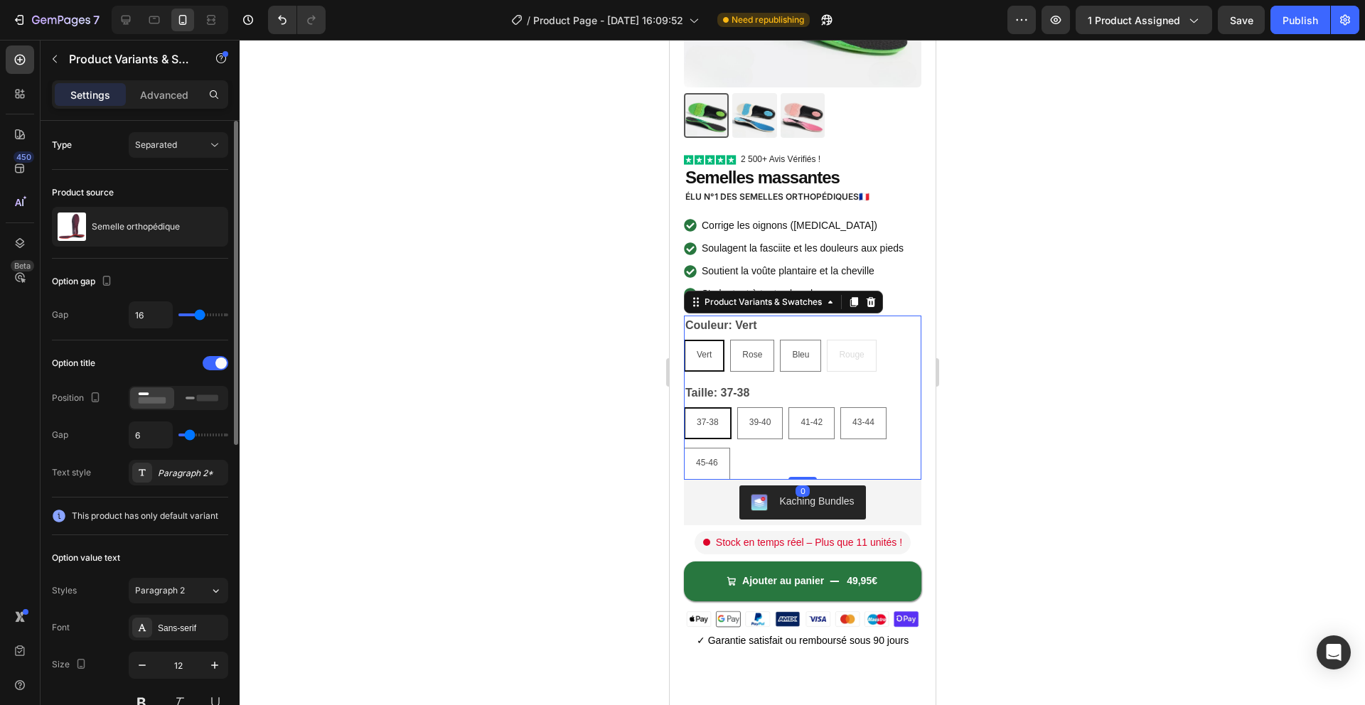
drag, startPoint x: 164, startPoint y: 100, endPoint x: 168, endPoint y: 159, distance: 59.9
click at [164, 100] on p "Advanced" at bounding box center [164, 94] width 48 height 15
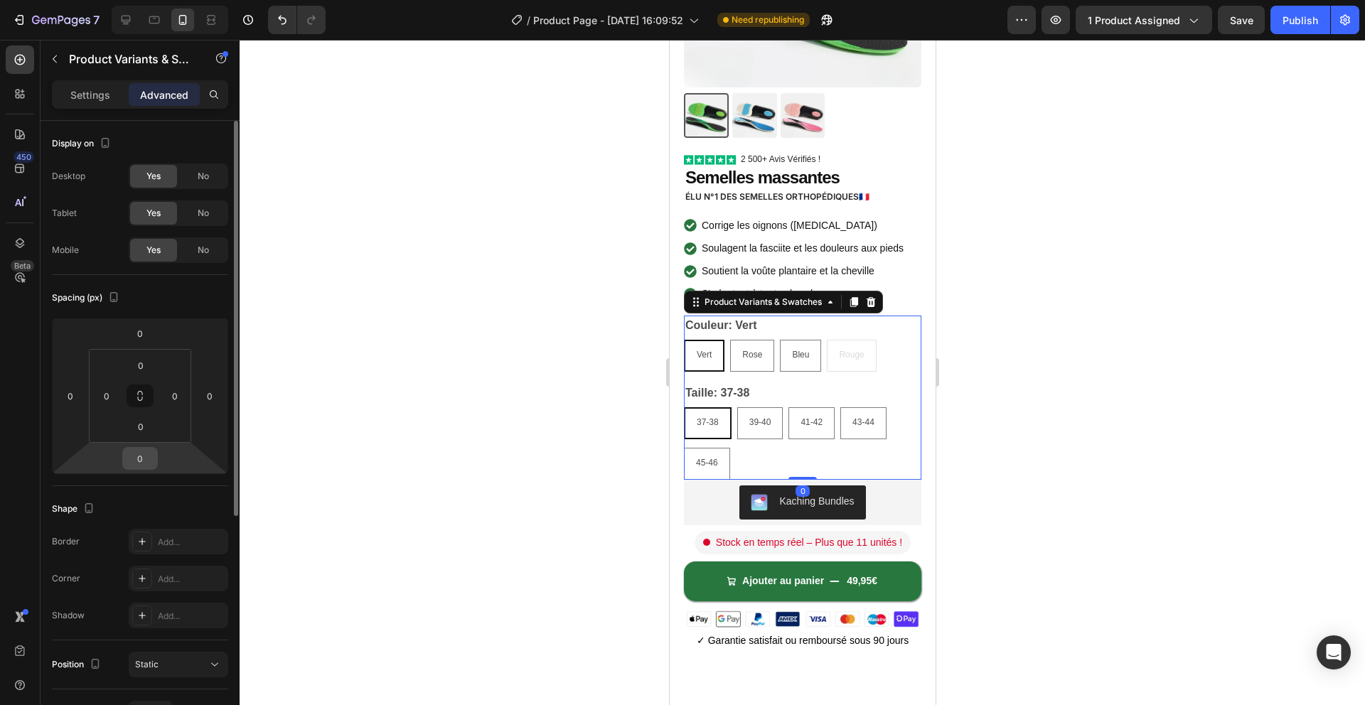
click at [149, 450] on input "0" at bounding box center [140, 458] width 28 height 21
type input "20"
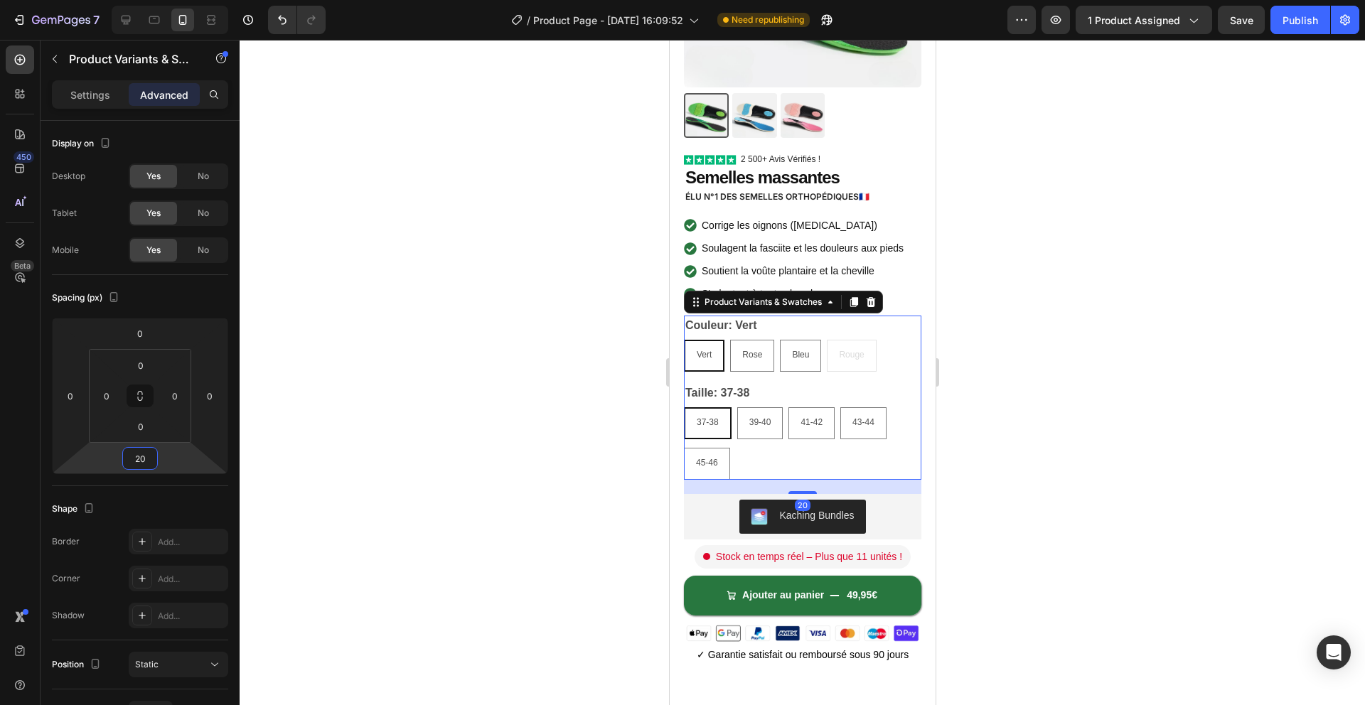
click at [588, 406] on div at bounding box center [802, 372] width 1125 height 665
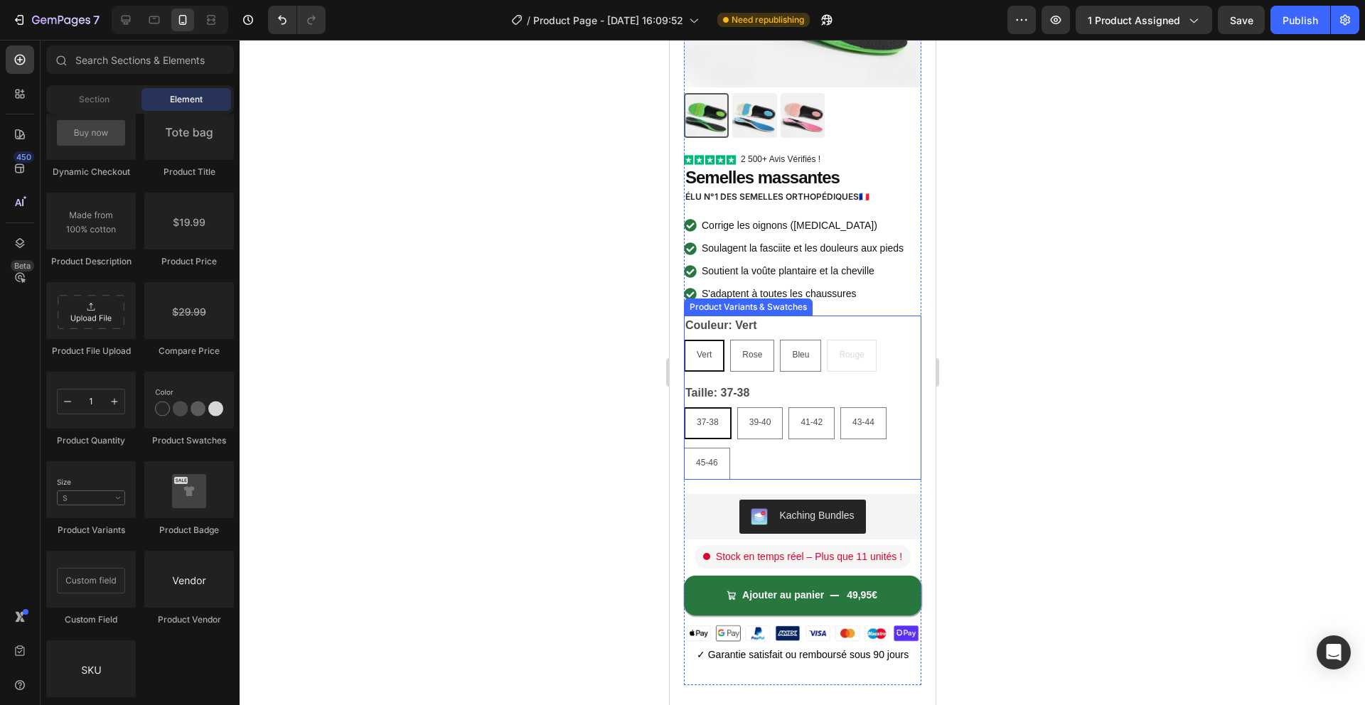
click at [781, 387] on div "Taille: 37-38 37-38 37-38 37-38 39-40 39-40 39-40 41-42 41-42 41-42 43-44 43-44…" at bounding box center [801, 431] width 237 height 97
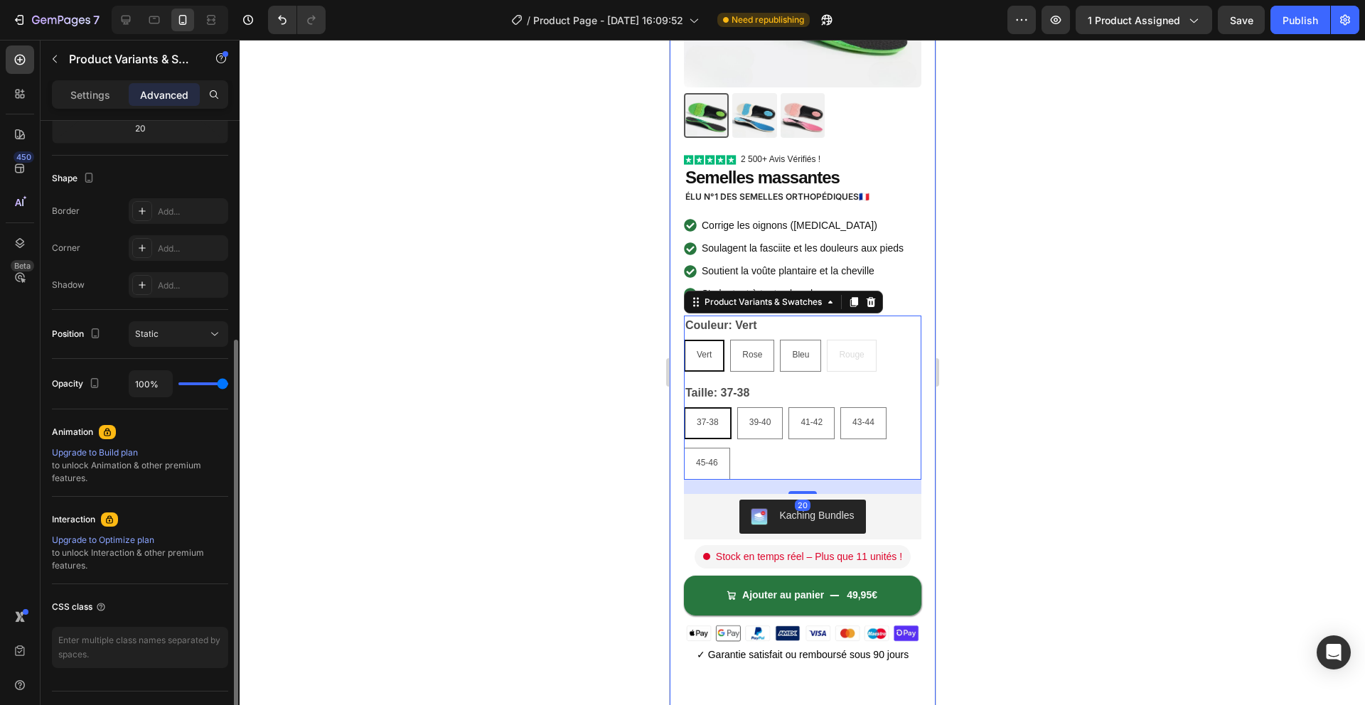
scroll to position [362, 0]
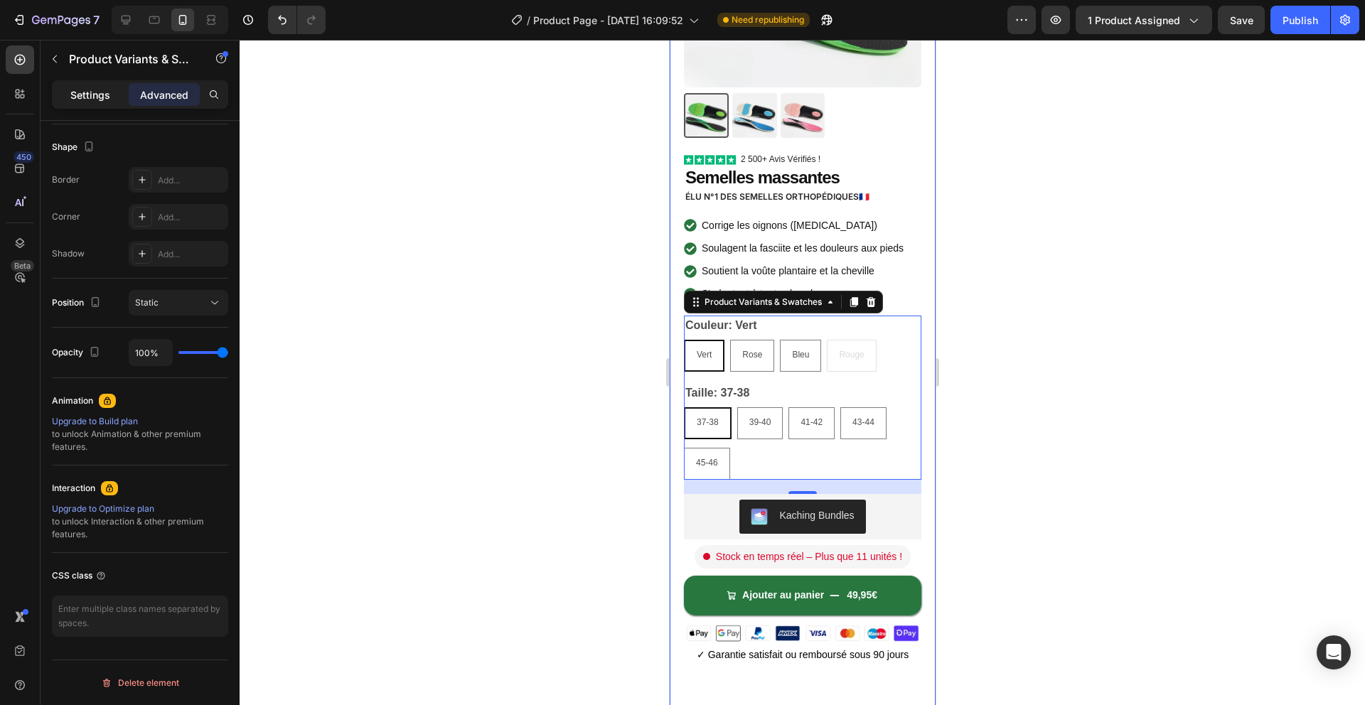
click at [96, 93] on p "Settings" at bounding box center [90, 94] width 40 height 15
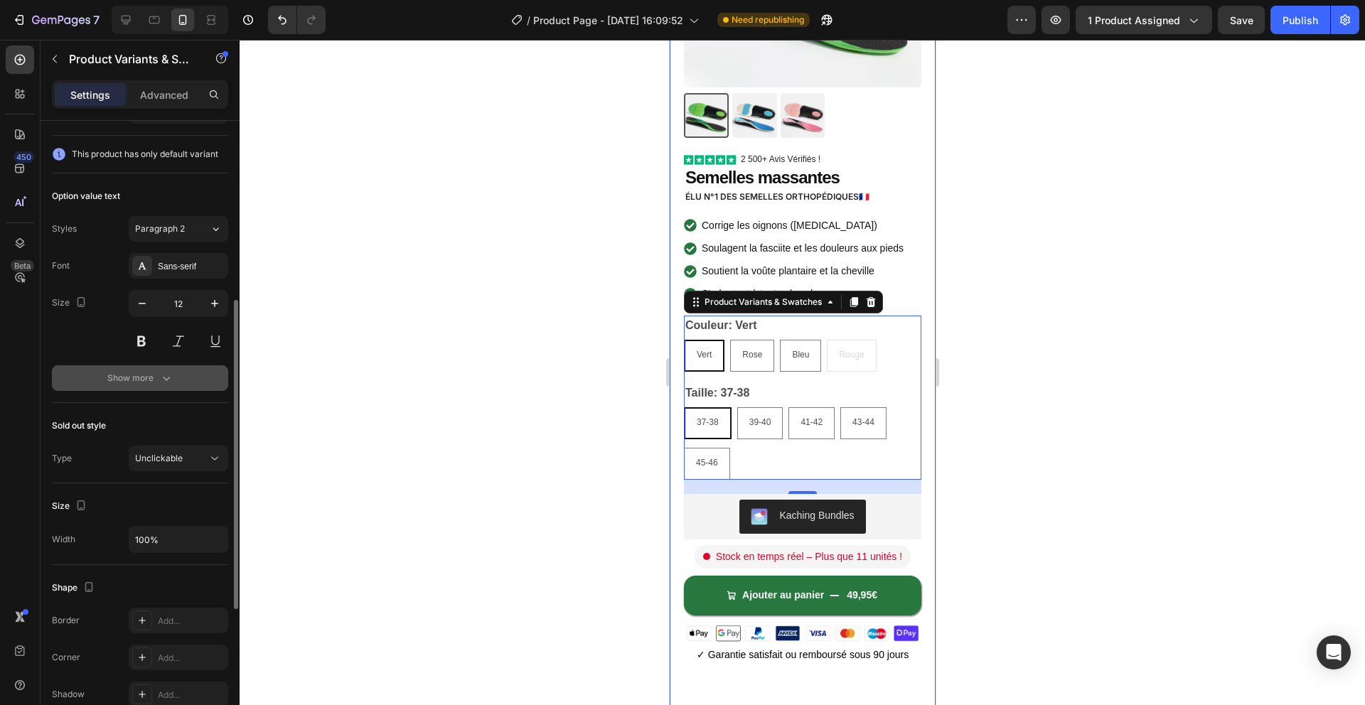
click at [149, 375] on div "Show more" at bounding box center [140, 378] width 66 height 14
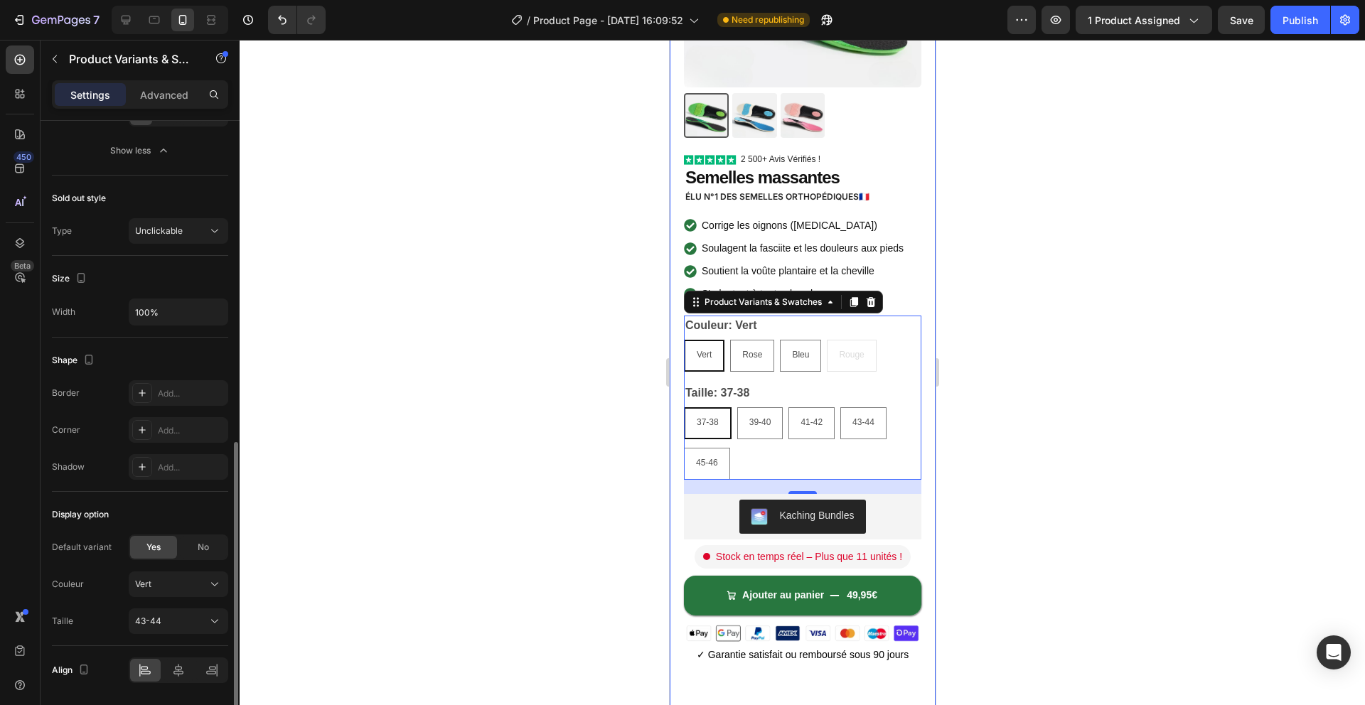
scroll to position [786, 0]
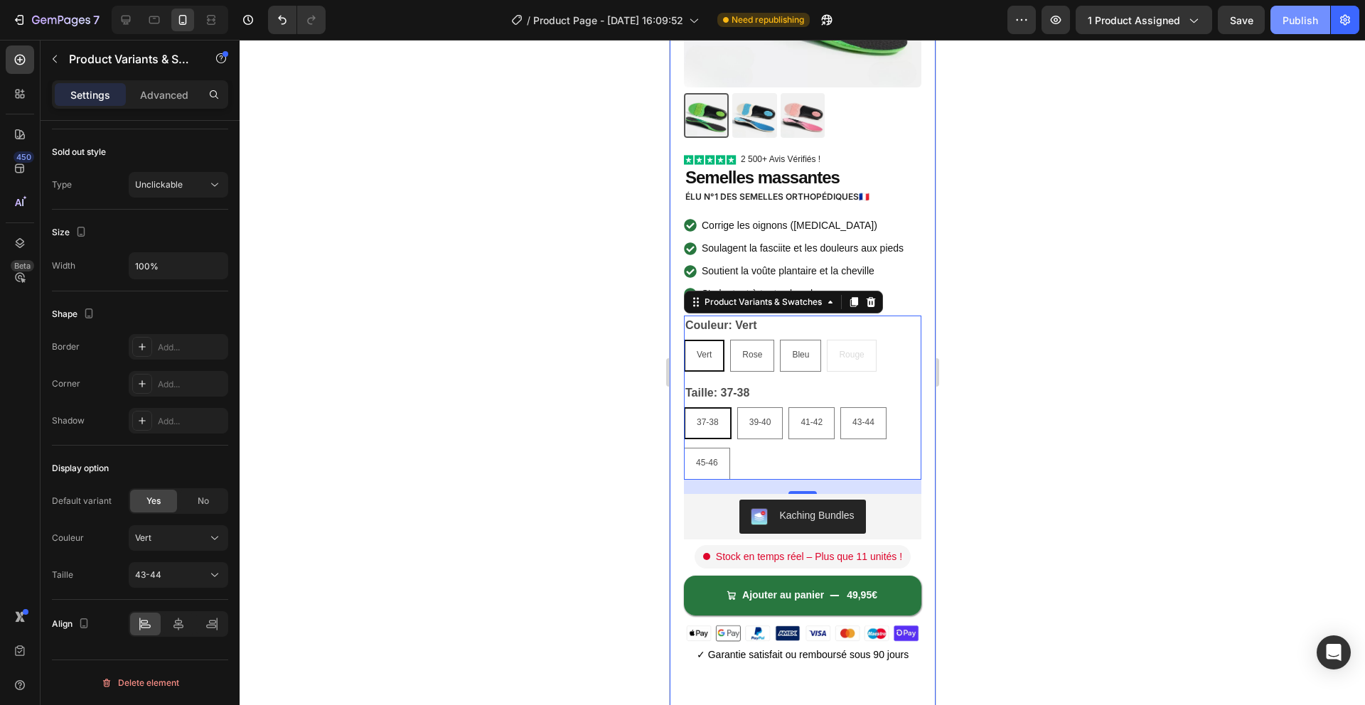
click at [1293, 28] on button "Publish" at bounding box center [1300, 20] width 60 height 28
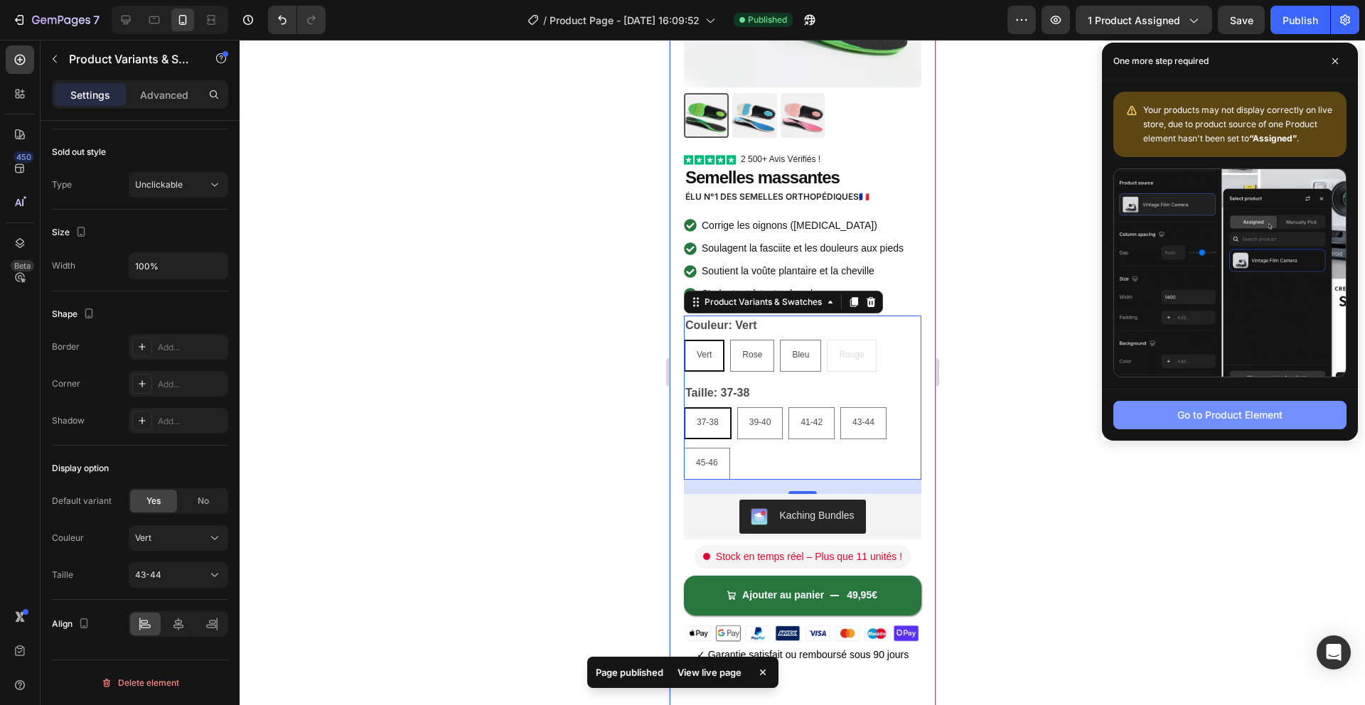
click at [1177, 417] on div "Go to Product Element" at bounding box center [1229, 414] width 105 height 15
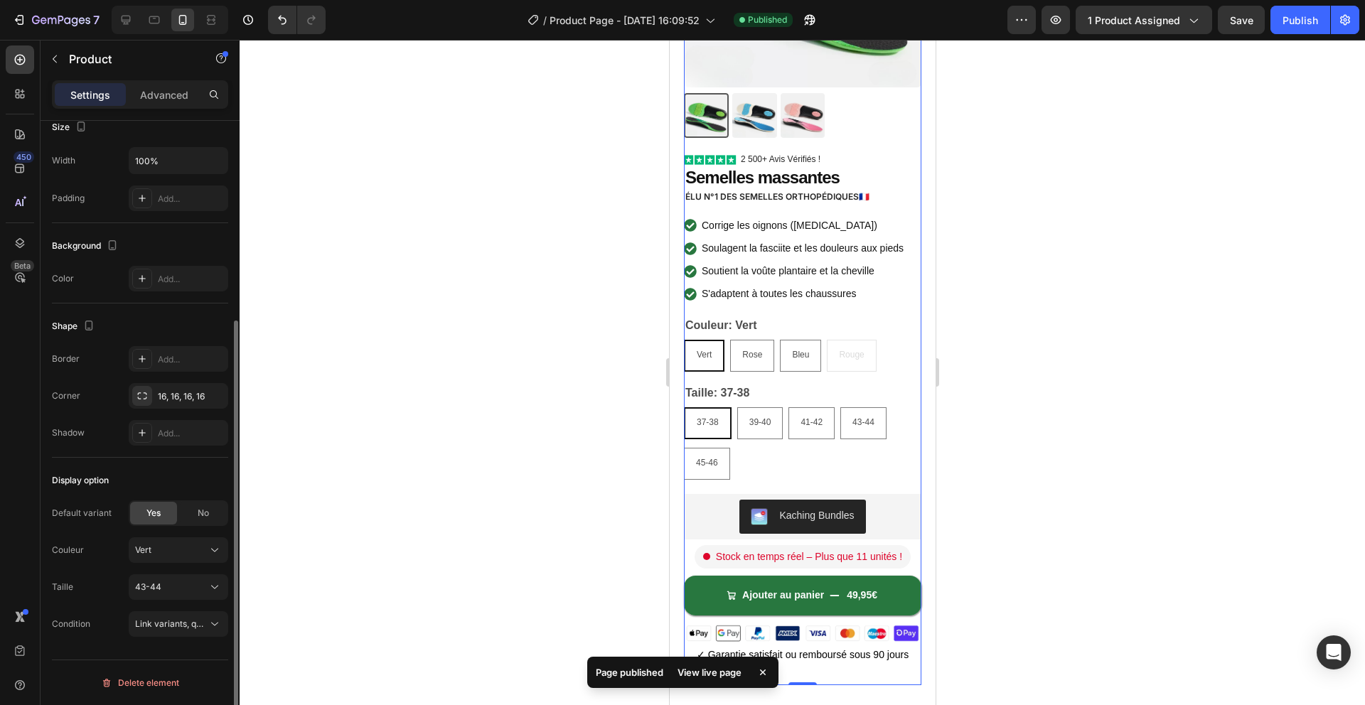
scroll to position [0, 0]
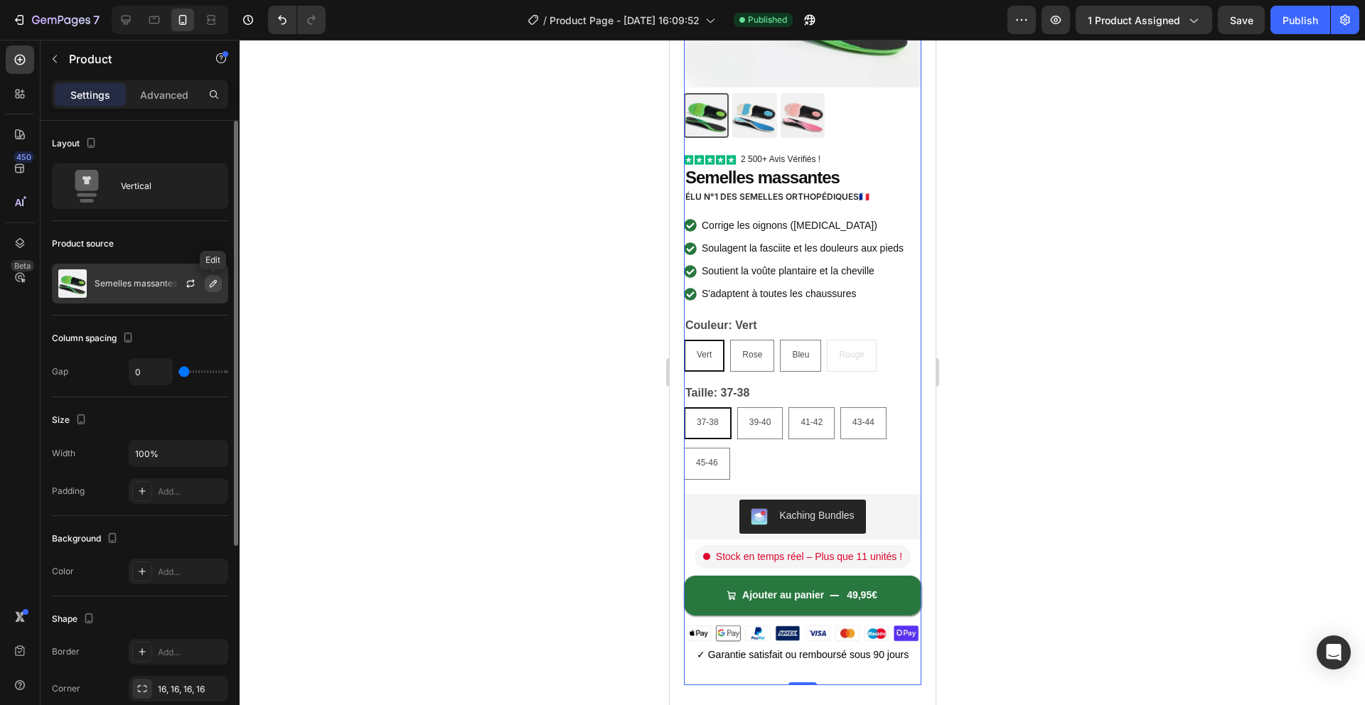
click at [216, 284] on icon "button" at bounding box center [213, 283] width 11 height 11
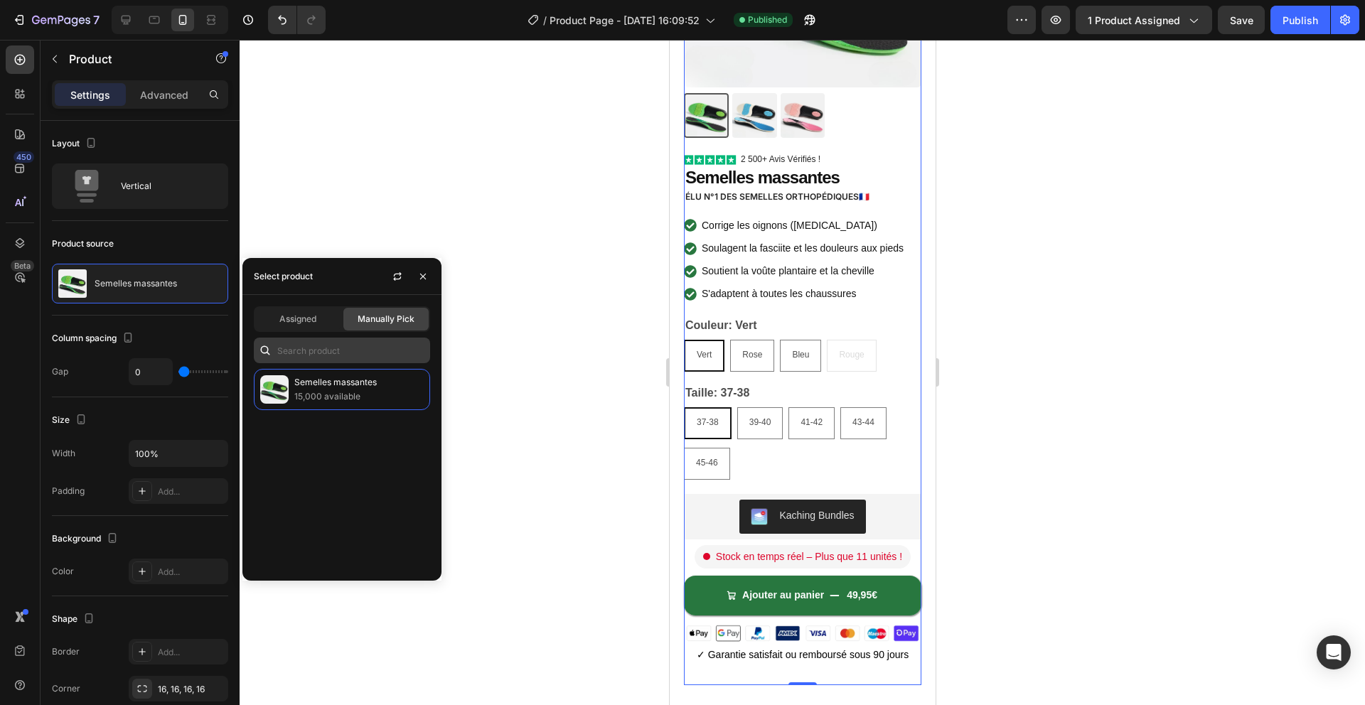
click at [307, 323] on span "Assigned" at bounding box center [297, 319] width 37 height 13
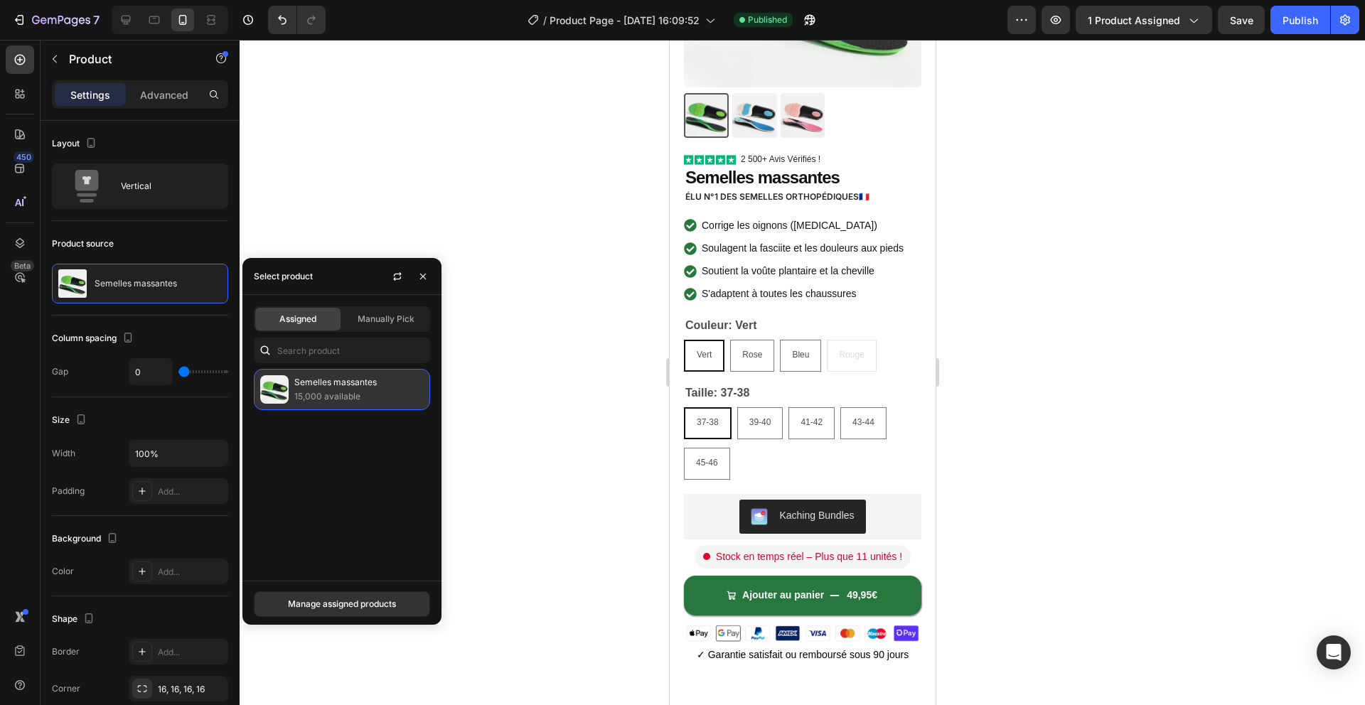
click at [348, 401] on p "15,000 available" at bounding box center [358, 397] width 129 height 14
click at [343, 607] on div "Manage assigned products" at bounding box center [342, 604] width 108 height 13
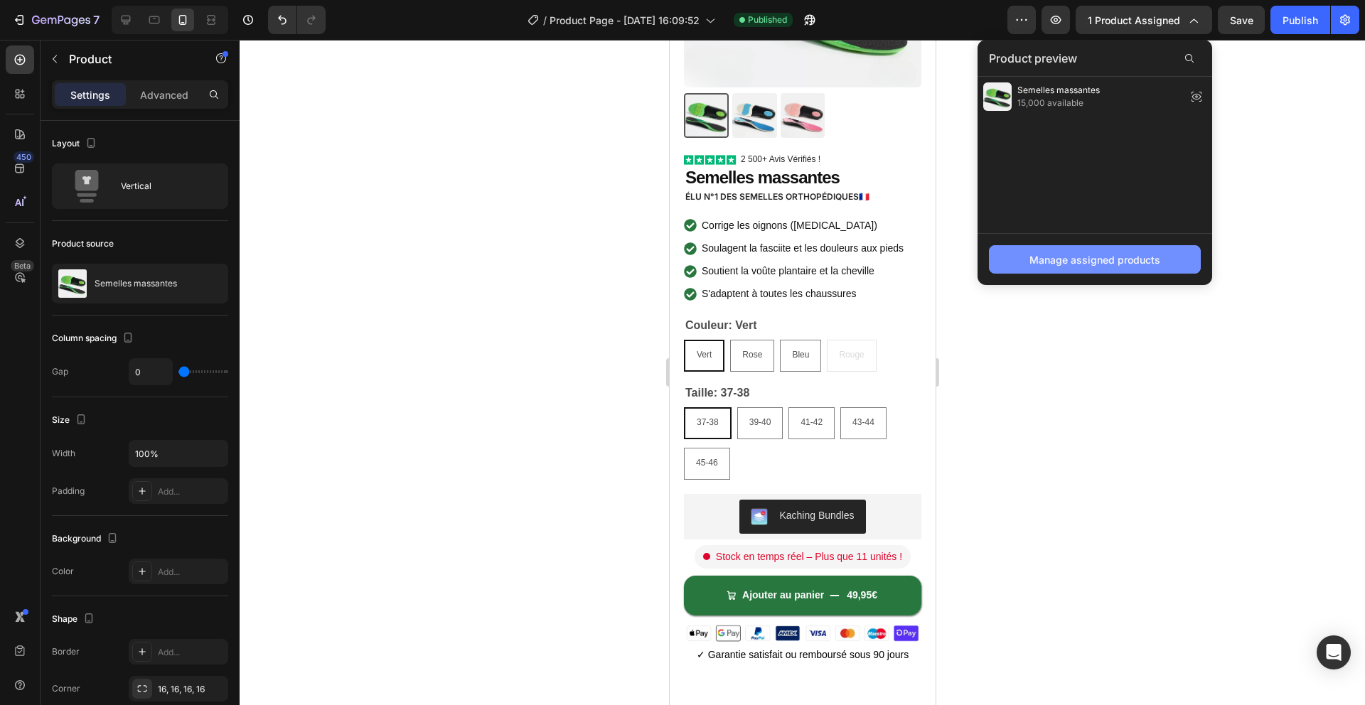
click at [1024, 261] on button "Manage assigned products" at bounding box center [1095, 259] width 212 height 28
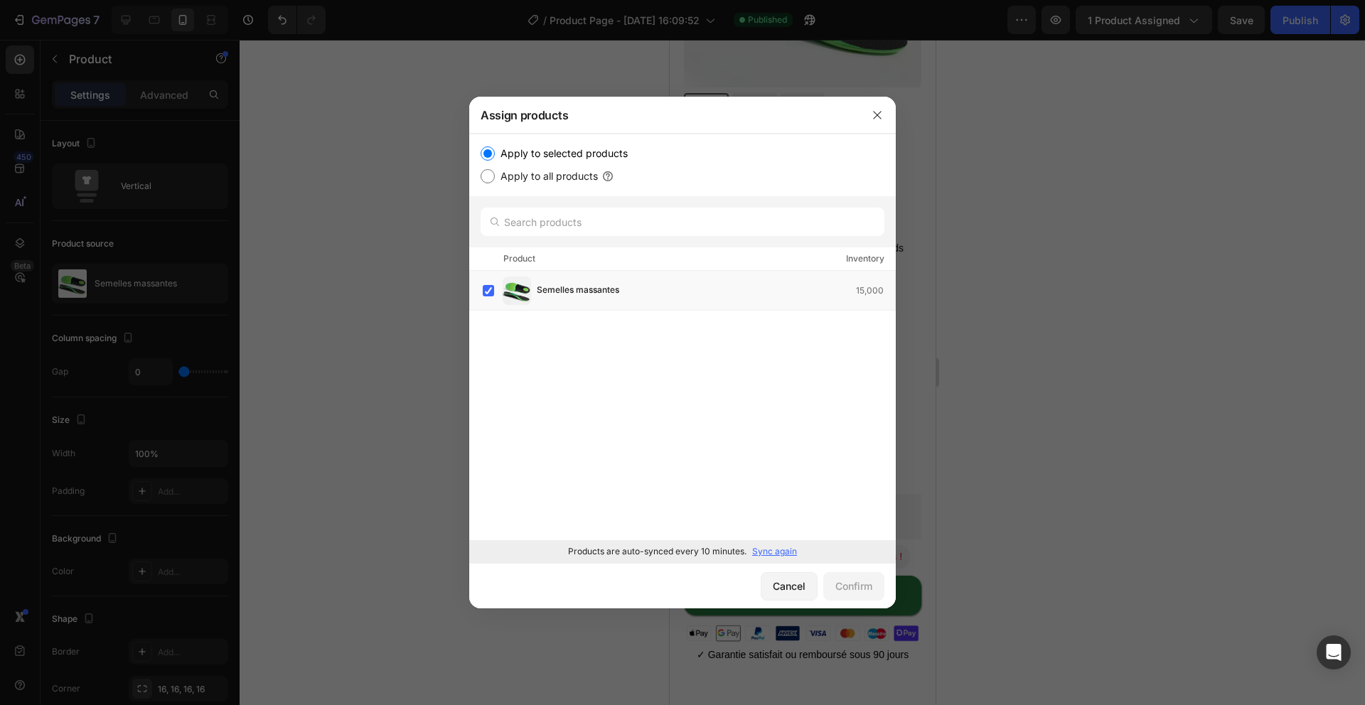
click at [776, 549] on p "Sync again" at bounding box center [774, 551] width 45 height 13
click at [871, 112] on icon "button" at bounding box center [876, 114] width 11 height 11
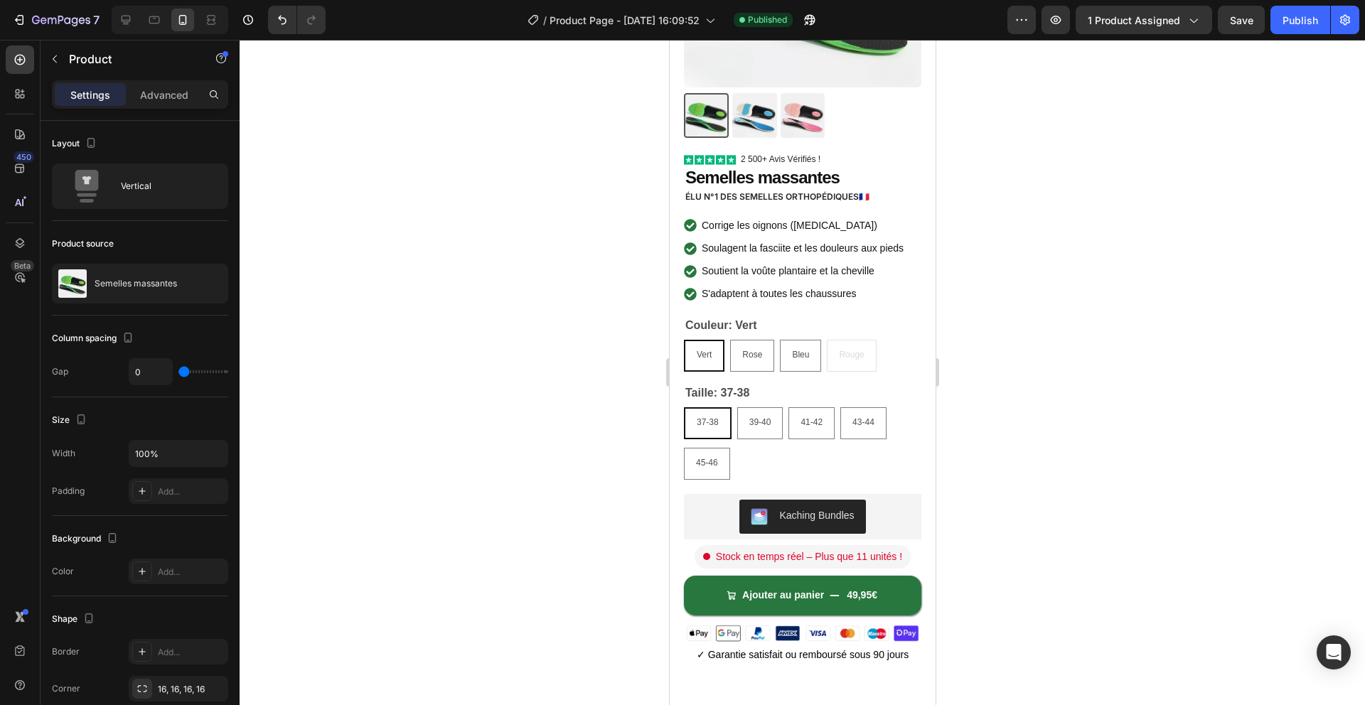
click at [351, 256] on div at bounding box center [802, 372] width 1125 height 665
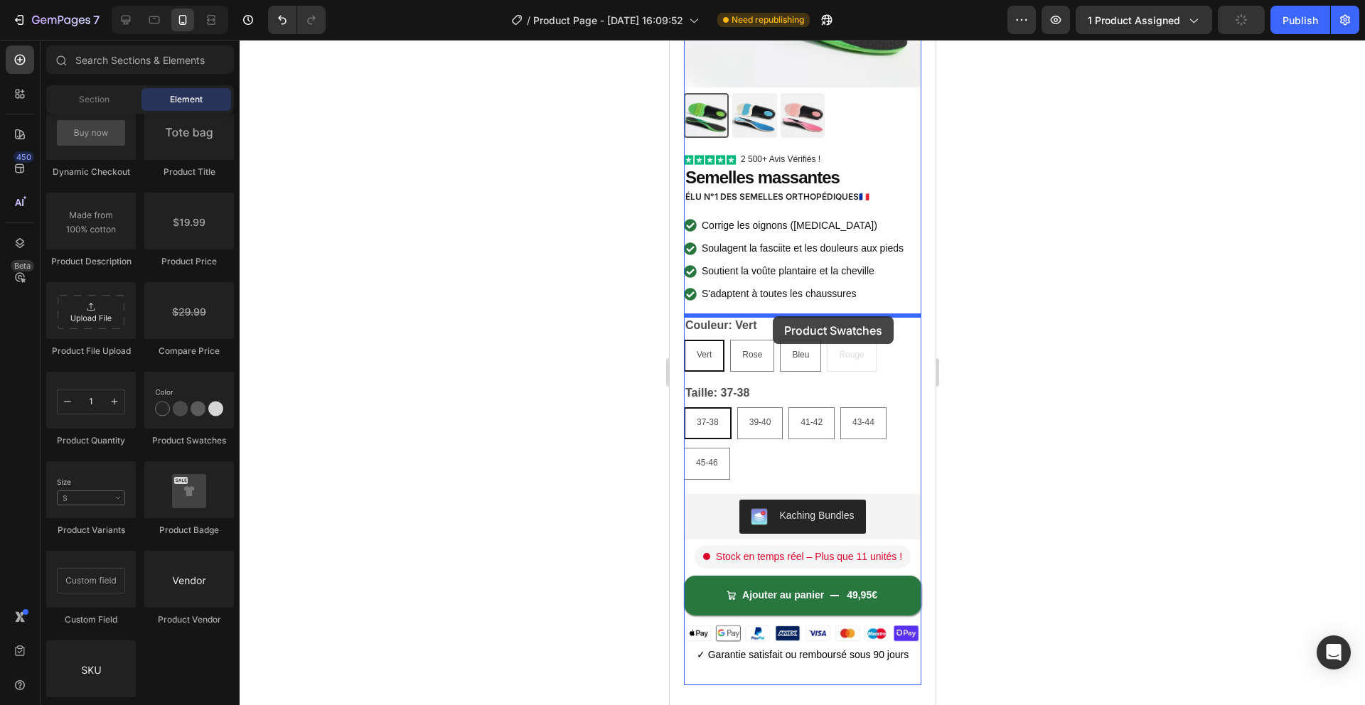
drag, startPoint x: 853, startPoint y: 450, endPoint x: 772, endPoint y: 316, distance: 156.3
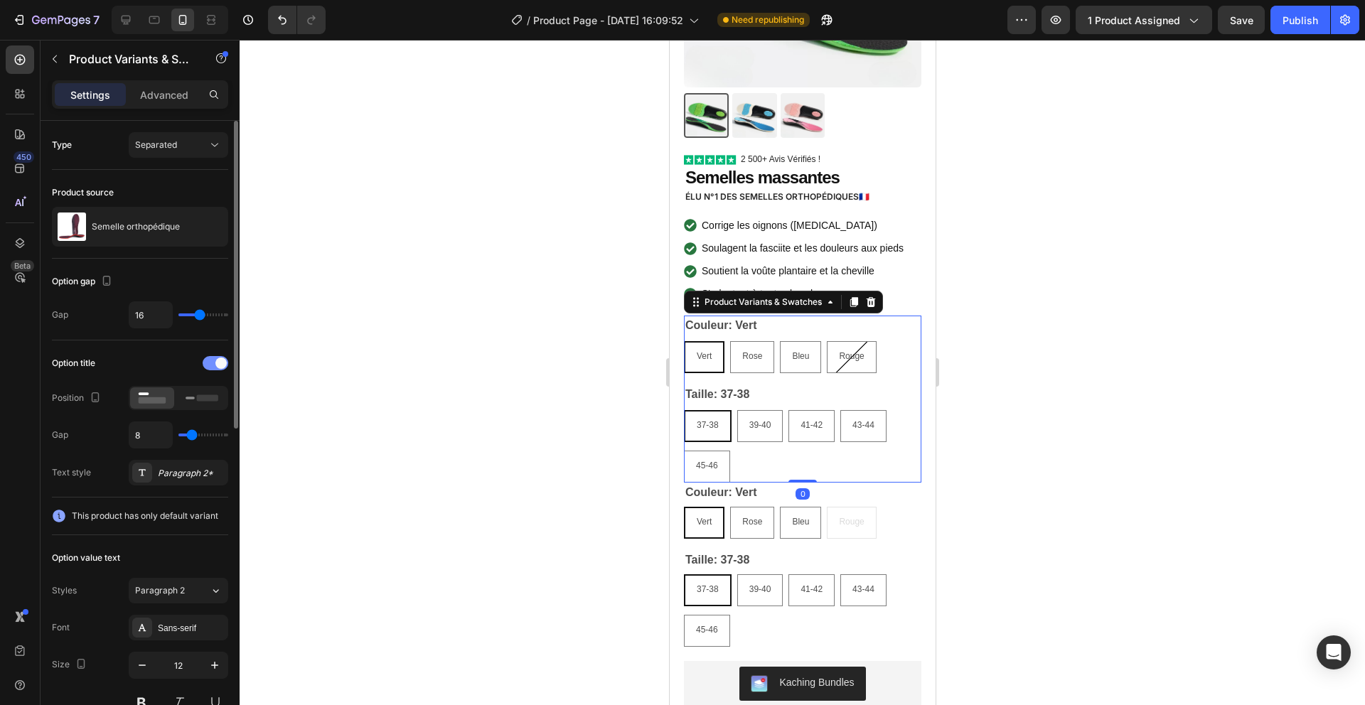
click at [215, 366] on span at bounding box center [220, 363] width 11 height 11
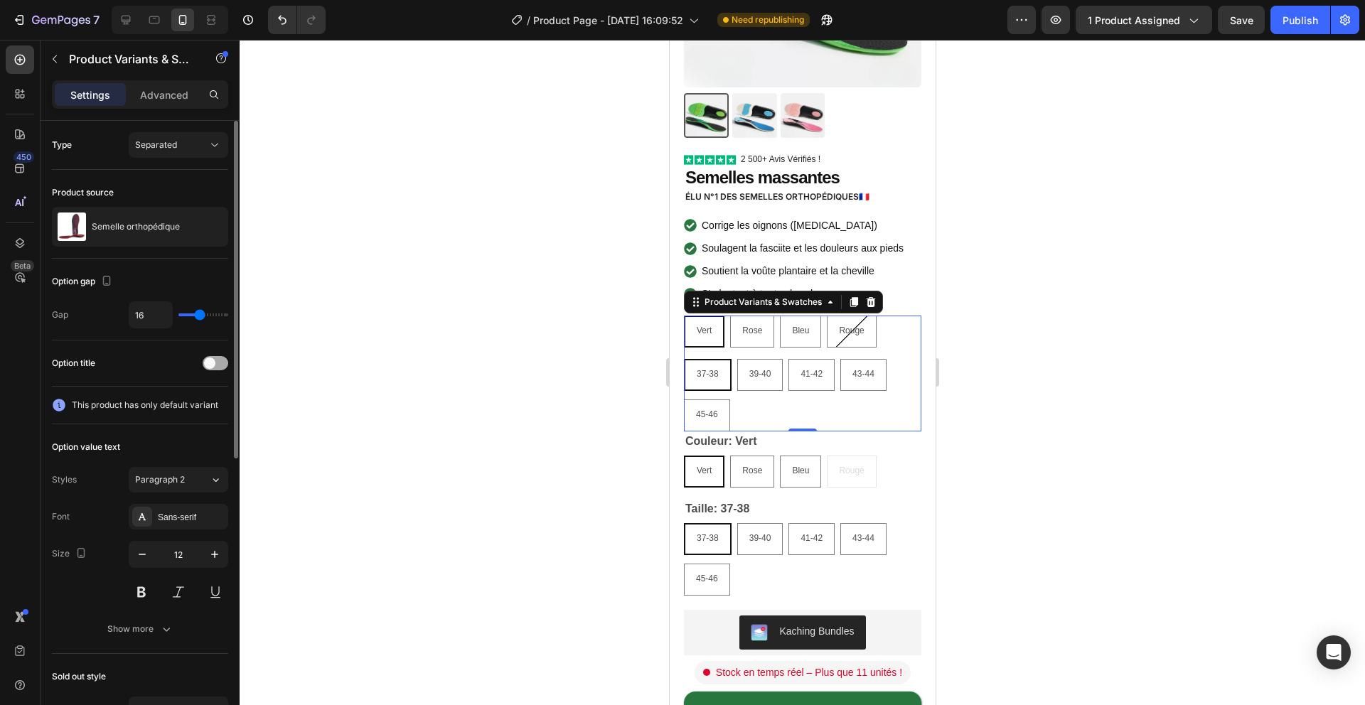
click at [215, 365] on div at bounding box center [216, 363] width 26 height 14
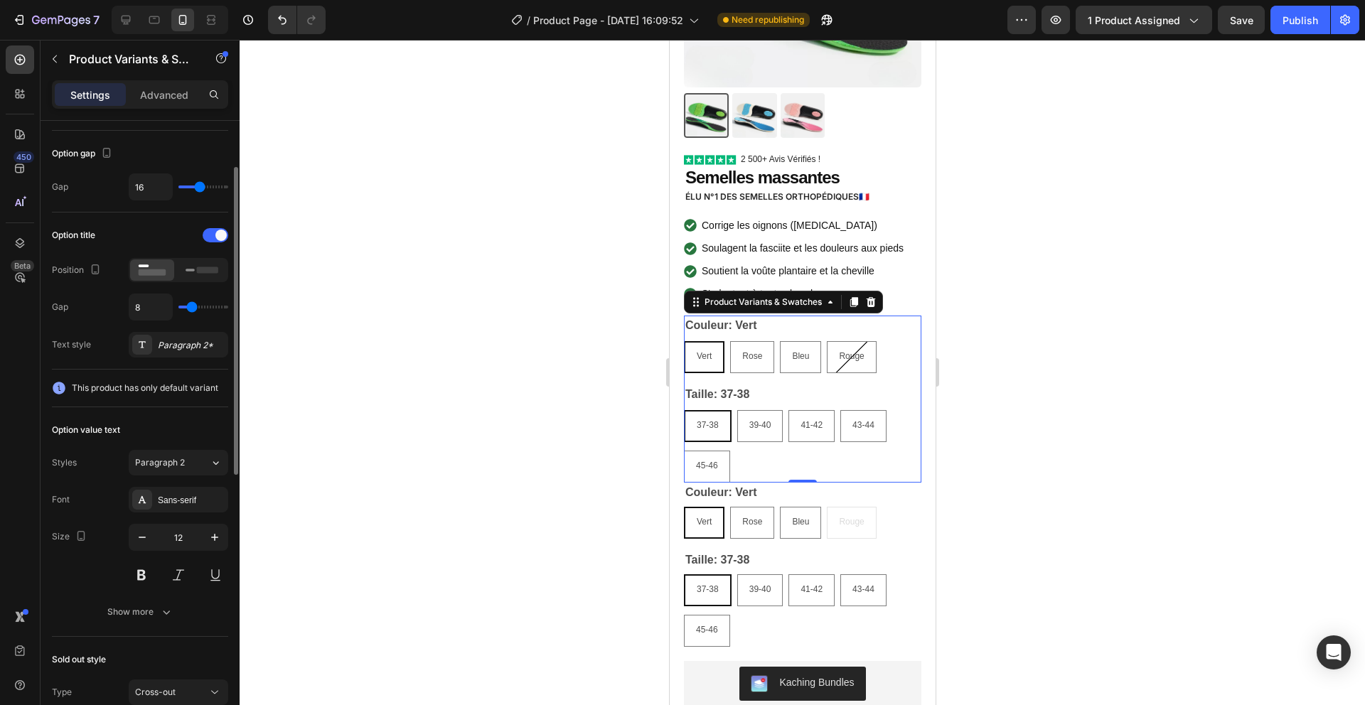
scroll to position [129, 0]
click at [156, 385] on span "This product has only default variant" at bounding box center [145, 387] width 146 height 14
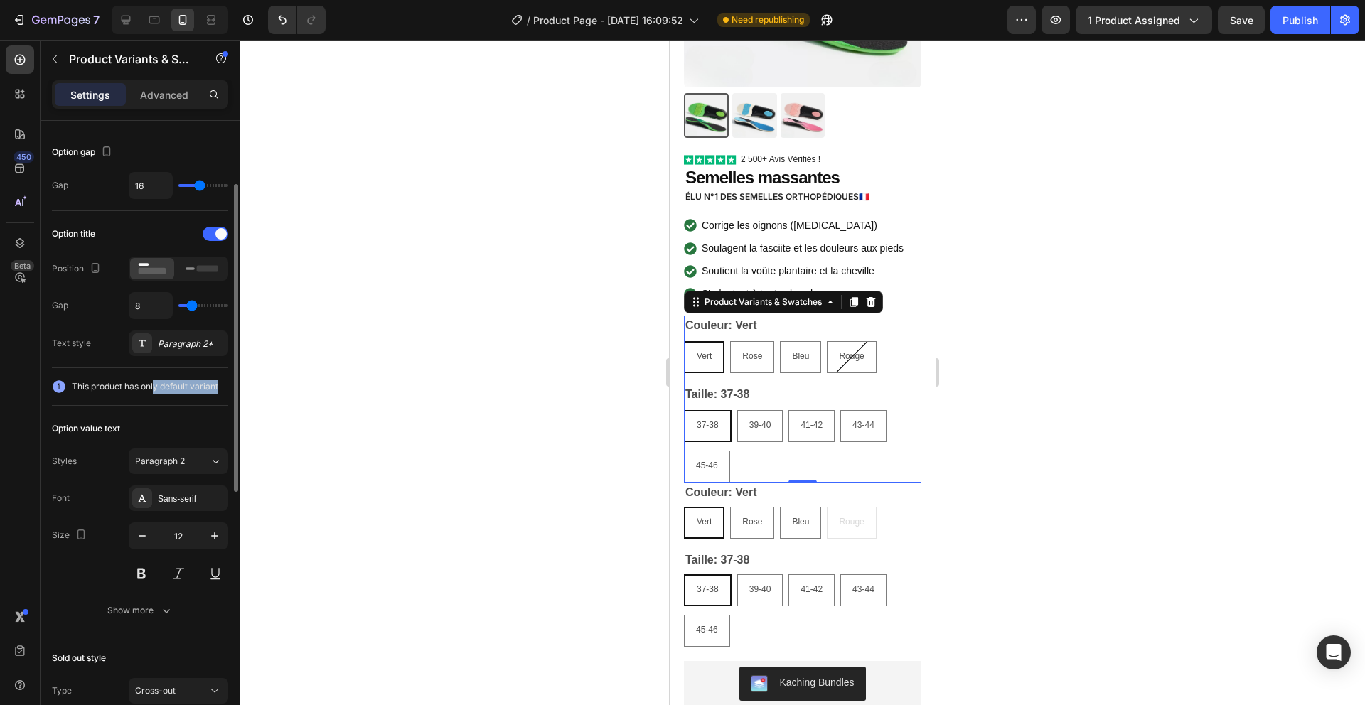
click at [156, 385] on span "This product has only default variant" at bounding box center [145, 387] width 146 height 14
click at [877, 298] on div at bounding box center [869, 302] width 17 height 17
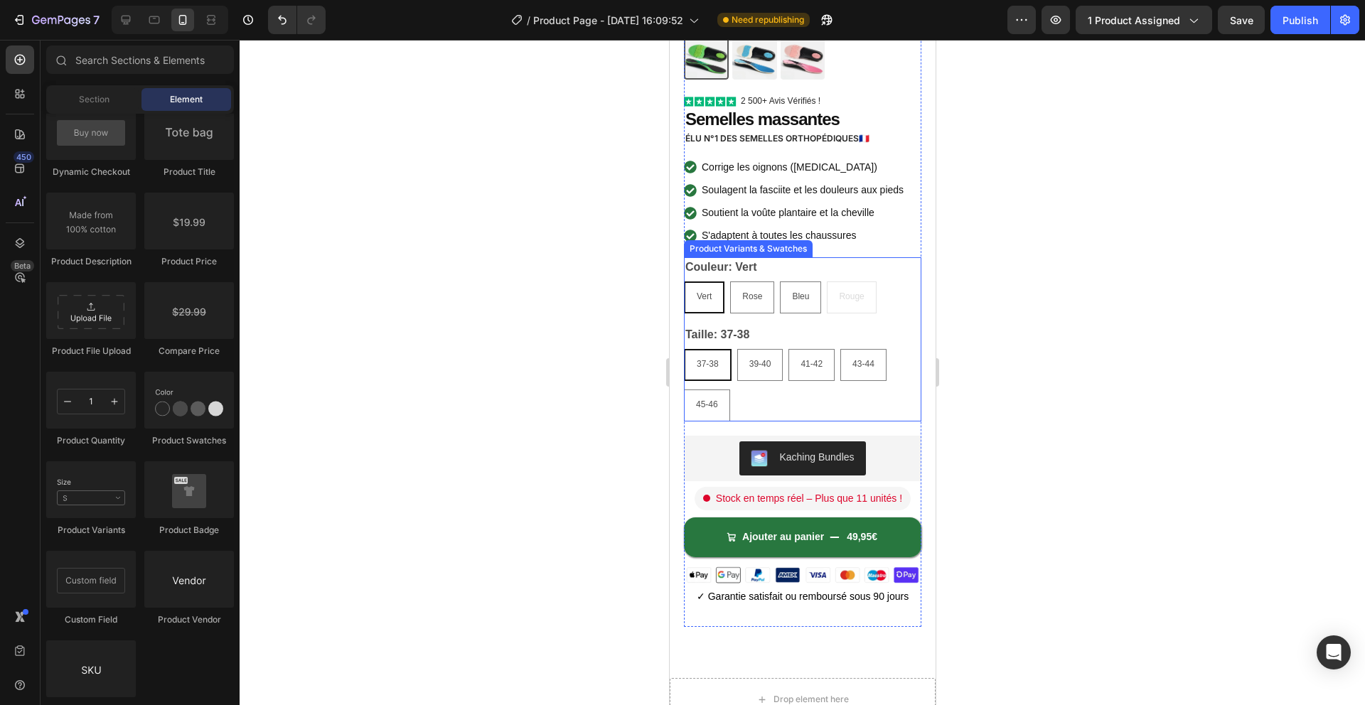
scroll to position [311, 0]
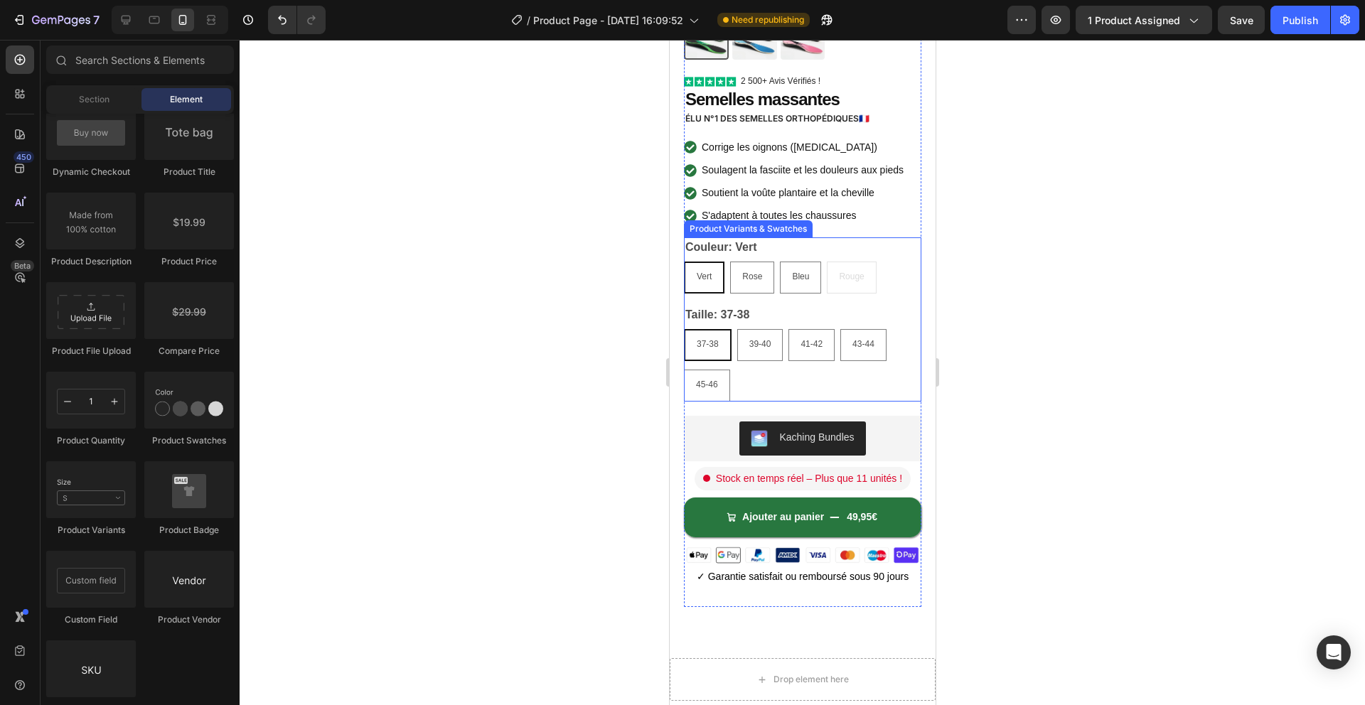
click at [903, 291] on div "Vert Vert Vert Rose Rose Rose Bleu Bleu Bleu Rouge Rouge Rouge" at bounding box center [801, 278] width 237 height 32
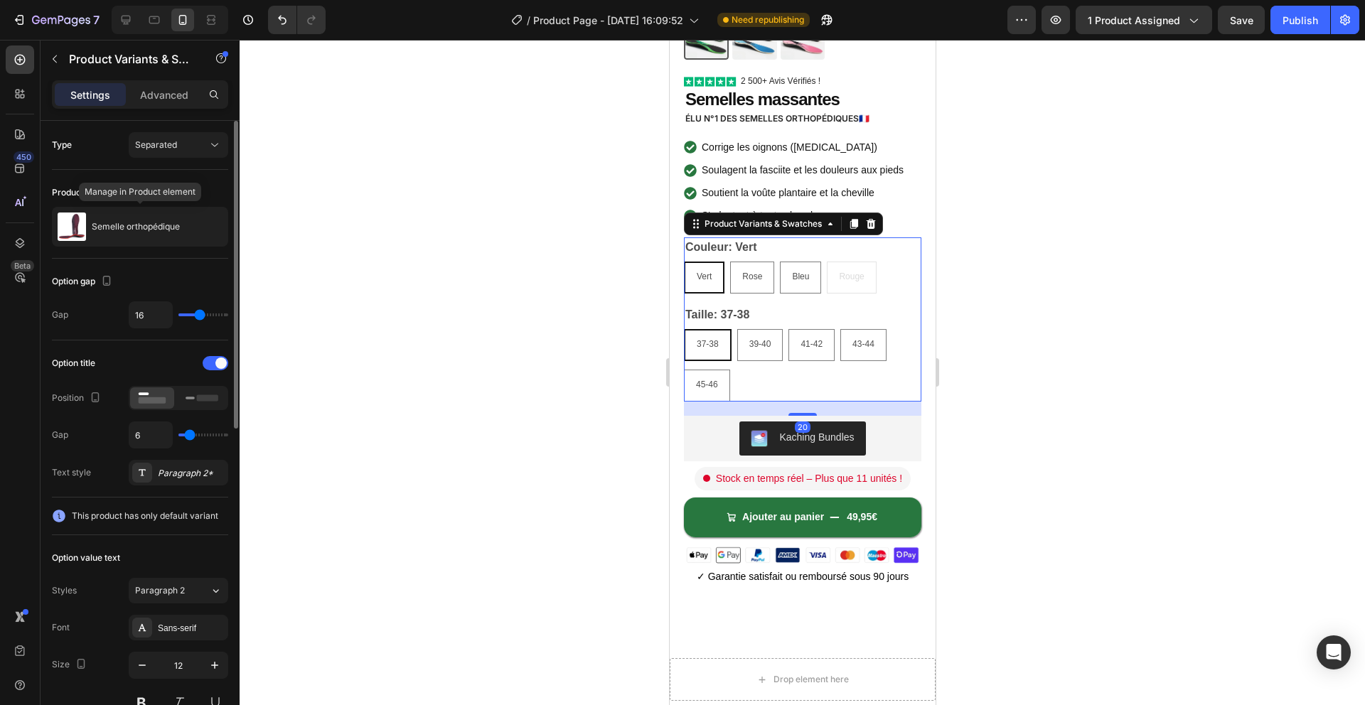
click at [183, 220] on div "Semelle orthopédique" at bounding box center [140, 227] width 176 height 40
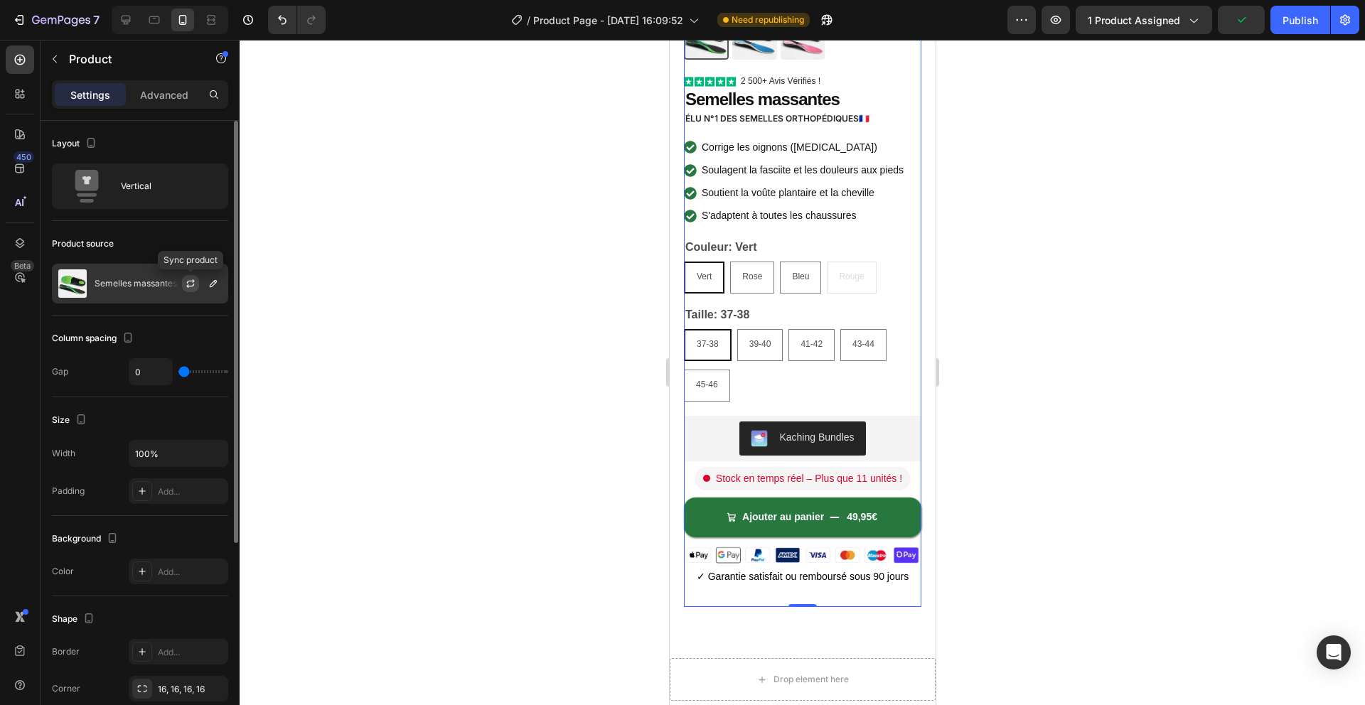
click at [195, 283] on icon "button" at bounding box center [190, 283] width 11 height 11
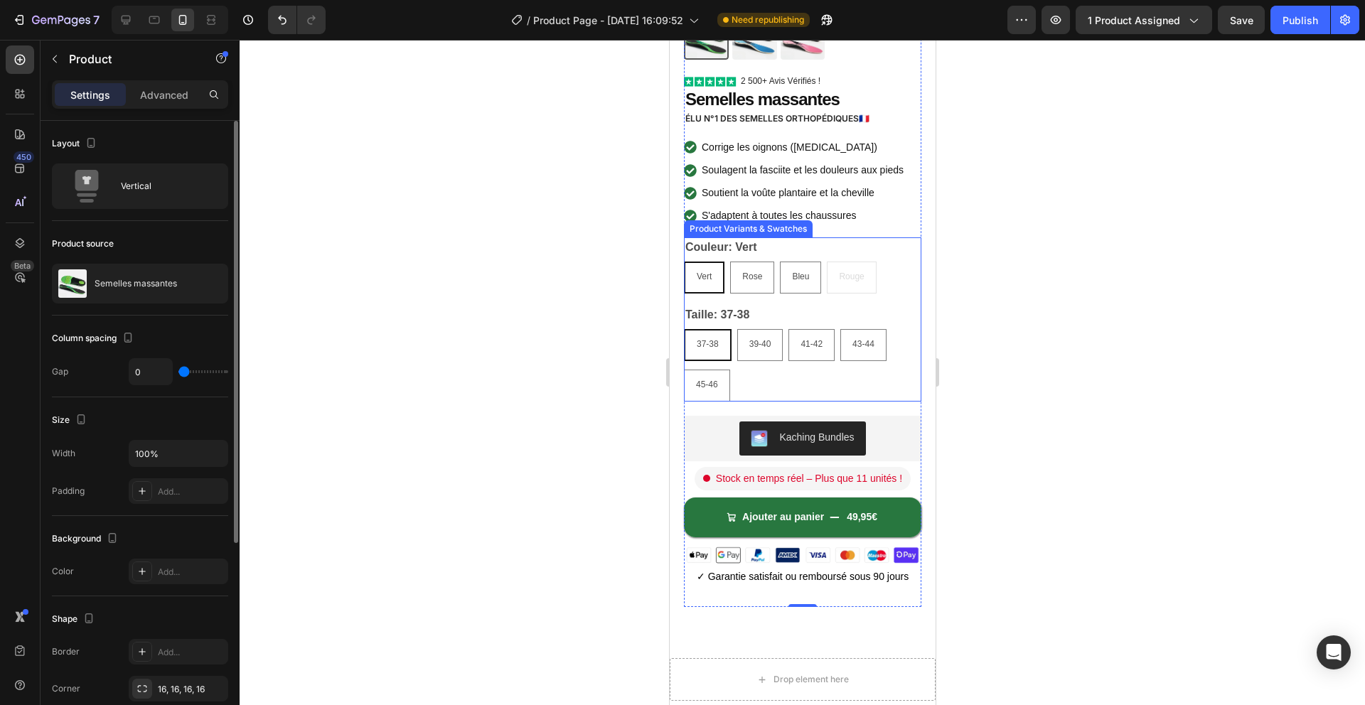
click at [794, 306] on div "Taille: 37-38 37-38 37-38 37-38 39-40 39-40 39-40 41-42 41-42 41-42 43-44 43-44…" at bounding box center [801, 353] width 237 height 97
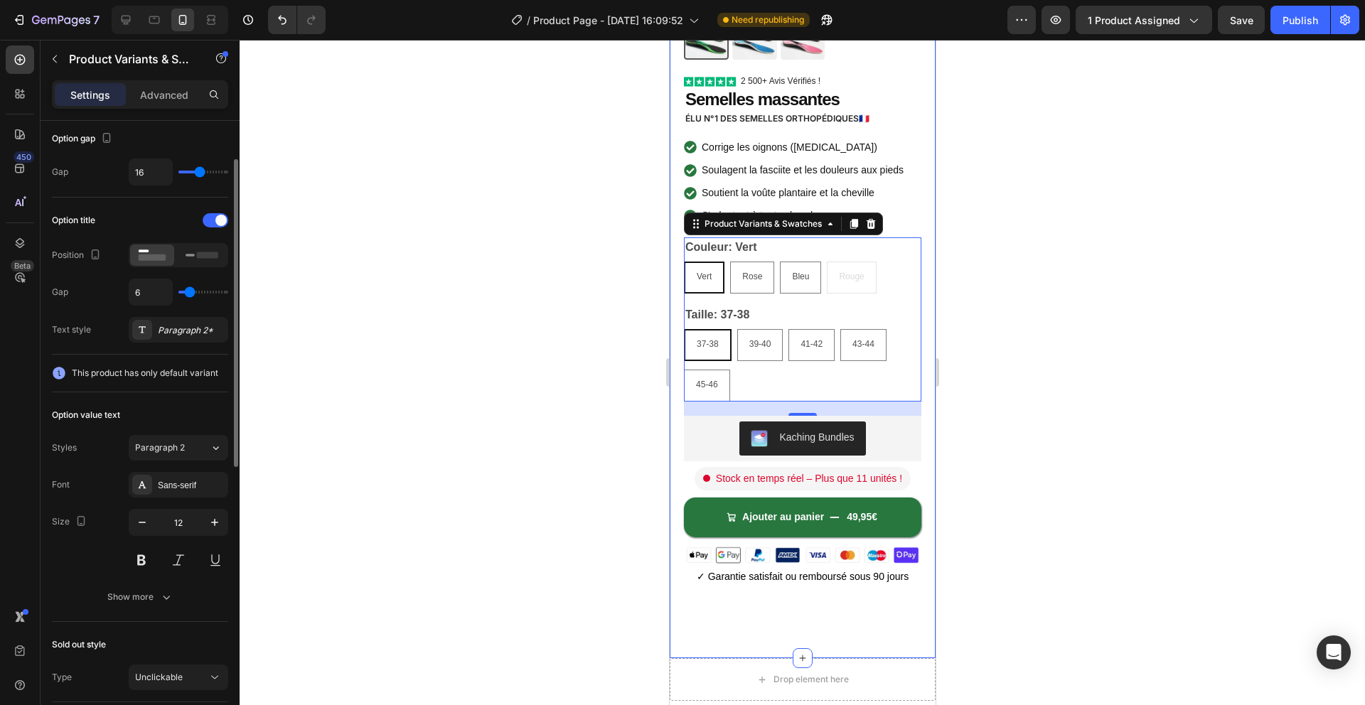
scroll to position [147, 0]
drag, startPoint x: 87, startPoint y: 373, endPoint x: 220, endPoint y: 372, distance: 132.9
click at [220, 372] on div "This product has only default variant" at bounding box center [140, 369] width 176 height 14
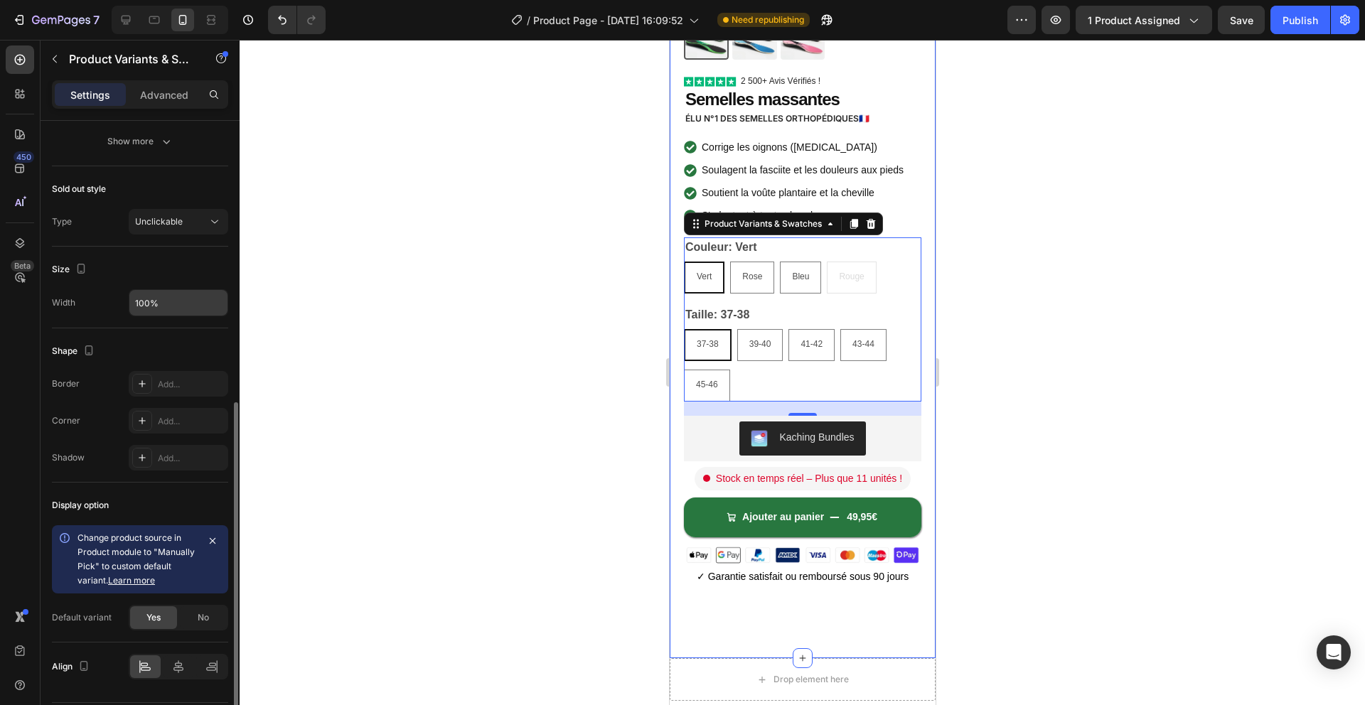
scroll to position [641, 0]
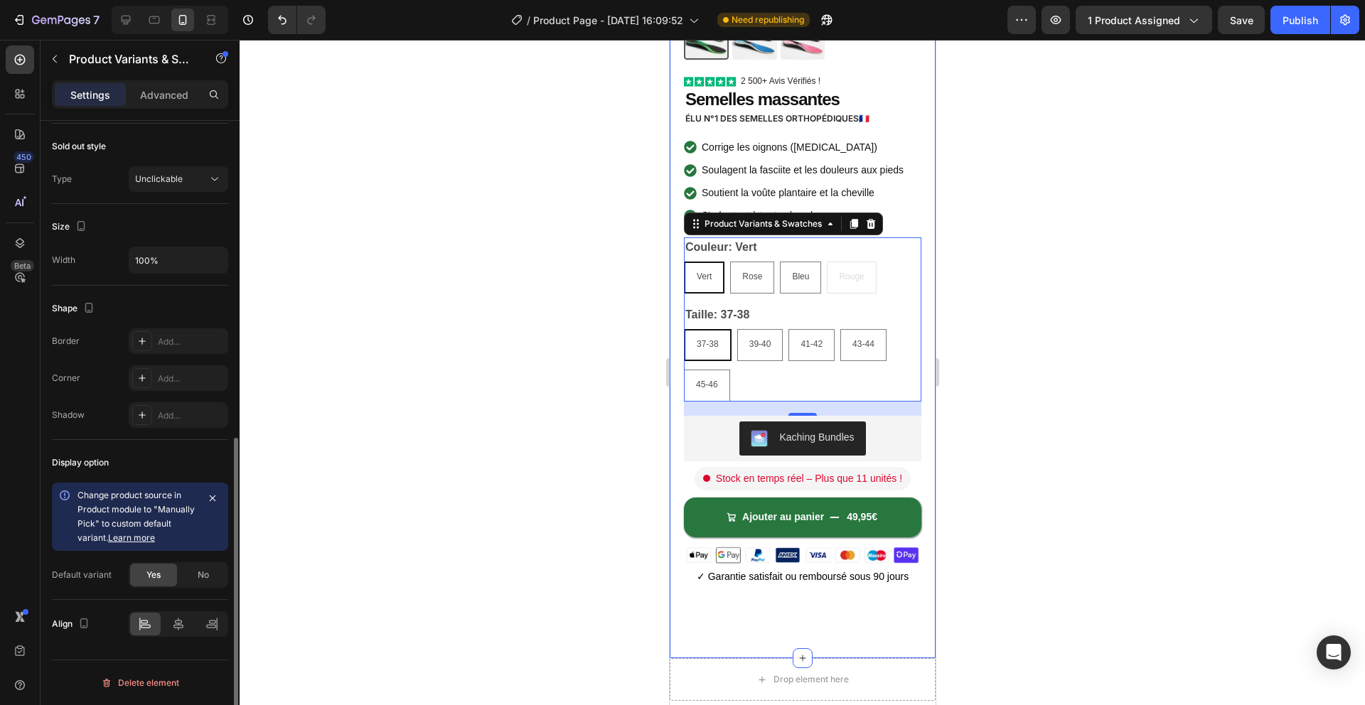
click at [149, 538] on link "Learn more" at bounding box center [131, 537] width 47 height 11
drag, startPoint x: 169, startPoint y: 505, endPoint x: 192, endPoint y: 520, distance: 27.2
click at [192, 520] on div "Change product source in Product module to "Manually Pick" to custom default va…" at bounding box center [136, 516] width 119 height 57
click at [1229, 193] on div at bounding box center [802, 372] width 1125 height 665
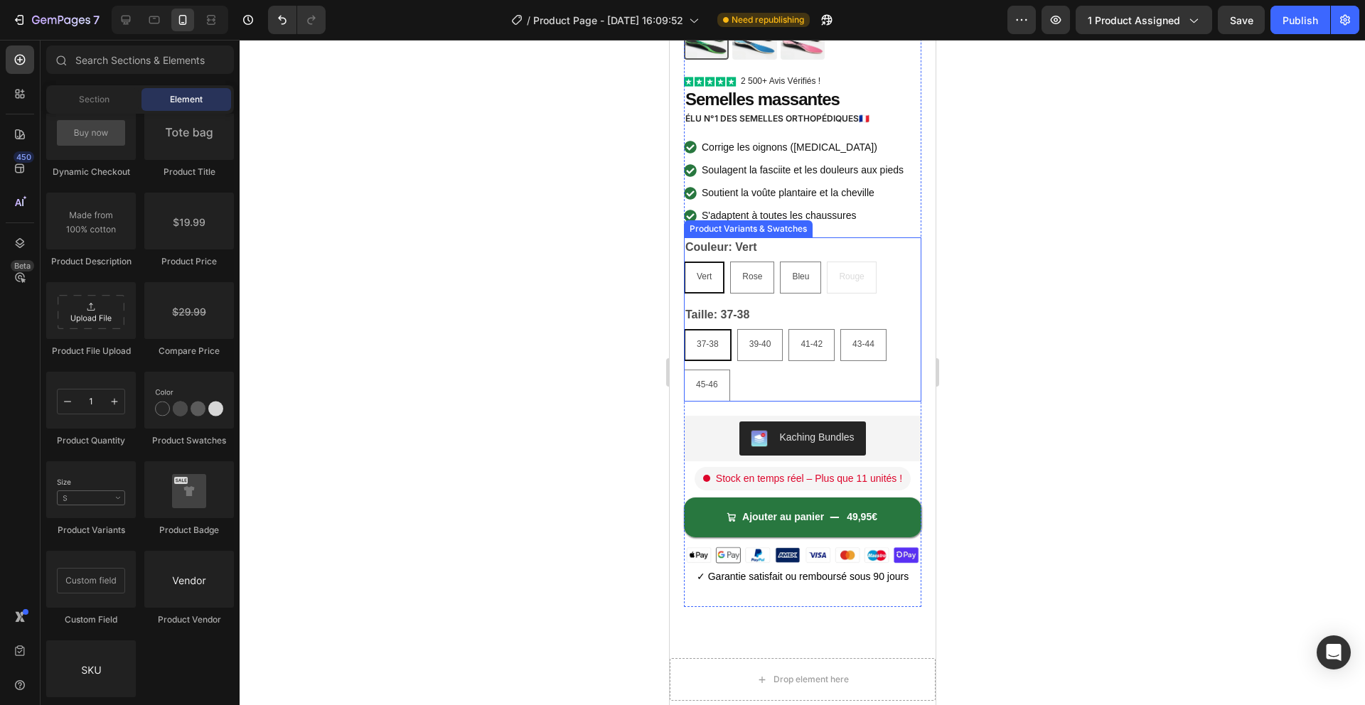
click at [754, 293] on div "Couleur: Vert Vert Vert Vert Rose Rose Rose Bleu Bleu Bleu Rouge Rouge Rouge Ta…" at bounding box center [801, 319] width 237 height 164
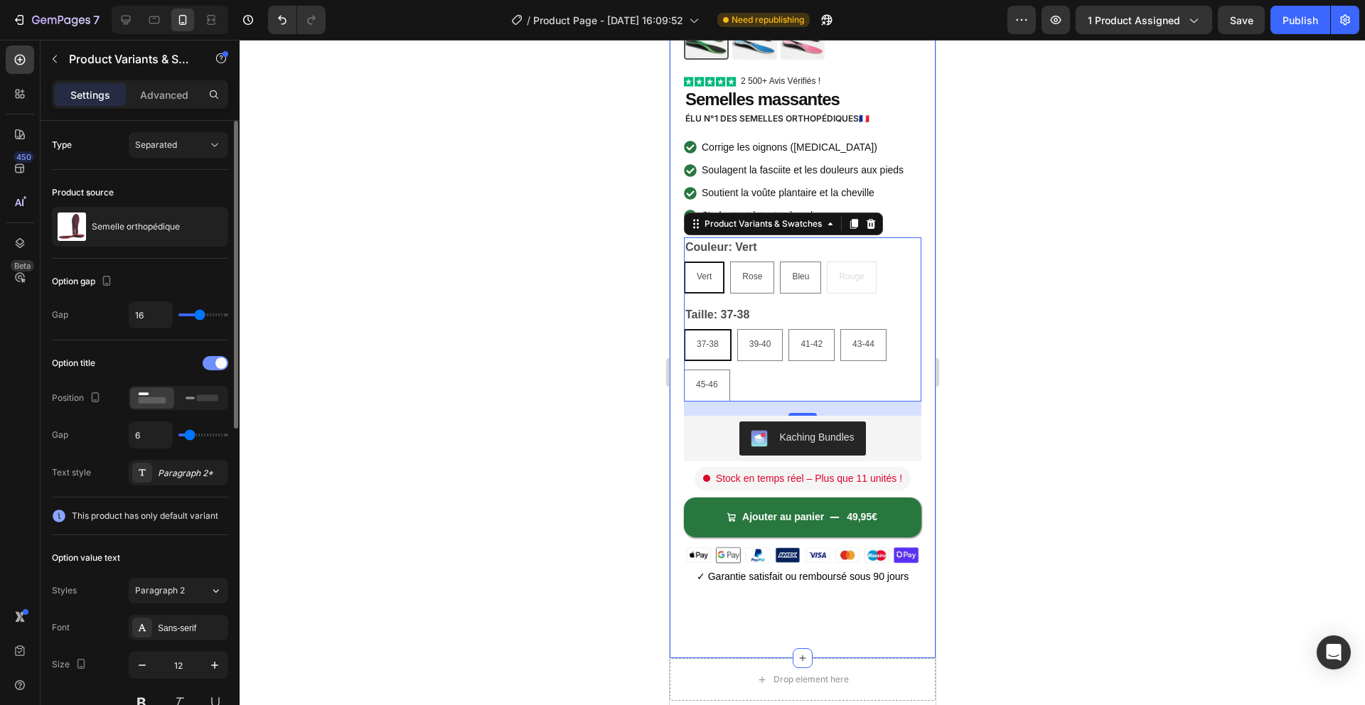
click at [220, 360] on span at bounding box center [220, 363] width 11 height 11
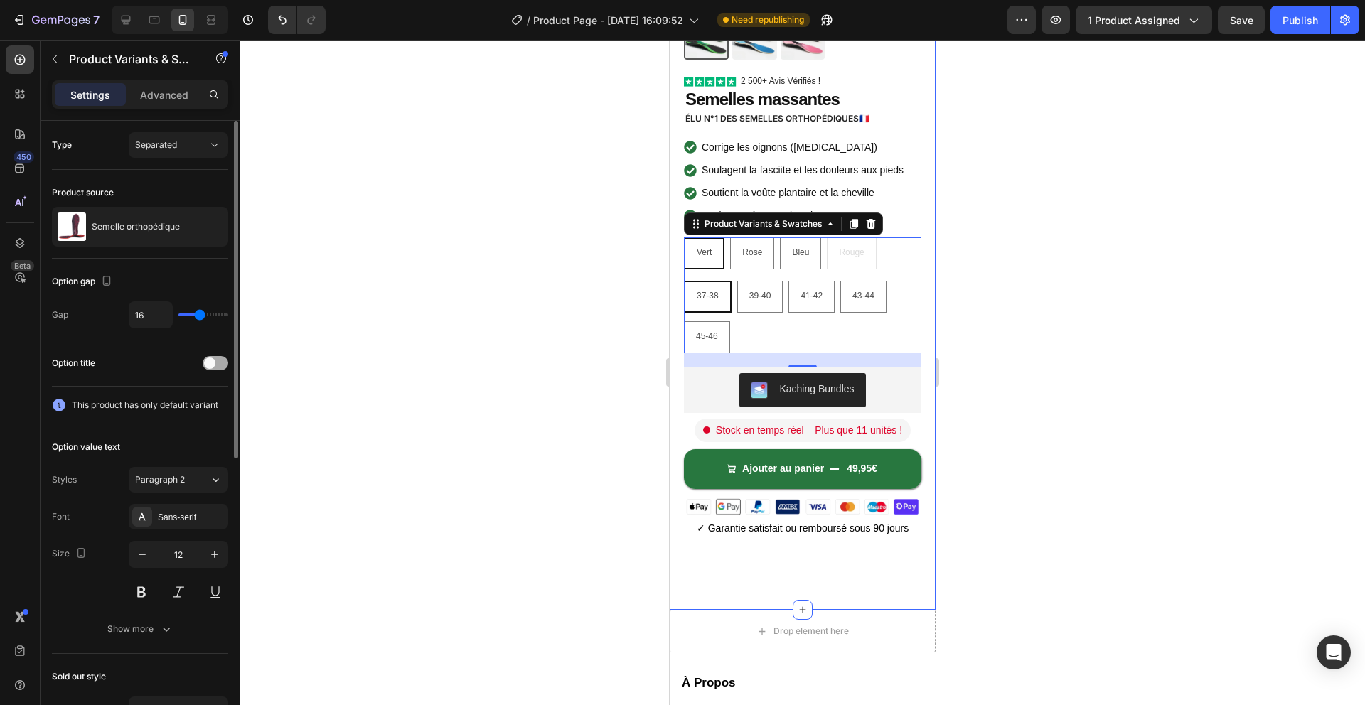
click at [220, 360] on div at bounding box center [216, 363] width 26 height 14
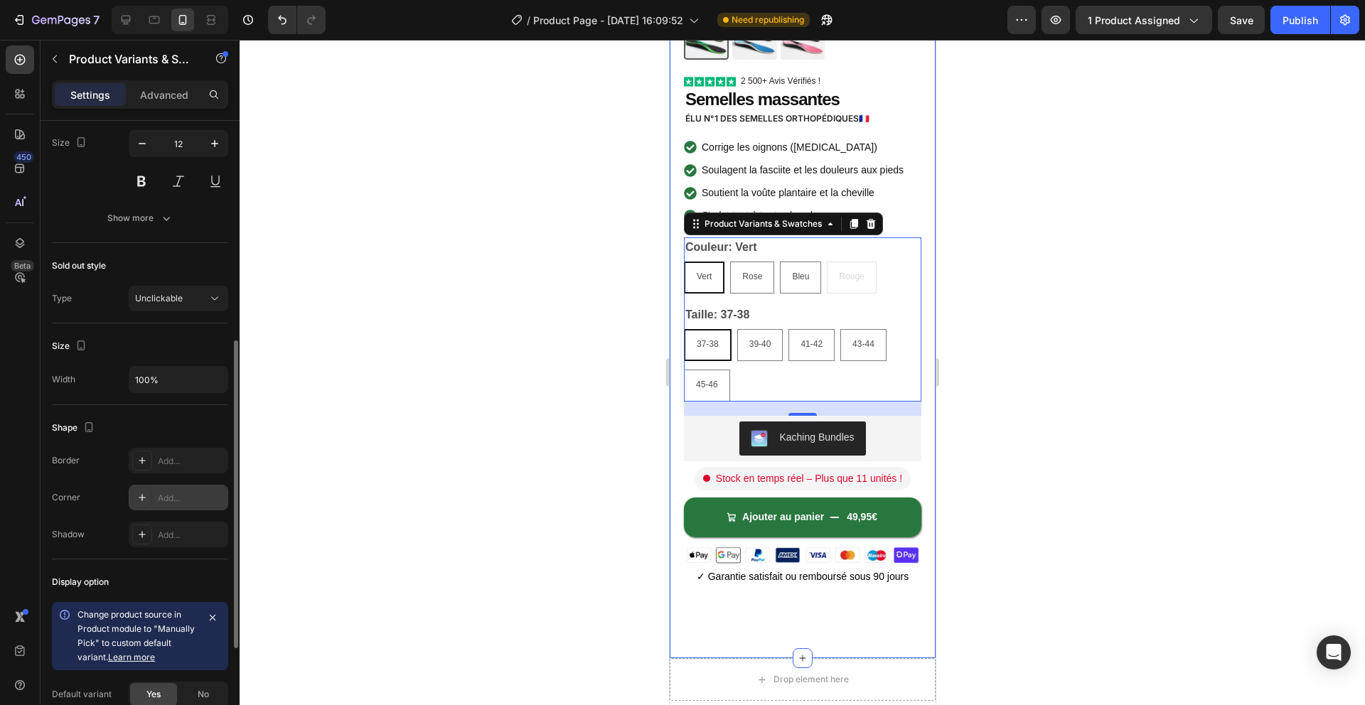
scroll to position [524, 0]
drag, startPoint x: 367, startPoint y: 473, endPoint x: 375, endPoint y: 471, distance: 7.4
click at [367, 473] on div at bounding box center [802, 372] width 1125 height 665
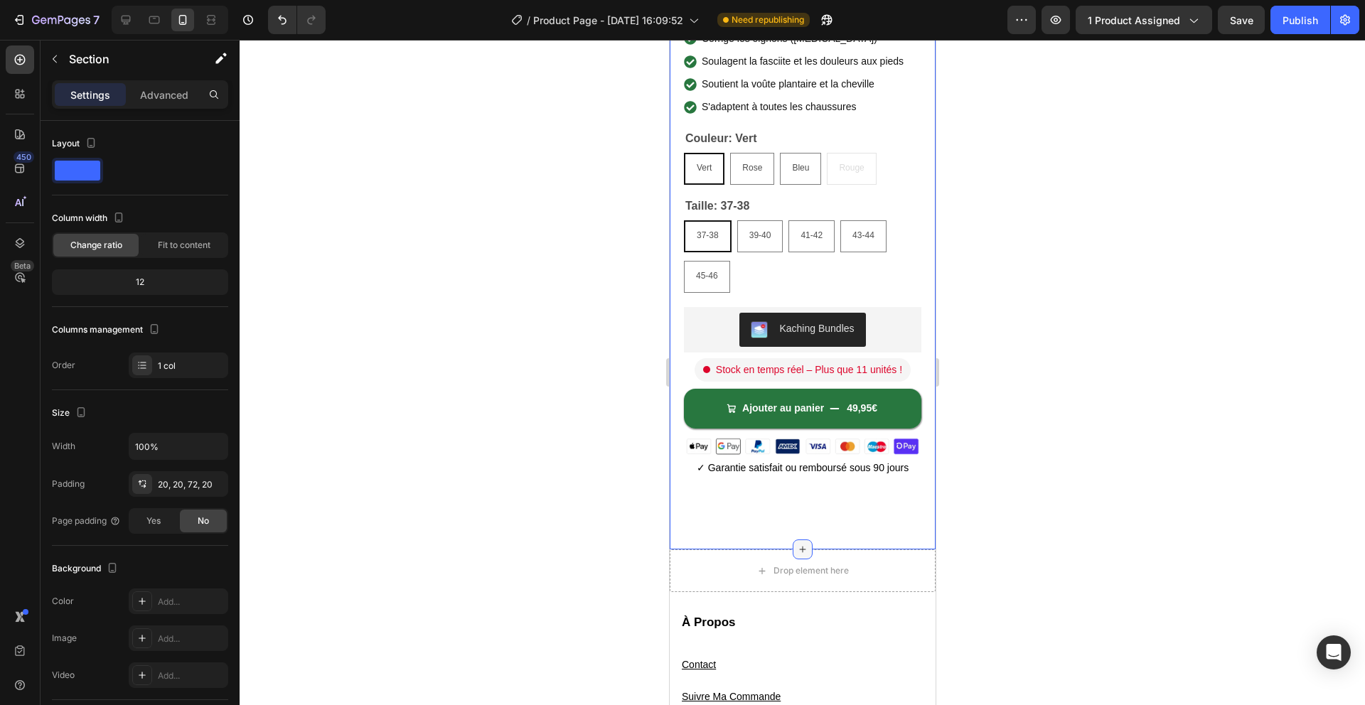
scroll to position [422, 0]
click at [807, 538] on div "Product Images Icon Icon Icon Icon Icon Icon List 2 500+ Avis Vérifiés ! Text B…" at bounding box center [802, 97] width 266 height 901
click at [805, 543] on icon at bounding box center [801, 547] width 11 height 11
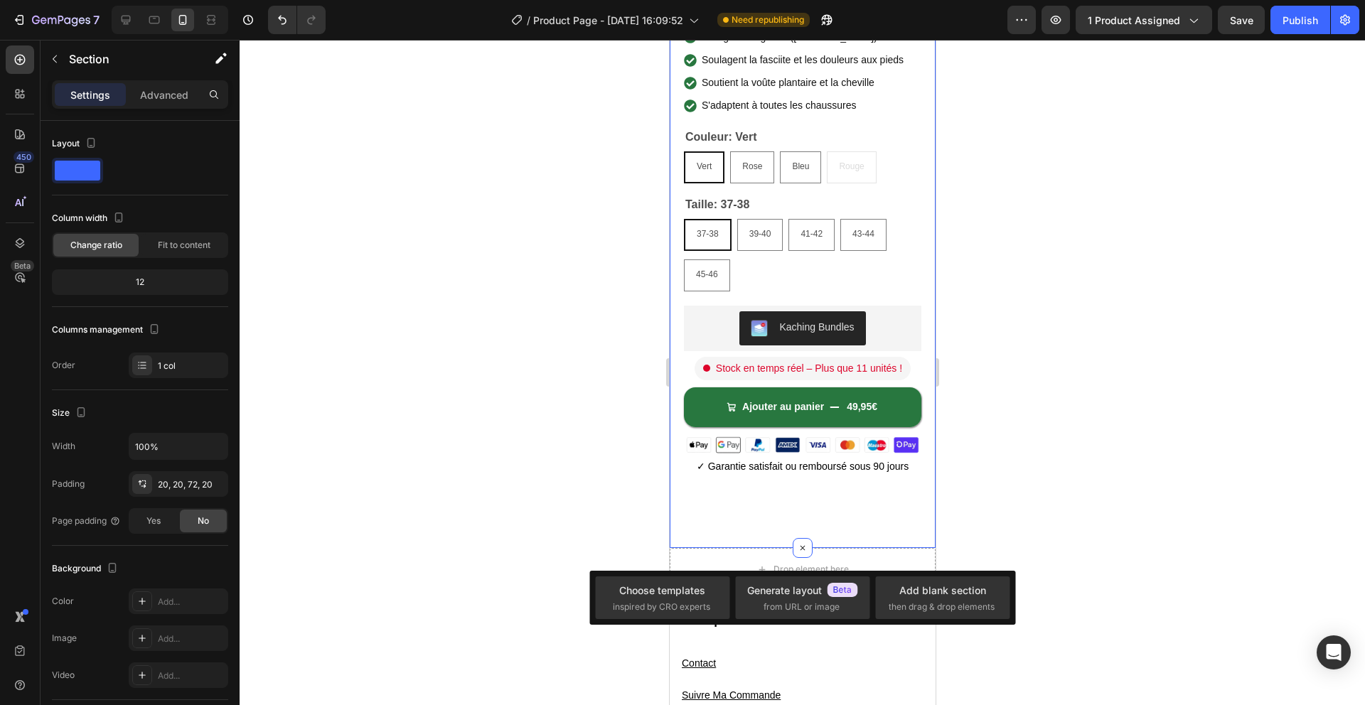
drag, startPoint x: 1385, startPoint y: 617, endPoint x: 715, endPoint y: 576, distance: 670.8
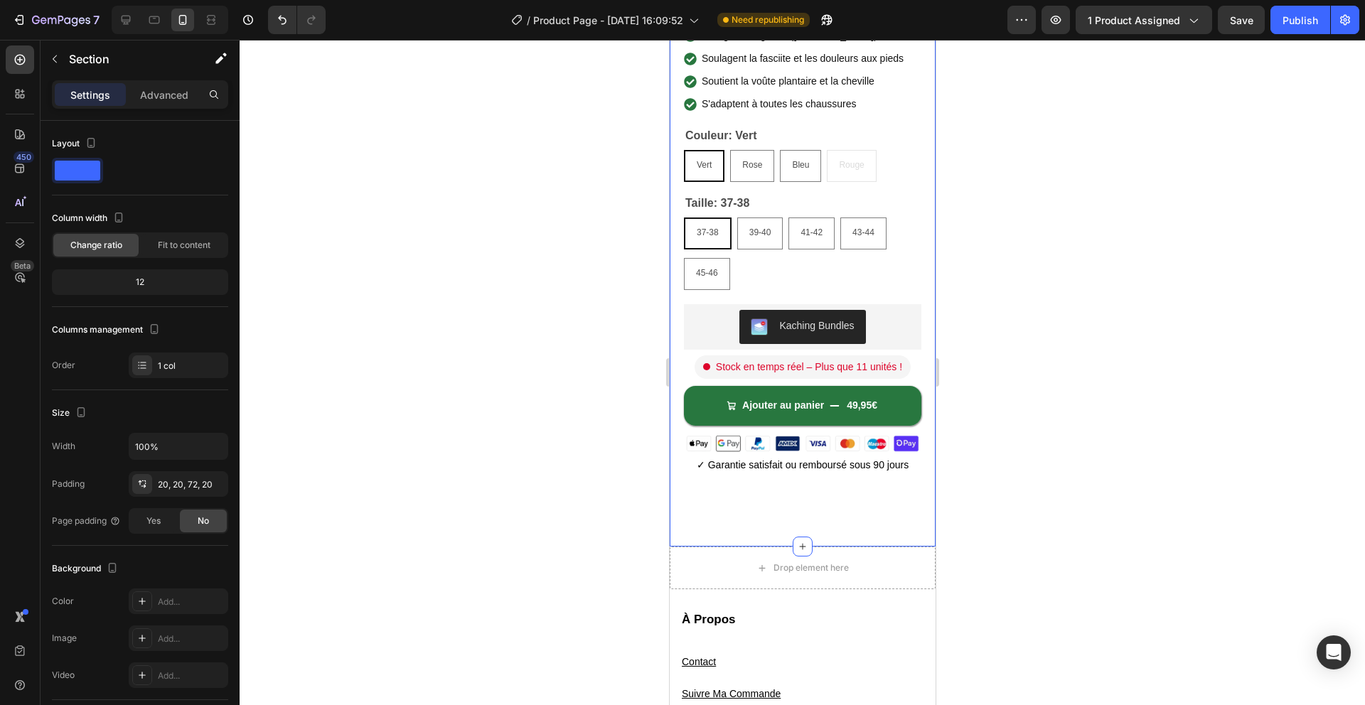
click at [618, 462] on div at bounding box center [802, 372] width 1125 height 665
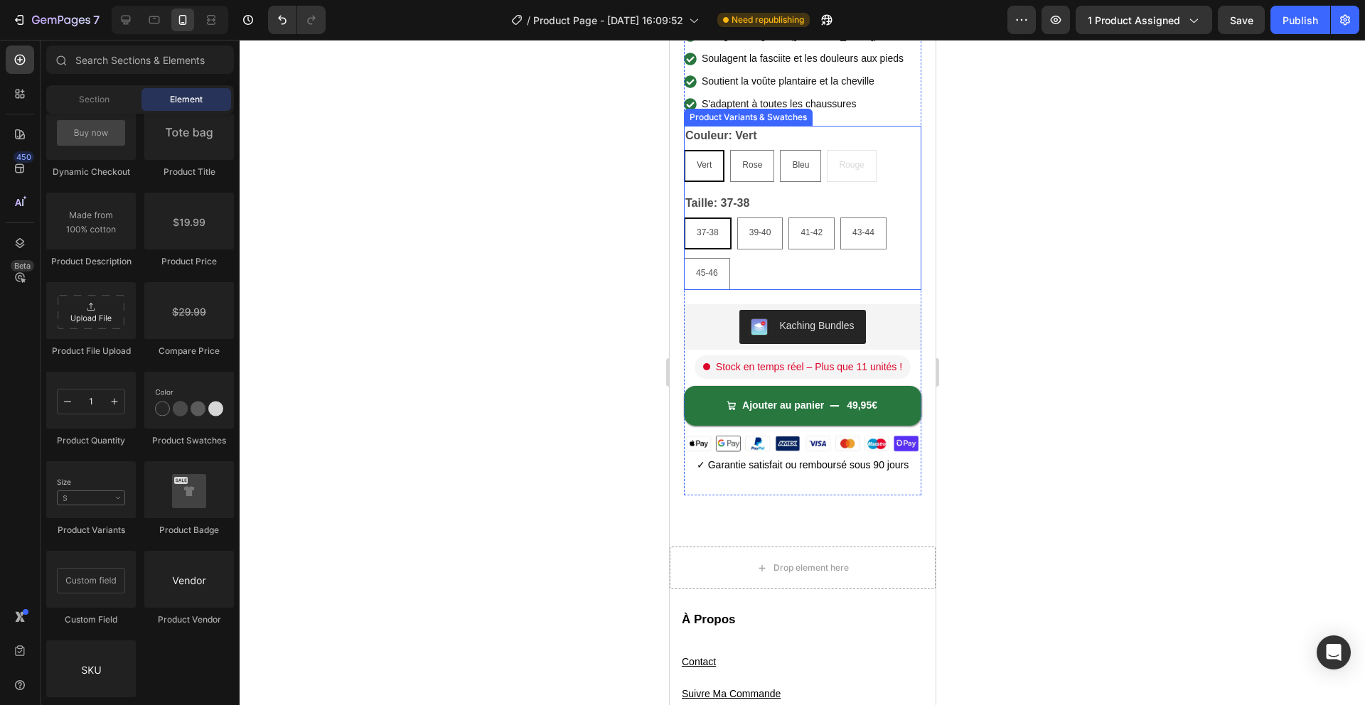
click at [772, 259] on div "37-38 37-38 37-38 39-40 39-40 39-40 41-42 41-42 41-42 43-44 43-44 43-44 45-46 4…" at bounding box center [801, 254] width 237 height 73
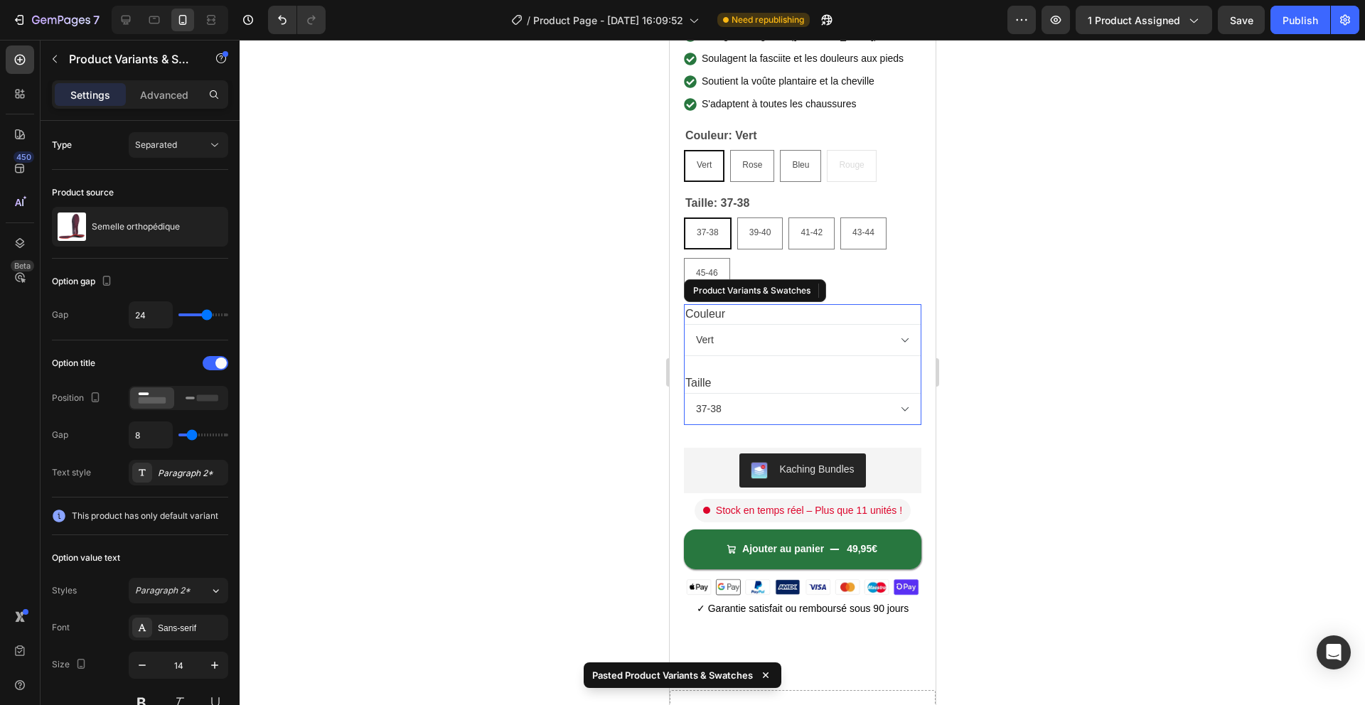
scroll to position [524, 0]
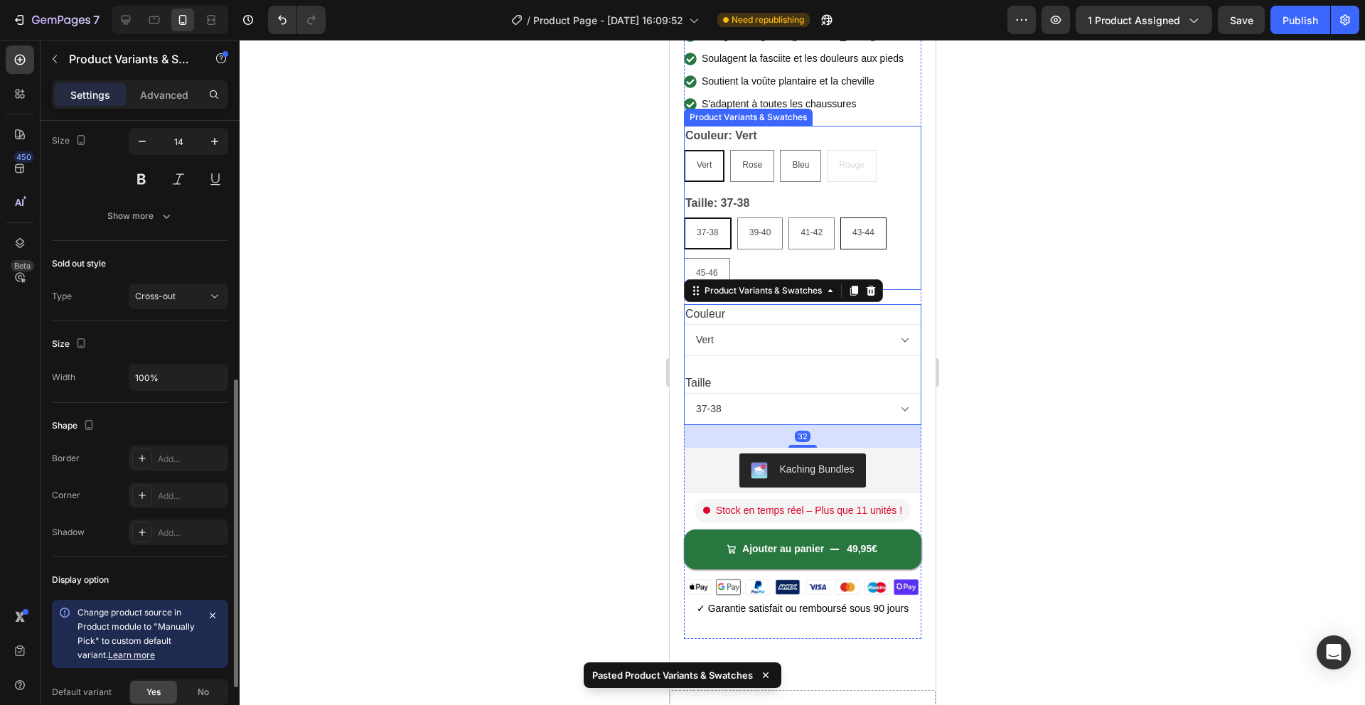
click at [877, 218] on div "43-44" at bounding box center [862, 234] width 46 height 32
click at [839, 217] on input "43-44 43-44 43-44" at bounding box center [839, 217] width 1 height 1
radio input "true"
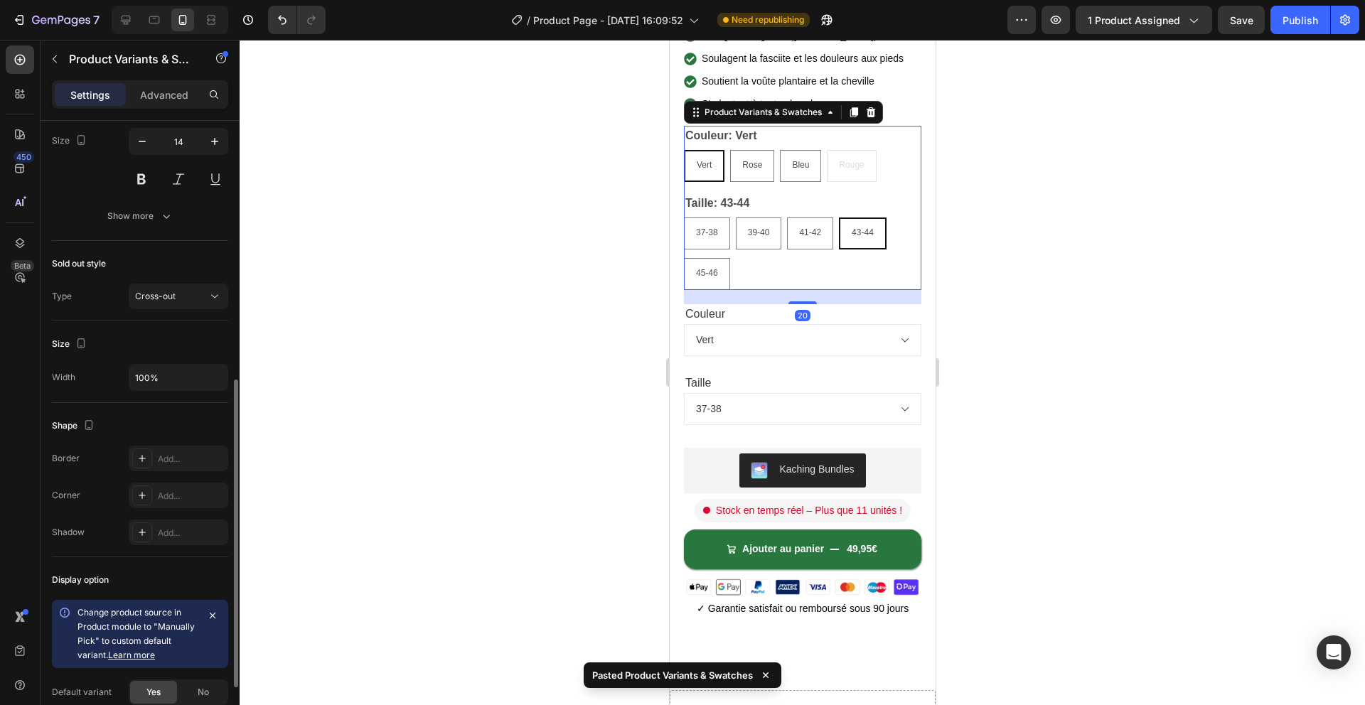
select select "43-44"
drag, startPoint x: 898, startPoint y: 212, endPoint x: 876, endPoint y: 198, distance: 25.8
click at [898, 212] on div "Taille: 43-44 37-38 37-38 37-38 39-40 39-40 39-40 41-42 41-42 41-42 43-44 43-44…" at bounding box center [801, 241] width 237 height 97
click at [874, 107] on icon at bounding box center [869, 112] width 11 height 11
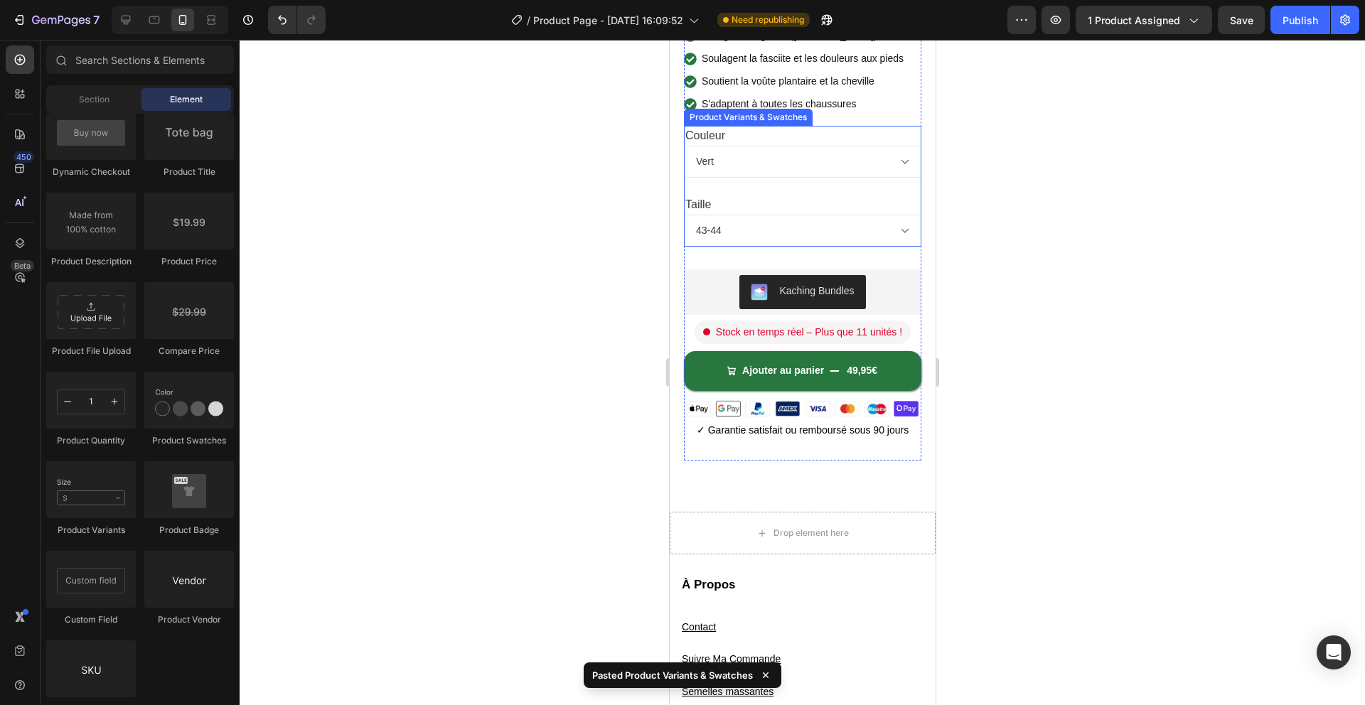
click at [817, 199] on div "Taille 37-38 39-40 41-42 43-44 45-46" at bounding box center [801, 221] width 237 height 52
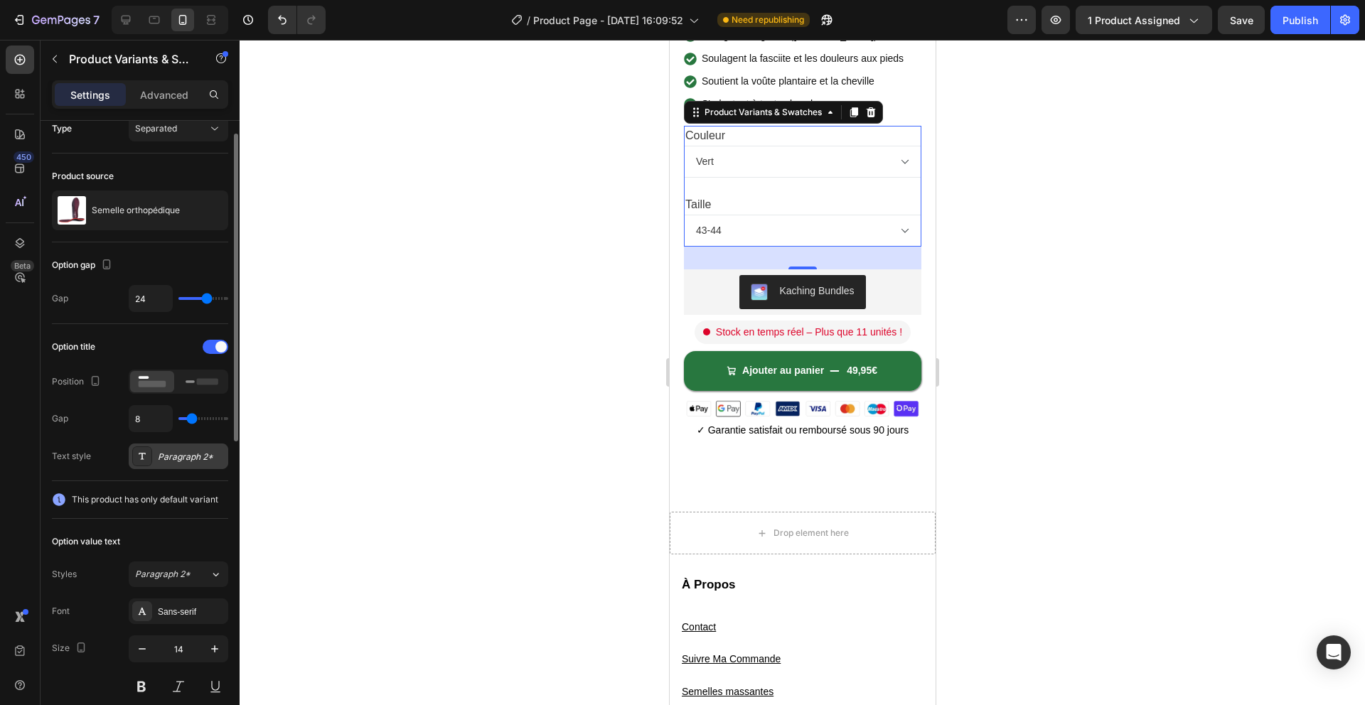
scroll to position [0, 0]
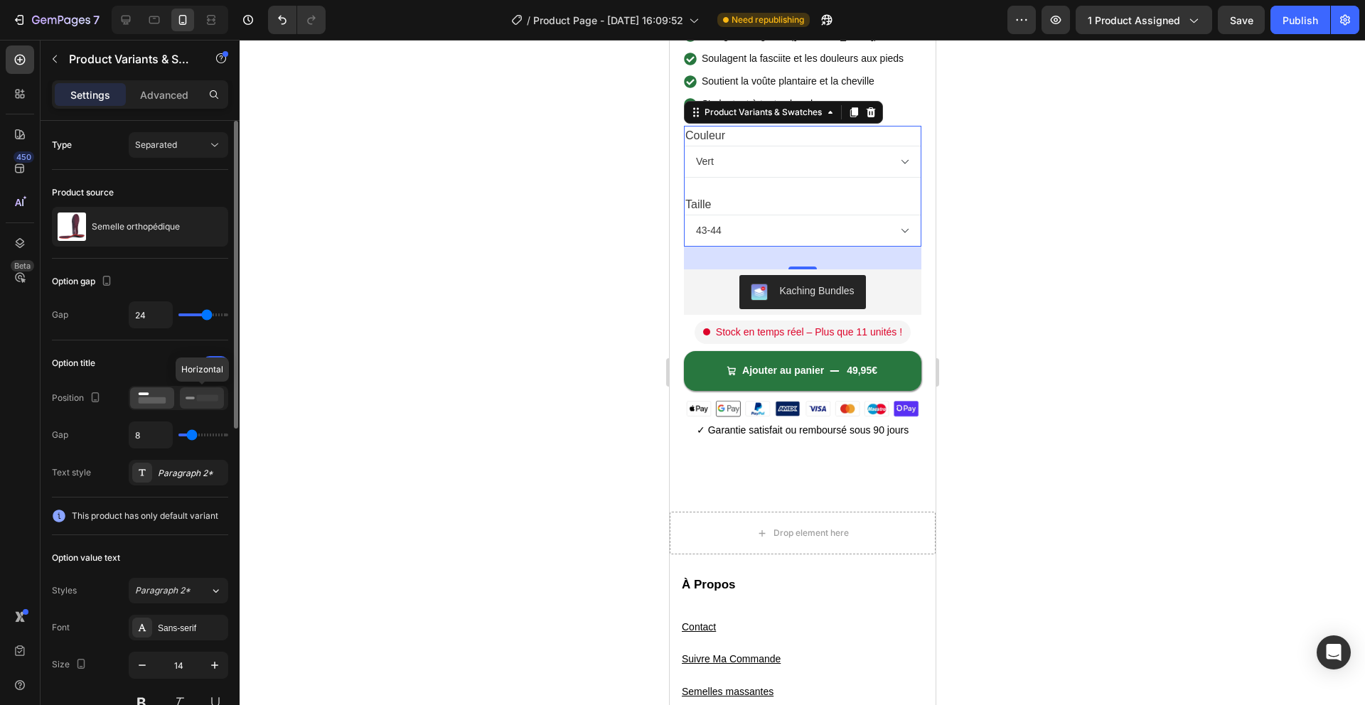
click at [192, 406] on div at bounding box center [202, 397] width 44 height 21
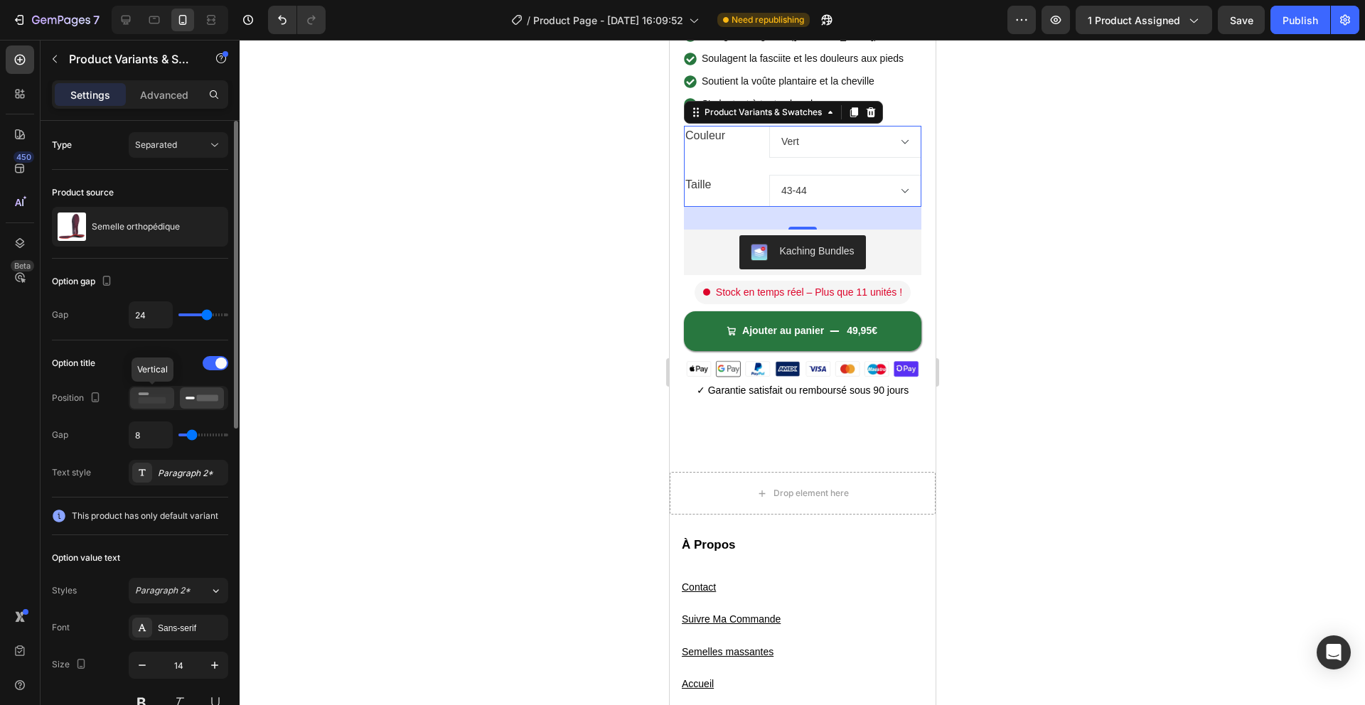
click at [154, 397] on icon at bounding box center [152, 398] width 33 height 16
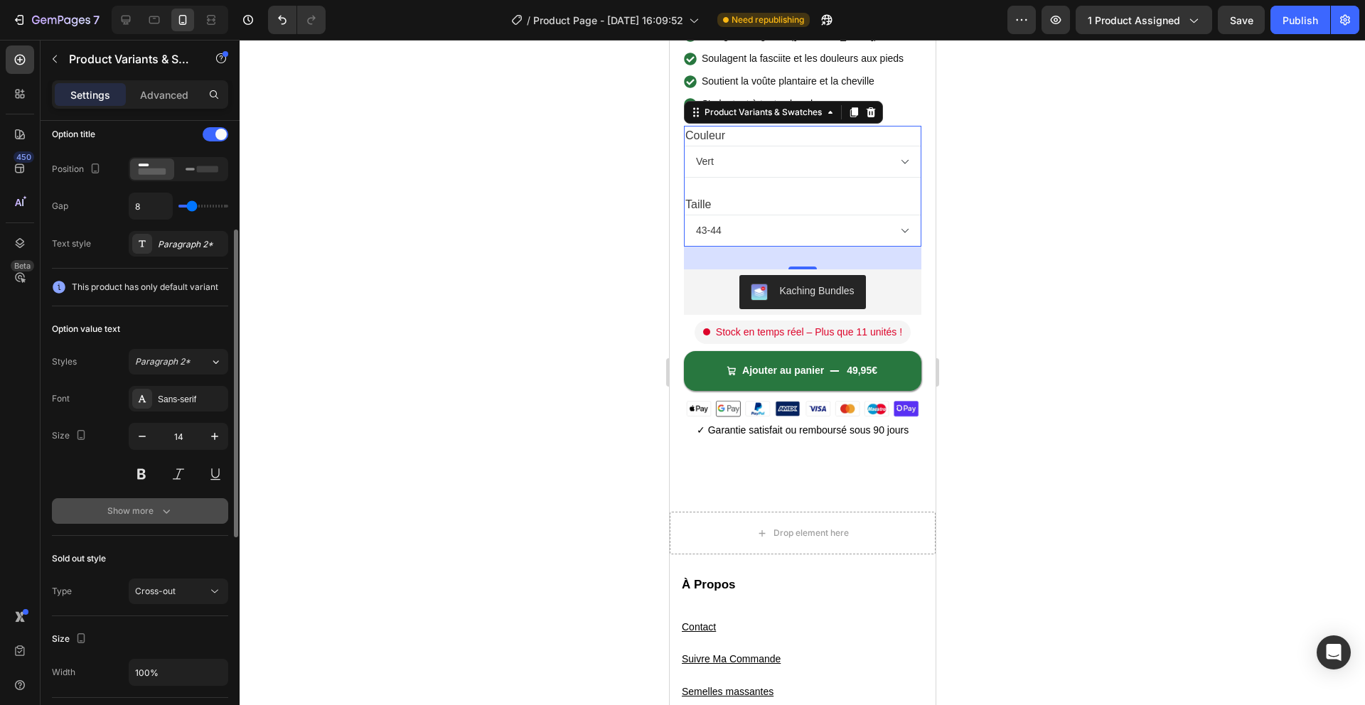
scroll to position [230, 0]
click at [172, 521] on button "Show more" at bounding box center [140, 511] width 176 height 26
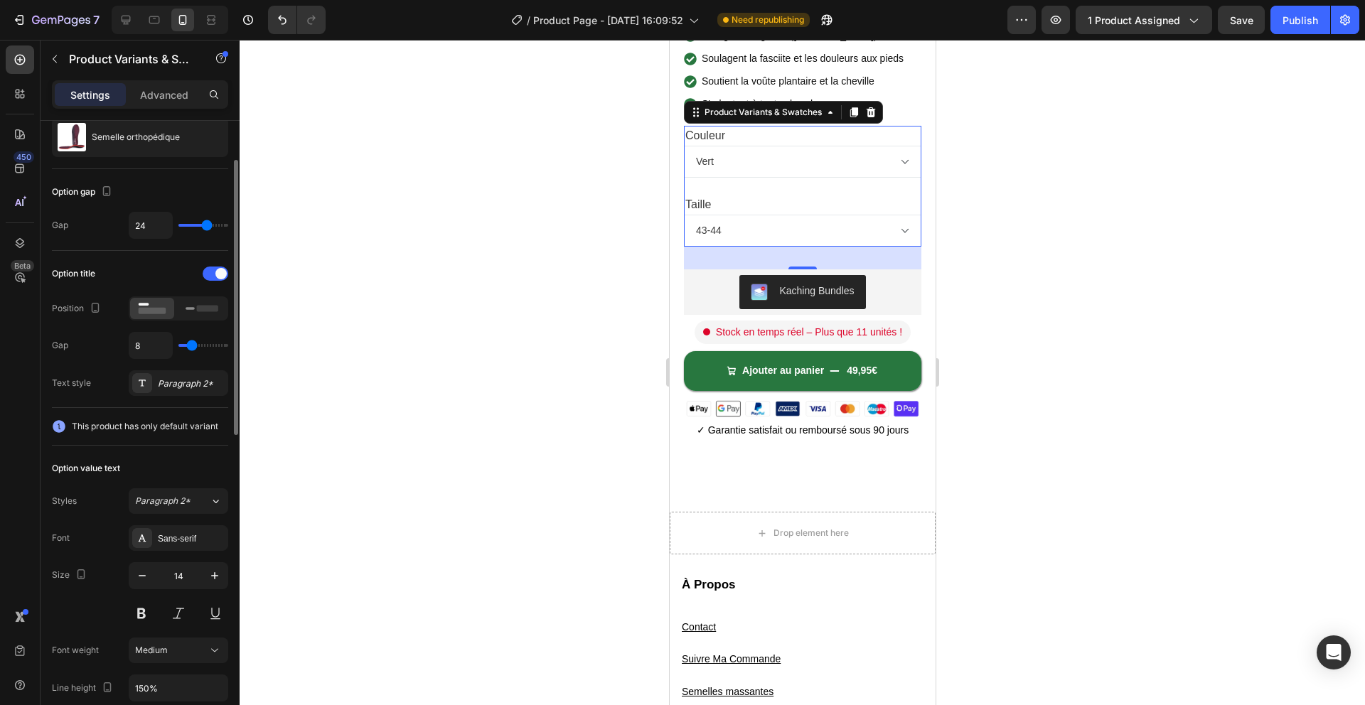
scroll to position [0, 0]
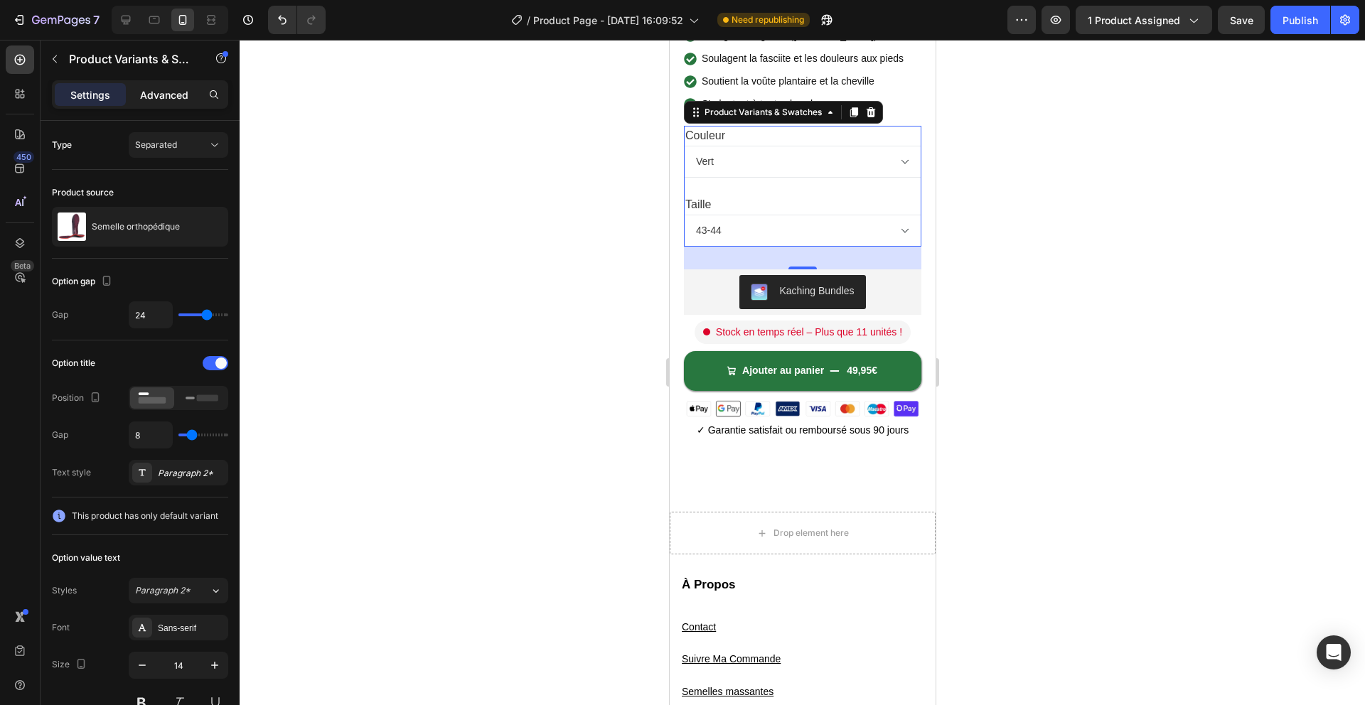
click at [157, 101] on p "Advanced" at bounding box center [164, 94] width 48 height 15
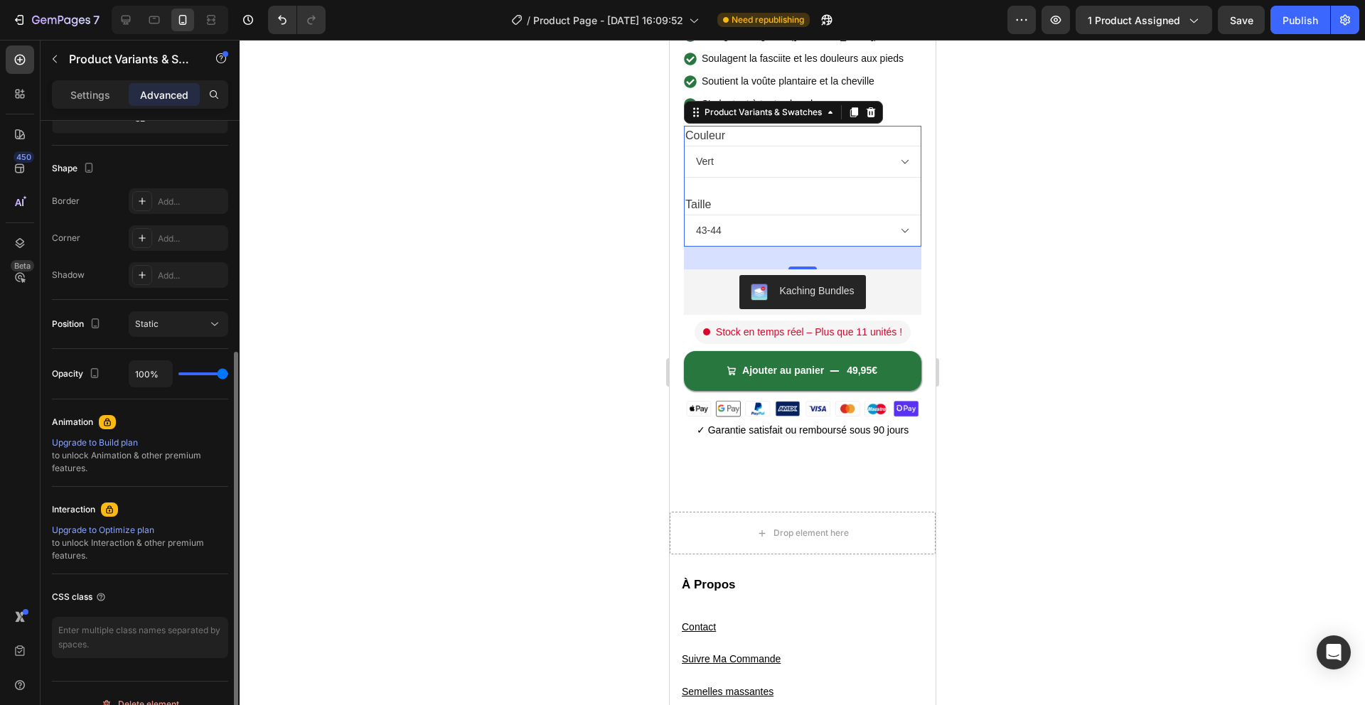
scroll to position [362, 0]
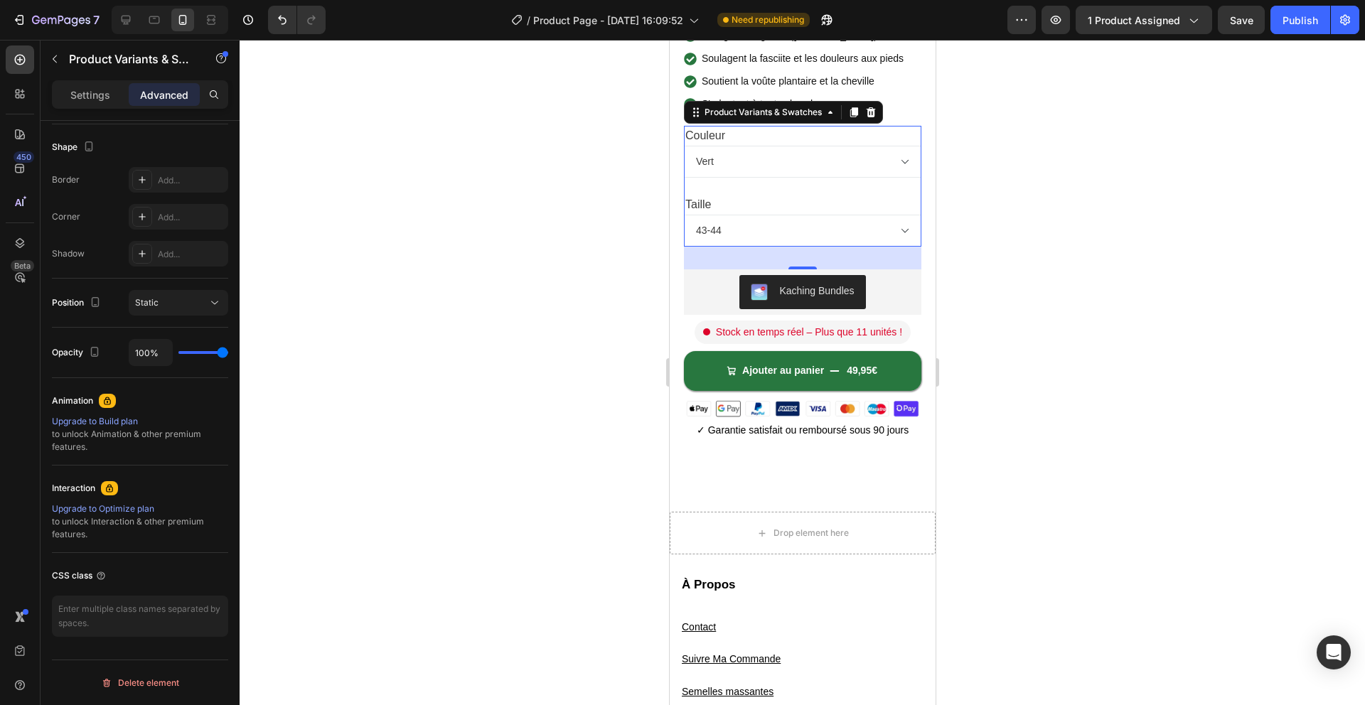
click at [99, 94] on p "Settings" at bounding box center [90, 94] width 40 height 15
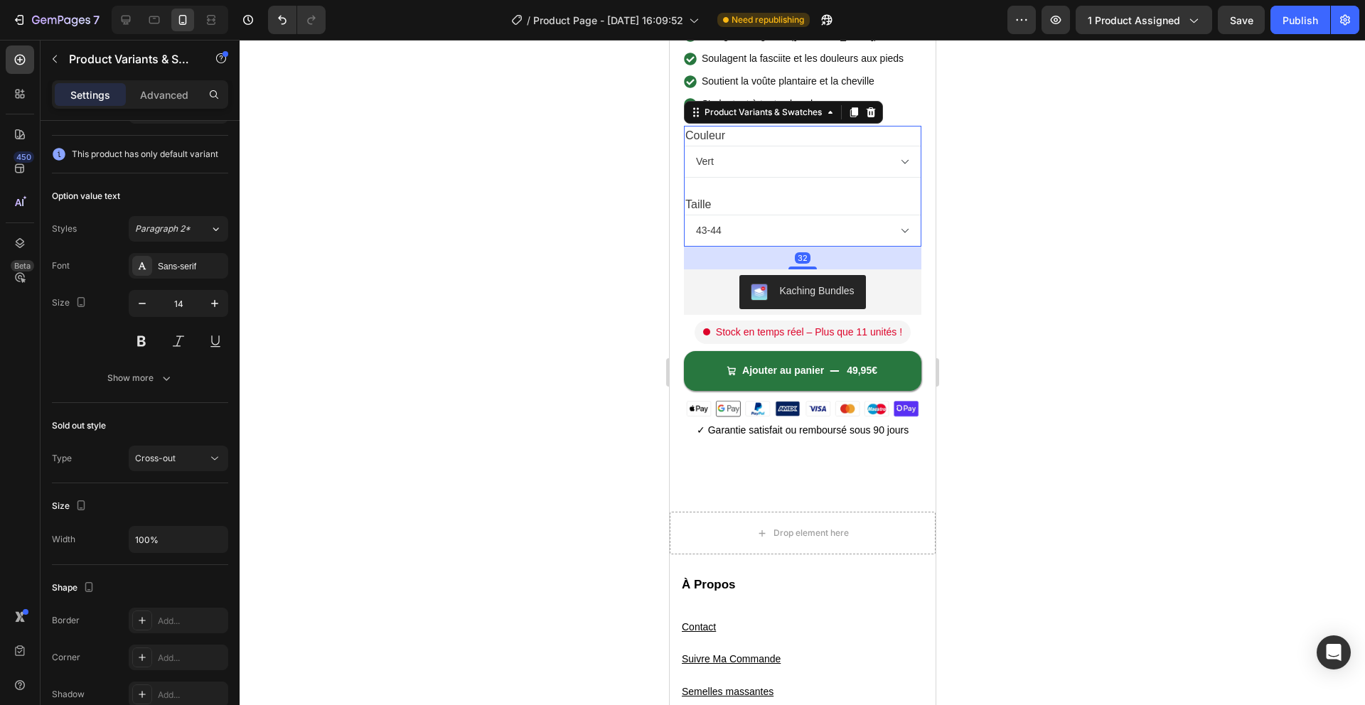
click at [434, 365] on div at bounding box center [802, 372] width 1125 height 665
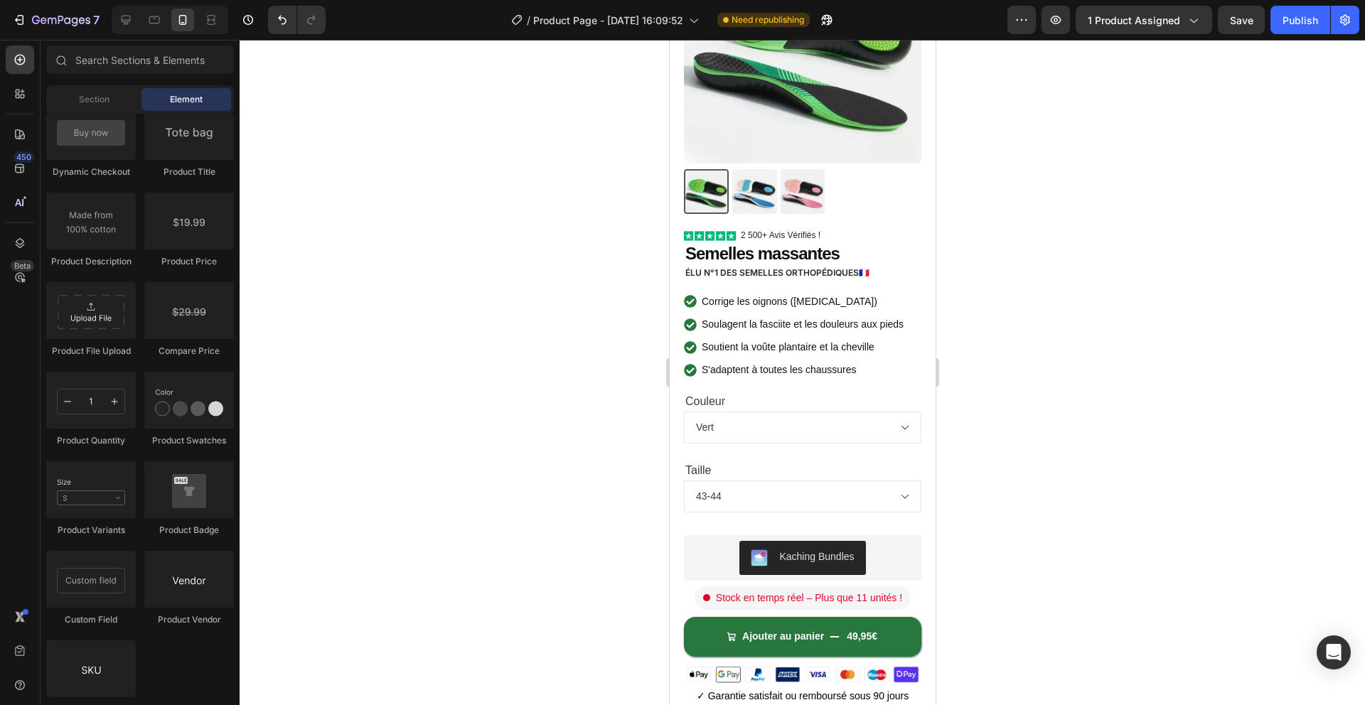
scroll to position [158, 0]
click at [835, 427] on select "Vert Rose Bleu Rouge" at bounding box center [801, 427] width 237 height 32
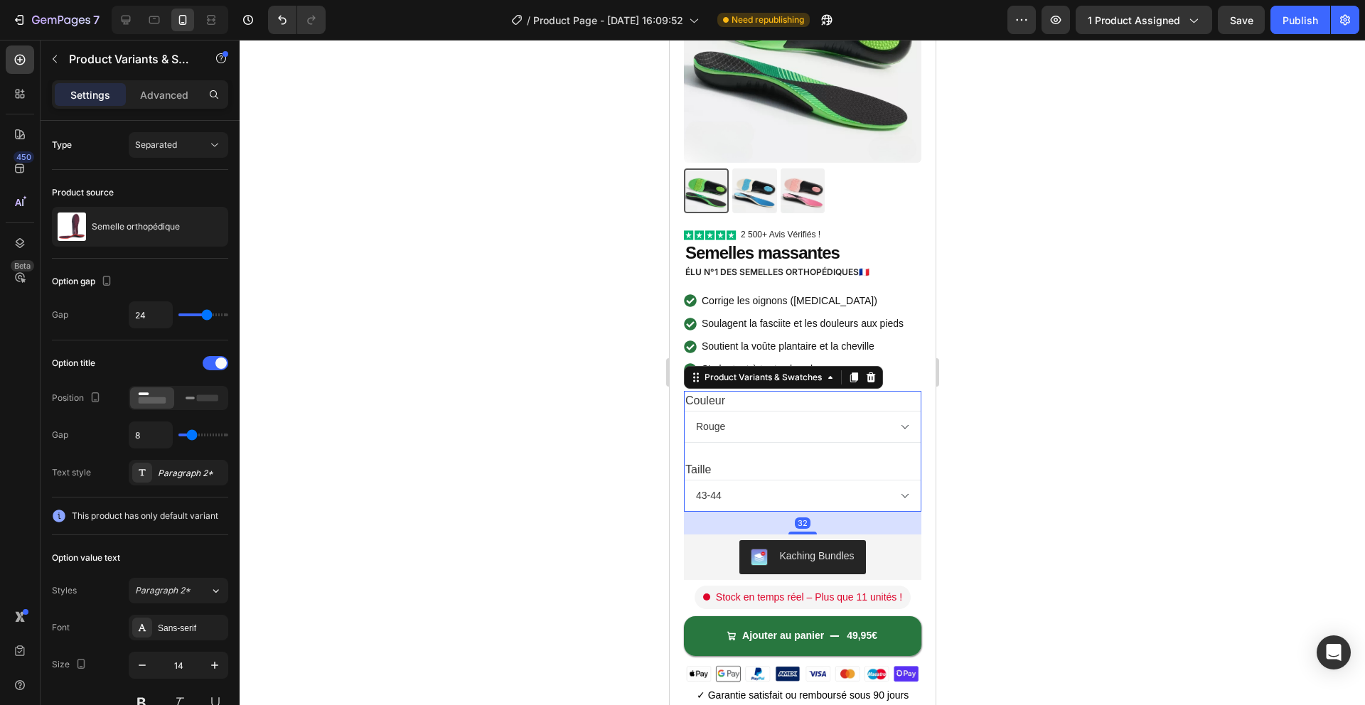
click at [683, 411] on select "Vert Rose Bleu Rouge" at bounding box center [801, 427] width 237 height 32
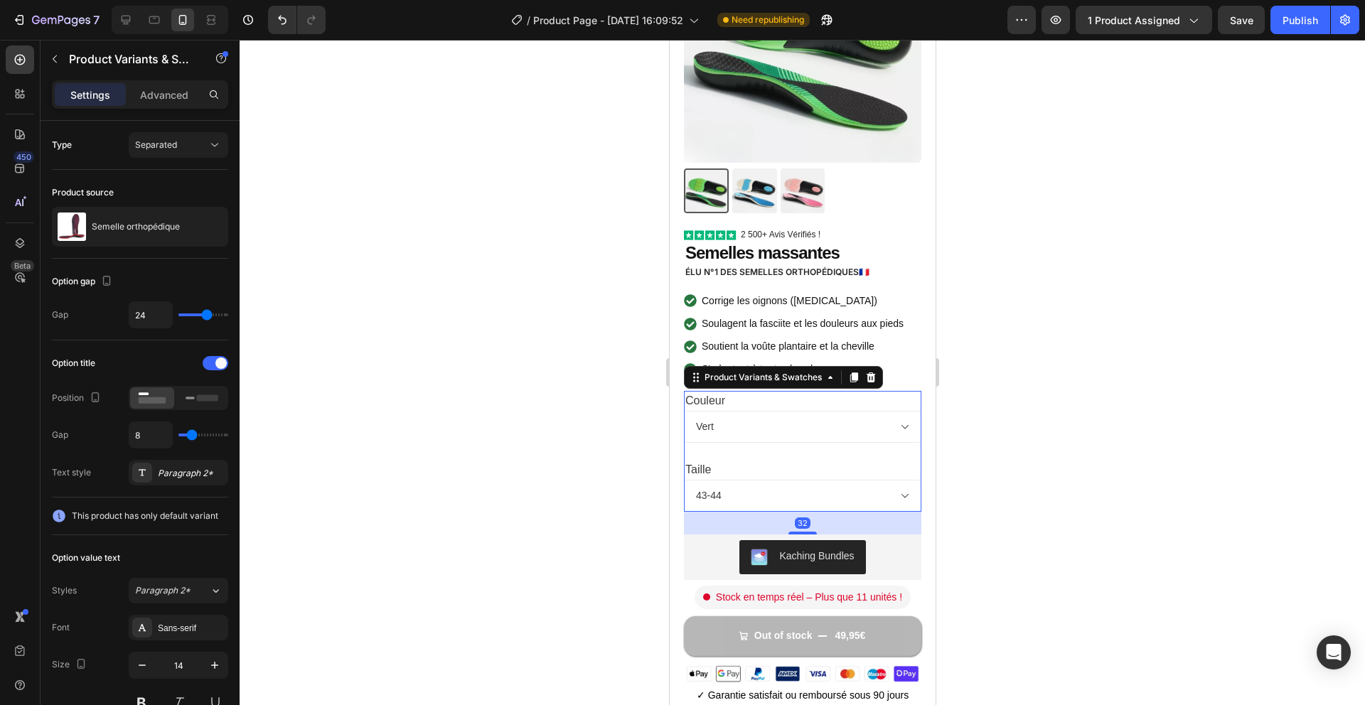
select select "Rouge"
click at [733, 644] on button "Out of stock 49,95€" at bounding box center [801, 636] width 237 height 40
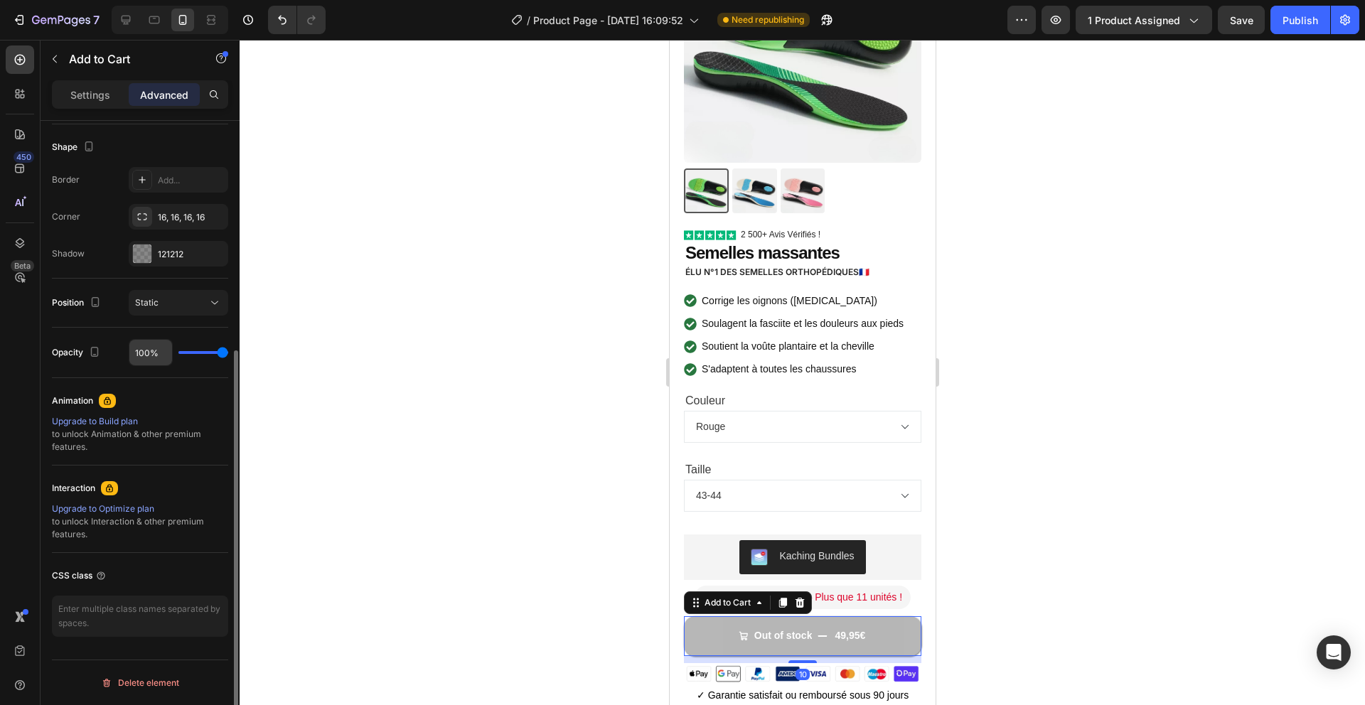
scroll to position [0, 0]
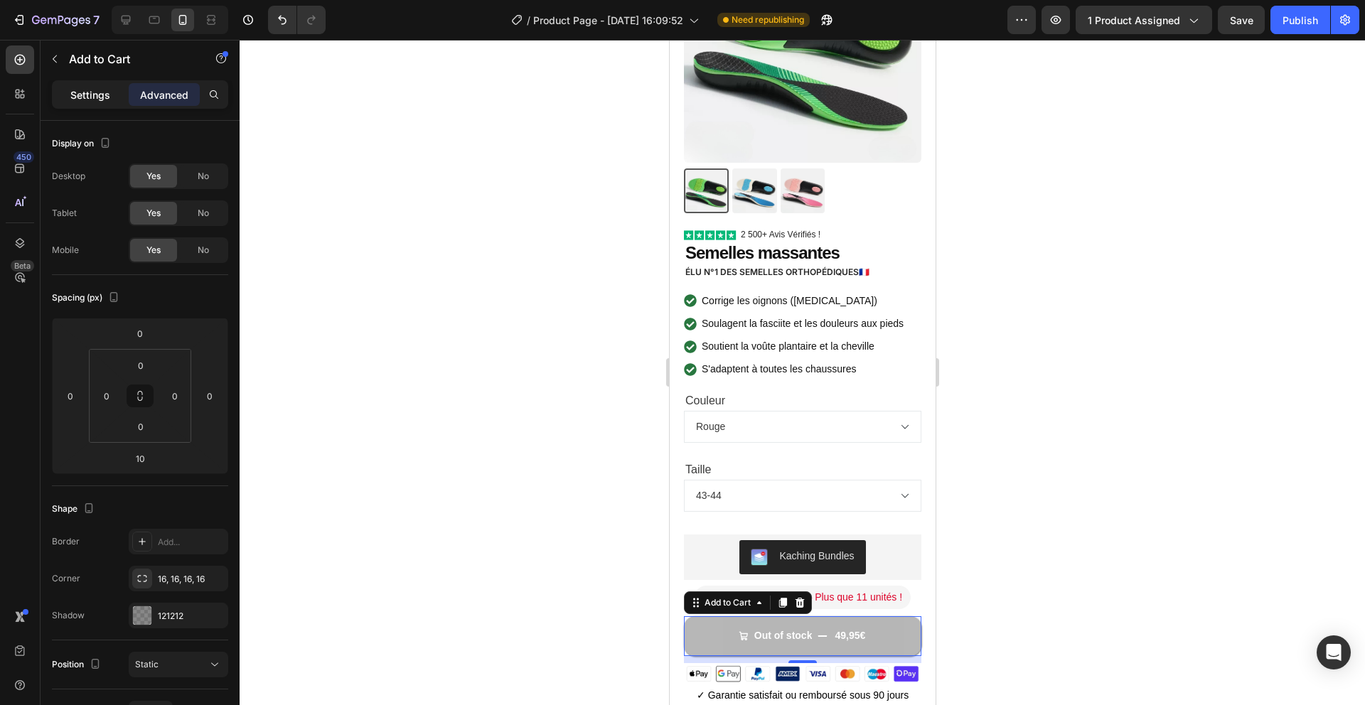
click at [92, 103] on div "Settings" at bounding box center [90, 94] width 71 height 23
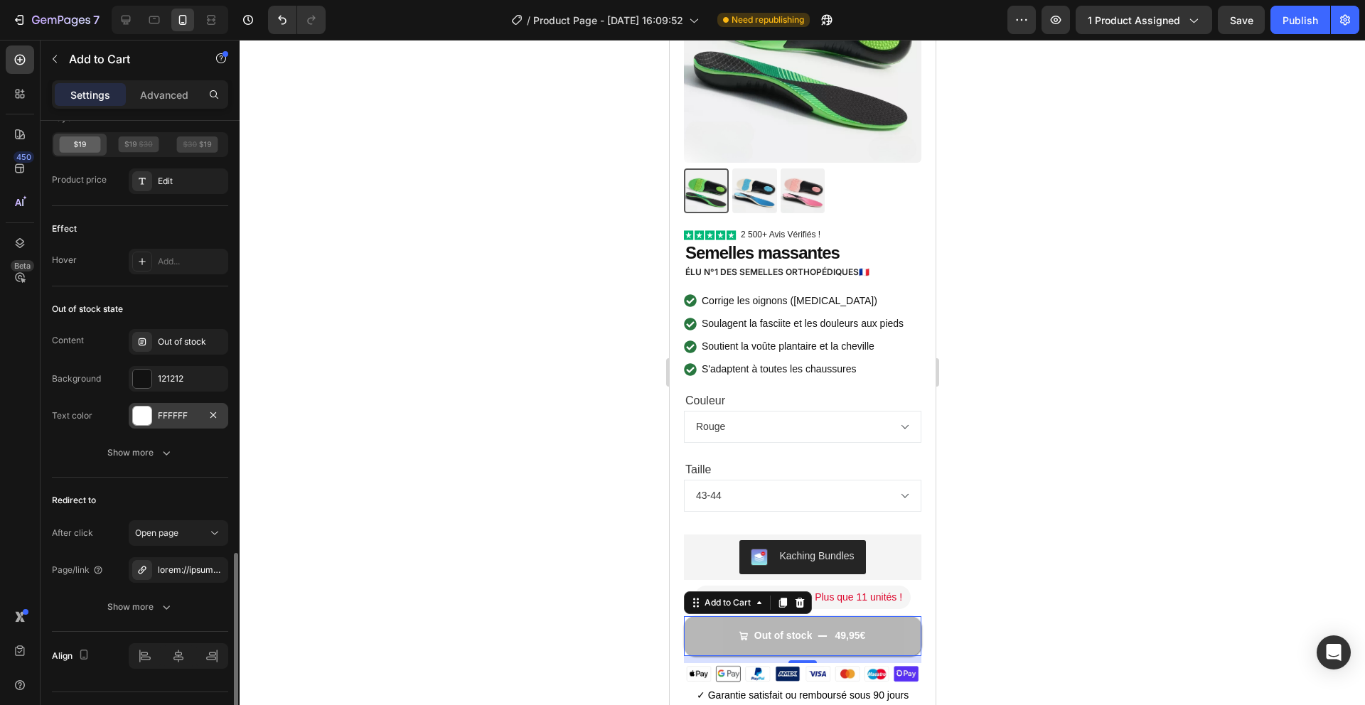
scroll to position [1220, 0]
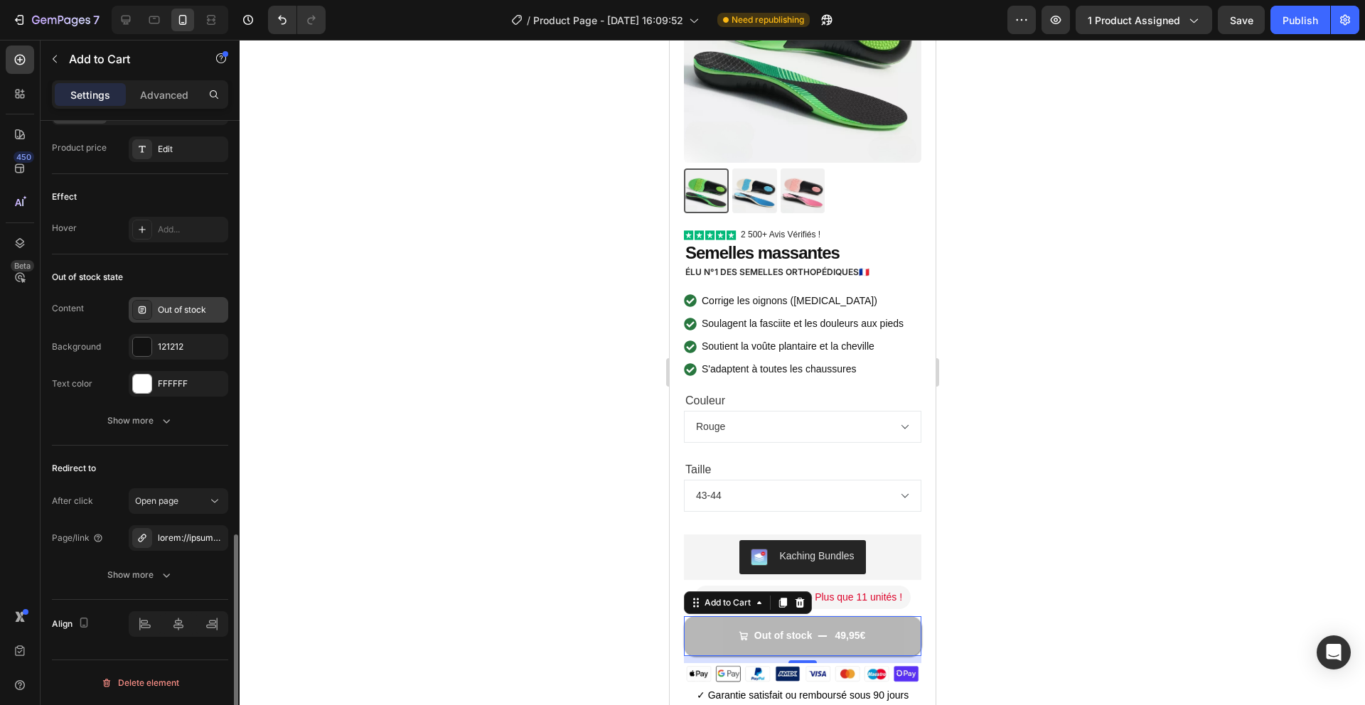
click at [177, 308] on div "Out of stock" at bounding box center [191, 310] width 67 height 13
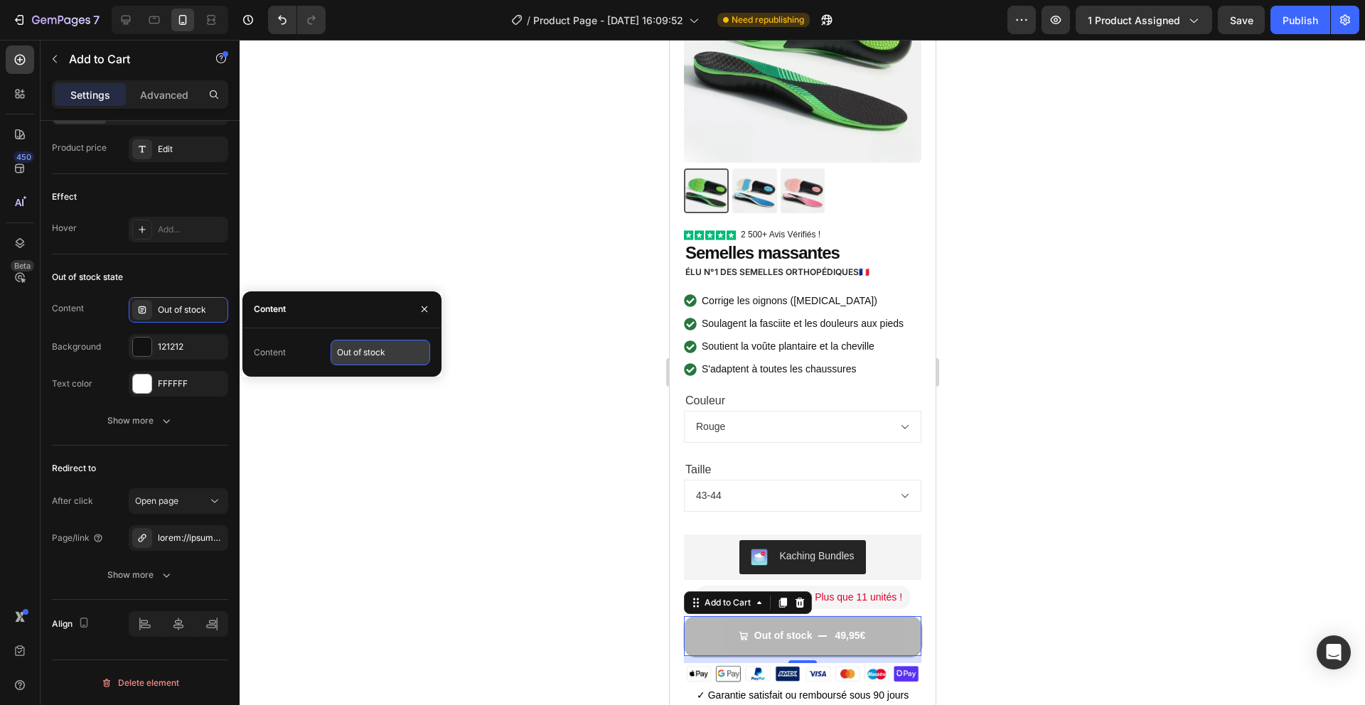
click at [373, 353] on input "Out of stock" at bounding box center [381, 353] width 100 height 26
type input "Rupture de stock"
click at [517, 126] on div at bounding box center [802, 372] width 1125 height 665
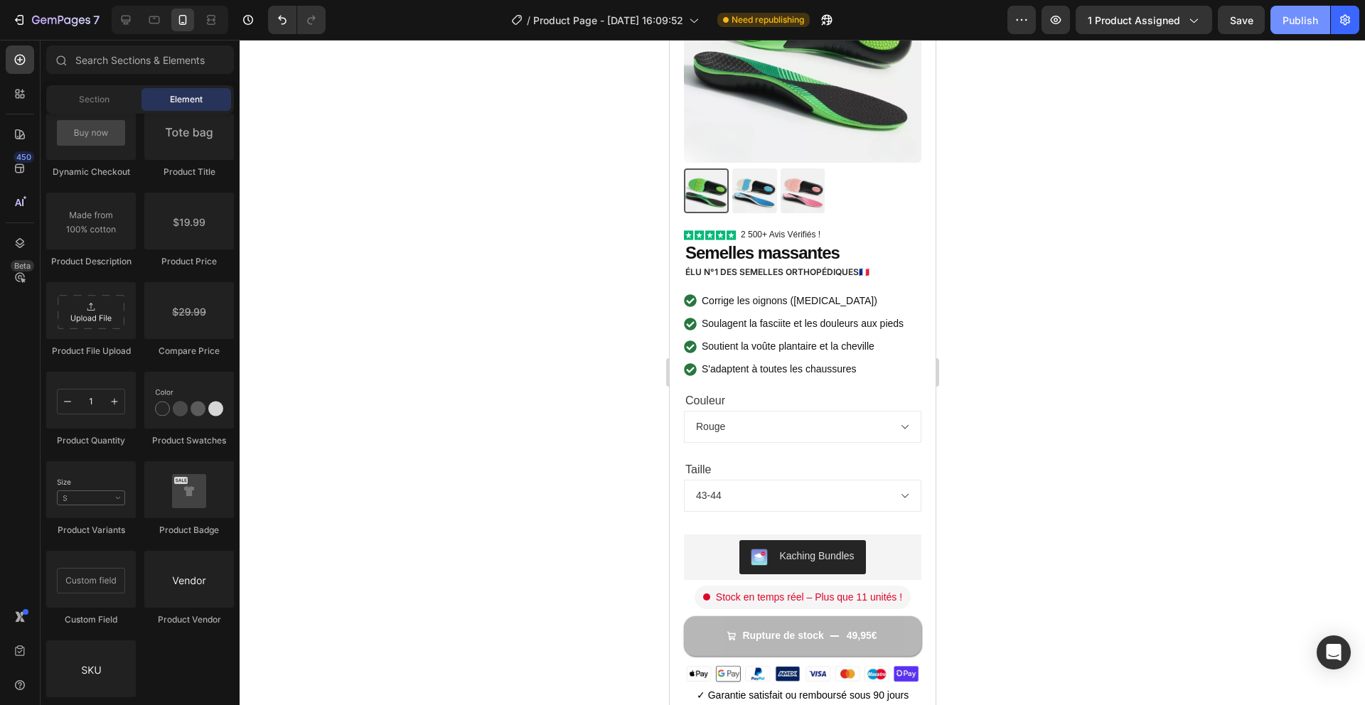
click at [1292, 29] on button "Publish" at bounding box center [1300, 20] width 60 height 28
click at [803, 441] on select "Vert Rose Bleu Rouge" at bounding box center [801, 427] width 237 height 32
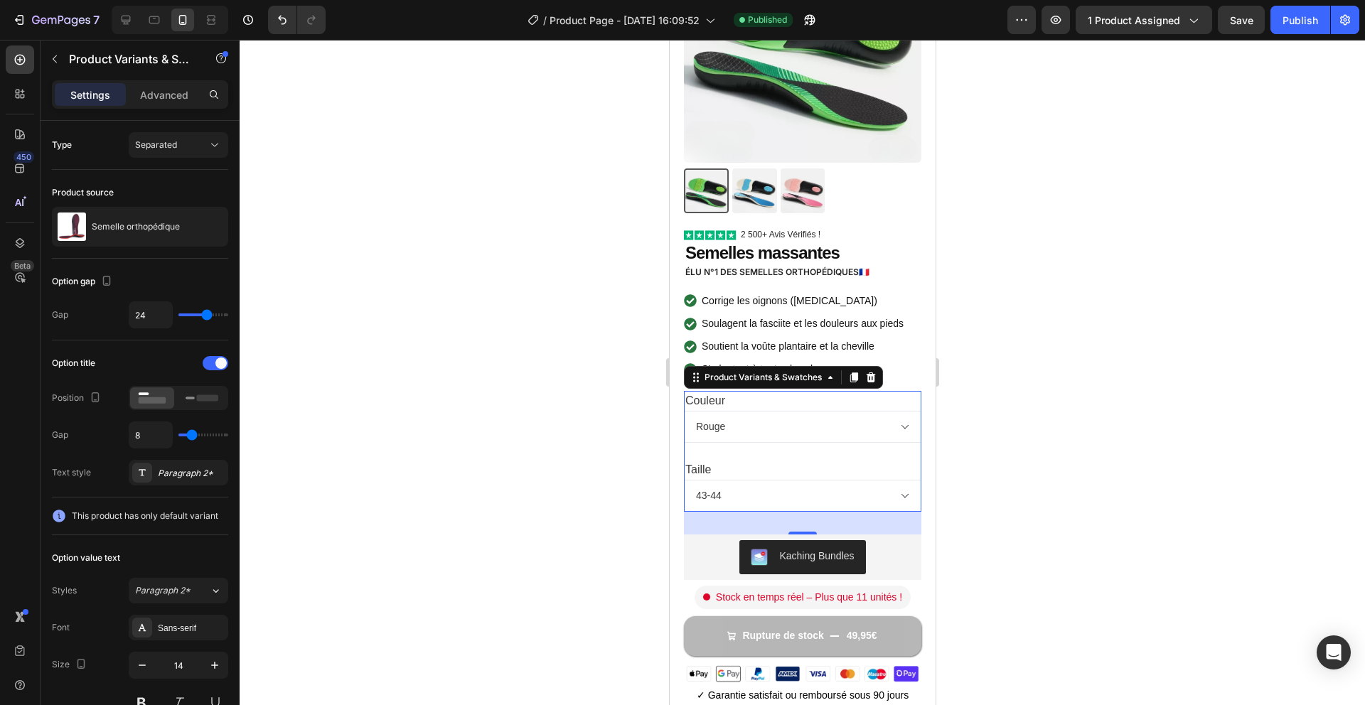
click at [788, 453] on div "Couleur Vert Rose Bleu Rouge Taille 37-38 39-40 41-42 43-44 45-46" at bounding box center [801, 451] width 237 height 121
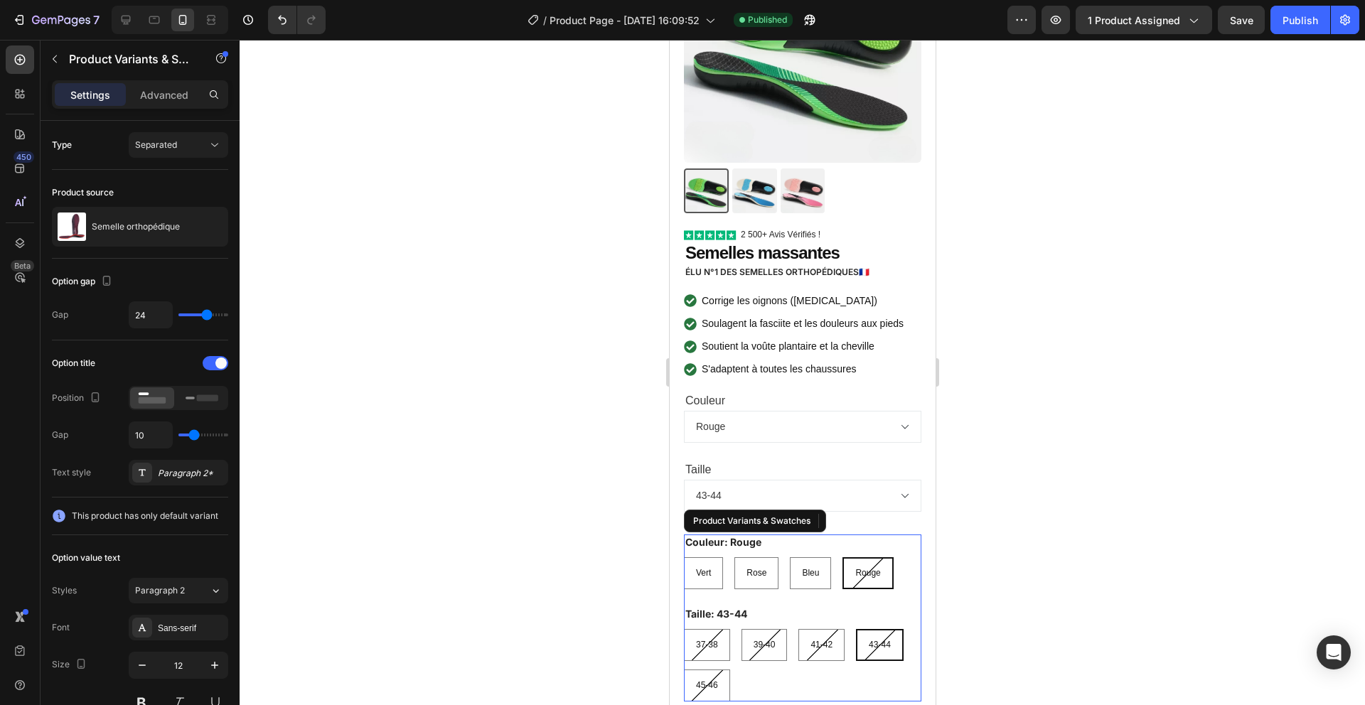
scroll to position [641, 0]
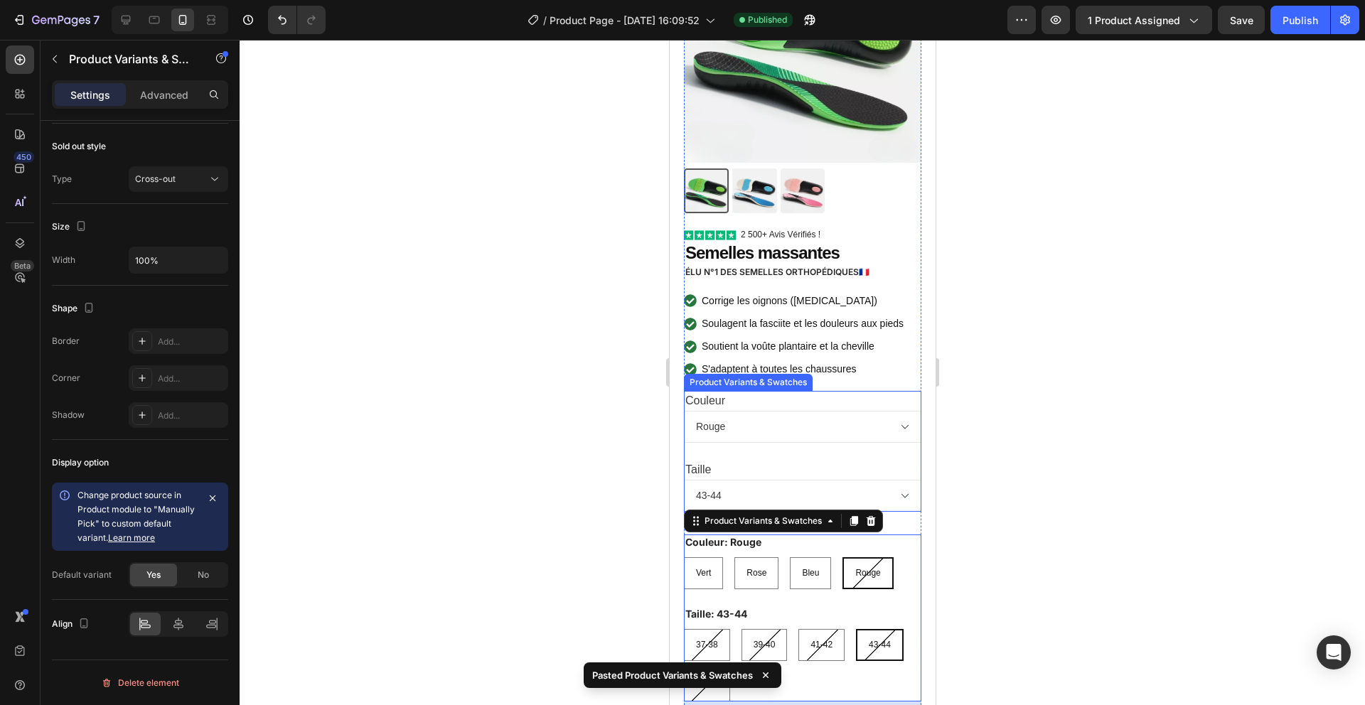
click at [756, 461] on div "Taille 37-38 39-40 41-42 43-44 45-46" at bounding box center [801, 486] width 237 height 52
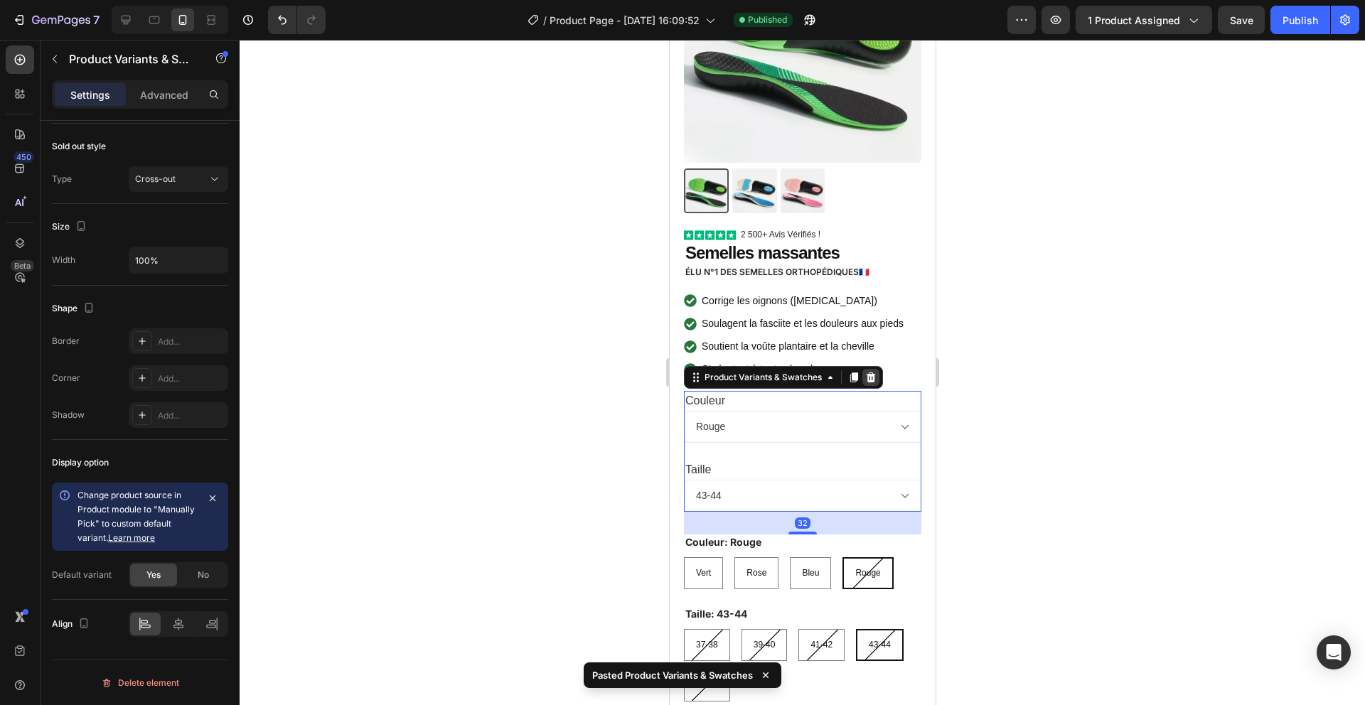
click at [869, 377] on icon at bounding box center [869, 377] width 11 height 11
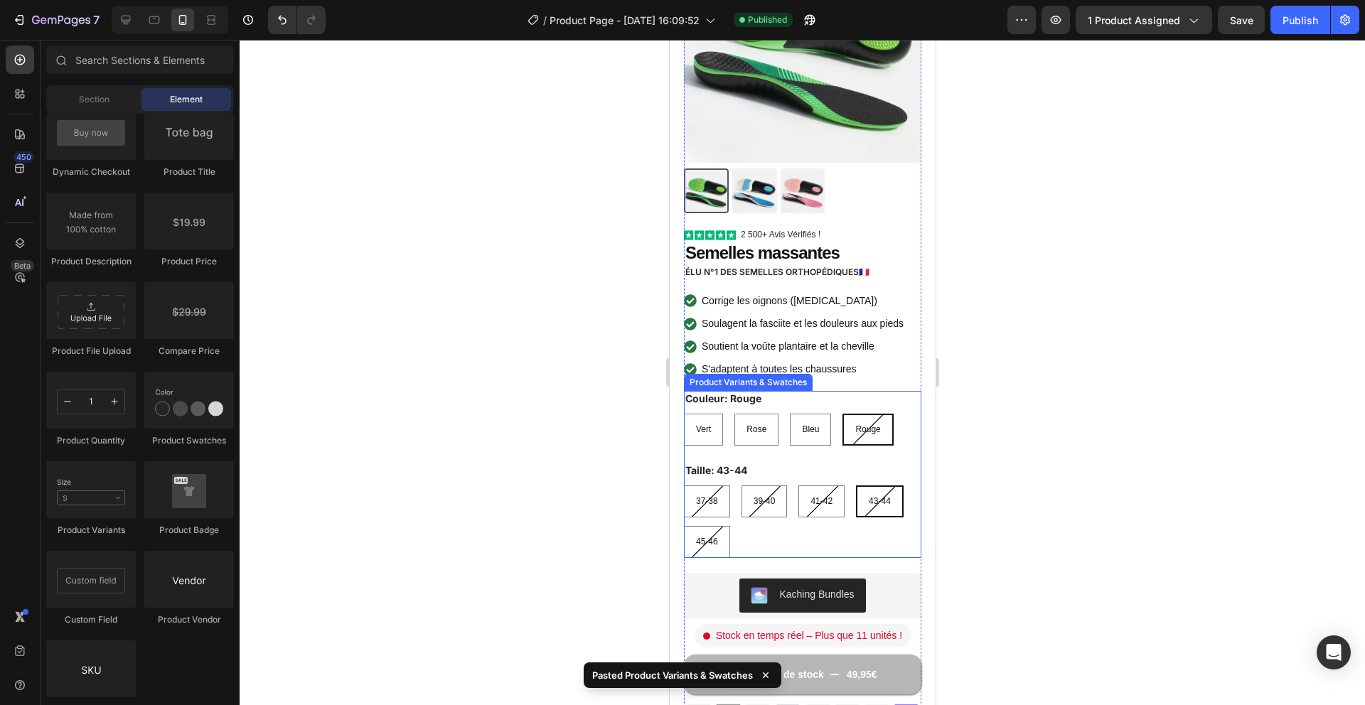
click at [798, 467] on div "Taille: 43-44 37-38 37-38 37-38 39-40 39-40 39-40 41-42 41-42 41-42 43-44 43-44…" at bounding box center [801, 510] width 237 height 95
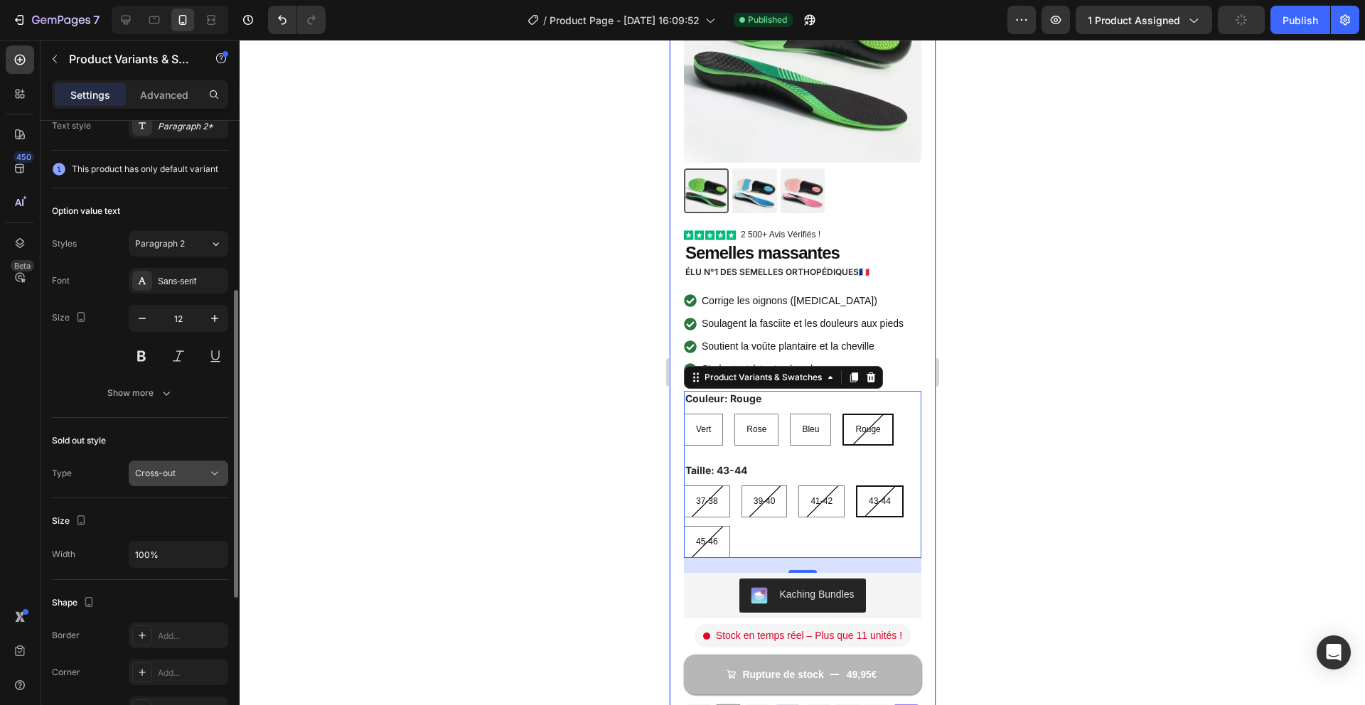
scroll to position [345, 0]
click at [815, 463] on div "Taille: 43-44 37-38 37-38 37-38 39-40 39-40 39-40 41-42 41-42 41-42 43-44 43-44…" at bounding box center [801, 510] width 237 height 95
click at [866, 154] on img at bounding box center [801, 43] width 237 height 237
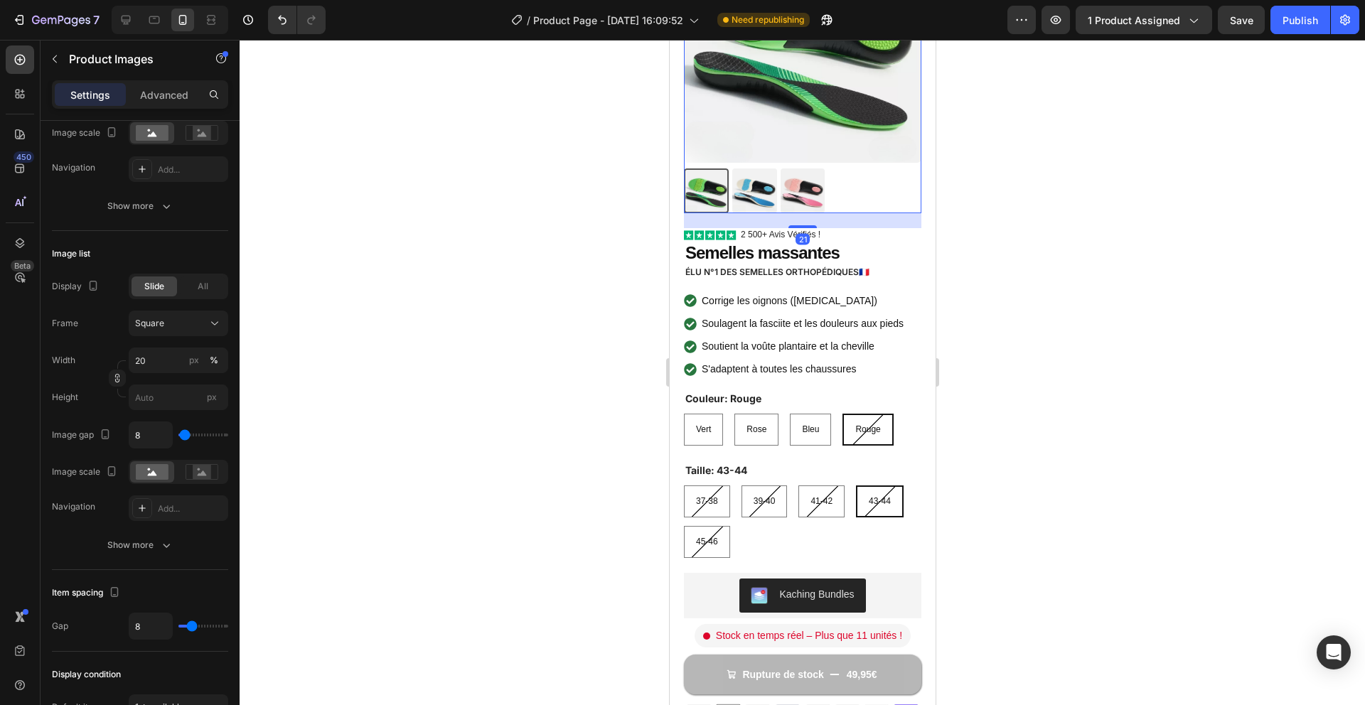
scroll to position [0, 0]
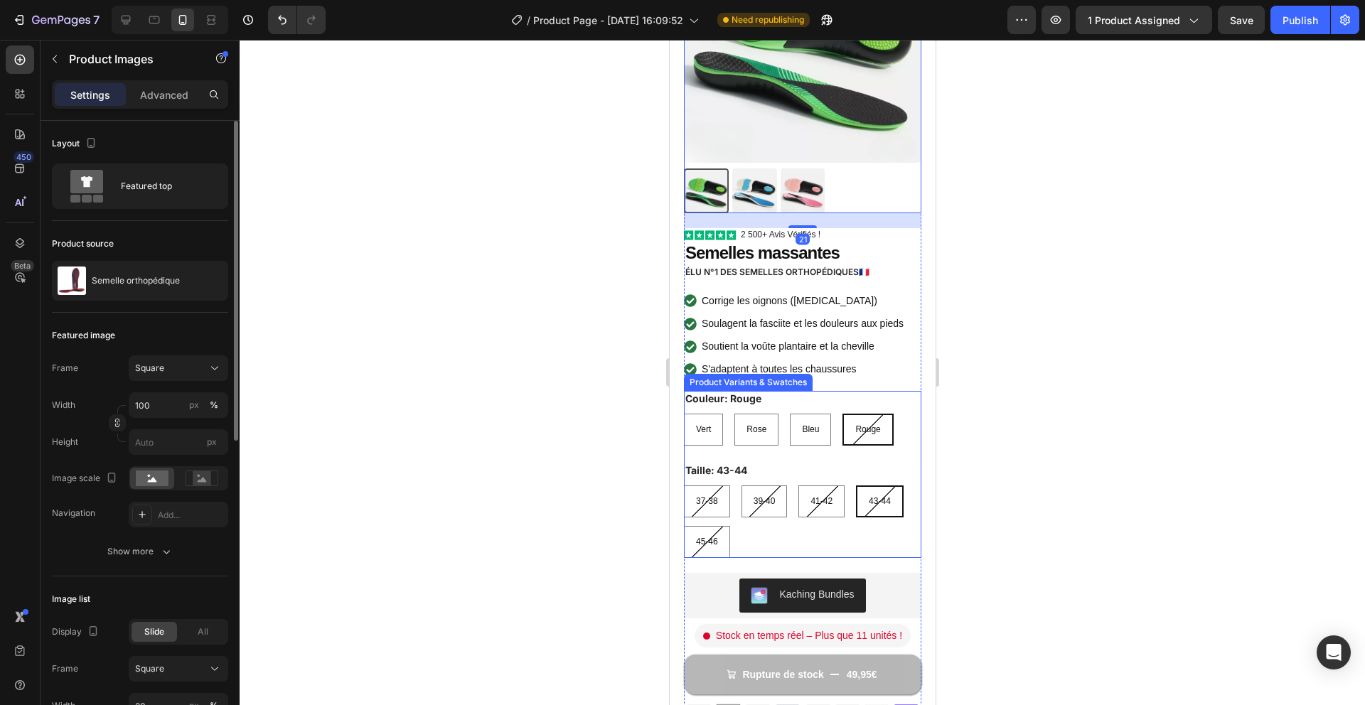
click at [807, 478] on div "41-42" at bounding box center [820, 469] width 33 height 18
click at [798, 485] on input "41-42 41-42 41-42" at bounding box center [797, 485] width 1 height 1
radio input "true"
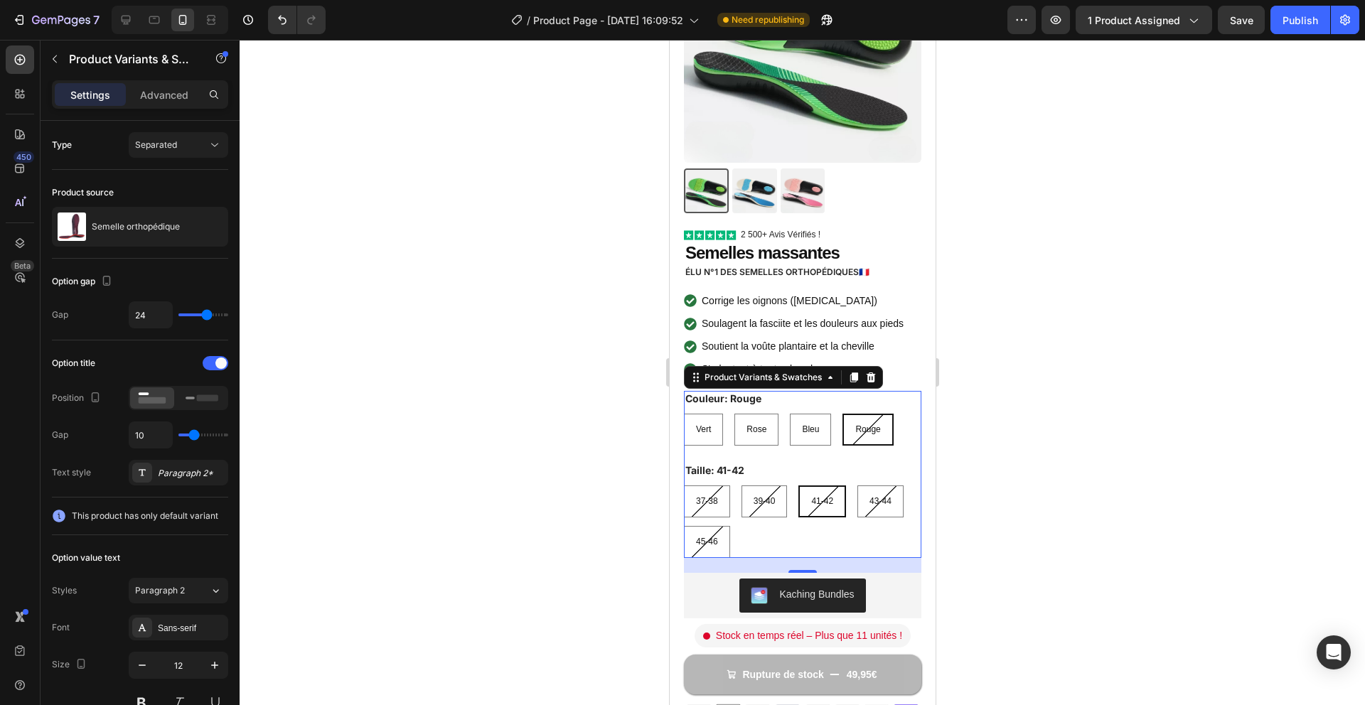
click at [875, 378] on icon at bounding box center [869, 377] width 11 height 11
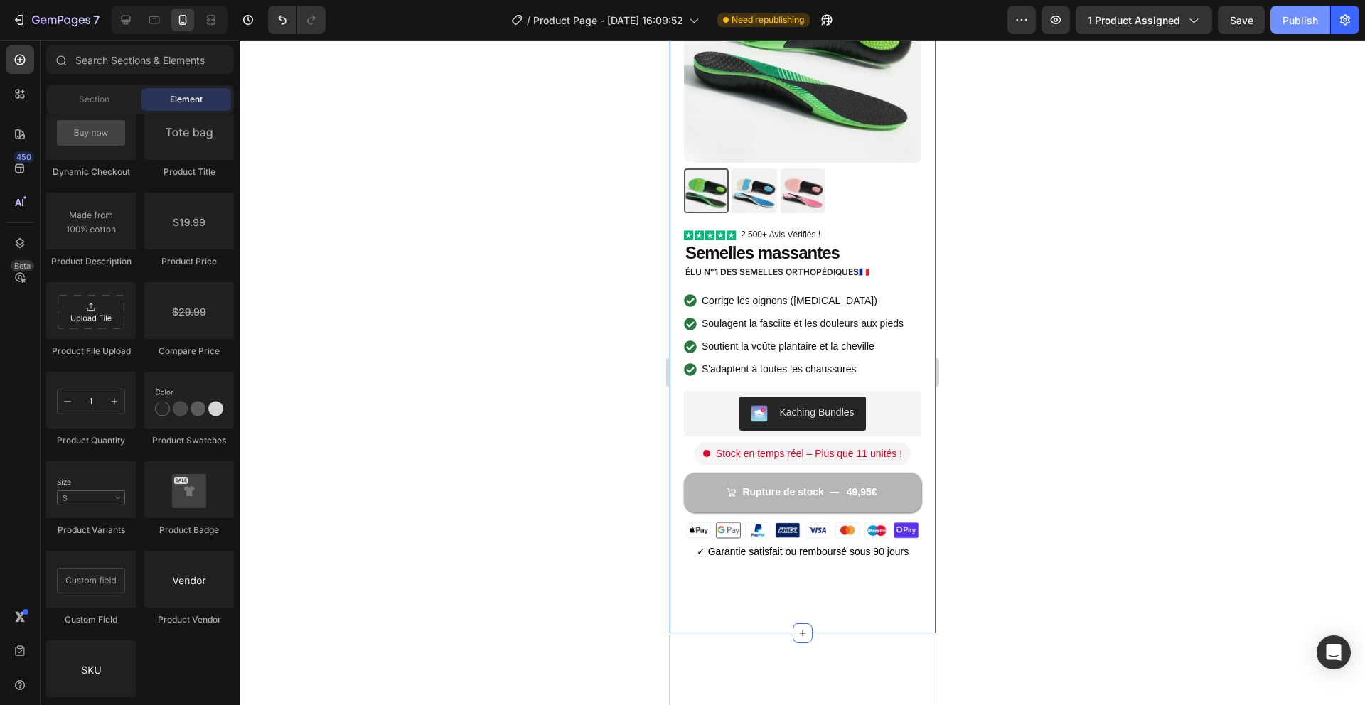
click at [1304, 28] on button "Publish" at bounding box center [1300, 20] width 60 height 28
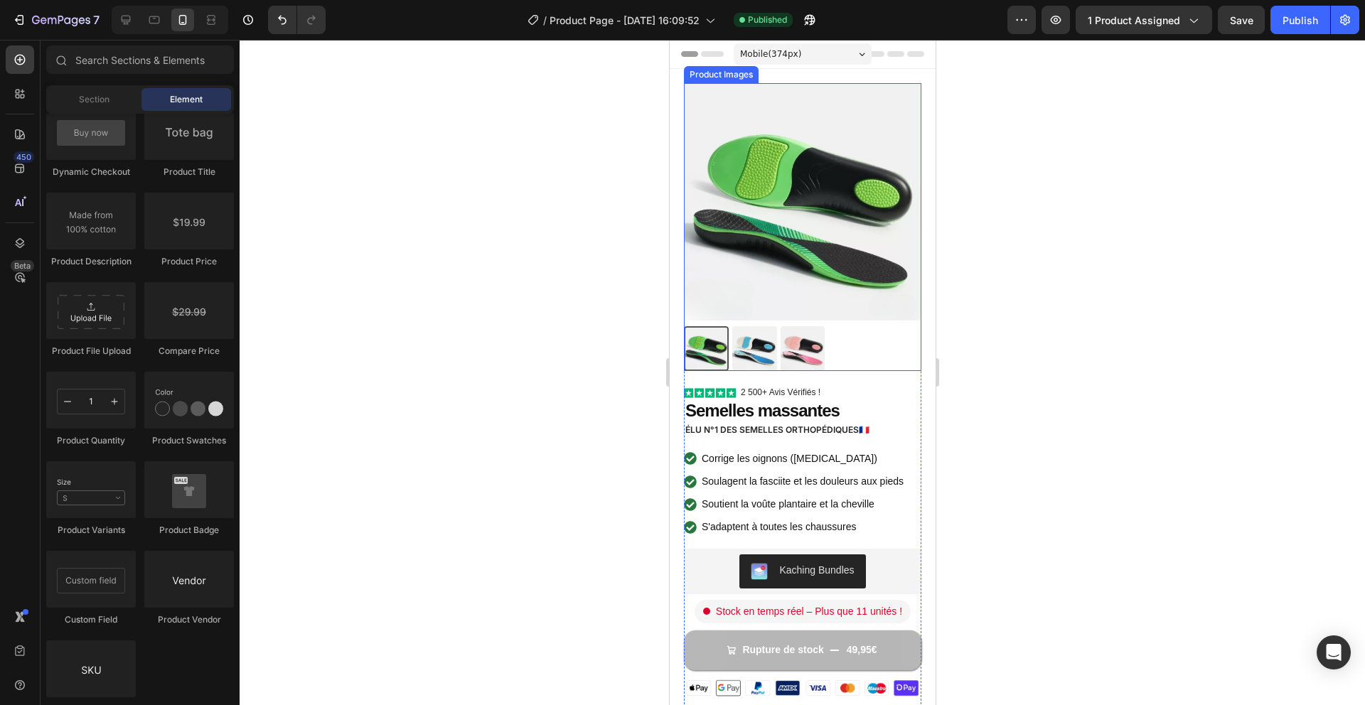
click at [781, 294] on img at bounding box center [801, 201] width 237 height 237
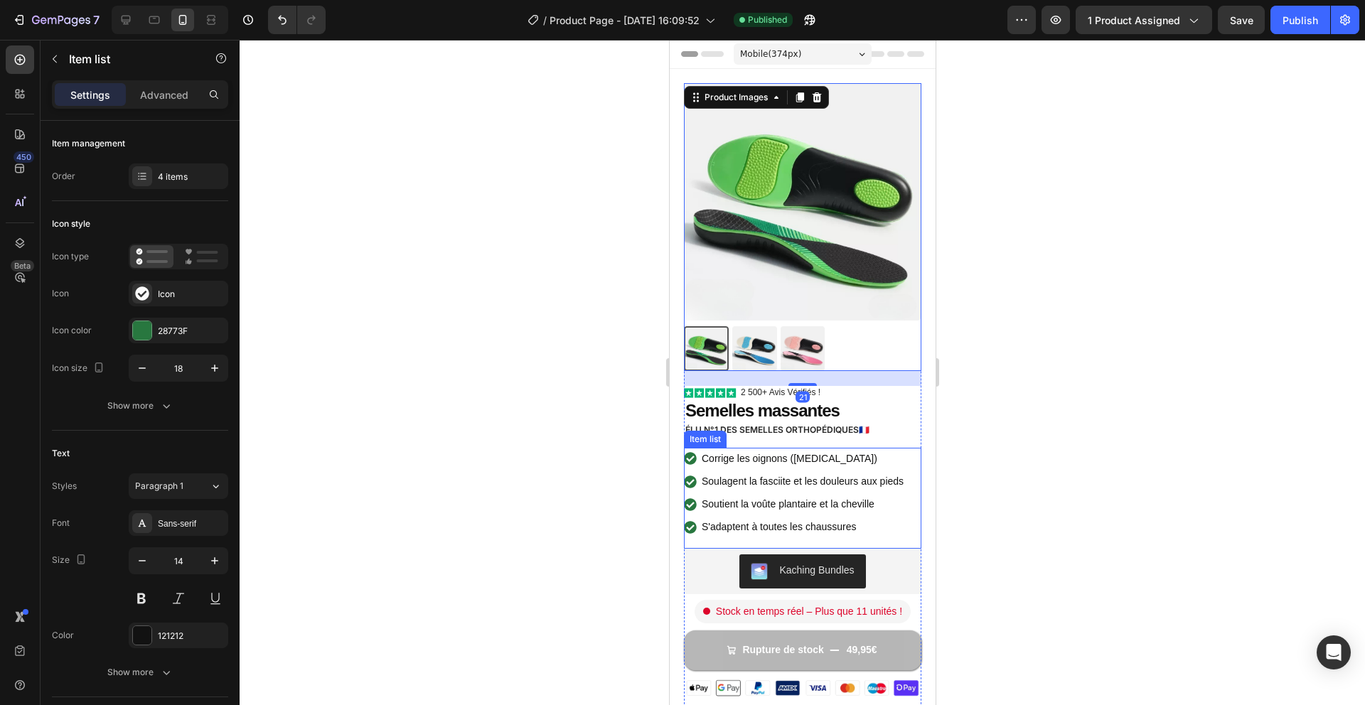
click at [893, 541] on div "Corrige les oignons (hallux valgus) Soulagent la fasciite et les douleurs aux p…" at bounding box center [801, 498] width 237 height 101
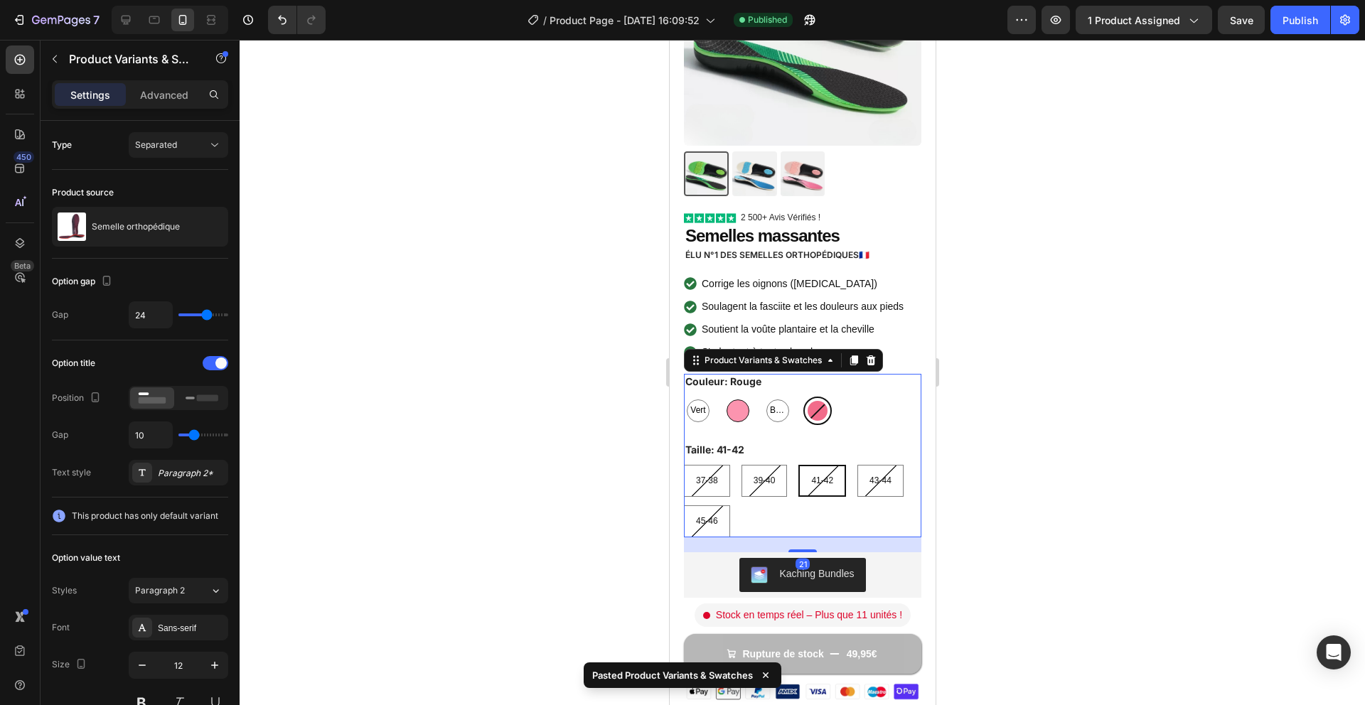
scroll to position [176, 0]
click at [0, 0] on div at bounding box center [0, 0] width 0 height 0
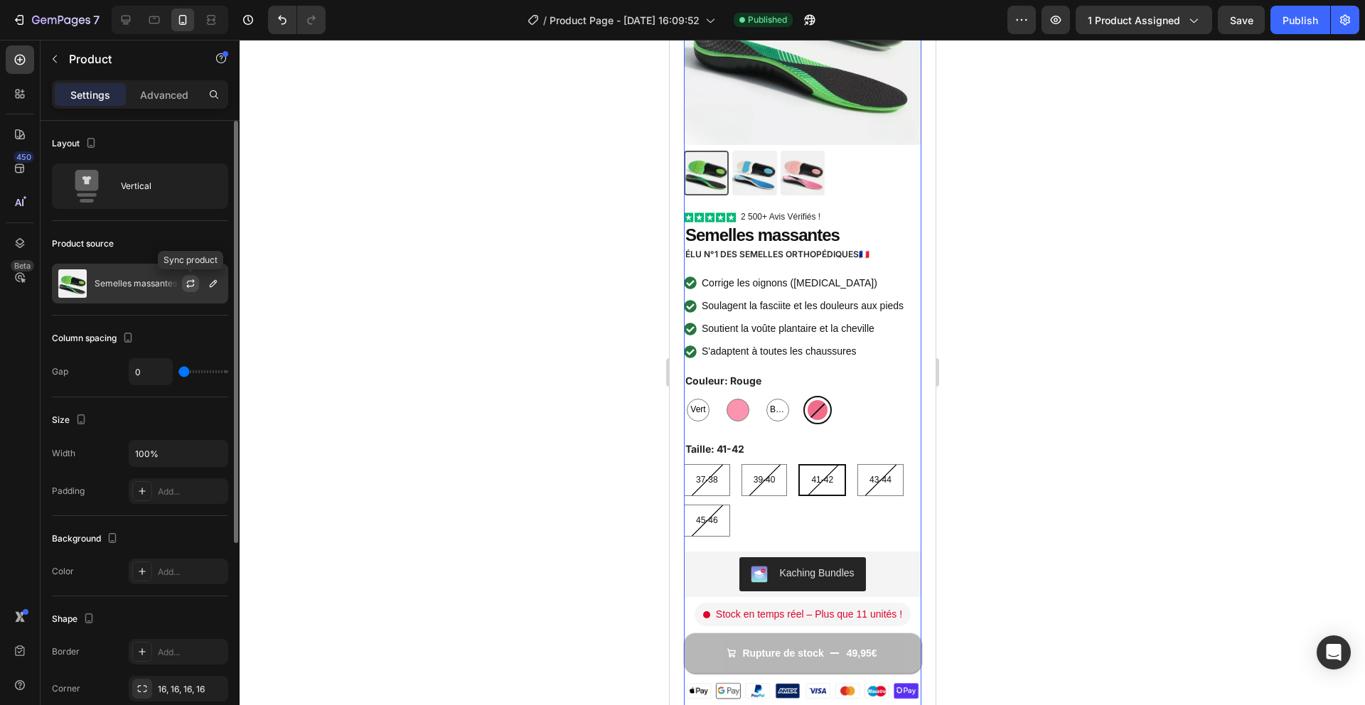
click at [192, 283] on icon "button" at bounding box center [190, 283] width 11 height 11
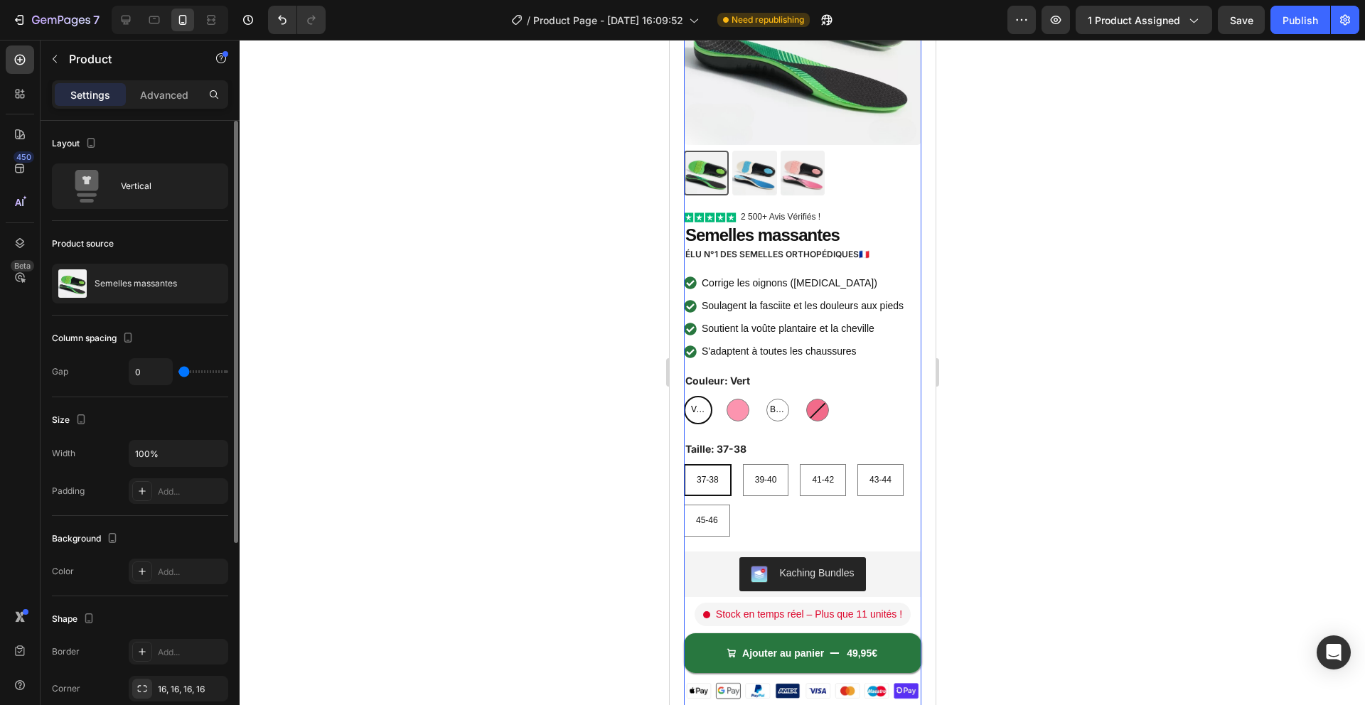
click at [549, 470] on div at bounding box center [802, 372] width 1125 height 665
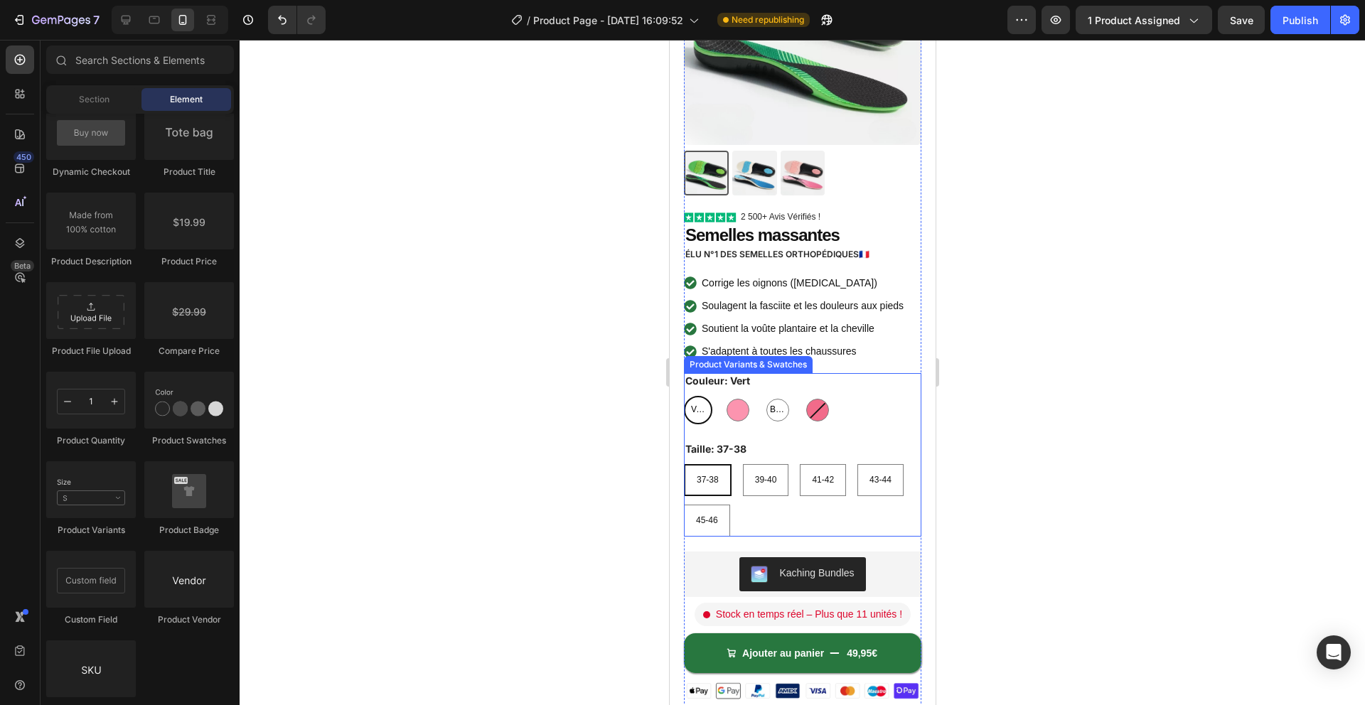
click at [869, 446] on div "Taille: 37-38 37-38 37-38 37-38 39-40 39-40 39-40 41-42 41-42 41-42 43-44 43-44…" at bounding box center [801, 488] width 237 height 95
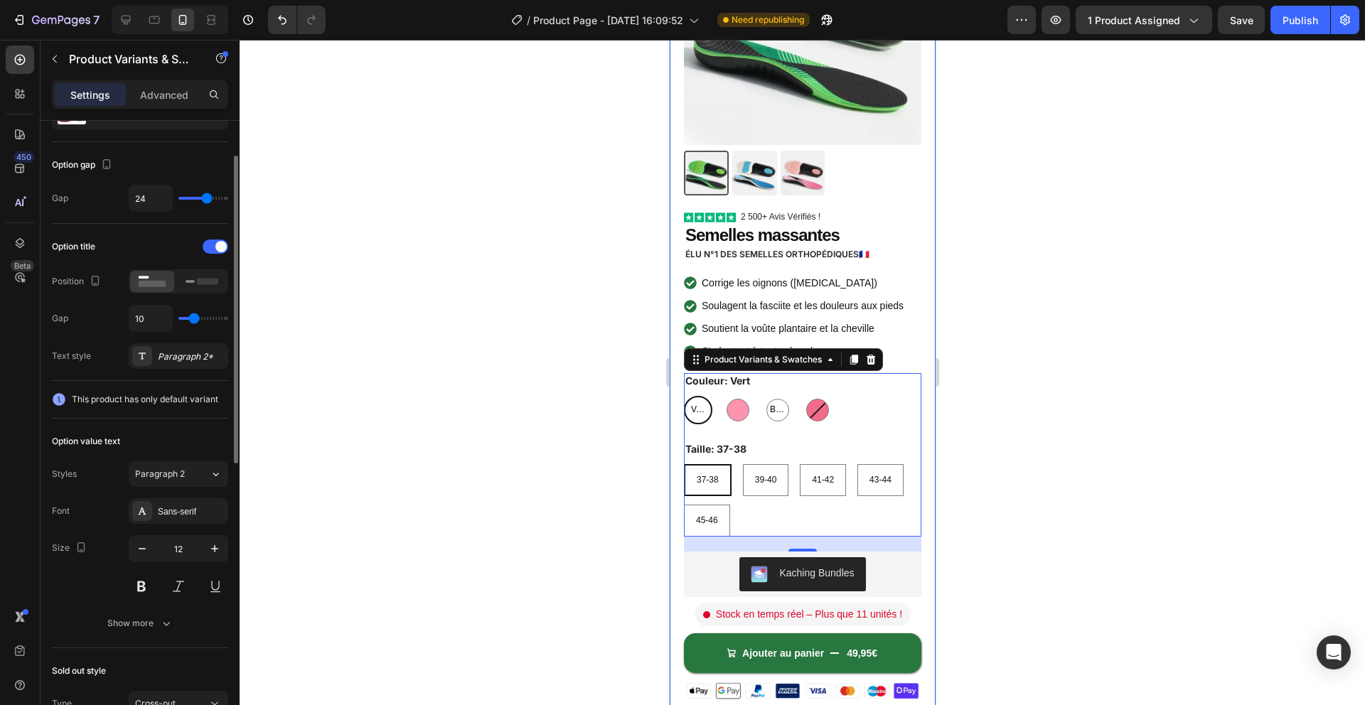
scroll to position [0, 0]
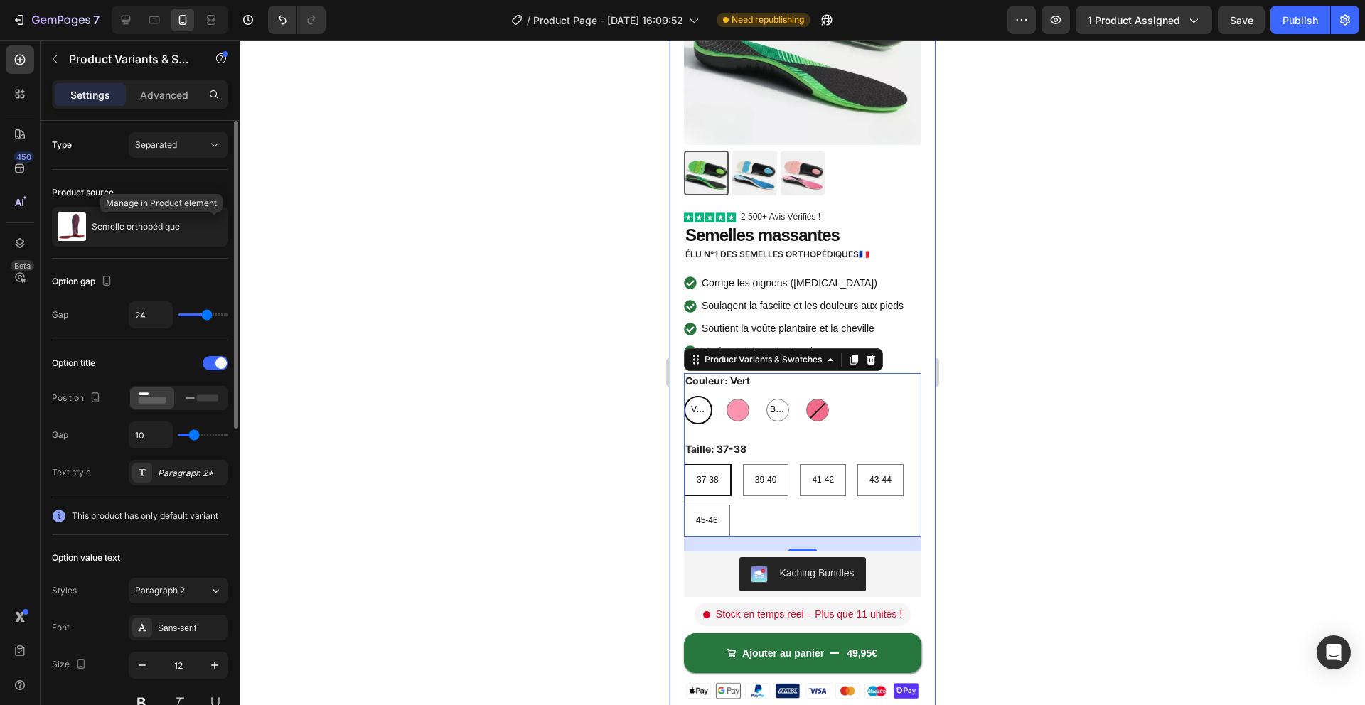
click at [0, 0] on button "button" at bounding box center [0, 0] width 0 height 0
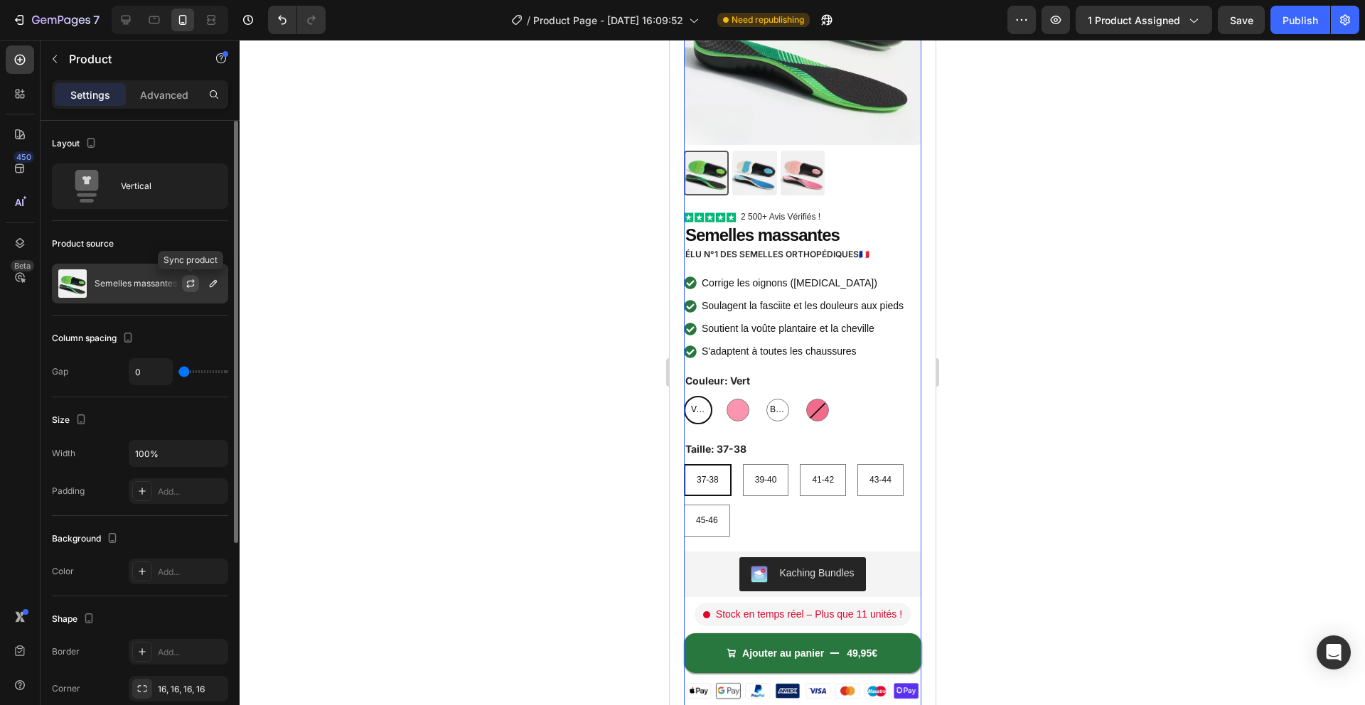
click at [193, 284] on icon "button" at bounding box center [190, 286] width 8 height 4
click at [214, 284] on icon "button" at bounding box center [213, 283] width 7 height 7
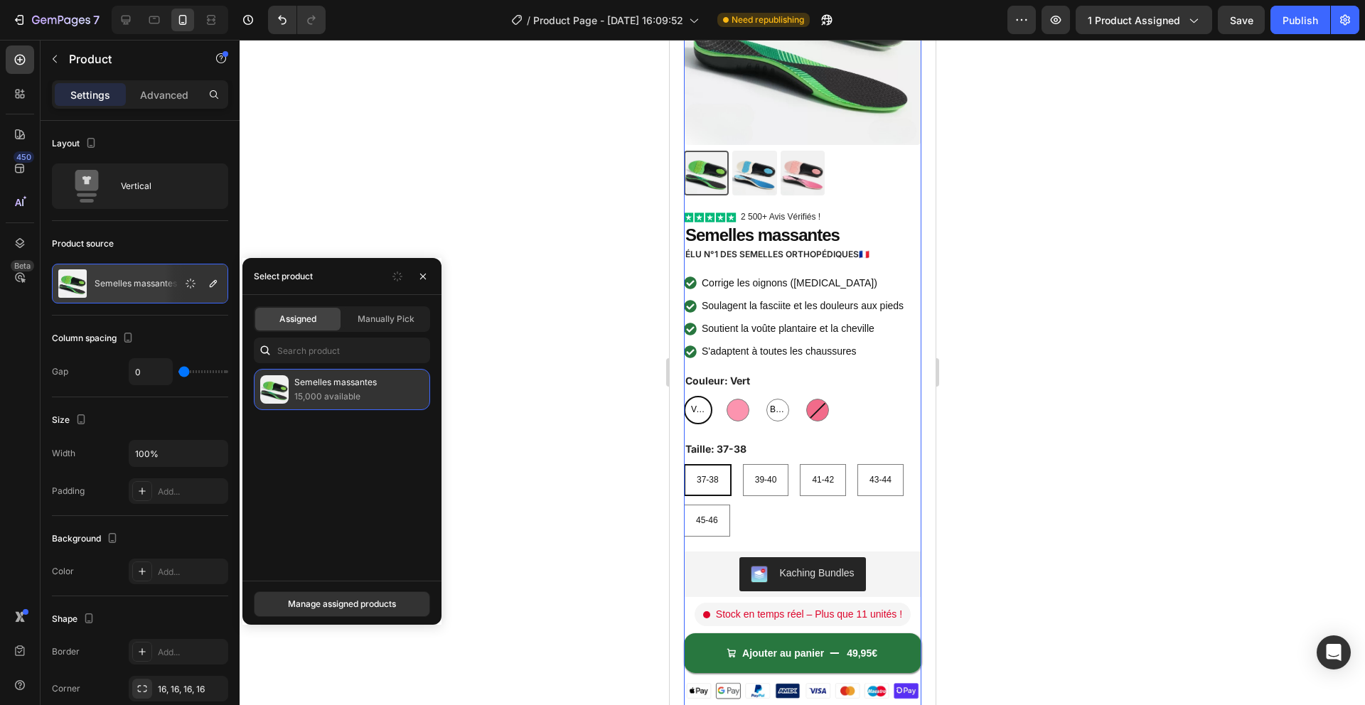
click at [304, 403] on p "15,000 available" at bounding box center [358, 397] width 129 height 14
click at [392, 311] on div "Manually Pick" at bounding box center [385, 319] width 85 height 23
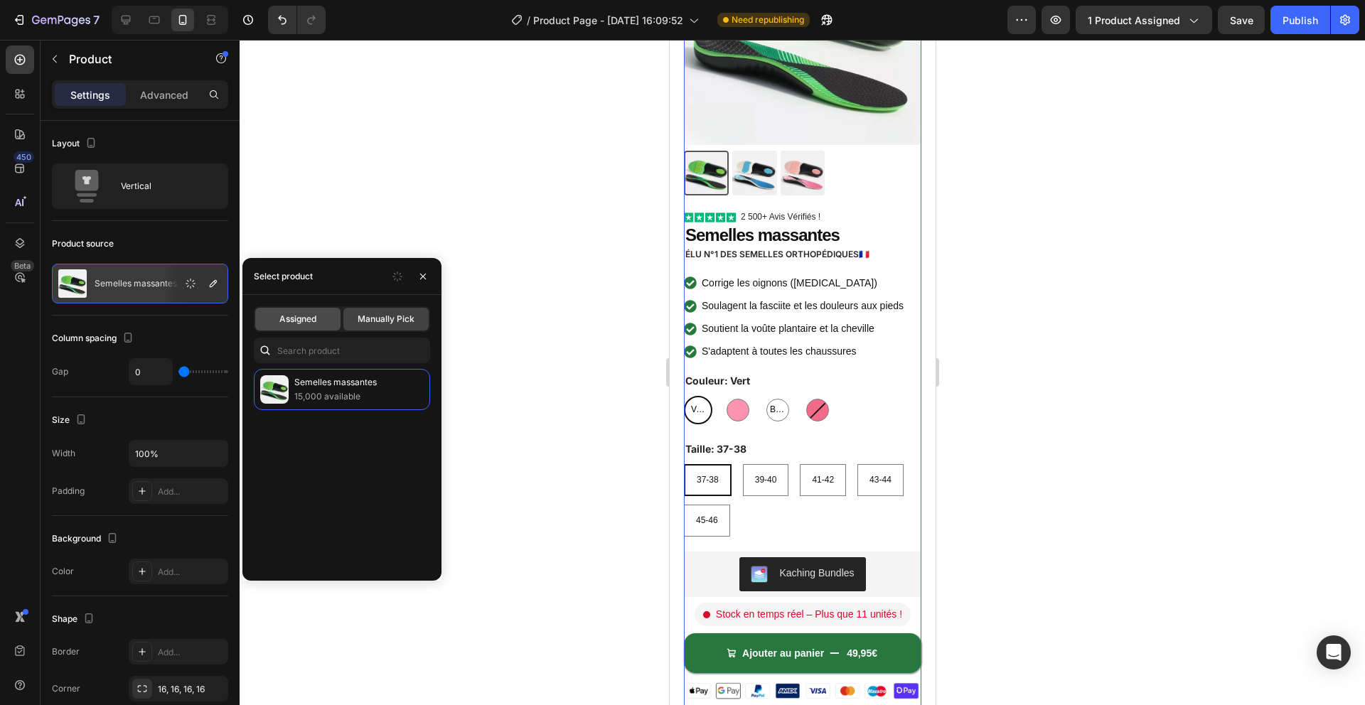
click at [299, 315] on span "Assigned" at bounding box center [297, 319] width 37 height 13
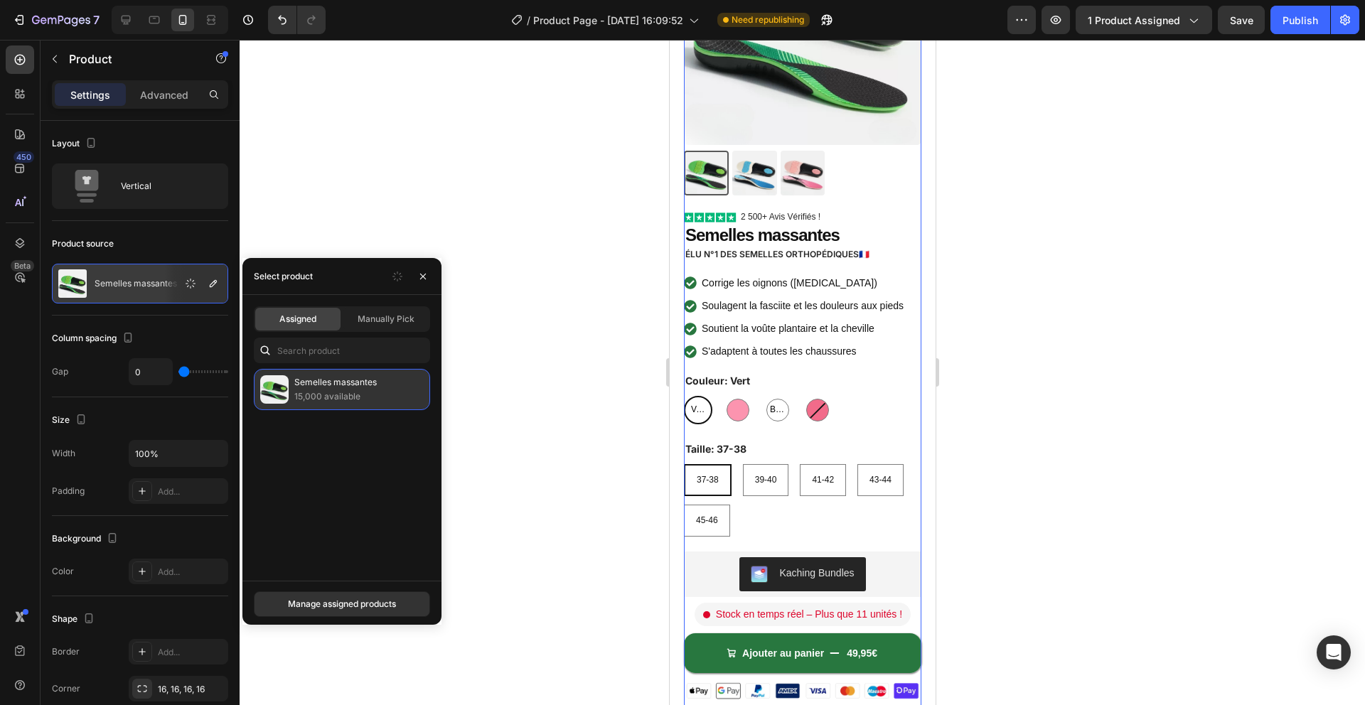
click at [333, 394] on p "15,000 available" at bounding box center [358, 397] width 129 height 14
click at [323, 610] on div "Manage assigned products" at bounding box center [342, 604] width 108 height 13
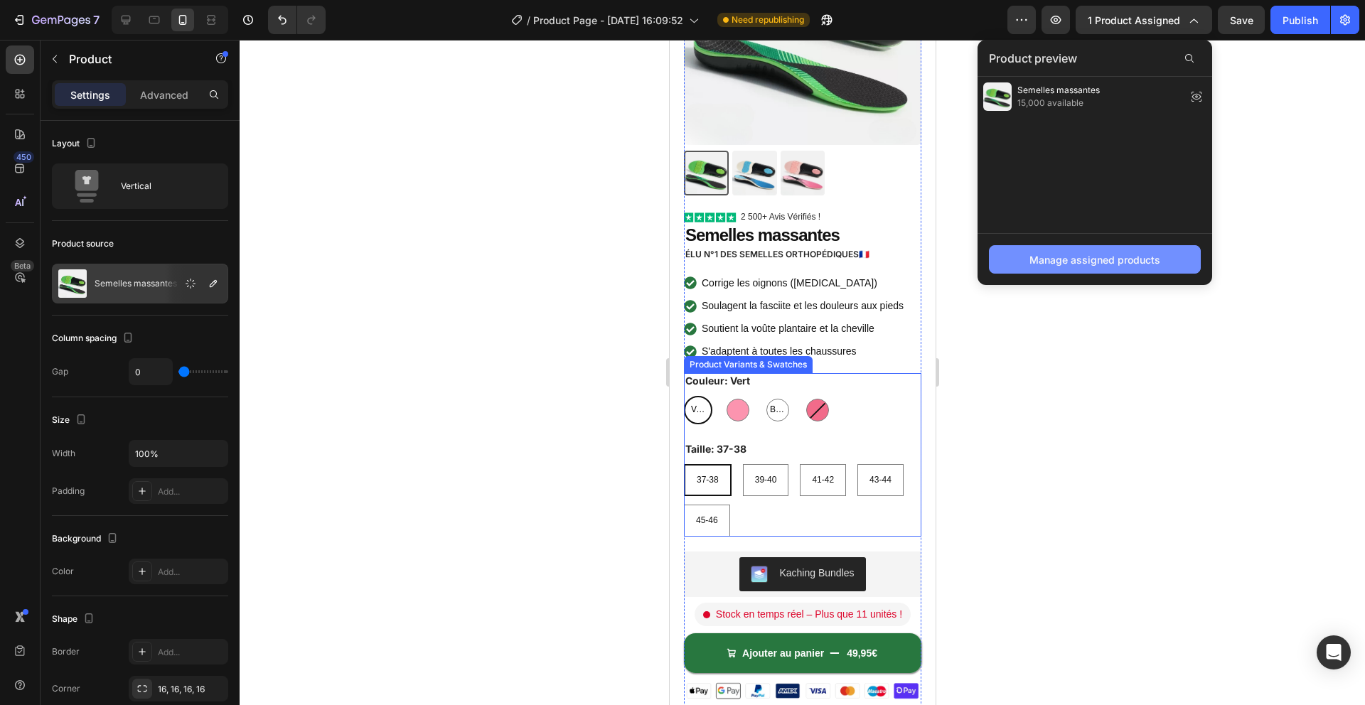
click at [1134, 254] on div "Manage assigned products" at bounding box center [1094, 259] width 131 height 15
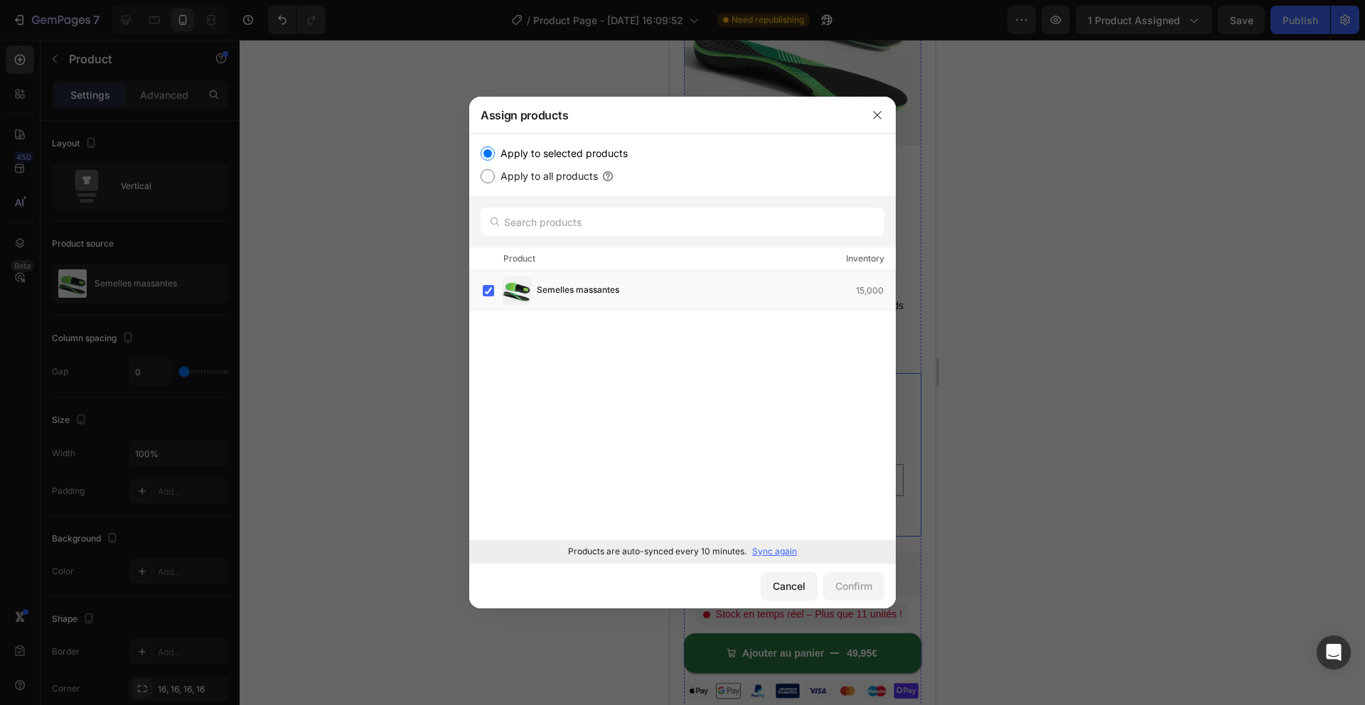
click at [779, 544] on div "Products are auto-synced every 10 minutes. Sync again" at bounding box center [682, 551] width 426 height 23
click at [780, 549] on p "Sync again" at bounding box center [774, 551] width 45 height 13
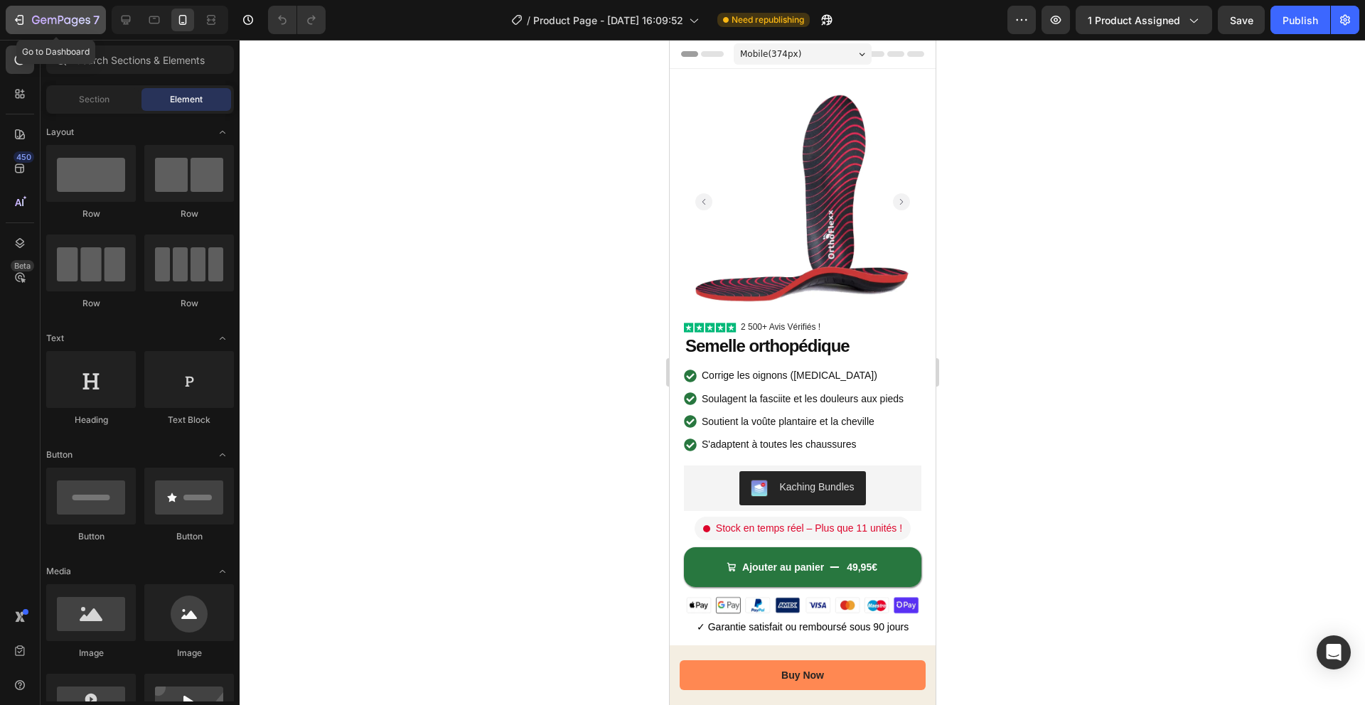
click at [60, 19] on icon "button" at bounding box center [61, 21] width 58 height 12
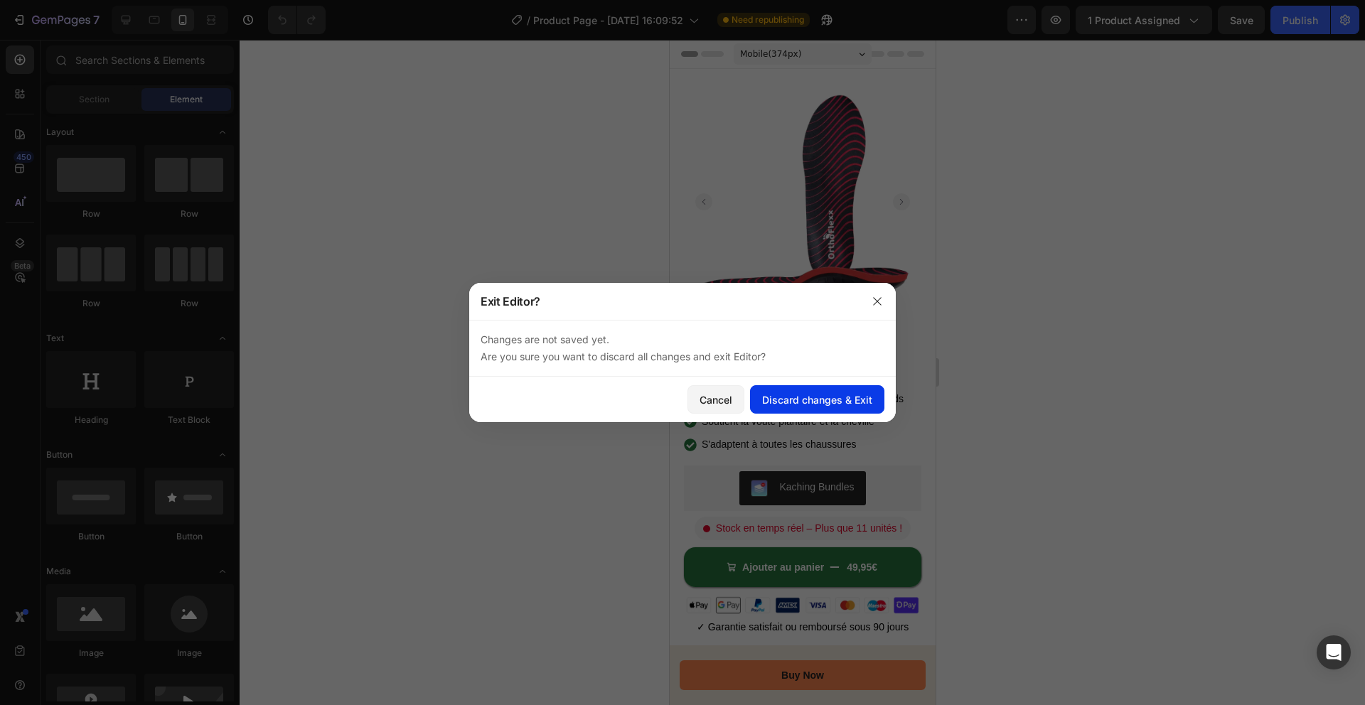
click at [788, 397] on div "Discard changes & Exit" at bounding box center [817, 399] width 110 height 15
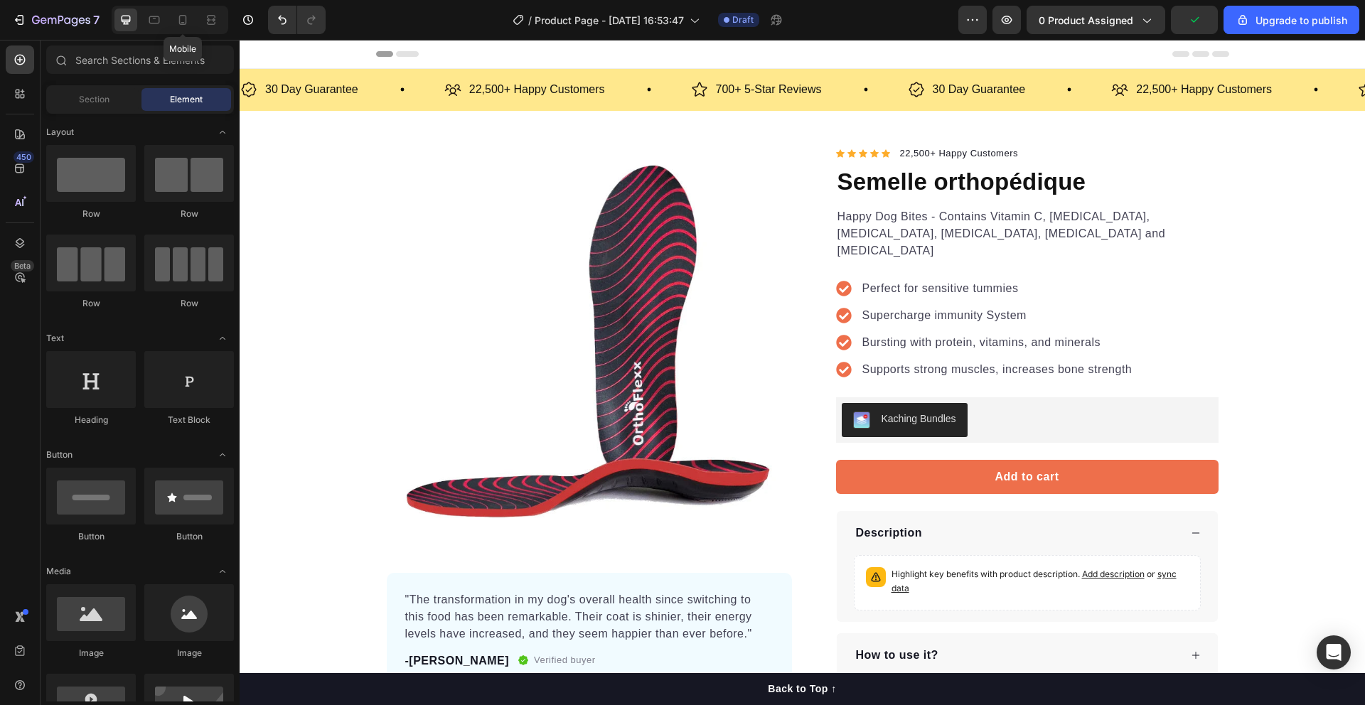
drag, startPoint x: 180, startPoint y: 22, endPoint x: 270, endPoint y: 51, distance: 94.9
click at [180, 22] on icon at bounding box center [183, 20] width 8 height 10
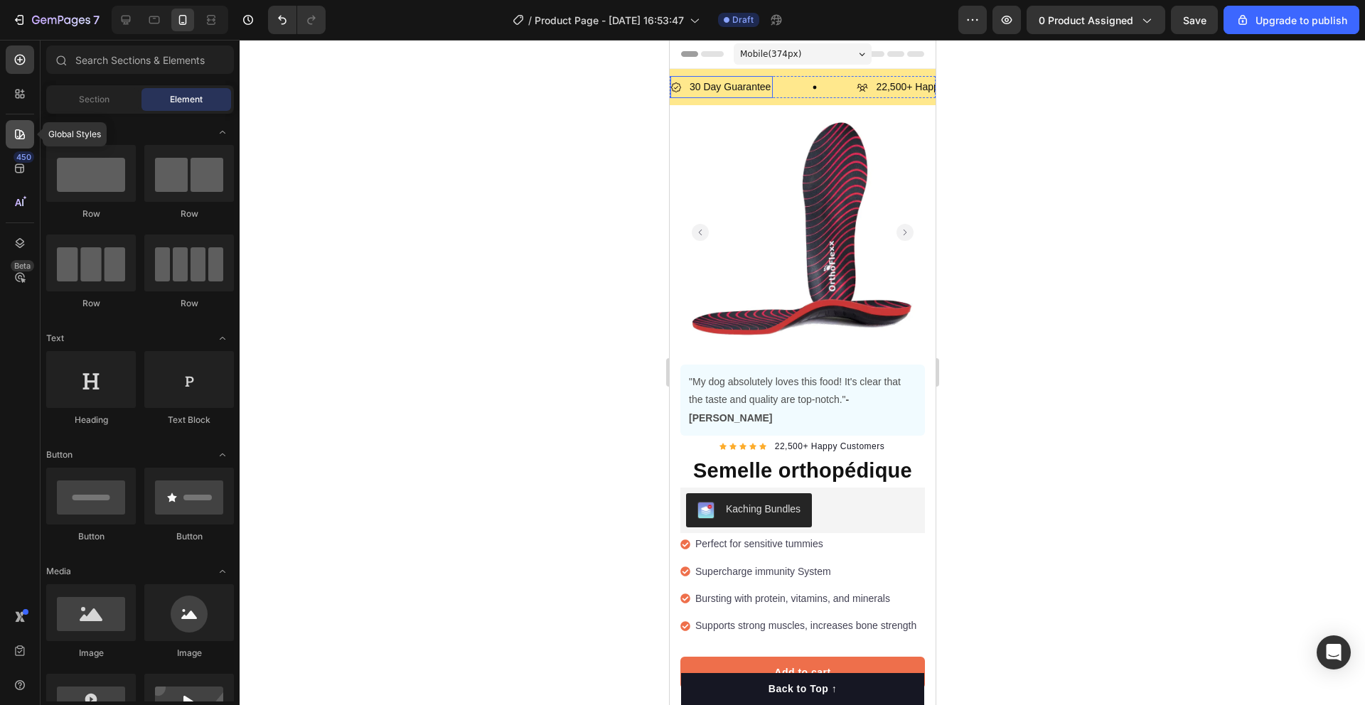
click at [16, 140] on icon at bounding box center [20, 134] width 14 height 14
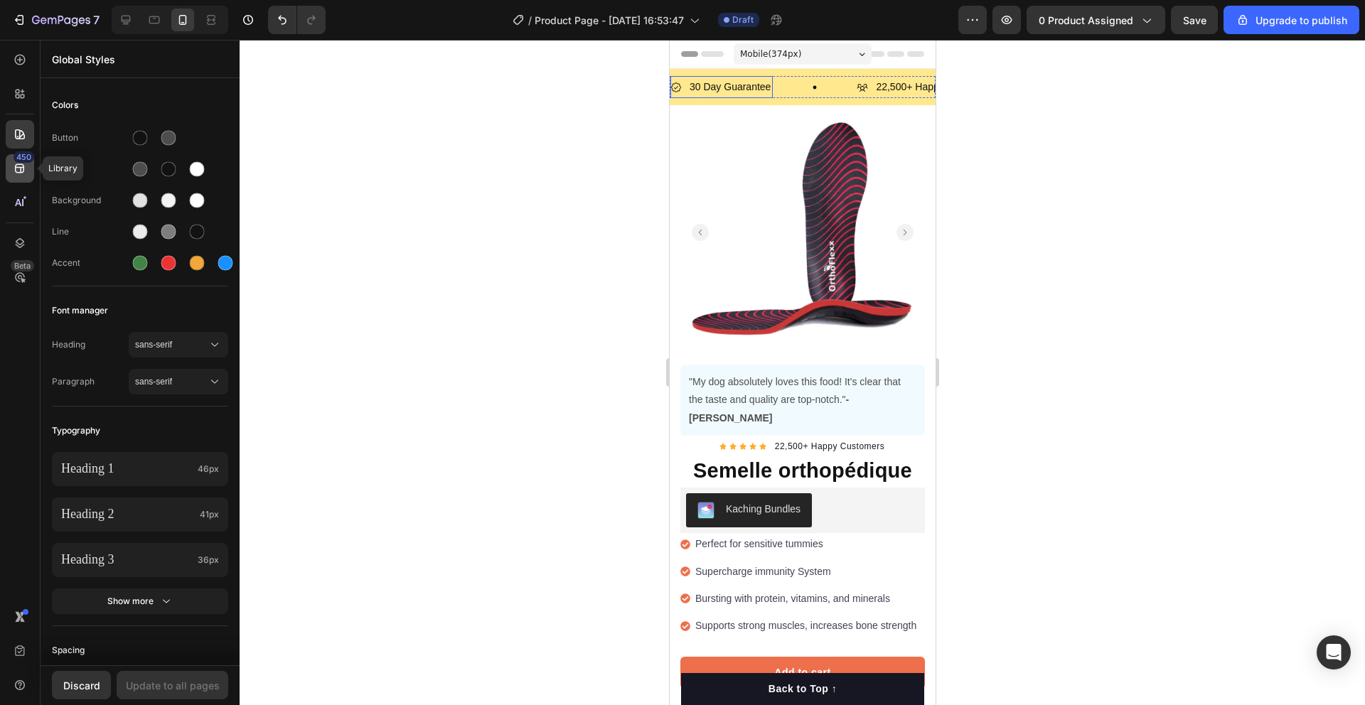
click at [21, 168] on icon at bounding box center [20, 168] width 14 height 14
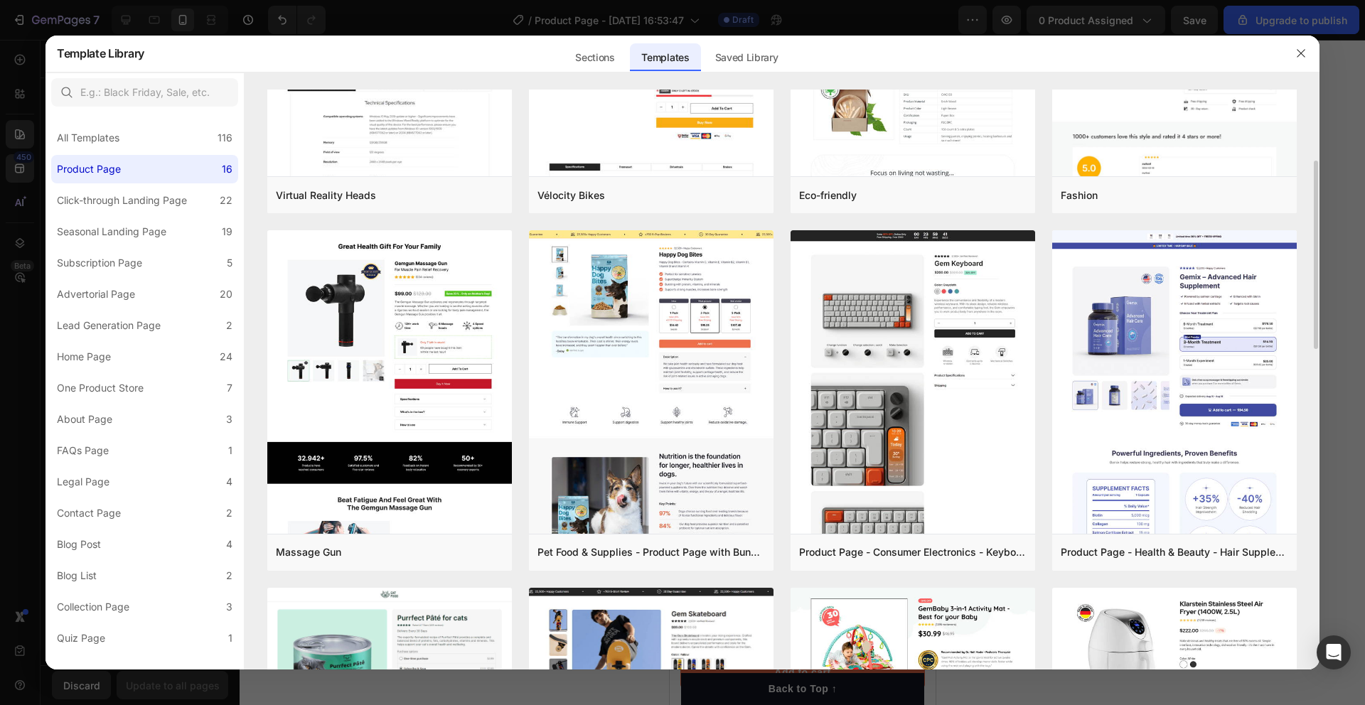
scroll to position [217, 0]
click at [606, 64] on div "Sections" at bounding box center [595, 57] width 62 height 28
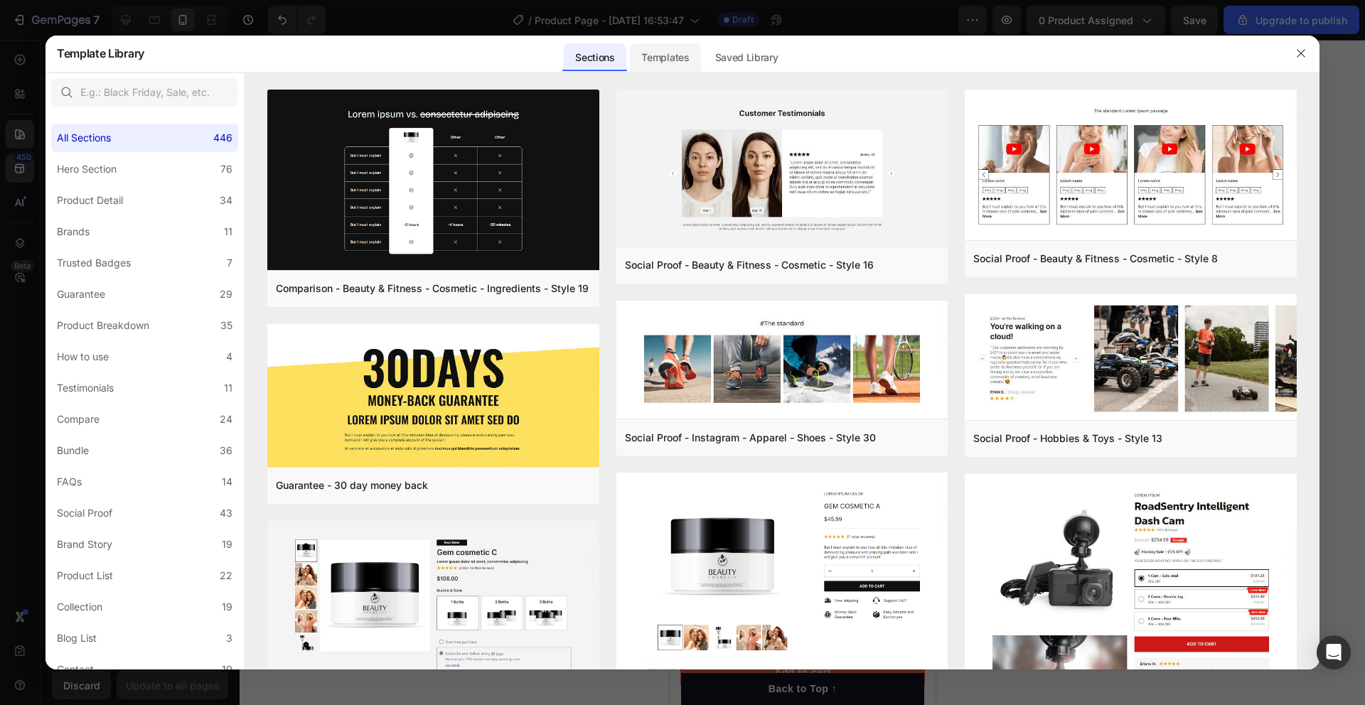
click at [671, 54] on div "Templates" at bounding box center [665, 57] width 70 height 28
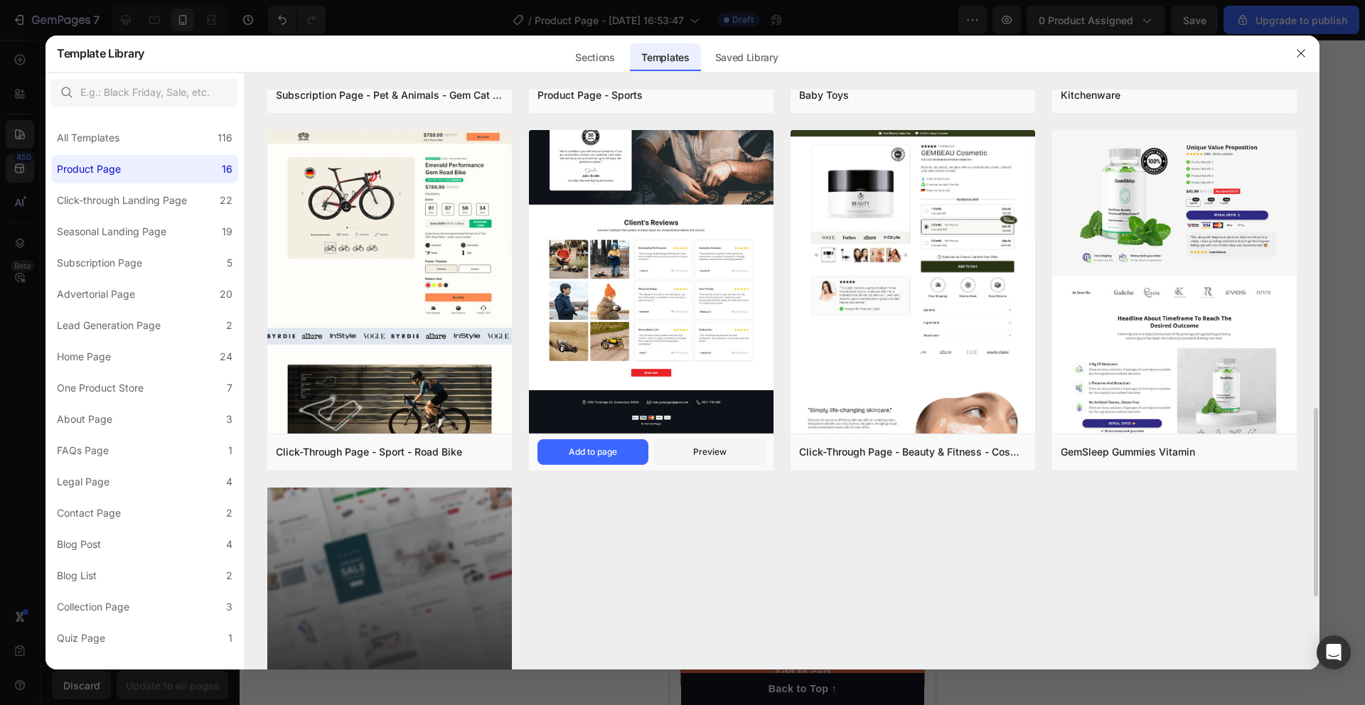
scroll to position [1013, 0]
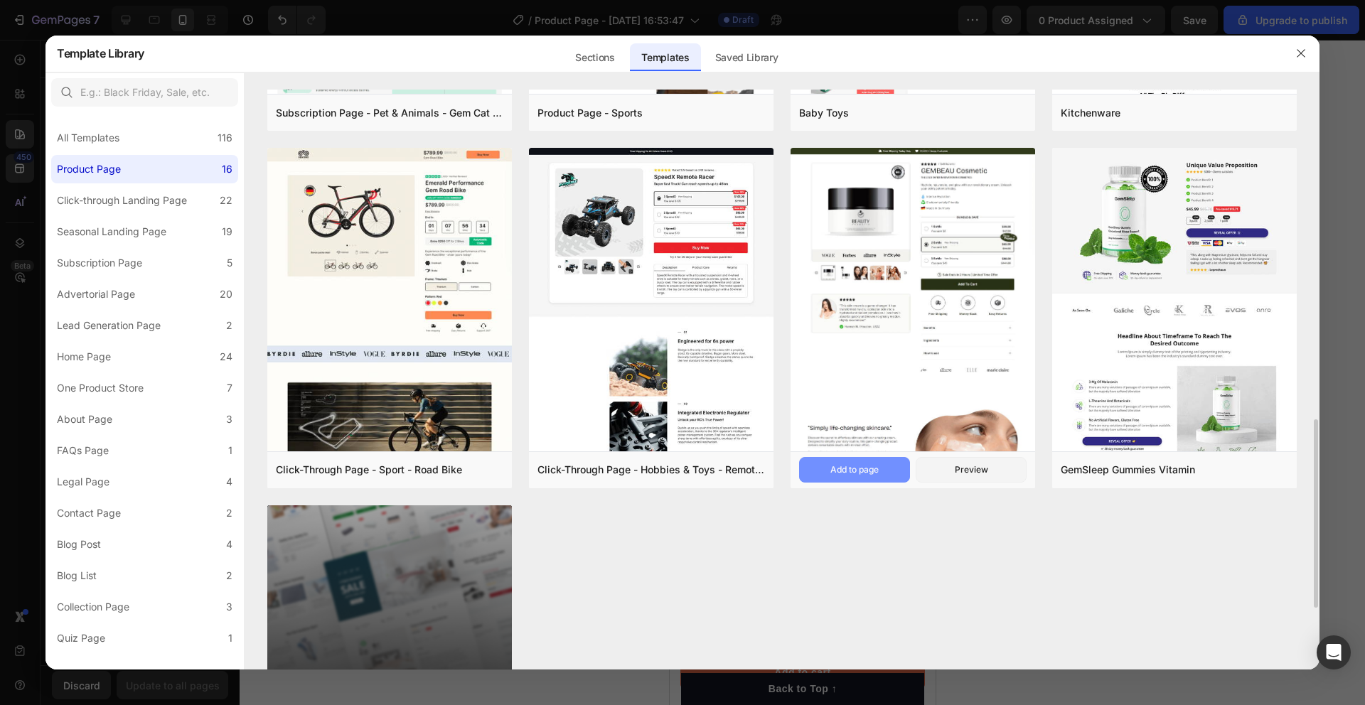
click at [847, 471] on div "Add to page" at bounding box center [854, 469] width 48 height 13
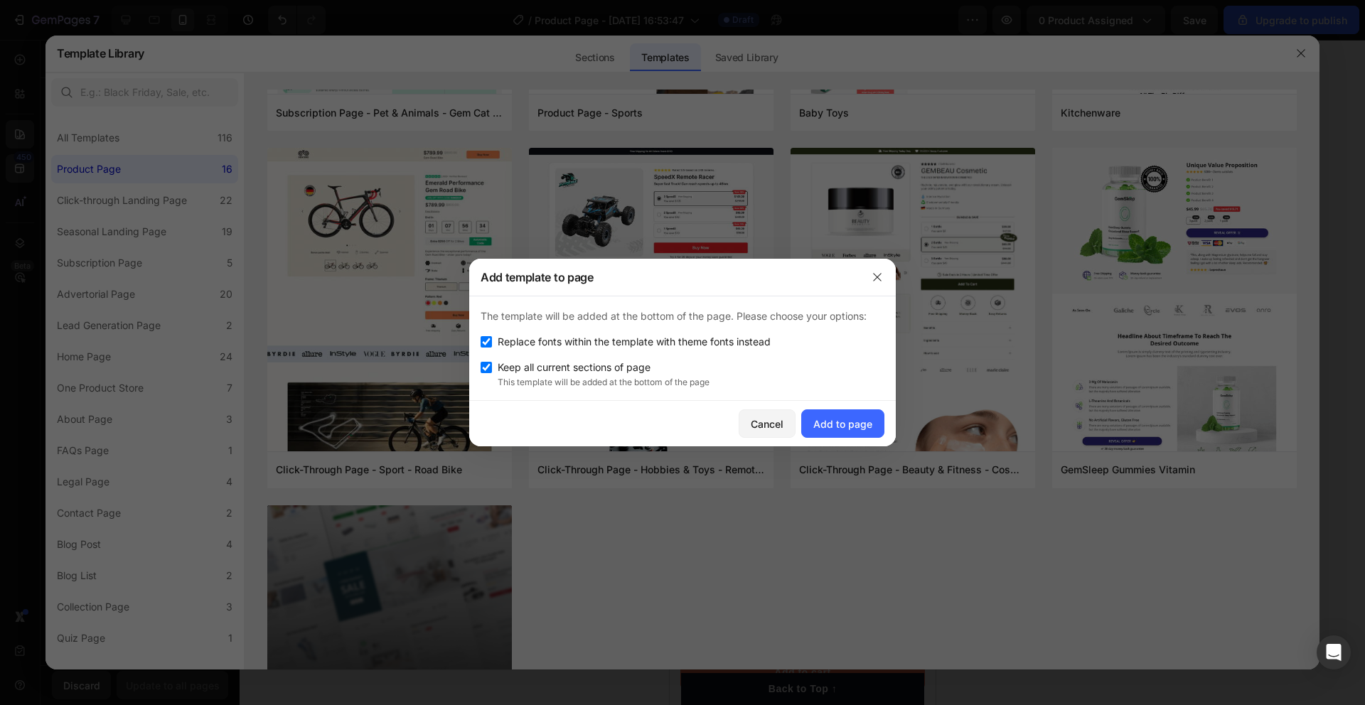
click at [643, 381] on p "This template will be added at the bottom of the page" at bounding box center [691, 382] width 387 height 13
drag, startPoint x: 633, startPoint y: 369, endPoint x: 632, endPoint y: 349, distance: 19.9
click at [633, 368] on span "Keep all current sections of page" at bounding box center [574, 367] width 153 height 17
checkbox input "false"
drag, startPoint x: 630, startPoint y: 340, endPoint x: 724, endPoint y: 351, distance: 94.4
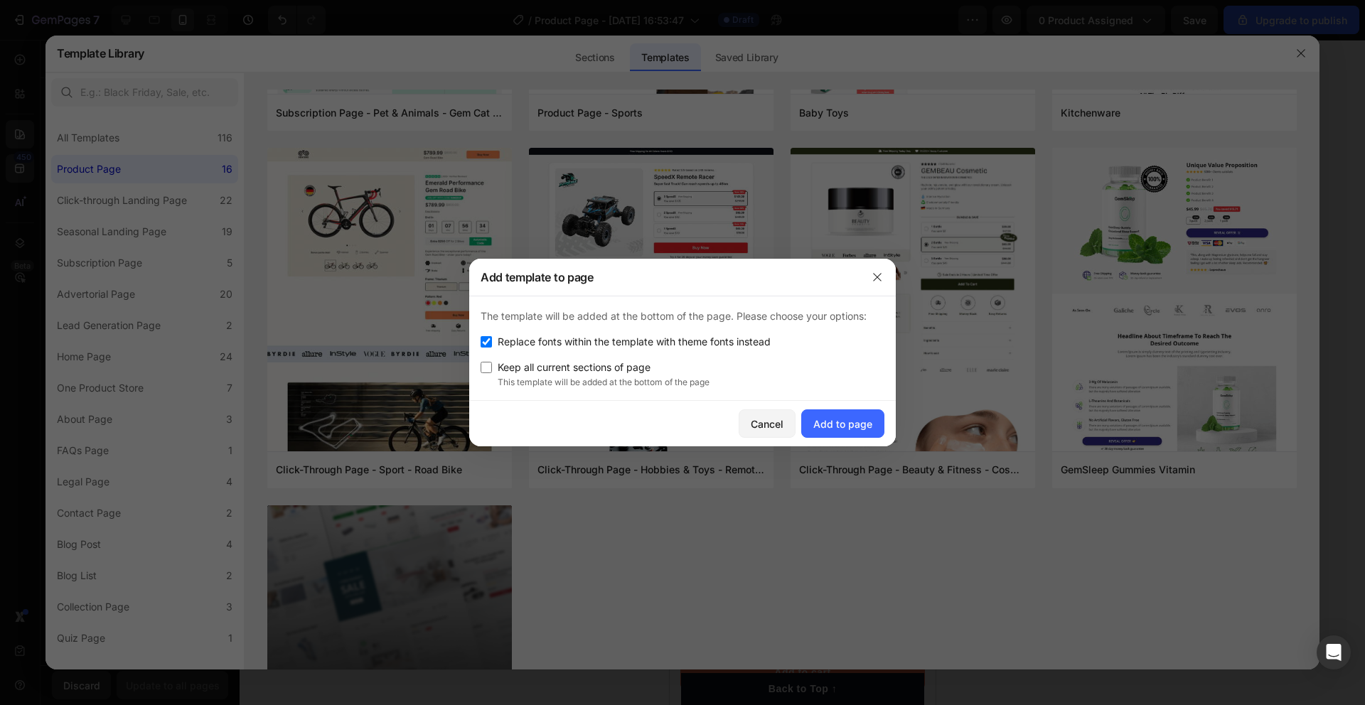
click at [630, 340] on span "Replace fonts within the template with theme fonts instead" at bounding box center [634, 341] width 273 height 17
checkbox input "false"
click at [866, 428] on div "Add to page" at bounding box center [842, 424] width 59 height 15
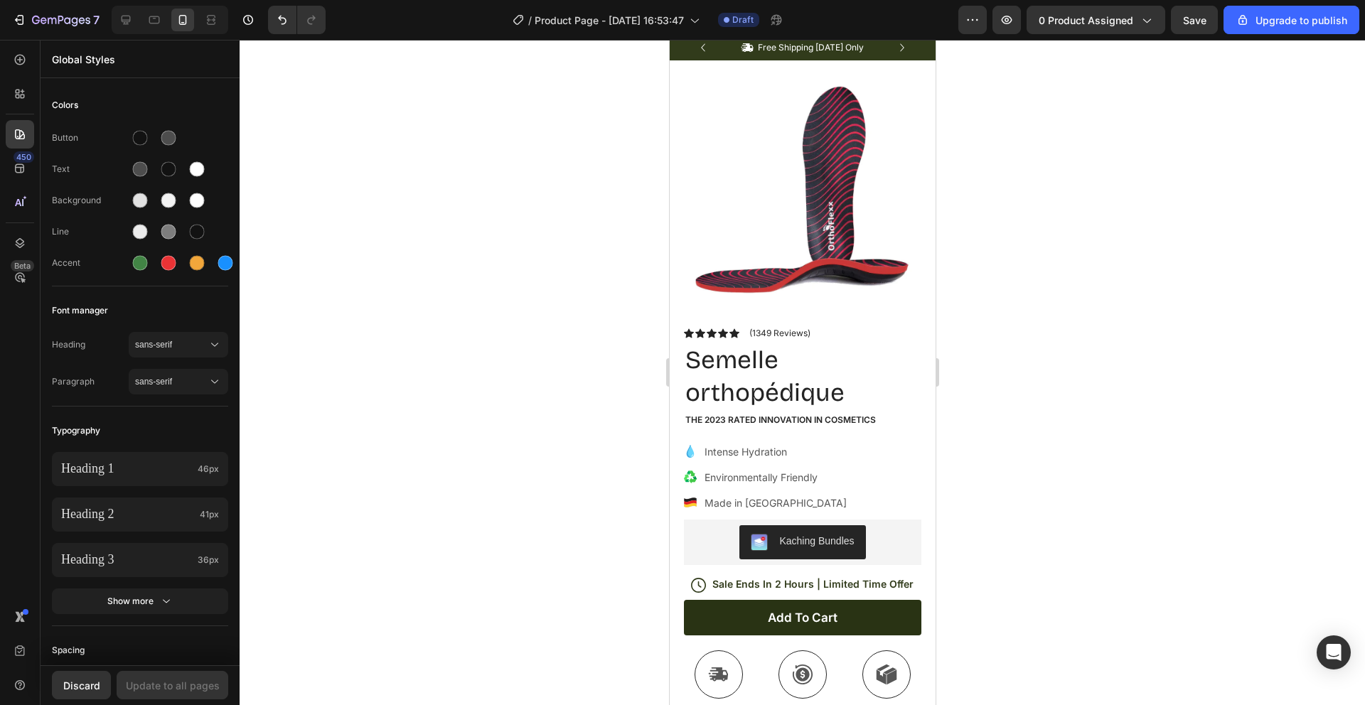
scroll to position [0, 0]
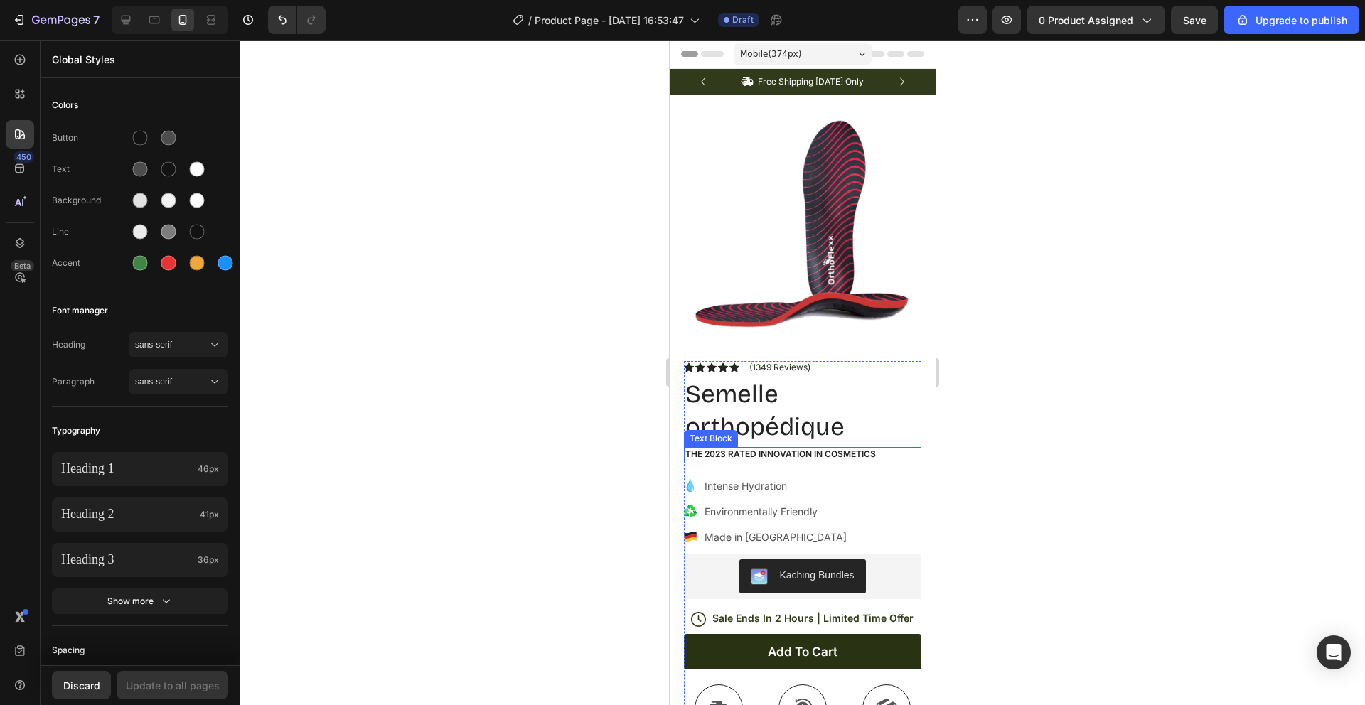
click at [864, 452] on p "The 2023 Rated Innovation in Cosmetics" at bounding box center [802, 454] width 235 height 11
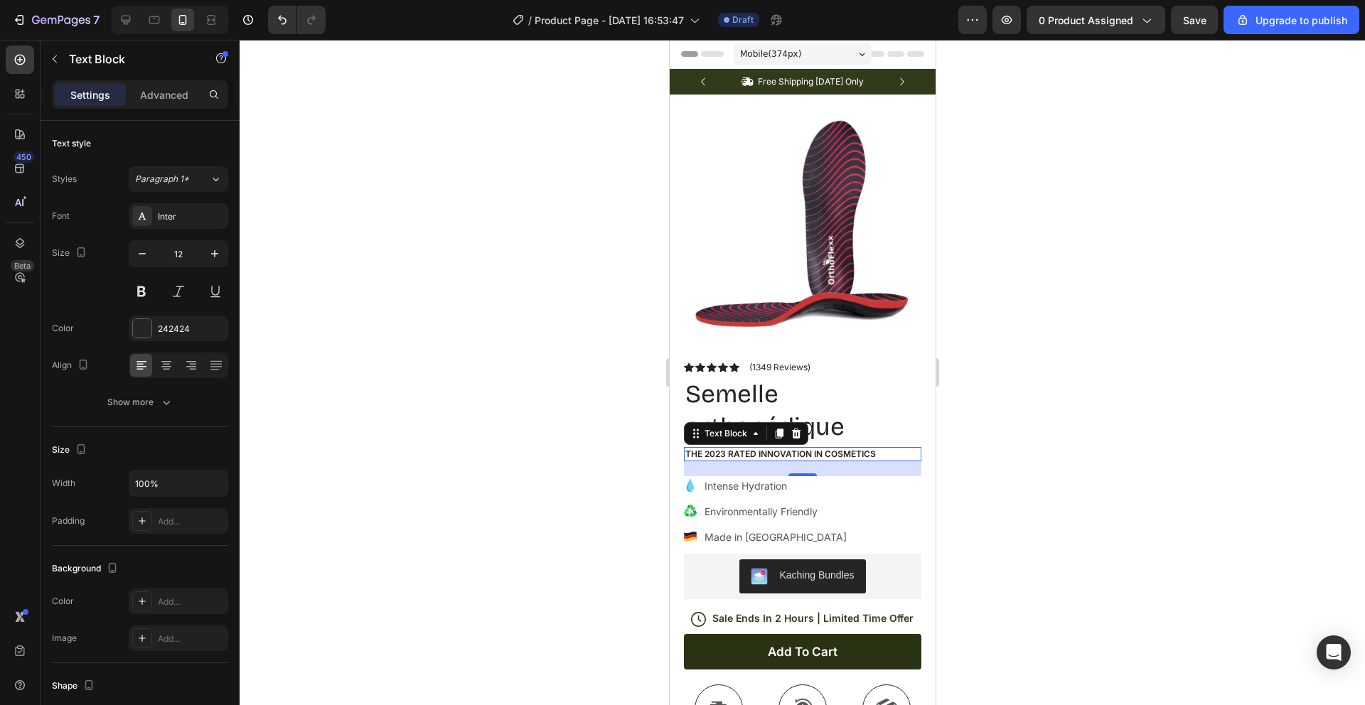
click at [626, 286] on div at bounding box center [802, 372] width 1125 height 665
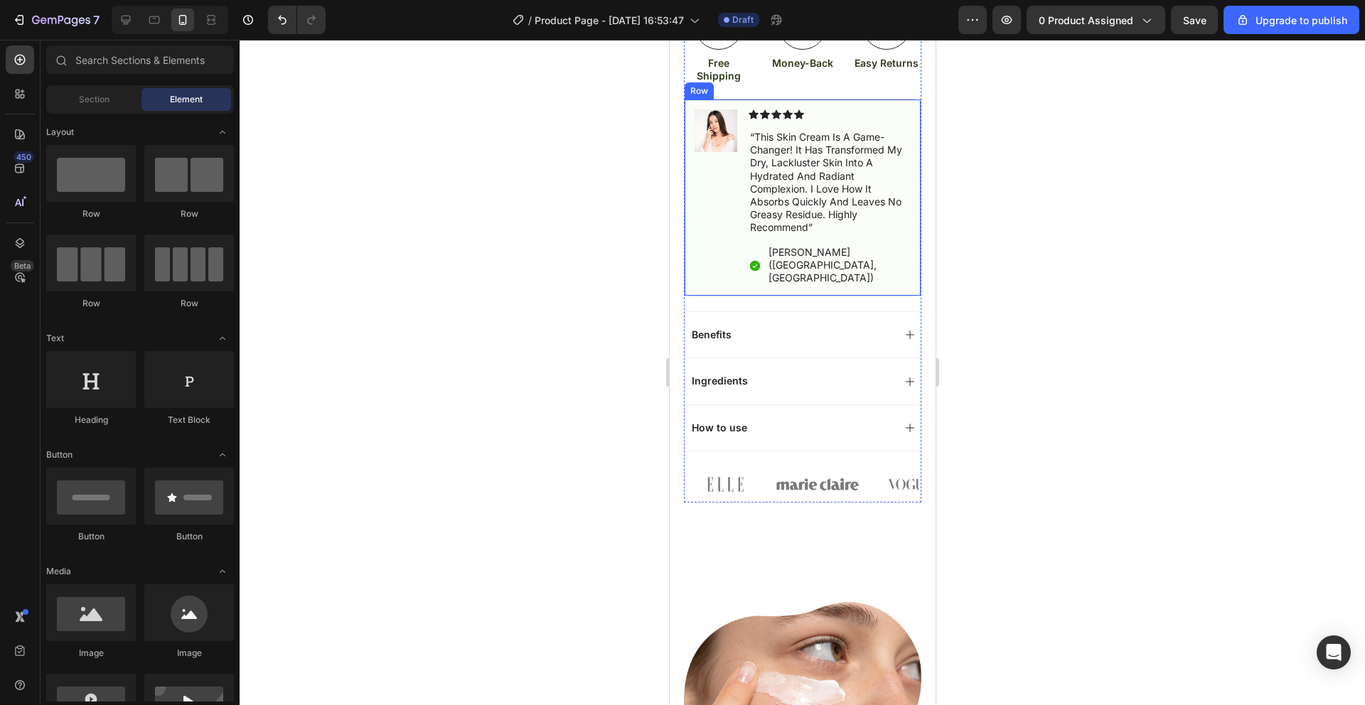
scroll to position [721, 0]
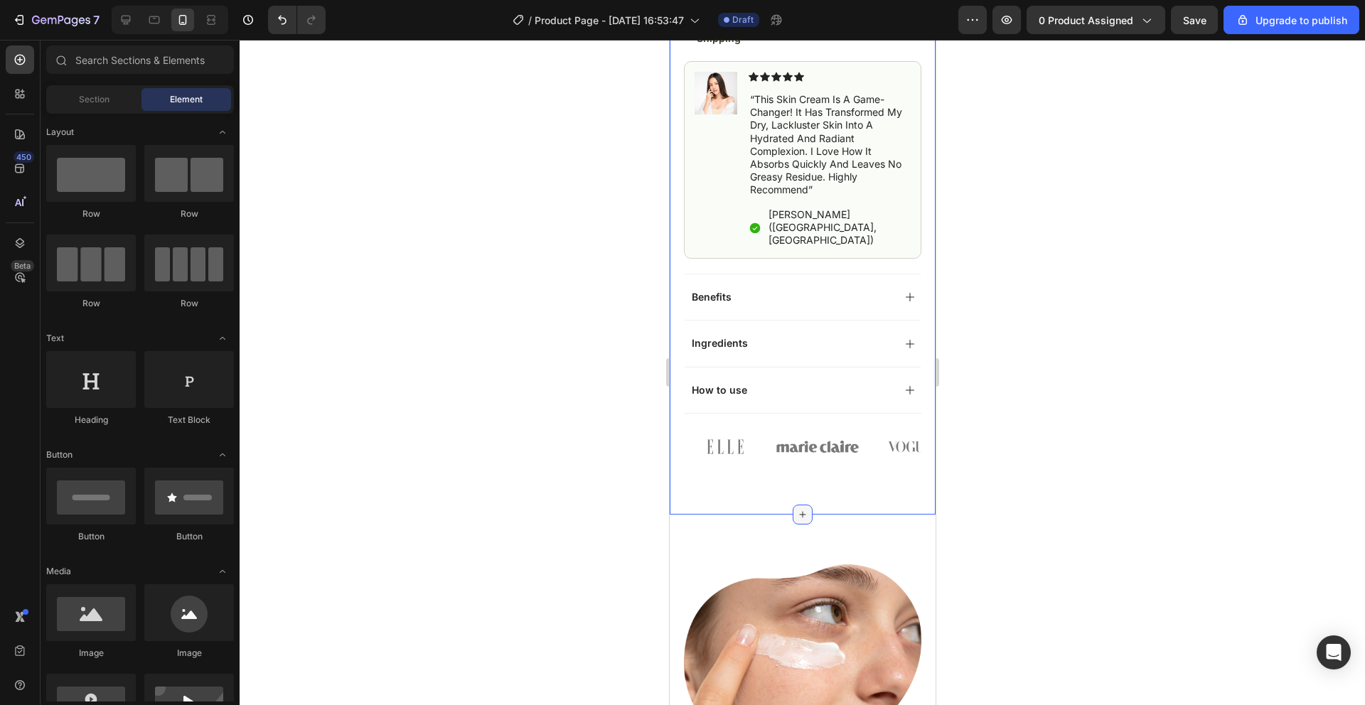
click at [805, 509] on icon at bounding box center [801, 514] width 11 height 11
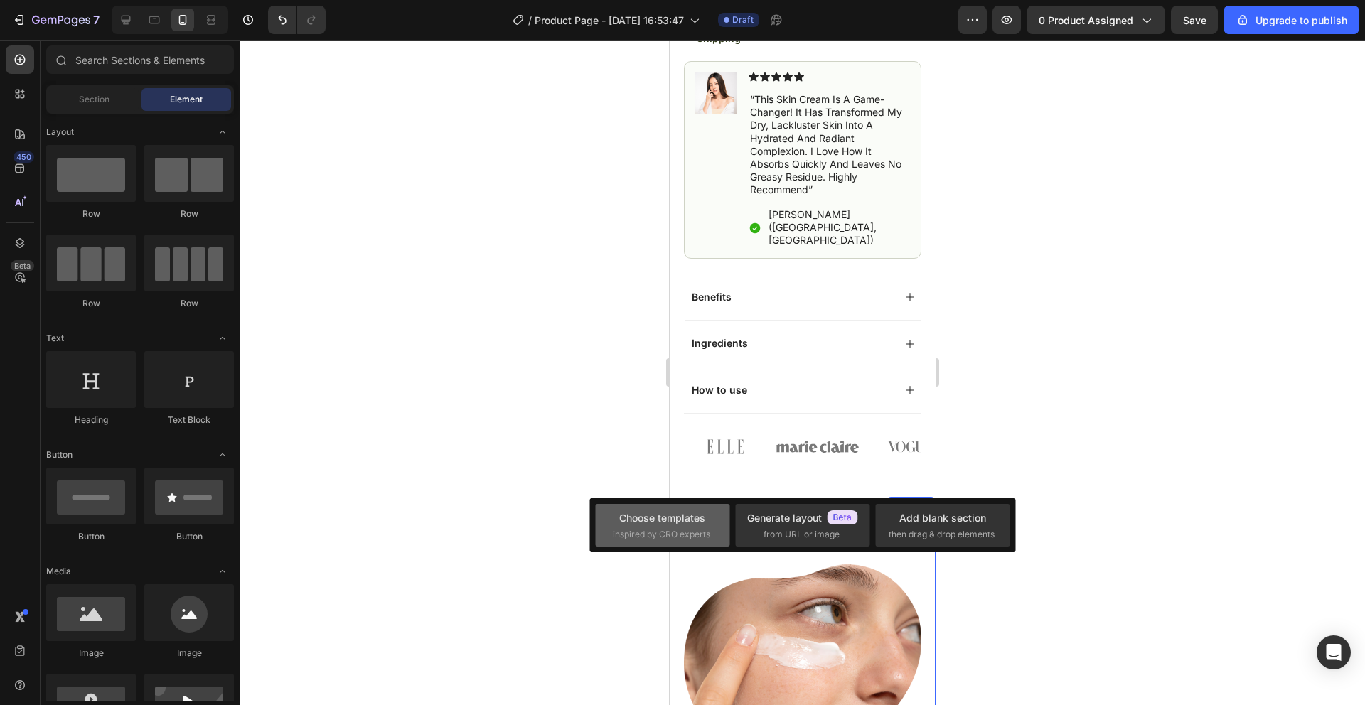
click at [658, 524] on div "Choose templates" at bounding box center [662, 517] width 86 height 15
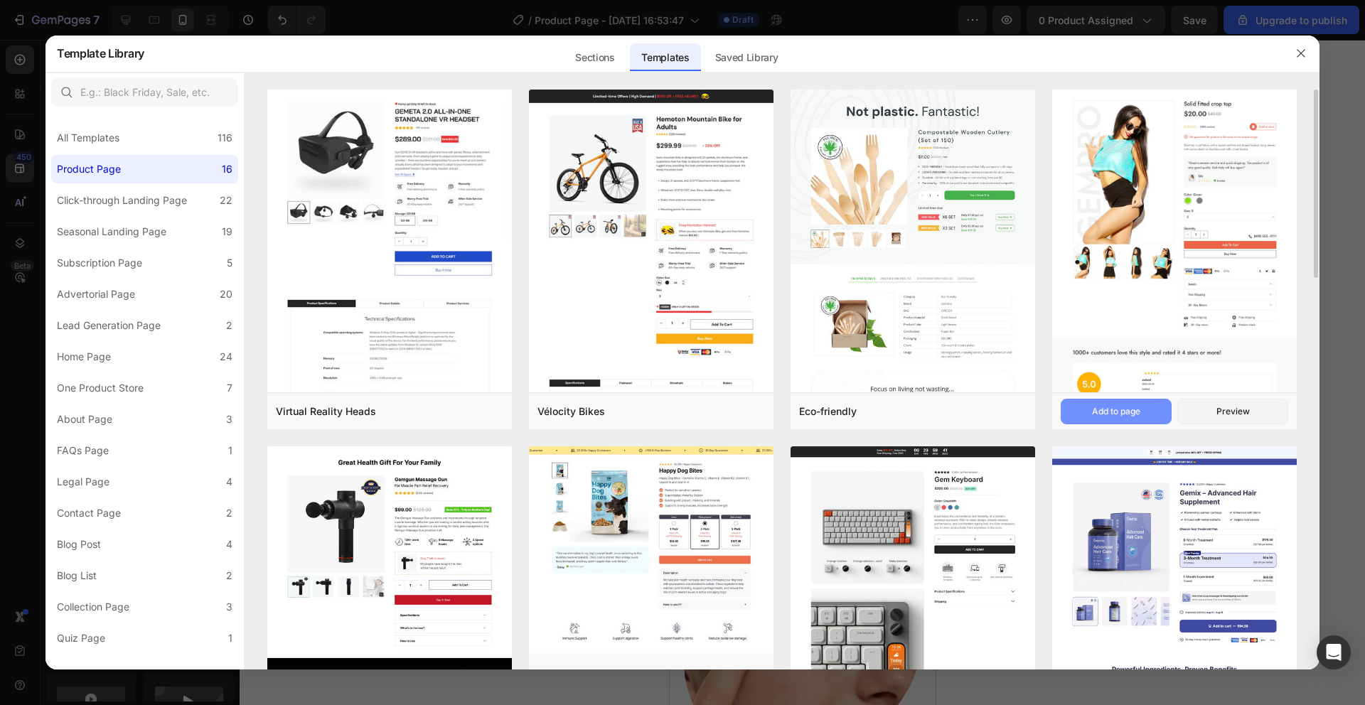
click at [1128, 413] on div "Add to page" at bounding box center [1116, 411] width 48 height 13
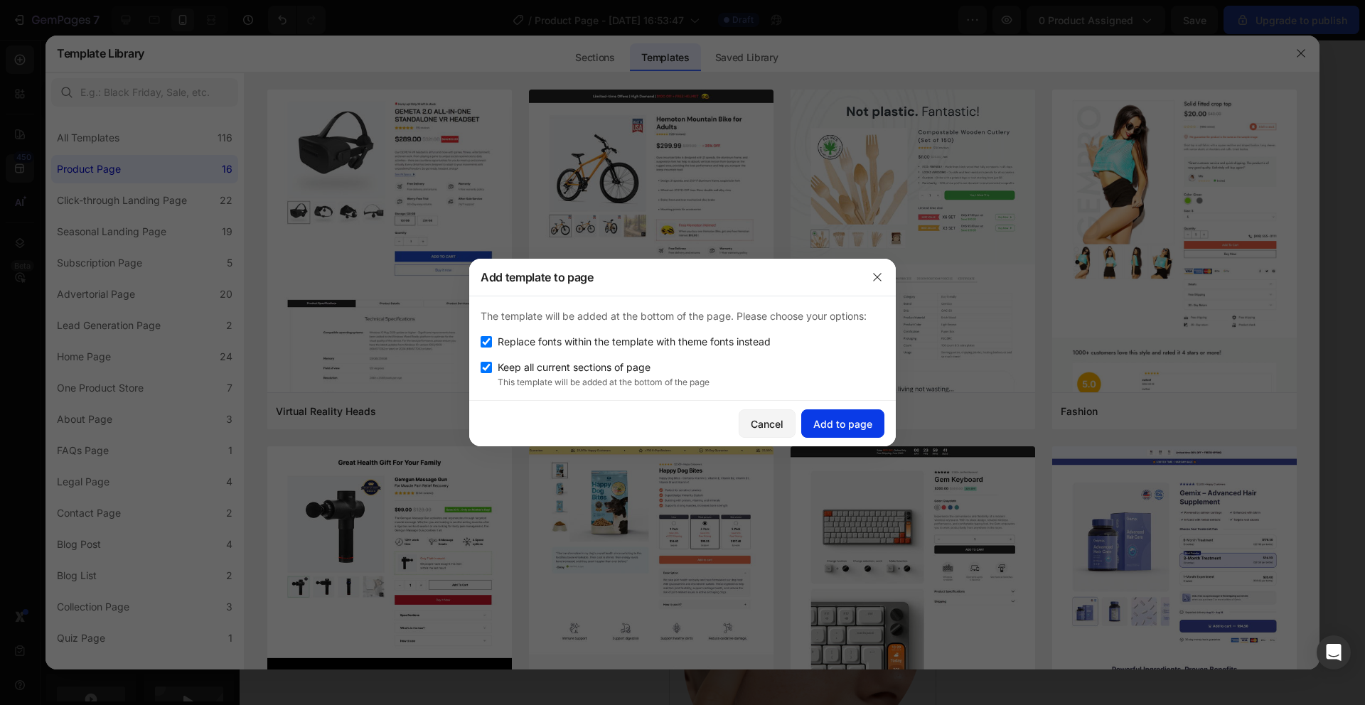
click at [832, 421] on div "Add to page" at bounding box center [842, 424] width 59 height 15
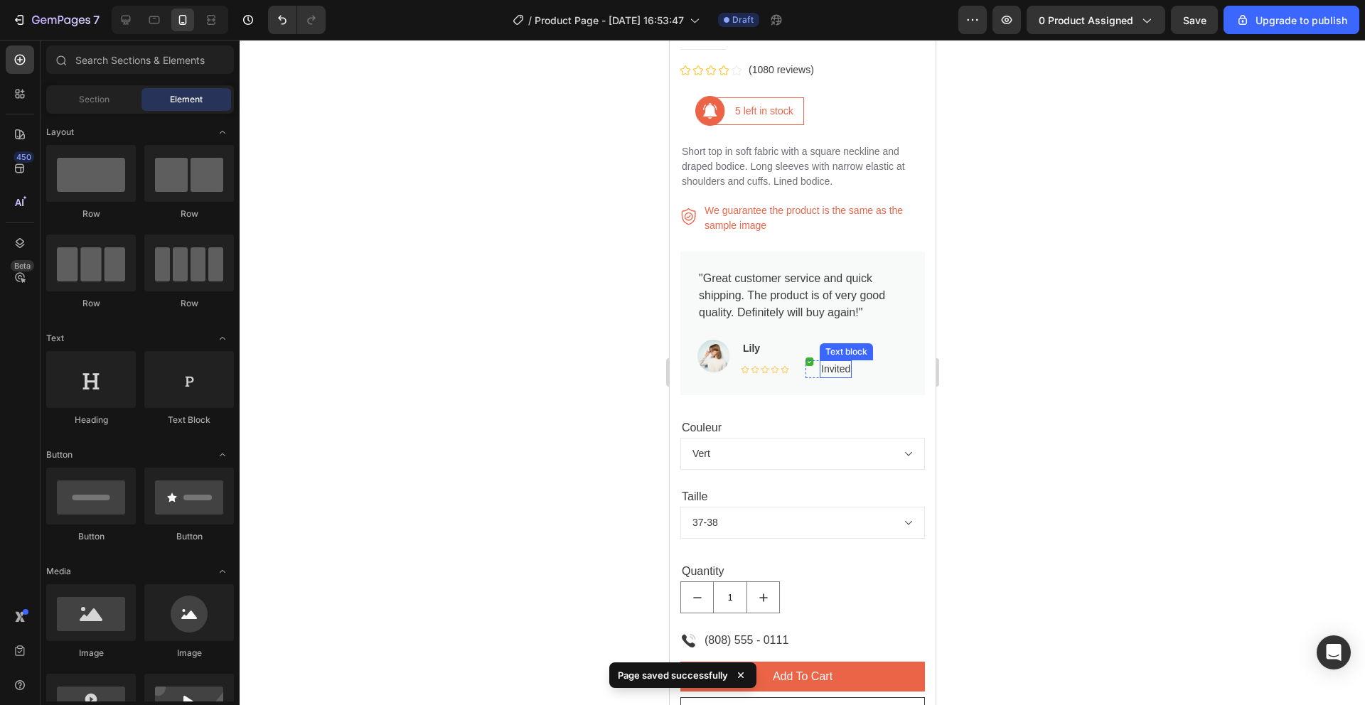
scroll to position [1611, 0]
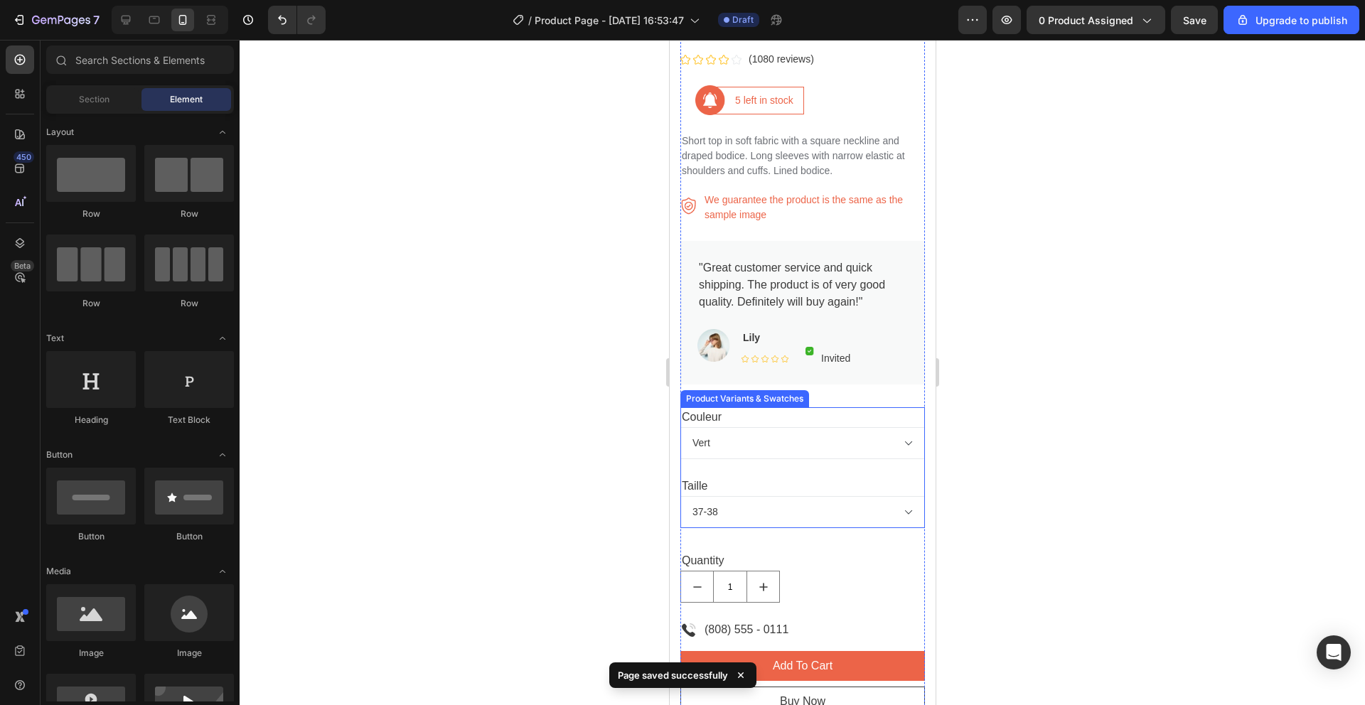
click at [778, 461] on div "Couleur Vert Rose Bleu Rouge Taille 37-38 39-40 41-42 43-44 45-46" at bounding box center [802, 467] width 245 height 121
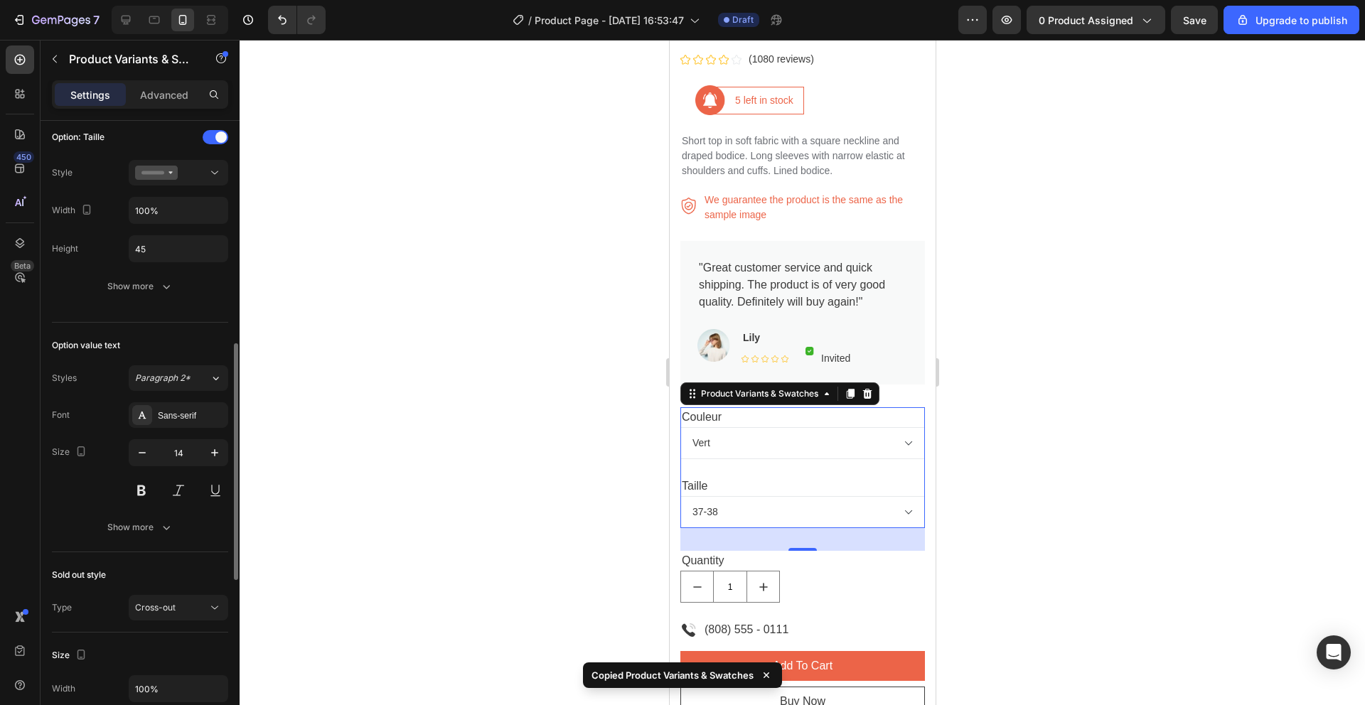
scroll to position [578, 0]
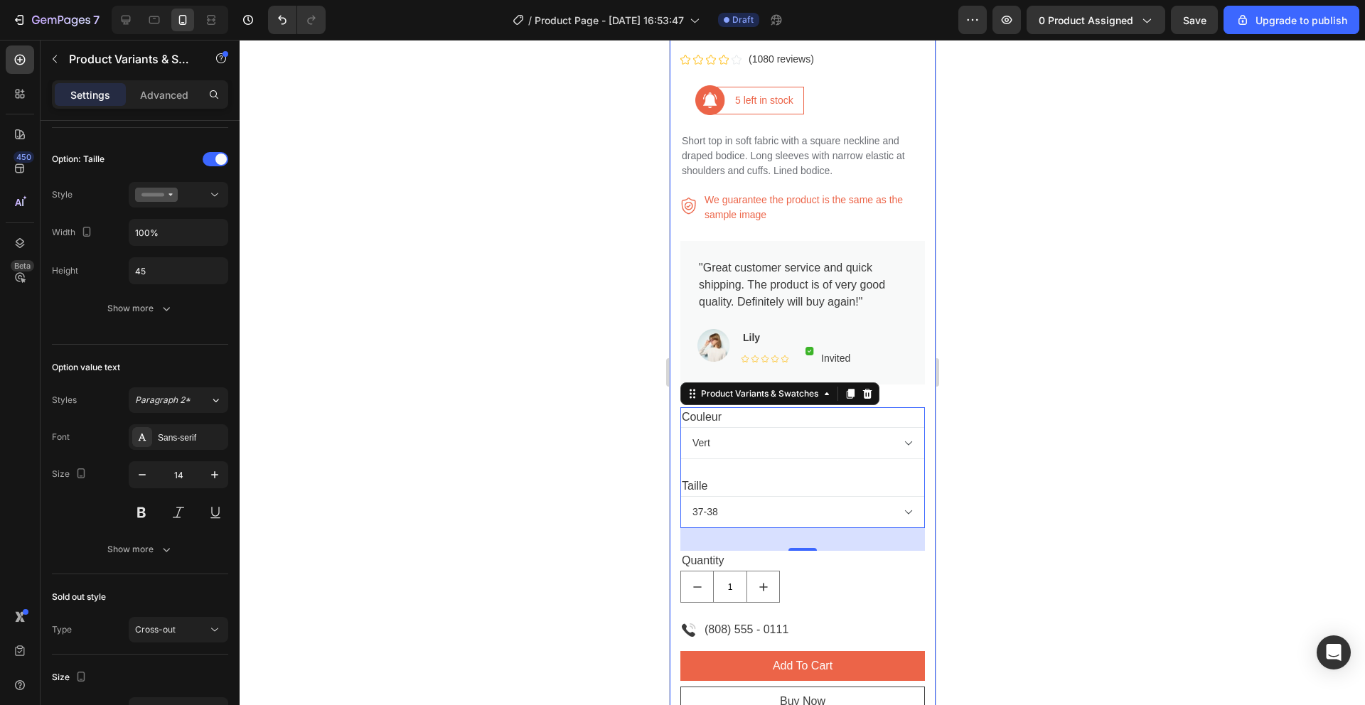
click at [533, 511] on div at bounding box center [802, 372] width 1125 height 665
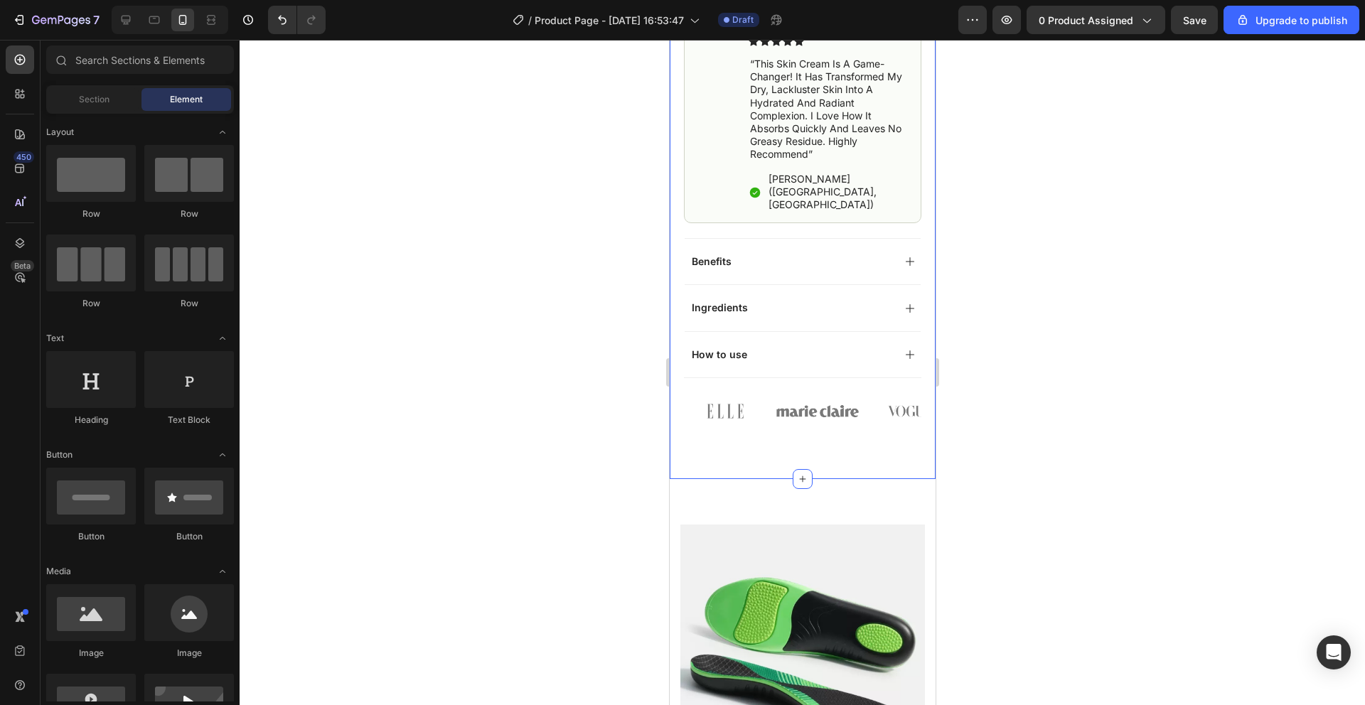
scroll to position [802, 0]
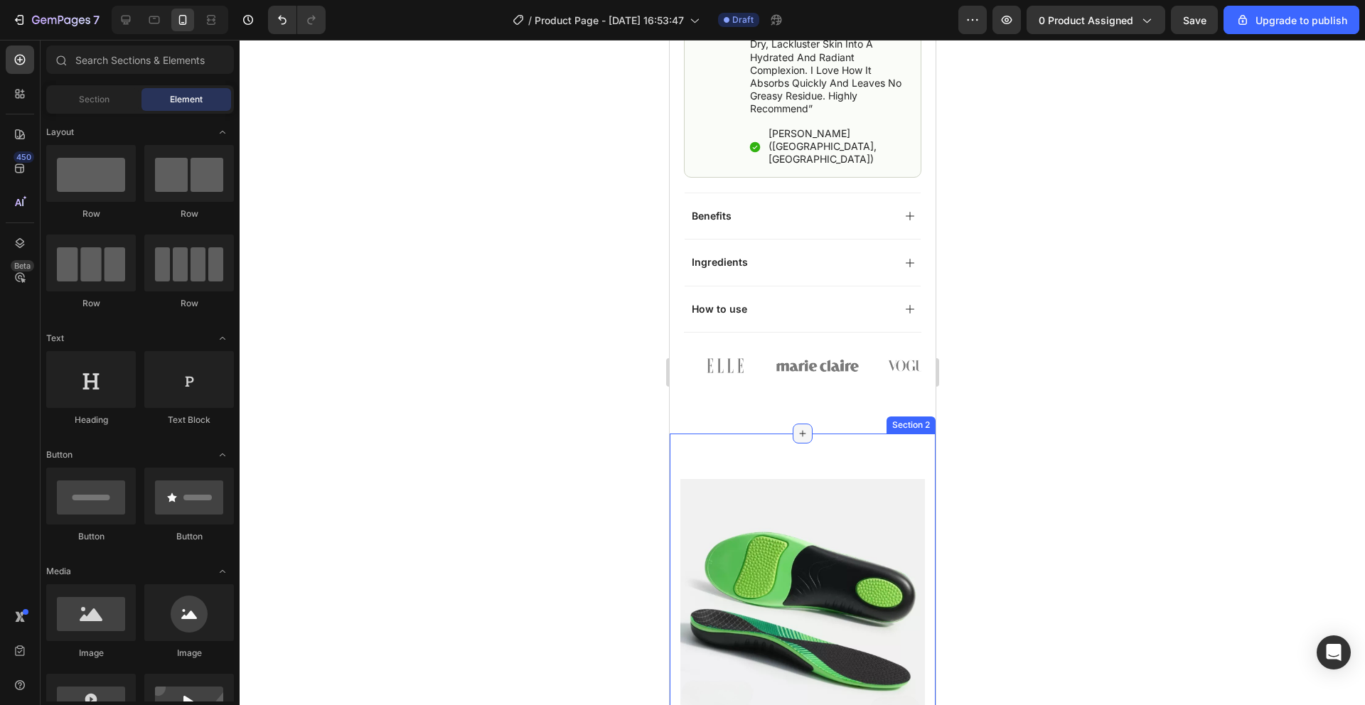
click at [803, 428] on icon at bounding box center [801, 433] width 11 height 11
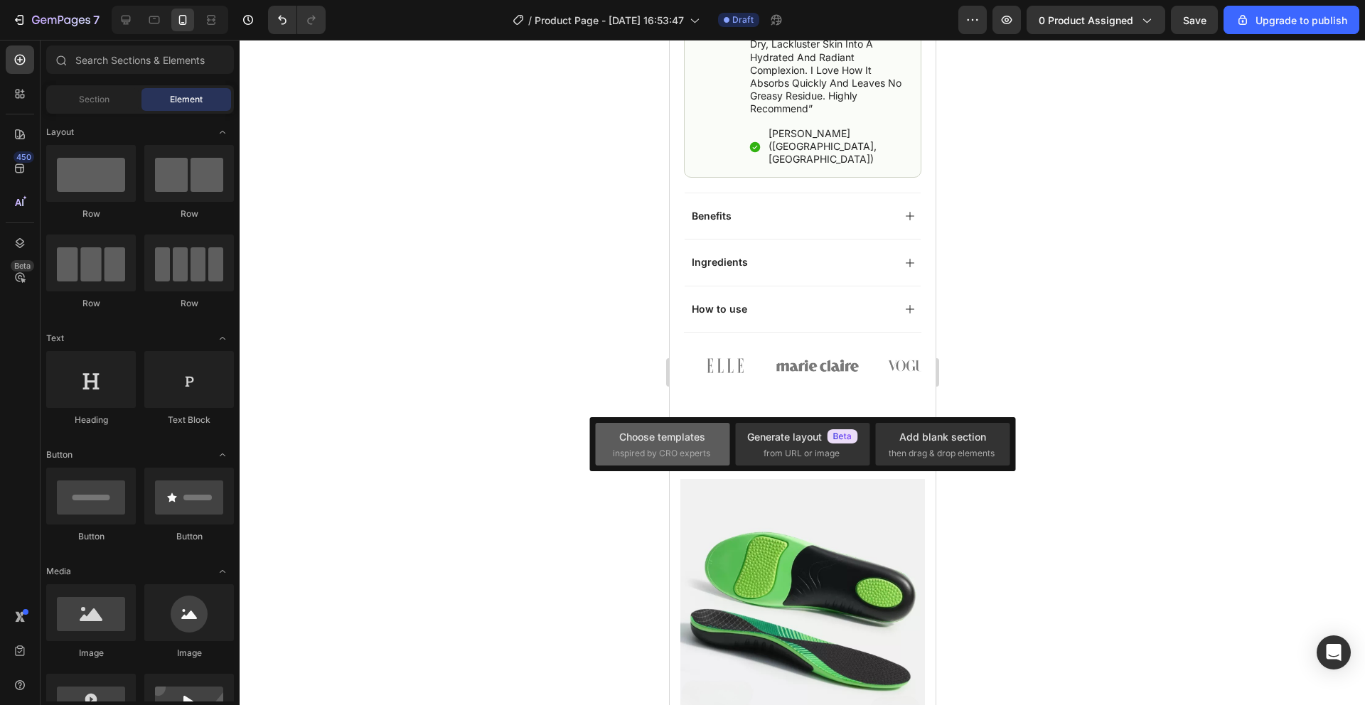
click at [635, 443] on div "Choose templates" at bounding box center [662, 436] width 86 height 15
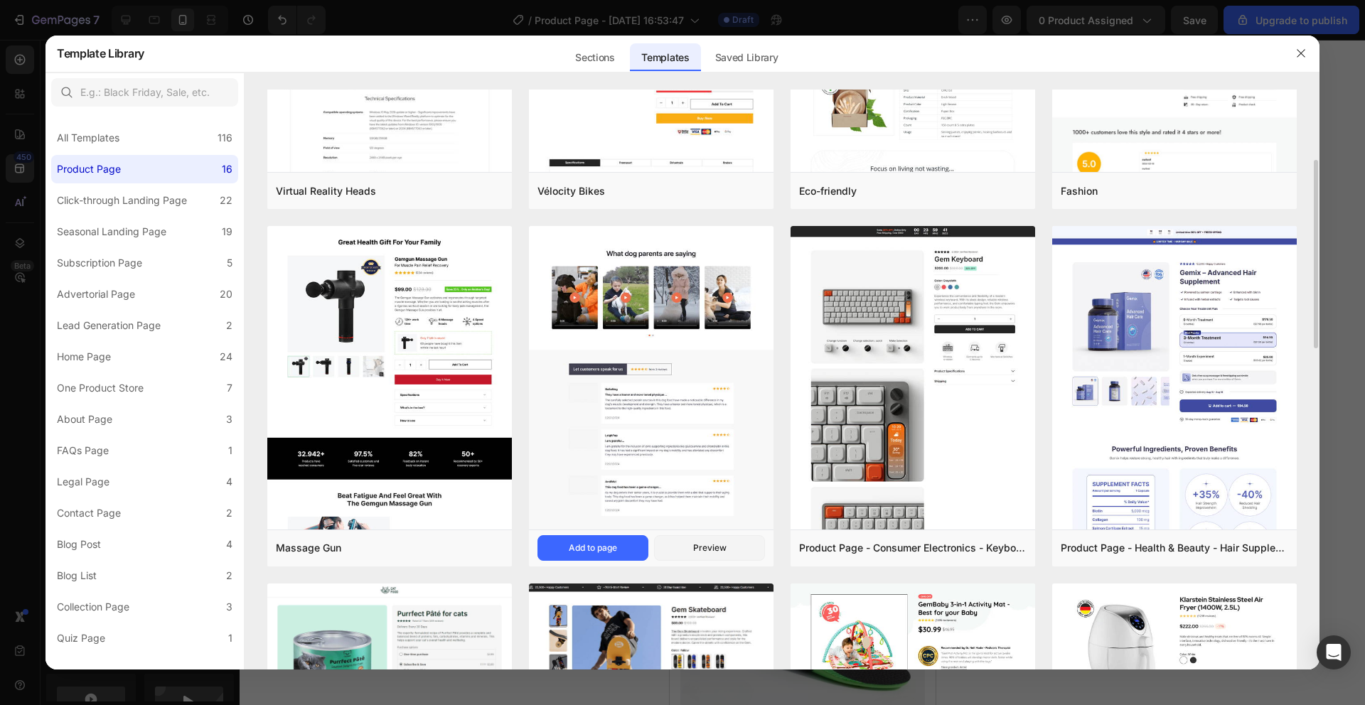
scroll to position [221, 0]
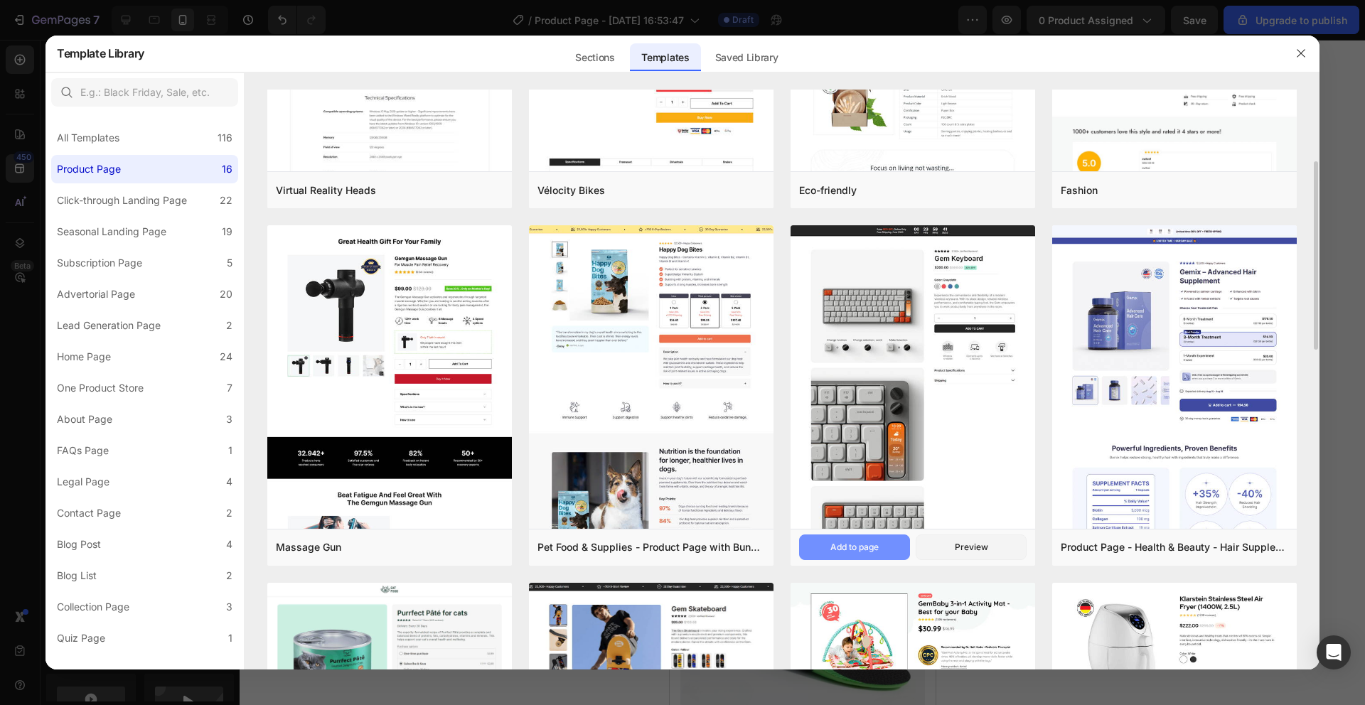
click at [886, 547] on button "Add to page" at bounding box center [854, 548] width 111 height 26
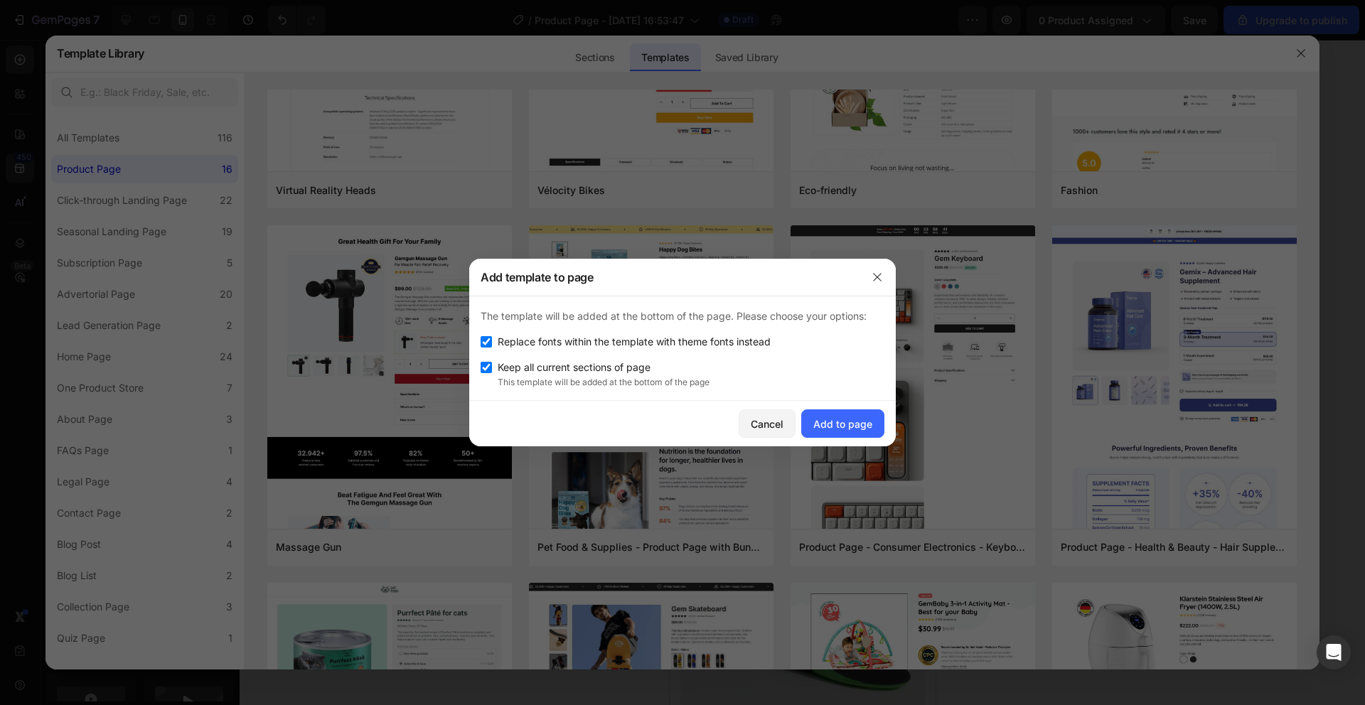
click at [598, 372] on span "Keep all current sections of page" at bounding box center [574, 367] width 153 height 17
checkbox input "false"
drag, startPoint x: 584, startPoint y: 340, endPoint x: 653, endPoint y: 348, distance: 69.4
click at [584, 340] on span "Replace fonts within the template with theme fonts instead" at bounding box center [634, 341] width 273 height 17
checkbox input "false"
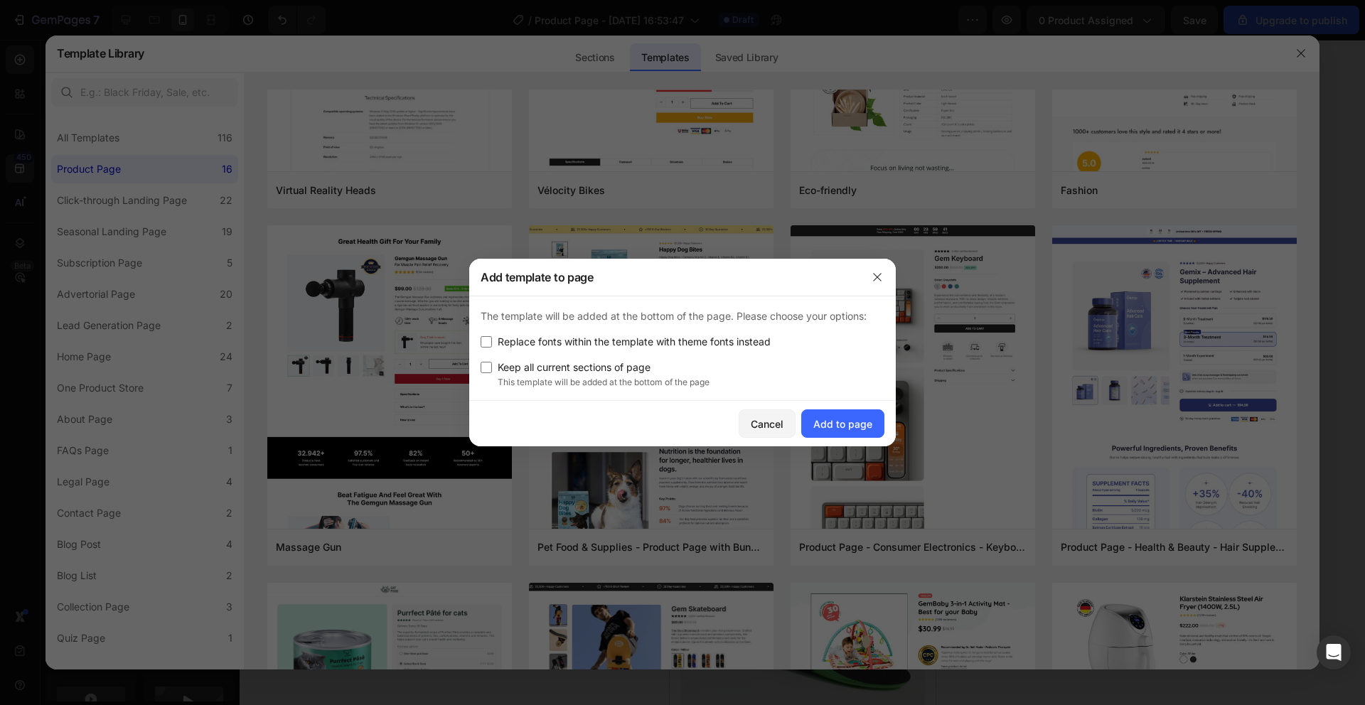
click at [833, 446] on div "Cancel Add to page" at bounding box center [682, 423] width 426 height 45
click at [827, 437] on div "Cancel Add to page" at bounding box center [682, 423] width 426 height 45
click at [823, 432] on button "Add to page" at bounding box center [842, 423] width 83 height 28
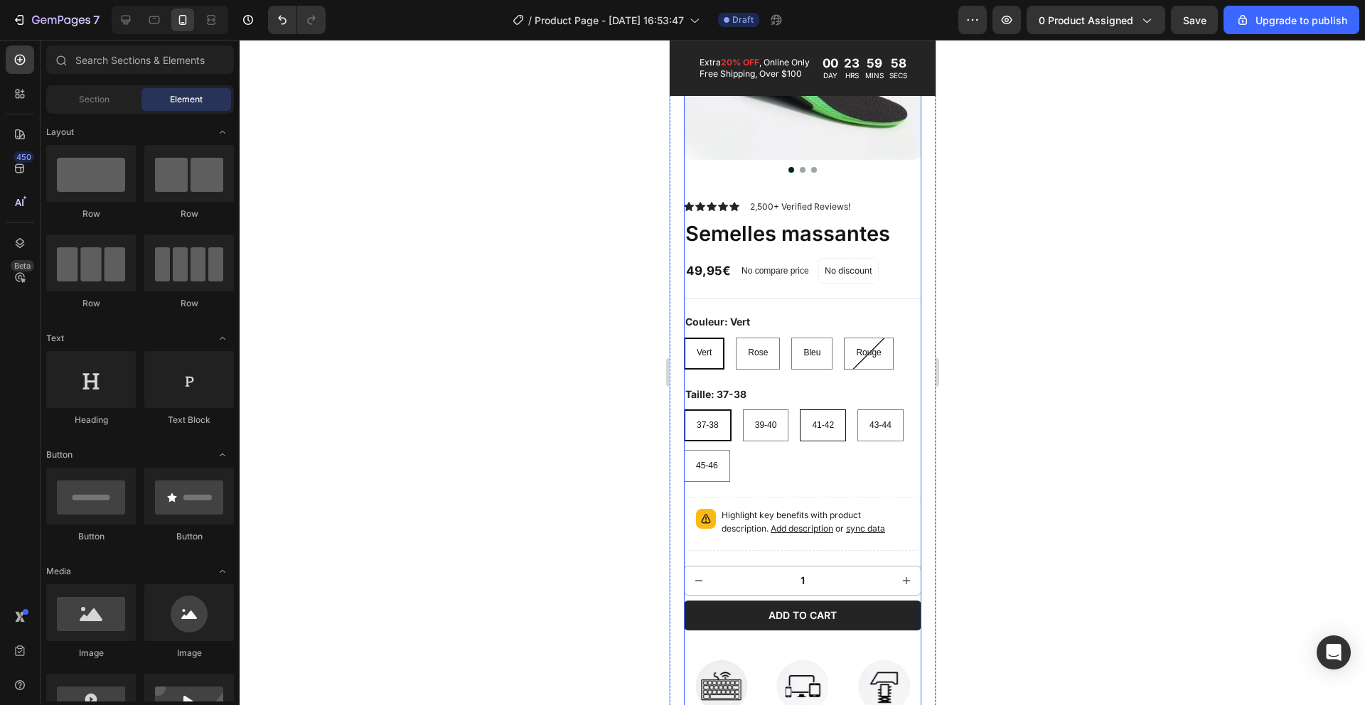
scroll to position [234, 0]
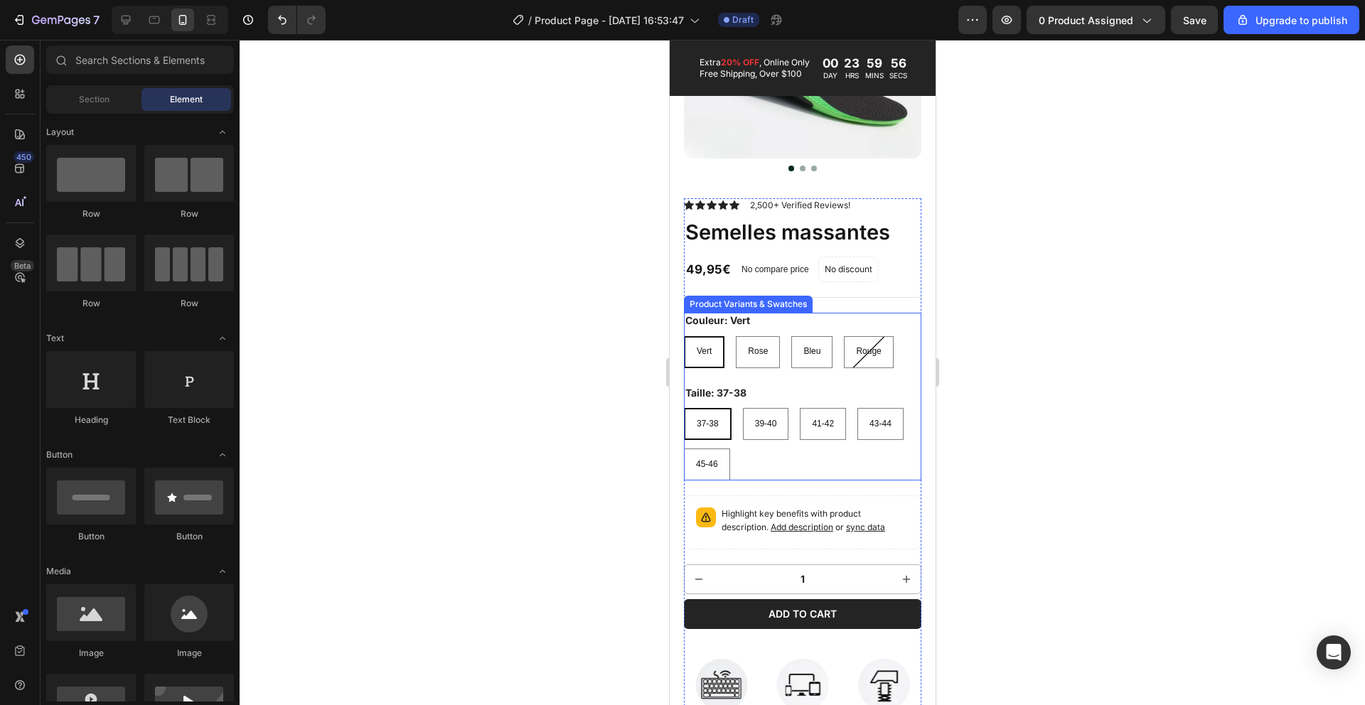
click at [874, 412] on div "Taille: 37-38 37-38 37-38 37-38 39-40 39-40 39-40 41-42 41-42 41-42 43-44 43-44…" at bounding box center [801, 432] width 237 height 95
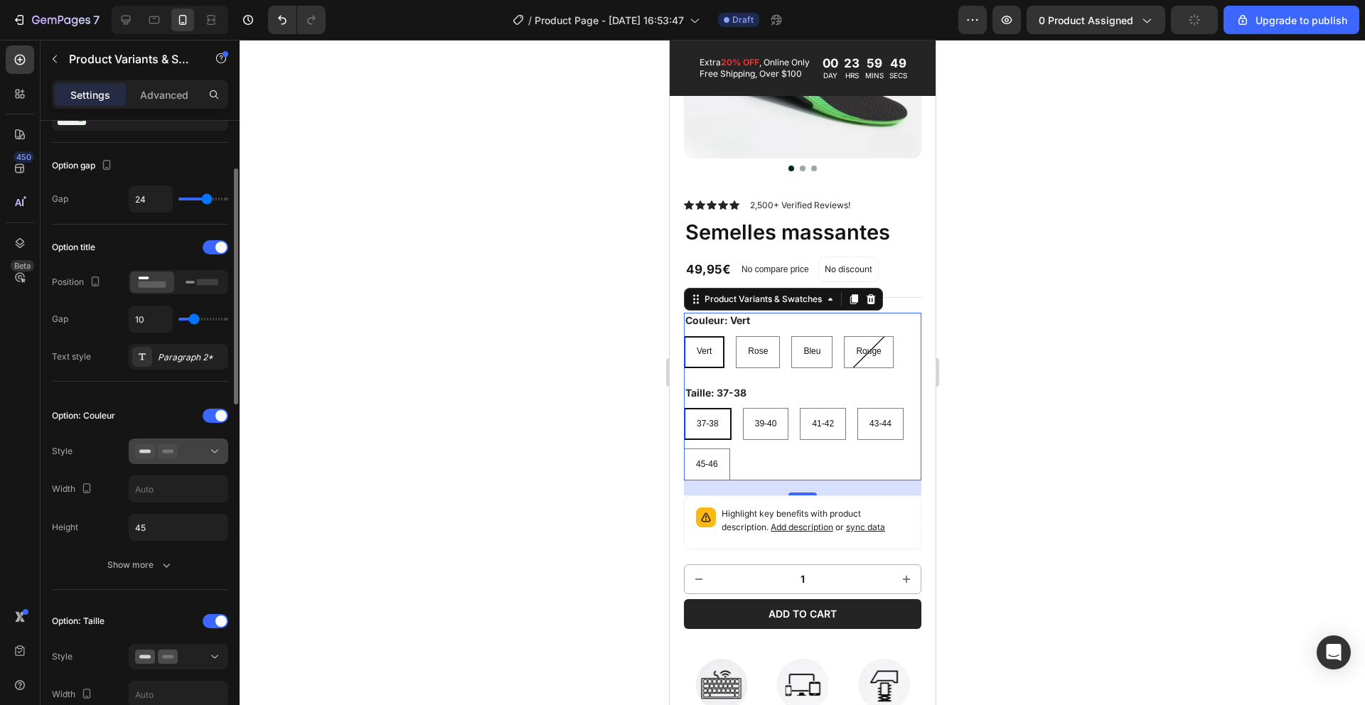
scroll to position [119, 0]
click at [212, 446] on icon at bounding box center [215, 448] width 14 height 14
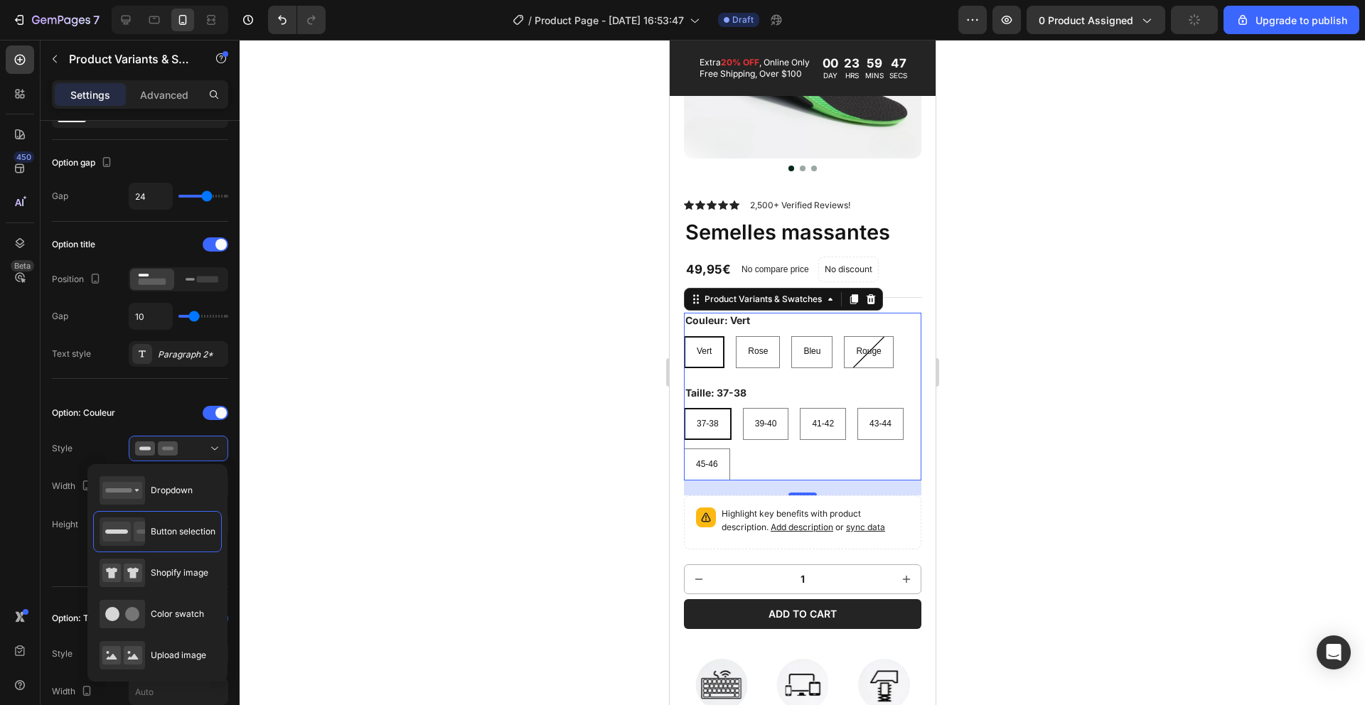
drag, startPoint x: 127, startPoint y: 412, endPoint x: 277, endPoint y: 409, distance: 150.0
click at [127, 473] on div "Option: Couleur" at bounding box center [140, 486] width 176 height 27
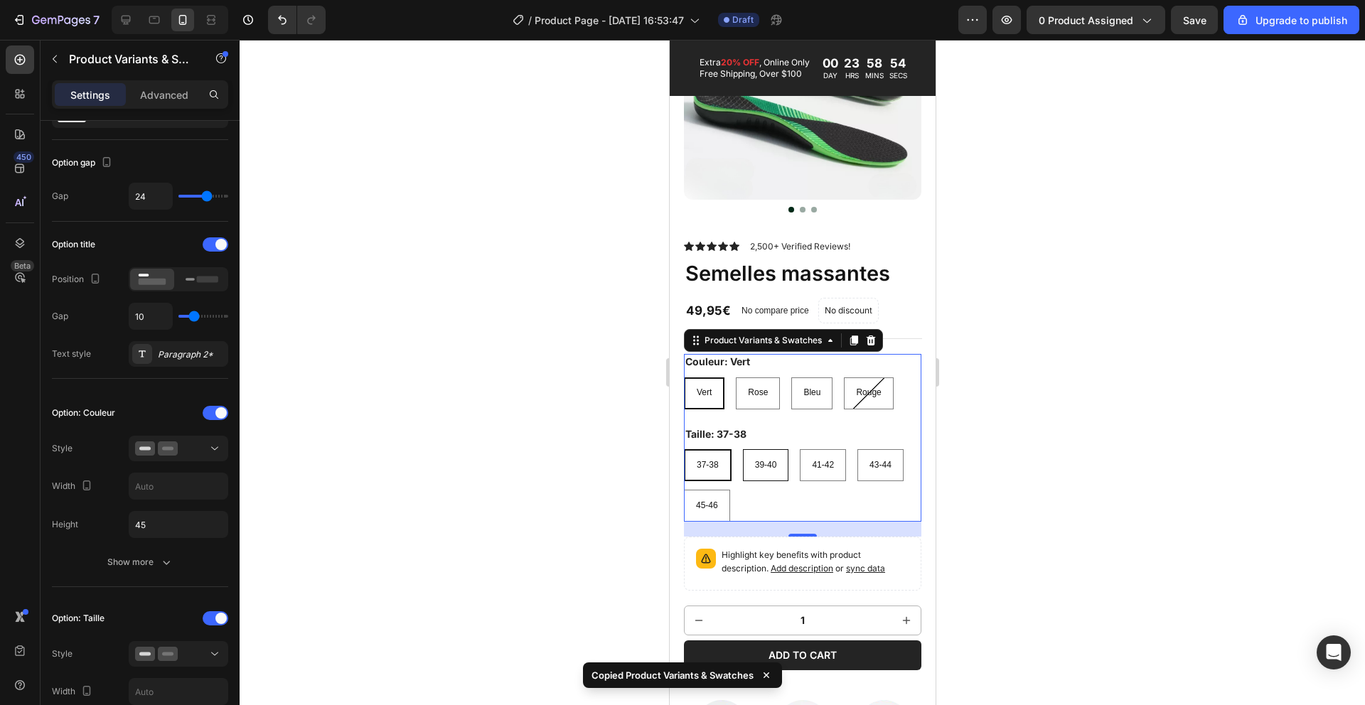
scroll to position [214, 0]
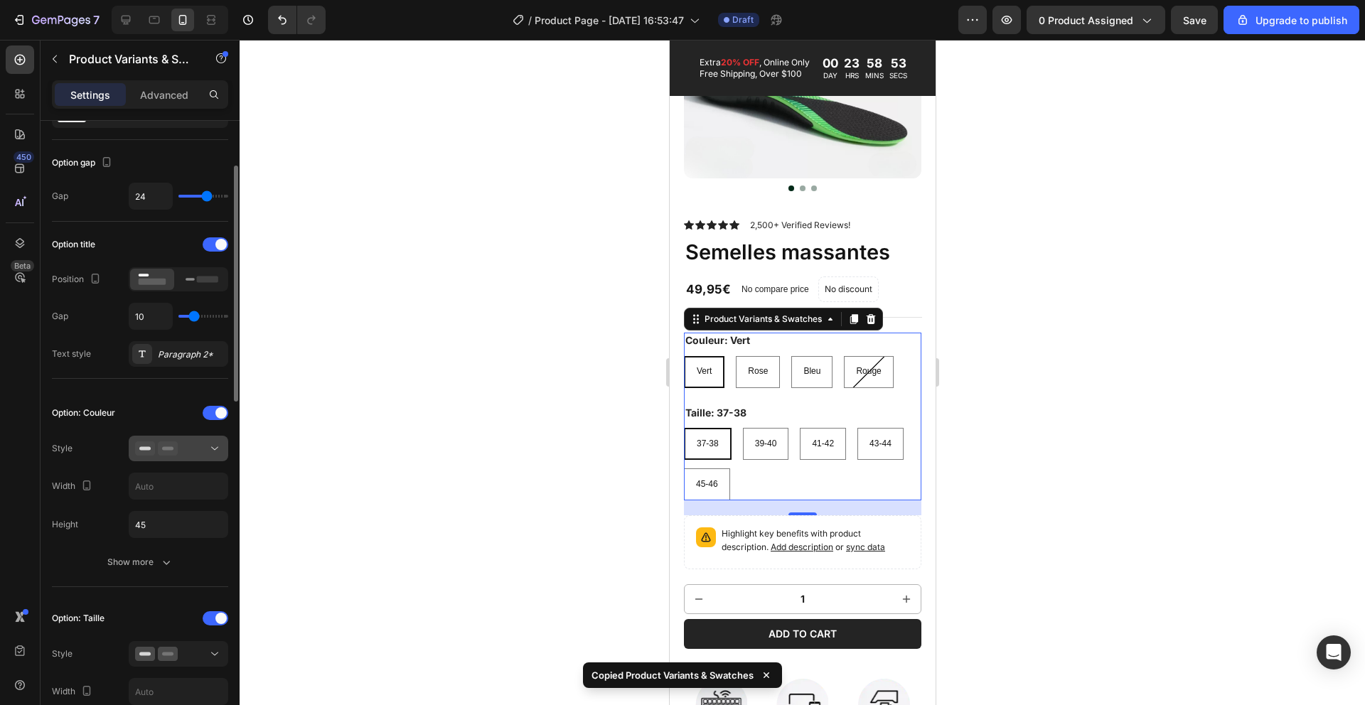
click at [196, 439] on button at bounding box center [179, 449] width 100 height 26
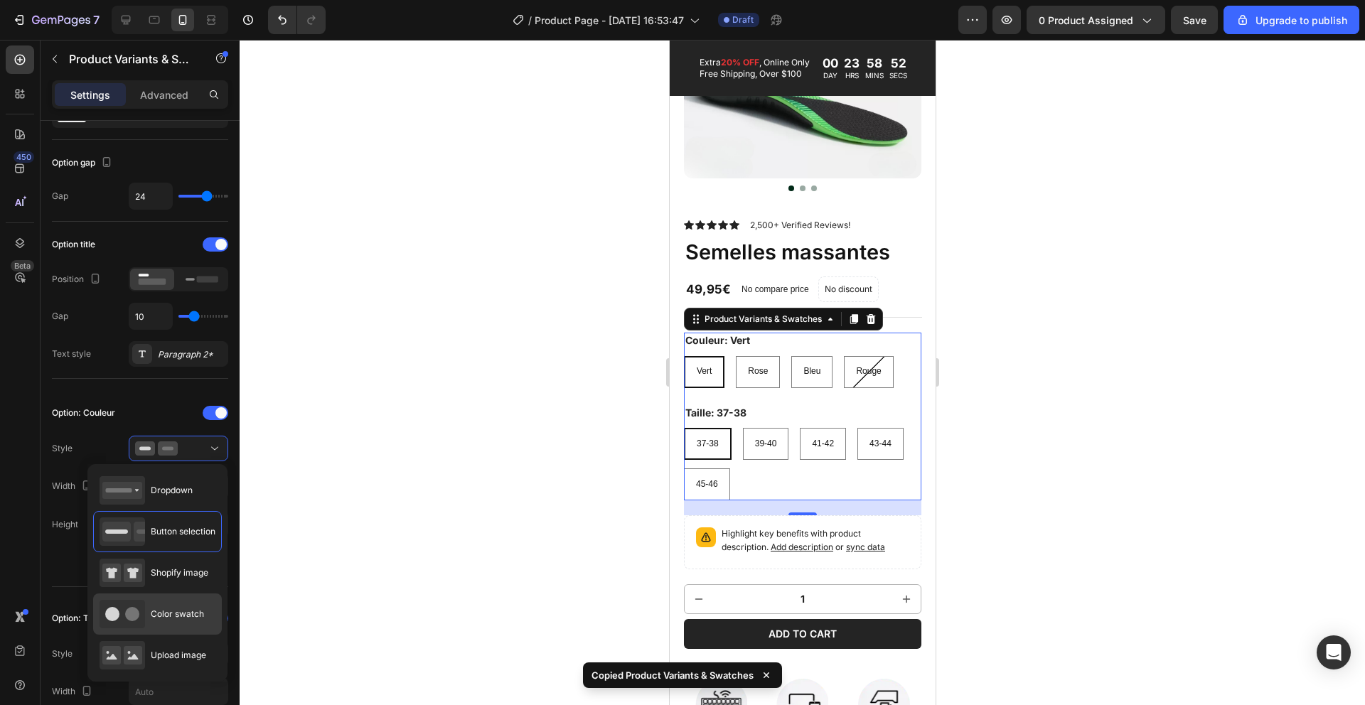
click at [190, 609] on span "Color swatch" at bounding box center [177, 614] width 53 height 13
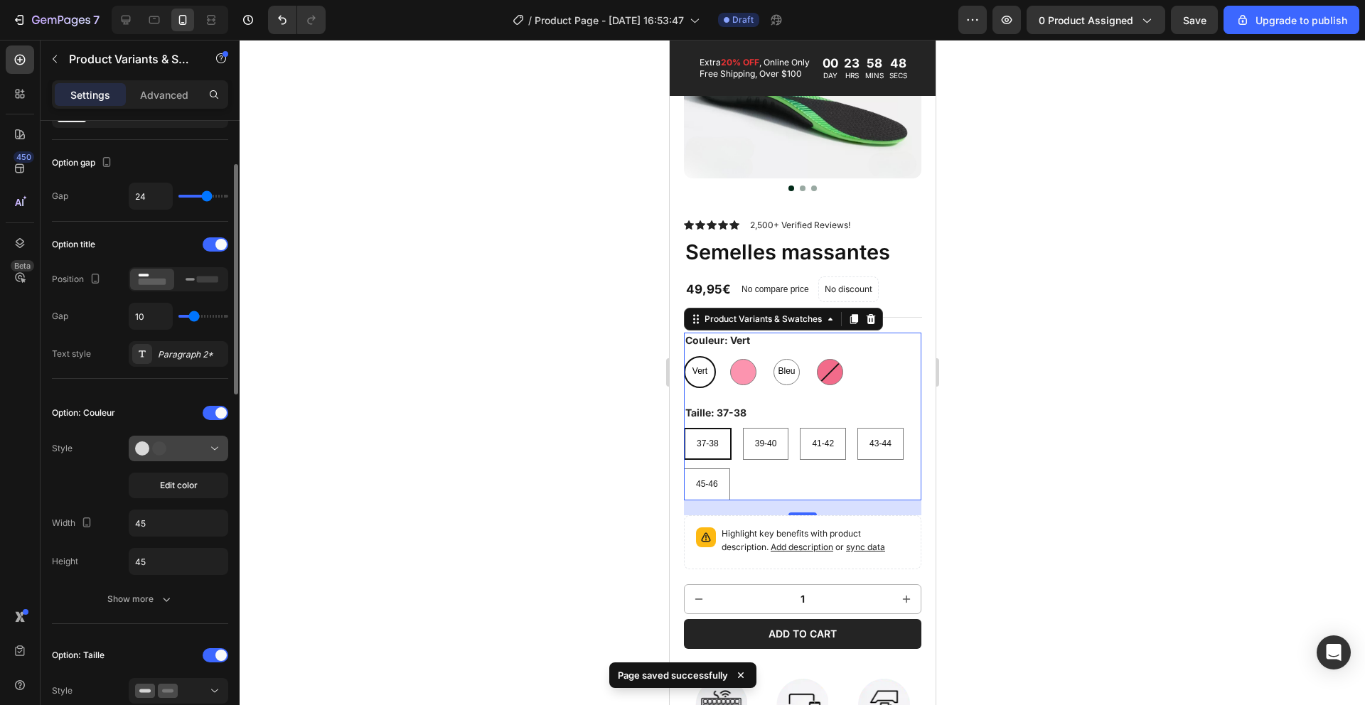
click at [188, 456] on button at bounding box center [179, 449] width 100 height 26
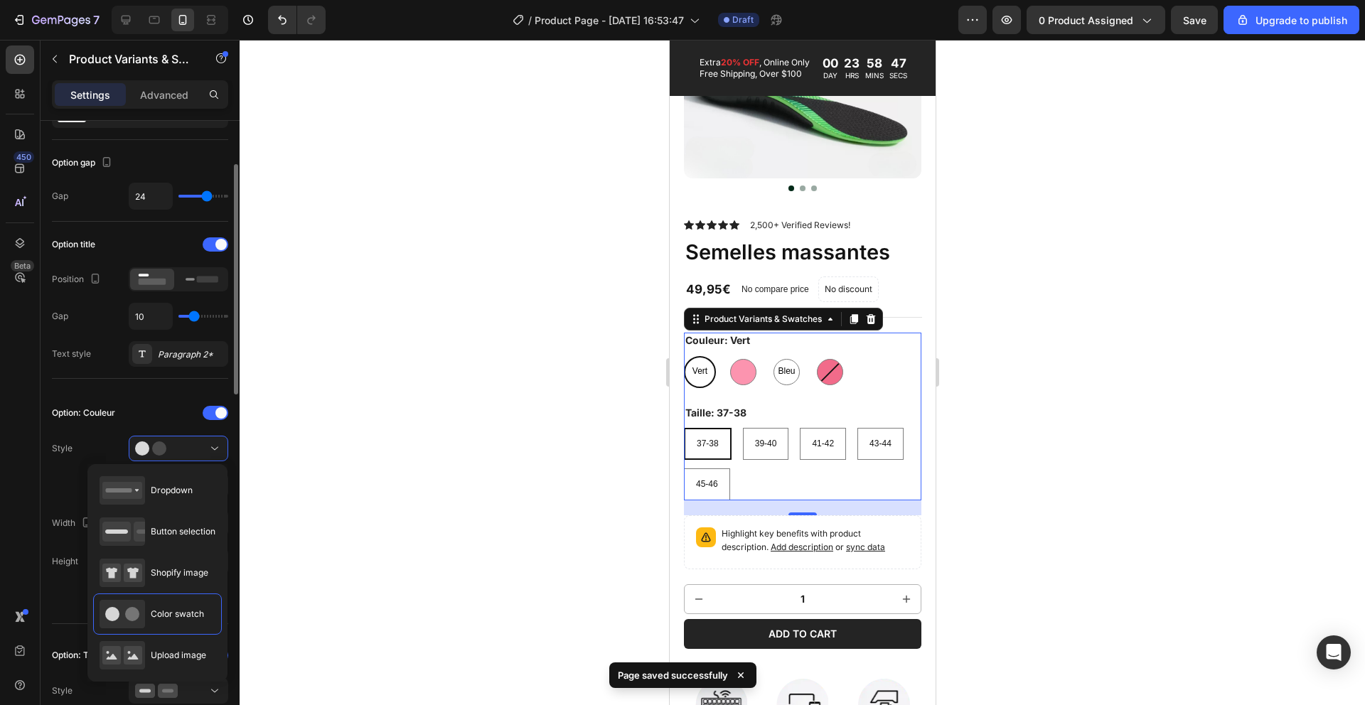
click at [145, 417] on div at bounding box center [179, 412] width 100 height 11
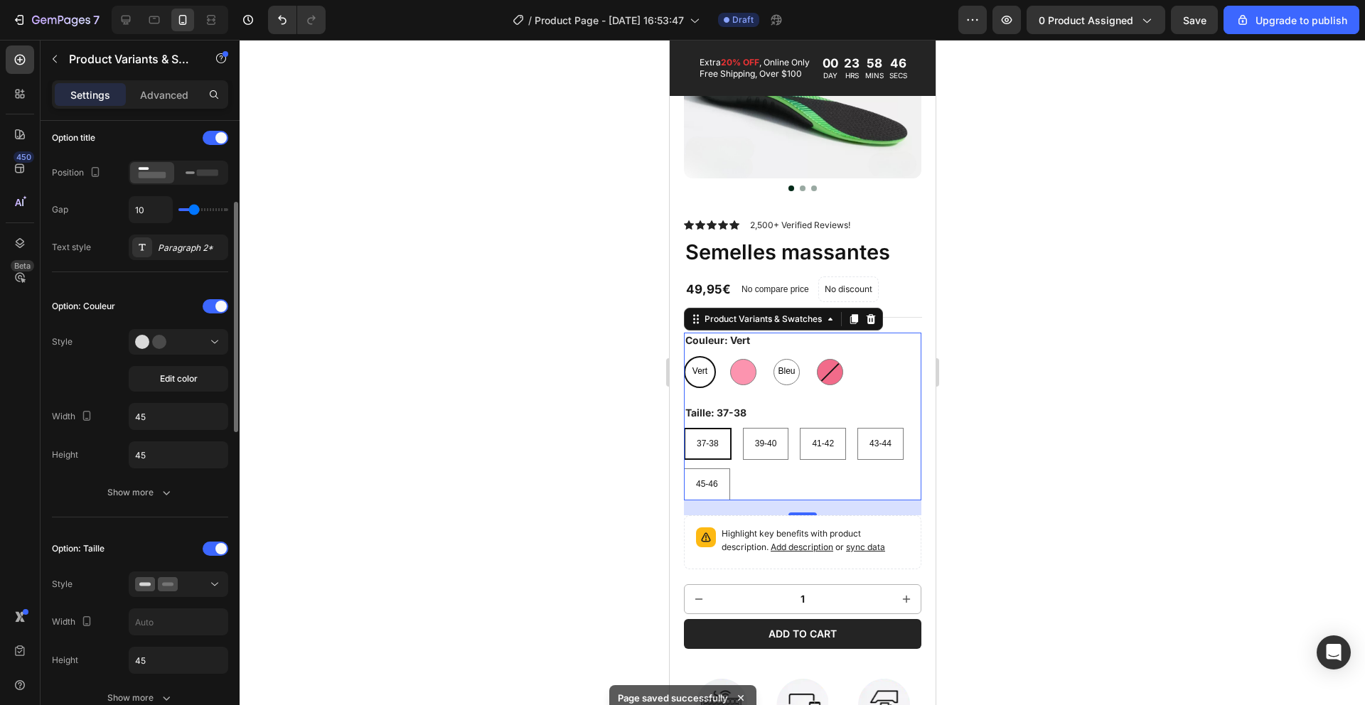
scroll to position [228, 0]
click at [166, 399] on div "Option: Couleur Style Edit color Width 45 Height 45 Show more" at bounding box center [140, 397] width 176 height 210
click at [166, 389] on div "Option: Couleur Style Edit color Width 45 Height 45 Show more" at bounding box center [140, 397] width 176 height 210
click at [165, 385] on button "Edit color" at bounding box center [179, 376] width 100 height 26
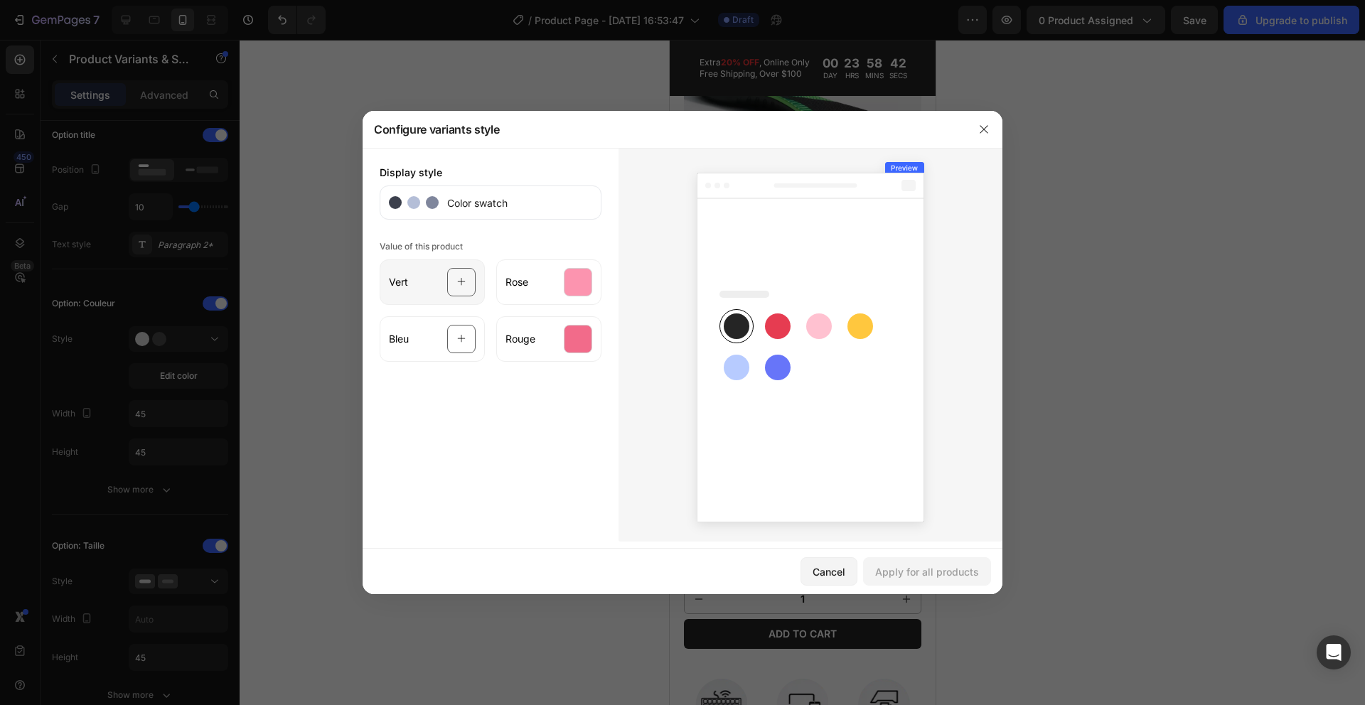
click at [469, 281] on div at bounding box center [461, 282] width 28 height 28
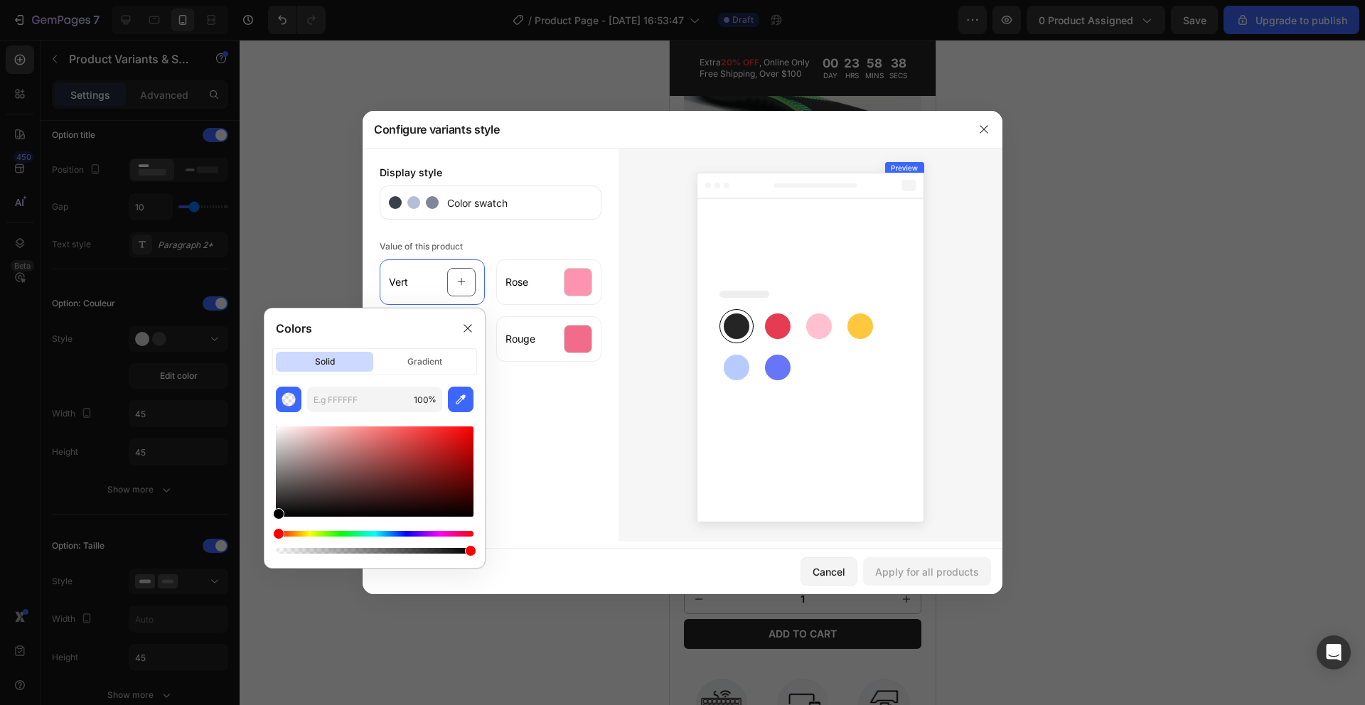
click at [972, 134] on button "button" at bounding box center [983, 129] width 23 height 23
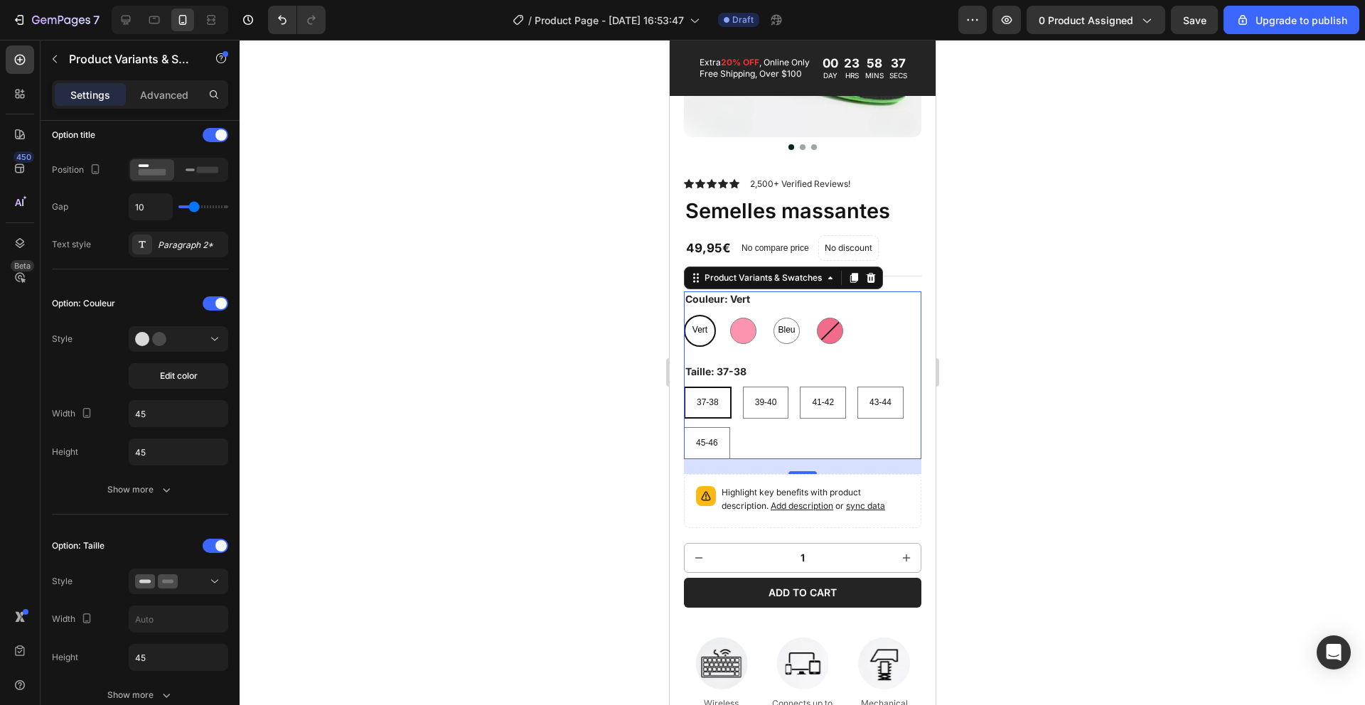
scroll to position [259, 0]
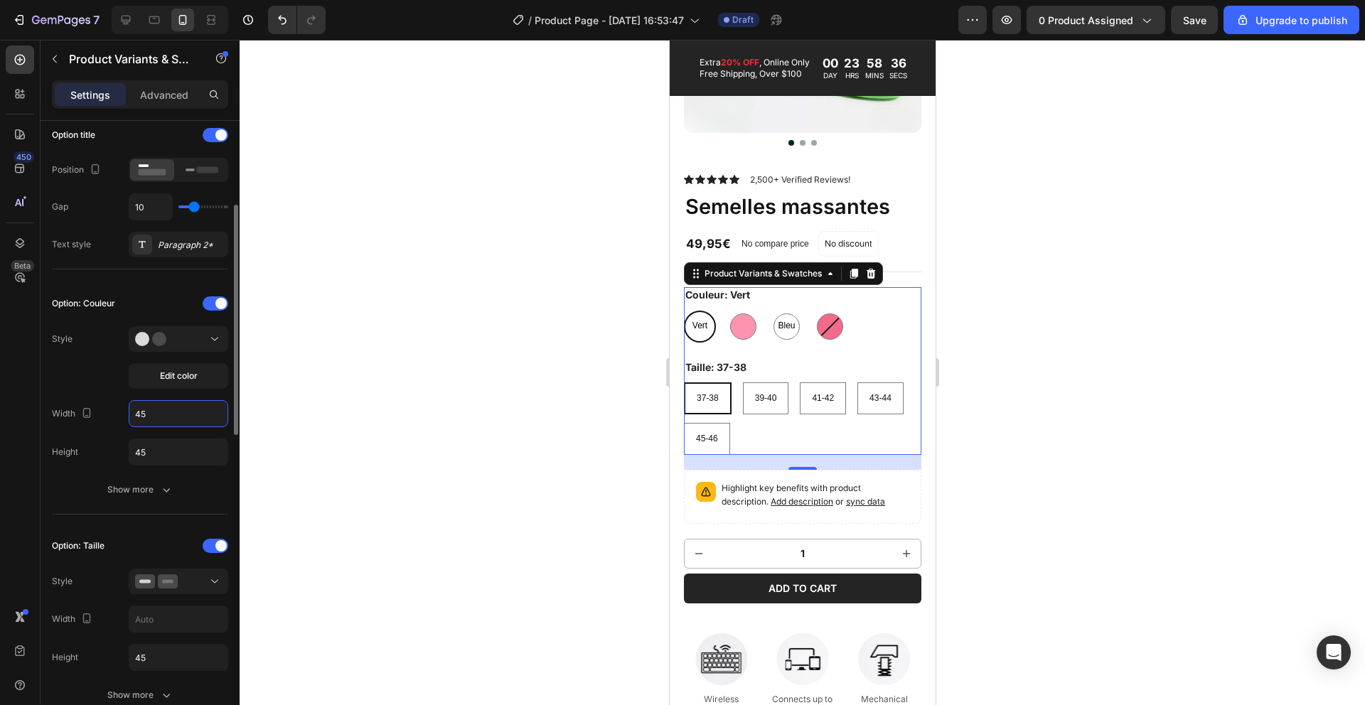
click at [162, 409] on input "45" at bounding box center [178, 414] width 98 height 26
type input "30"
click at [149, 448] on input "45" at bounding box center [178, 452] width 98 height 26
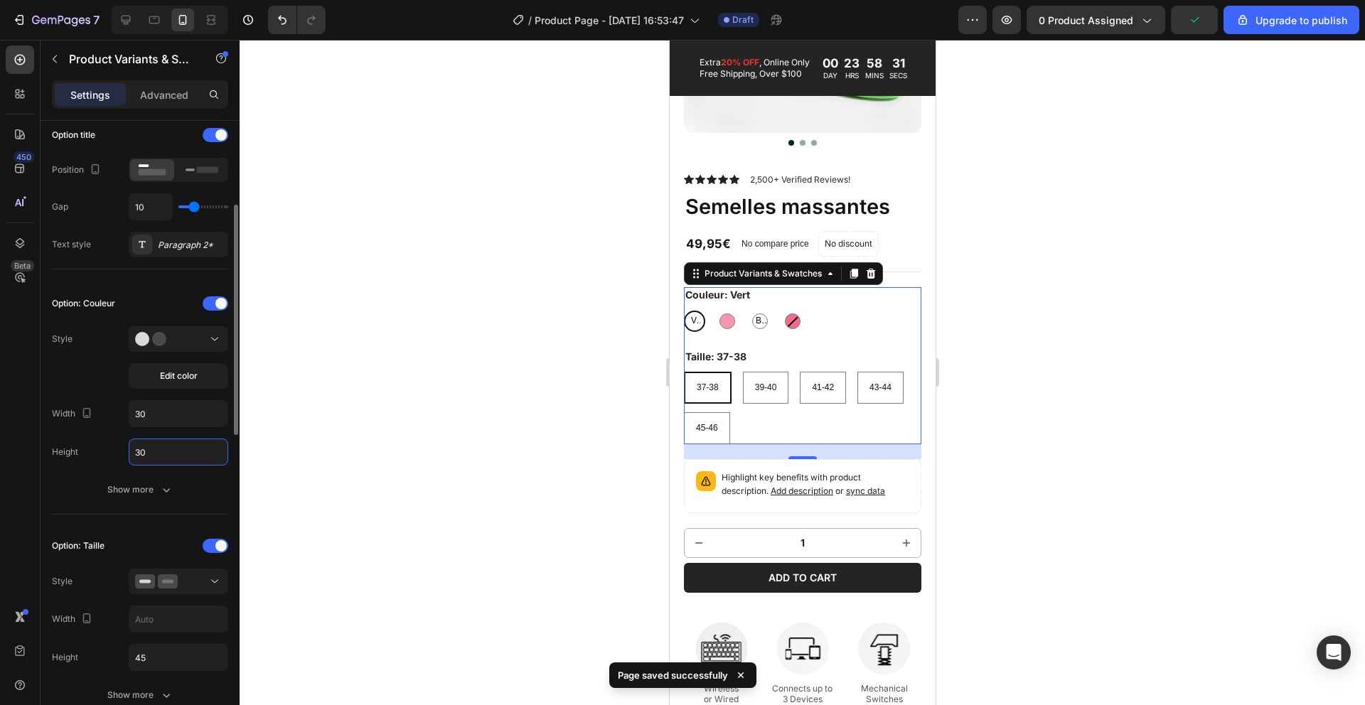
click at [159, 456] on input "30" at bounding box center [178, 452] width 98 height 26
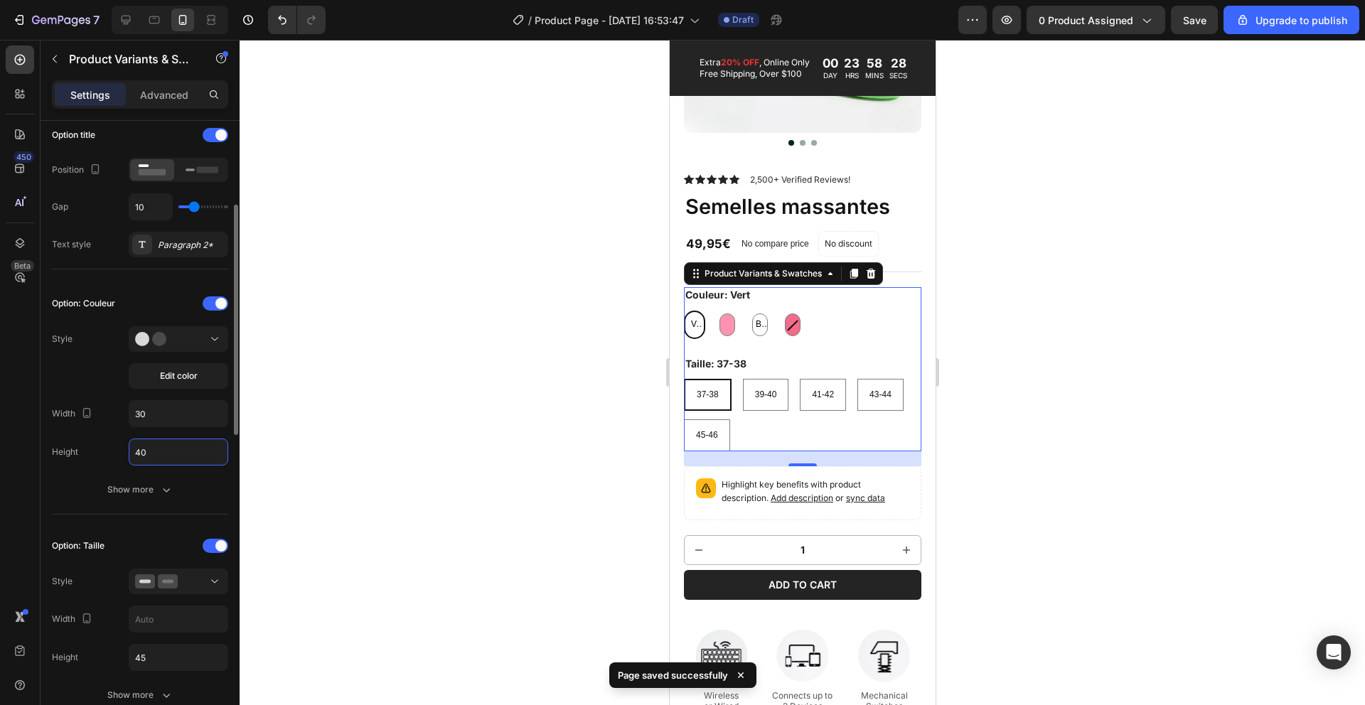
click at [151, 452] on input "40" at bounding box center [178, 452] width 98 height 26
type input "40"
click at [154, 414] on input "30" at bounding box center [178, 414] width 98 height 26
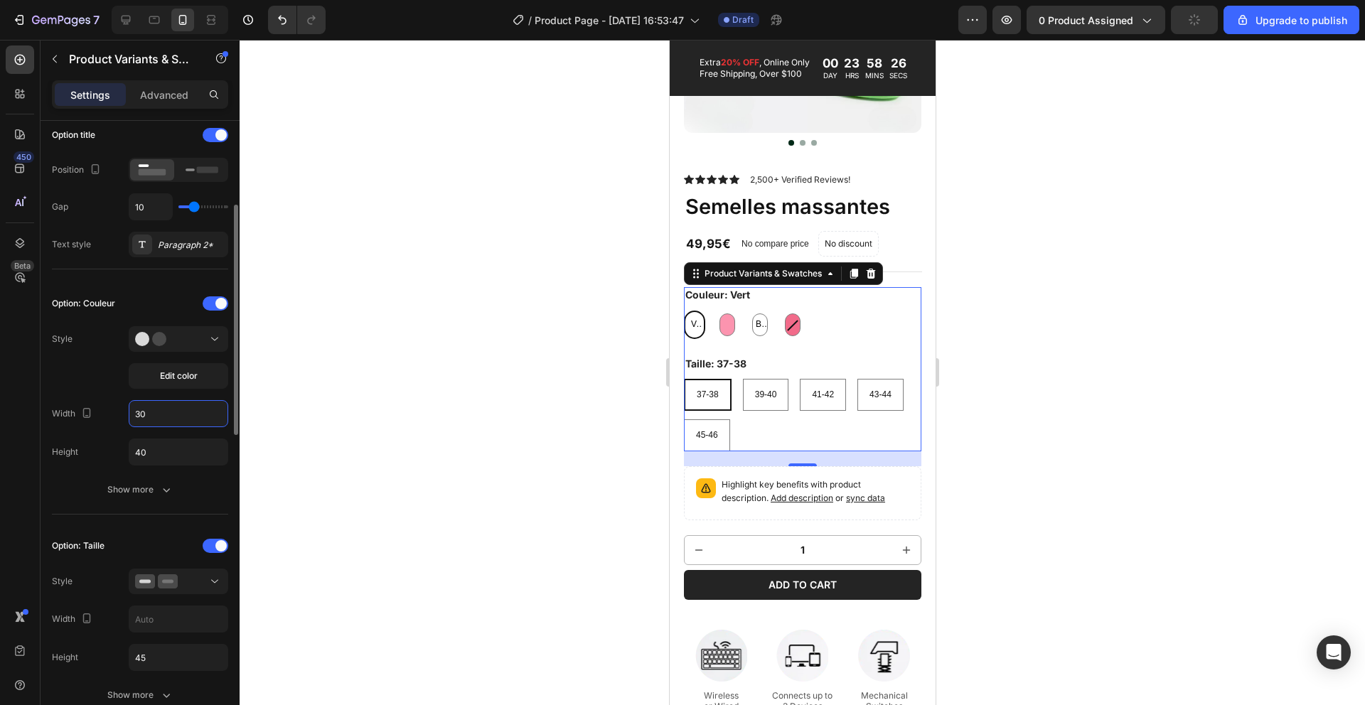
paste input "4"
type input "40"
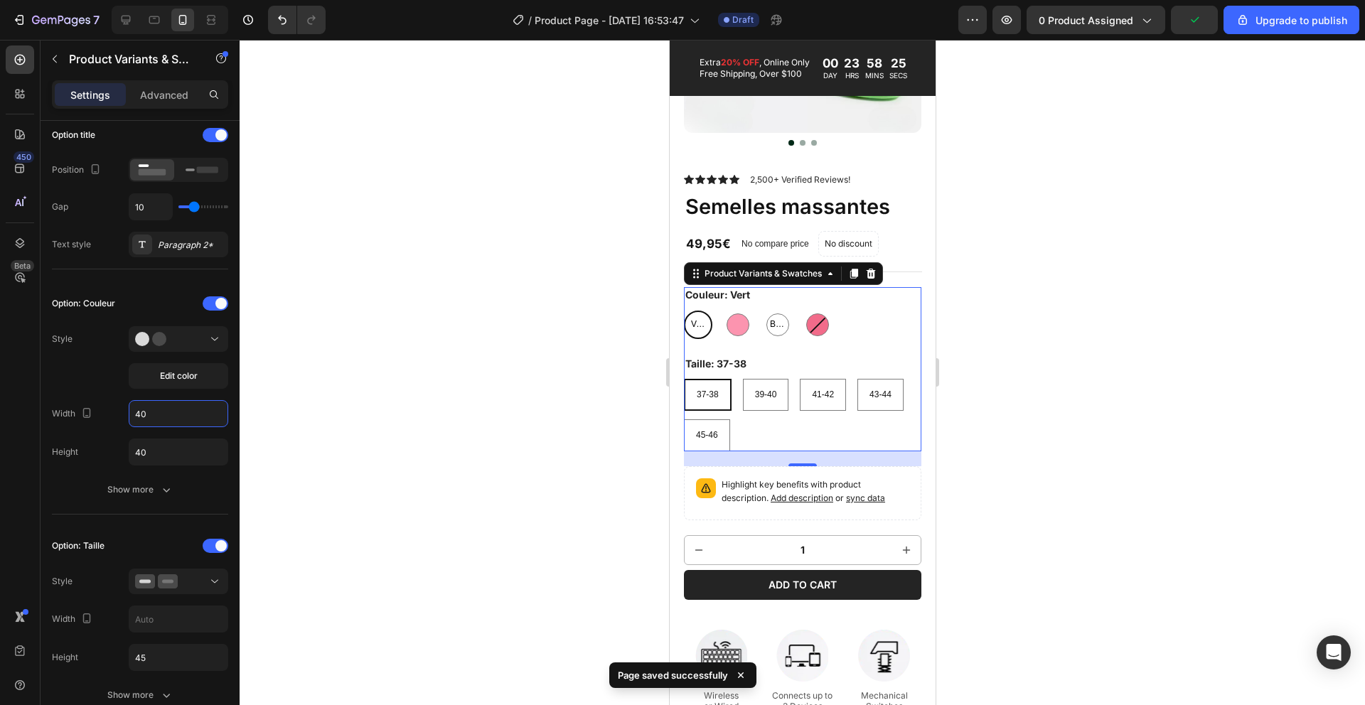
click at [472, 422] on div at bounding box center [802, 372] width 1125 height 665
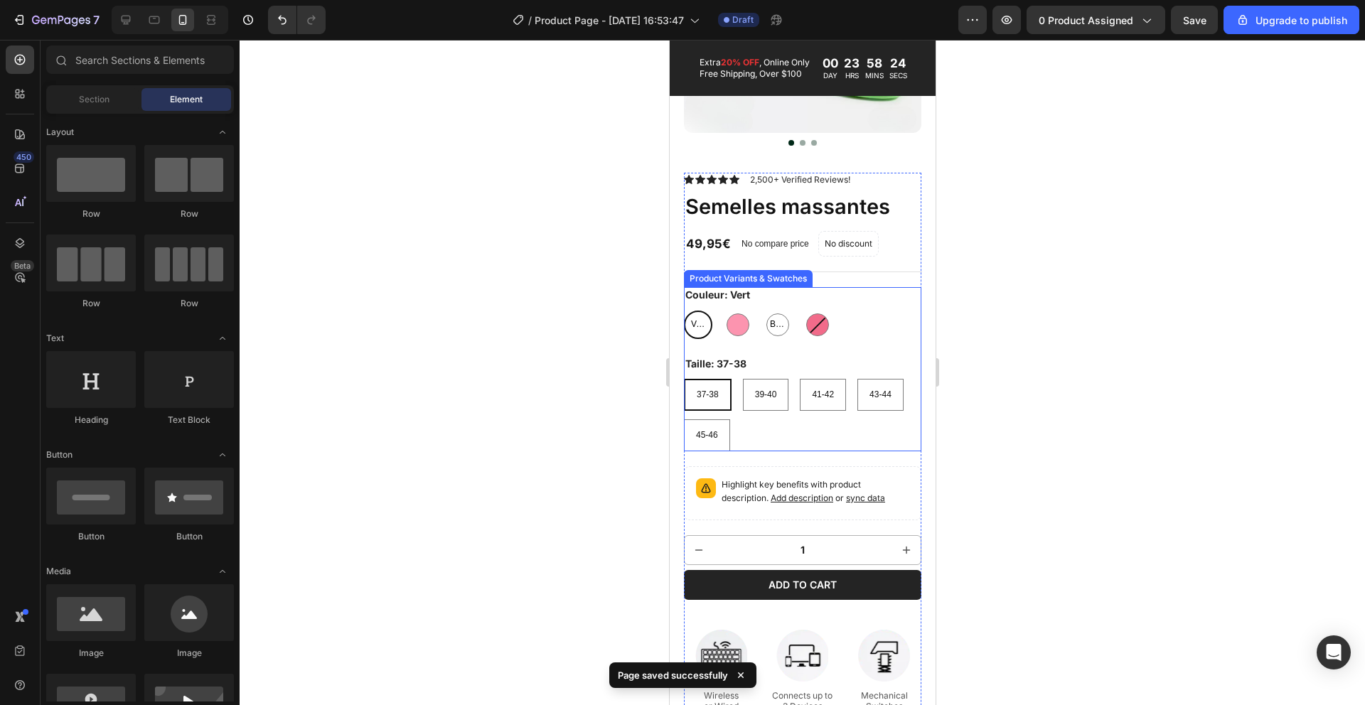
click at [758, 339] on div "Vert Vert Vert Rose Rose Bleu Bleu Bleu Rouge Rouge" at bounding box center [801, 325] width 237 height 28
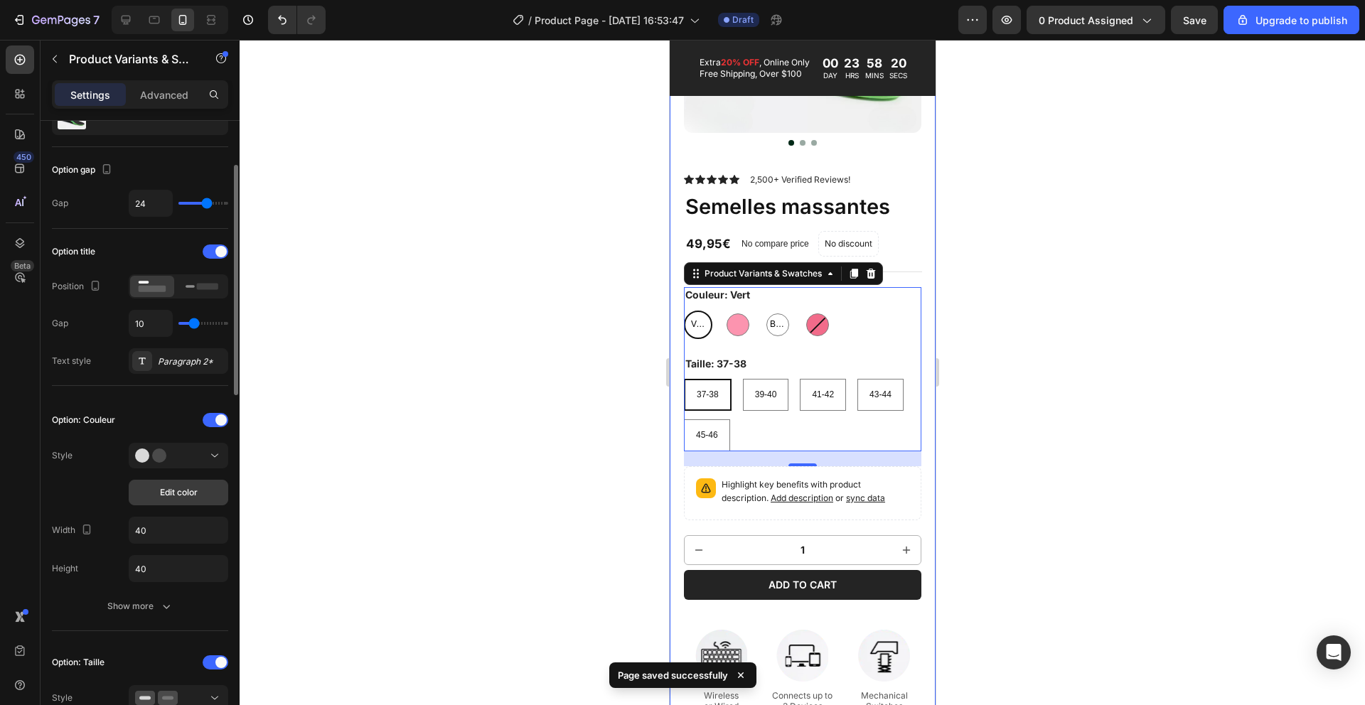
scroll to position [114, 0]
click at [193, 500] on button "Edit color" at bounding box center [179, 491] width 100 height 26
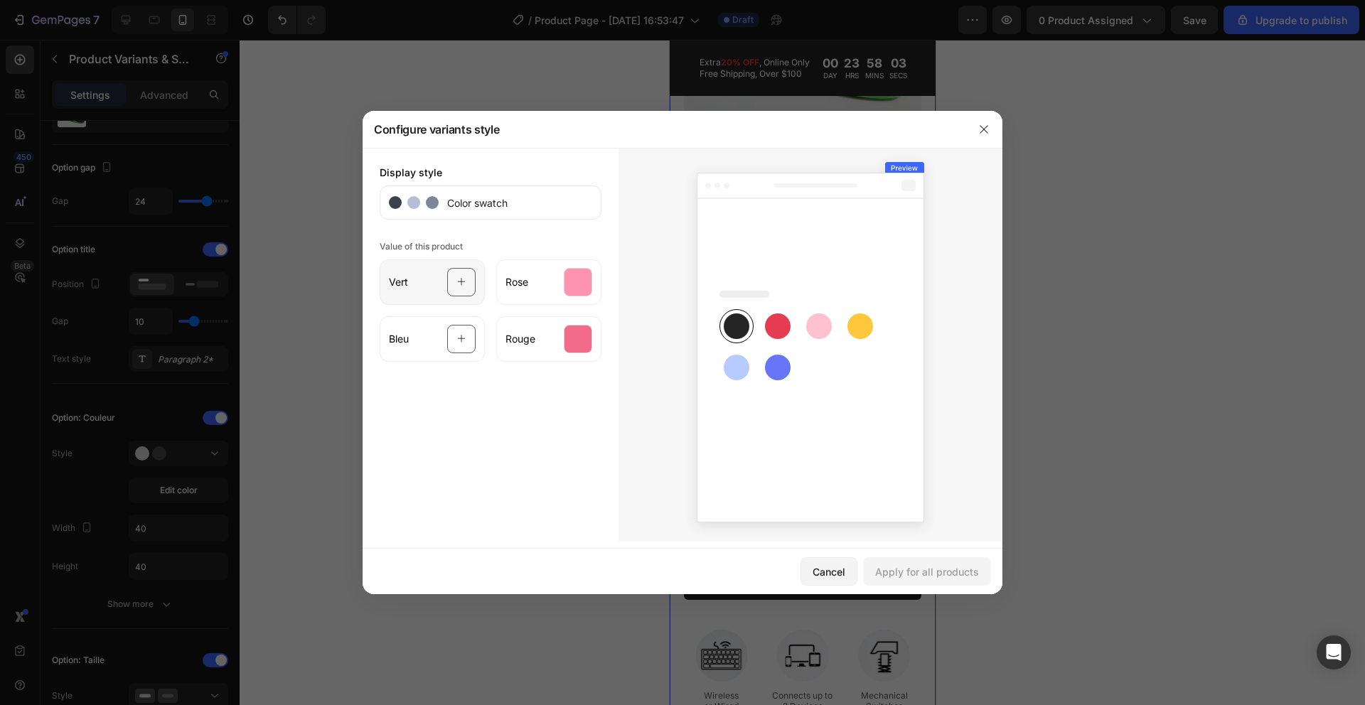
click at [466, 289] on div at bounding box center [461, 282] width 28 height 28
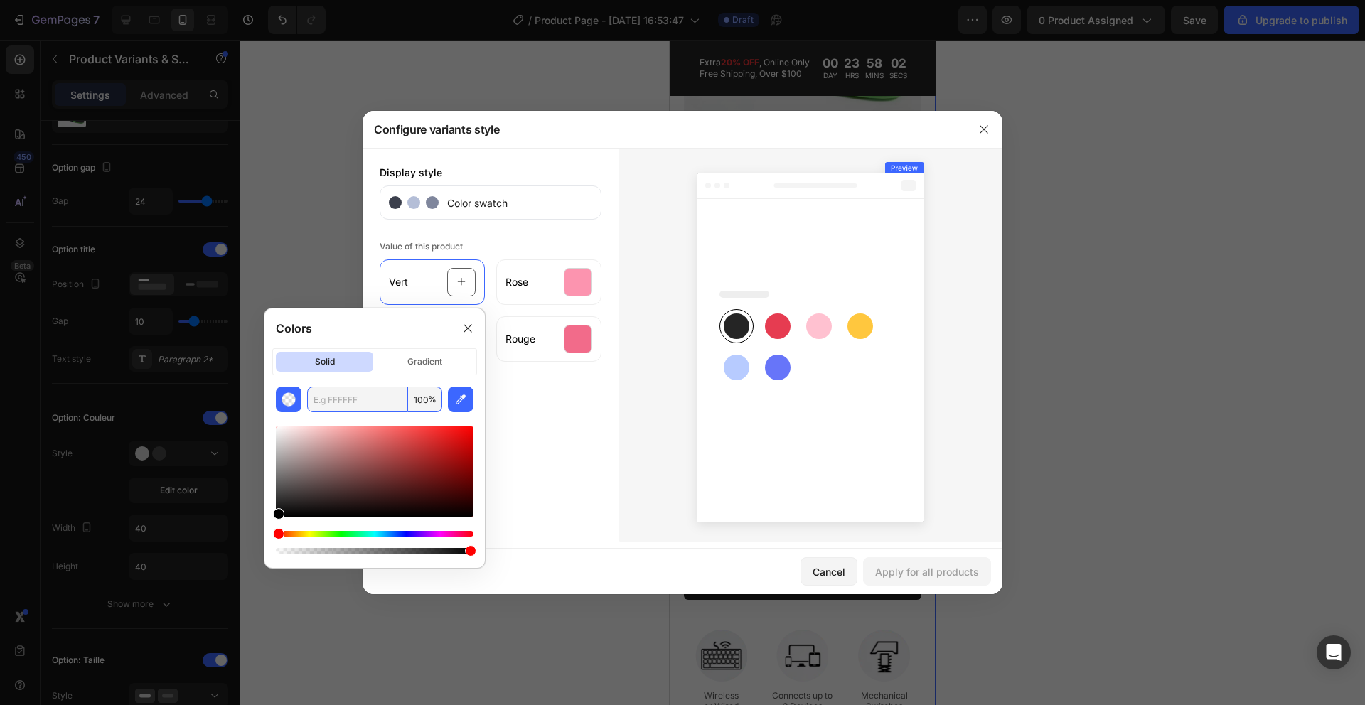
click at [370, 393] on input "text" at bounding box center [357, 400] width 101 height 26
paste input "54b857"
type input "54B857"
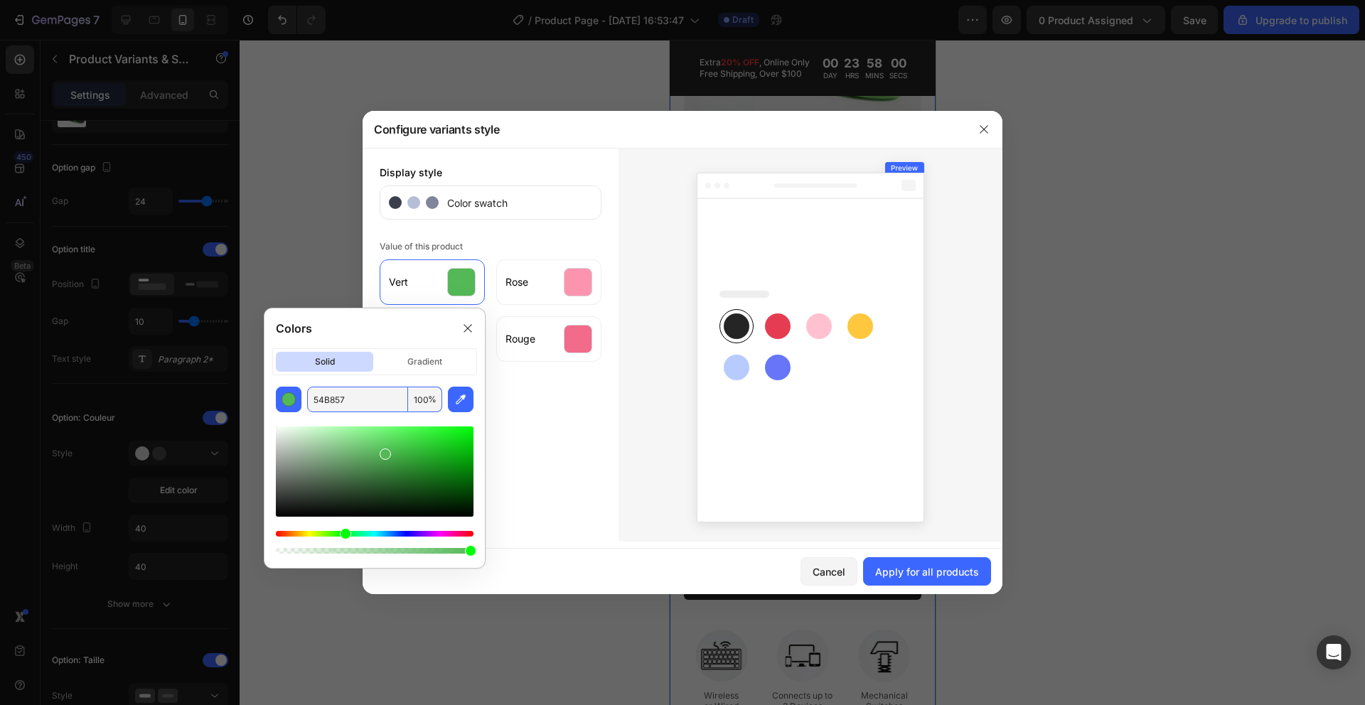
click at [559, 422] on div "Display style Color swatch Value of this product Vert Rose Bleu Rouge" at bounding box center [491, 345] width 256 height 394
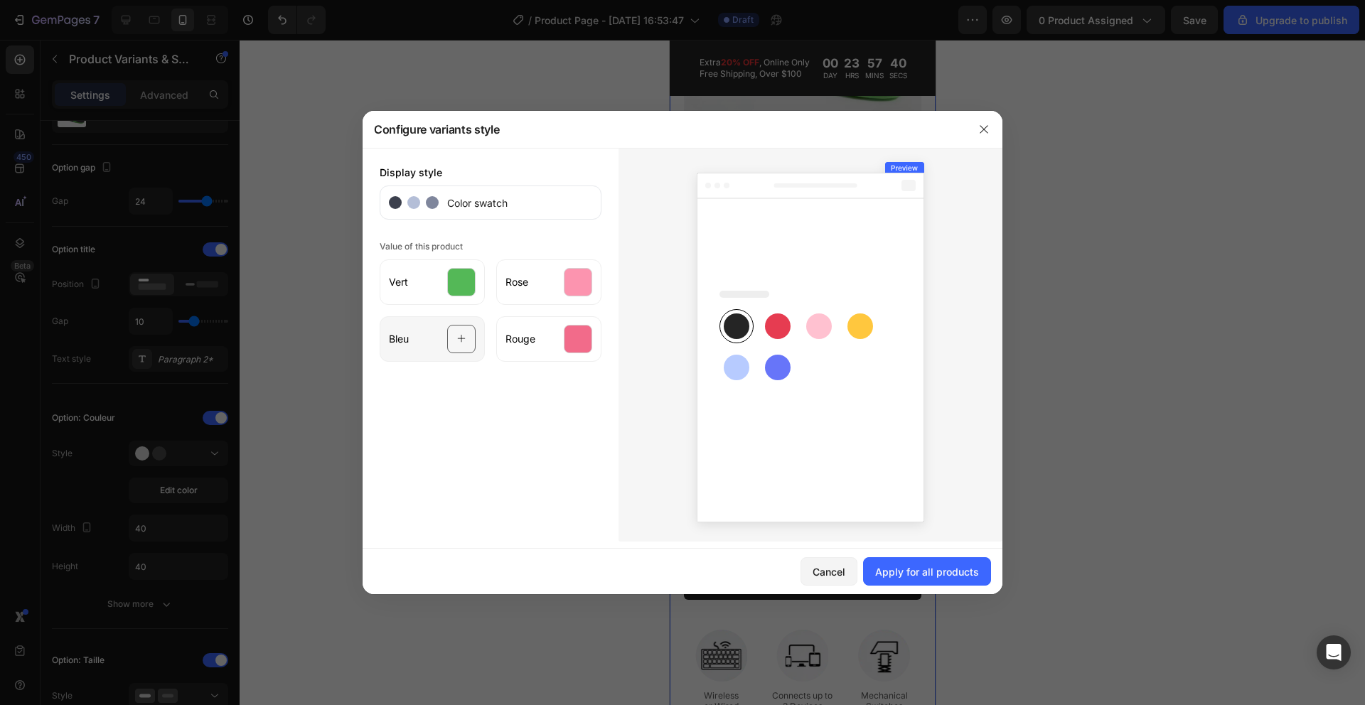
click at [452, 345] on div at bounding box center [461, 339] width 28 height 28
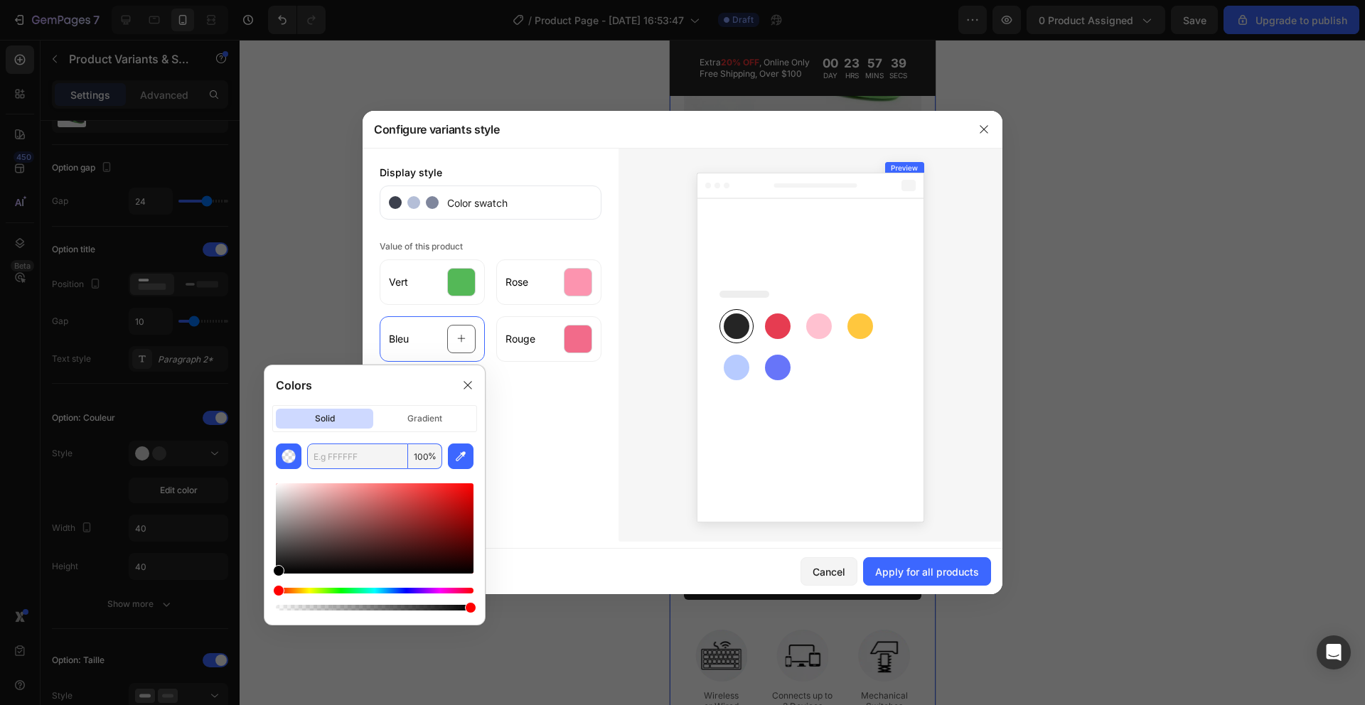
click at [378, 448] on input "text" at bounding box center [357, 457] width 101 height 26
paste input "3287c2"
type input "3287C2"
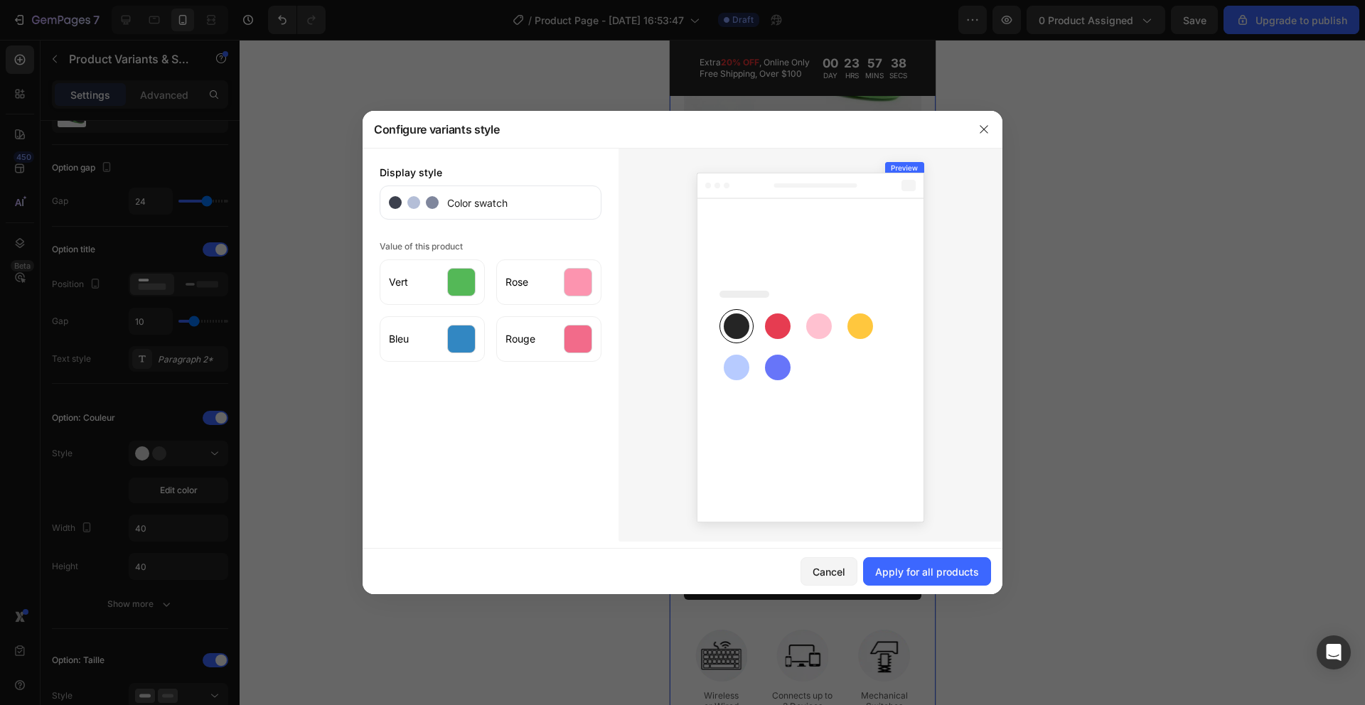
click at [537, 440] on div "Display style Color swatch Value of this product Vert Rose Bleu Rouge" at bounding box center [491, 345] width 256 height 394
click at [577, 281] on div at bounding box center [578, 282] width 28 height 28
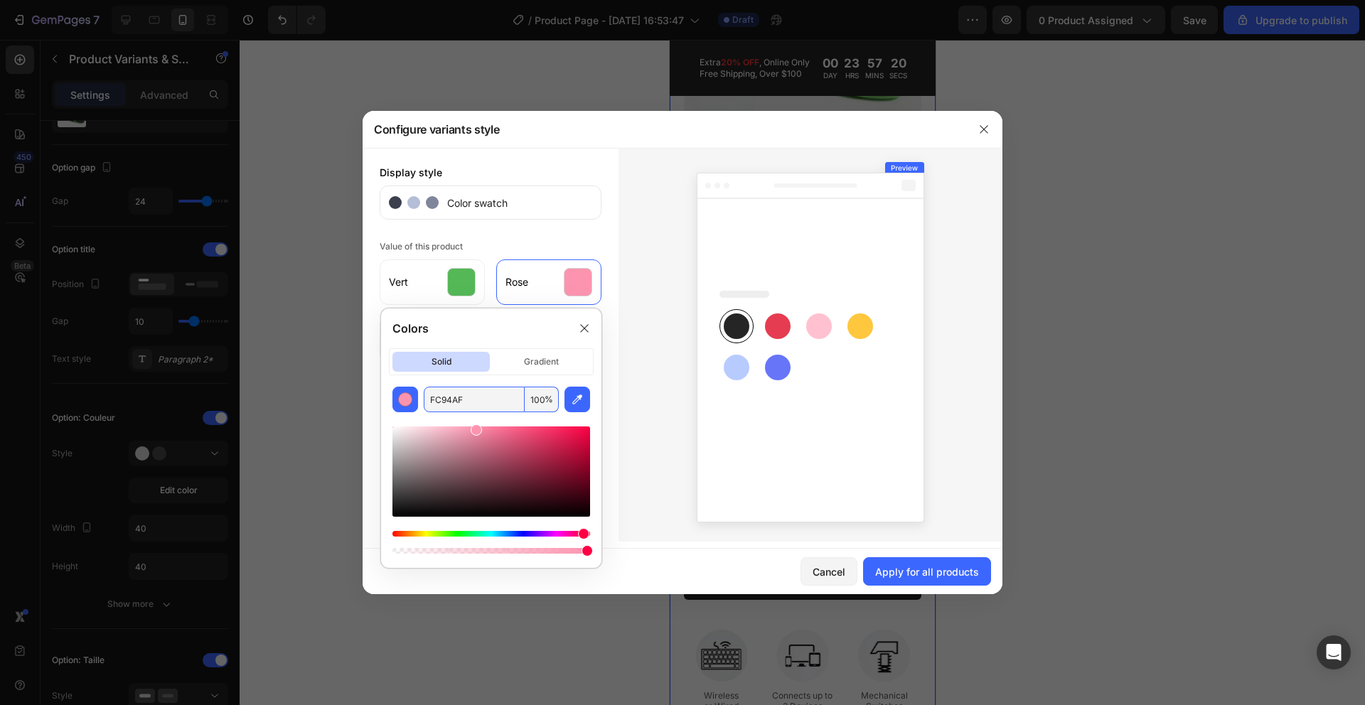
click at [507, 391] on input "FC94AF" at bounding box center [474, 400] width 101 height 26
click at [508, 391] on input "FC94AF" at bounding box center [474, 400] width 101 height 26
paste input "f89db9"
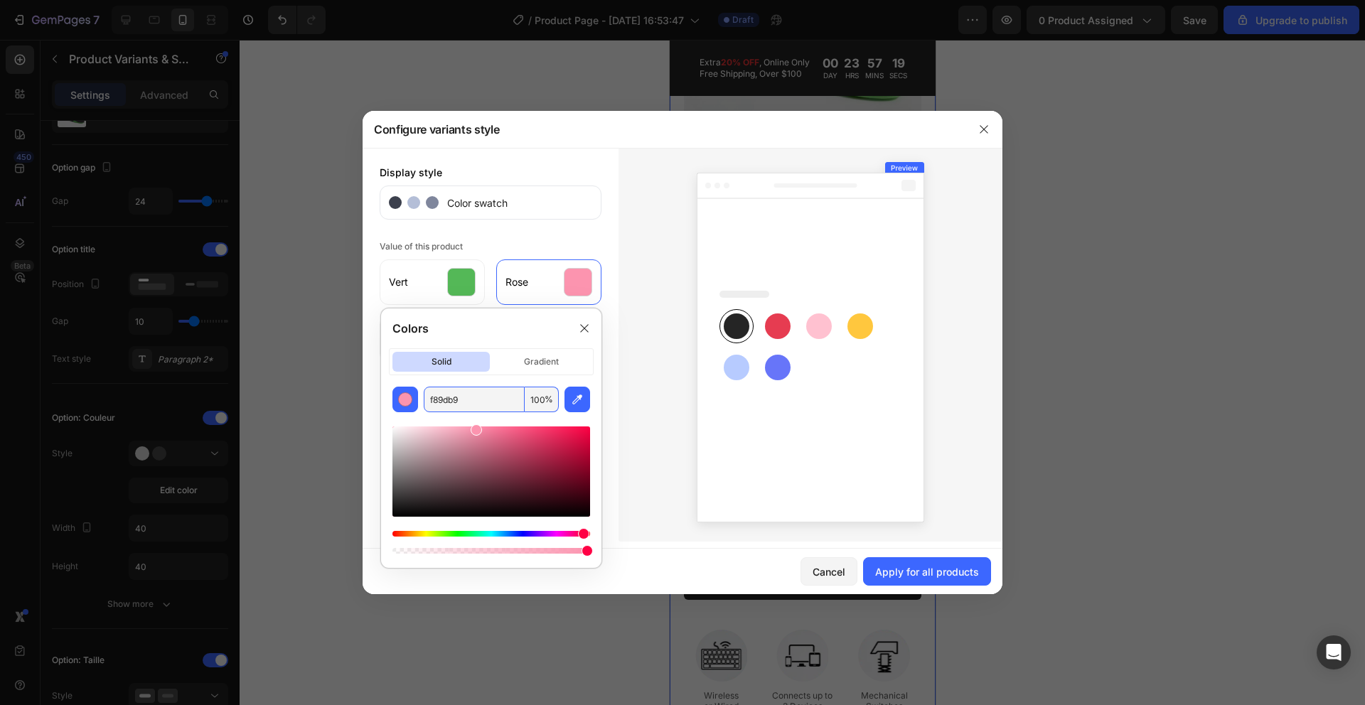
type input "F89DB9"
click at [509, 235] on div "Display style Color swatch Value of this product Vert Rose Bleu Rouge" at bounding box center [491, 345] width 256 height 394
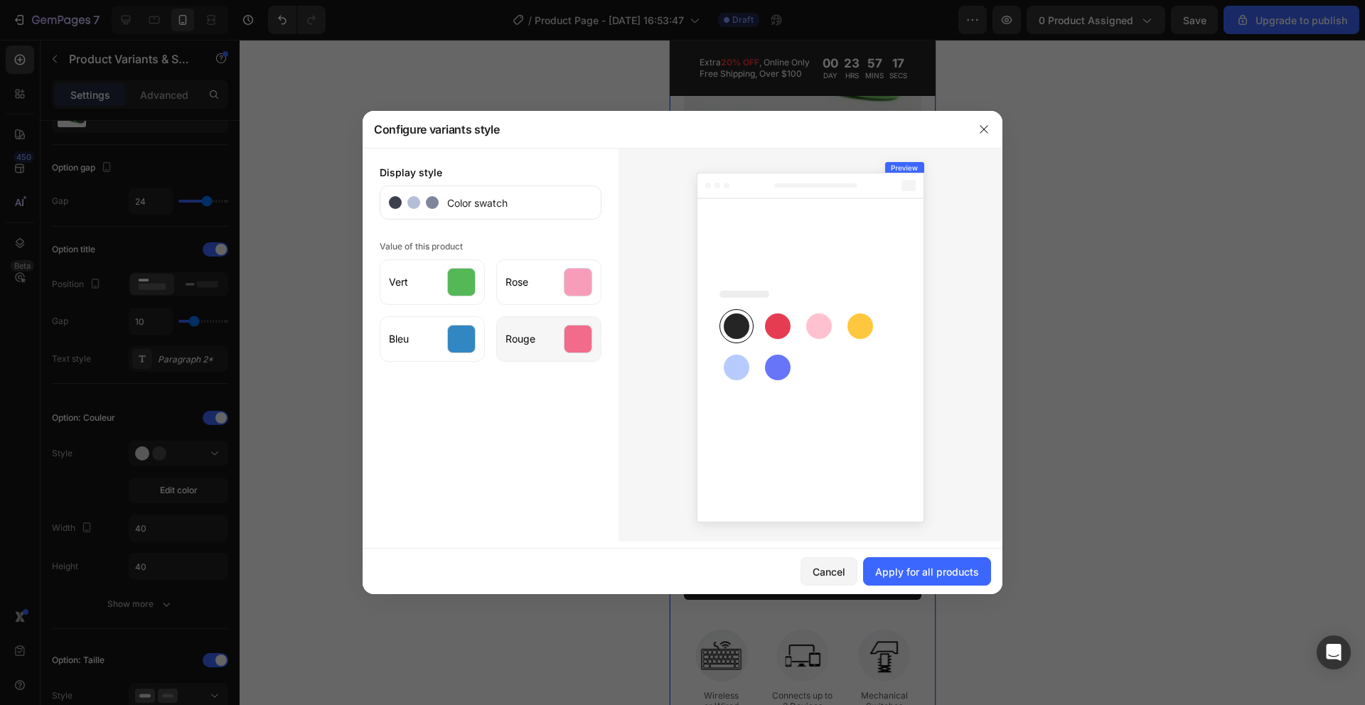
click at [581, 348] on div at bounding box center [578, 339] width 28 height 28
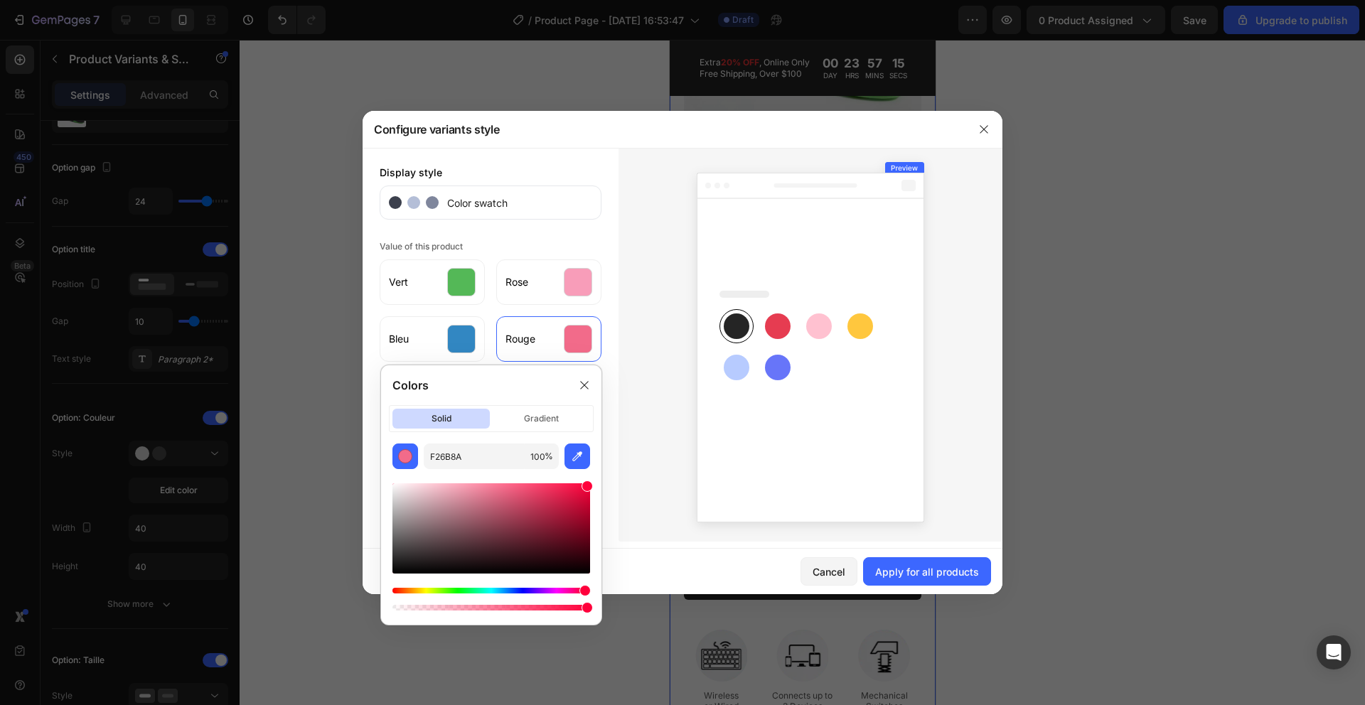
drag, startPoint x: 512, startPoint y: 491, endPoint x: 606, endPoint y: 472, distance: 95.8
click at [606, 472] on div "Colors solid gradient F26B8A 100 %" at bounding box center [491, 495] width 233 height 272
type input "FF003B"
click at [590, 384] on div at bounding box center [584, 385] width 23 height 23
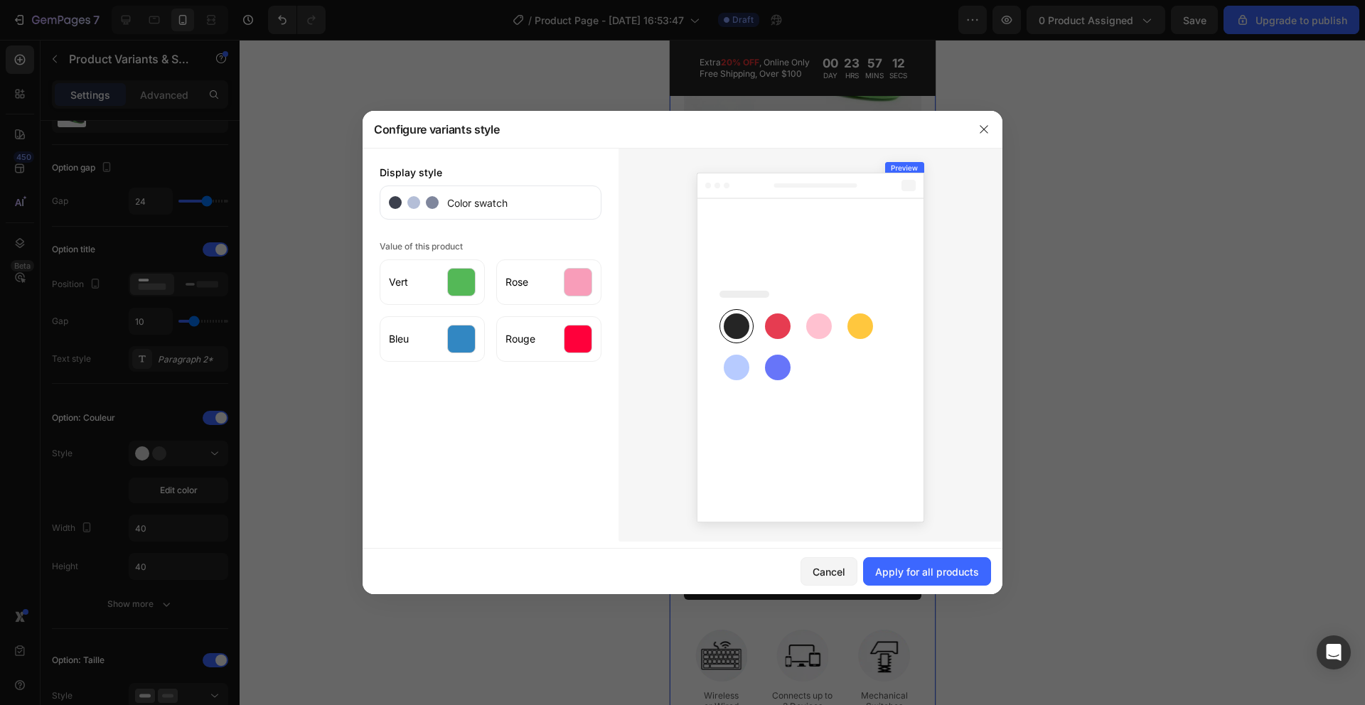
click at [568, 404] on div "Display style Color swatch Value of this product Vert Rose Bleu Rouge" at bounding box center [491, 345] width 256 height 394
click at [891, 579] on button "Apply for all products" at bounding box center [927, 571] width 128 height 28
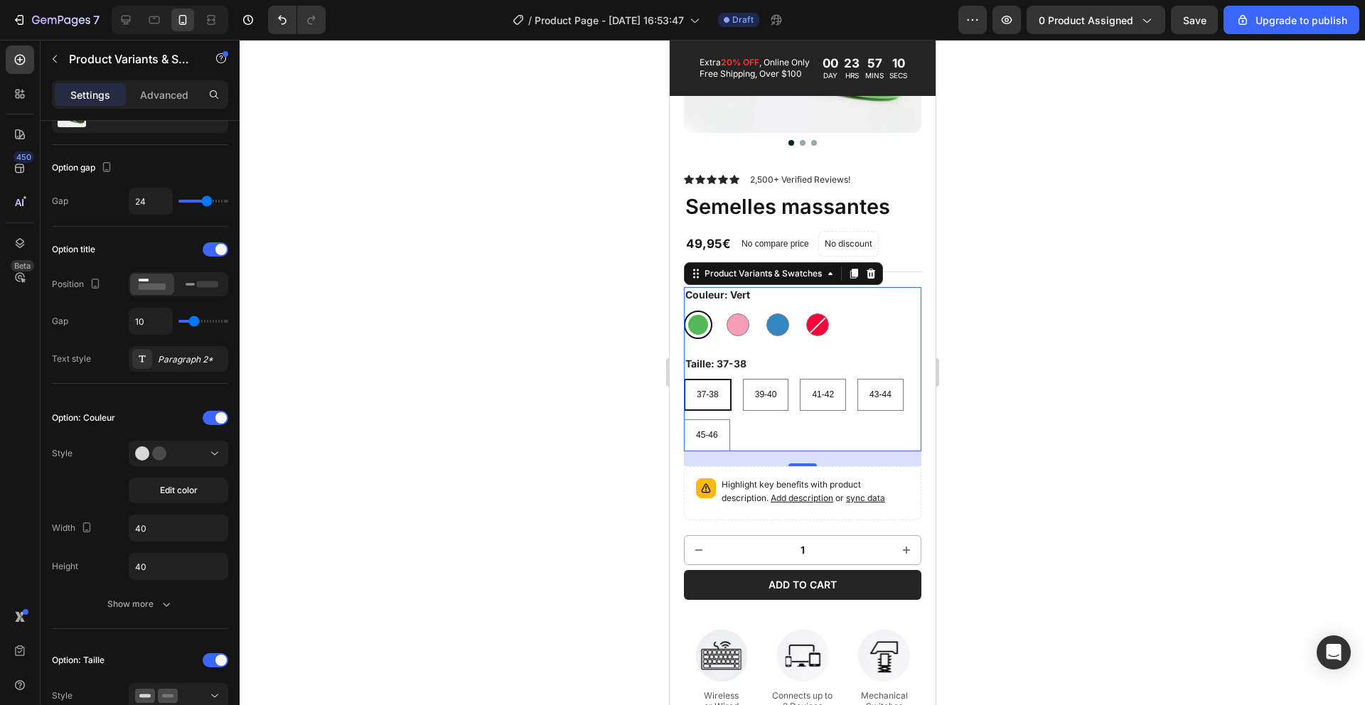
drag, startPoint x: 584, startPoint y: 436, endPoint x: 606, endPoint y: 436, distance: 22.0
click at [585, 436] on div at bounding box center [802, 372] width 1125 height 665
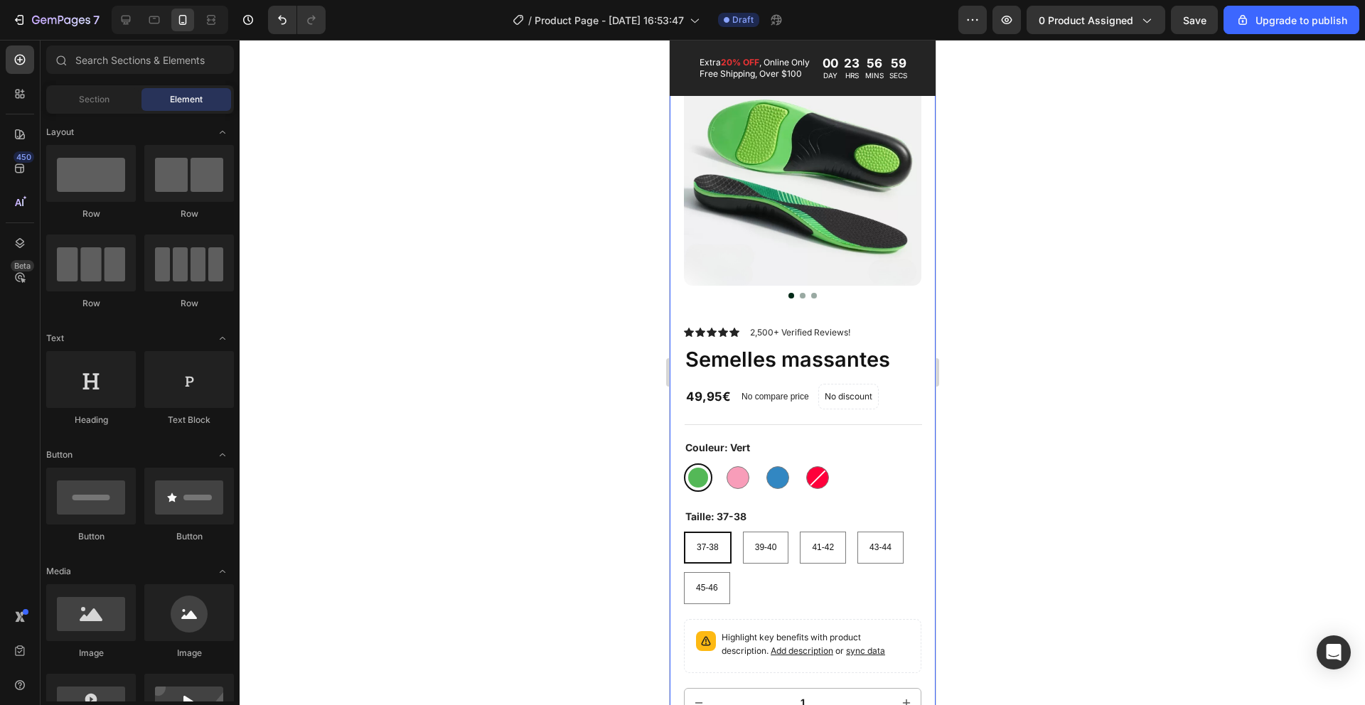
scroll to position [109, 0]
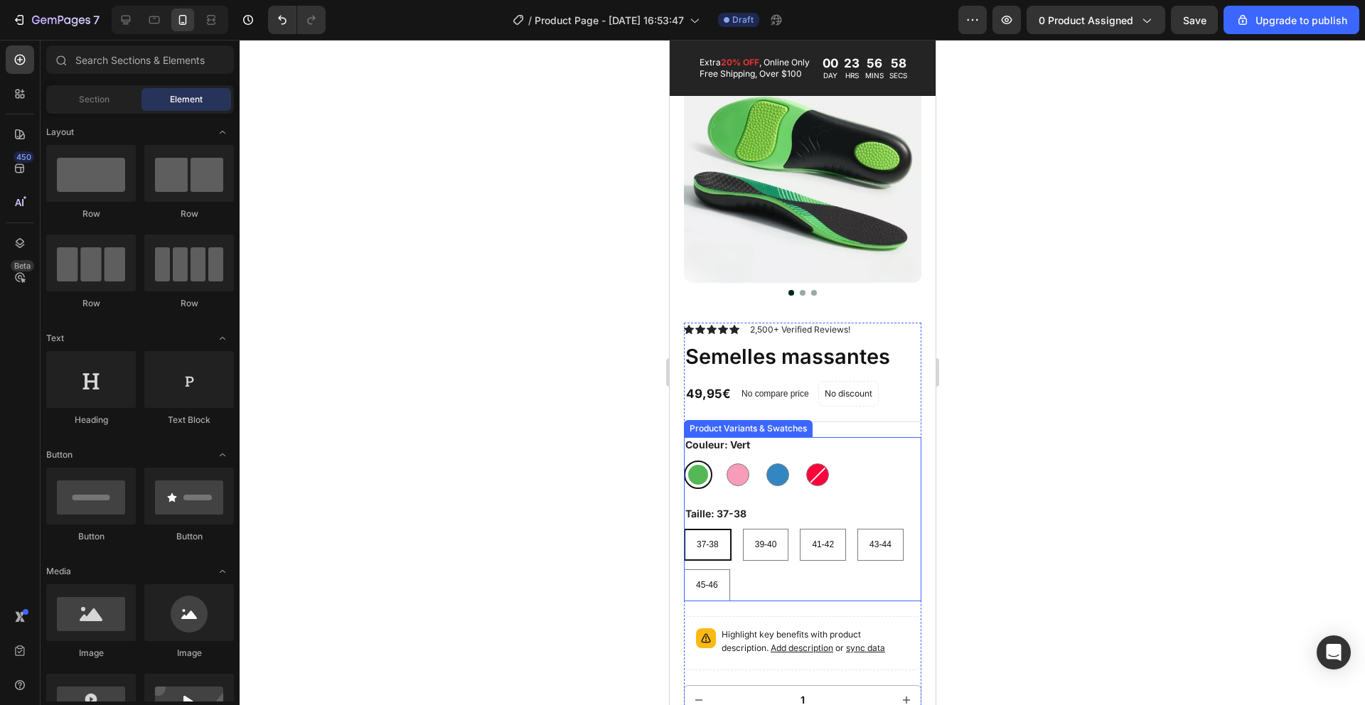
click at [893, 483] on div "Vert Vert Rose Rose Bleu Bleu Rouge Rouge" at bounding box center [801, 475] width 237 height 28
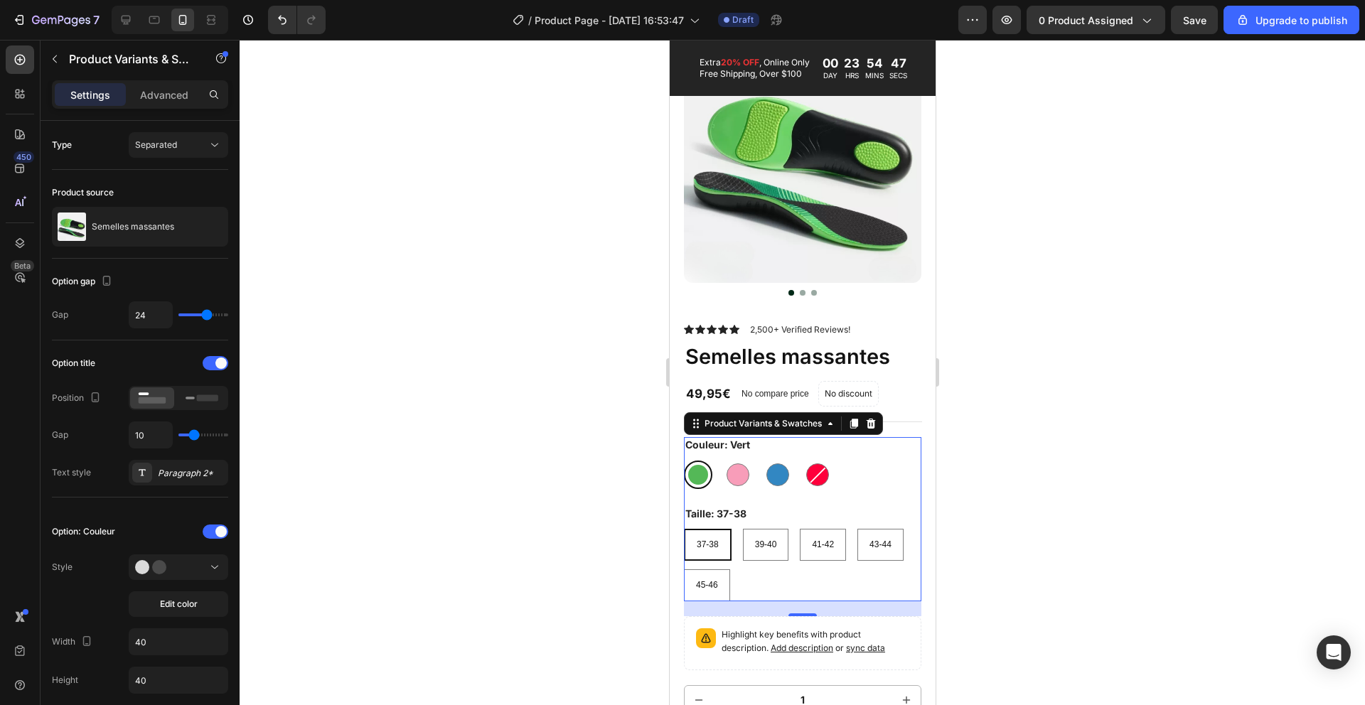
click at [530, 313] on div at bounding box center [802, 372] width 1125 height 665
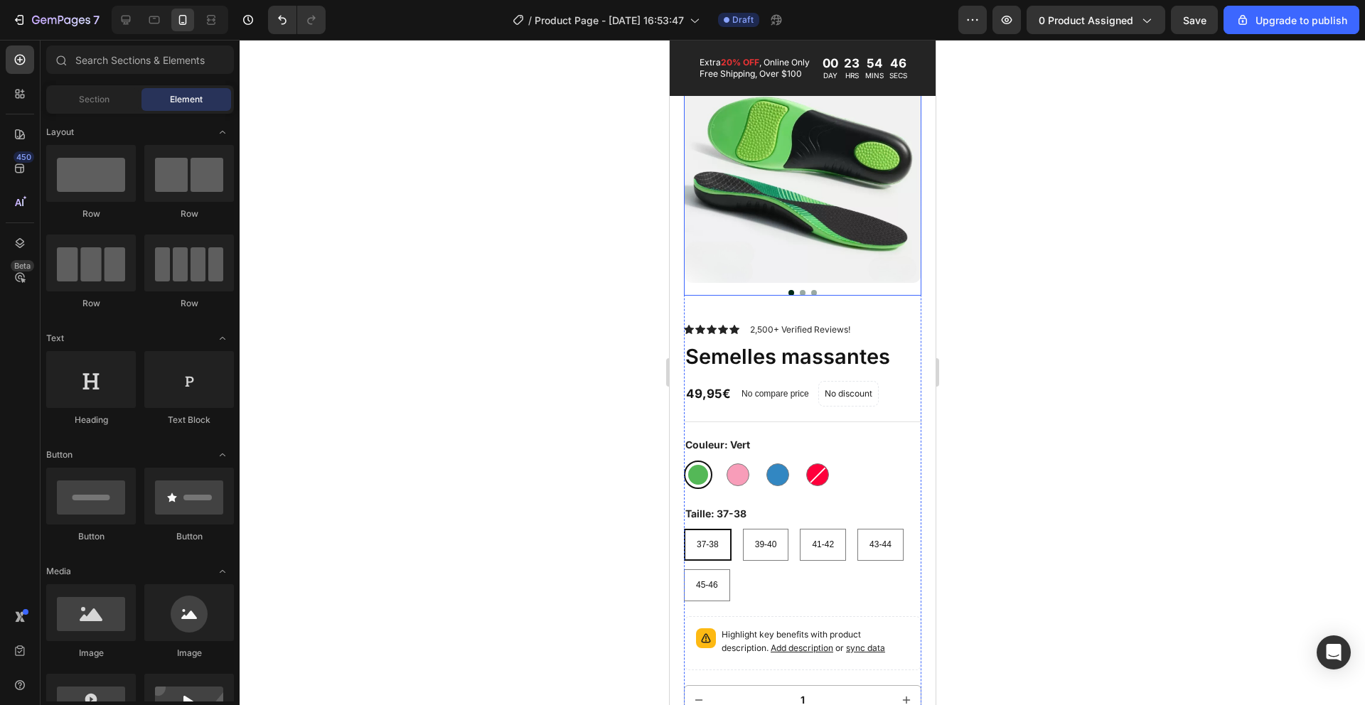
scroll to position [0, 0]
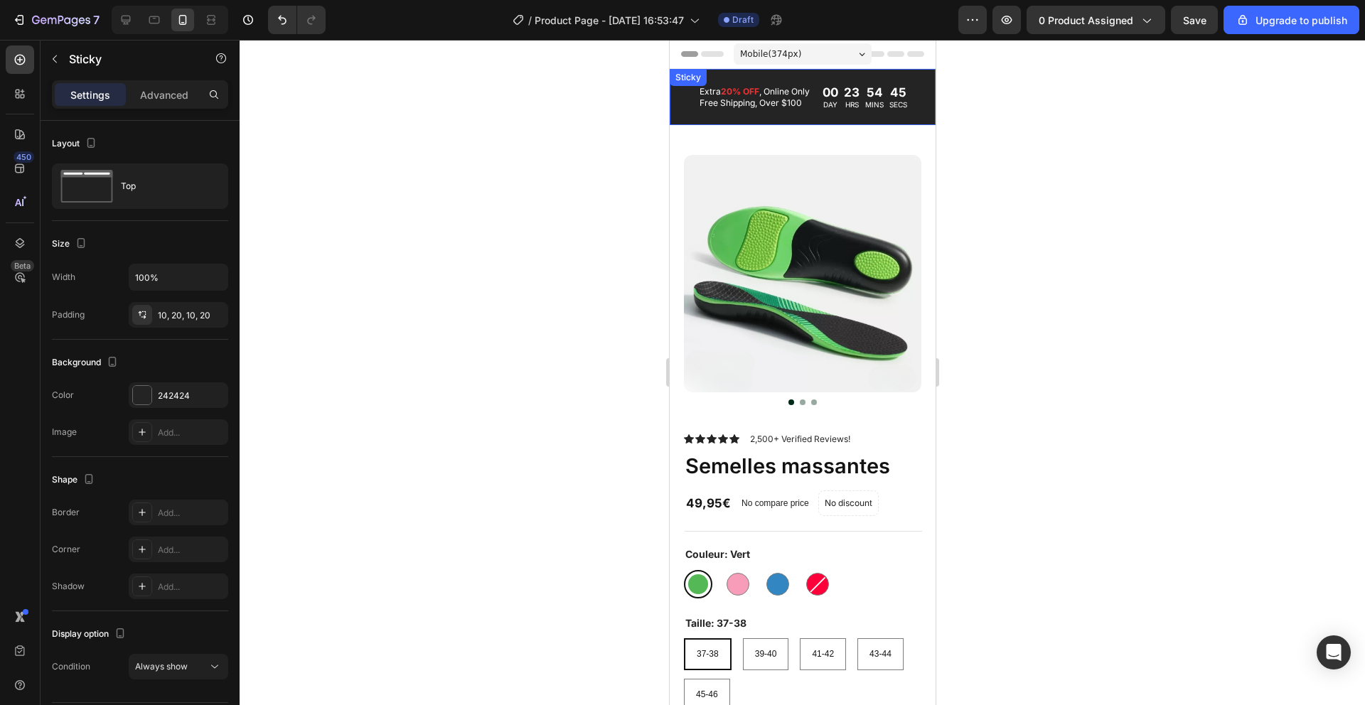
click at [682, 125] on div "Extra 20% OFF , Online Only Free Shipping, Over $100 Text Block 00 DAY 23 HRS 5…" at bounding box center [802, 97] width 266 height 56
click at [603, 254] on div at bounding box center [802, 372] width 1125 height 665
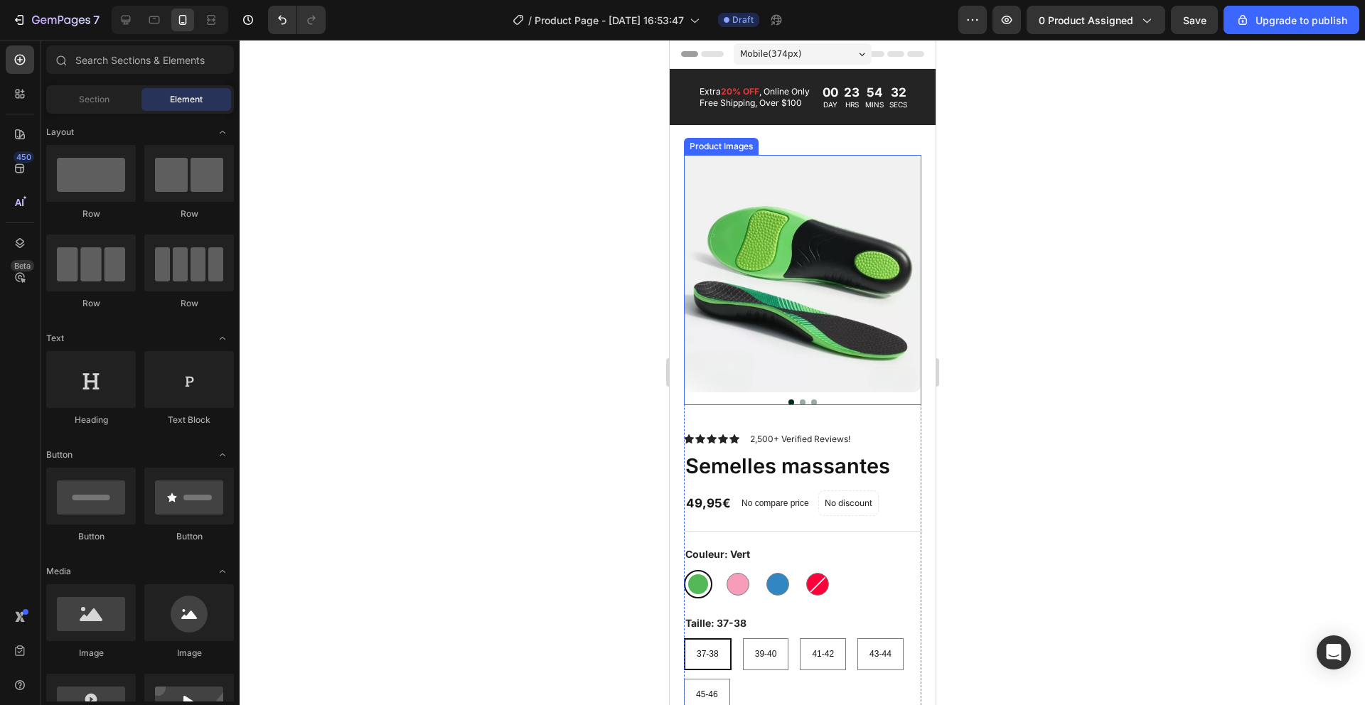
click at [804, 257] on img at bounding box center [801, 273] width 237 height 237
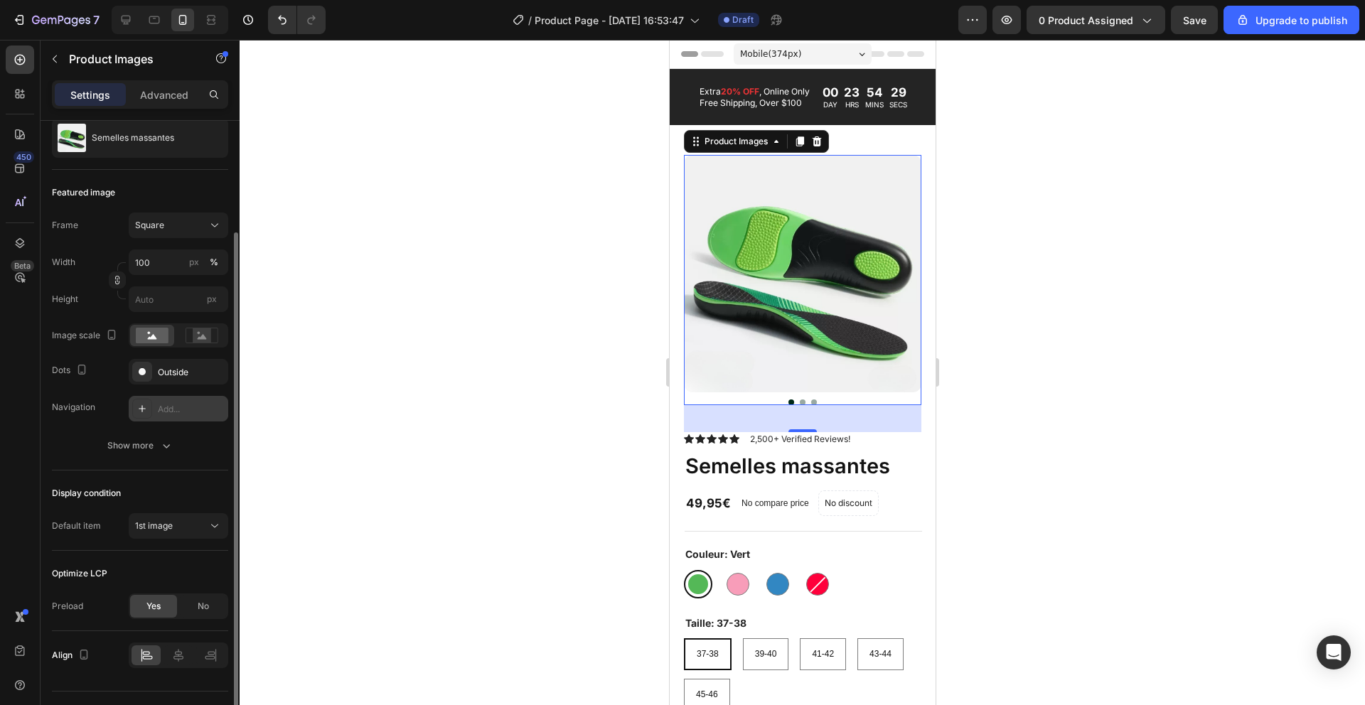
scroll to position [174, 0]
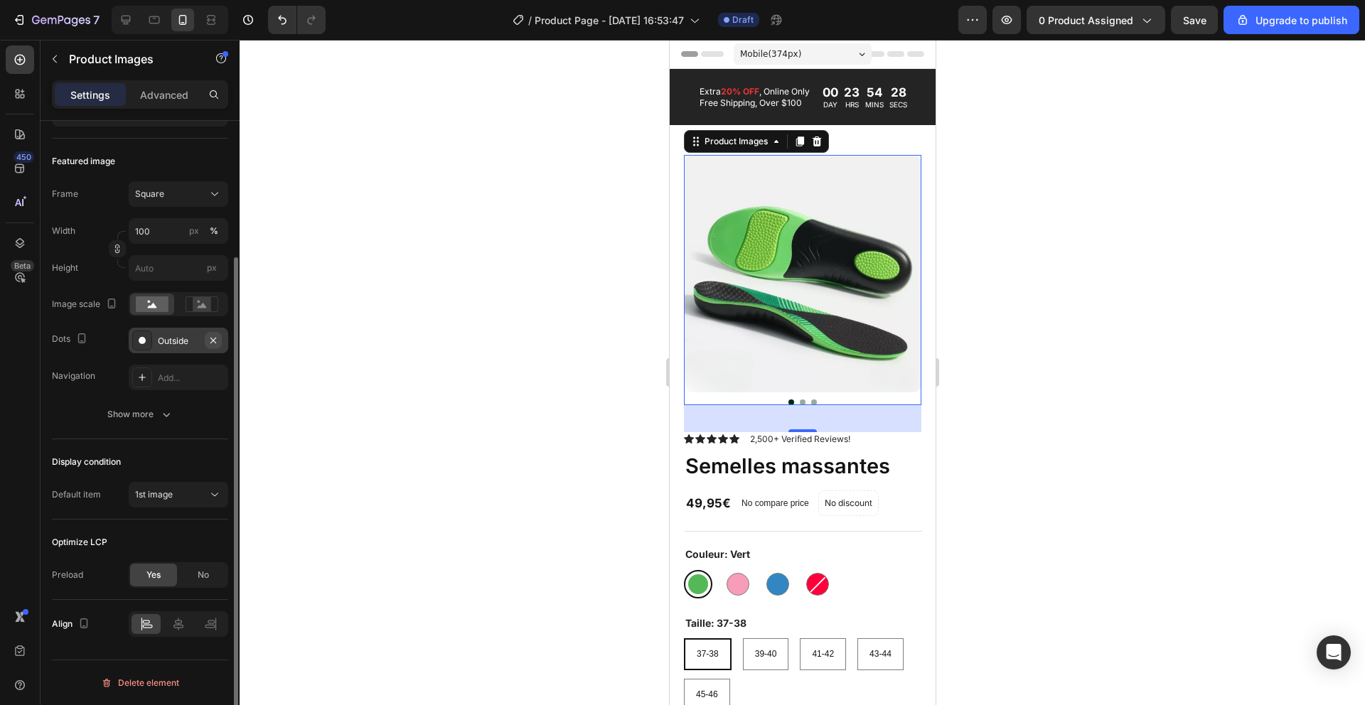
click at [213, 339] on icon "button" at bounding box center [213, 340] width 11 height 11
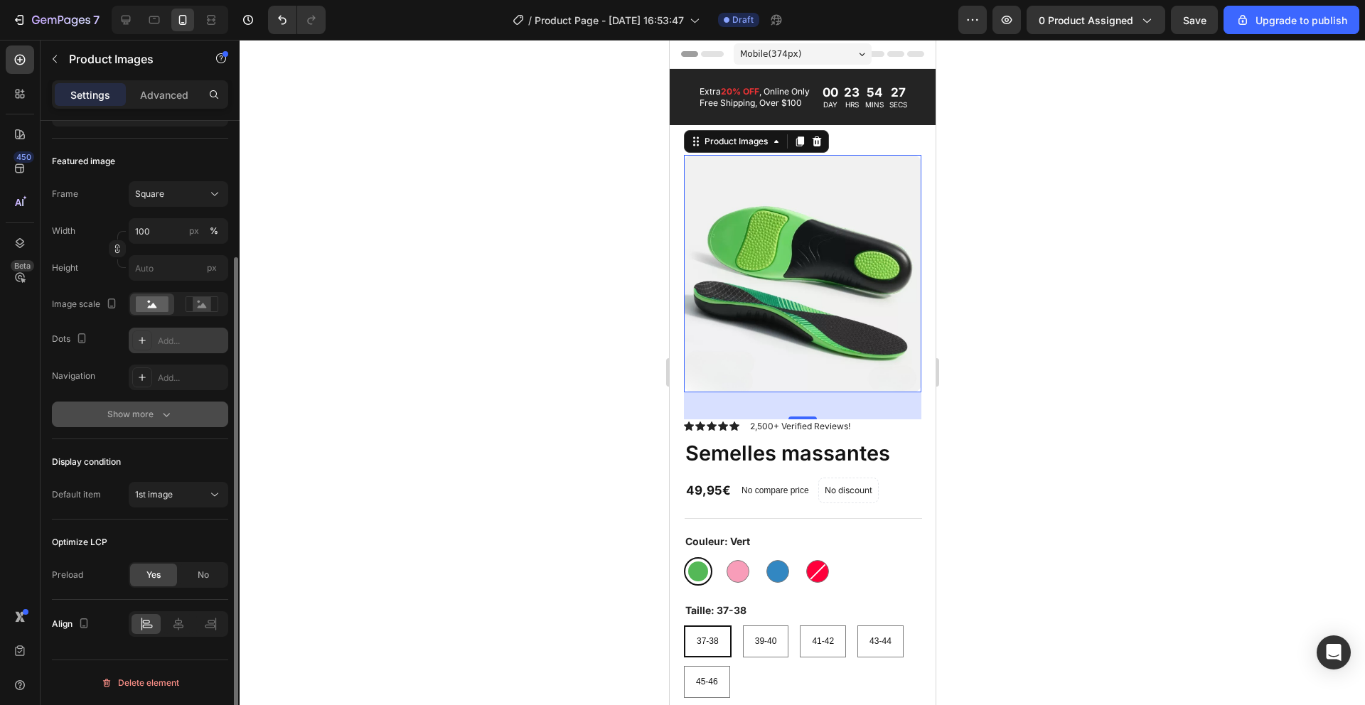
click at [174, 423] on button "Show more" at bounding box center [140, 415] width 176 height 26
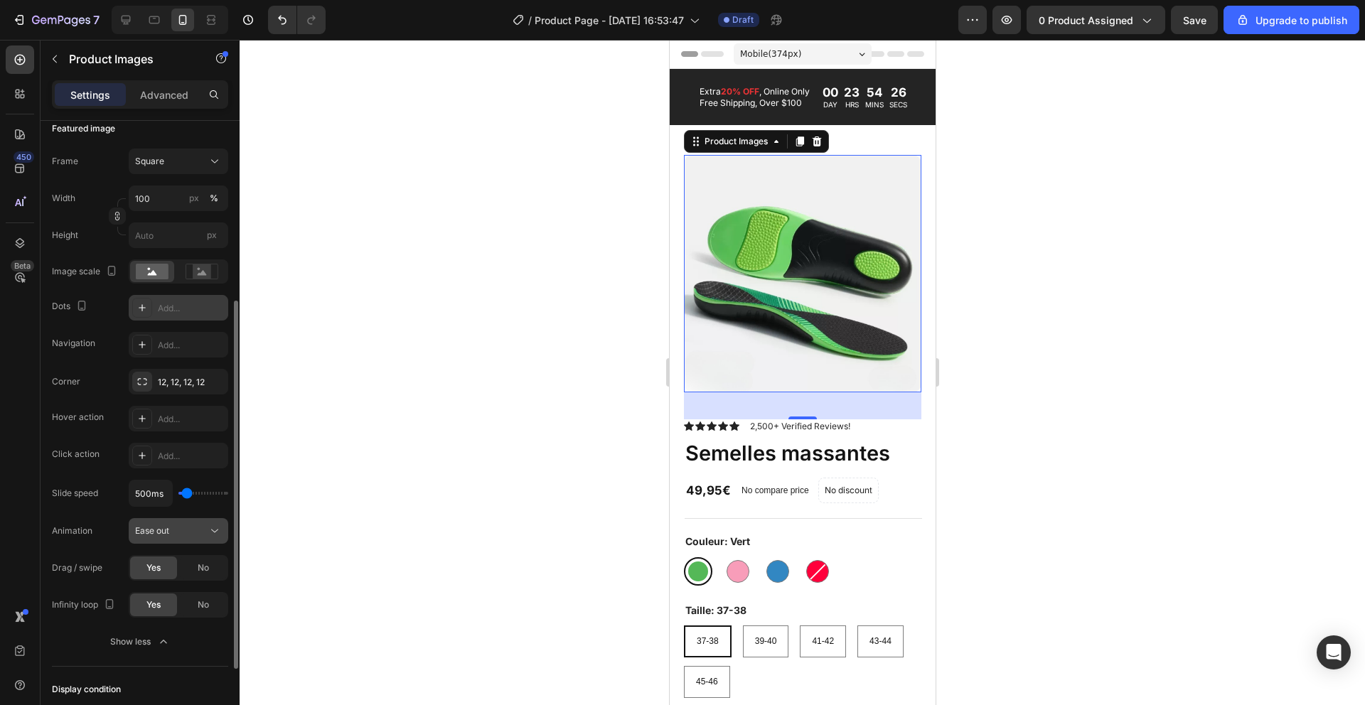
scroll to position [434, 0]
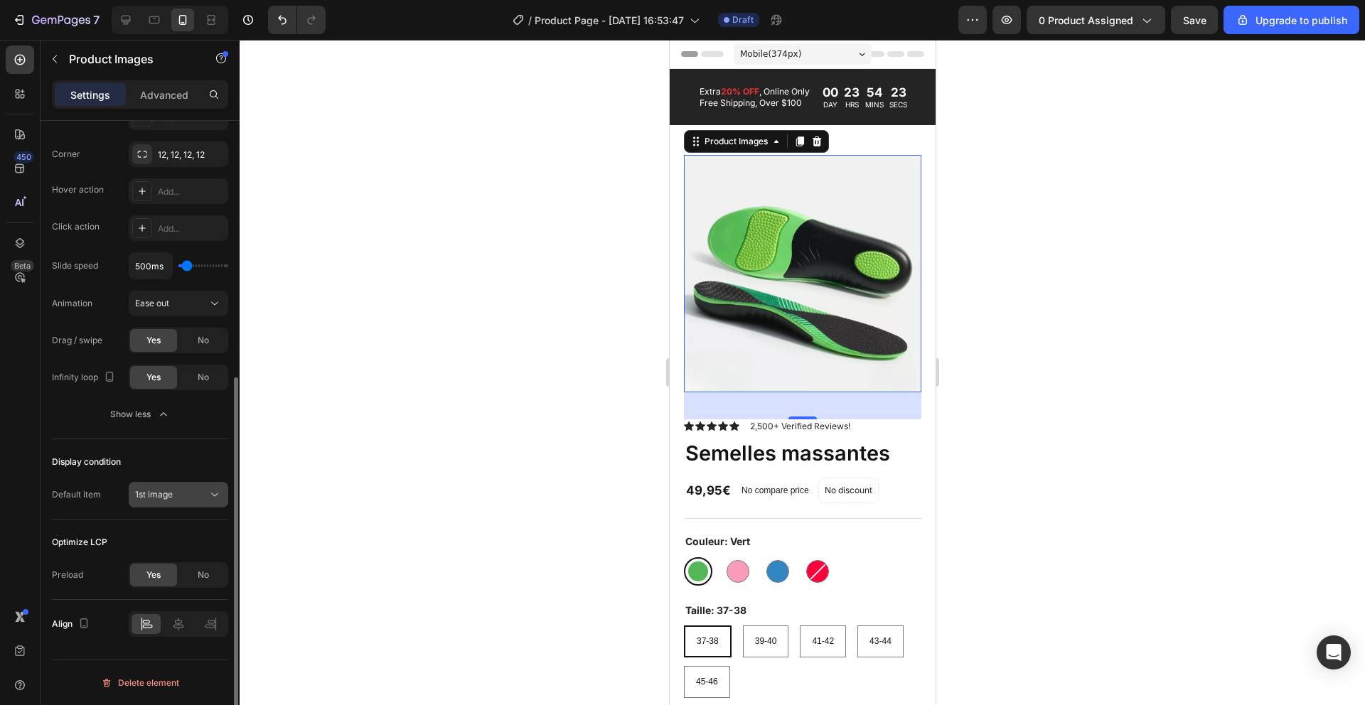
click at [176, 489] on div "1st image" at bounding box center [171, 494] width 73 height 13
click at [189, 451] on div "Display condition" at bounding box center [140, 462] width 176 height 23
click at [748, 348] on img at bounding box center [801, 273] width 237 height 237
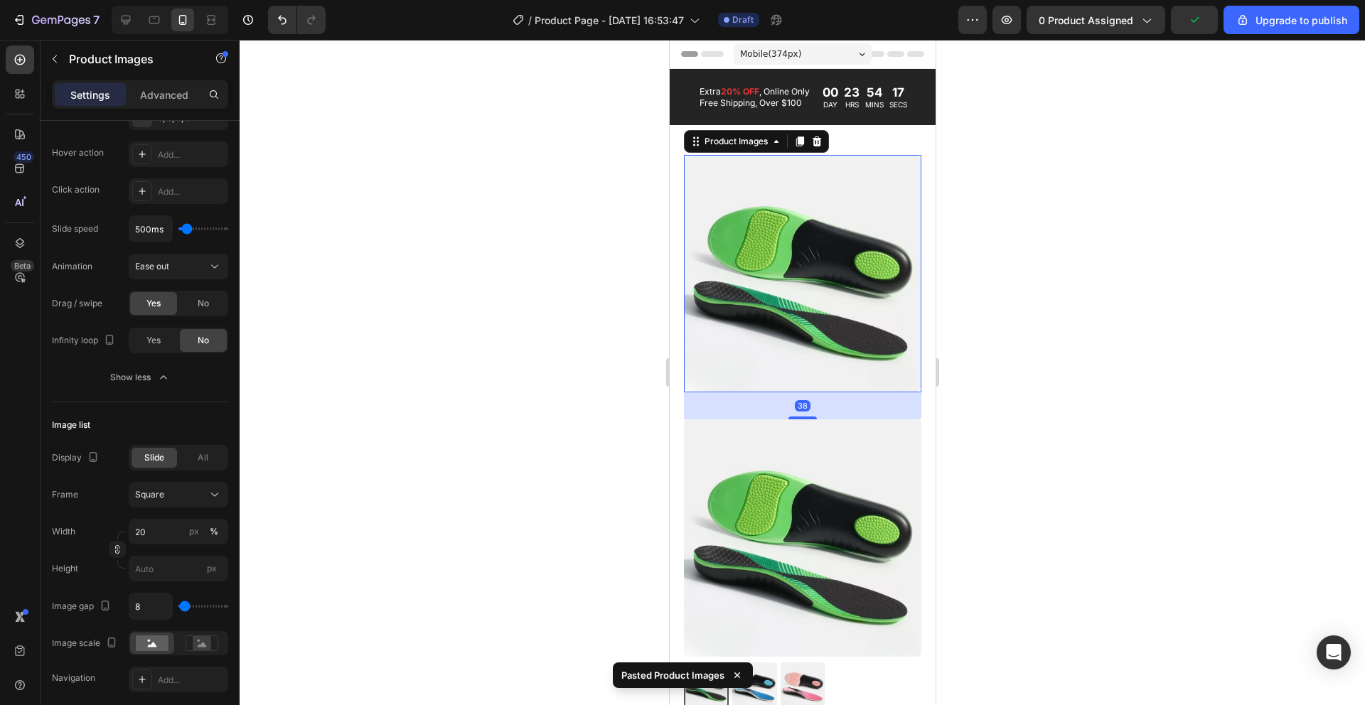
click at [861, 324] on img at bounding box center [801, 273] width 237 height 237
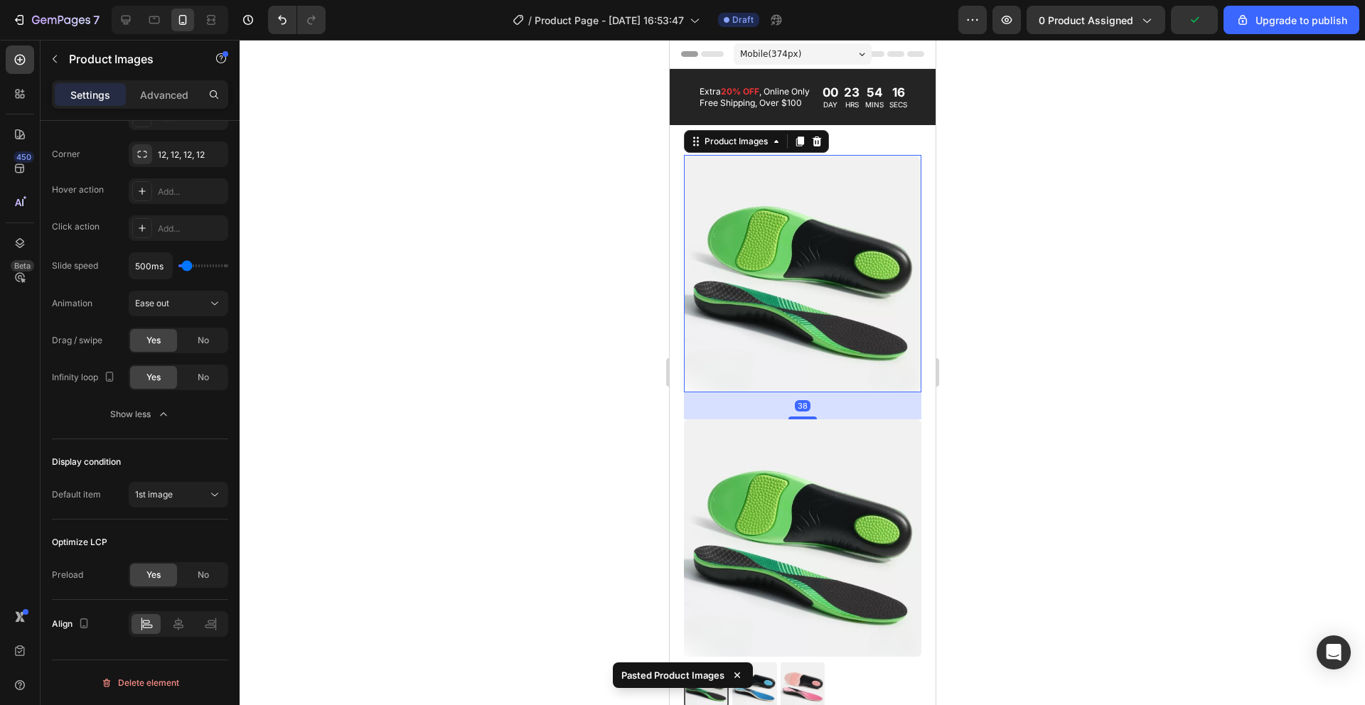
click at [819, 146] on icon at bounding box center [815, 141] width 11 height 11
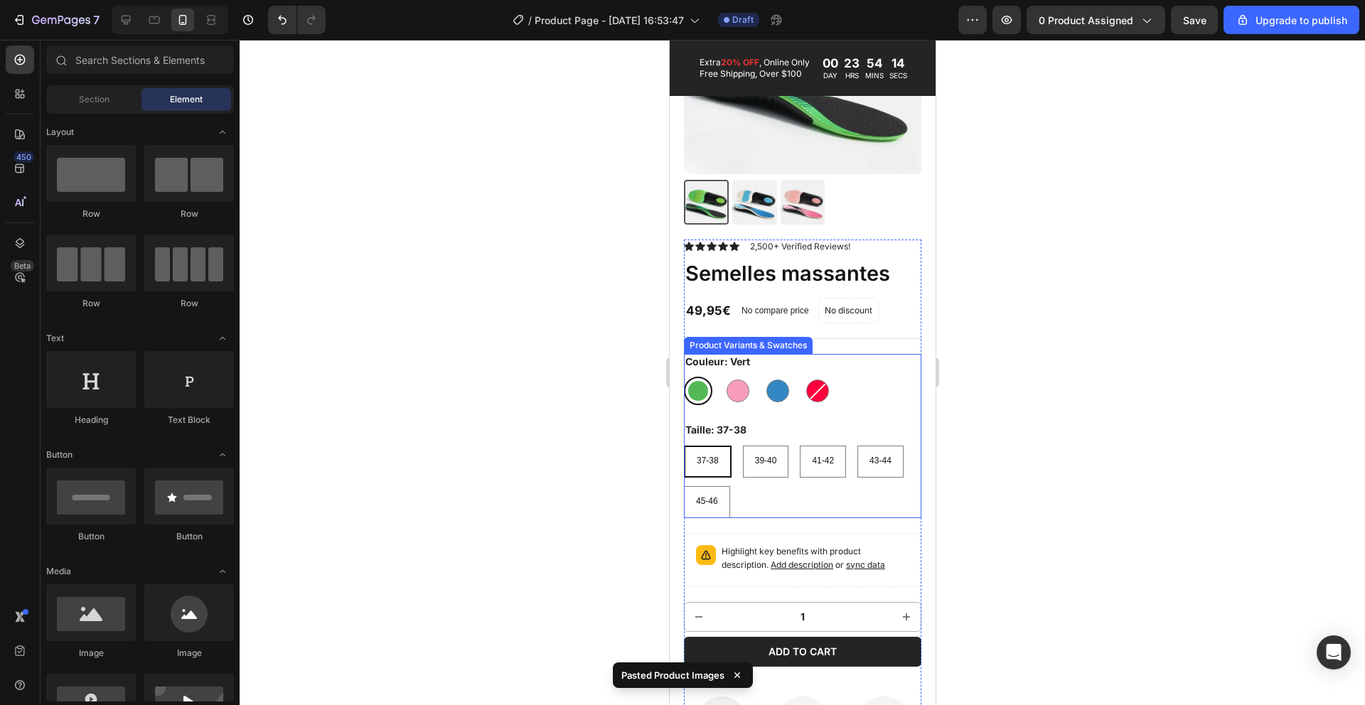
scroll to position [0, 0]
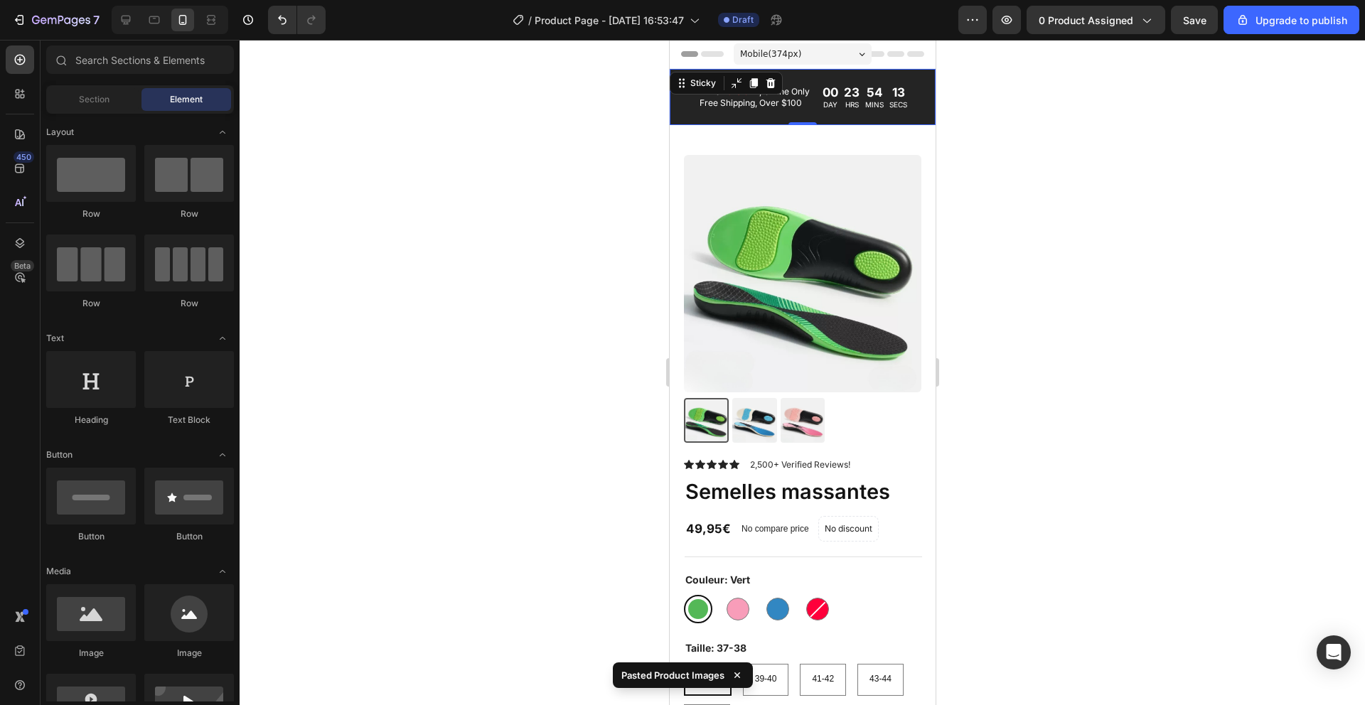
click at [797, 125] on div "Extra 20% OFF , Online Only Free Shipping, Over $100 Text Block 00 DAY 23 HRS 5…" at bounding box center [802, 97] width 266 height 56
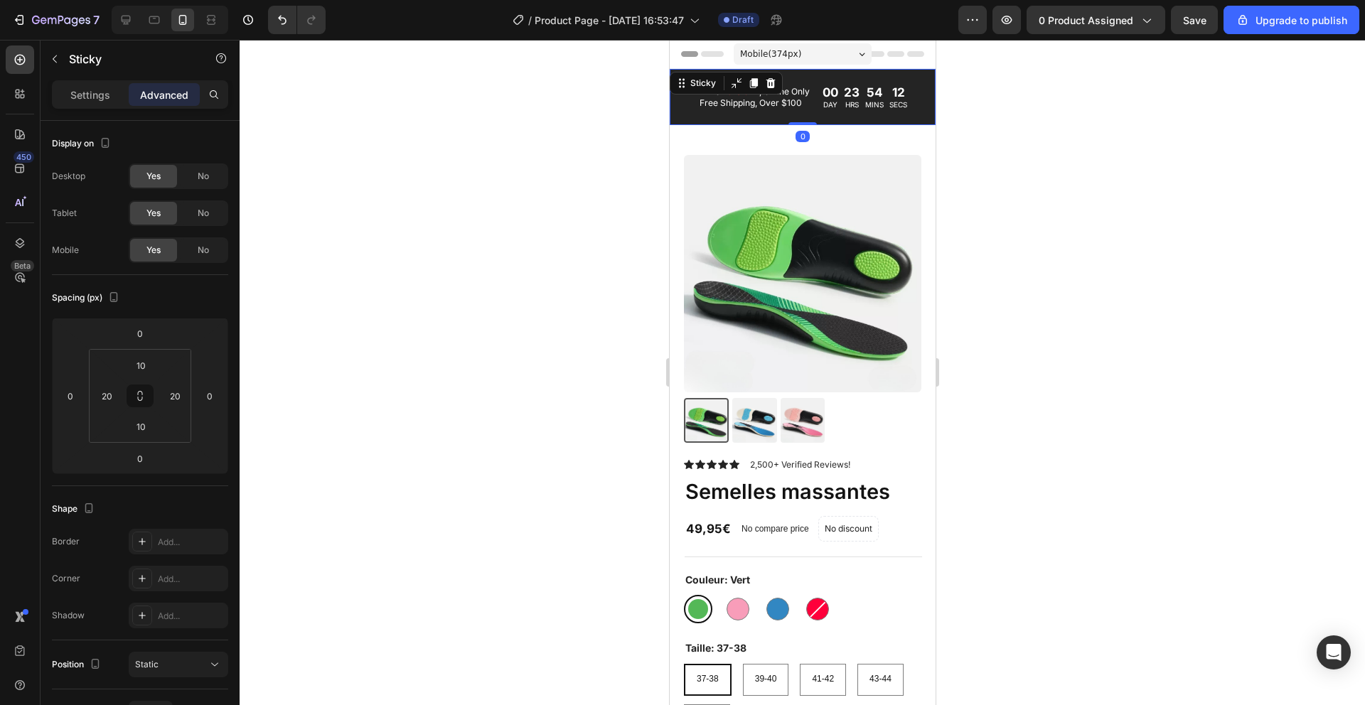
click at [771, 80] on icon at bounding box center [770, 83] width 9 height 10
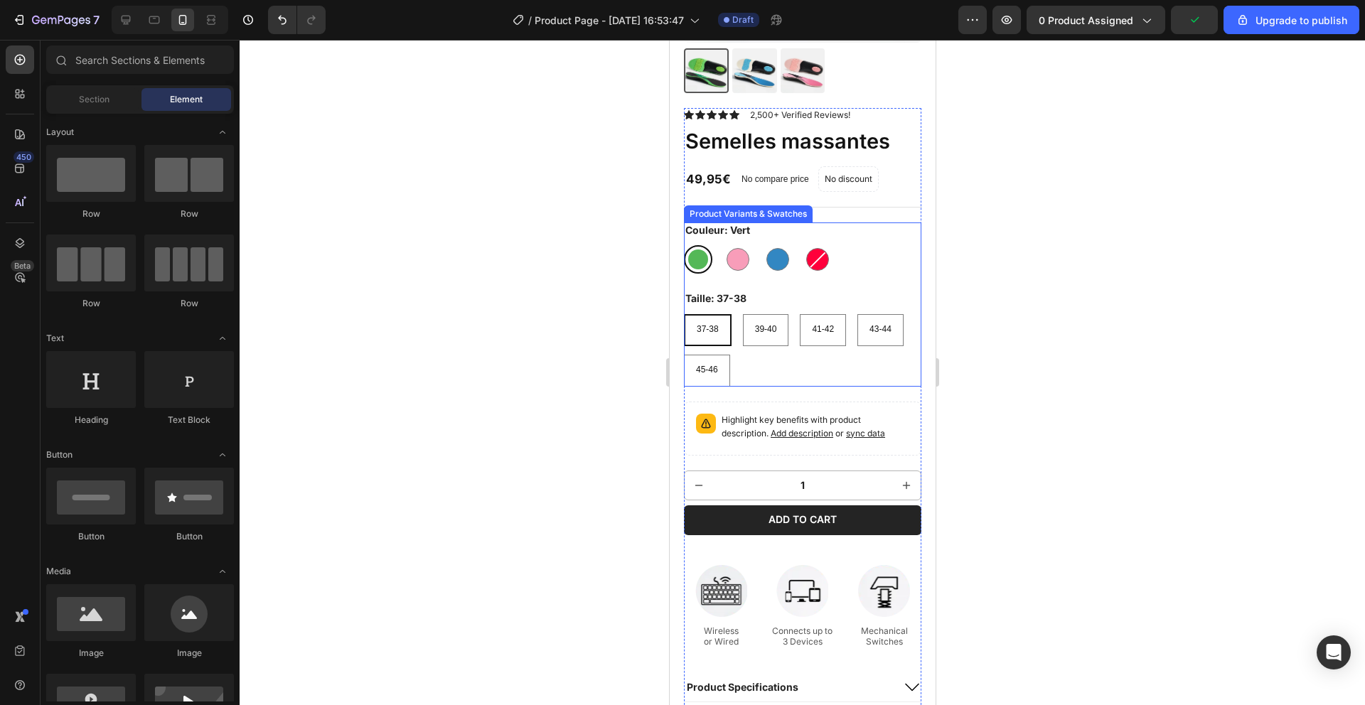
scroll to position [225, 0]
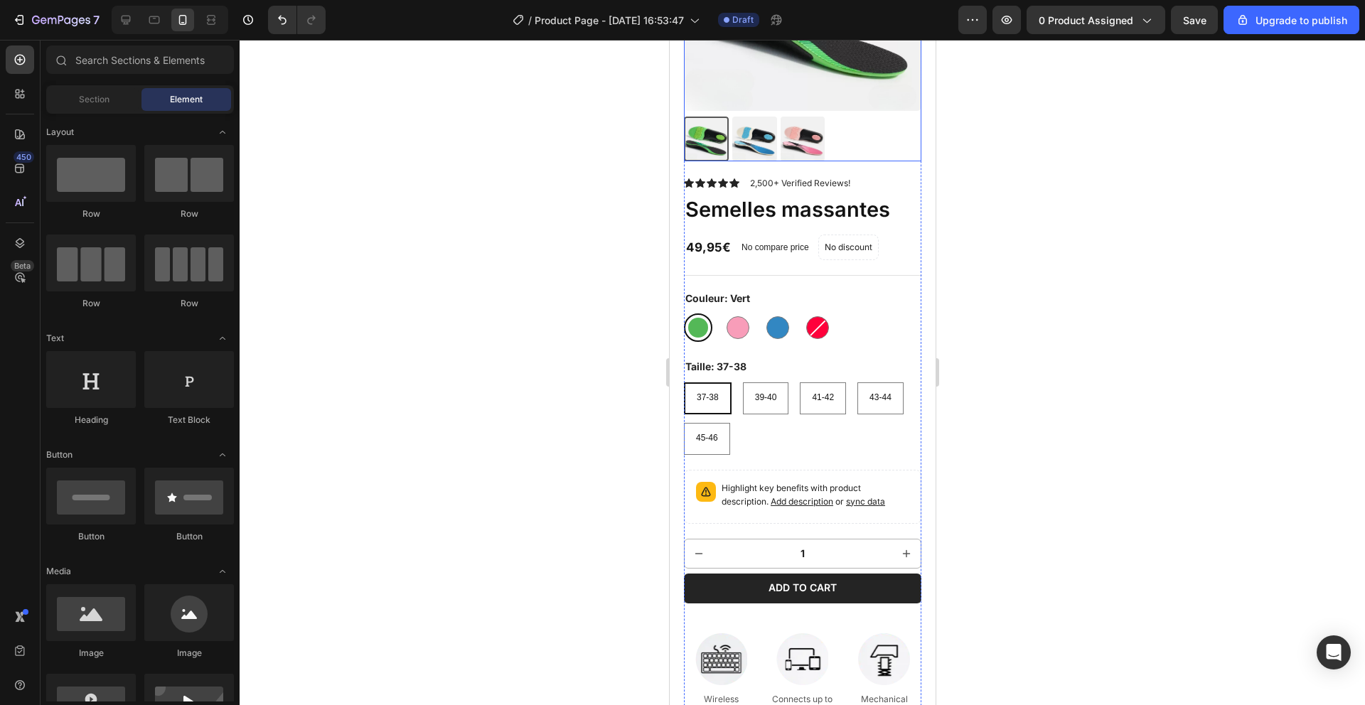
click at [853, 151] on div at bounding box center [801, 139] width 237 height 45
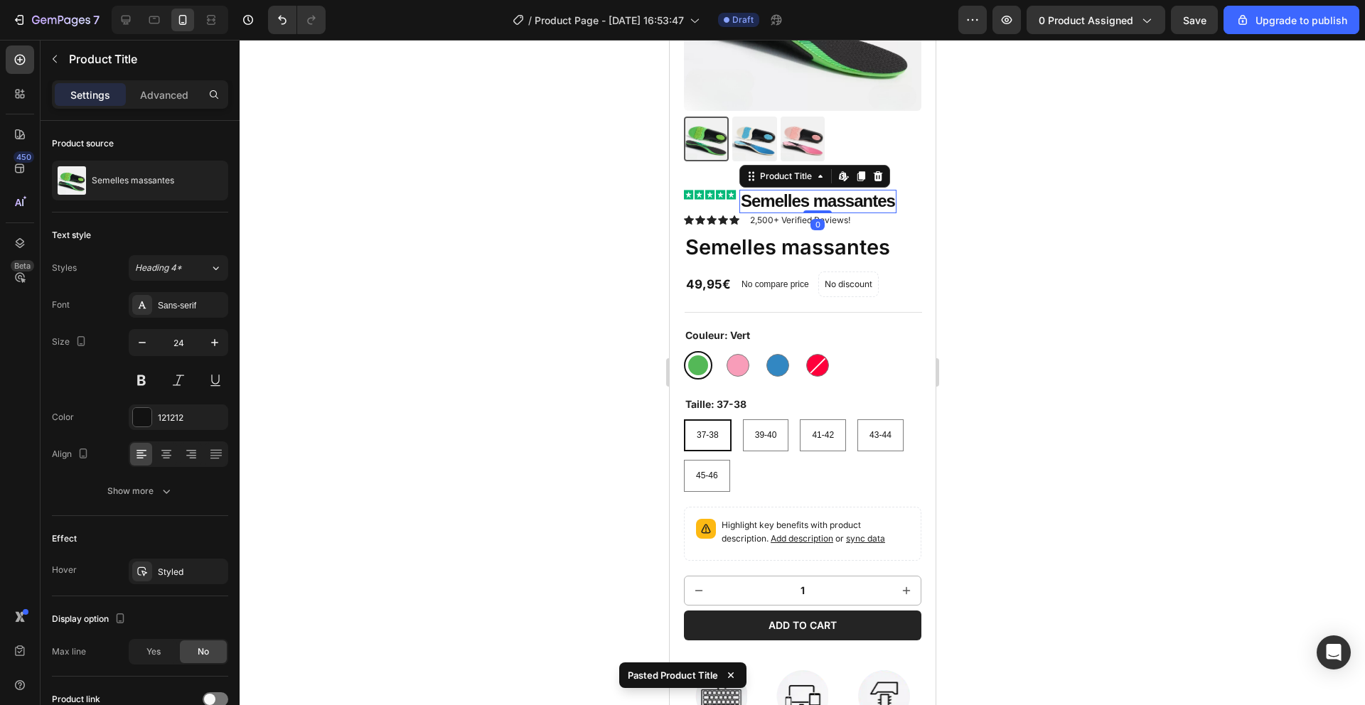
click at [876, 181] on icon at bounding box center [877, 176] width 9 height 10
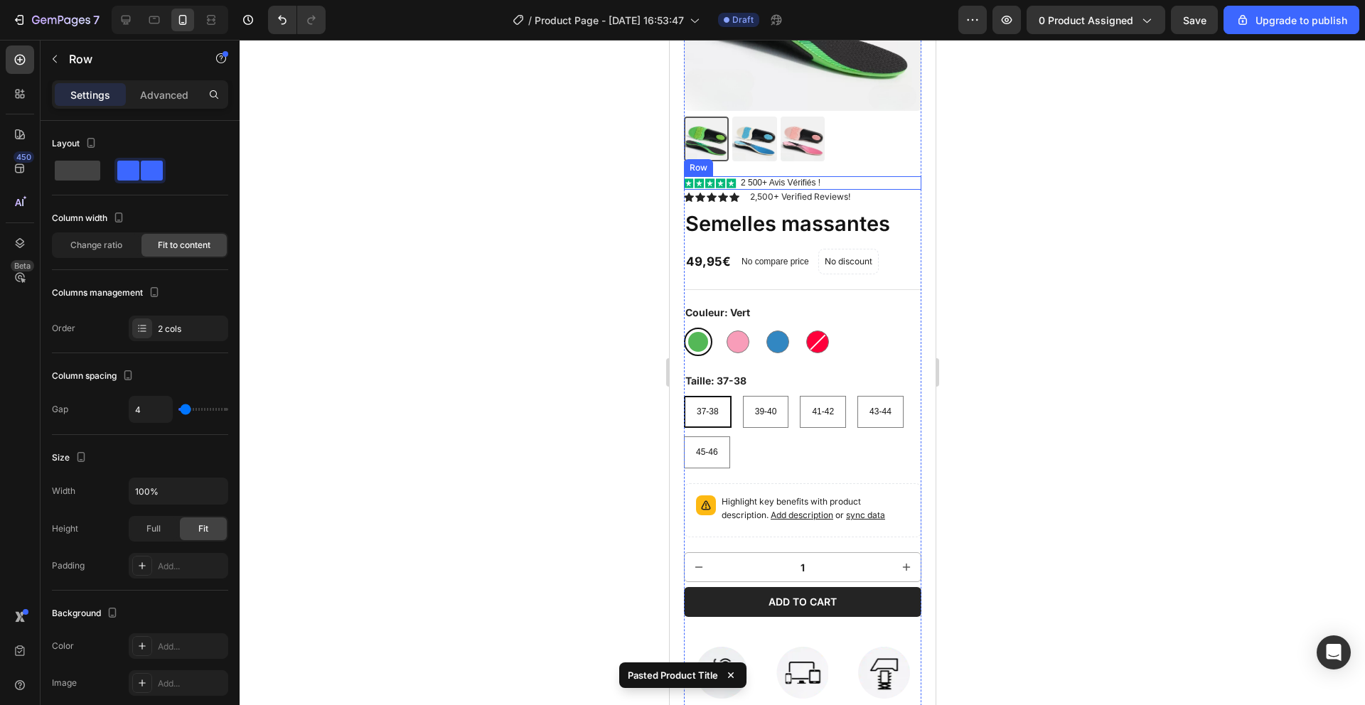
click at [854, 181] on div "Icon Icon Icon Icon Icon Icon List 2 500+ Avis Vérifiés ! Text Block Row" at bounding box center [801, 183] width 237 height 14
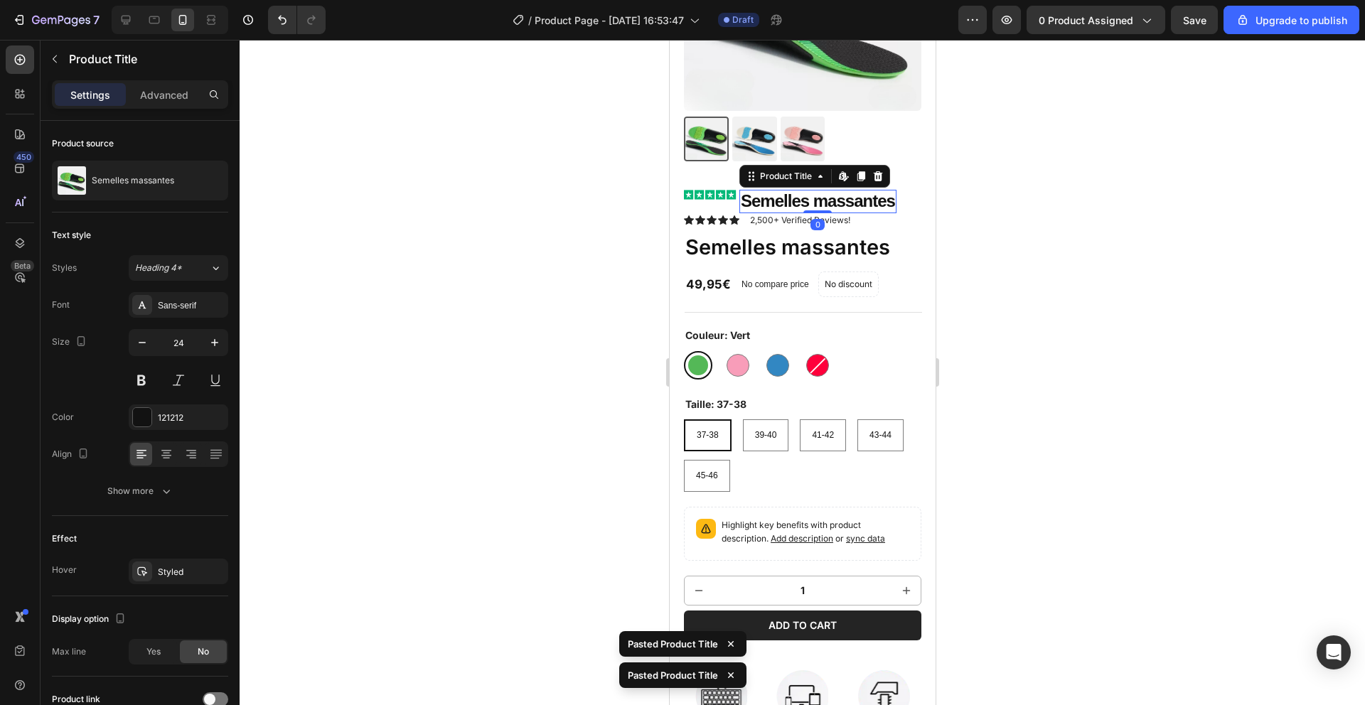
click at [880, 178] on icon at bounding box center [877, 176] width 9 height 10
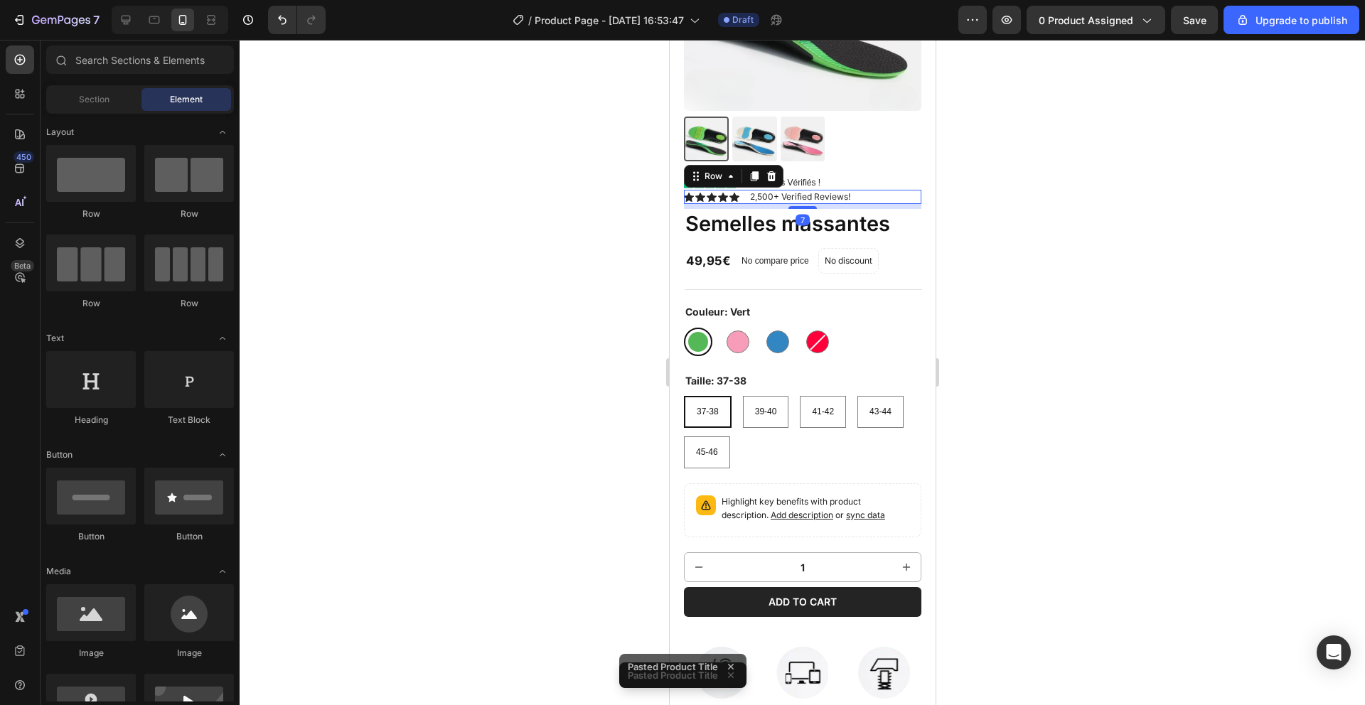
click at [852, 194] on div "Icon Icon Icon Icon Icon Icon List 2,500+ Verified Reviews! Text Block Row 7" at bounding box center [801, 197] width 237 height 14
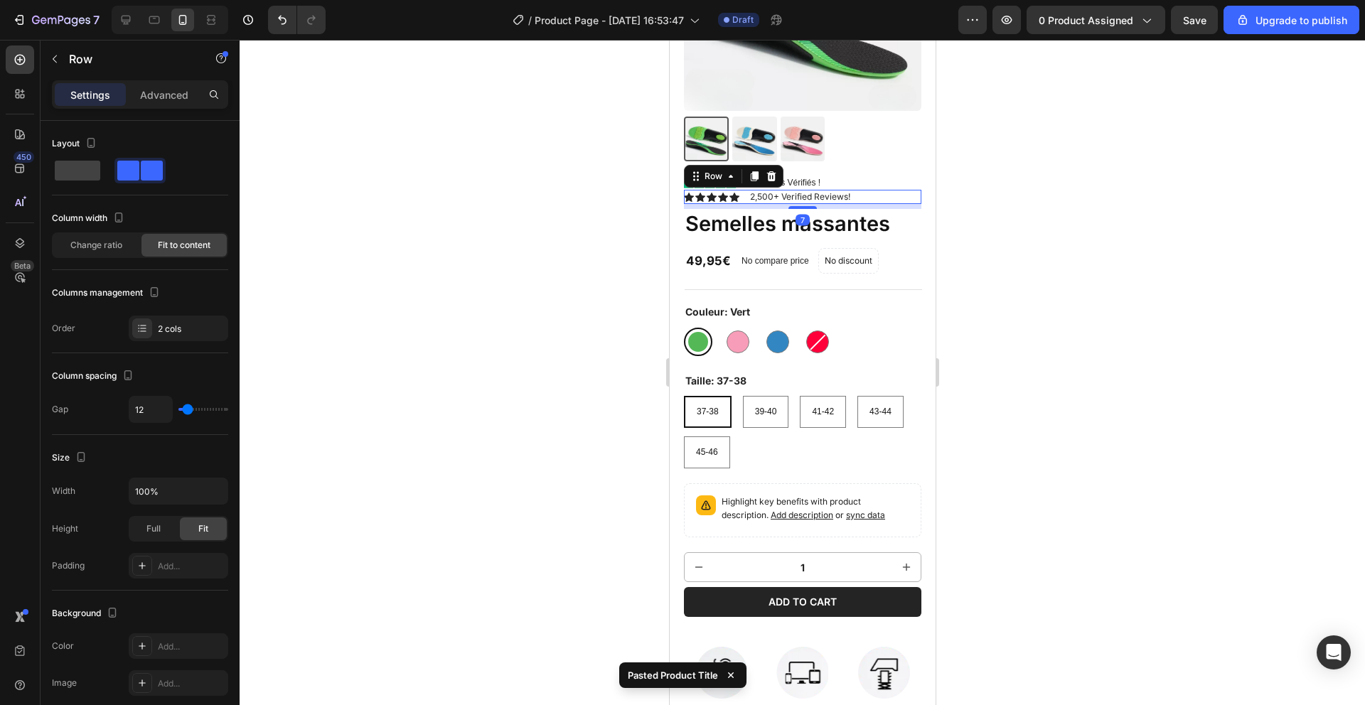
click at [874, 197] on div "Icon Icon Icon Icon Icon Icon List 2,500+ Verified Reviews! Text Block Row 7" at bounding box center [801, 197] width 237 height 14
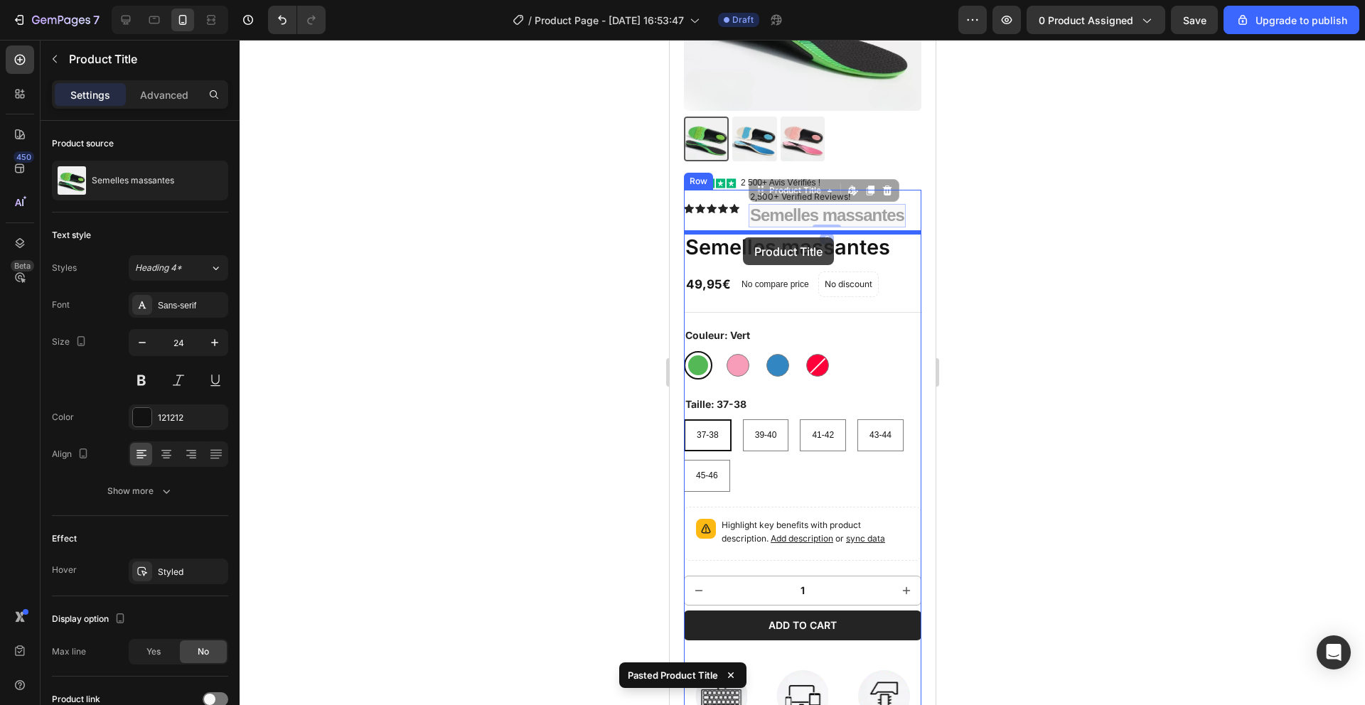
drag, startPoint x: 846, startPoint y: 213, endPoint x: 742, endPoint y: 238, distance: 106.9
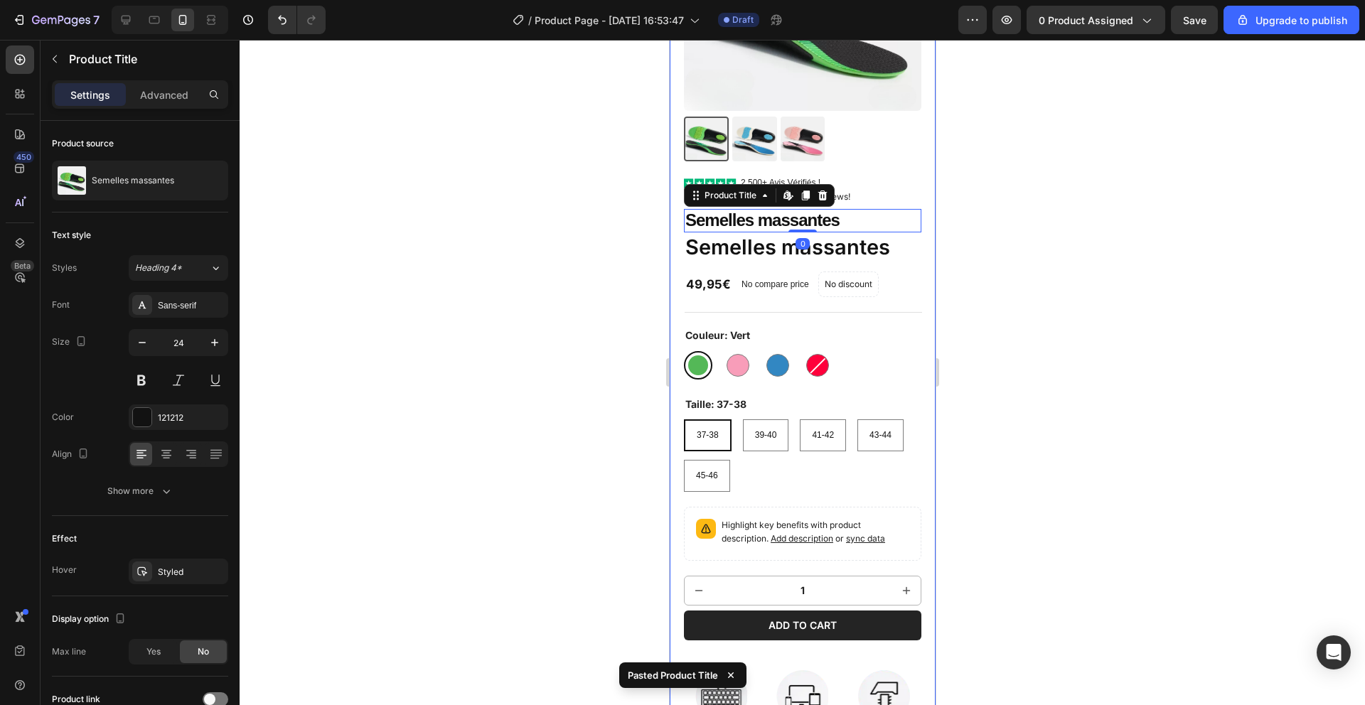
click at [561, 252] on div at bounding box center [802, 372] width 1125 height 665
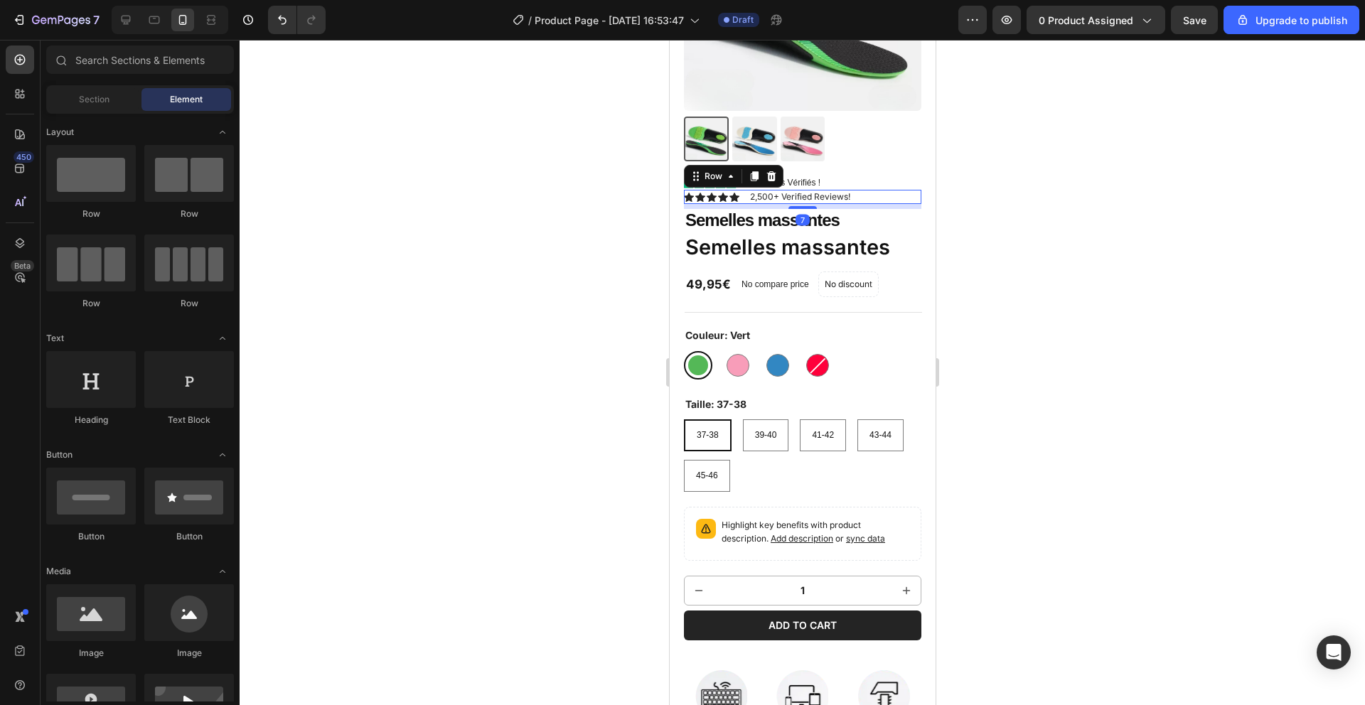
drag, startPoint x: 882, startPoint y: 203, endPoint x: 870, endPoint y: 198, distance: 12.8
click at [882, 203] on div "Icon Icon Icon Icon Icon Icon List 2,500+ Verified Reviews! Text Block Row 7" at bounding box center [801, 197] width 237 height 14
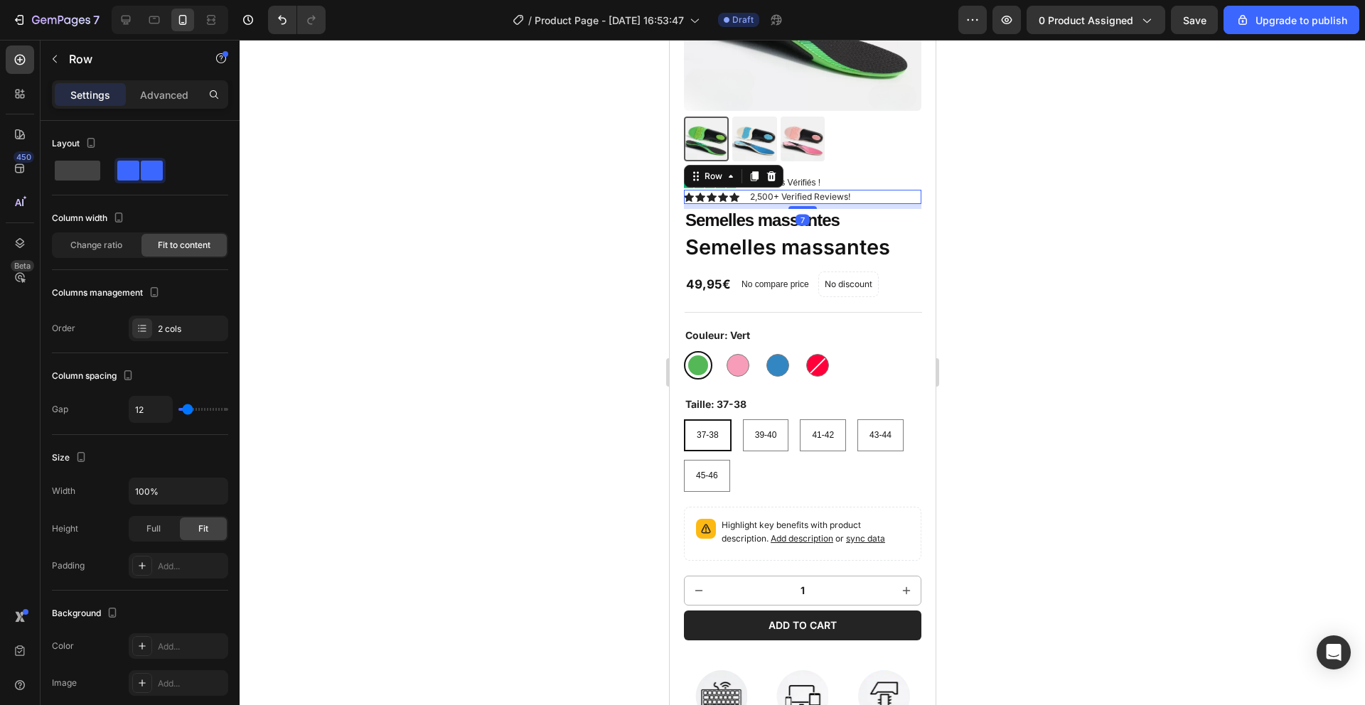
click at [777, 178] on div at bounding box center [770, 176] width 17 height 17
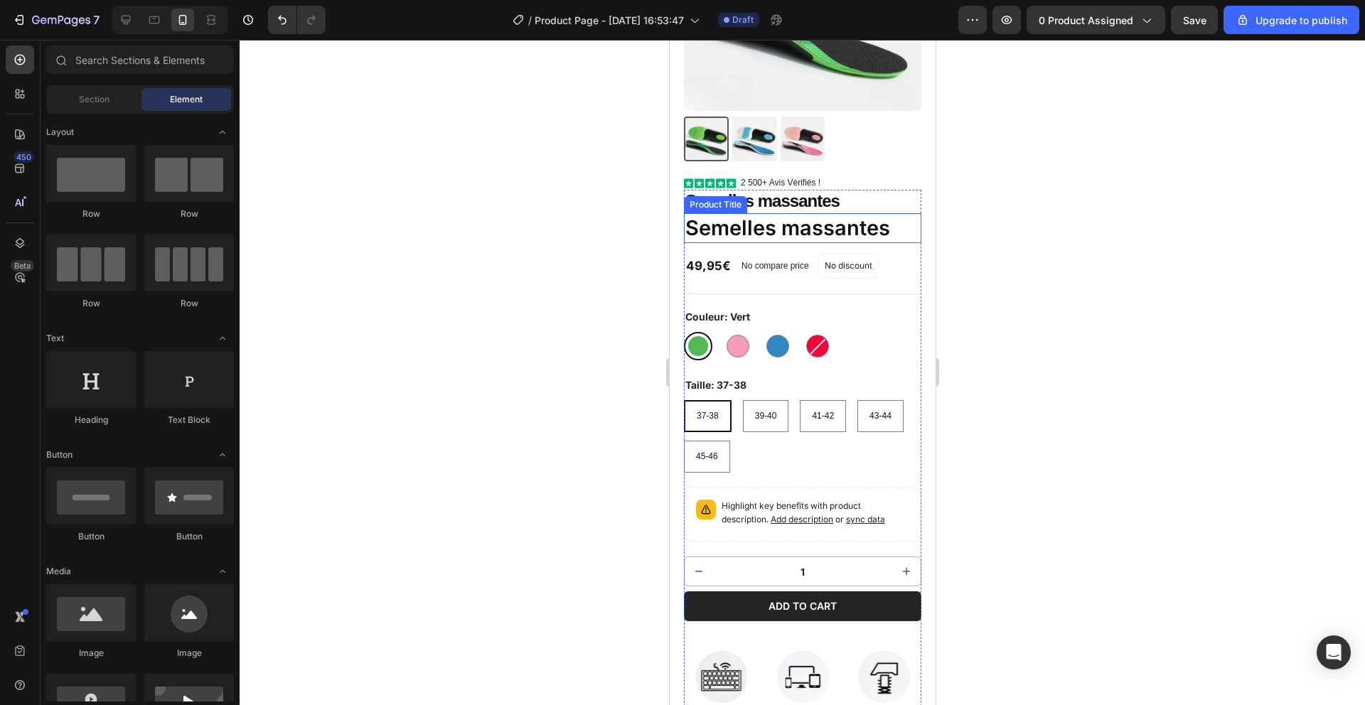
click at [901, 237] on h1 "Semelles massantes" at bounding box center [801, 228] width 237 height 30
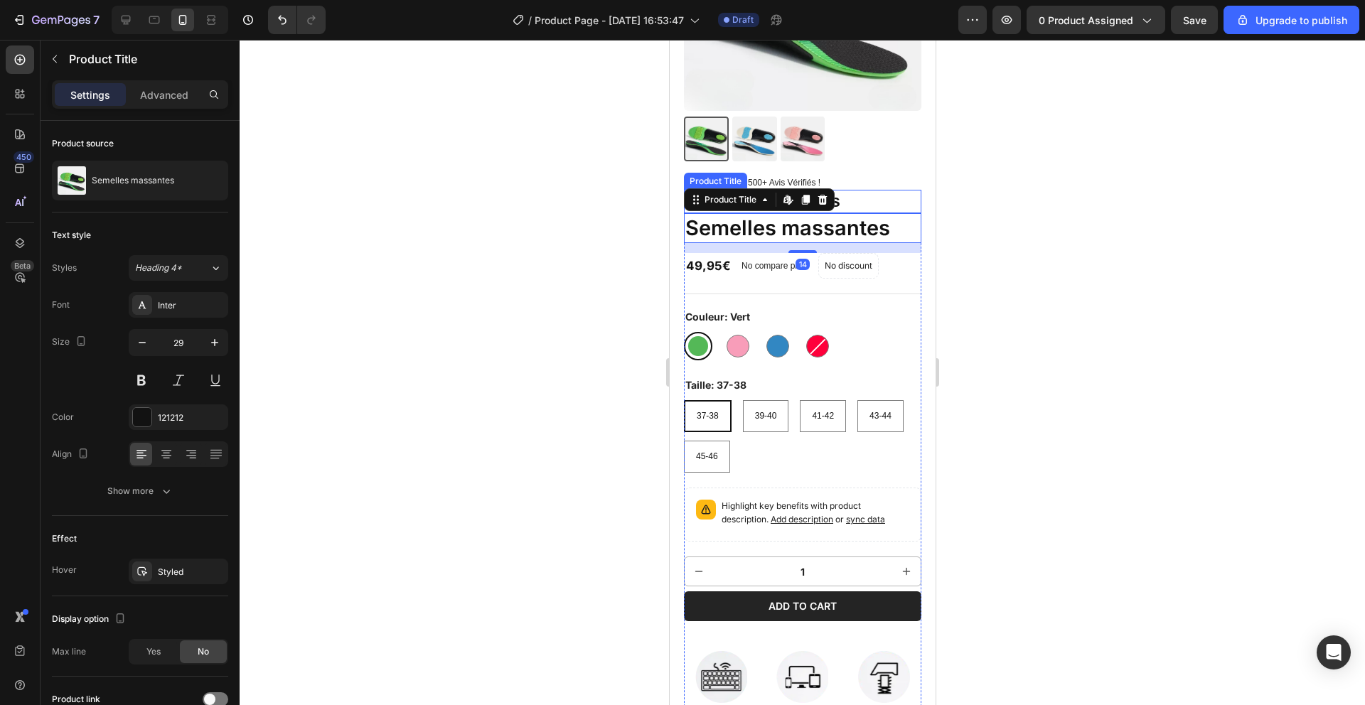
click at [825, 200] on icon at bounding box center [821, 200] width 9 height 10
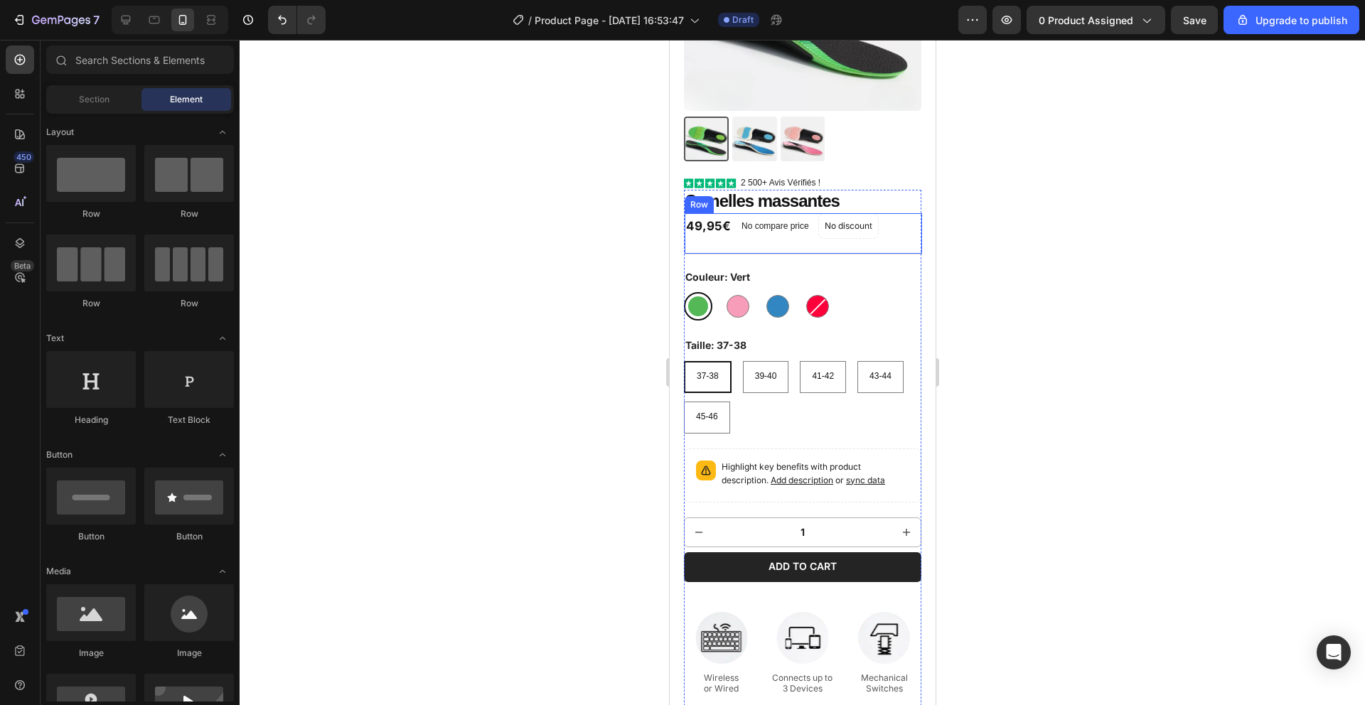
click at [893, 227] on div "49,95€ Product Price Product Price No compare price Product Price No discount N…" at bounding box center [802, 233] width 237 height 41
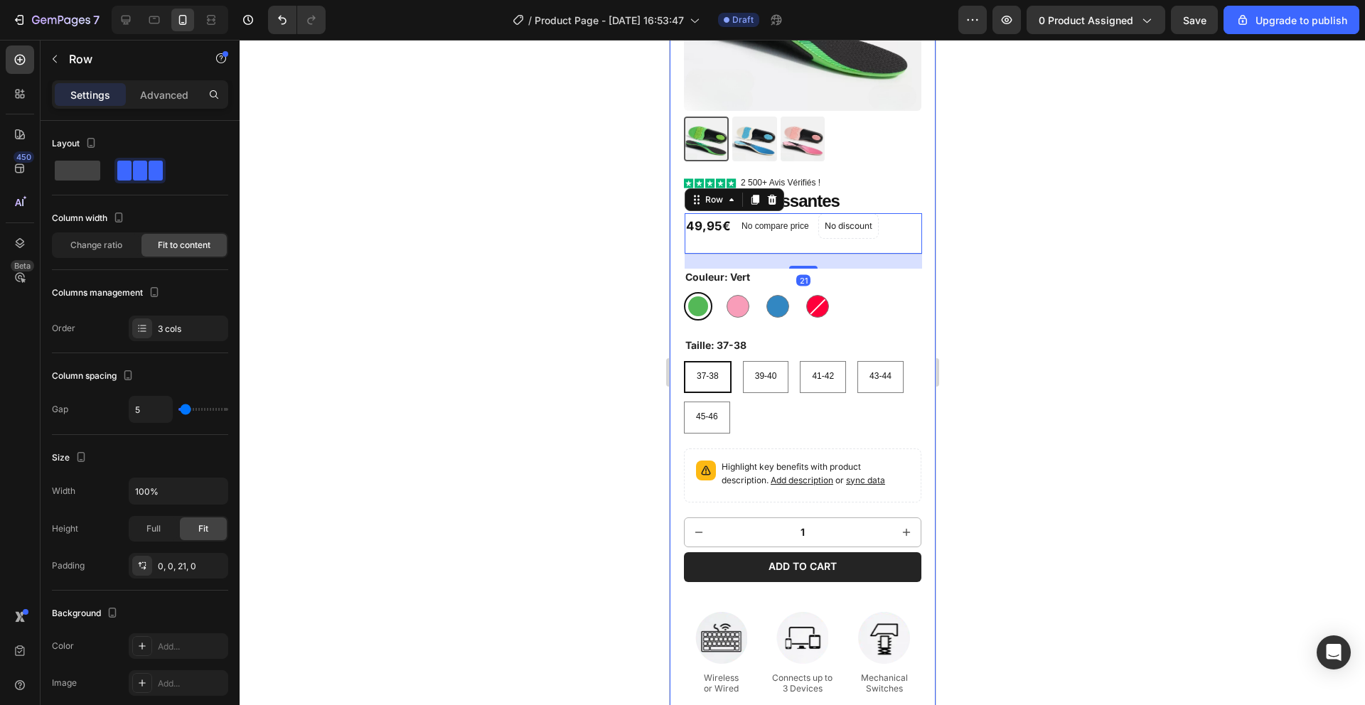
click at [1112, 218] on div at bounding box center [802, 372] width 1125 height 665
click at [890, 248] on div "49,95€ Product Price Product Price No compare price Product Price No discount N…" at bounding box center [802, 233] width 237 height 41
click at [774, 196] on icon at bounding box center [771, 199] width 11 height 11
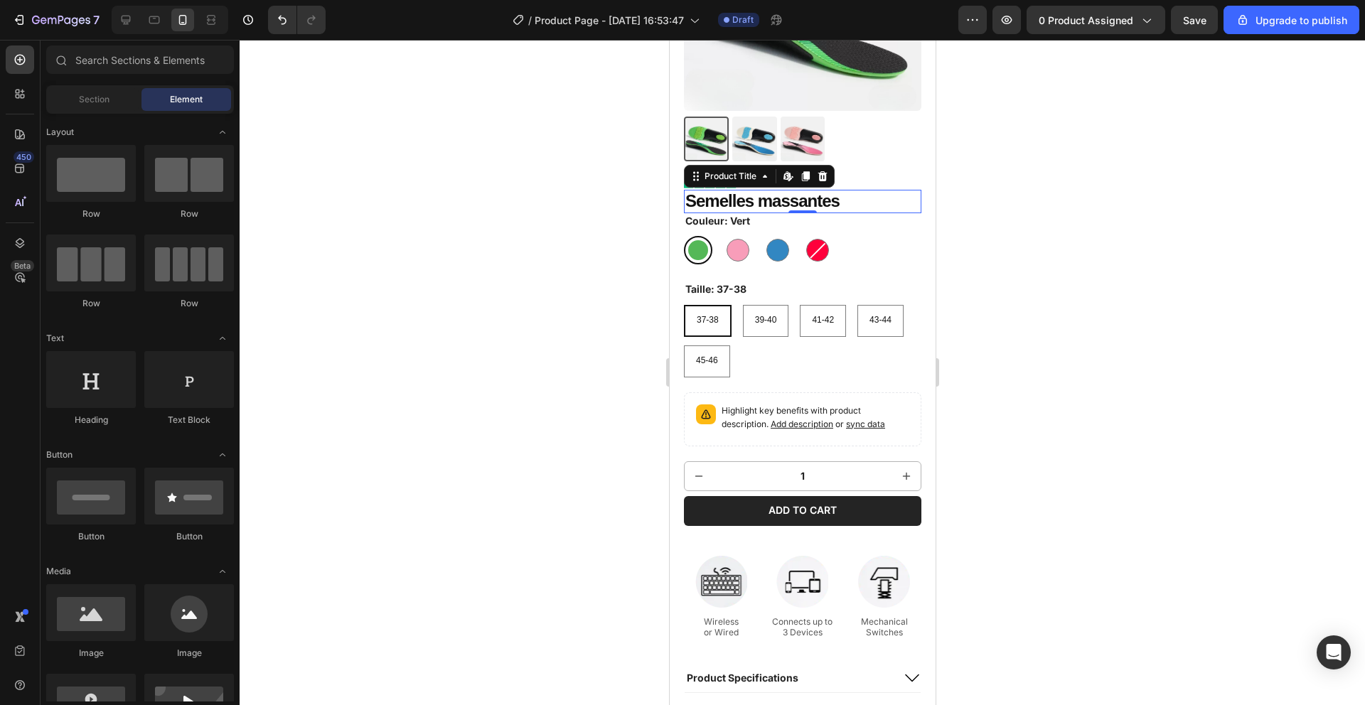
click at [867, 203] on h1 "Semelles massantes" at bounding box center [801, 201] width 237 height 23
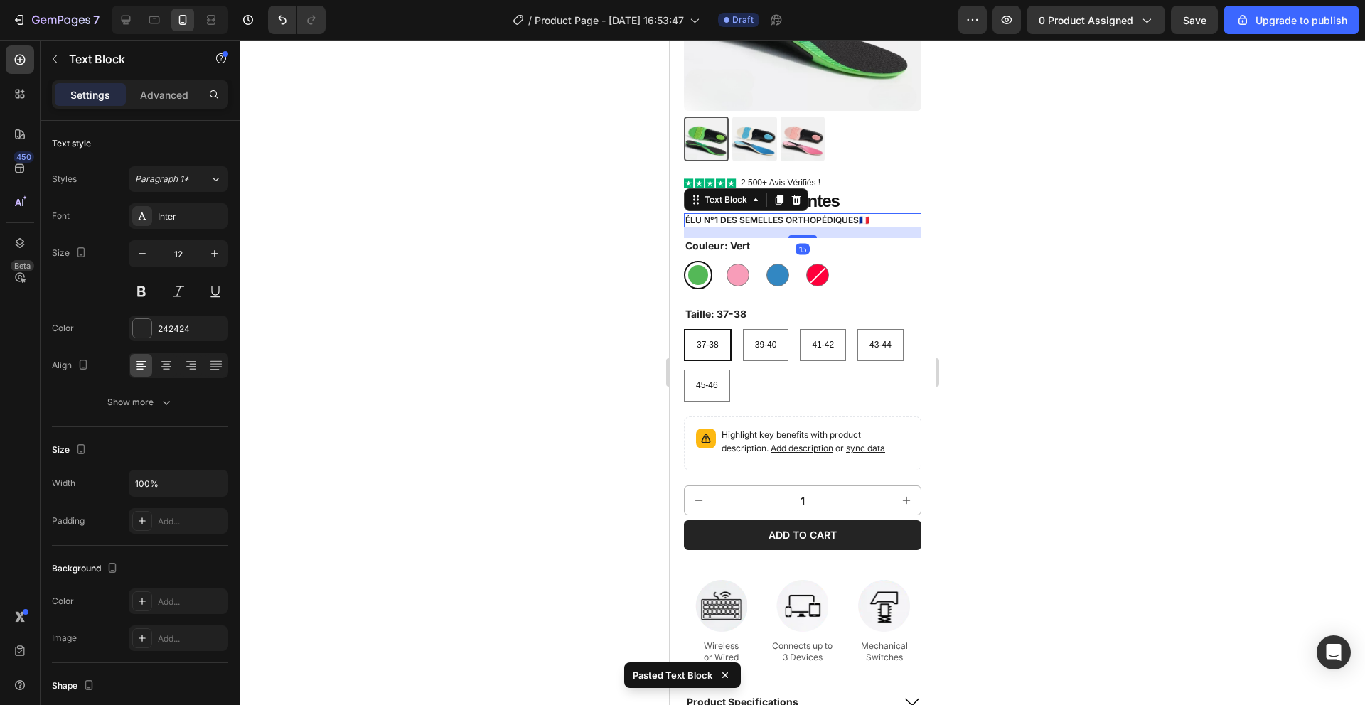
click at [997, 195] on div at bounding box center [802, 372] width 1125 height 665
click at [893, 217] on p "Élu n°1 des semelles orthopédiques 🇫🇷" at bounding box center [802, 220] width 235 height 11
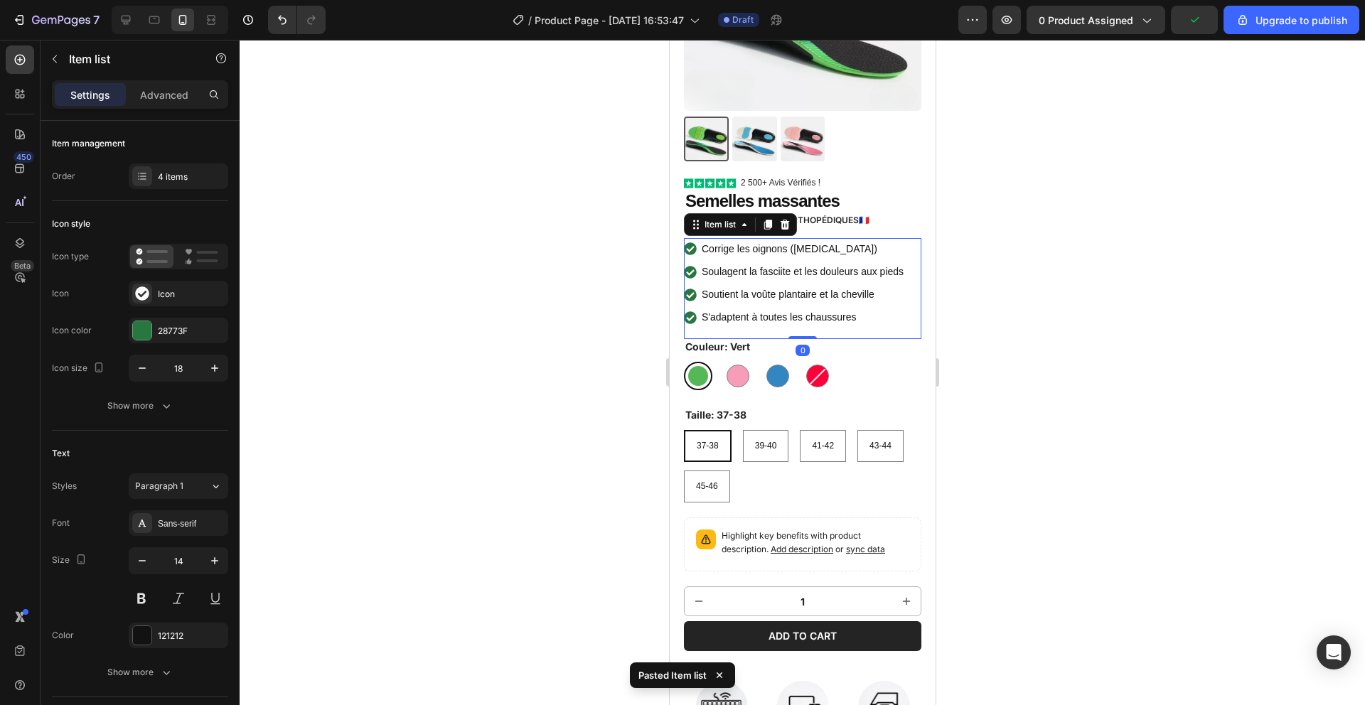
click at [1023, 190] on div at bounding box center [802, 372] width 1125 height 665
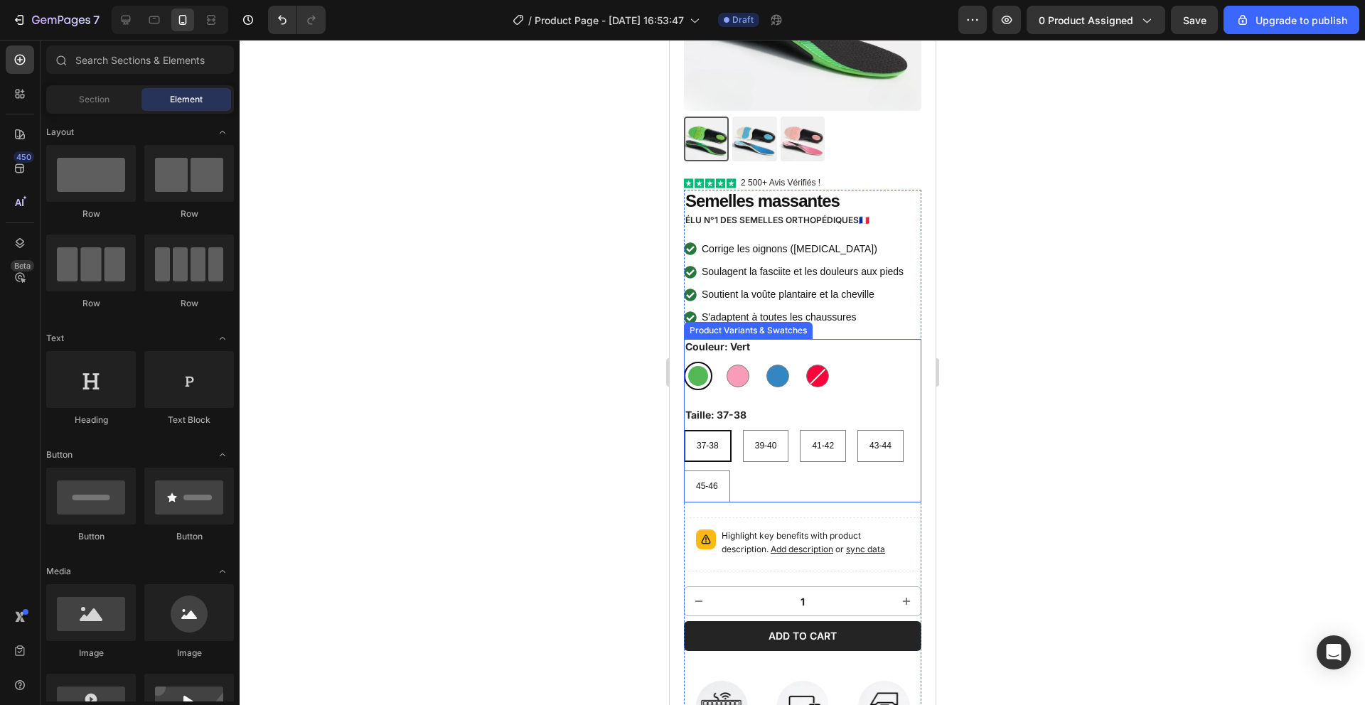
click at [901, 422] on div "Taille: 37-38 37-38 37-38 37-38 39-40 39-40 39-40 41-42 41-42 41-42 43-44 43-44…" at bounding box center [801, 454] width 237 height 95
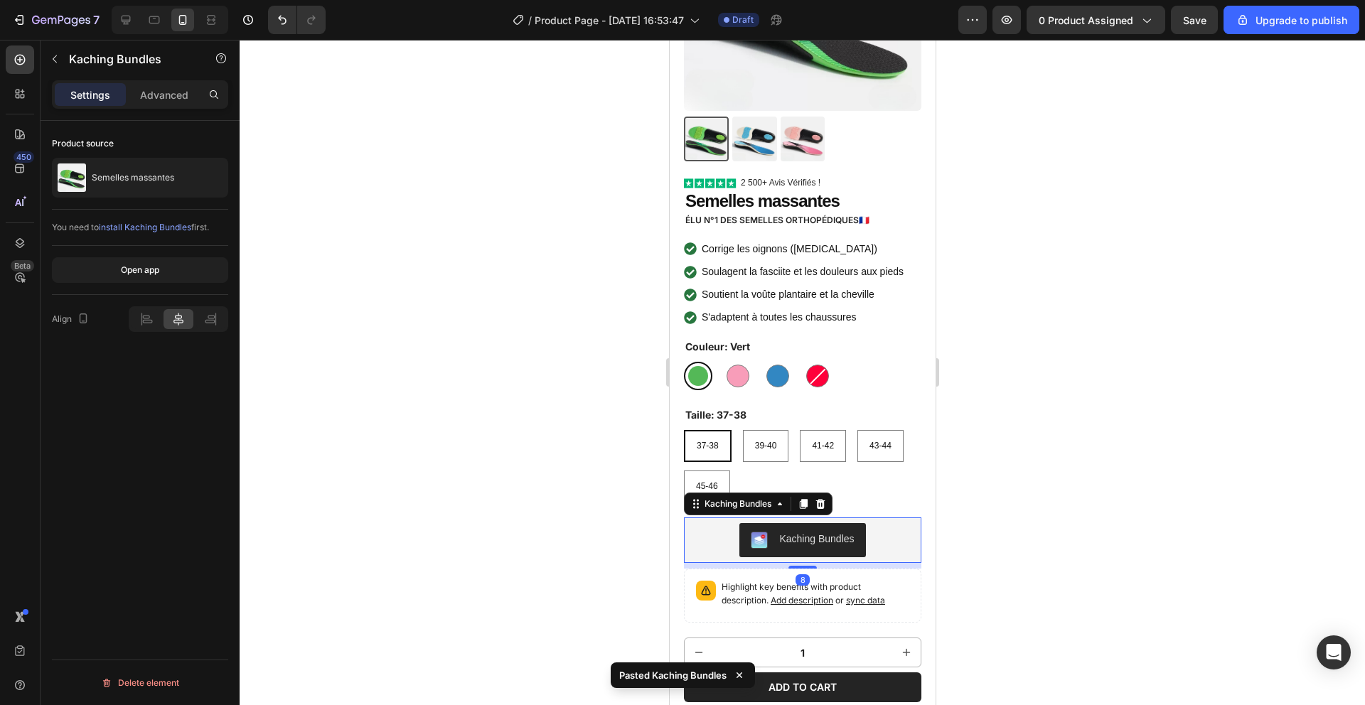
click at [994, 357] on div at bounding box center [802, 372] width 1125 height 665
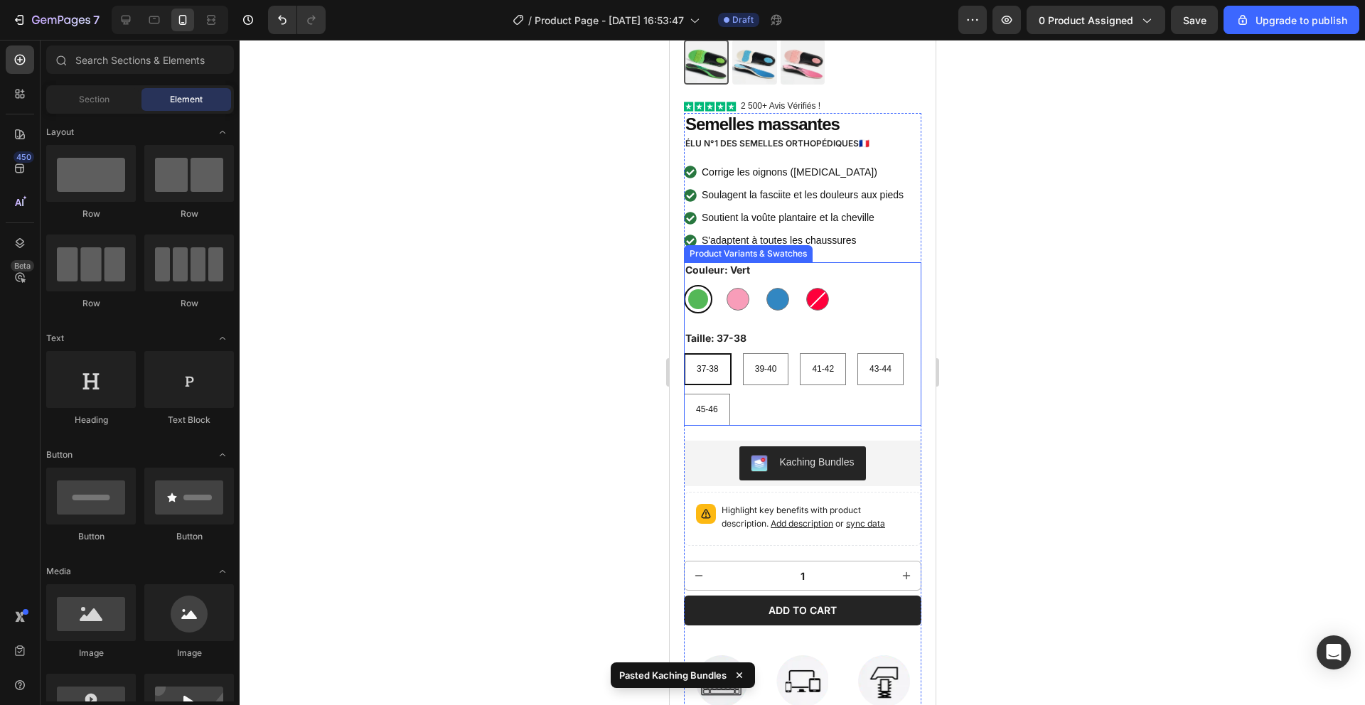
scroll to position [543, 0]
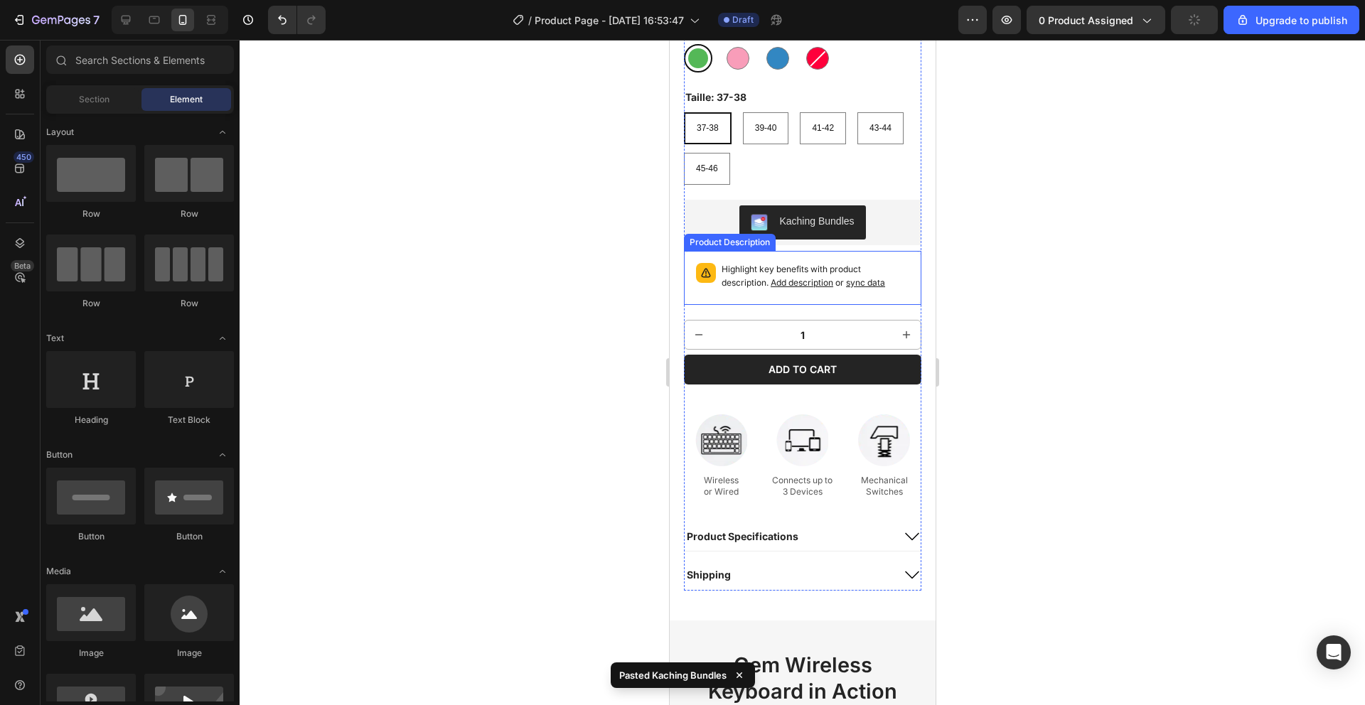
click at [906, 299] on div "Highlight key benefits with product description. Add description or sync data" at bounding box center [801, 278] width 237 height 54
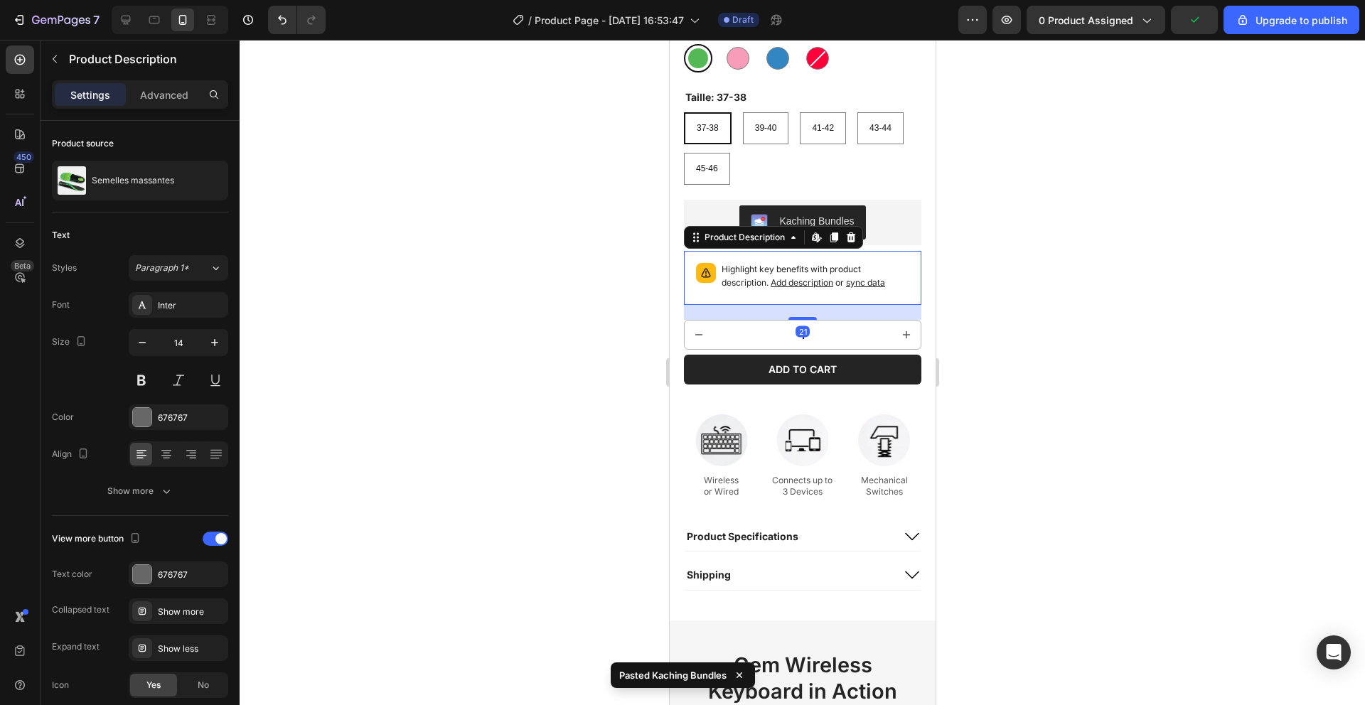
click at [850, 235] on icon at bounding box center [850, 237] width 9 height 10
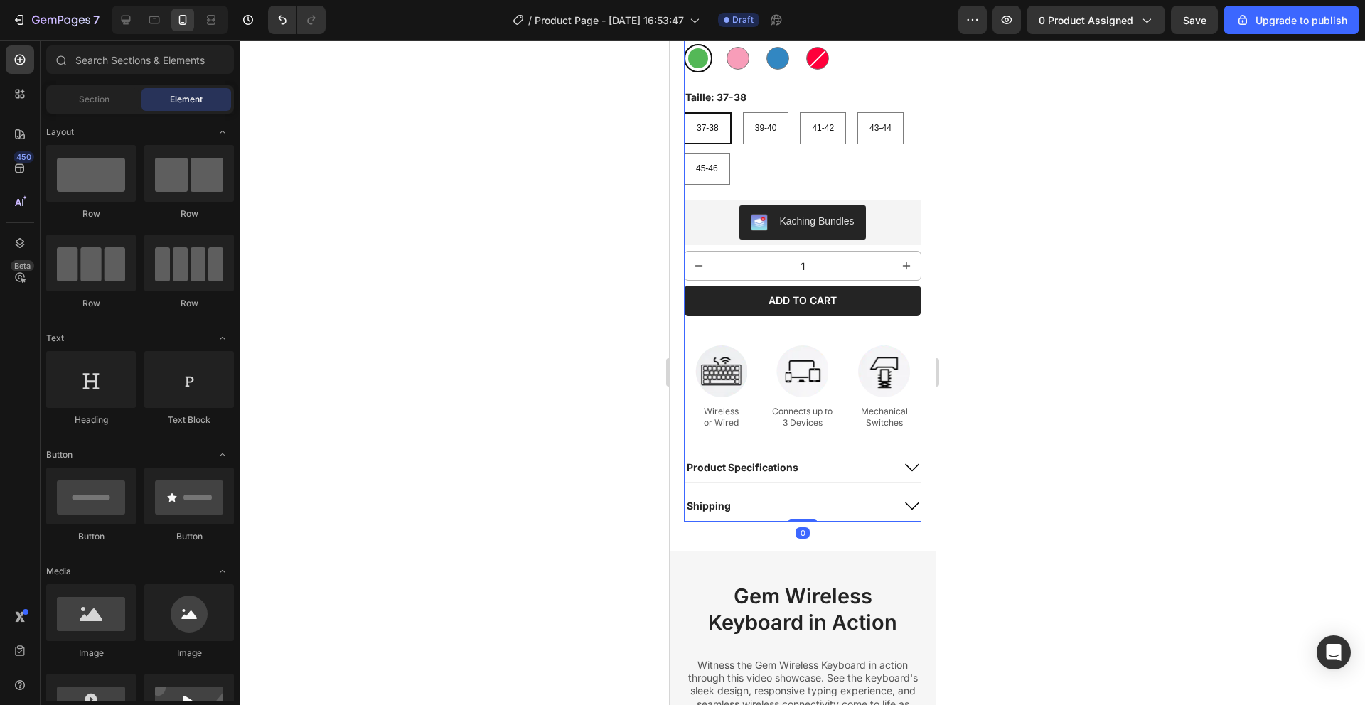
click at [871, 284] on div "Semelles massantes Product Title Élu n°1 des semelles orthopédiques 🇫🇷 Text Blo…" at bounding box center [801, 196] width 237 height 649
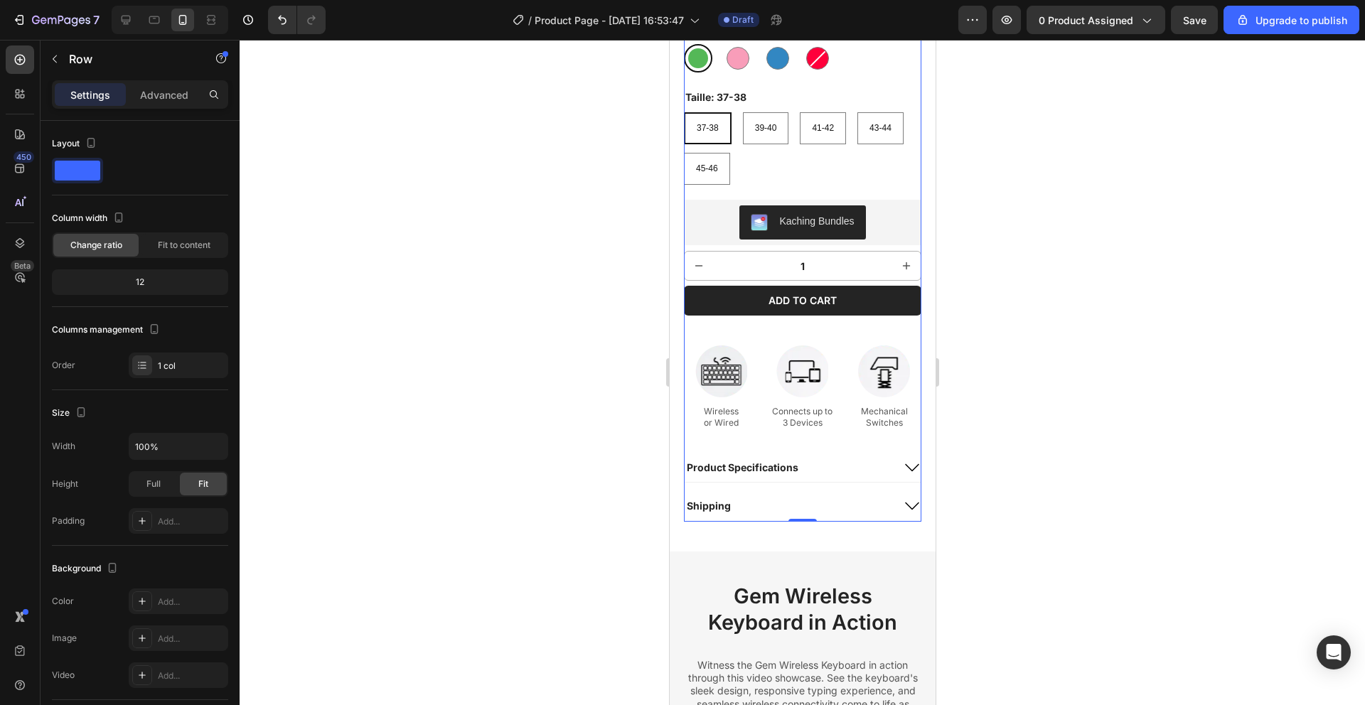
click at [906, 318] on div "Add to cart Add to Cart" at bounding box center [801, 316] width 237 height 60
click at [889, 307] on button "Add to cart" at bounding box center [801, 301] width 237 height 30
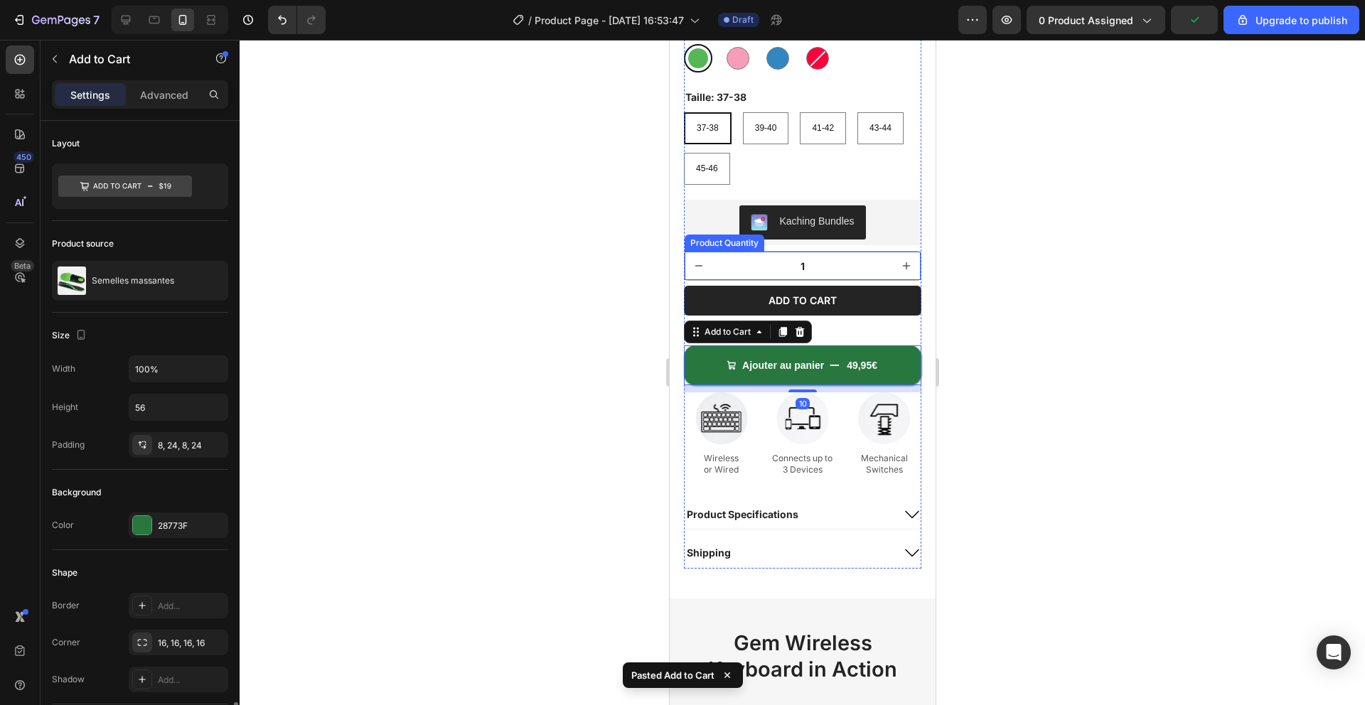
scroll to position [434, 0]
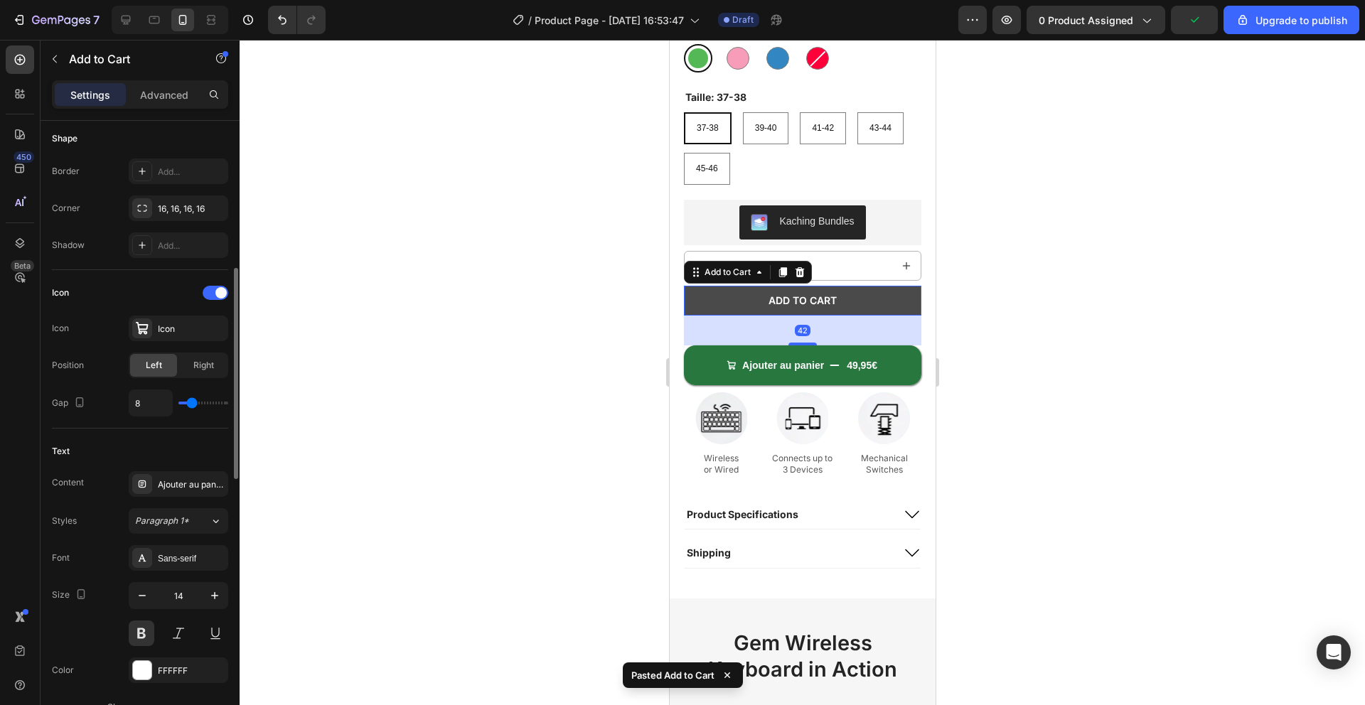
click at [861, 299] on button "Add to cart" at bounding box center [801, 301] width 237 height 30
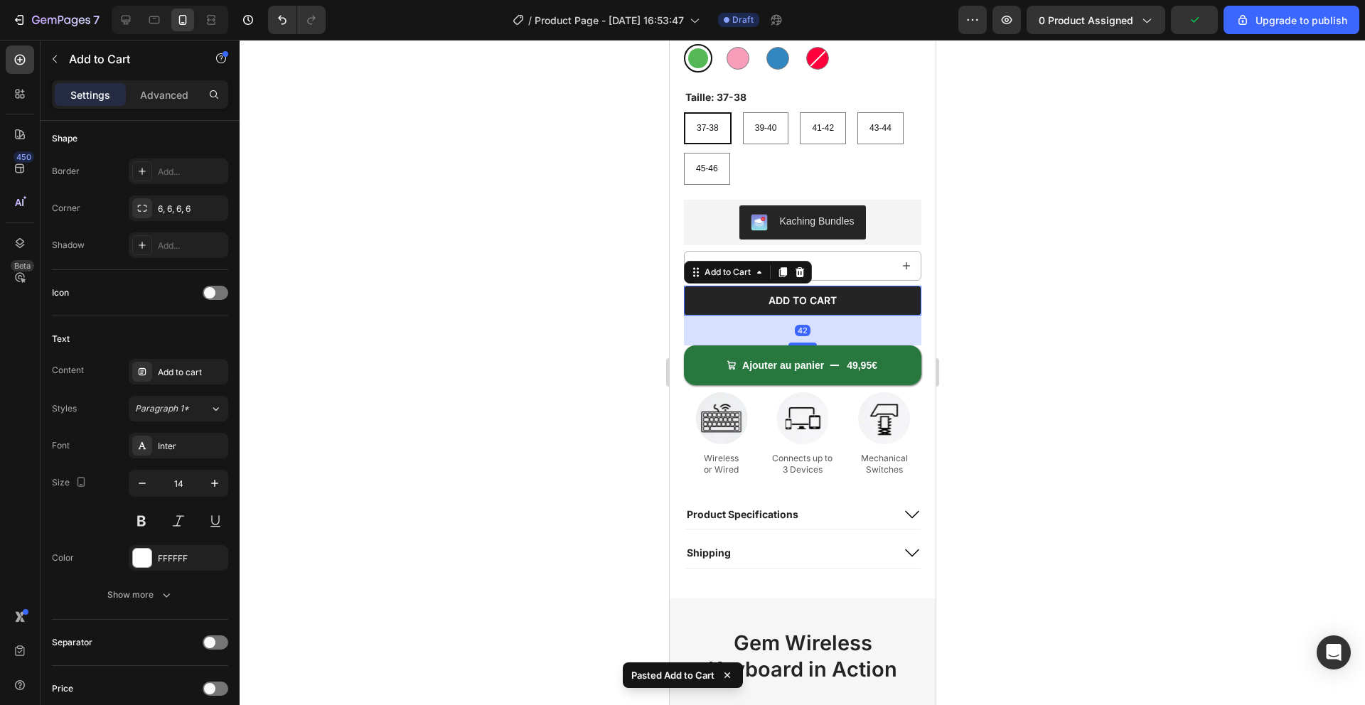
click at [798, 272] on icon at bounding box center [798, 272] width 11 height 11
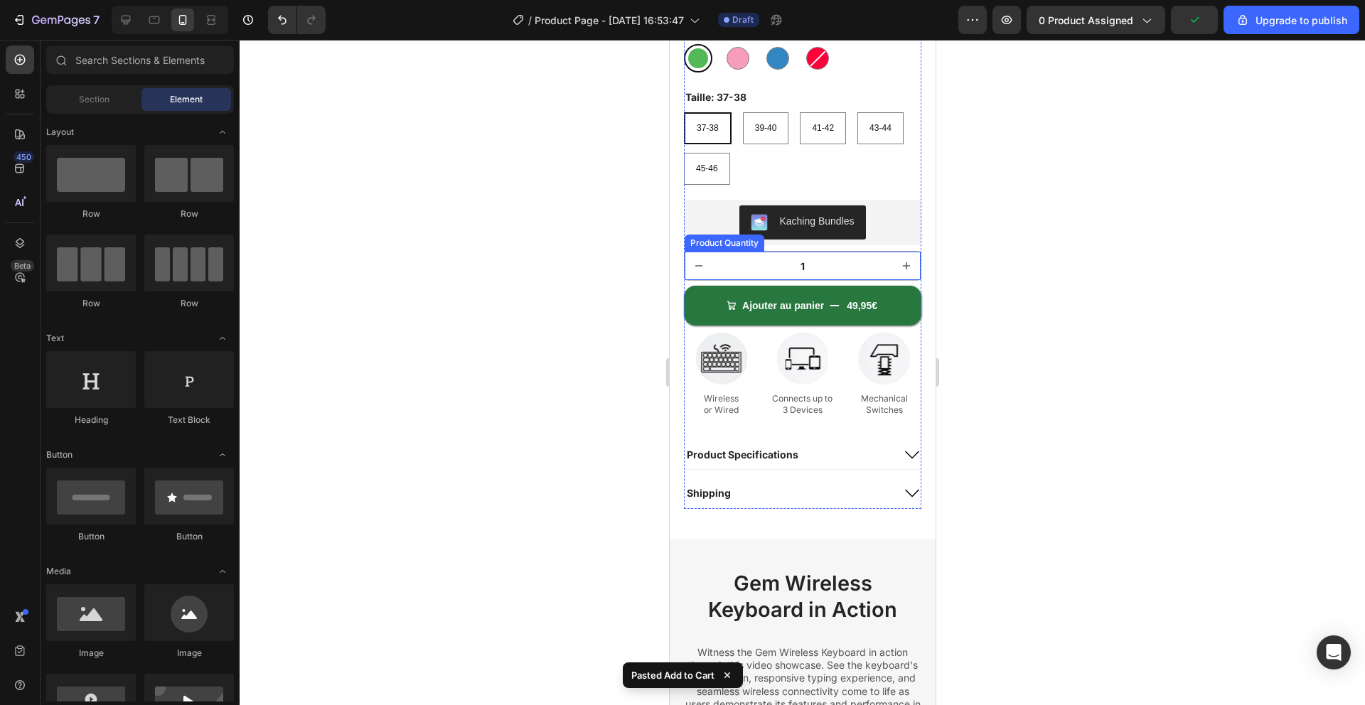
drag, startPoint x: 844, startPoint y: 278, endPoint x: 826, endPoint y: 273, distance: 18.5
click at [843, 278] on input "1" at bounding box center [801, 266] width 179 height 28
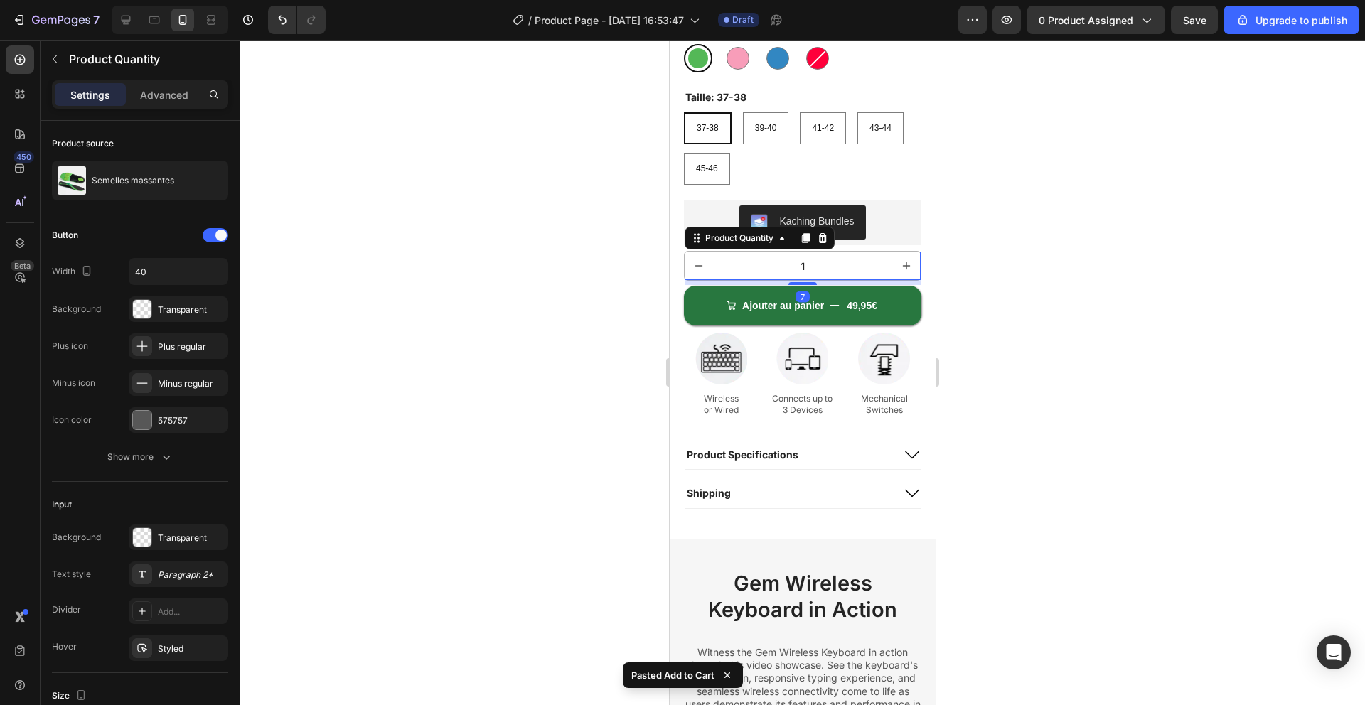
click at [827, 240] on icon at bounding box center [821, 237] width 11 height 11
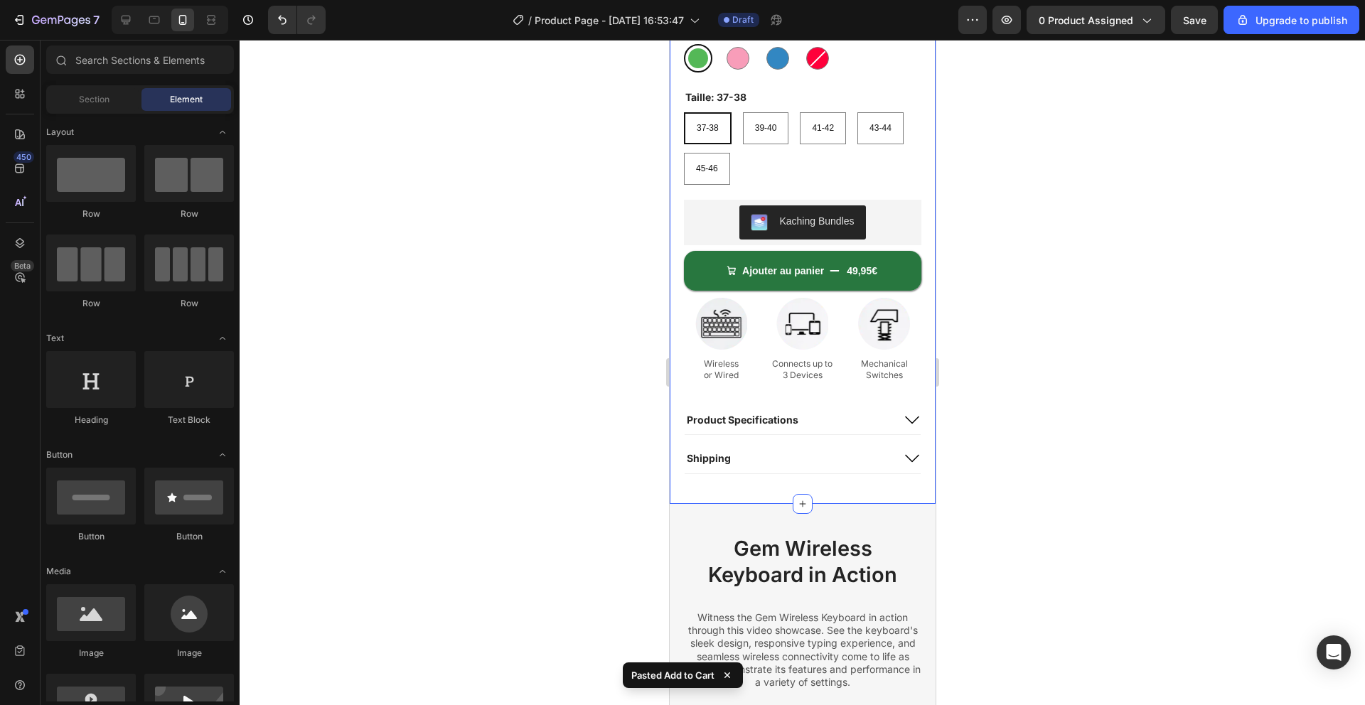
click at [1024, 279] on div at bounding box center [802, 372] width 1125 height 665
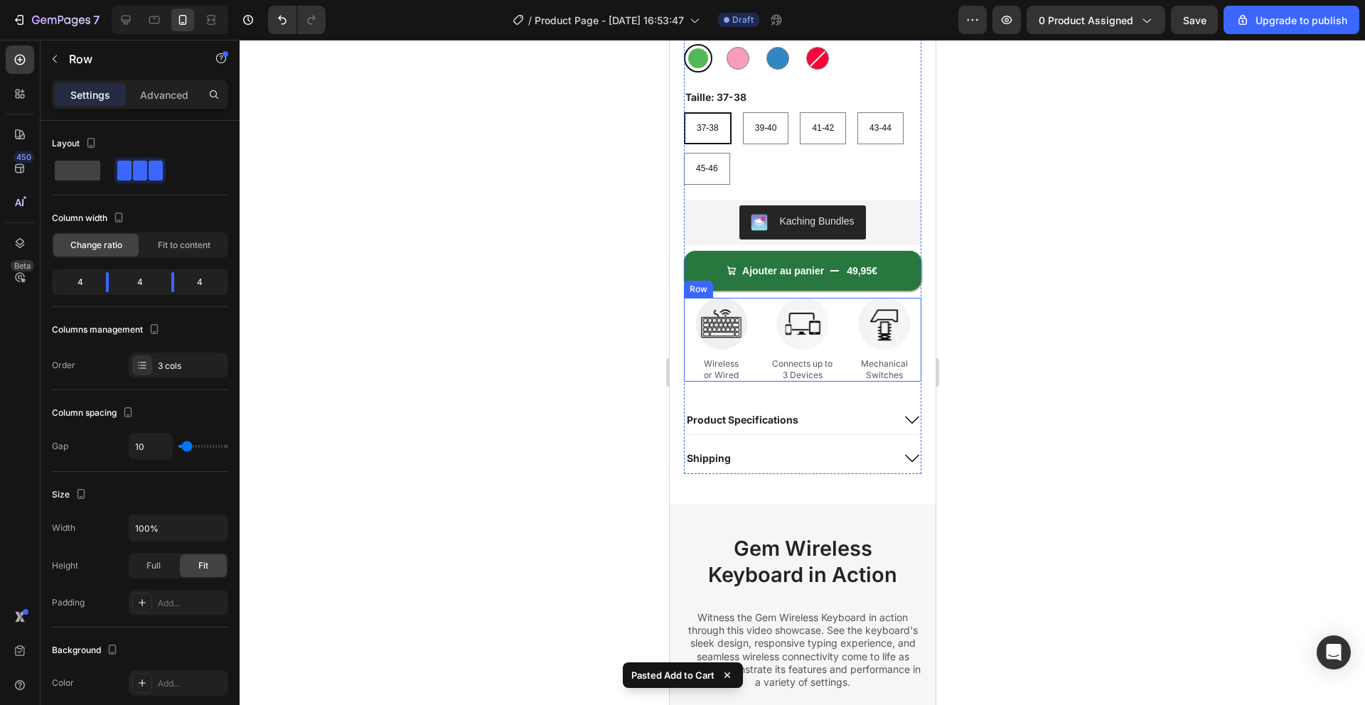
click at [842, 377] on div "Image Wireless or Wired Text Block Image Connects up to 3 Devices Text Block Im…" at bounding box center [801, 340] width 237 height 84
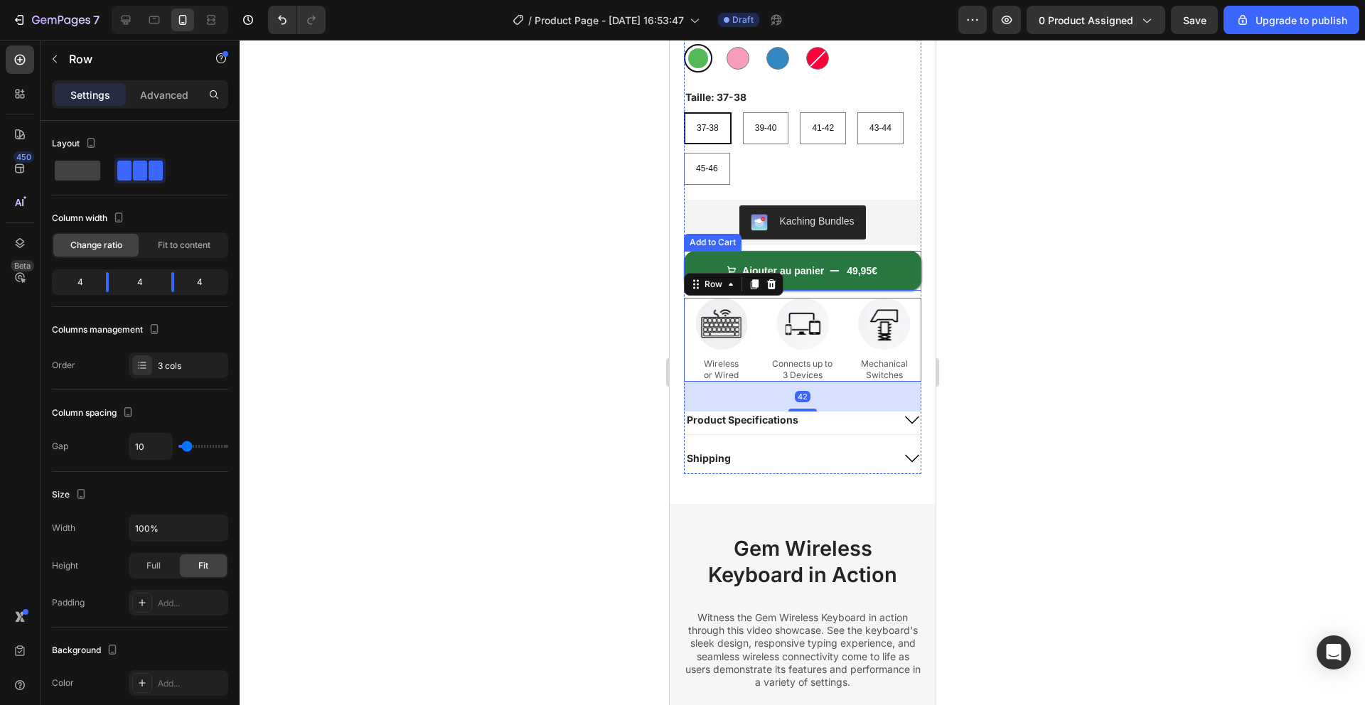
click at [779, 287] on div "Row" at bounding box center [733, 284] width 100 height 23
click at [772, 287] on icon at bounding box center [770, 284] width 9 height 10
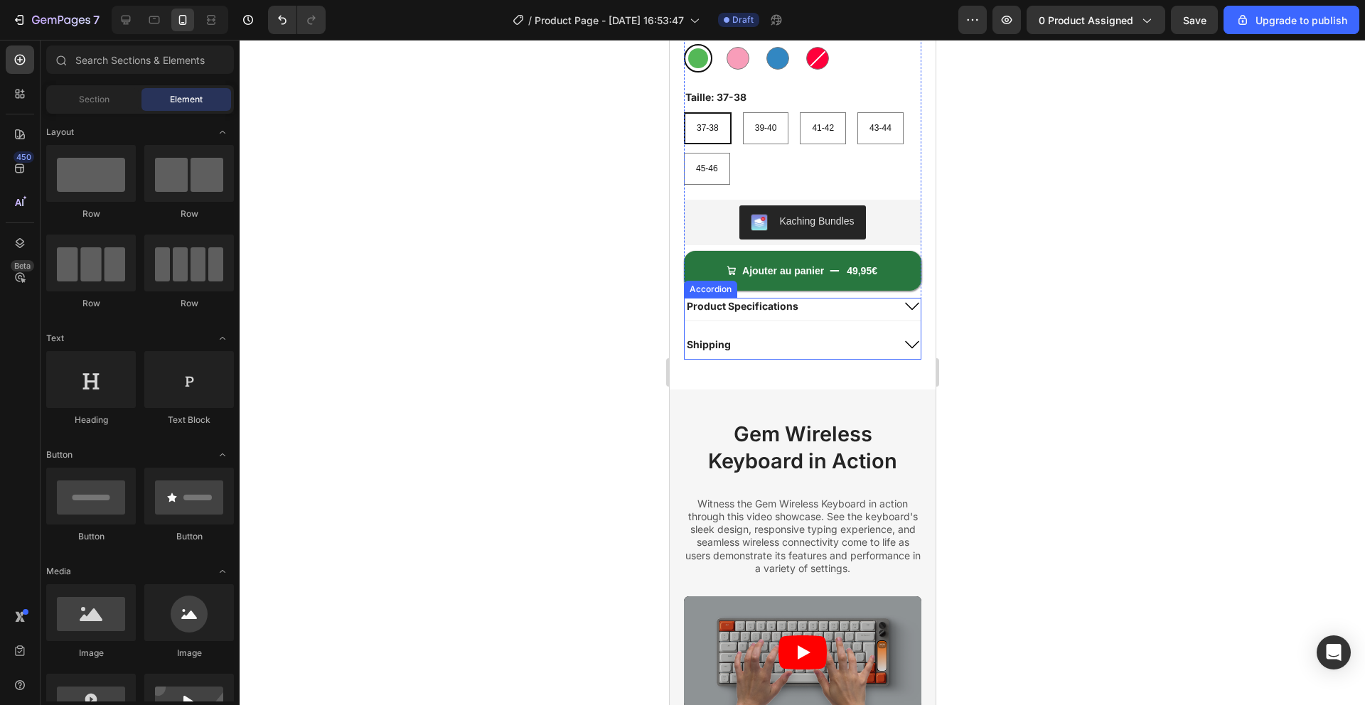
click at [835, 347] on div "Shipping" at bounding box center [788, 344] width 208 height 17
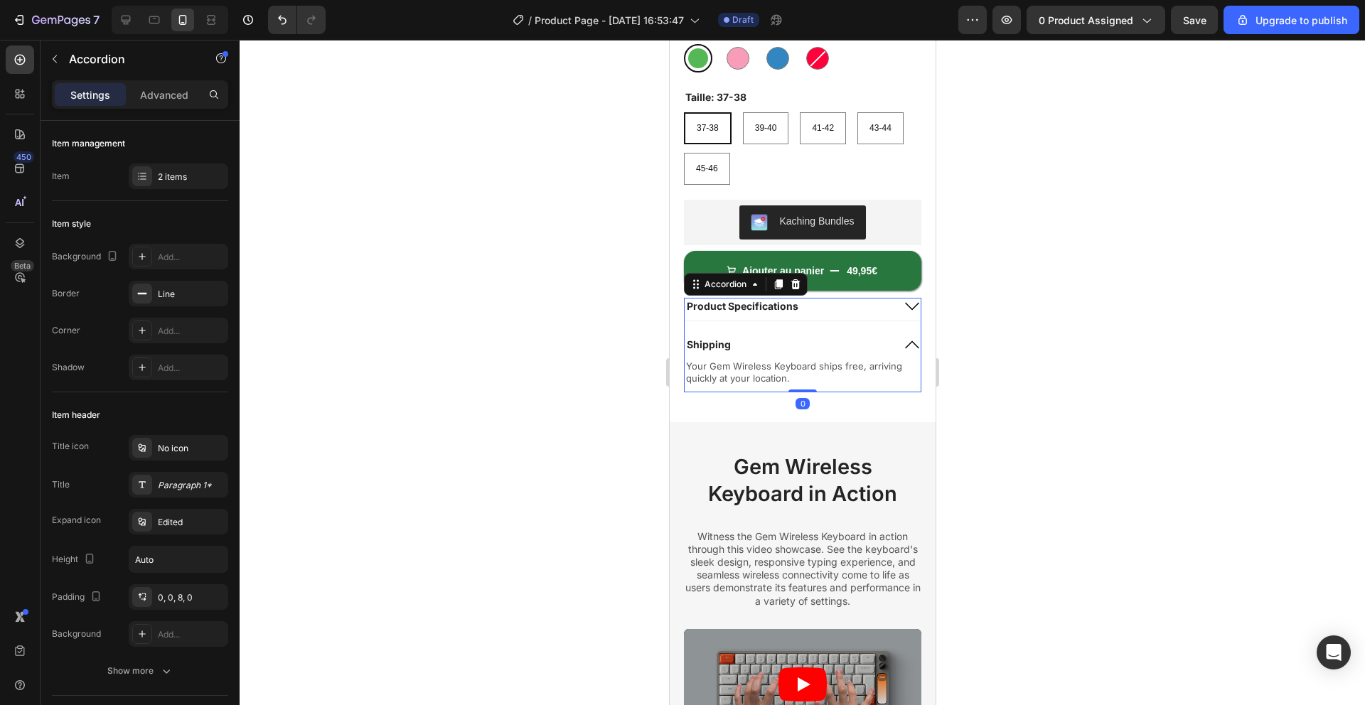
click at [794, 285] on icon at bounding box center [794, 284] width 9 height 10
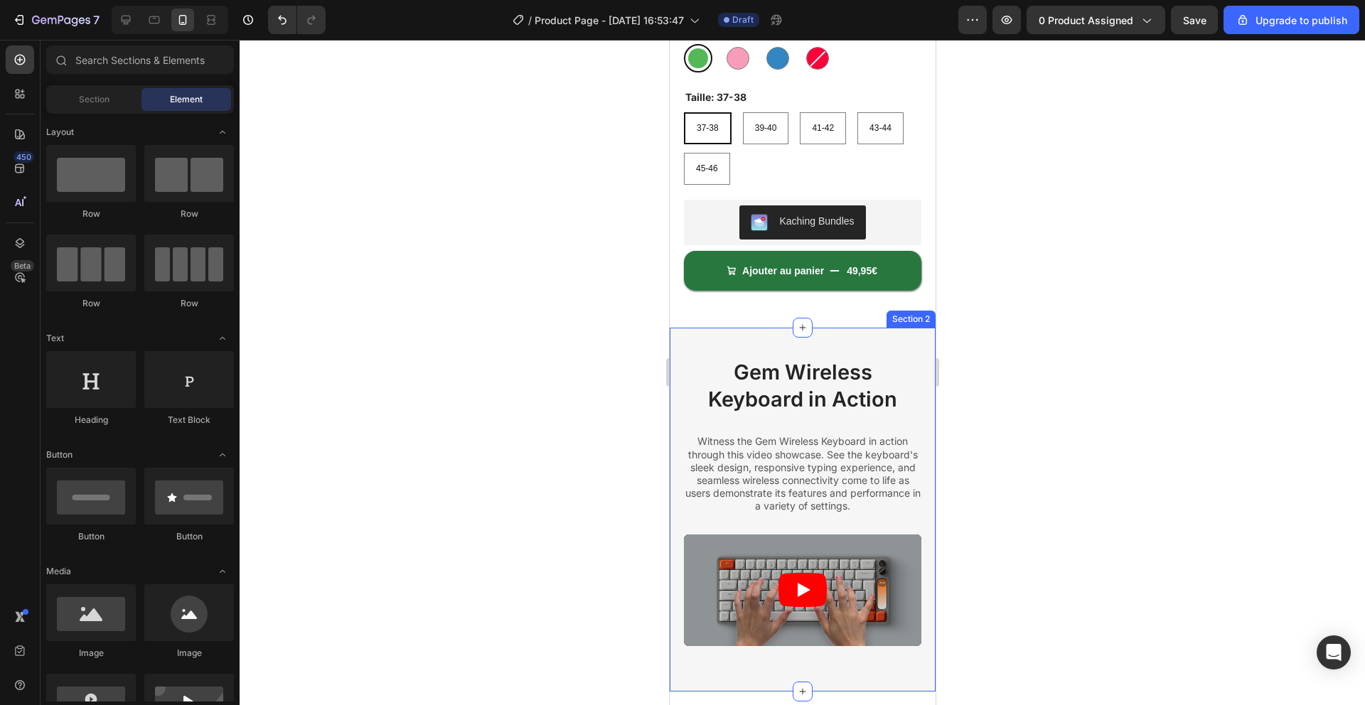
click at [847, 335] on div "Gem Wireless Keyboard in Action Heading Witness the Gem Wireless Keyboard in ac…" at bounding box center [802, 510] width 266 height 364
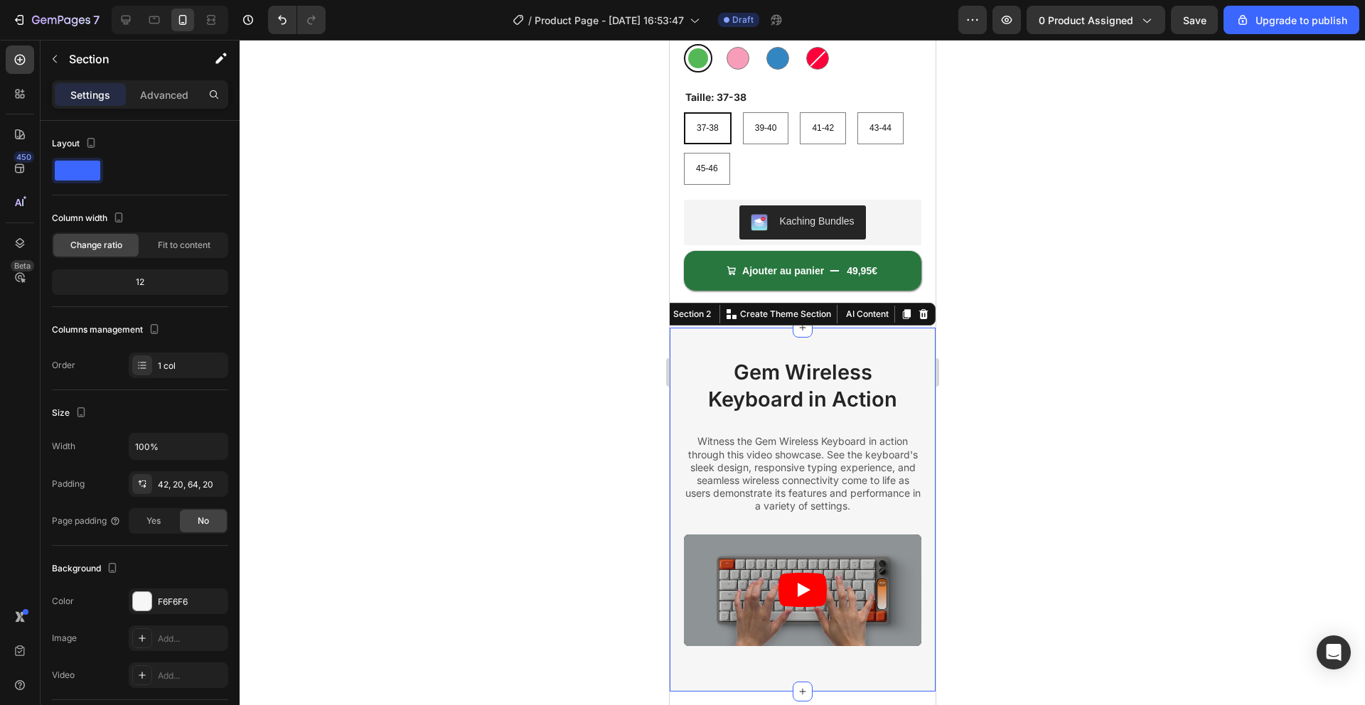
click at [923, 312] on icon at bounding box center [922, 314] width 9 height 10
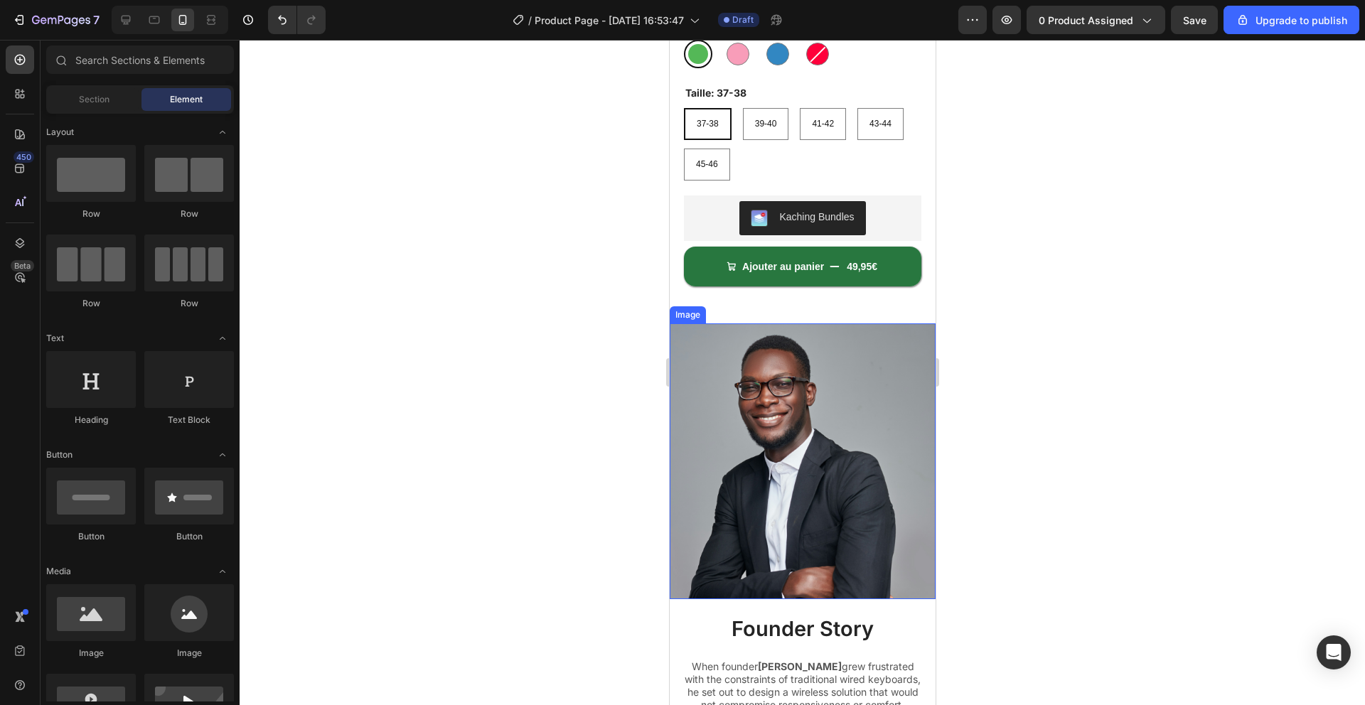
scroll to position [543, 0]
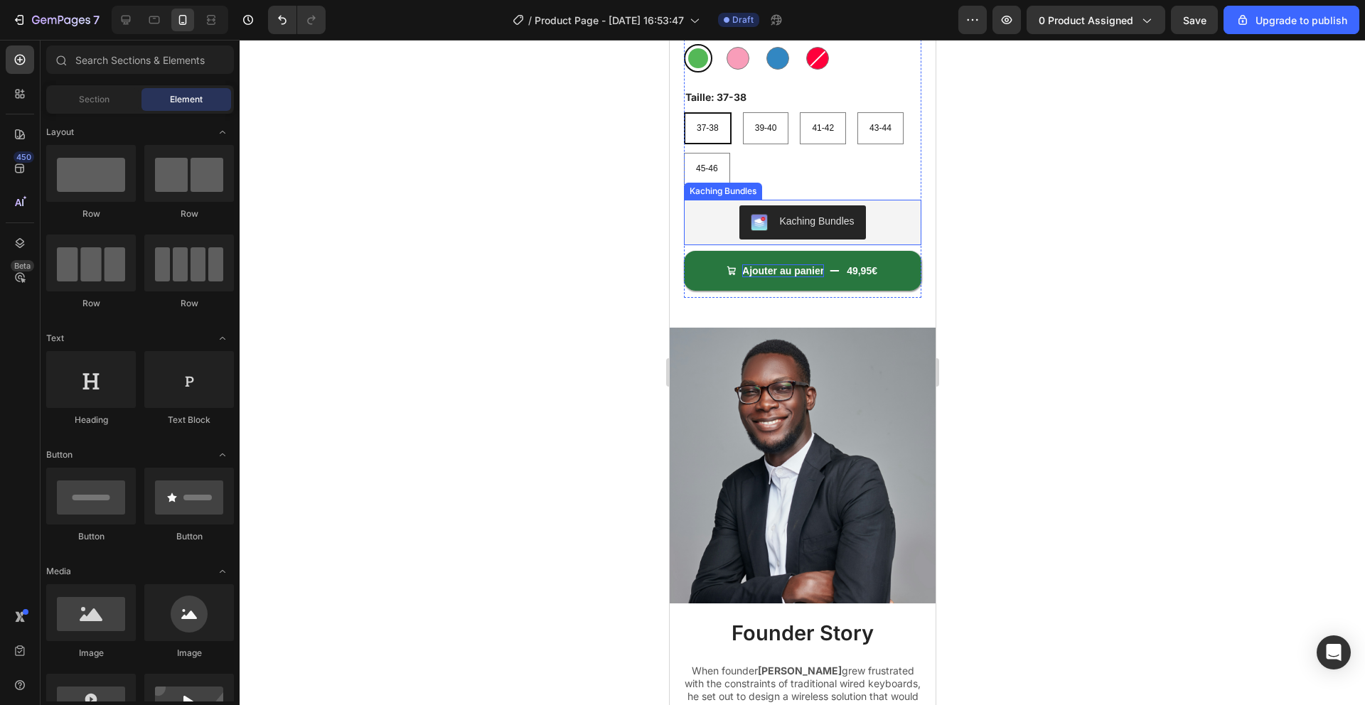
click at [817, 271] on div "Ajouter au panier" at bounding box center [782, 270] width 82 height 13
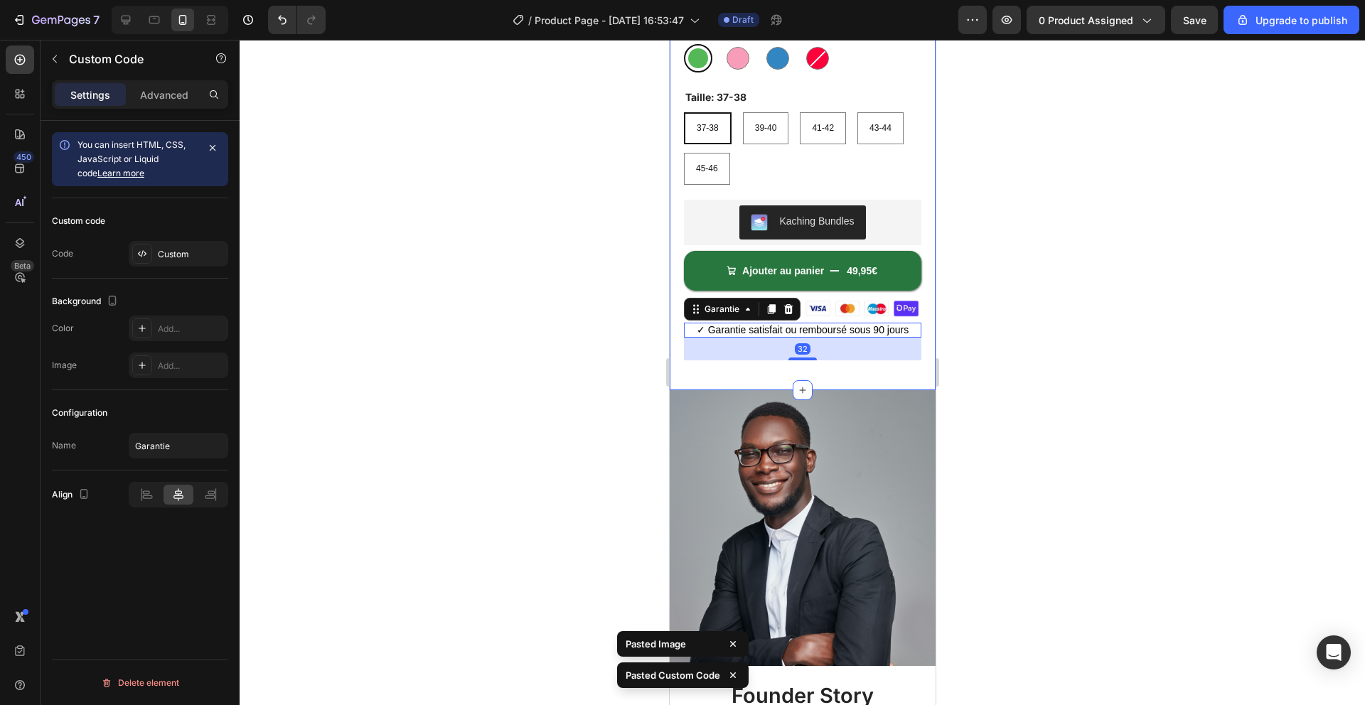
click at [1053, 353] on div at bounding box center [802, 372] width 1125 height 665
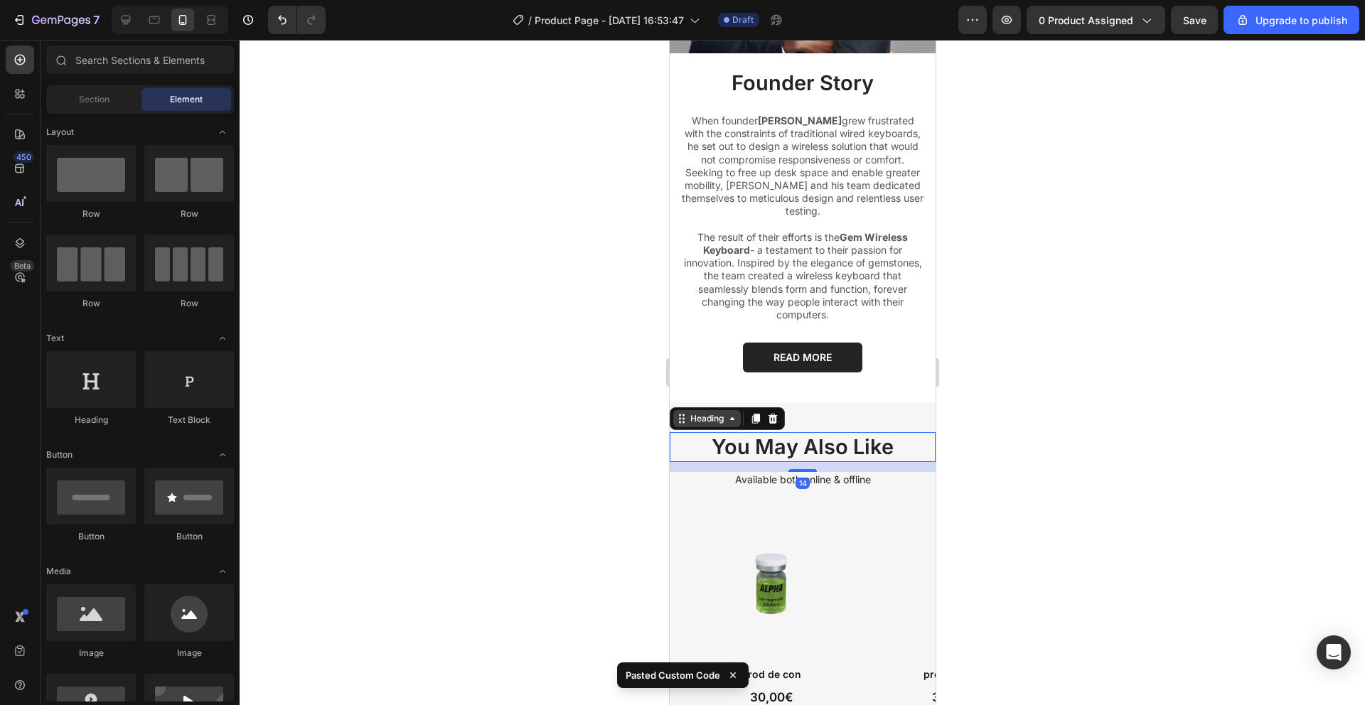
click at [707, 412] on div "Heading" at bounding box center [706, 418] width 39 height 13
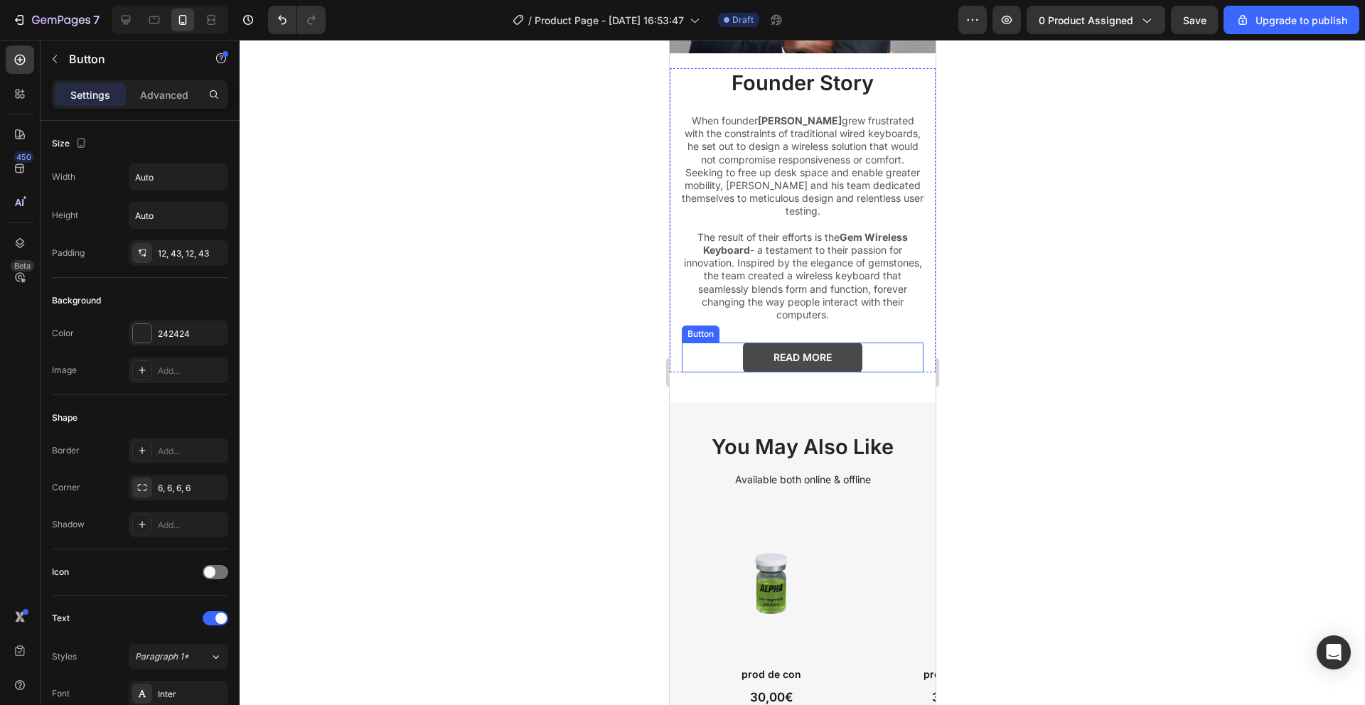
click at [840, 343] on link "READ MORE" at bounding box center [801, 358] width 119 height 30
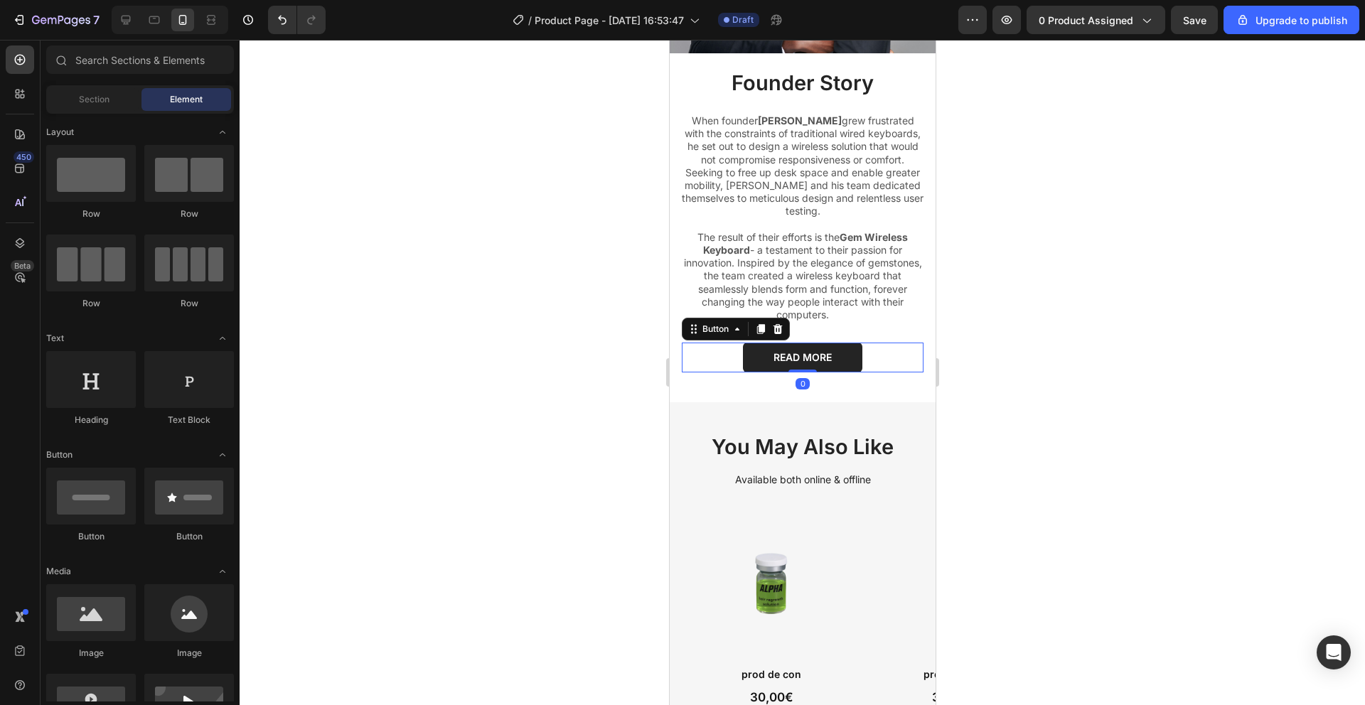
click at [702, 343] on div "READ MORE Button" at bounding box center [802, 358] width 242 height 30
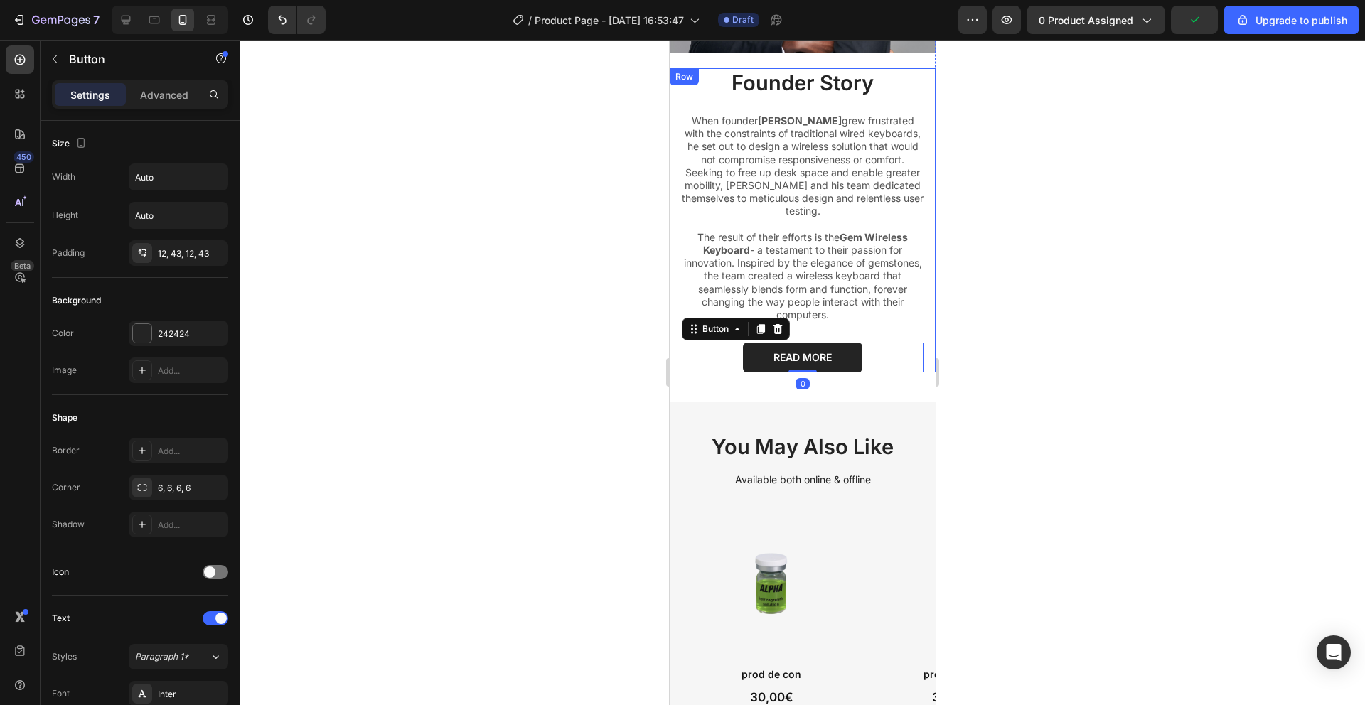
click at [675, 348] on div "Founder Story Heading When founder Alex grew frustrated with the constraints of…" at bounding box center [802, 220] width 266 height 304
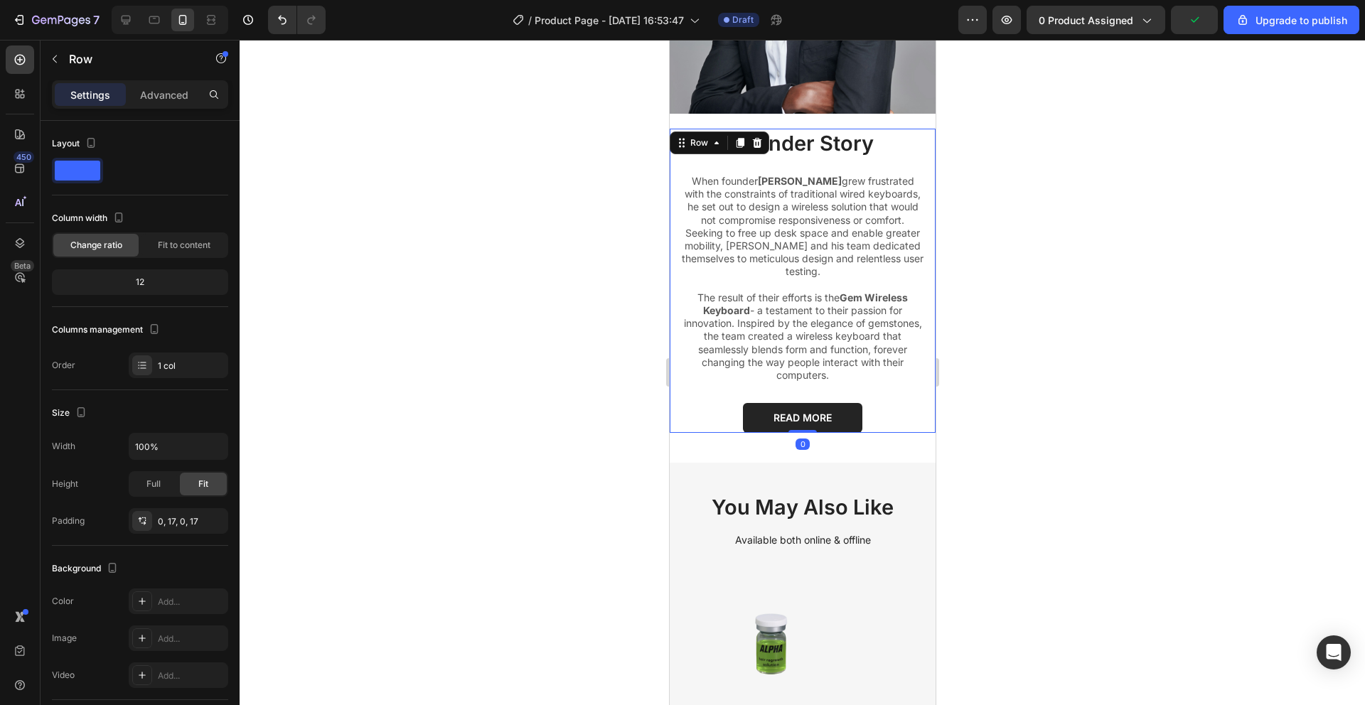
scroll to position [1053, 0]
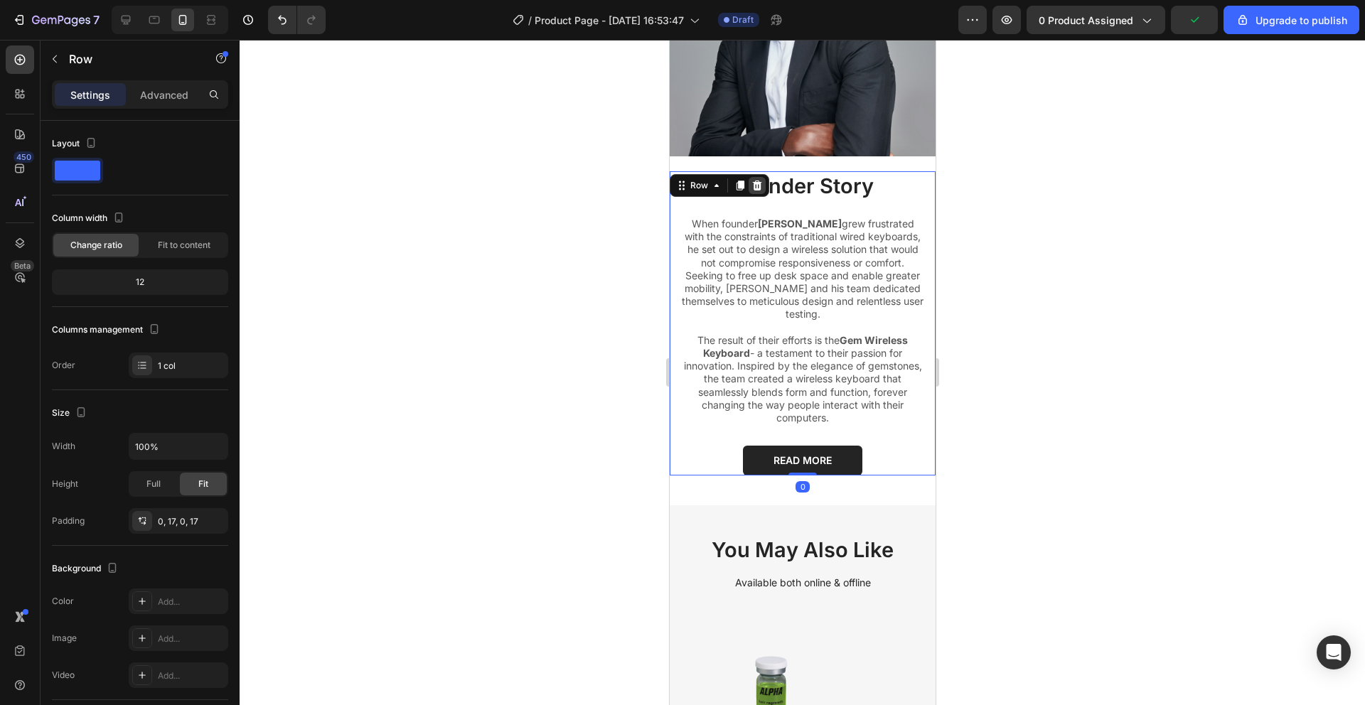
click at [755, 178] on div at bounding box center [756, 185] width 17 height 17
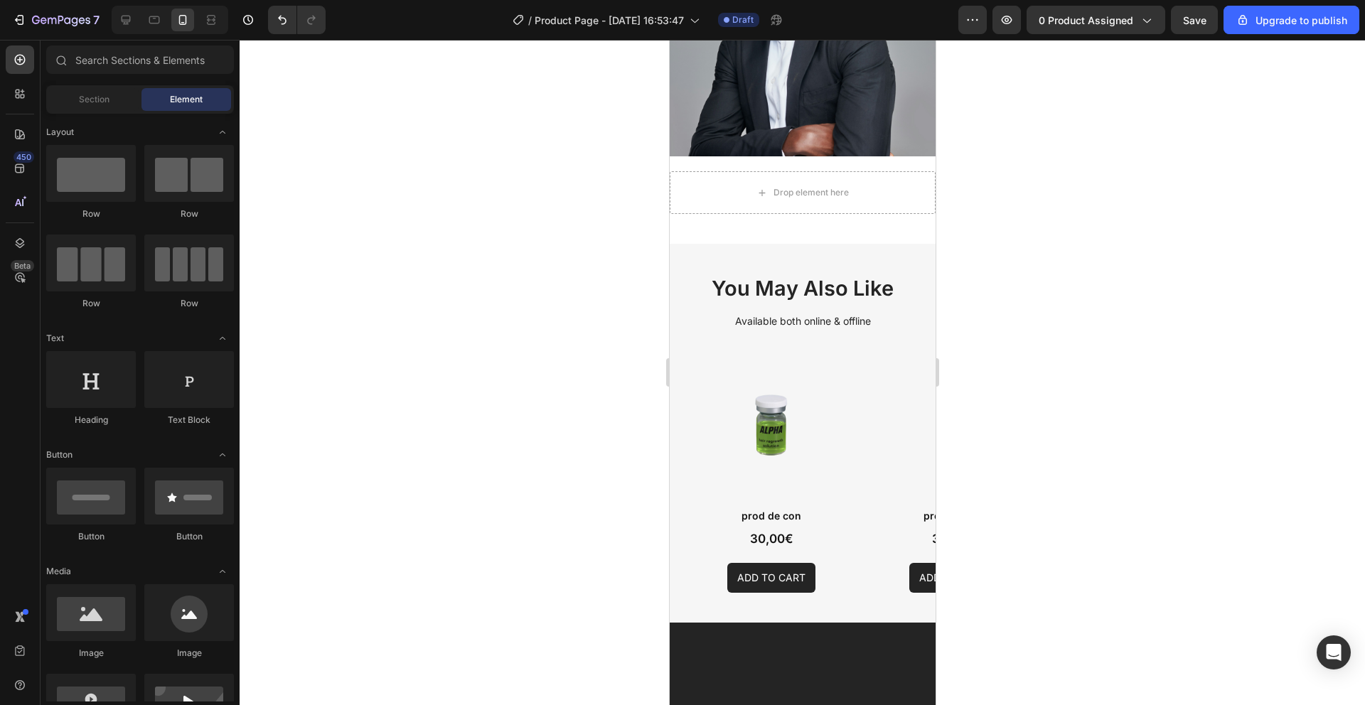
drag, startPoint x: 689, startPoint y: 230, endPoint x: 695, endPoint y: 257, distance: 27.8
click at [693, 267] on div "You May Also Like Heading Available both online & offline Text Block Product Im…" at bounding box center [802, 433] width 266 height 378
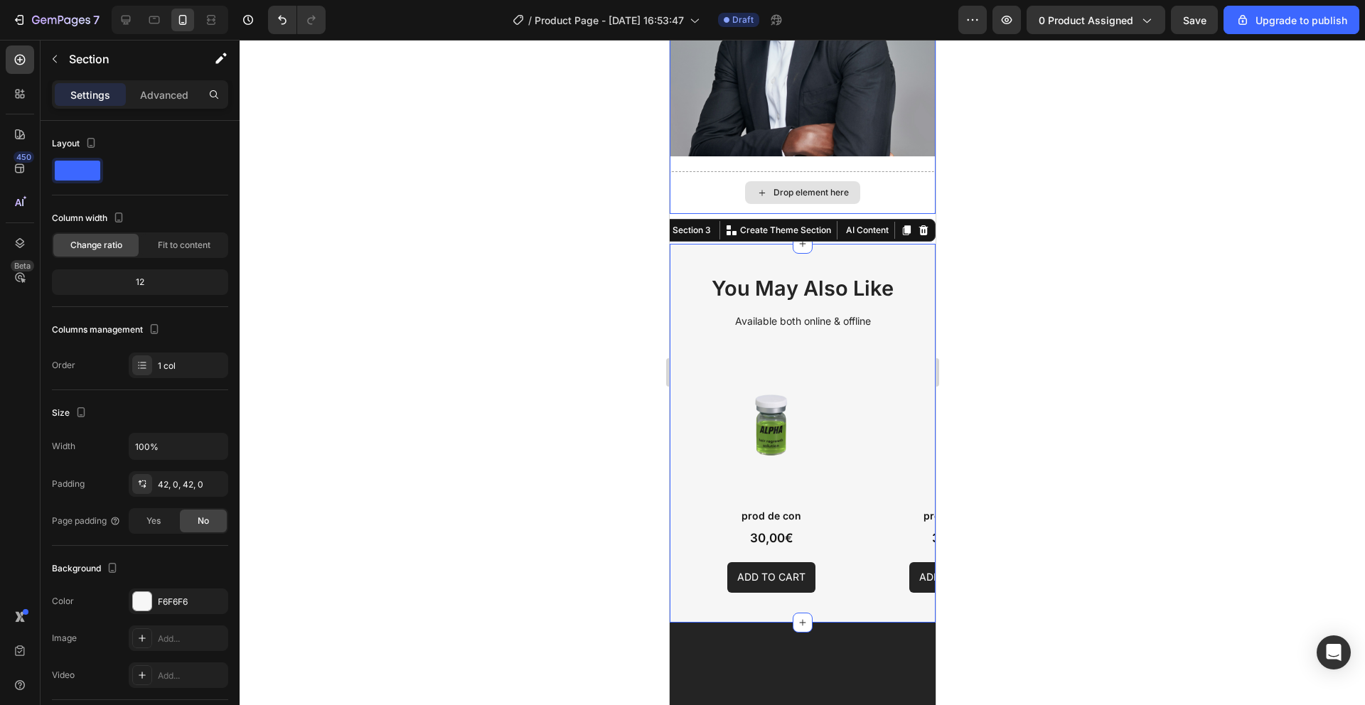
click at [679, 171] on div "Drop element here" at bounding box center [802, 192] width 266 height 43
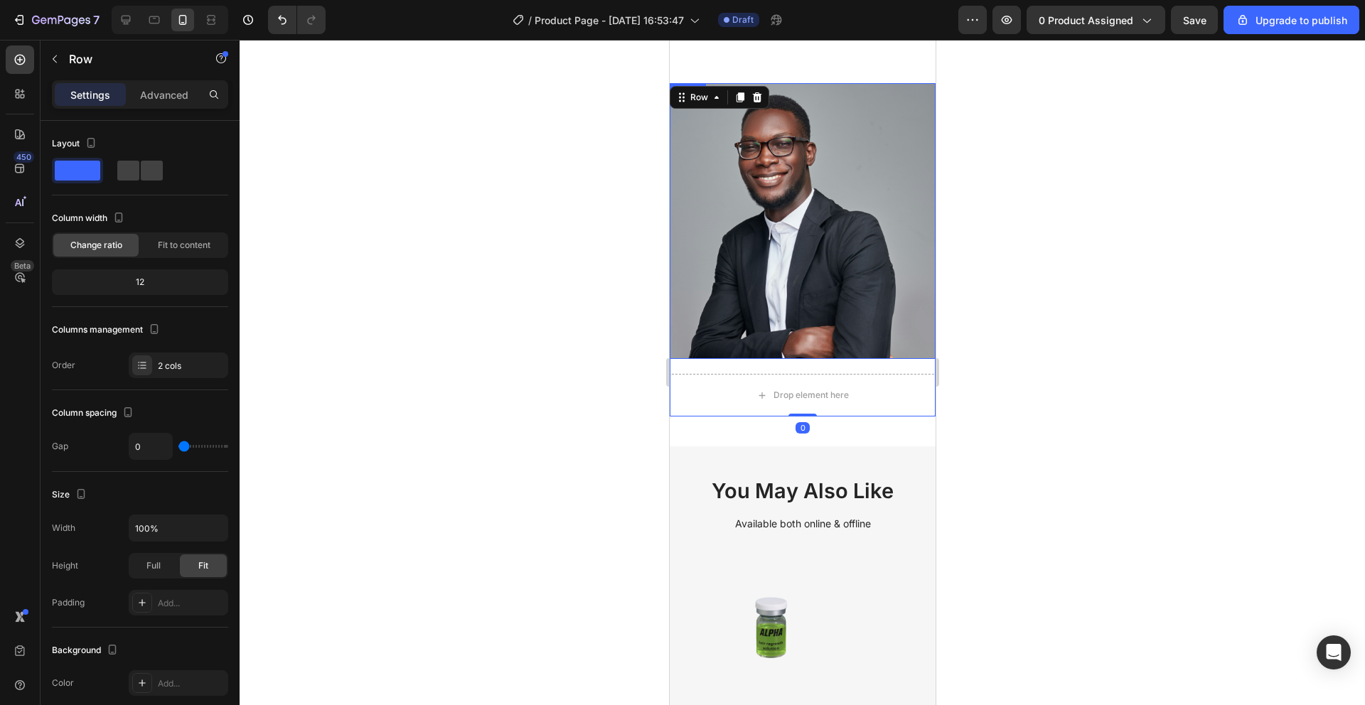
scroll to position [689, 0]
click at [758, 98] on icon at bounding box center [756, 99] width 9 height 10
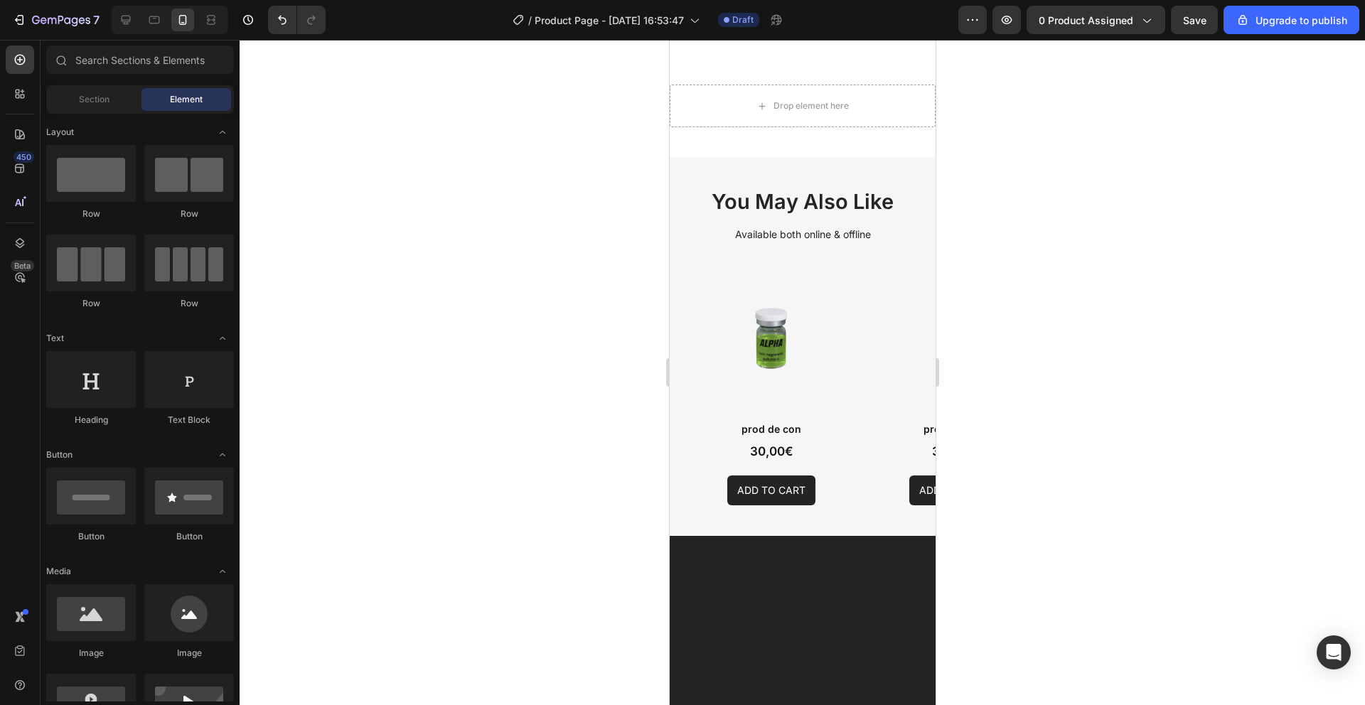
click at [720, 192] on h2 "You May Also Like" at bounding box center [801, 202] width 237 height 30
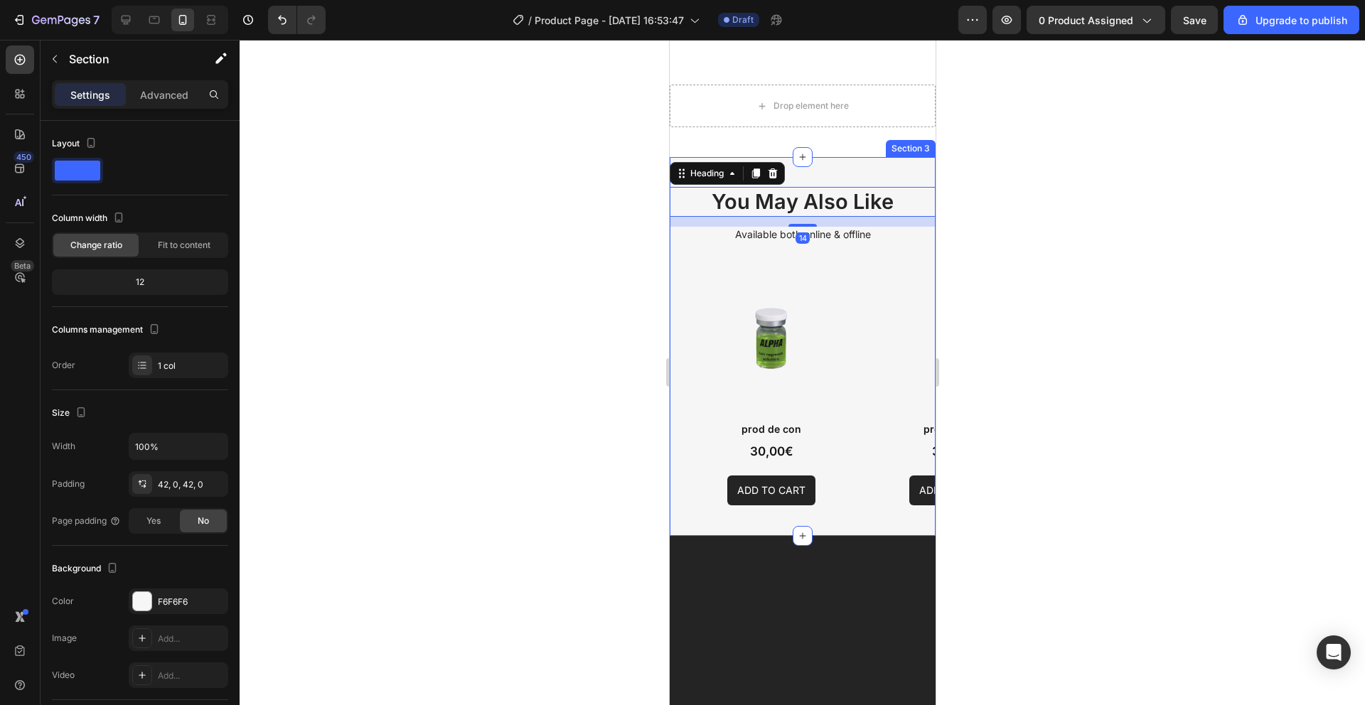
click at [852, 179] on div "You May Also Like Heading 14 Available both online & offline Text Block Product…" at bounding box center [802, 346] width 266 height 378
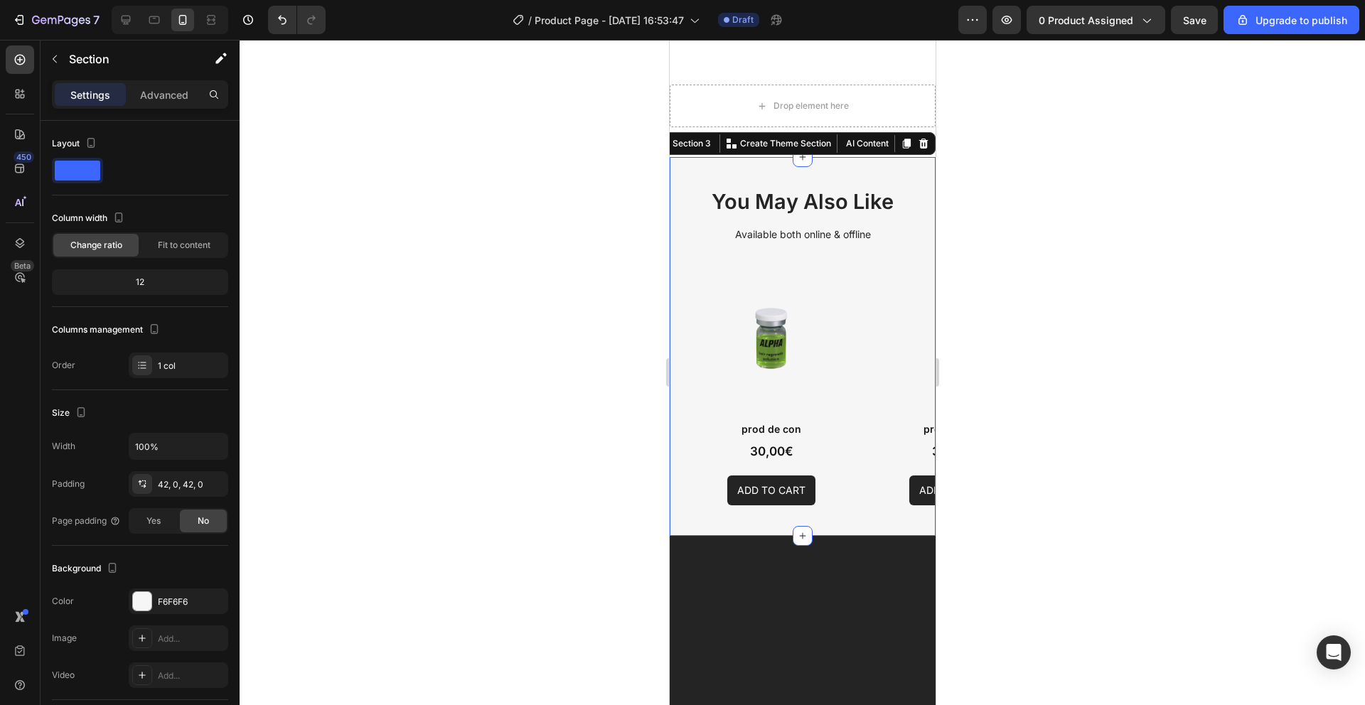
click at [922, 143] on icon at bounding box center [922, 144] width 9 height 10
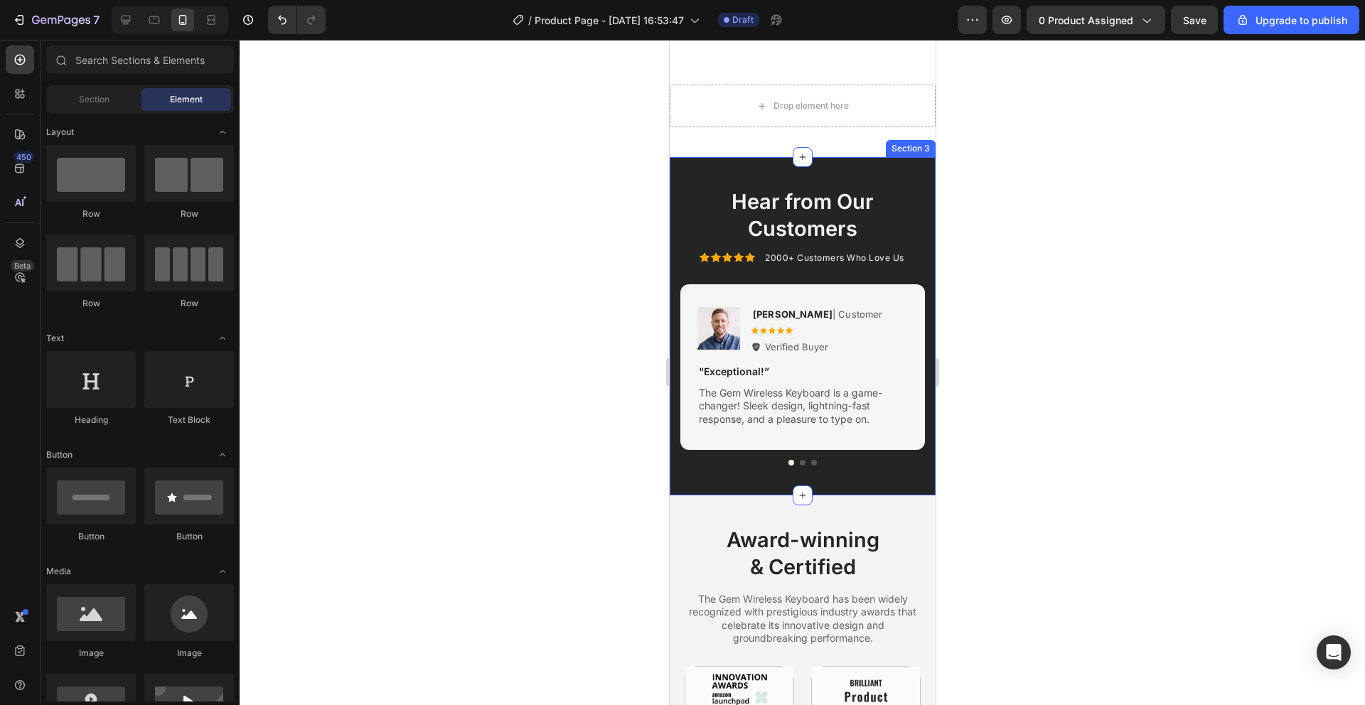
scroll to position [686, 0]
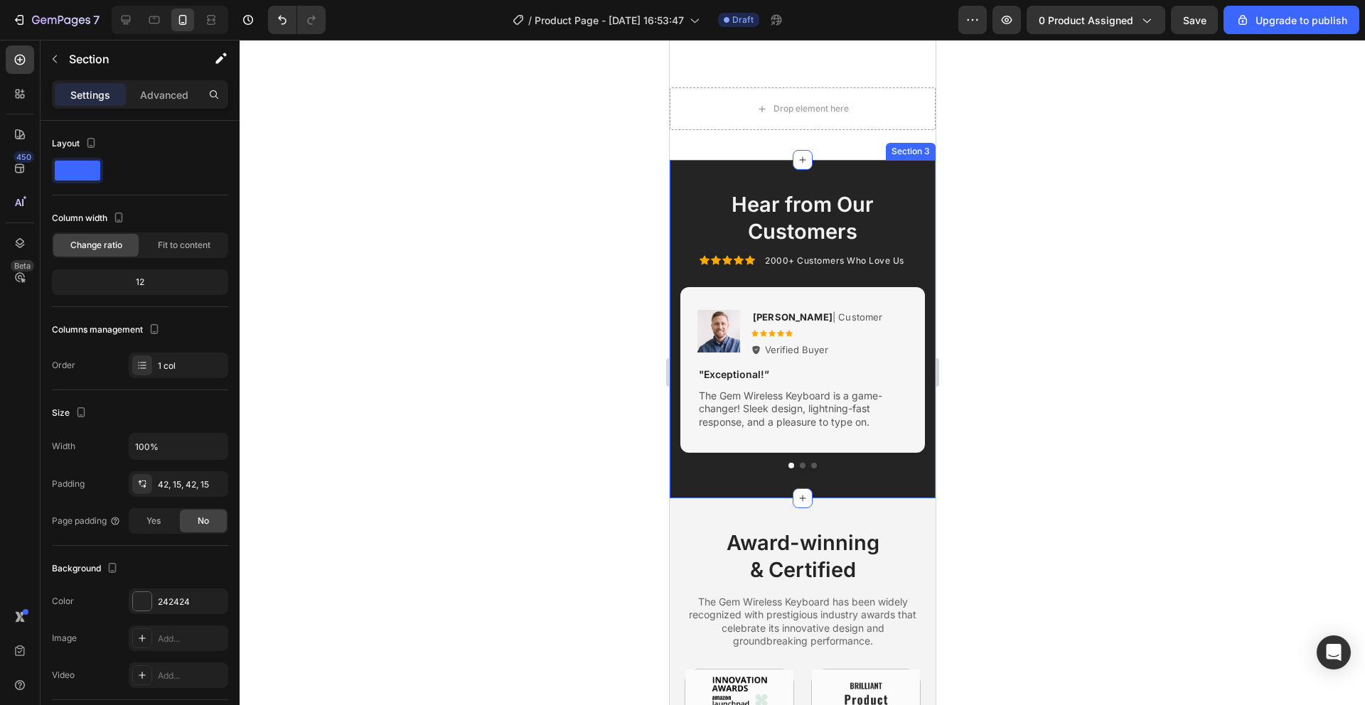
click at [893, 166] on div "Hear from Our Customers Heading Icon Icon Icon Icon Icon Icon List 2000+ Custom…" at bounding box center [802, 329] width 266 height 338
drag, startPoint x: 918, startPoint y: 148, endPoint x: 908, endPoint y: 149, distance: 10.0
click at [919, 148] on icon at bounding box center [922, 146] width 11 height 11
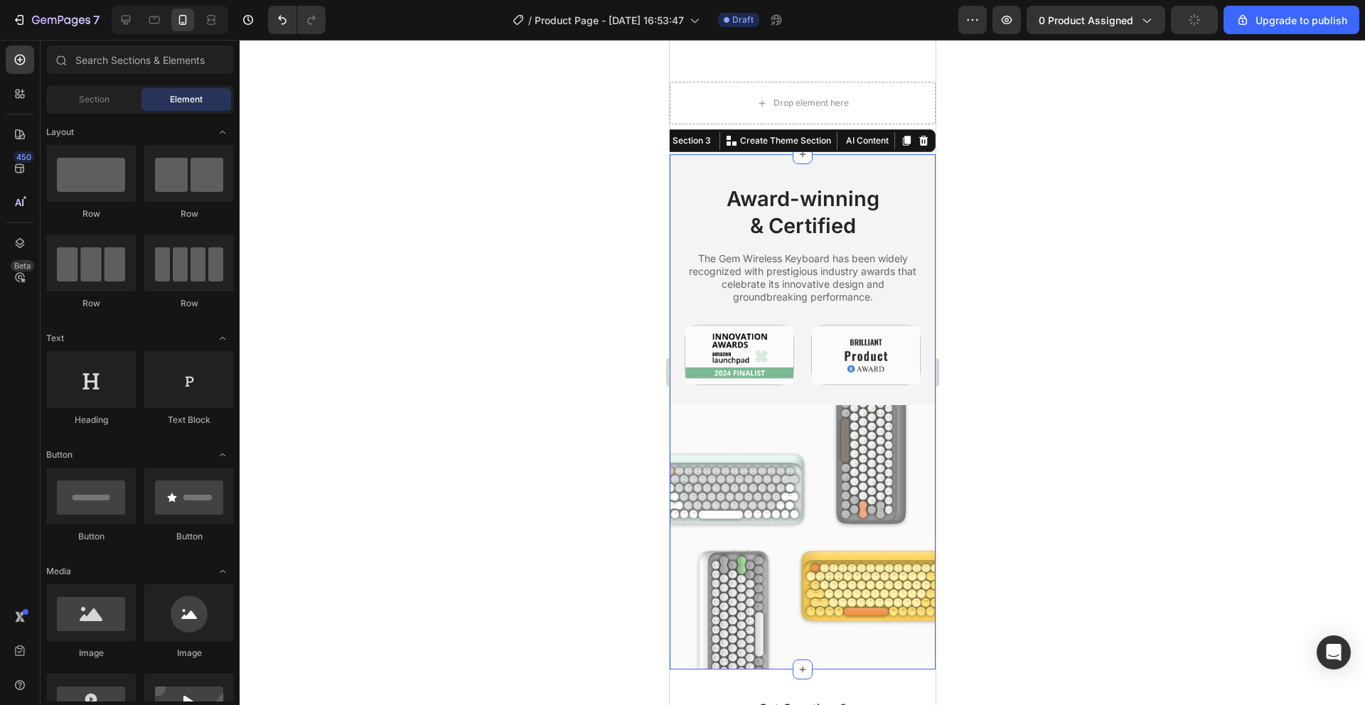
click at [887, 161] on div "Image Award-winning & Certified Heading The Gem Wireless Keyboard has been wide…" at bounding box center [802, 411] width 266 height 515
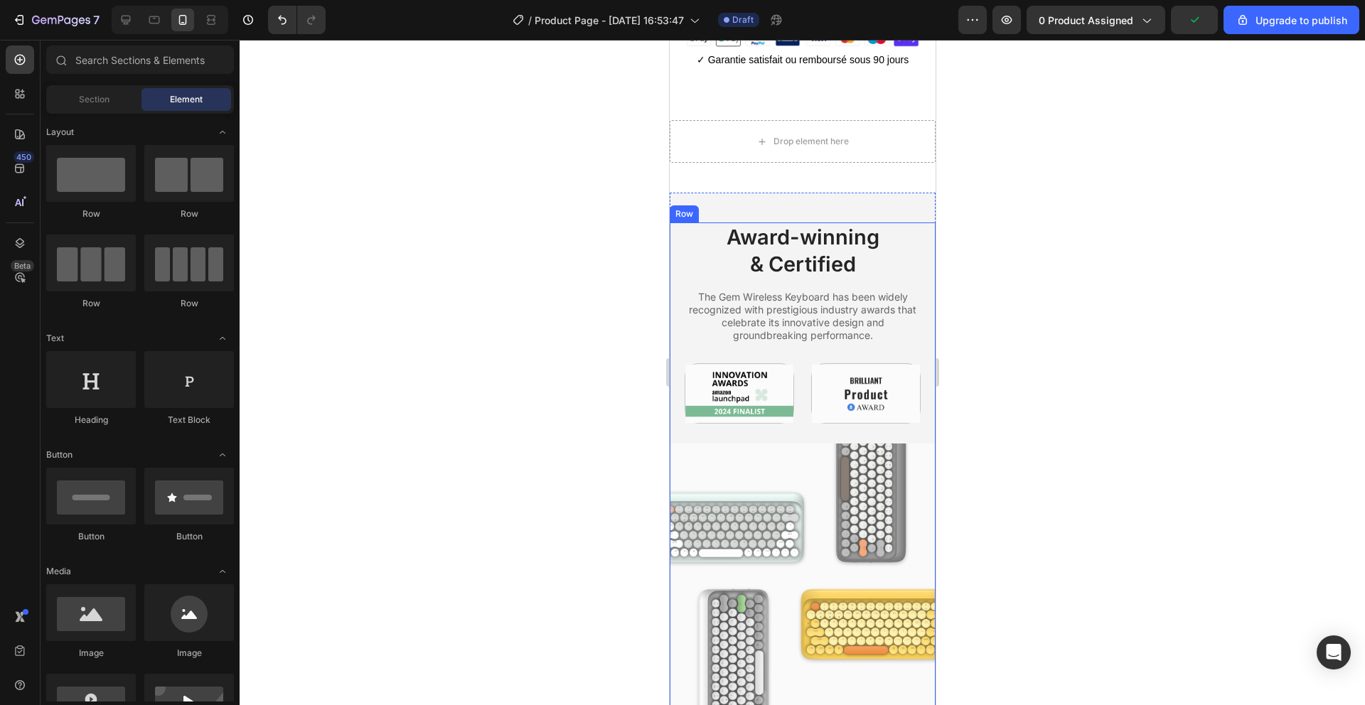
scroll to position [666, 0]
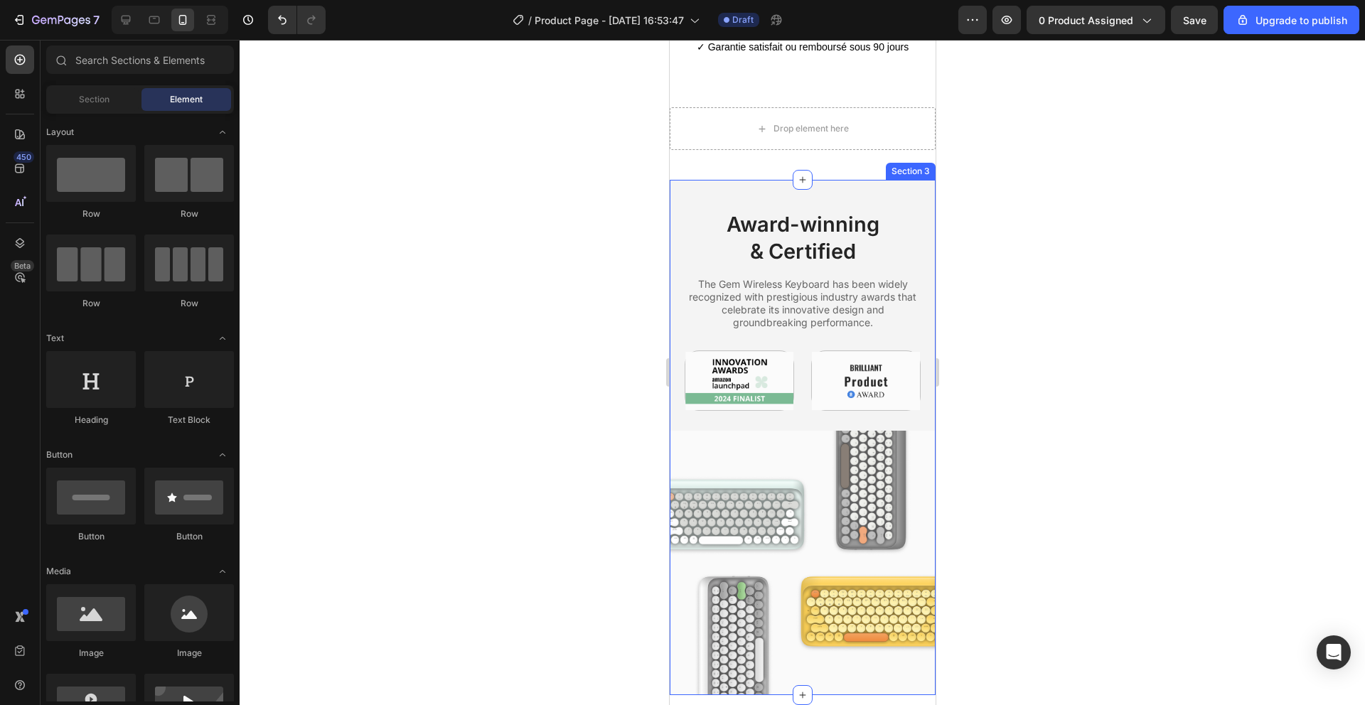
click at [874, 198] on div "Image Award-winning & Certified Heading The Gem Wireless Keyboard has been wide…" at bounding box center [802, 437] width 266 height 515
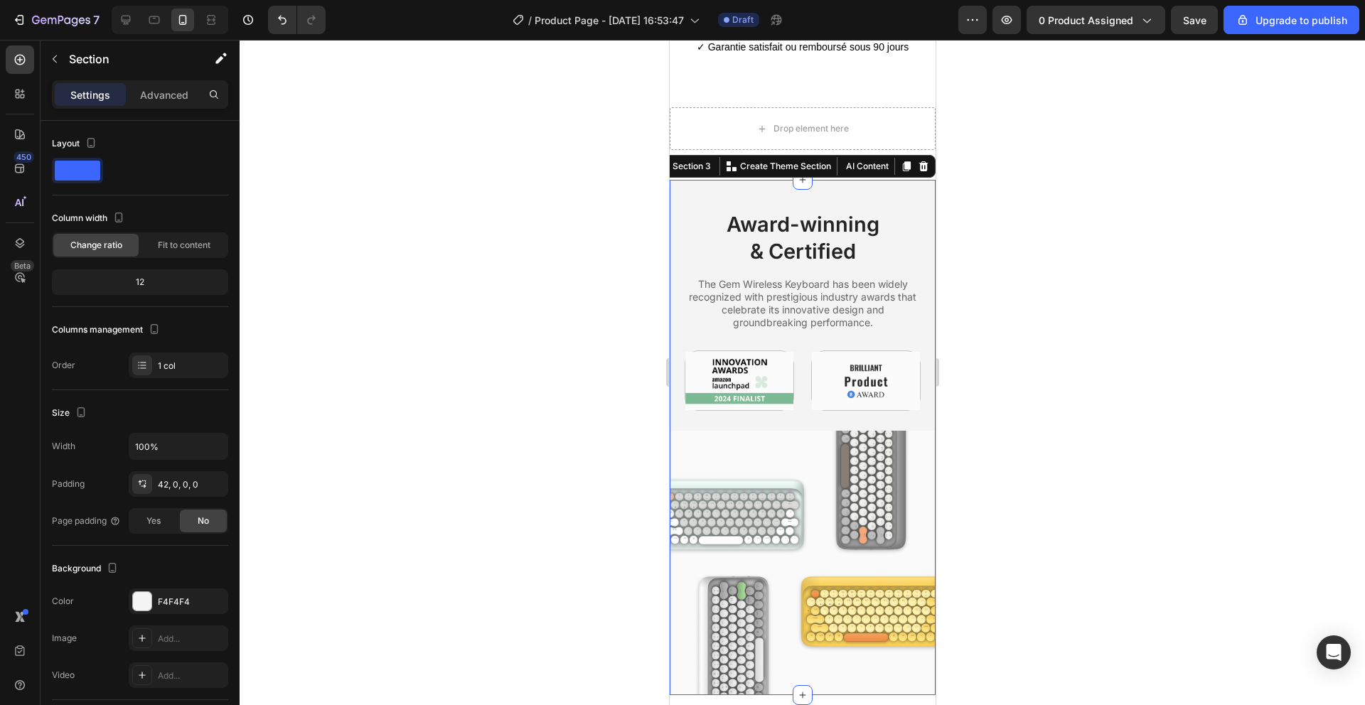
click at [918, 173] on div at bounding box center [922, 166] width 17 height 17
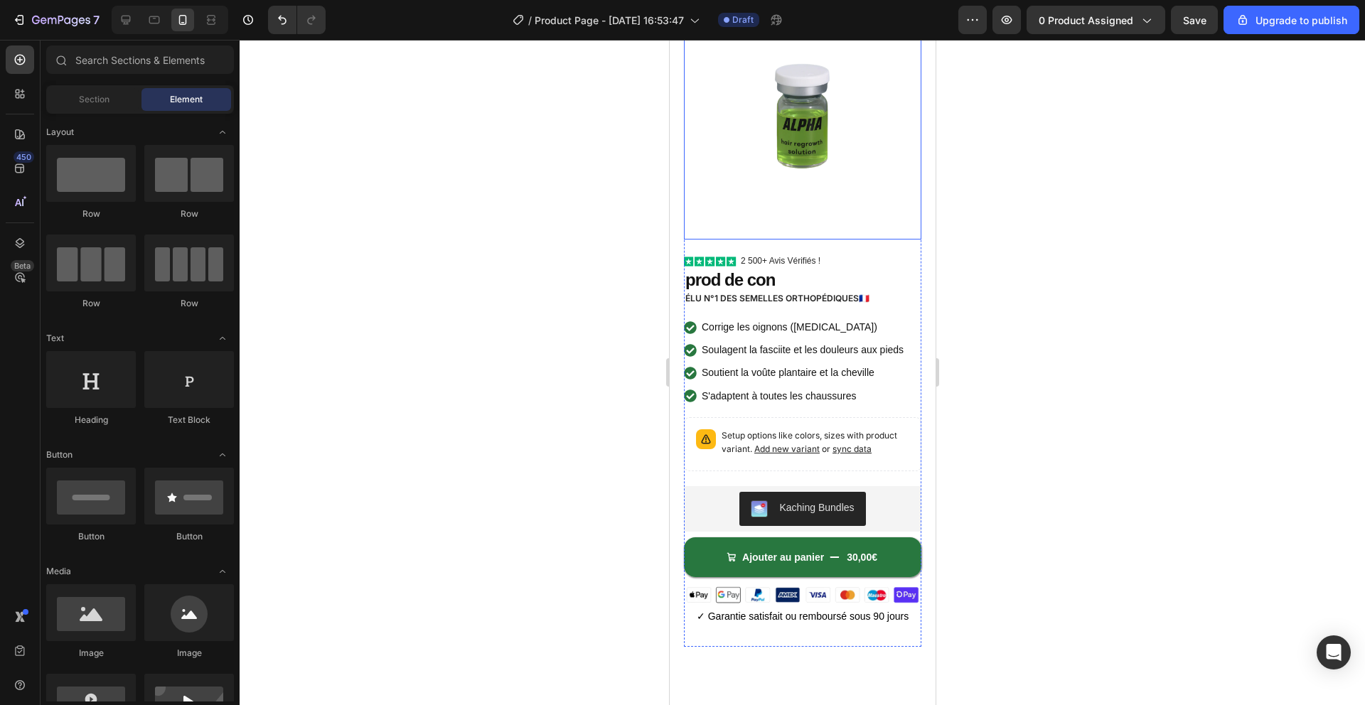
scroll to position [0, 0]
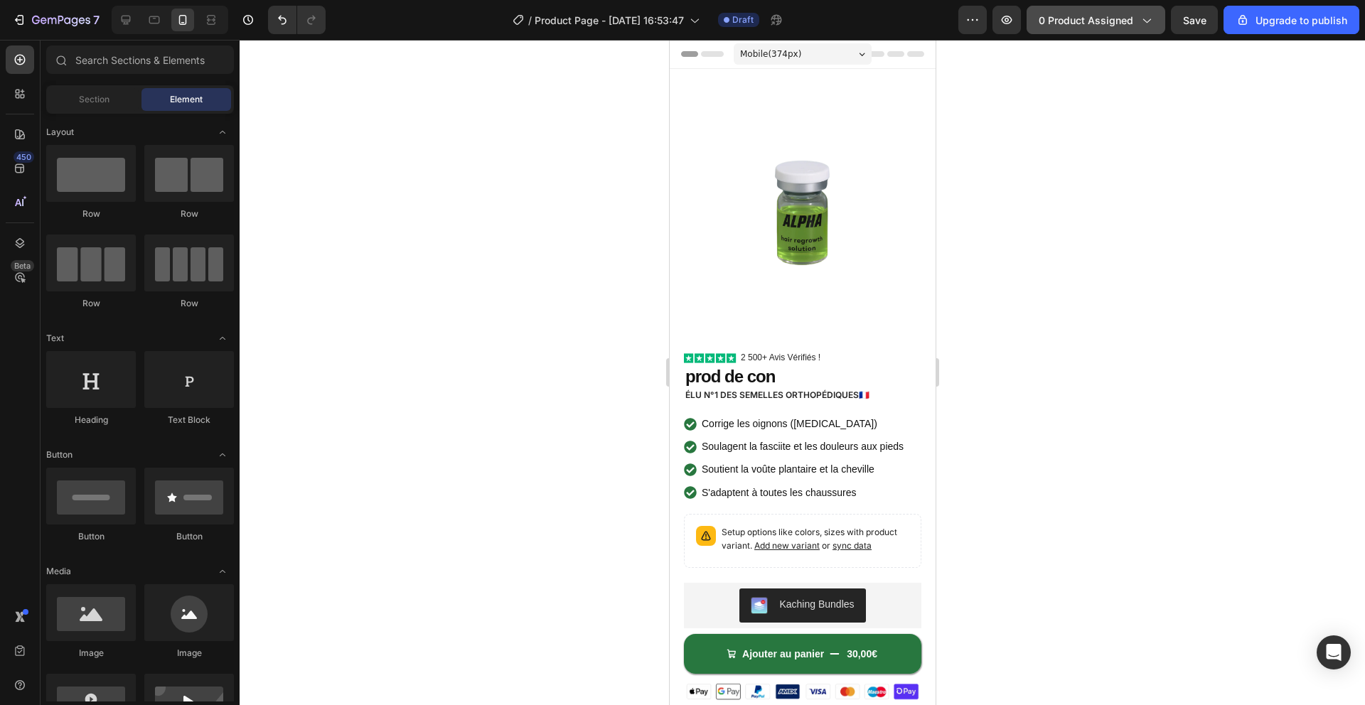
click at [1070, 31] on button "0 product assigned" at bounding box center [1095, 20] width 139 height 28
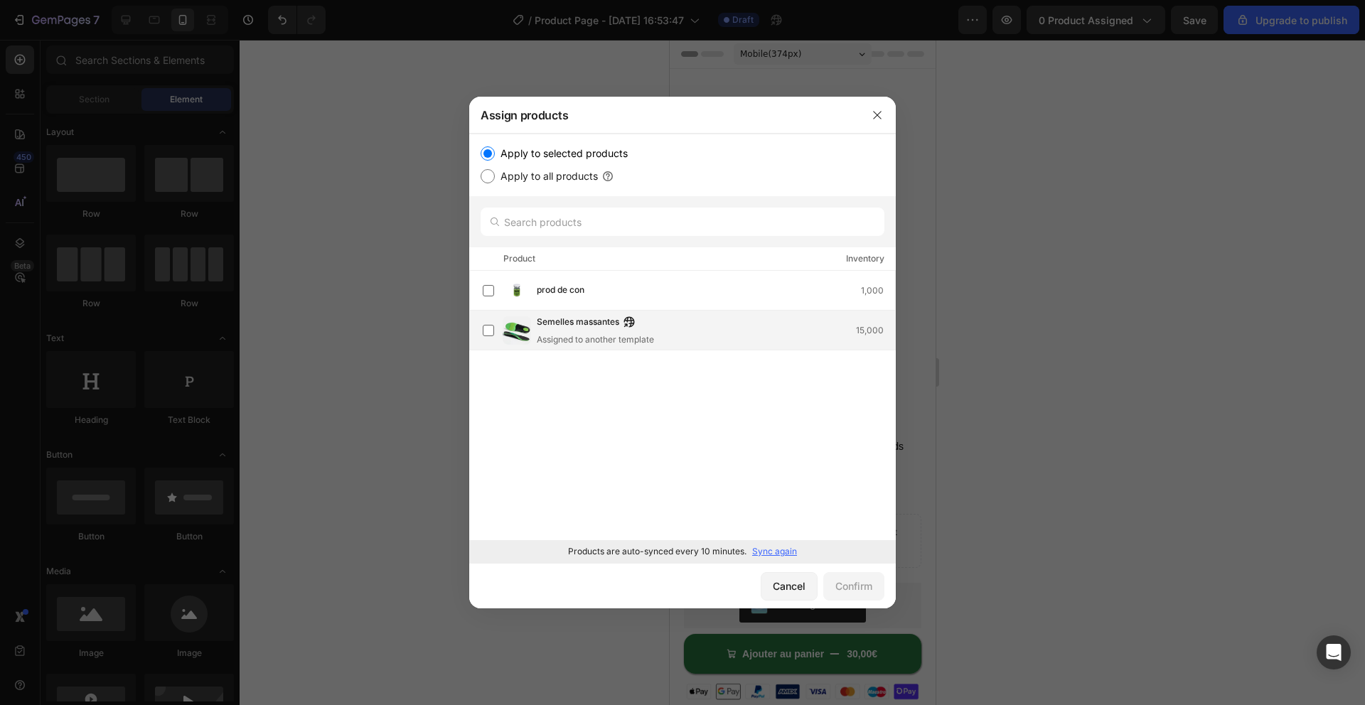
click at [645, 341] on div "Assigned to another template" at bounding box center [595, 339] width 117 height 13
click at [860, 586] on div "Confirm" at bounding box center [853, 586] width 37 height 15
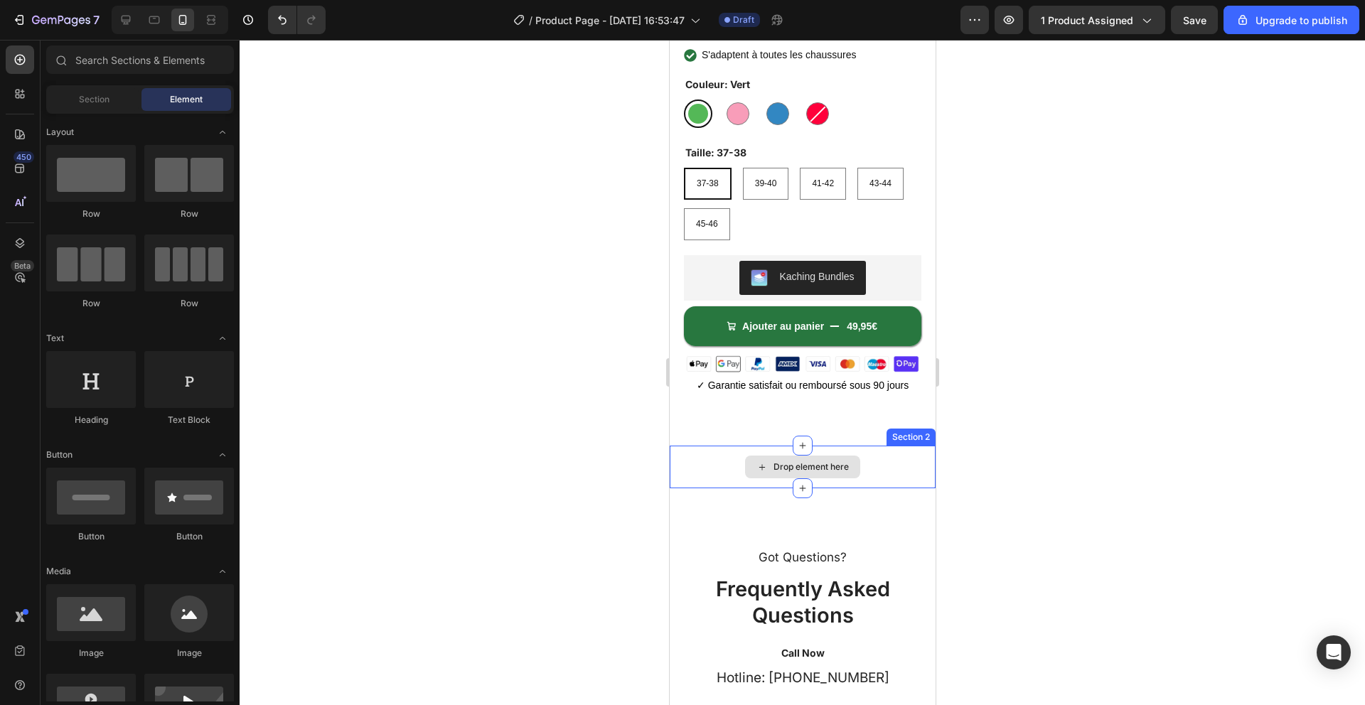
scroll to position [515, 0]
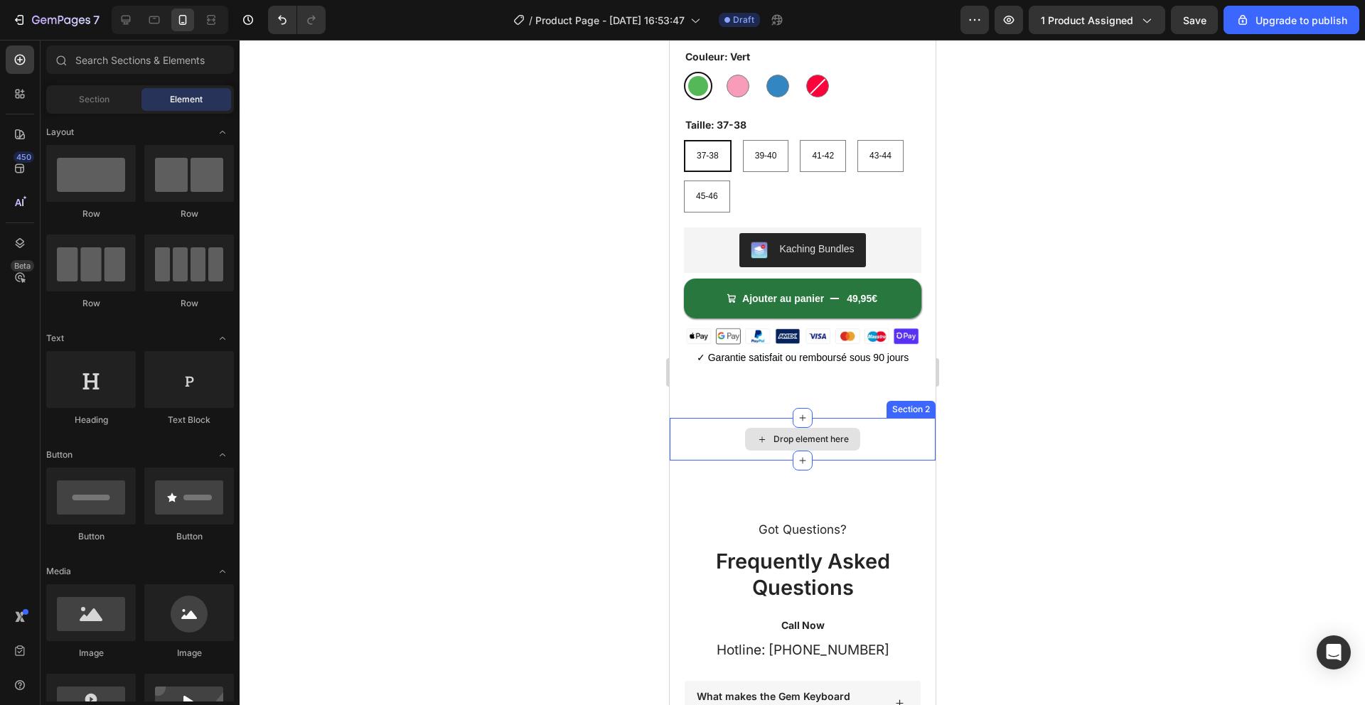
click at [867, 455] on div "Drop element here" at bounding box center [802, 439] width 266 height 43
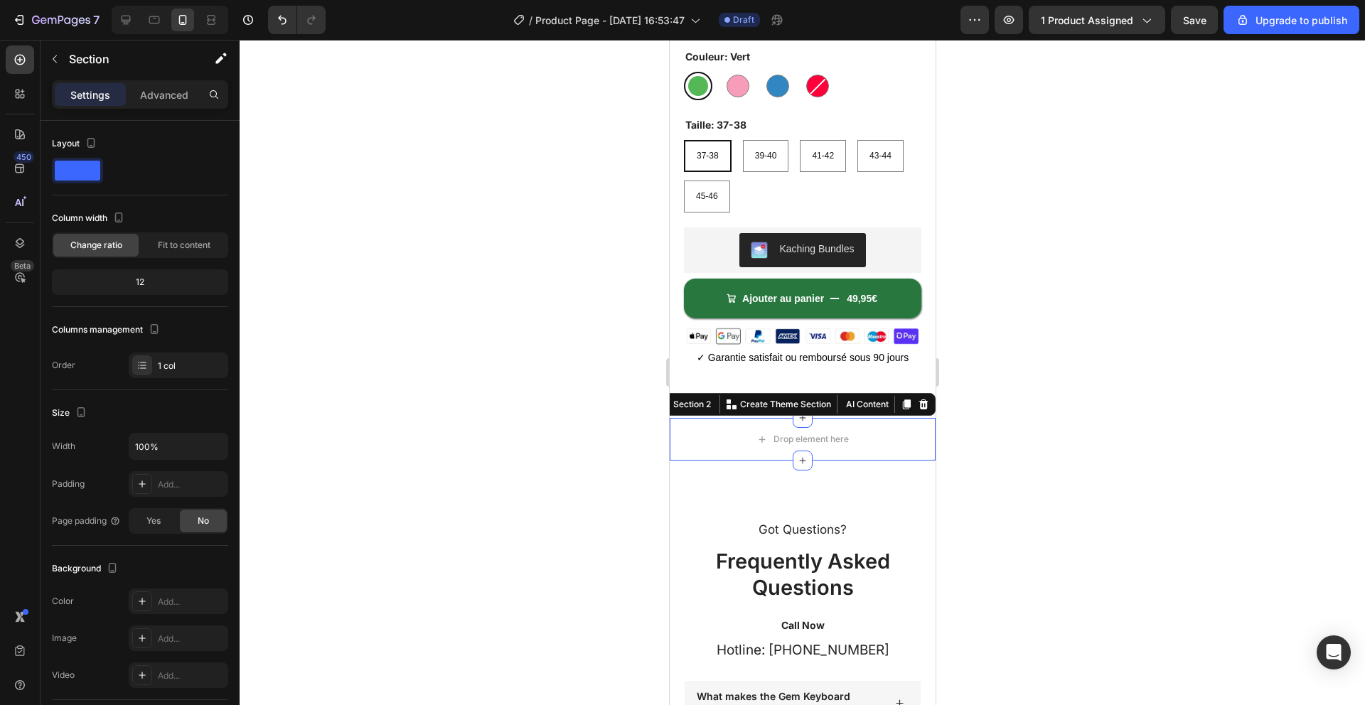
drag, startPoint x: 921, startPoint y: 399, endPoint x: 875, endPoint y: 399, distance: 46.2
click at [921, 399] on icon at bounding box center [922, 404] width 9 height 10
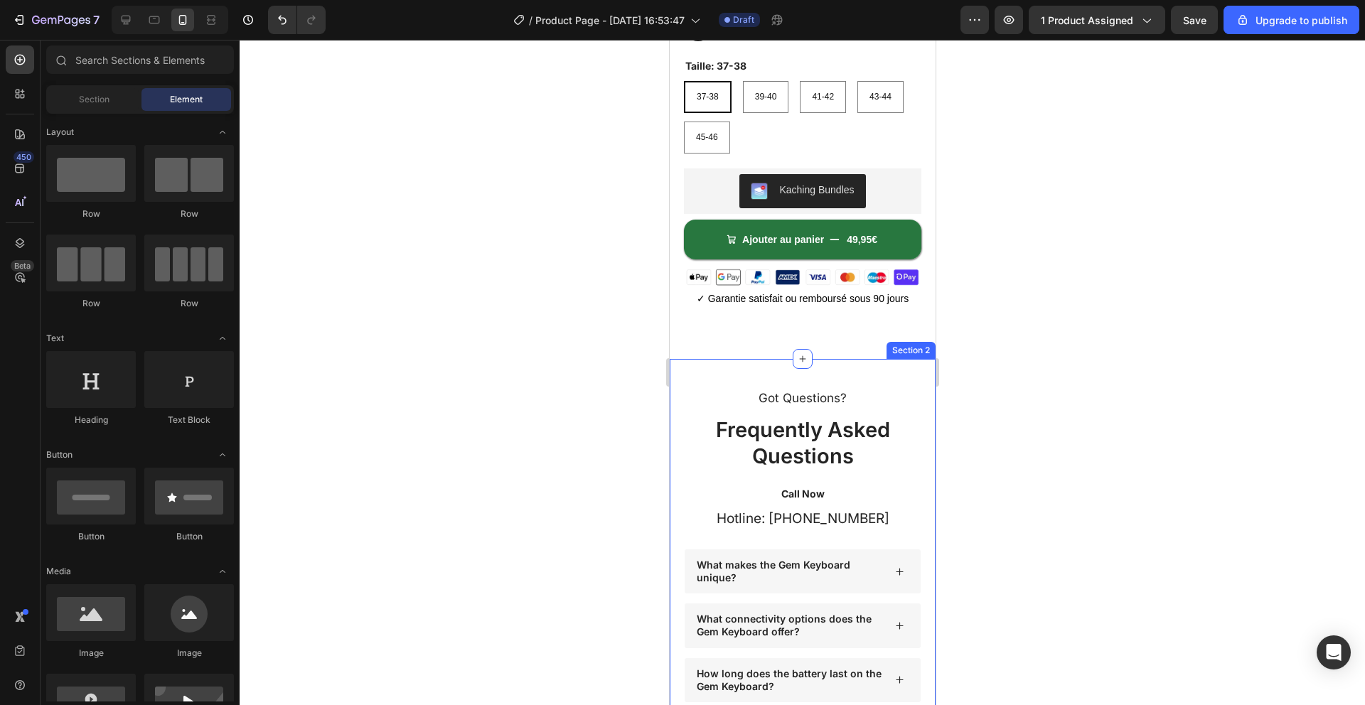
scroll to position [581, 0]
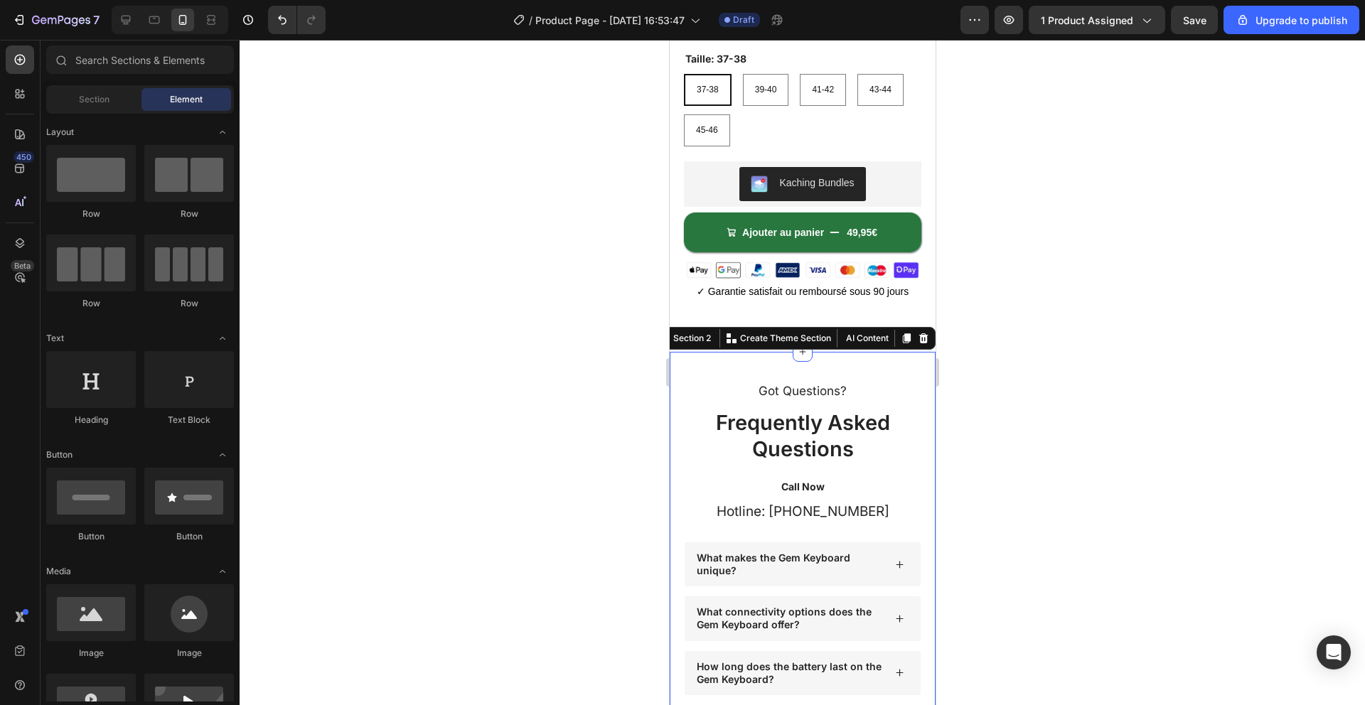
click at [875, 366] on div "Got Questions? Text Block Frequently Asked Questions Heading Call Now Text Bloc…" at bounding box center [802, 620] width 266 height 536
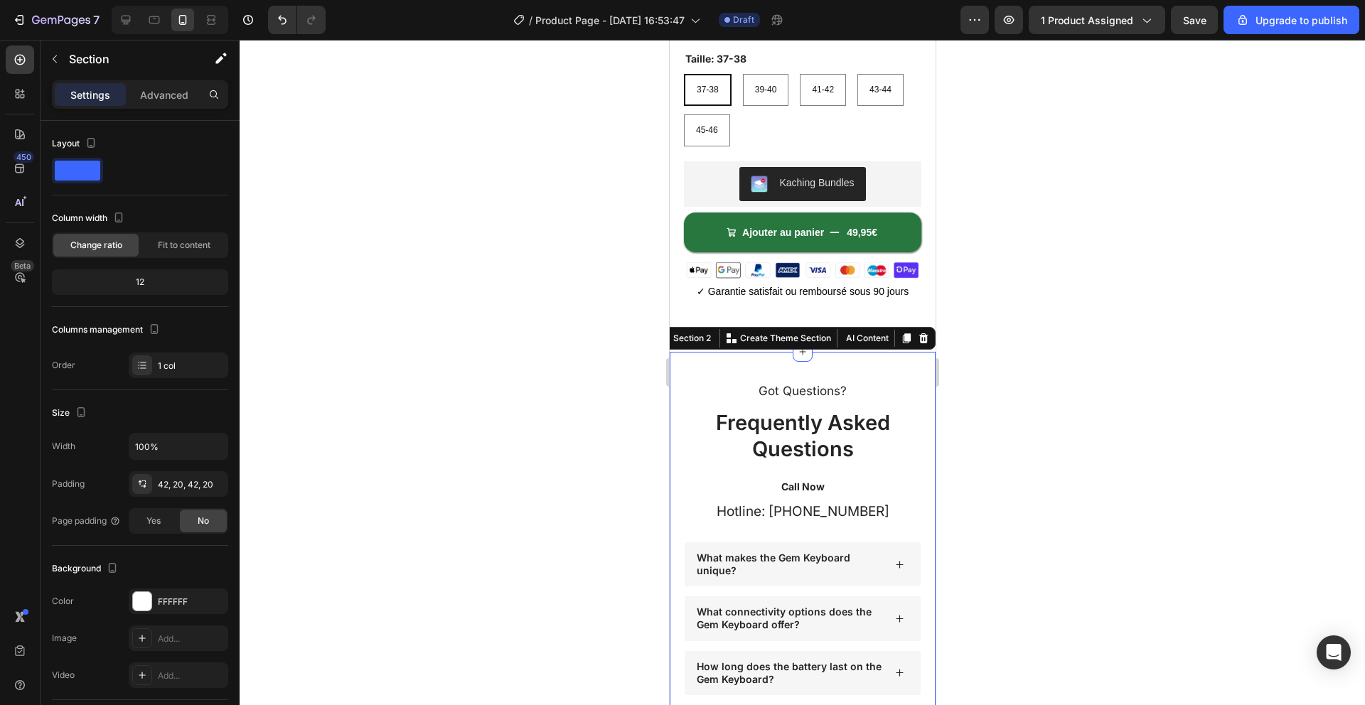
click at [922, 338] on icon at bounding box center [922, 338] width 9 height 10
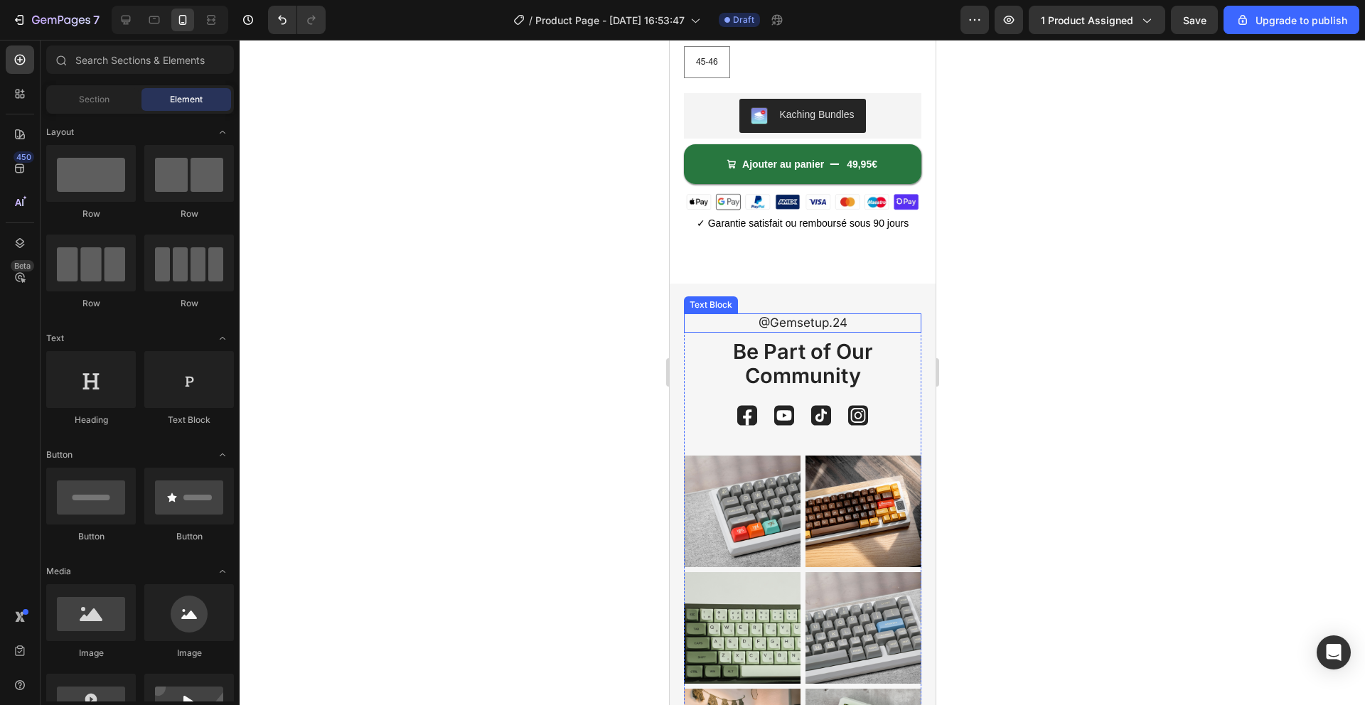
scroll to position [580, 0]
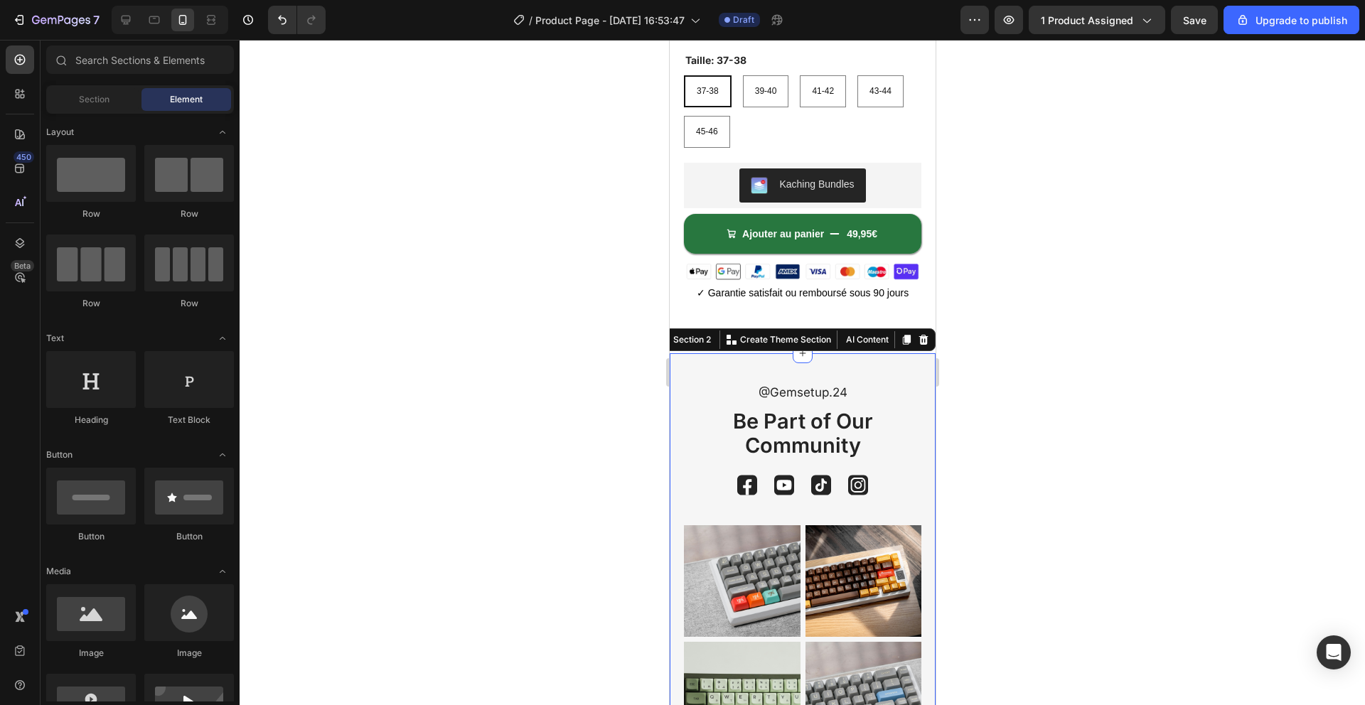
click at [868, 369] on div "@Gemsetup.24 Text Block Be Part of Our Community Heading Image Image Image Imag…" at bounding box center [802, 685] width 266 height 664
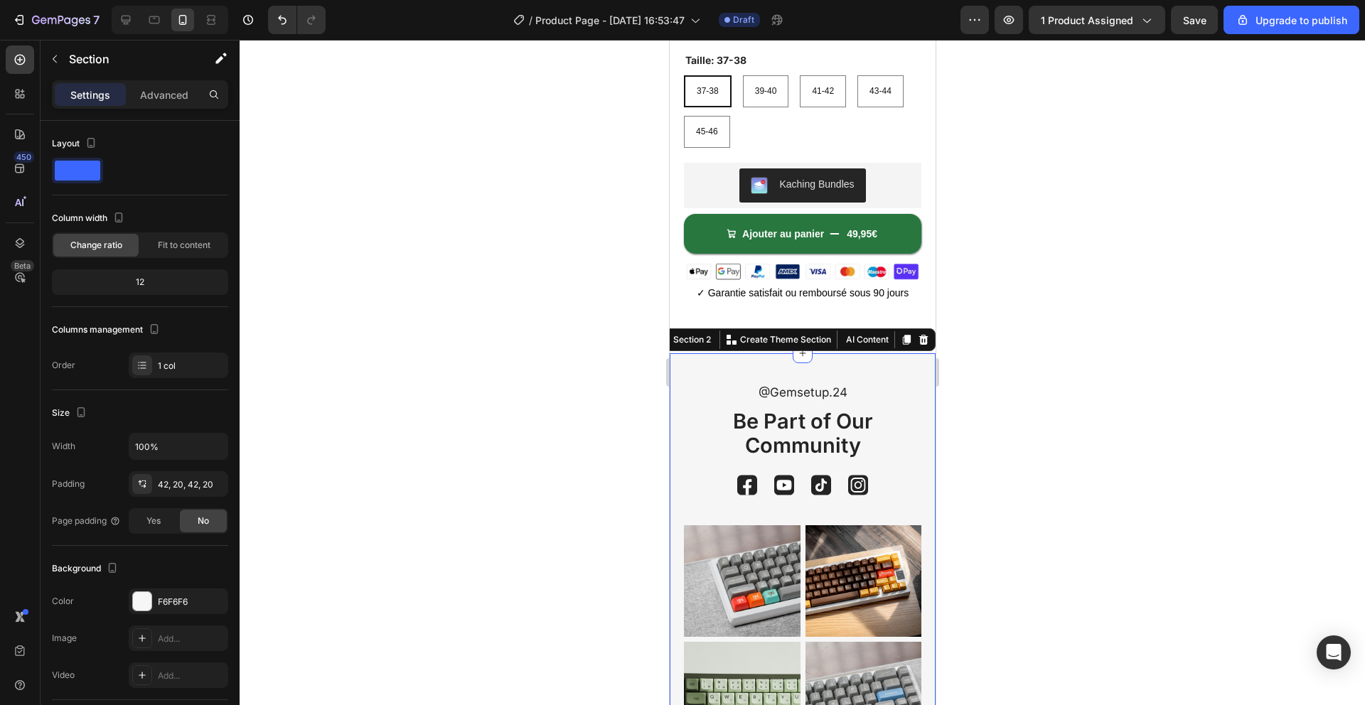
drag, startPoint x: 923, startPoint y: 336, endPoint x: 894, endPoint y: 339, distance: 29.3
click at [923, 336] on icon at bounding box center [922, 339] width 11 height 11
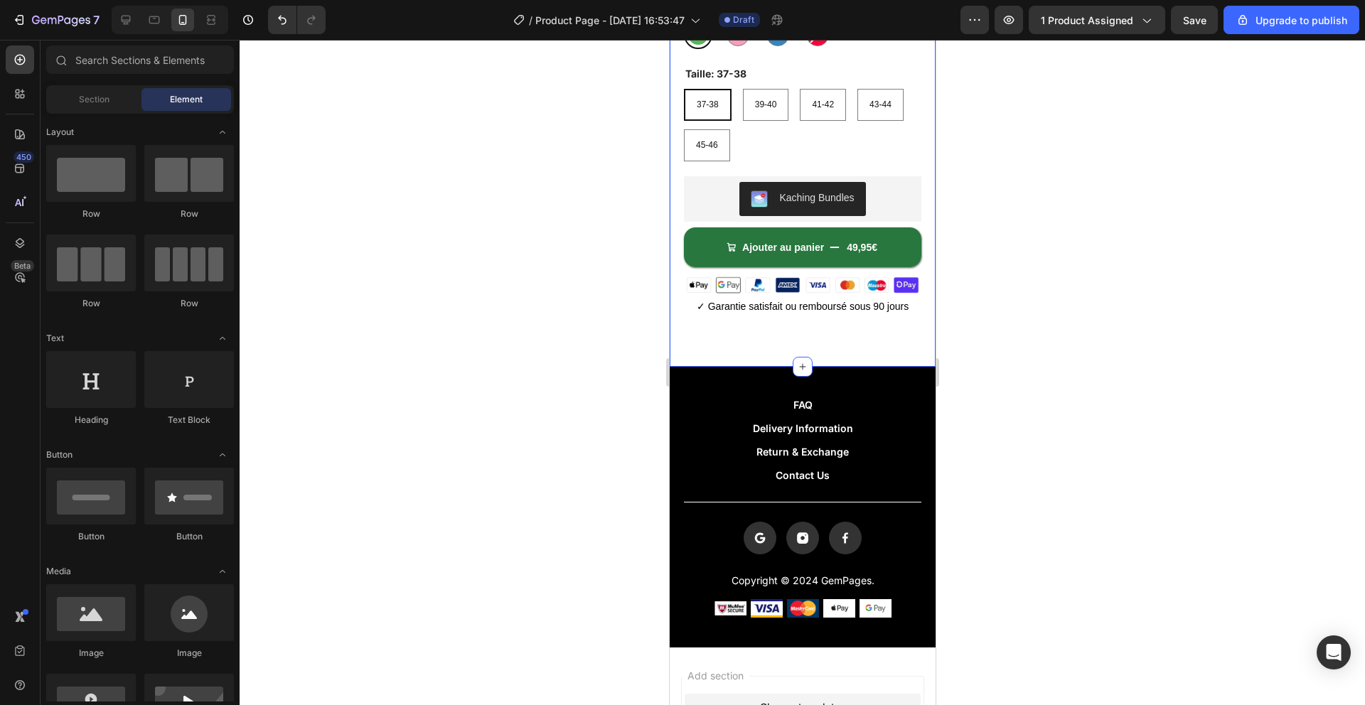
scroll to position [568, 0]
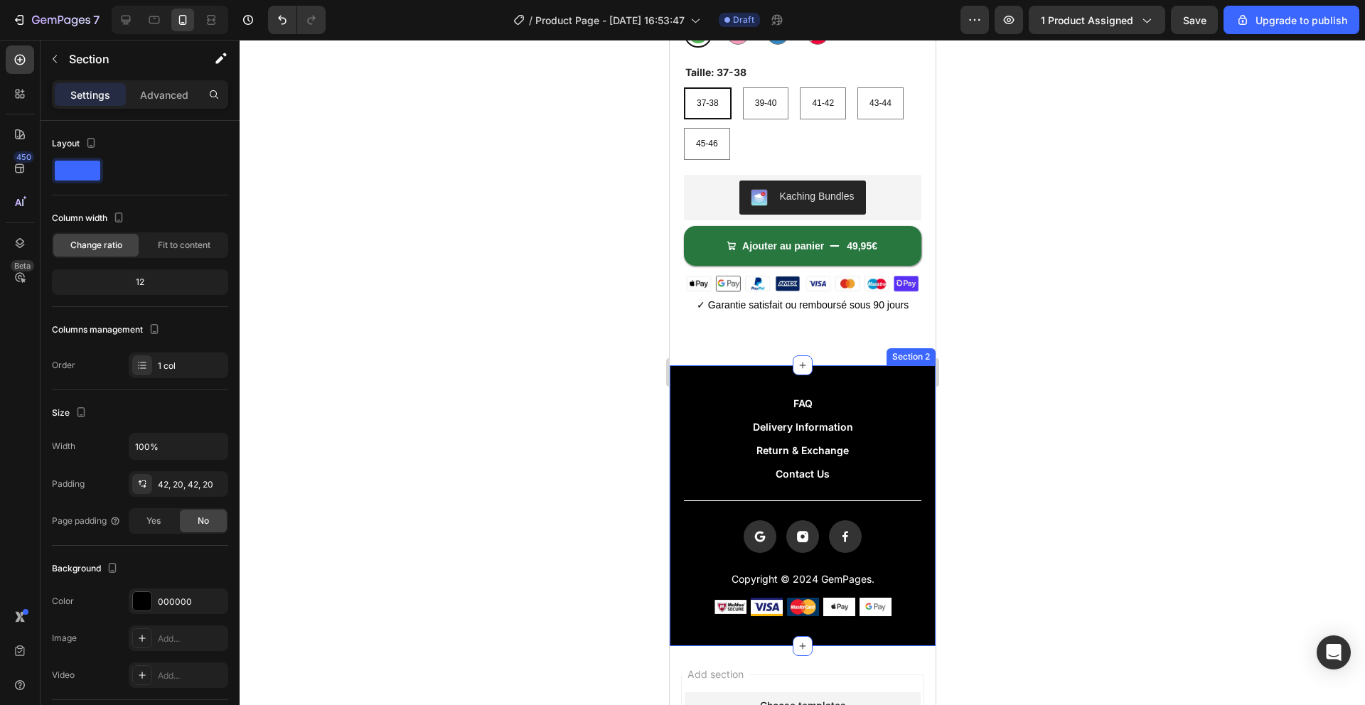
click at [863, 375] on div "FAQ Button Delivery Information Button Return & Exchange Button Contact Us Butt…" at bounding box center [802, 505] width 266 height 280
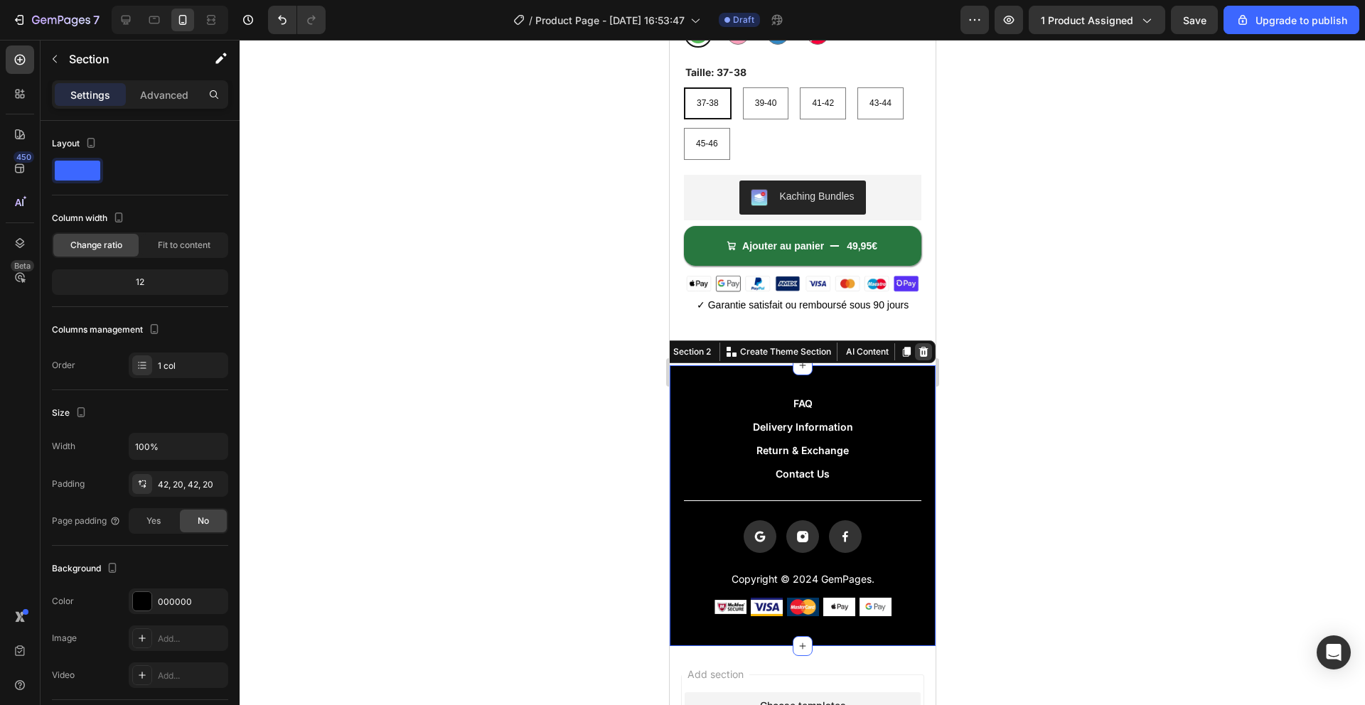
click at [918, 352] on icon at bounding box center [922, 351] width 11 height 11
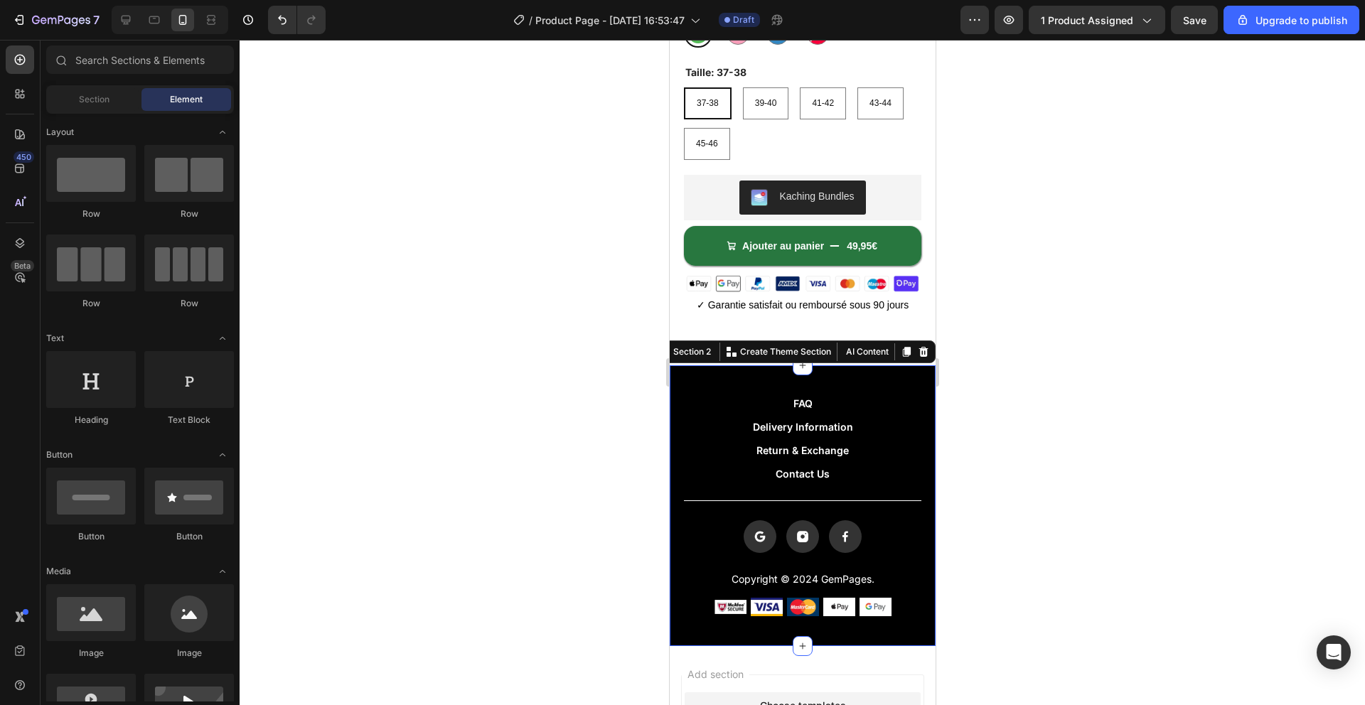
scroll to position [530, 0]
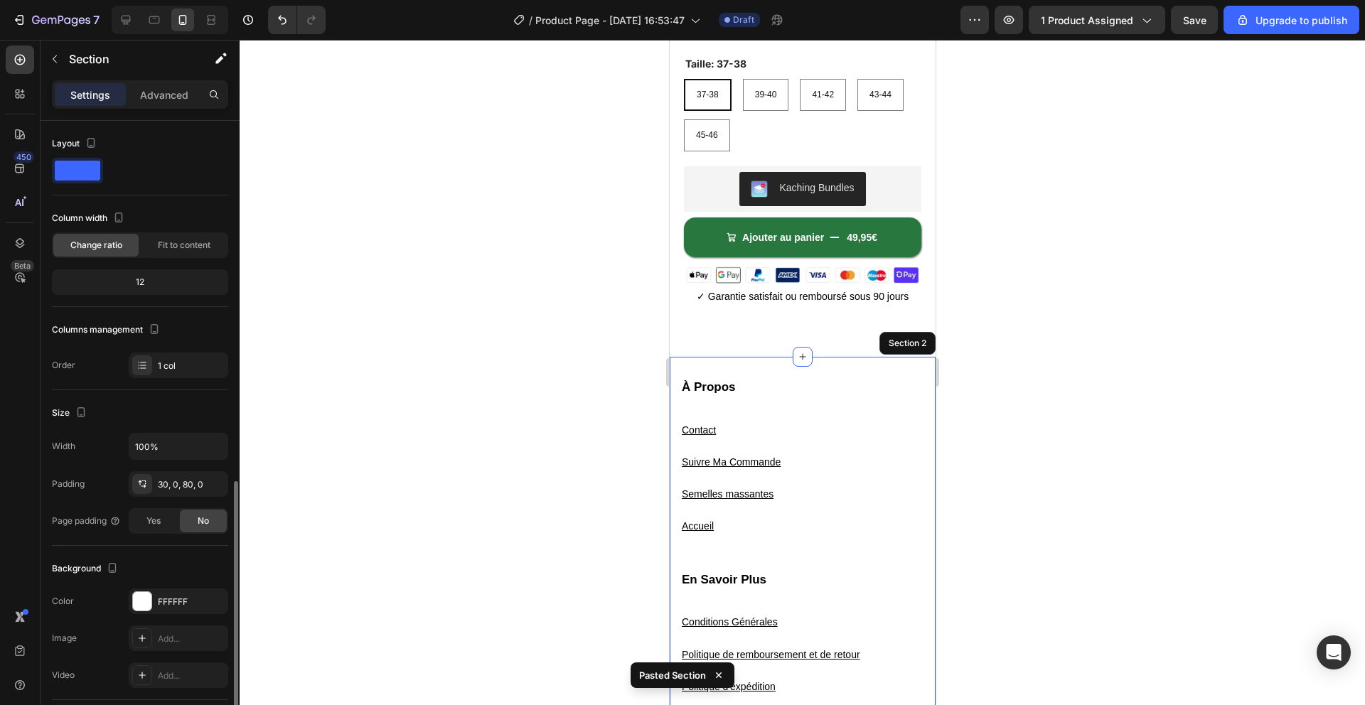
scroll to position [205, 0]
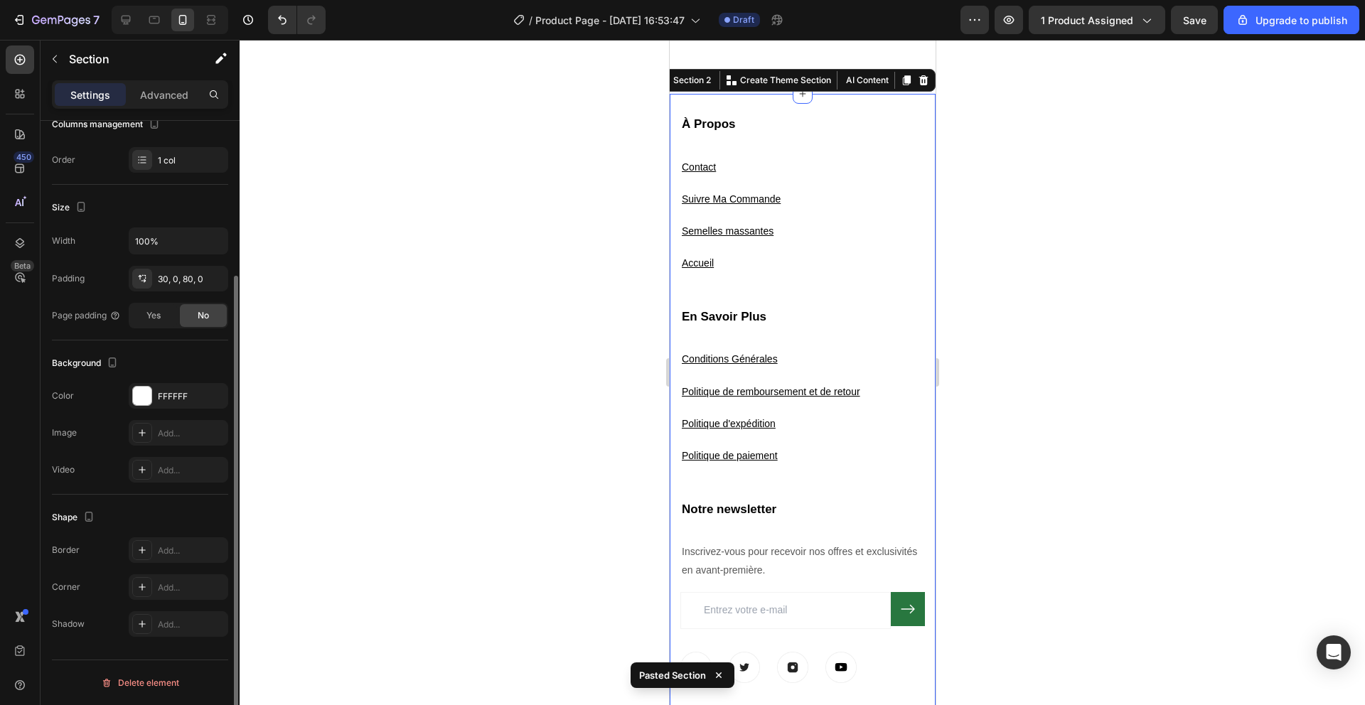
drag, startPoint x: 1074, startPoint y: 393, endPoint x: 1053, endPoint y: 391, distance: 20.7
click at [1074, 393] on div at bounding box center [802, 372] width 1125 height 665
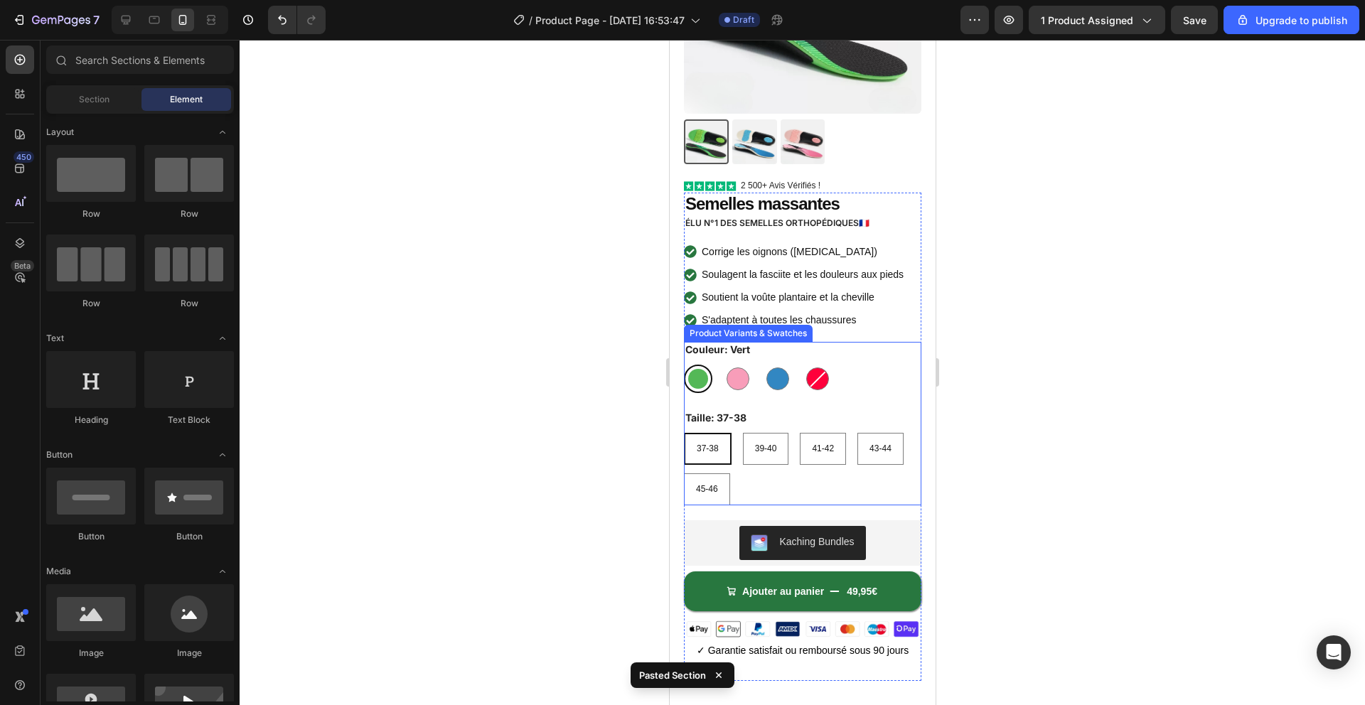
scroll to position [222, 0]
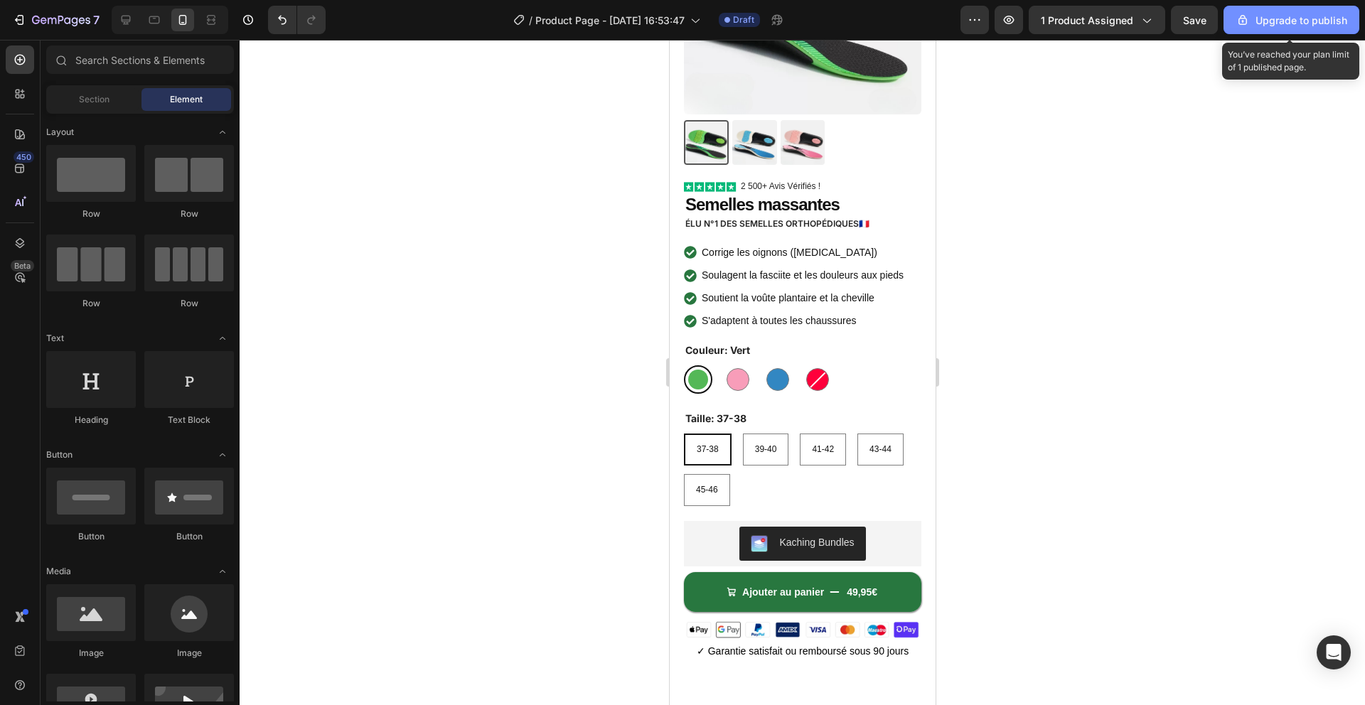
click at [1243, 28] on button "Upgrade to publish" at bounding box center [1291, 20] width 136 height 28
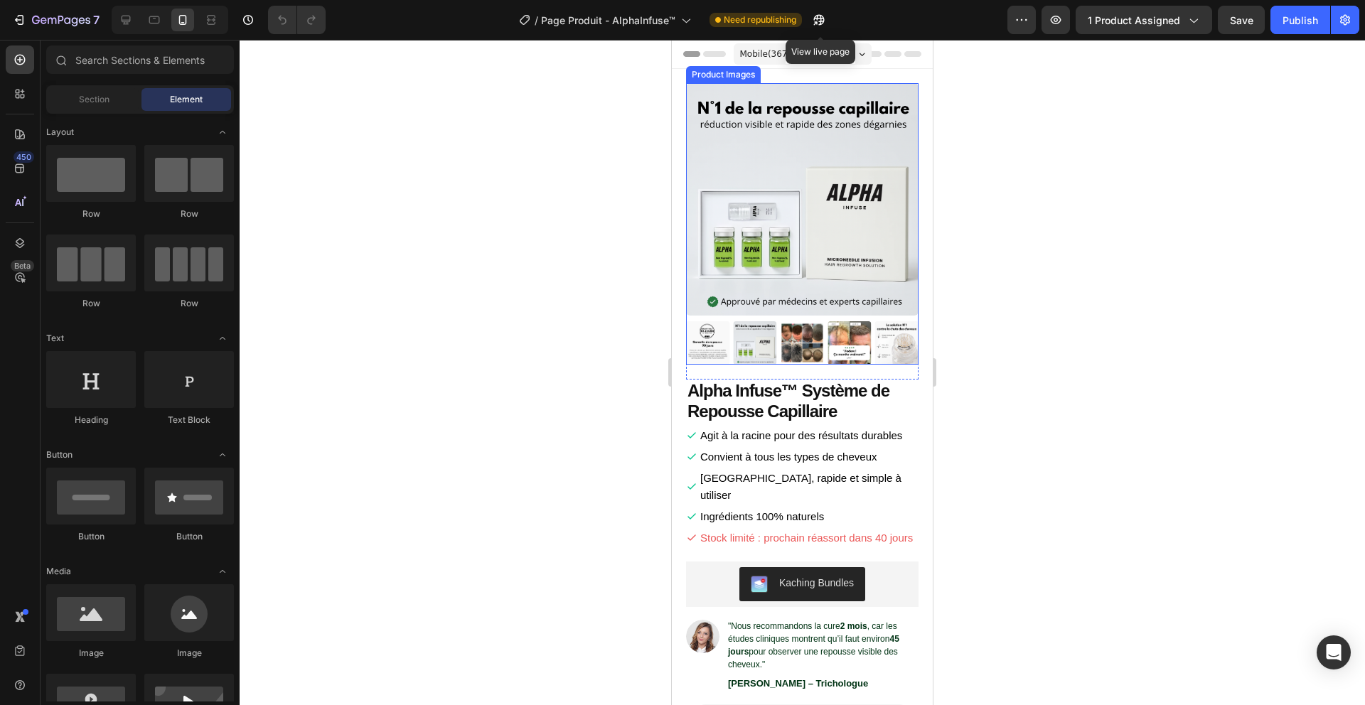
click at [767, 259] on img at bounding box center [802, 199] width 232 height 232
